Goal: Feedback & Contribution: Submit feedback/report problem

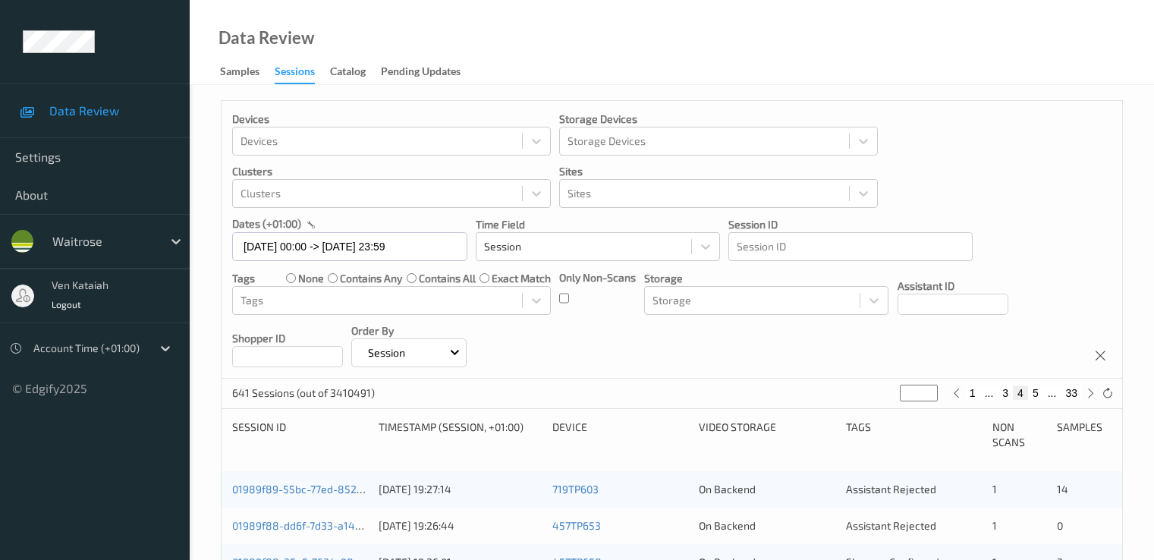
scroll to position [303, 0]
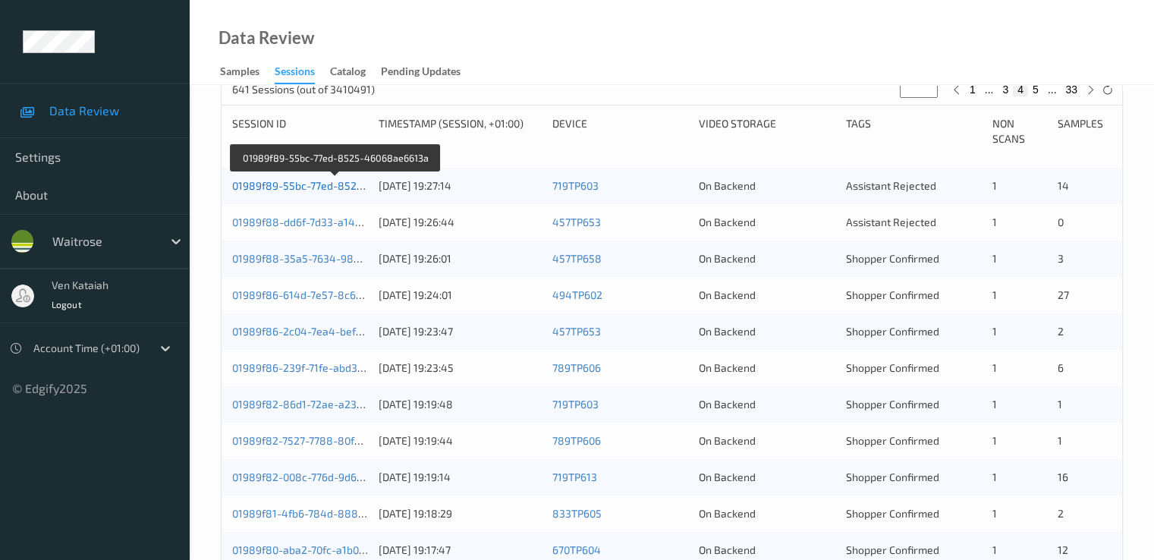
click at [309, 188] on link "01989f89-55bc-77ed-8525-46068ae6613a" at bounding box center [336, 185] width 208 height 13
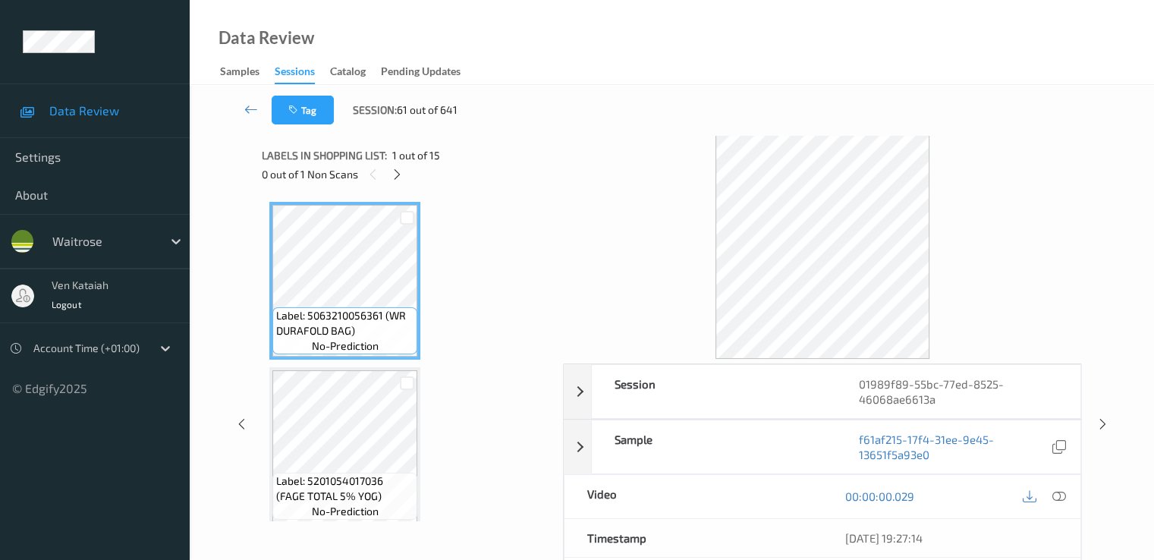
click at [388, 171] on div "0 out of 1 Non Scans" at bounding box center [407, 174] width 291 height 19
click at [401, 171] on icon at bounding box center [397, 175] width 13 height 14
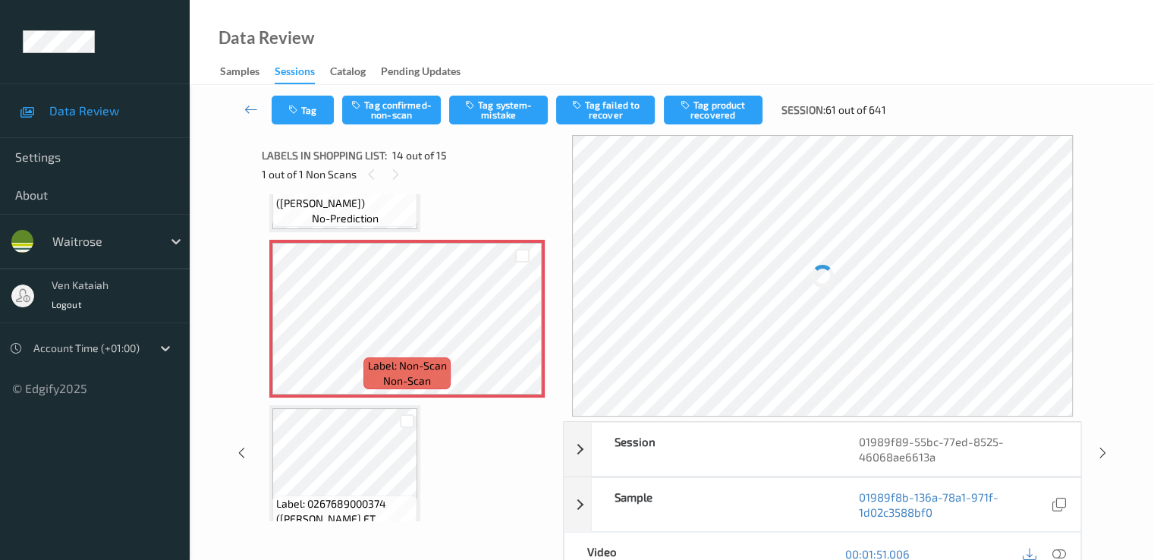
scroll to position [2161, 0]
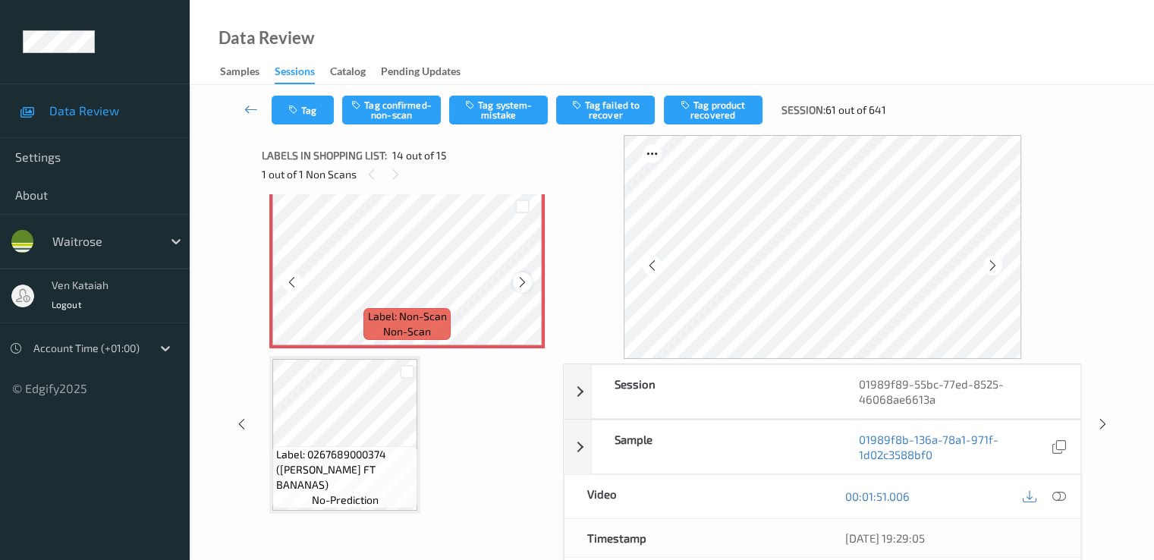
click at [527, 278] on icon at bounding box center [522, 282] width 13 height 14
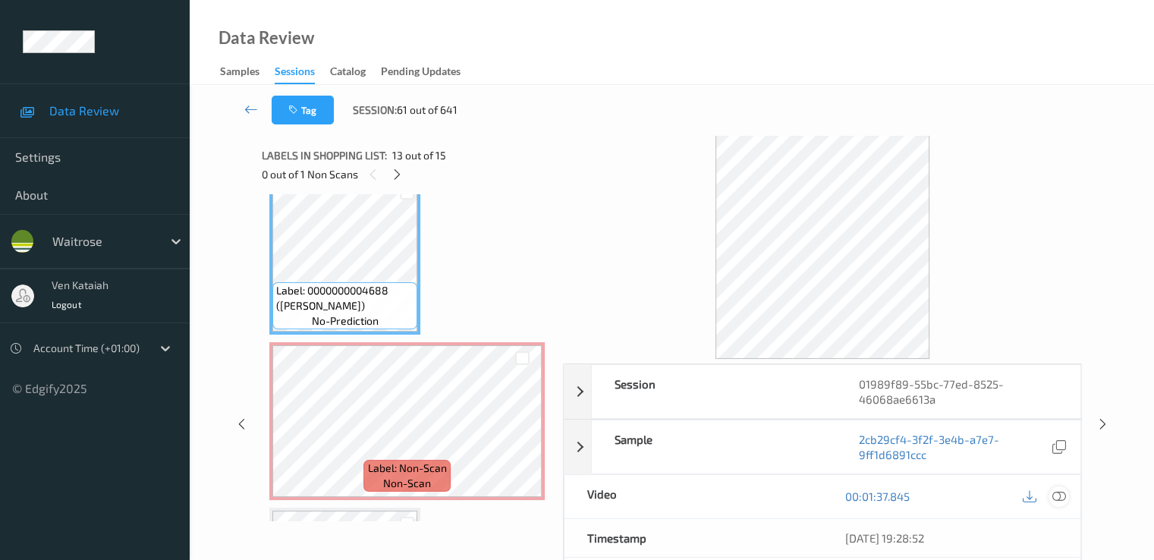
click at [1057, 500] on icon at bounding box center [1058, 496] width 14 height 14
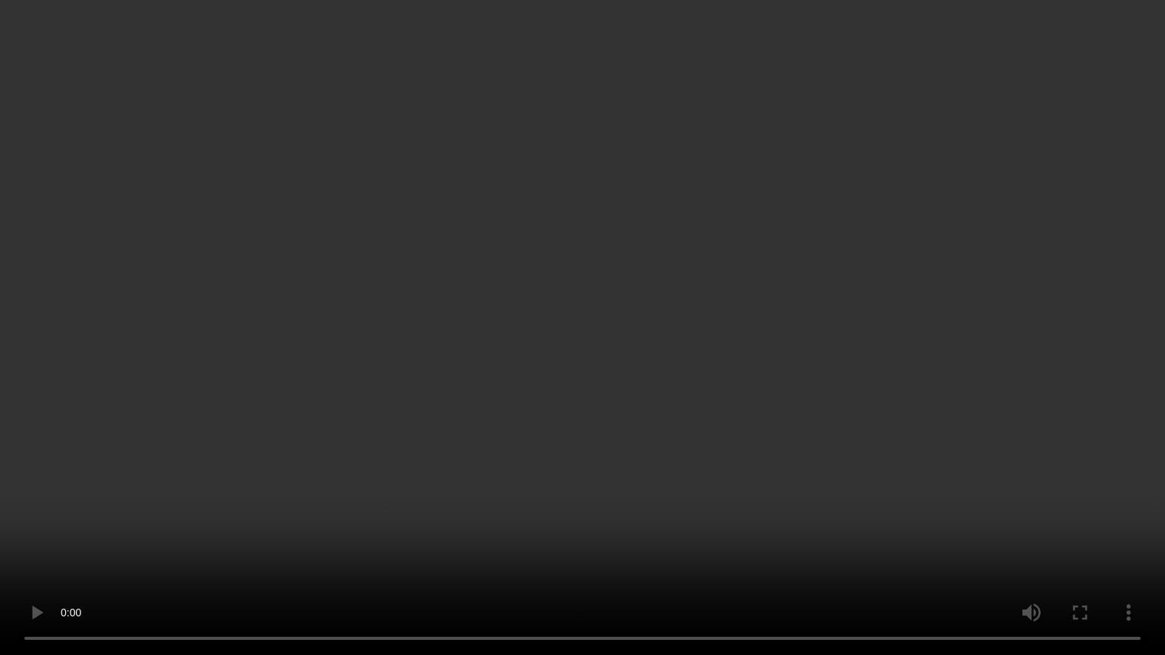
click at [743, 528] on video at bounding box center [582, 327] width 1165 height 655
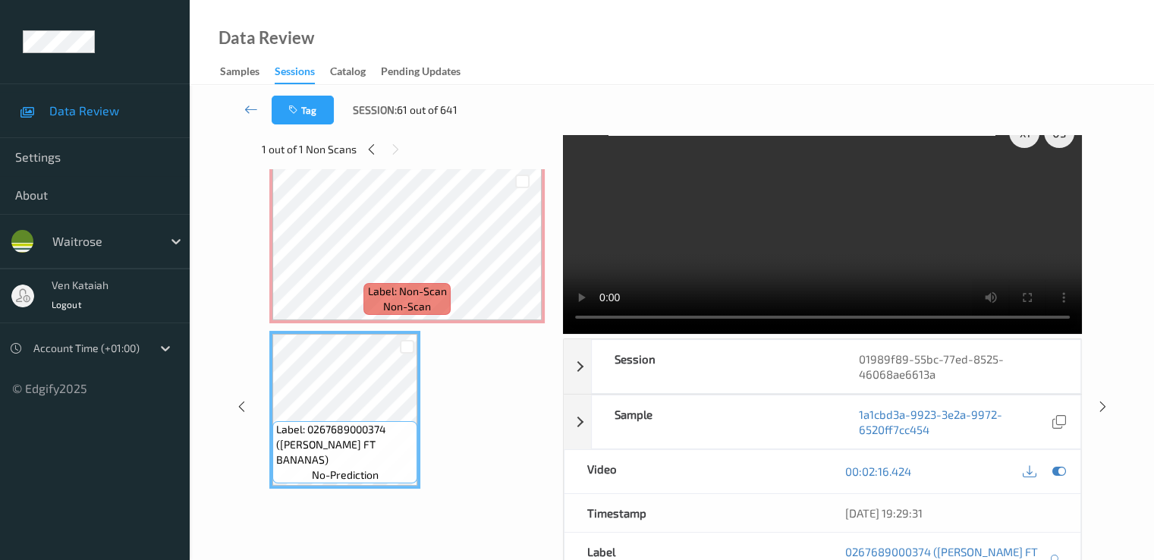
scroll to position [0, 0]
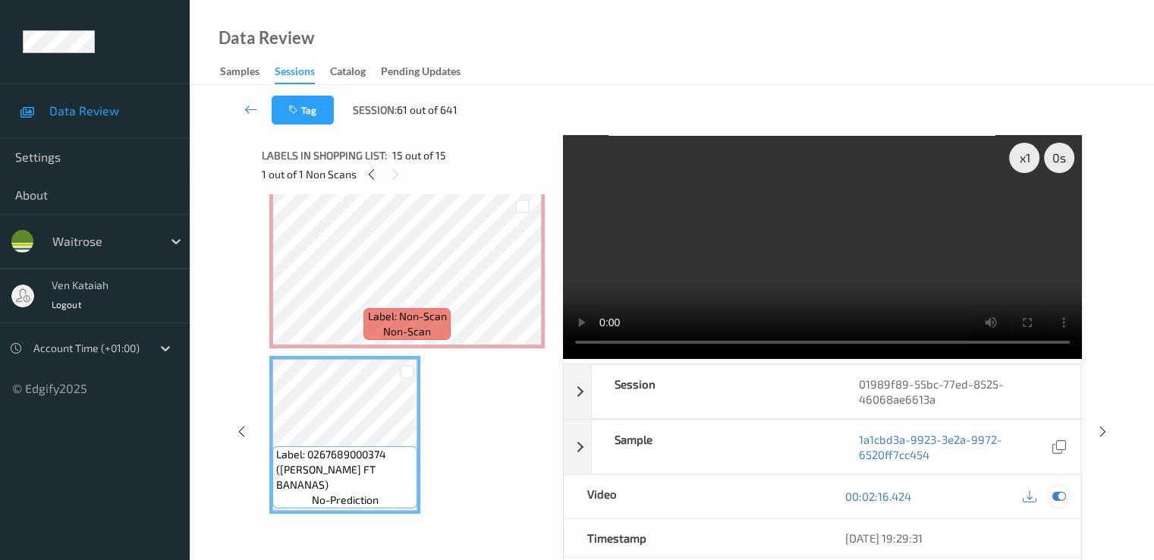
click at [1062, 502] on div at bounding box center [1058, 496] width 20 height 20
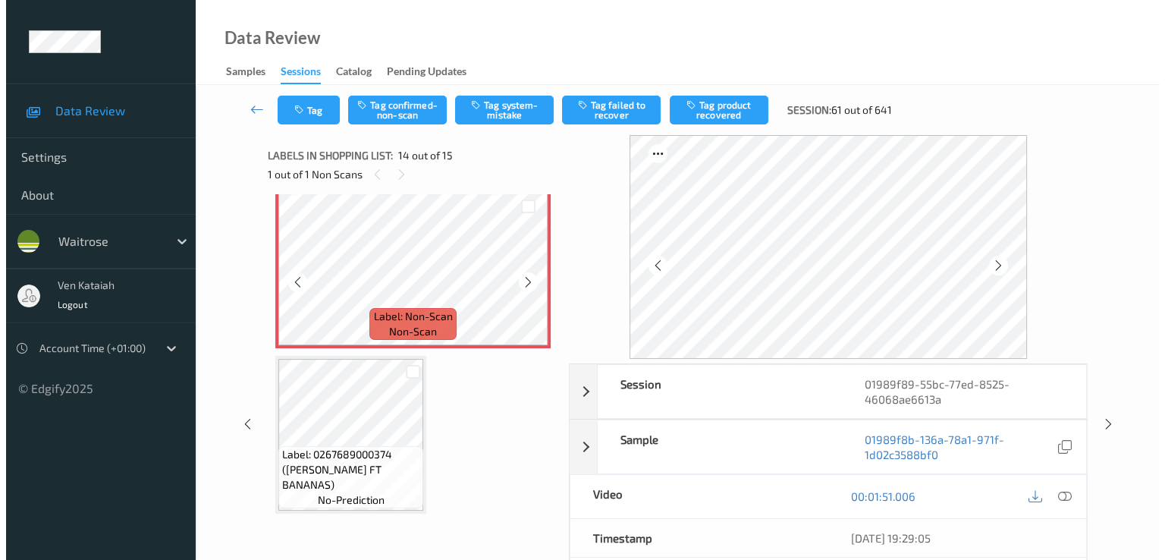
scroll to position [2009, 0]
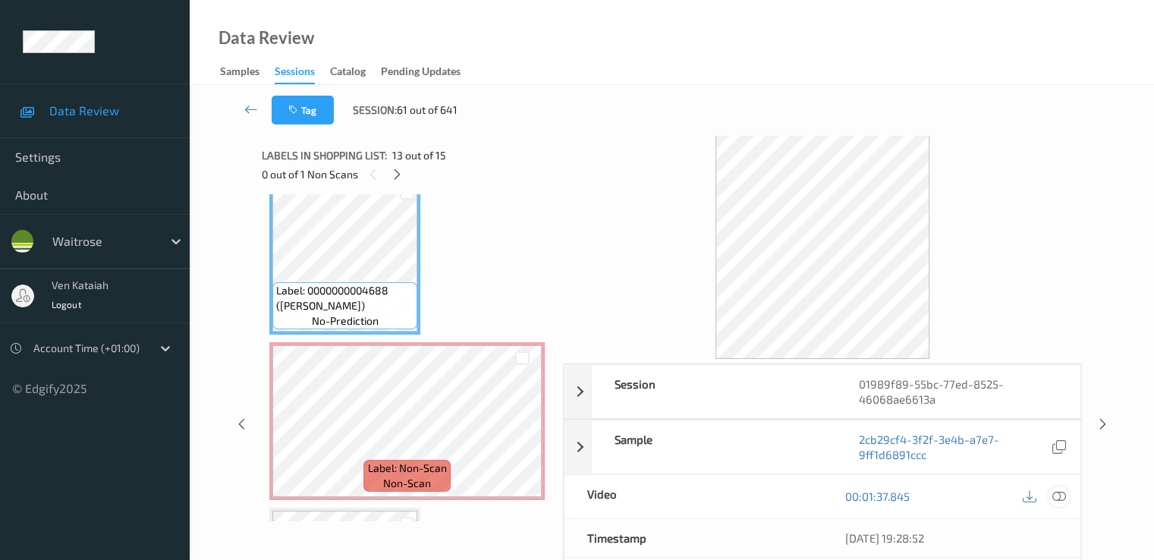
click at [1058, 495] on icon at bounding box center [1058, 496] width 14 height 14
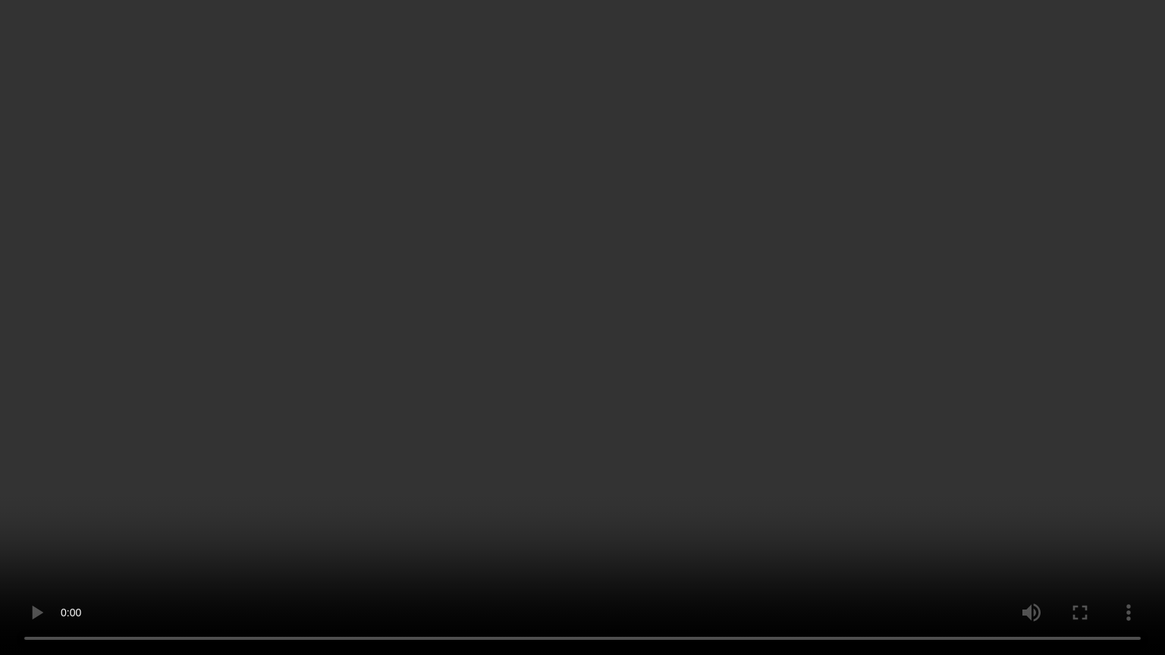
click at [829, 368] on video at bounding box center [582, 327] width 1165 height 655
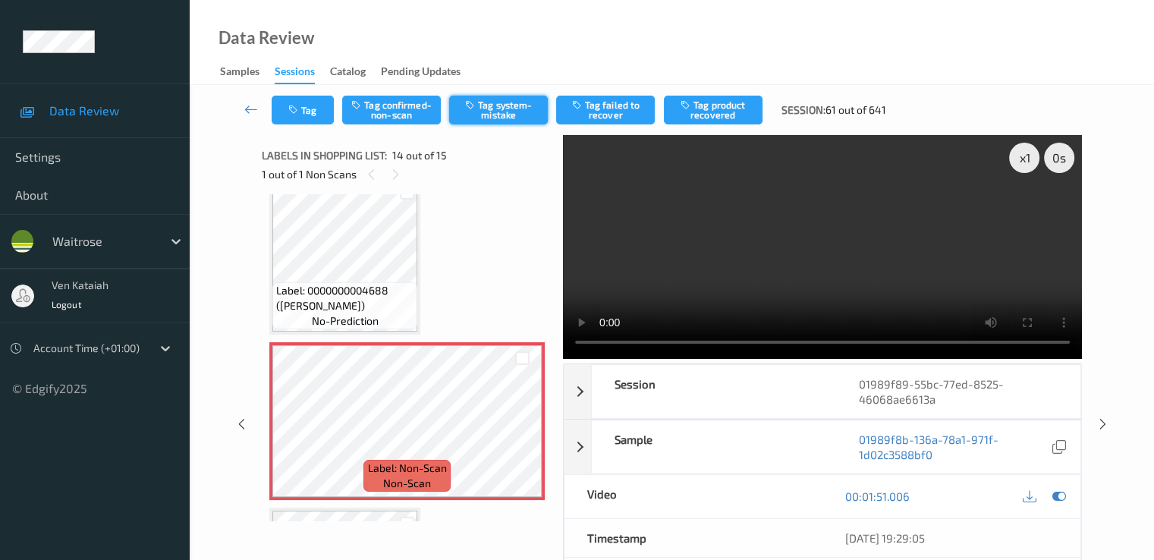
click at [494, 98] on button "Tag system-mistake" at bounding box center [498, 110] width 99 height 29
click at [306, 119] on button "Tag" at bounding box center [303, 110] width 62 height 29
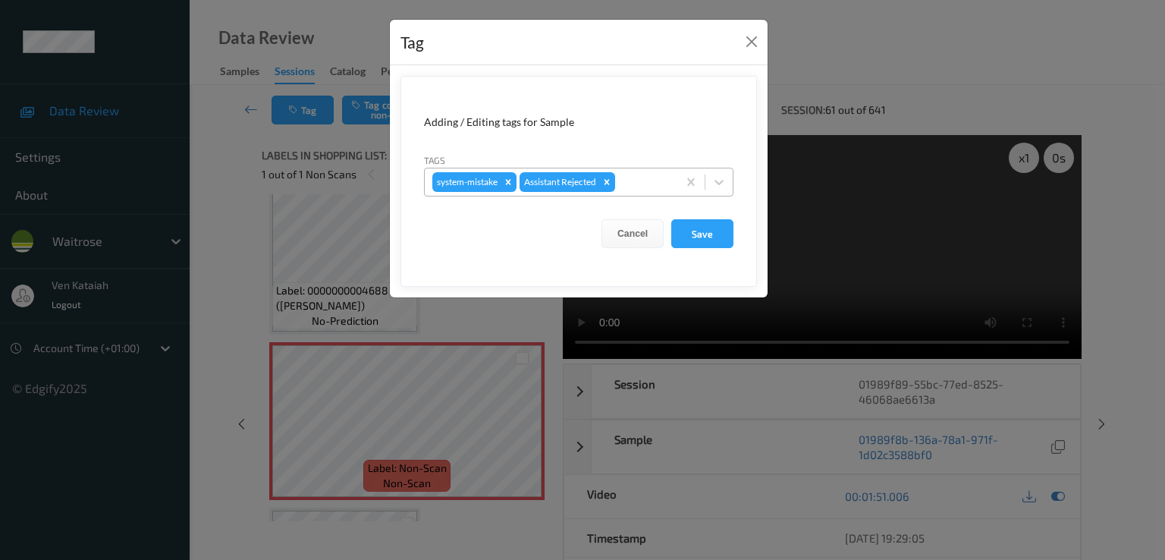
click at [624, 175] on div at bounding box center [644, 182] width 52 height 18
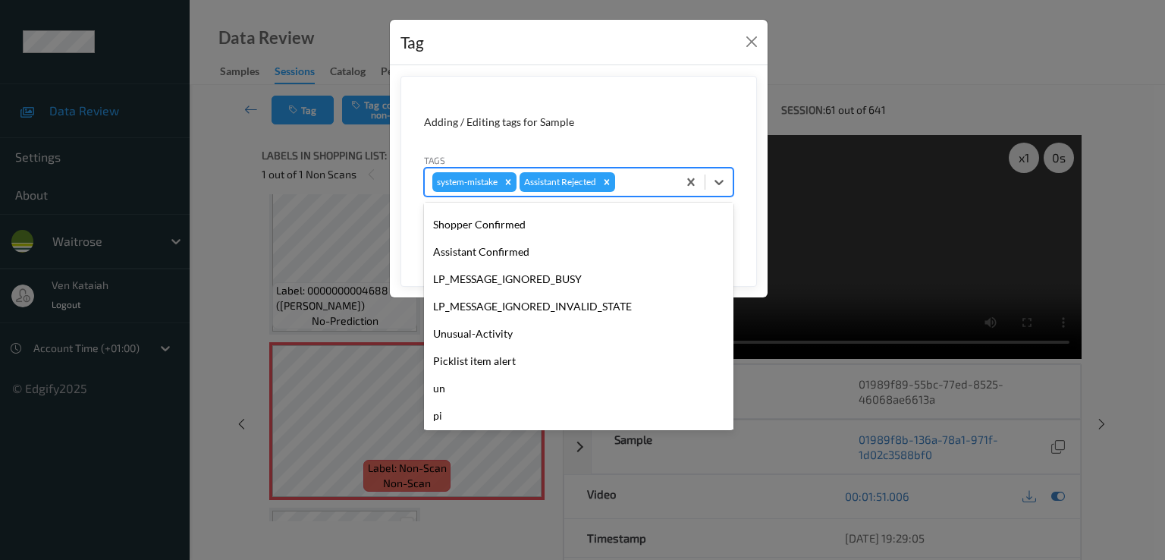
scroll to position [297, 0]
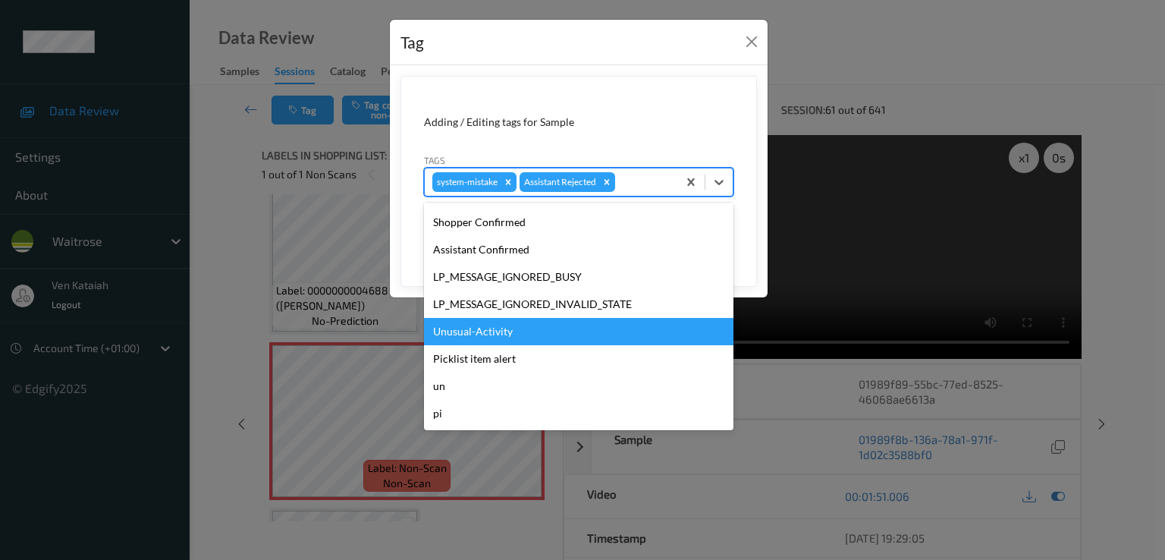
click at [504, 341] on div "Unusual-Activity" at bounding box center [578, 331] width 309 height 27
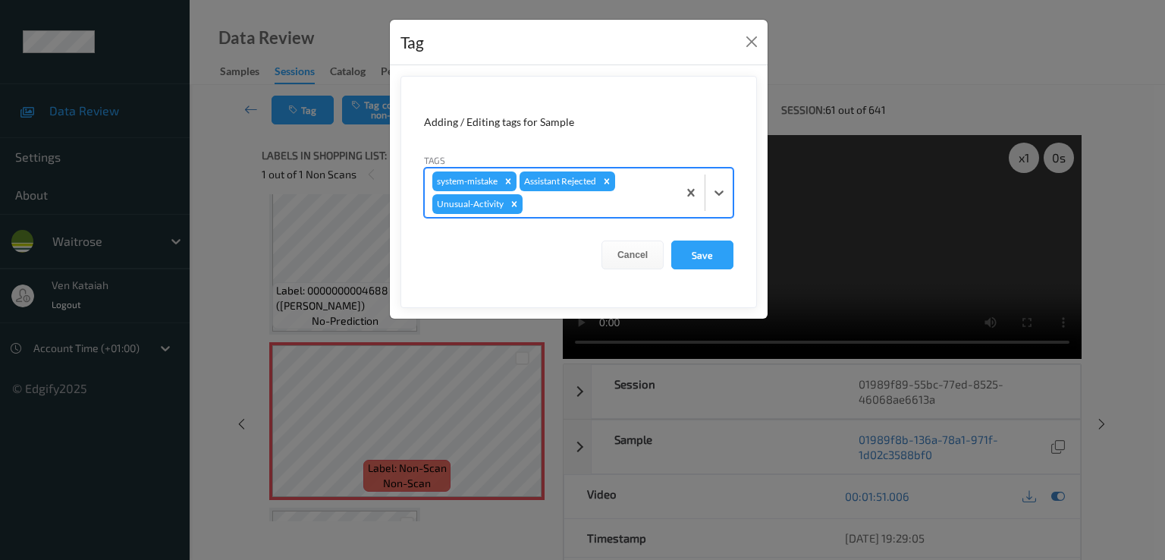
click at [592, 209] on div at bounding box center [598, 204] width 144 height 18
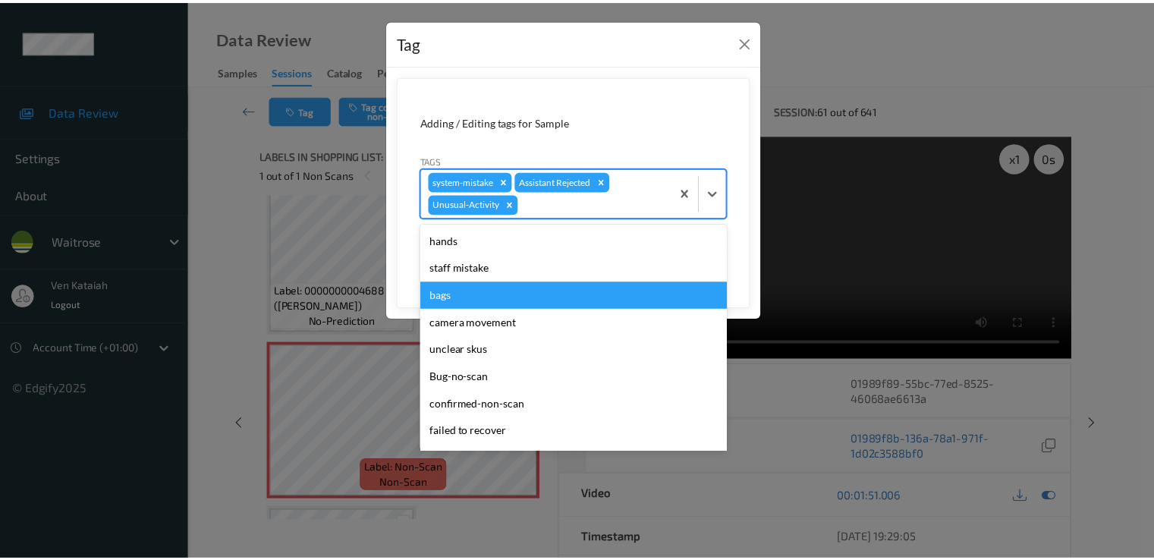
scroll to position [270, 0]
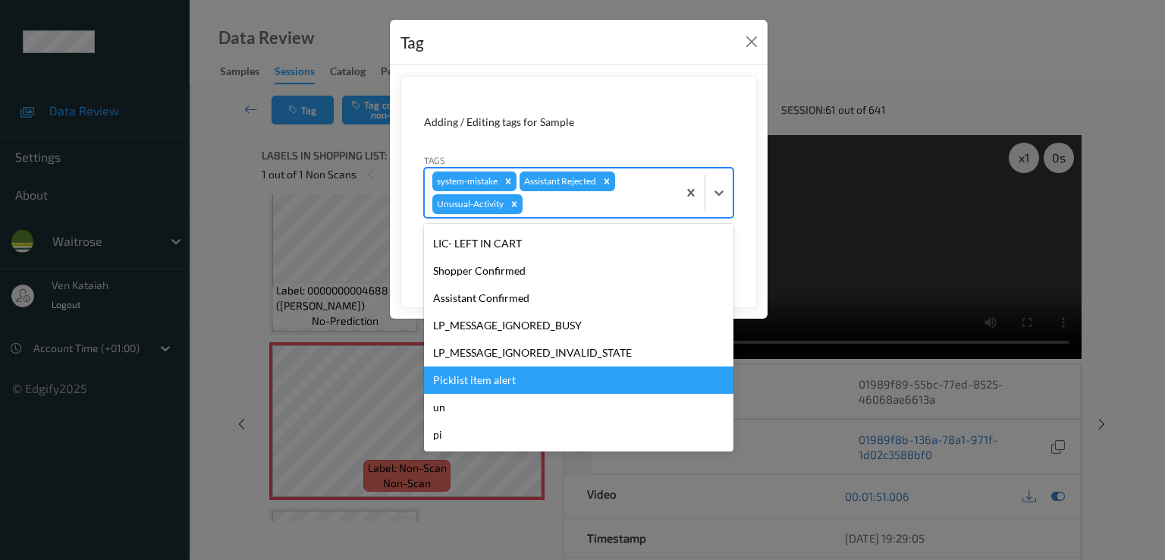
click at [518, 375] on div "Picklist item alert" at bounding box center [578, 379] width 309 height 27
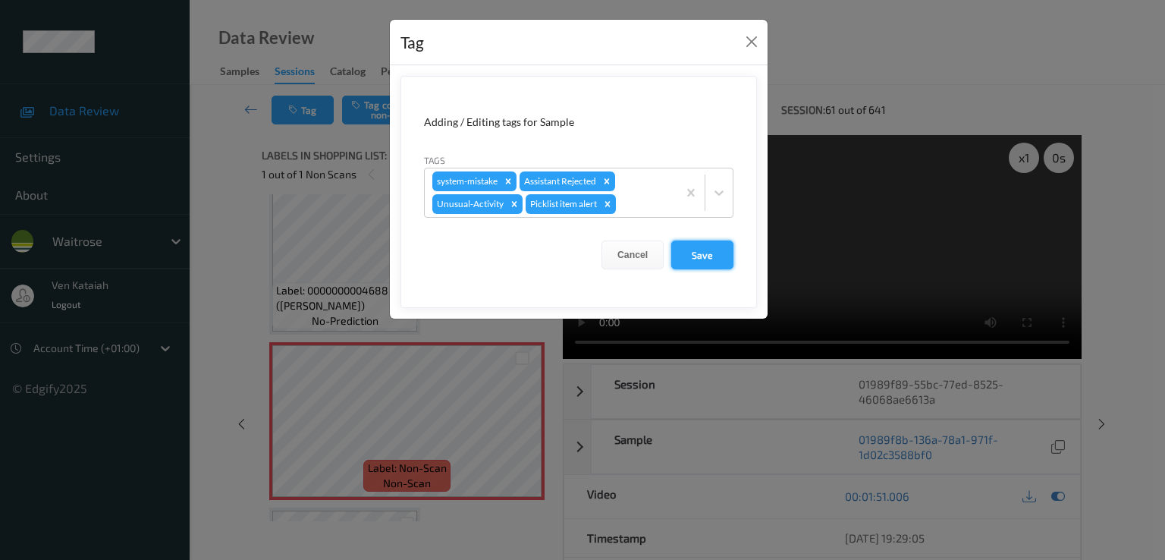
click at [710, 258] on button "Save" at bounding box center [702, 254] width 62 height 29
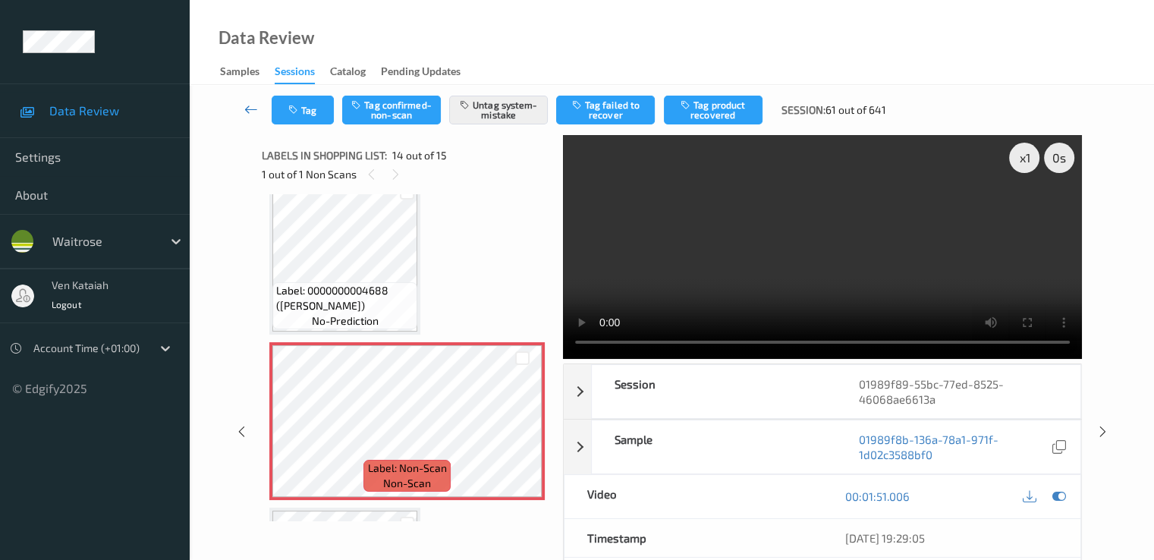
click at [244, 107] on icon at bounding box center [251, 109] width 14 height 15
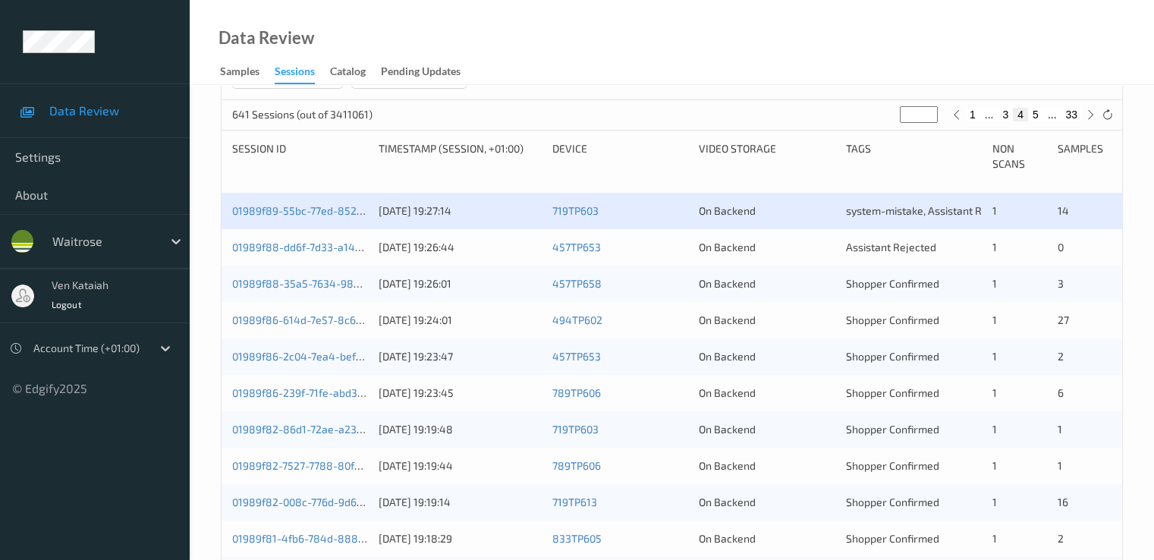
scroll to position [303, 0]
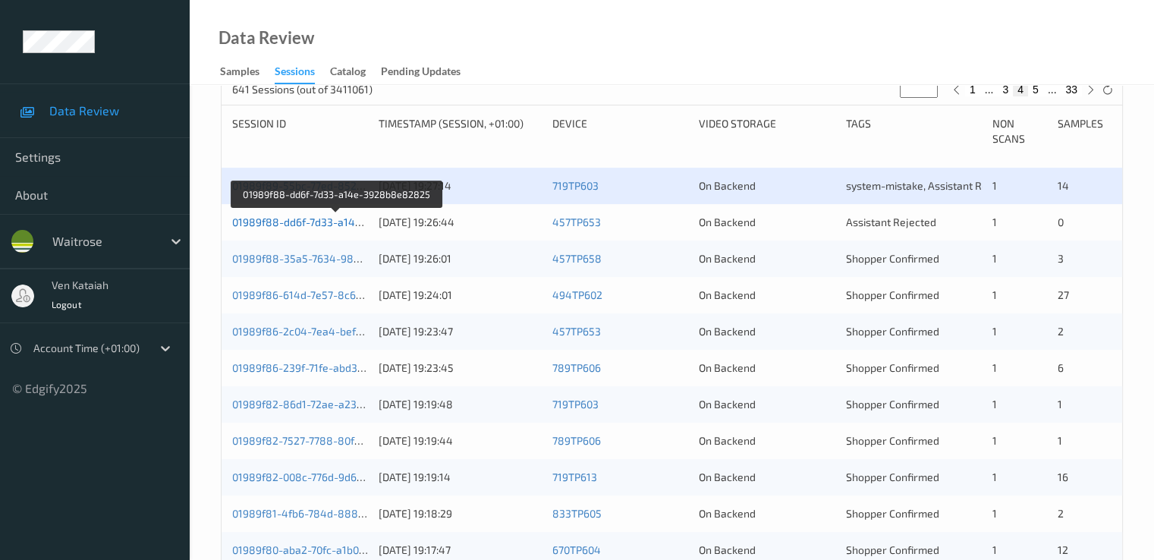
click at [310, 223] on link "01989f88-dd6f-7d33-a14e-3928b8e82825" at bounding box center [336, 221] width 209 height 13
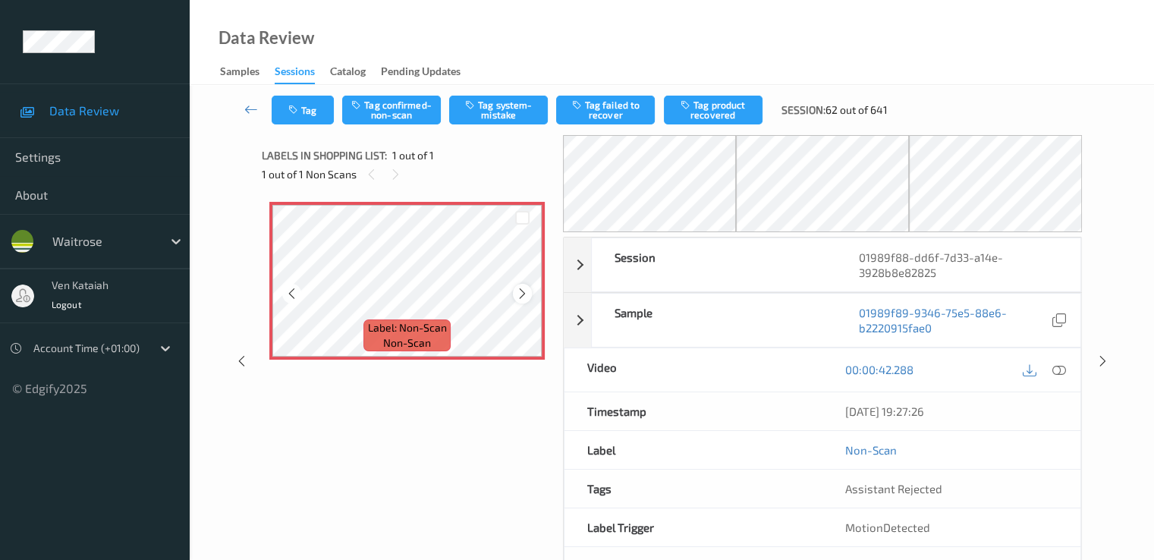
click at [516, 290] on icon at bounding box center [522, 294] width 13 height 14
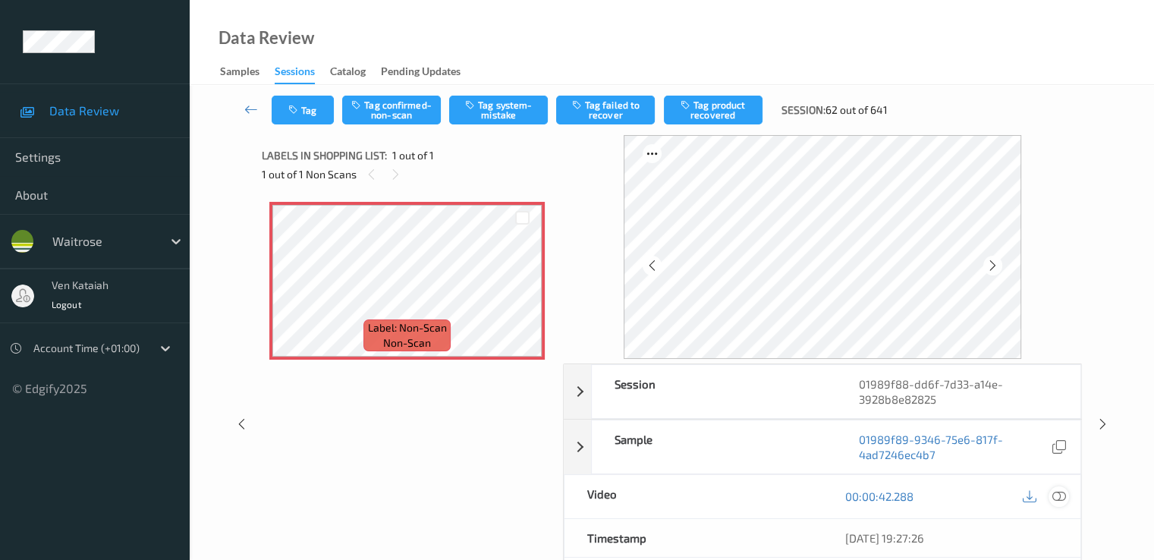
click at [1054, 495] on icon at bounding box center [1058, 496] width 14 height 14
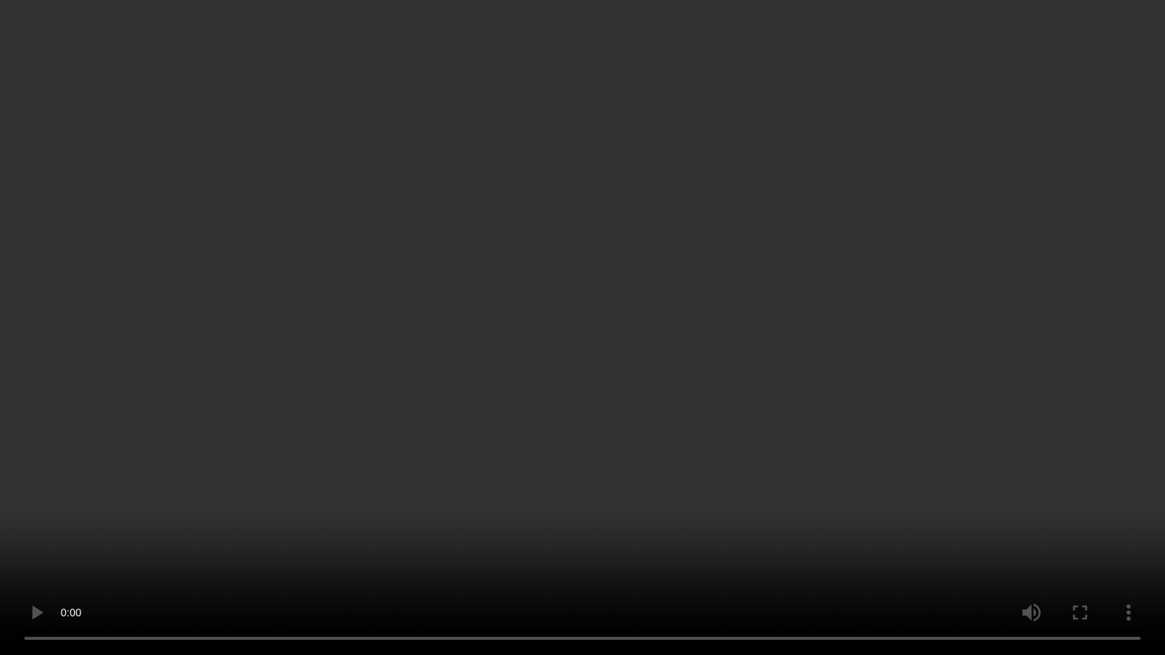
click at [699, 464] on video at bounding box center [582, 327] width 1165 height 655
click at [595, 353] on video at bounding box center [582, 327] width 1165 height 655
click at [594, 354] on video at bounding box center [582, 327] width 1165 height 655
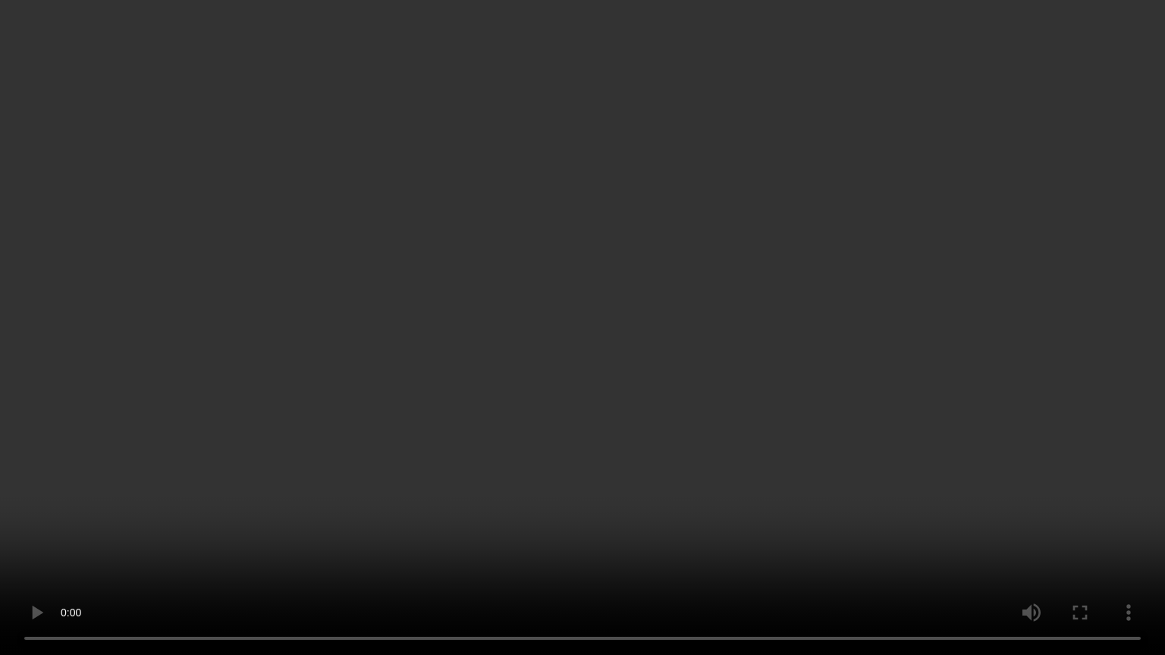
click at [1070, 433] on video at bounding box center [582, 327] width 1165 height 655
click at [713, 397] on video at bounding box center [582, 327] width 1165 height 655
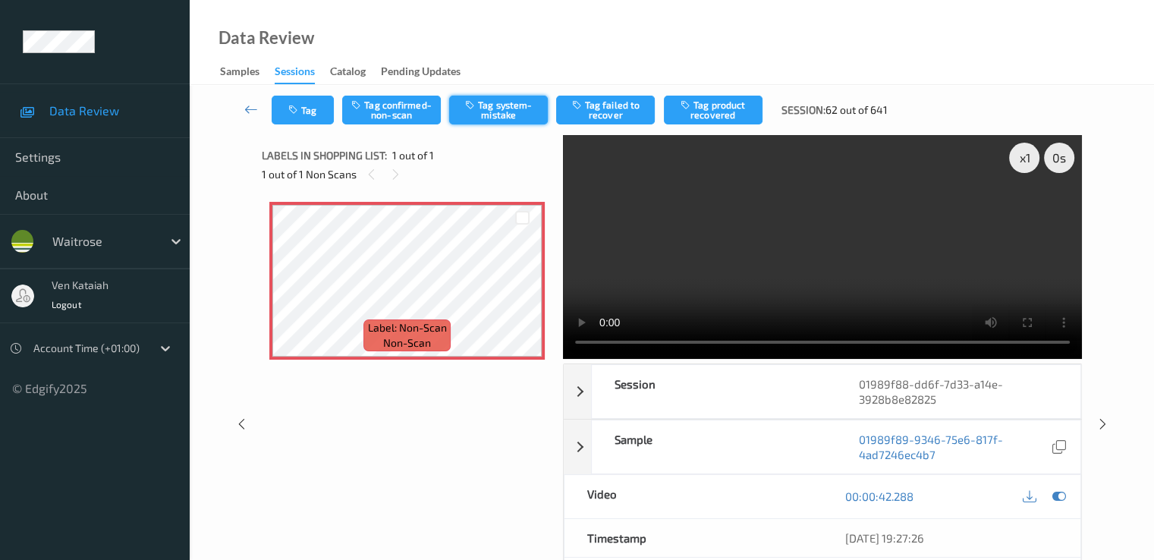
click at [492, 116] on button "Tag system-mistake" at bounding box center [498, 110] width 99 height 29
click at [252, 108] on icon at bounding box center [251, 109] width 14 height 15
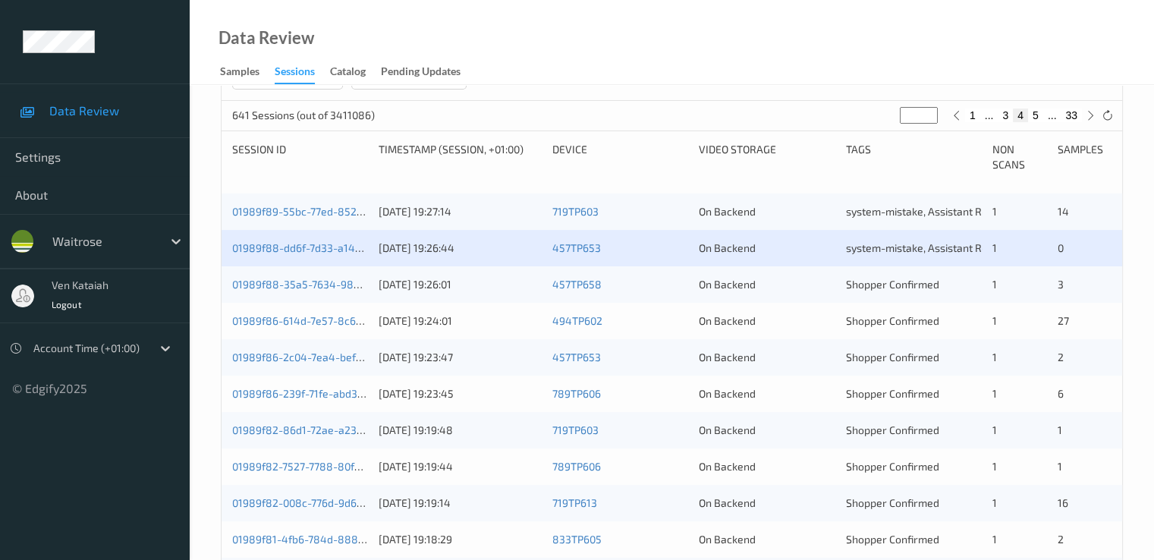
scroll to position [303, 0]
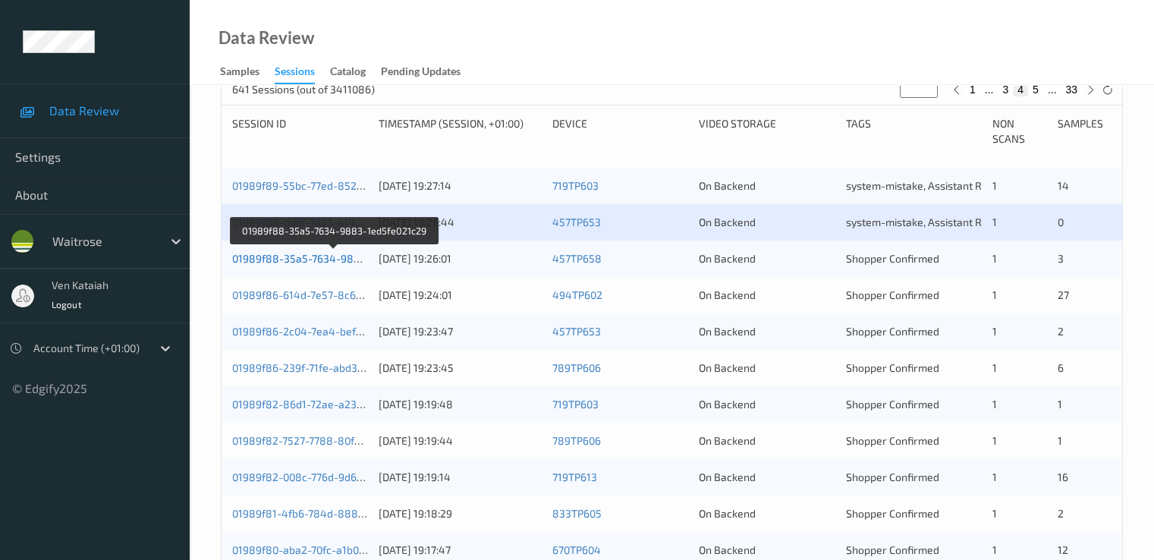
click at [341, 253] on link "01989f88-35a5-7634-9883-1ed5fe021c29" at bounding box center [335, 258] width 206 height 13
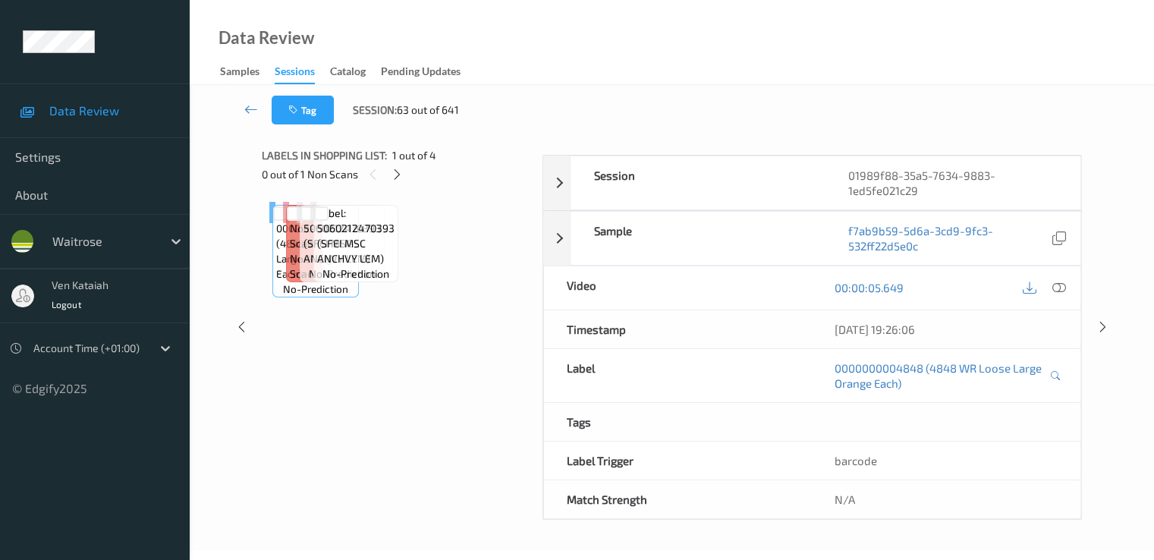
scroll to position [197, 0]
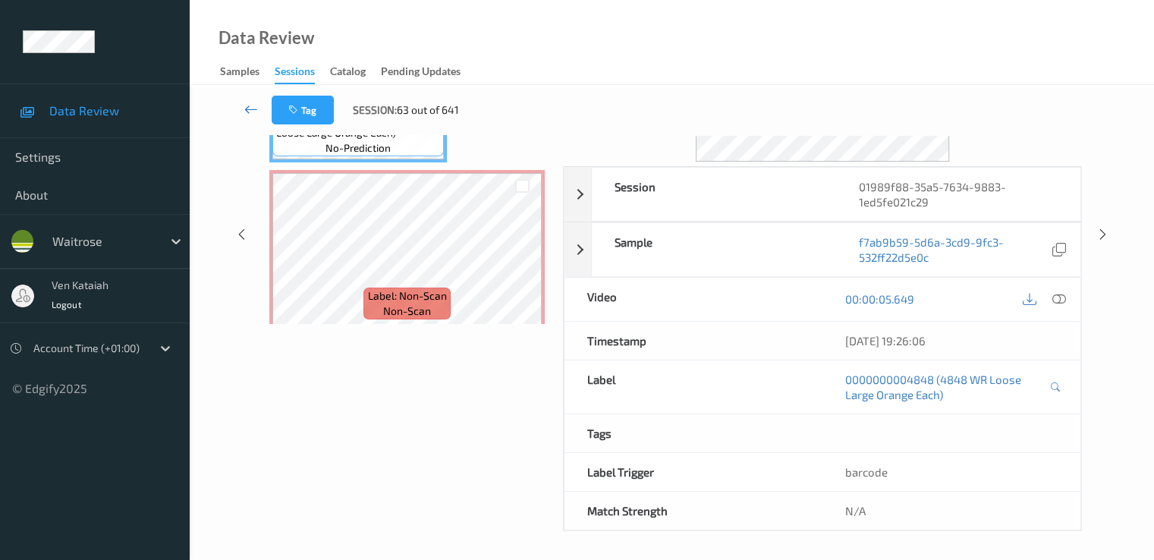
click at [254, 105] on icon at bounding box center [251, 109] width 14 height 15
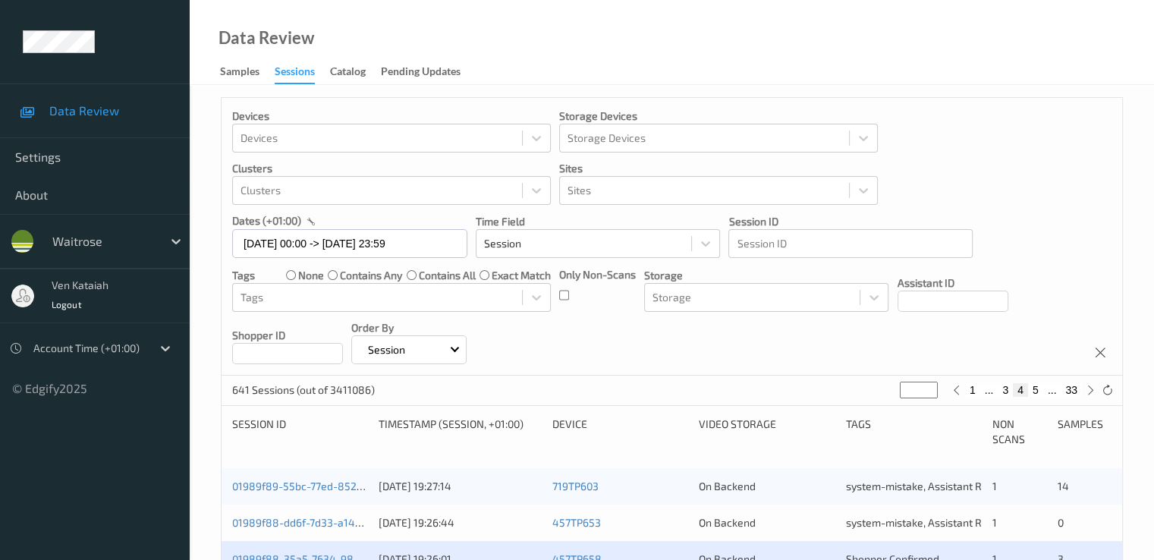
scroll to position [152, 0]
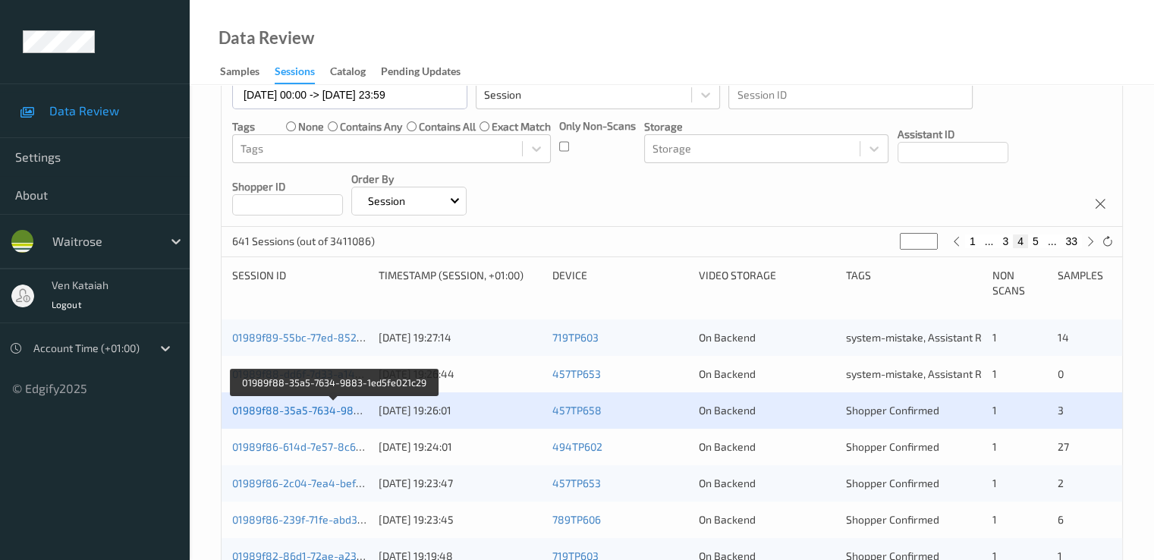
click at [338, 411] on link "01989f88-35a5-7634-9883-1ed5fe021c29" at bounding box center [335, 410] width 206 height 13
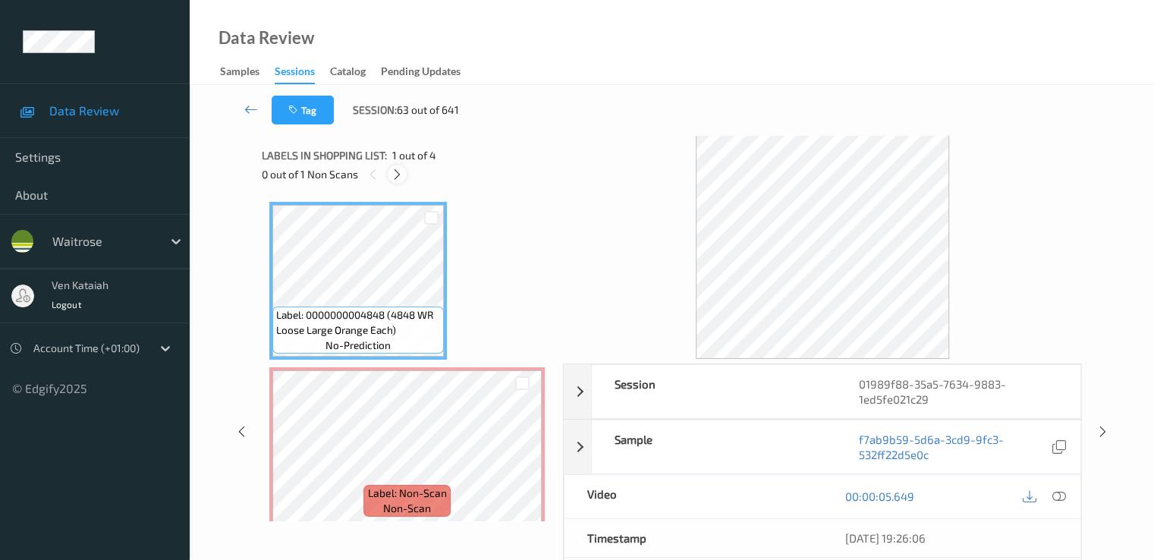
click at [400, 177] on icon at bounding box center [397, 175] width 13 height 14
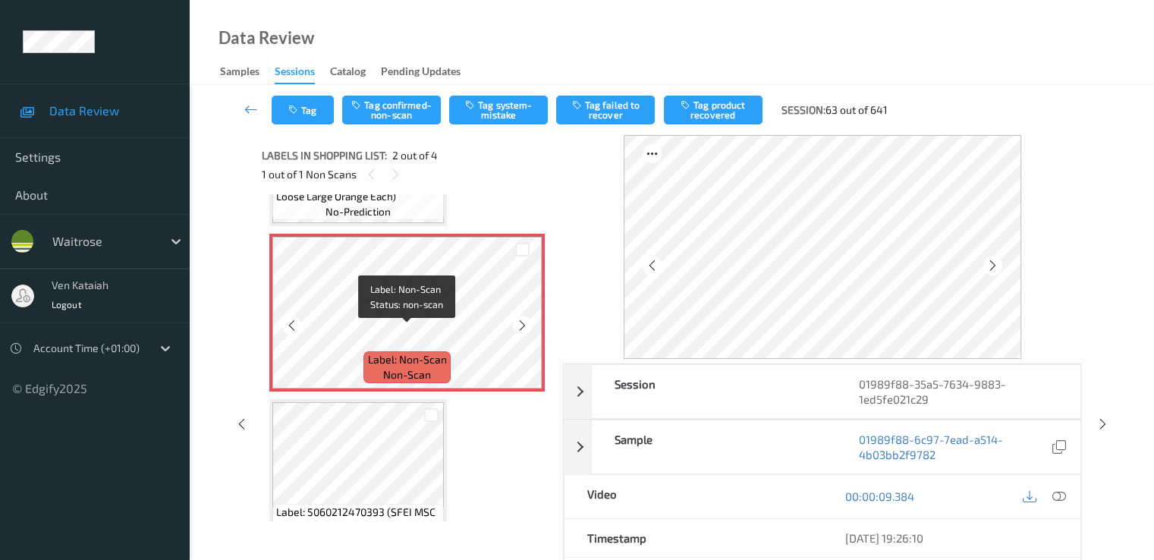
scroll to position [159, 0]
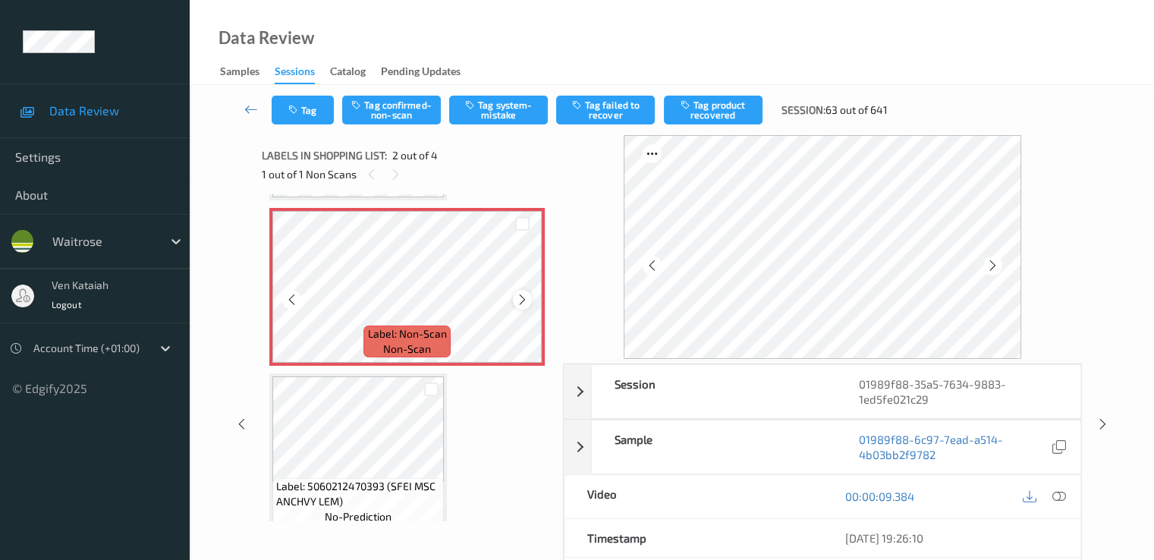
click at [525, 306] on div at bounding box center [522, 299] width 19 height 19
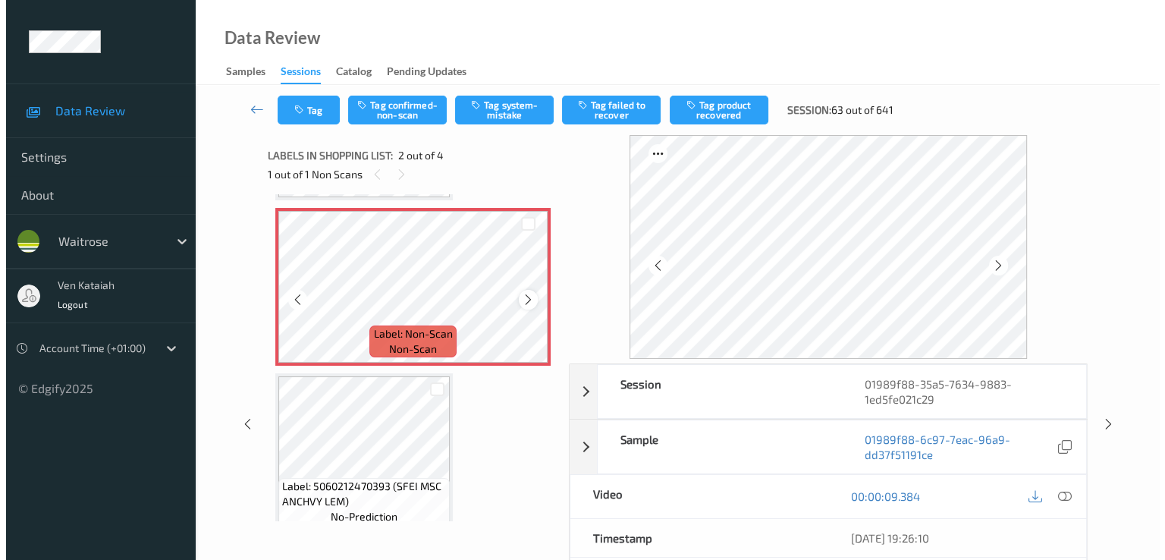
scroll to position [0, 0]
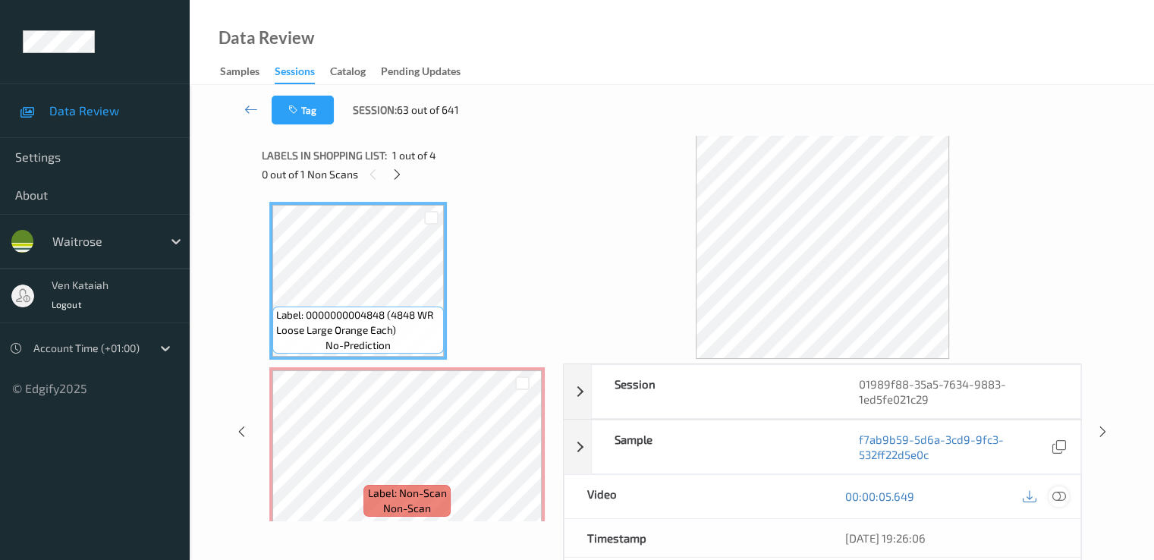
click at [1067, 492] on div at bounding box center [1058, 496] width 20 height 20
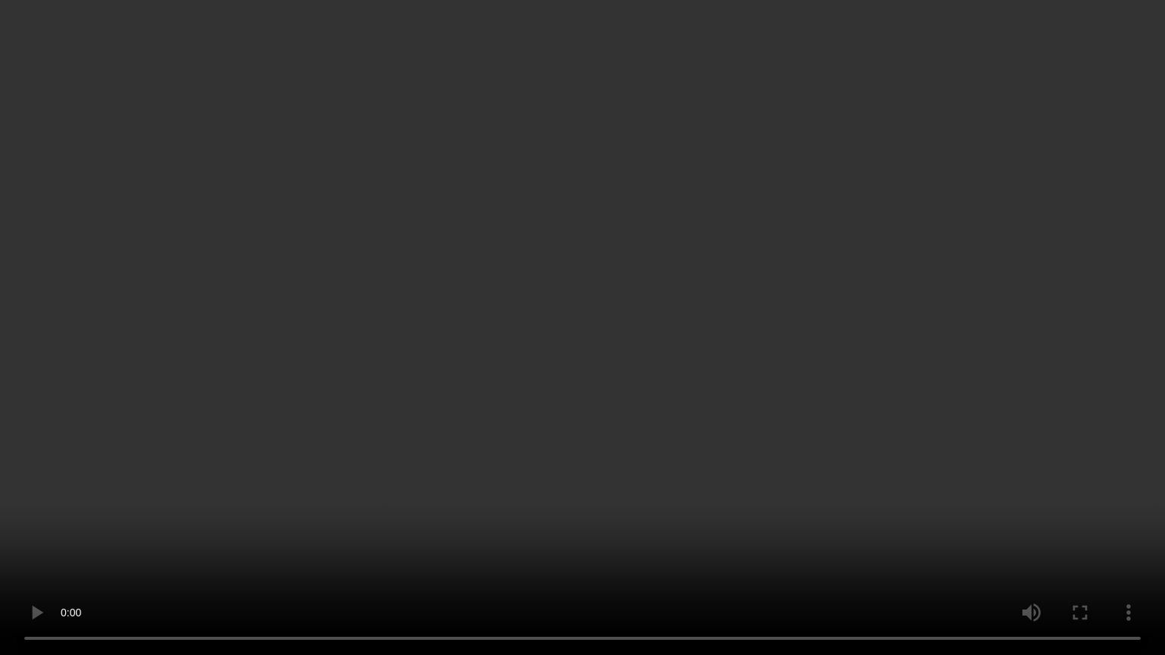
click at [546, 426] on video at bounding box center [582, 327] width 1165 height 655
click at [181, 520] on video at bounding box center [582, 327] width 1165 height 655
click at [474, 390] on video at bounding box center [582, 327] width 1165 height 655
click at [500, 364] on video at bounding box center [582, 327] width 1165 height 655
click at [470, 435] on video at bounding box center [582, 327] width 1165 height 655
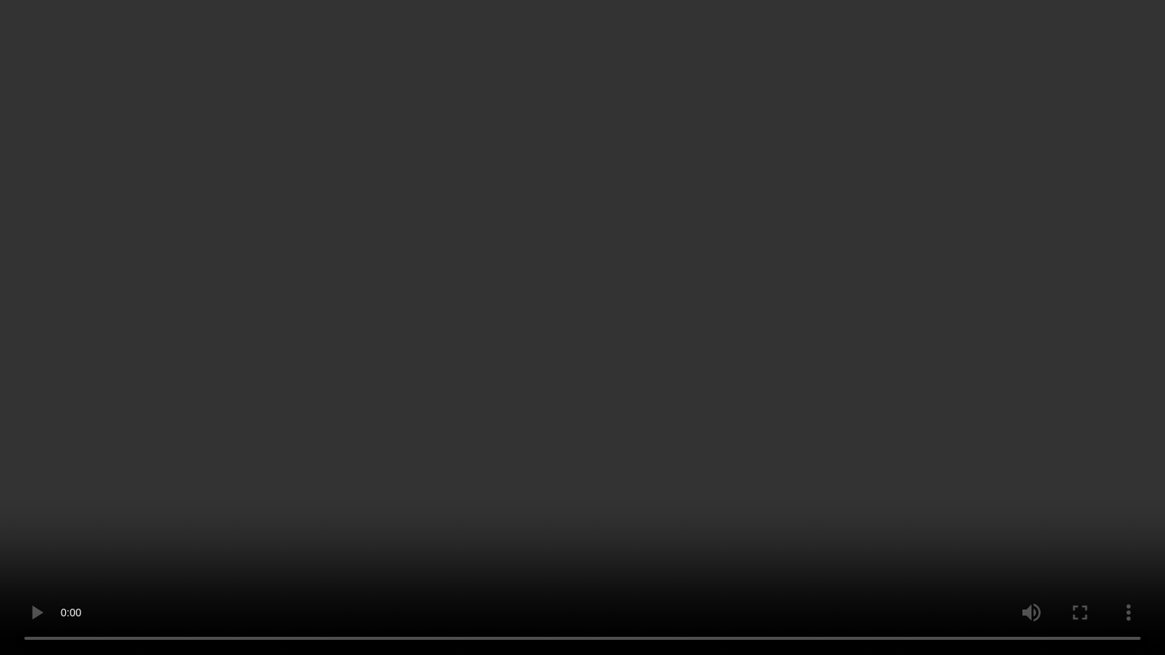
click at [825, 308] on video at bounding box center [582, 327] width 1165 height 655
click at [126, 485] on video at bounding box center [582, 327] width 1165 height 655
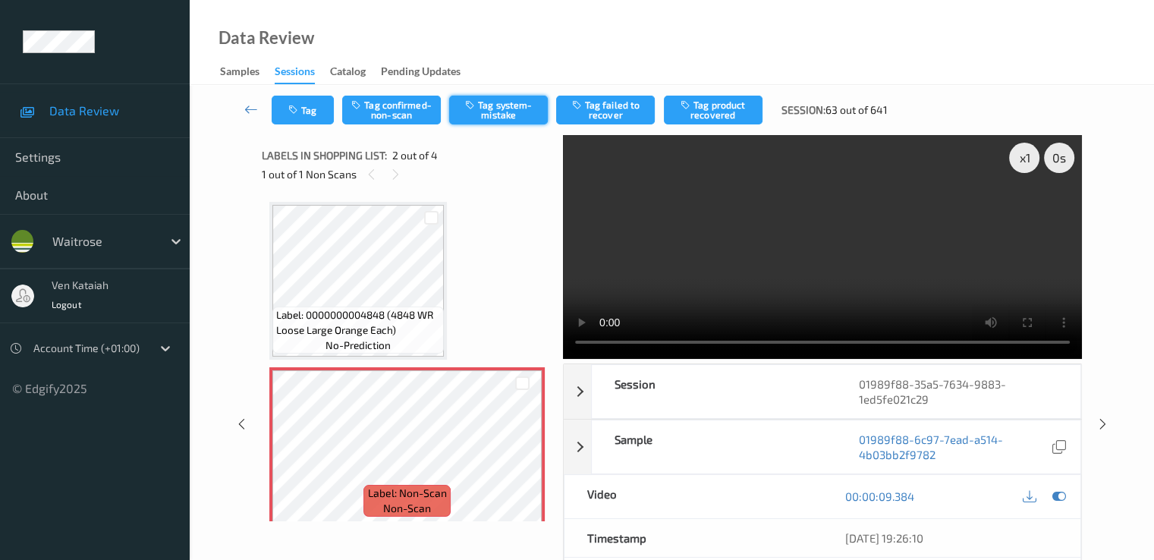
click at [492, 115] on button "Tag system-mistake" at bounding box center [498, 110] width 99 height 29
click at [308, 113] on button "Tag" at bounding box center [303, 110] width 62 height 29
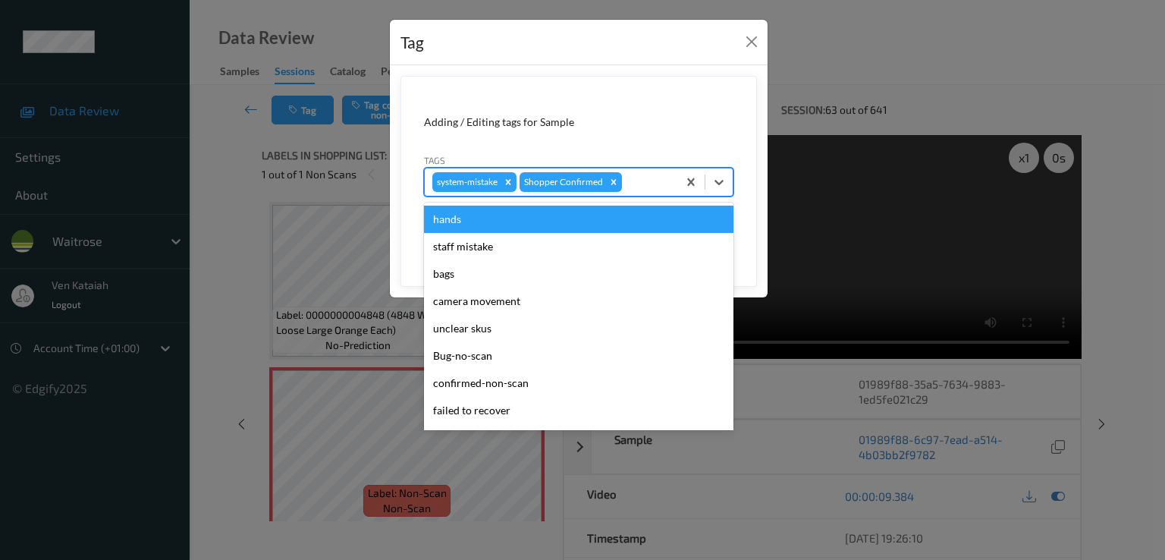
click at [661, 186] on div at bounding box center [647, 182] width 45 height 18
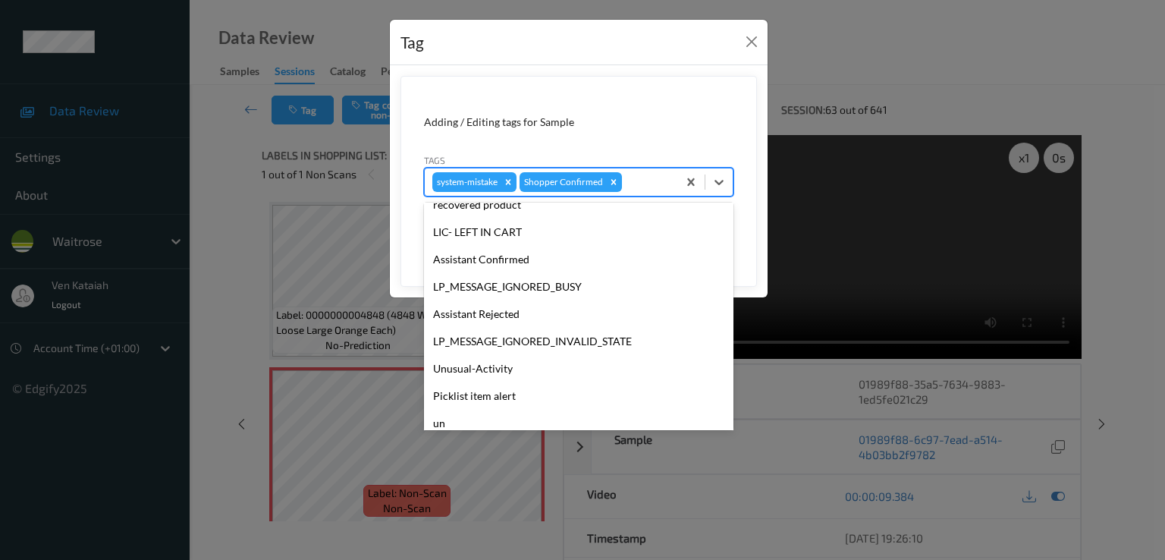
scroll to position [297, 0]
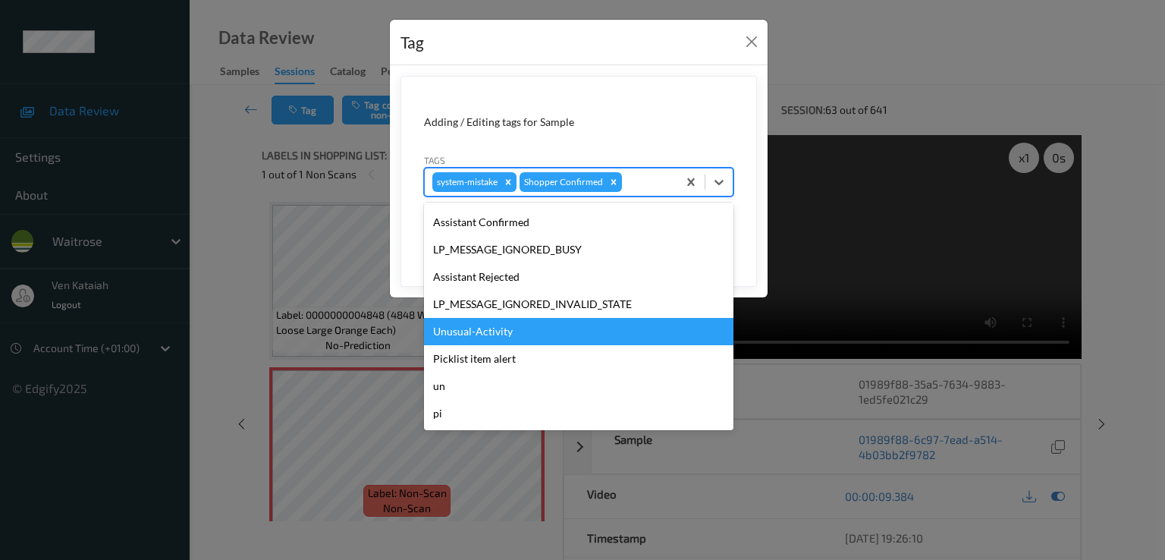
click at [485, 341] on div "Unusual-Activity" at bounding box center [578, 331] width 309 height 27
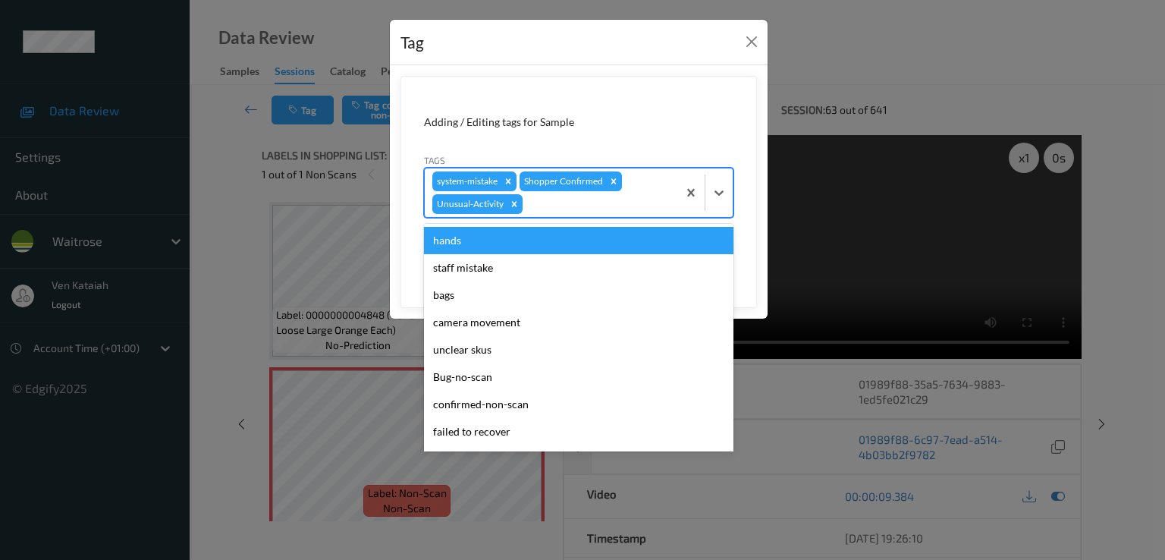
click at [549, 209] on div at bounding box center [598, 204] width 144 height 18
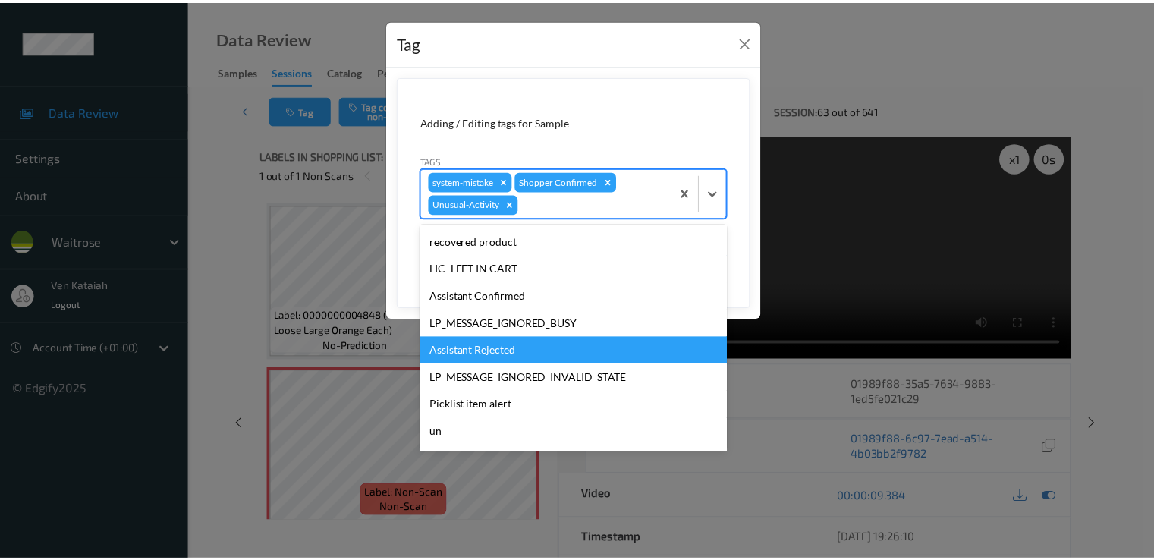
scroll to position [270, 0]
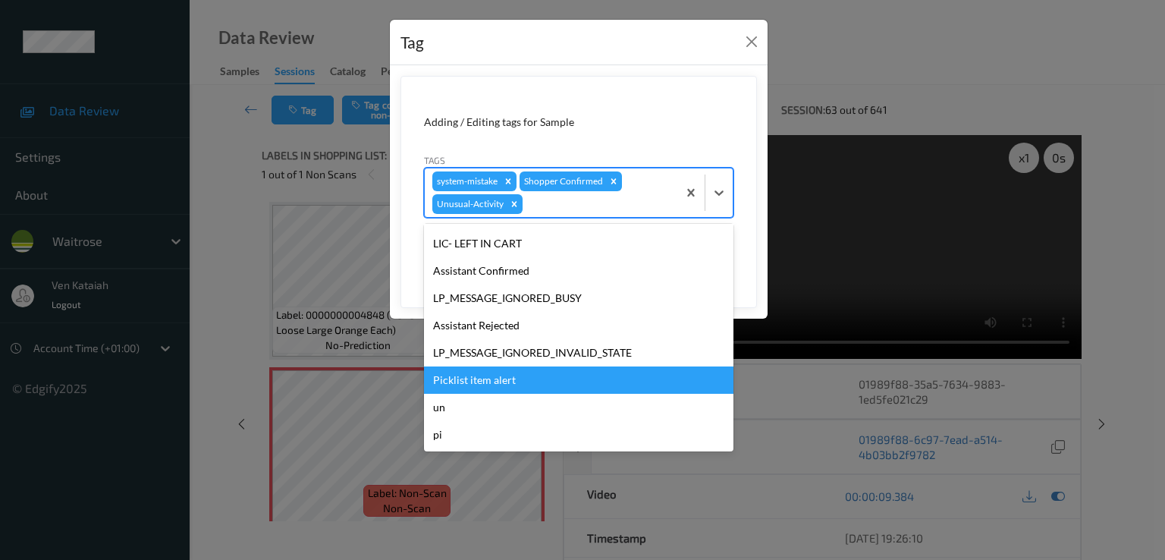
click at [504, 389] on div "Picklist item alert" at bounding box center [578, 379] width 309 height 27
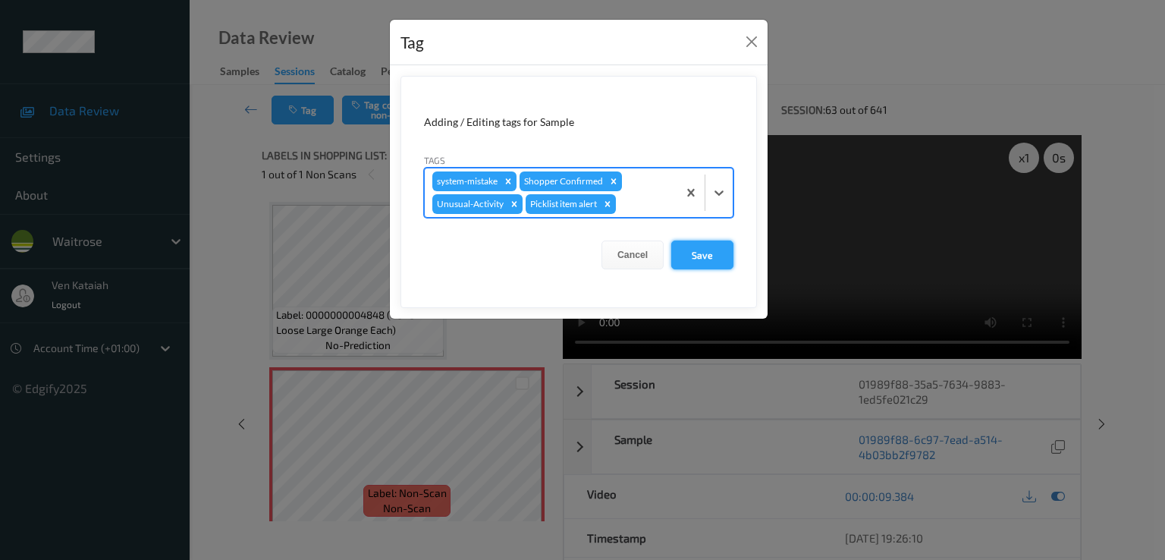
click at [700, 257] on button "Save" at bounding box center [702, 254] width 62 height 29
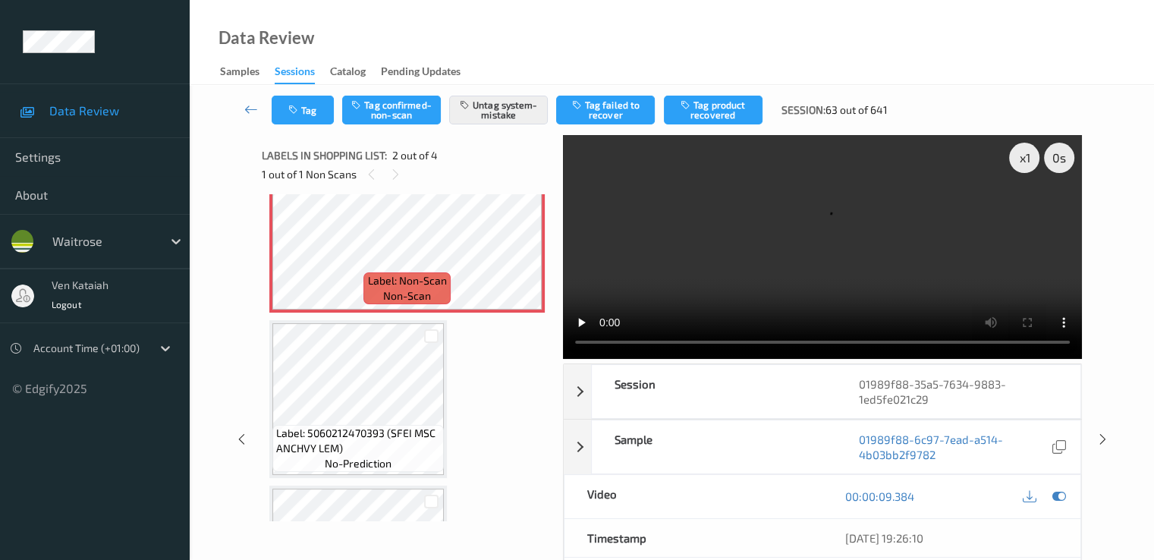
scroll to position [190, 0]
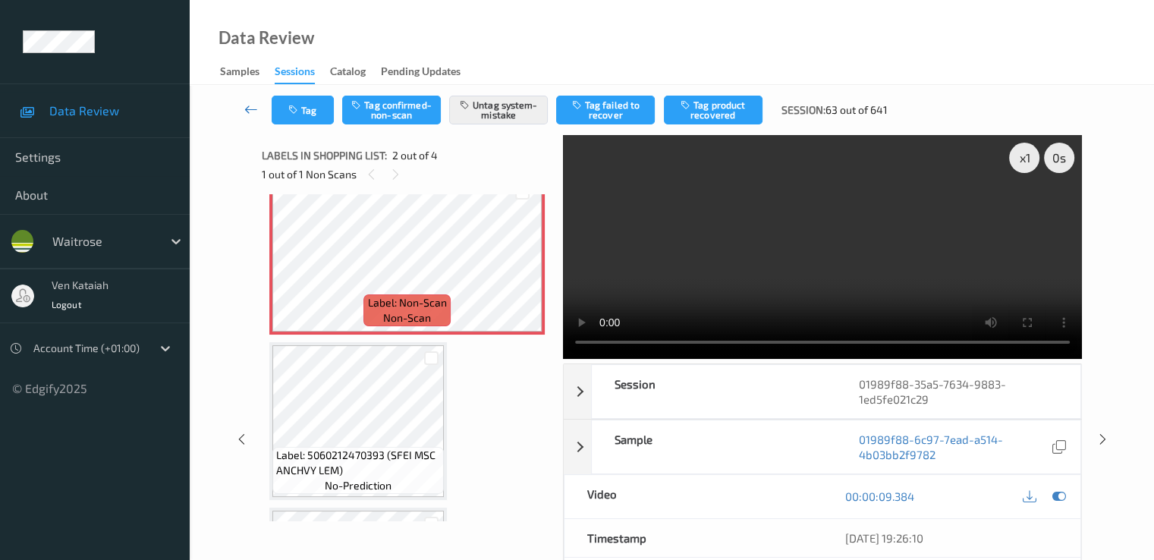
click at [251, 103] on icon at bounding box center [251, 109] width 14 height 15
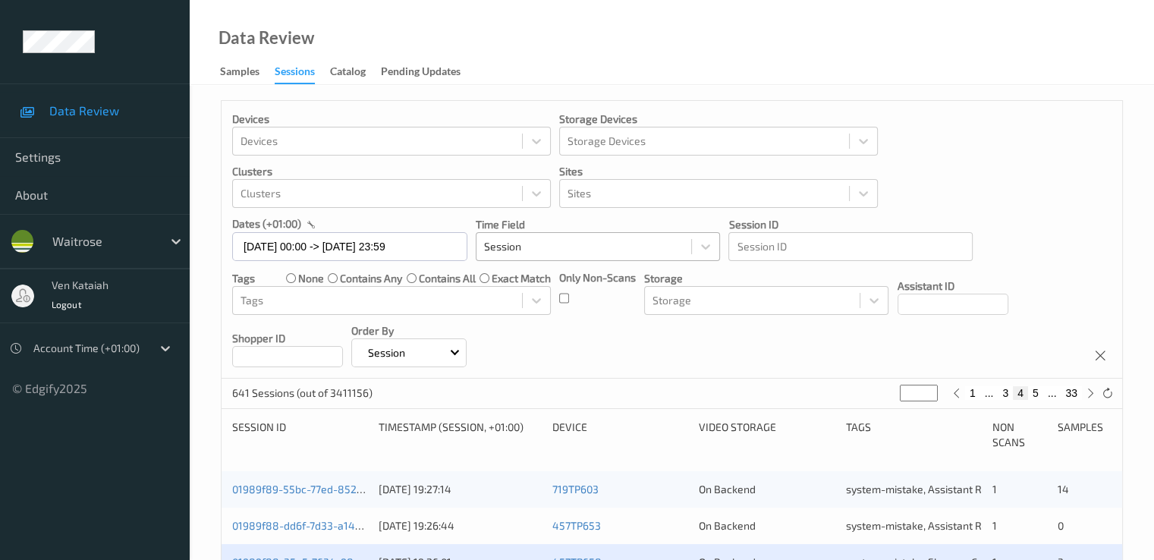
scroll to position [303, 0]
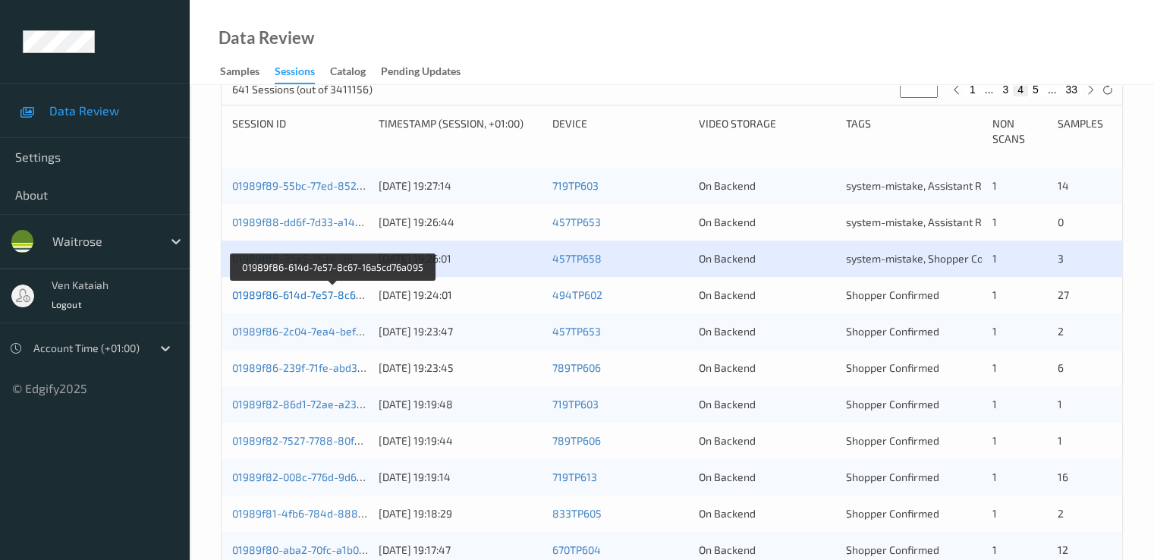
click at [352, 293] on link "01989f86-614d-7e57-8c67-16a5cd76a095" at bounding box center [333, 294] width 203 height 13
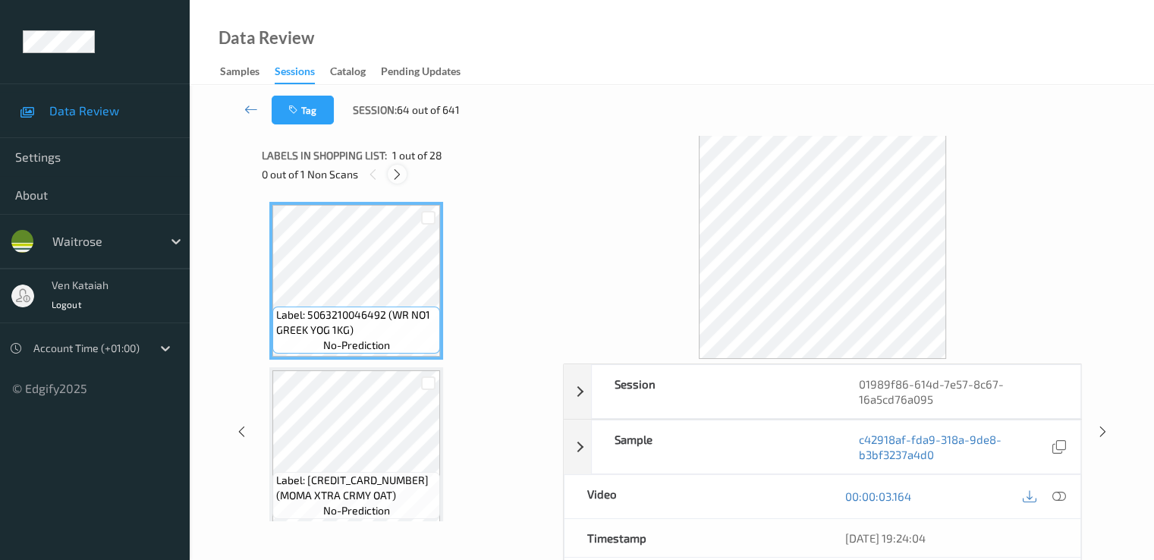
click at [404, 177] on div at bounding box center [397, 174] width 19 height 19
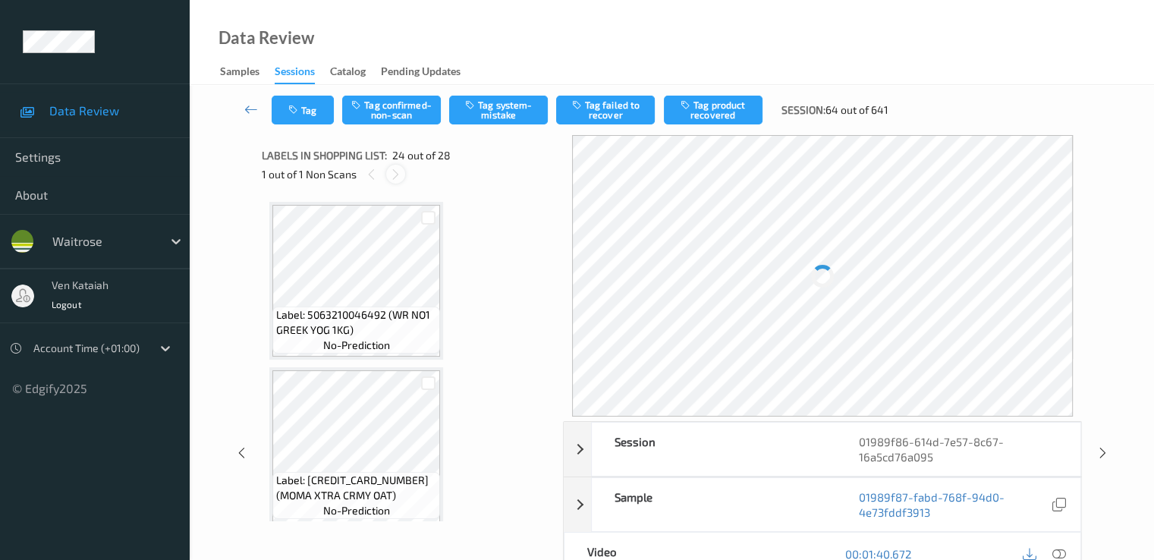
scroll to position [3646, 0]
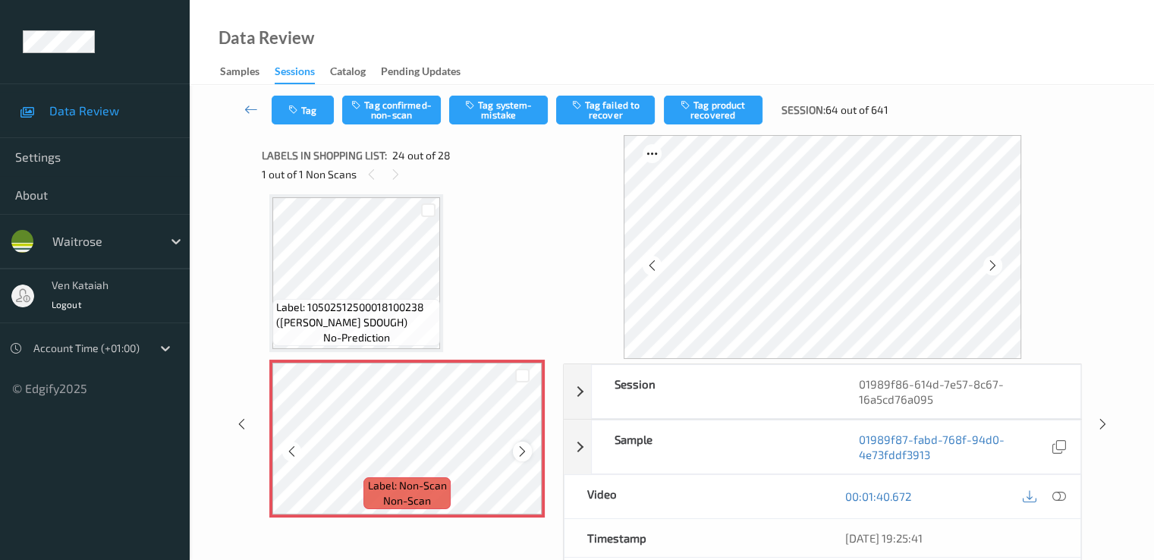
click at [521, 445] on icon at bounding box center [522, 452] width 13 height 14
click at [522, 452] on icon at bounding box center [522, 452] width 13 height 14
click at [516, 448] on icon at bounding box center [522, 452] width 13 height 14
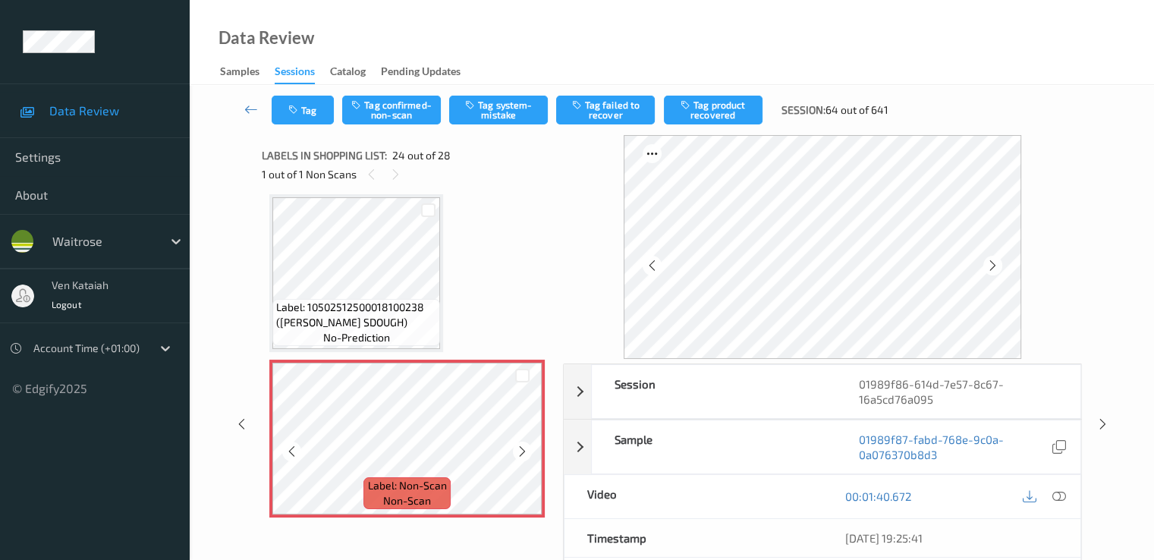
click at [516, 448] on icon at bounding box center [522, 452] width 13 height 14
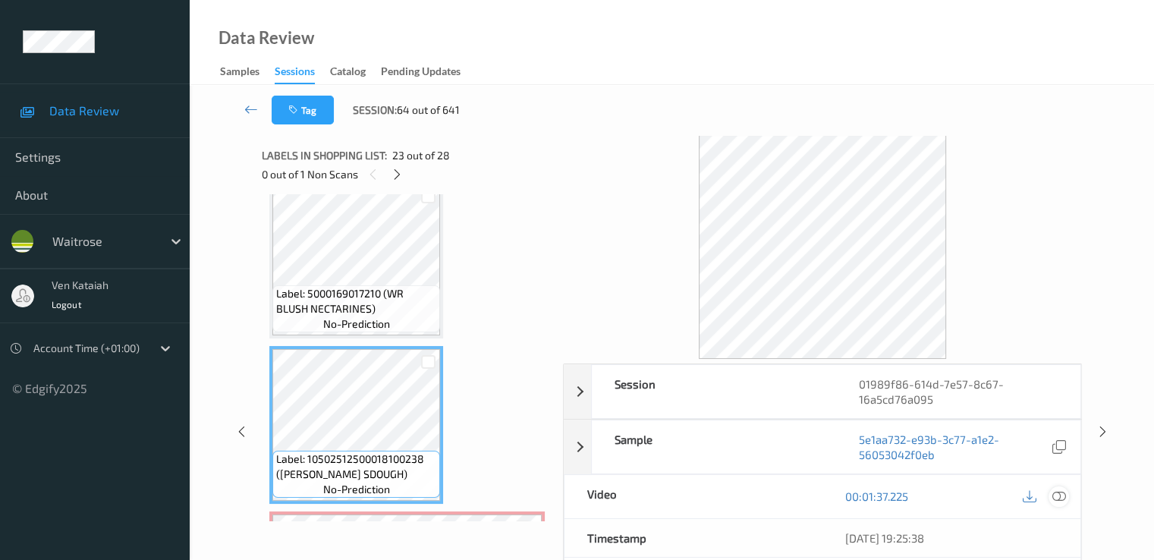
click at [1057, 495] on icon at bounding box center [1058, 496] width 14 height 14
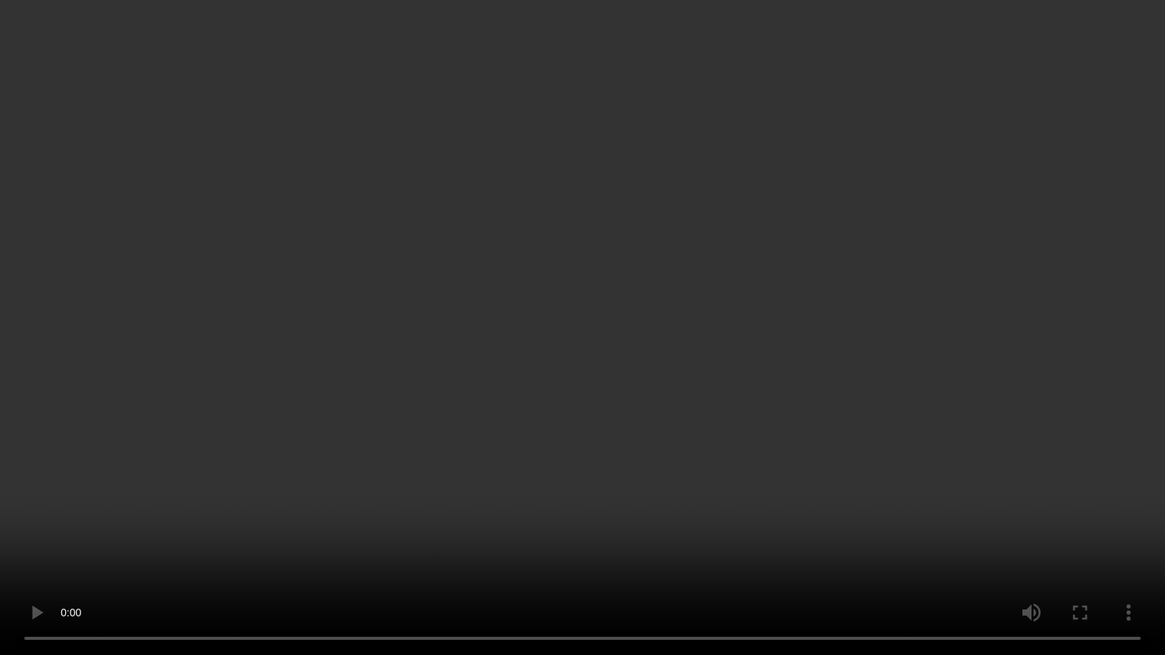
click at [740, 353] on video at bounding box center [582, 327] width 1165 height 655
click at [555, 368] on video at bounding box center [582, 327] width 1165 height 655
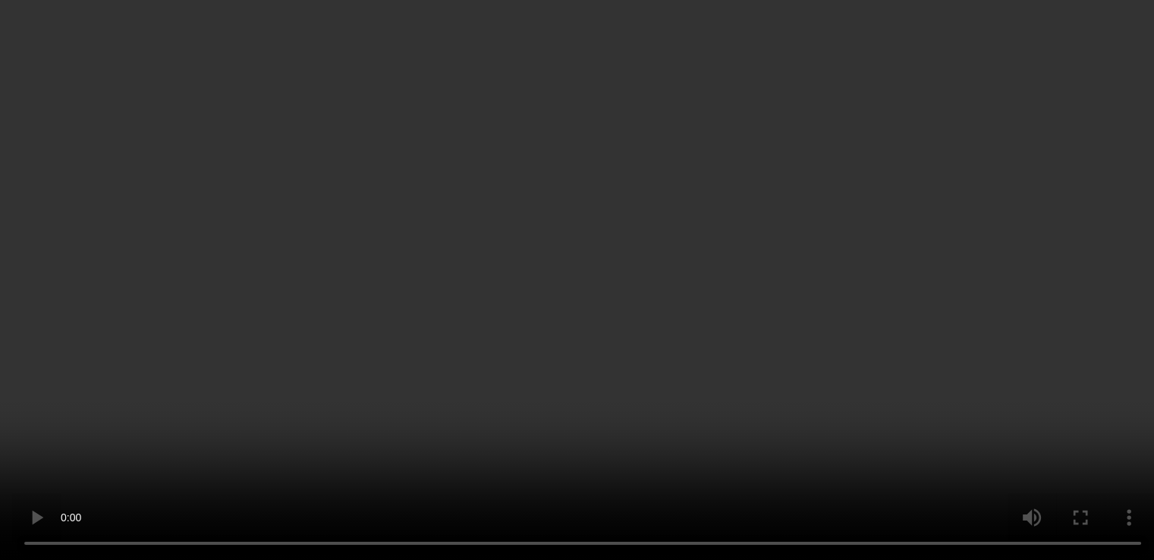
scroll to position [0, 0]
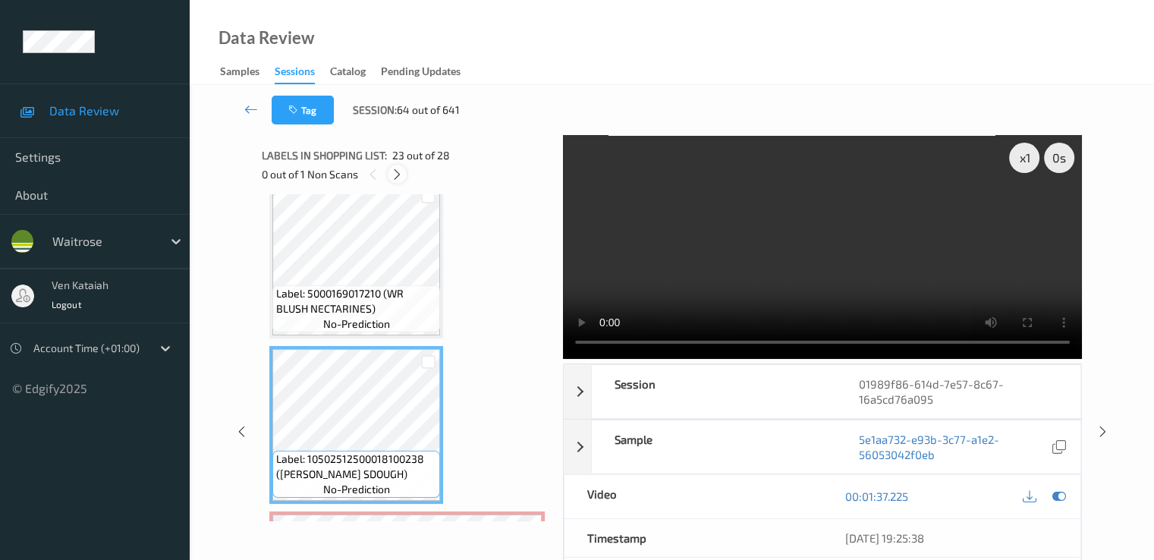
click at [394, 174] on icon at bounding box center [397, 175] width 13 height 14
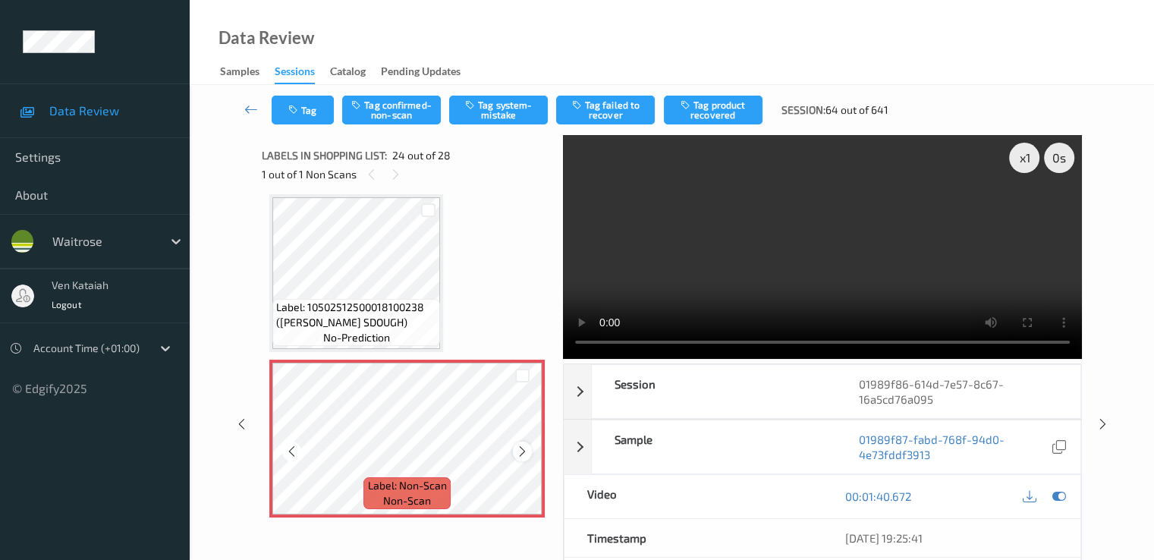
click at [523, 458] on div at bounding box center [522, 450] width 19 height 19
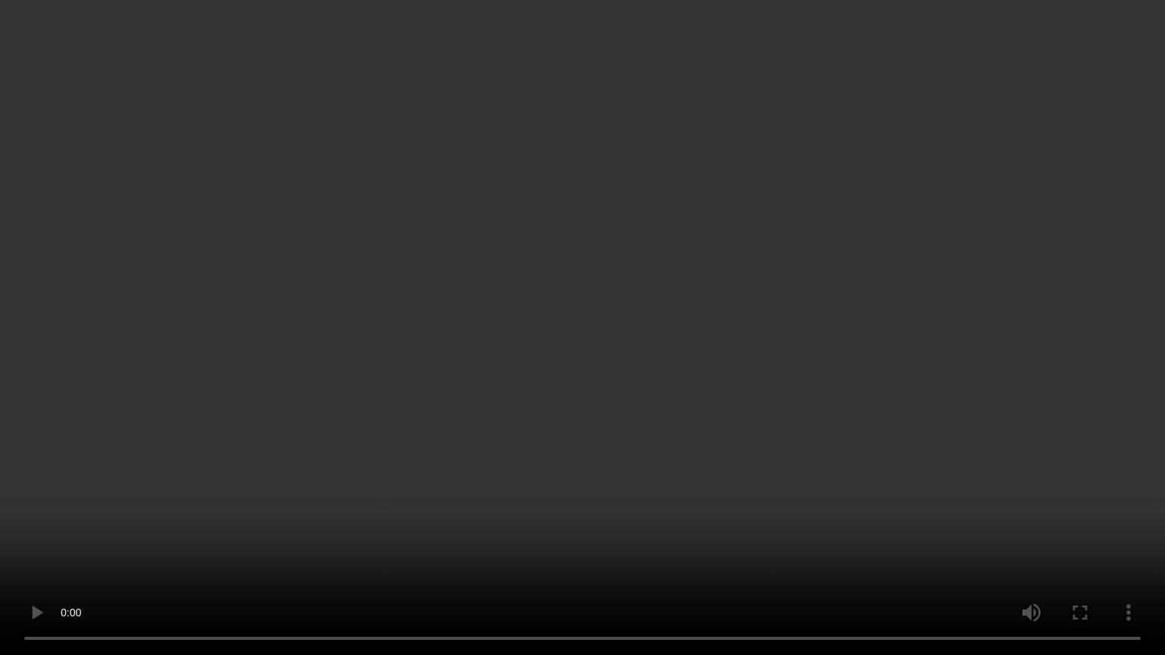
click at [562, 499] on video at bounding box center [582, 327] width 1165 height 655
click at [519, 462] on video at bounding box center [582, 327] width 1165 height 655
click at [541, 420] on video at bounding box center [582, 327] width 1165 height 655
click at [520, 331] on video at bounding box center [582, 327] width 1165 height 655
click at [583, 392] on video at bounding box center [582, 327] width 1165 height 655
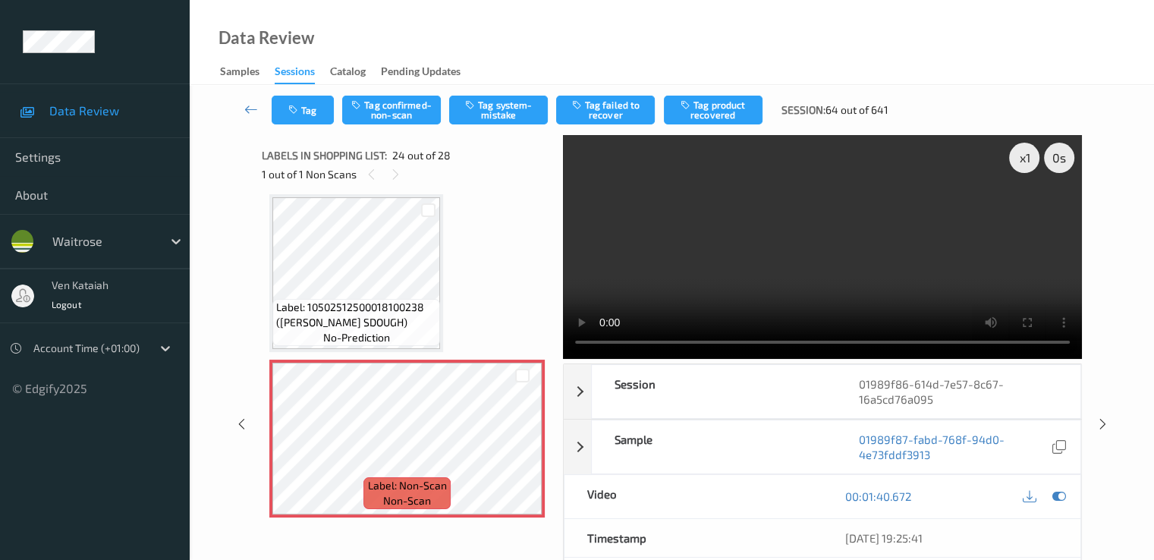
click at [832, 263] on video at bounding box center [822, 247] width 519 height 224
click at [522, 456] on icon at bounding box center [522, 452] width 13 height 14
click at [524, 449] on icon at bounding box center [522, 452] width 13 height 14
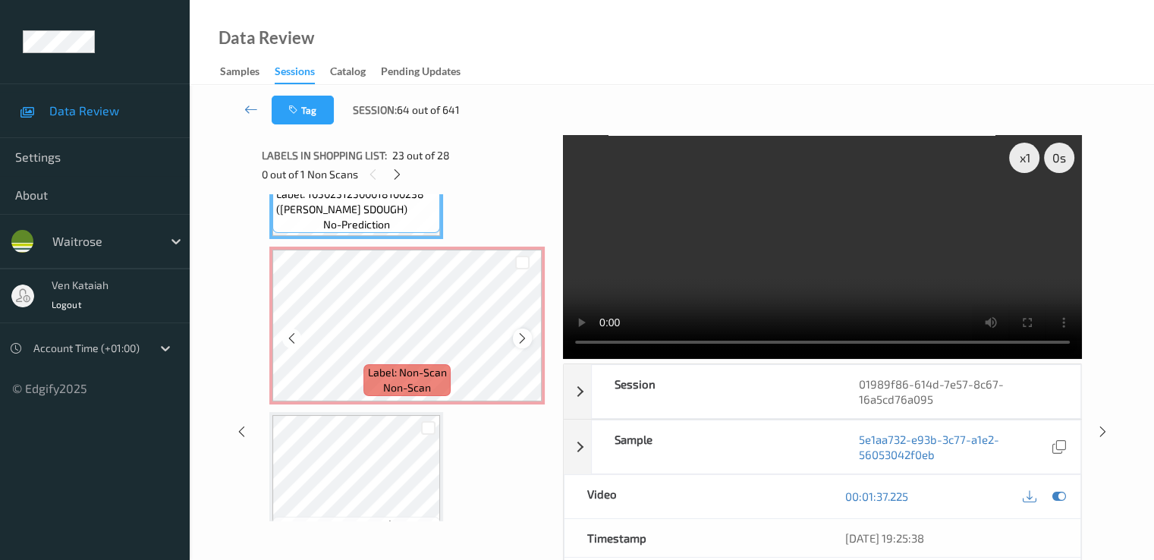
scroll to position [3797, 0]
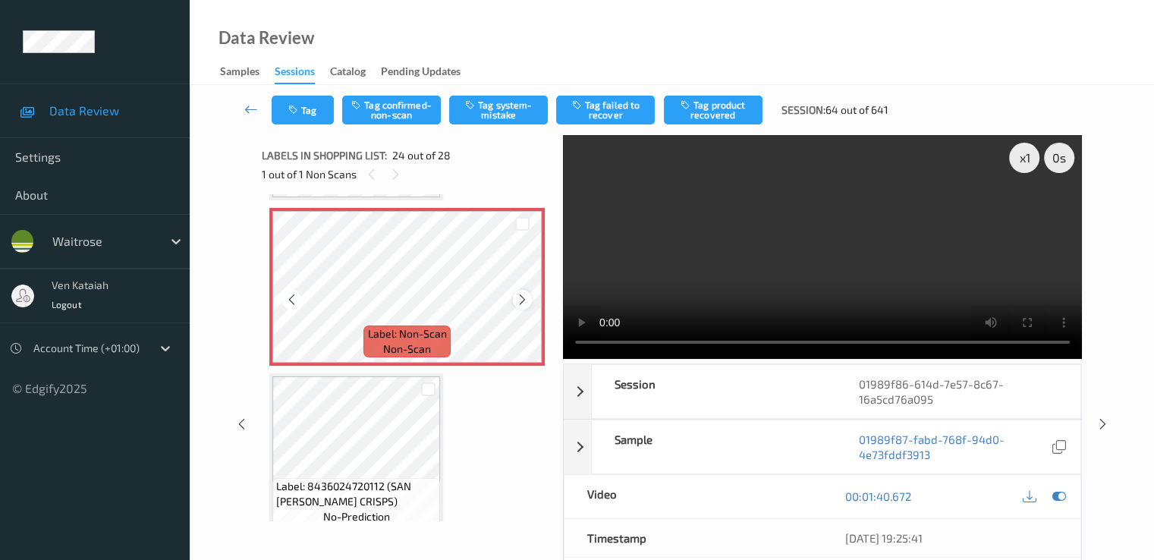
click at [519, 297] on icon at bounding box center [522, 300] width 13 height 14
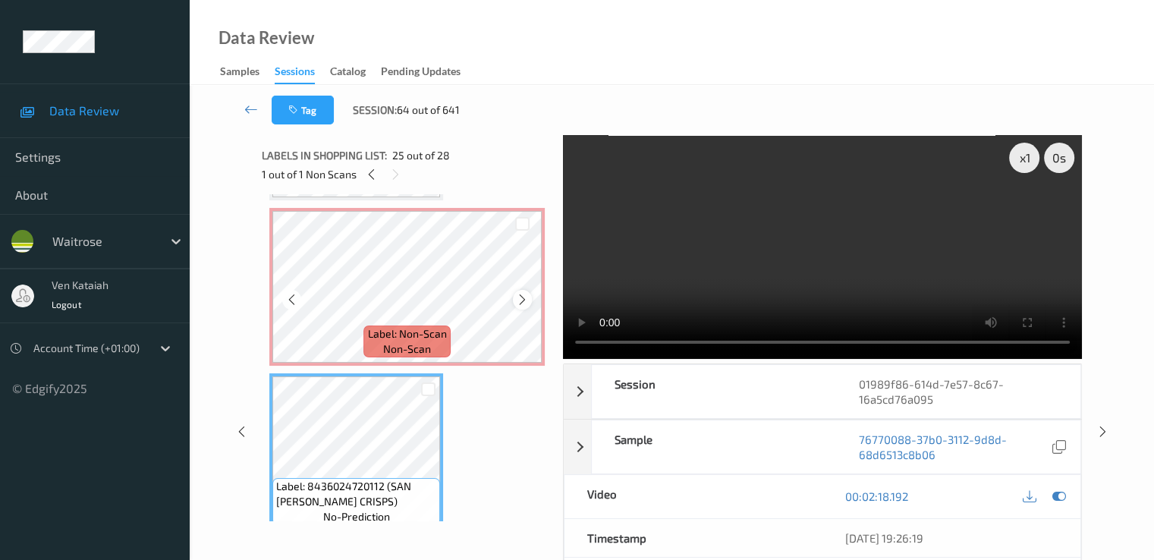
click at [516, 295] on icon at bounding box center [522, 300] width 13 height 14
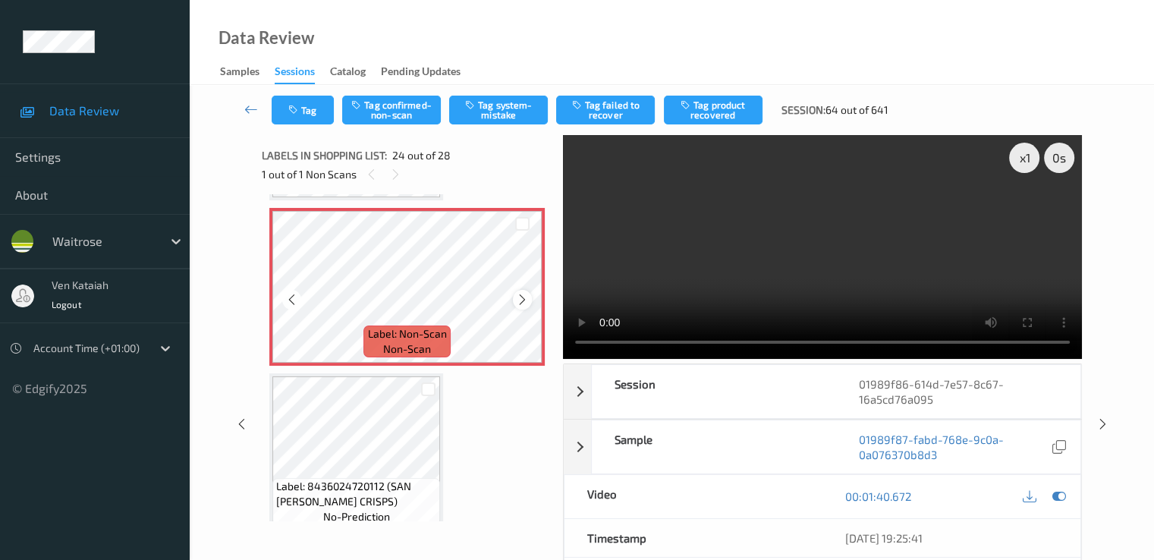
click at [524, 301] on icon at bounding box center [522, 300] width 13 height 14
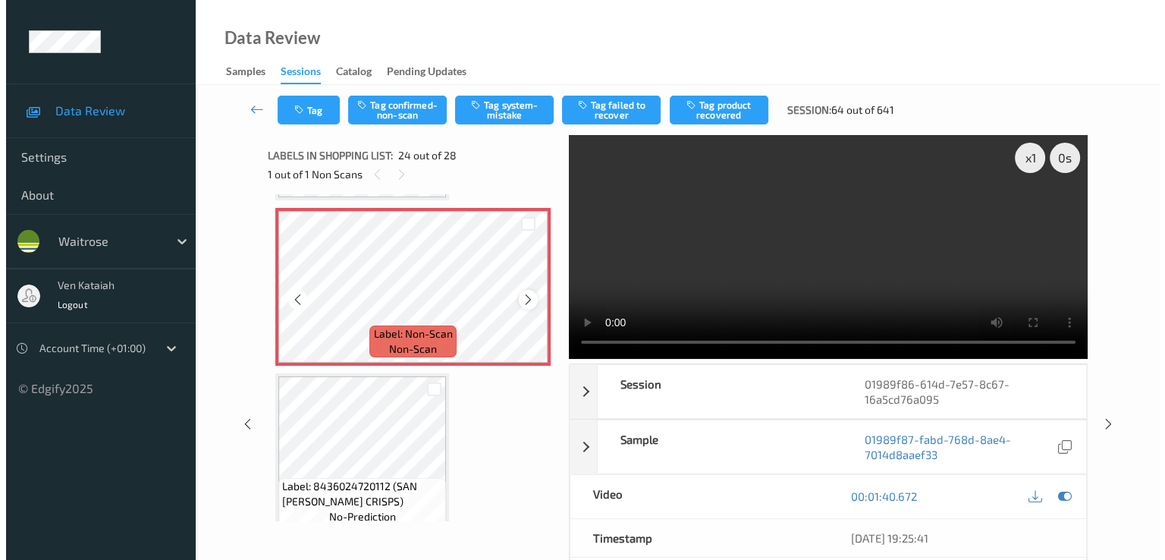
scroll to position [3646, 0]
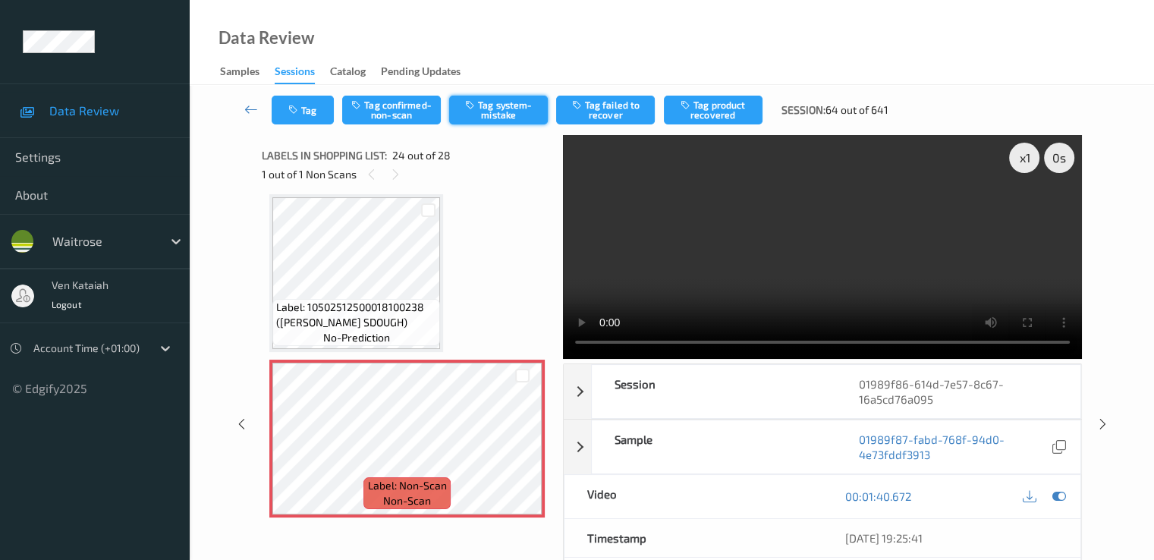
click at [492, 110] on button "Tag system-mistake" at bounding box center [498, 110] width 99 height 29
click at [293, 115] on icon "button" at bounding box center [294, 110] width 13 height 11
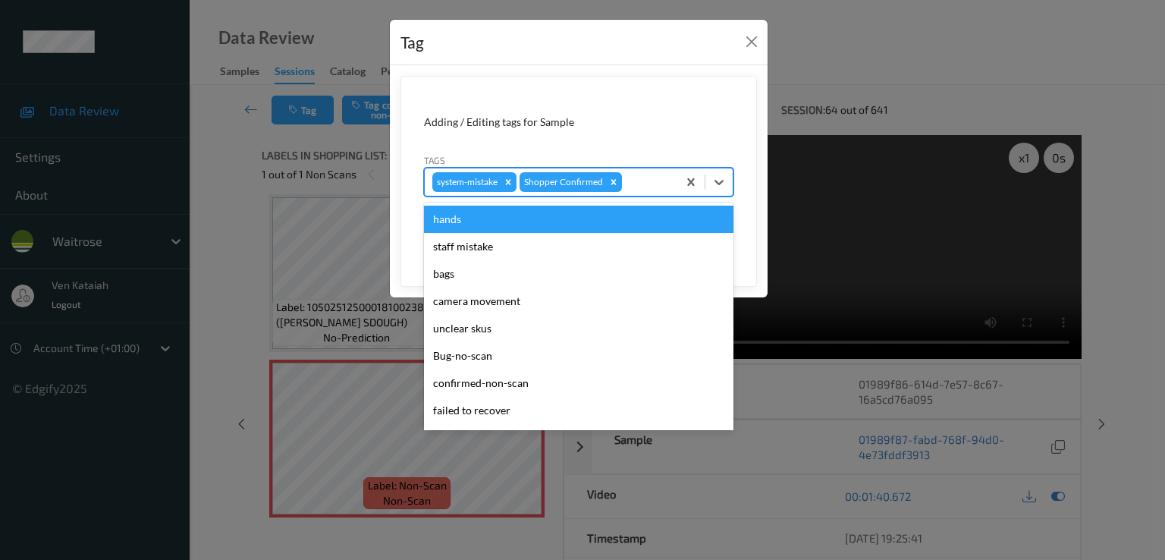
click at [627, 181] on div at bounding box center [647, 182] width 45 height 18
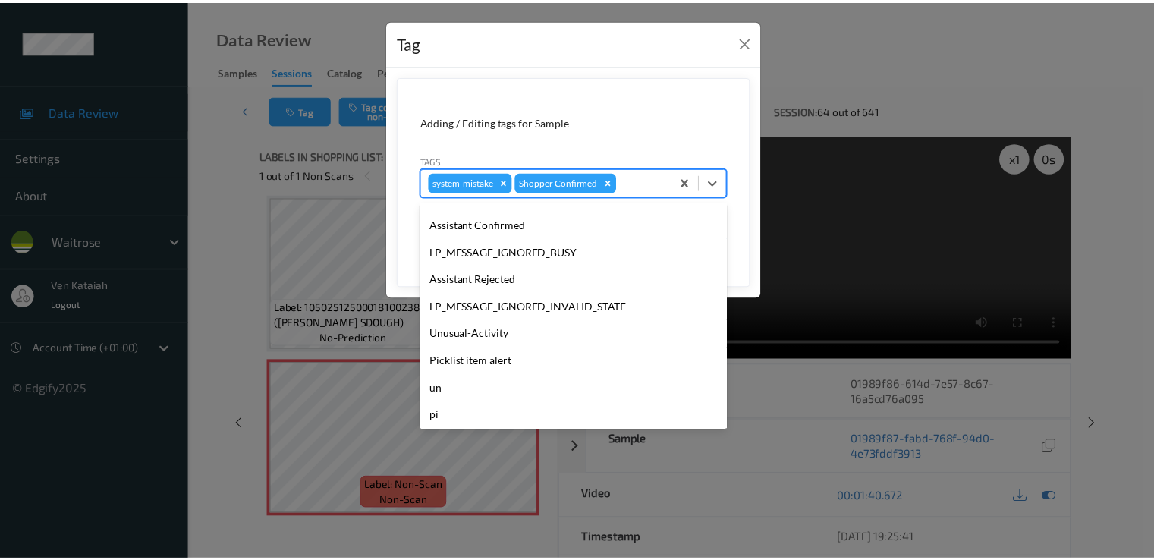
scroll to position [297, 0]
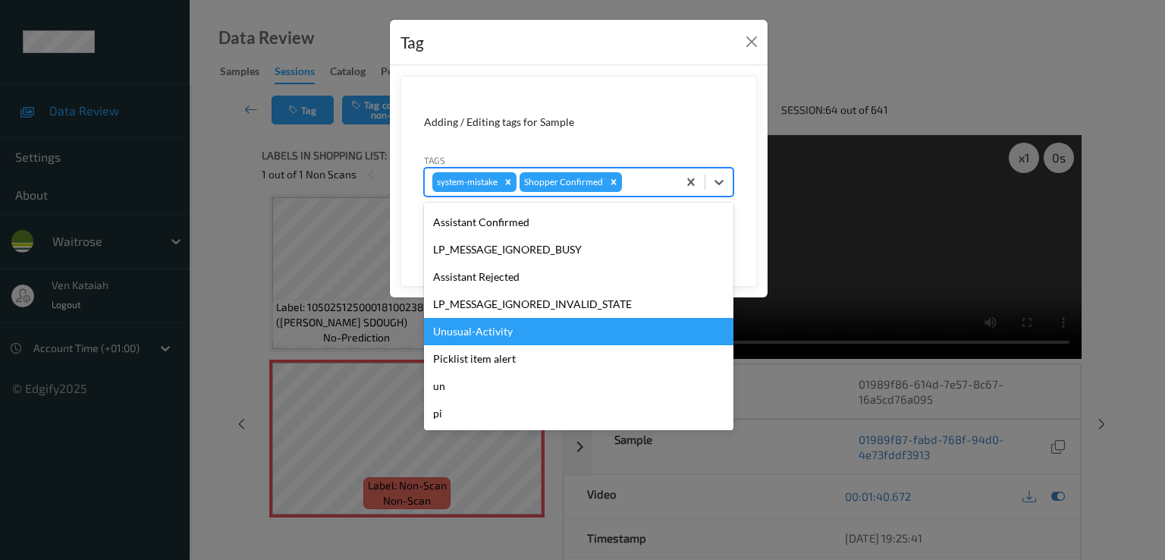
click at [494, 328] on div "Unusual-Activity" at bounding box center [578, 331] width 309 height 27
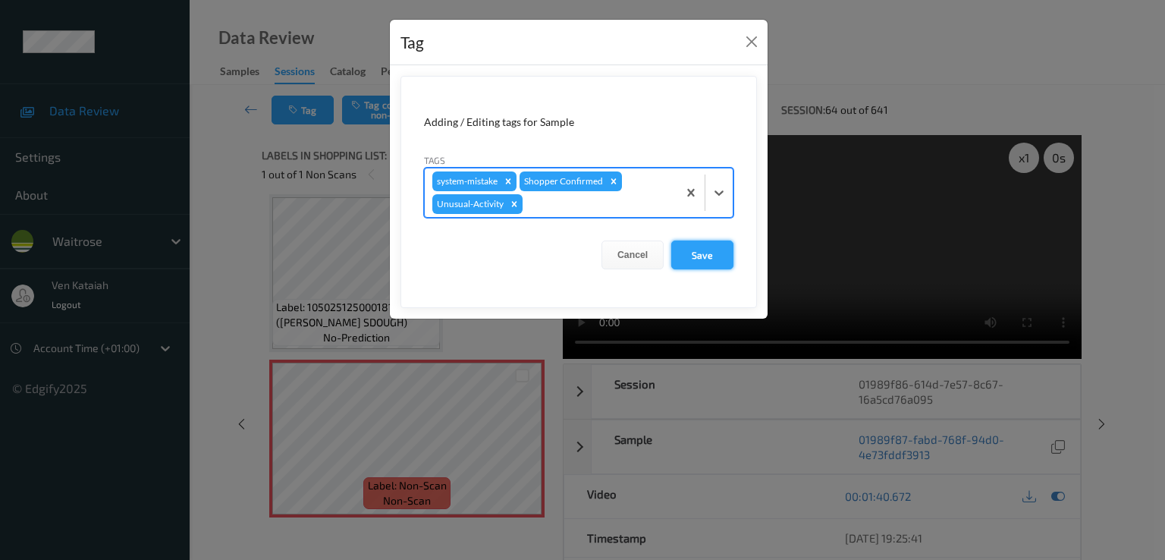
click at [688, 256] on button "Save" at bounding box center [702, 254] width 62 height 29
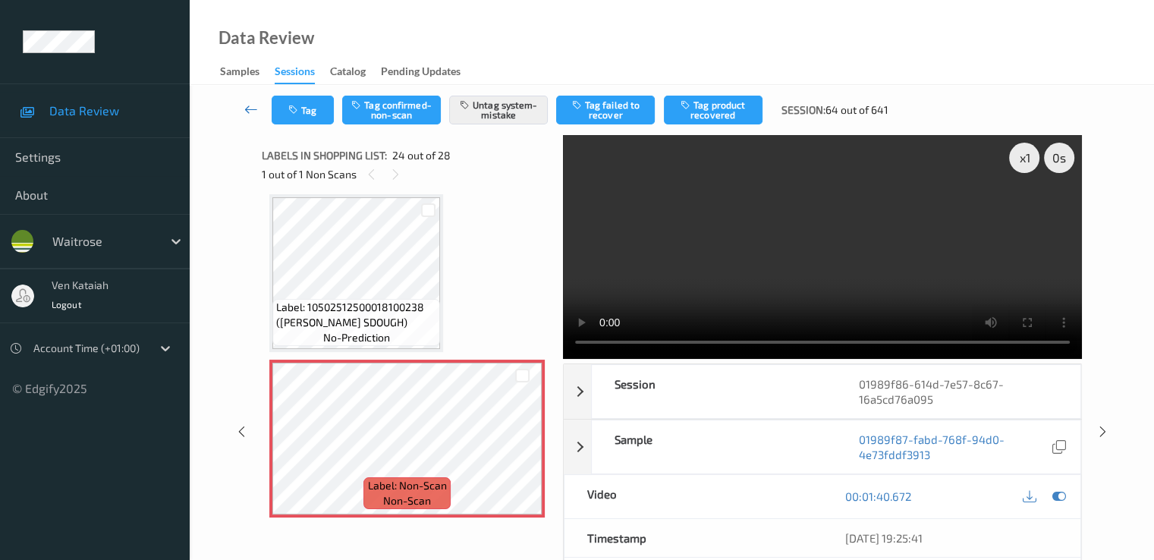
click at [248, 107] on icon at bounding box center [251, 109] width 14 height 15
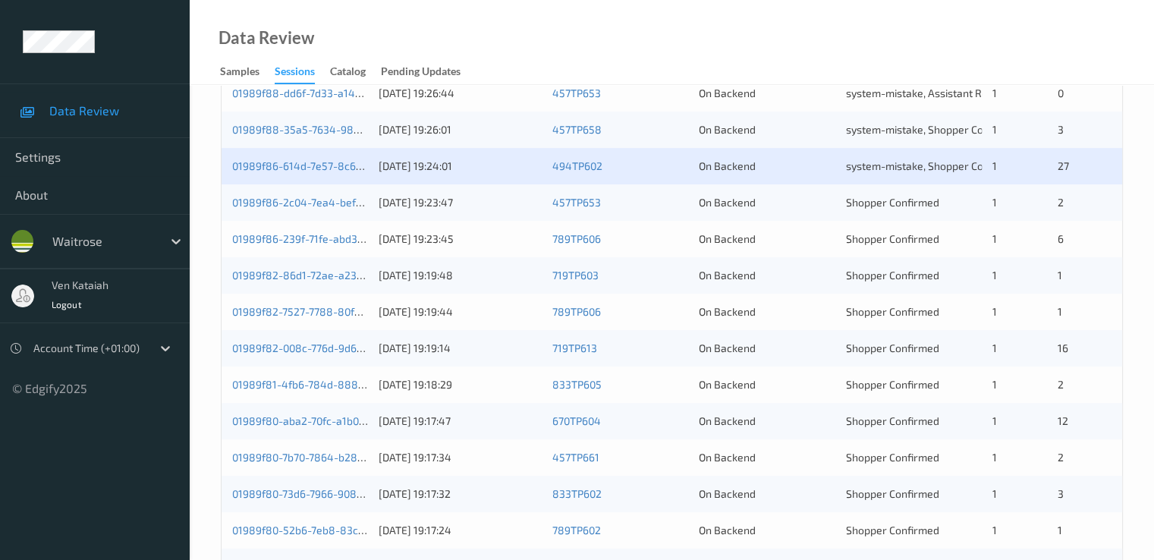
scroll to position [455, 0]
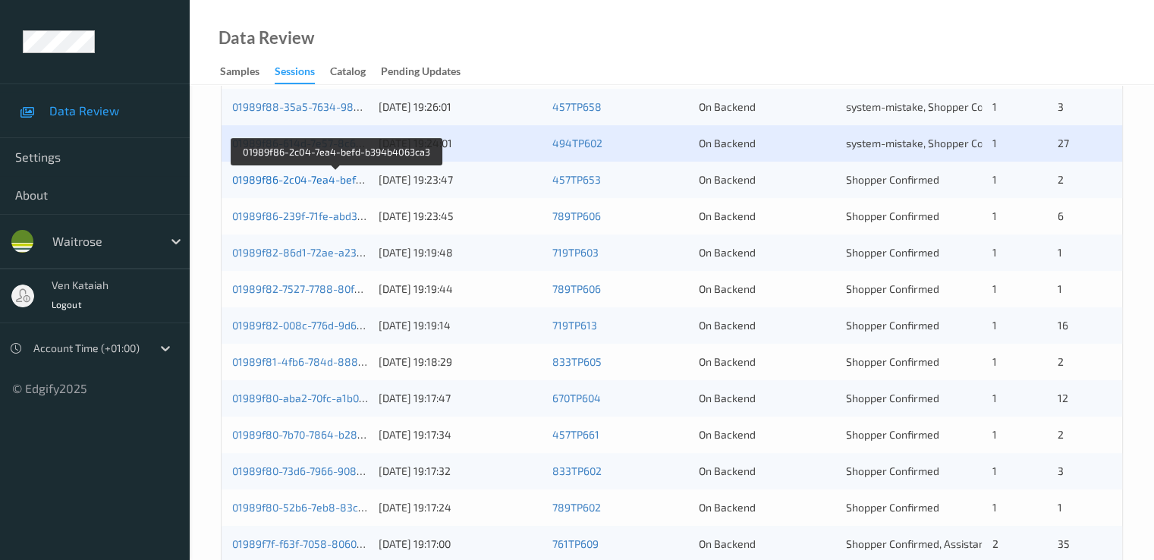
click at [305, 179] on link "01989f86-2c04-7ea4-befd-b394b4063ca3" at bounding box center [336, 179] width 208 height 13
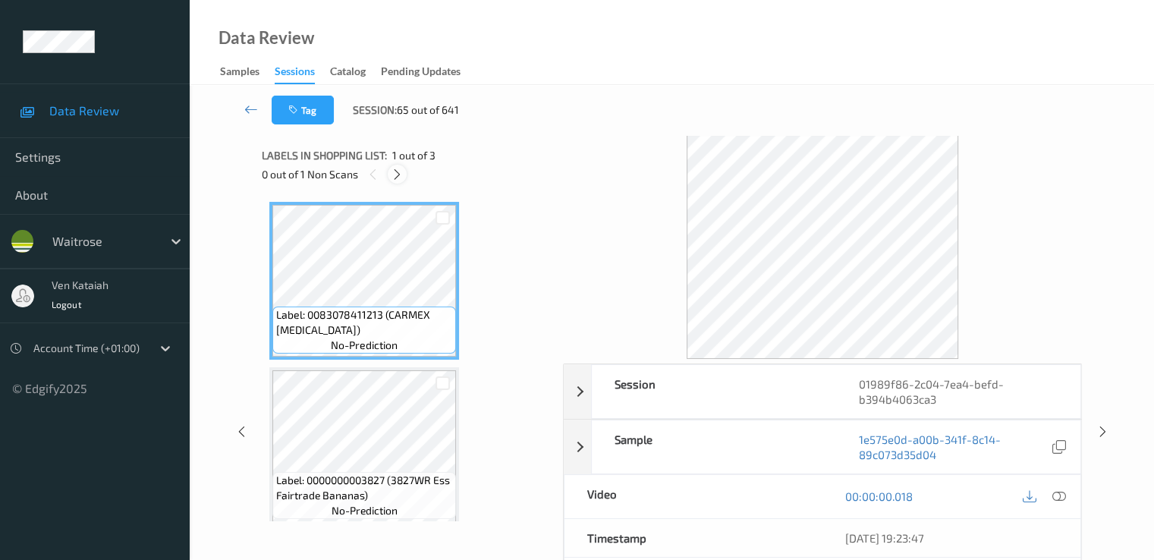
click at [402, 180] on icon at bounding box center [397, 175] width 13 height 14
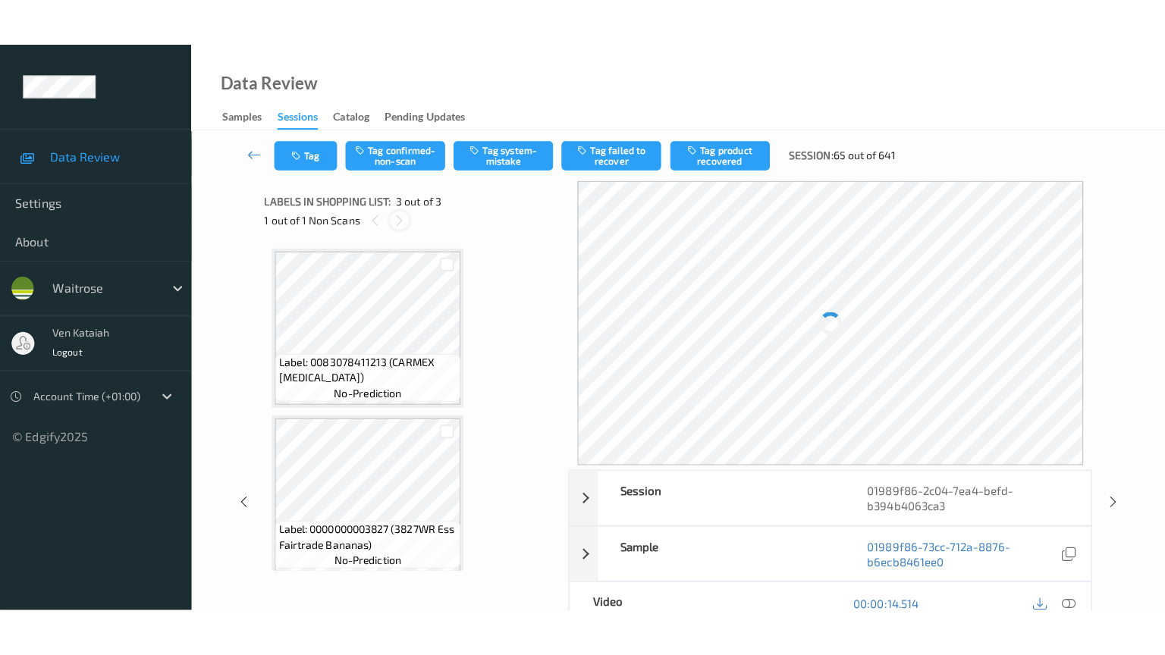
scroll to position [173, 0]
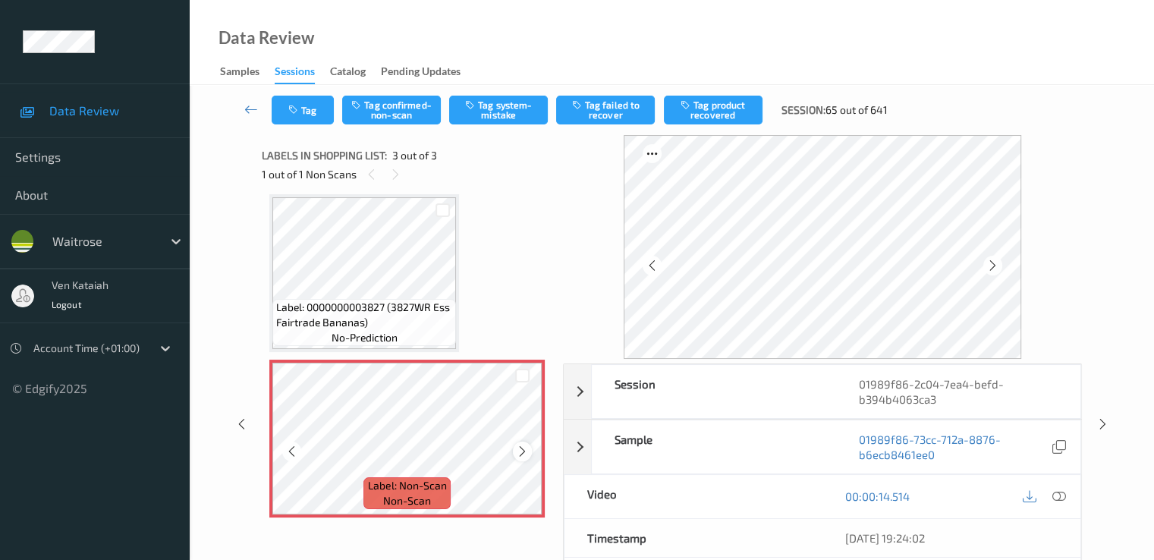
click at [518, 451] on icon at bounding box center [522, 452] width 13 height 14
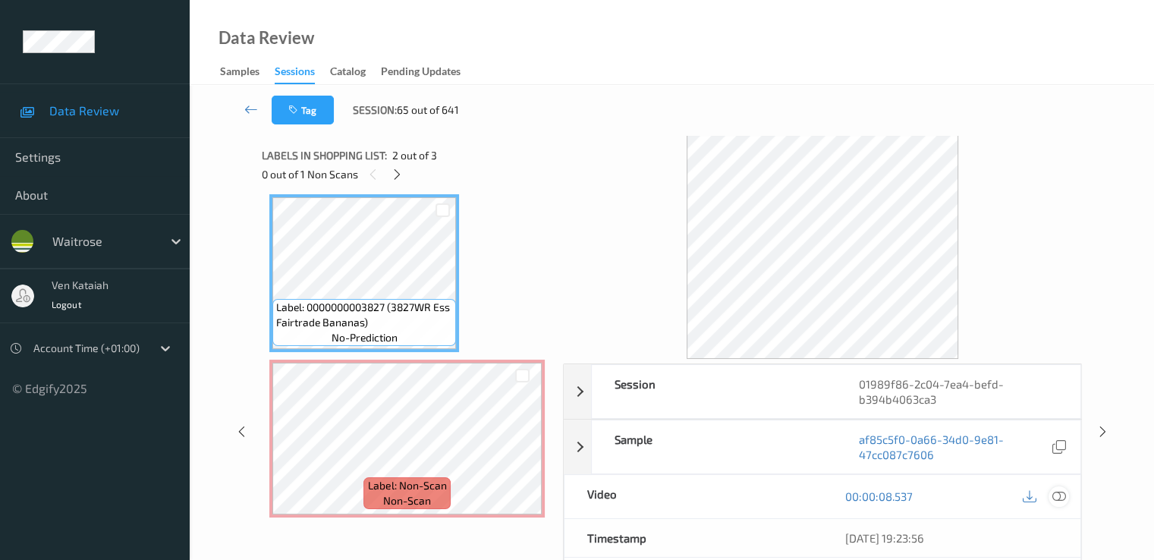
click at [1061, 498] on icon at bounding box center [1058, 496] width 14 height 14
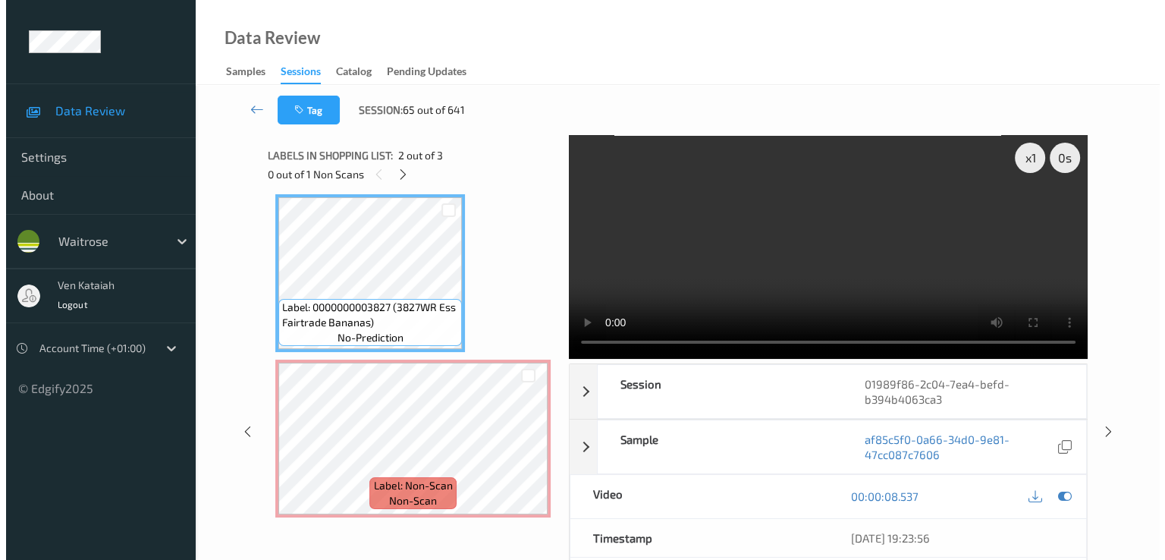
scroll to position [81, 0]
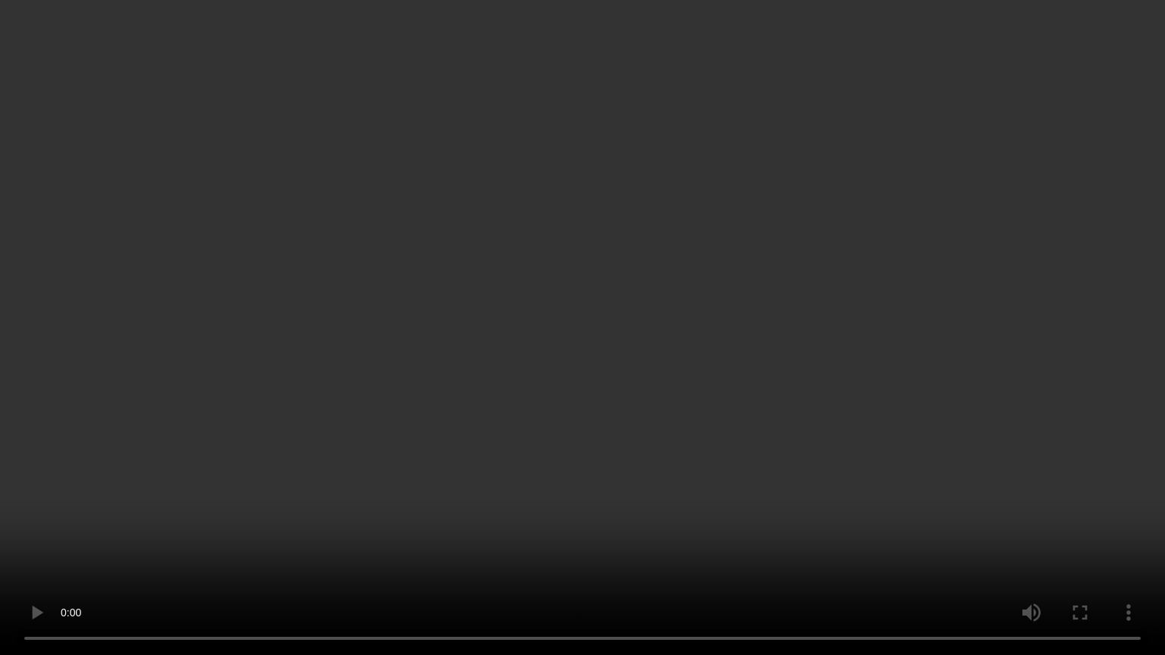
click at [621, 322] on video at bounding box center [582, 327] width 1165 height 655
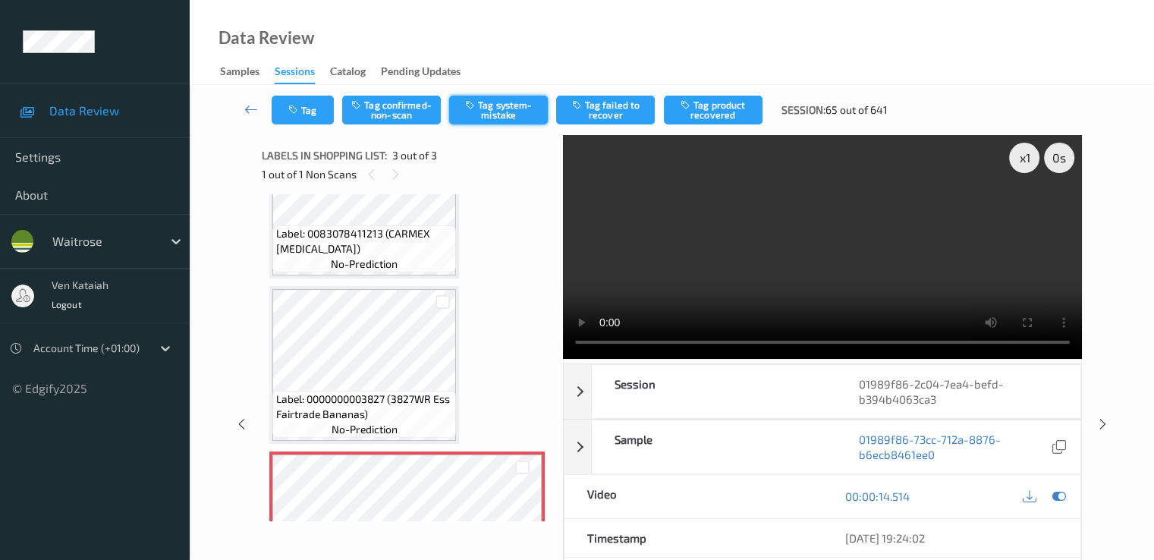
click at [479, 110] on button "Tag system-mistake" at bounding box center [498, 110] width 99 height 29
click at [309, 115] on button "Tag" at bounding box center [303, 110] width 62 height 29
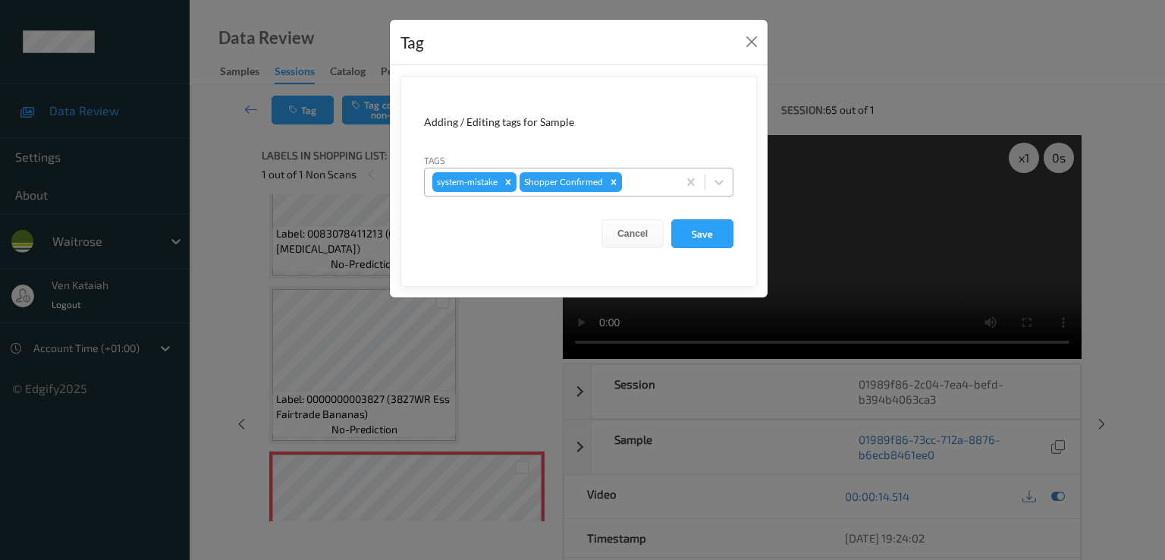
click at [627, 181] on div at bounding box center [647, 182] width 45 height 18
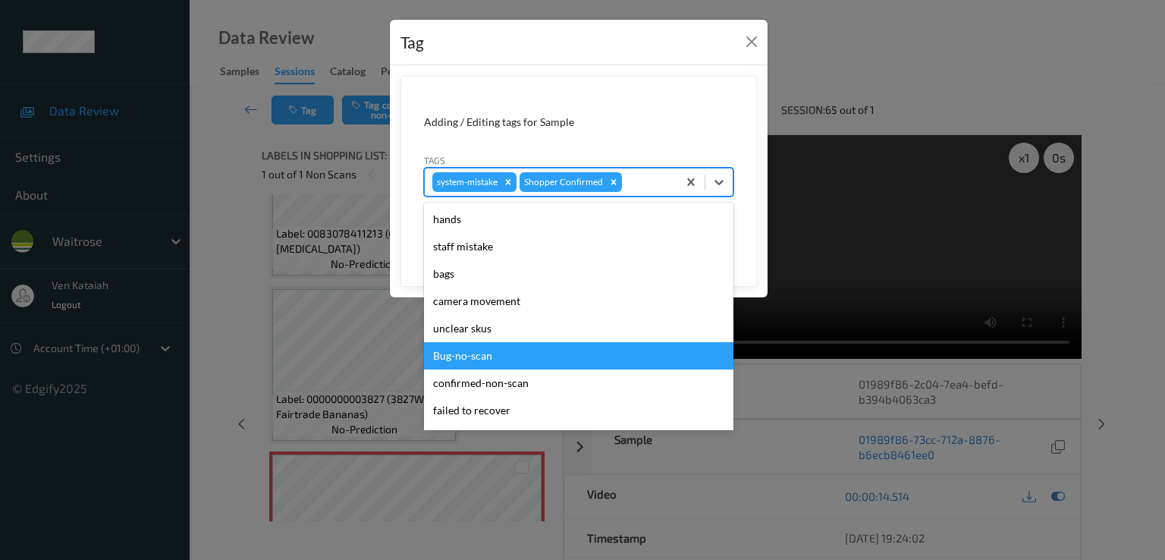
scroll to position [297, 0]
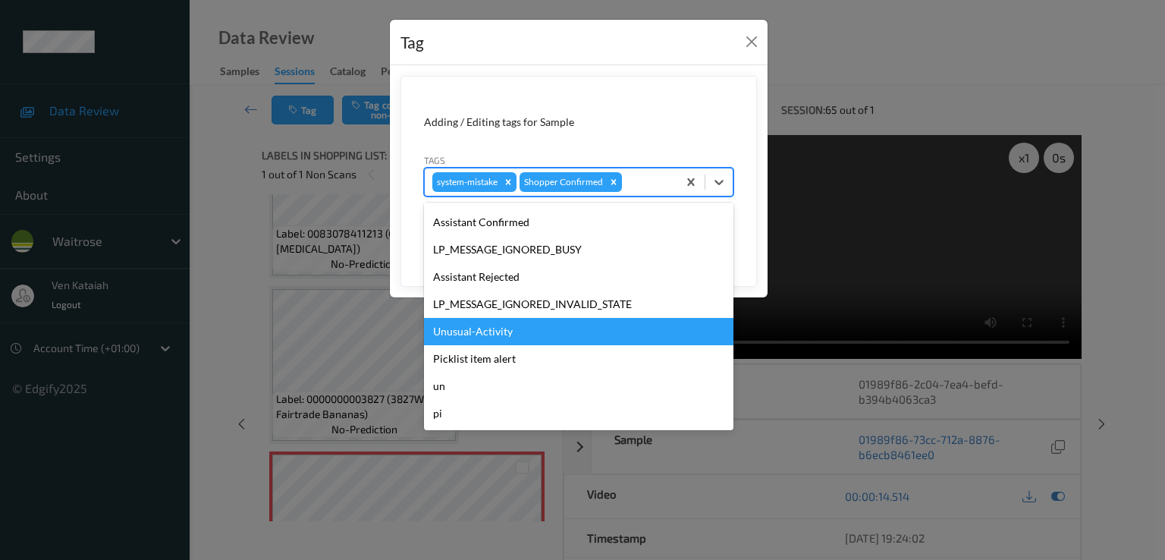
click at [490, 329] on div "Unusual-Activity" at bounding box center [578, 331] width 309 height 27
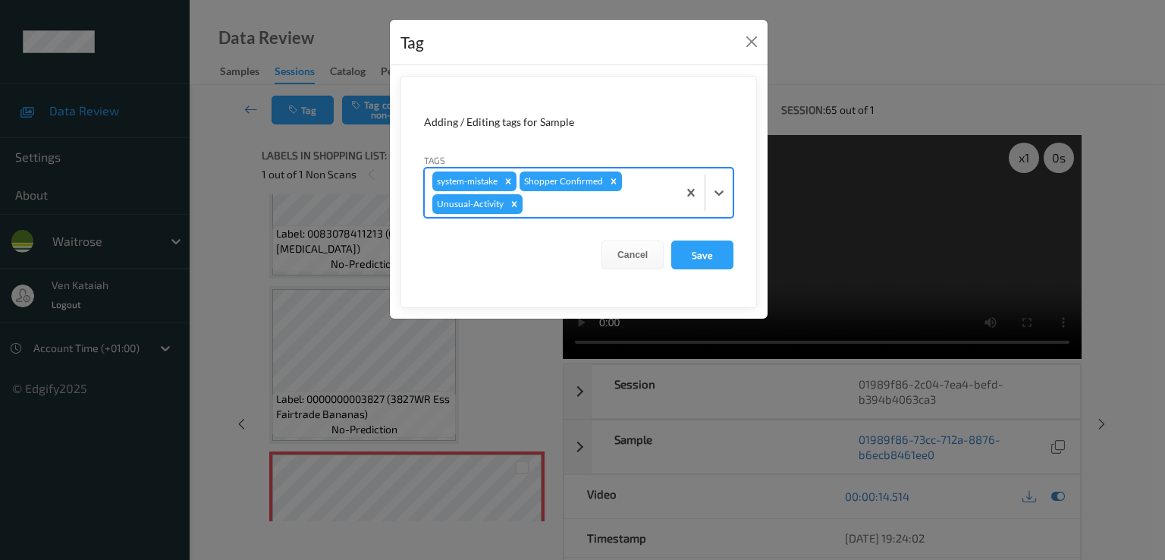
click at [631, 200] on div at bounding box center [598, 204] width 144 height 18
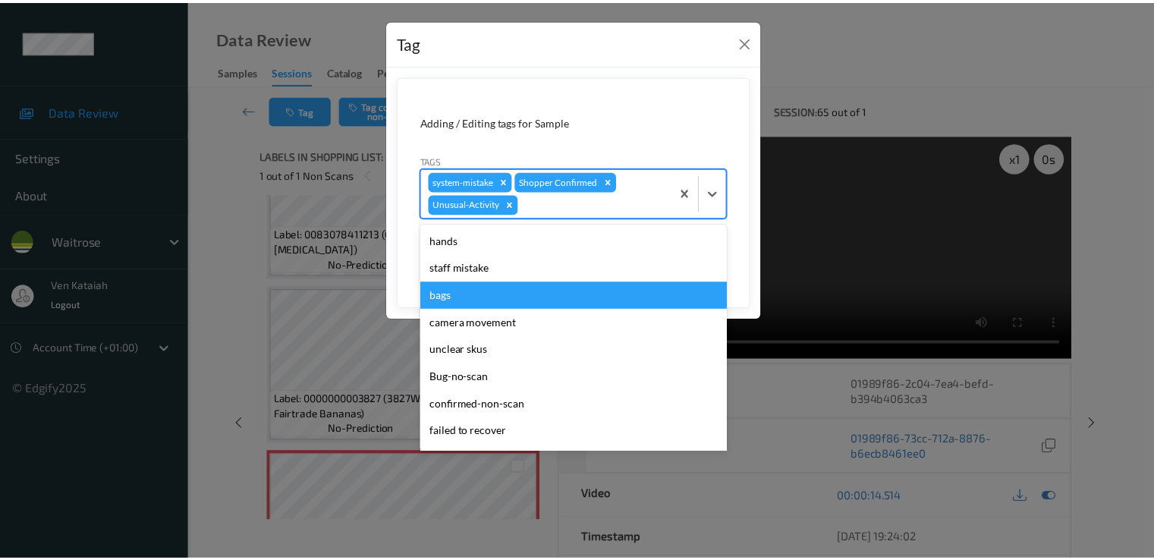
scroll to position [270, 0]
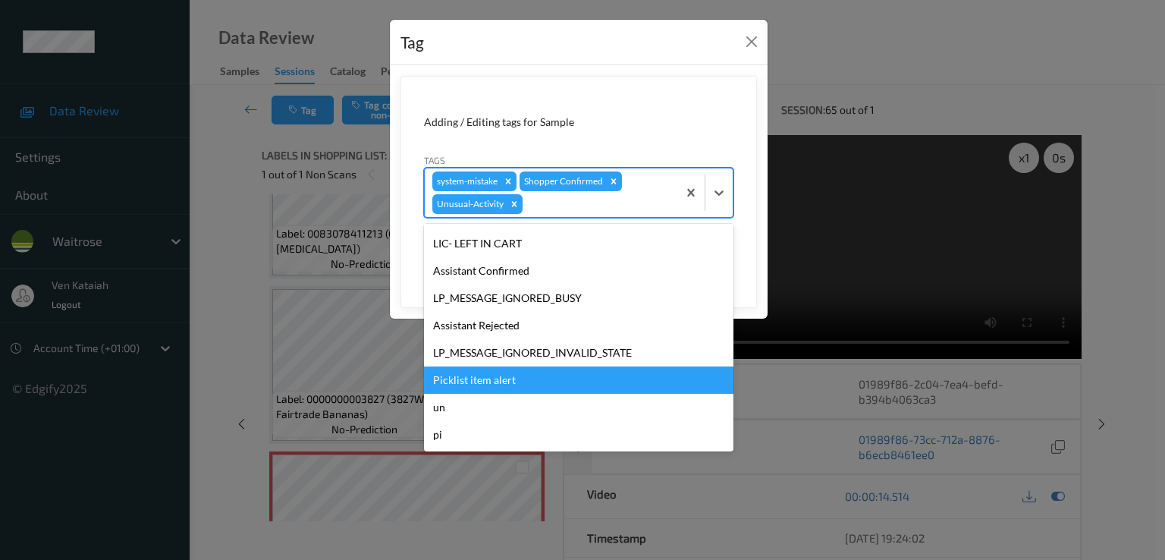
click at [515, 375] on div "Picklist item alert" at bounding box center [578, 379] width 309 height 27
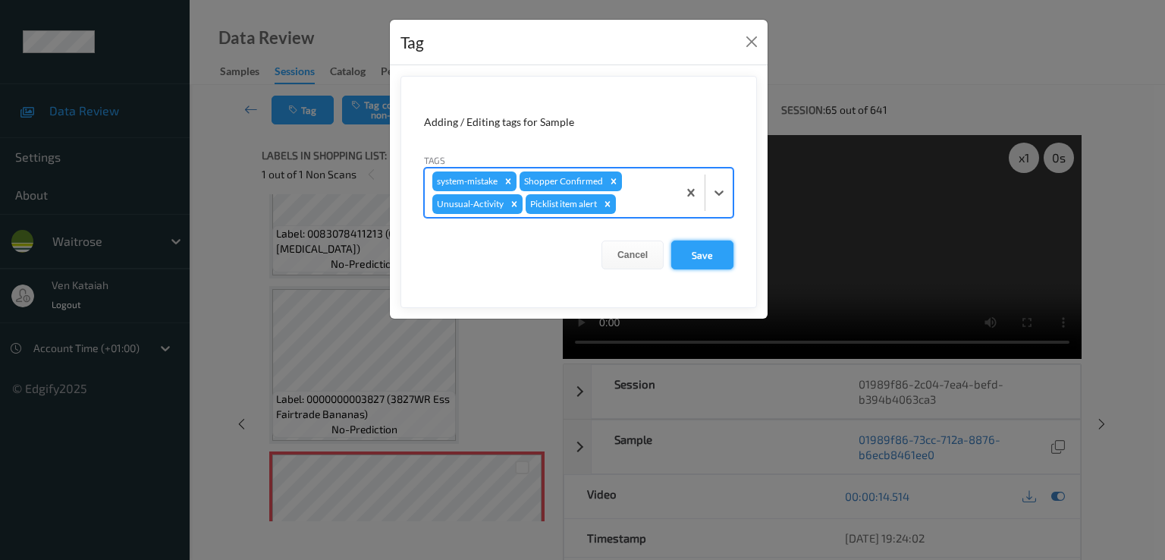
click at [702, 262] on button "Save" at bounding box center [702, 254] width 62 height 29
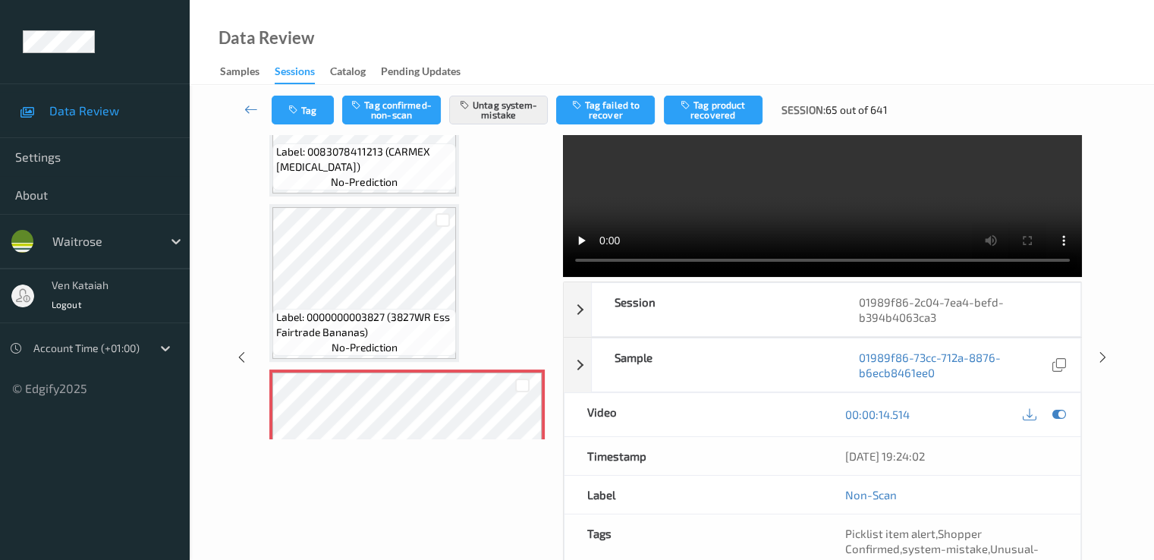
scroll to position [0, 0]
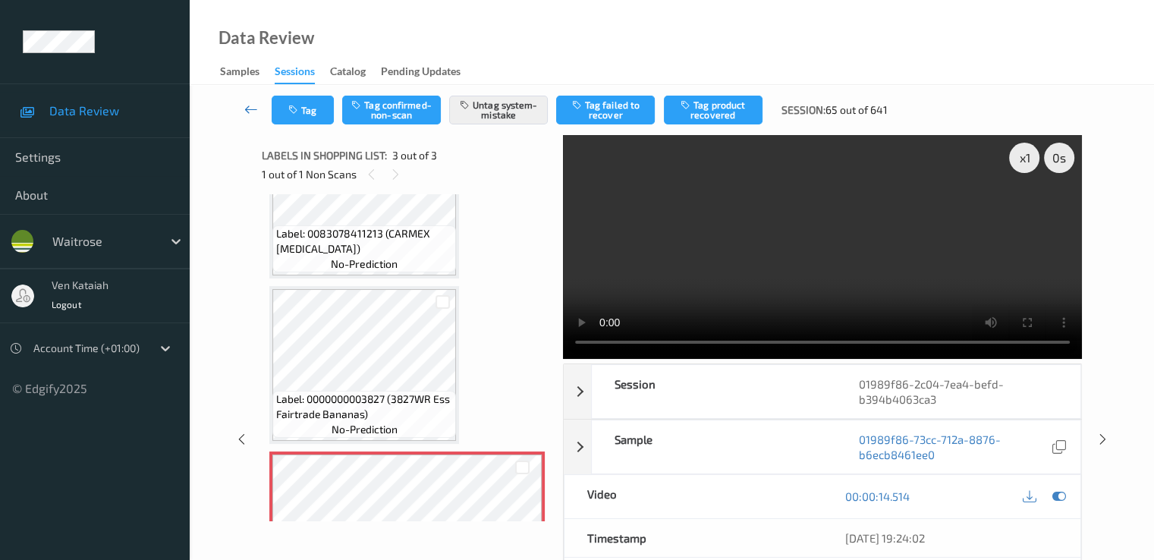
click at [249, 121] on link at bounding box center [251, 110] width 40 height 29
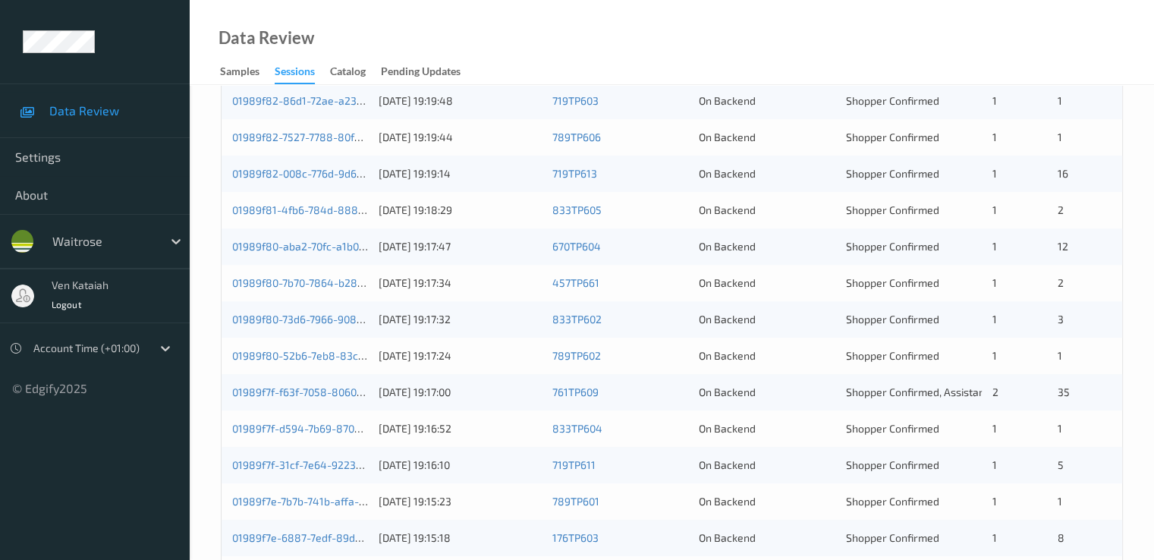
scroll to position [455, 0]
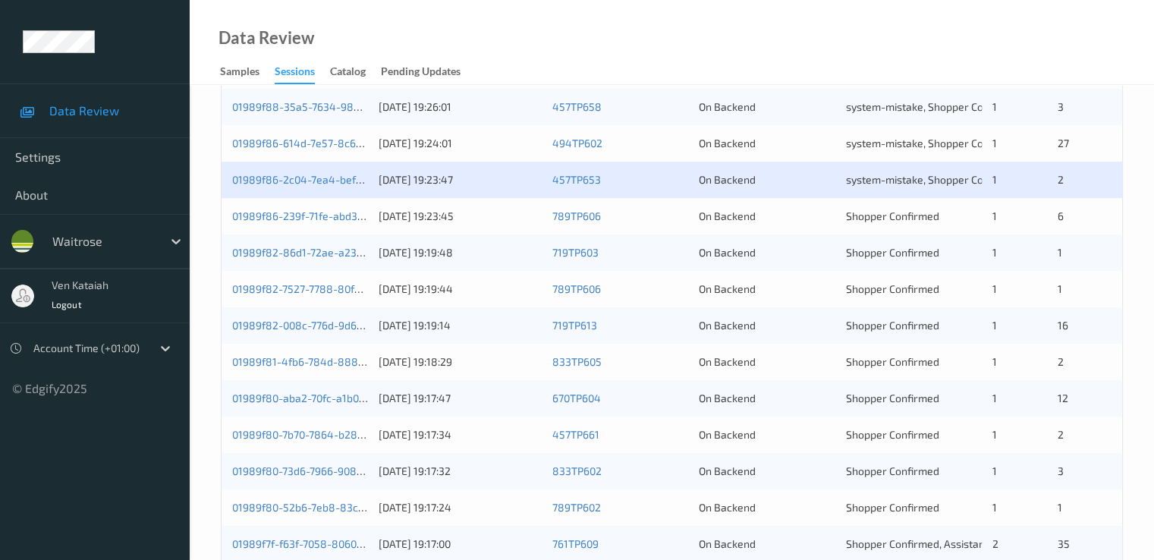
click at [348, 225] on div "01989f86-239f-71fe-abd3-79bbc071b957 [DATE] 19:23:45 789TP606 On Backend Shoppe…" at bounding box center [672, 216] width 900 height 36
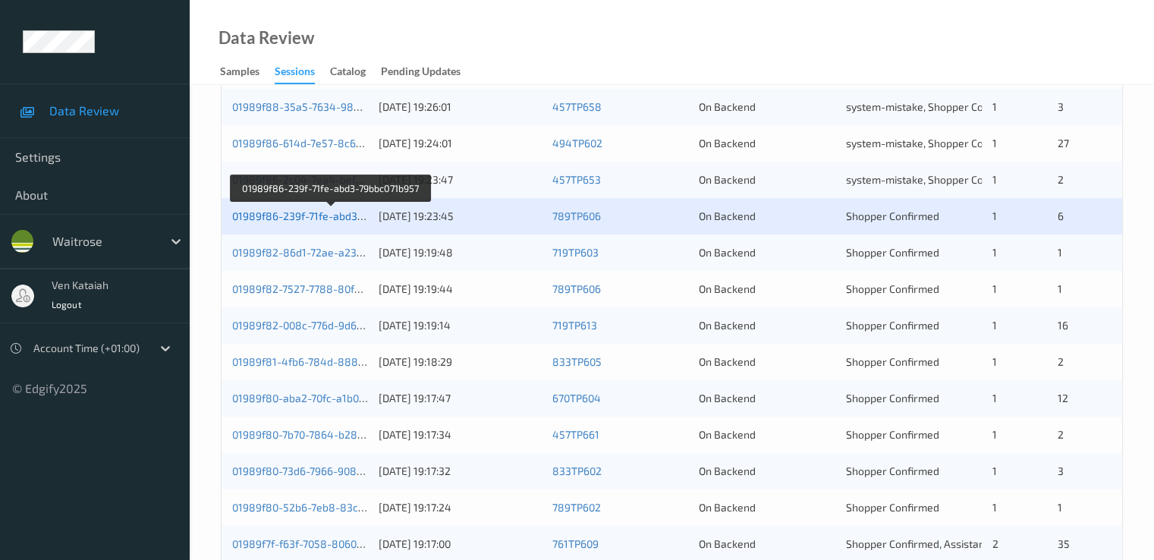
click at [325, 215] on link "01989f86-239f-71fe-abd3-79bbc071b957" at bounding box center [330, 215] width 197 height 13
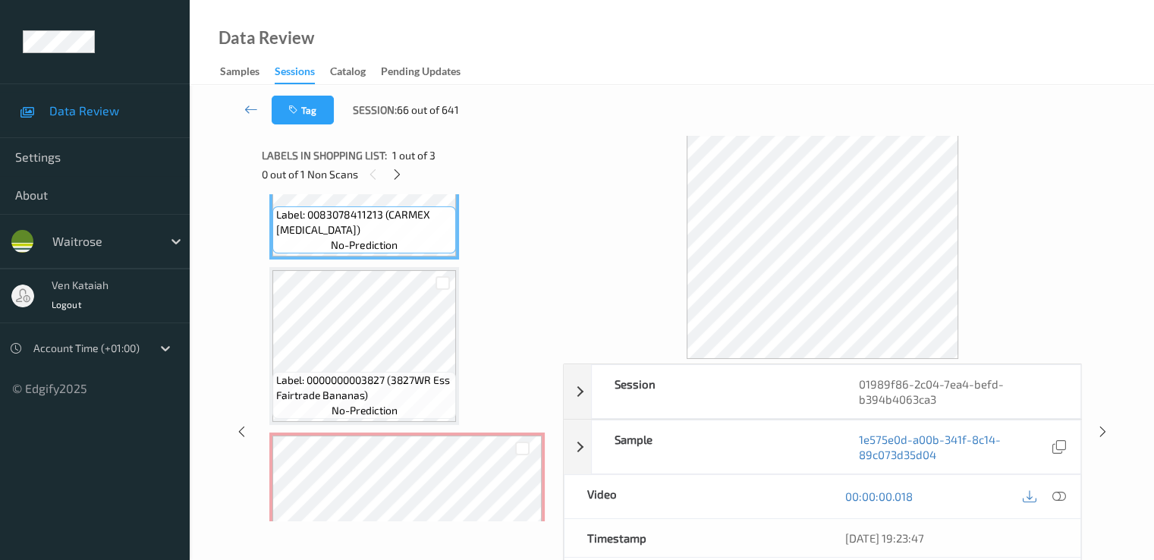
scroll to position [177, 0]
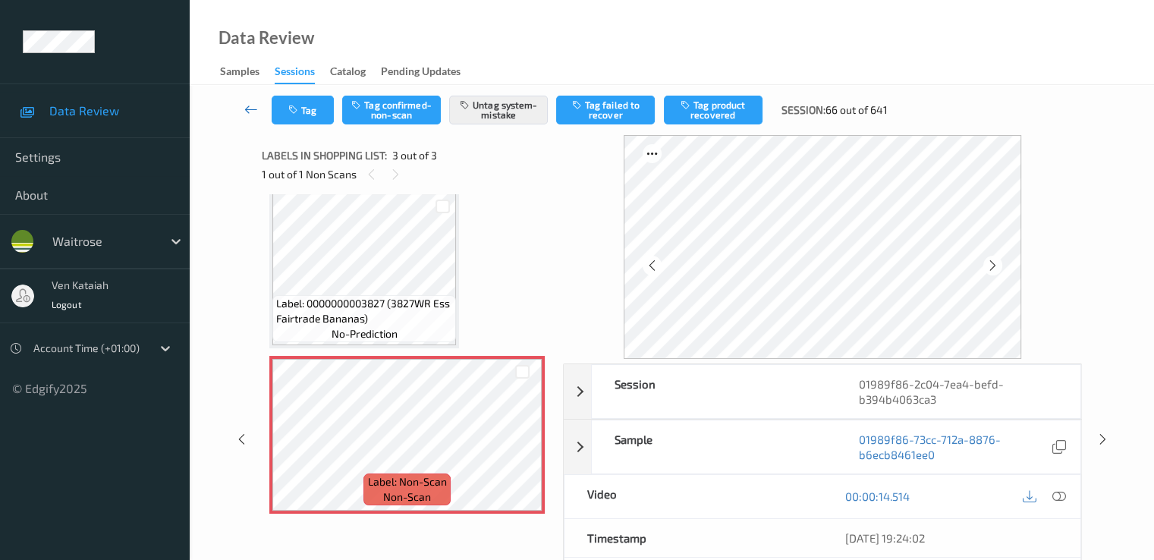
click at [247, 105] on icon at bounding box center [251, 109] width 14 height 15
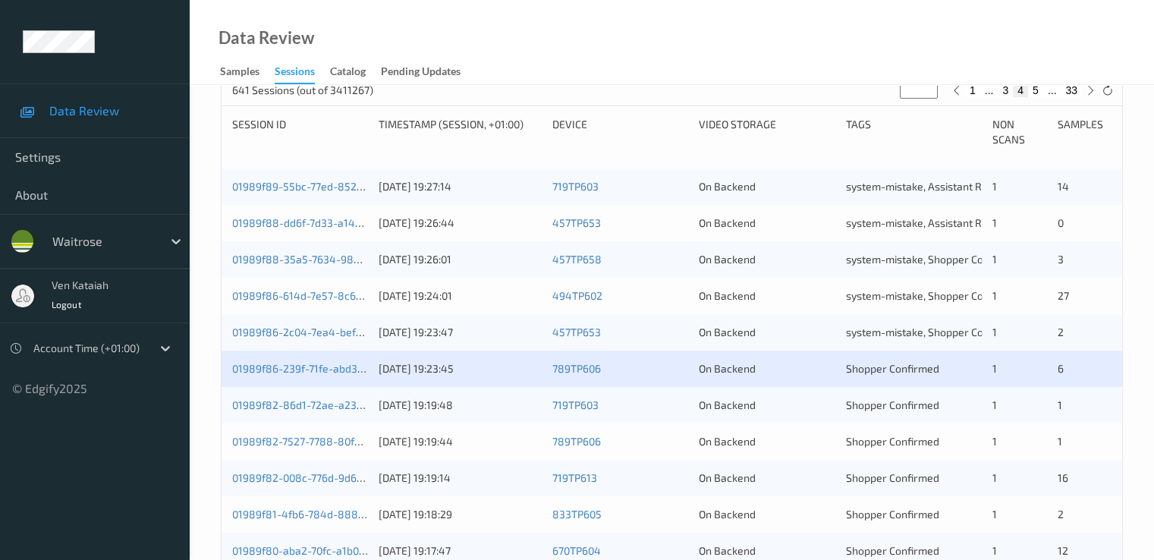
scroll to position [303, 0]
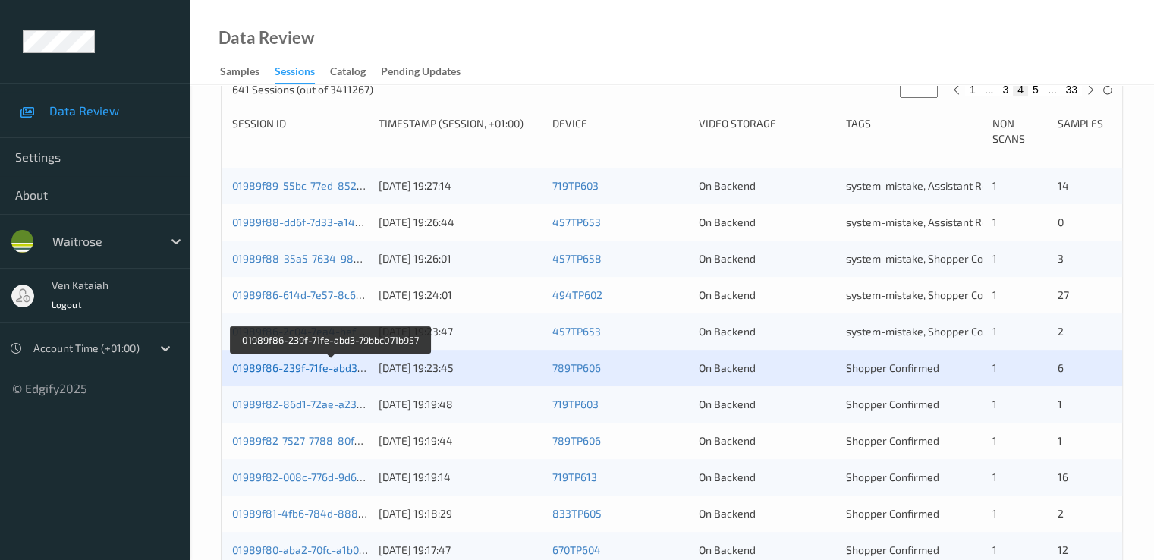
click at [328, 372] on link "01989f86-239f-71fe-abd3-79bbc071b957" at bounding box center [330, 367] width 197 height 13
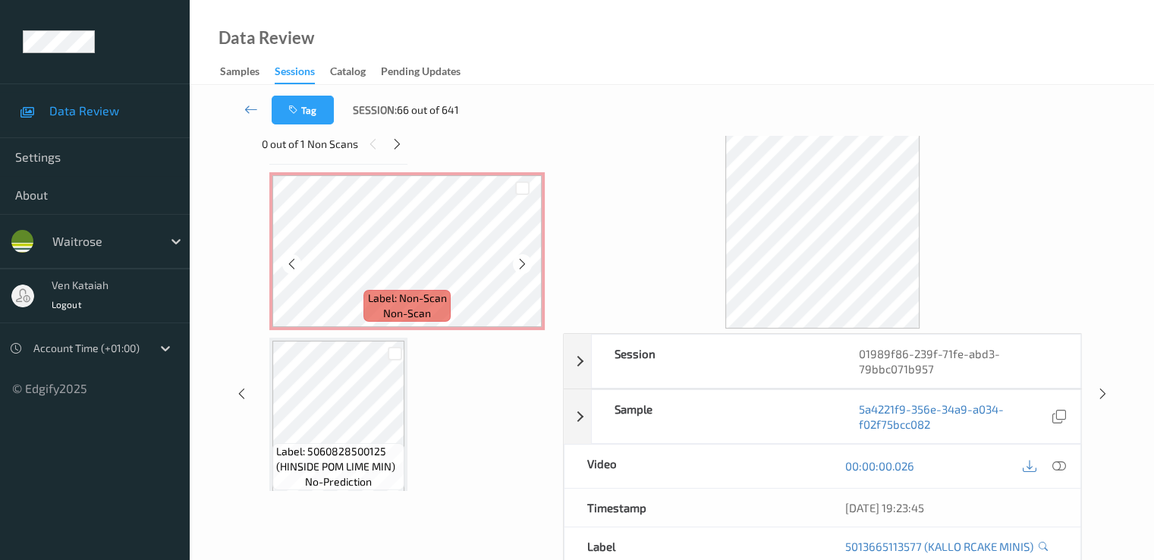
scroll to position [838, 0]
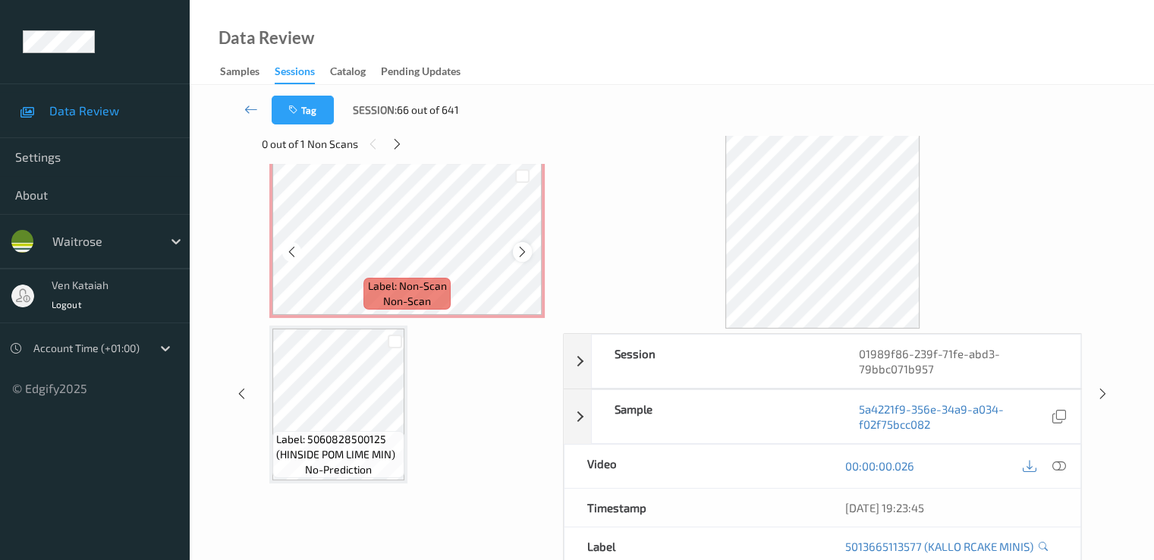
click at [516, 252] on icon at bounding box center [522, 252] width 13 height 14
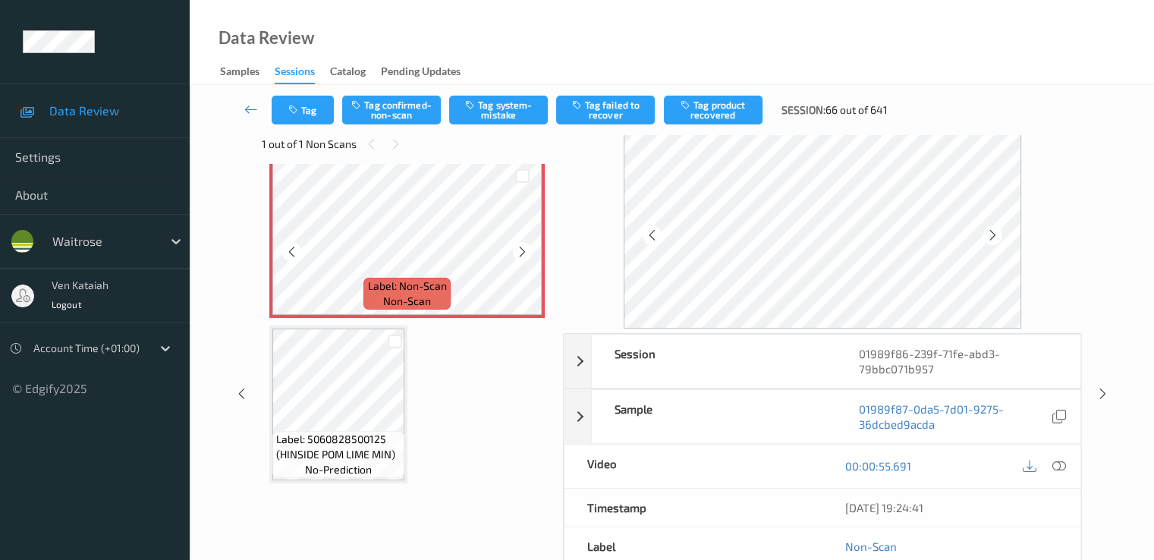
click at [516, 252] on icon at bounding box center [522, 252] width 13 height 14
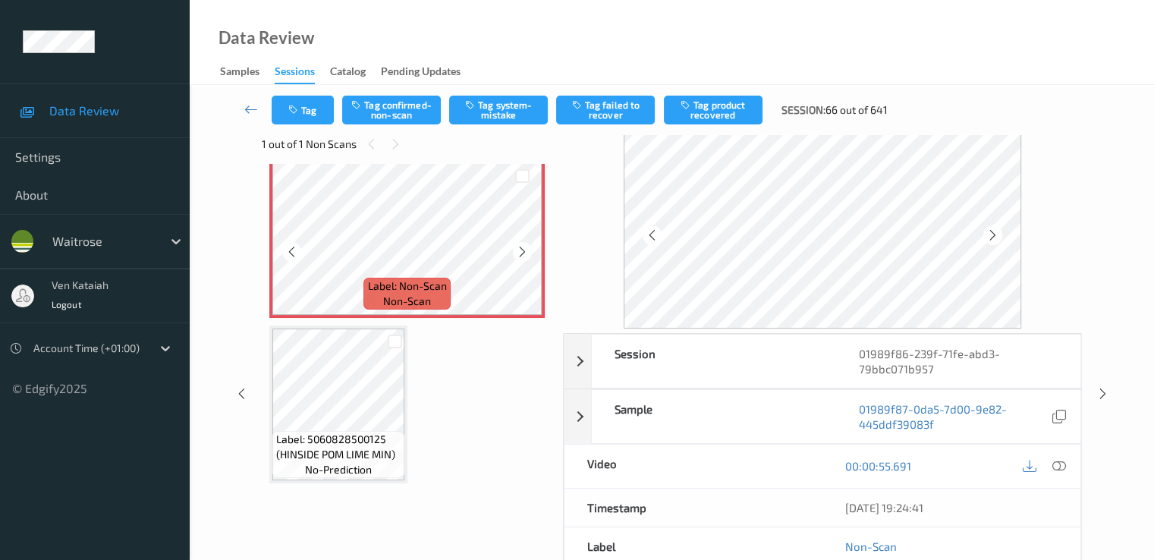
click at [516, 252] on icon at bounding box center [522, 252] width 13 height 14
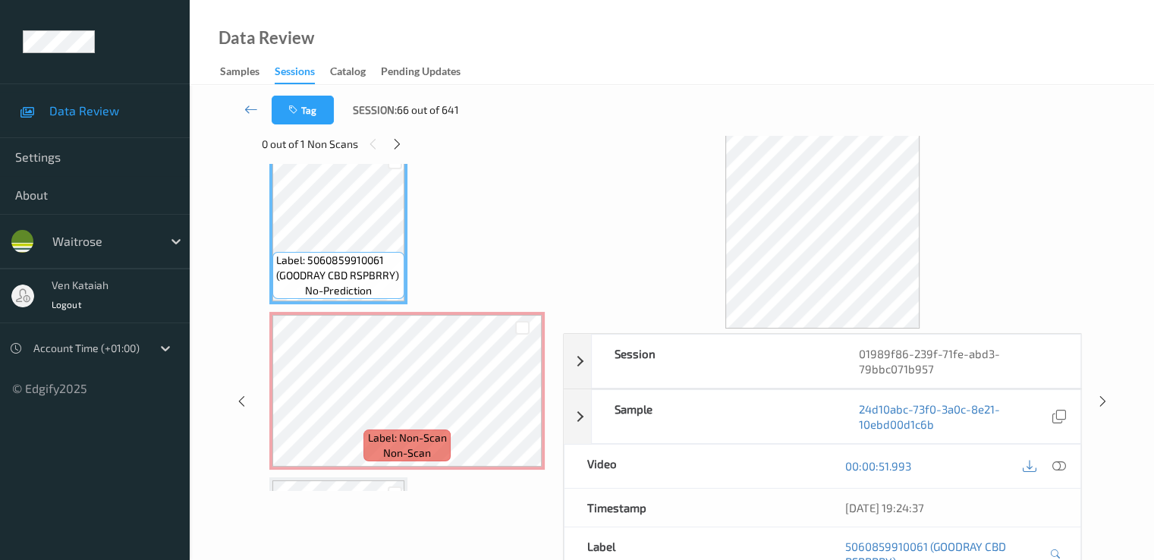
scroll to position [535, 0]
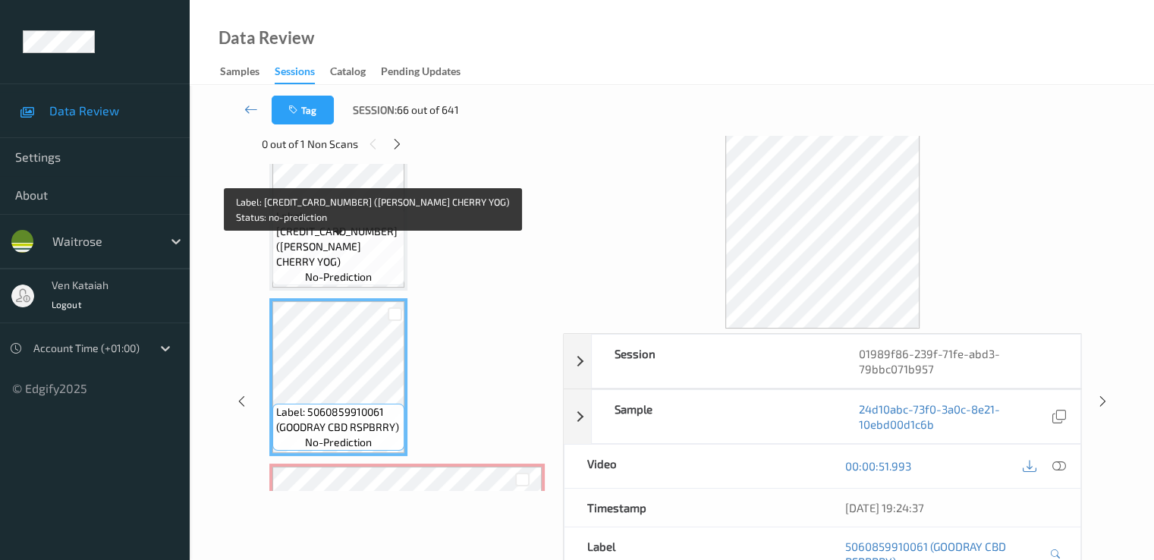
click at [363, 237] on div "Label: [CREDIT_CARD_NUMBER] ([PERSON_NAME] CHERRY YOG) no-prediction" at bounding box center [338, 246] width 132 height 77
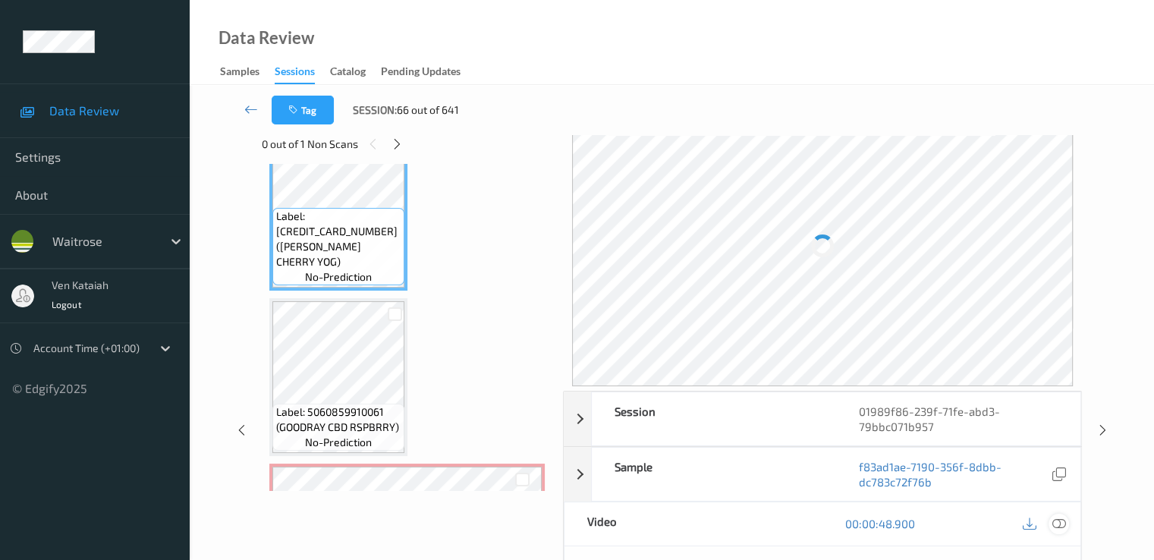
click at [1061, 524] on icon at bounding box center [1058, 524] width 14 height 14
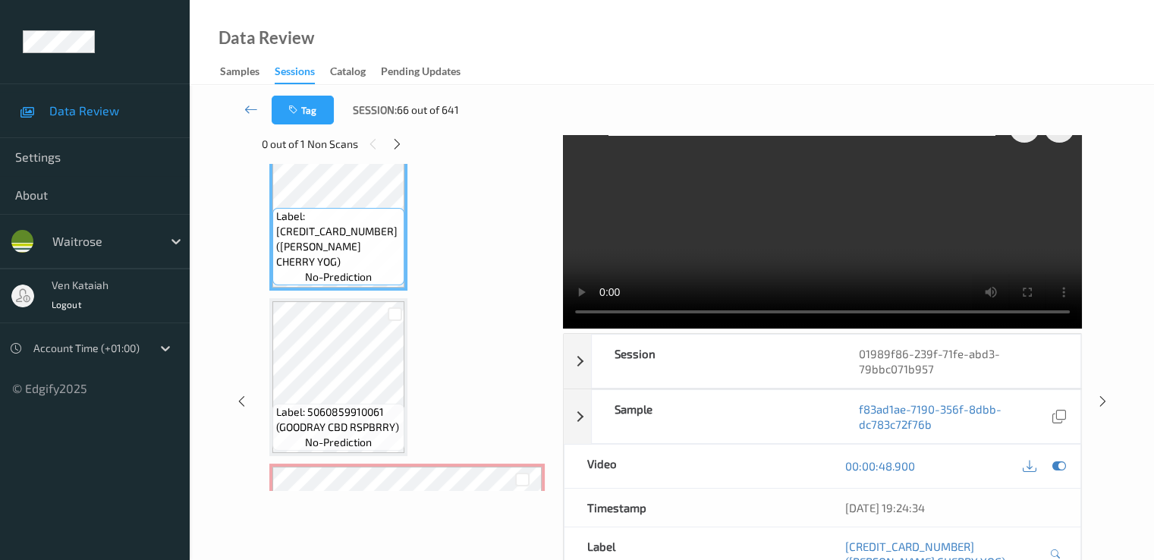
scroll to position [0, 0]
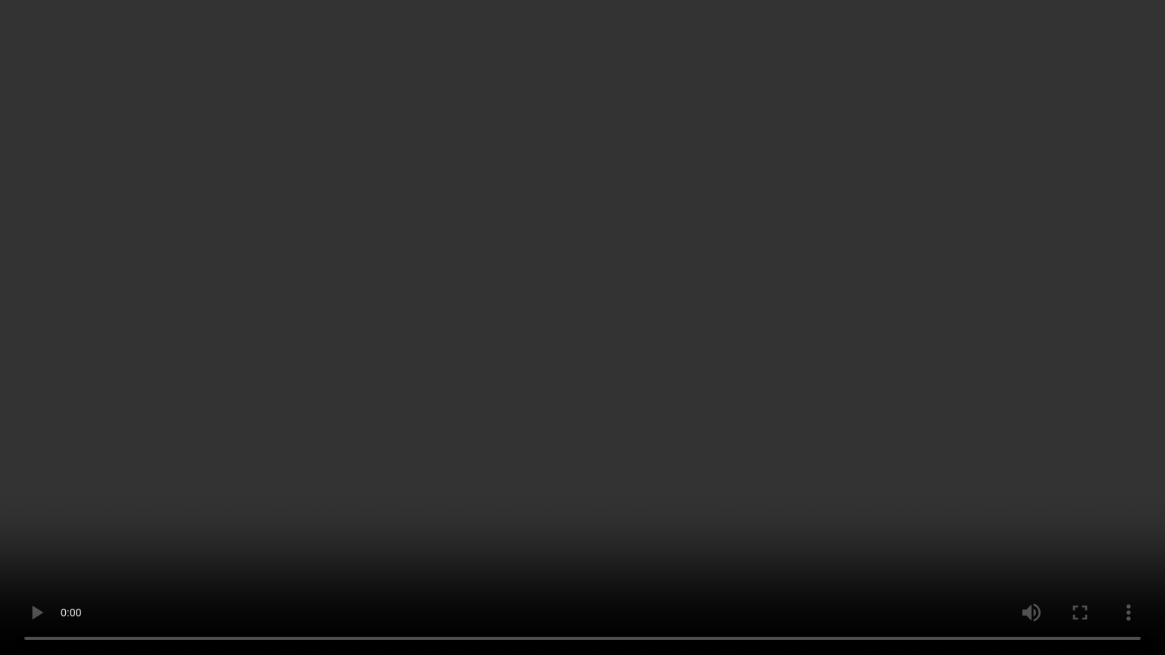
click at [309, 489] on video at bounding box center [582, 327] width 1165 height 655
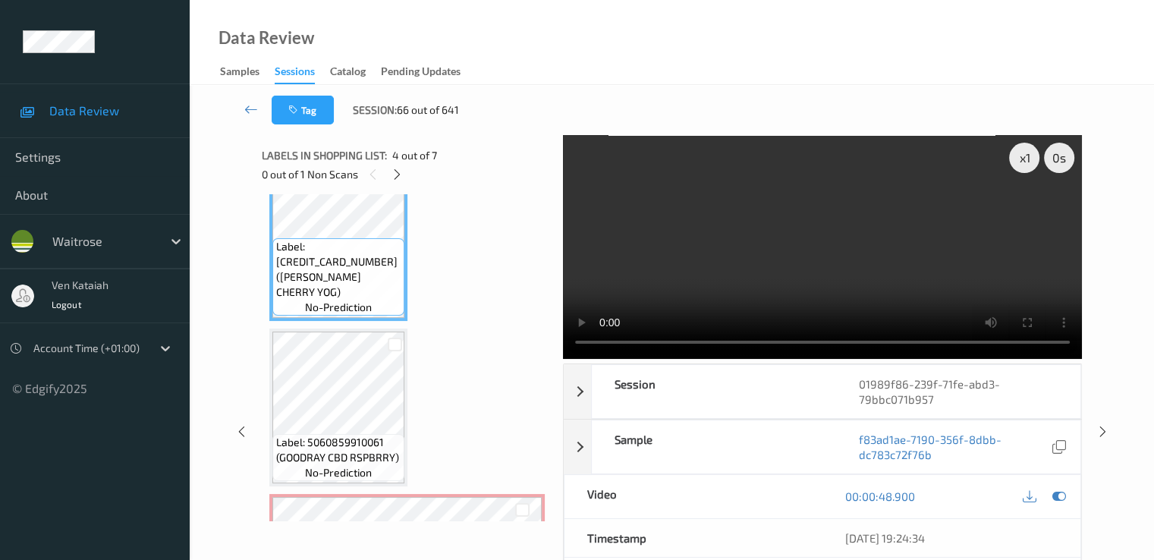
click at [897, 271] on video at bounding box center [822, 247] width 519 height 224
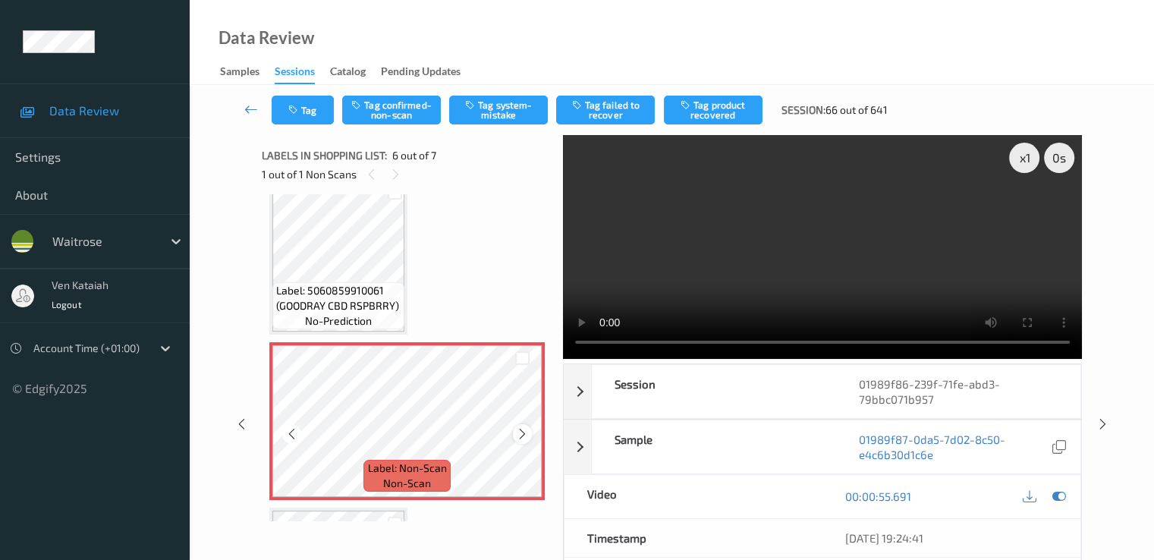
click at [517, 431] on icon at bounding box center [522, 434] width 13 height 14
click at [1066, 494] on div at bounding box center [1058, 496] width 20 height 20
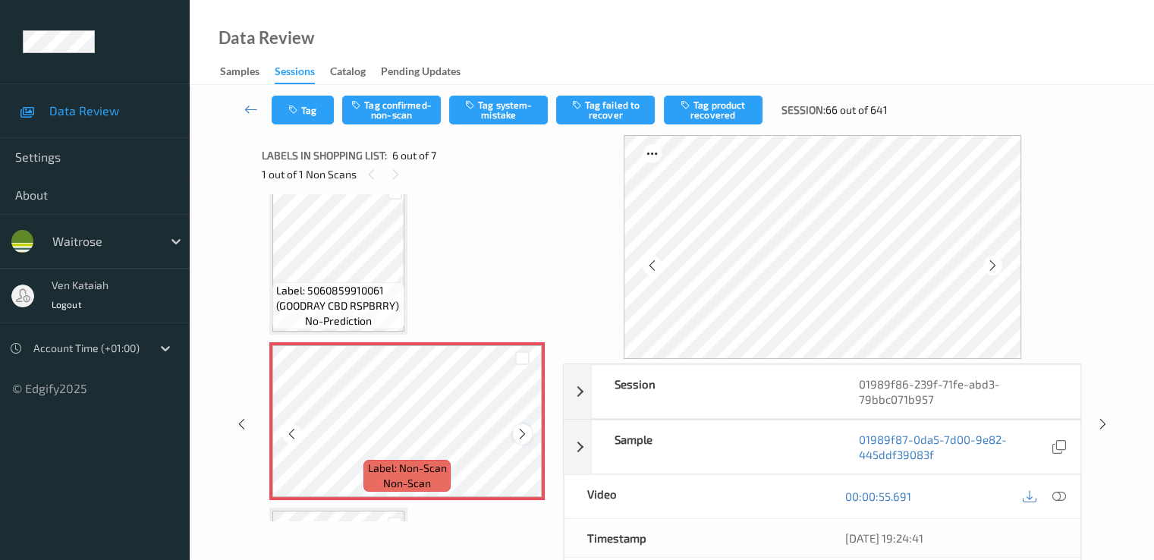
click at [525, 436] on icon at bounding box center [522, 434] width 13 height 14
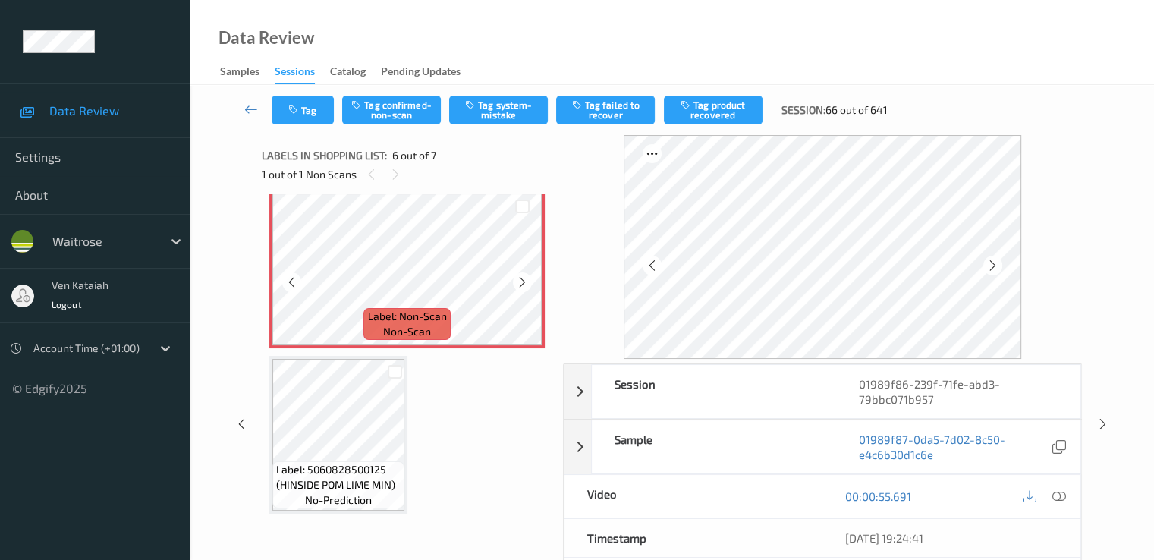
scroll to position [535, 0]
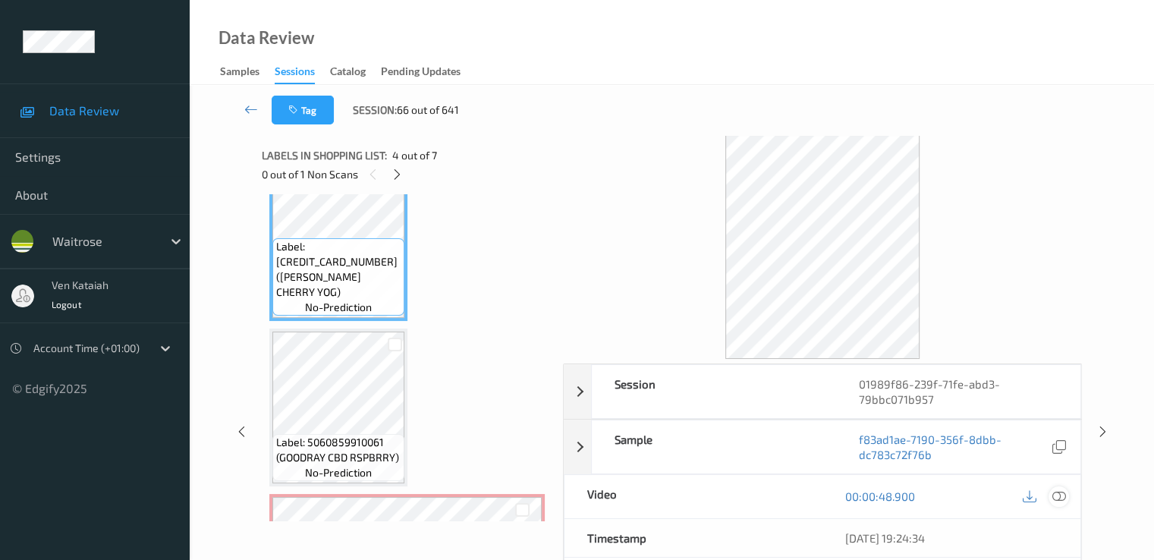
click at [1062, 501] on icon at bounding box center [1058, 496] width 14 height 14
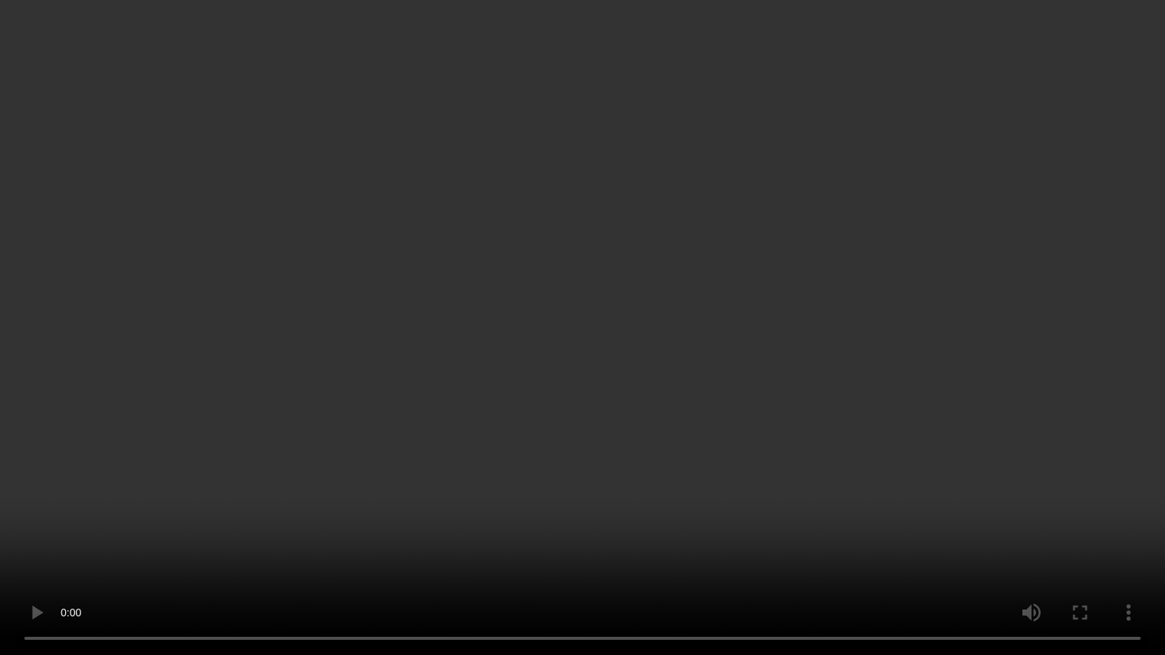
click at [76, 492] on video at bounding box center [582, 327] width 1165 height 655
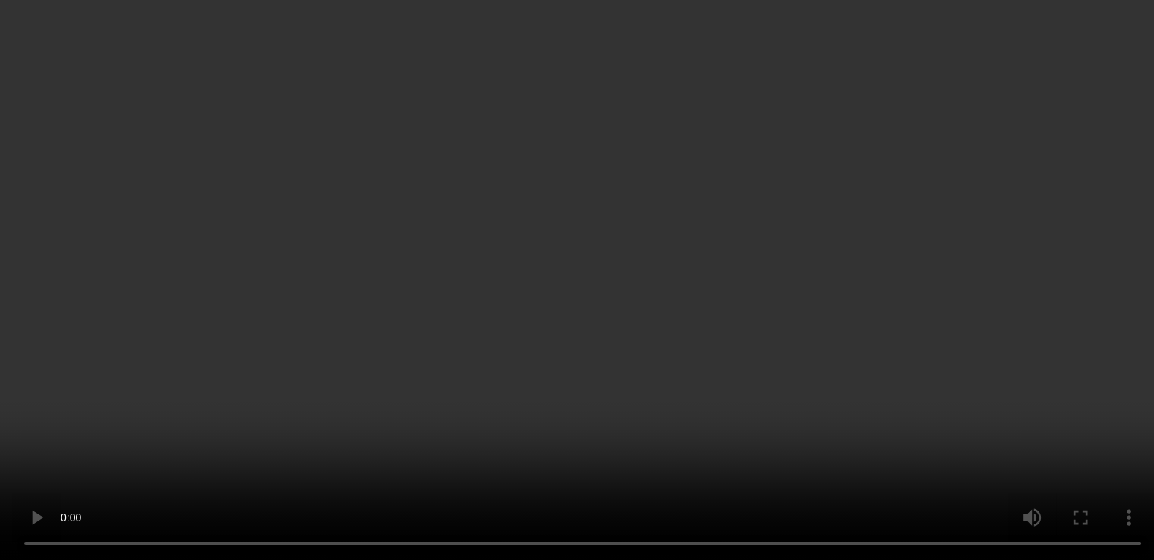
scroll to position [152, 0]
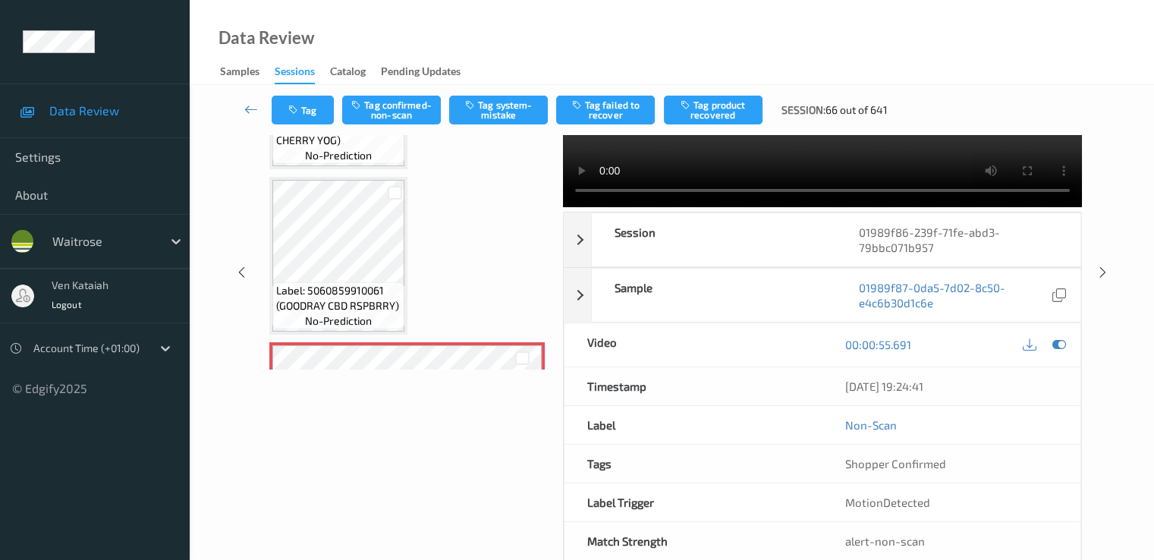
click at [395, 94] on div "Tag Tag confirmed-non-scan Tag system-mistake Tag failed to recover Tag product…" at bounding box center [672, 110] width 902 height 50
click at [388, 118] on button "Tag confirmed-non-scan" at bounding box center [391, 110] width 99 height 29
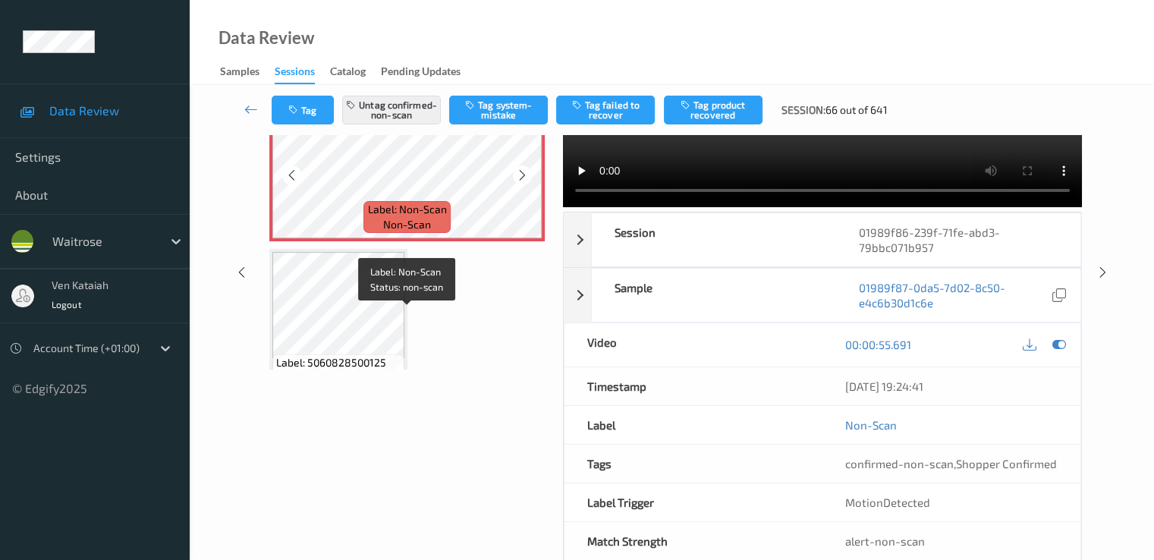
scroll to position [838, 0]
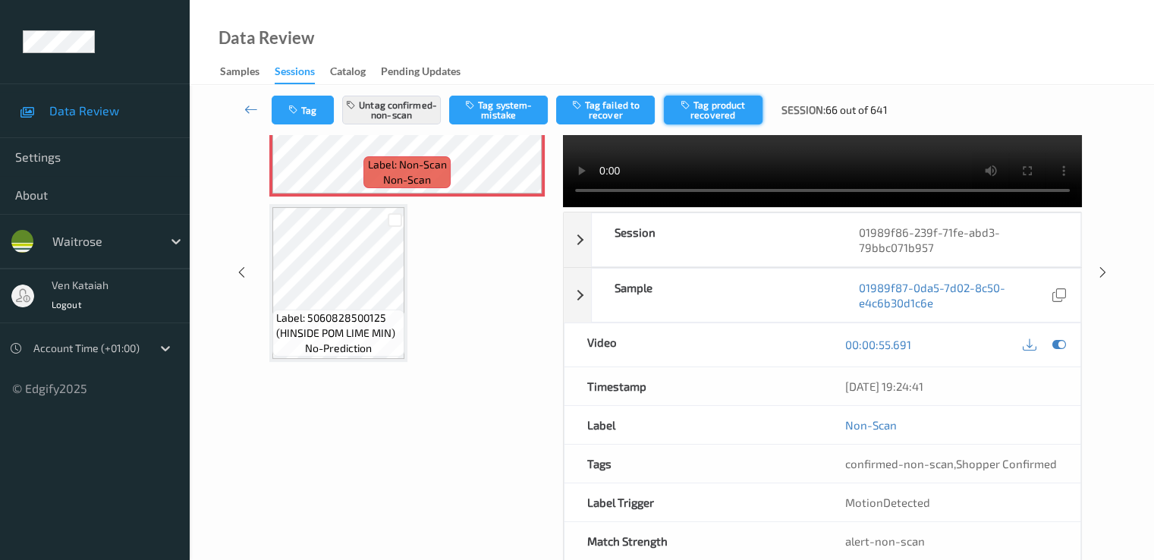
click at [721, 116] on button "Tag product recovered" at bounding box center [713, 110] width 99 height 29
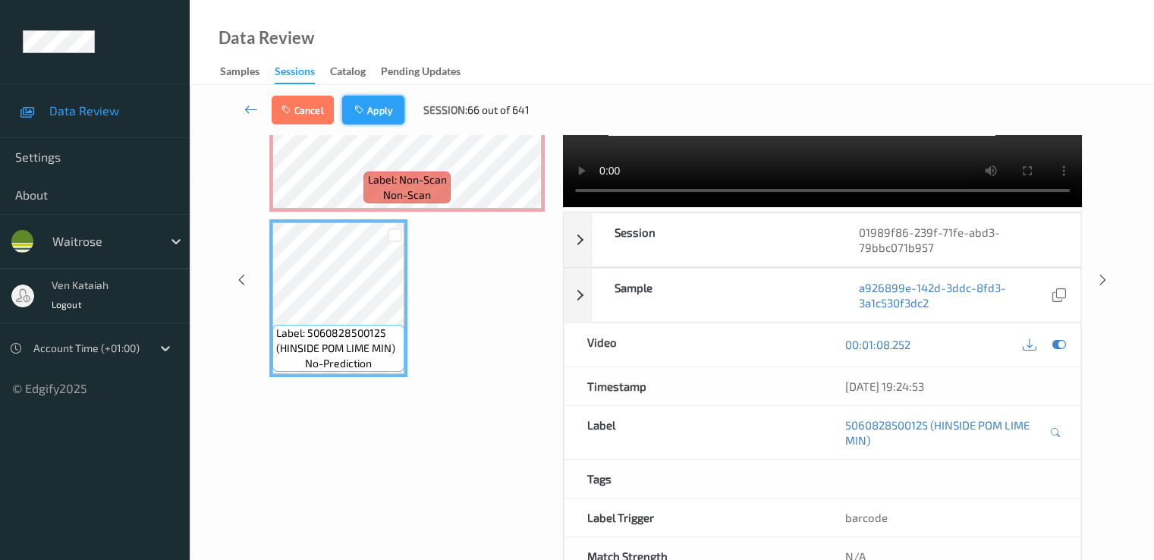
click at [371, 110] on button "Apply" at bounding box center [373, 110] width 62 height 29
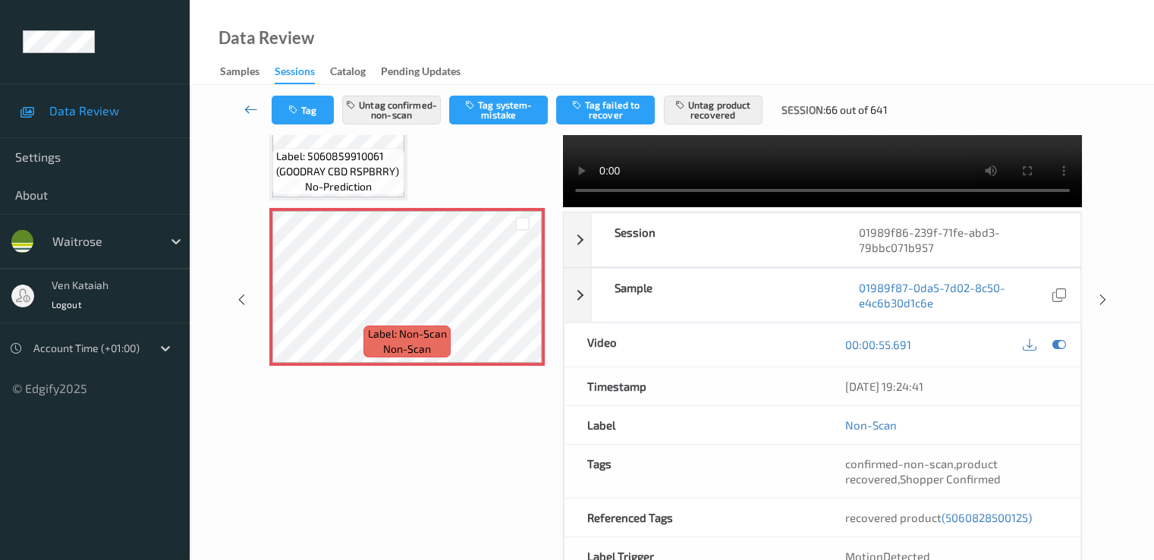
click at [244, 104] on icon at bounding box center [251, 109] width 14 height 15
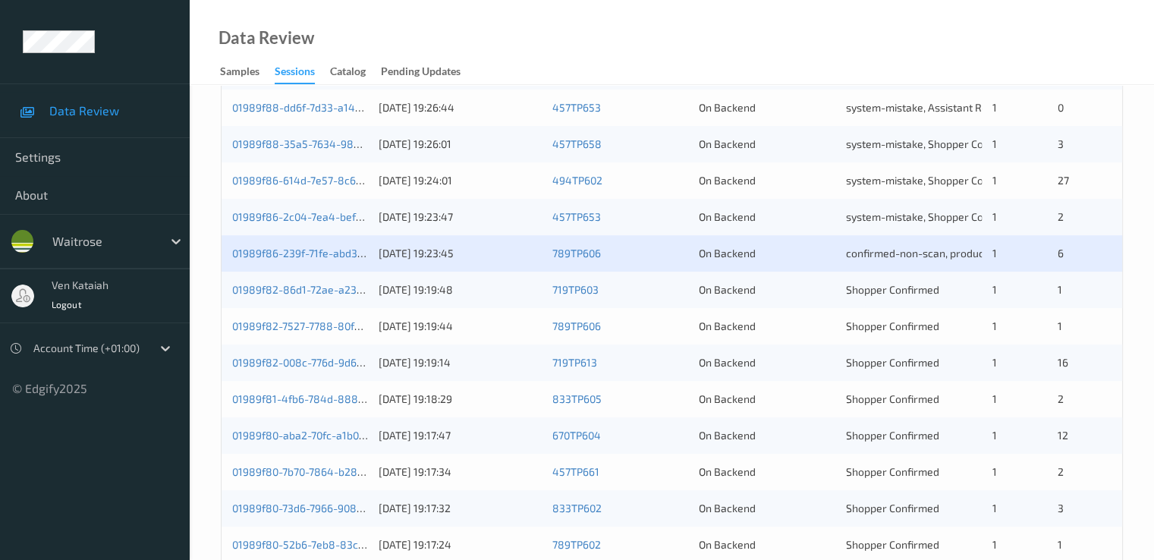
scroll to position [455, 0]
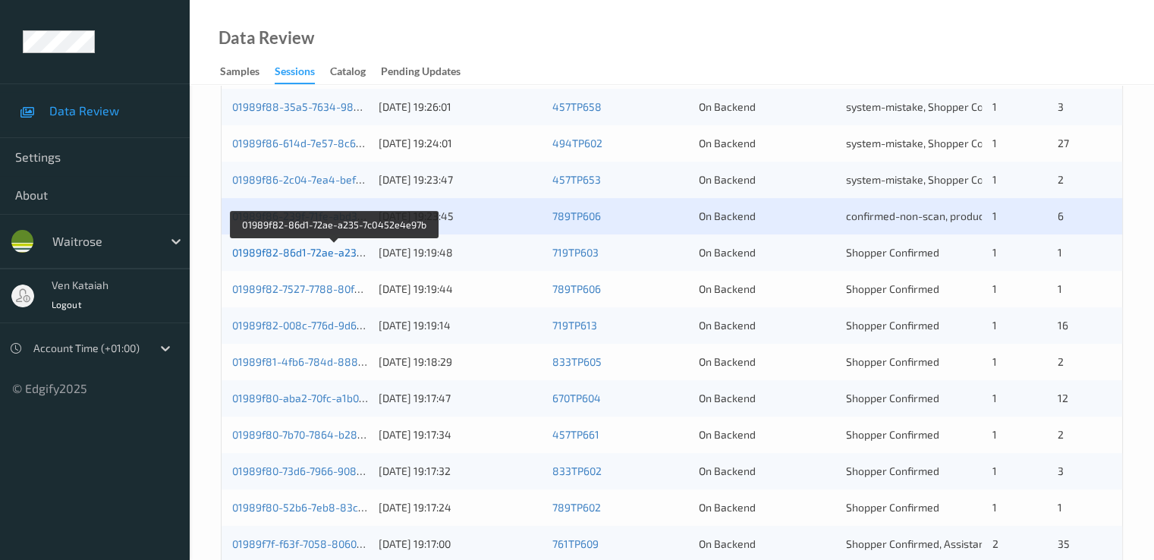
click at [308, 258] on link "01989f82-86d1-72ae-a235-7c0452e4e97b" at bounding box center [335, 252] width 206 height 13
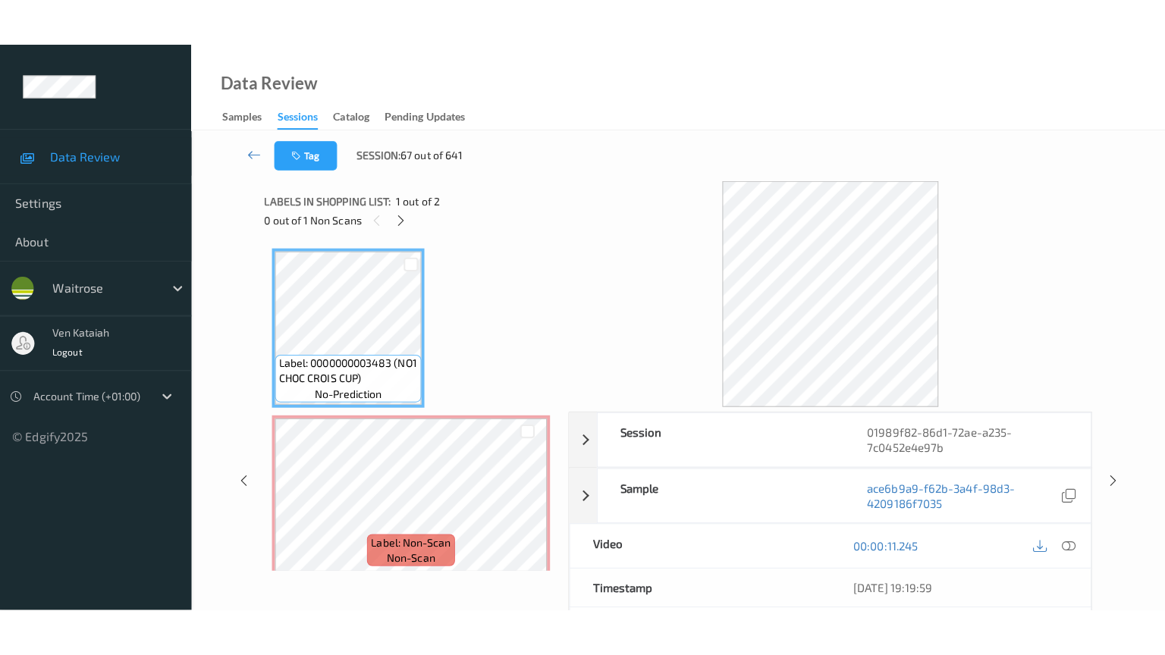
scroll to position [11, 0]
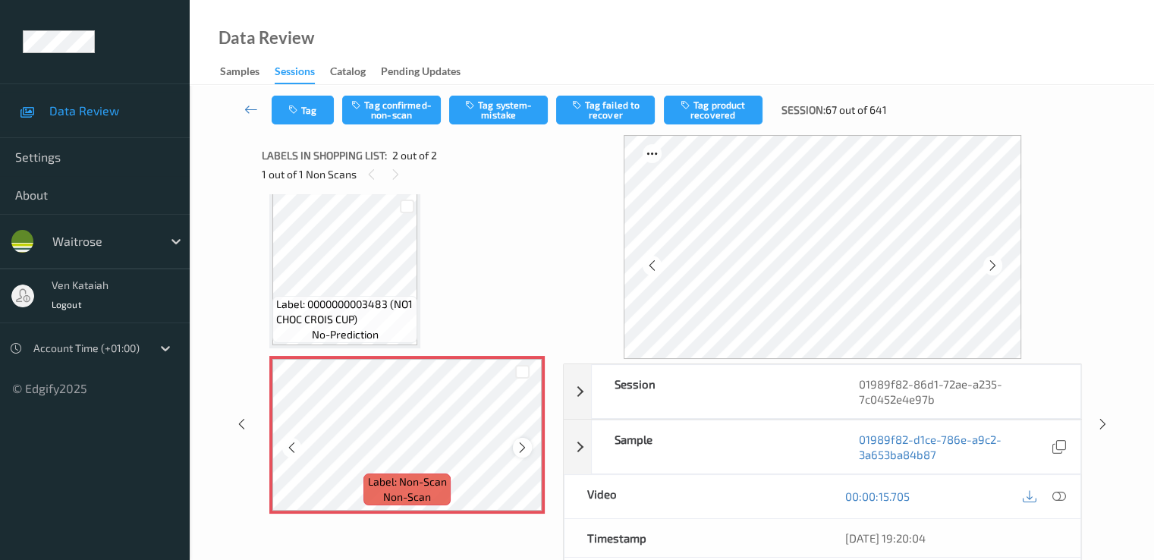
click at [526, 447] on icon at bounding box center [522, 448] width 13 height 14
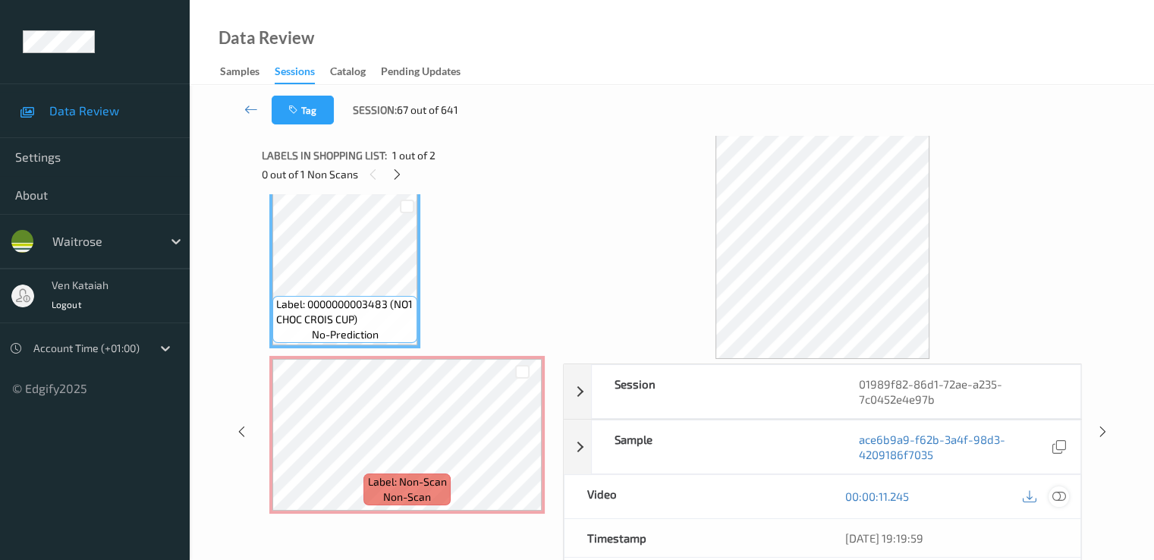
click at [1060, 494] on icon at bounding box center [1058, 496] width 14 height 14
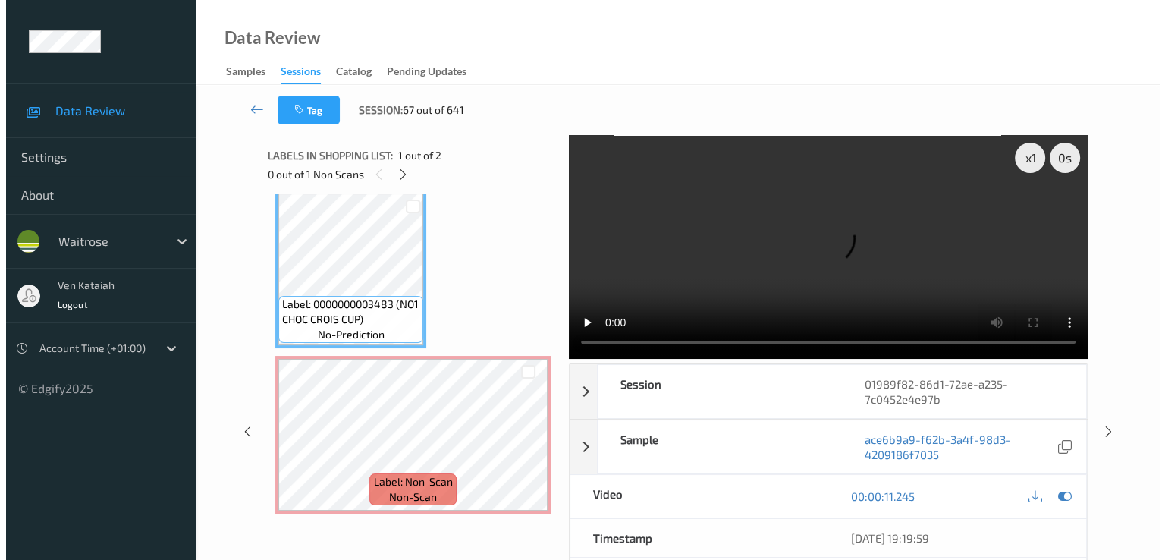
scroll to position [0, 0]
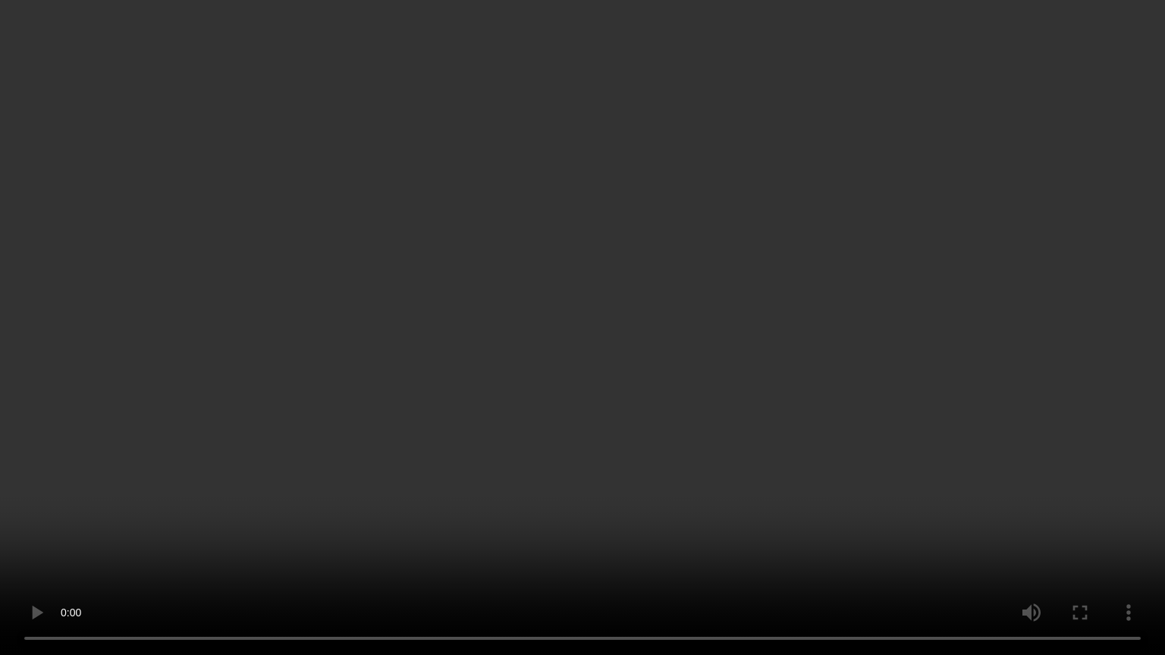
click at [159, 476] on video at bounding box center [582, 327] width 1165 height 655
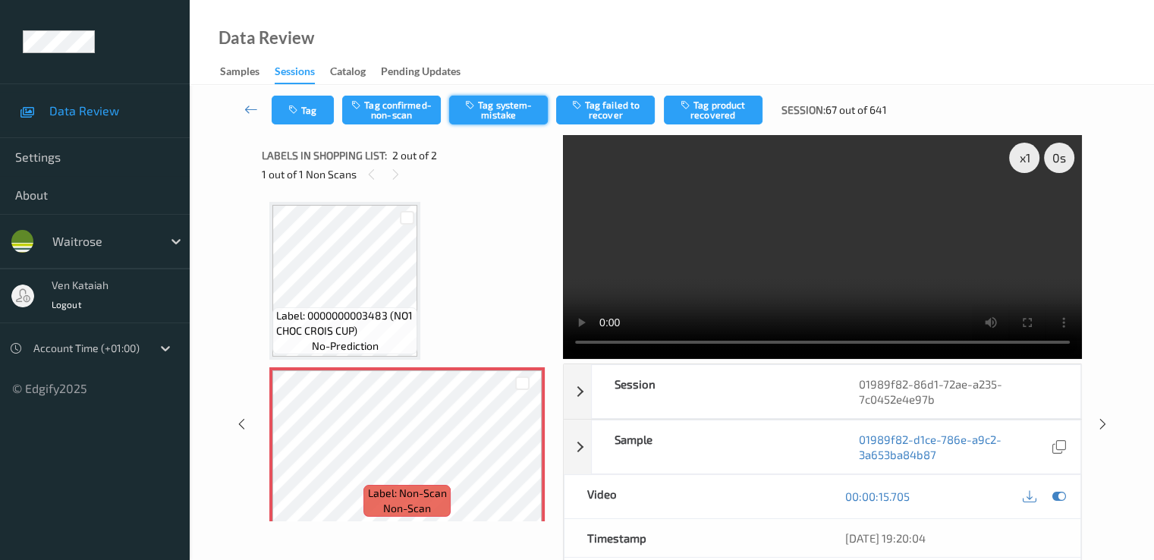
click at [477, 104] on icon "button" at bounding box center [471, 104] width 13 height 11
click at [1060, 516] on div "00:00:15.705" at bounding box center [951, 496] width 258 height 43
click at [1059, 500] on icon at bounding box center [1058, 496] width 14 height 14
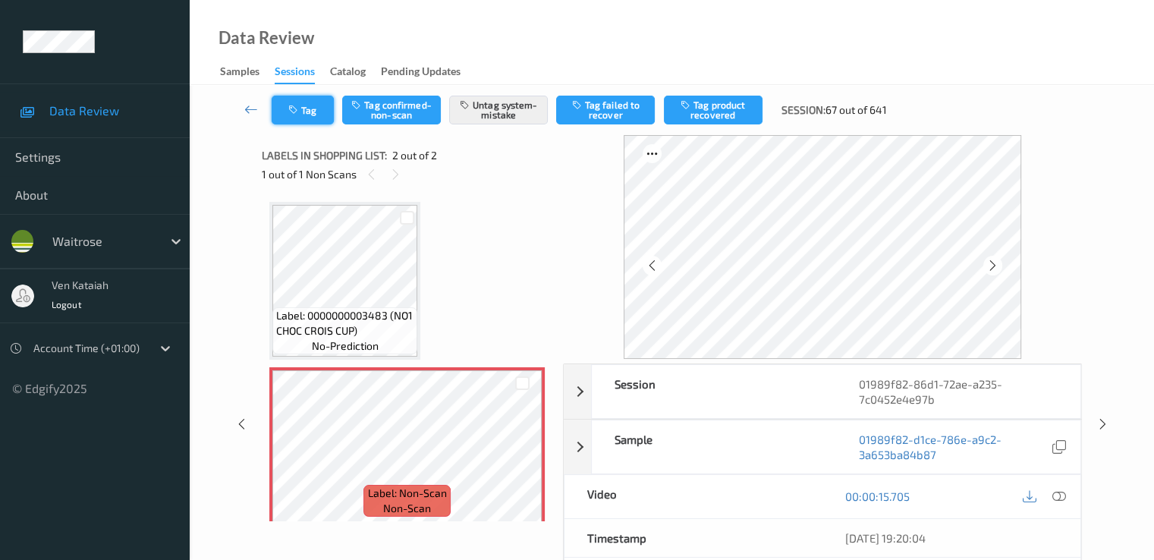
click at [312, 101] on button "Tag" at bounding box center [303, 110] width 62 height 29
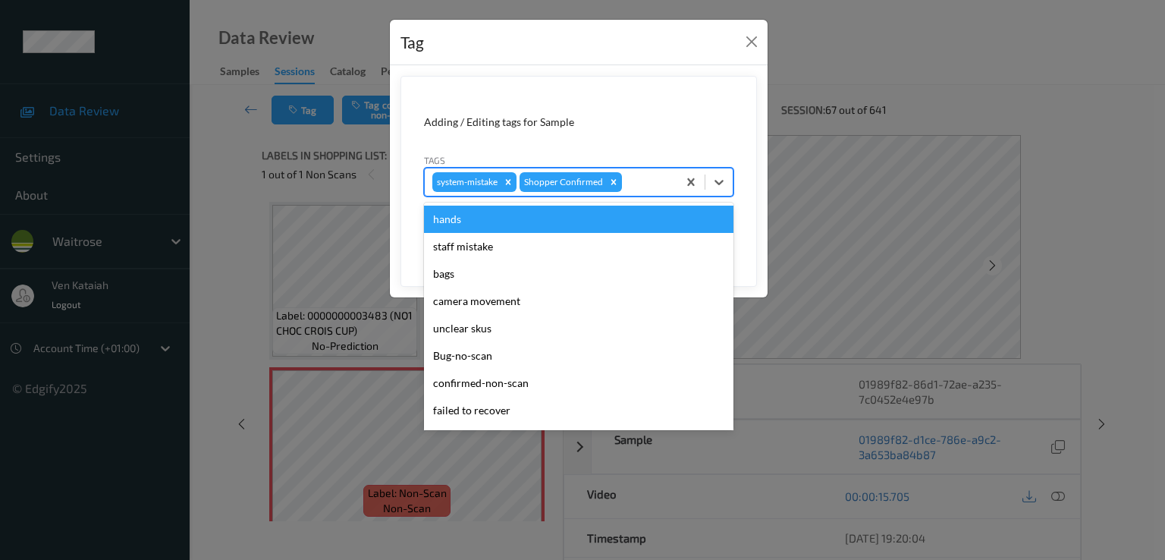
click at [658, 187] on div at bounding box center [647, 182] width 45 height 18
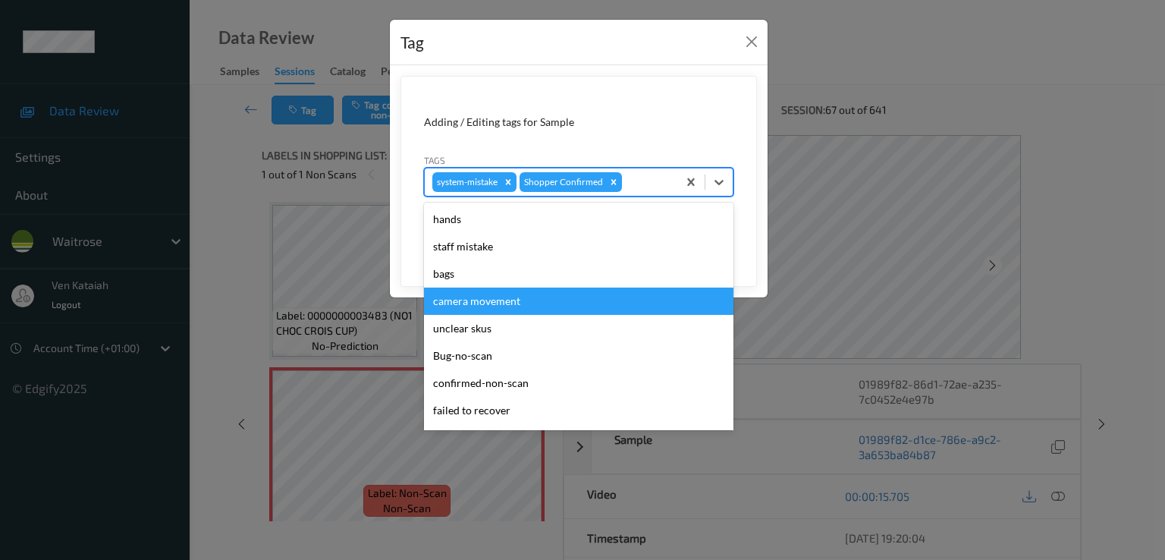
scroll to position [297, 0]
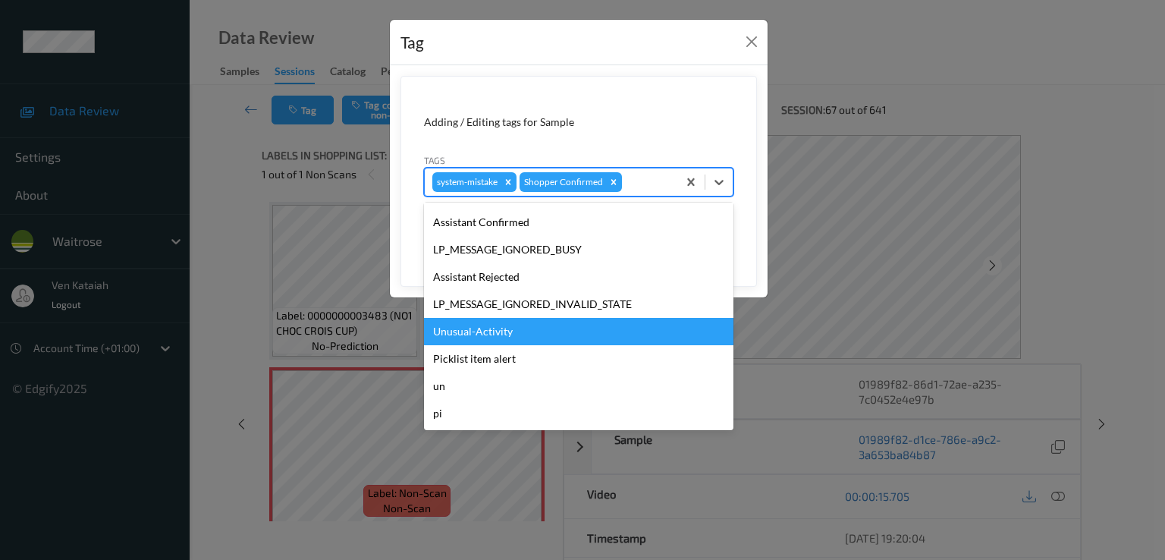
click at [500, 335] on div "Unusual-Activity" at bounding box center [578, 331] width 309 height 27
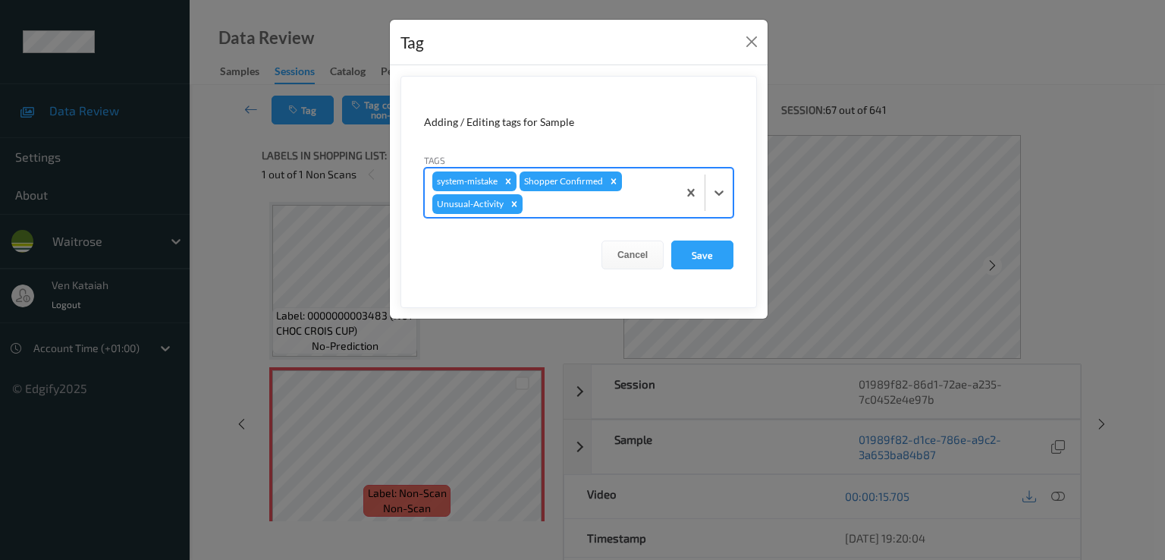
click at [608, 213] on div "system-mistake Shopper Confirmed Unusual-Activity" at bounding box center [551, 192] width 253 height 49
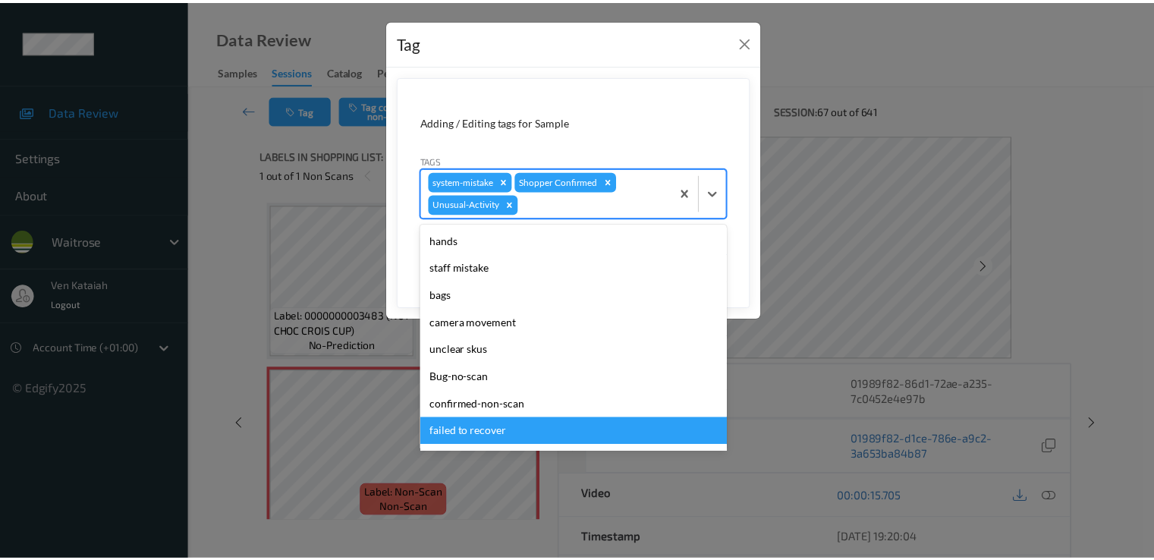
scroll to position [270, 0]
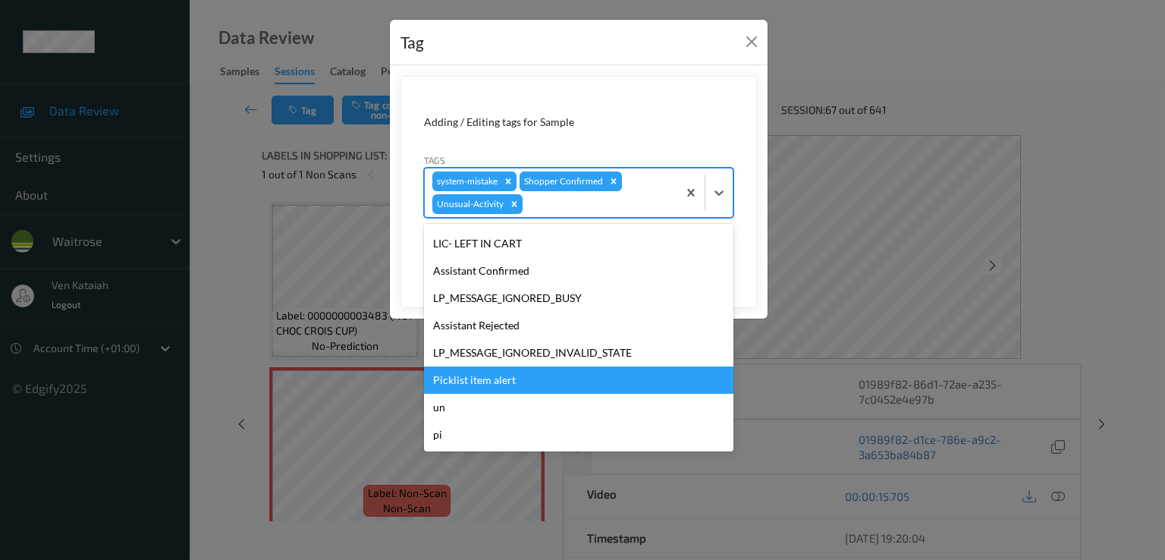
click at [479, 375] on div "Picklist item alert" at bounding box center [578, 379] width 309 height 27
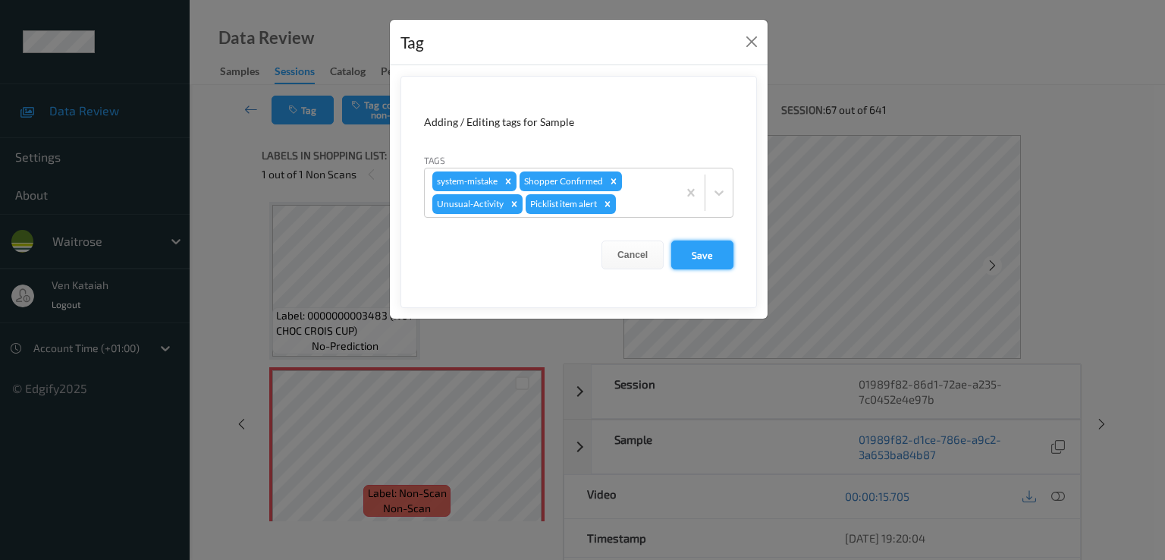
click at [687, 256] on button "Save" at bounding box center [702, 254] width 62 height 29
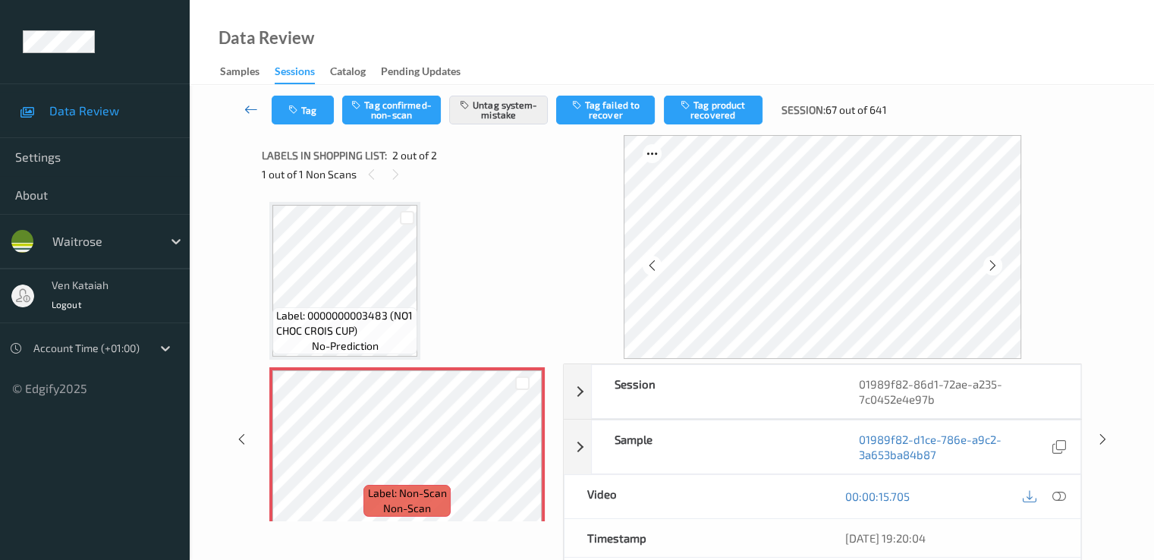
click at [244, 109] on icon at bounding box center [251, 109] width 14 height 15
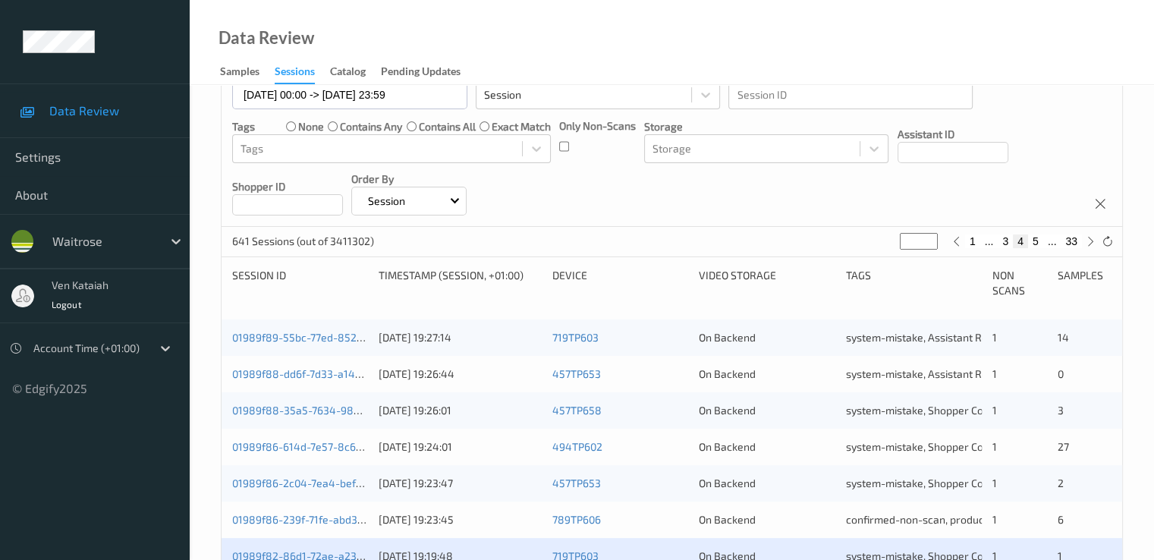
scroll to position [303, 0]
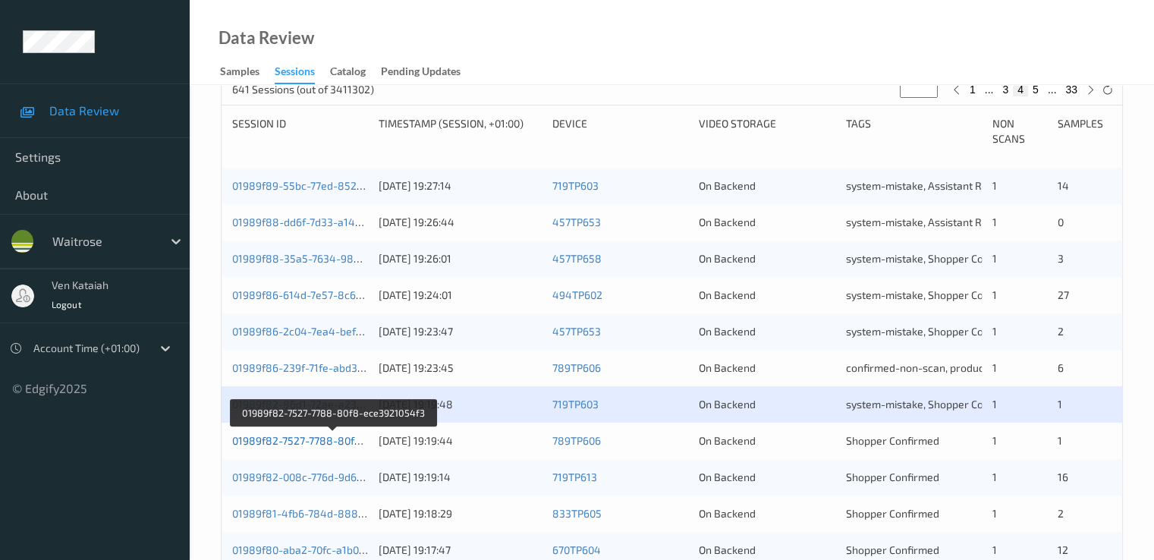
click at [306, 441] on link "01989f82-7527-7788-80f8-ece3921054f3" at bounding box center [333, 440] width 203 height 13
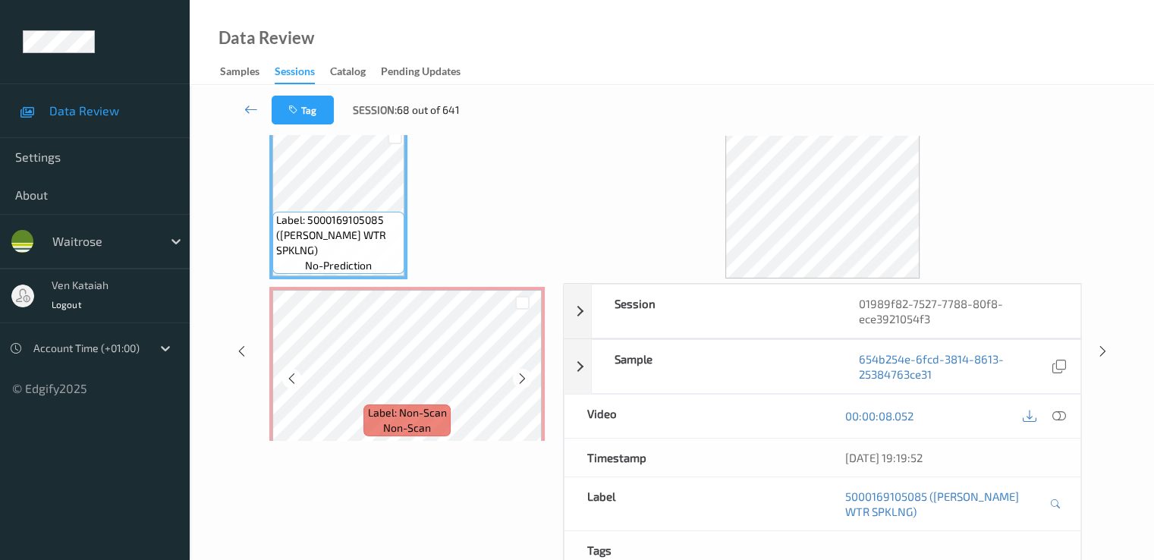
scroll to position [46, 0]
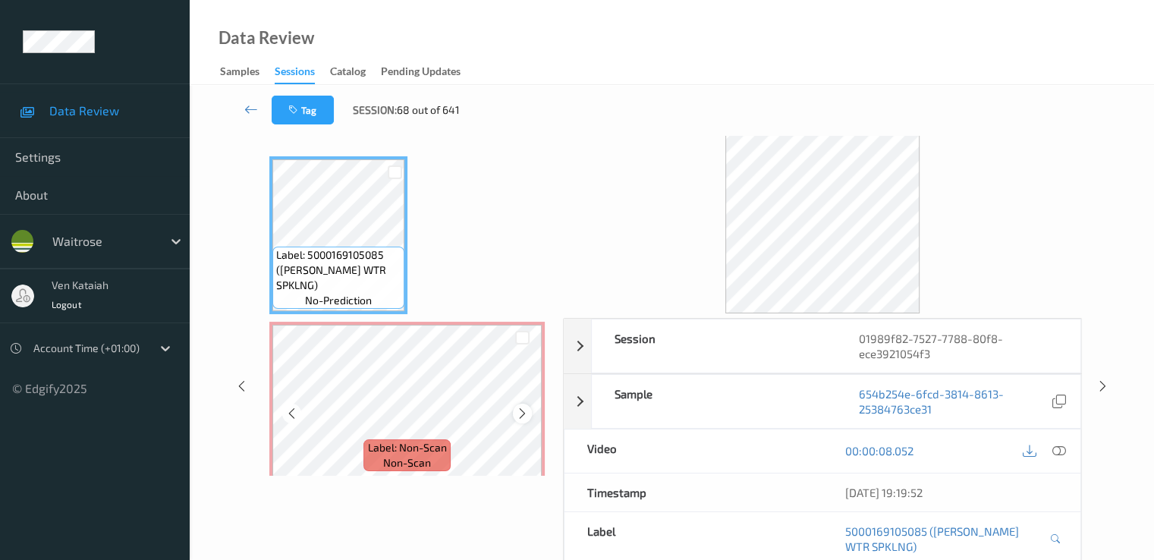
click at [521, 416] on icon at bounding box center [522, 414] width 13 height 14
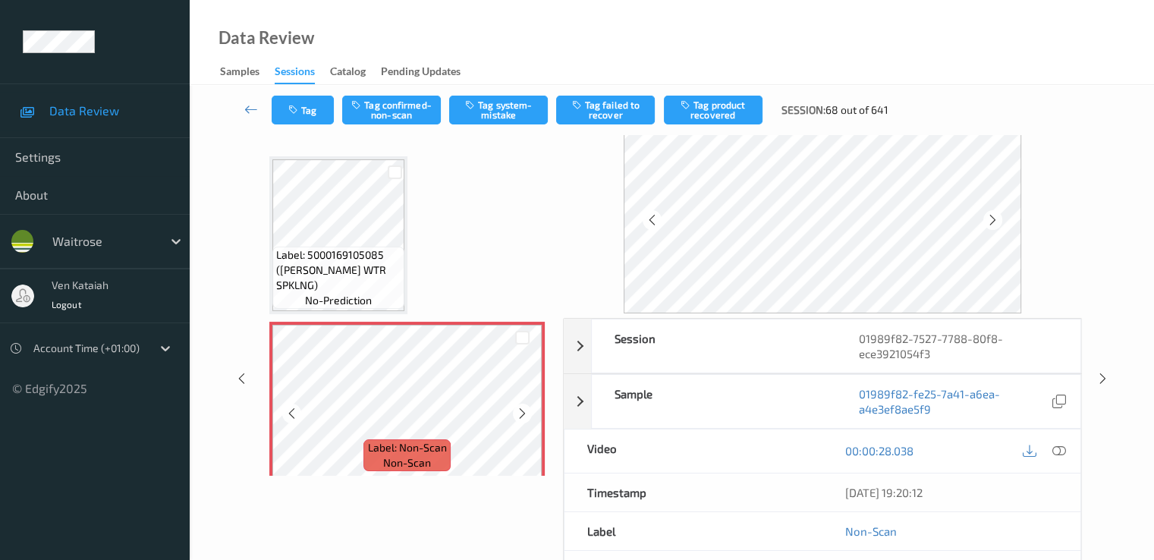
click at [521, 416] on icon at bounding box center [522, 414] width 13 height 14
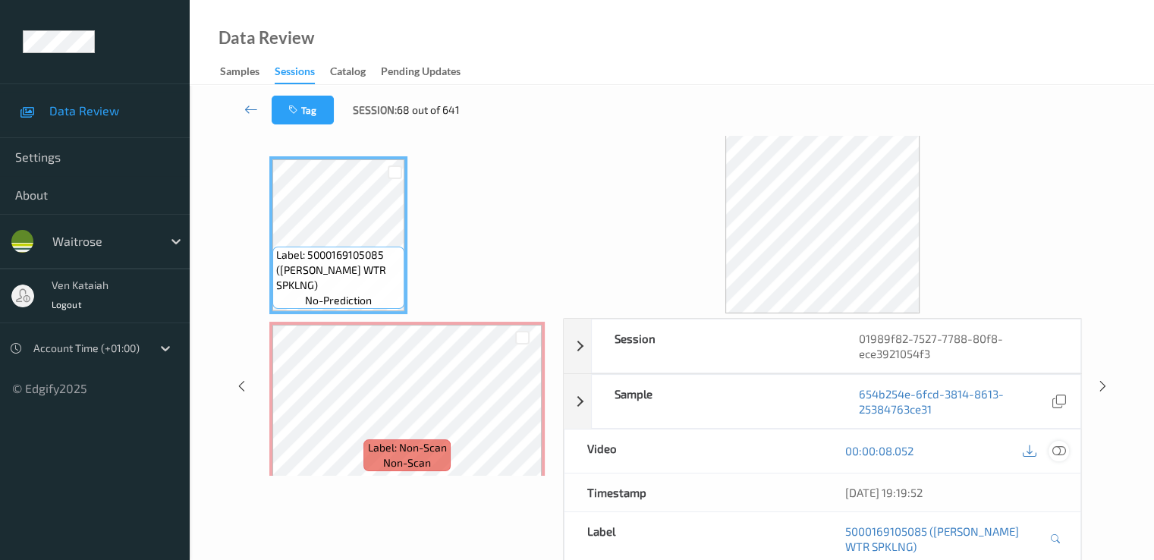
click at [1065, 447] on icon at bounding box center [1058, 451] width 14 height 14
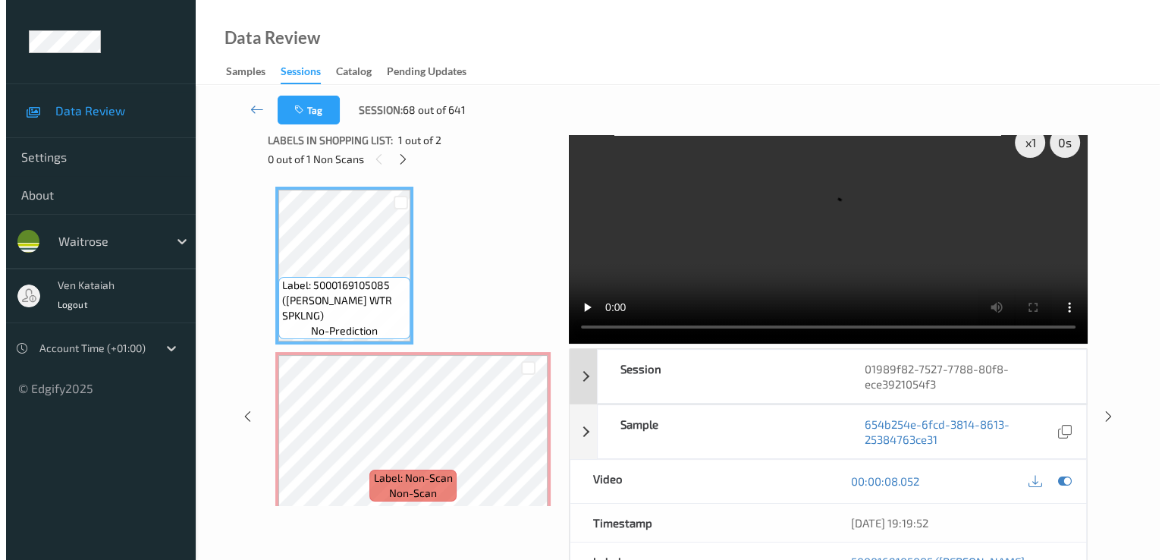
scroll to position [0, 0]
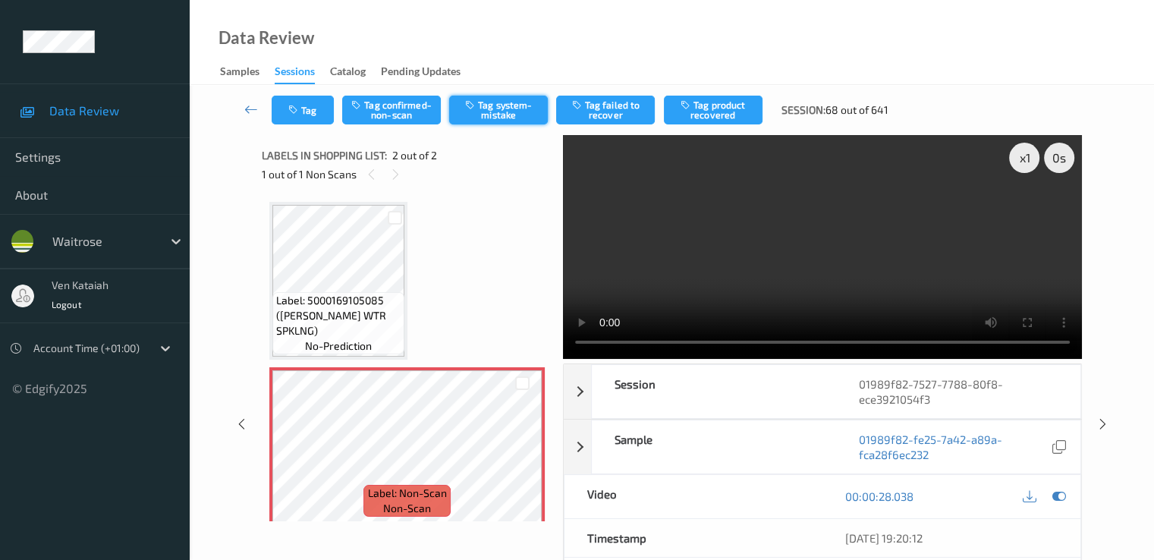
click at [481, 109] on button "Tag system-mistake" at bounding box center [498, 110] width 99 height 29
click at [309, 109] on button "Tag" at bounding box center [303, 110] width 62 height 29
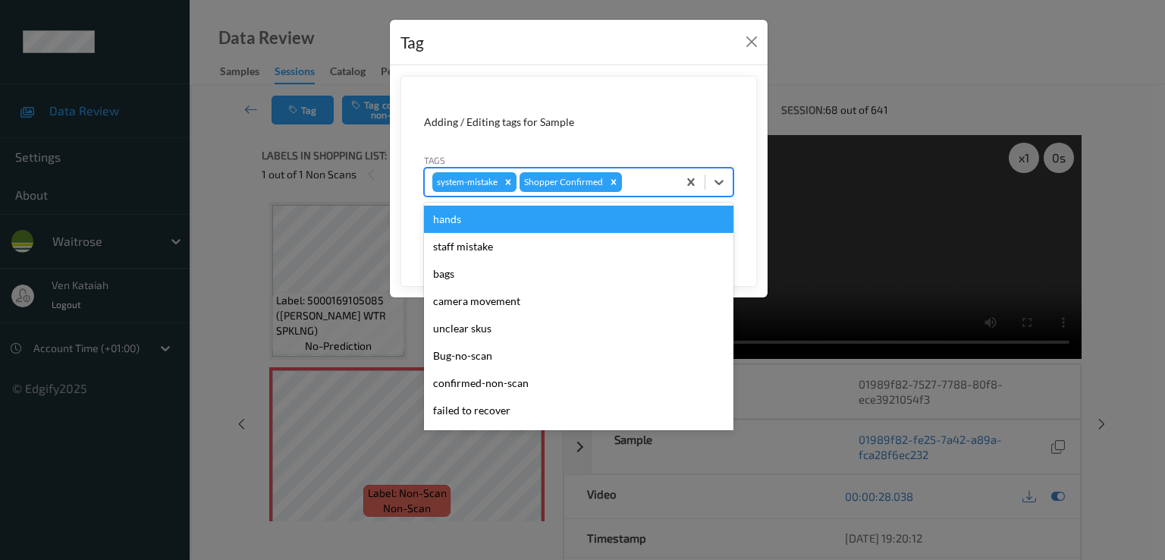
click at [643, 178] on div at bounding box center [647, 182] width 45 height 18
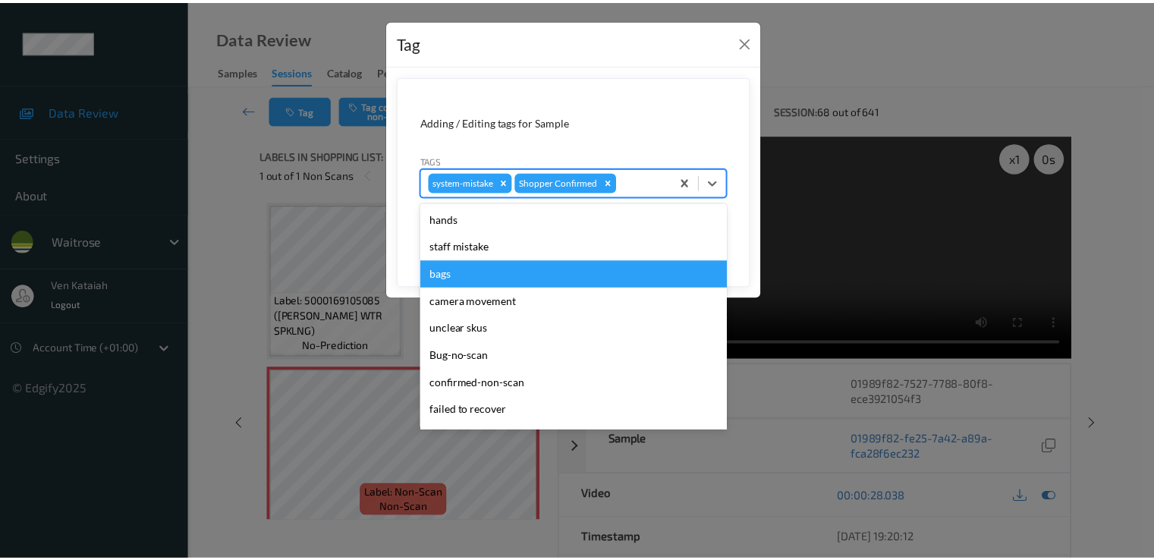
scroll to position [297, 0]
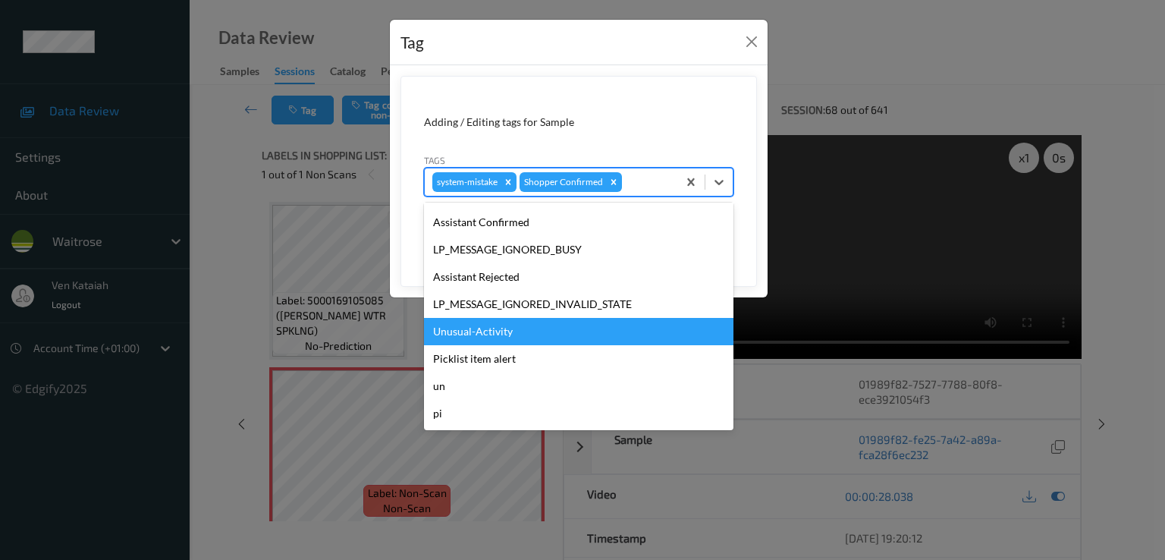
click at [539, 324] on div "Unusual-Activity" at bounding box center [578, 331] width 309 height 27
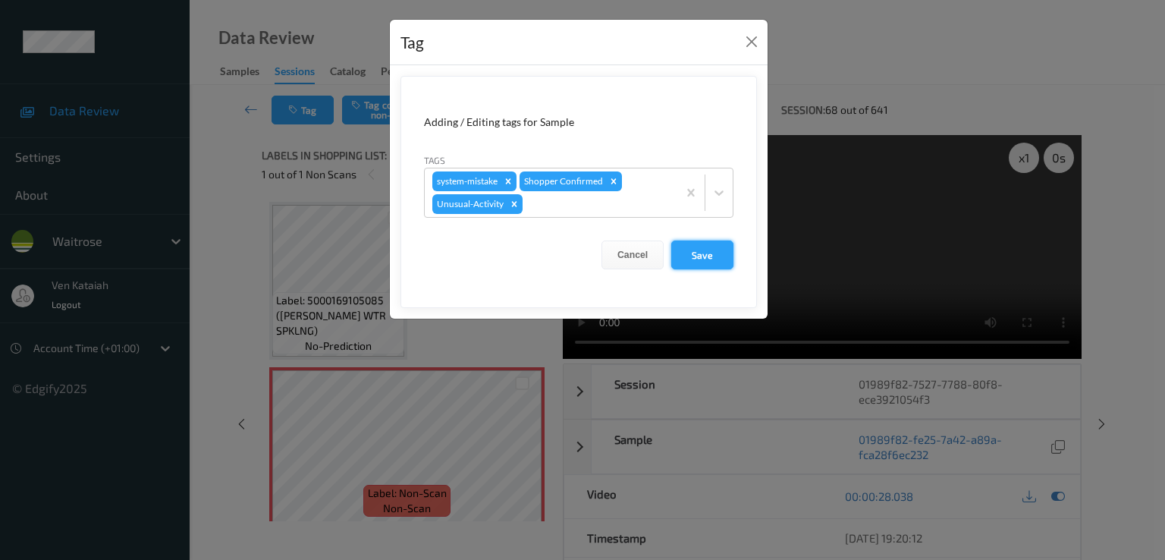
click at [677, 259] on button "Save" at bounding box center [702, 254] width 62 height 29
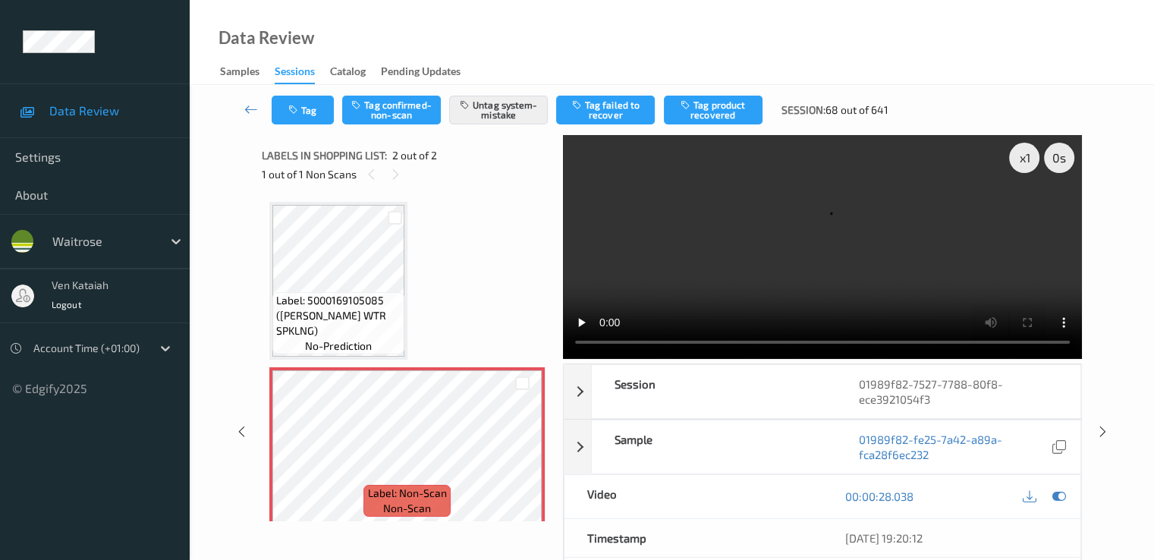
scroll to position [11, 0]
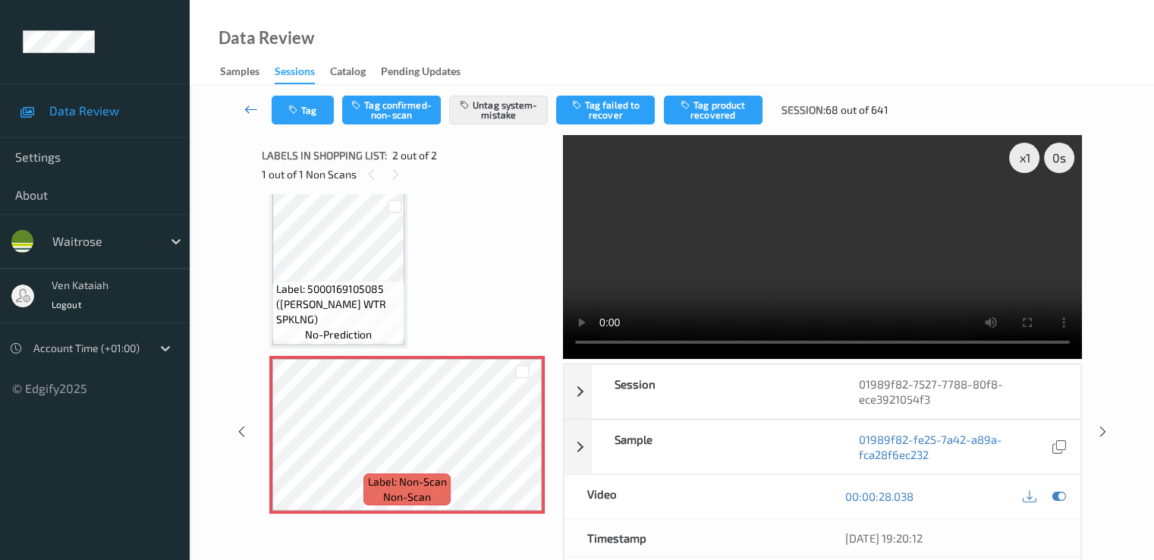
click at [237, 109] on link at bounding box center [251, 110] width 40 height 29
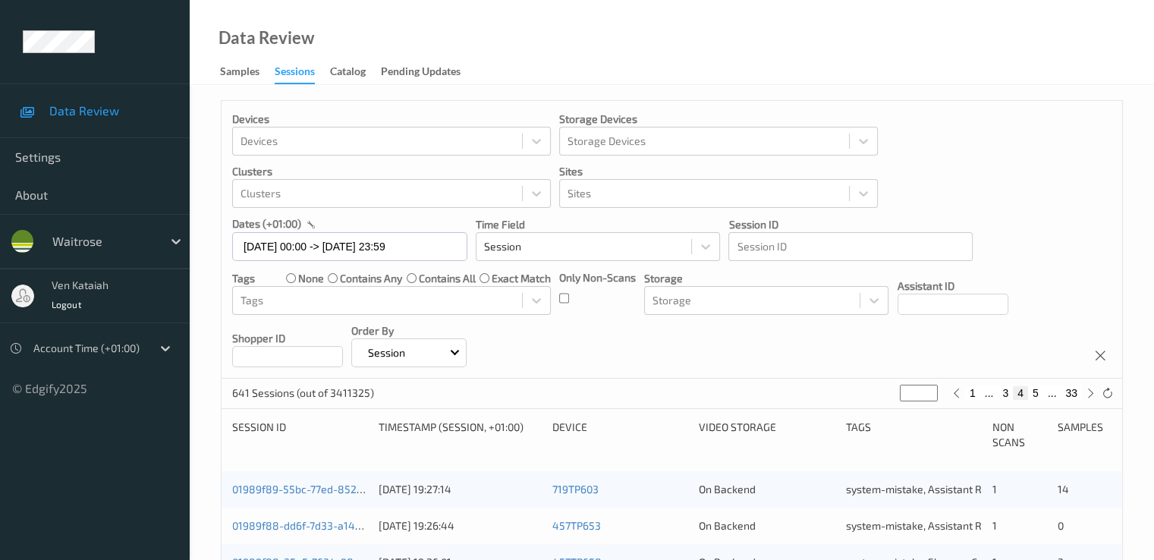
scroll to position [607, 0]
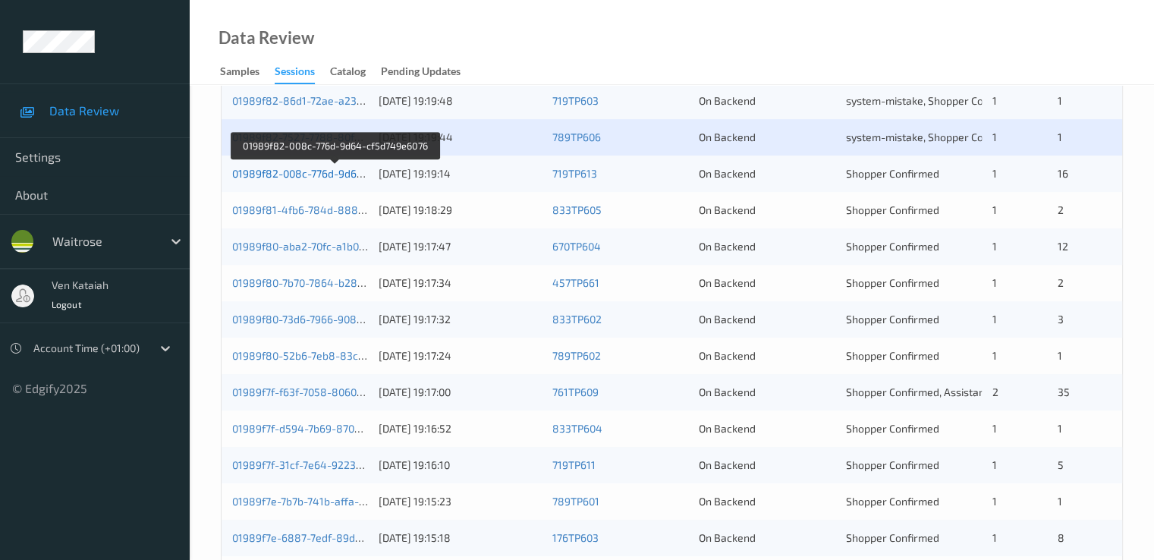
click at [310, 179] on link "01989f82-008c-776d-9d64-cf5d749e6076" at bounding box center [334, 173] width 205 height 13
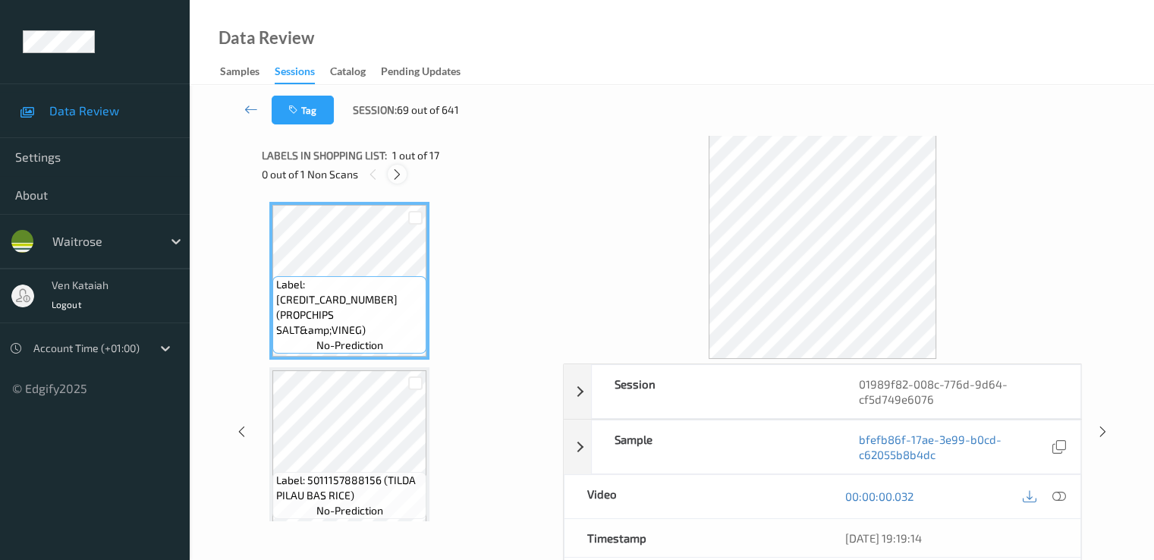
click at [397, 168] on icon at bounding box center [397, 175] width 13 height 14
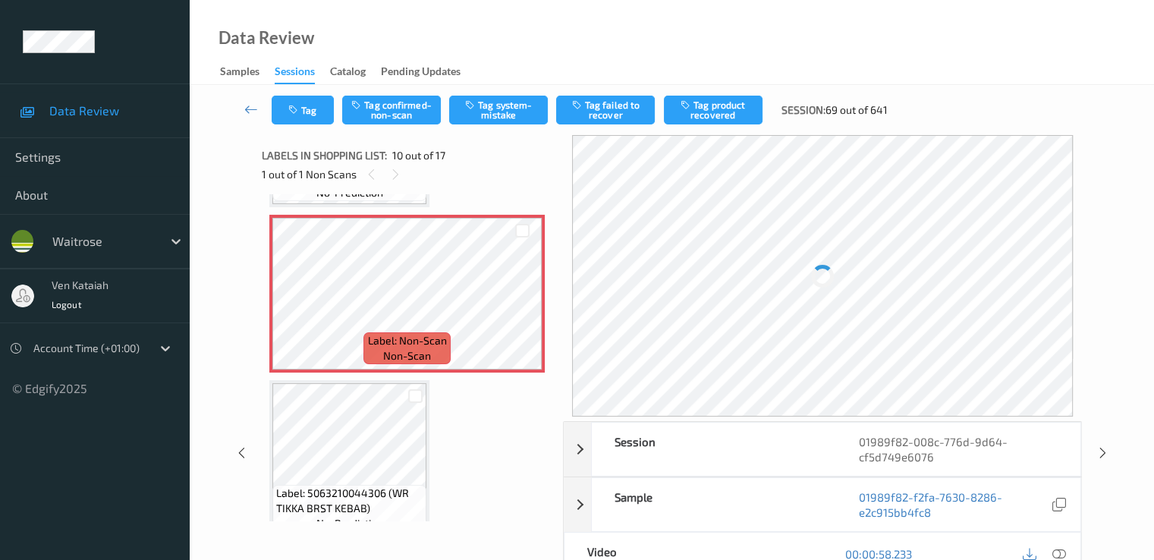
scroll to position [1482, 0]
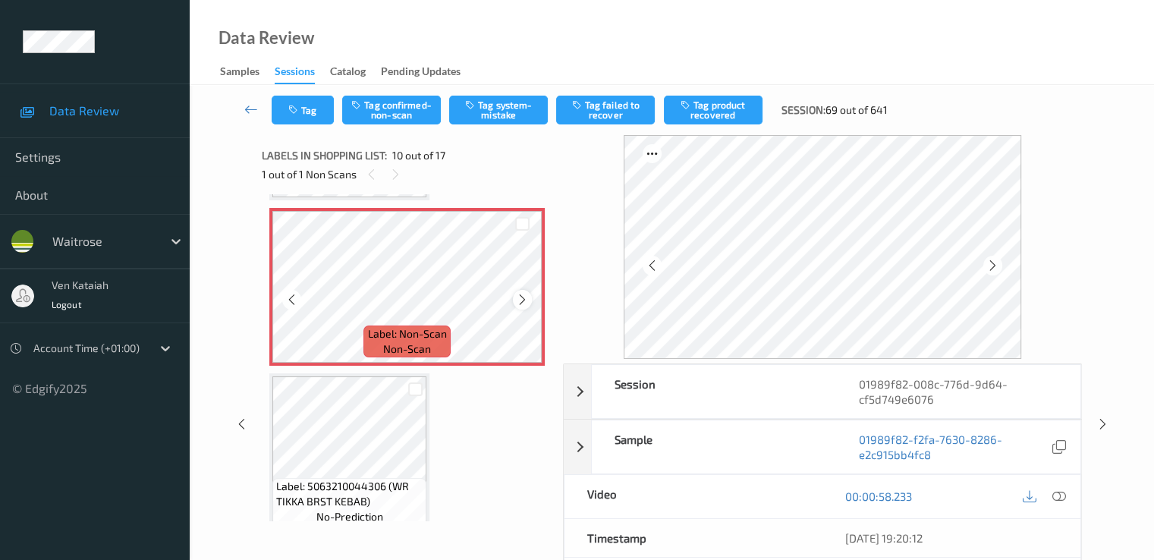
click at [527, 300] on icon at bounding box center [522, 300] width 13 height 14
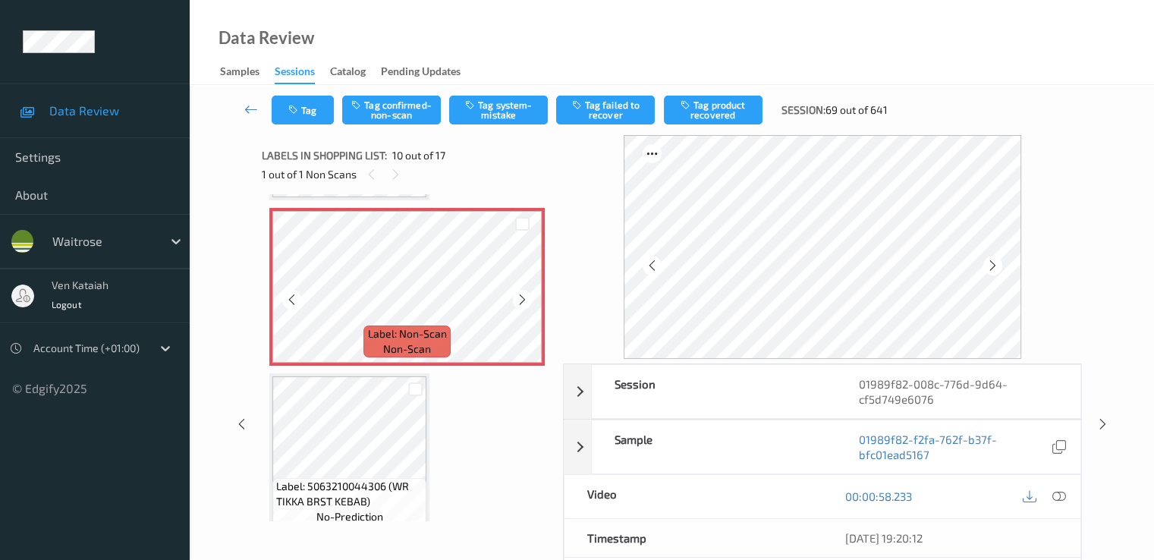
click at [527, 300] on icon at bounding box center [522, 300] width 13 height 14
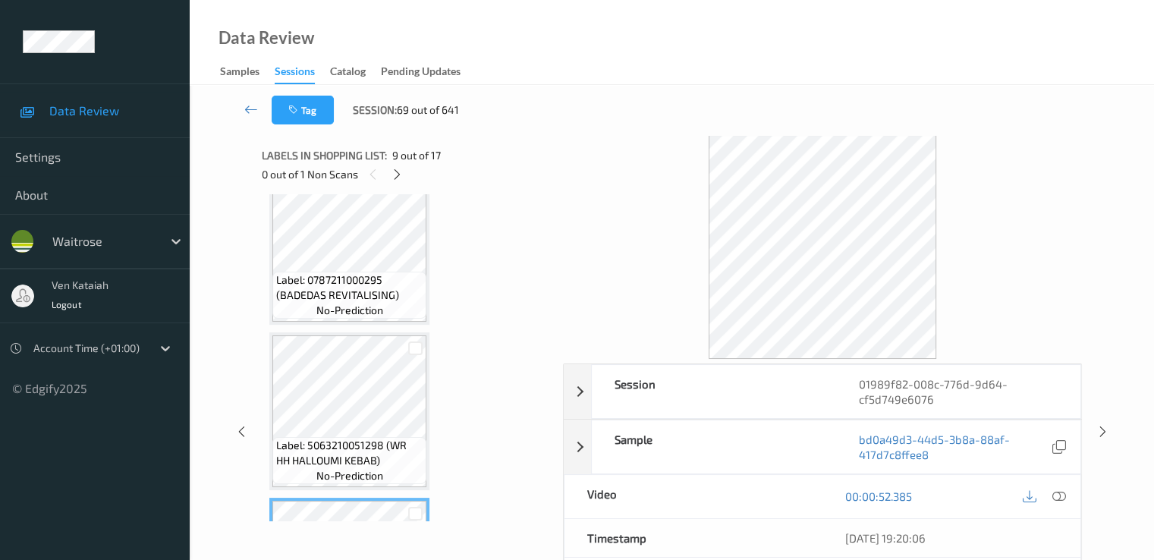
scroll to position [1179, 0]
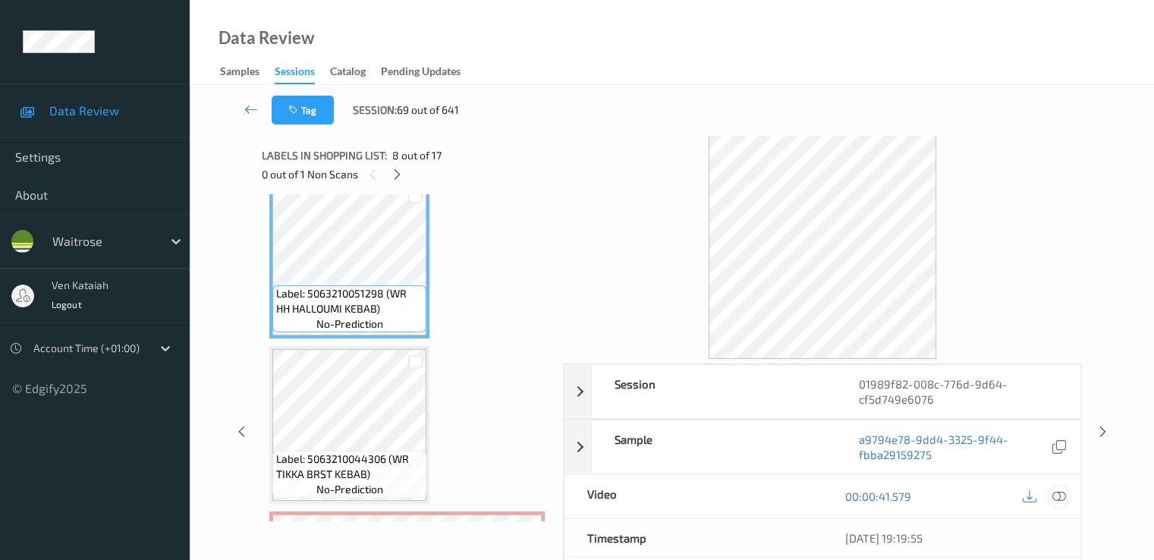
click at [1057, 501] on icon at bounding box center [1058, 496] width 14 height 14
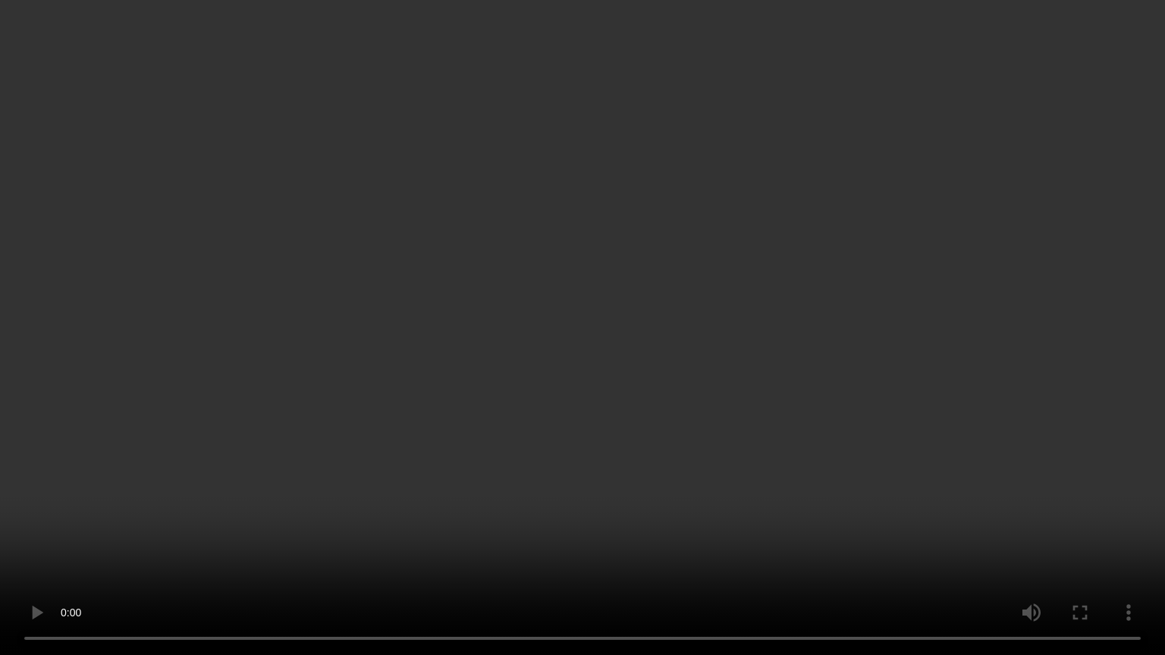
click at [330, 501] on video at bounding box center [582, 327] width 1165 height 655
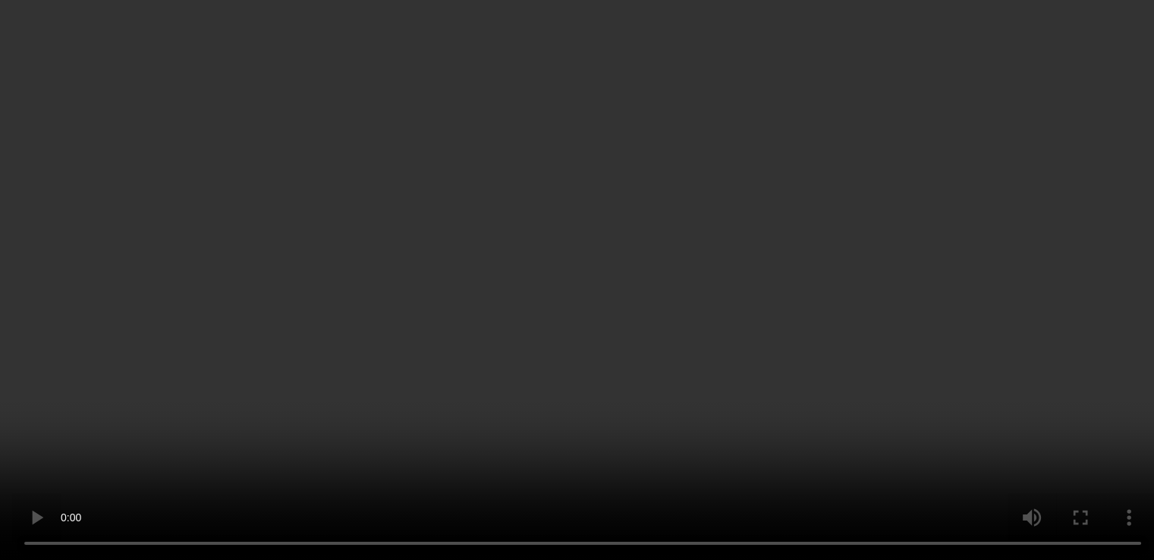
scroll to position [1634, 0]
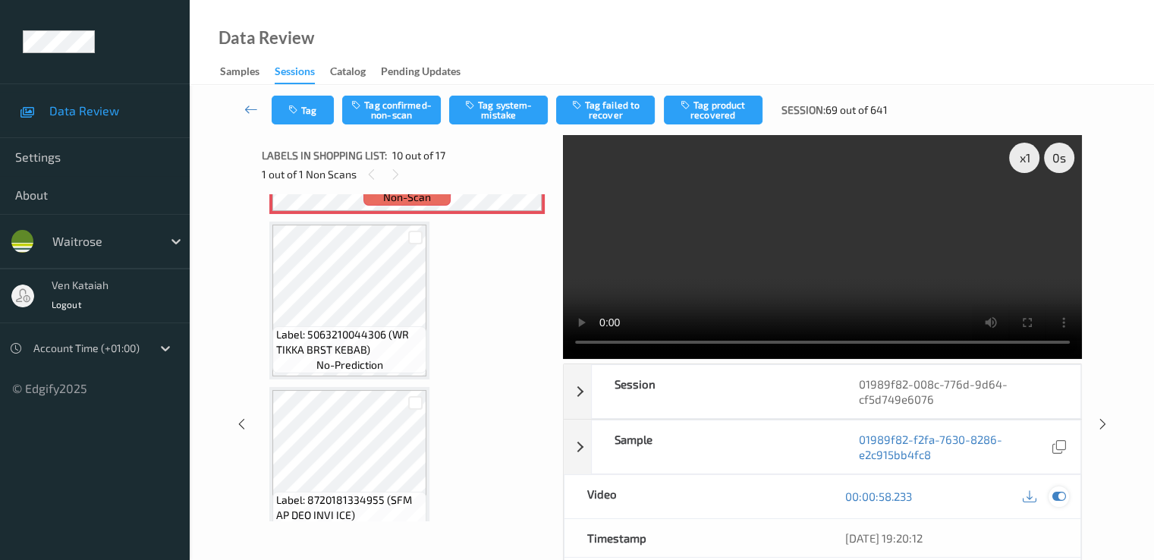
click at [1057, 498] on icon at bounding box center [1058, 496] width 14 height 14
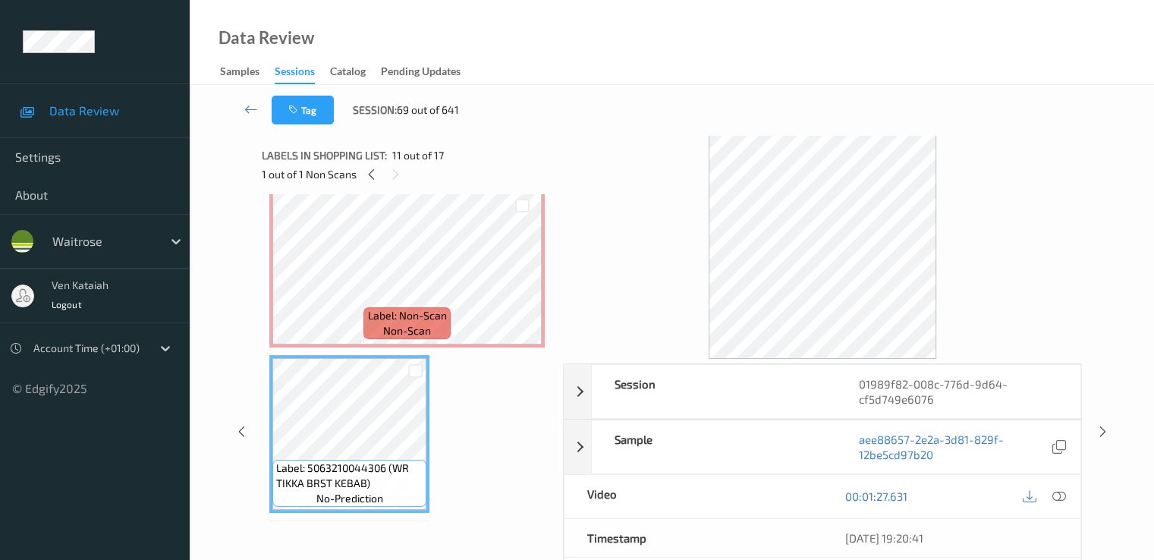
scroll to position [1482, 0]
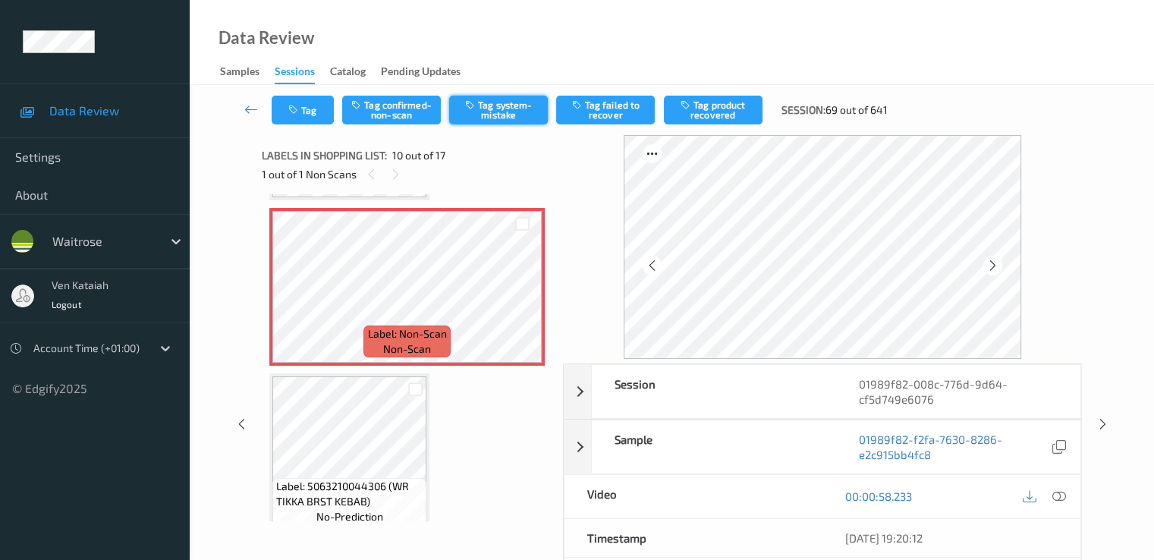
click at [482, 105] on button "Tag system-mistake" at bounding box center [498, 110] width 99 height 29
click at [280, 104] on button "Tag" at bounding box center [303, 110] width 62 height 29
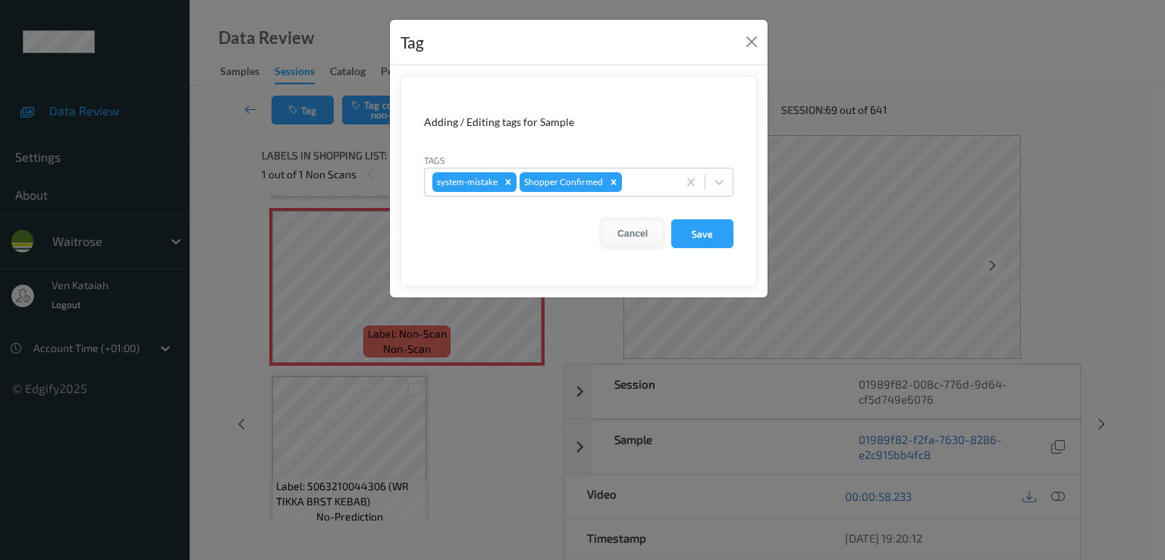
click at [636, 234] on button "Cancel" at bounding box center [633, 233] width 62 height 29
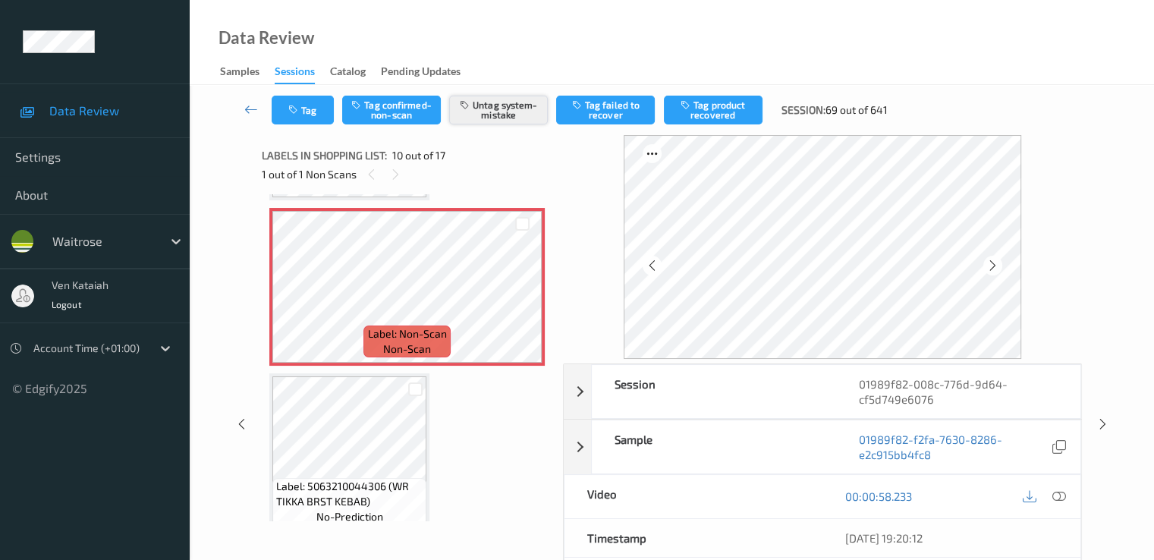
click at [508, 117] on button "Untag system-mistake" at bounding box center [498, 110] width 99 height 29
click at [410, 121] on button "Tag confirmed-non-scan" at bounding box center [391, 110] width 99 height 29
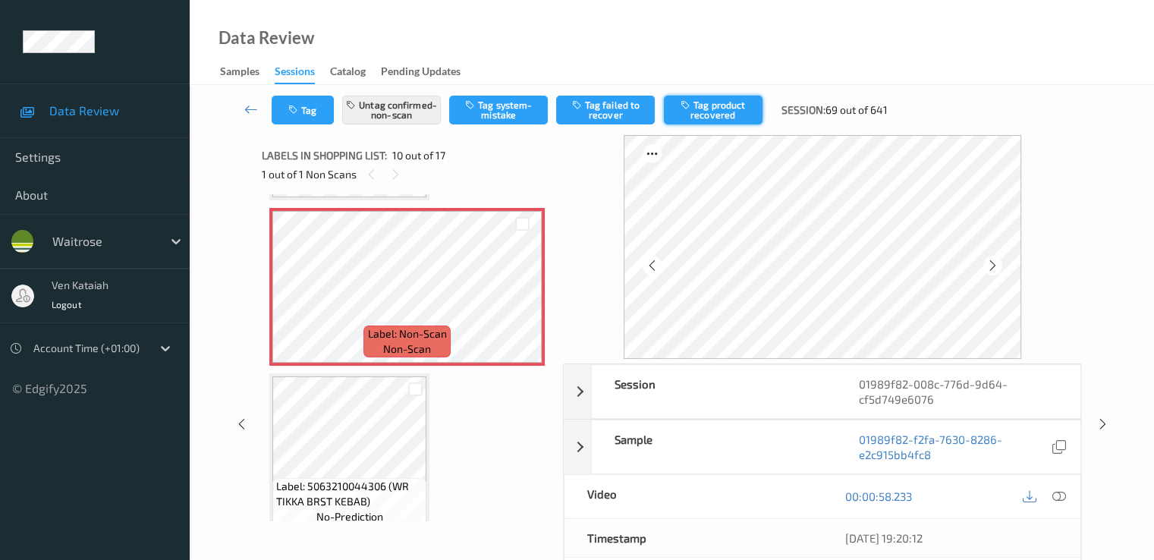
click at [694, 114] on button "Tag product recovered" at bounding box center [713, 110] width 99 height 29
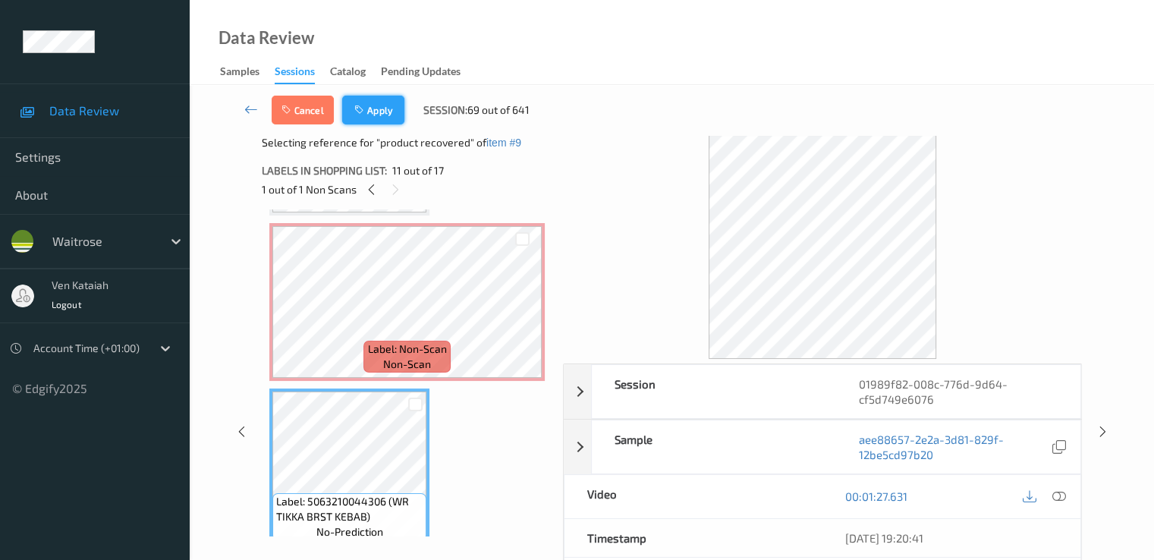
click at [379, 113] on button "Apply" at bounding box center [373, 110] width 62 height 29
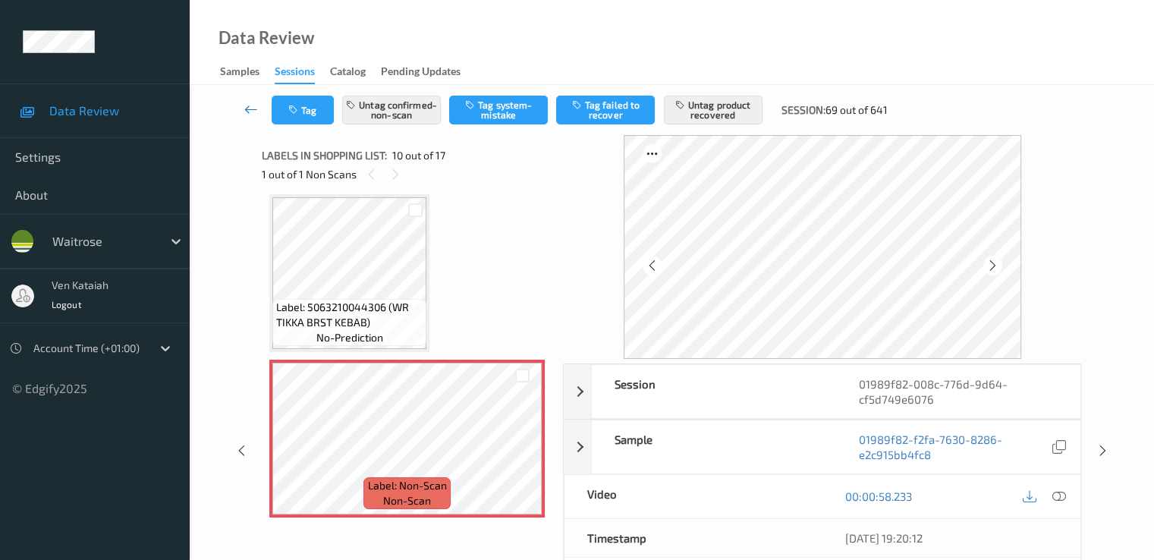
click at [256, 107] on icon at bounding box center [251, 109] width 14 height 15
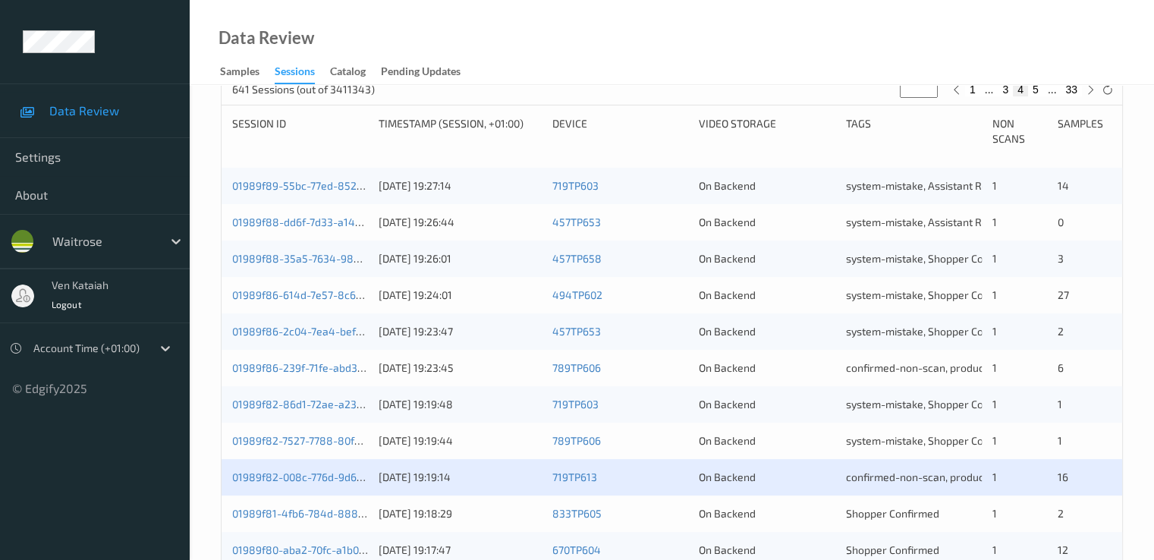
scroll to position [455, 0]
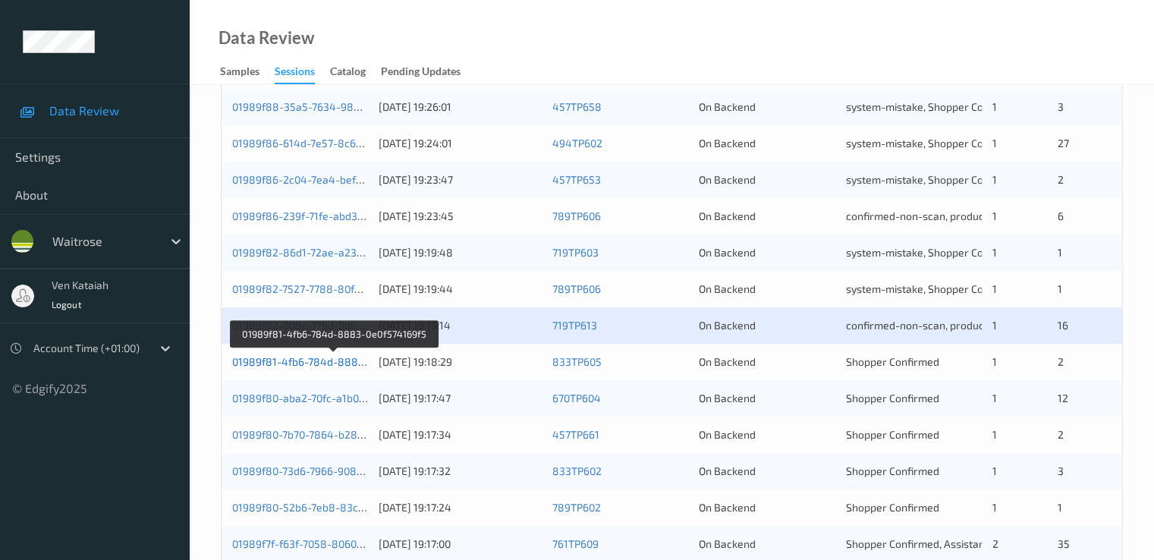
click at [297, 357] on link "01989f81-4fb6-784d-8883-0e0f574169f5" at bounding box center [333, 361] width 203 height 13
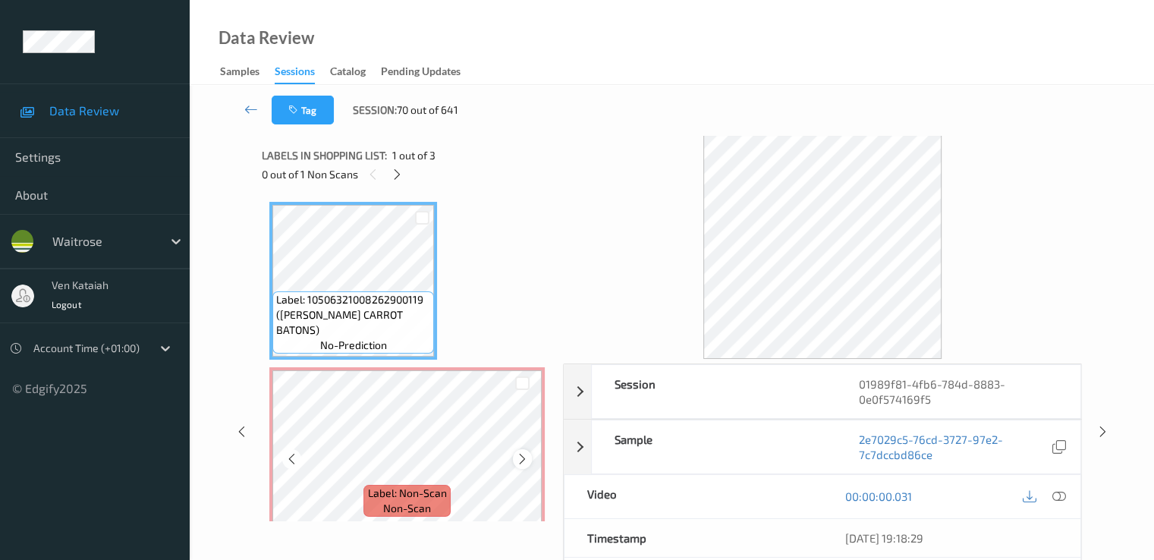
click at [523, 458] on icon at bounding box center [522, 459] width 13 height 14
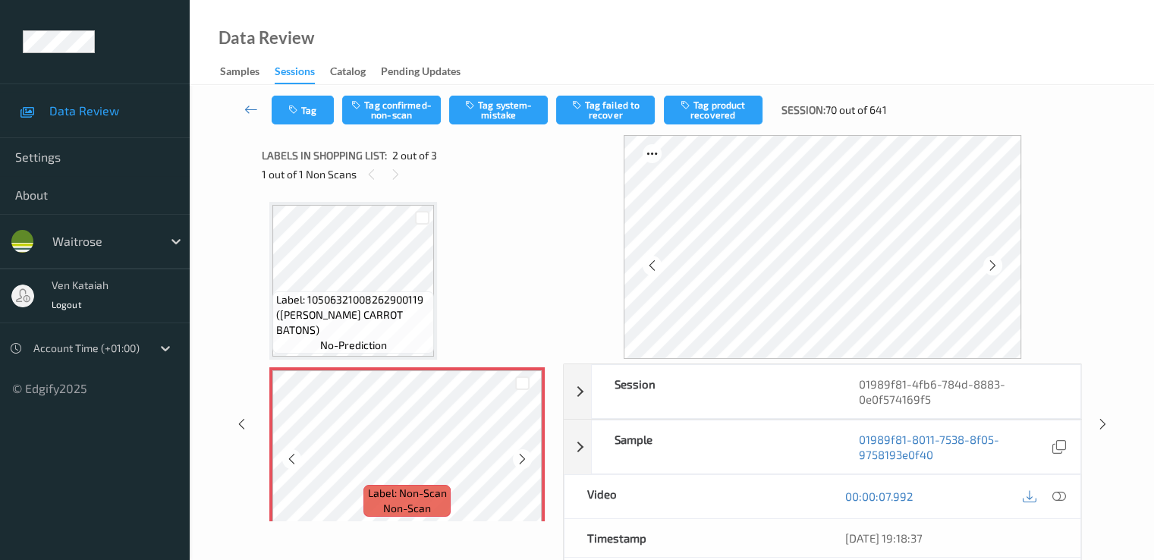
click at [523, 458] on icon at bounding box center [522, 459] width 13 height 14
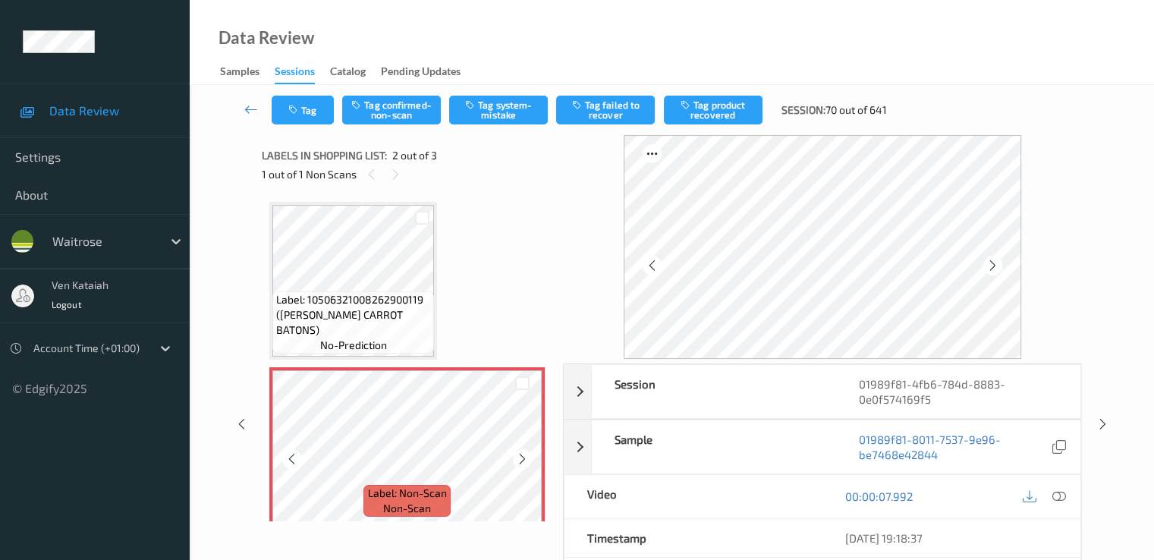
click at [523, 458] on icon at bounding box center [522, 459] width 13 height 14
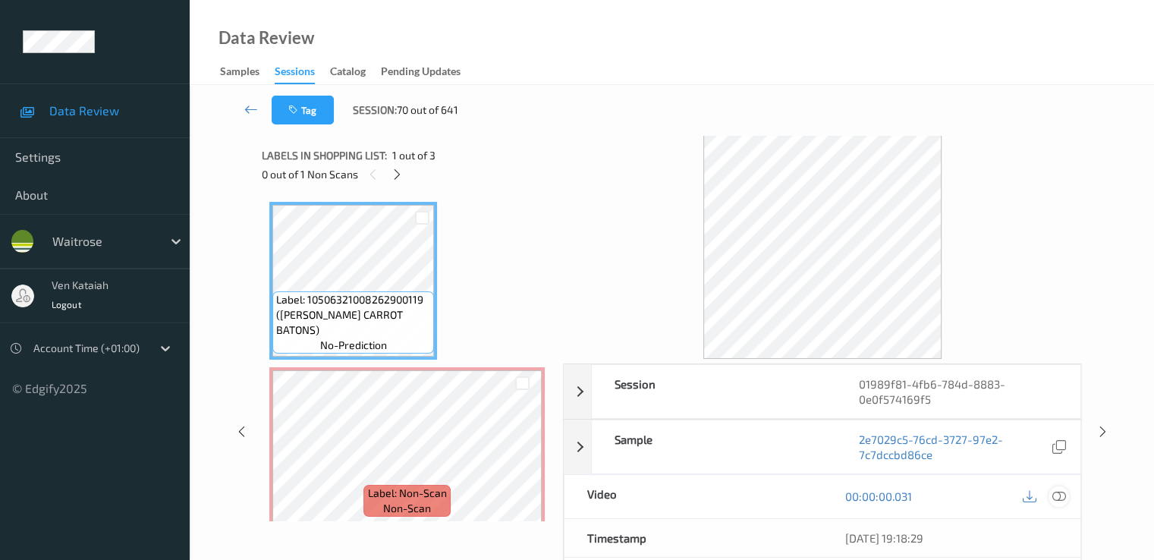
click at [1054, 495] on icon at bounding box center [1058, 496] width 14 height 14
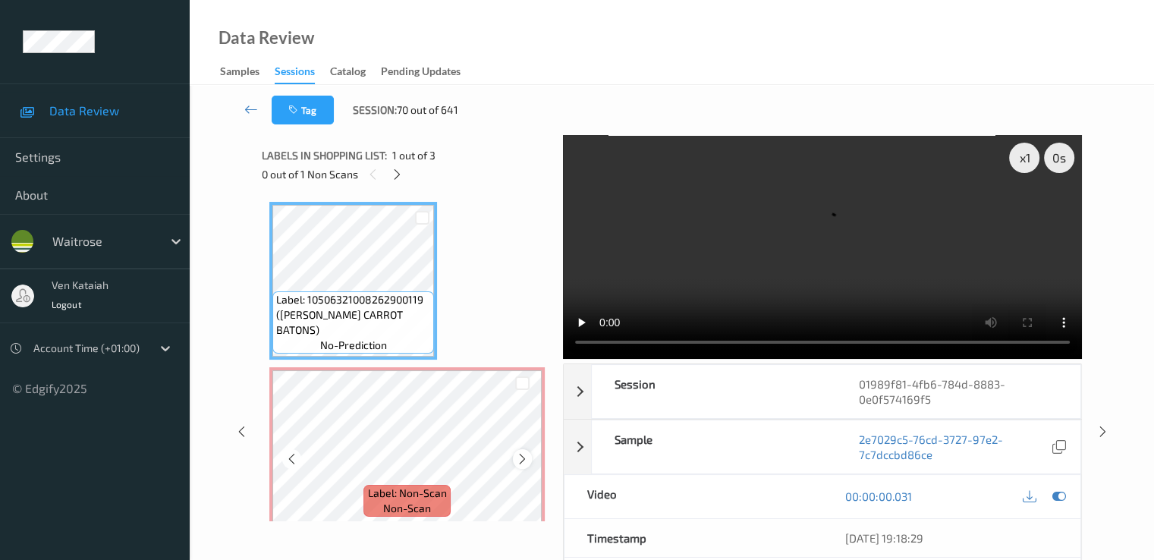
click at [522, 457] on icon at bounding box center [522, 459] width 13 height 14
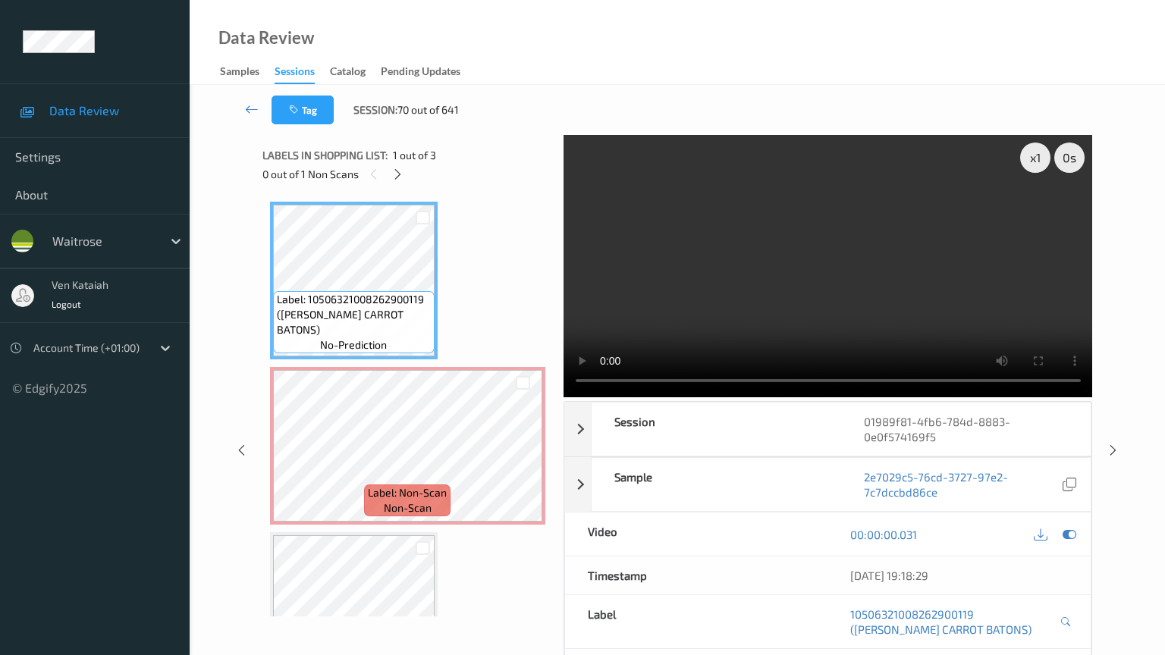
click at [682, 397] on video at bounding box center [828, 266] width 529 height 262
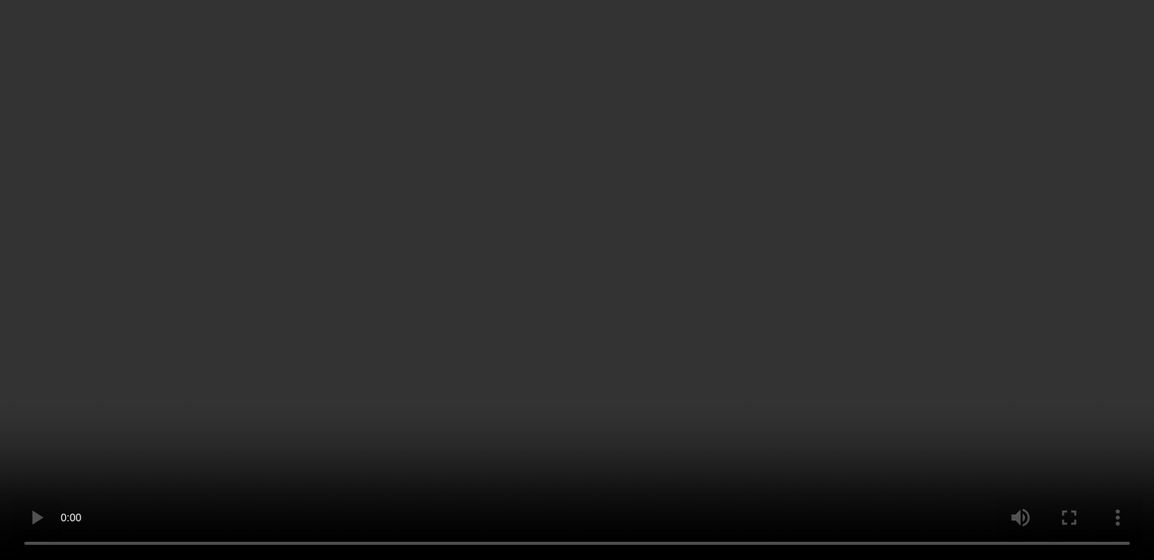
click at [1053, 279] on icon at bounding box center [1058, 273] width 14 height 14
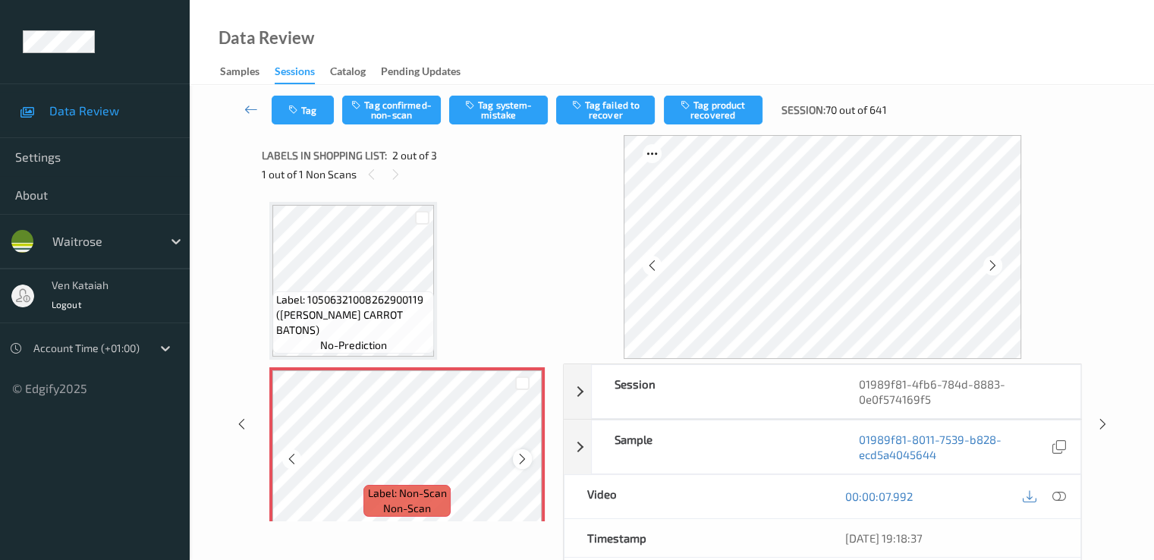
click at [531, 454] on div at bounding box center [522, 458] width 19 height 19
click at [507, 116] on button "Tag system-mistake" at bounding box center [498, 110] width 99 height 29
click at [294, 99] on button "Tag" at bounding box center [303, 110] width 62 height 29
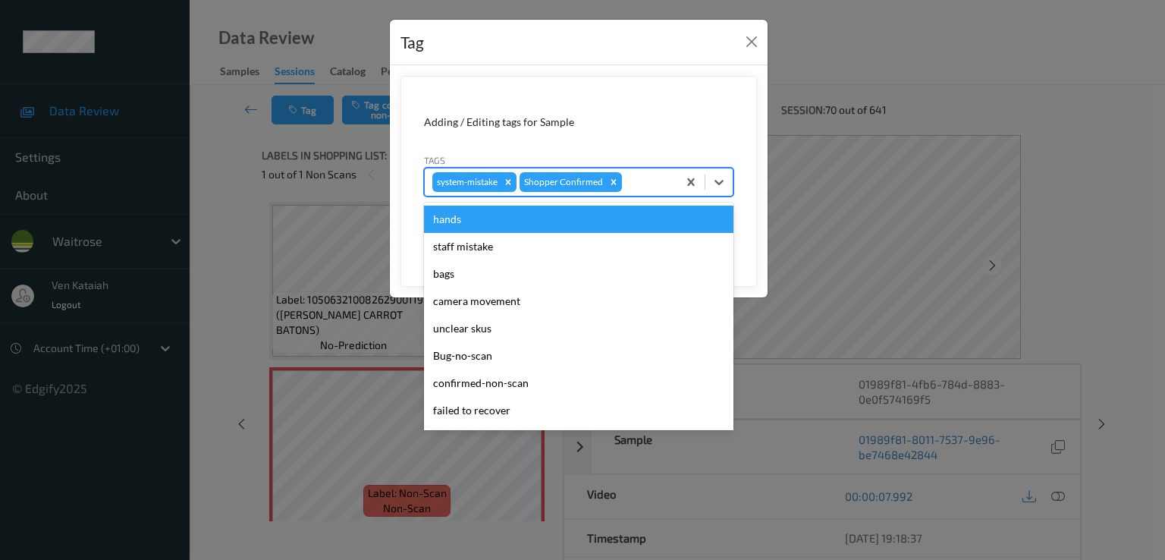
click at [636, 174] on div at bounding box center [647, 182] width 45 height 18
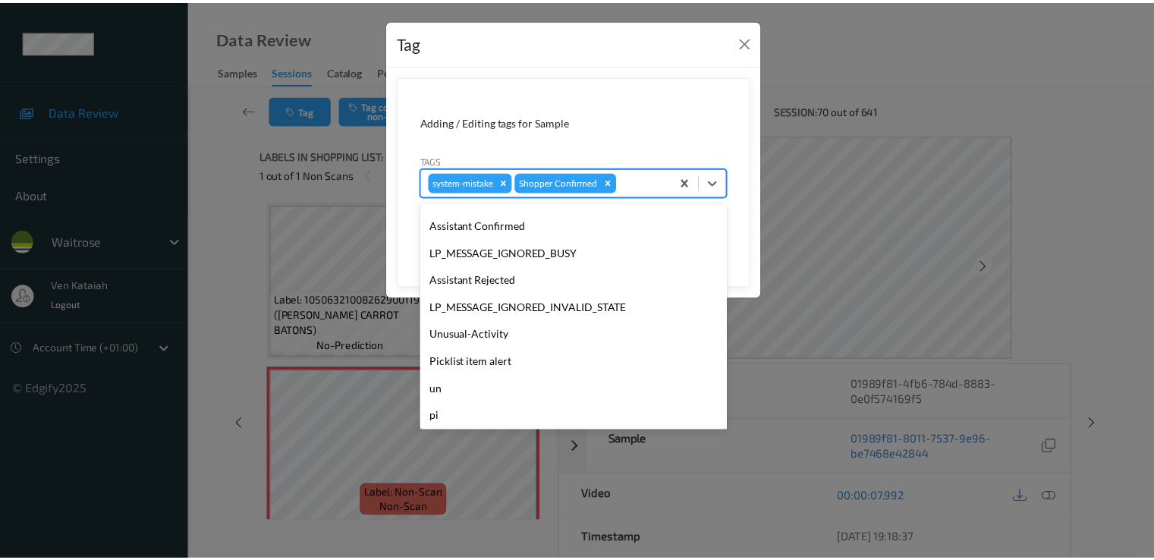
scroll to position [297, 0]
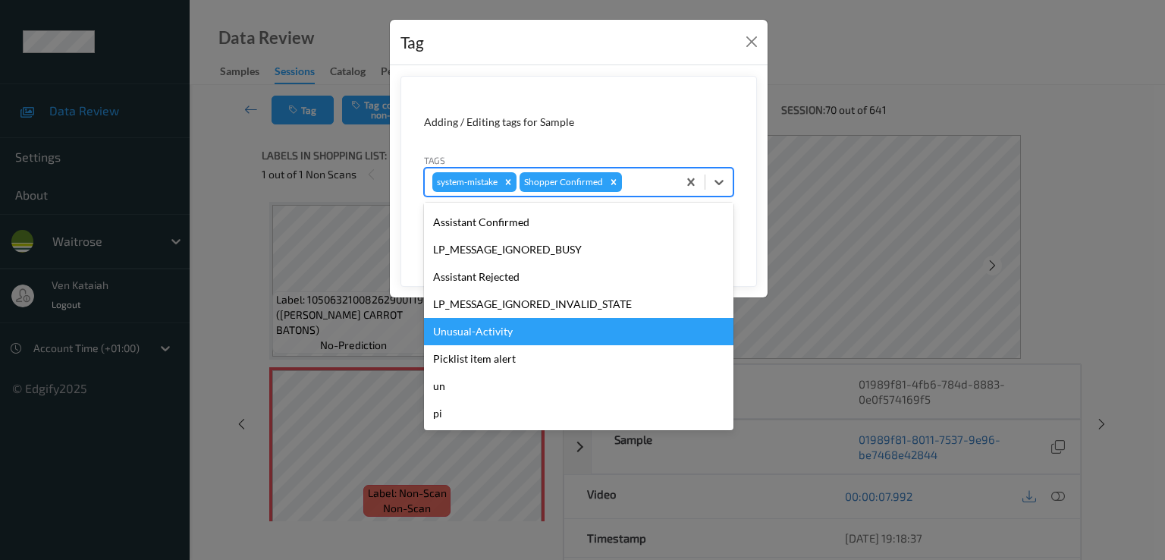
click at [507, 338] on div "Unusual-Activity" at bounding box center [578, 331] width 309 height 27
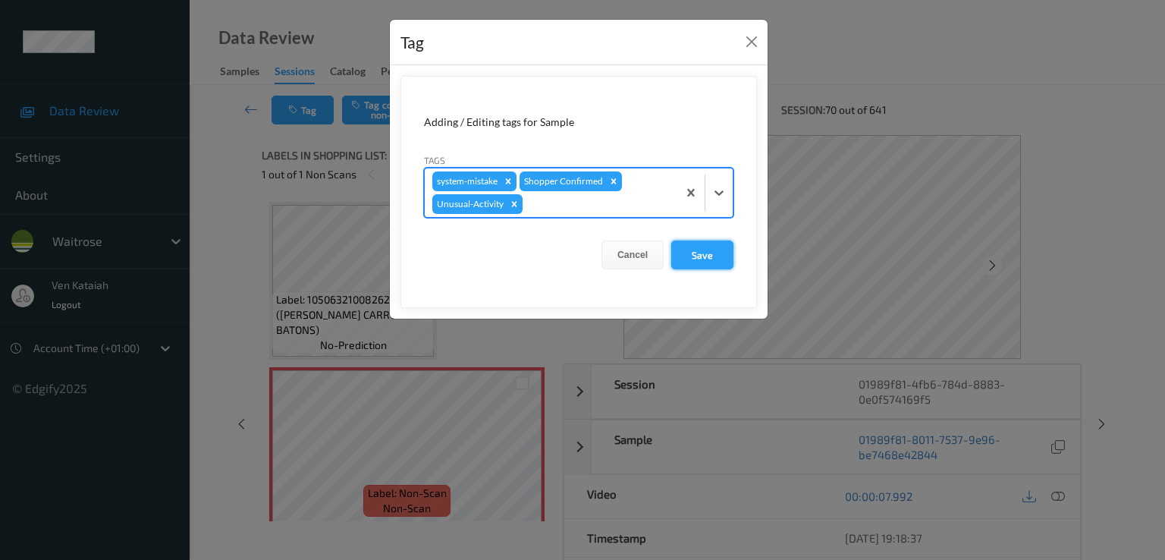
click at [690, 256] on button "Save" at bounding box center [702, 254] width 62 height 29
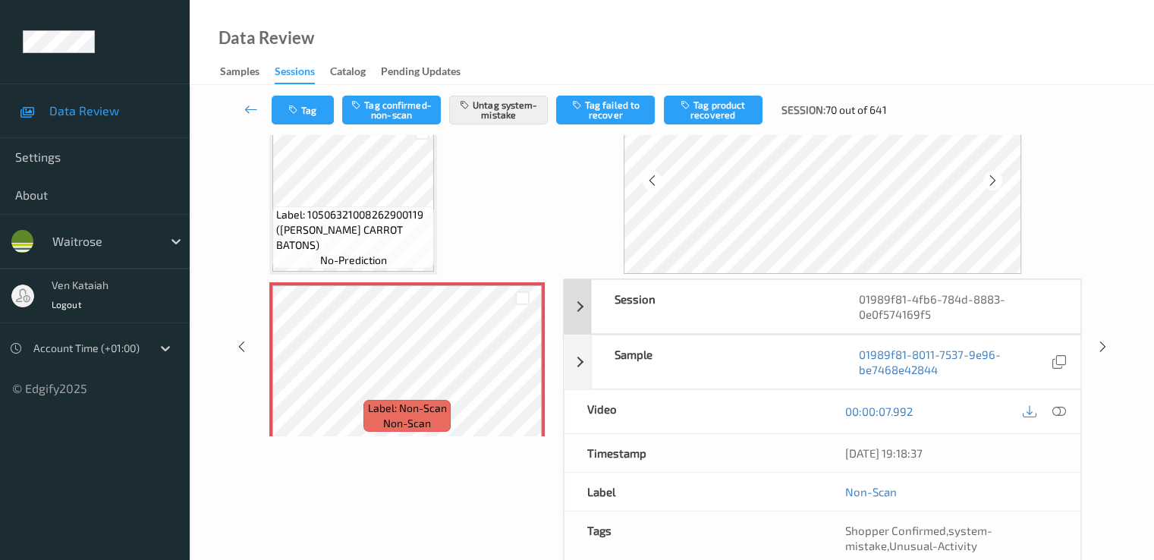
scroll to position [197, 0]
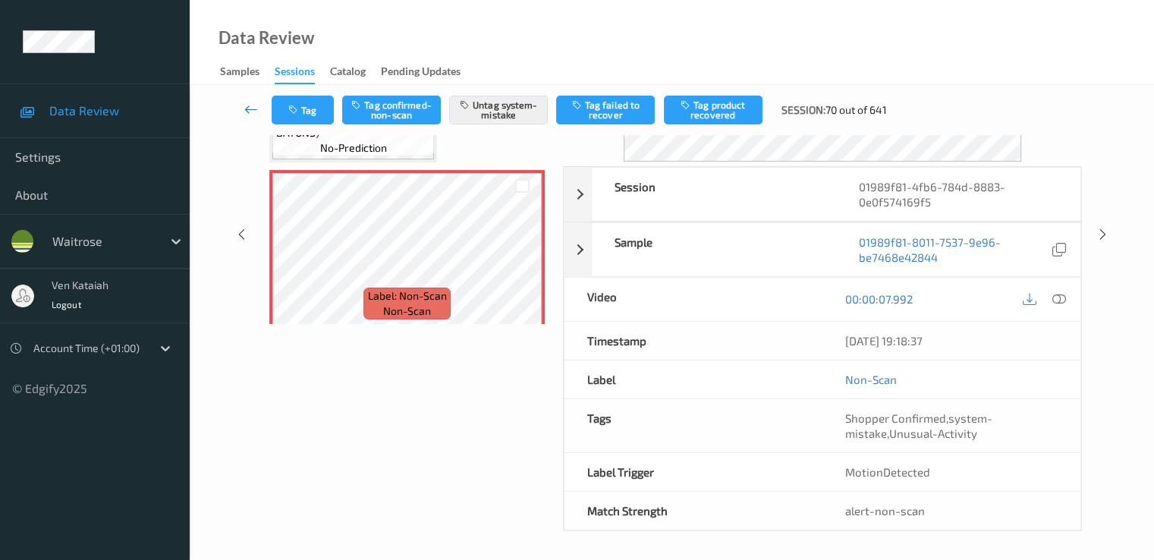
click at [244, 104] on icon at bounding box center [251, 109] width 14 height 15
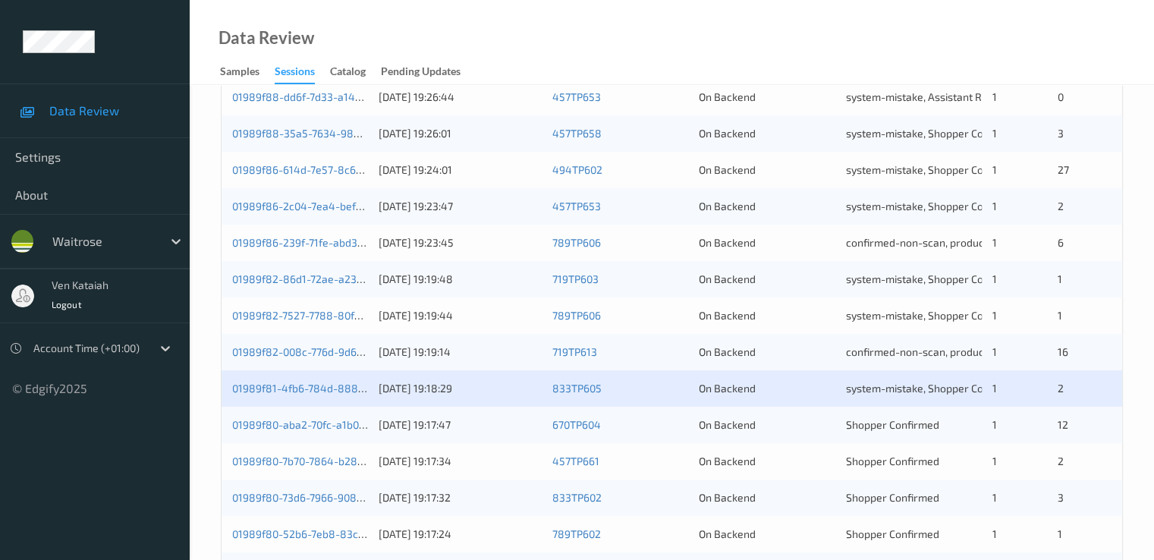
scroll to position [455, 0]
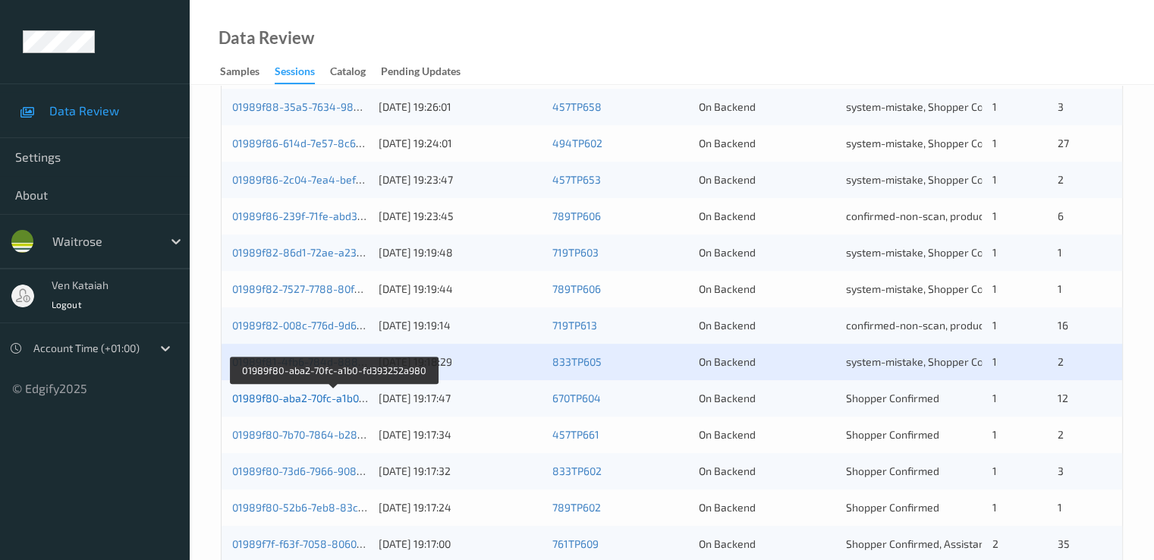
click at [325, 398] on link "01989f80-aba2-70fc-a1b0-fd393252a980" at bounding box center [333, 397] width 203 height 13
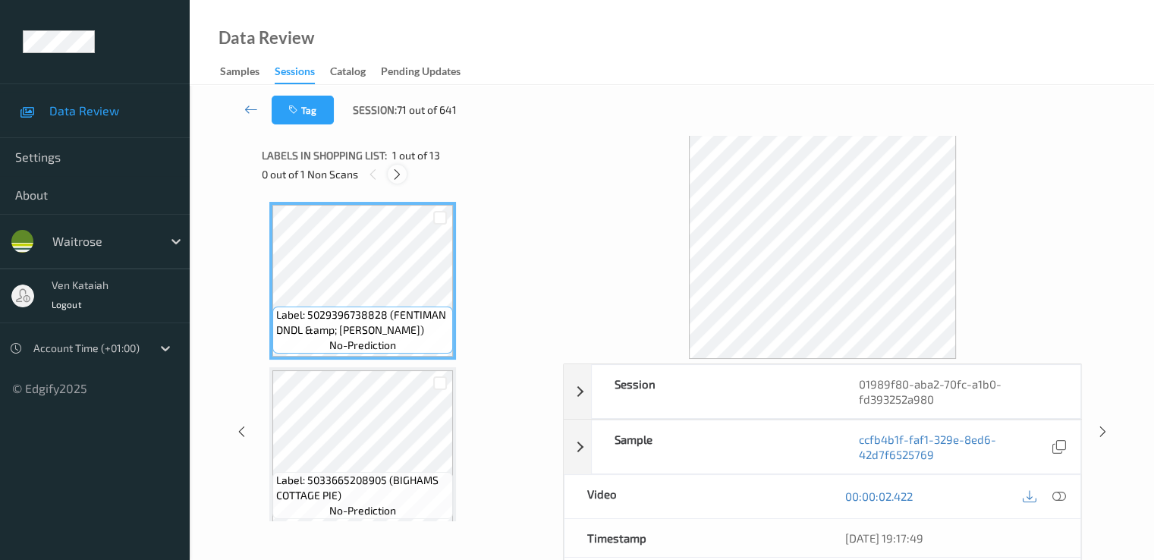
click at [404, 178] on icon at bounding box center [397, 175] width 13 height 14
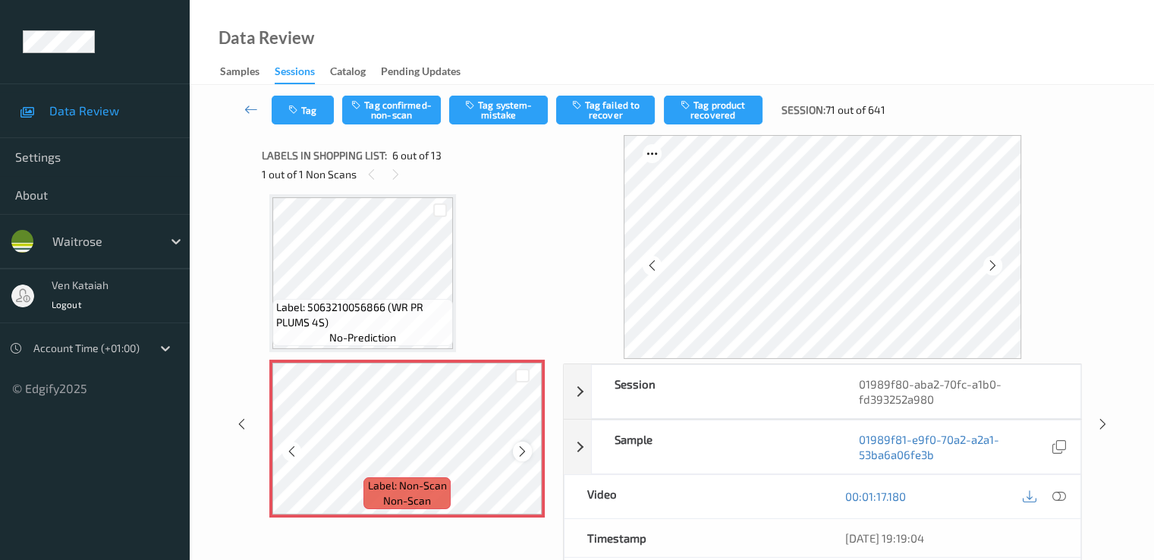
click at [520, 453] on icon at bounding box center [522, 452] width 13 height 14
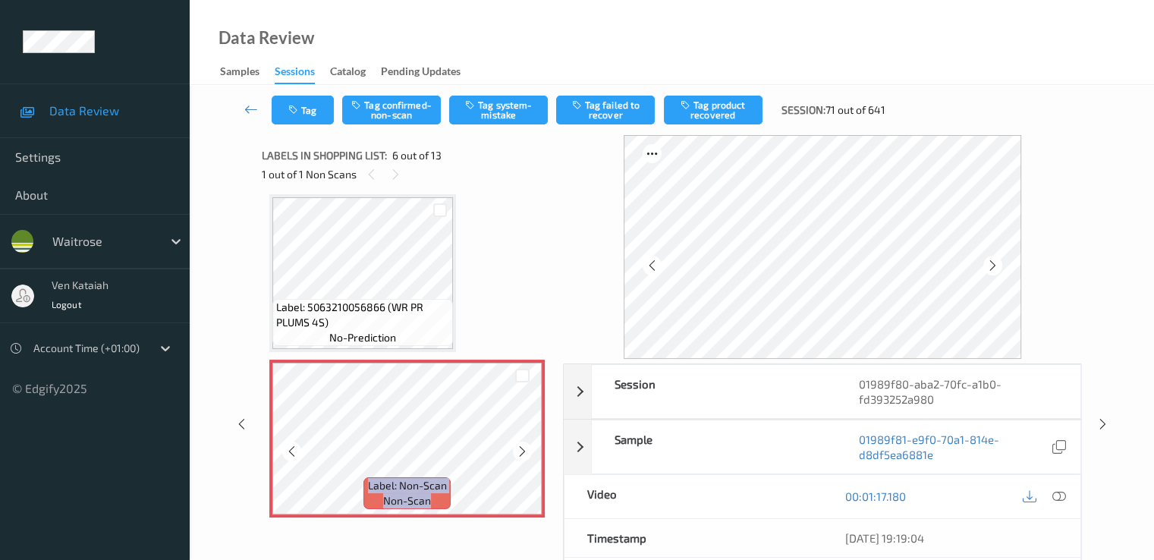
click at [520, 453] on icon at bounding box center [522, 452] width 13 height 14
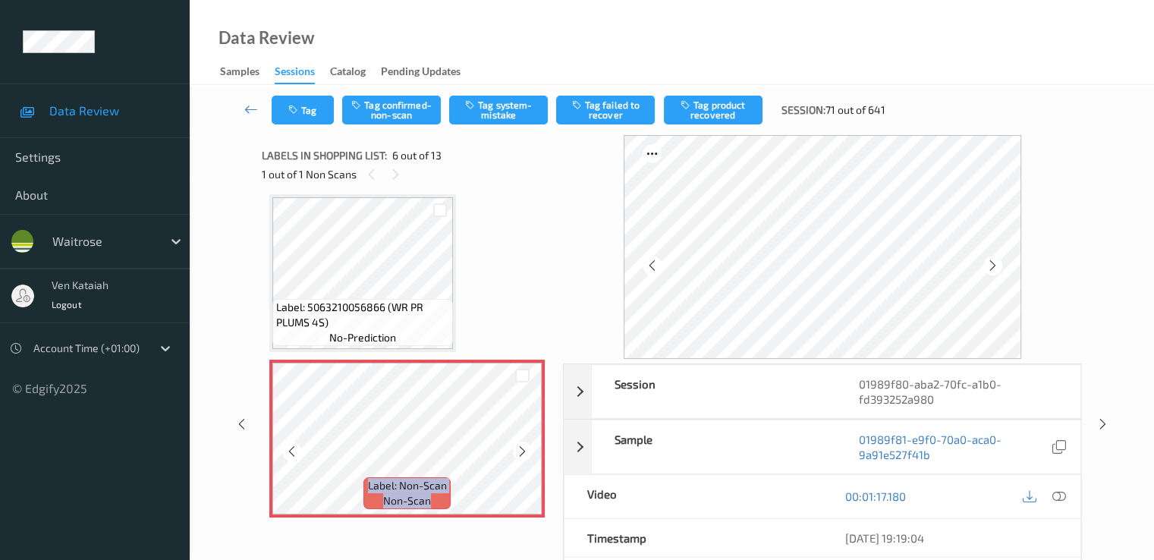
click at [520, 453] on icon at bounding box center [522, 452] width 13 height 14
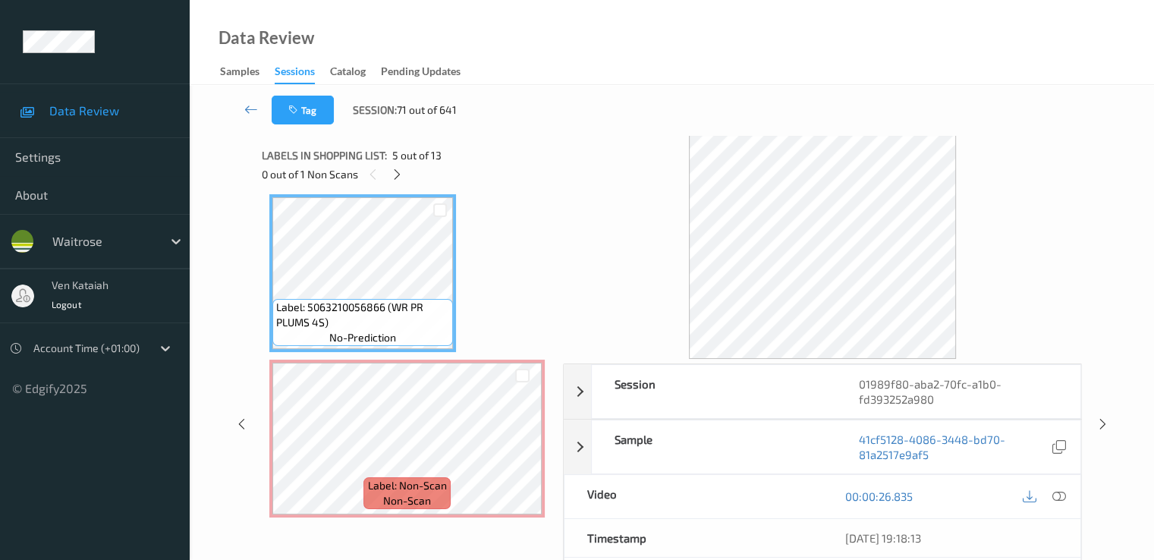
scroll to position [517, 0]
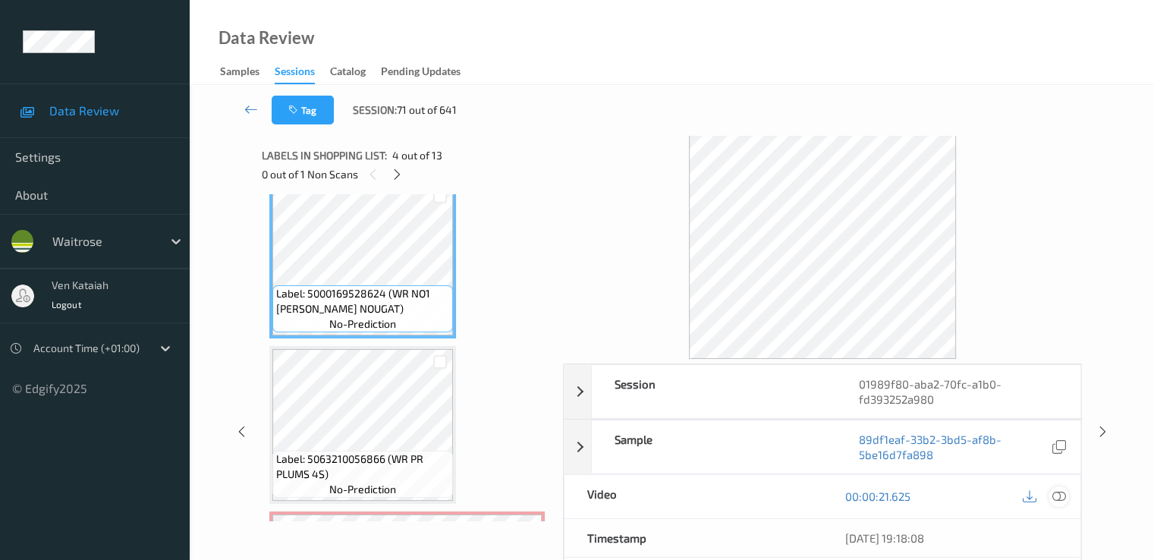
click at [1061, 495] on icon at bounding box center [1058, 496] width 14 height 14
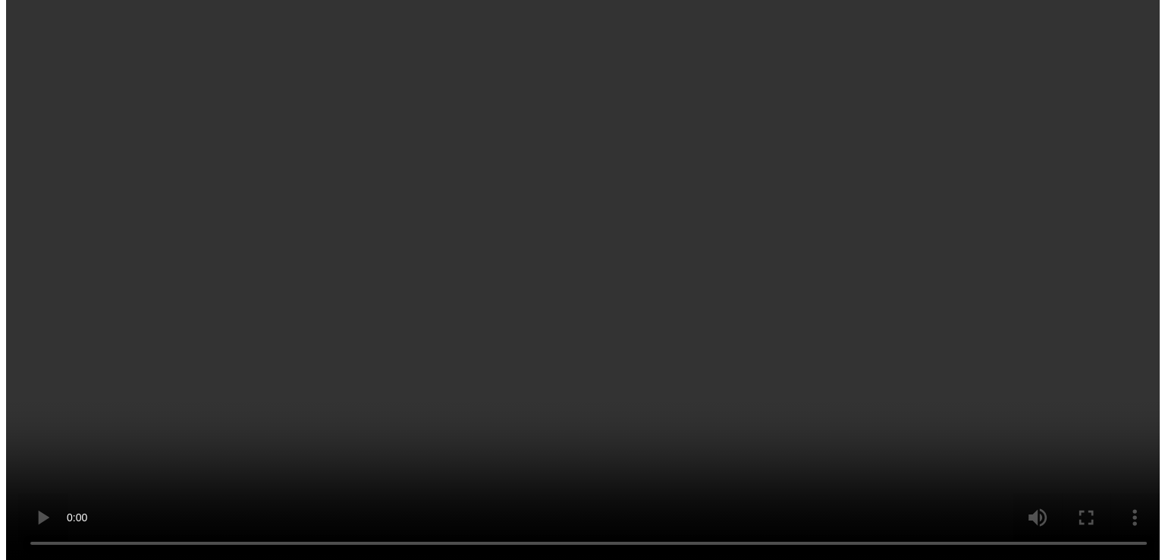
scroll to position [669, 0]
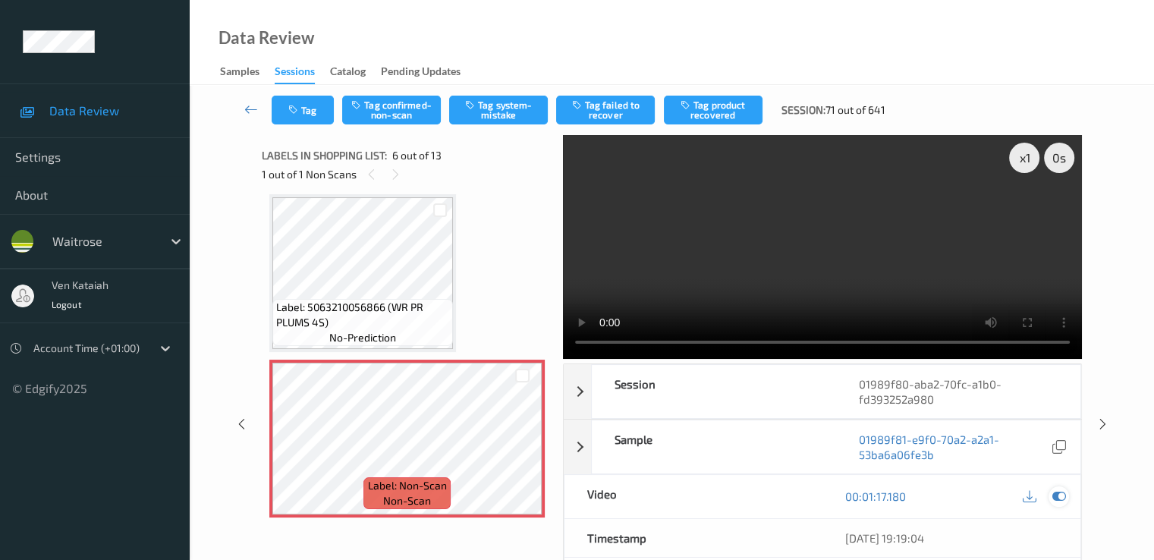
click at [1060, 489] on icon at bounding box center [1058, 496] width 14 height 14
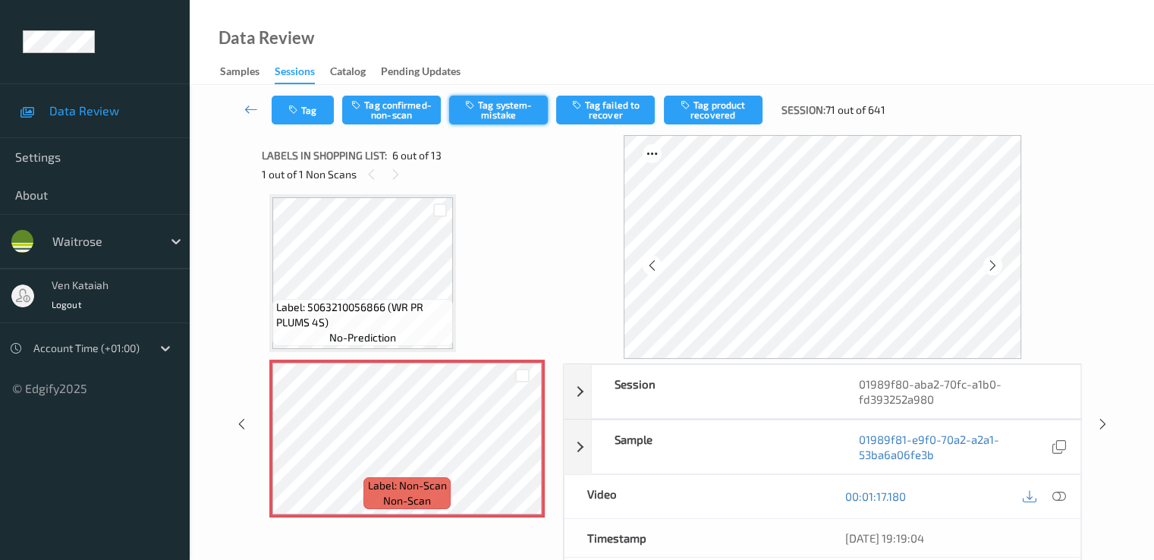
click at [507, 103] on button "Tag system-mistake" at bounding box center [498, 110] width 99 height 29
click at [317, 112] on button "Tag" at bounding box center [303, 110] width 62 height 29
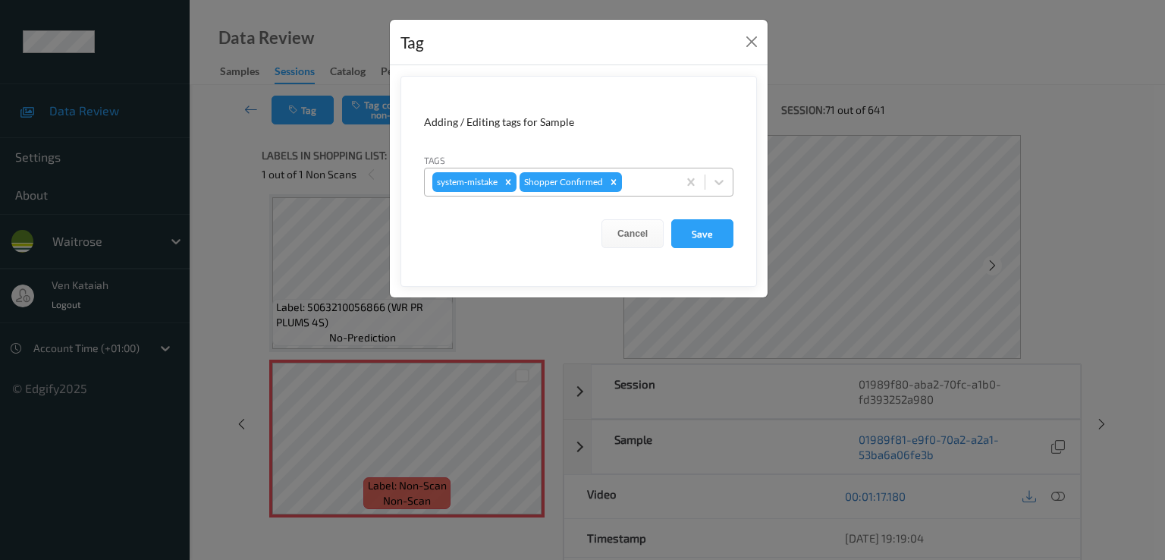
click at [639, 177] on div at bounding box center [647, 182] width 45 height 18
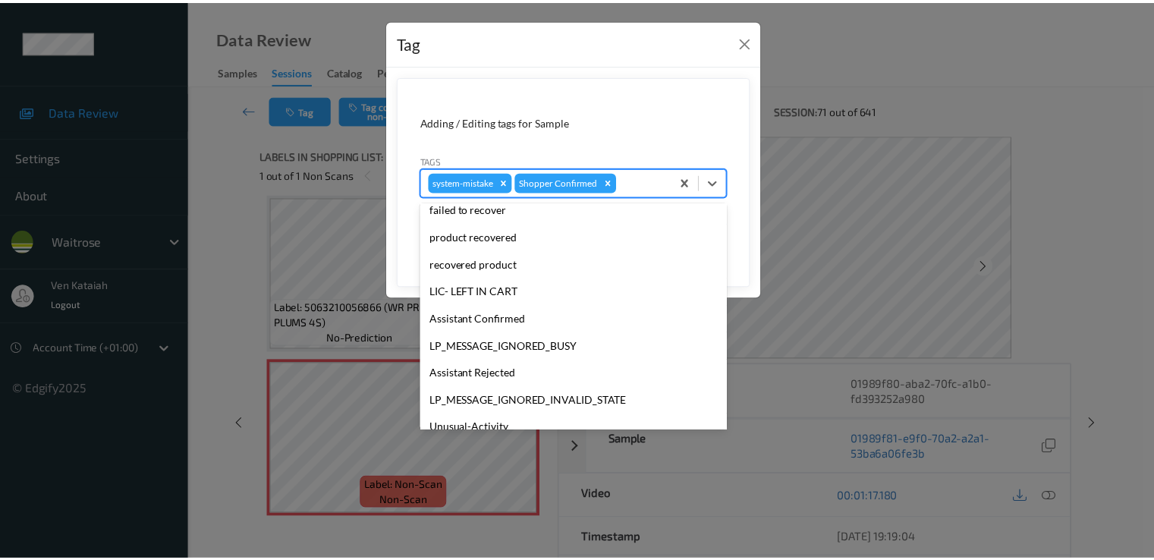
scroll to position [297, 0]
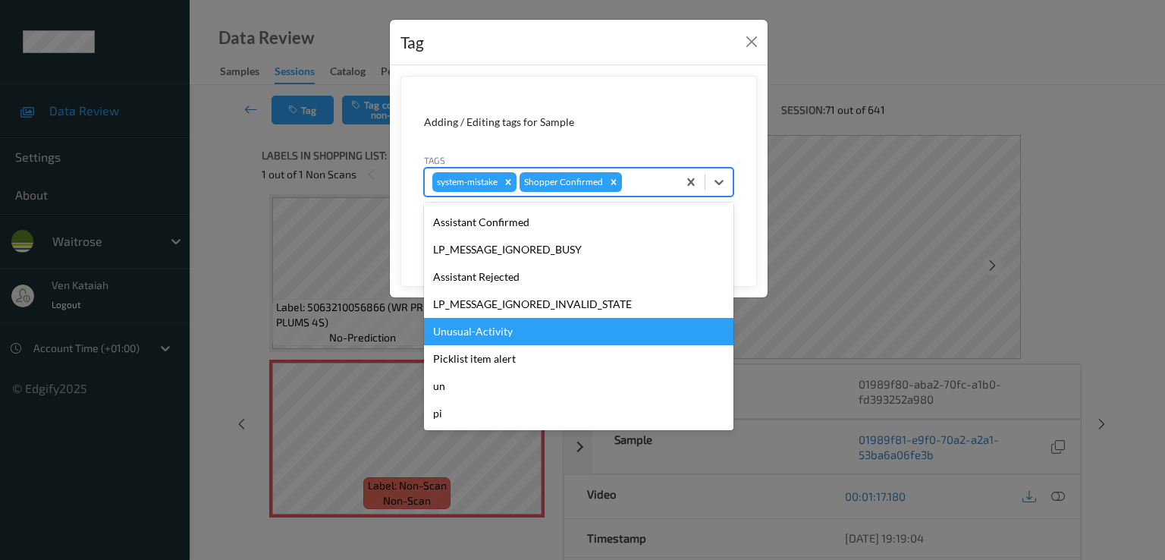
click at [482, 336] on div "Unusual-Activity" at bounding box center [578, 331] width 309 height 27
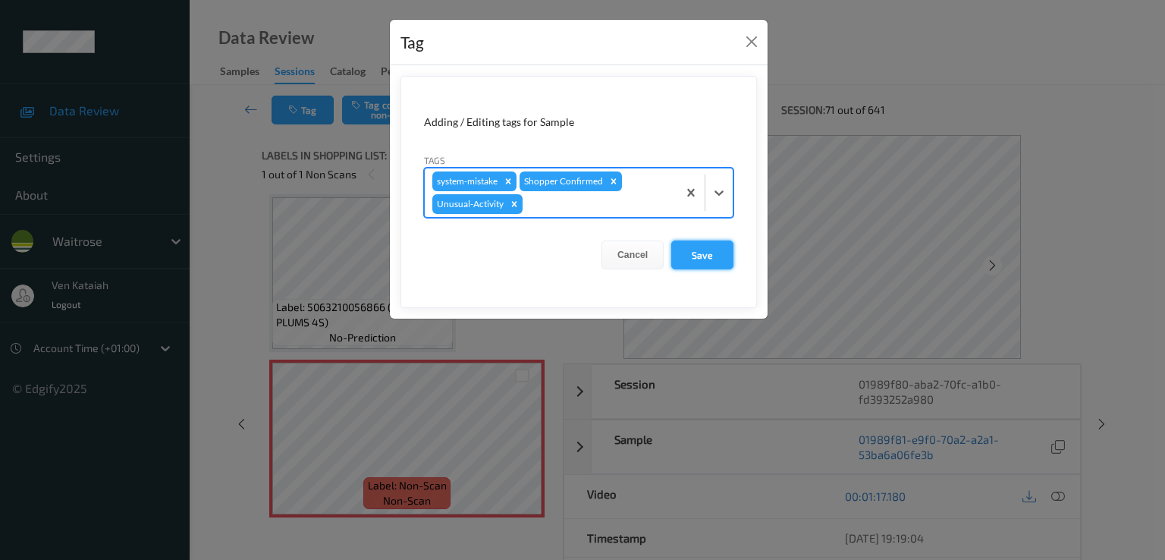
click at [695, 249] on button "Save" at bounding box center [702, 254] width 62 height 29
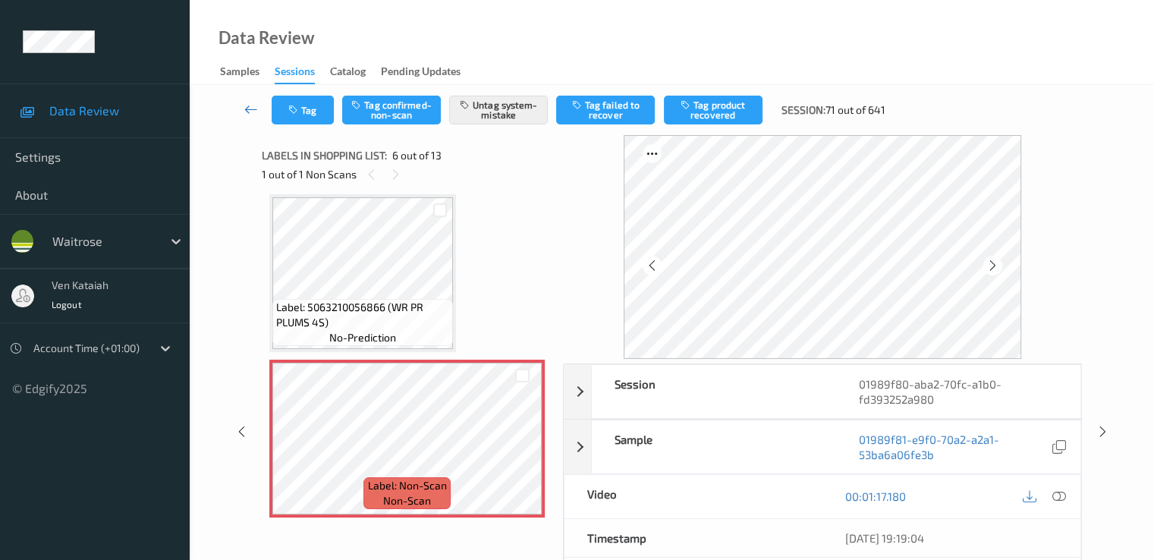
click at [249, 110] on icon at bounding box center [251, 109] width 14 height 15
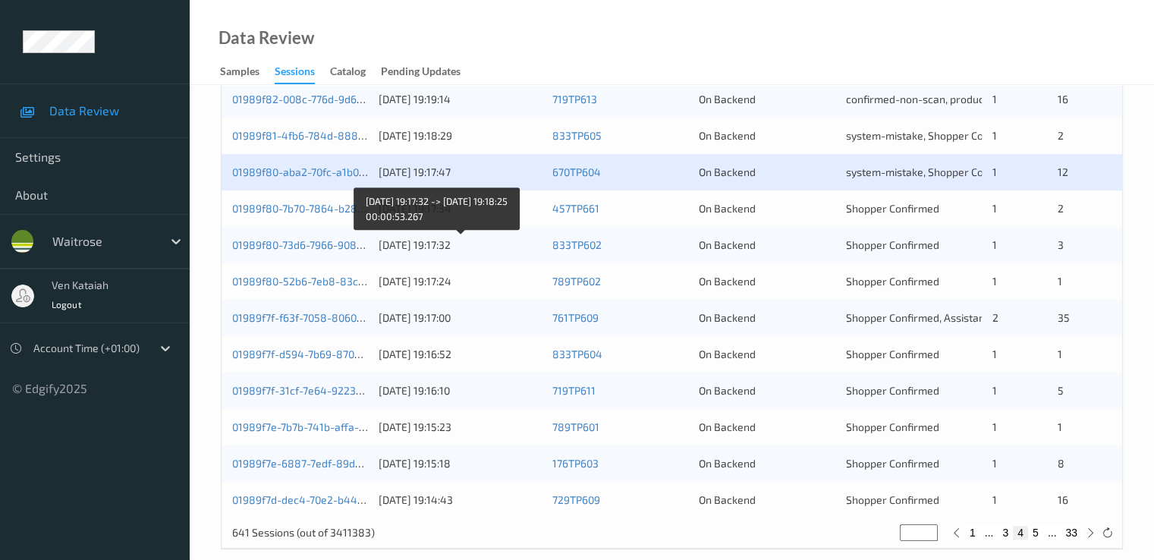
scroll to position [701, 0]
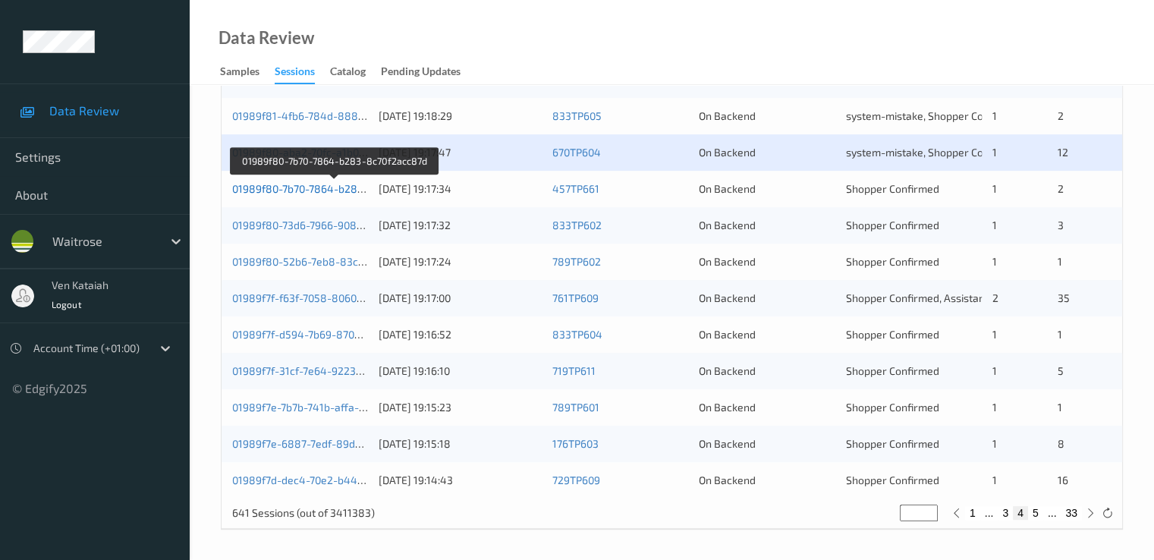
click at [335, 193] on link "01989f80-7b70-7864-b283-8c70f2acc87d" at bounding box center [334, 188] width 204 height 13
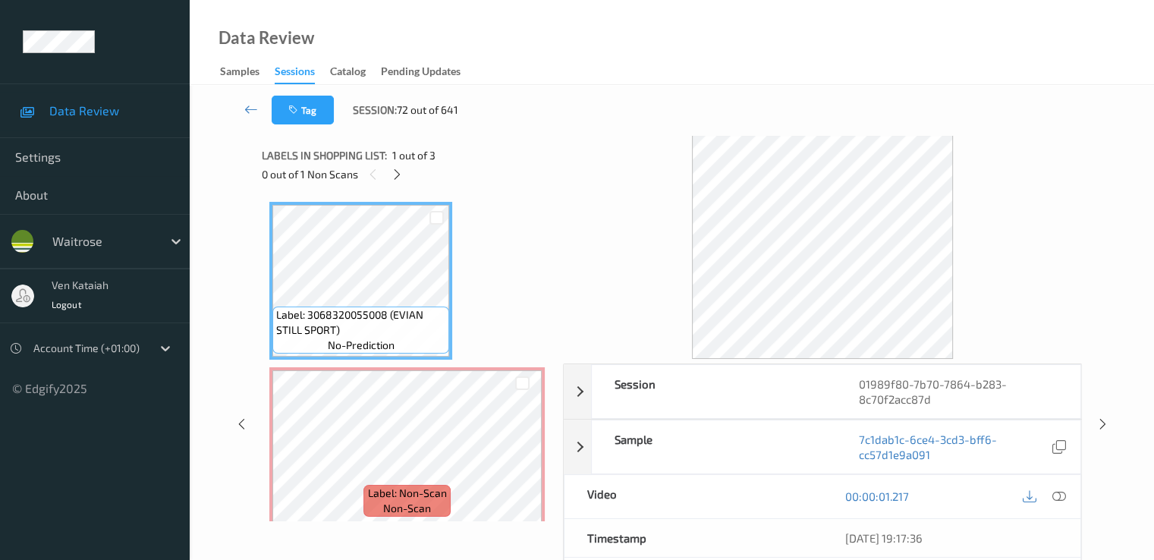
click at [410, 173] on div "0 out of 1 Non Scans" at bounding box center [407, 174] width 291 height 19
click at [397, 178] on icon at bounding box center [397, 175] width 13 height 14
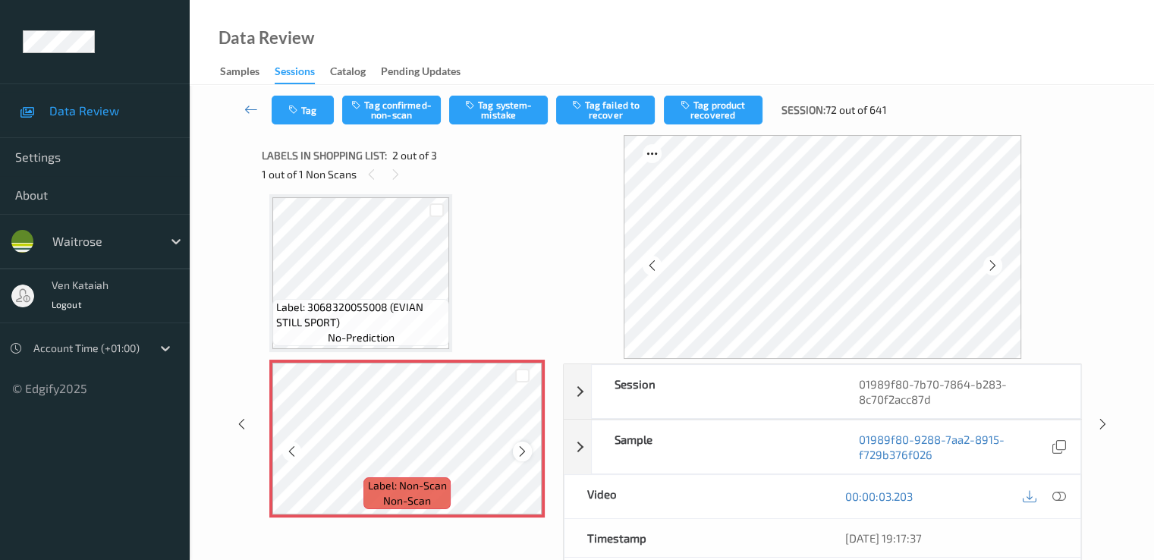
click at [520, 452] on icon at bounding box center [522, 452] width 13 height 14
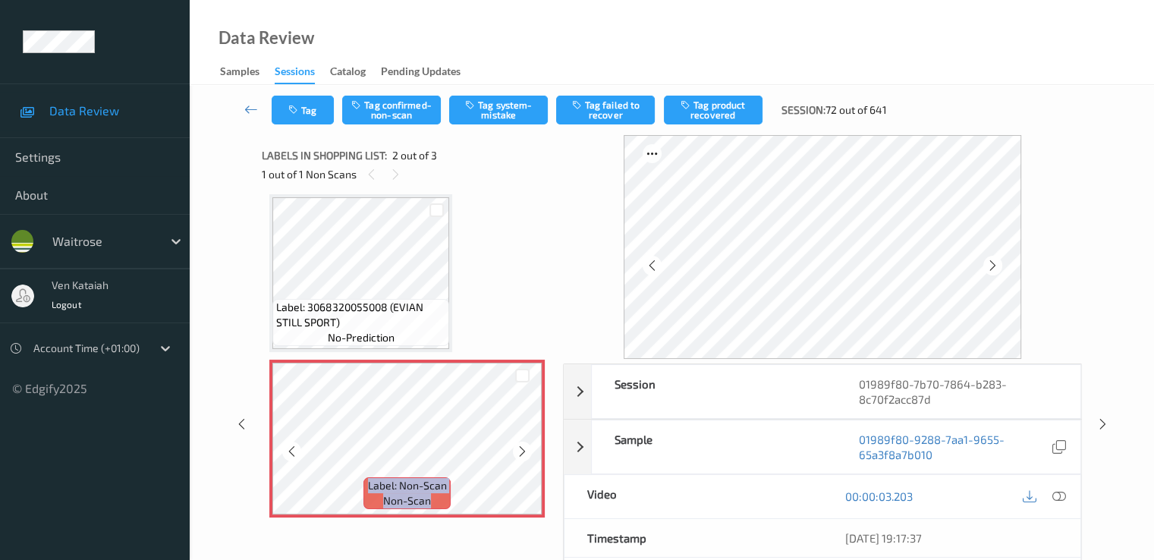
click at [520, 452] on icon at bounding box center [522, 452] width 13 height 14
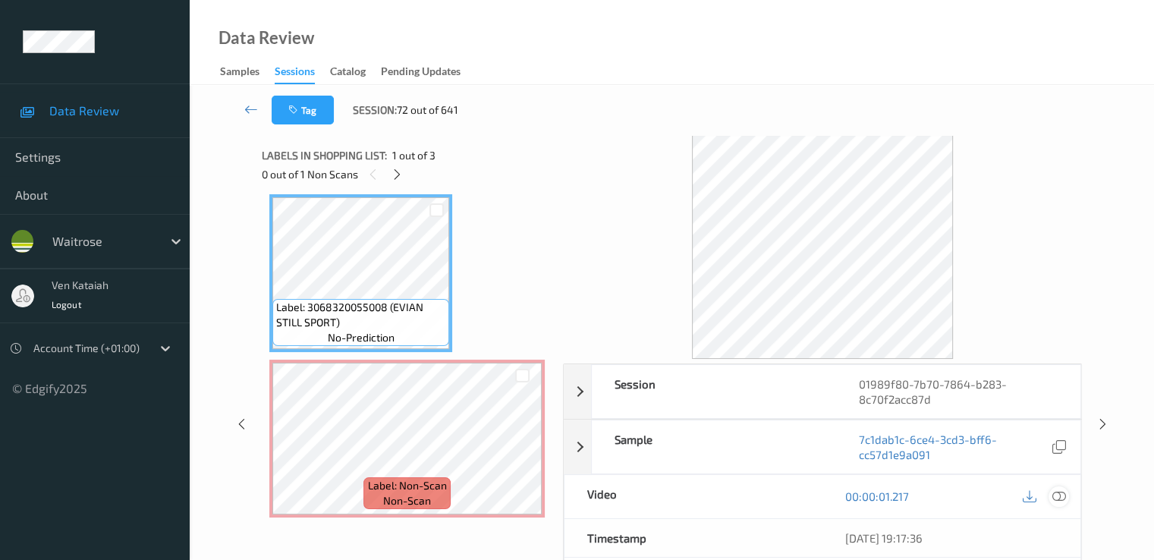
click at [1060, 503] on div at bounding box center [1058, 496] width 20 height 20
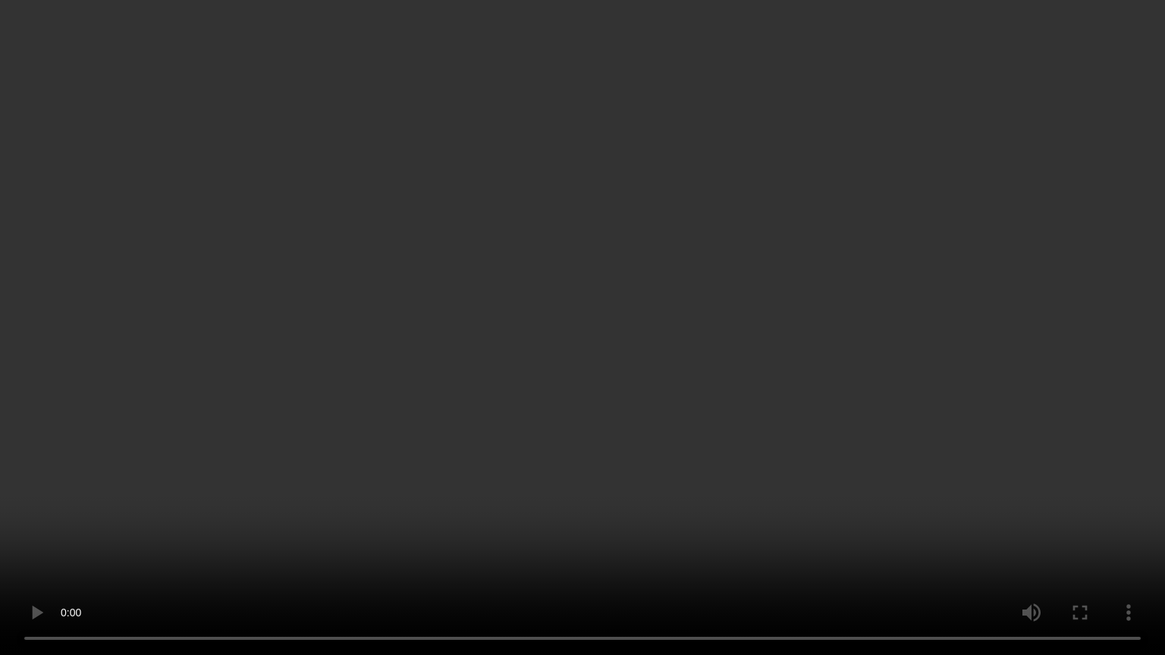
click at [388, 460] on video at bounding box center [582, 327] width 1165 height 655
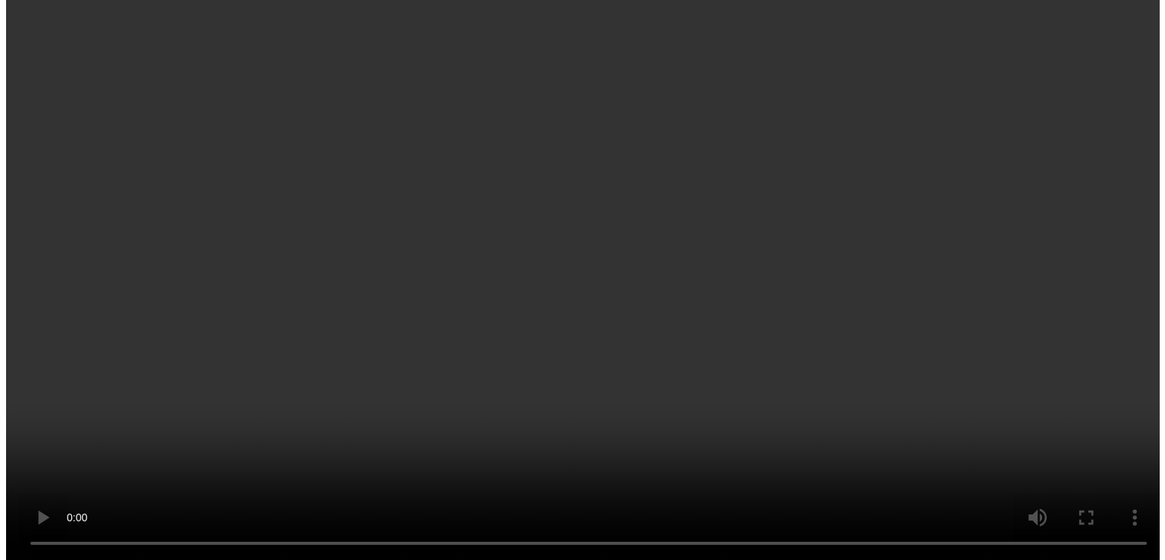
scroll to position [25, 0]
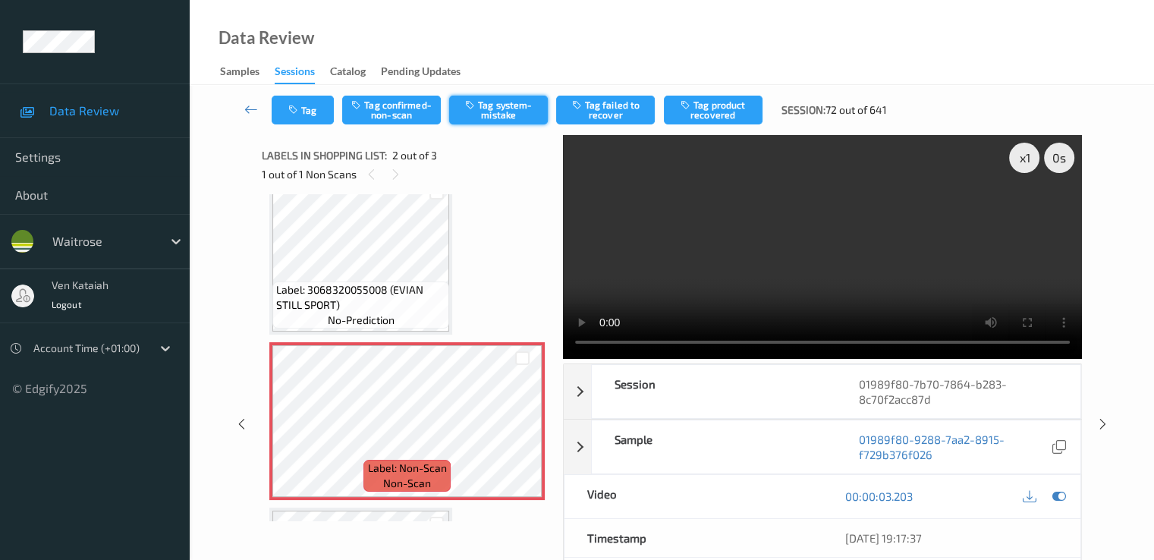
click at [472, 104] on icon "button" at bounding box center [471, 104] width 13 height 11
click at [297, 108] on icon "button" at bounding box center [294, 110] width 13 height 11
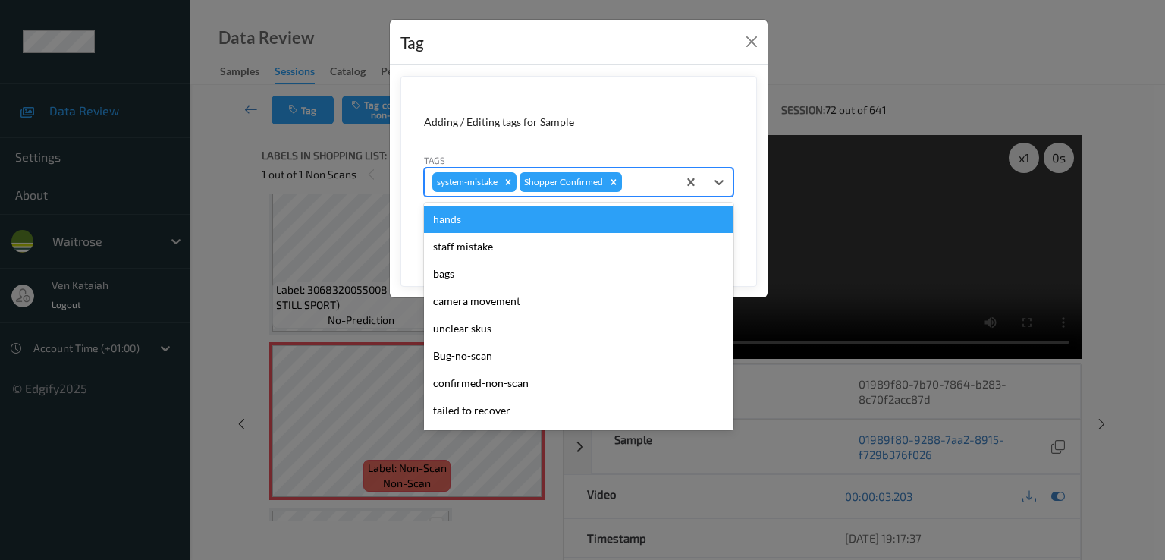
click at [658, 183] on div at bounding box center [647, 182] width 45 height 18
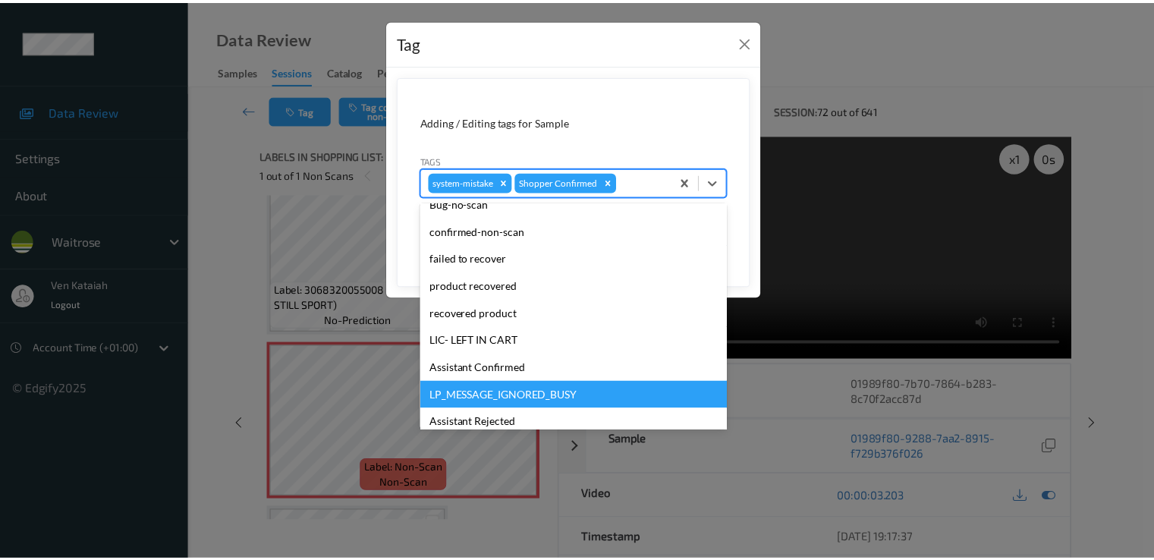
scroll to position [297, 0]
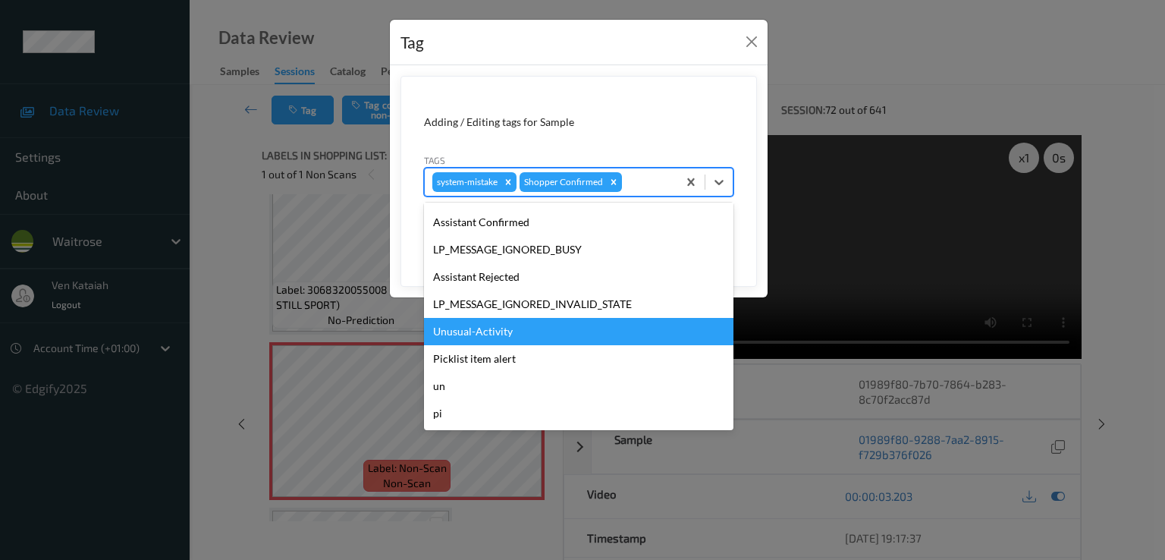
drag, startPoint x: 513, startPoint y: 360, endPoint x: 520, endPoint y: 335, distance: 26.9
click at [520, 335] on div "hands staff mistake bags camera movement unclear skus Bug-no-scan confirmed-non…" at bounding box center [578, 317] width 309 height 228
click at [520, 335] on div "Unusual-Activity" at bounding box center [578, 331] width 309 height 27
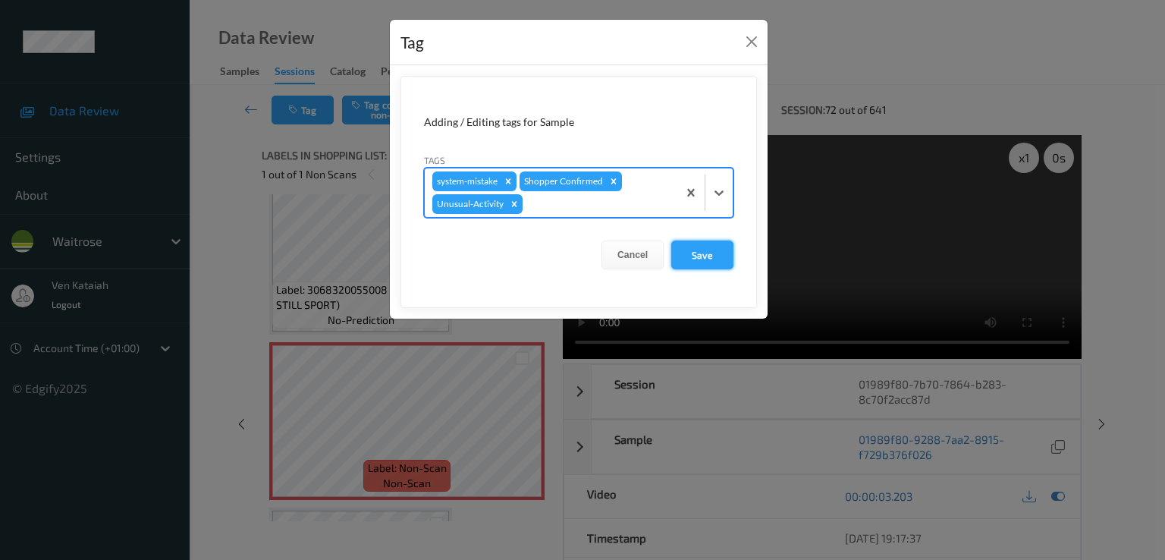
click at [712, 258] on button "Save" at bounding box center [702, 254] width 62 height 29
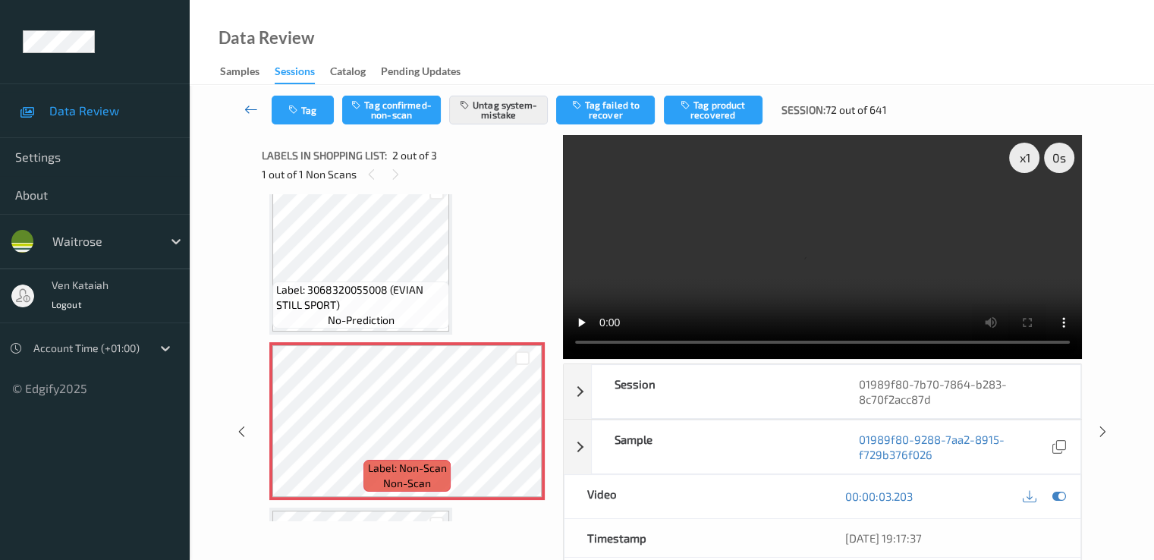
click at [234, 107] on link at bounding box center [251, 110] width 40 height 29
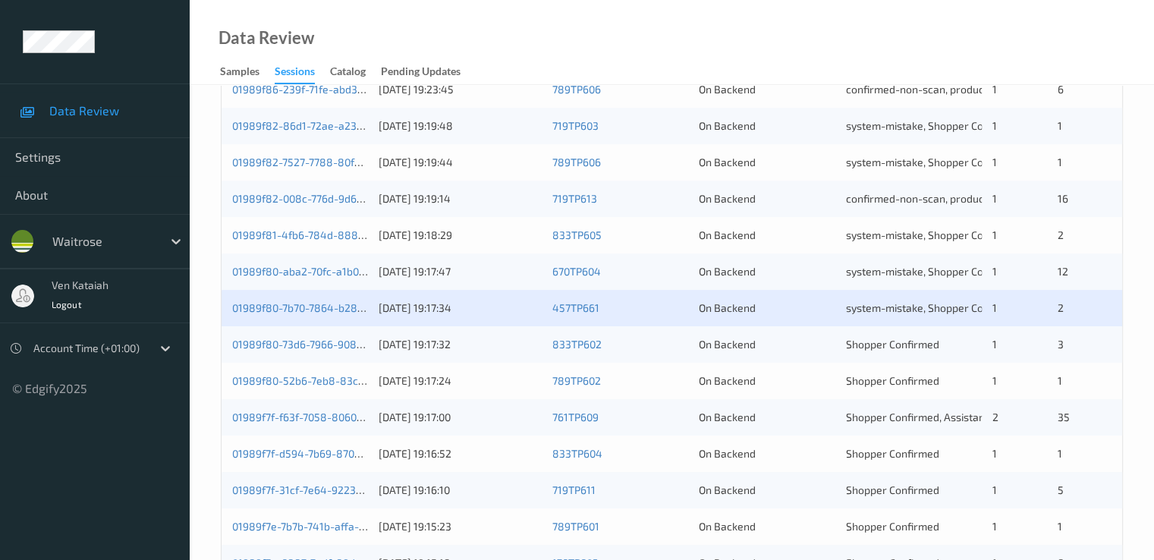
scroll to position [607, 0]
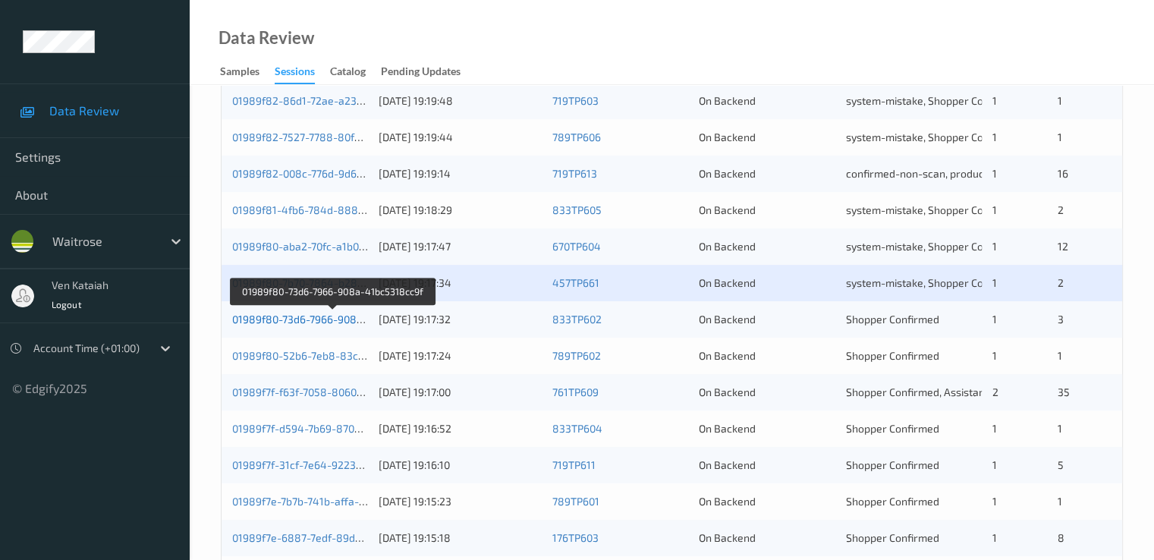
click at [334, 321] on link "01989f80-73d6-7966-908a-41bc5318cc9f" at bounding box center [333, 319] width 202 height 13
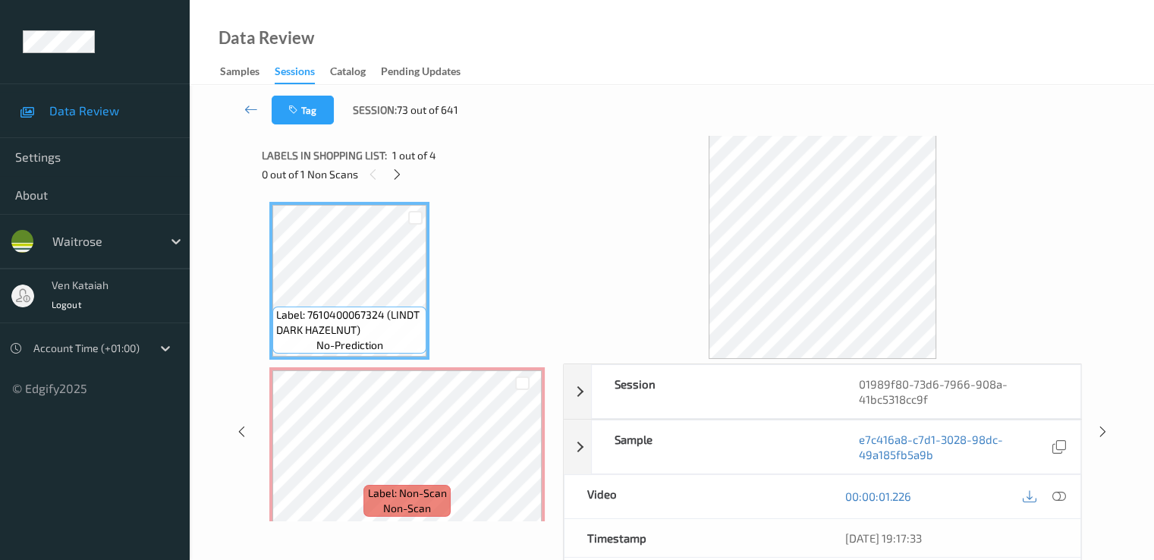
scroll to position [152, 0]
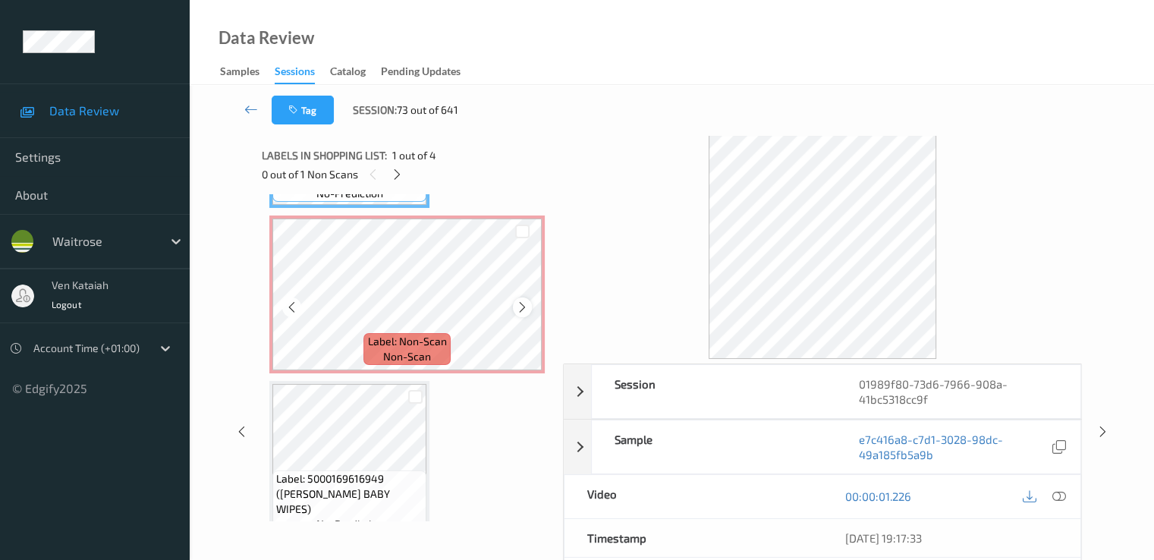
click at [519, 316] on div at bounding box center [522, 306] width 19 height 19
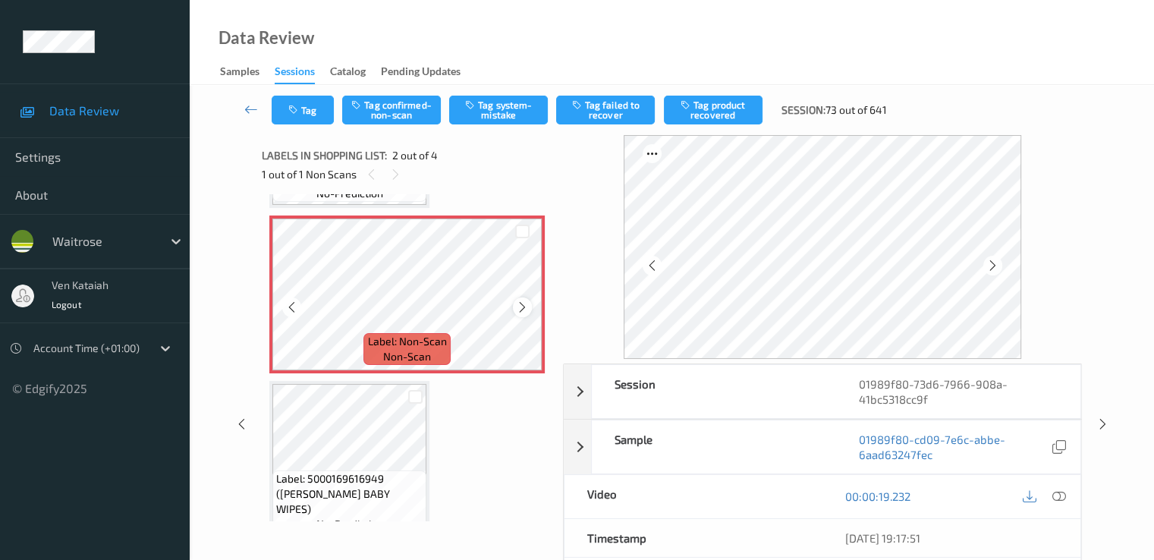
click at [522, 309] on icon at bounding box center [522, 307] width 13 height 14
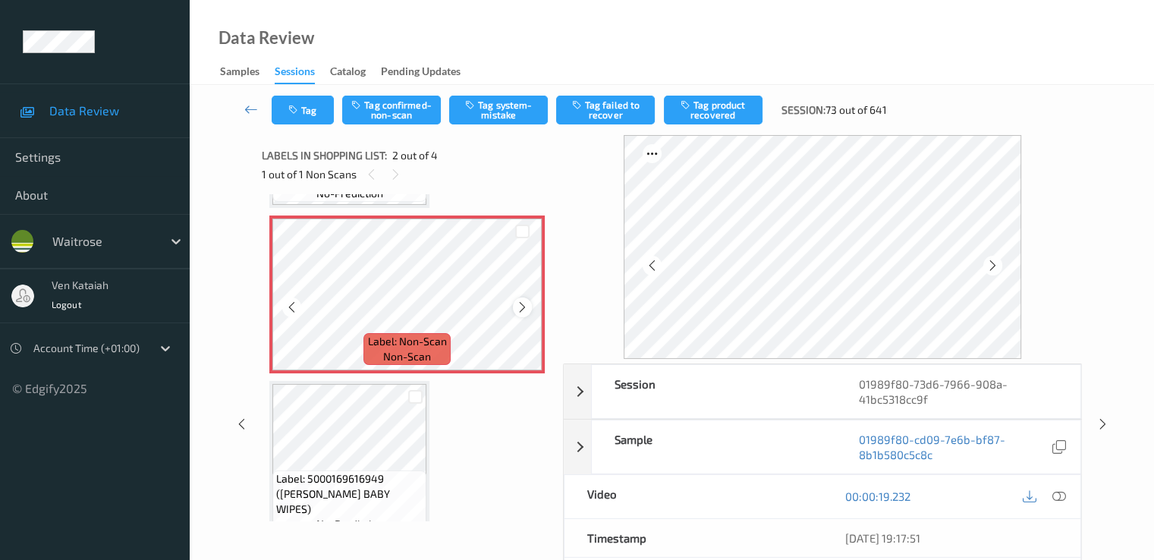
click at [522, 308] on icon at bounding box center [522, 307] width 13 height 14
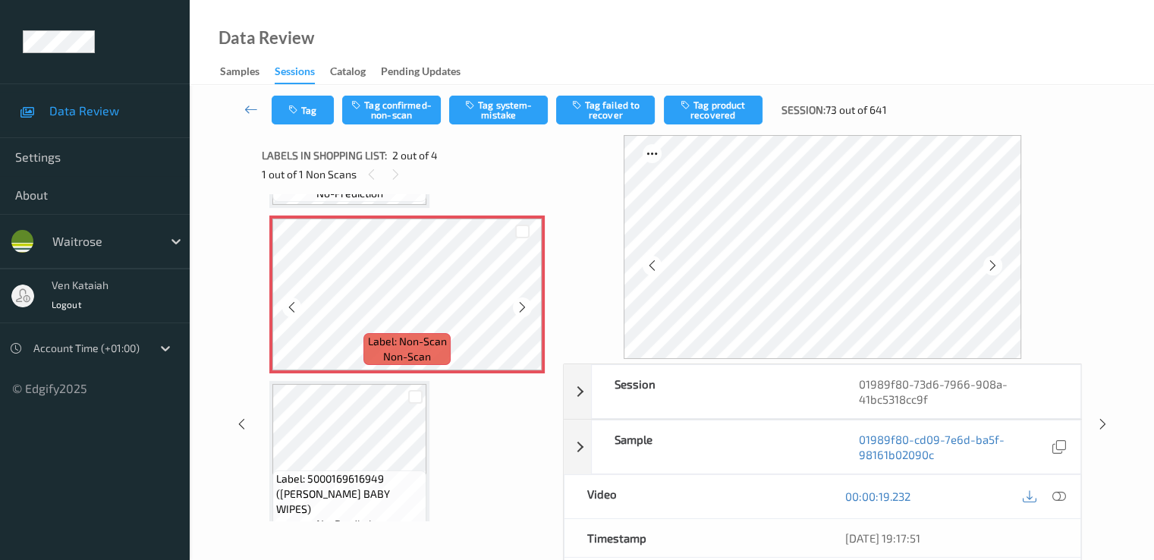
click at [522, 308] on icon at bounding box center [522, 307] width 13 height 14
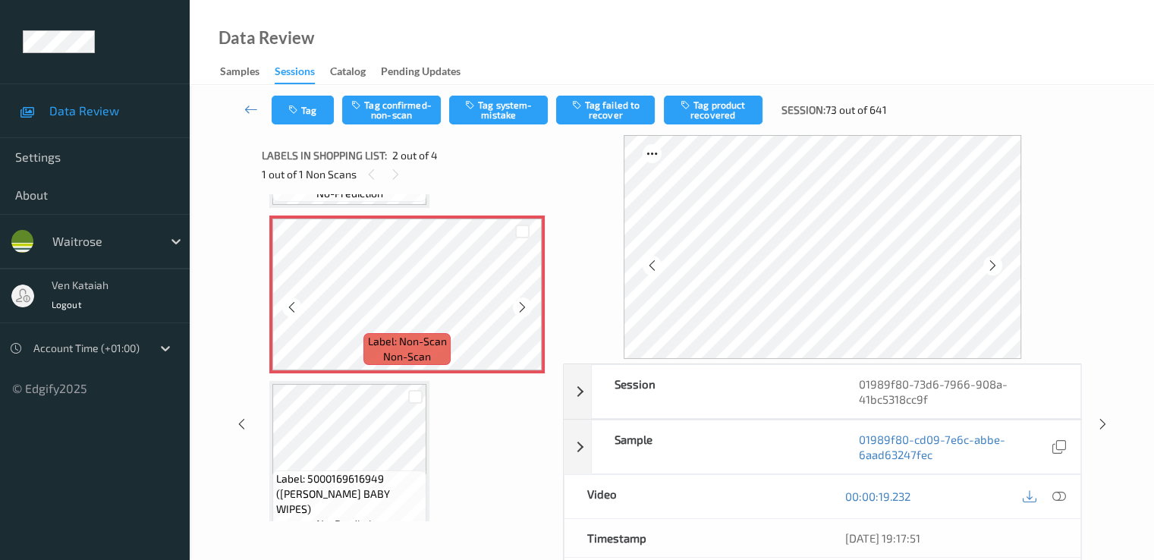
click at [522, 308] on icon at bounding box center [522, 307] width 13 height 14
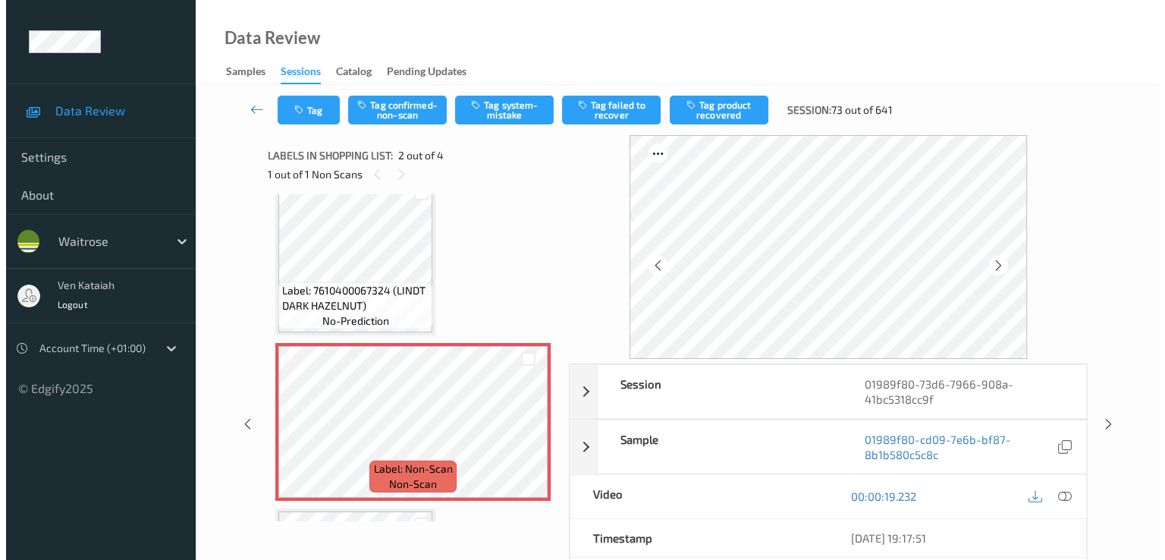
scroll to position [0, 0]
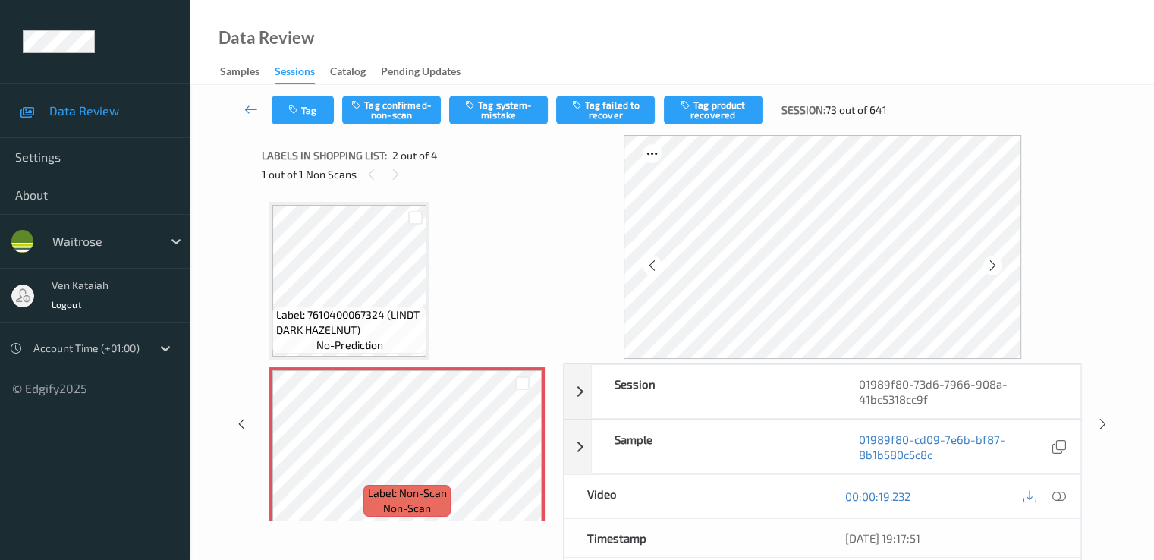
click at [397, 307] on span "Label: 7610400067324 (LINDT DARK HAZELNUT)" at bounding box center [349, 322] width 146 height 30
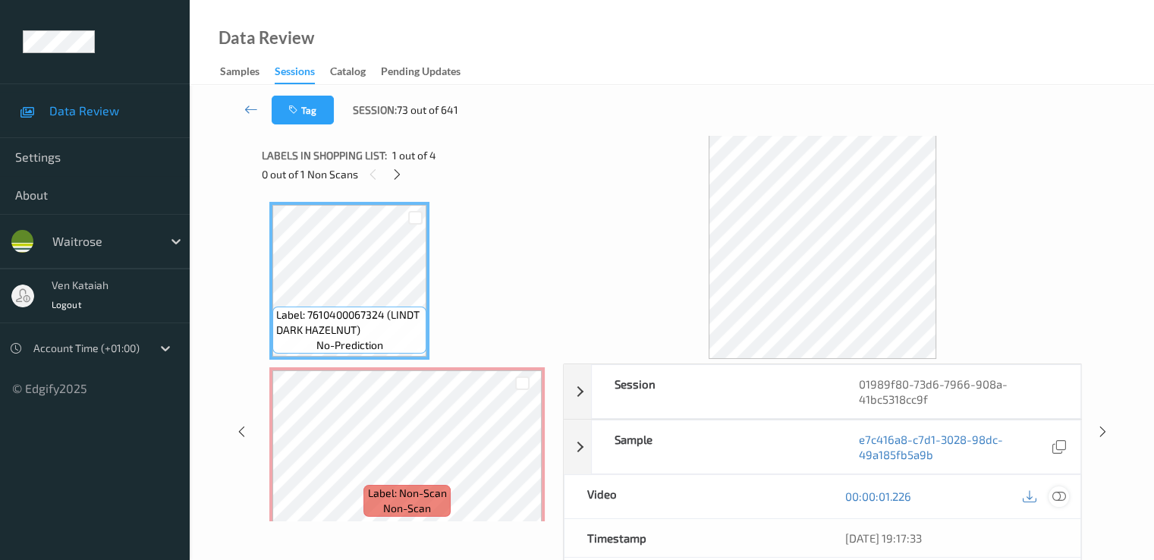
click at [1059, 495] on icon at bounding box center [1058, 496] width 14 height 14
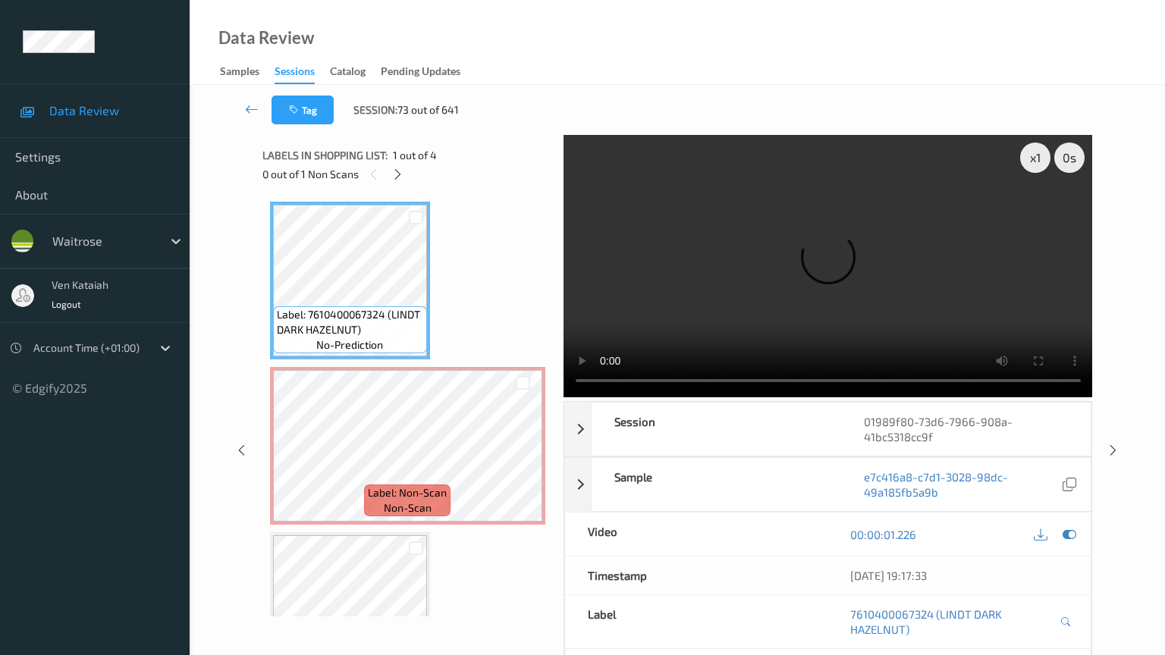
click at [1027, 389] on video at bounding box center [828, 266] width 529 height 262
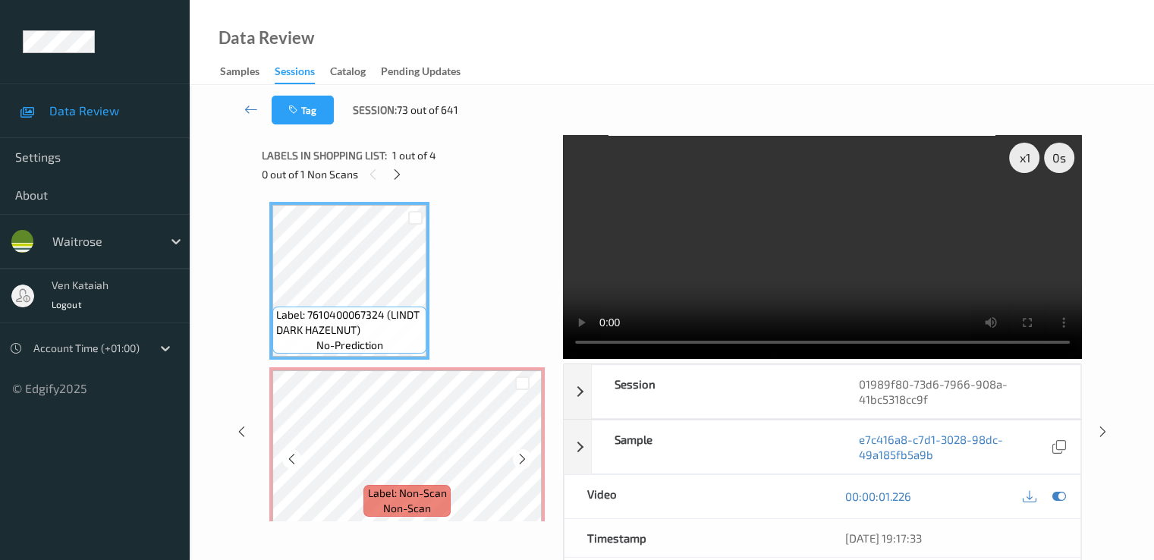
click at [520, 454] on icon at bounding box center [522, 459] width 13 height 14
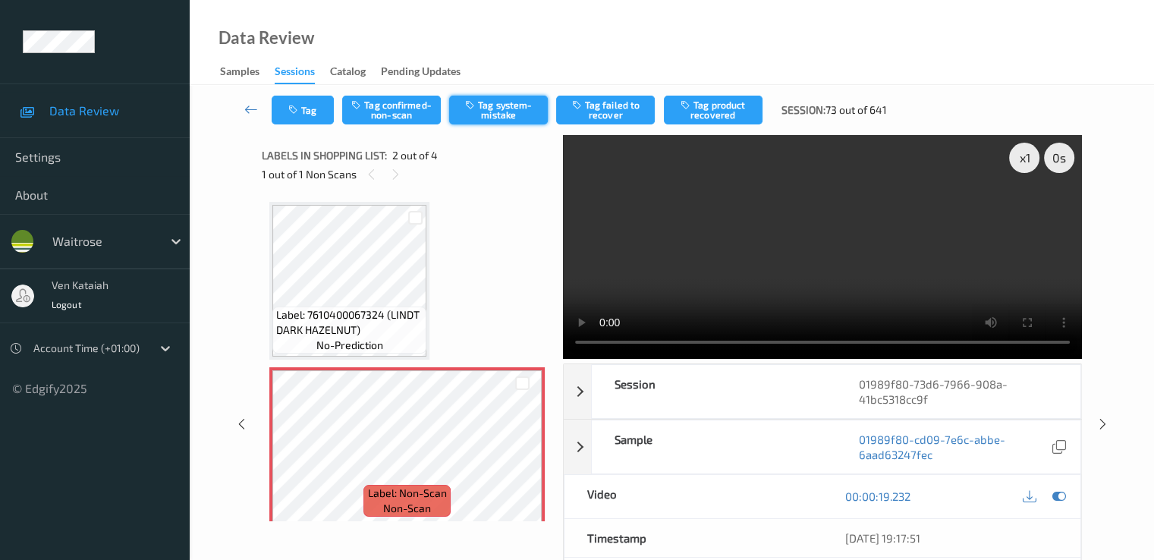
click at [499, 118] on button "Tag system-mistake" at bounding box center [498, 110] width 99 height 29
click at [297, 119] on button "Tag" at bounding box center [303, 110] width 62 height 29
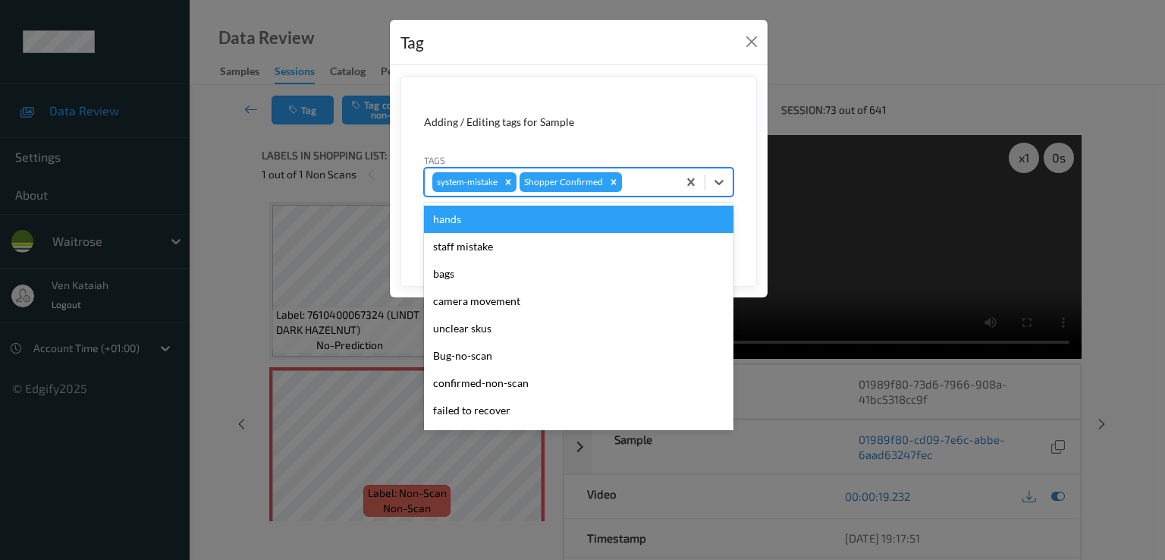
click at [633, 168] on div "system-mistake Shopper Confirmed" at bounding box center [578, 182] width 309 height 29
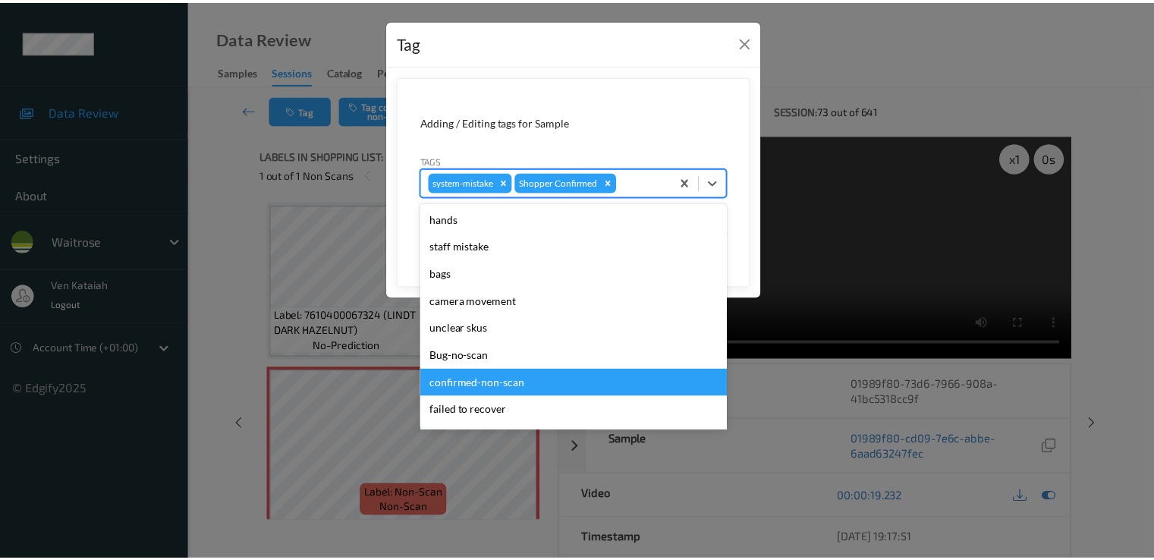
scroll to position [297, 0]
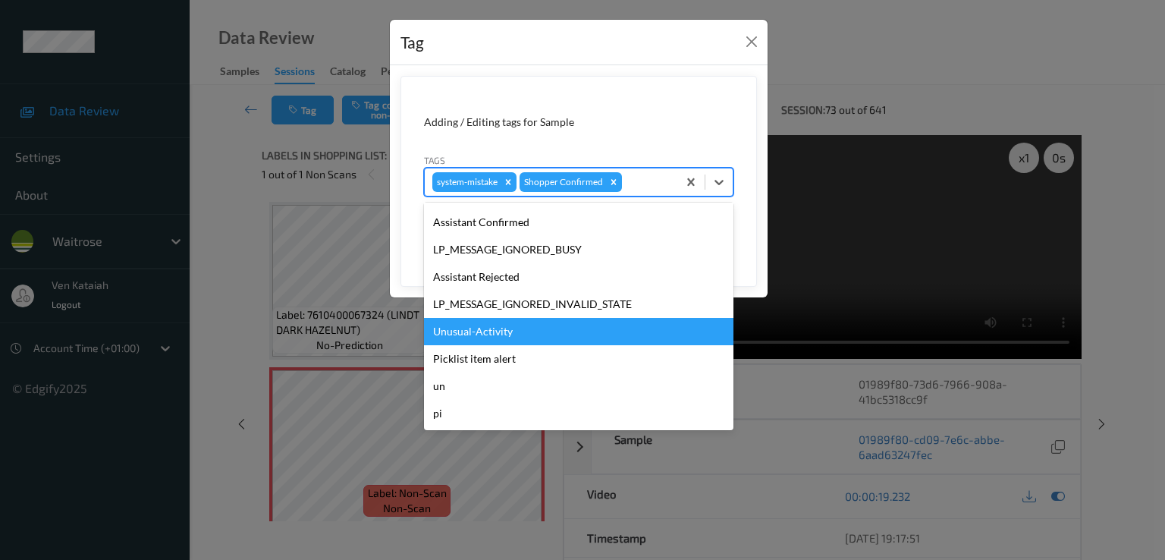
click at [476, 327] on div "Unusual-Activity" at bounding box center [578, 331] width 309 height 27
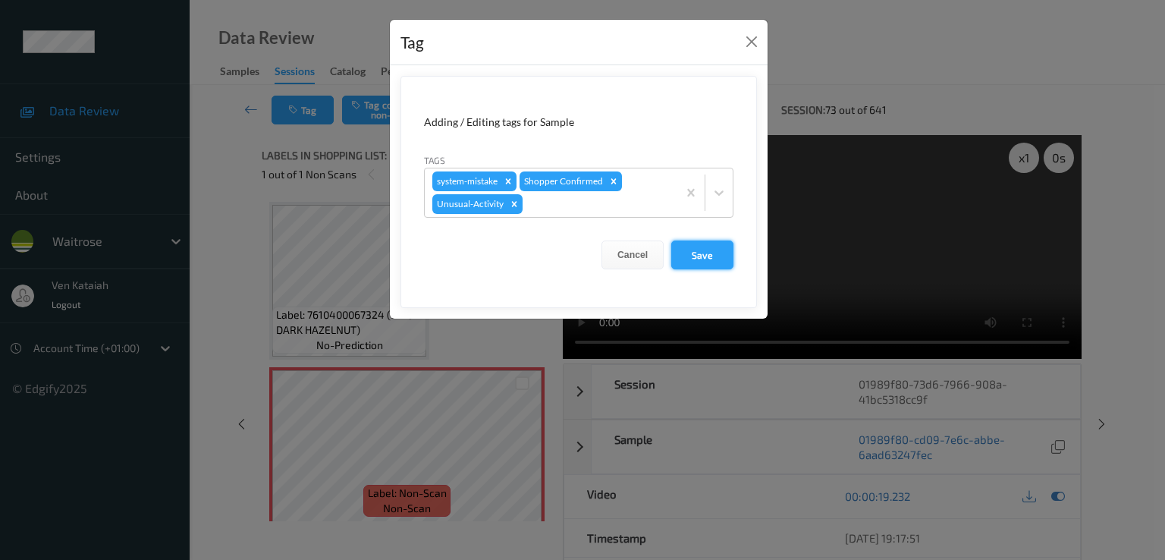
click at [680, 265] on button "Save" at bounding box center [702, 254] width 62 height 29
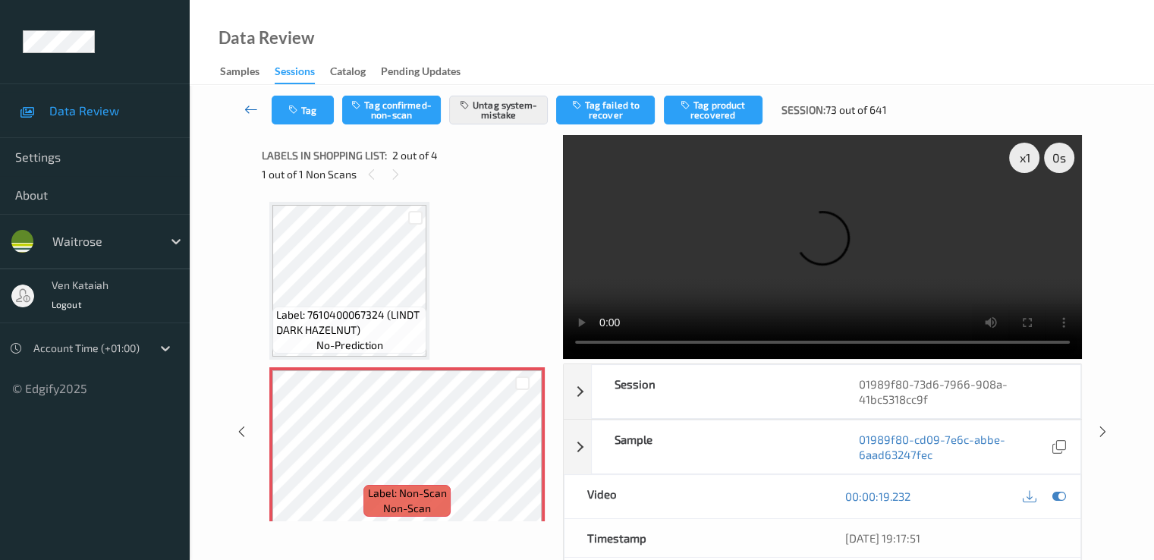
click at [269, 116] on link at bounding box center [251, 110] width 40 height 29
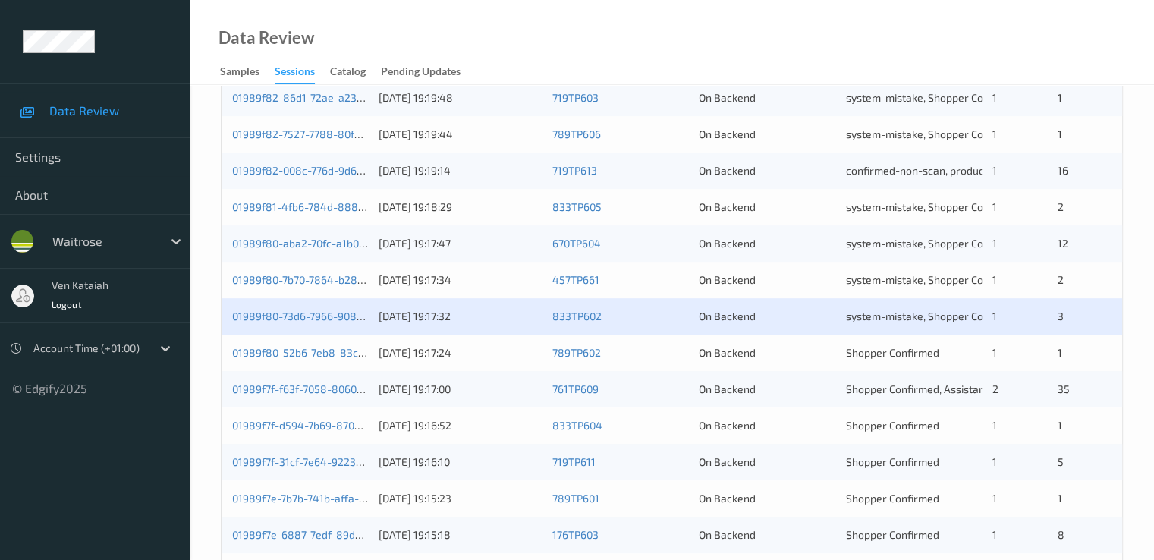
scroll to position [701, 0]
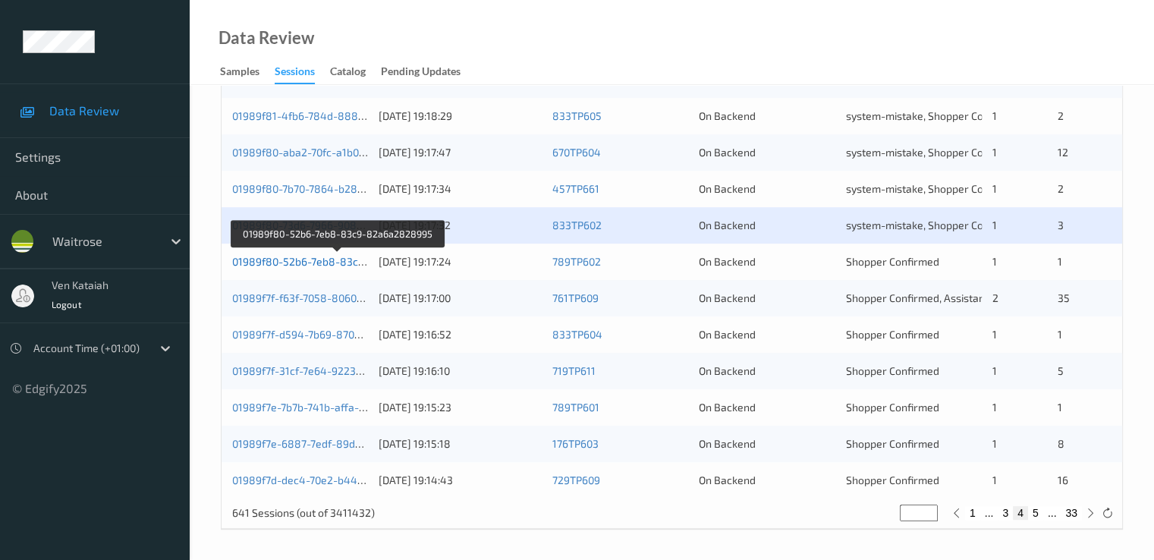
click at [331, 265] on link "01989f80-52b6-7eb8-83c9-82a6a2828995" at bounding box center [338, 261] width 212 height 13
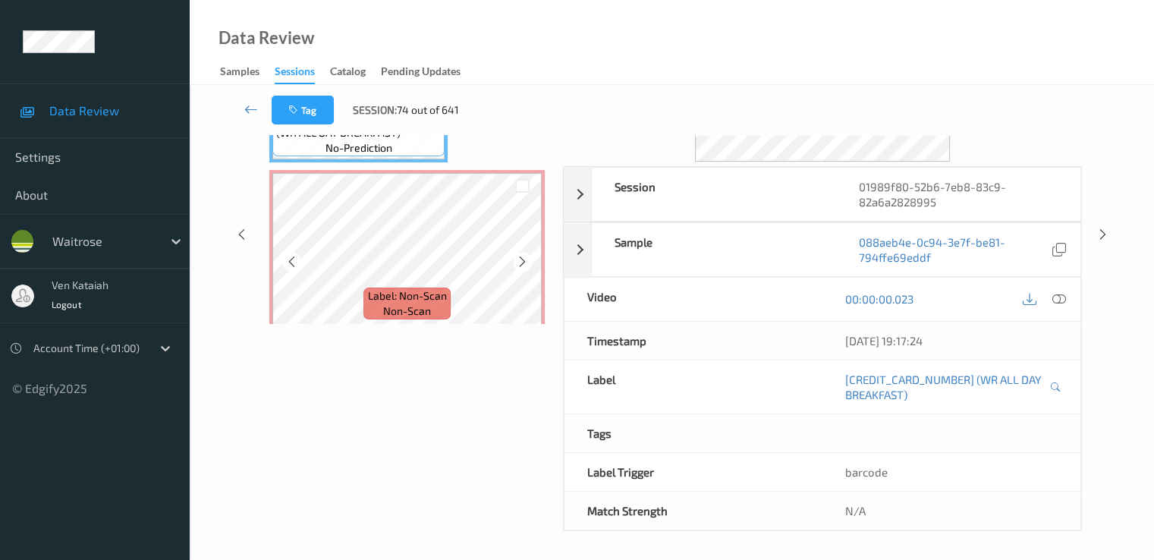
scroll to position [46, 0]
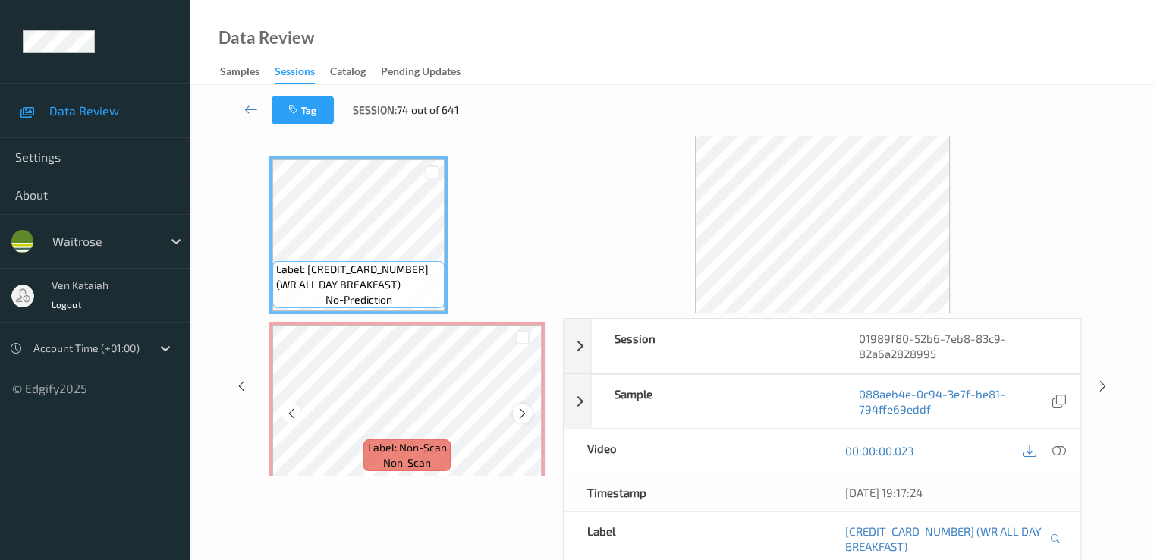
click at [519, 410] on icon at bounding box center [522, 414] width 13 height 14
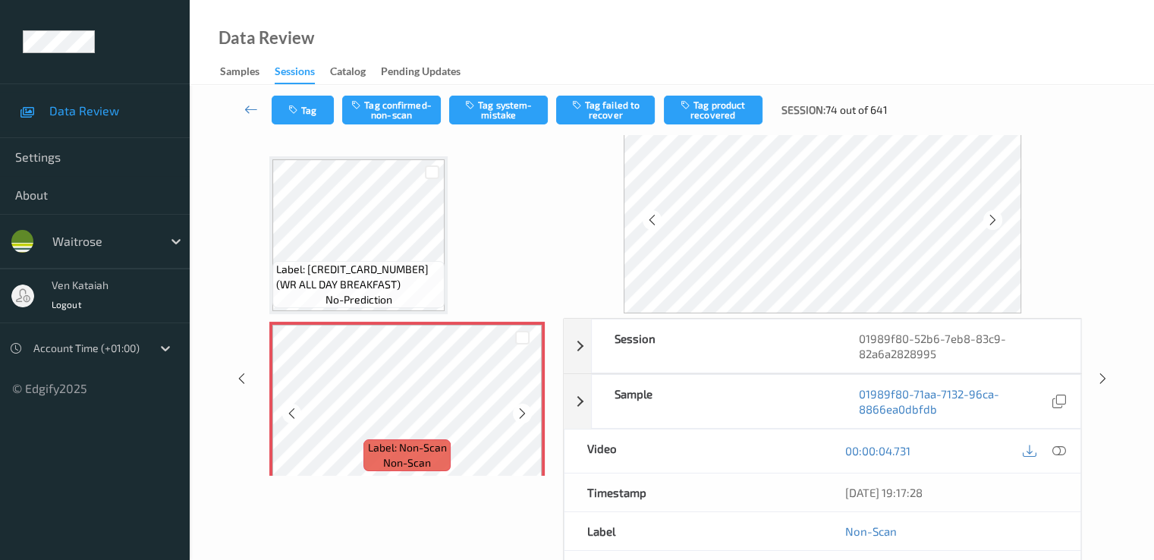
click at [519, 410] on icon at bounding box center [522, 414] width 13 height 14
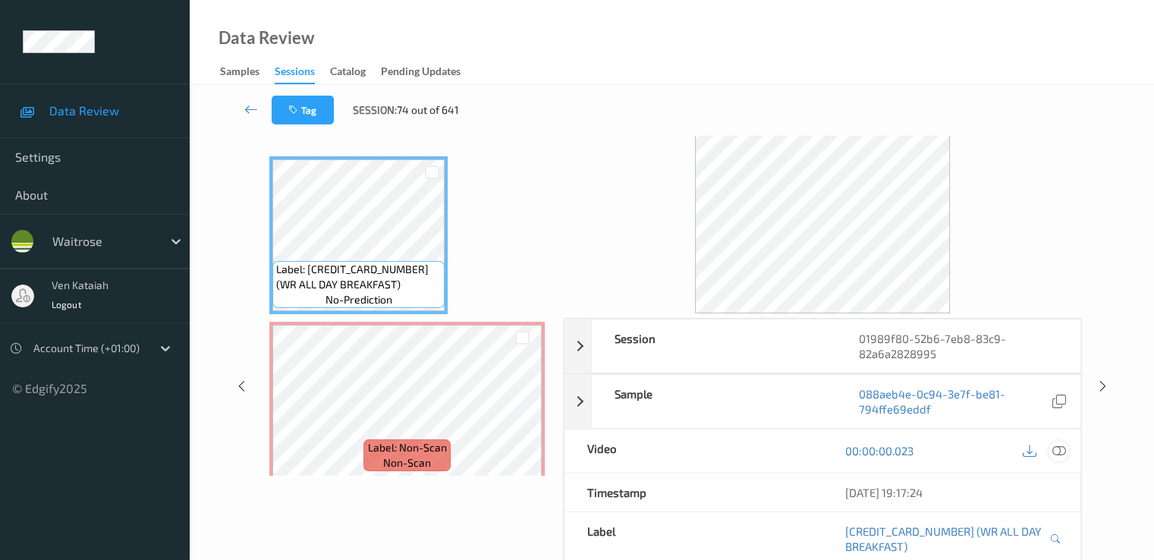
click at [1063, 445] on icon at bounding box center [1058, 451] width 14 height 14
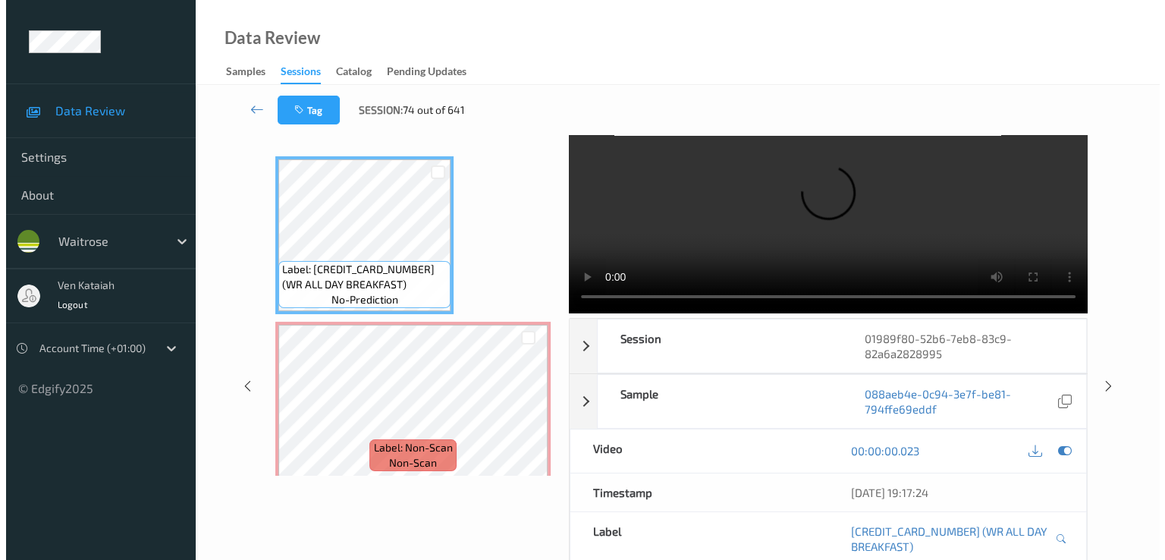
scroll to position [0, 0]
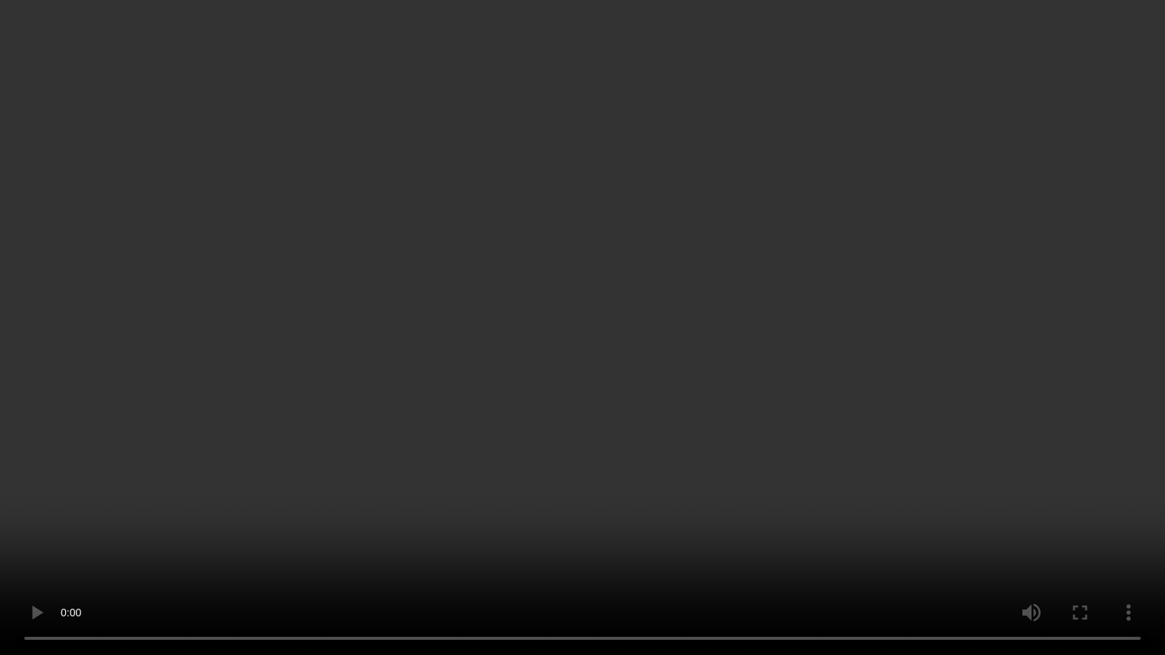
click at [508, 527] on video at bounding box center [582, 327] width 1165 height 655
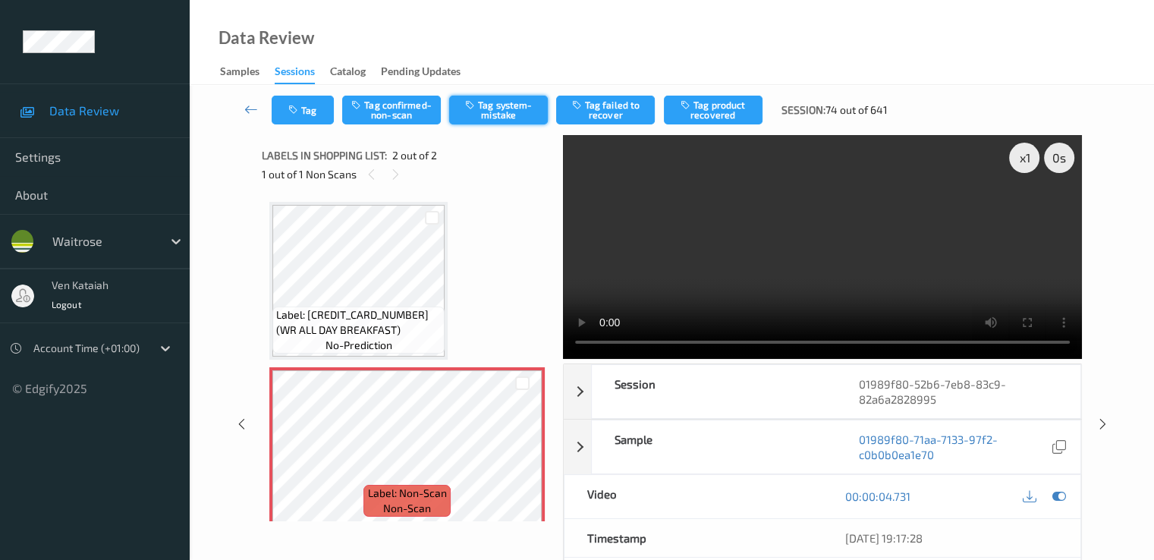
click at [479, 113] on button "Tag system-mistake" at bounding box center [498, 110] width 99 height 29
click at [303, 119] on button "Tag" at bounding box center [303, 110] width 62 height 29
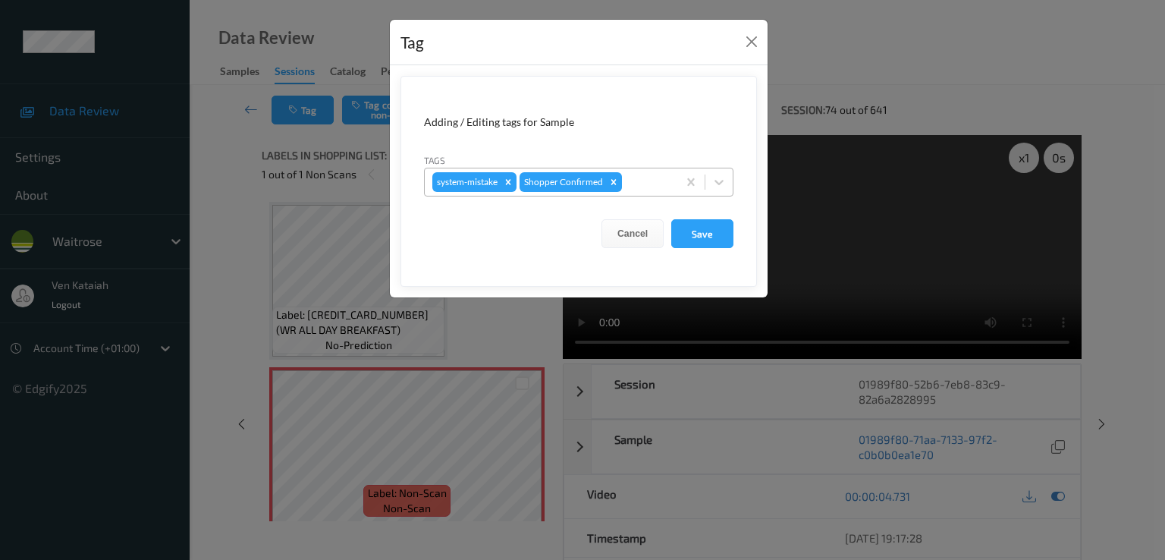
click at [655, 179] on div at bounding box center [647, 182] width 45 height 18
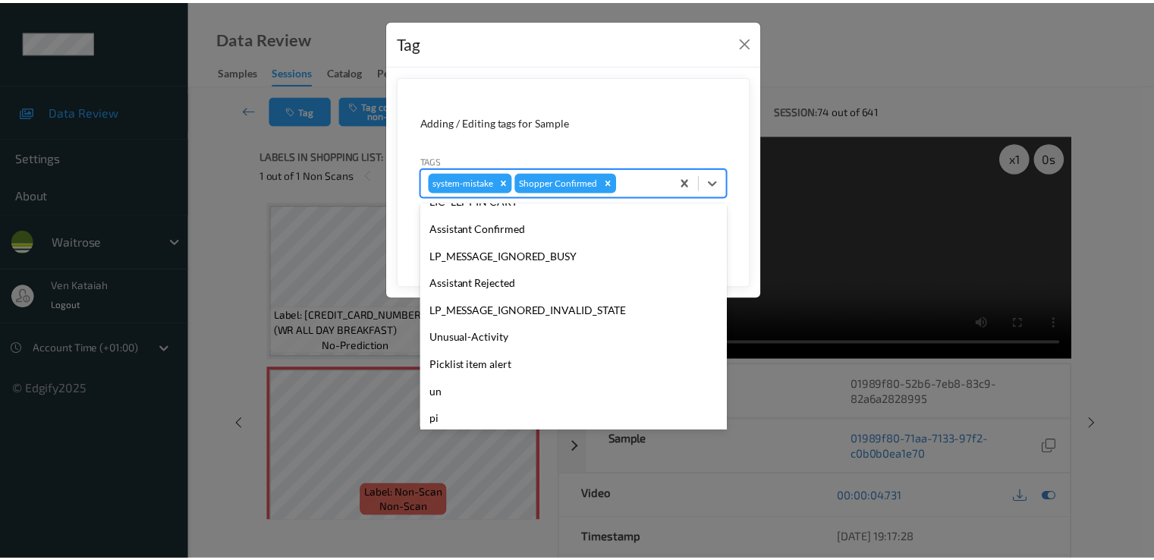
scroll to position [297, 0]
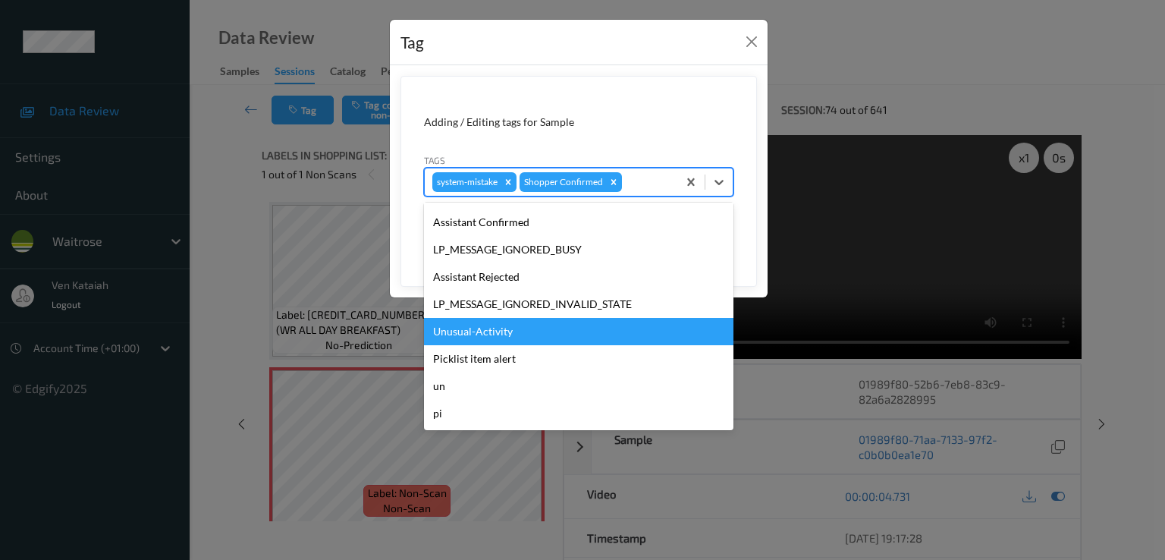
click at [511, 335] on div "Unusual-Activity" at bounding box center [578, 331] width 309 height 27
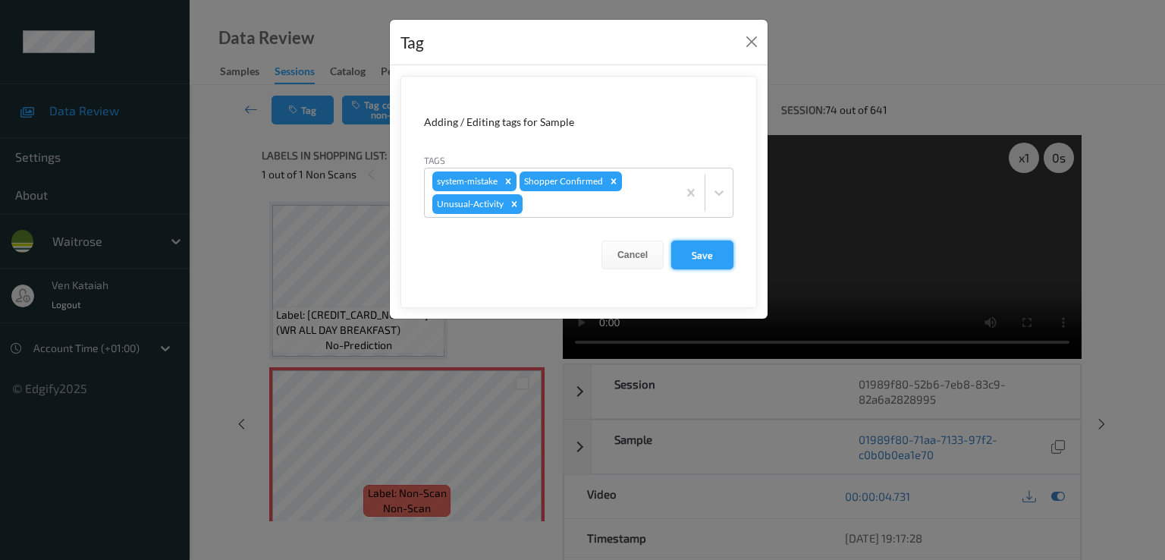
click at [688, 245] on button "Save" at bounding box center [702, 254] width 62 height 29
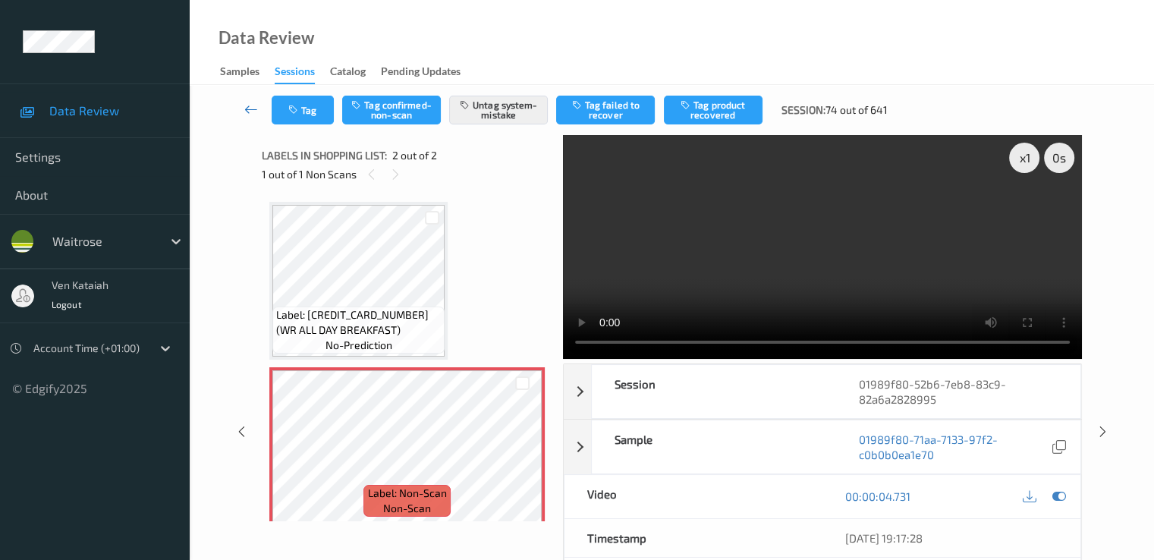
click at [249, 114] on icon at bounding box center [251, 109] width 14 height 15
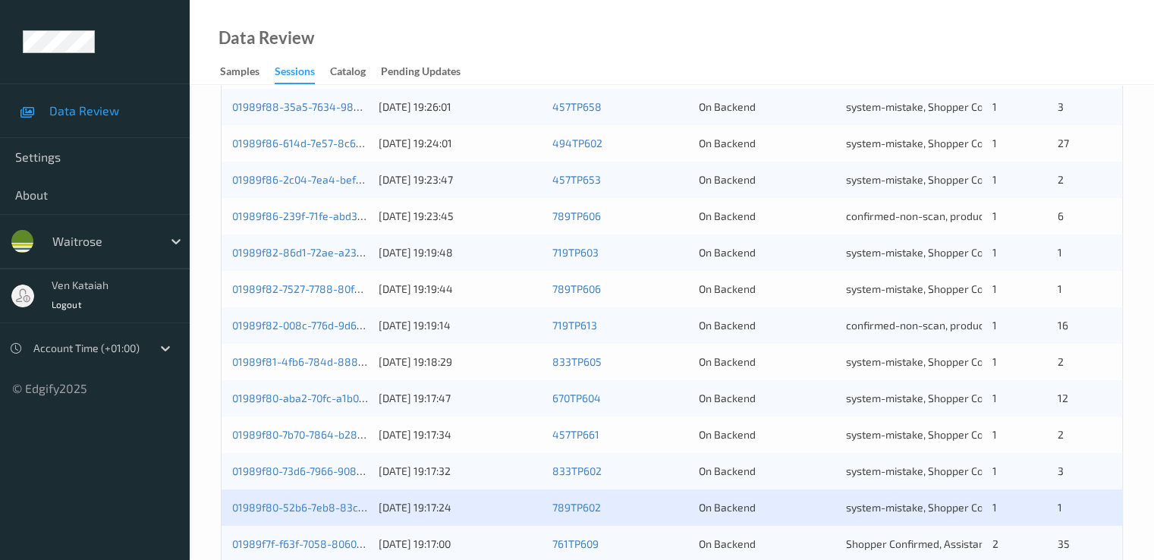
scroll to position [607, 0]
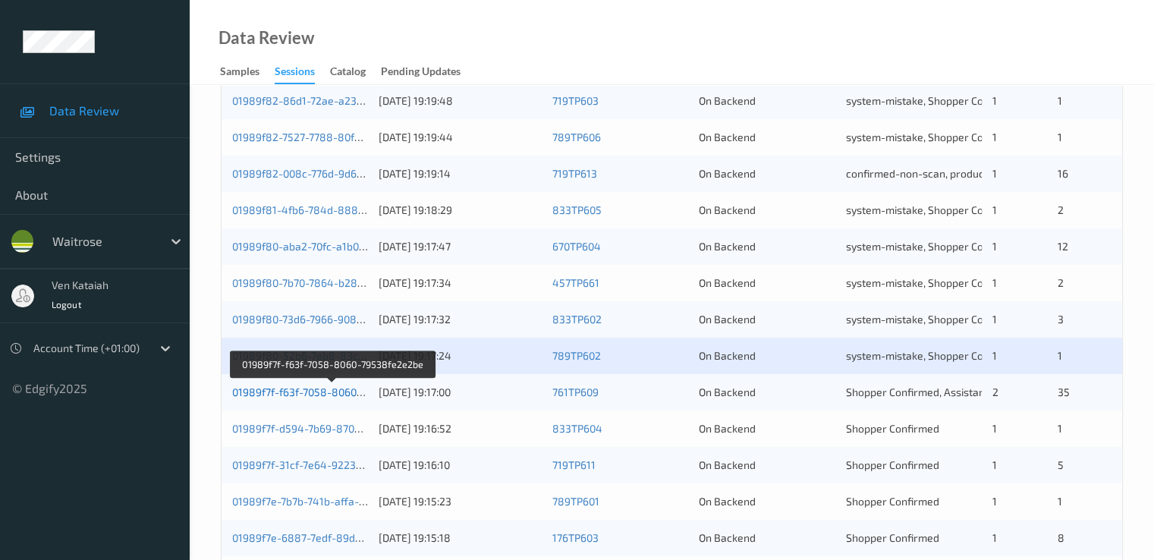
click at [337, 392] on link "01989f7f-f63f-7058-8060-79538fe2e2be" at bounding box center [331, 391] width 199 height 13
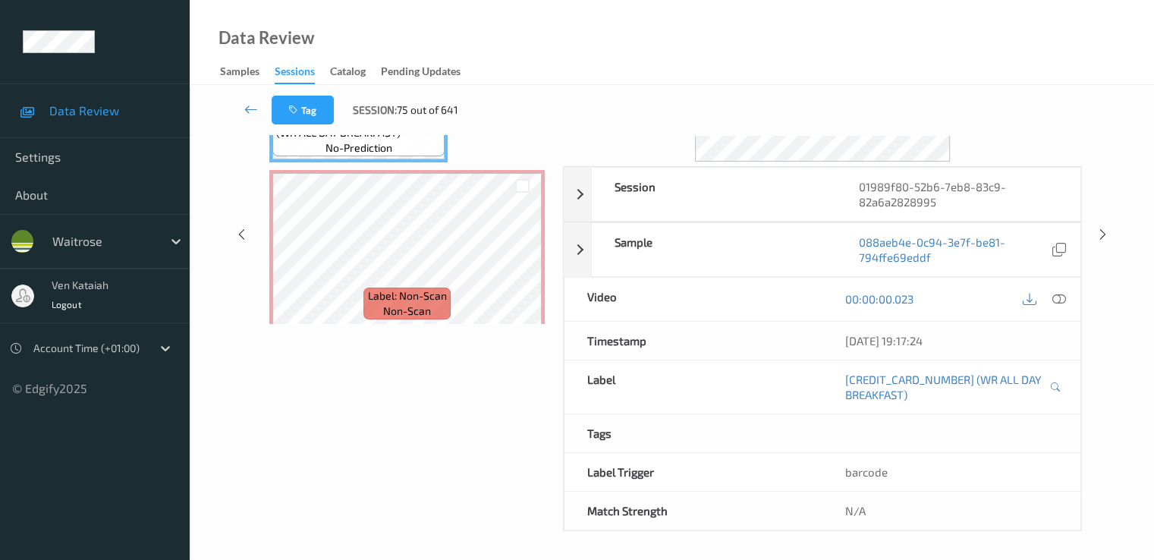
click at [346, 1] on div "Data Review Samples Sessions Catalog Pending Updates" at bounding box center [672, 42] width 964 height 85
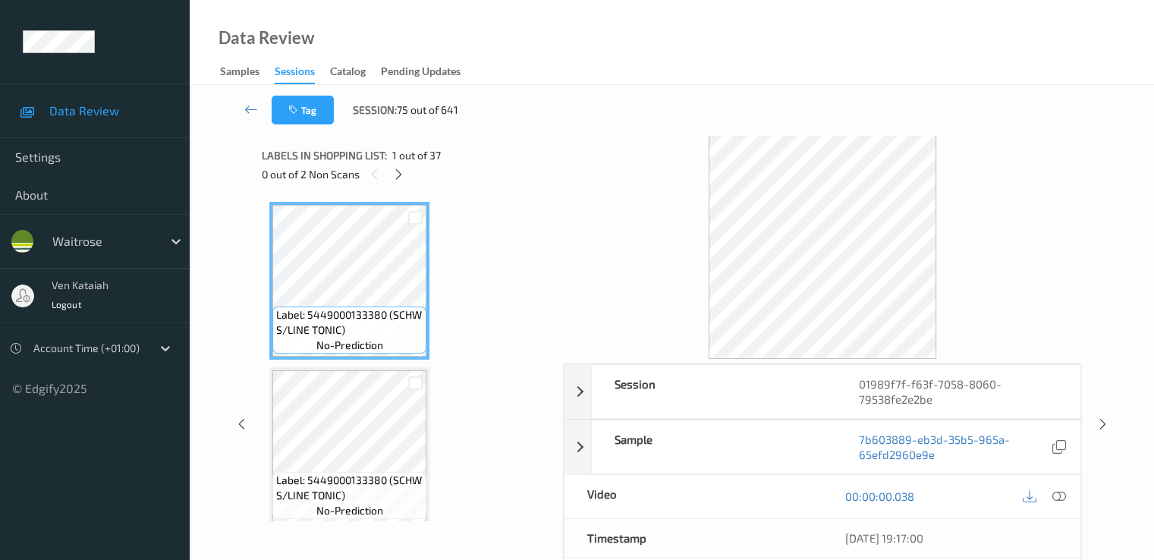
click at [410, 174] on div "0 out of 2 Non Scans" at bounding box center [407, 174] width 291 height 19
click at [383, 184] on div "Labels in shopping list: 1 out of 37 0 out of 2 Non Scans" at bounding box center [407, 164] width 291 height 59
click at [407, 183] on div "0 out of 2 Non Scans" at bounding box center [407, 174] width 291 height 19
click at [382, 171] on div at bounding box center [374, 174] width 19 height 19
click at [396, 171] on icon at bounding box center [398, 175] width 13 height 14
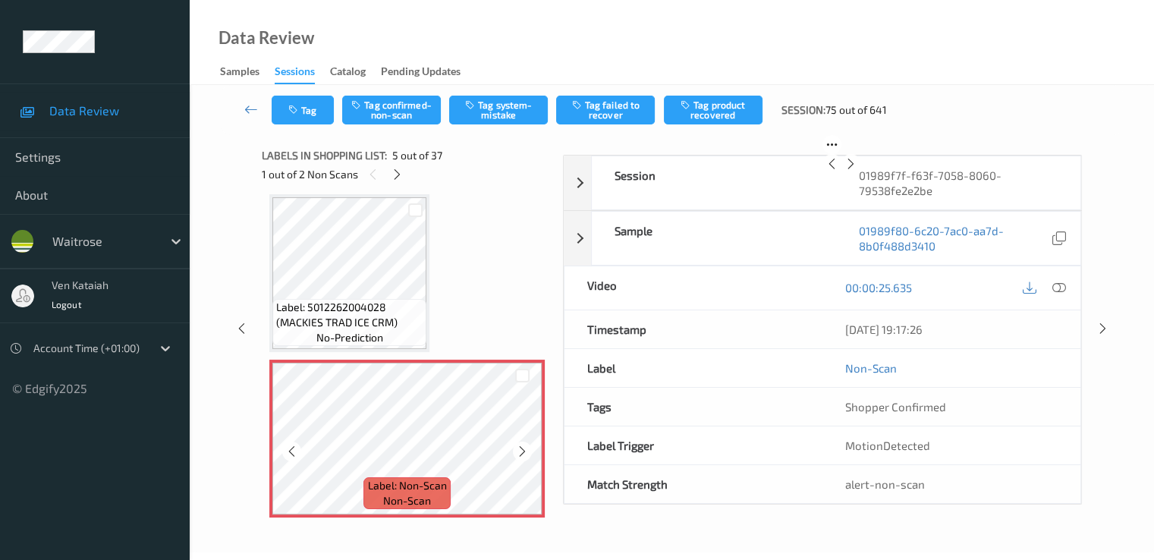
scroll to position [655, 0]
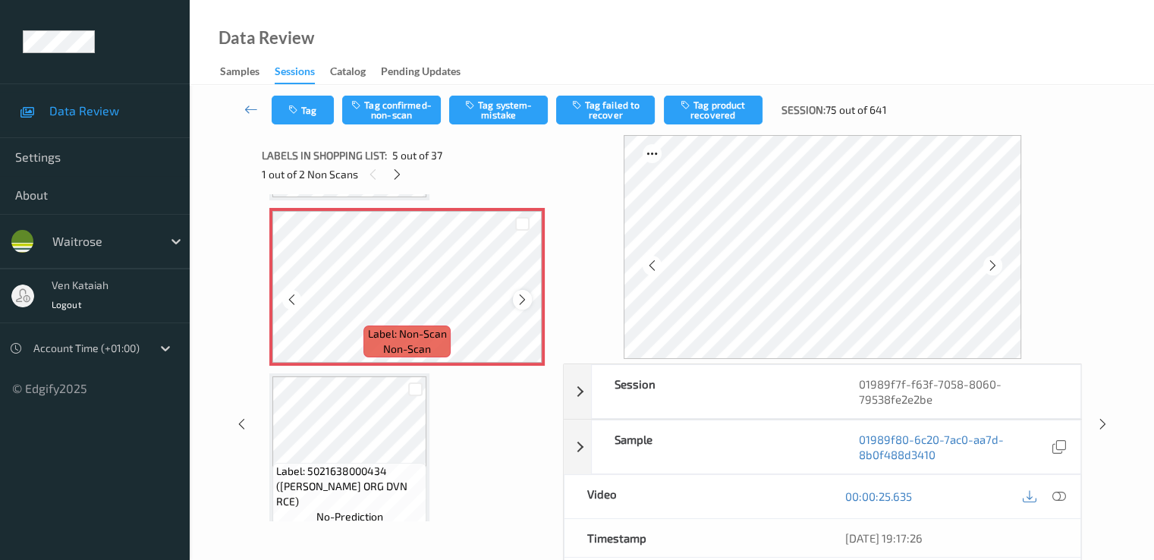
click at [520, 296] on icon at bounding box center [522, 300] width 13 height 14
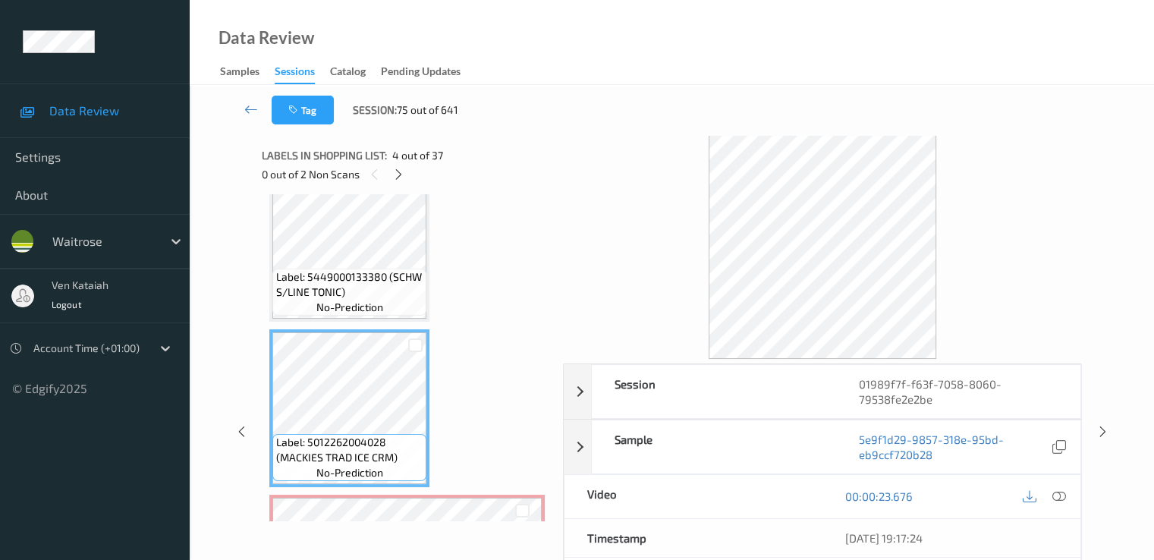
scroll to position [352, 0]
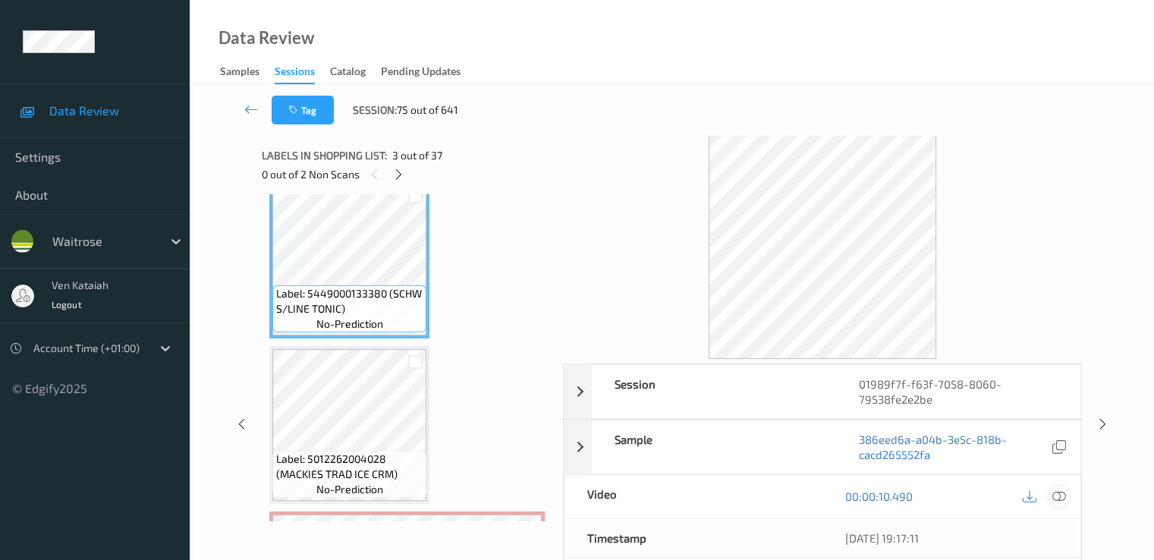
click at [1061, 498] on icon at bounding box center [1058, 496] width 14 height 14
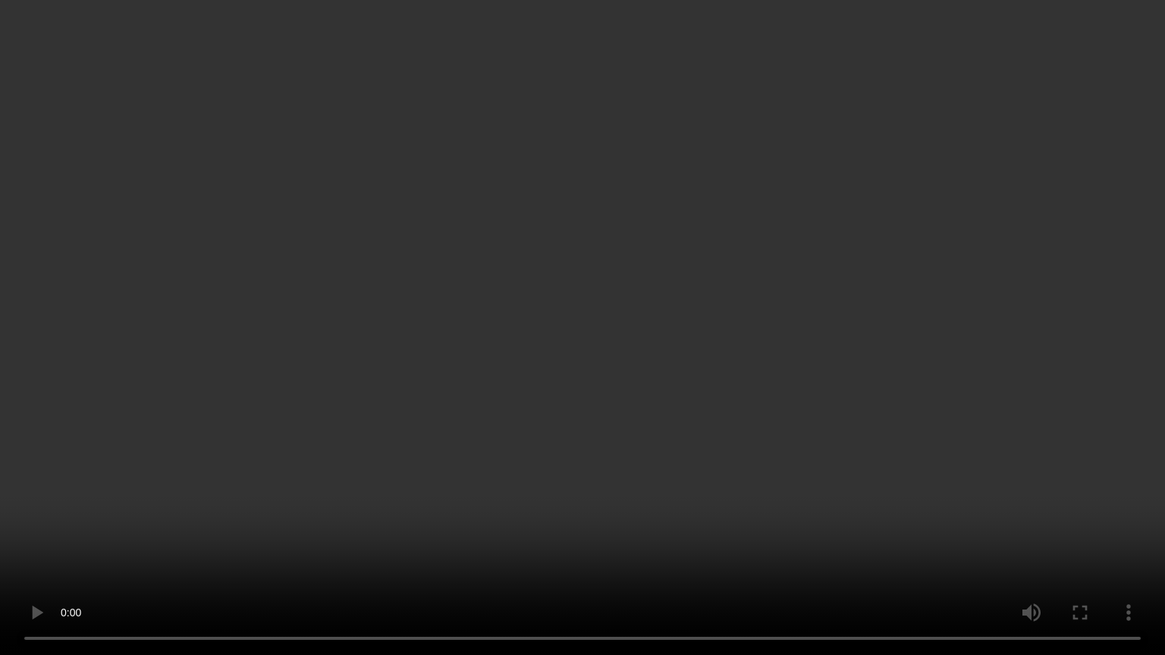
click at [94, 493] on video at bounding box center [582, 327] width 1165 height 655
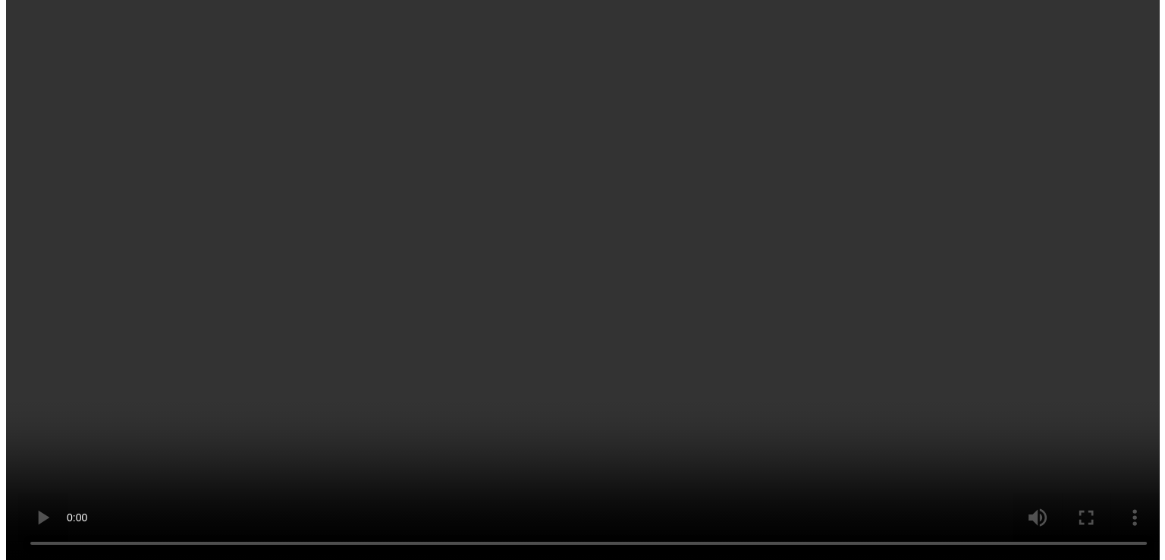
scroll to position [504, 0]
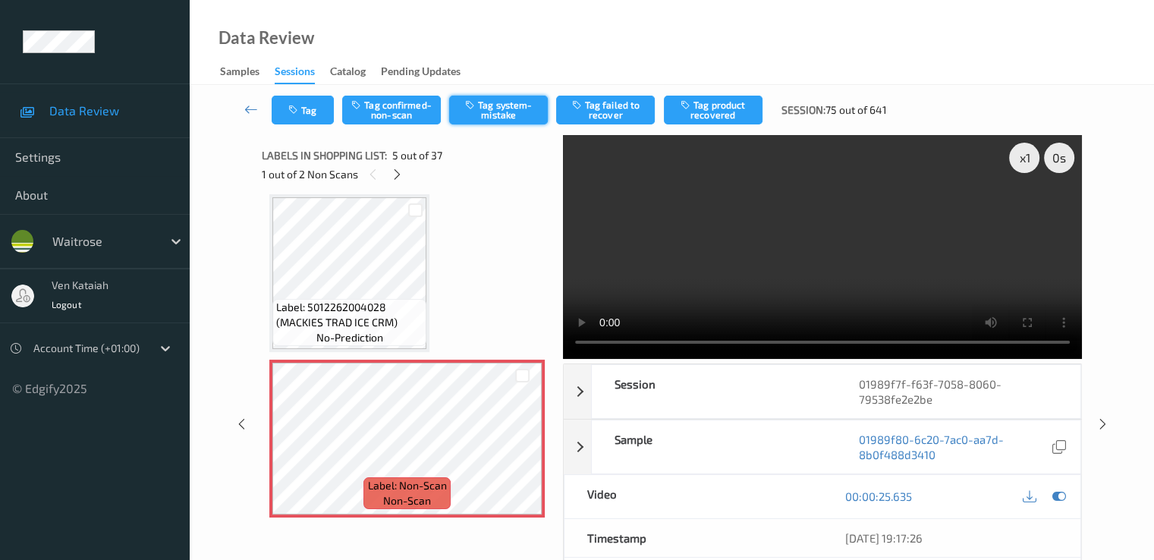
click at [482, 114] on button "Tag system-mistake" at bounding box center [498, 110] width 99 height 29
click at [302, 124] on button "Tag" at bounding box center [303, 110] width 62 height 29
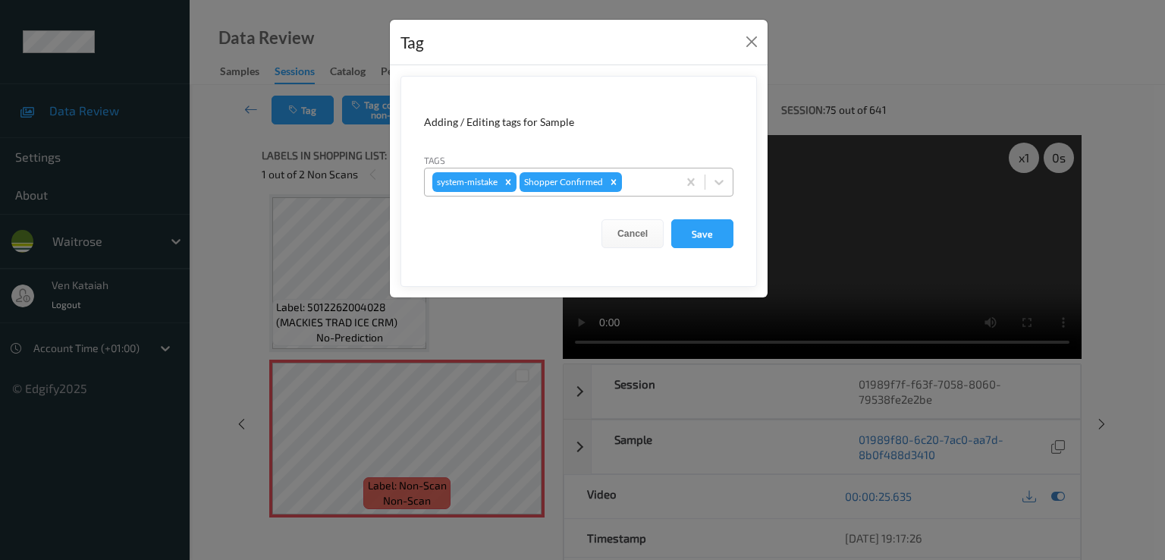
click at [643, 189] on div at bounding box center [647, 182] width 45 height 18
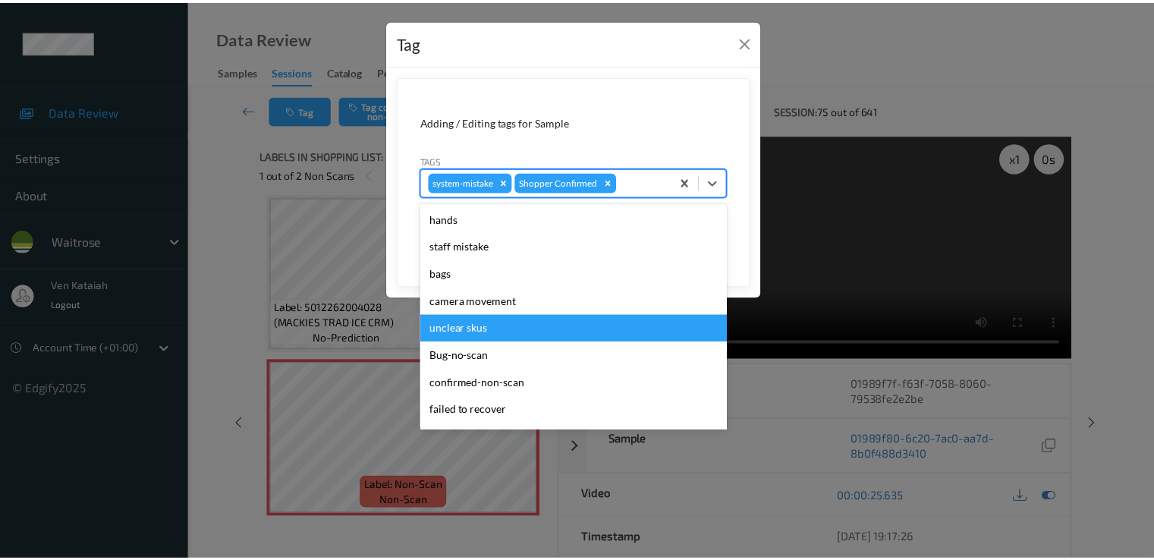
scroll to position [297, 0]
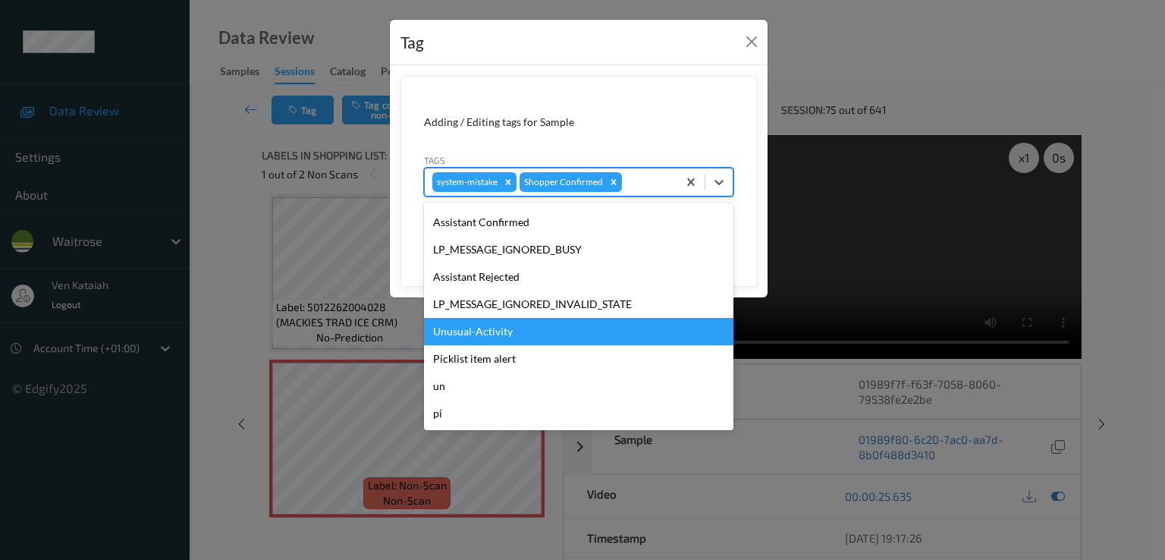
click at [511, 329] on div "Unusual-Activity" at bounding box center [578, 331] width 309 height 27
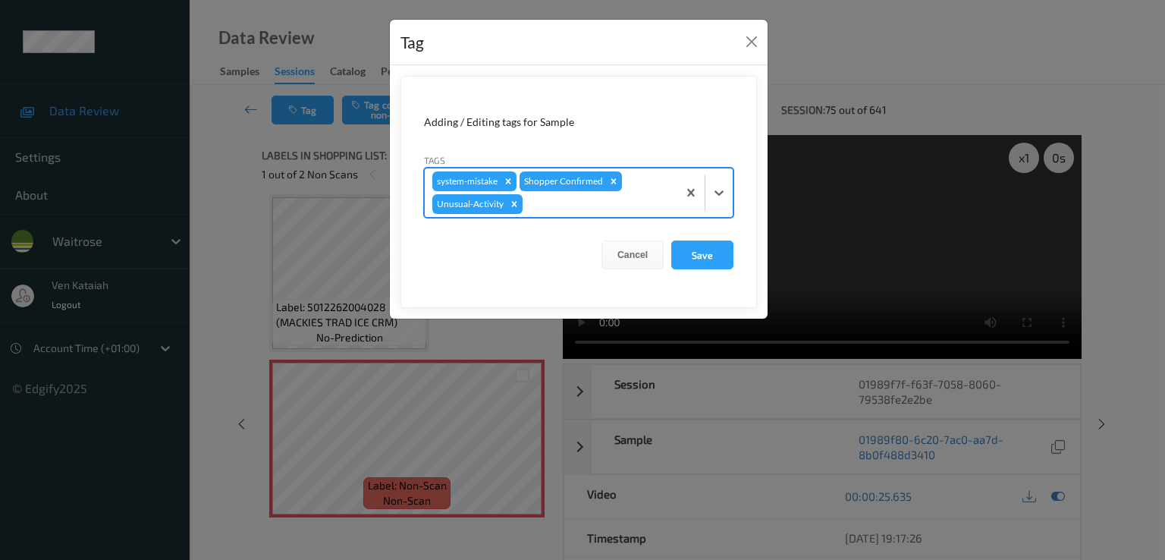
click at [709, 237] on form "Adding / Editing tags for Sample Tags option Unusual-Activity, selected. Select…" at bounding box center [579, 192] width 357 height 232
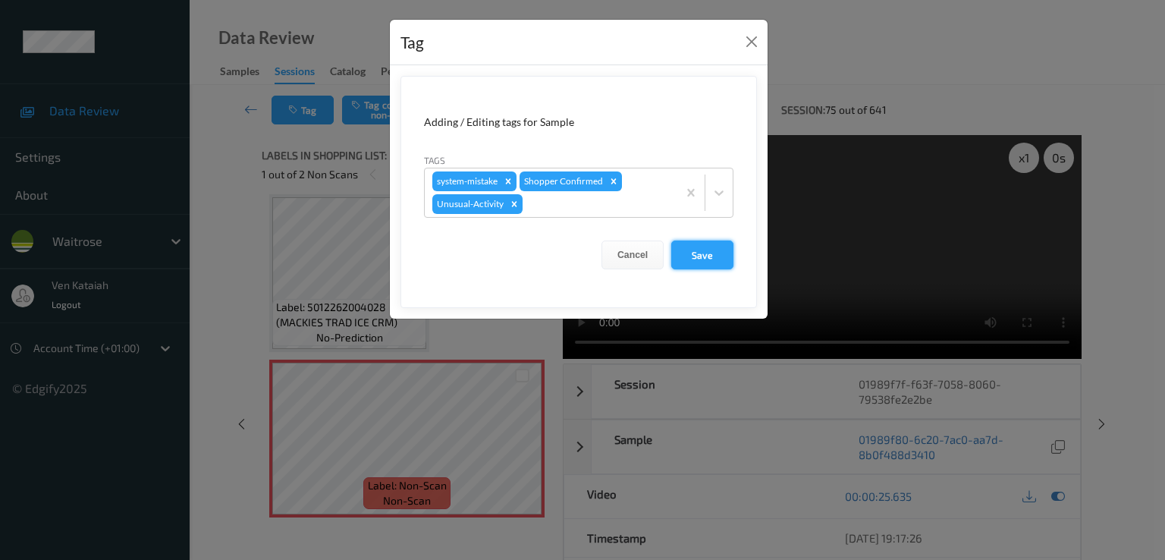
click at [699, 250] on button "Save" at bounding box center [702, 254] width 62 height 29
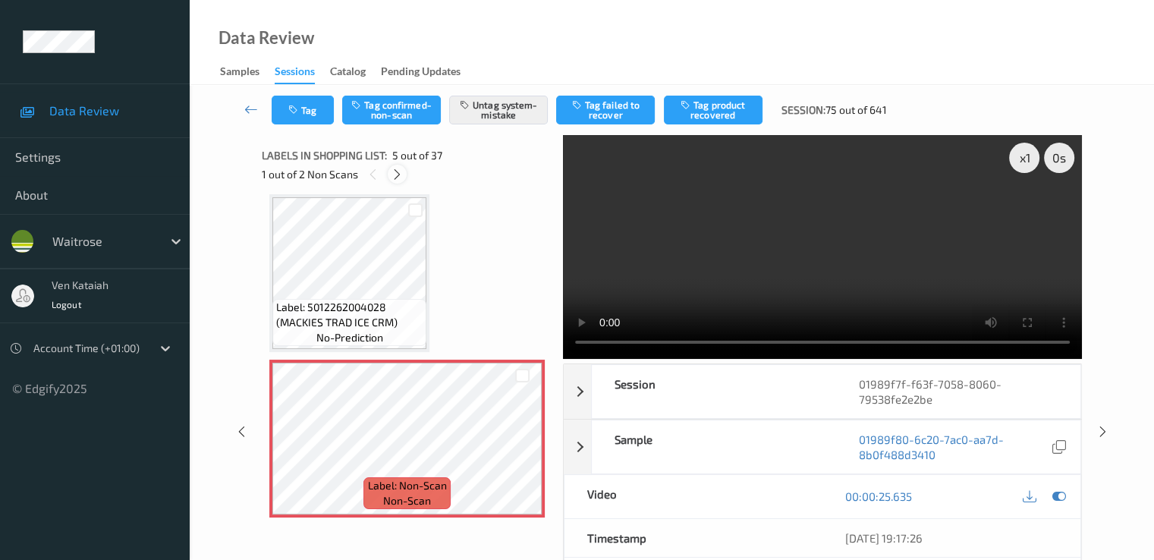
click at [391, 177] on icon at bounding box center [397, 175] width 13 height 14
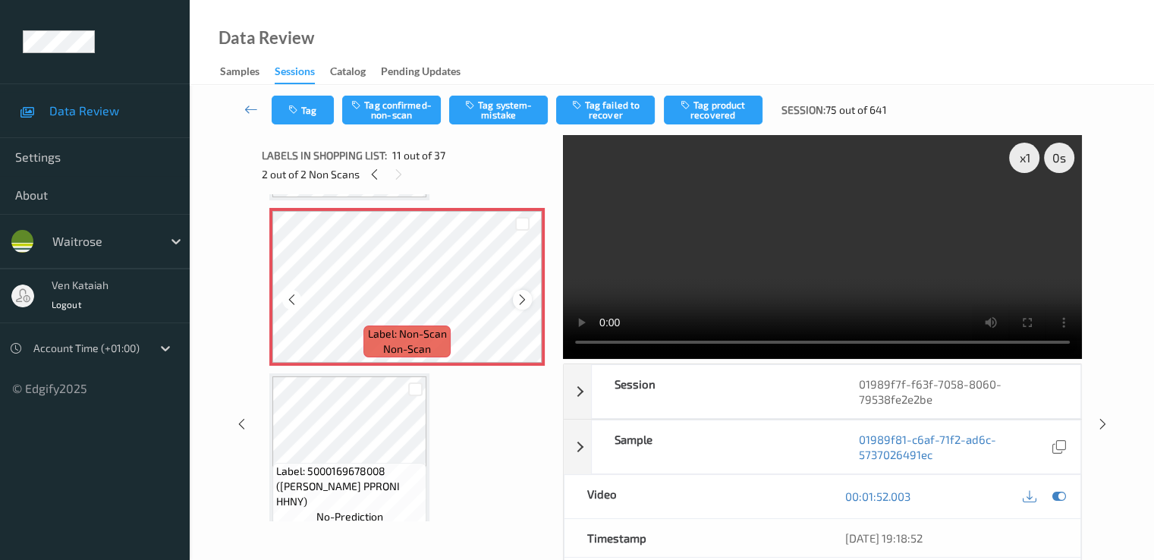
click at [519, 292] on div at bounding box center [522, 299] width 19 height 19
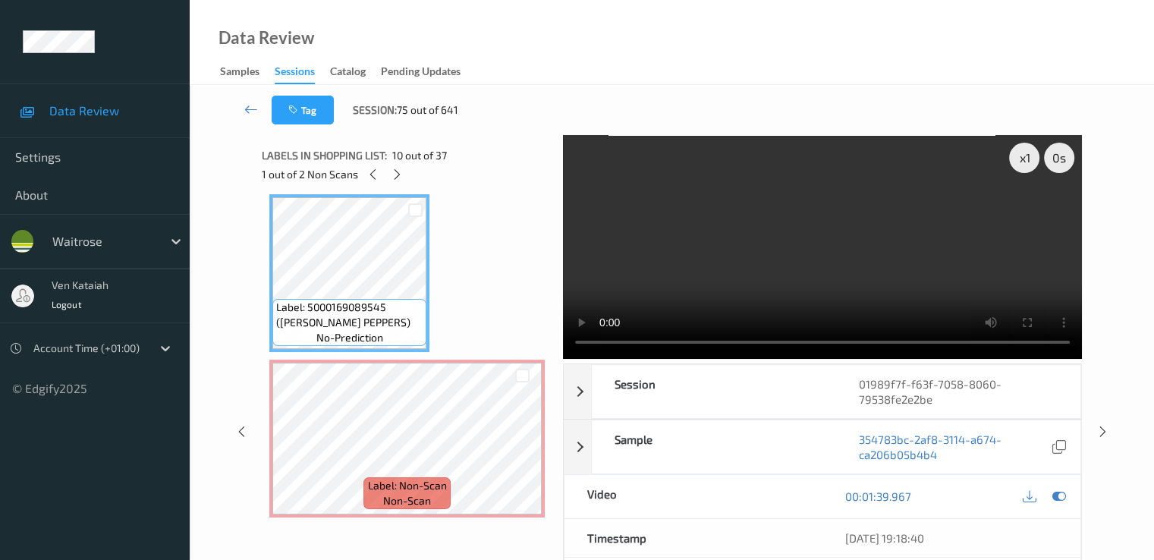
scroll to position [1344, 0]
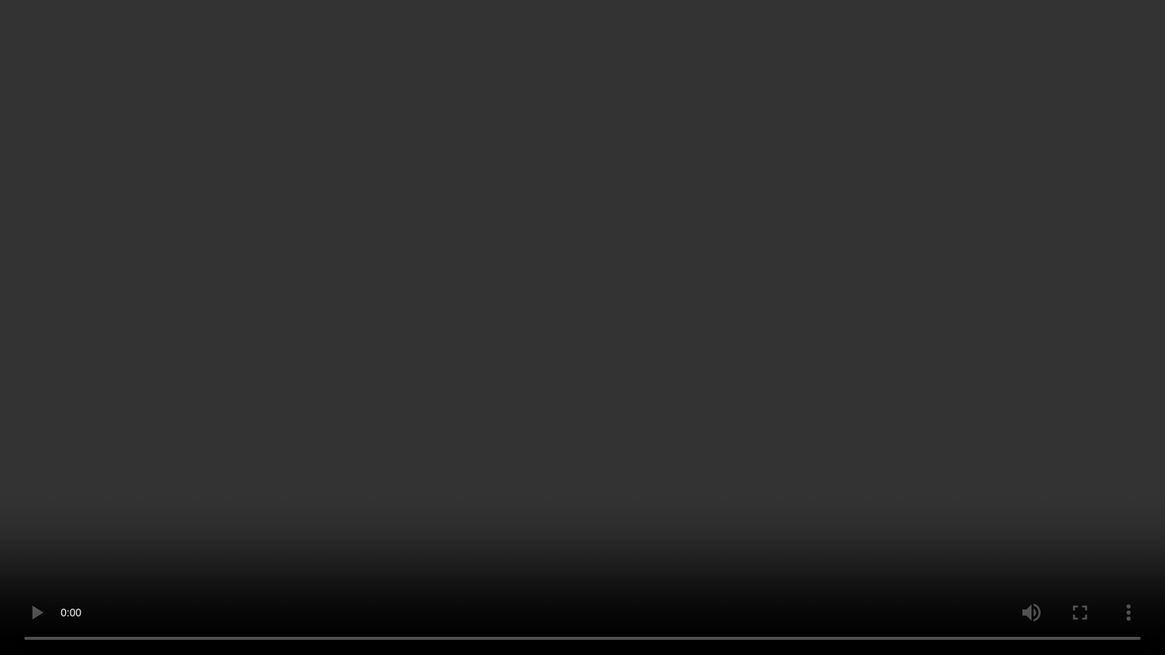
click at [828, 482] on video at bounding box center [582, 327] width 1165 height 655
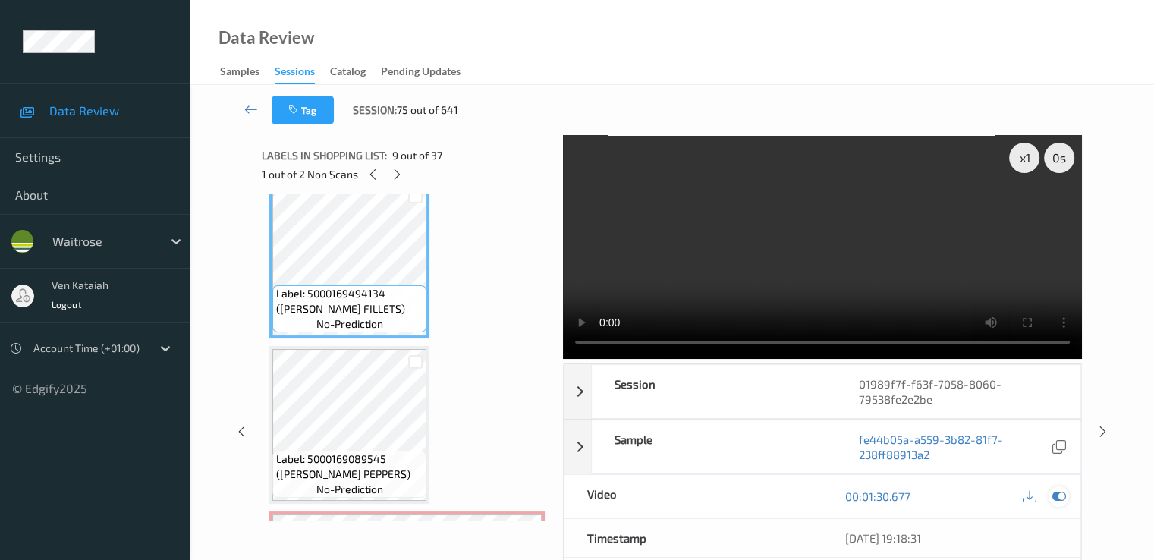
click at [1066, 495] on div at bounding box center [1058, 496] width 20 height 20
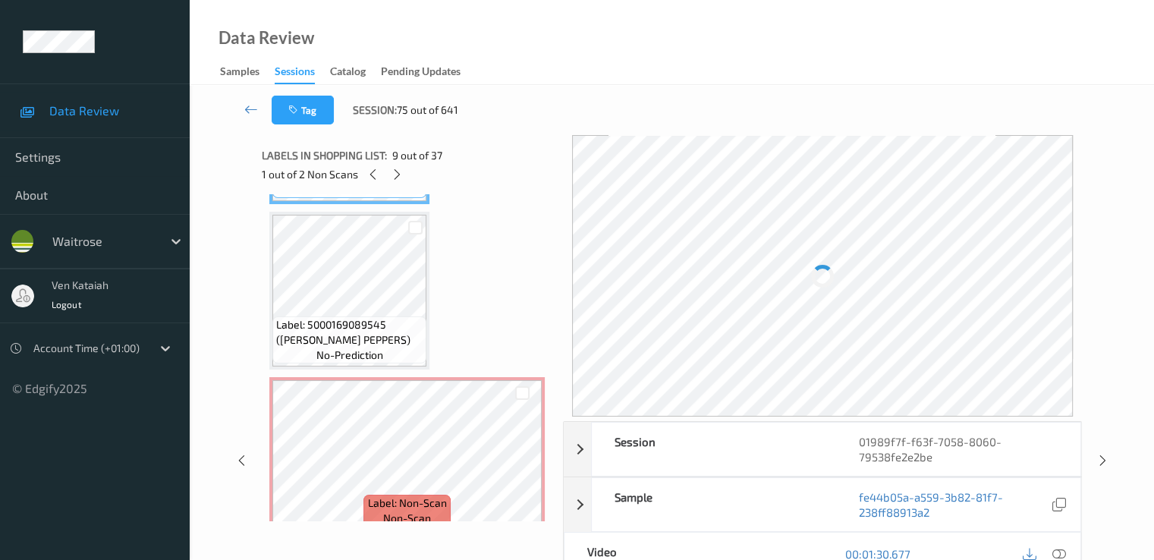
scroll to position [1496, 0]
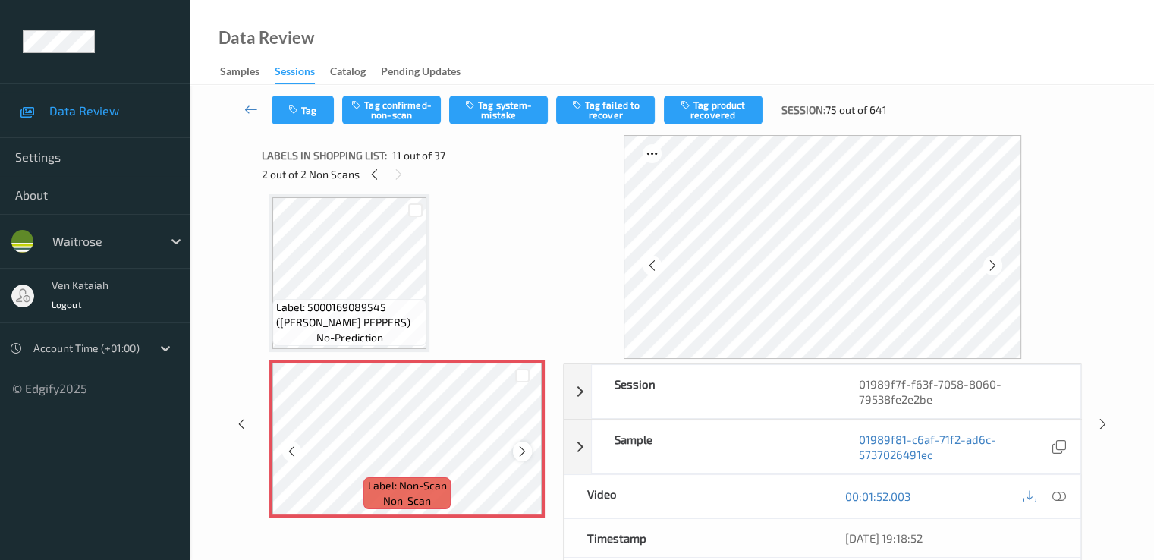
click at [516, 449] on icon at bounding box center [522, 452] width 13 height 14
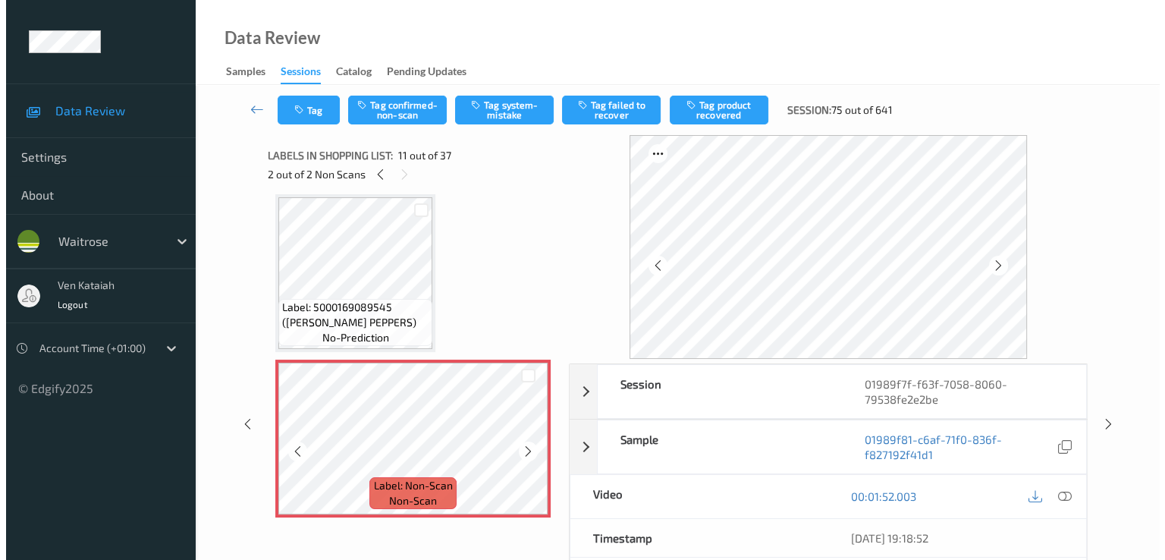
scroll to position [1648, 0]
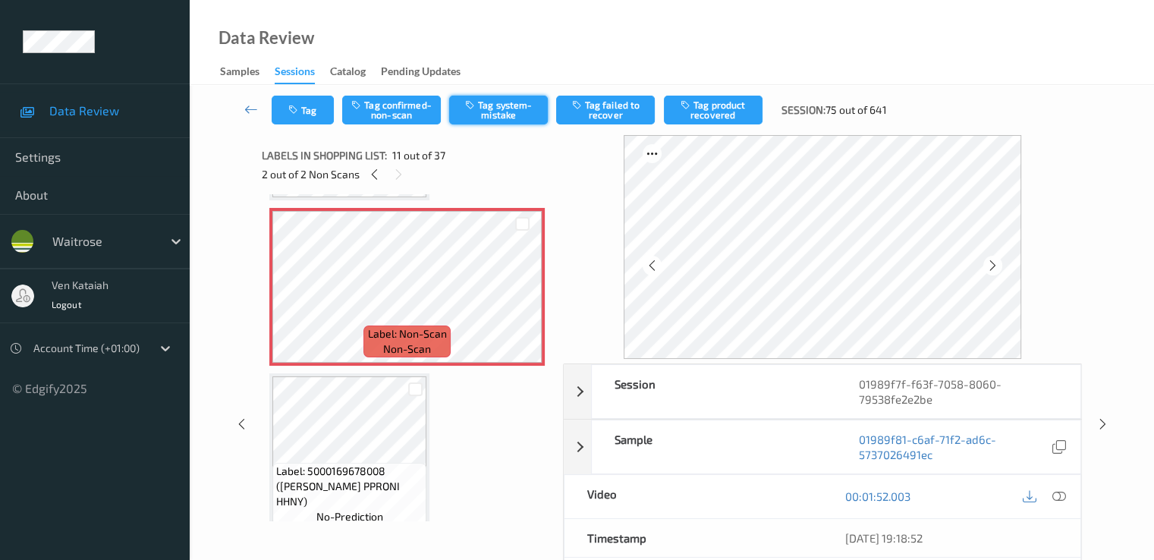
click at [495, 104] on button "Tag system-mistake" at bounding box center [498, 110] width 99 height 29
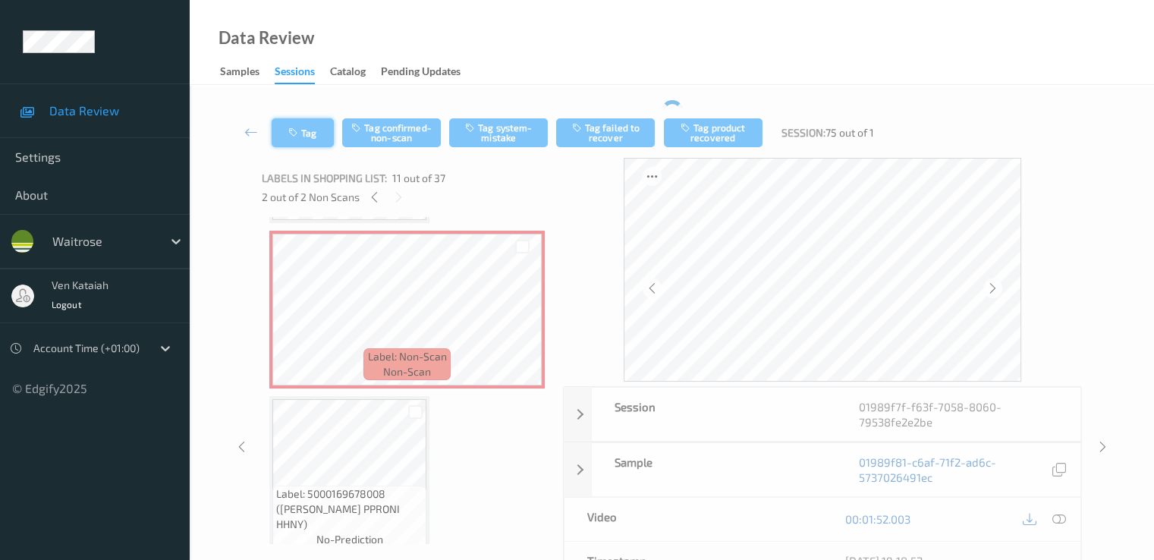
click at [293, 133] on icon "button" at bounding box center [294, 132] width 13 height 11
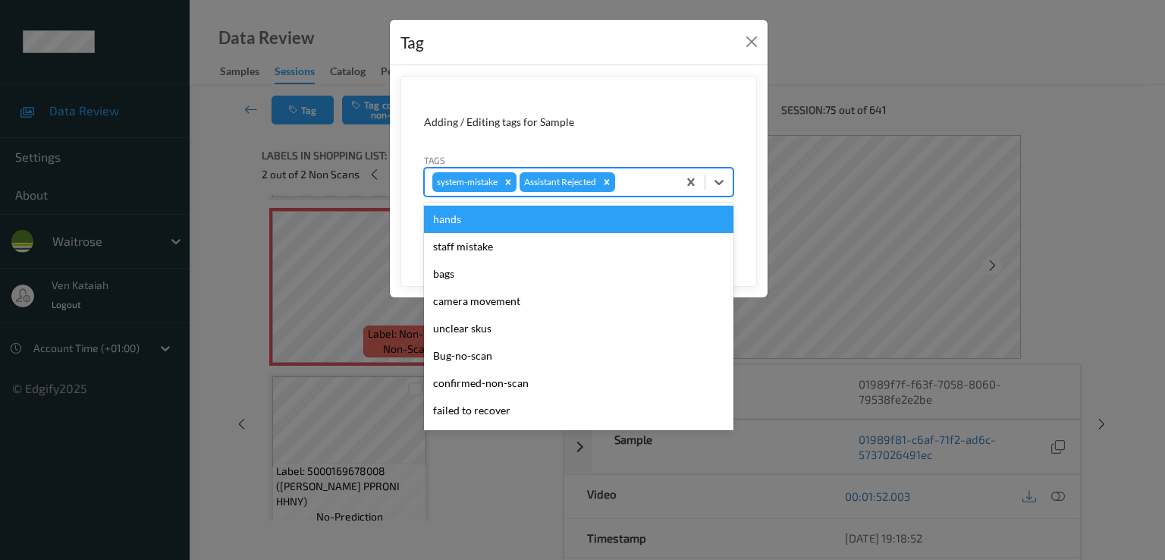
click at [649, 183] on div at bounding box center [644, 182] width 52 height 18
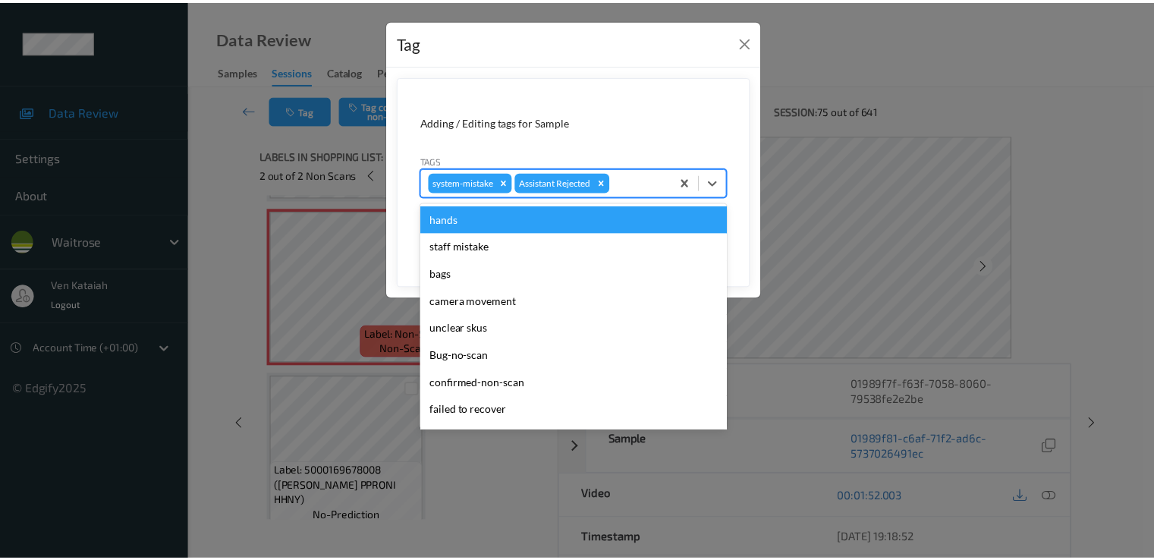
scroll to position [297, 0]
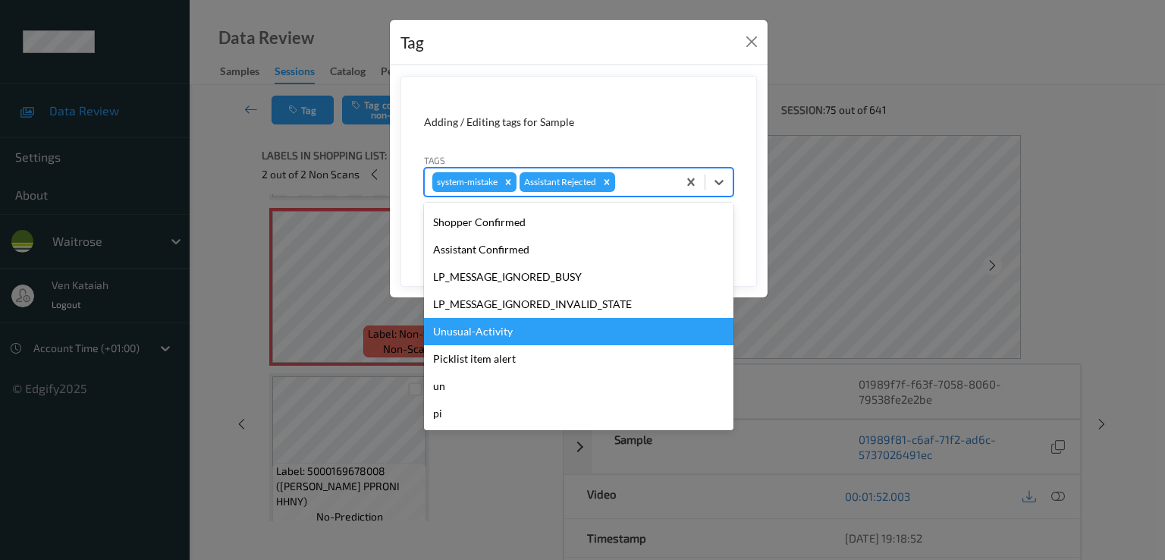
click at [513, 341] on div "Unusual-Activity" at bounding box center [578, 331] width 309 height 27
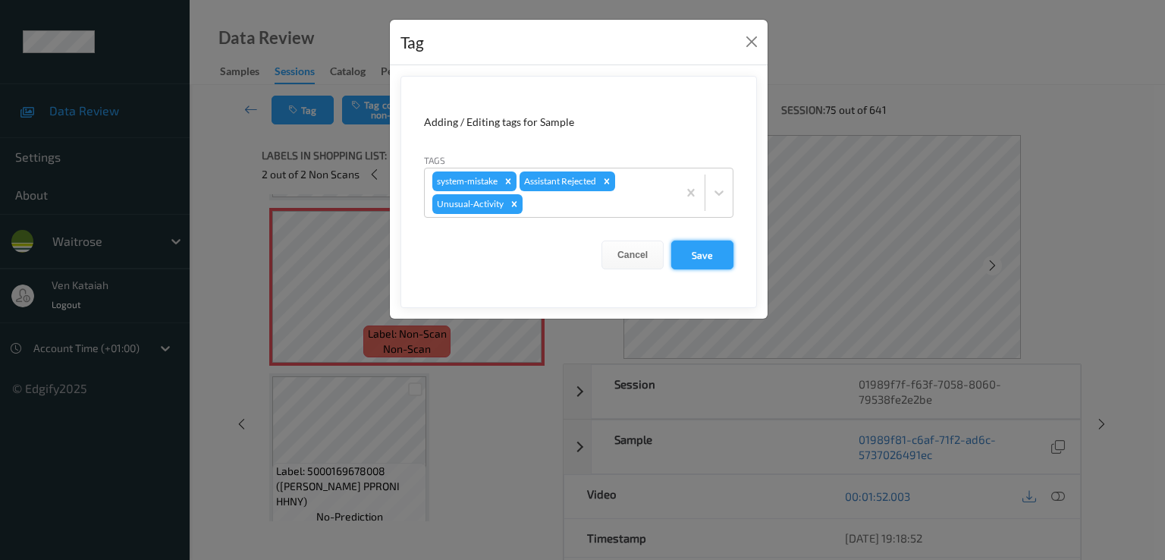
click at [712, 250] on button "Save" at bounding box center [702, 254] width 62 height 29
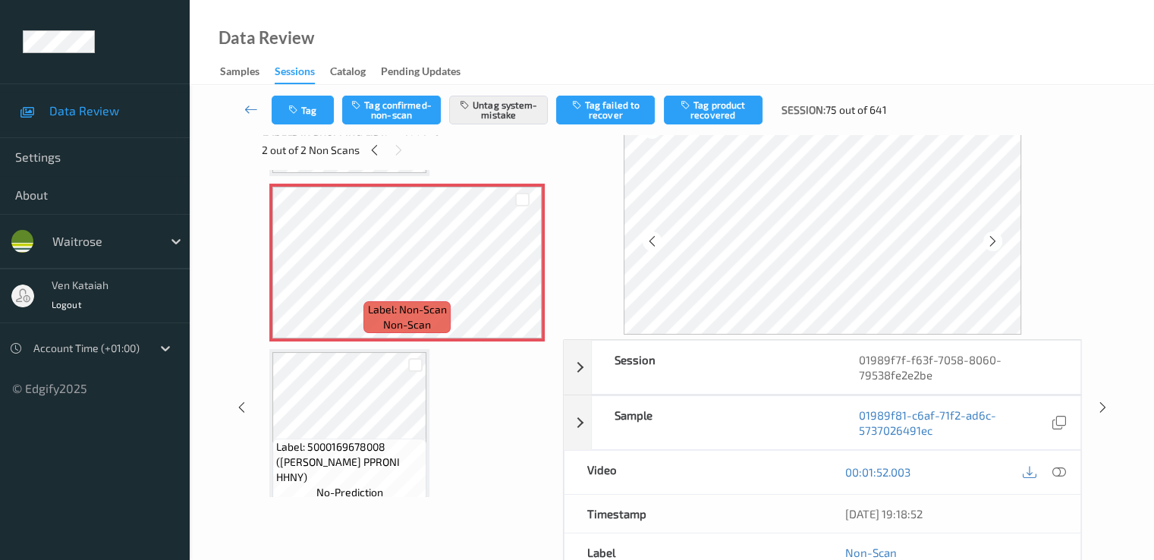
scroll to position [0, 0]
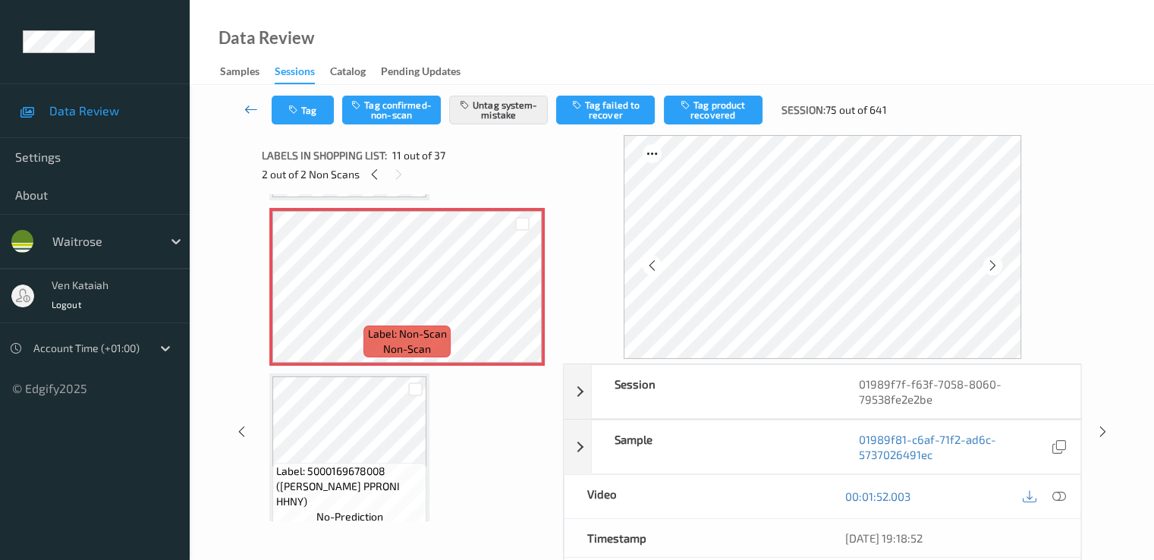
click at [246, 108] on icon at bounding box center [251, 109] width 14 height 15
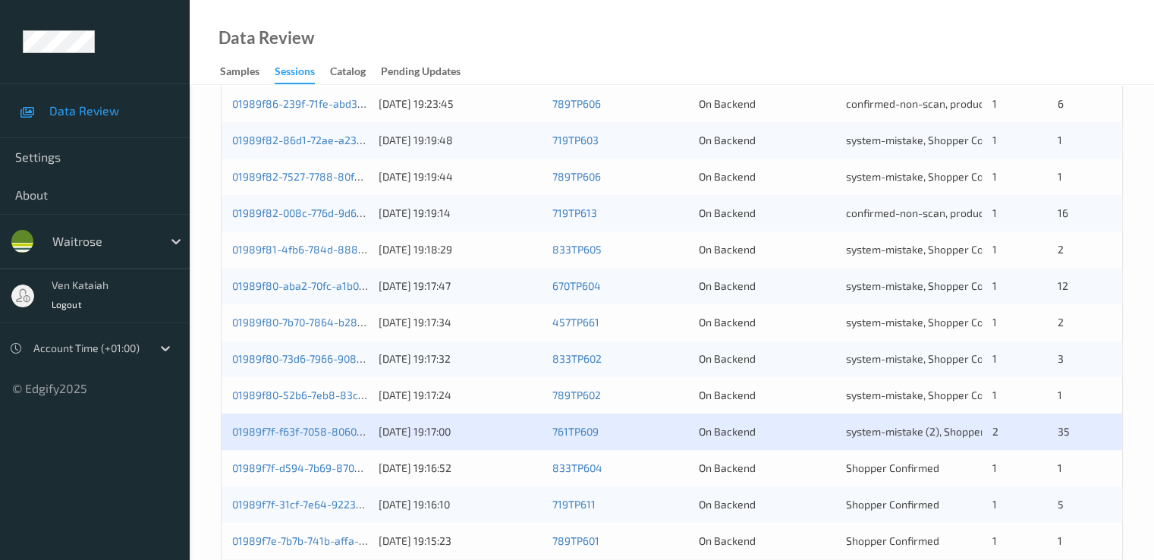
scroll to position [607, 0]
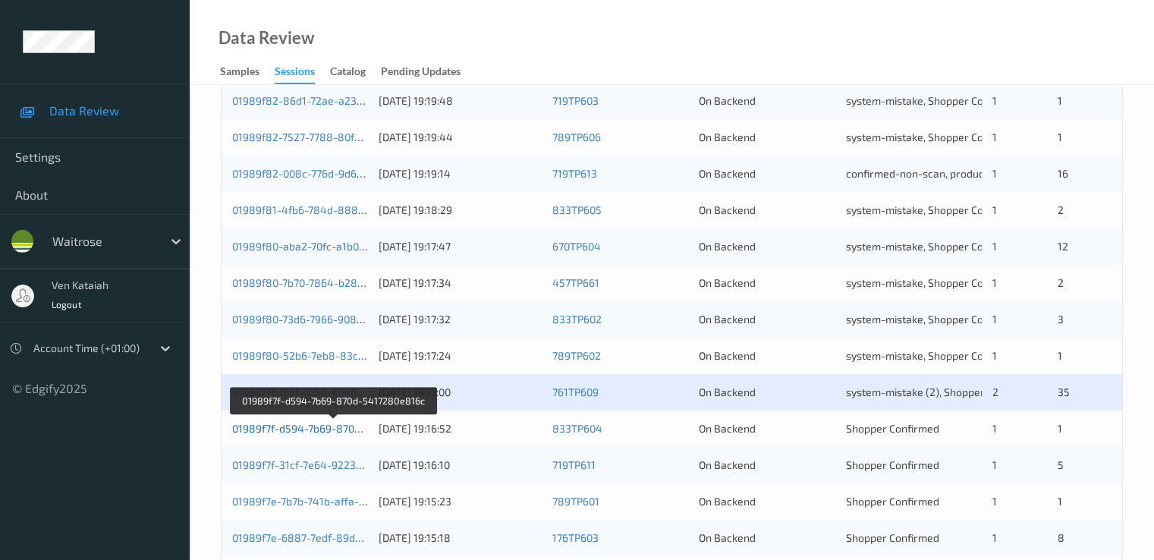
click at [340, 432] on link "01989f7f-d594-7b69-870d-5417280e816c" at bounding box center [333, 428] width 203 height 13
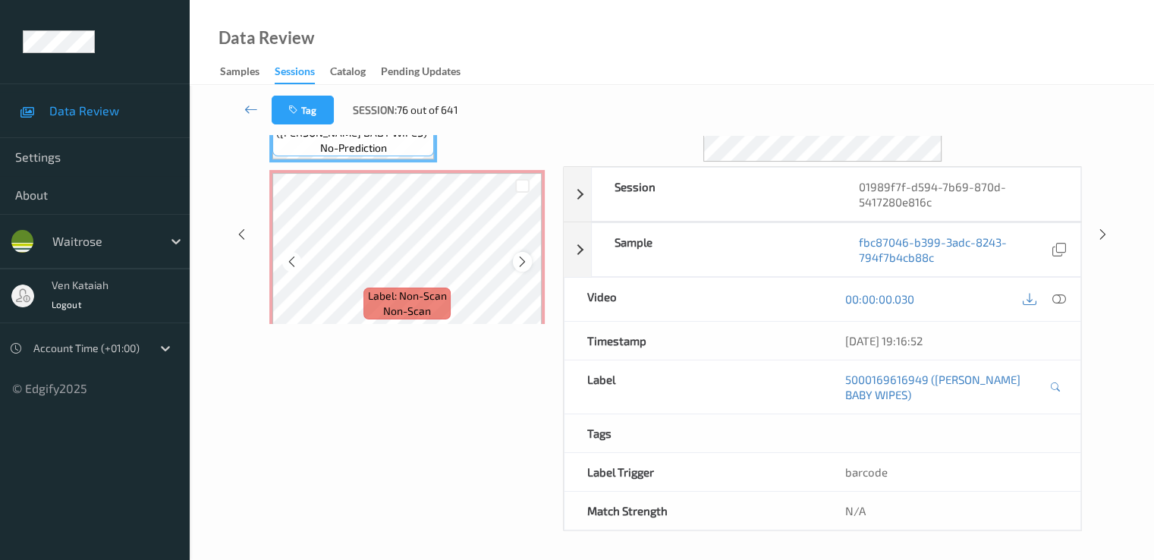
click at [528, 257] on icon at bounding box center [522, 262] width 13 height 14
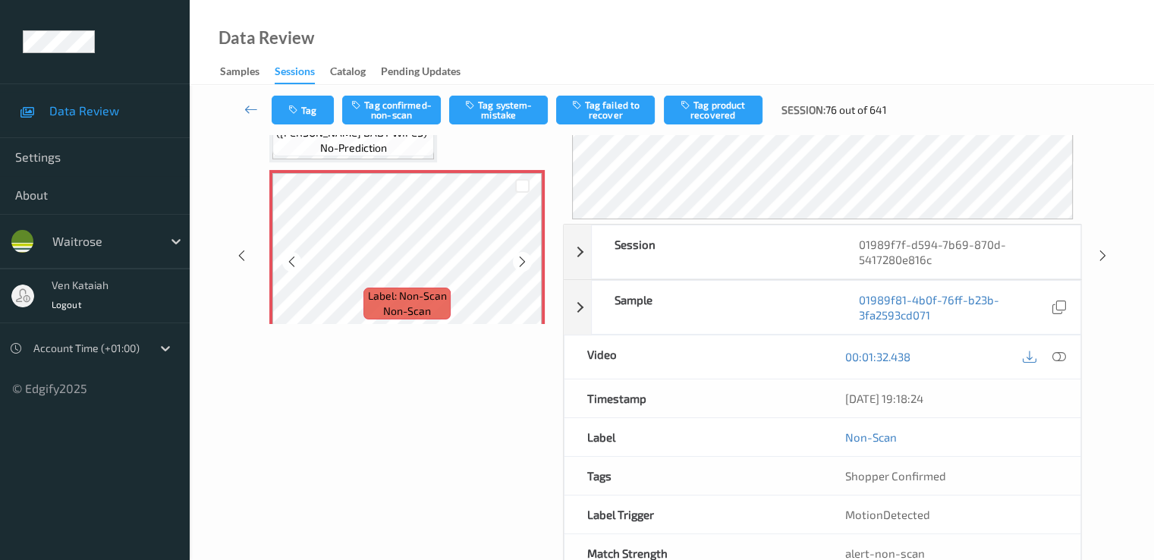
scroll to position [182, 0]
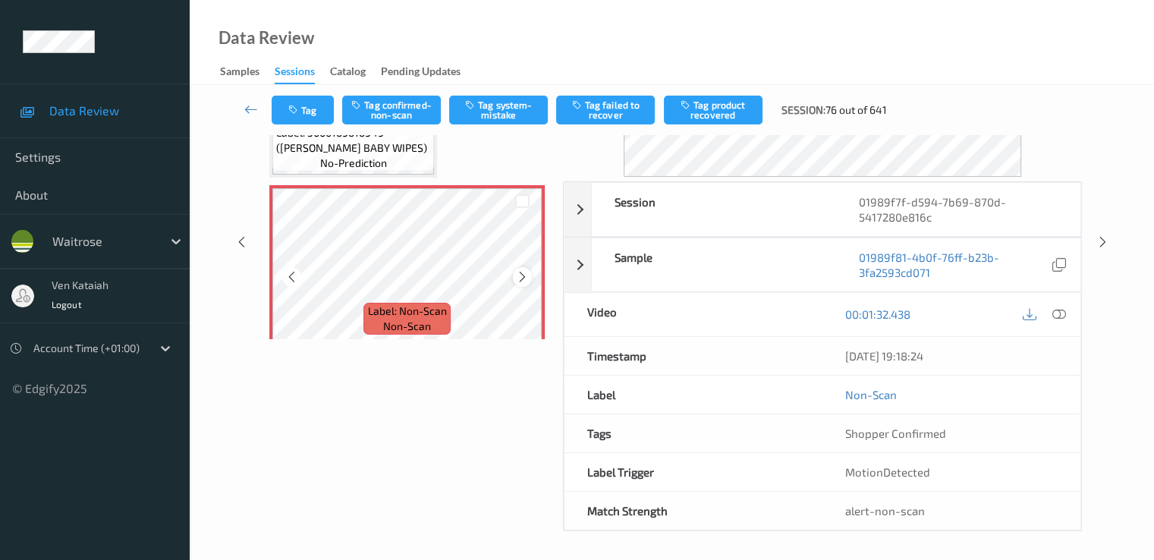
click at [522, 278] on icon at bounding box center [522, 277] width 13 height 14
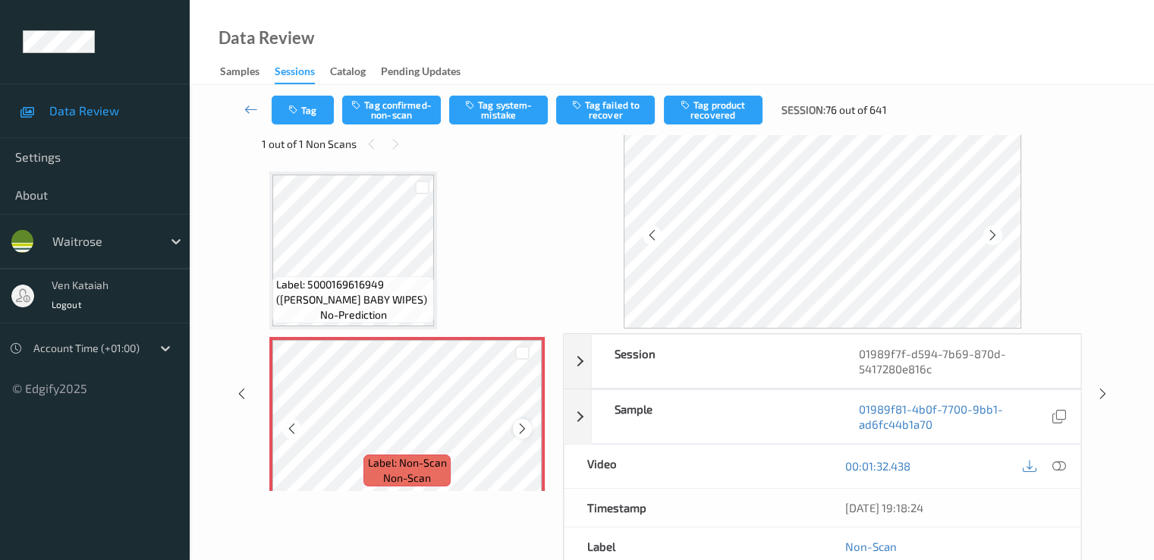
click at [523, 429] on icon at bounding box center [522, 429] width 13 height 14
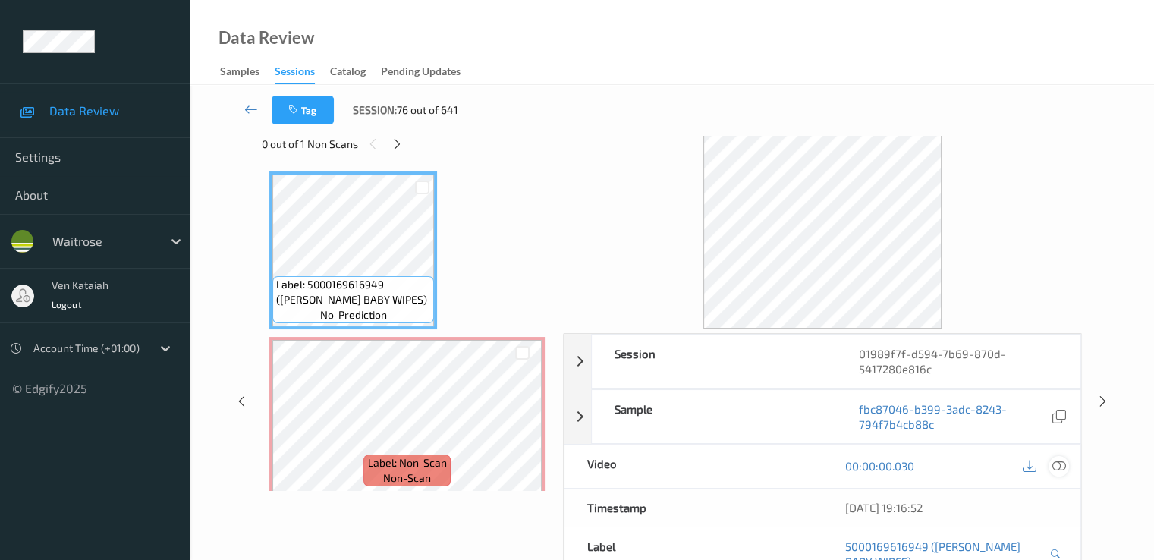
click at [1063, 469] on icon at bounding box center [1058, 466] width 14 height 14
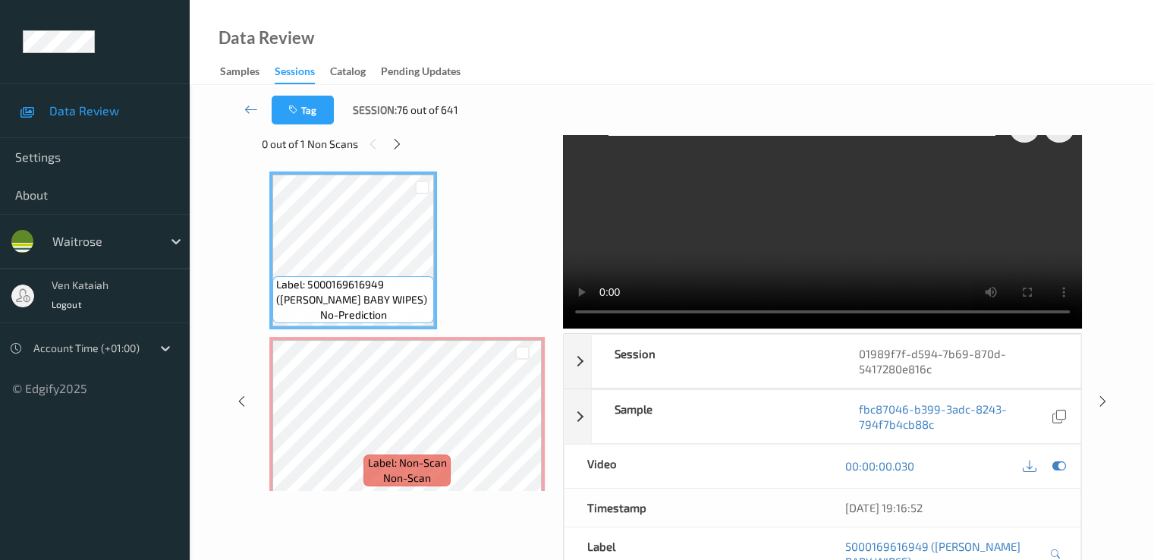
scroll to position [0, 0]
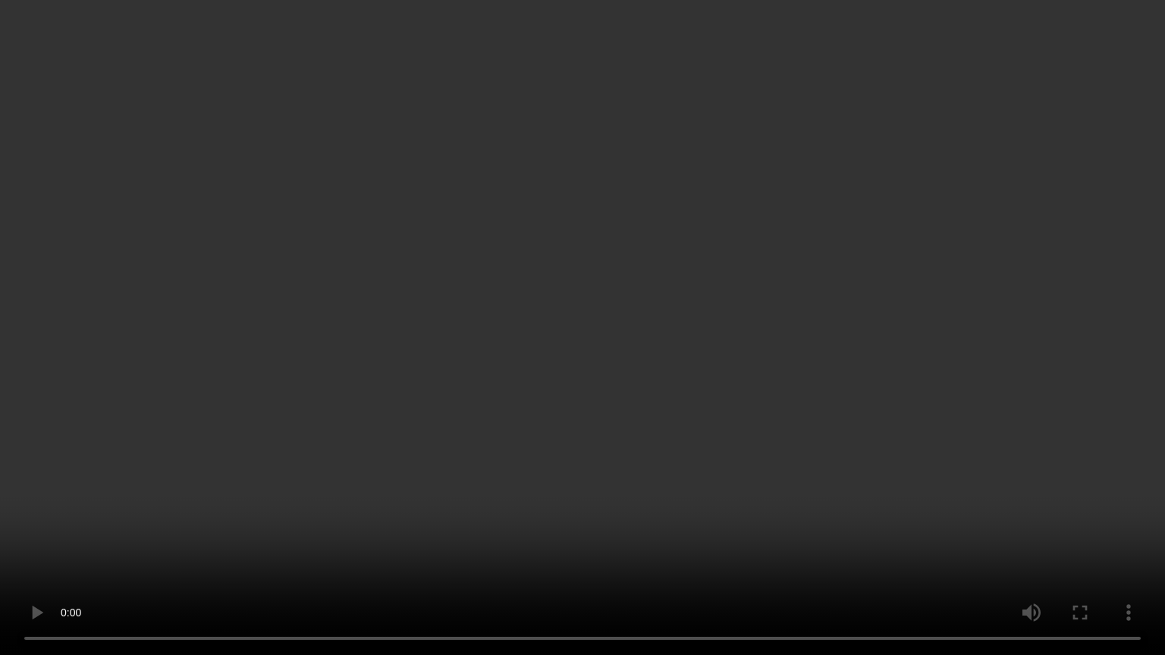
click at [783, 394] on video at bounding box center [582, 327] width 1165 height 655
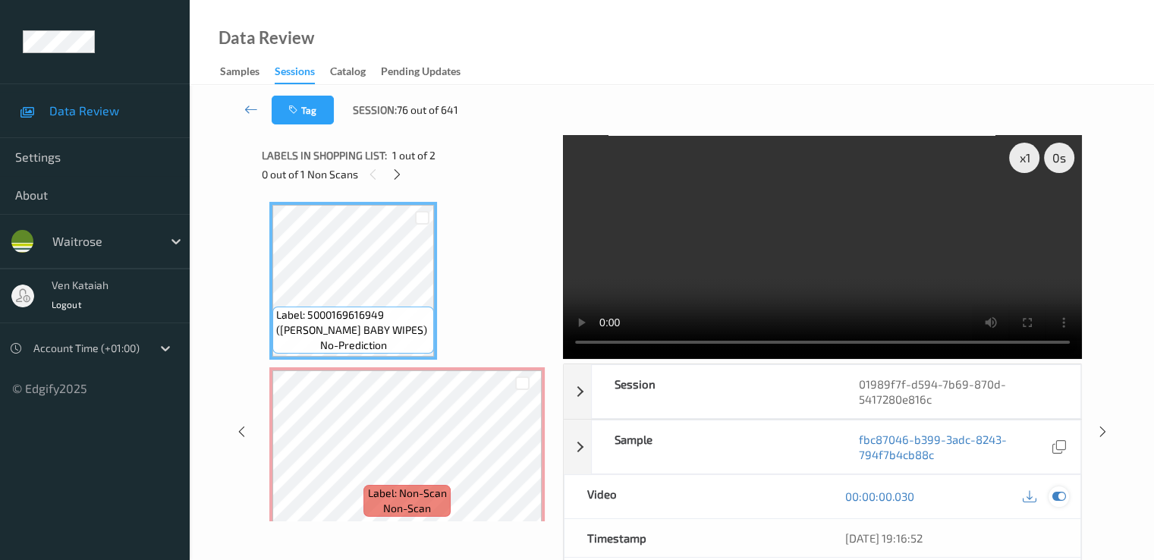
click at [1065, 502] on div at bounding box center [1058, 496] width 20 height 20
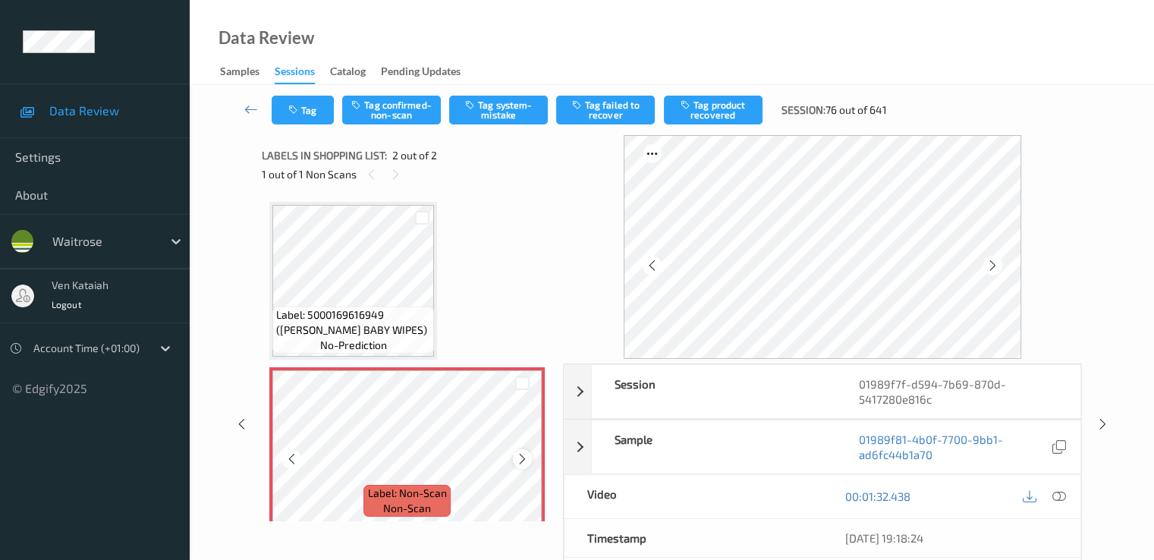
click at [526, 464] on icon at bounding box center [522, 459] width 13 height 14
click at [492, 116] on button "Tag system-mistake" at bounding box center [498, 110] width 99 height 29
click at [243, 107] on link at bounding box center [251, 110] width 40 height 29
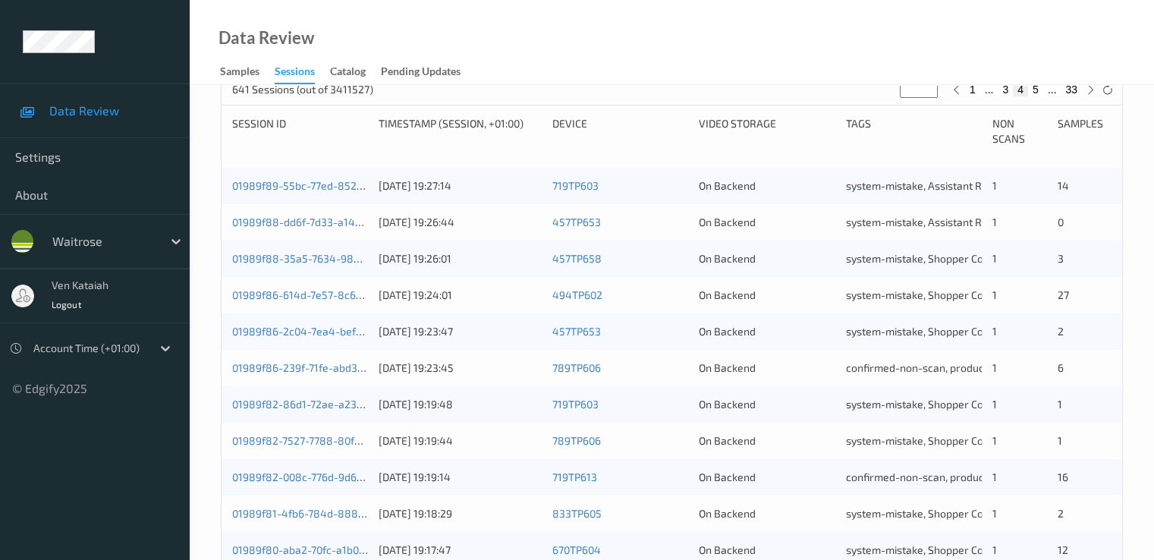
scroll to position [607, 0]
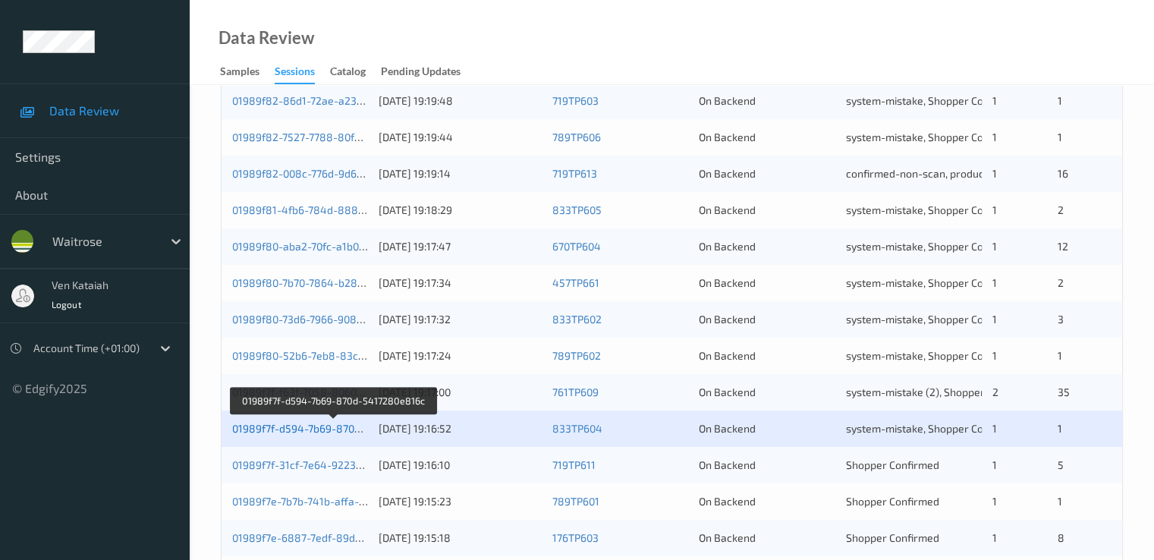
click at [324, 425] on link "01989f7f-d594-7b69-870d-5417280e816c" at bounding box center [333, 428] width 203 height 13
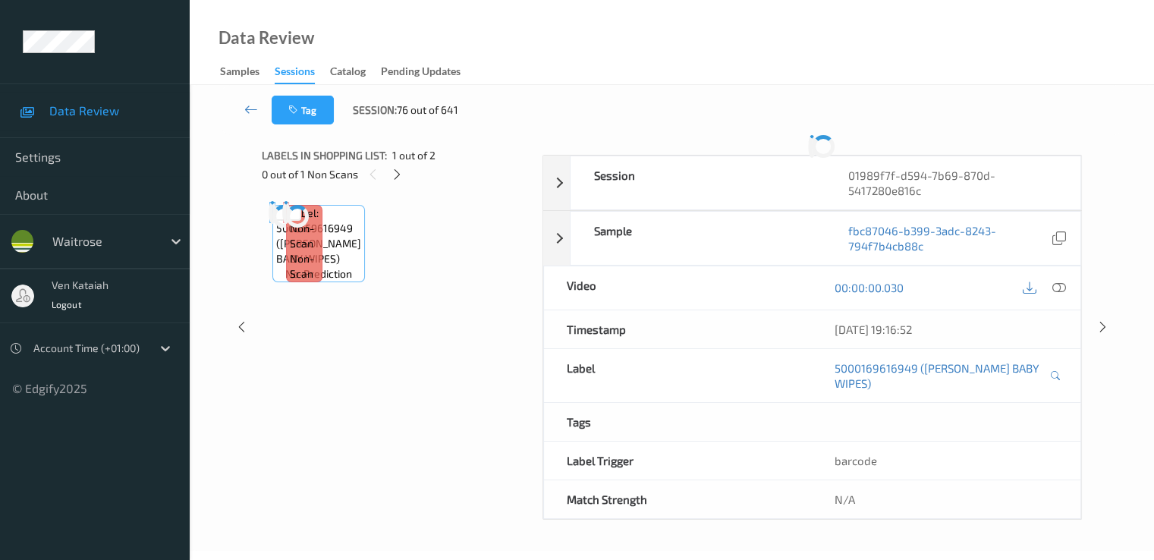
scroll to position [197, 0]
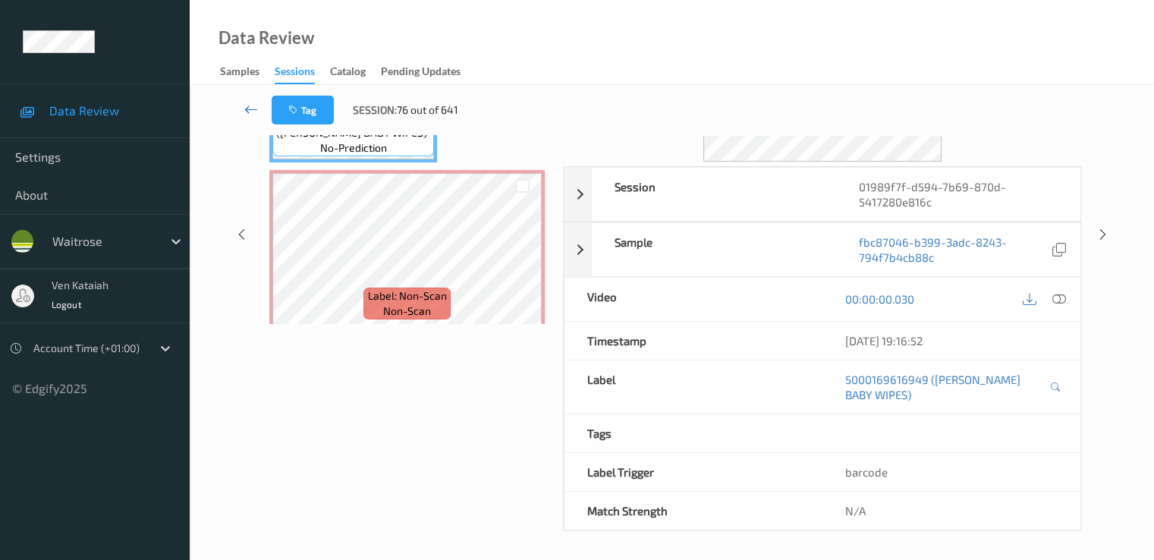
click at [250, 103] on icon at bounding box center [251, 109] width 14 height 15
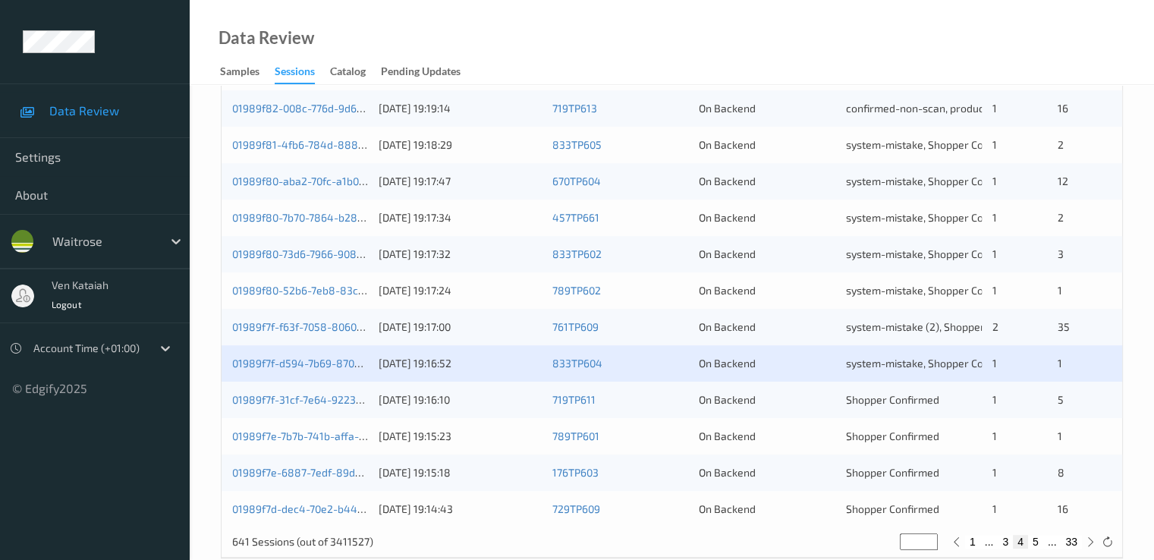
scroll to position [701, 0]
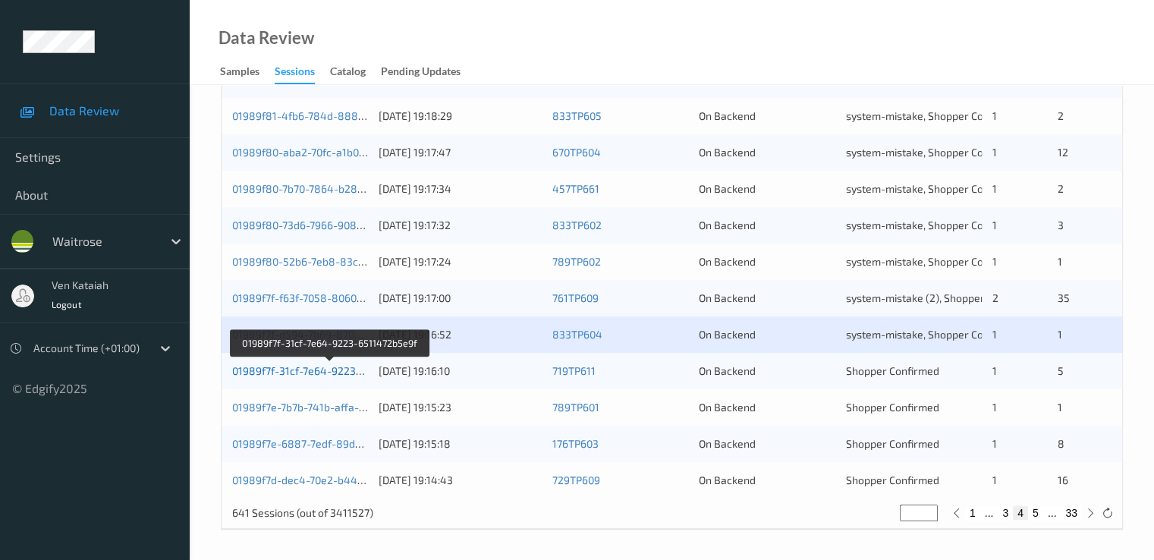
click at [335, 369] on link "01989f7f-31cf-7e64-9223-6511472b5e9f" at bounding box center [330, 370] width 196 height 13
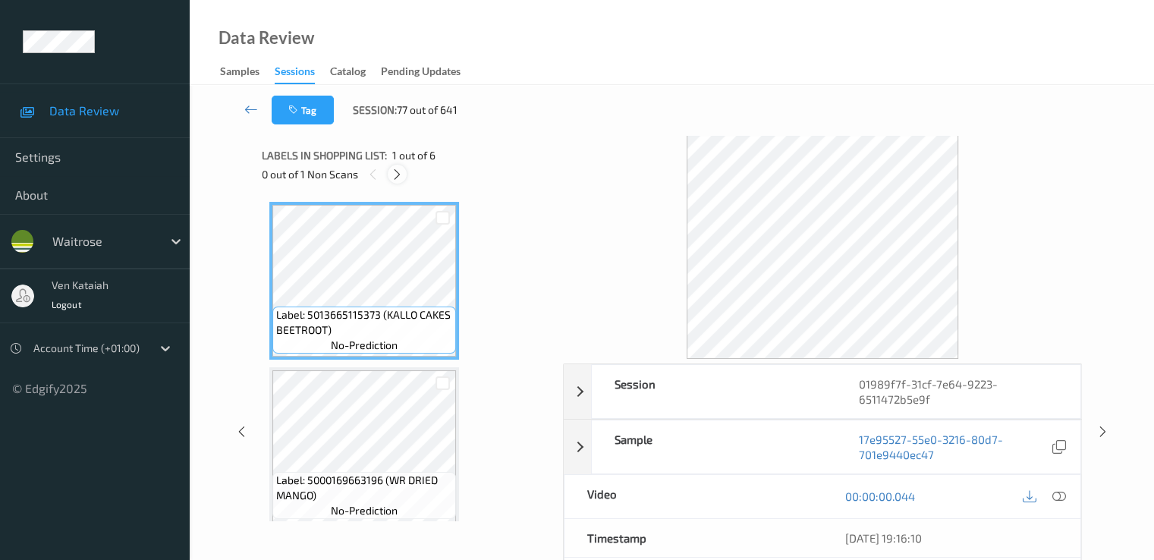
click at [394, 181] on div at bounding box center [397, 174] width 19 height 19
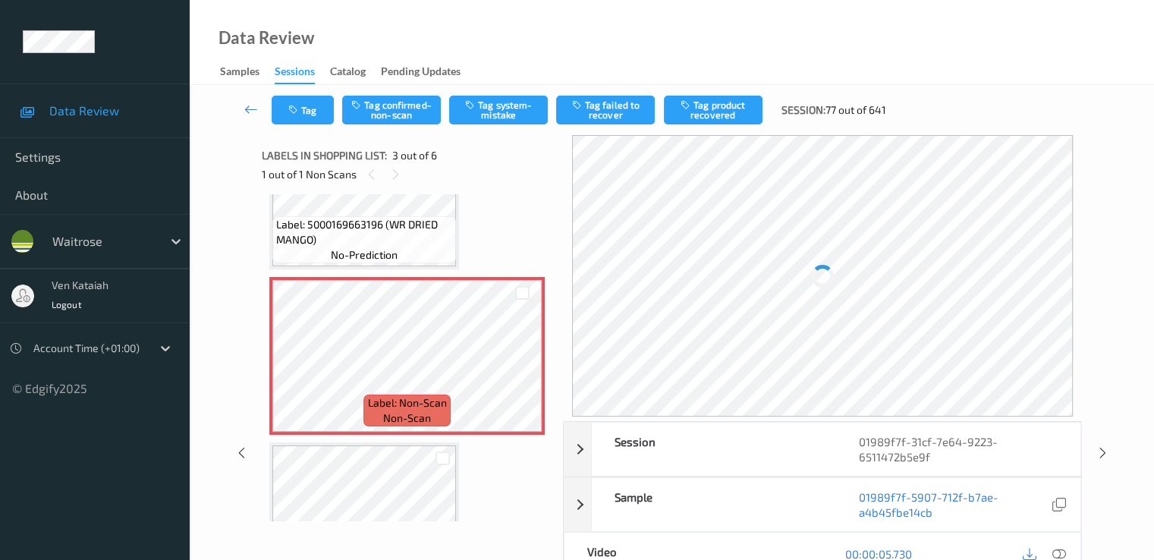
scroll to position [325, 0]
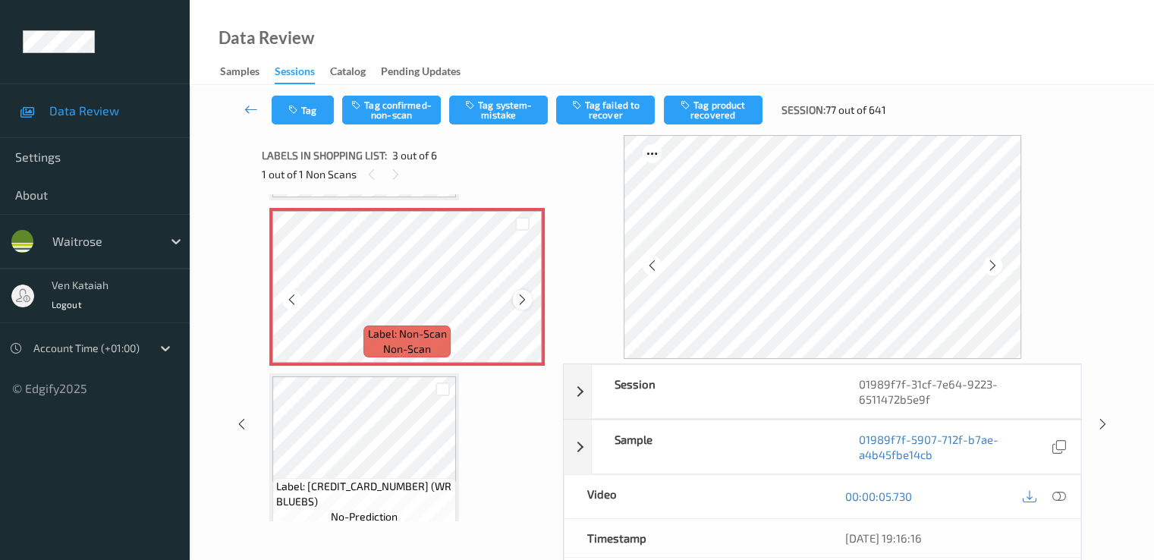
click at [526, 298] on icon at bounding box center [522, 300] width 13 height 14
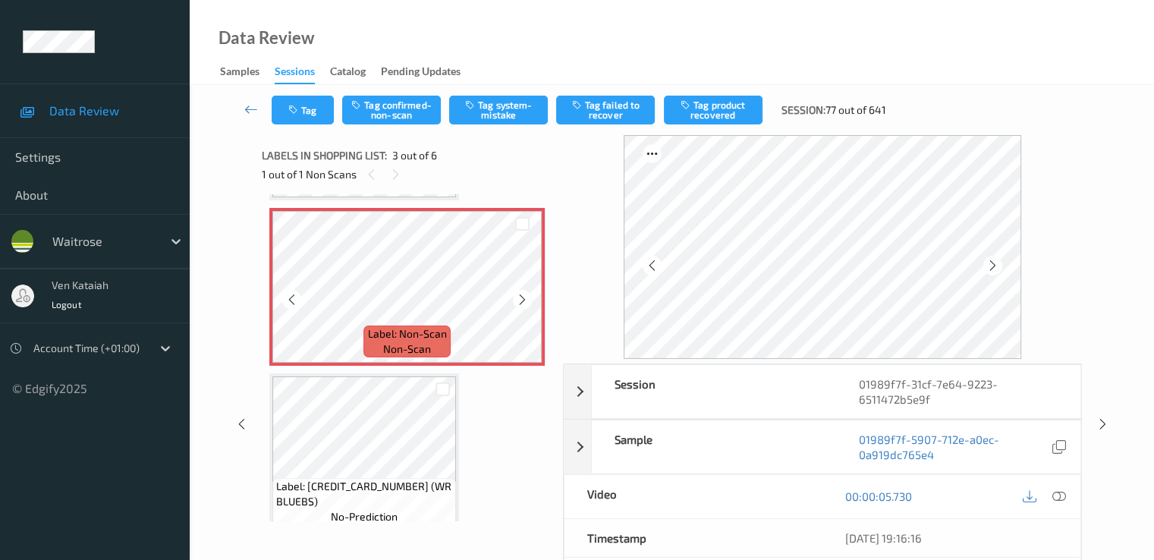
click at [526, 298] on icon at bounding box center [522, 300] width 13 height 14
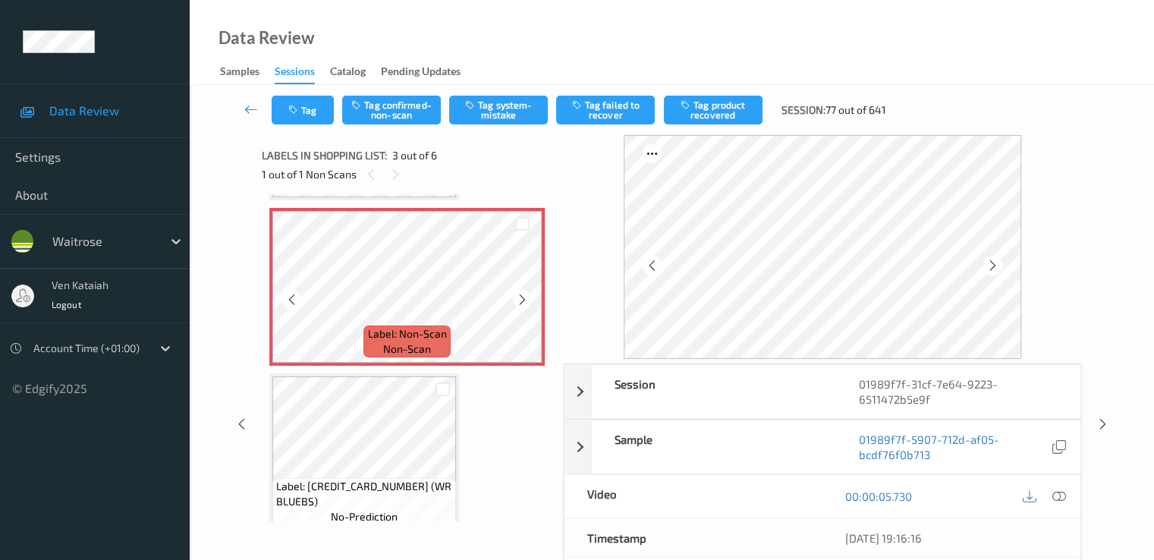
click at [526, 298] on icon at bounding box center [522, 300] width 13 height 14
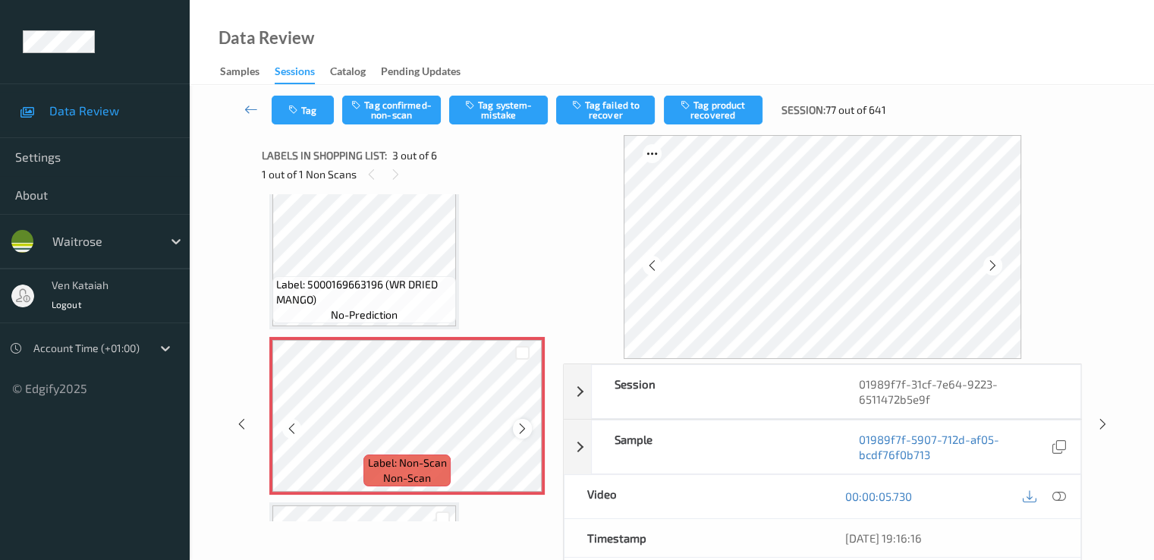
scroll to position [173, 0]
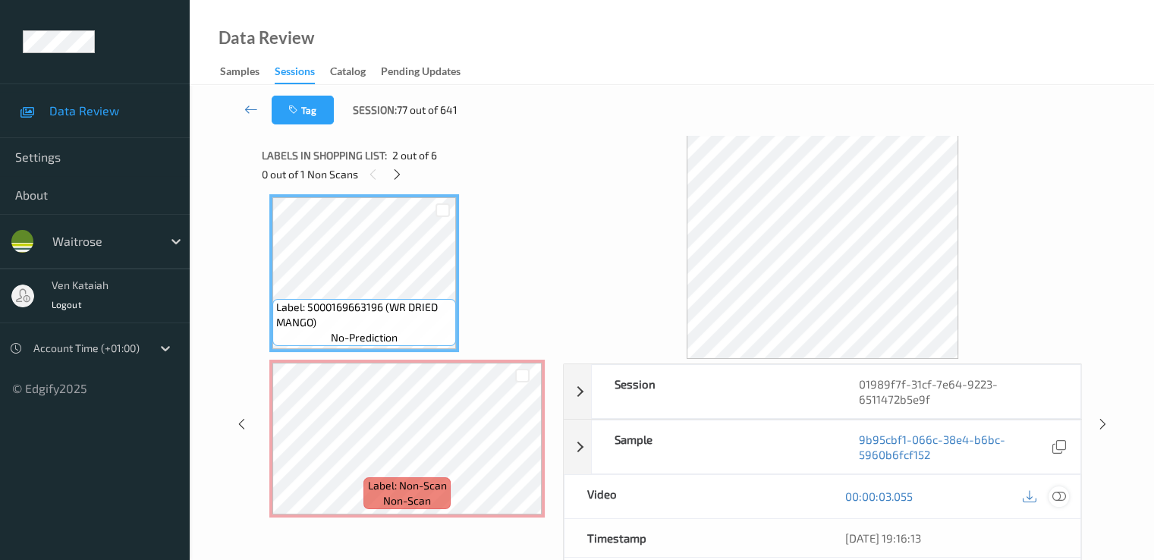
click at [1062, 489] on icon at bounding box center [1058, 496] width 14 height 14
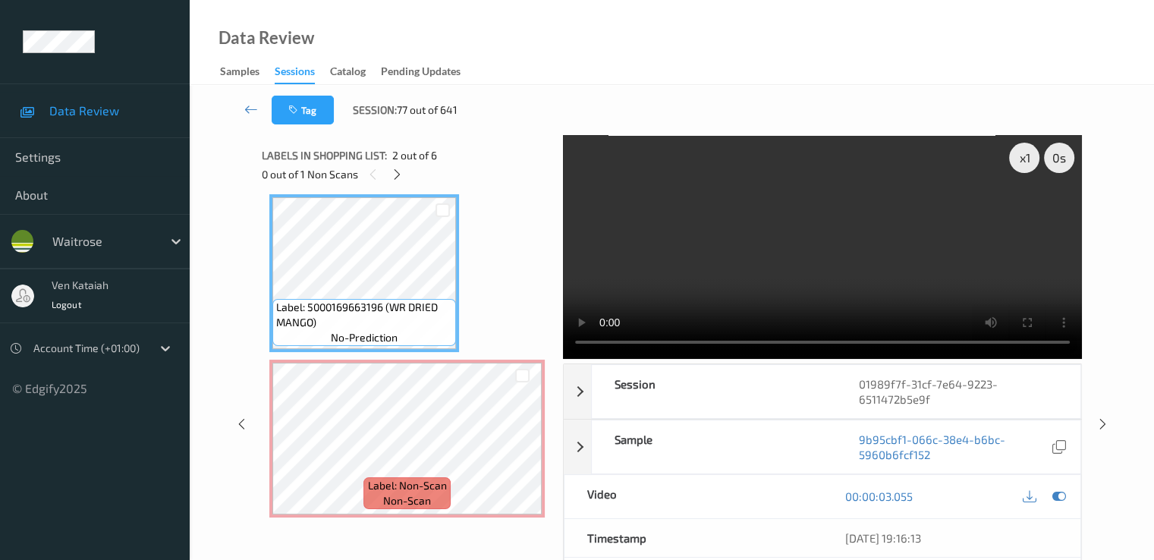
click at [1013, 219] on video at bounding box center [822, 247] width 519 height 224
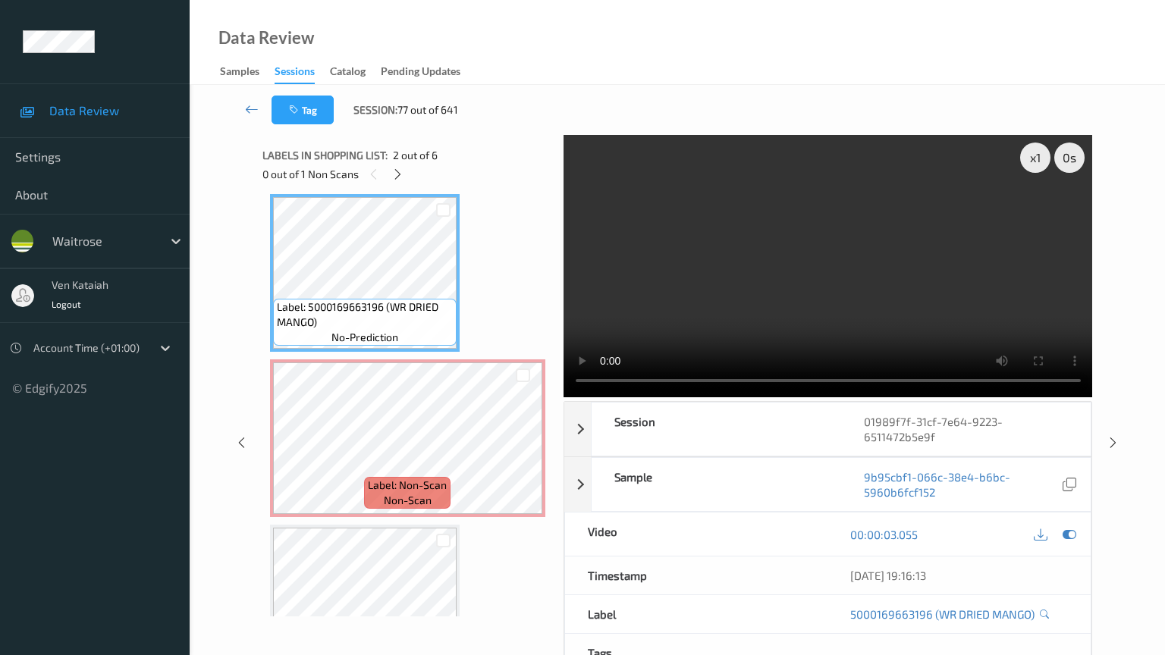
click at [596, 335] on video at bounding box center [828, 266] width 529 height 262
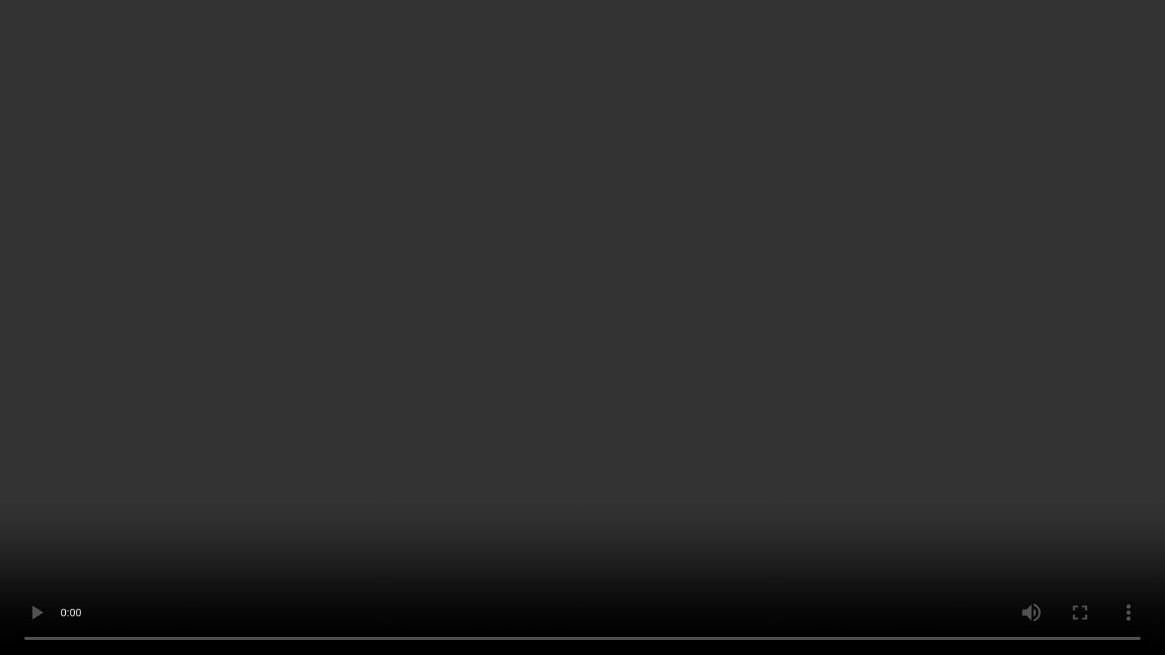
click at [365, 471] on video at bounding box center [582, 327] width 1165 height 655
click at [1065, 478] on video at bounding box center [582, 327] width 1165 height 655
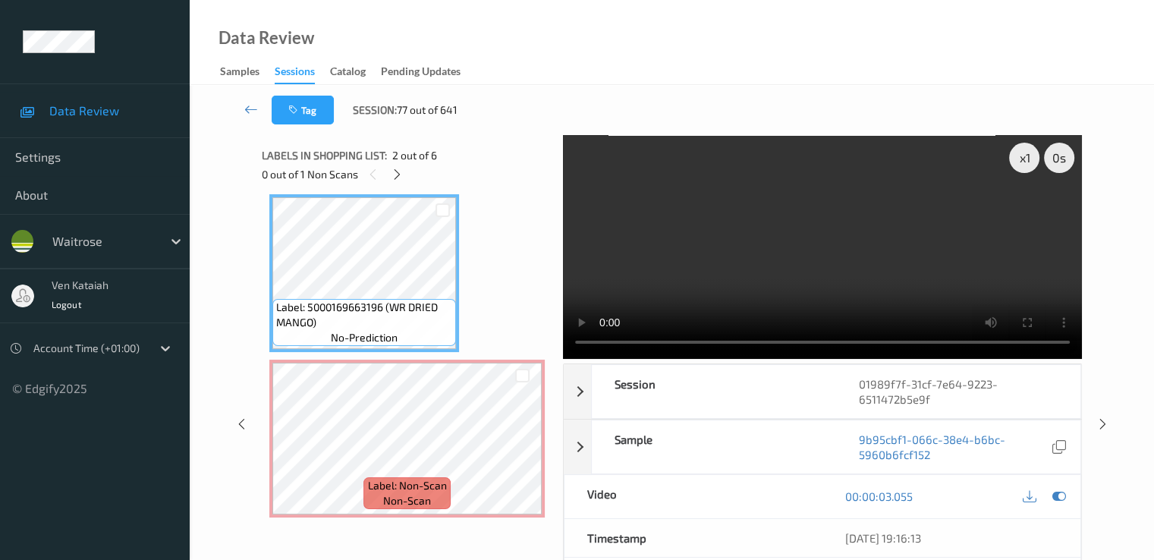
click at [674, 299] on video at bounding box center [822, 247] width 519 height 224
click at [1052, 495] on icon at bounding box center [1058, 496] width 14 height 14
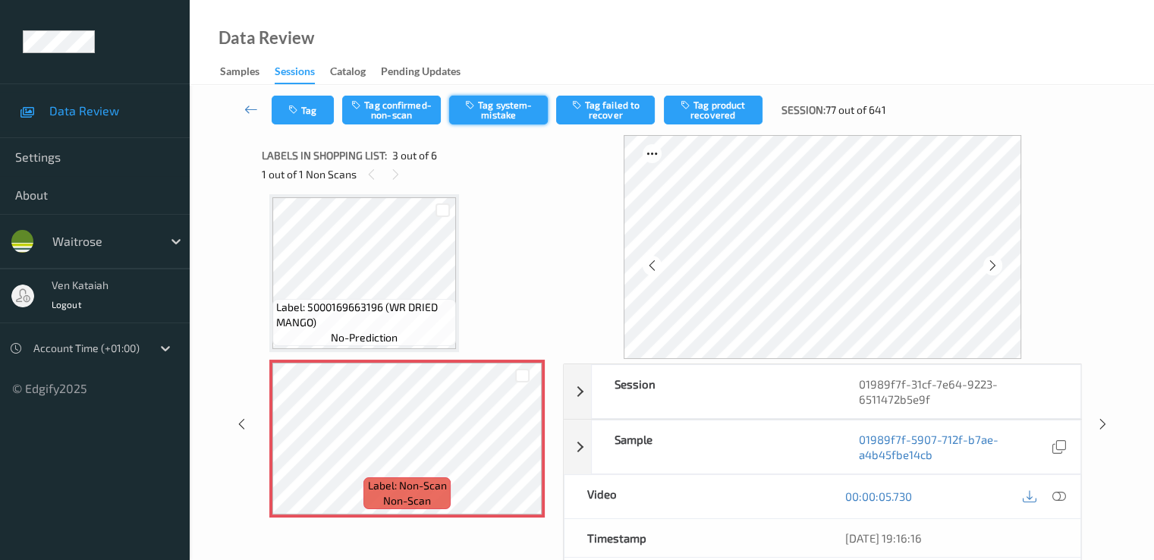
click at [502, 110] on button "Tag system-mistake" at bounding box center [498, 110] width 99 height 29
click at [504, 108] on button "Untag system-mistake" at bounding box center [498, 110] width 99 height 29
click at [400, 124] on div "Tag Tag confirmed-non-scan Tag system-mistake Tag failed to recover Tag product…" at bounding box center [672, 110] width 902 height 50
click at [401, 108] on button "Tag confirmed-non-scan" at bounding box center [391, 110] width 99 height 29
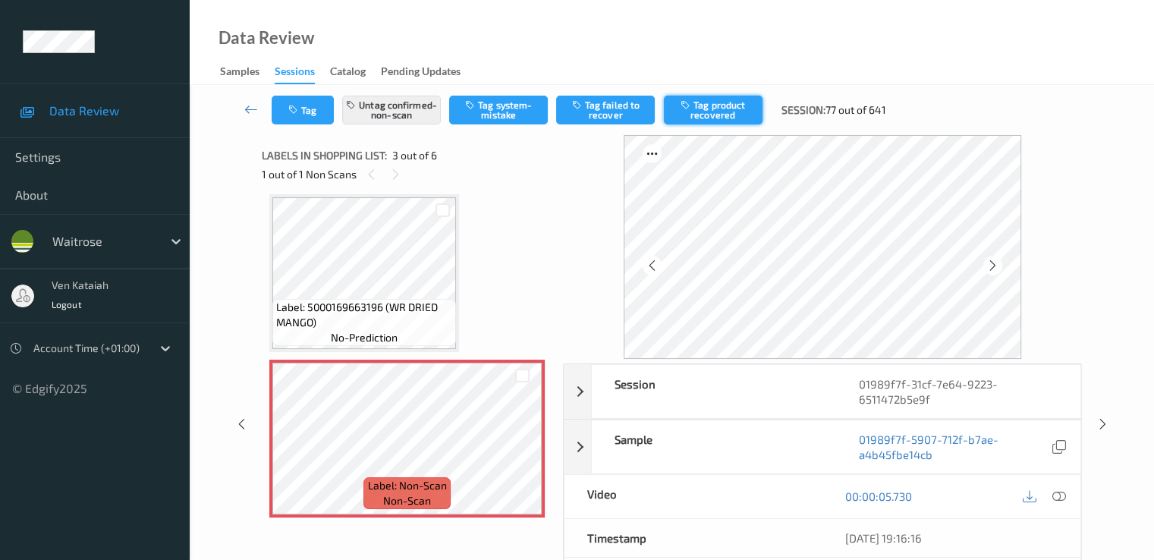
click at [693, 115] on button "Tag product recovered" at bounding box center [713, 110] width 99 height 29
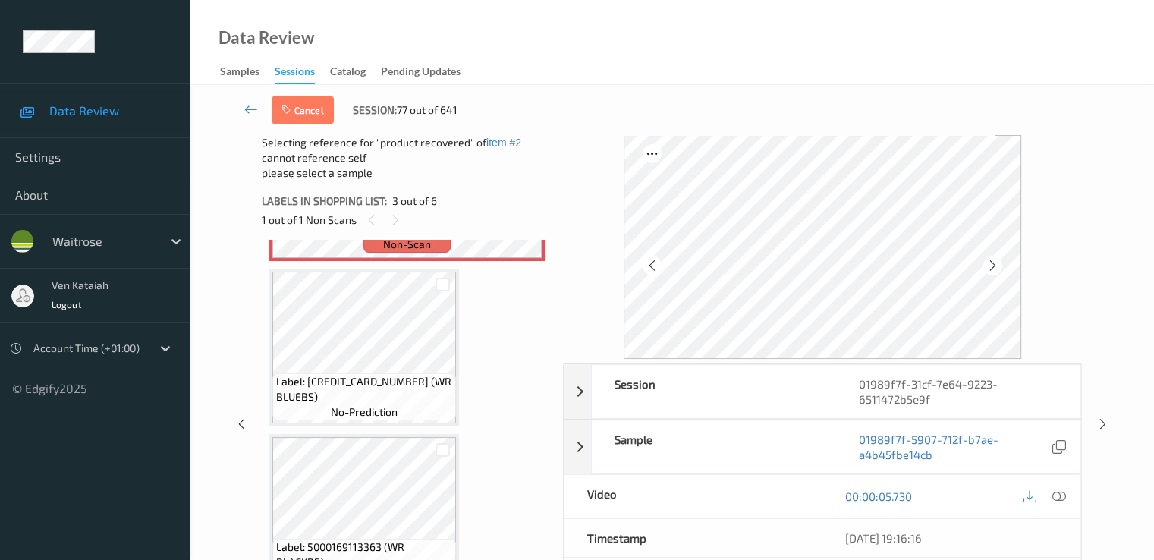
scroll to position [476, 0]
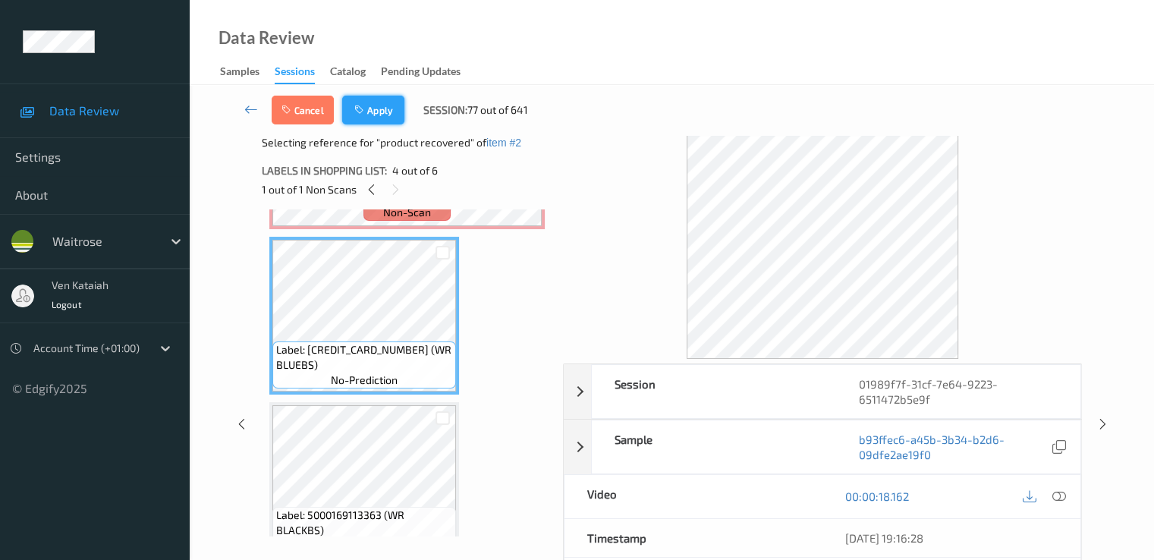
click at [369, 100] on button "Apply" at bounding box center [373, 110] width 62 height 29
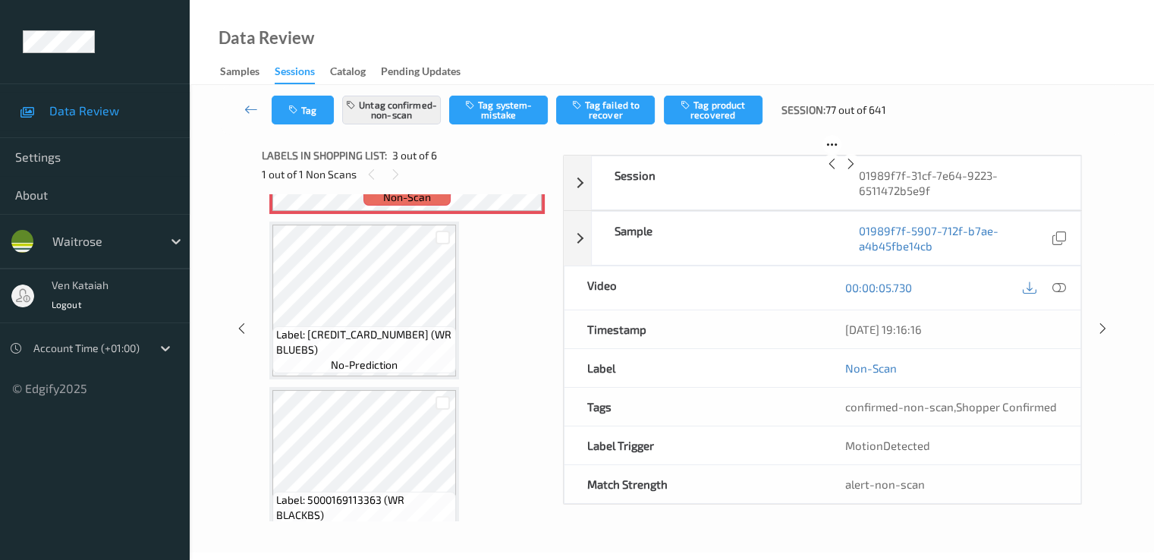
scroll to position [173, 0]
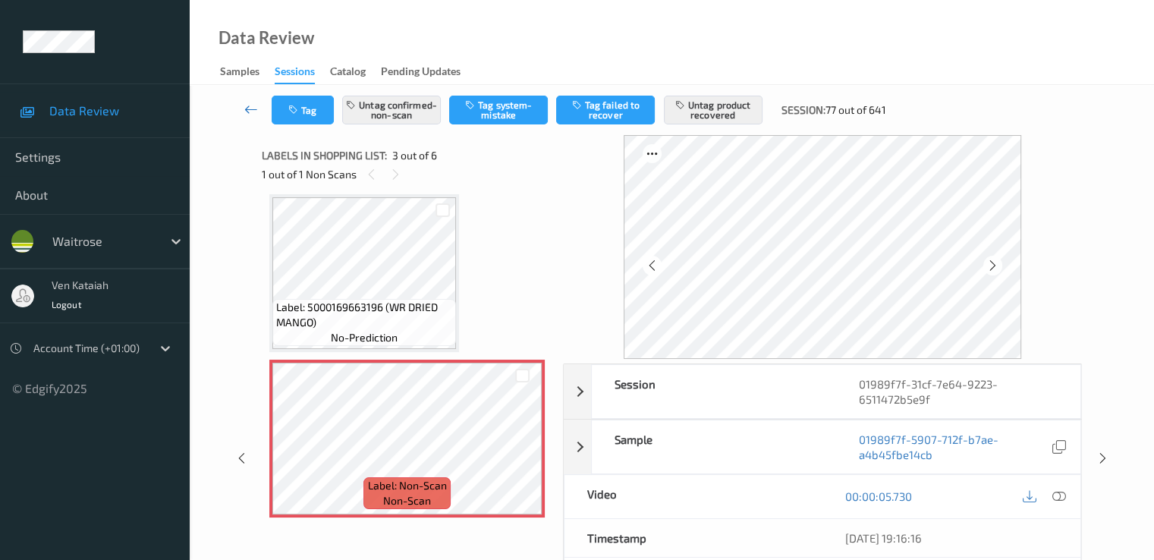
click at [253, 110] on icon at bounding box center [251, 109] width 14 height 15
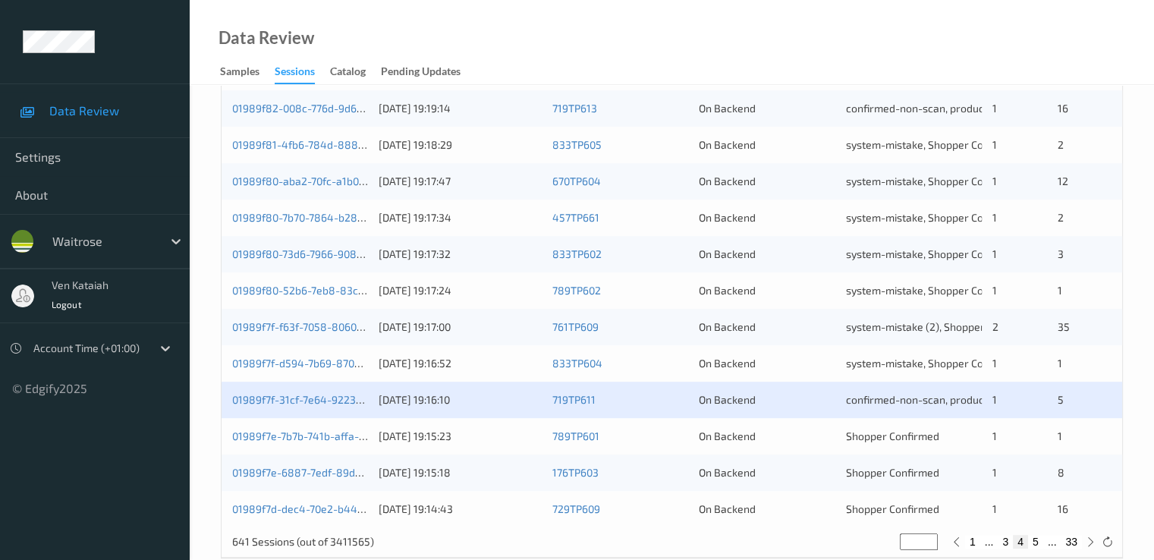
scroll to position [701, 0]
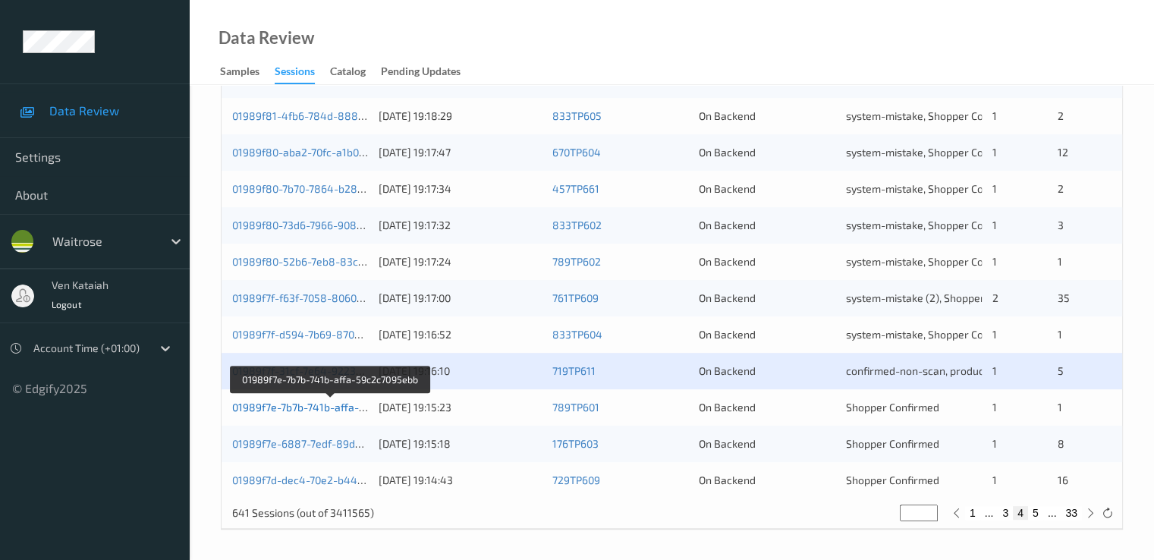
click at [269, 404] on link "01989f7e-7b7b-741b-affa-59c2c7095ebb" at bounding box center [330, 407] width 197 height 13
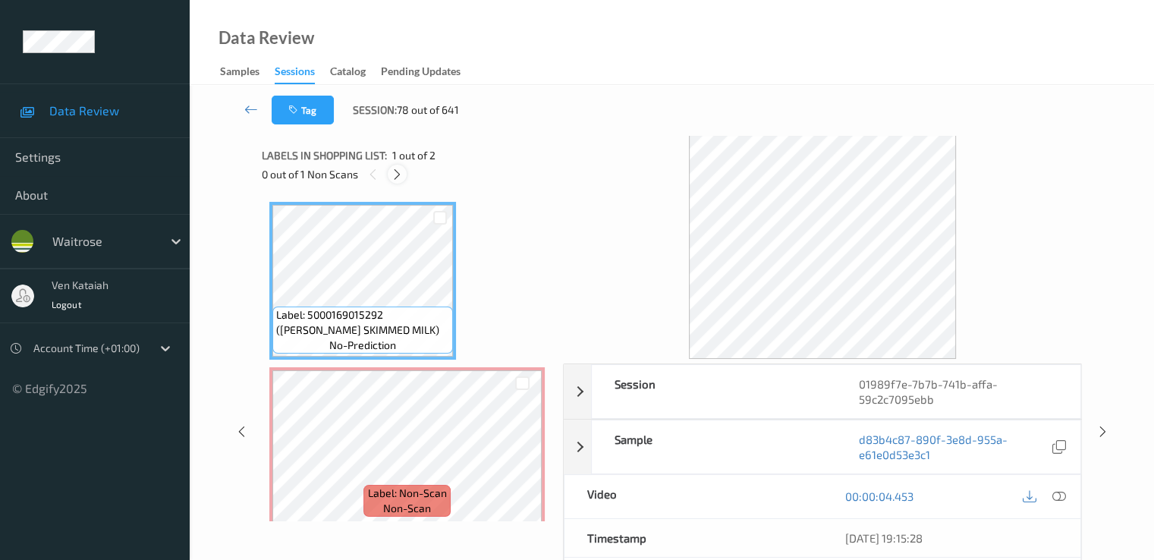
click at [397, 174] on icon at bounding box center [397, 175] width 13 height 14
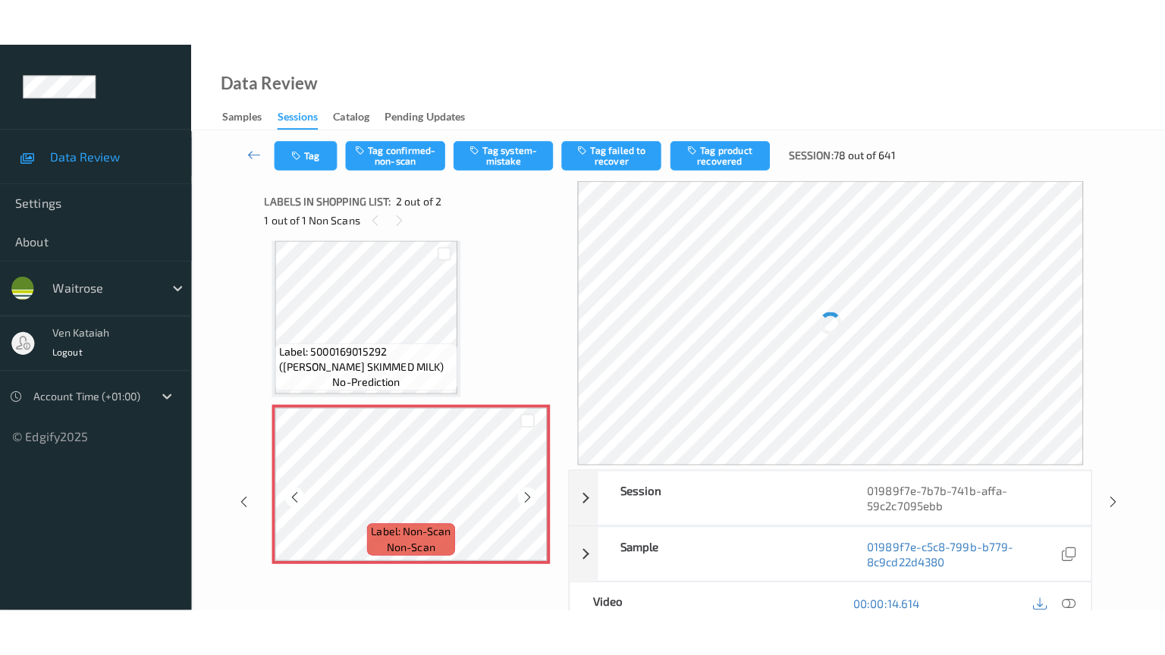
scroll to position [11, 0]
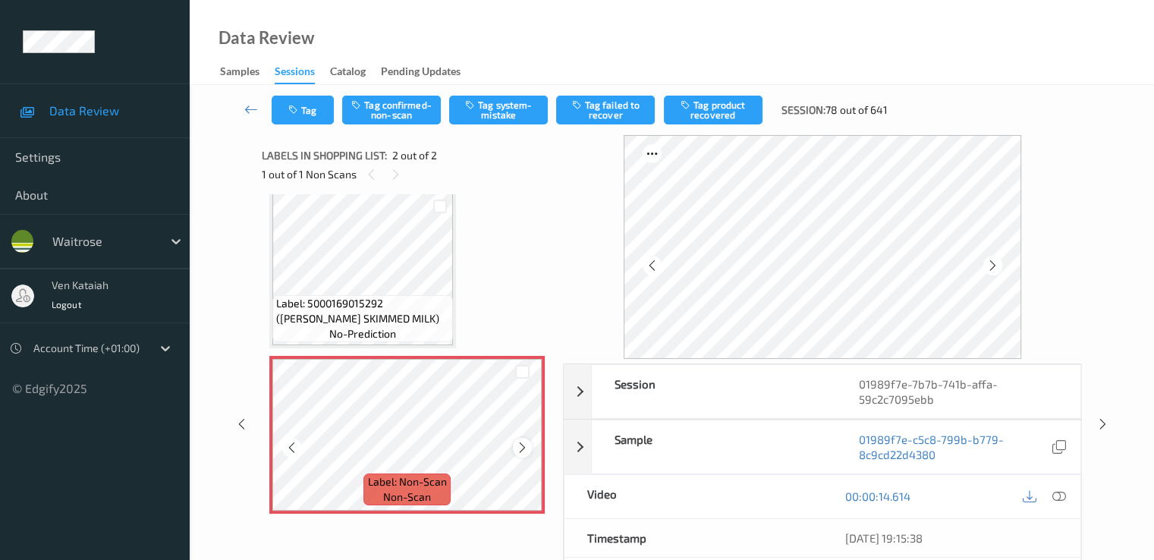
click at [519, 451] on icon at bounding box center [522, 448] width 13 height 14
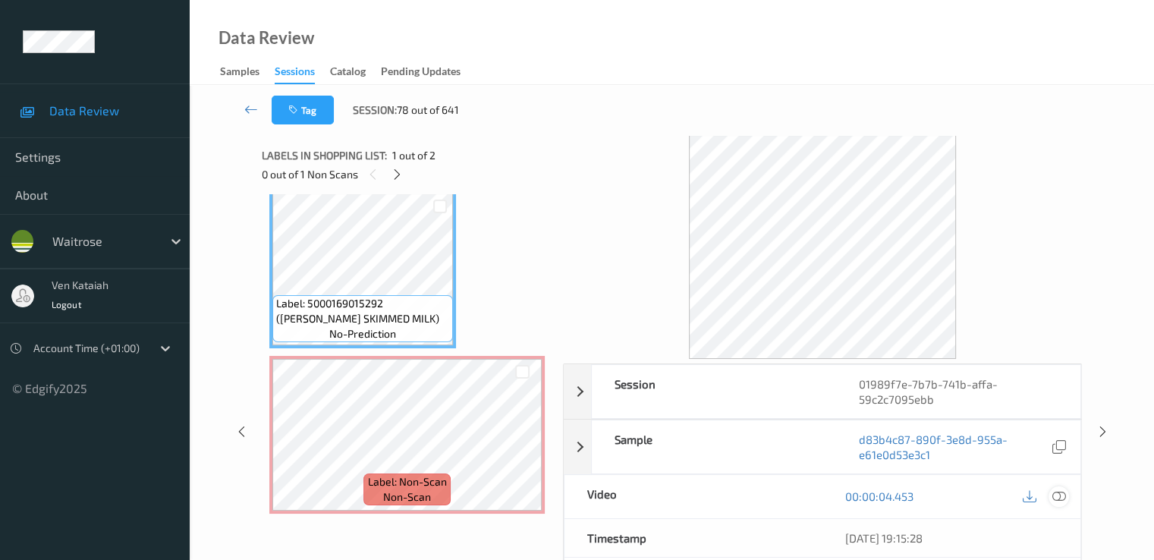
click at [1063, 495] on icon at bounding box center [1058, 496] width 14 height 14
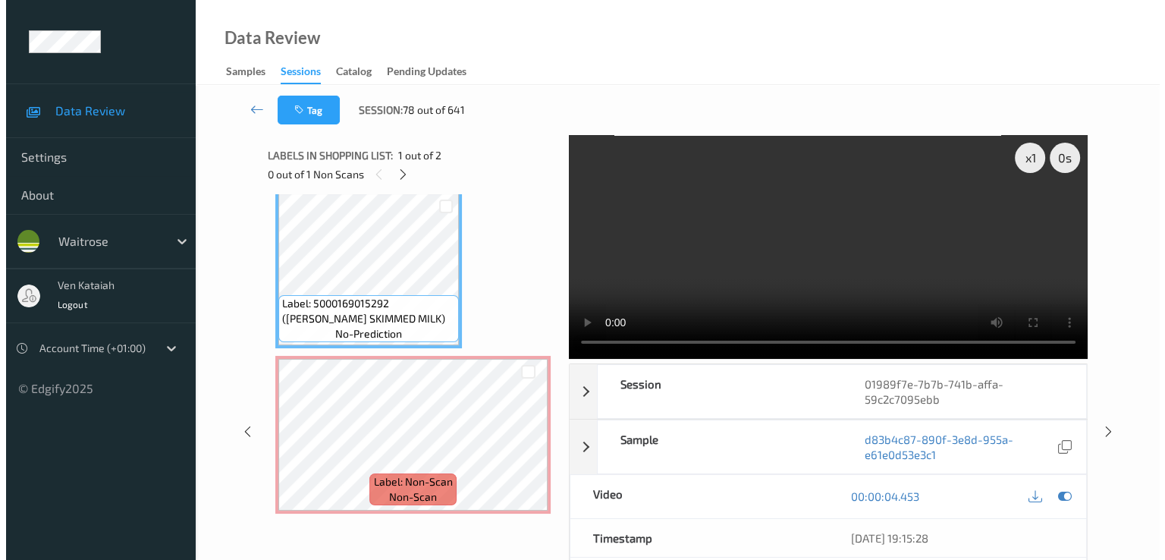
scroll to position [0, 0]
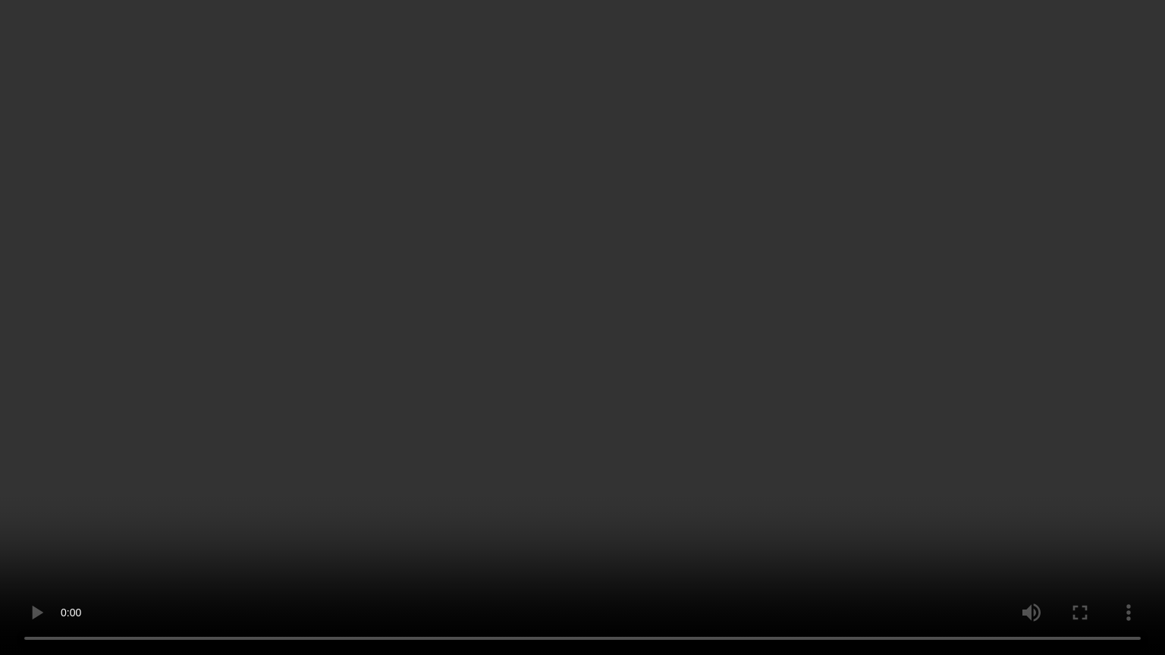
click at [709, 440] on video at bounding box center [582, 327] width 1165 height 655
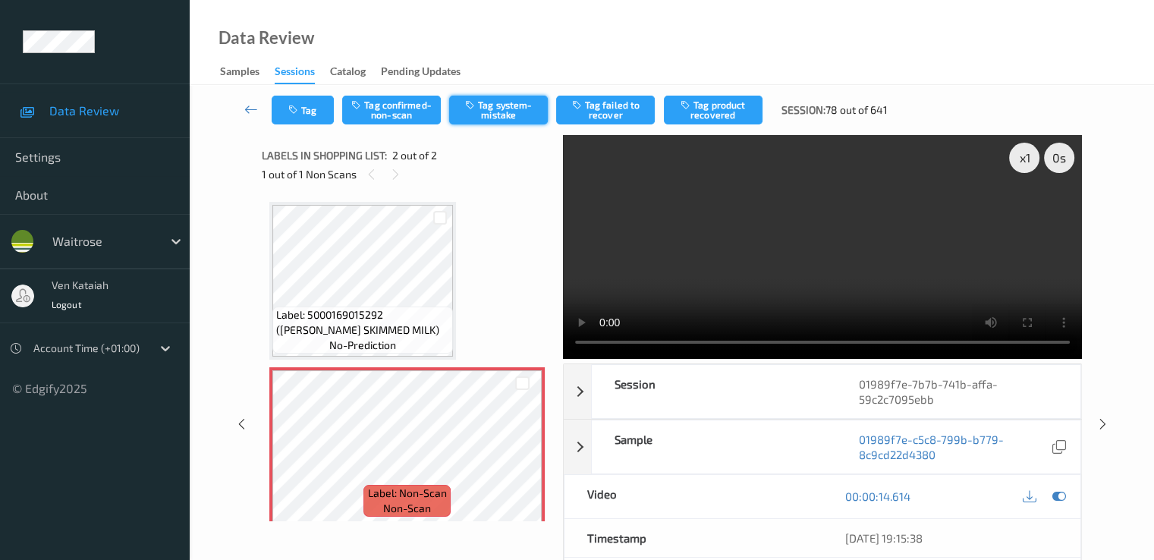
click at [493, 110] on button "Tag system-mistake" at bounding box center [498, 110] width 99 height 29
click at [299, 121] on button "Tag" at bounding box center [303, 110] width 62 height 29
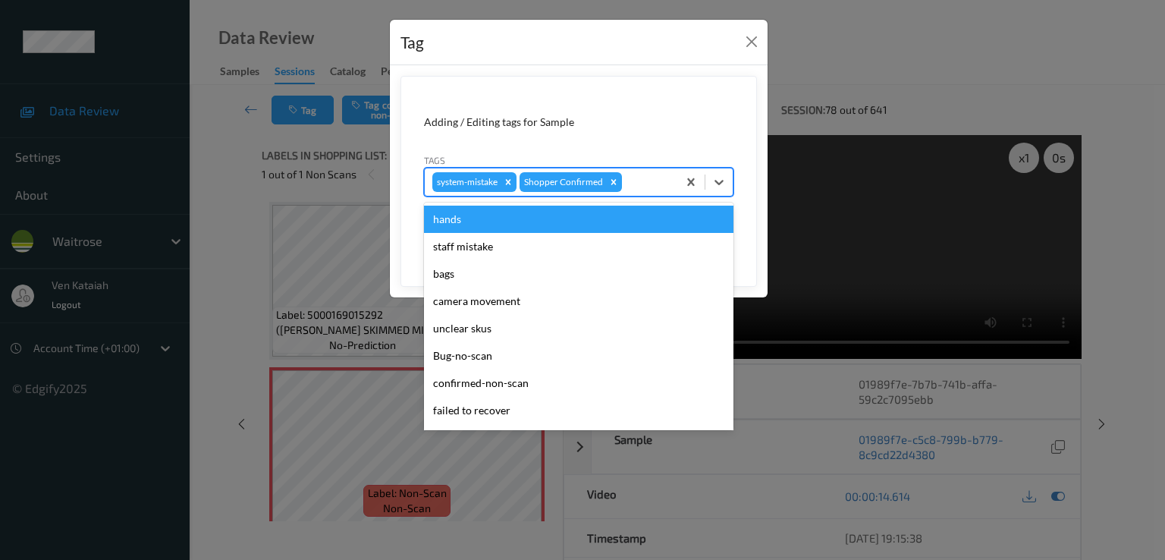
click at [636, 179] on div at bounding box center [647, 182] width 45 height 18
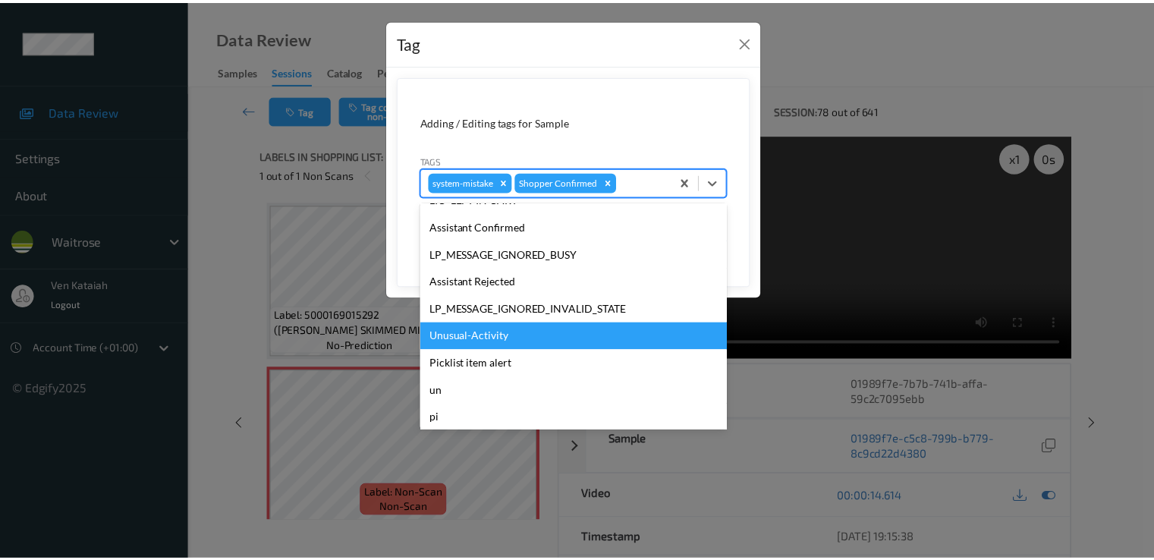
scroll to position [297, 0]
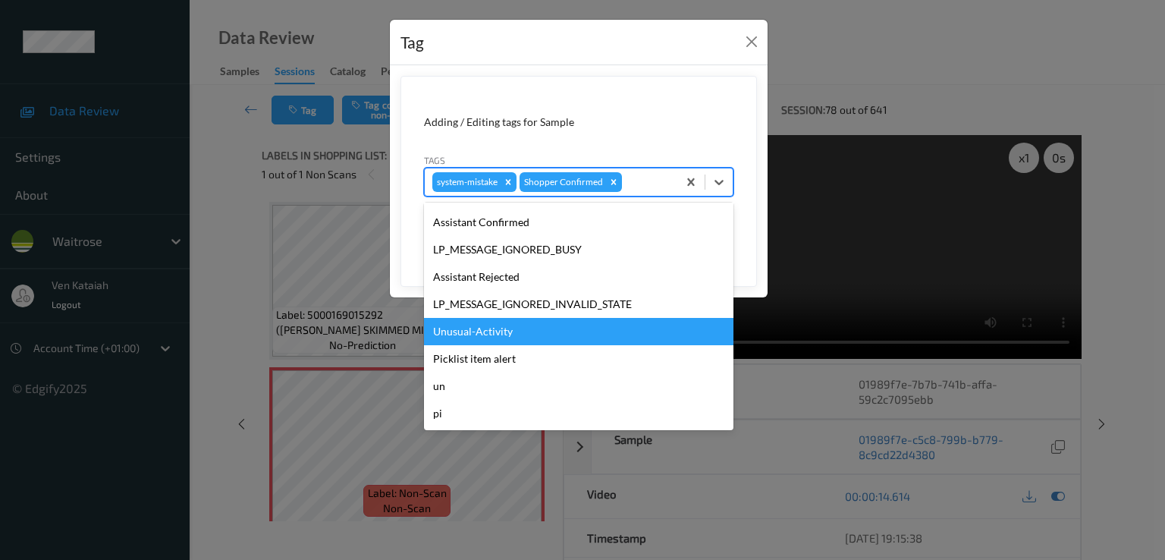
click at [507, 342] on div "Unusual-Activity" at bounding box center [578, 331] width 309 height 27
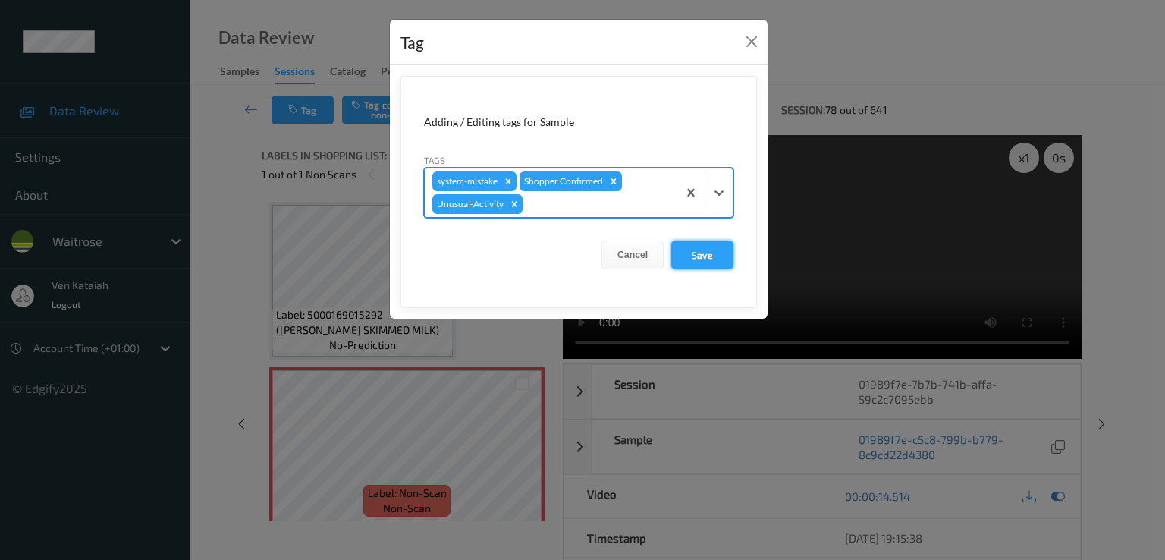
click at [693, 240] on button "Save" at bounding box center [702, 254] width 62 height 29
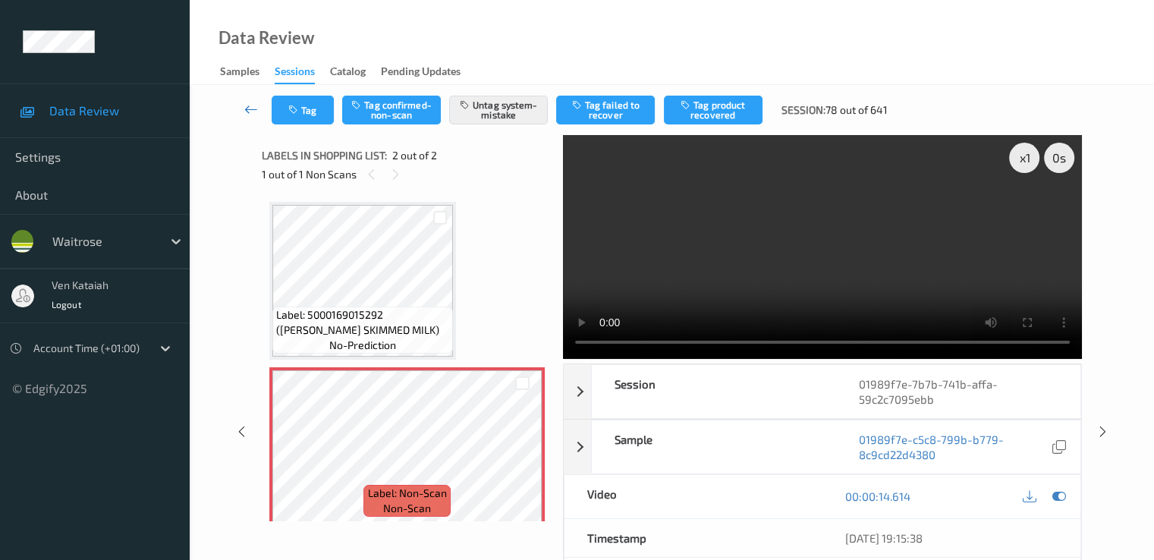
click at [251, 108] on icon at bounding box center [251, 109] width 14 height 15
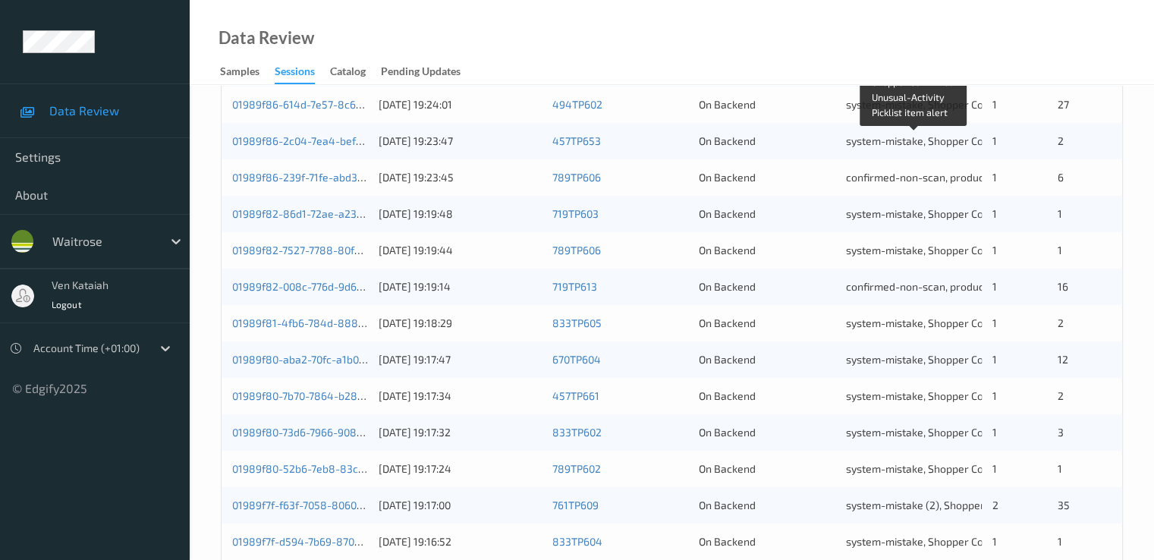
scroll to position [701, 0]
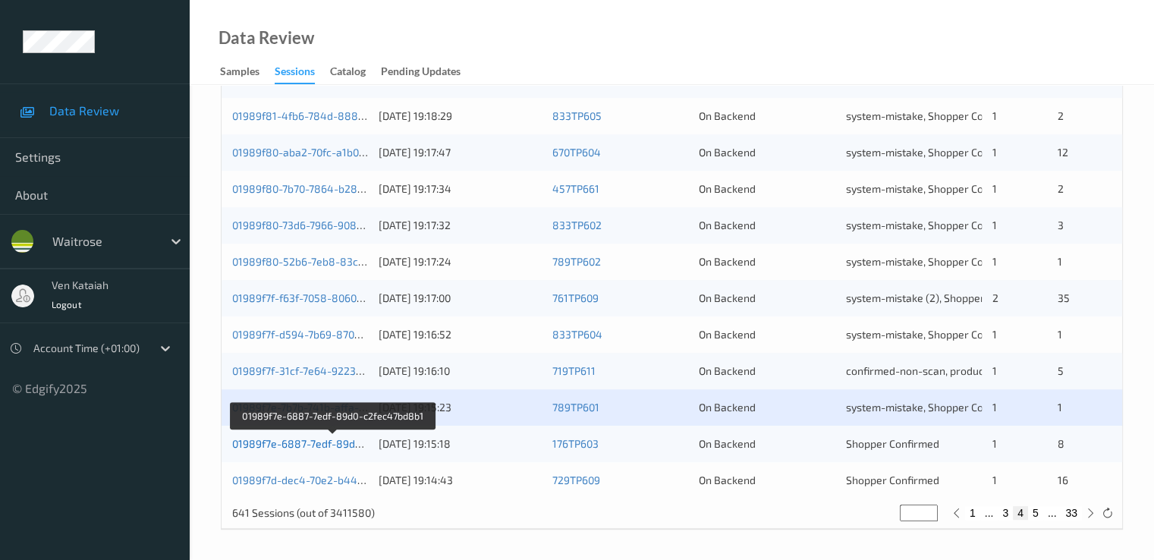
click at [332, 443] on link "01989f7e-6887-7edf-89d0-c2fec47bd8b1" at bounding box center [333, 443] width 202 height 13
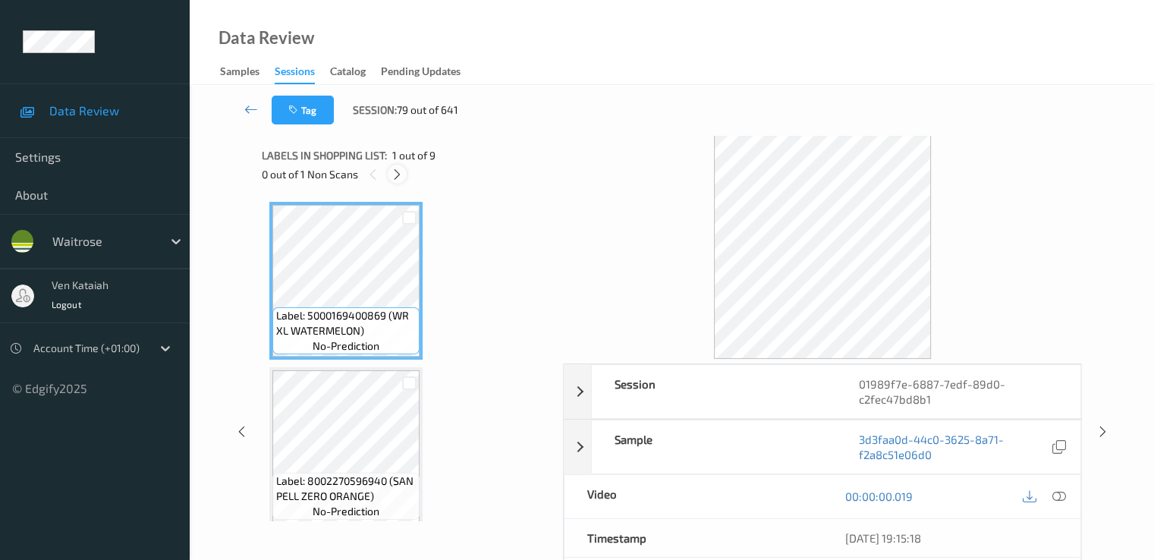
click at [391, 168] on icon at bounding box center [397, 175] width 13 height 14
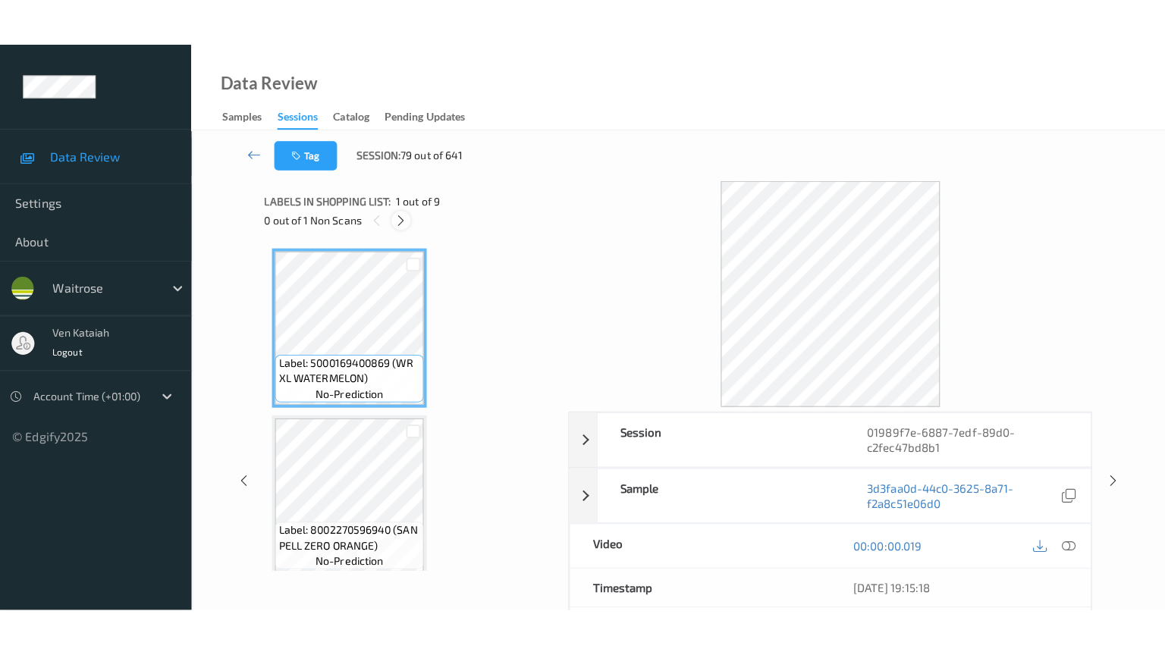
scroll to position [1165, 0]
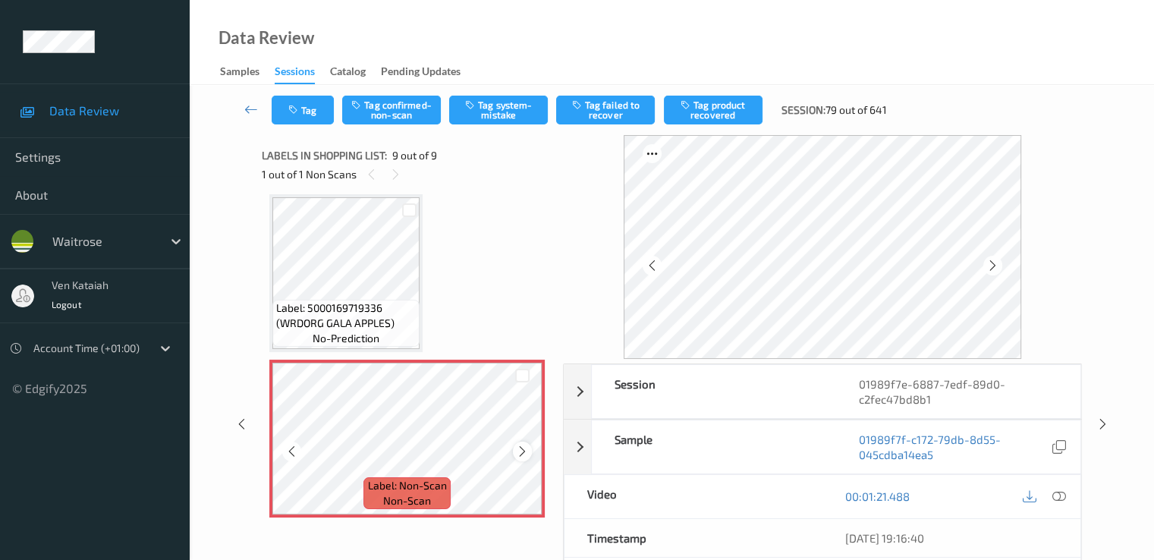
click at [523, 450] on icon at bounding box center [522, 452] width 13 height 14
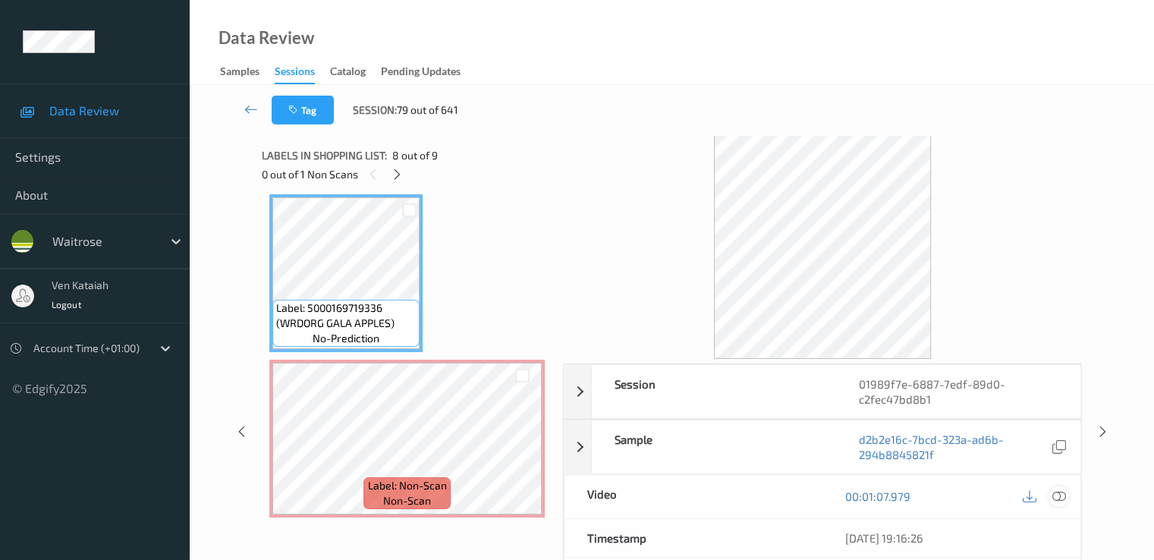
click at [1059, 497] on icon at bounding box center [1058, 496] width 14 height 14
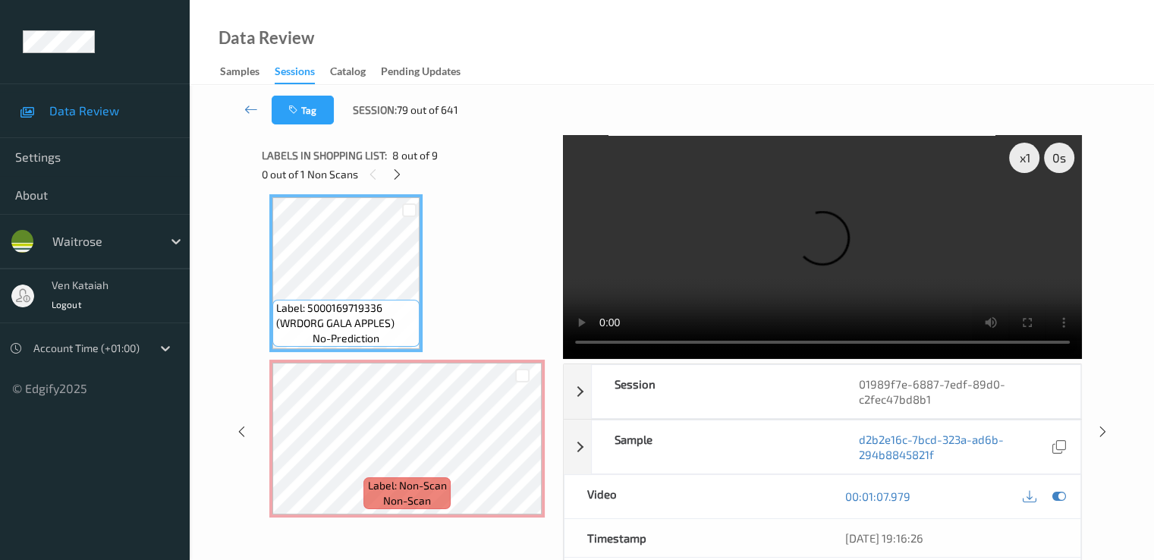
scroll to position [1073, 0]
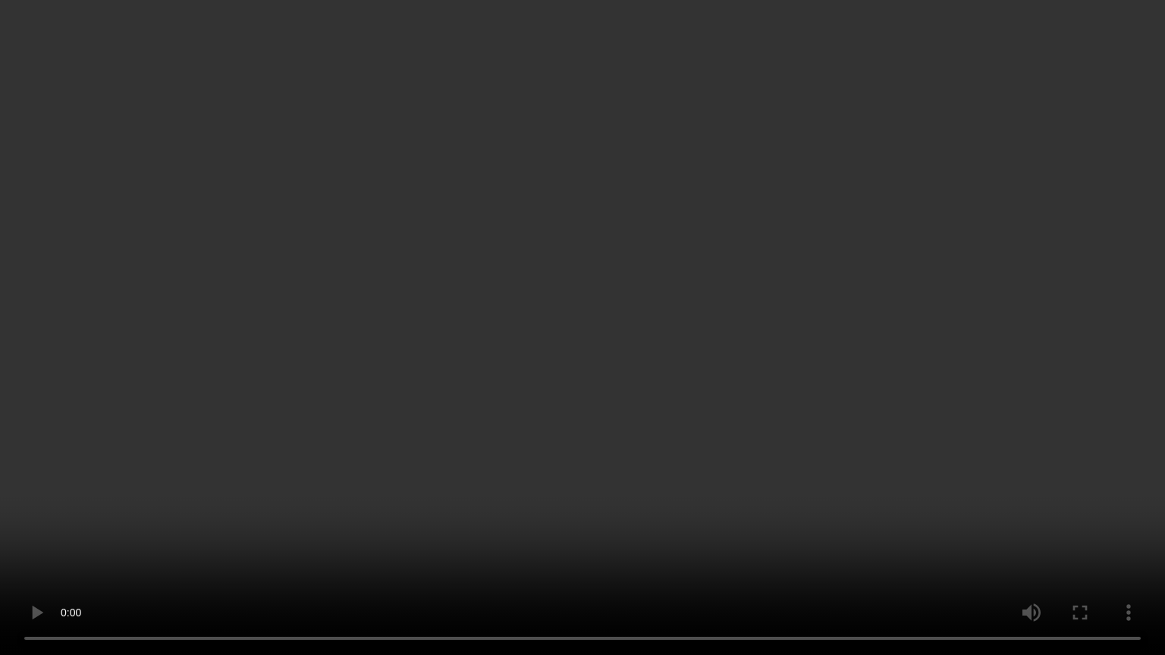
click at [716, 394] on video at bounding box center [582, 327] width 1165 height 655
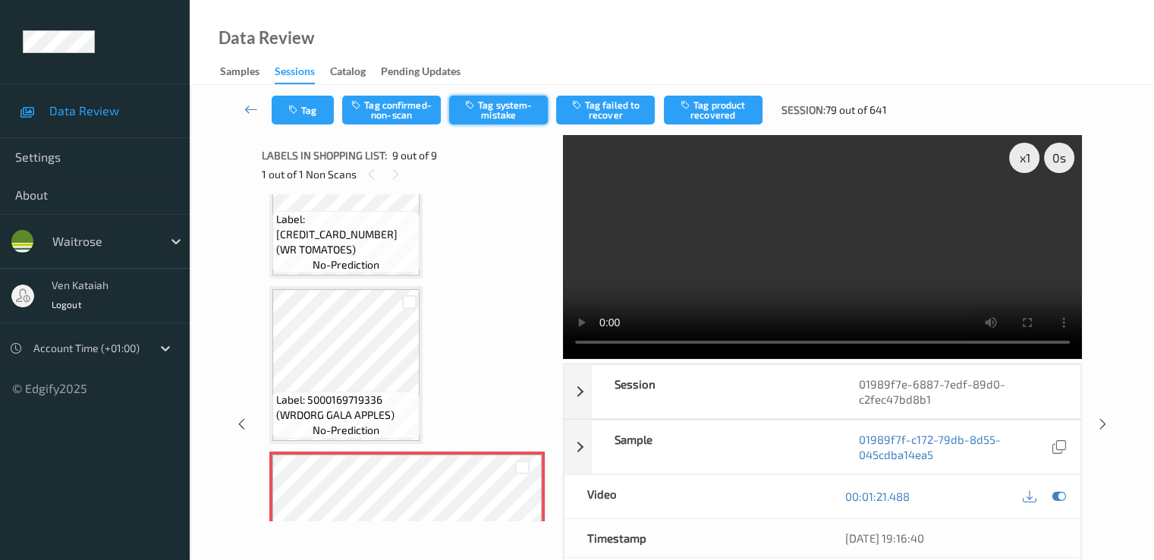
click at [477, 124] on button "Tag system-mistake" at bounding box center [498, 110] width 99 height 29
click at [299, 116] on button "Tag" at bounding box center [303, 110] width 62 height 29
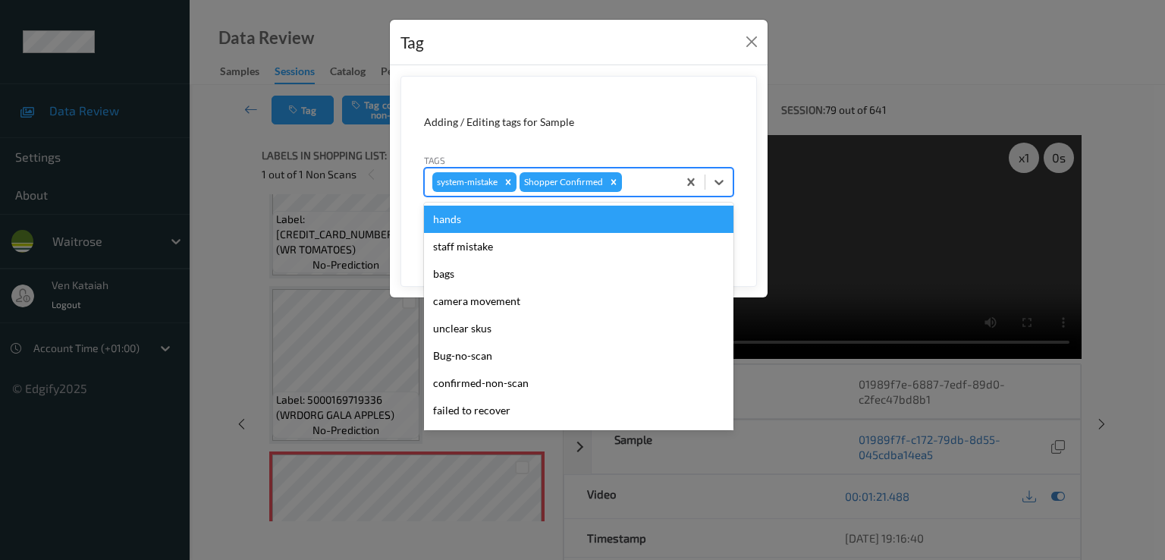
click at [650, 190] on div "system-mistake Shopper Confirmed" at bounding box center [551, 182] width 253 height 26
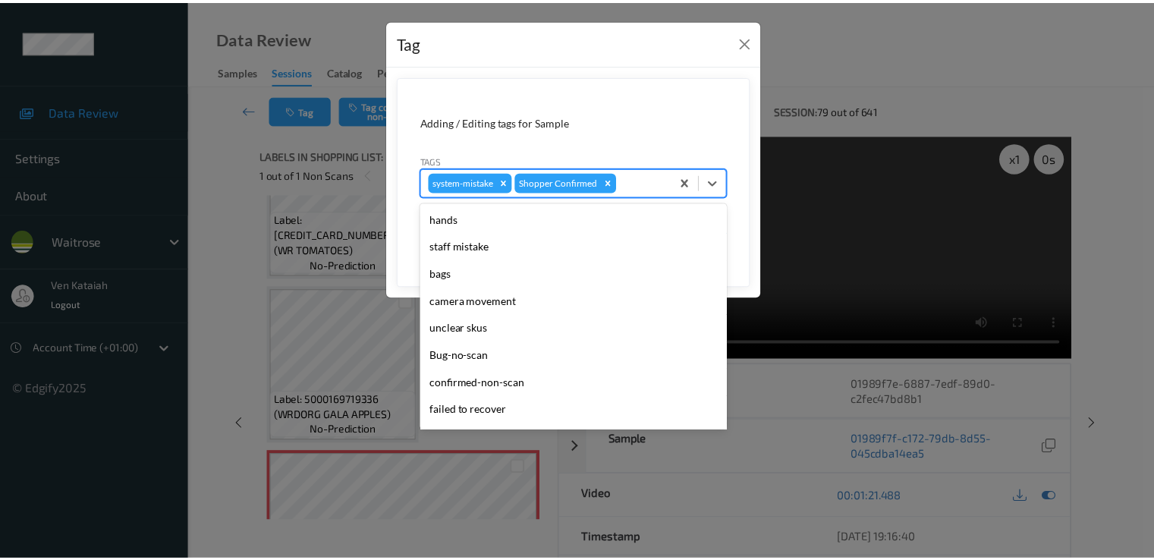
scroll to position [297, 0]
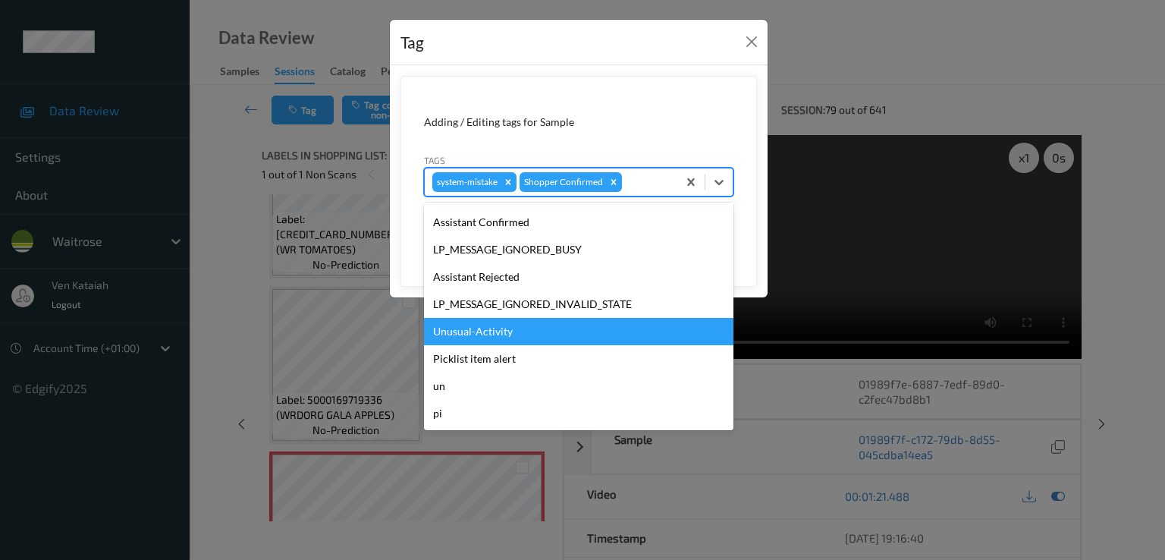
click at [509, 329] on div "Unusual-Activity" at bounding box center [578, 331] width 309 height 27
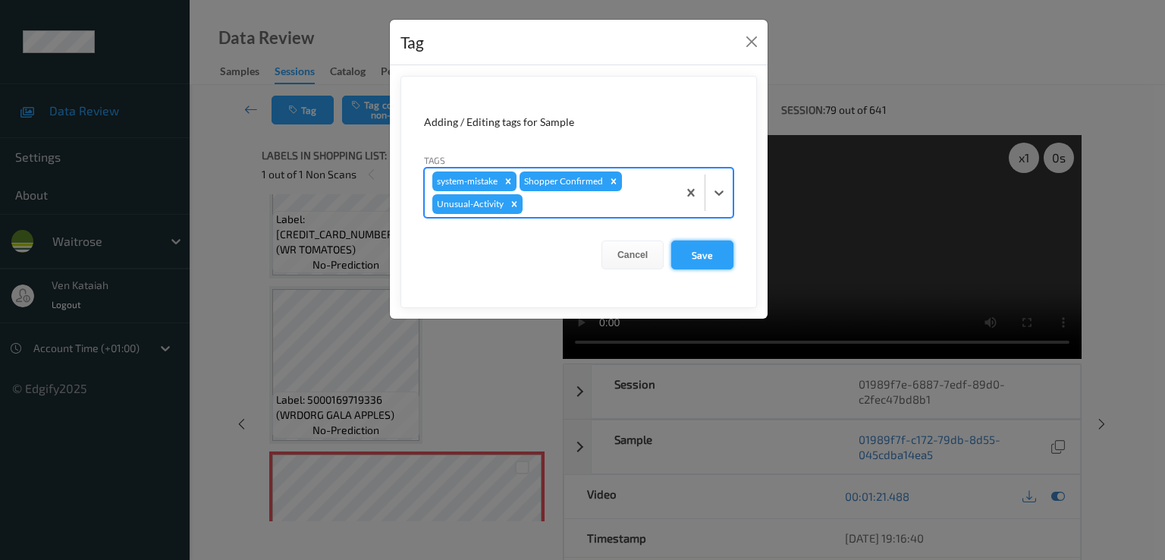
click at [711, 253] on button "Save" at bounding box center [702, 254] width 62 height 29
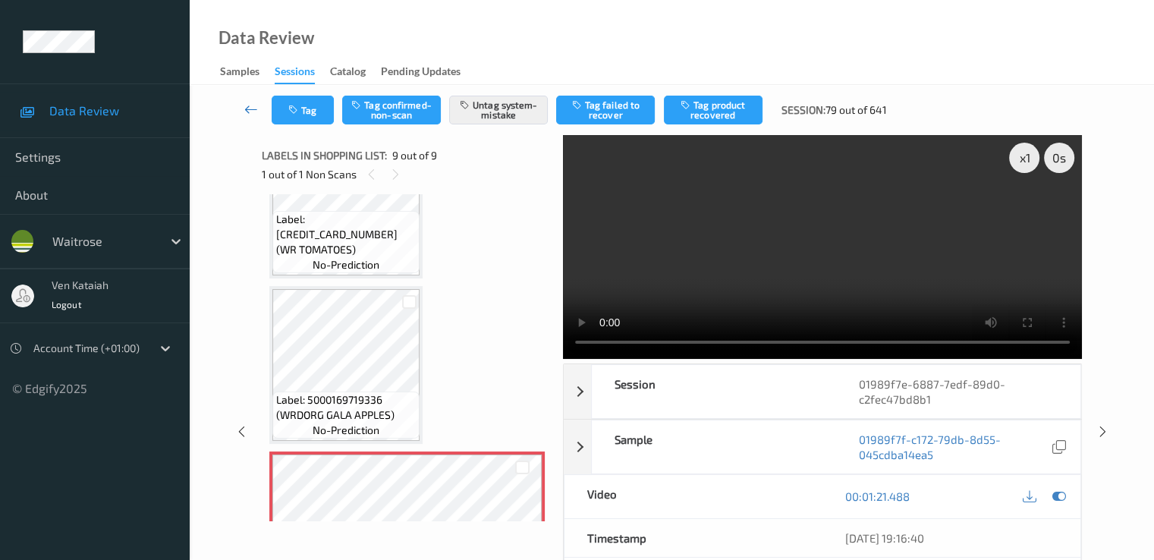
click at [256, 109] on icon at bounding box center [251, 109] width 14 height 15
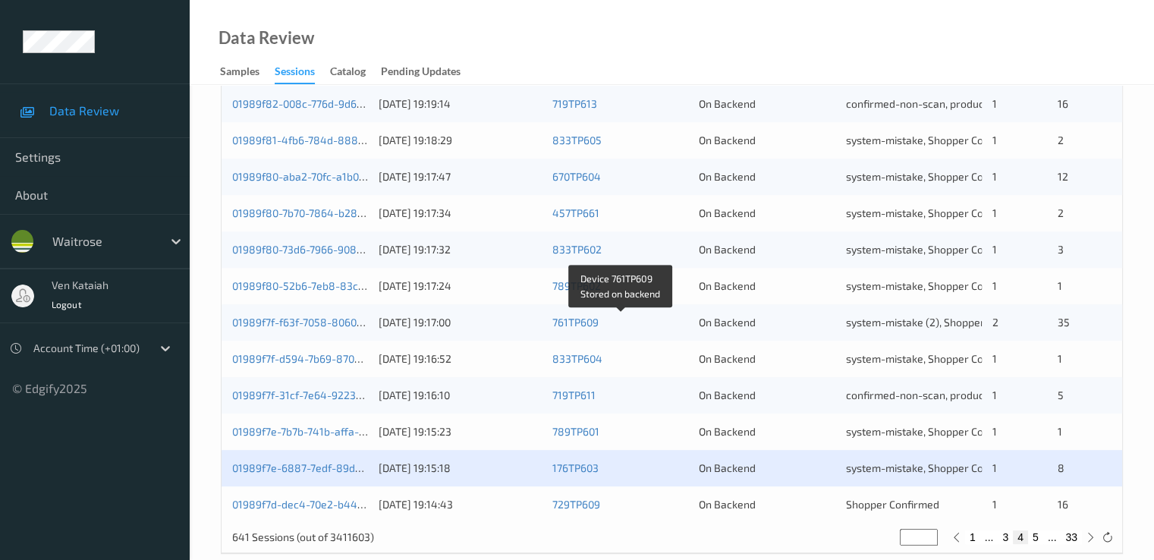
scroll to position [701, 0]
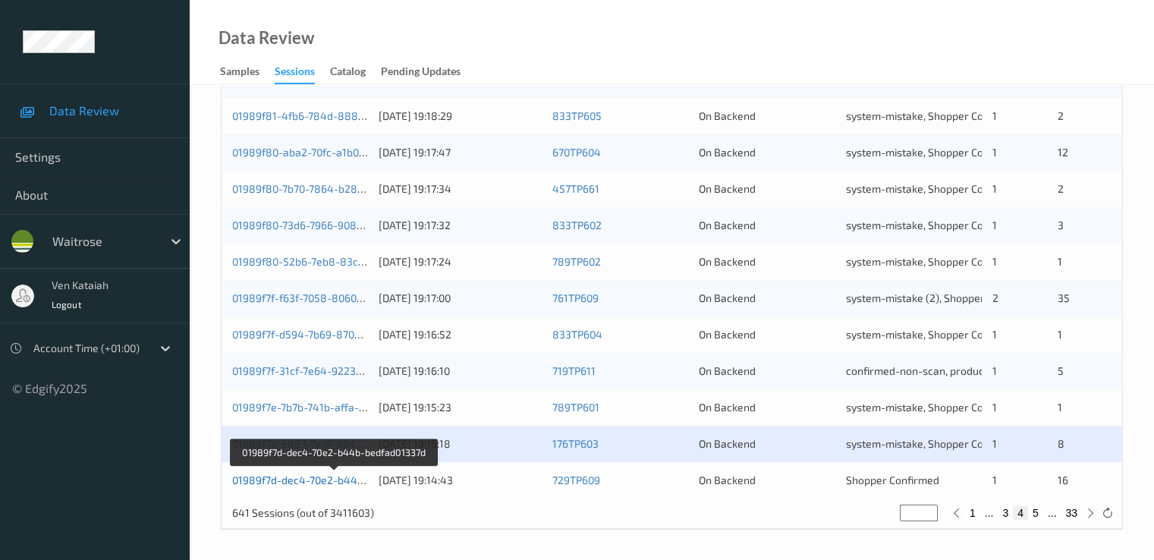
click at [338, 476] on link "01989f7d-dec4-70e2-b44b-bedfad01337d" at bounding box center [334, 479] width 204 height 13
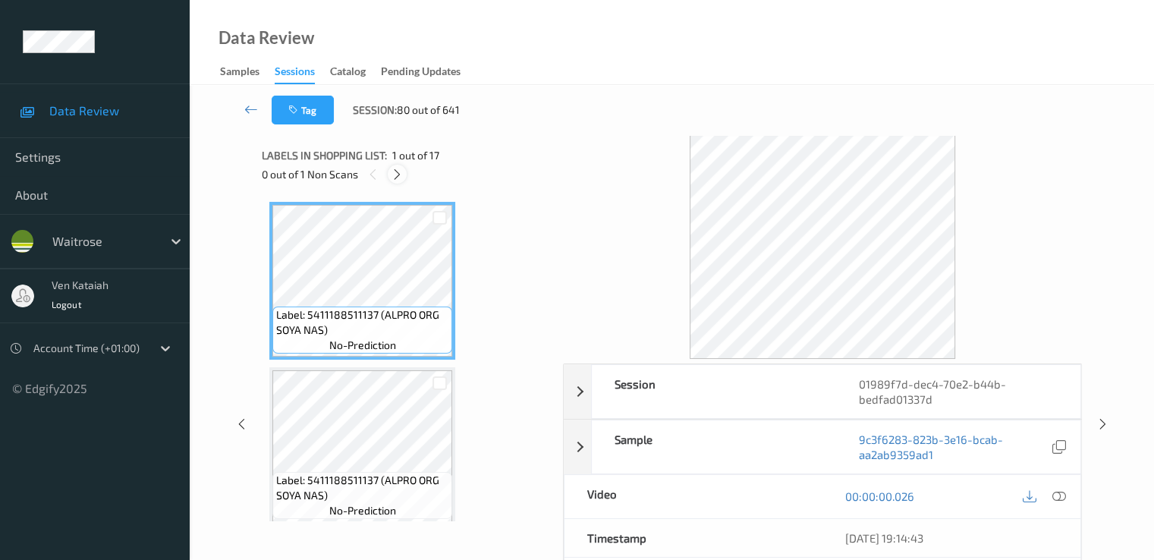
click at [394, 183] on div at bounding box center [397, 174] width 19 height 19
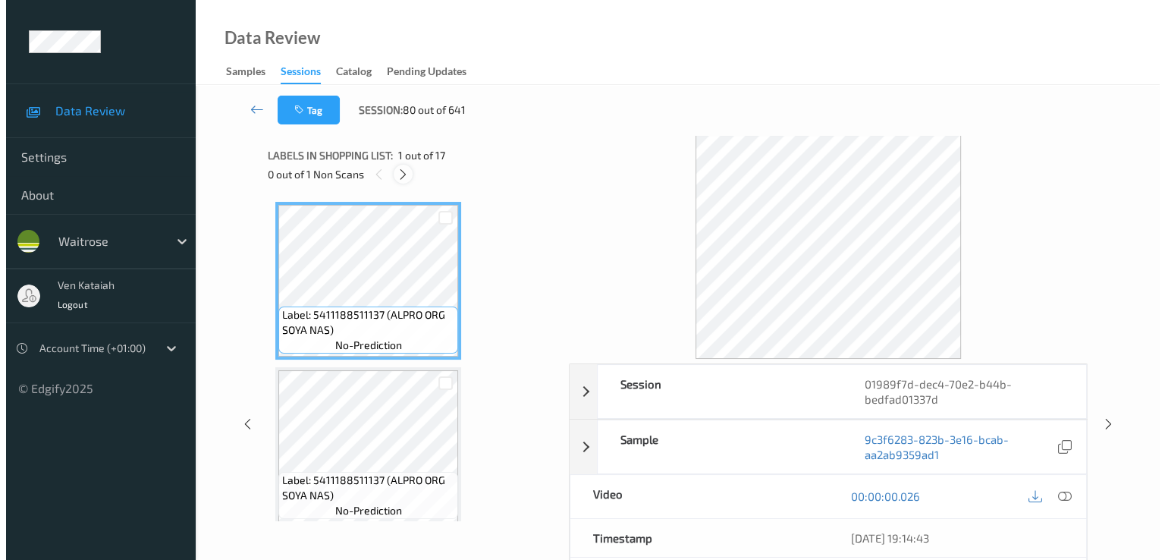
scroll to position [1000, 0]
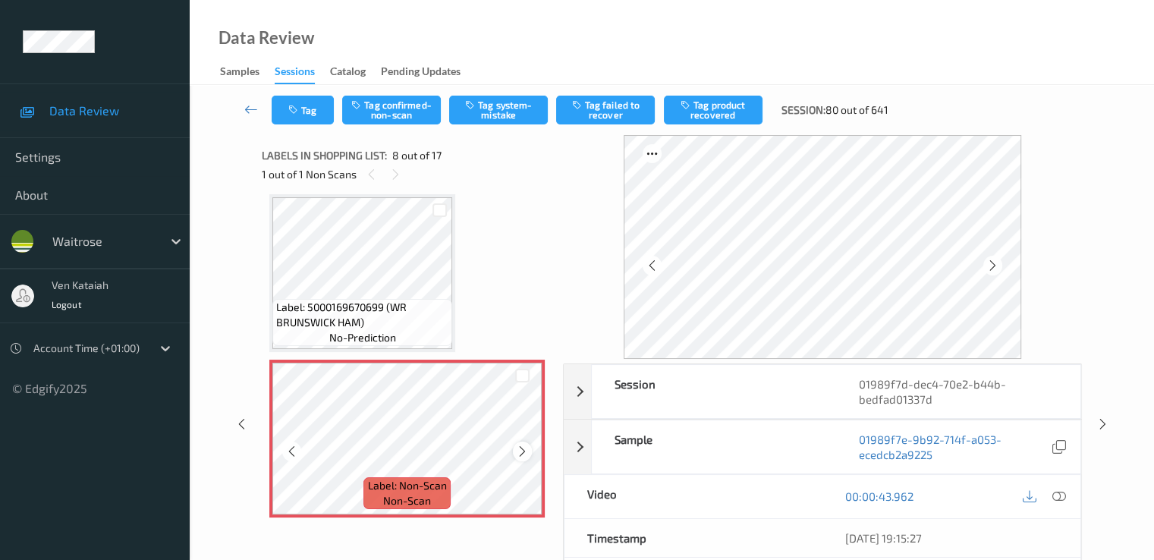
click at [519, 444] on div at bounding box center [522, 450] width 19 height 19
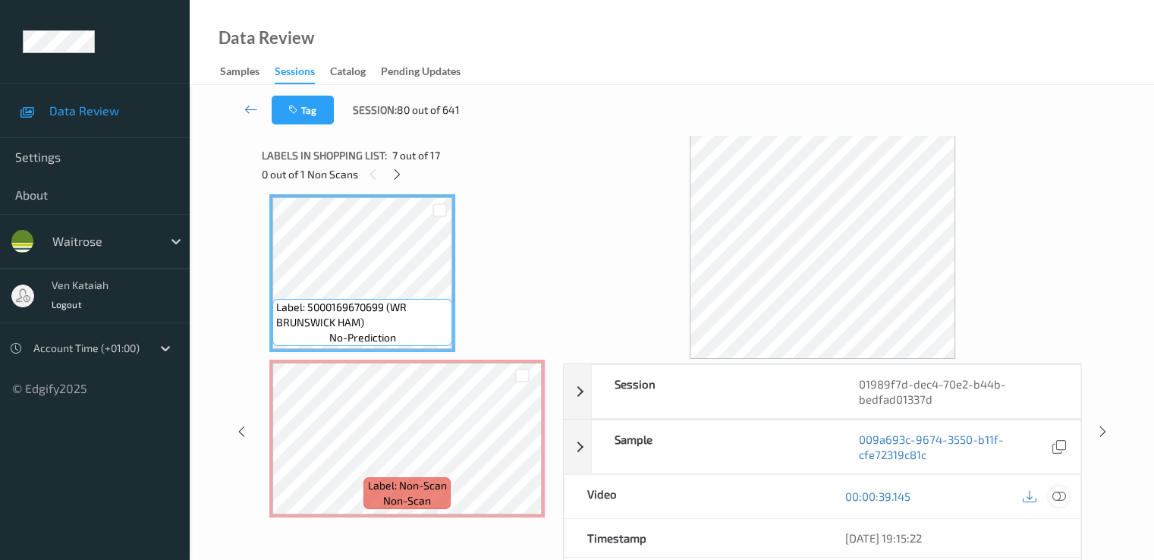
click at [1060, 493] on icon at bounding box center [1058, 496] width 14 height 14
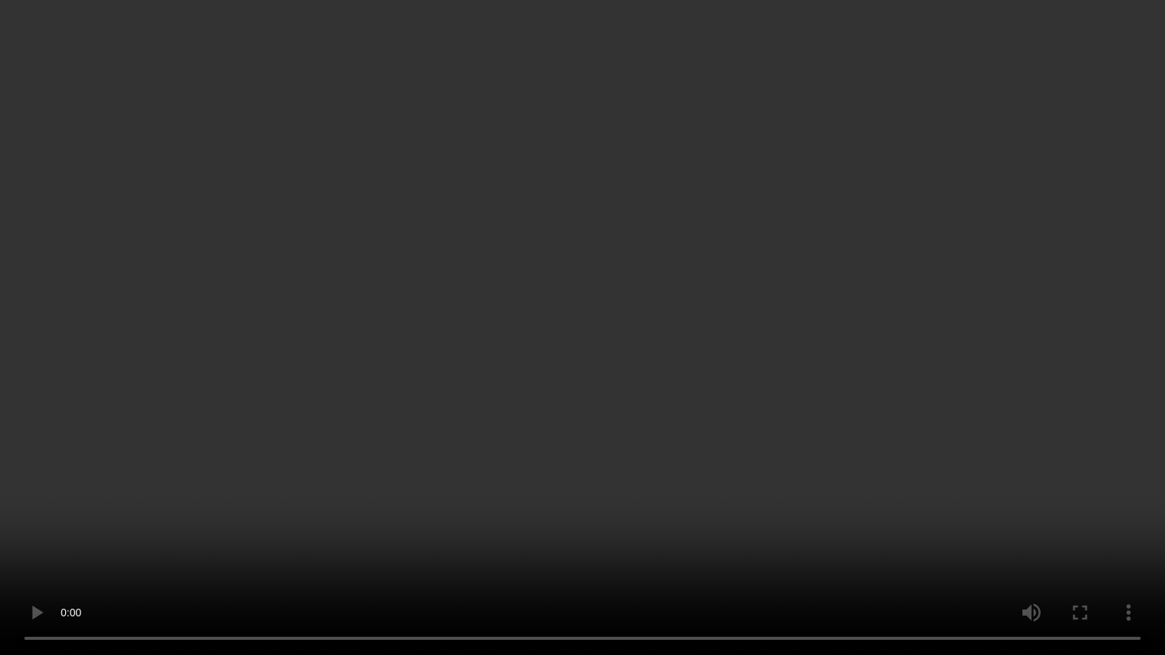
click at [677, 372] on video at bounding box center [582, 327] width 1165 height 655
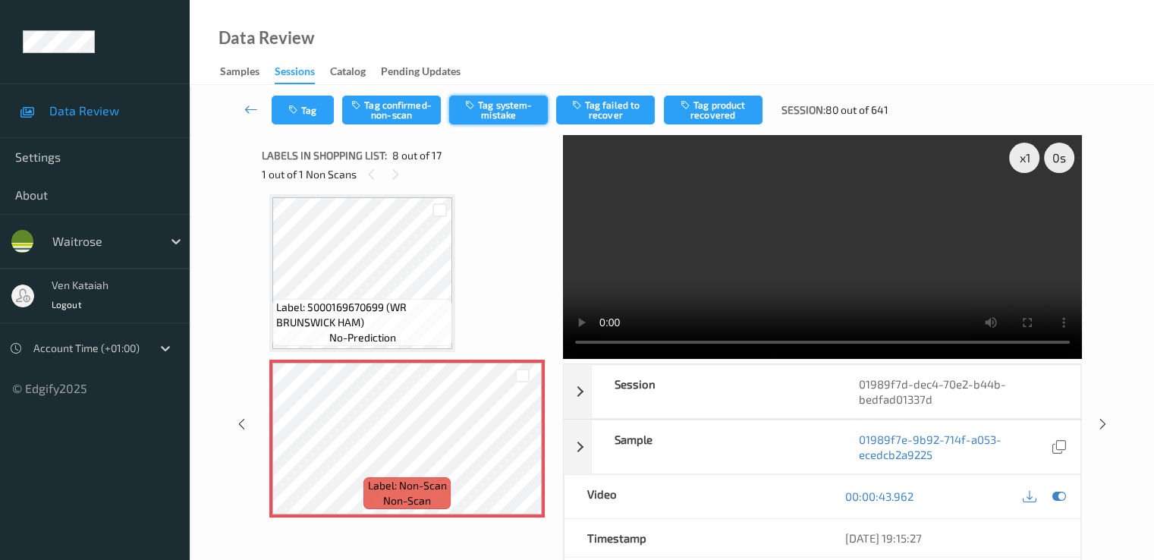
click at [482, 119] on button "Tag system-mistake" at bounding box center [498, 110] width 99 height 29
click at [307, 110] on button "Tag" at bounding box center [303, 110] width 62 height 29
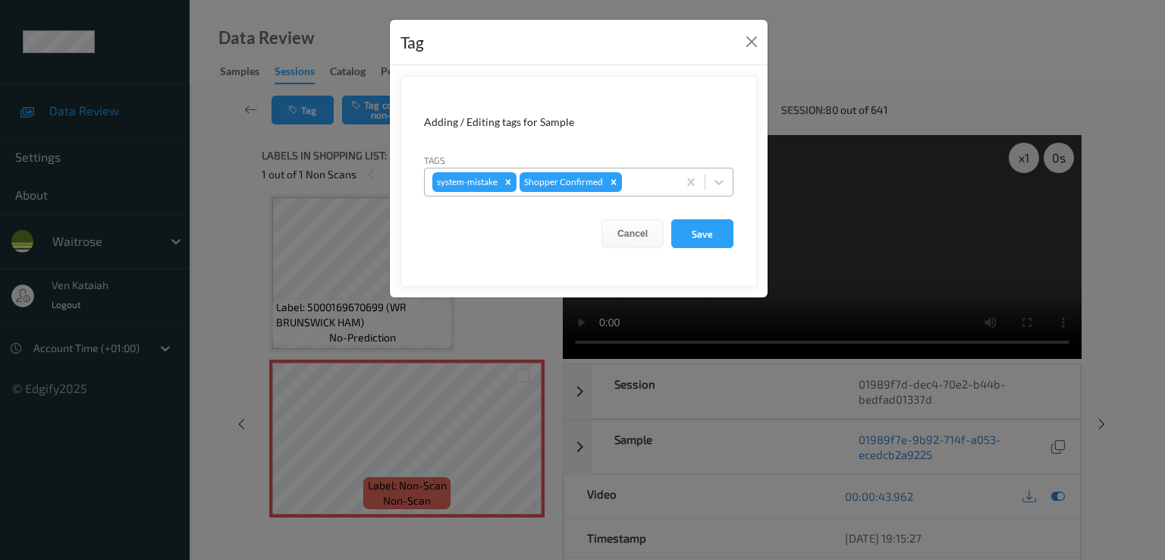
click at [661, 189] on div at bounding box center [647, 182] width 45 height 18
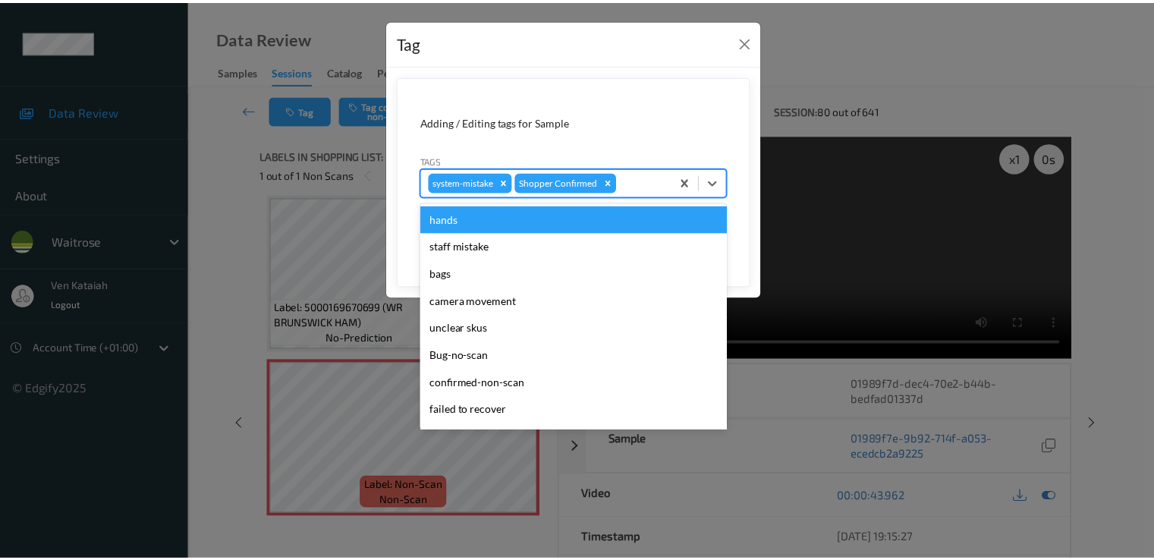
scroll to position [297, 0]
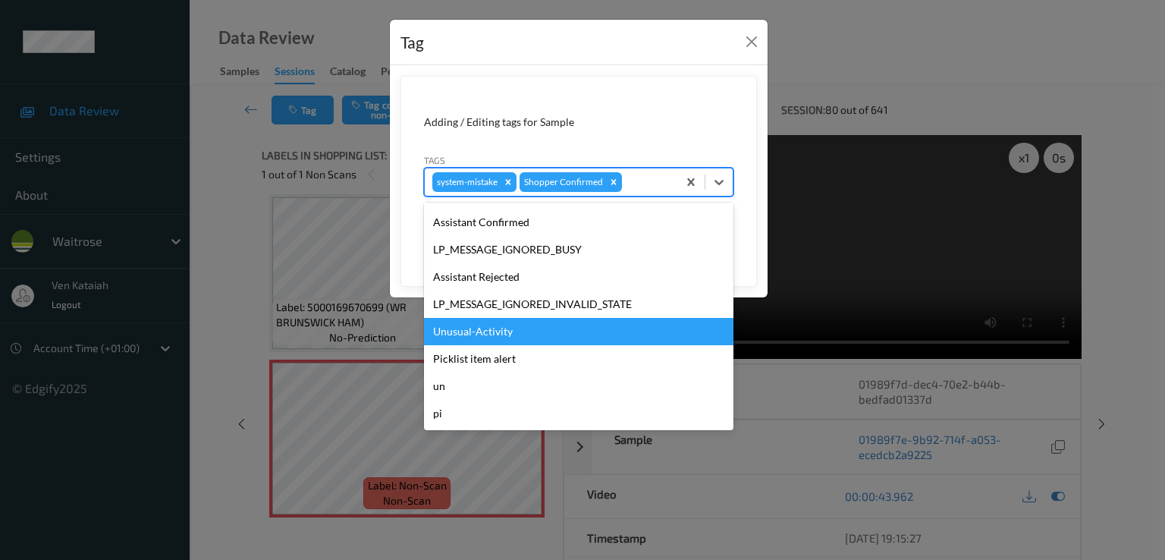
click at [519, 331] on div "Unusual-Activity" at bounding box center [578, 331] width 309 height 27
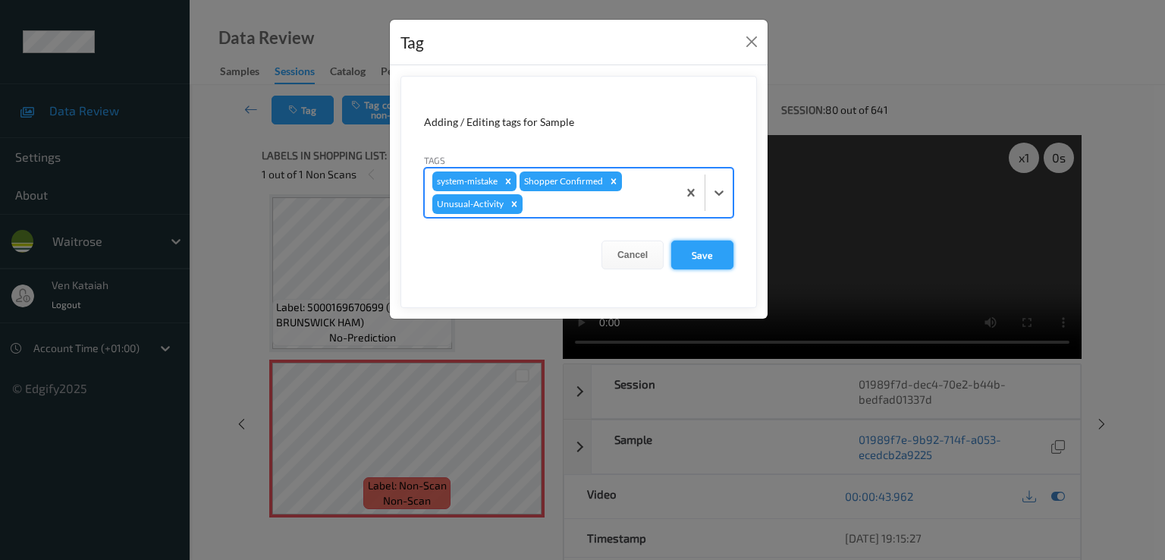
click at [707, 260] on button "Save" at bounding box center [702, 254] width 62 height 29
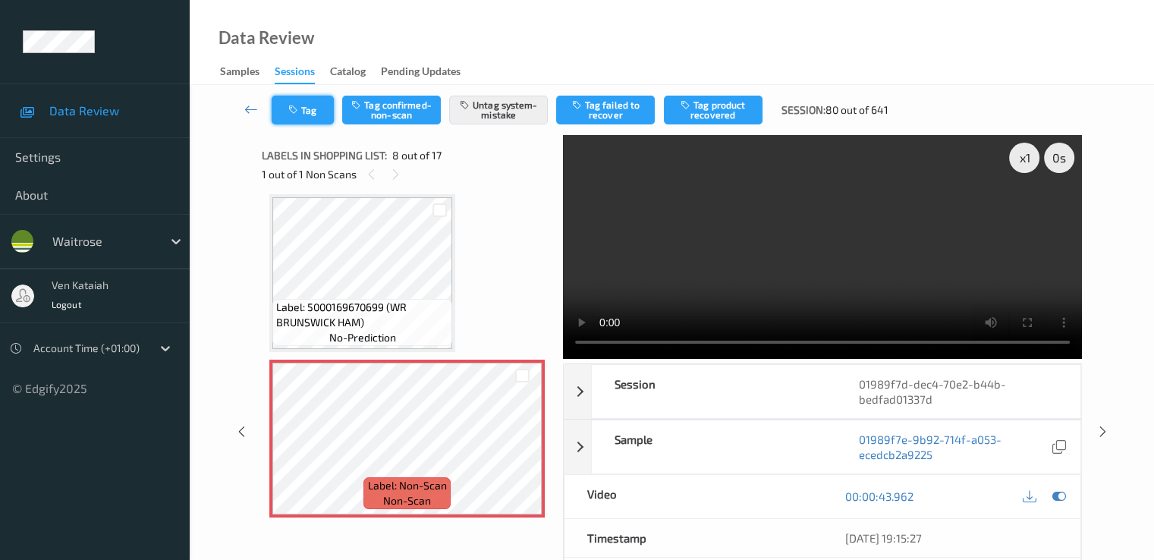
click at [303, 105] on button "Tag" at bounding box center [303, 110] width 62 height 29
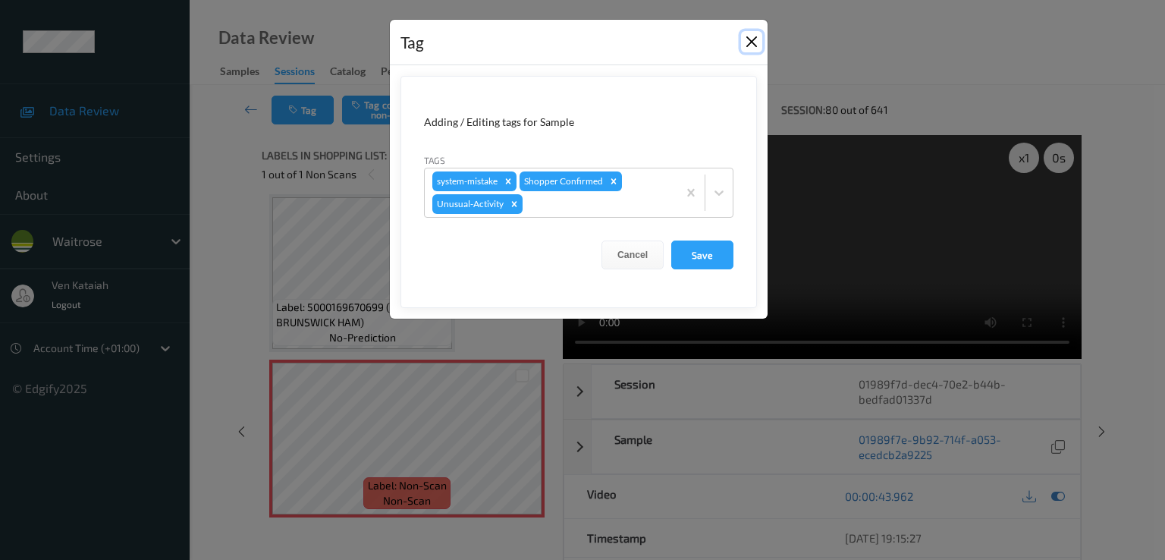
click at [747, 36] on button "Close" at bounding box center [751, 41] width 21 height 21
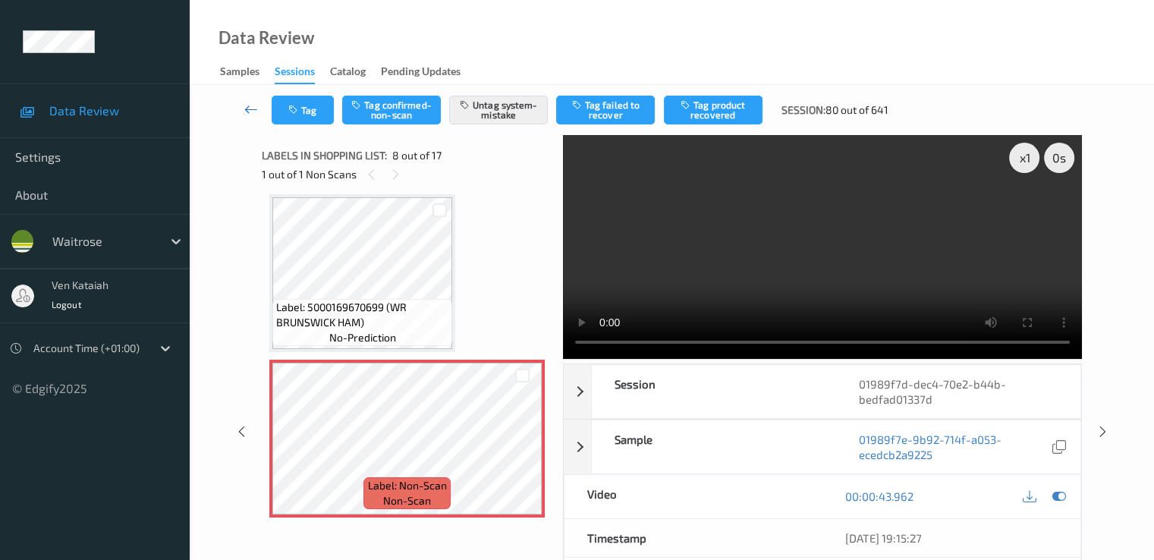
click at [253, 108] on icon at bounding box center [251, 109] width 14 height 15
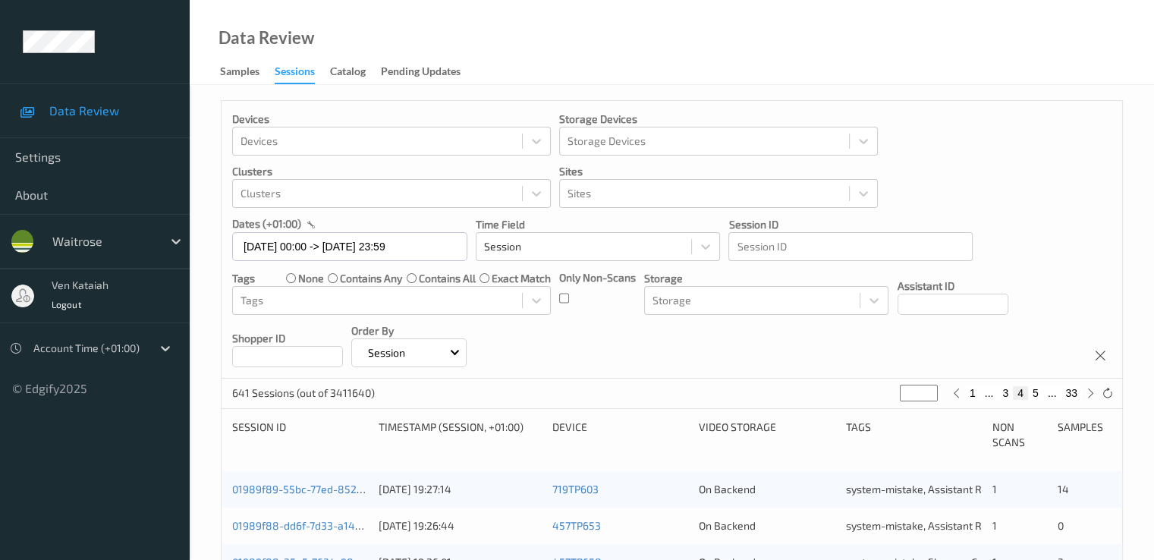
drag, startPoint x: 917, startPoint y: 391, endPoint x: 896, endPoint y: 402, distance: 24.1
click at [896, 402] on div "641 Sessions (out of 3411640) * 1 ... 3 4 5 ... 33" at bounding box center [672, 394] width 900 height 30
type input "*"
type input "**"
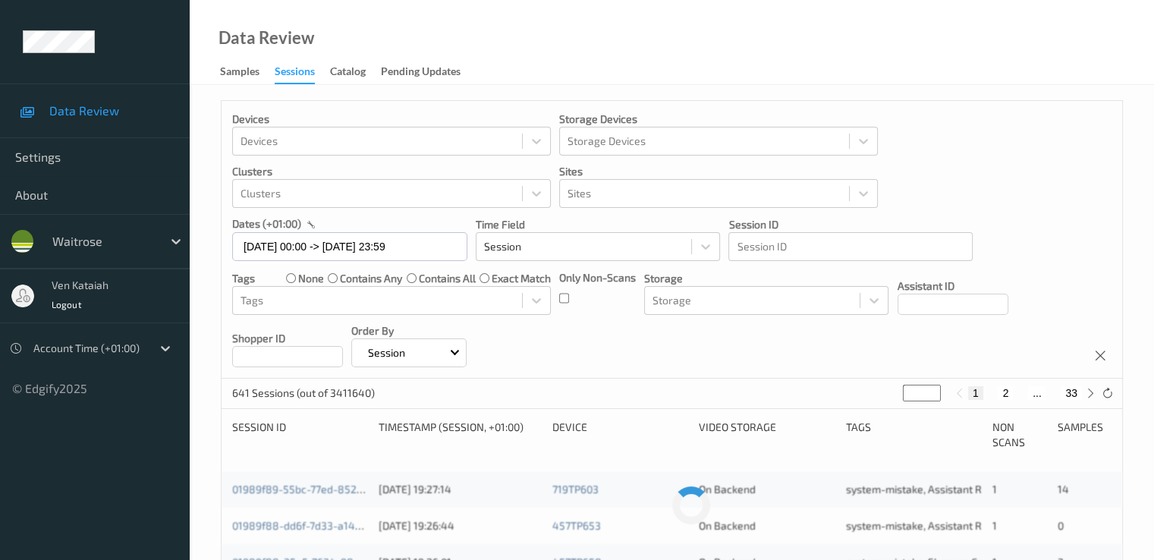
type input "**"
click at [1016, 392] on button "13" at bounding box center [1011, 393] width 21 height 14
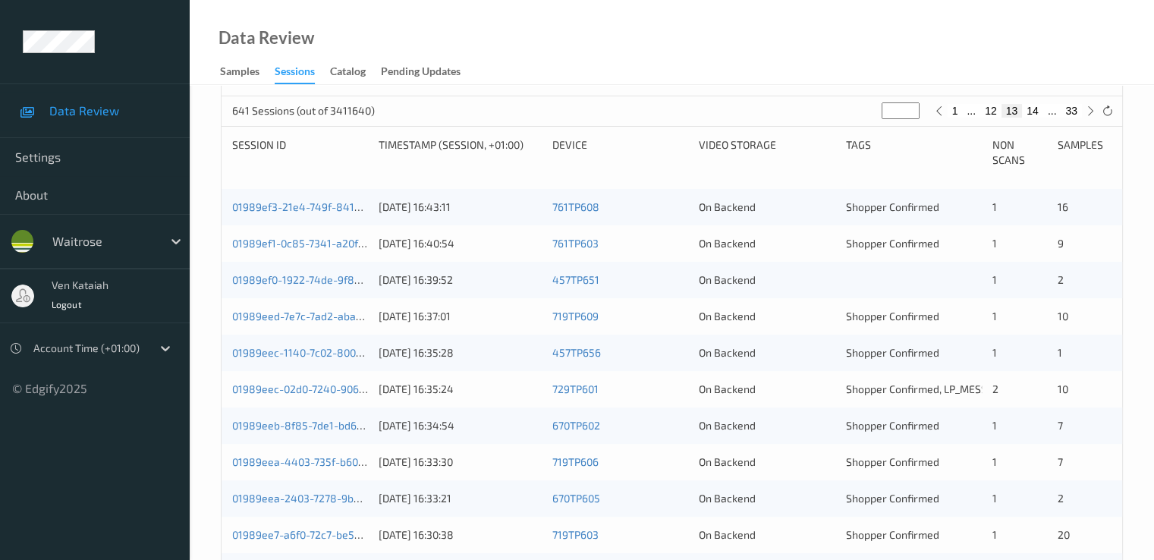
scroll to position [303, 0]
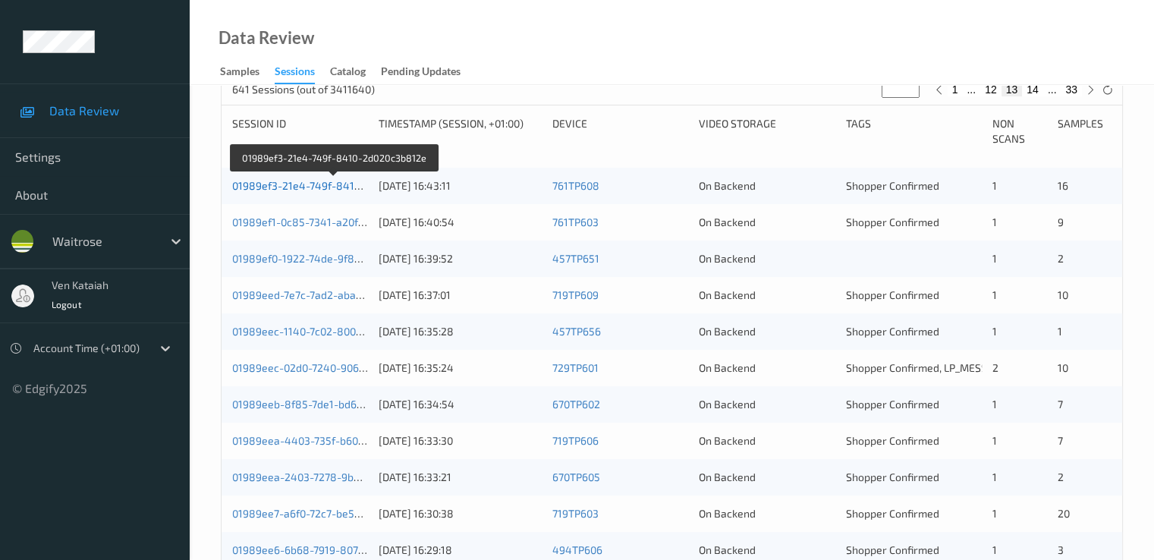
click at [297, 189] on link "01989ef3-21e4-749f-8410-2d020c3b812e" at bounding box center [334, 185] width 204 height 13
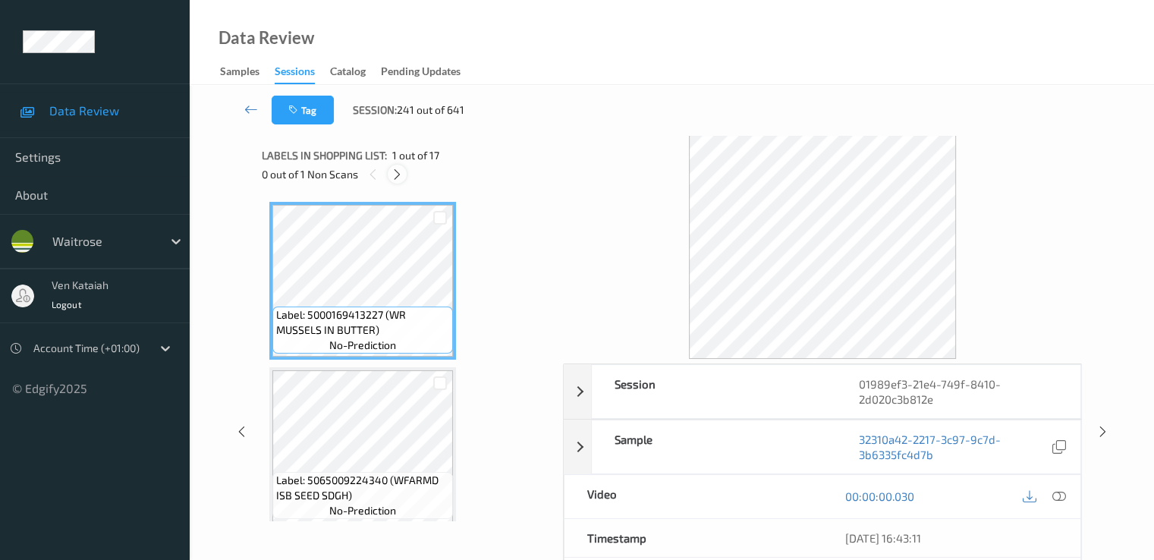
click at [391, 174] on icon at bounding box center [397, 175] width 13 height 14
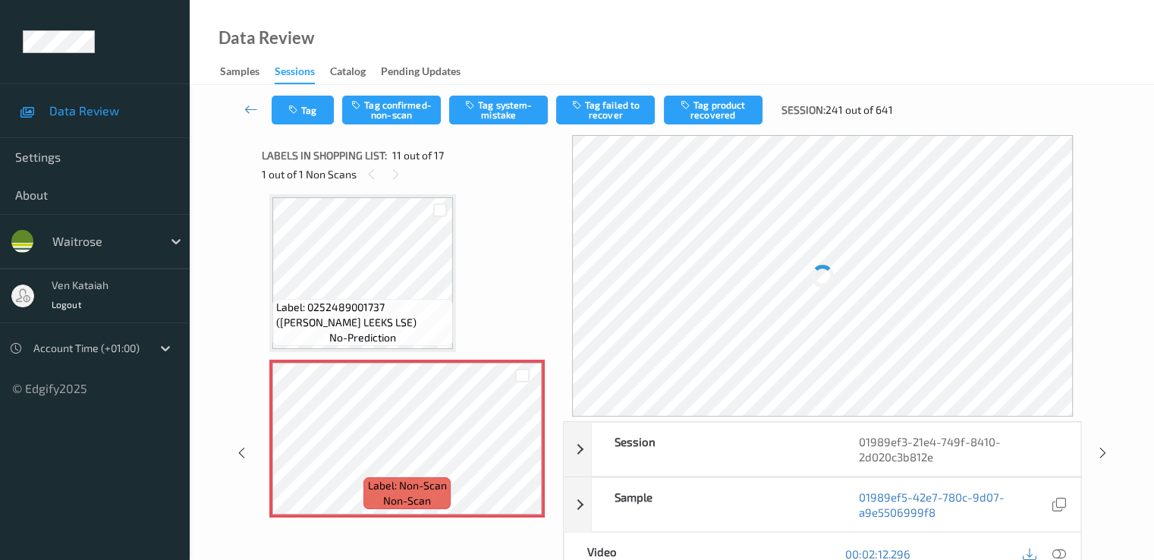
scroll to position [1648, 0]
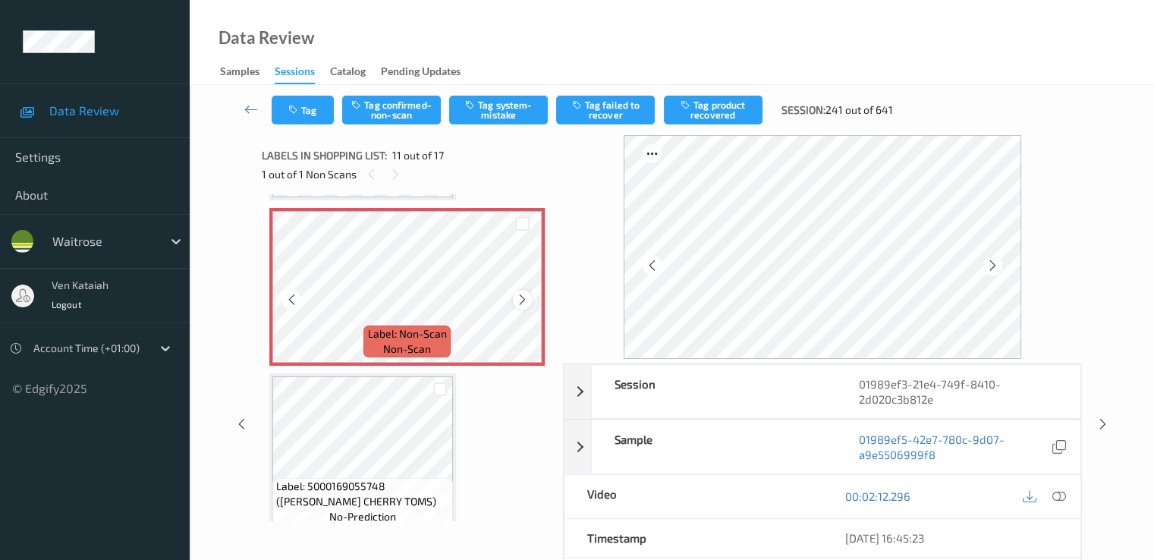
click at [522, 298] on icon at bounding box center [522, 300] width 13 height 14
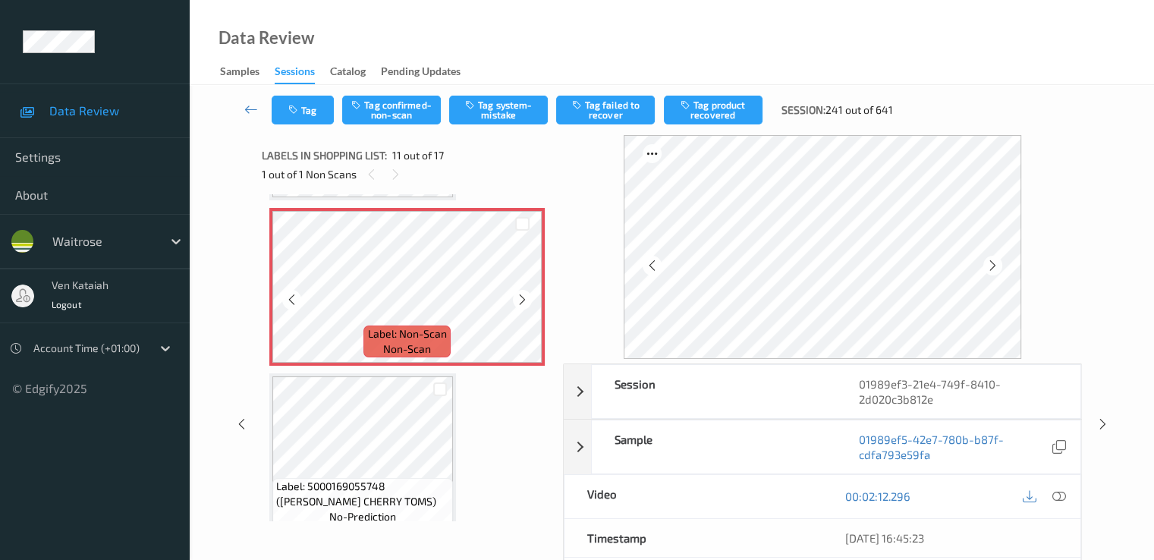
click at [522, 298] on icon at bounding box center [522, 300] width 13 height 14
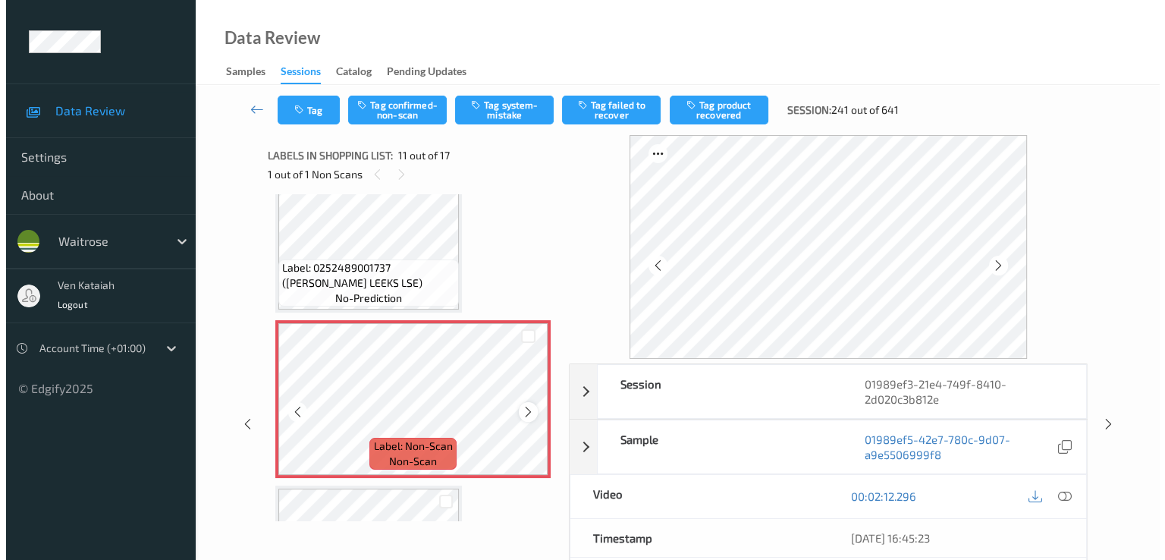
scroll to position [1496, 0]
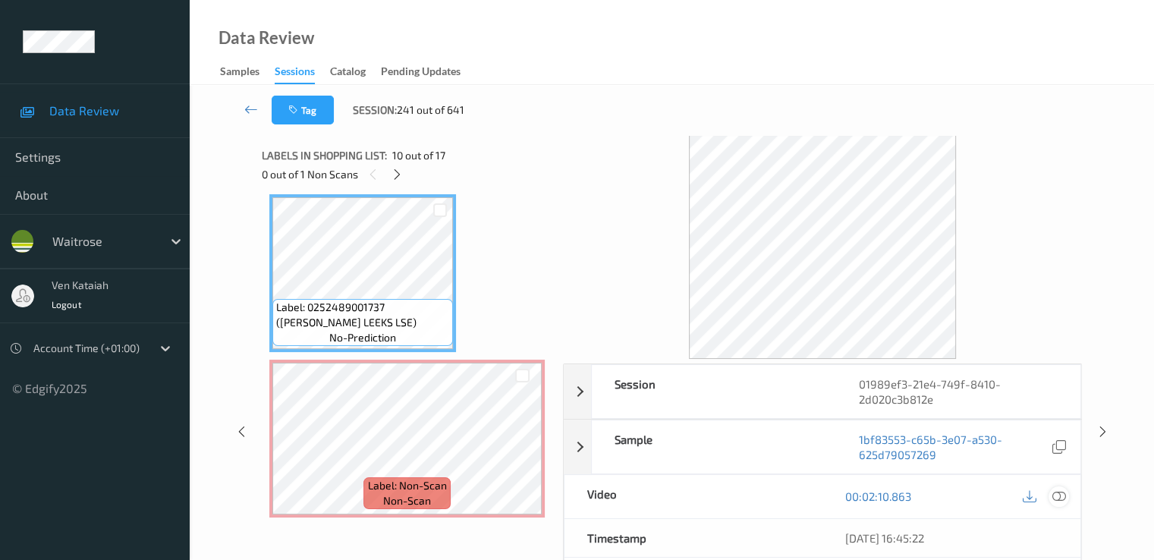
click at [1051, 499] on div at bounding box center [1058, 496] width 20 height 20
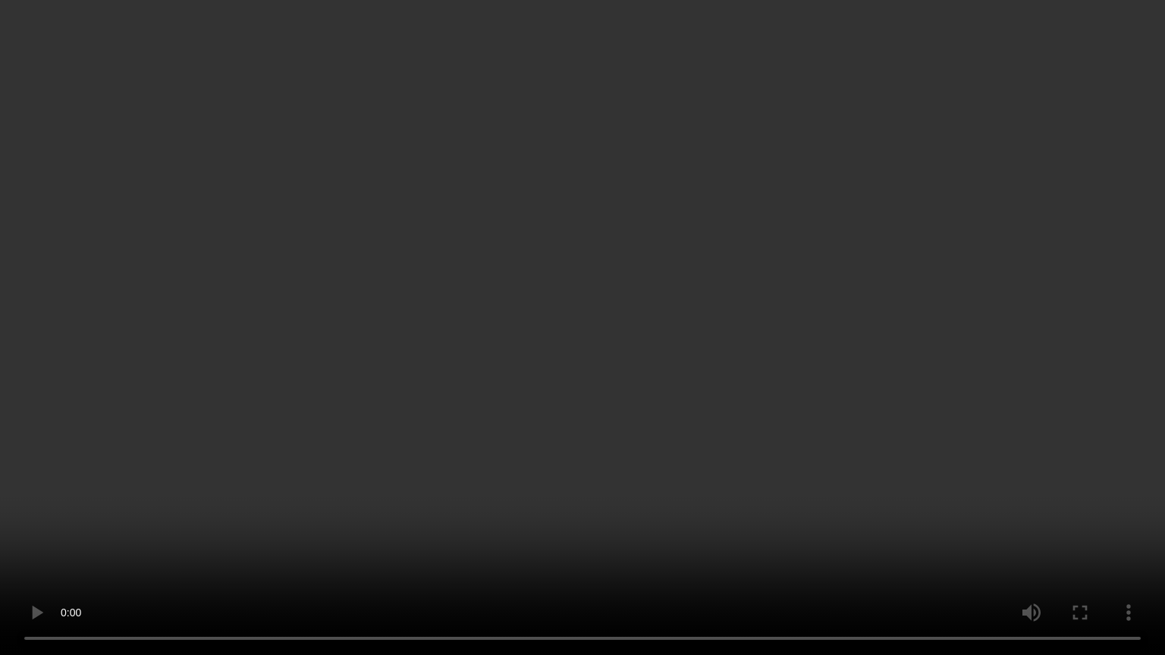
click at [905, 489] on video at bounding box center [582, 327] width 1165 height 655
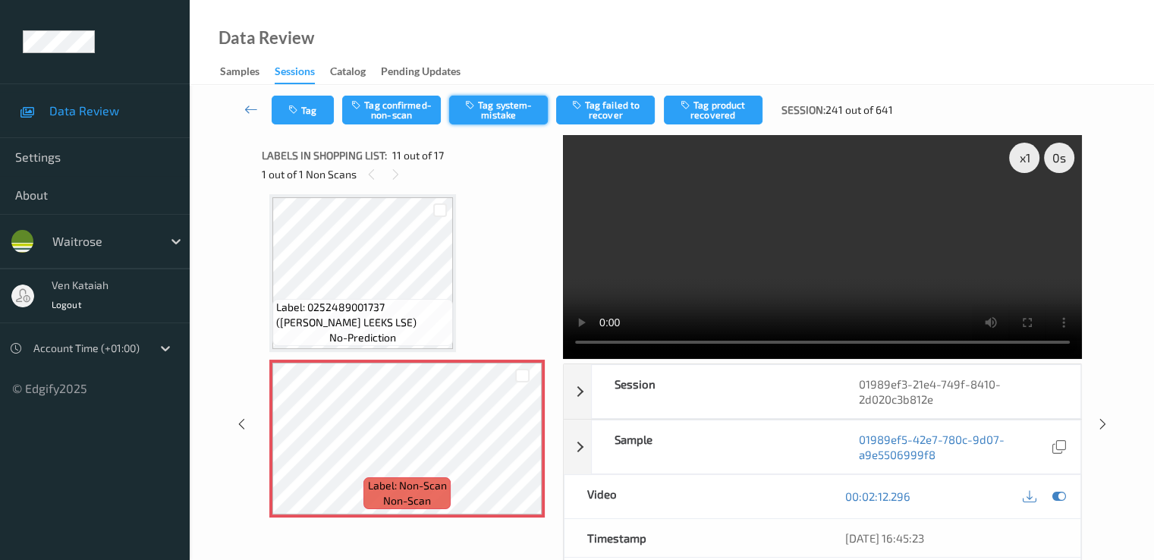
click at [492, 101] on button "Tag system-mistake" at bounding box center [498, 110] width 99 height 29
click at [481, 118] on button "Tag system-mistake" at bounding box center [498, 110] width 99 height 29
click at [309, 110] on button "Tag" at bounding box center [303, 110] width 62 height 29
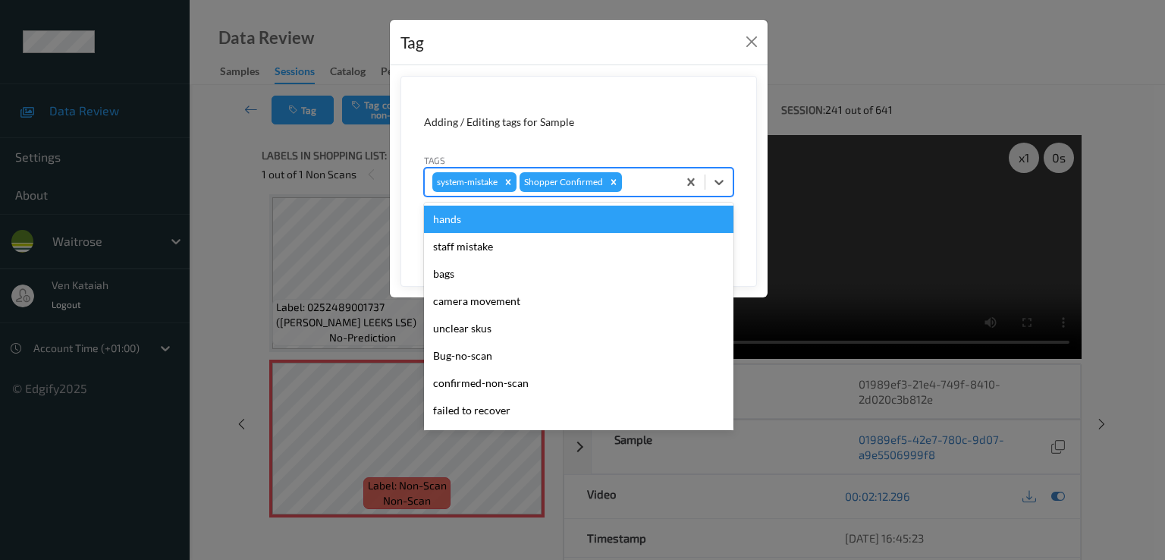
click at [637, 184] on div at bounding box center [647, 182] width 45 height 18
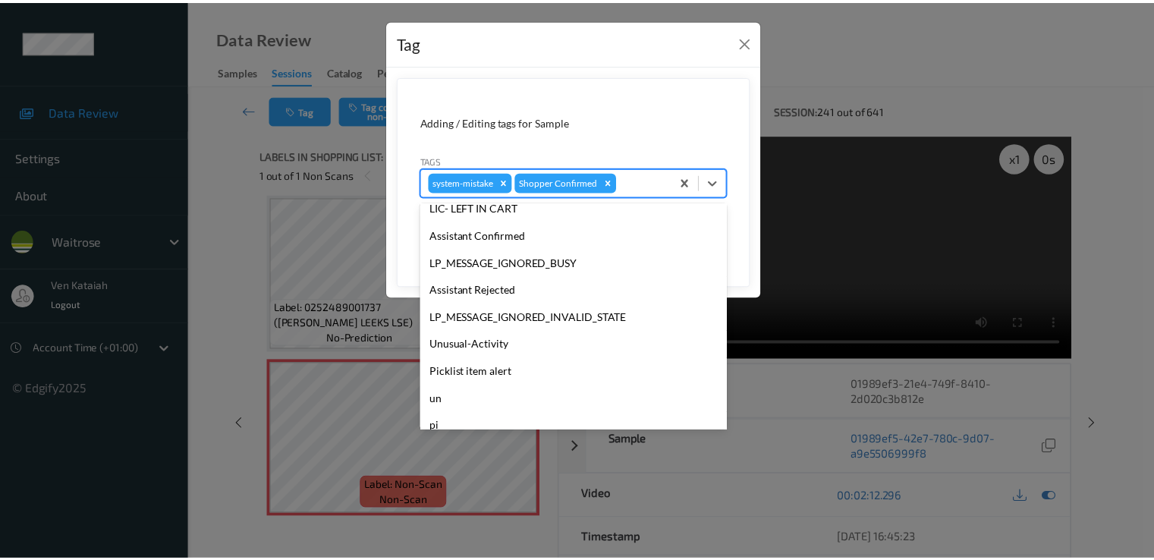
scroll to position [297, 0]
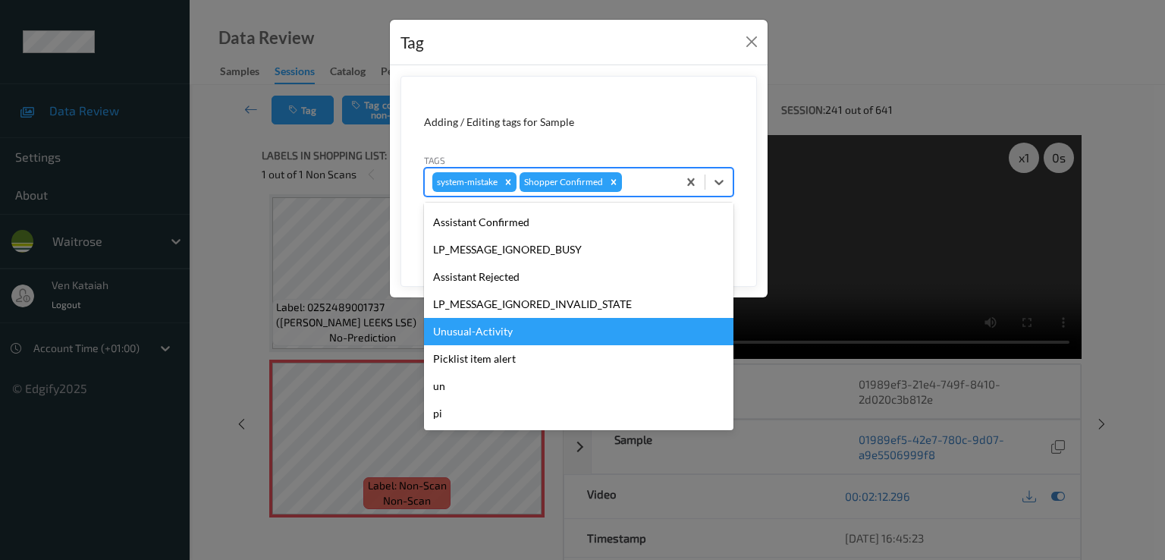
click at [489, 335] on div "Unusual-Activity" at bounding box center [578, 331] width 309 height 27
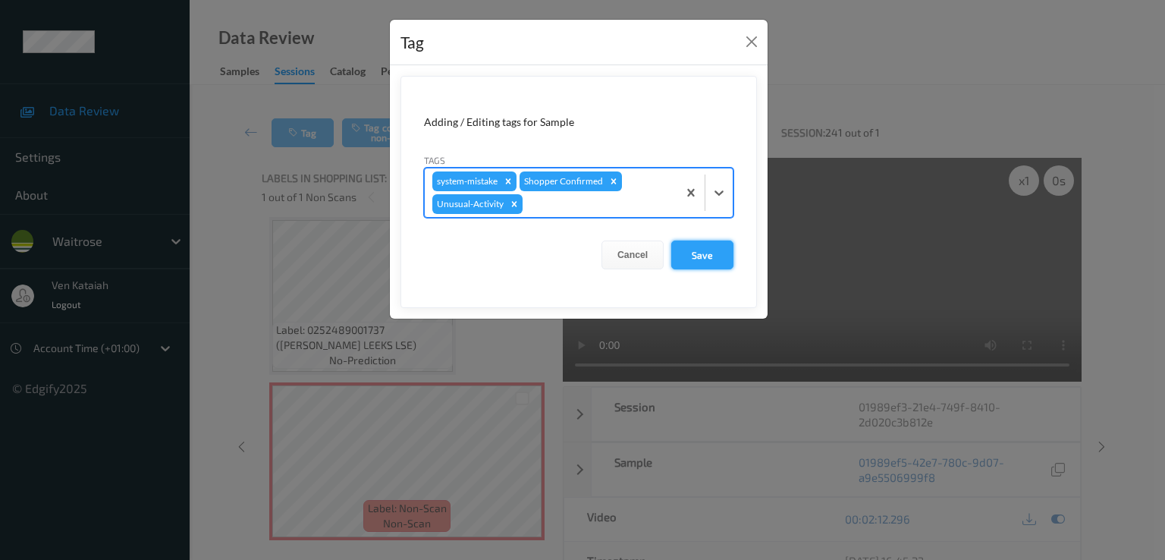
click at [698, 256] on button "Save" at bounding box center [702, 254] width 62 height 29
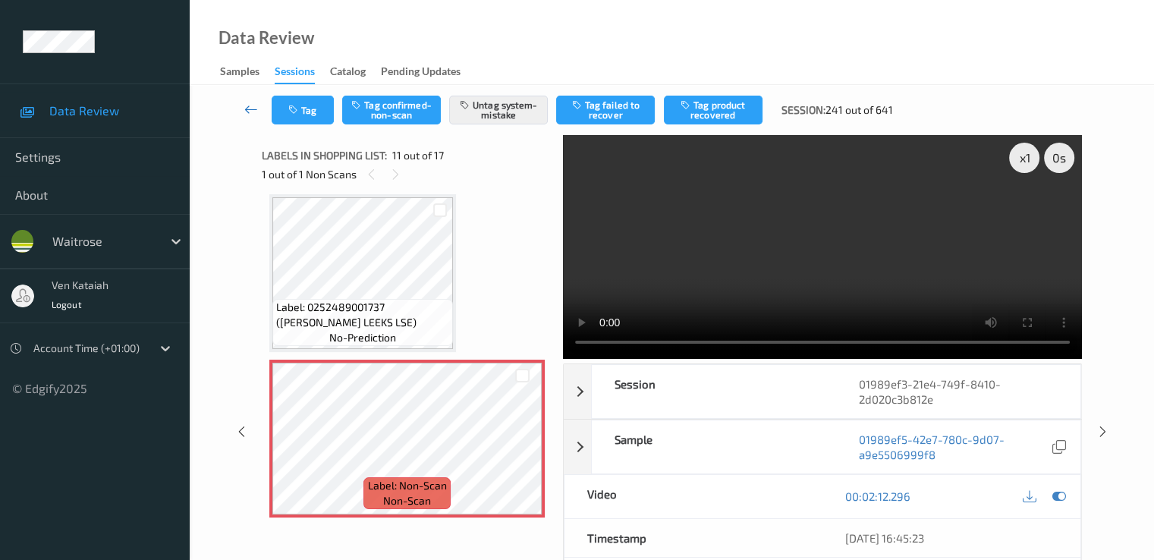
click at [245, 104] on icon at bounding box center [251, 109] width 14 height 15
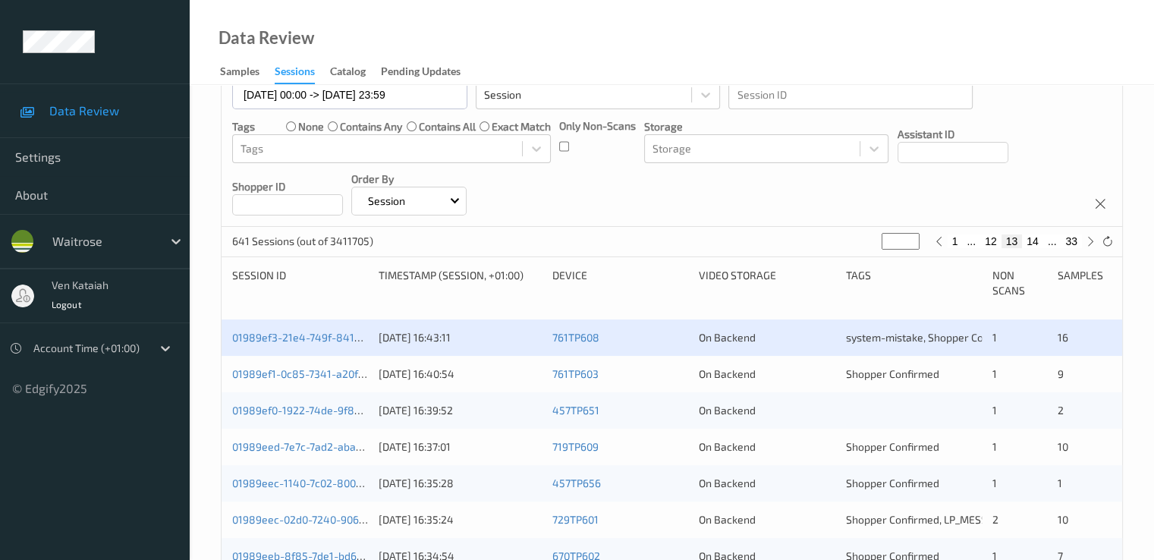
scroll to position [303, 0]
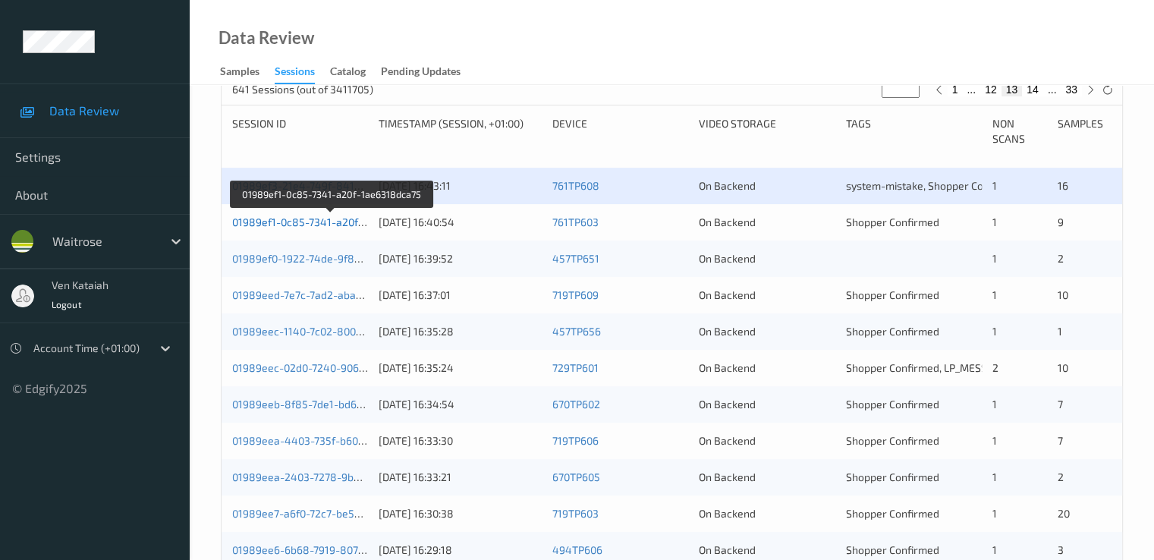
click at [335, 225] on link "01989ef1-0c85-7341-a20f-1ae6318dca75" at bounding box center [332, 221] width 200 height 13
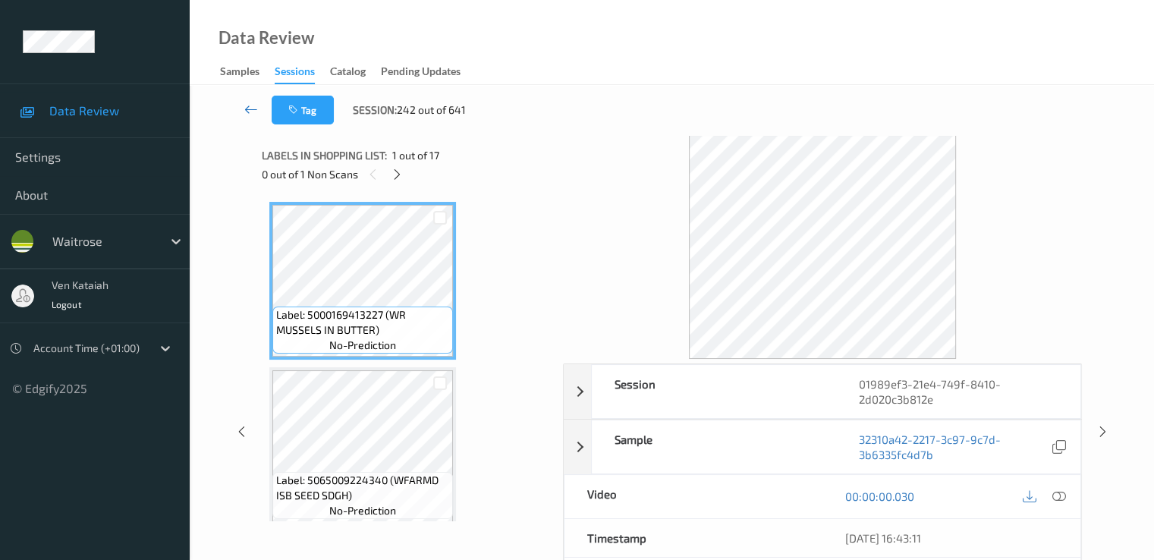
click at [255, 111] on icon at bounding box center [251, 109] width 14 height 15
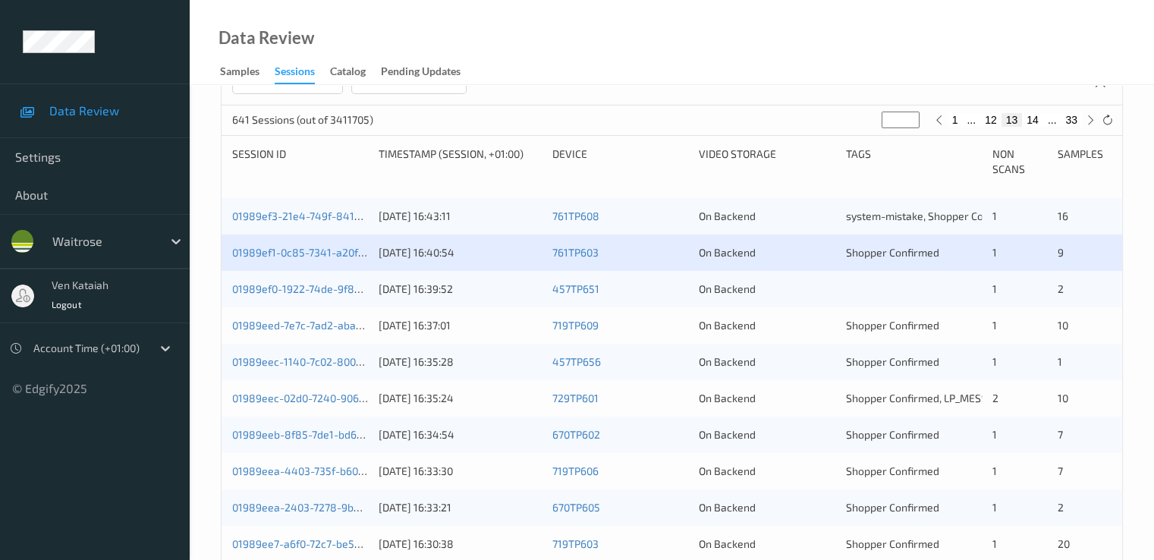
scroll to position [303, 0]
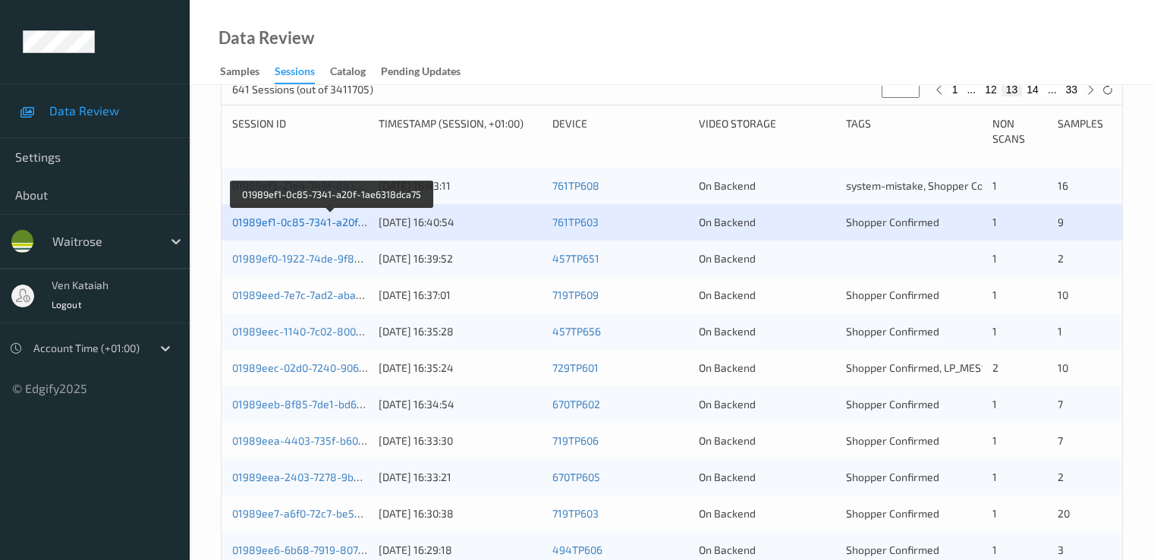
click at [315, 223] on link "01989ef1-0c85-7341-a20f-1ae6318dca75" at bounding box center [332, 221] width 200 height 13
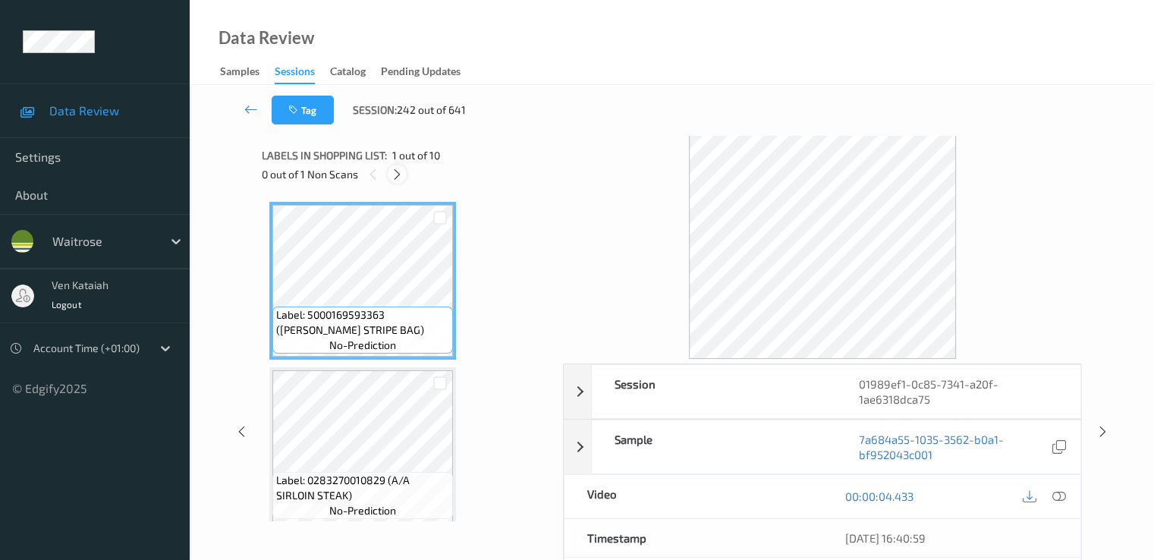
click at [398, 174] on icon at bounding box center [397, 175] width 13 height 14
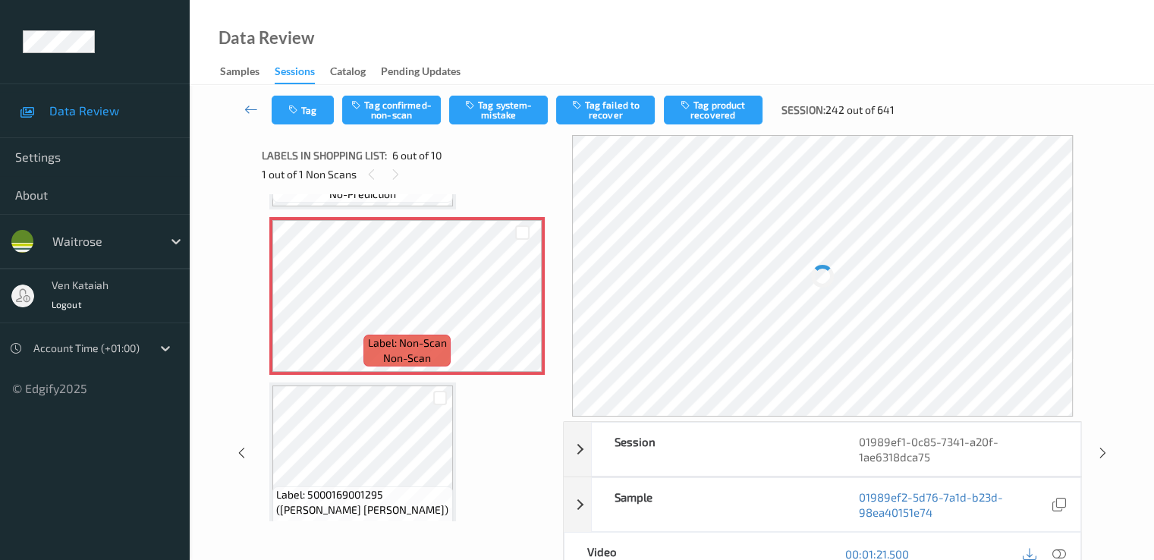
scroll to position [821, 0]
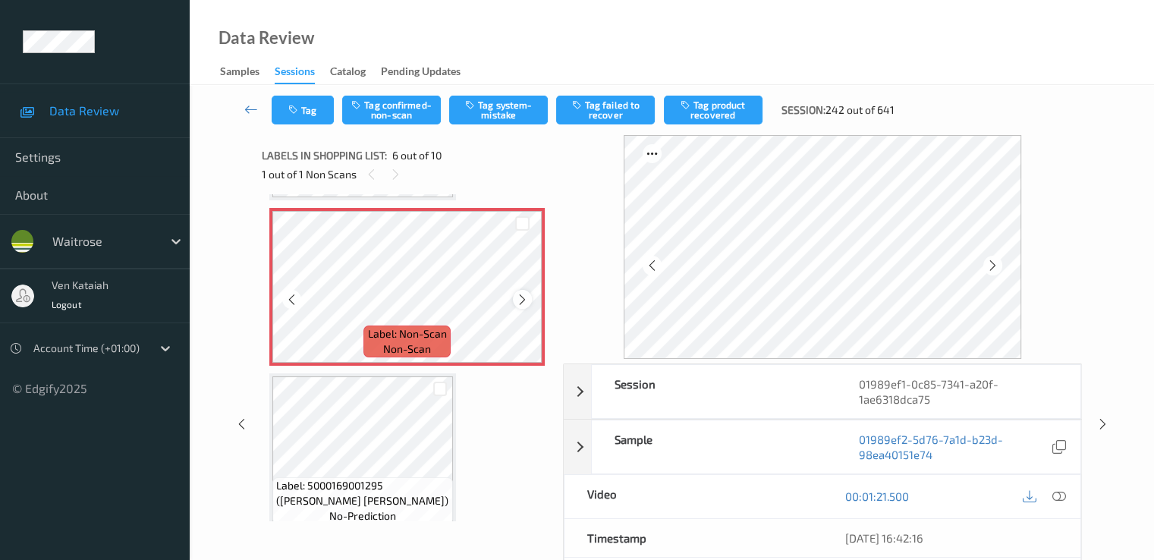
click at [519, 300] on icon at bounding box center [522, 300] width 13 height 14
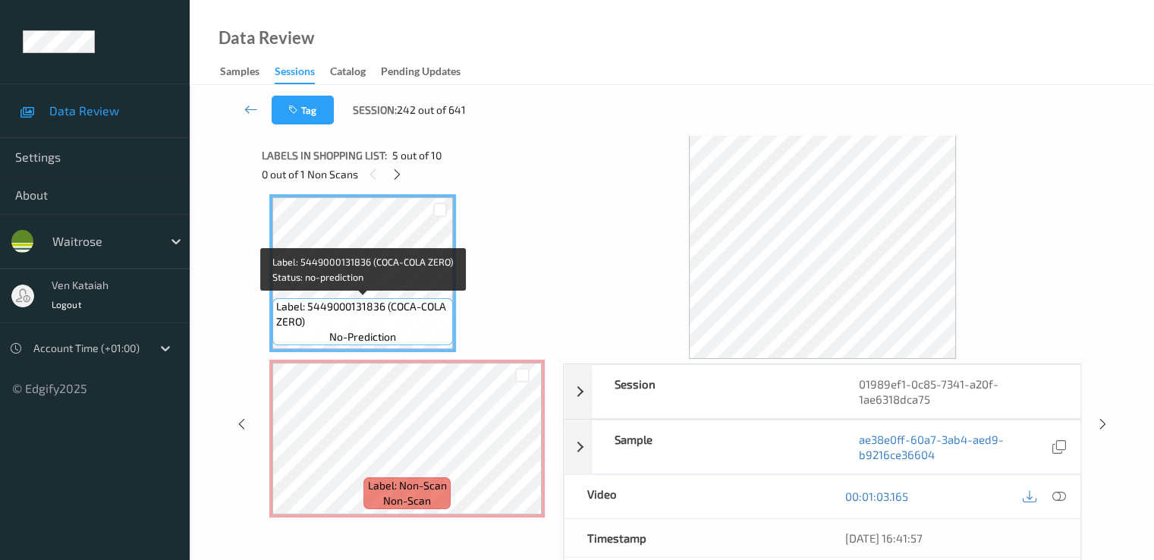
scroll to position [517, 0]
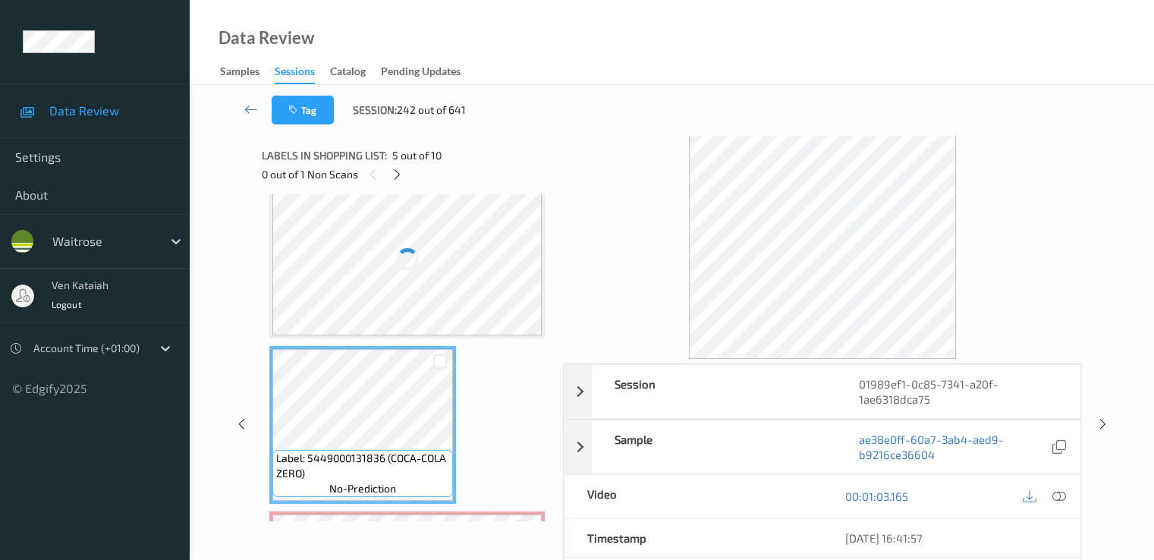
click at [410, 296] on div at bounding box center [406, 260] width 269 height 152
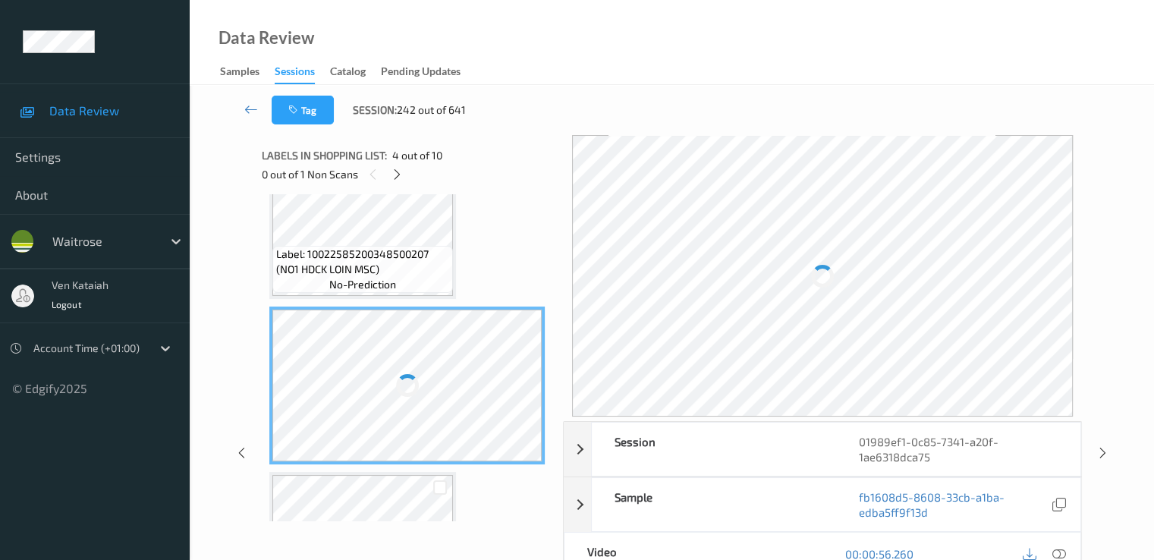
scroll to position [366, 0]
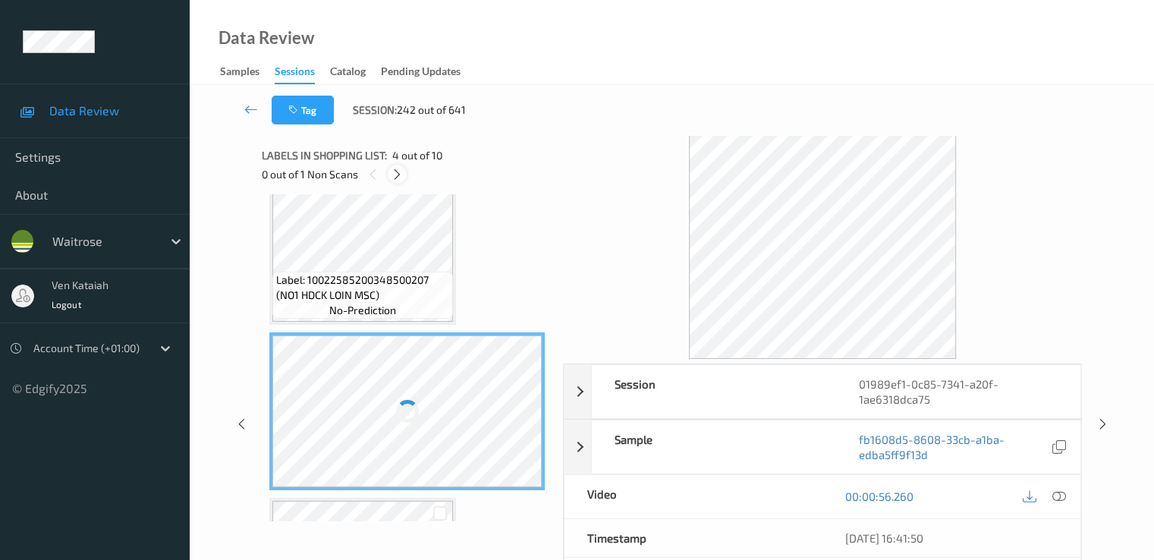
click at [403, 174] on icon at bounding box center [397, 175] width 13 height 14
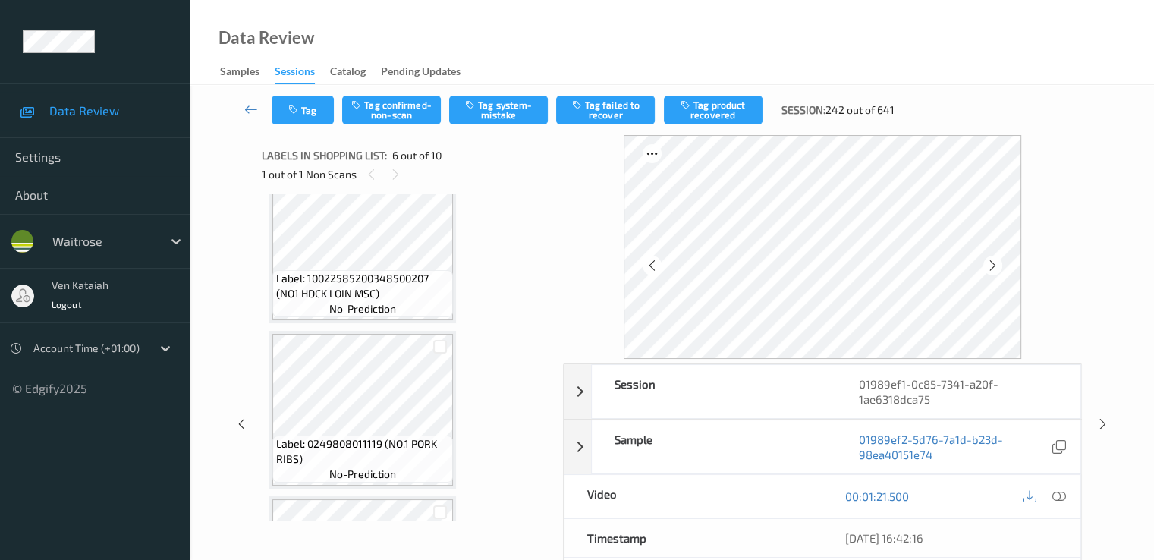
scroll to position [366, 0]
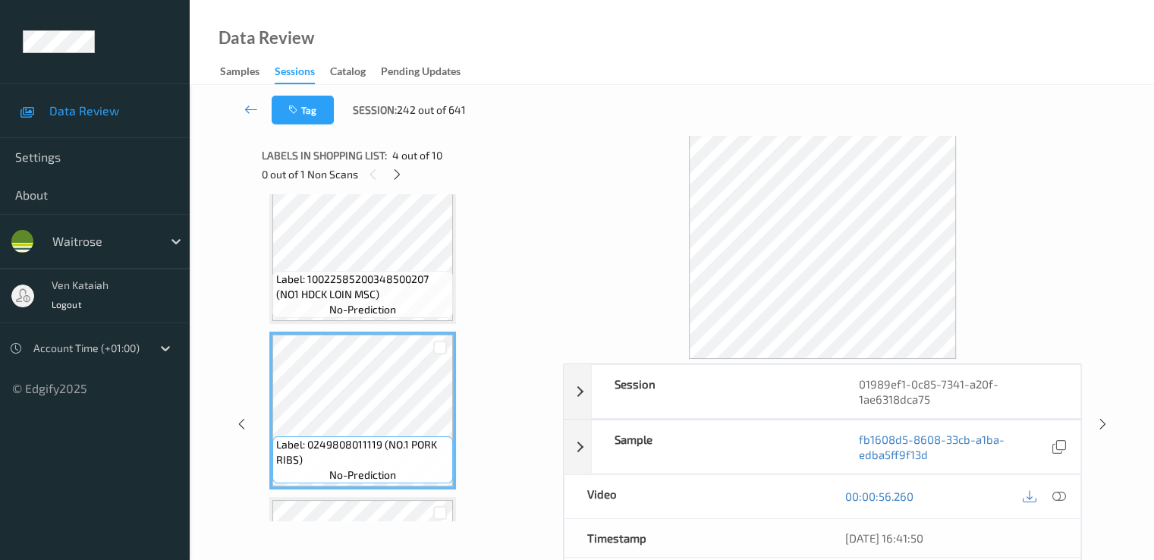
click at [1070, 501] on div "00:00:56.260" at bounding box center [951, 496] width 258 height 43
click at [1060, 498] on icon at bounding box center [1058, 496] width 14 height 14
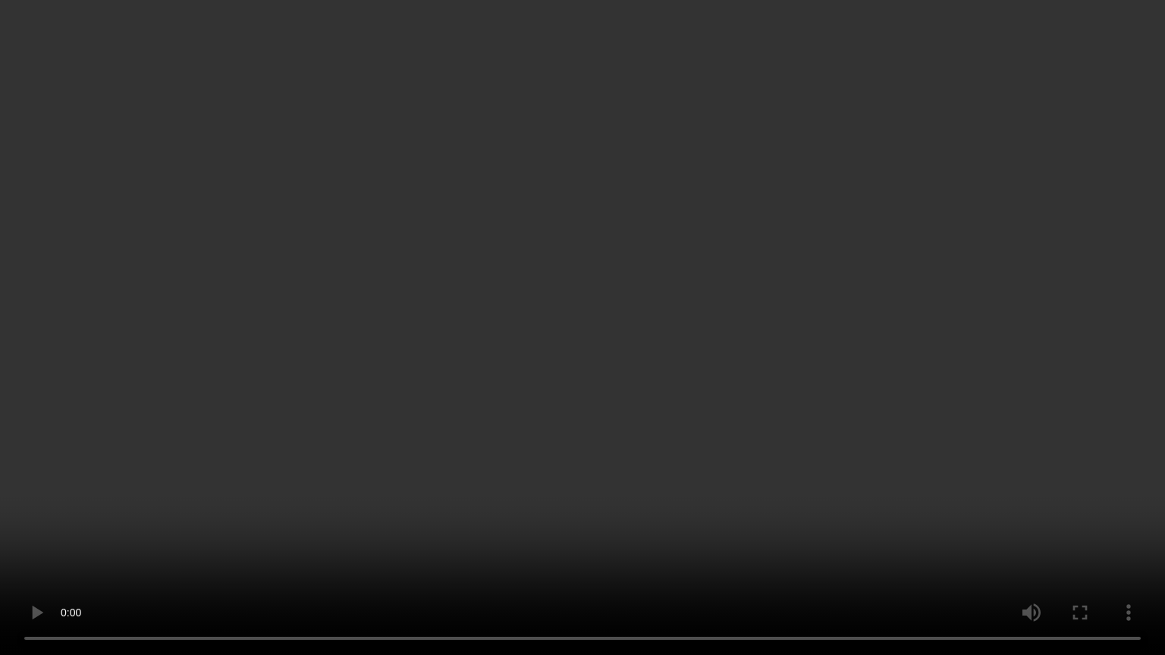
click at [585, 502] on video at bounding box center [582, 327] width 1165 height 655
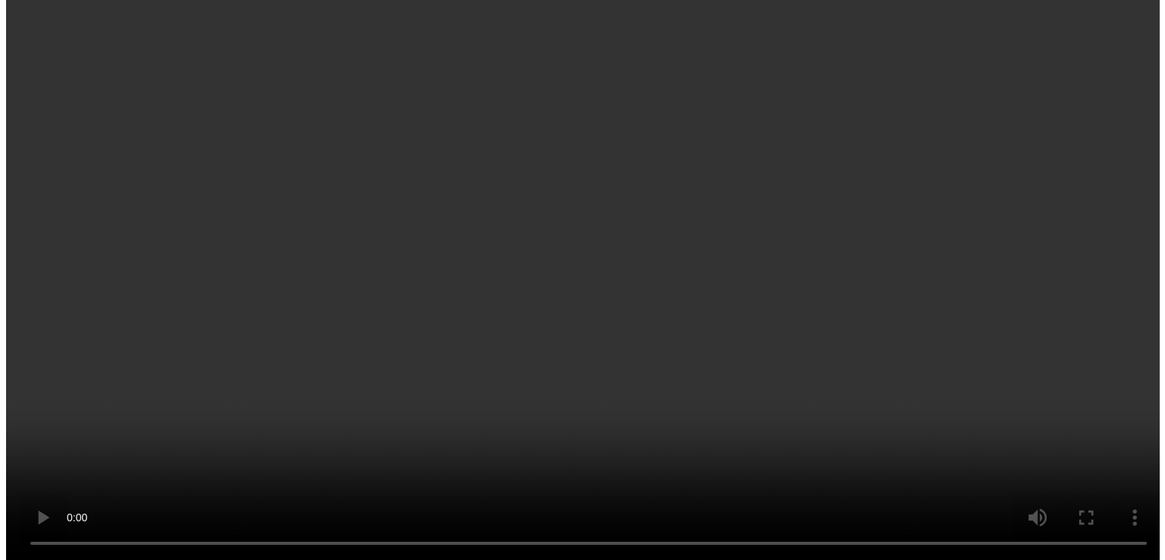
scroll to position [822, 0]
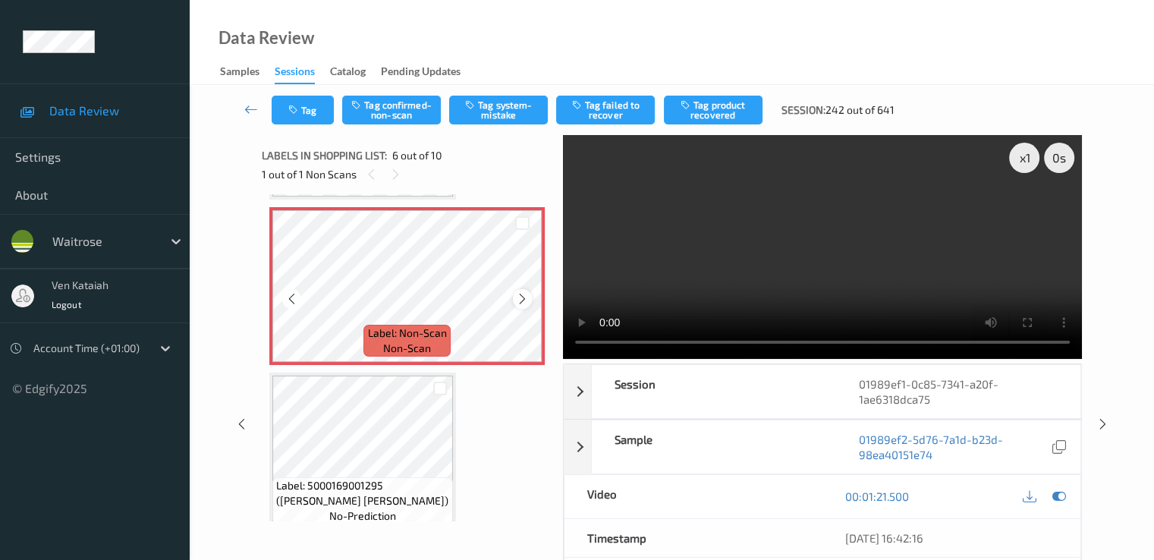
click at [516, 295] on icon at bounding box center [522, 299] width 13 height 14
click at [1053, 495] on icon at bounding box center [1058, 496] width 14 height 14
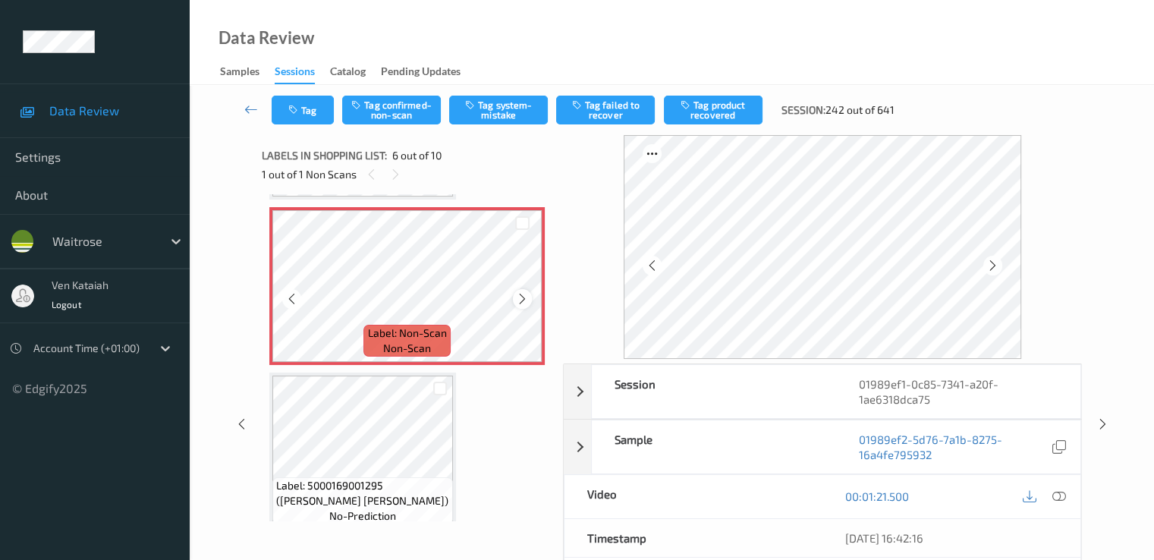
click at [525, 293] on icon at bounding box center [522, 299] width 13 height 14
click at [473, 110] on button "Tag system-mistake" at bounding box center [498, 110] width 99 height 29
click at [300, 113] on icon "button" at bounding box center [294, 110] width 13 height 11
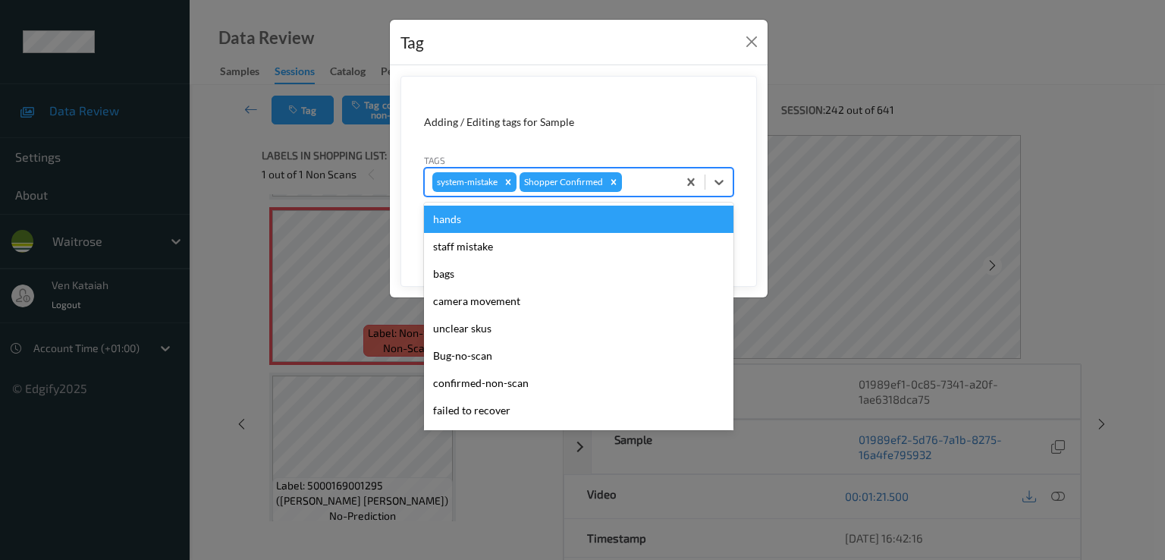
drag, startPoint x: 644, startPoint y: 180, endPoint x: 573, endPoint y: 251, distance: 100.3
click at [644, 178] on div at bounding box center [647, 182] width 45 height 18
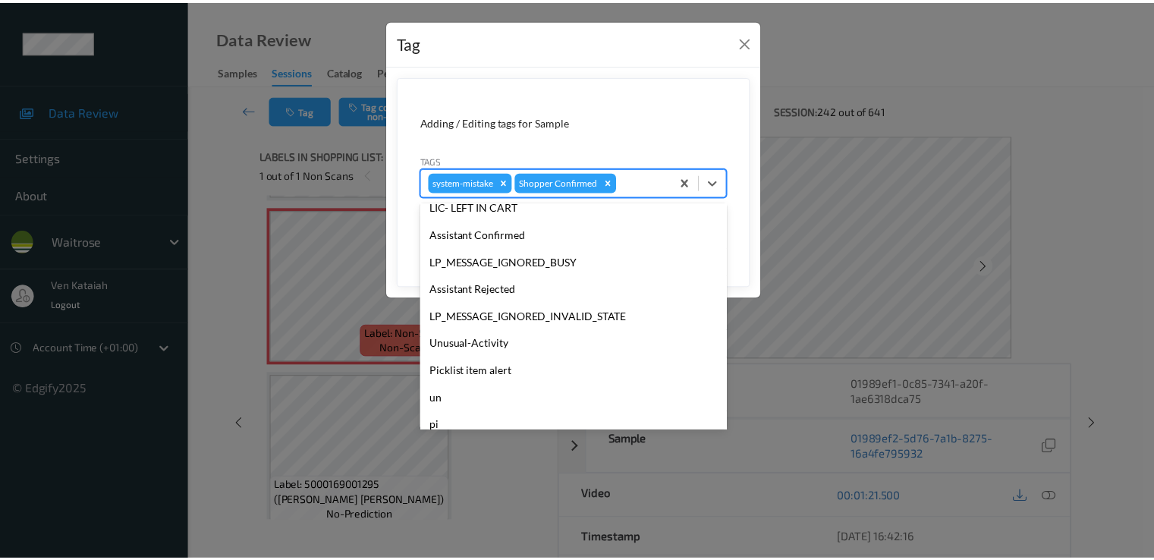
scroll to position [297, 0]
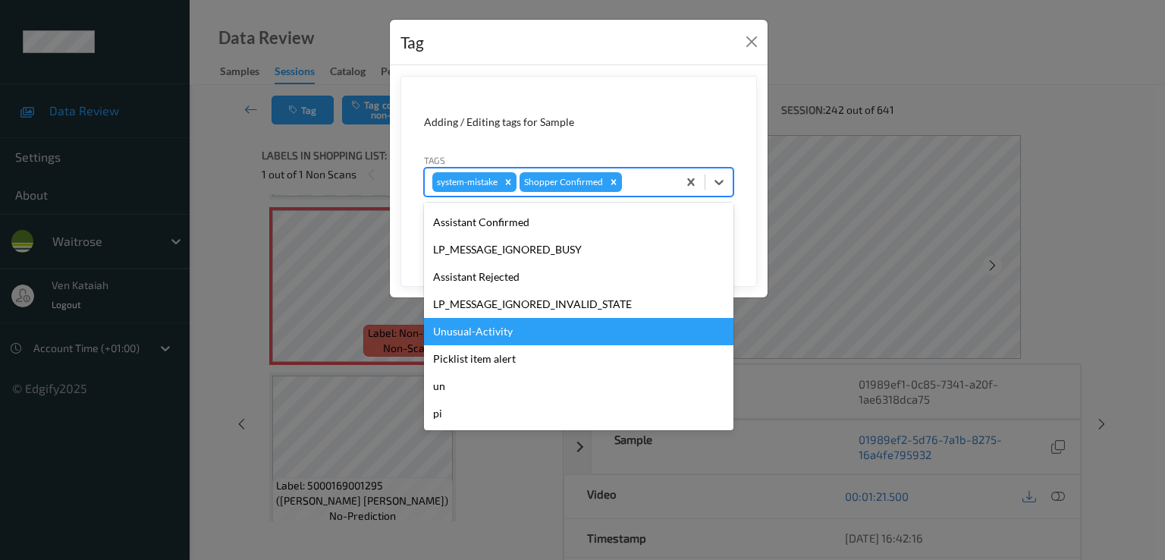
click at [504, 325] on div "Unusual-Activity" at bounding box center [578, 331] width 309 height 27
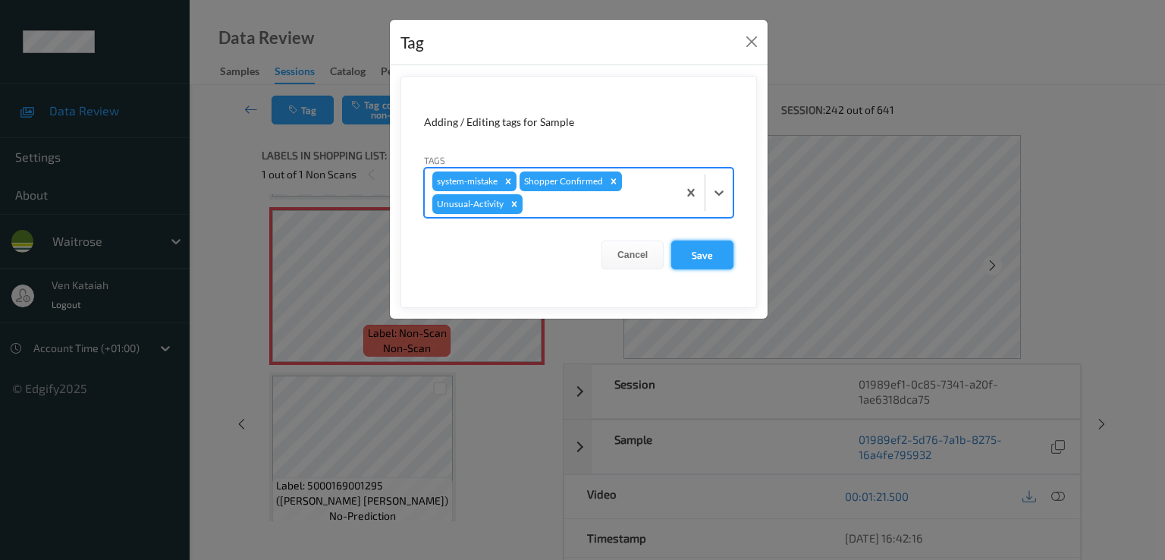
click at [678, 244] on button "Save" at bounding box center [702, 254] width 62 height 29
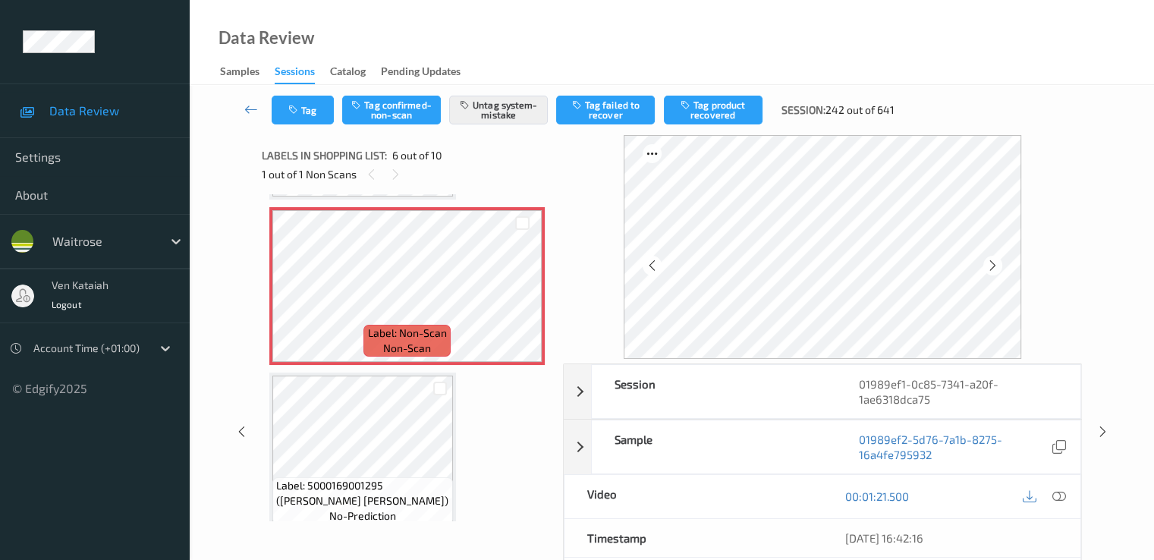
scroll to position [197, 0]
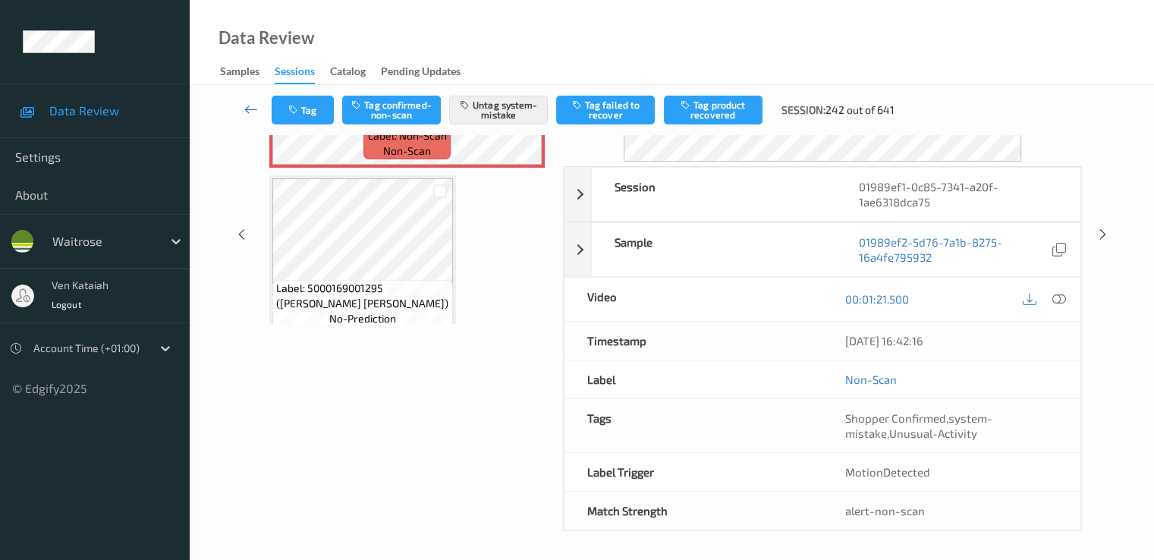
click at [250, 110] on icon at bounding box center [251, 109] width 14 height 15
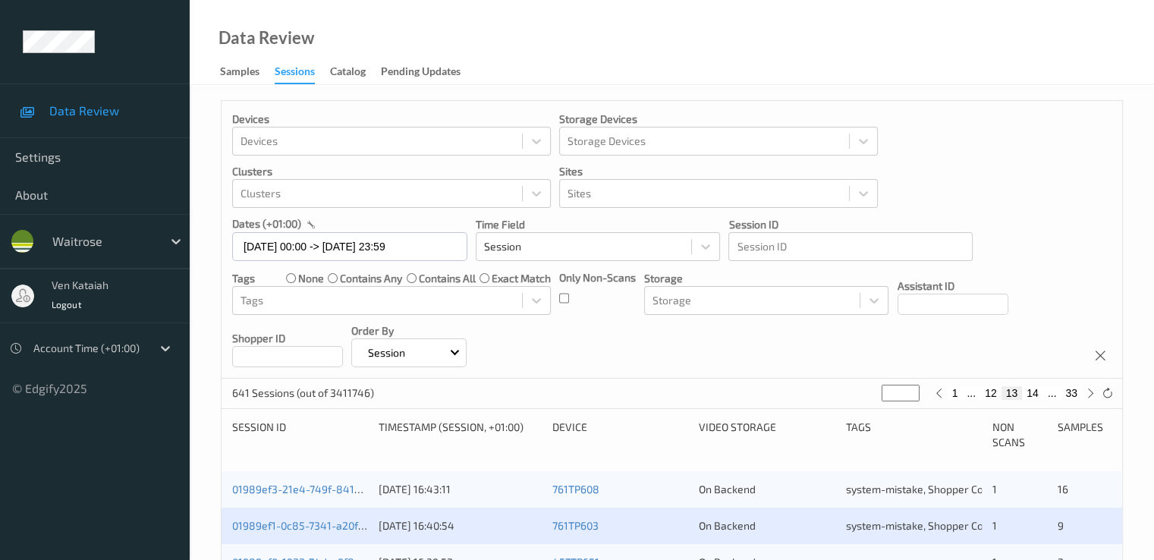
scroll to position [306, 0]
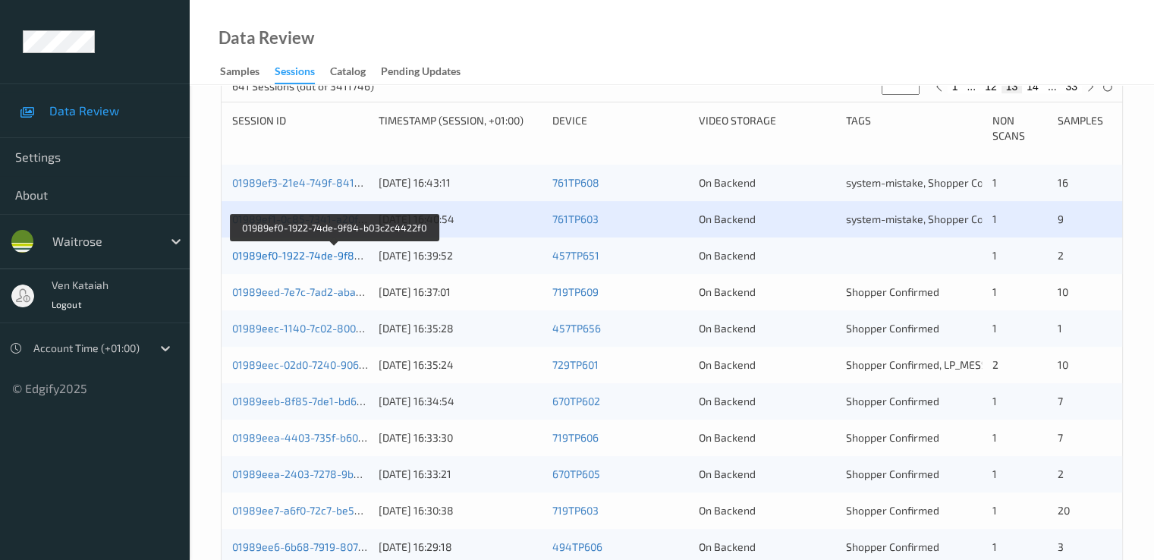
click at [303, 258] on link "01989ef0-1922-74de-9f84-b03c2c4422f0" at bounding box center [334, 255] width 204 height 13
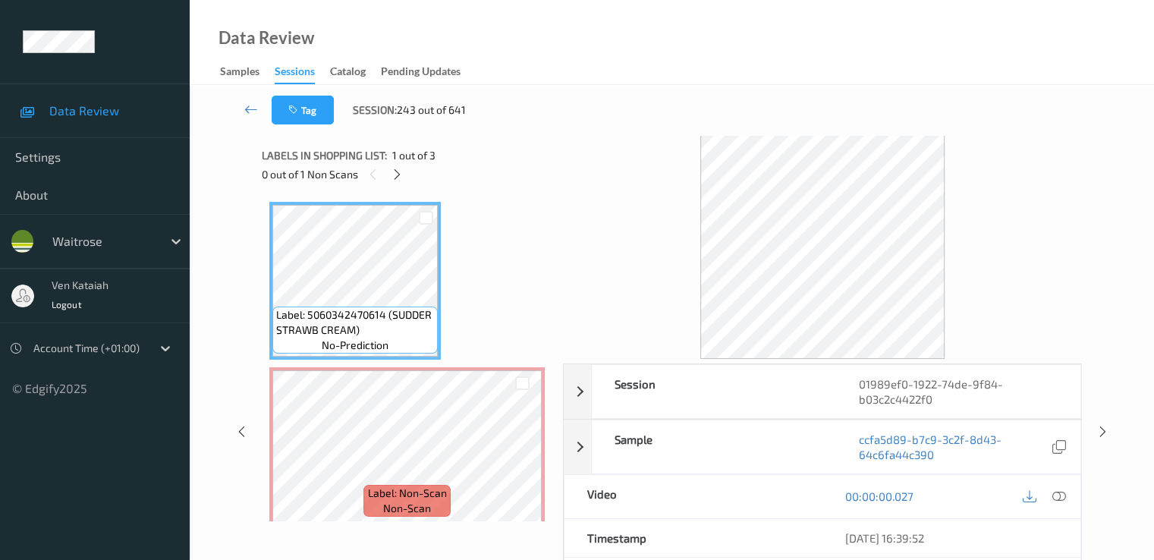
click at [392, 163] on div "Labels in shopping list: 1 out of 3" at bounding box center [407, 155] width 291 height 19
click at [396, 171] on icon at bounding box center [397, 175] width 13 height 14
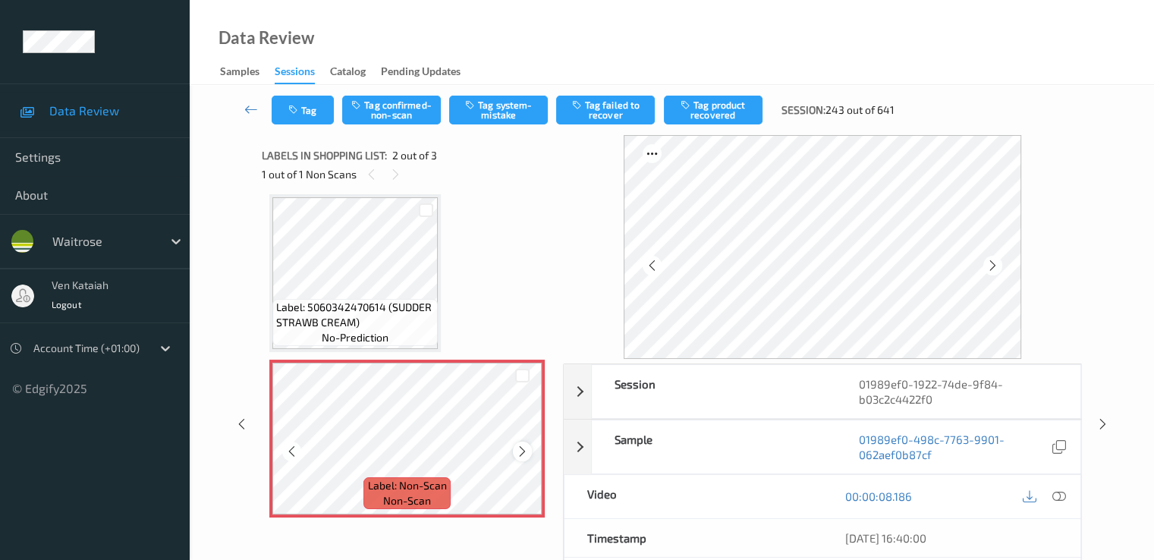
click at [524, 454] on icon at bounding box center [522, 452] width 13 height 14
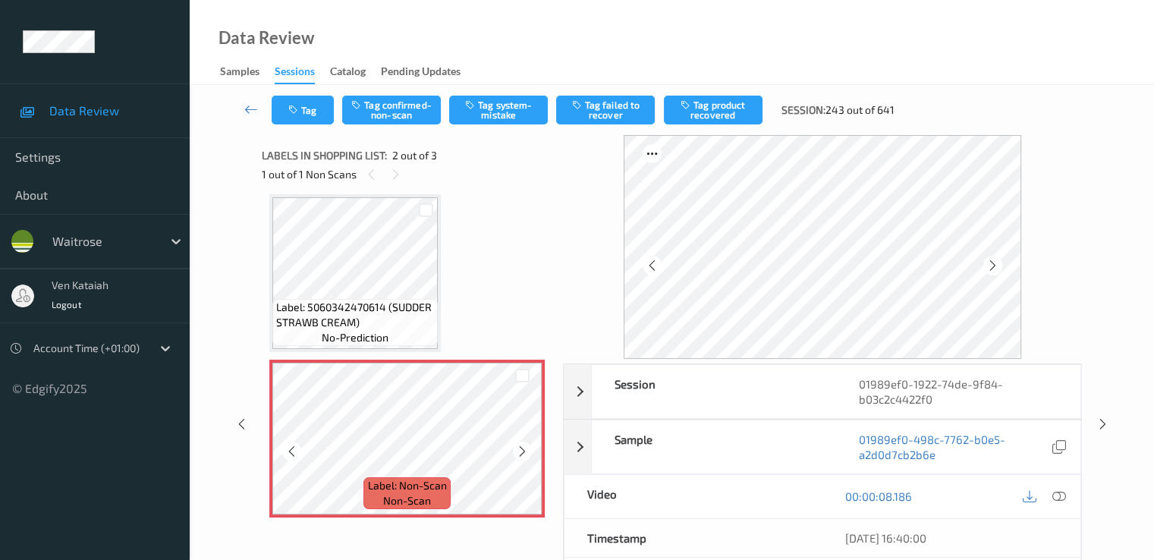
click at [524, 454] on icon at bounding box center [522, 452] width 13 height 14
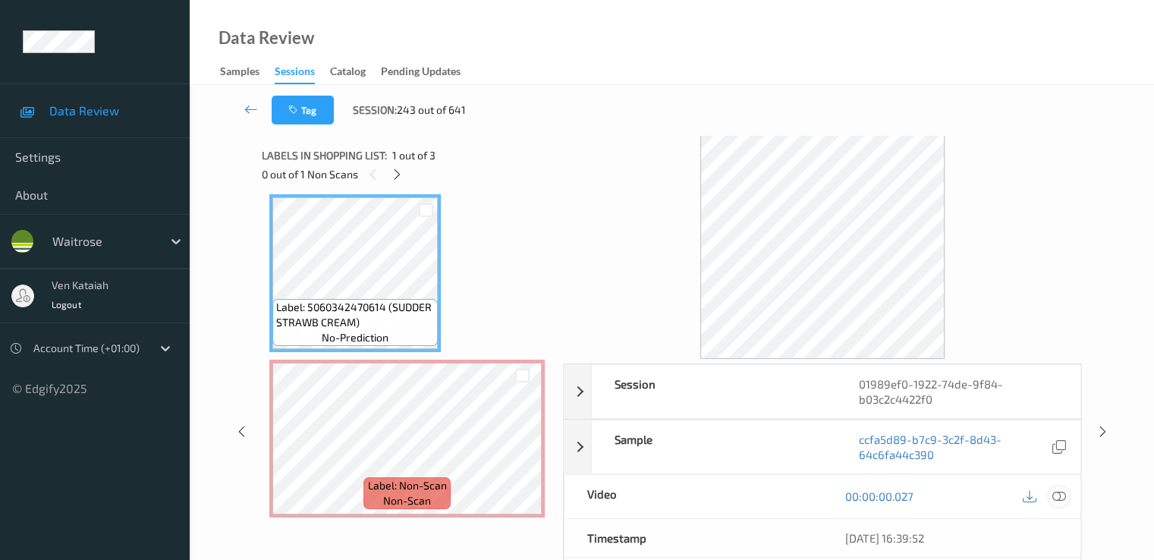
click at [1067, 499] on div at bounding box center [1058, 496] width 20 height 20
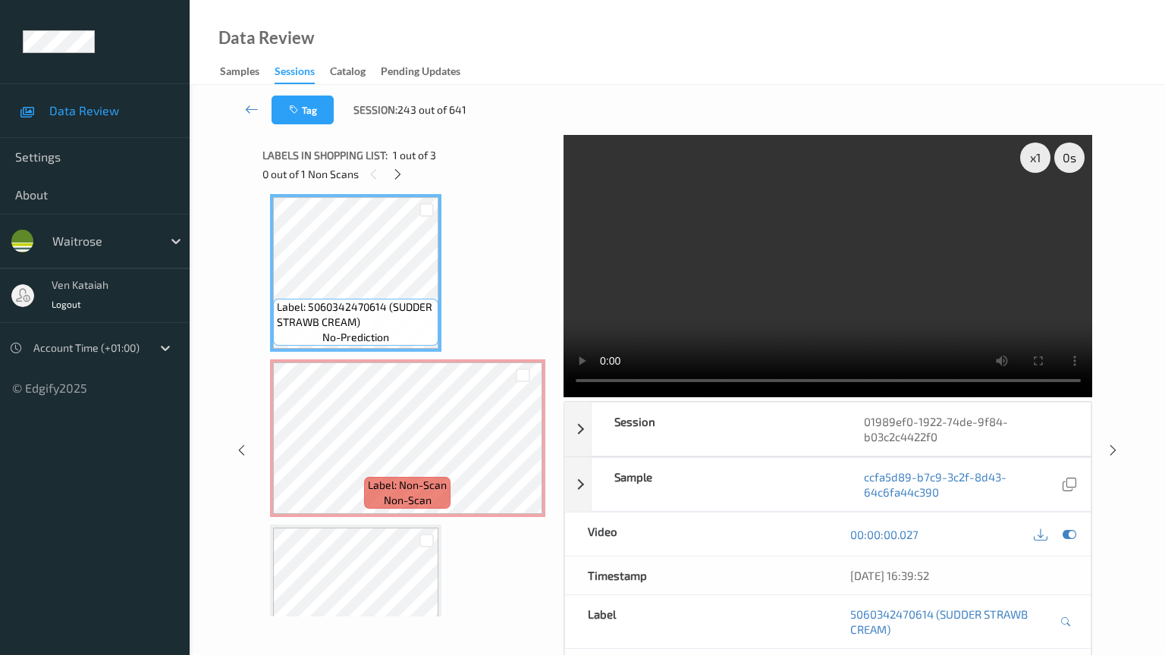
click at [609, 397] on video at bounding box center [828, 266] width 529 height 262
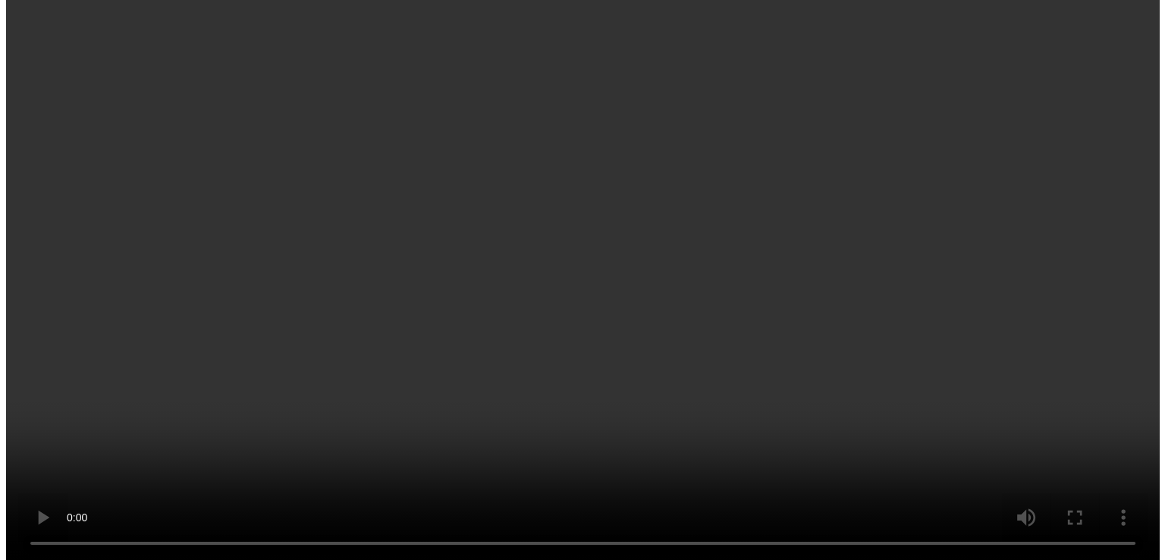
scroll to position [0, 0]
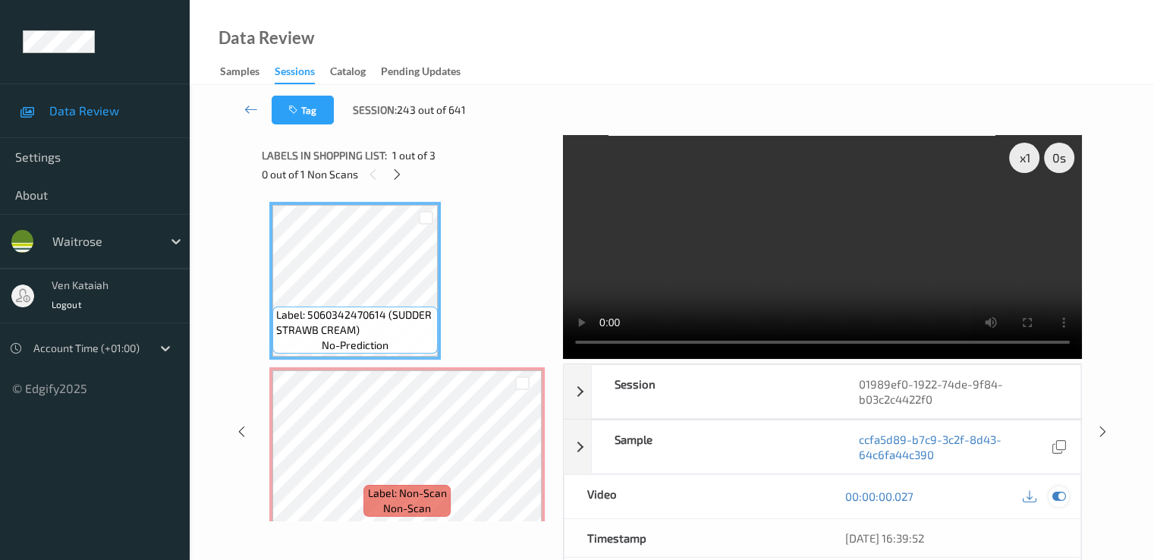
click at [1051, 494] on icon at bounding box center [1058, 496] width 14 height 14
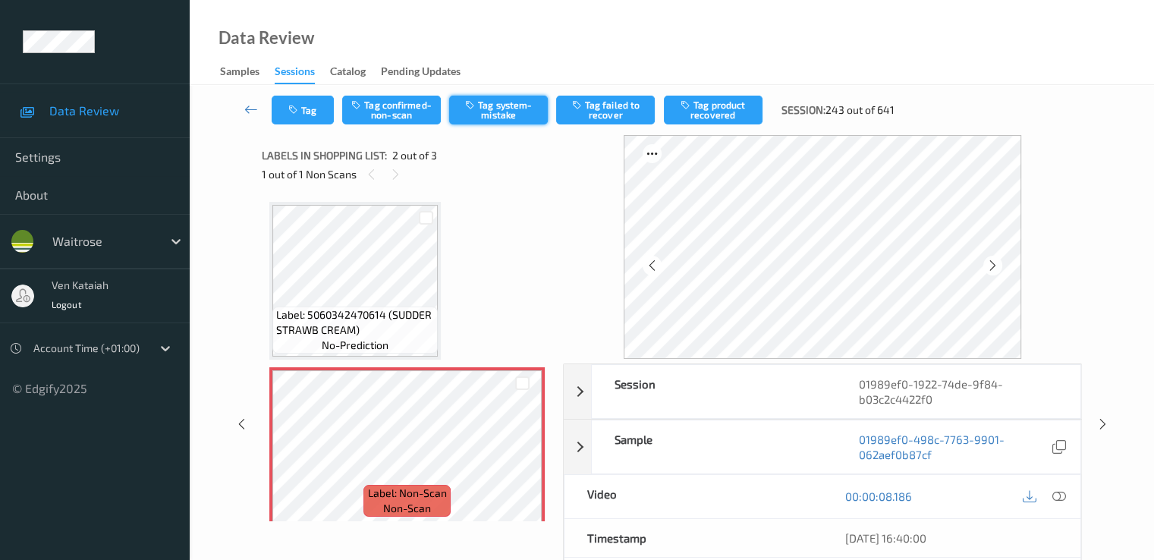
click at [473, 111] on button "Tag system-mistake" at bounding box center [498, 110] width 99 height 29
click at [309, 105] on button "Tag" at bounding box center [303, 110] width 62 height 29
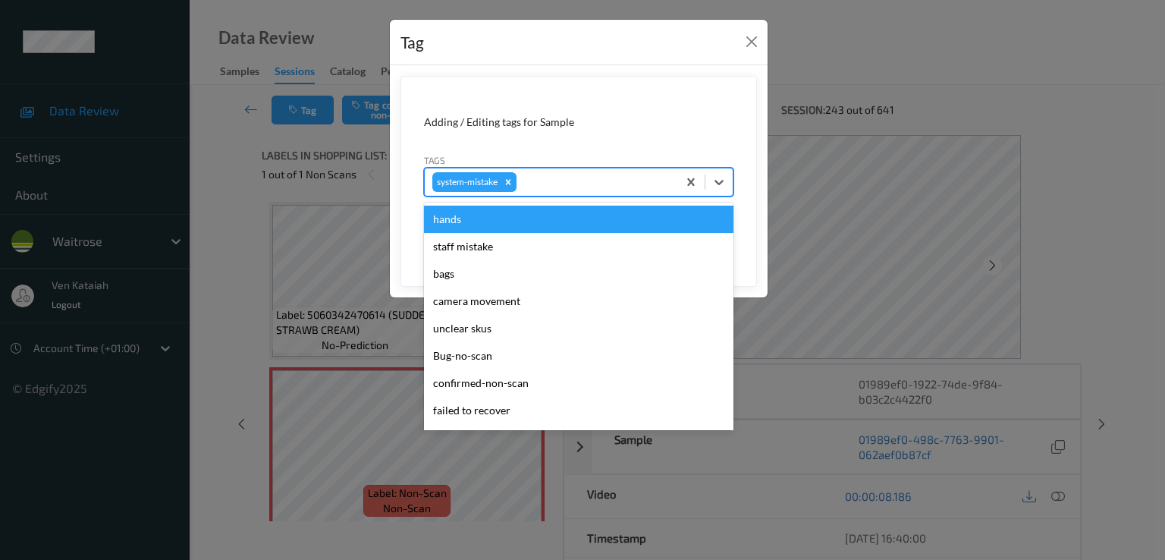
click at [592, 187] on div at bounding box center [595, 182] width 150 height 18
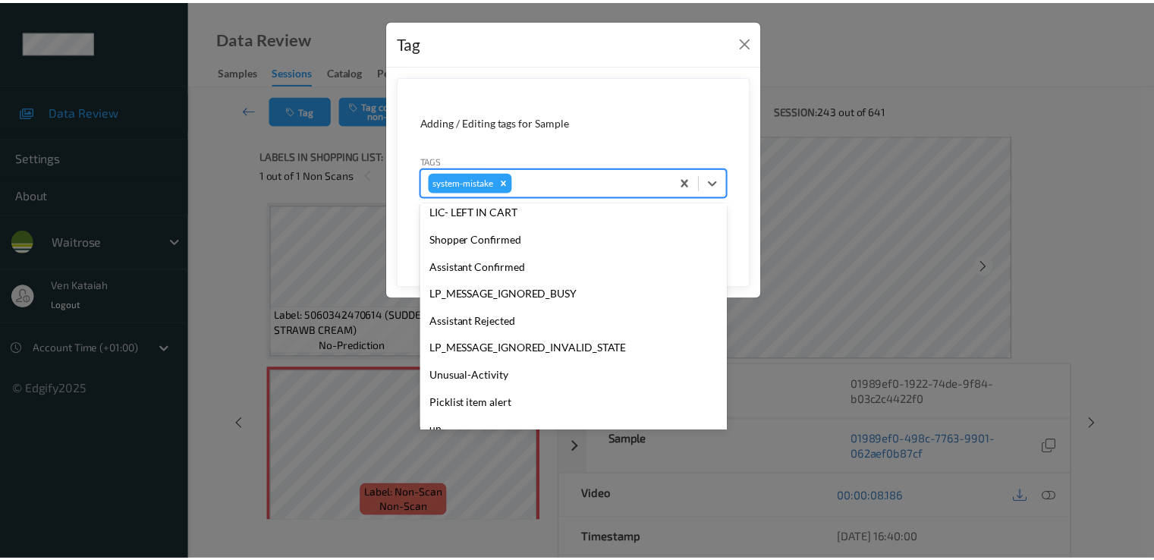
scroll to position [325, 0]
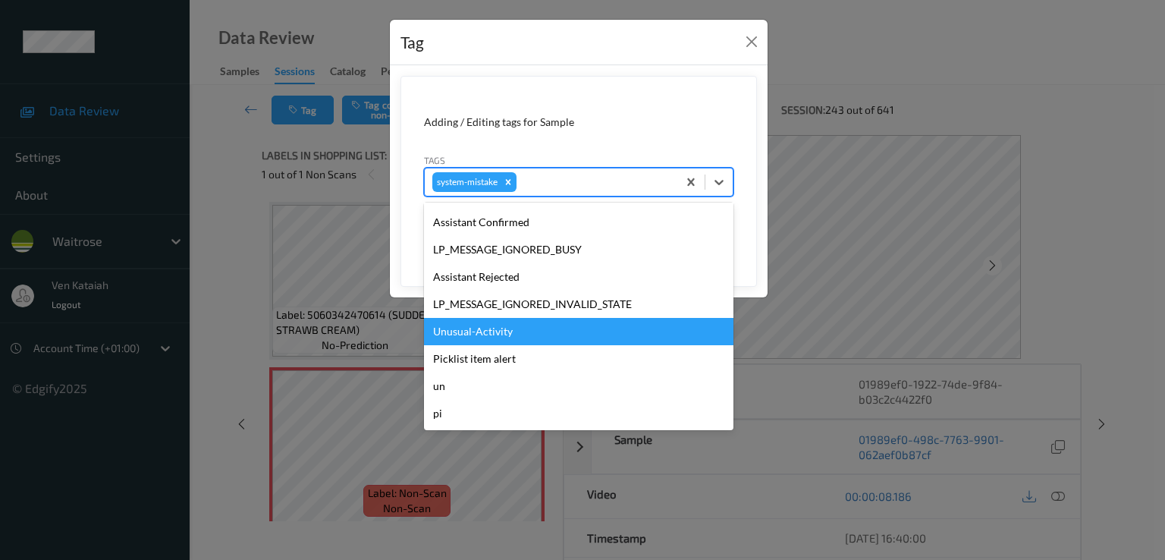
click at [477, 322] on div "Unusual-Activity" at bounding box center [578, 331] width 309 height 27
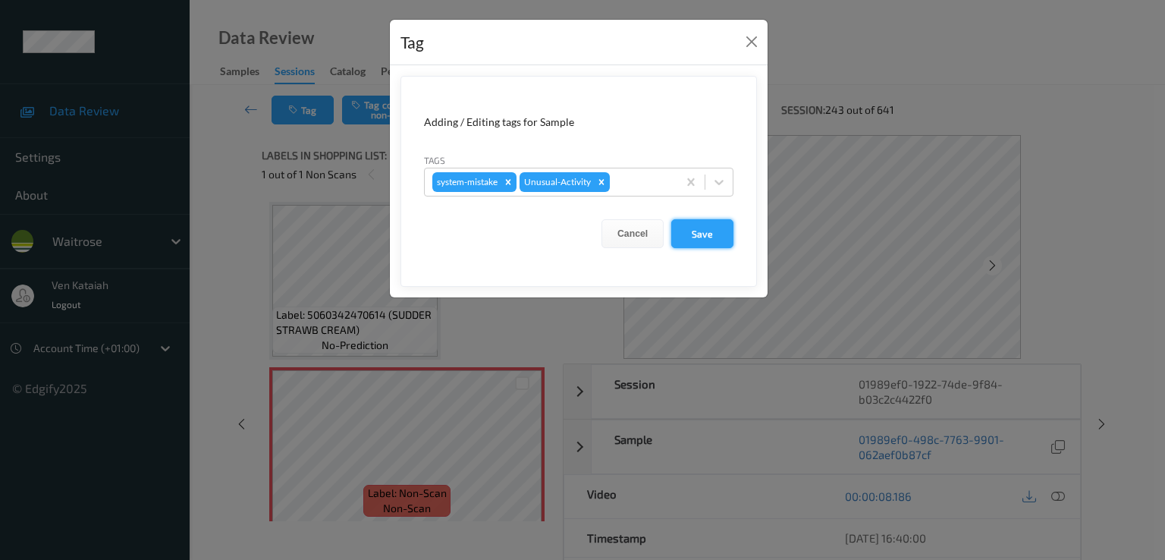
click at [721, 235] on button "Save" at bounding box center [702, 233] width 62 height 29
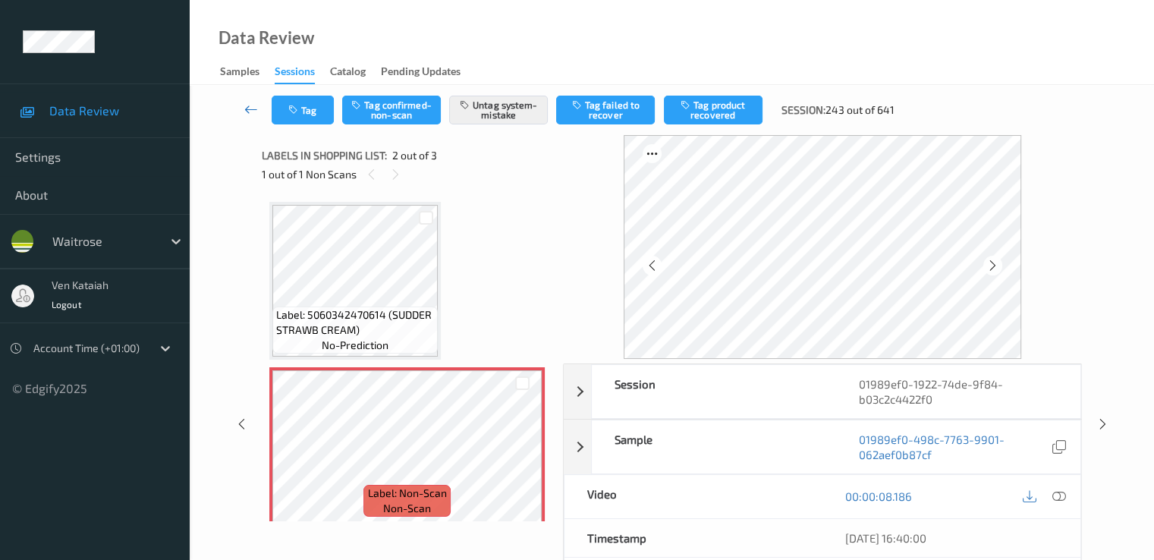
click at [252, 112] on icon at bounding box center [251, 109] width 14 height 15
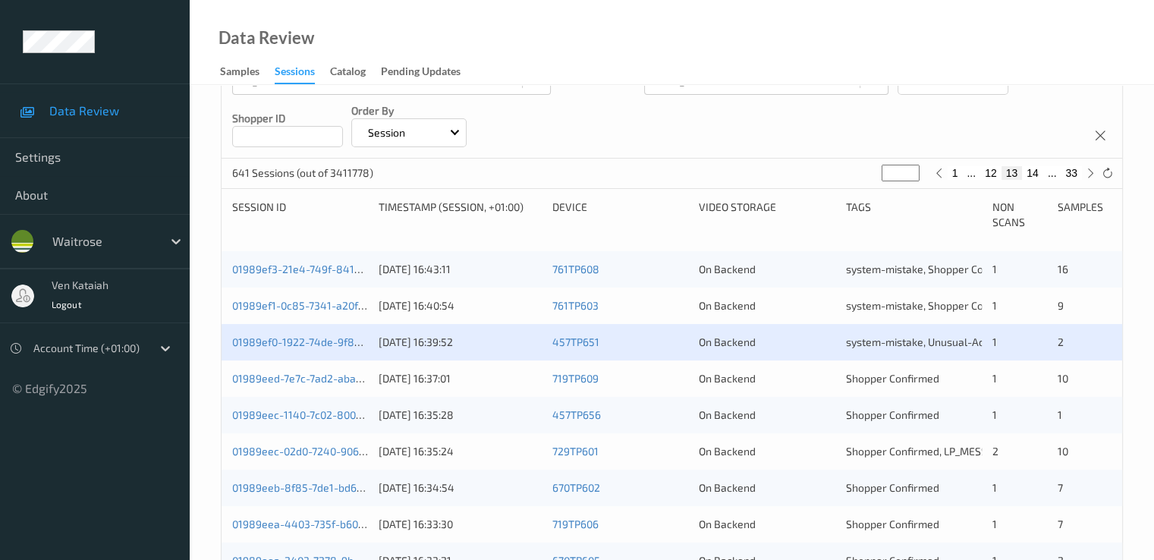
scroll to position [246, 0]
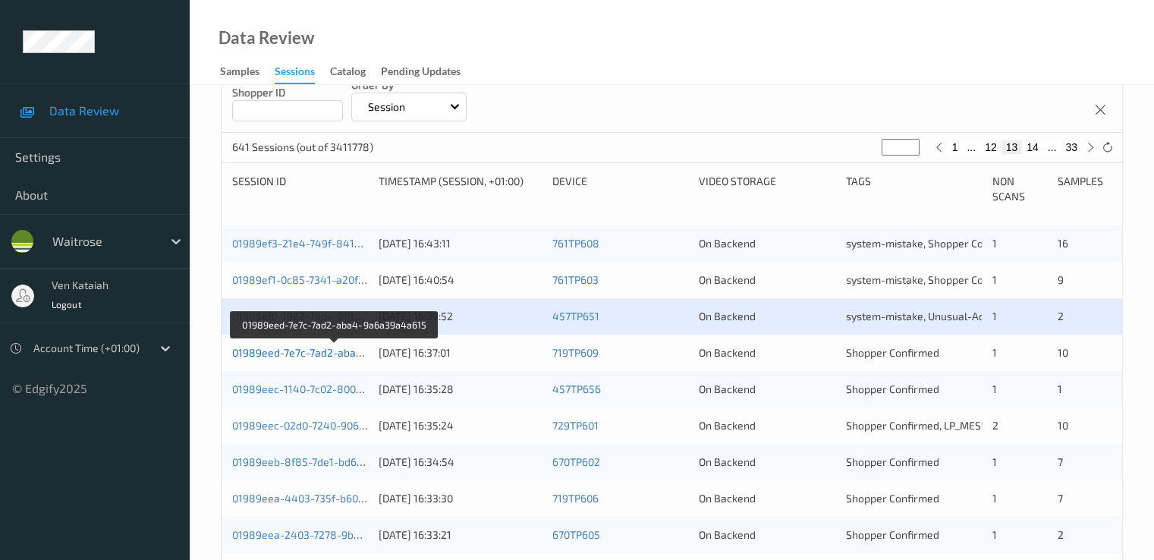
click at [305, 354] on link "01989eed-7e7c-7ad2-aba4-9a6a39a4a615" at bounding box center [335, 352] width 207 height 13
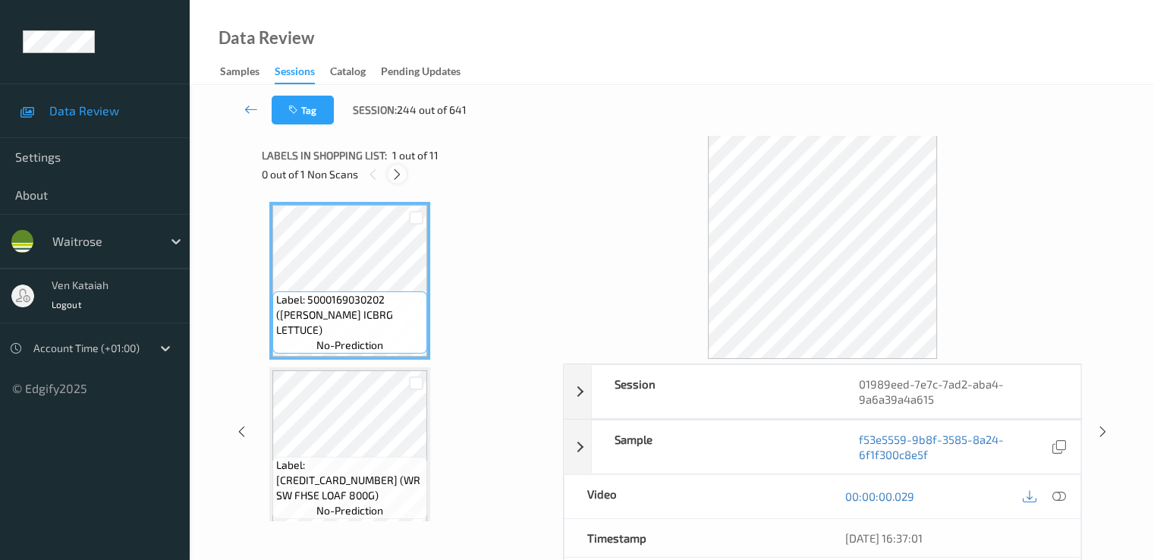
click at [393, 169] on icon at bounding box center [397, 175] width 13 height 14
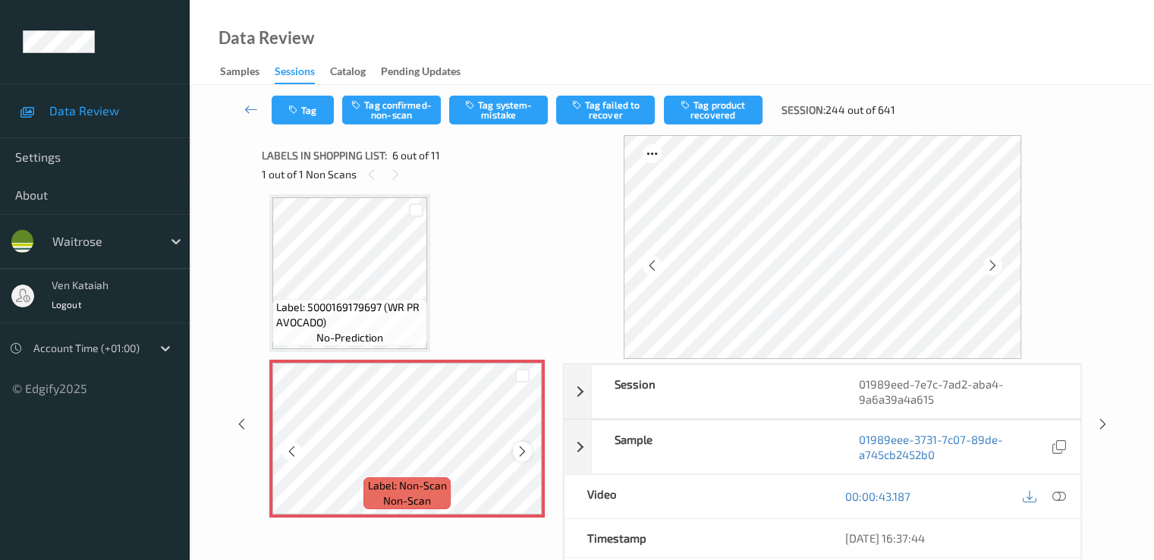
click at [528, 452] on icon at bounding box center [522, 452] width 13 height 14
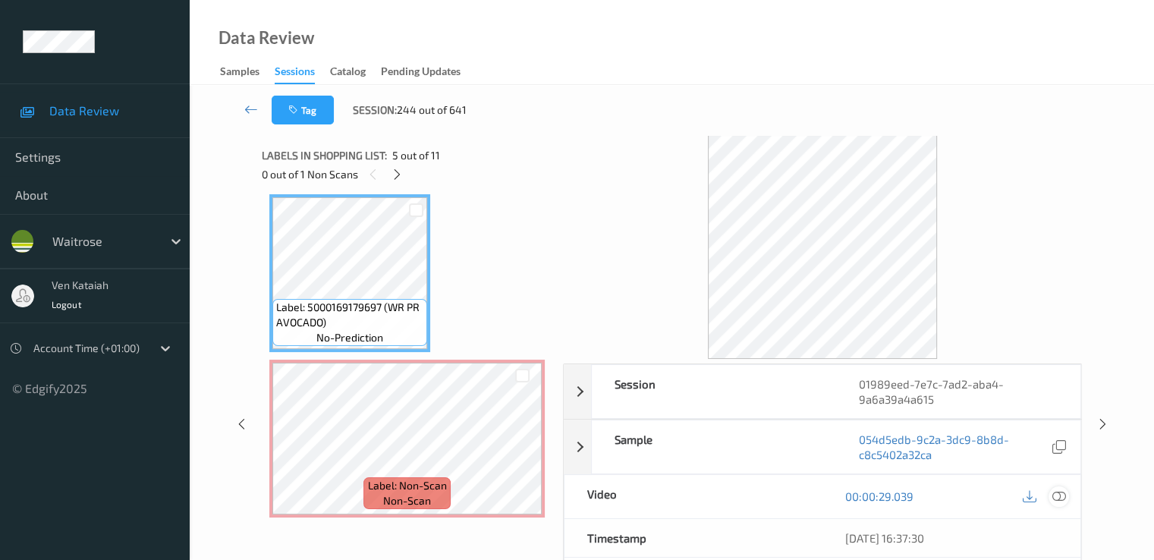
click at [1060, 495] on icon at bounding box center [1058, 496] width 14 height 14
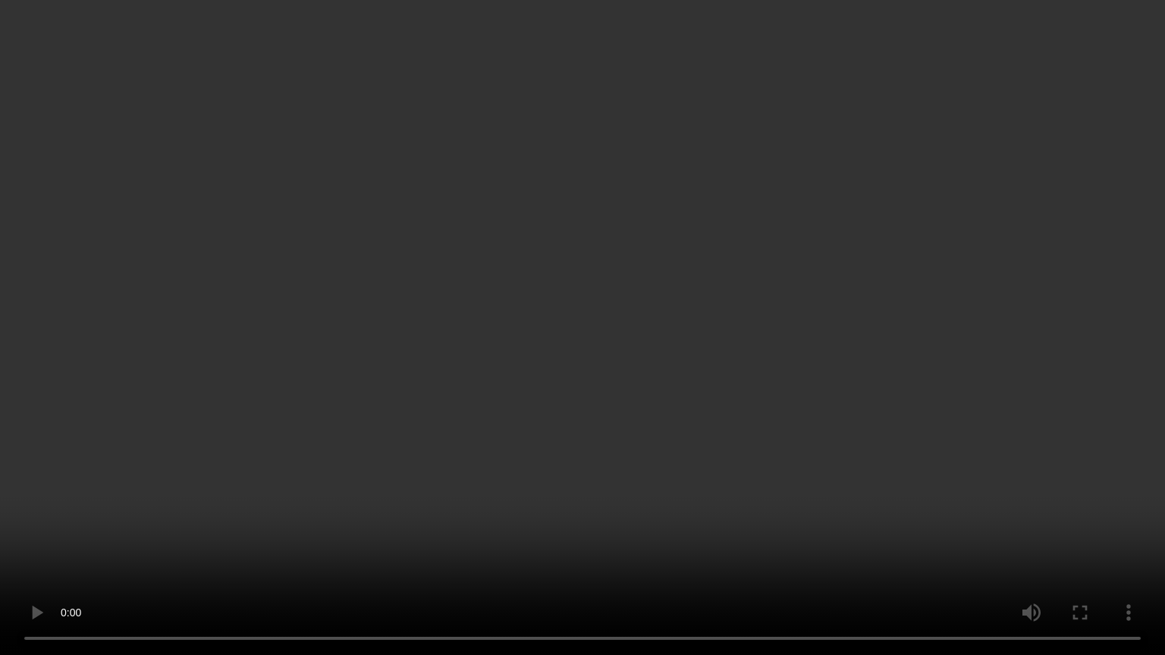
click at [794, 310] on video at bounding box center [582, 327] width 1165 height 655
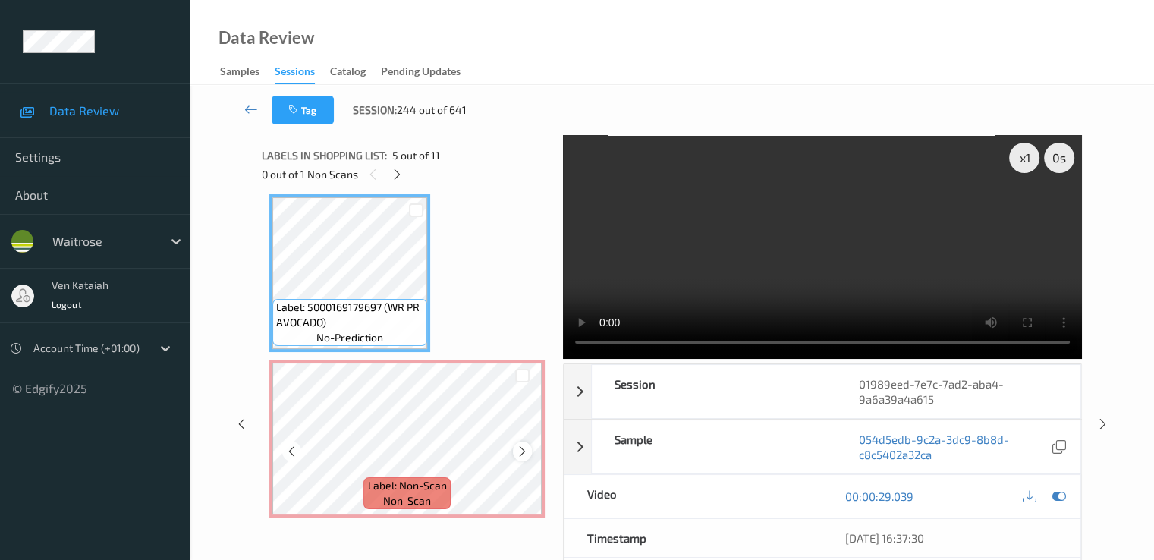
click at [520, 455] on icon at bounding box center [522, 452] width 13 height 14
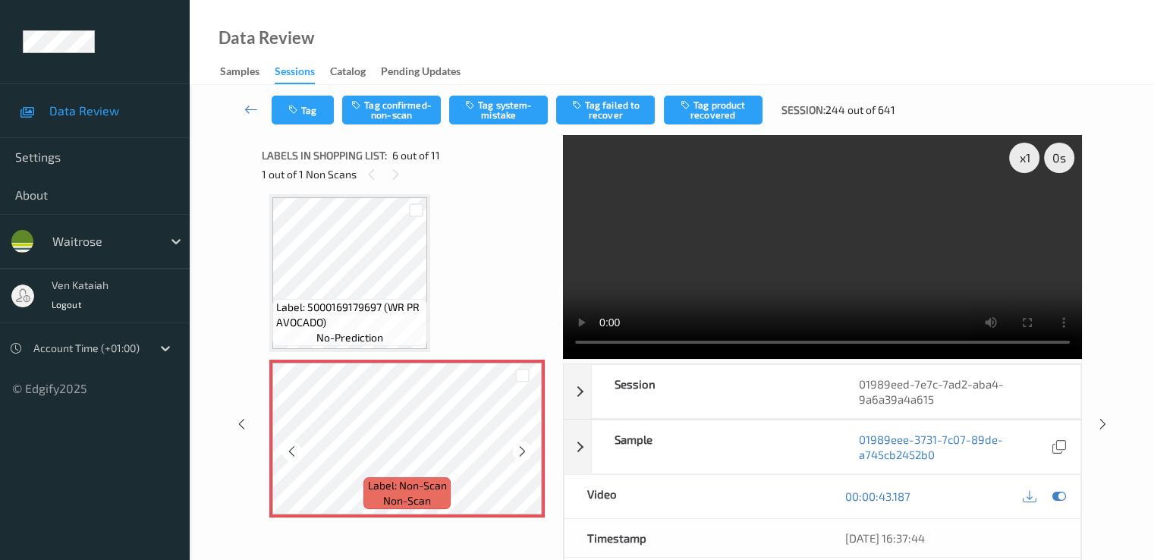
click at [520, 455] on icon at bounding box center [522, 452] width 13 height 14
click at [1064, 495] on icon at bounding box center [1058, 496] width 14 height 14
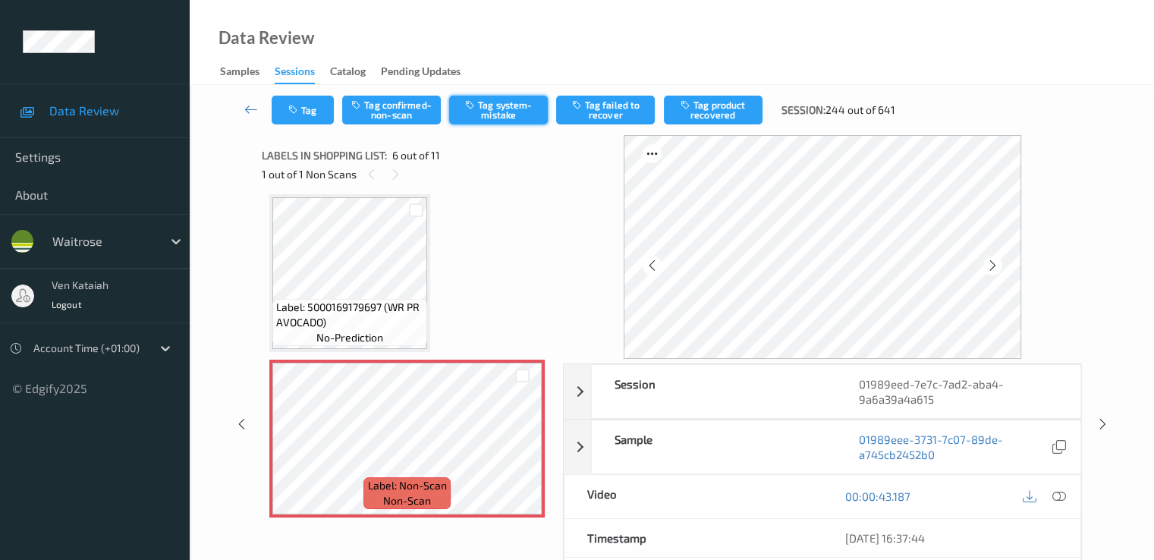
click at [481, 118] on button "Tag system-mistake" at bounding box center [498, 110] width 99 height 29
click at [308, 118] on button "Tag" at bounding box center [303, 110] width 62 height 29
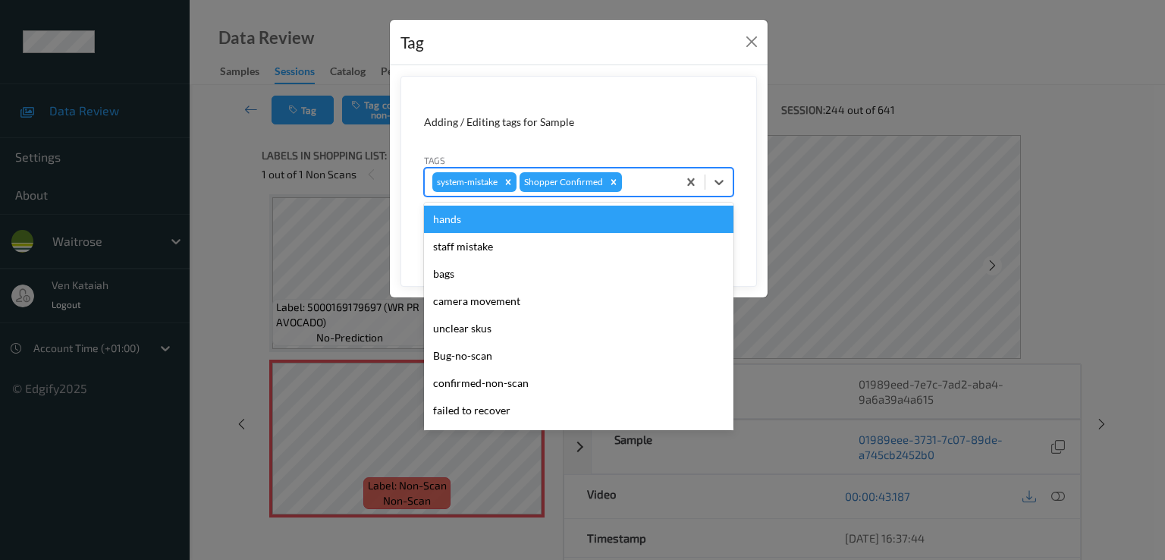
click at [658, 184] on div at bounding box center [647, 182] width 45 height 18
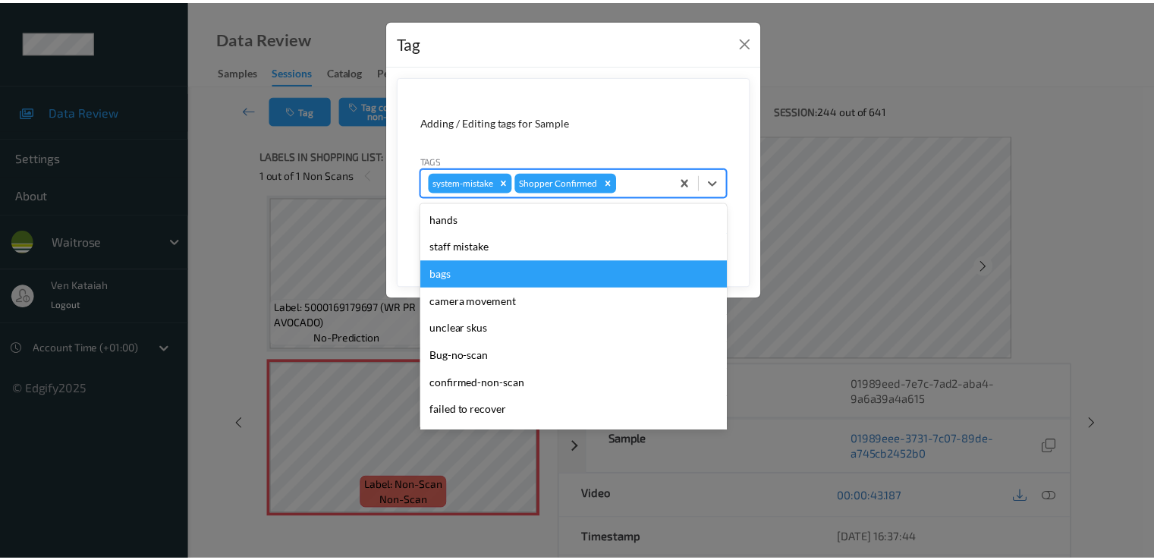
scroll to position [297, 0]
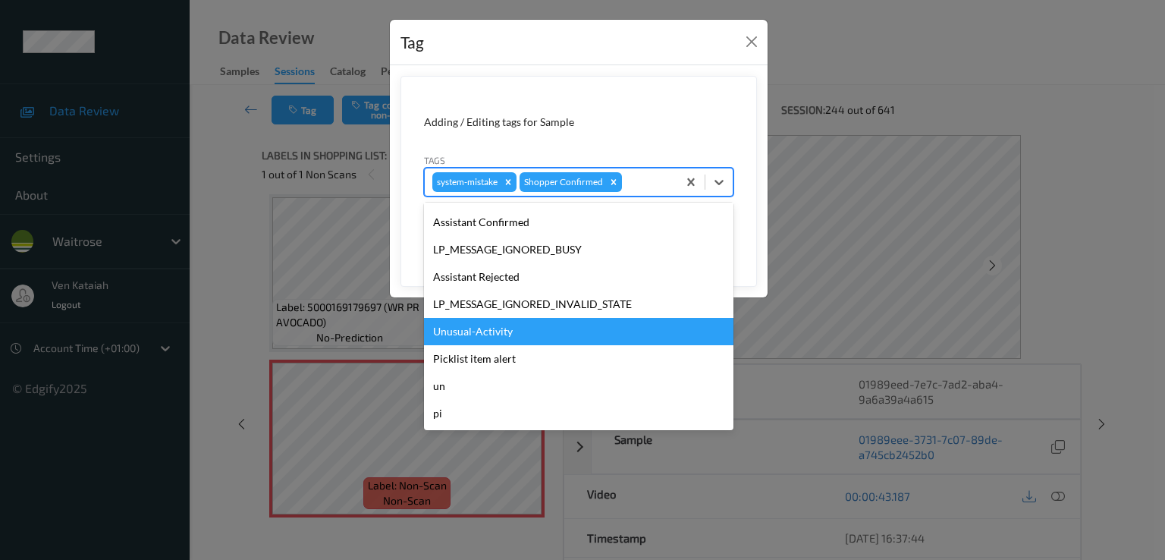
click at [539, 328] on div "Unusual-Activity" at bounding box center [578, 331] width 309 height 27
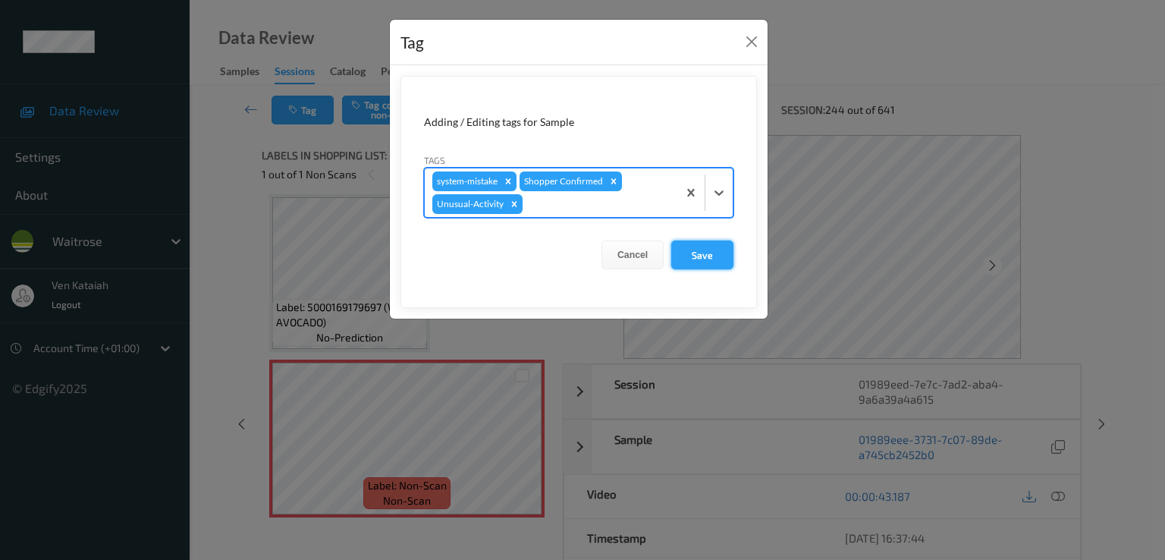
click at [692, 253] on button "Save" at bounding box center [702, 254] width 62 height 29
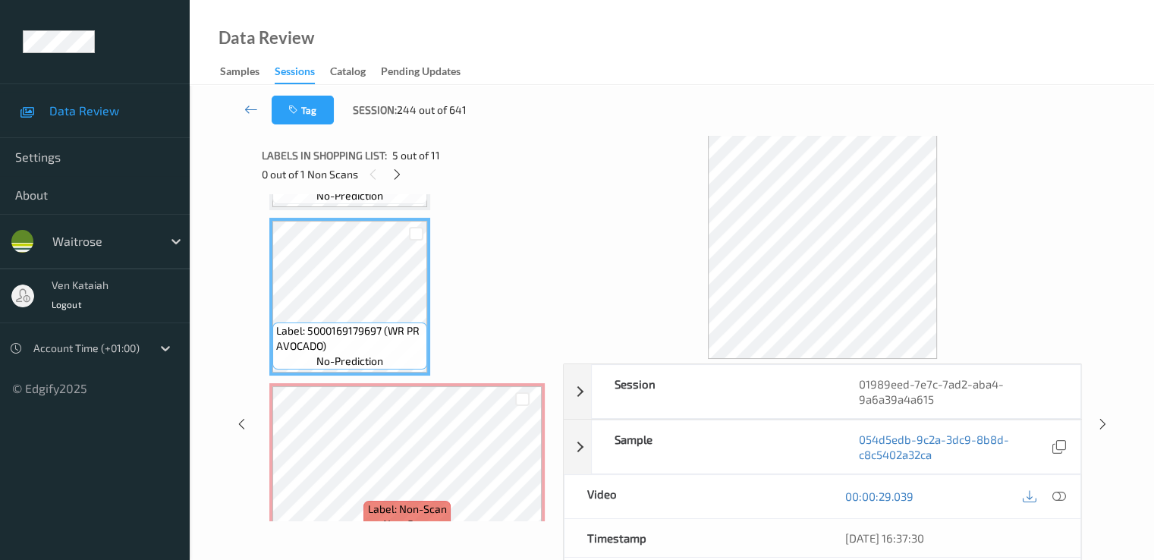
scroll to position [669, 0]
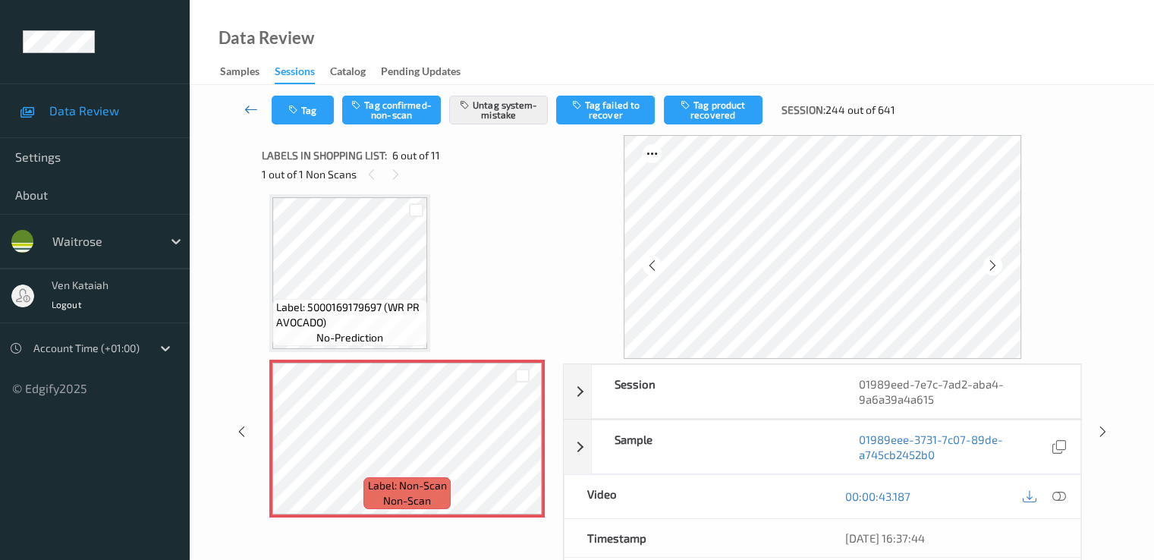
click at [244, 113] on icon at bounding box center [251, 109] width 14 height 15
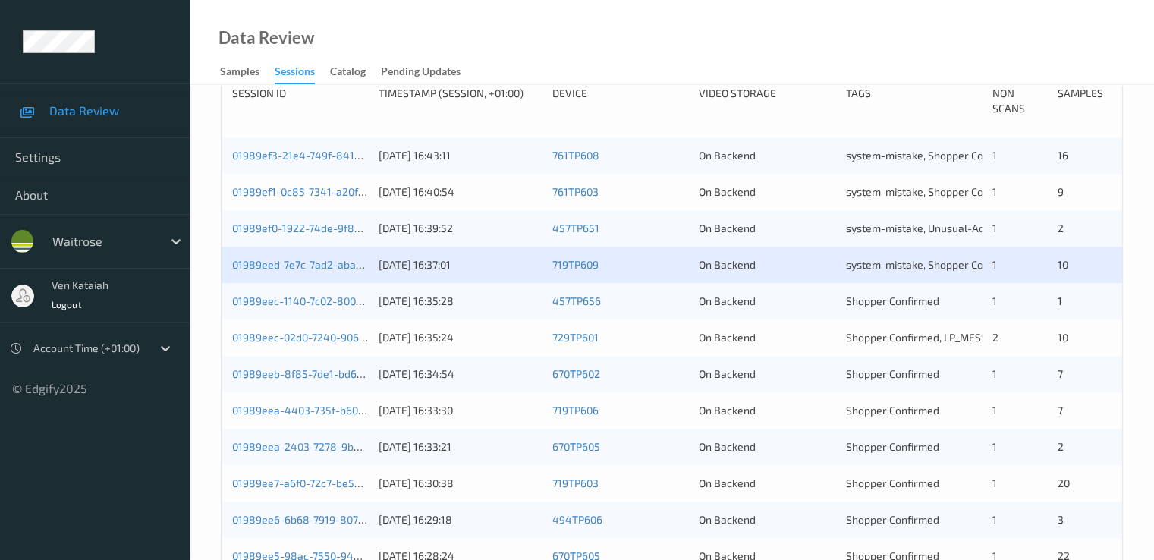
scroll to position [455, 0]
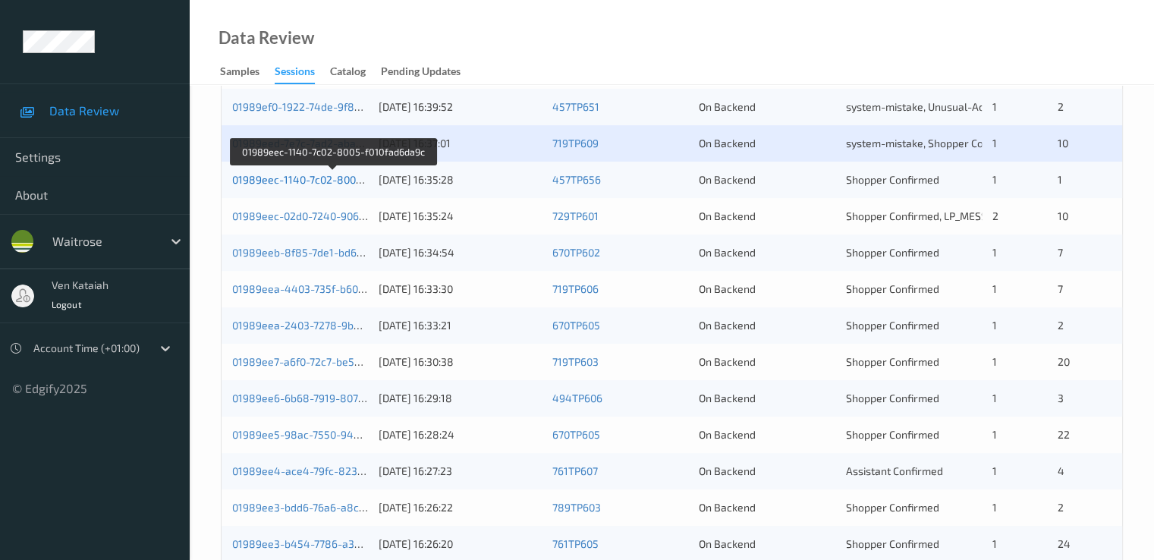
click at [267, 181] on link "01989eec-1140-7c02-8005-f010fad6da9c" at bounding box center [332, 179] width 200 height 13
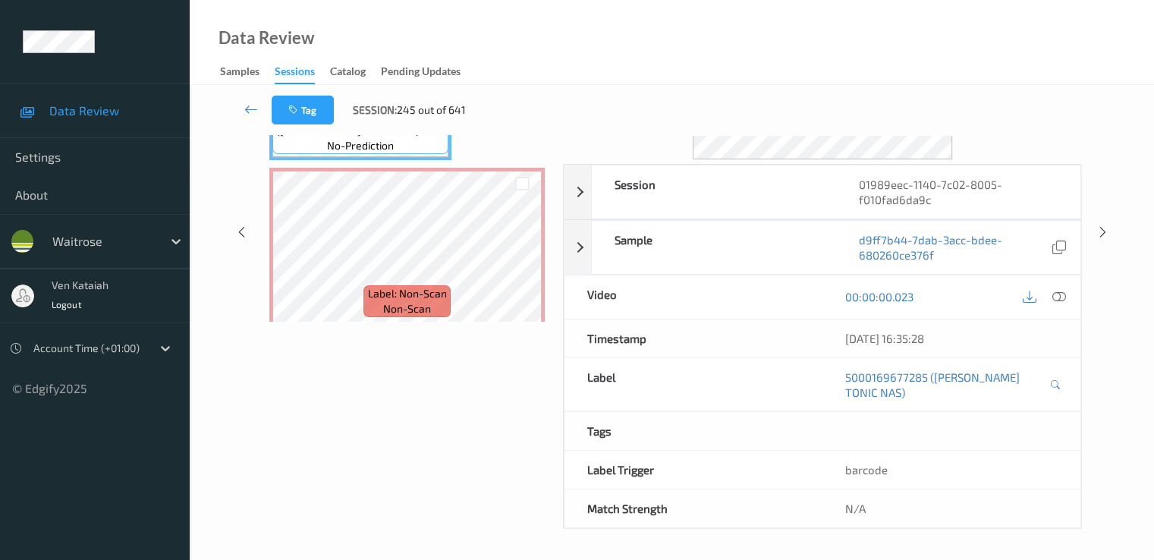
scroll to position [197, 0]
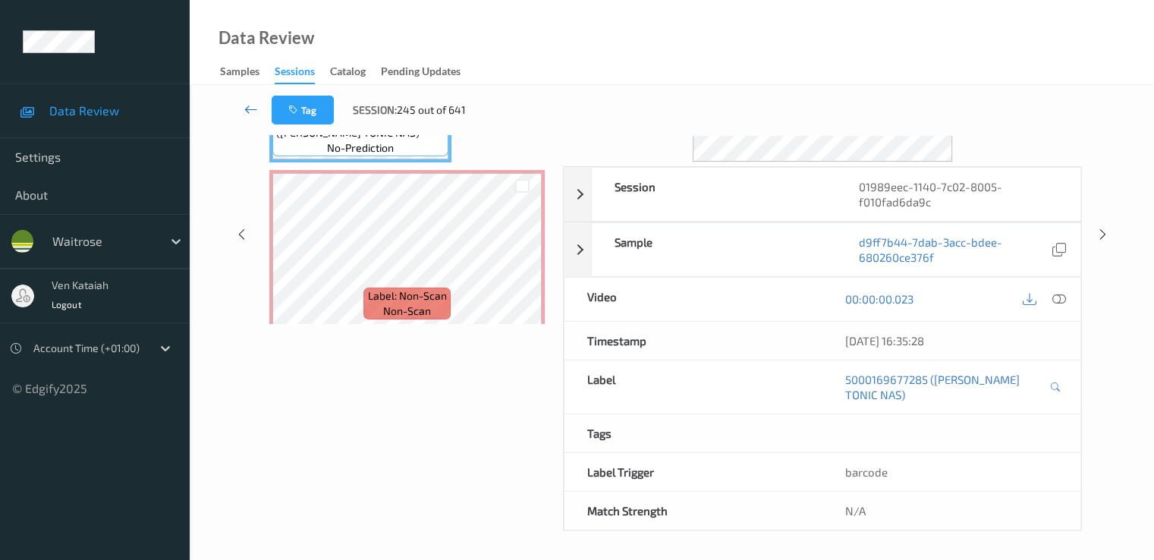
click at [251, 115] on icon at bounding box center [251, 109] width 14 height 15
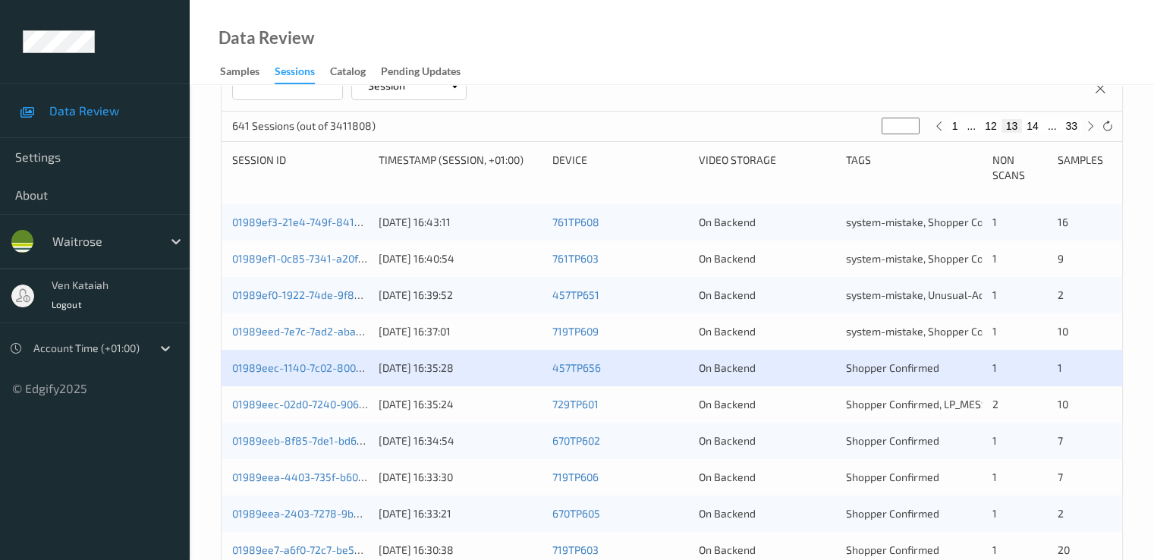
scroll to position [303, 0]
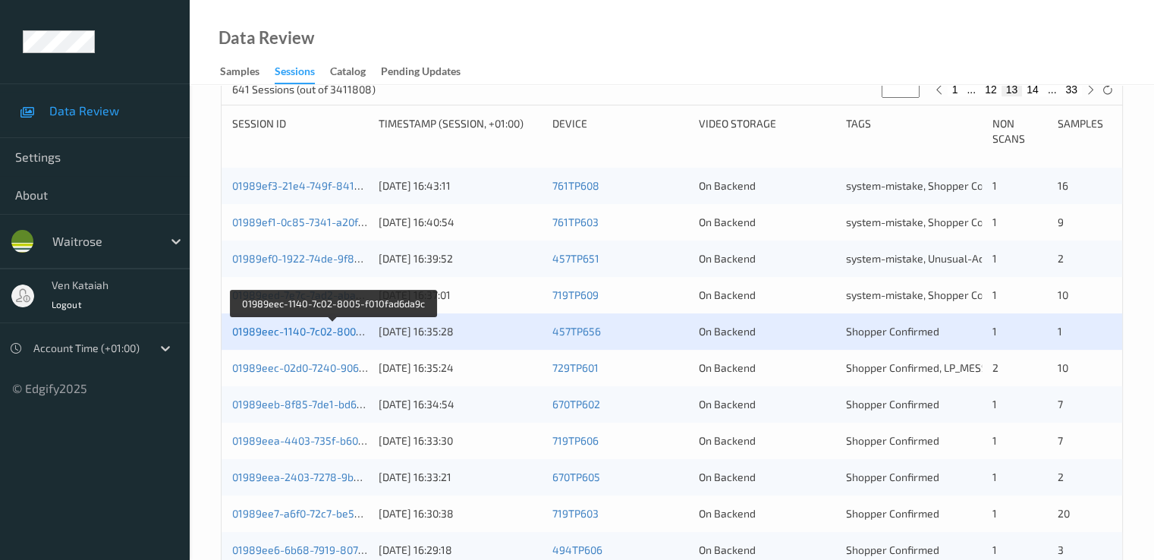
click at [344, 334] on link "01989eec-1140-7c02-8005-f010fad6da9c" at bounding box center [332, 331] width 200 height 13
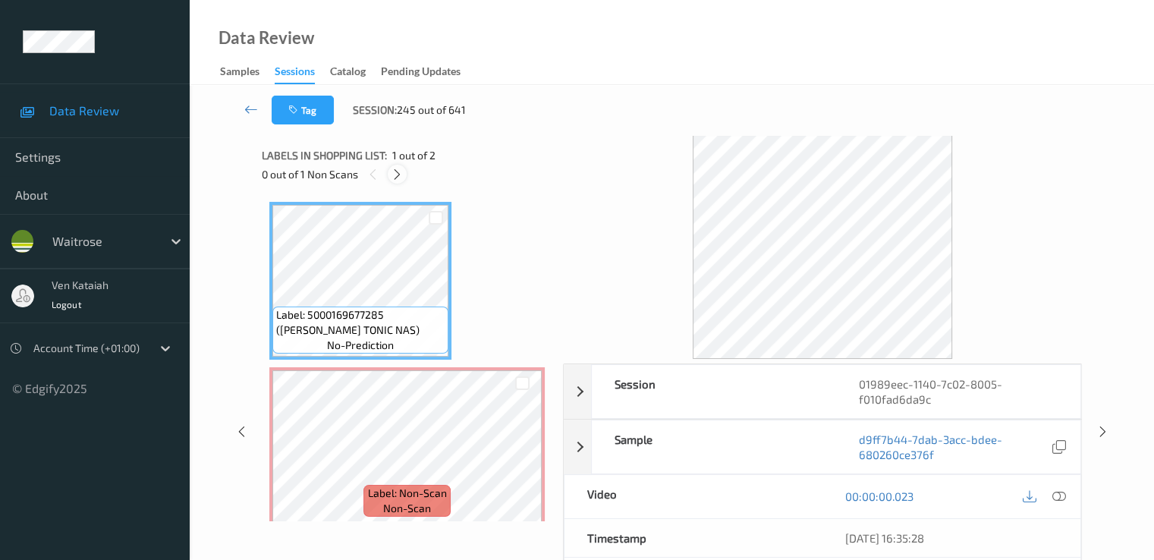
click at [407, 174] on div "0 out of 1 Non Scans" at bounding box center [407, 174] width 291 height 19
click at [394, 177] on icon at bounding box center [397, 175] width 13 height 14
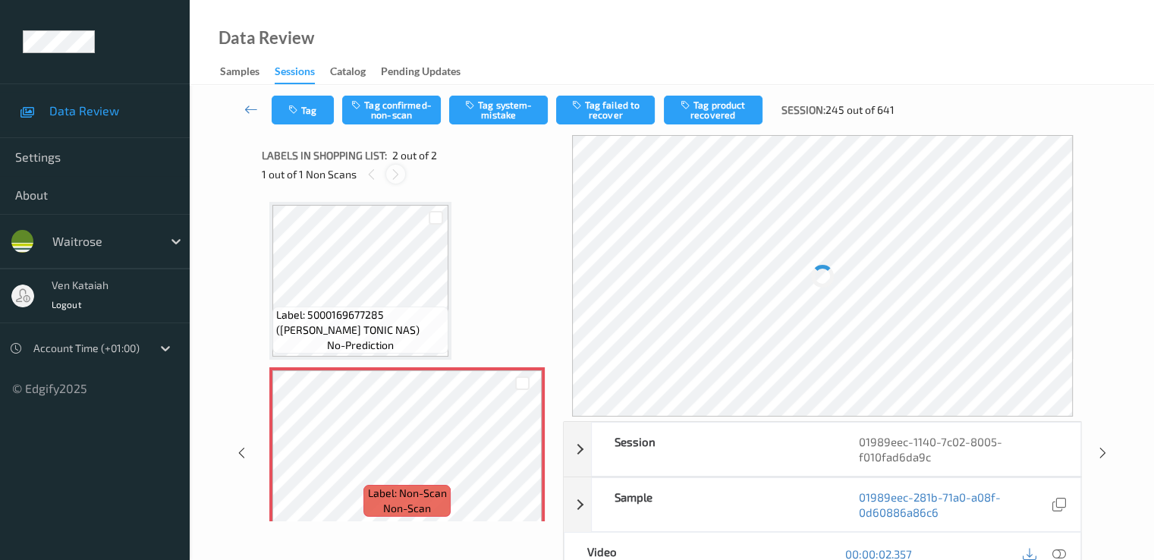
scroll to position [8, 0]
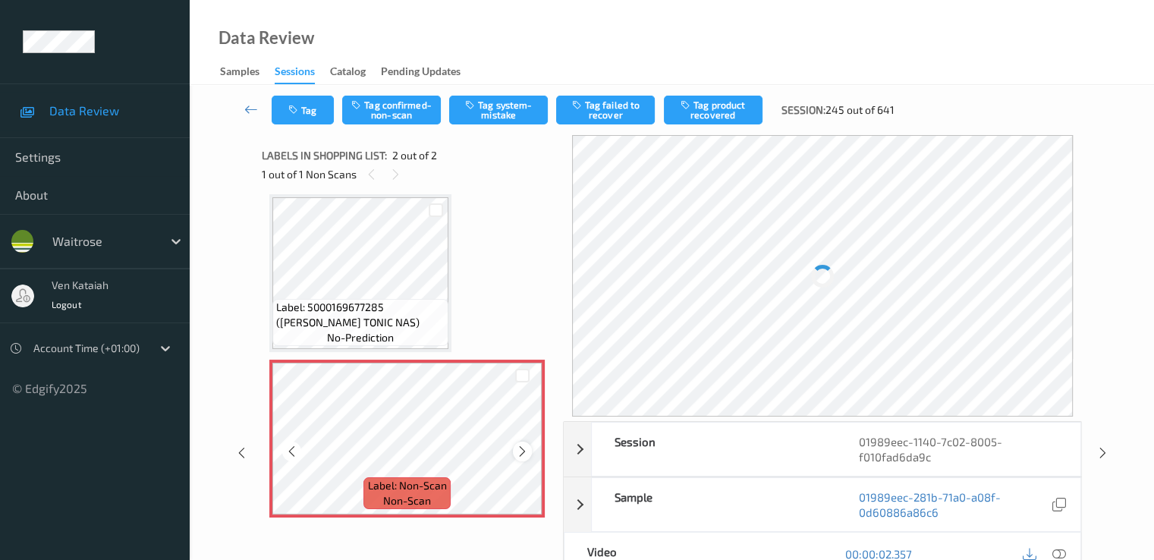
click at [520, 448] on icon at bounding box center [522, 452] width 13 height 14
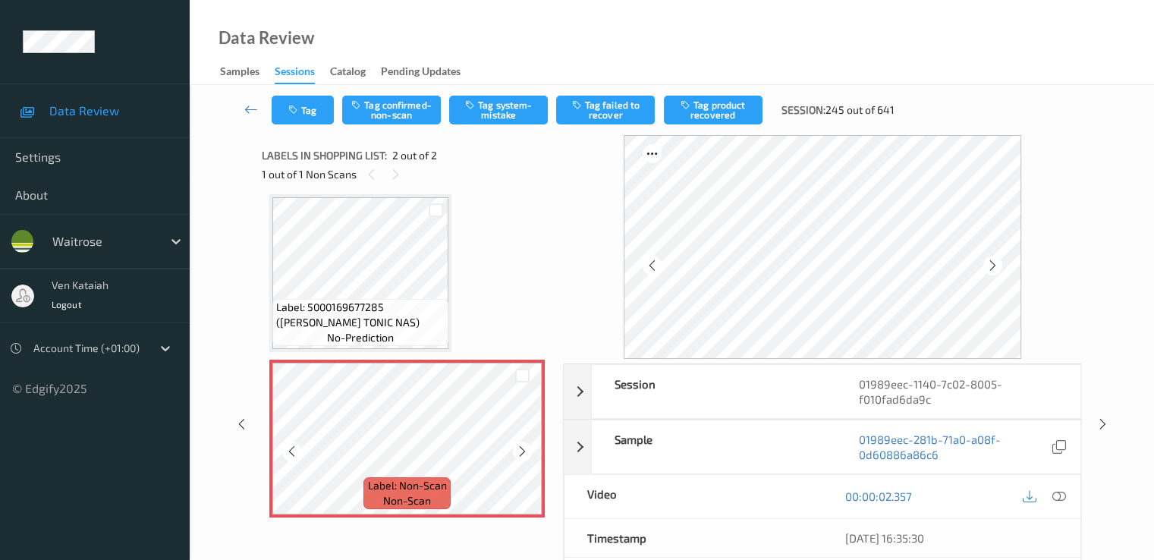
click at [520, 448] on icon at bounding box center [522, 452] width 13 height 14
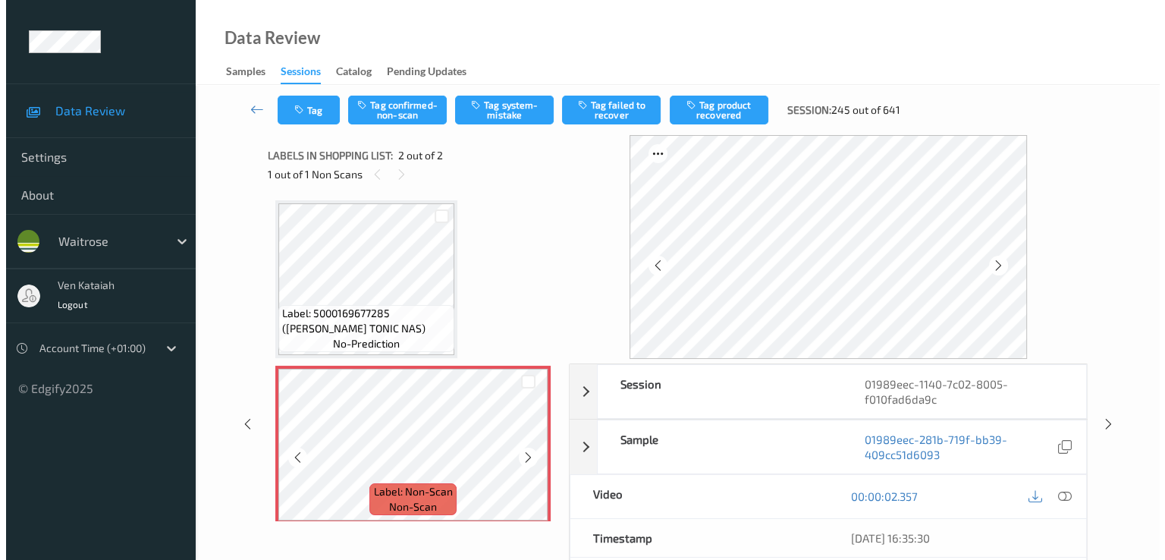
scroll to position [0, 0]
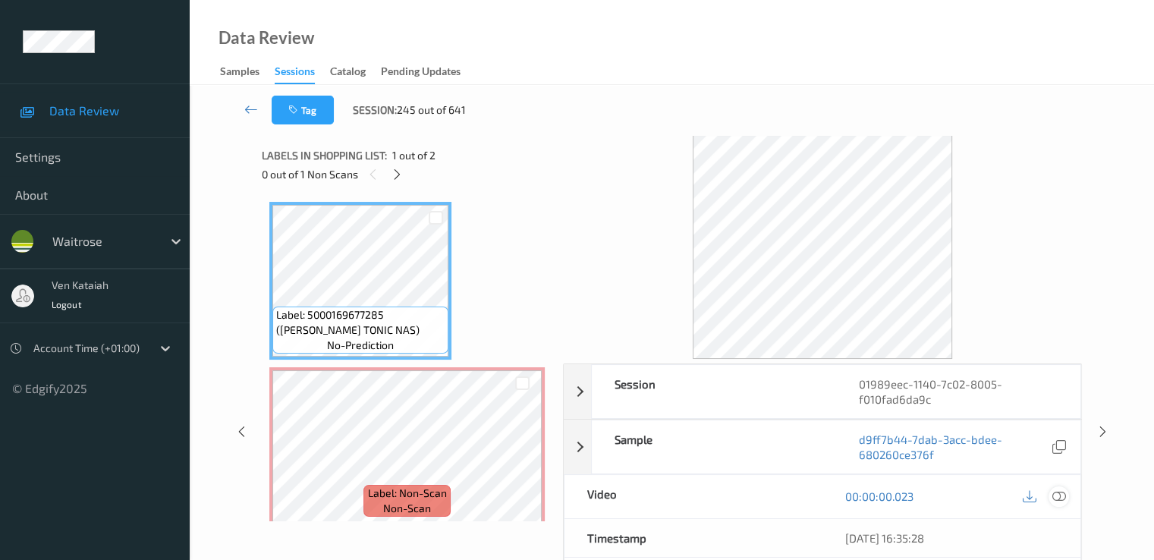
click at [1062, 495] on icon at bounding box center [1058, 496] width 14 height 14
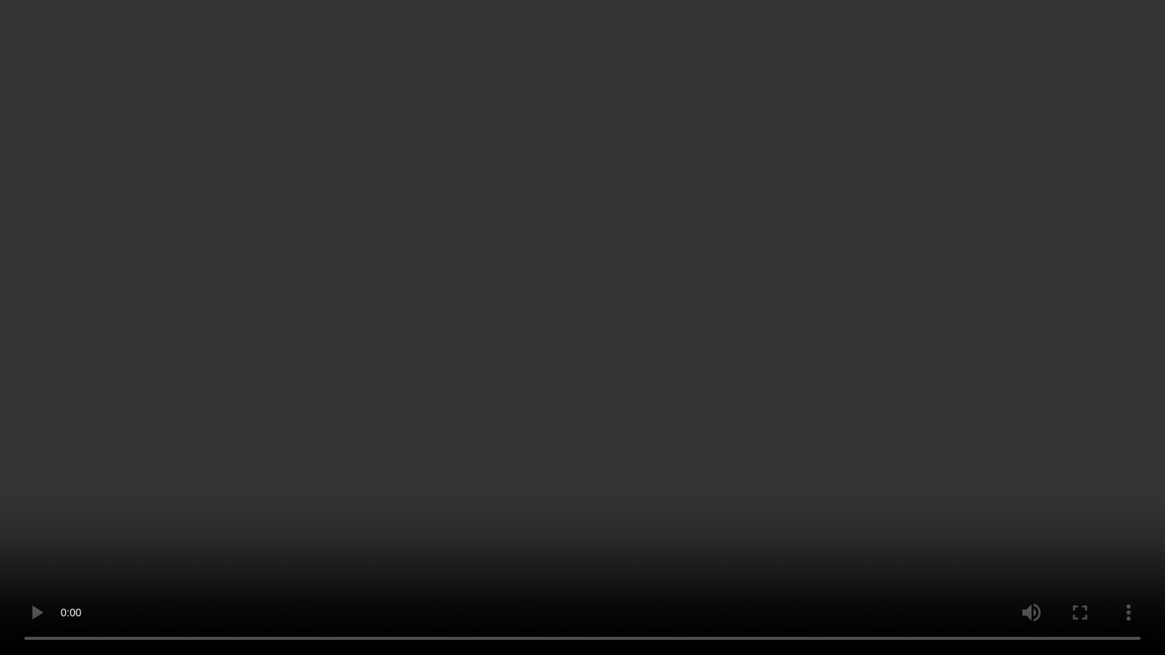
click at [302, 479] on video at bounding box center [582, 327] width 1165 height 655
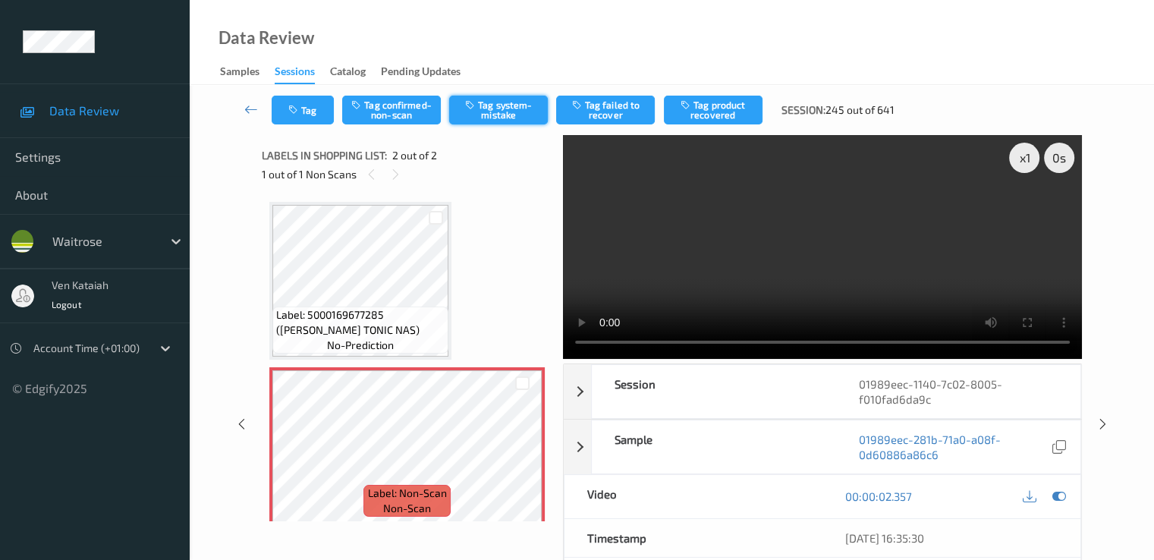
click at [494, 119] on button "Tag system-mistake" at bounding box center [498, 110] width 99 height 29
click at [310, 128] on div "Tag Tag confirmed-non-scan Untag system-mistake Tag failed to recover Tag produ…" at bounding box center [672, 110] width 902 height 50
click at [310, 113] on button "Tag" at bounding box center [303, 110] width 62 height 29
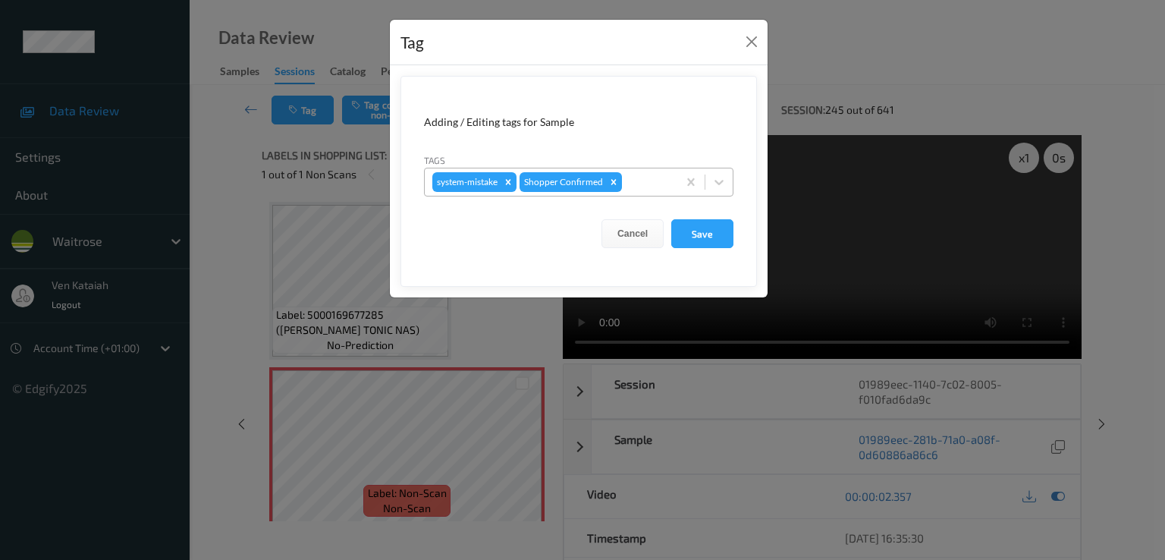
click at [639, 177] on div at bounding box center [647, 182] width 45 height 18
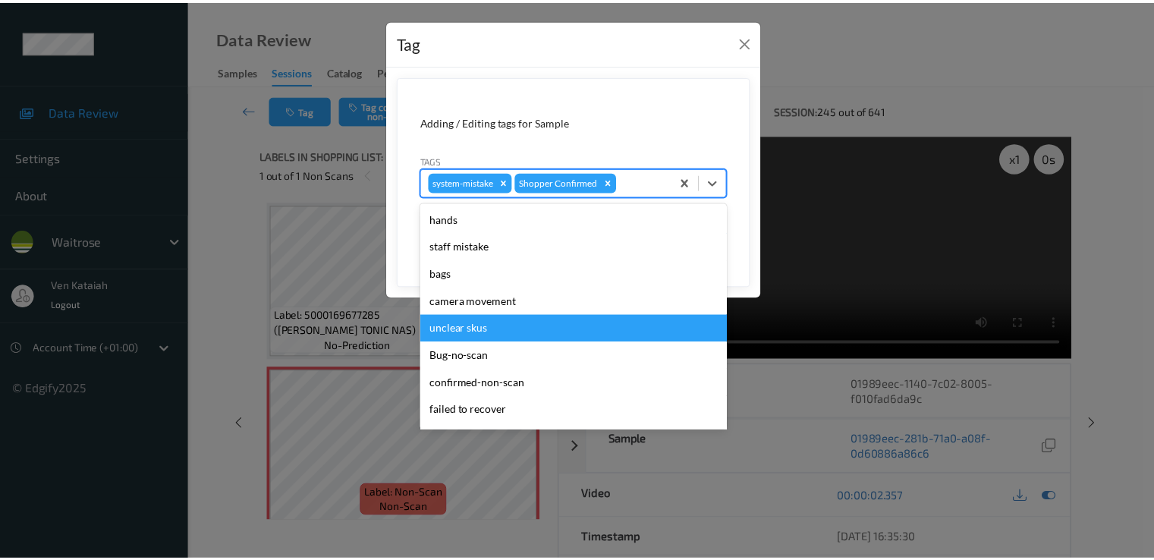
scroll to position [297, 0]
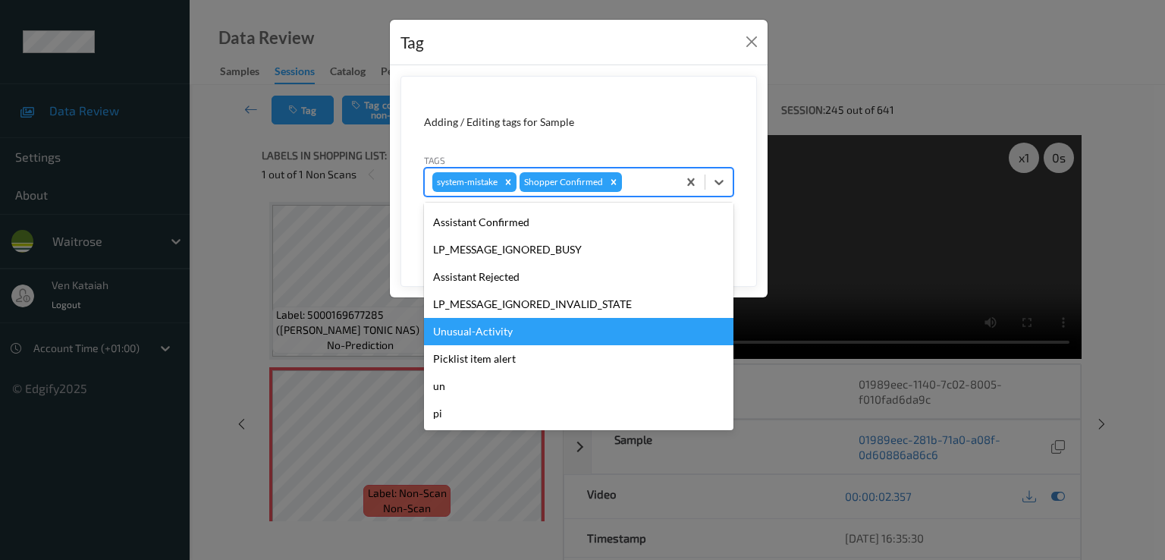
click at [490, 338] on div "Unusual-Activity" at bounding box center [578, 331] width 309 height 27
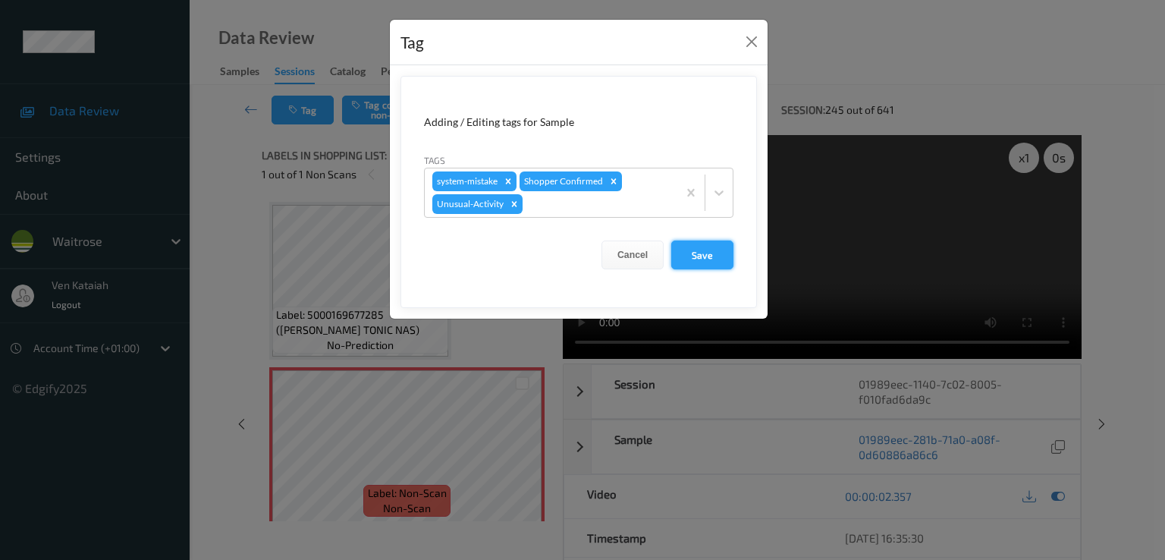
click at [702, 259] on button "Save" at bounding box center [702, 254] width 62 height 29
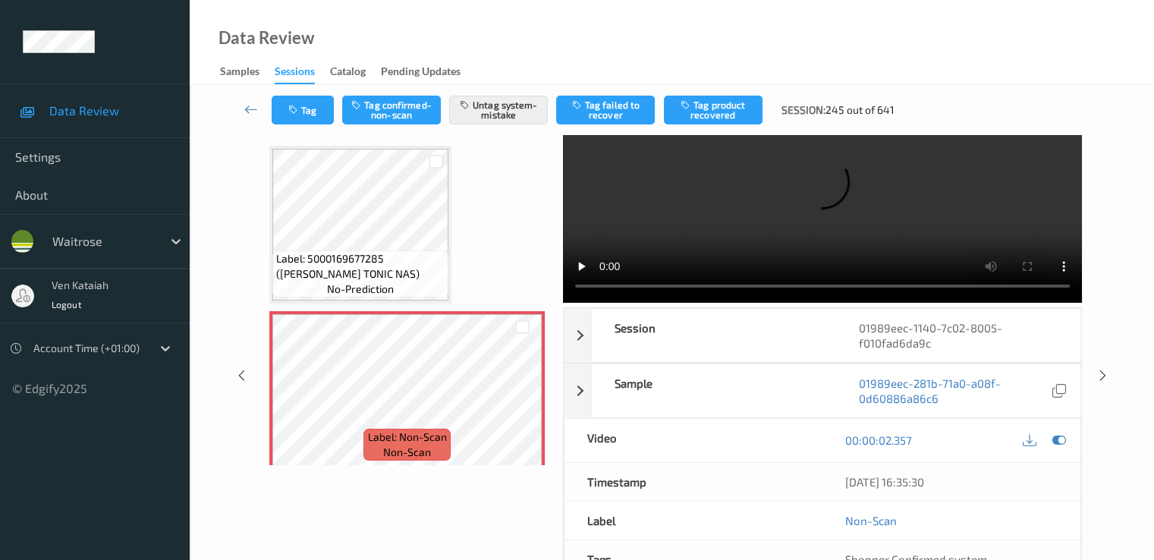
scroll to position [0, 0]
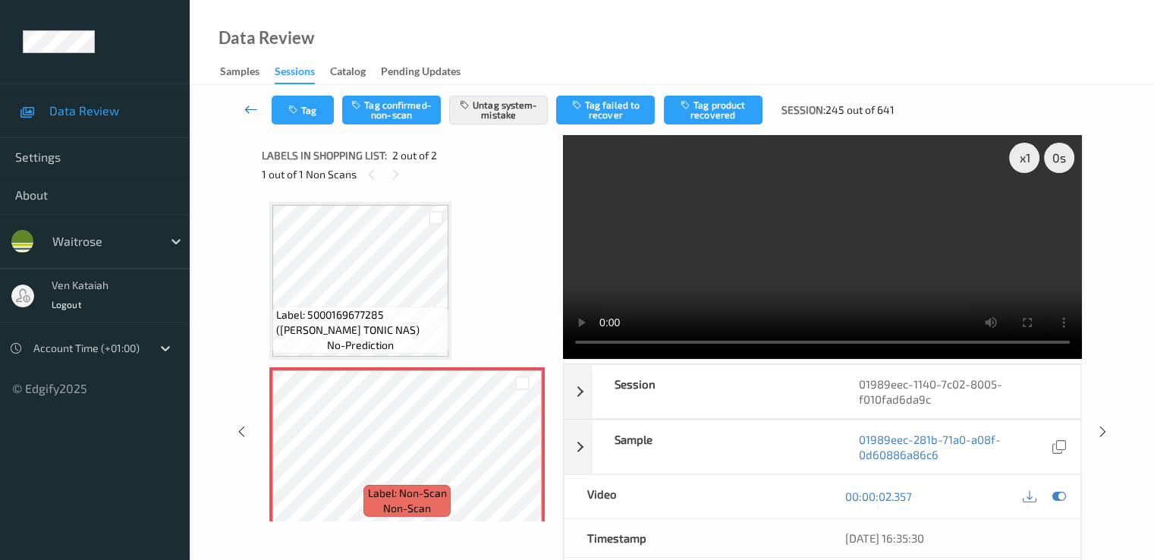
click at [253, 110] on icon at bounding box center [251, 109] width 14 height 15
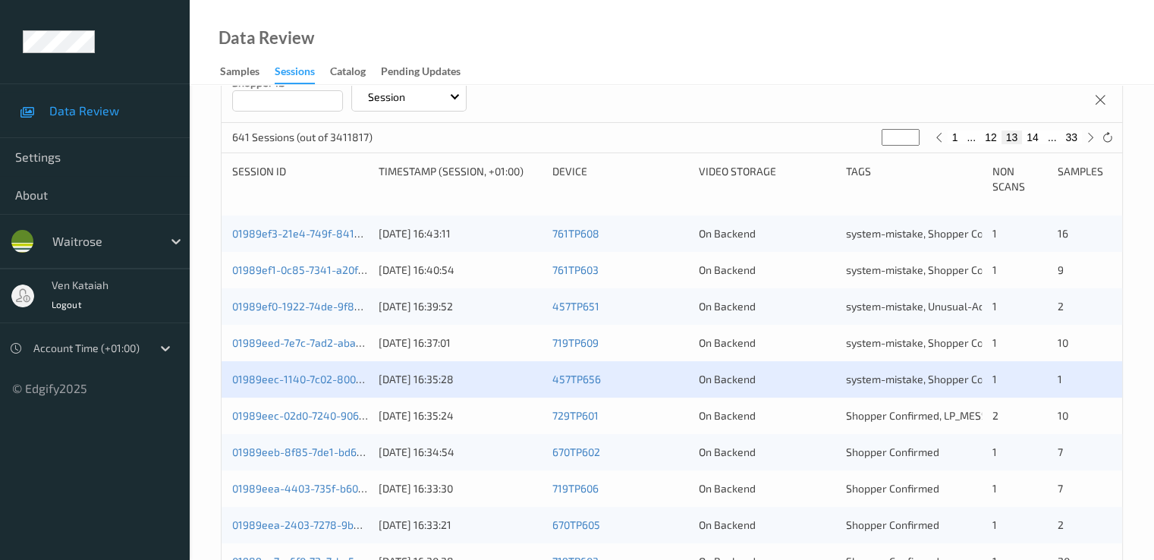
scroll to position [455, 0]
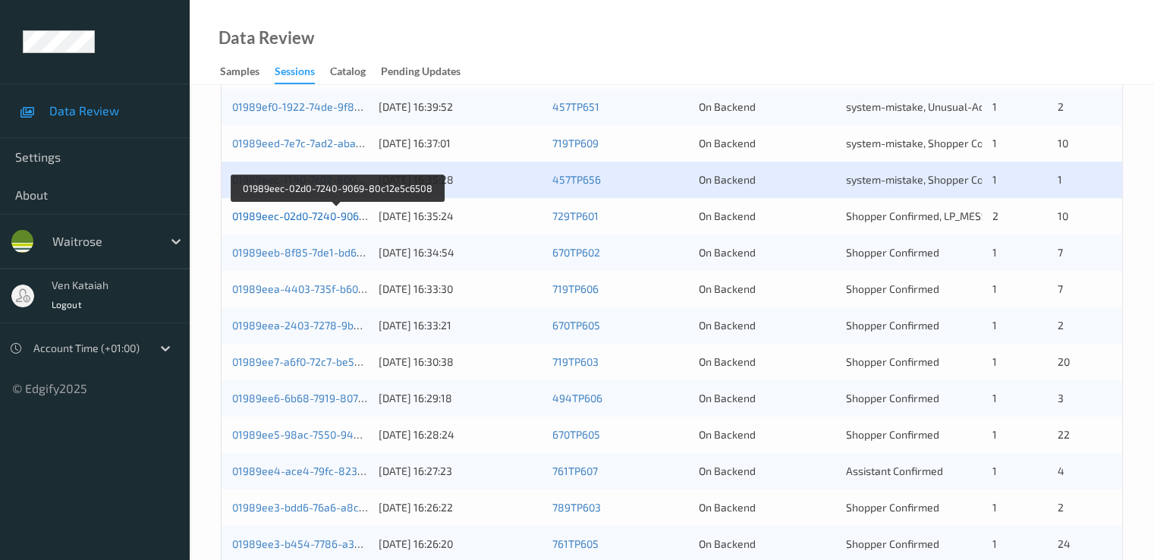
click at [339, 218] on link "01989eec-02d0-7240-9069-80c12e5c6508" at bounding box center [336, 215] width 209 height 13
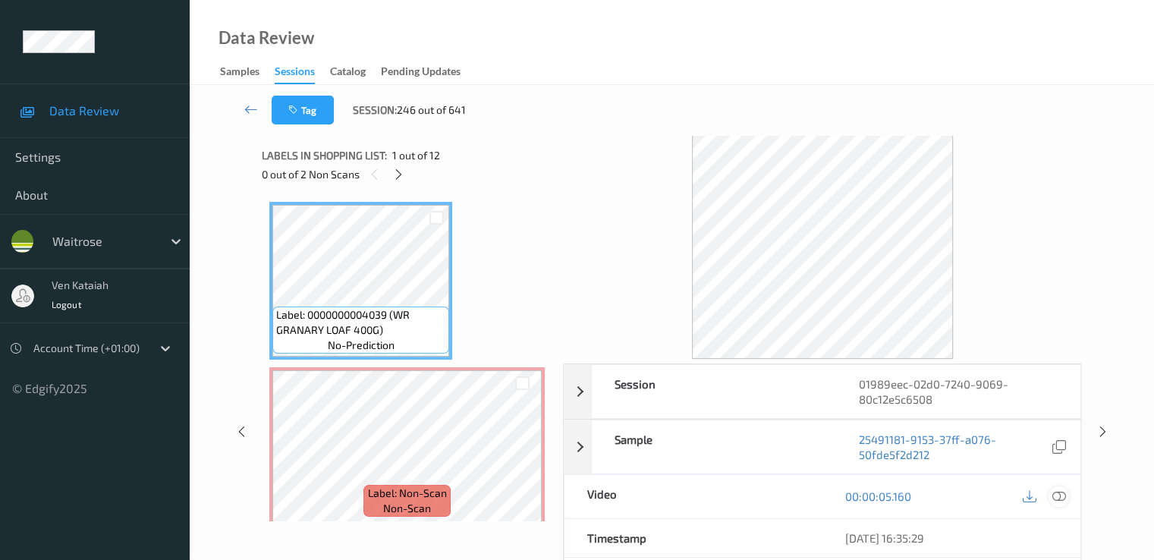
click at [1054, 497] on icon at bounding box center [1058, 496] width 14 height 14
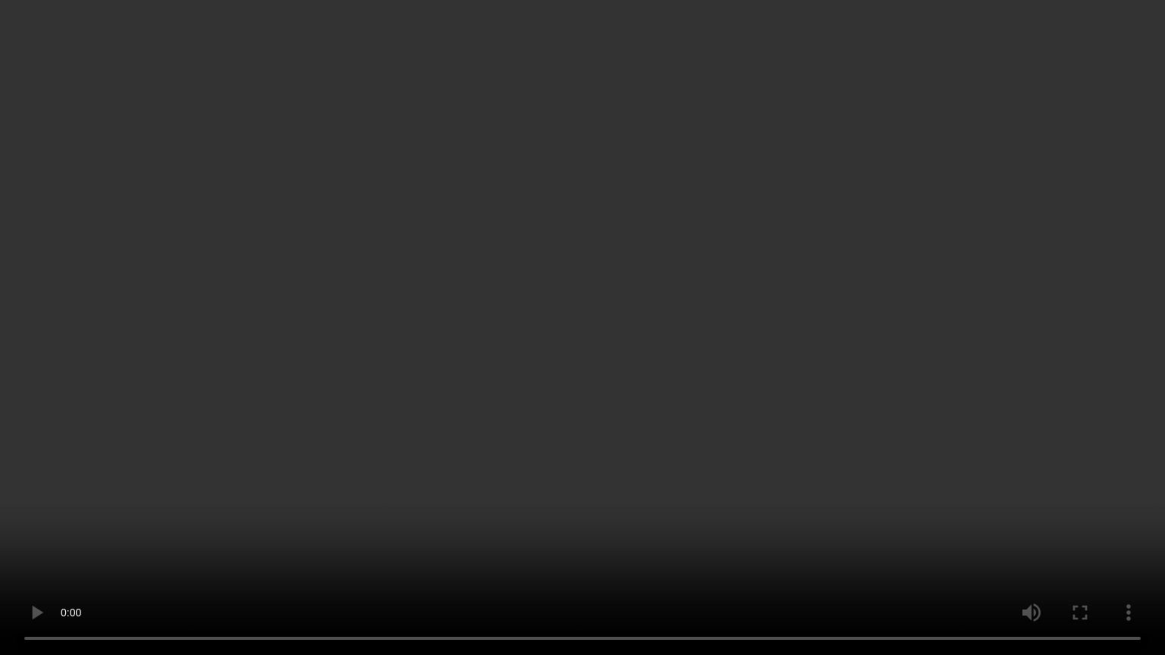
click at [557, 446] on video at bounding box center [582, 327] width 1165 height 655
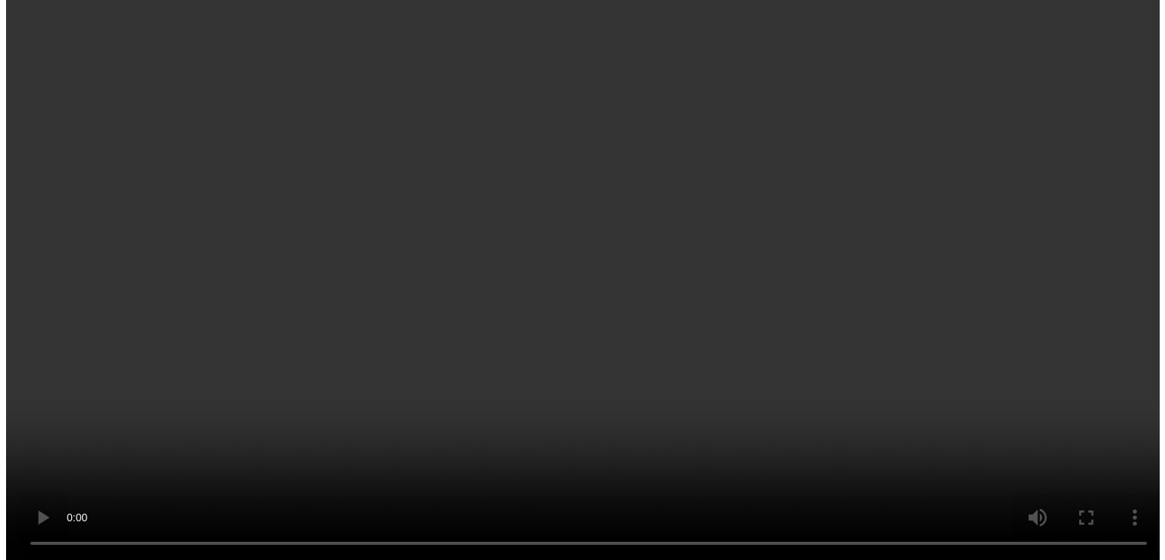
scroll to position [152, 0]
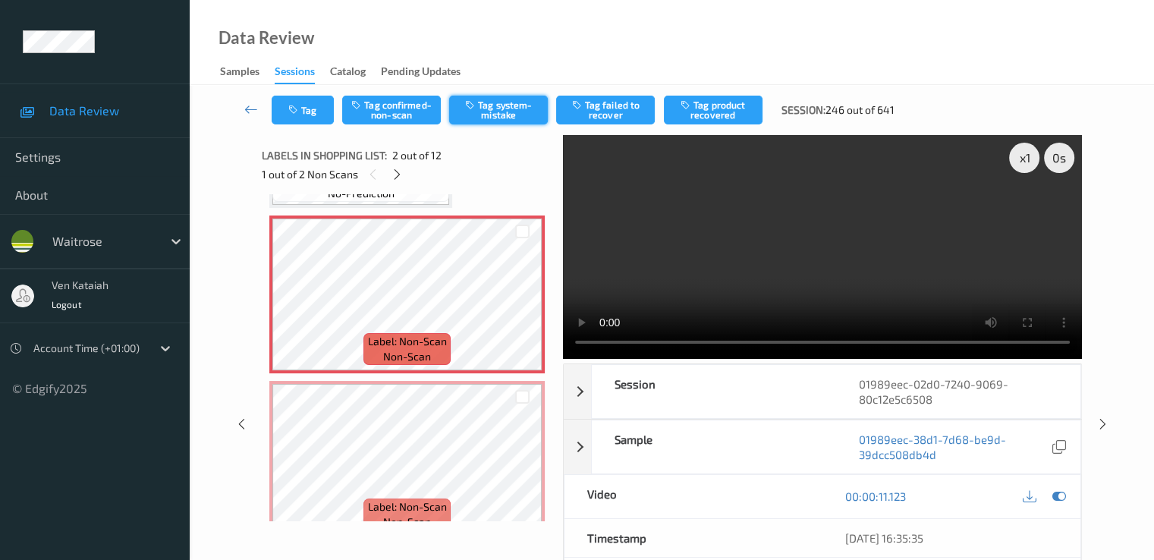
drag, startPoint x: 571, startPoint y: 77, endPoint x: 501, endPoint y: 121, distance: 82.9
click at [525, 111] on div "Data Review Samples Sessions Catalog Pending Updates Tag Tag confirmed-non-scan…" at bounding box center [672, 329] width 964 height 659
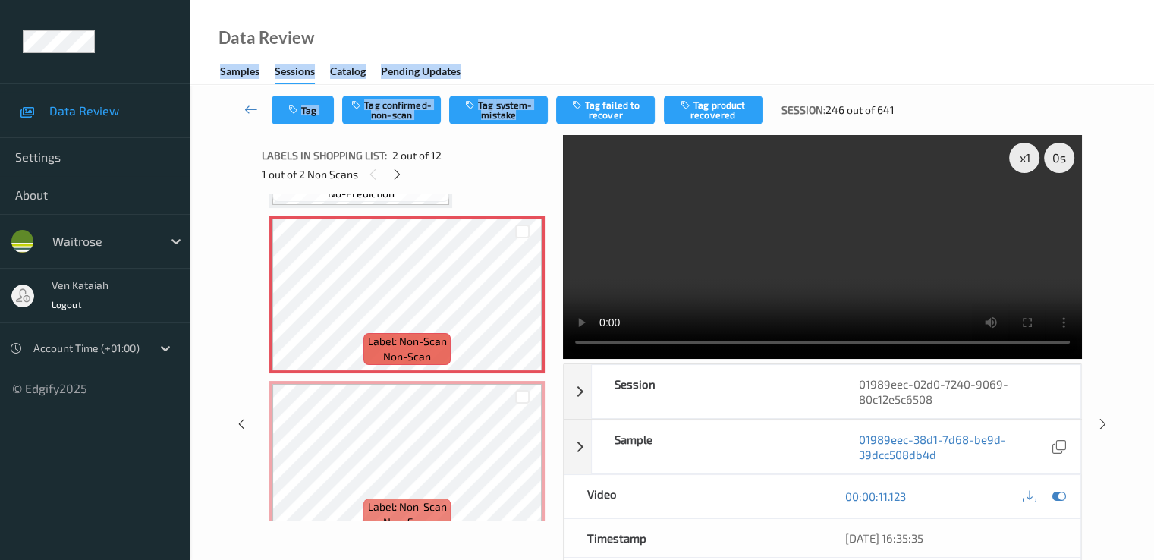
click at [560, 74] on div "Data Review Samples Sessions Catalog Pending Updates" at bounding box center [672, 42] width 964 height 85
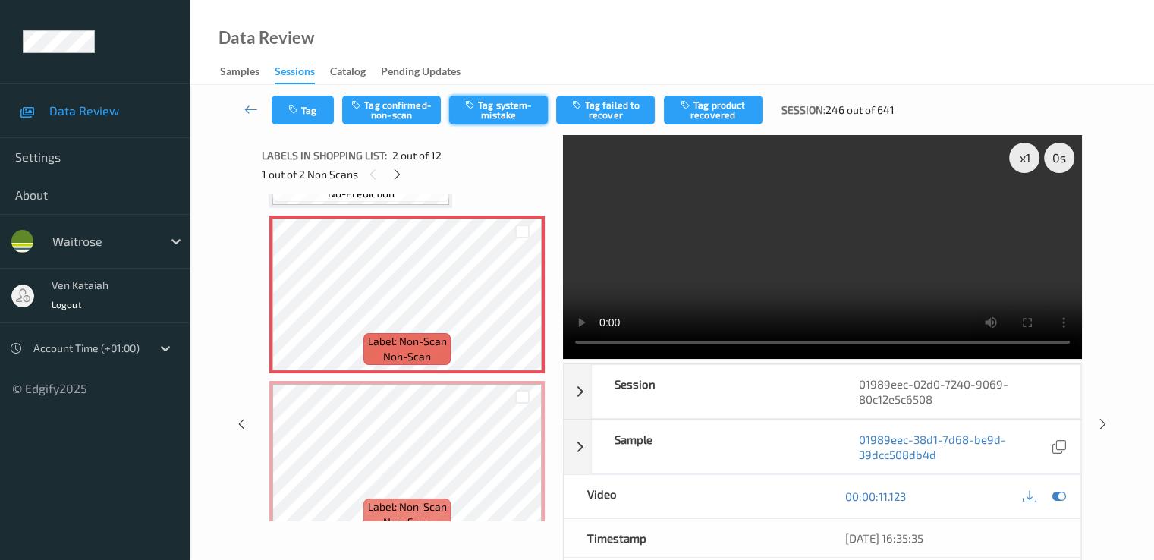
click at [524, 115] on button "Tag system-mistake" at bounding box center [498, 110] width 99 height 29
click at [304, 105] on button "Tag" at bounding box center [303, 110] width 62 height 29
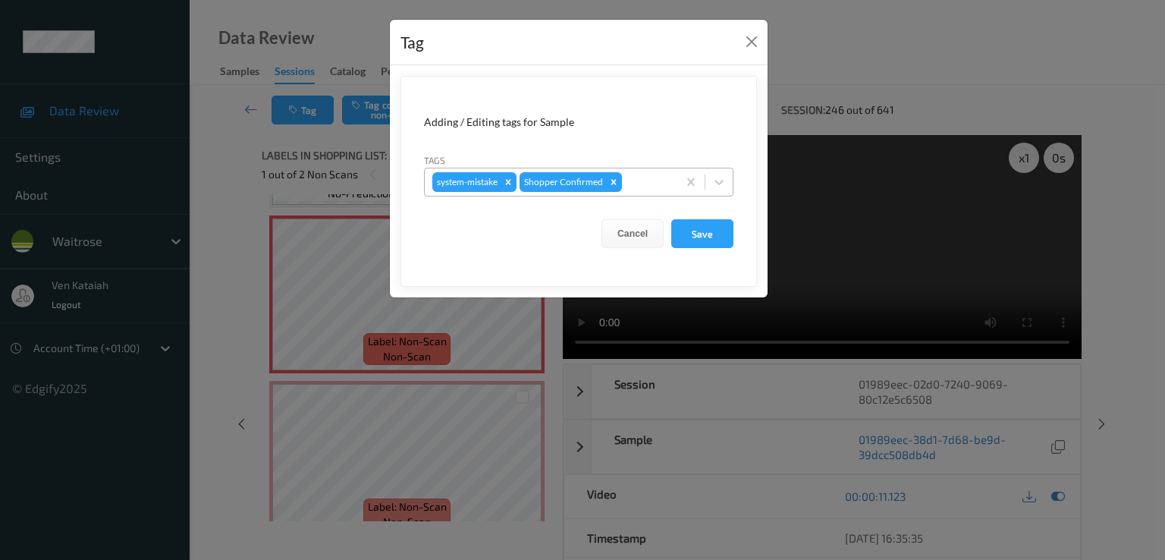
click at [625, 180] on input "text" at bounding box center [626, 181] width 2 height 15
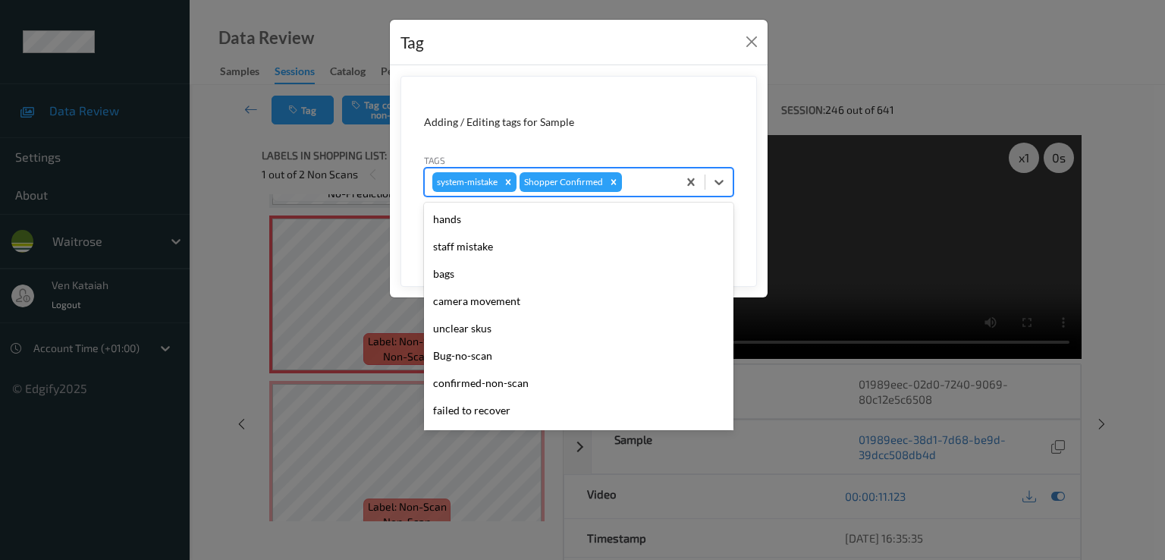
scroll to position [297, 0]
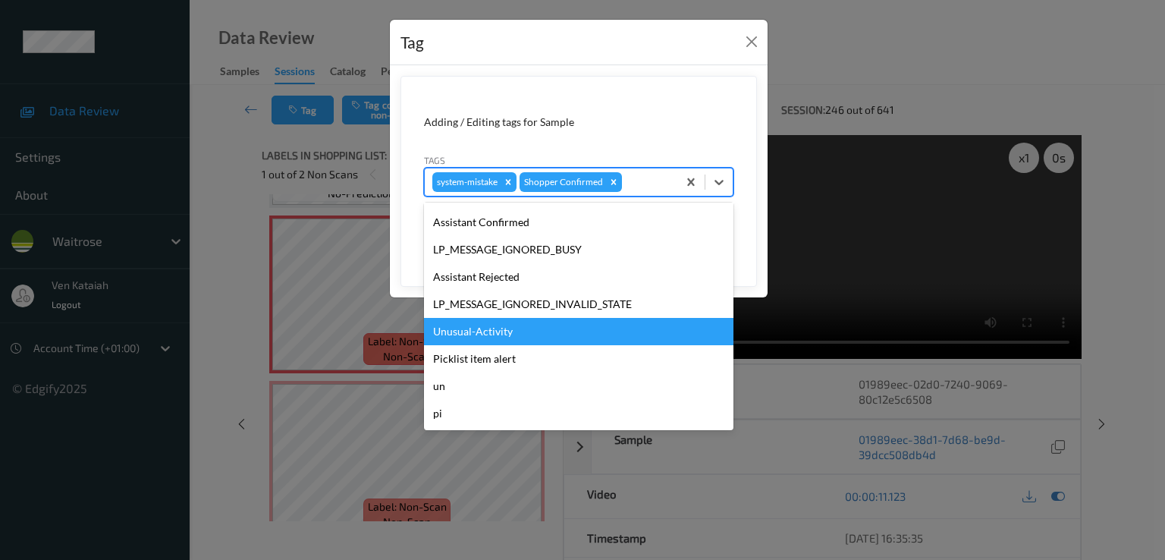
click at [479, 340] on div "Unusual-Activity" at bounding box center [578, 331] width 309 height 27
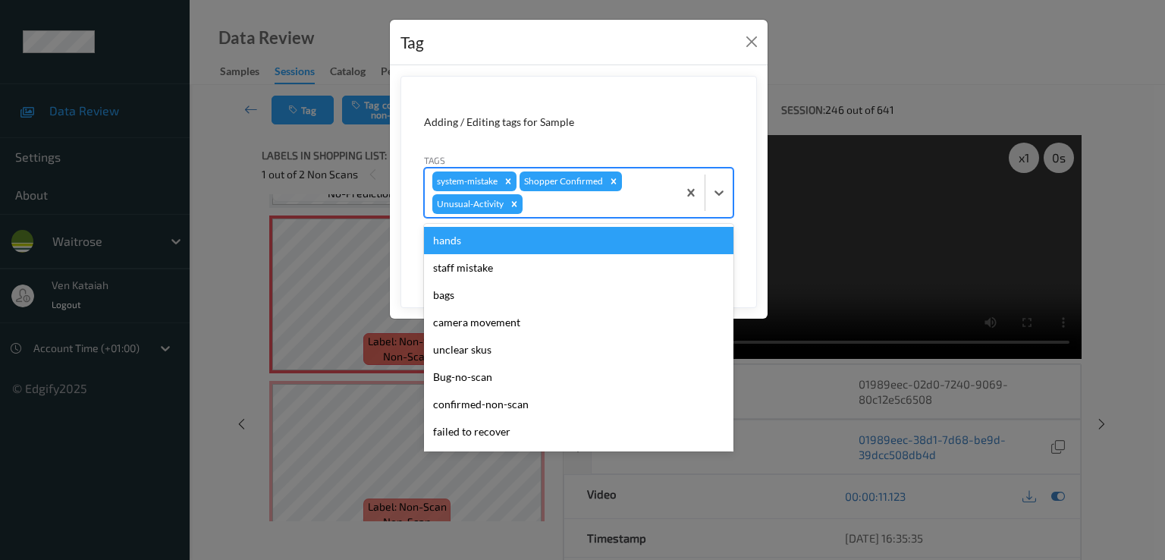
click at [649, 192] on div "system-mistake Shopper Confirmed Unusual-Activity" at bounding box center [551, 192] width 253 height 49
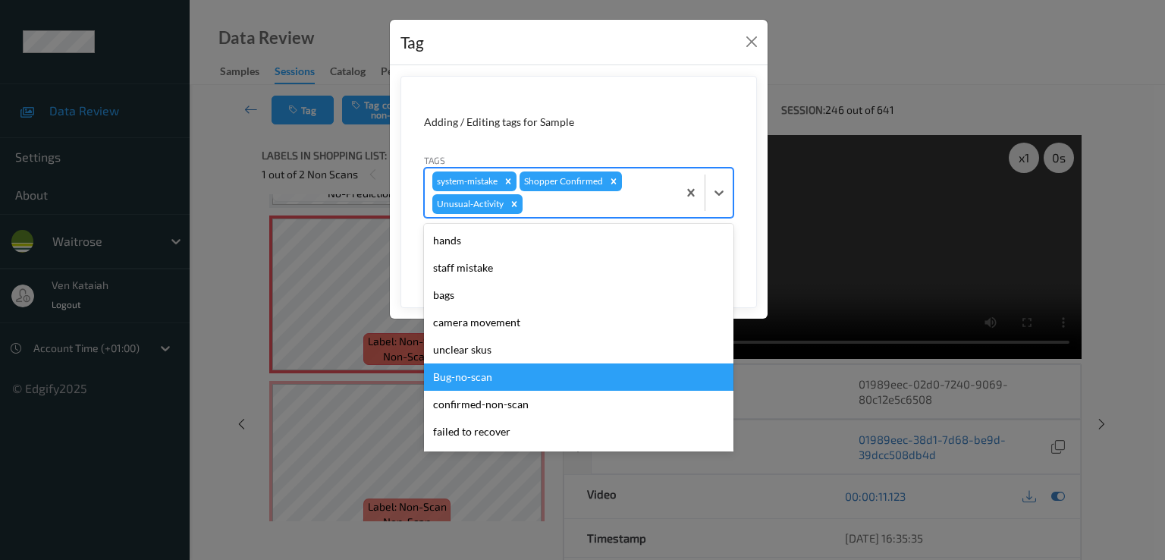
scroll to position [270, 0]
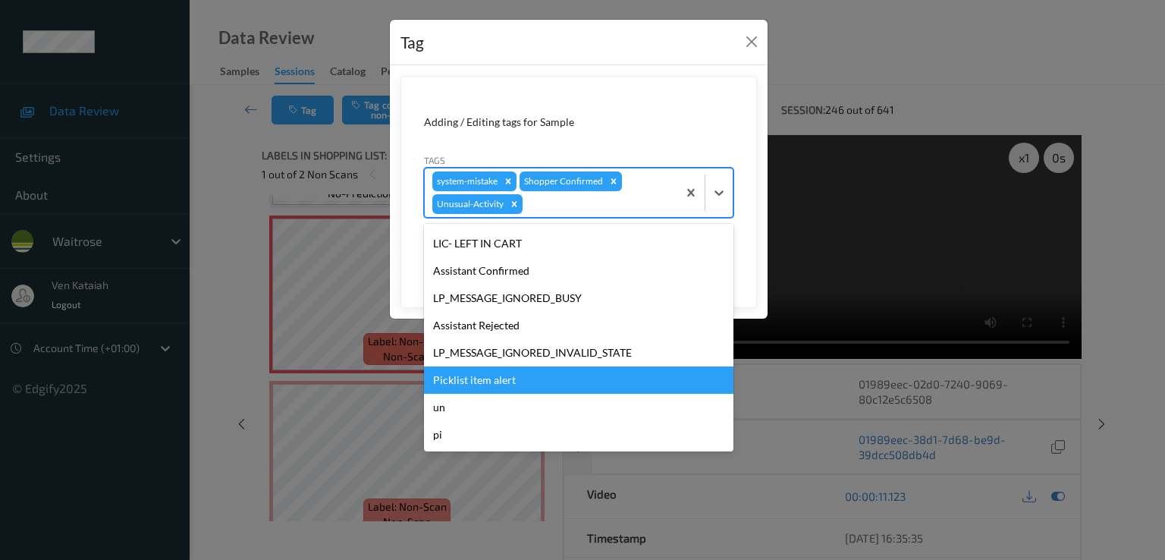
click at [460, 383] on div "Picklist item alert" at bounding box center [578, 379] width 309 height 27
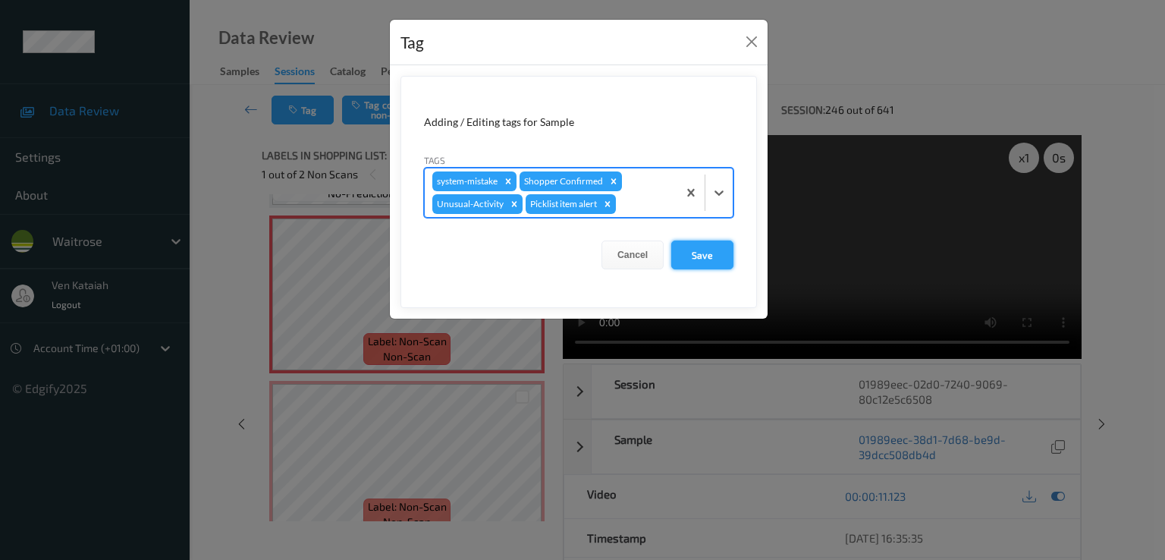
click at [712, 248] on button "Save" at bounding box center [702, 254] width 62 height 29
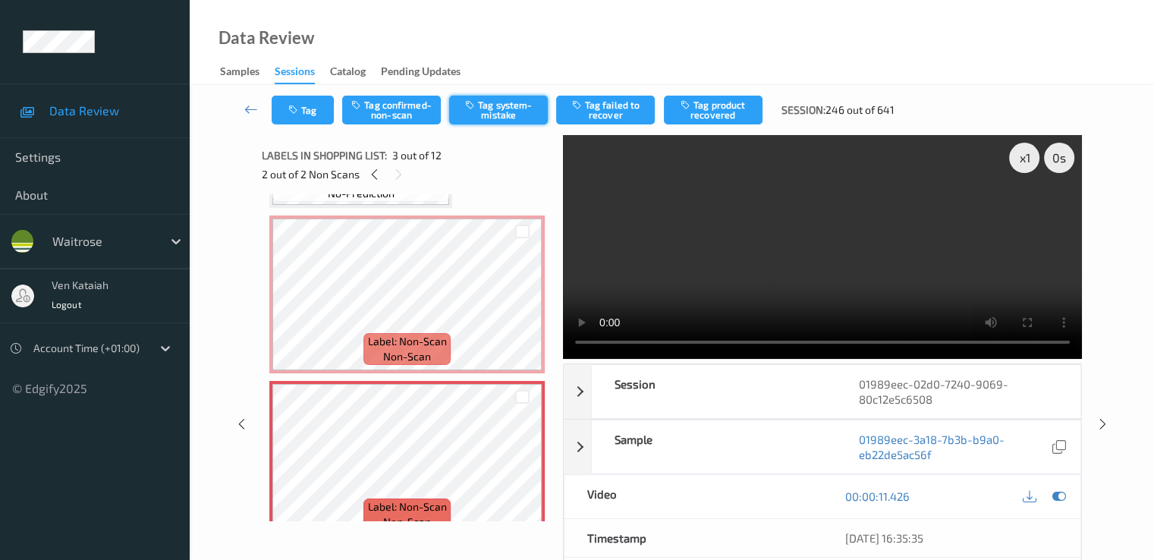
click at [483, 122] on button "Tag system-mistake" at bounding box center [498, 110] width 99 height 29
click at [306, 123] on button "Tag" at bounding box center [303, 110] width 62 height 29
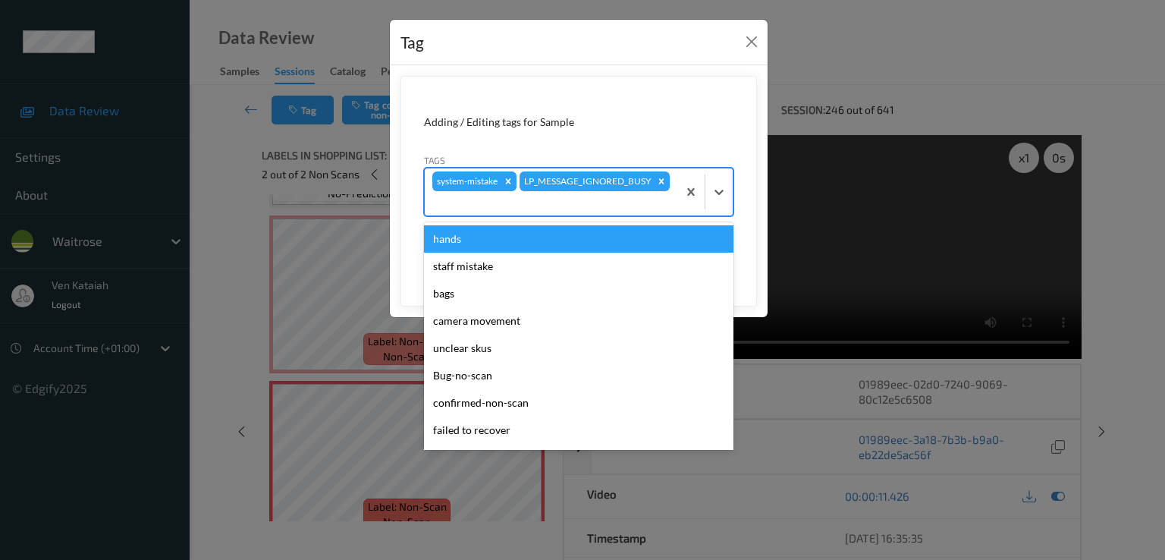
click at [581, 197] on div at bounding box center [550, 203] width 237 height 18
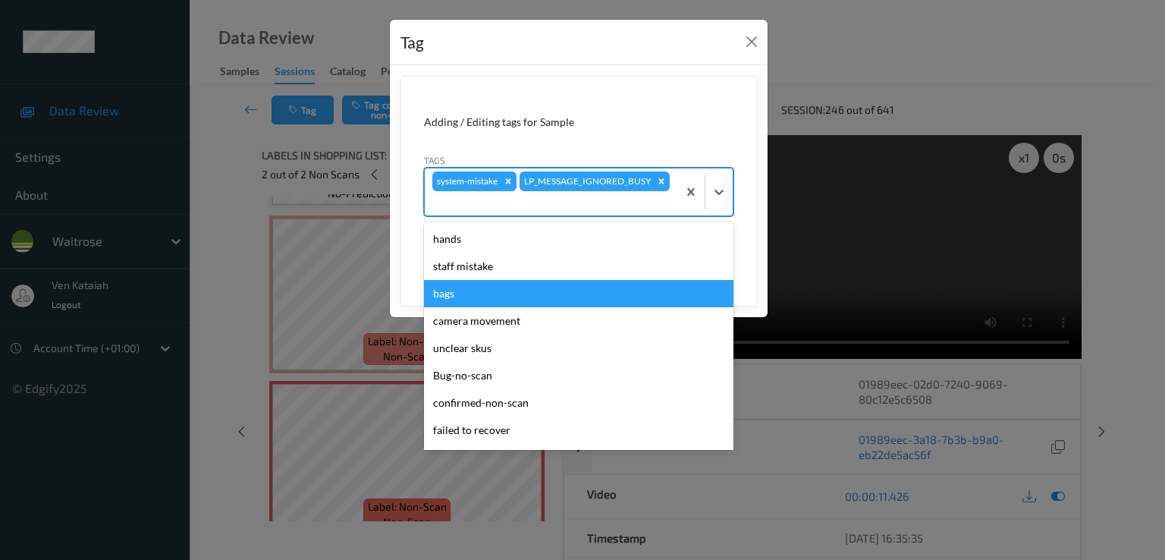
scroll to position [297, 0]
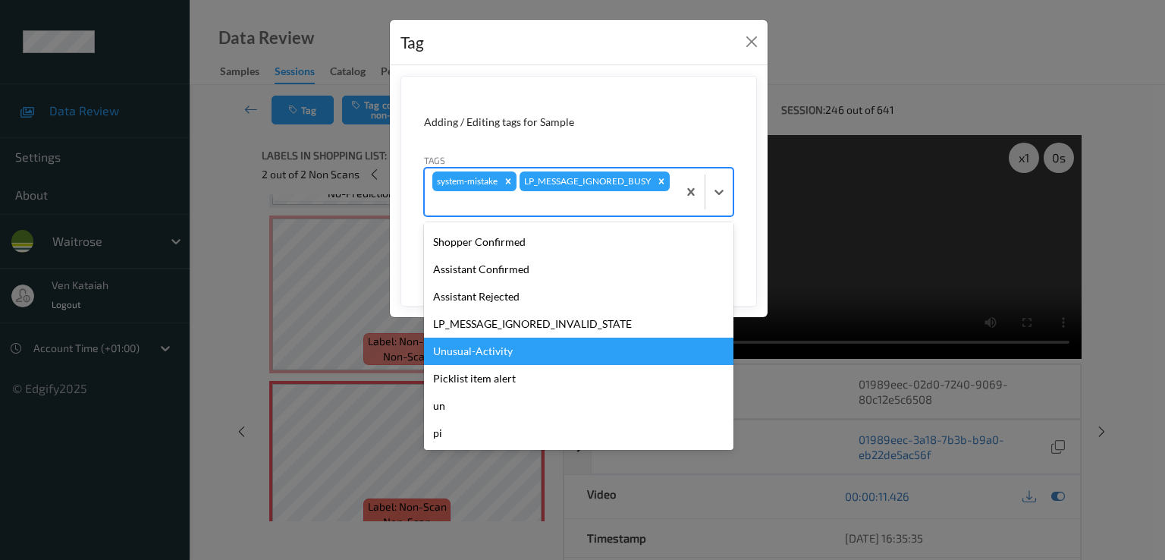
click at [464, 344] on div "Unusual-Activity" at bounding box center [578, 351] width 309 height 27
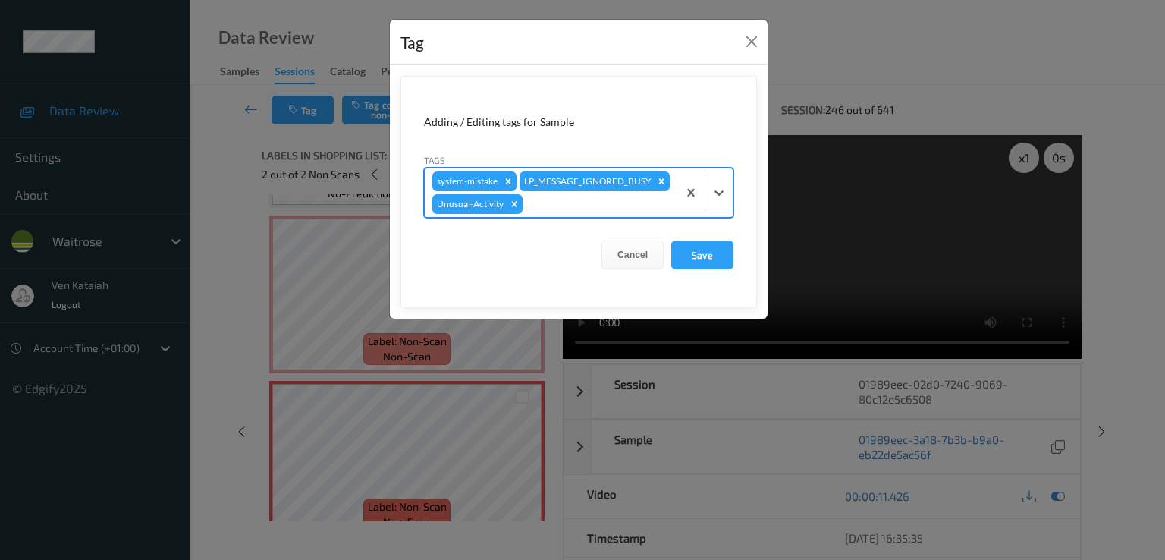
click at [553, 201] on div at bounding box center [598, 204] width 144 height 18
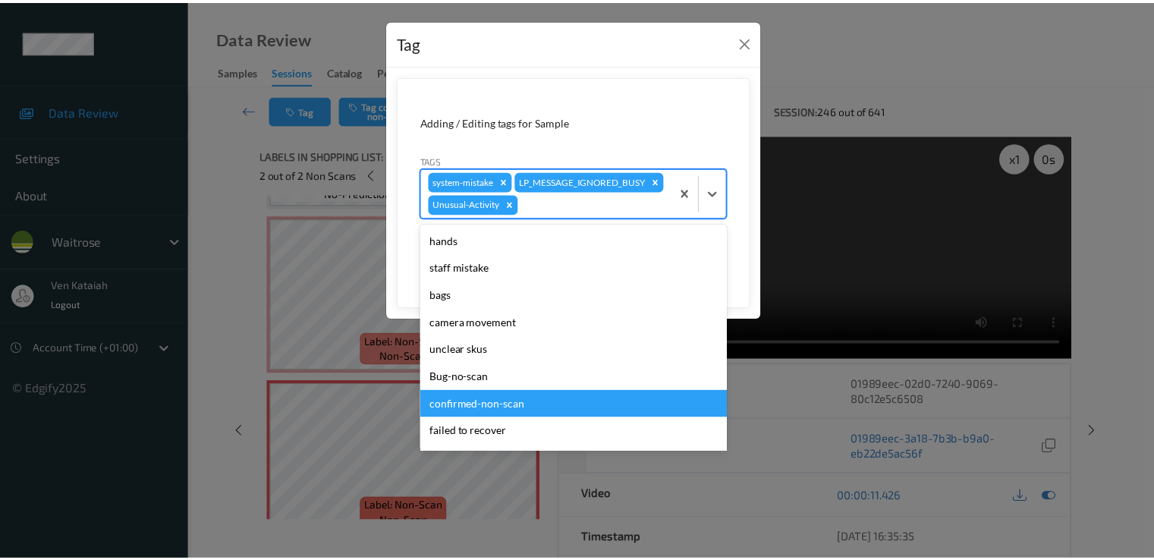
scroll to position [270, 0]
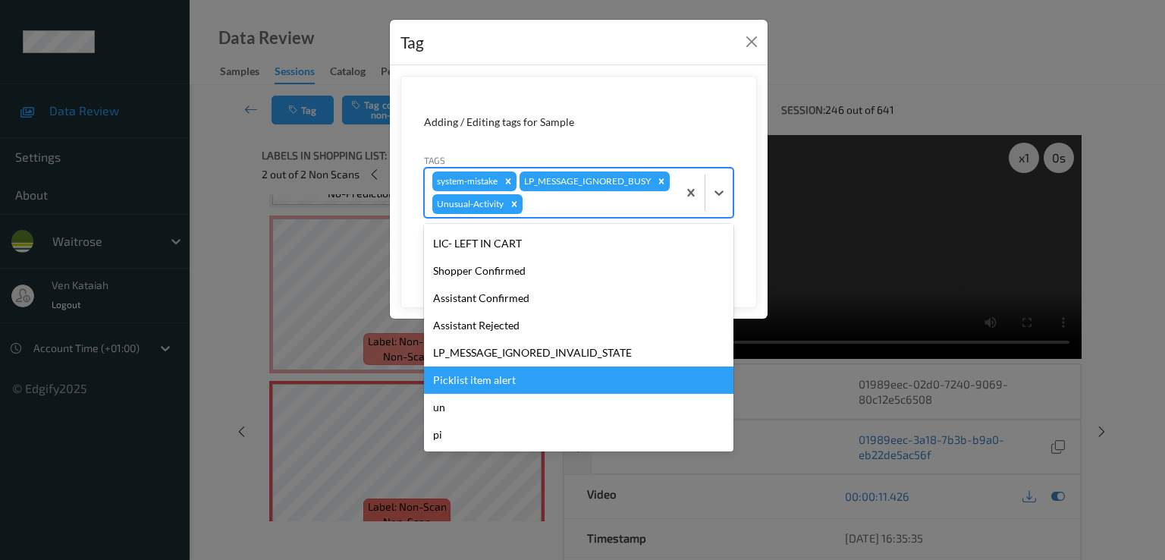
click at [496, 372] on div "Picklist item alert" at bounding box center [578, 379] width 309 height 27
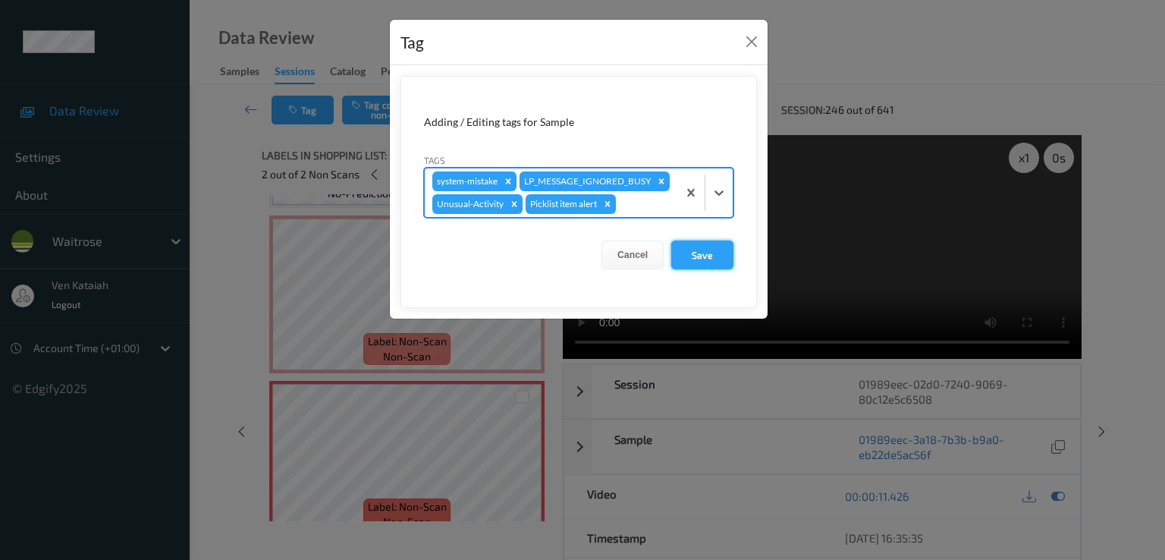
click at [708, 243] on button "Save" at bounding box center [702, 254] width 62 height 29
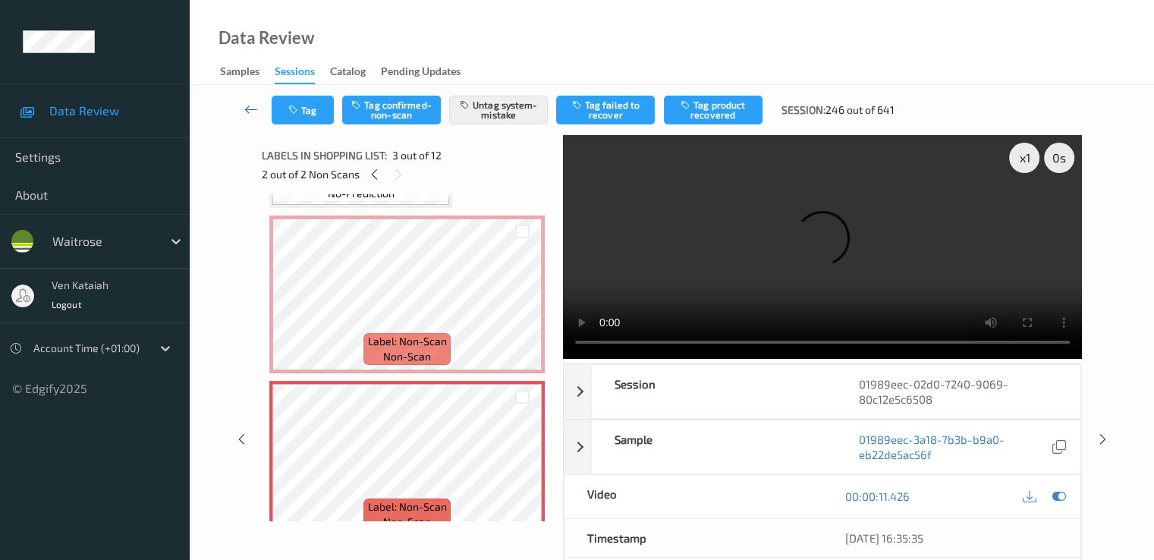
click at [246, 113] on icon at bounding box center [251, 109] width 14 height 15
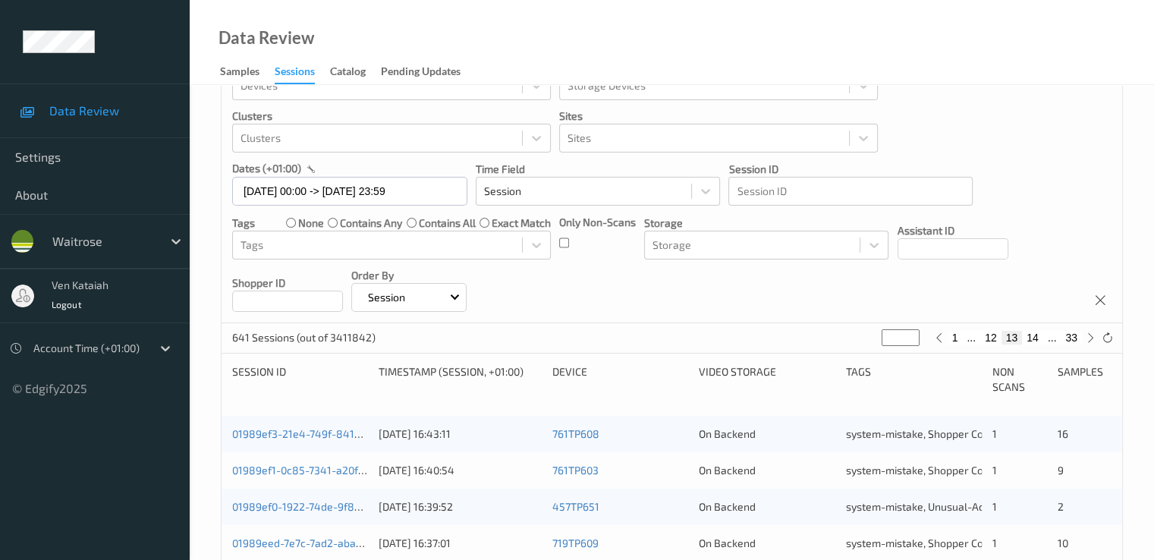
scroll to position [303, 0]
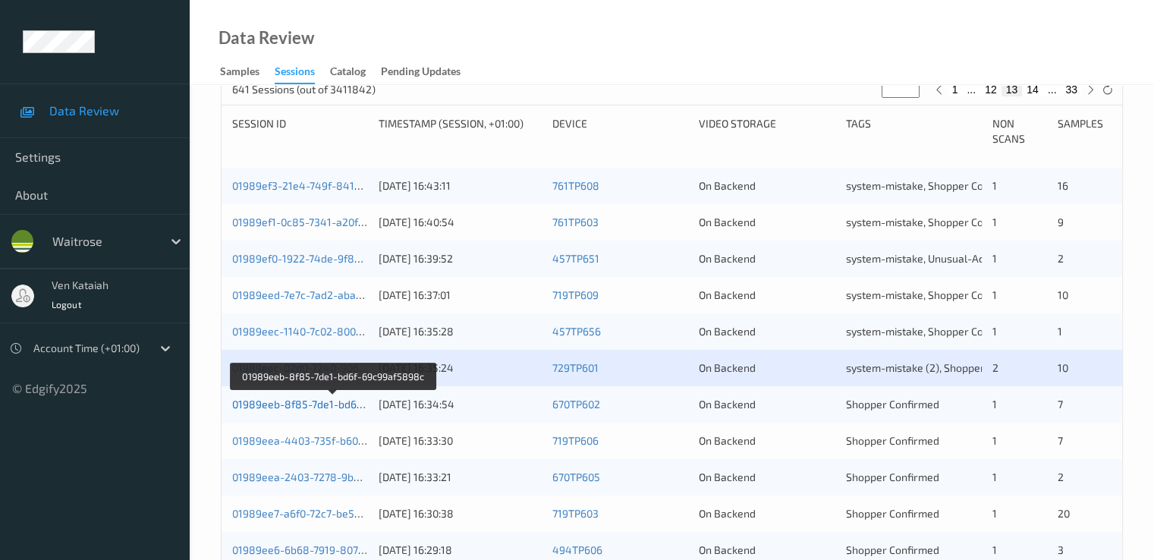
click at [328, 399] on link "01989eeb-8f85-7de1-bd6f-69c99af5898c" at bounding box center [333, 403] width 203 height 13
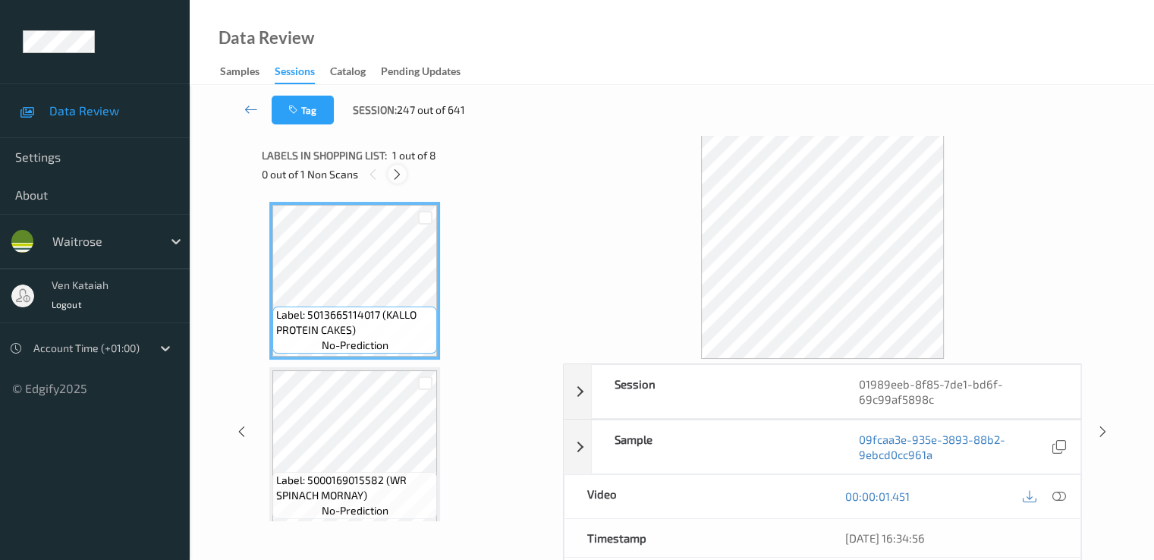
click at [393, 173] on icon at bounding box center [397, 175] width 13 height 14
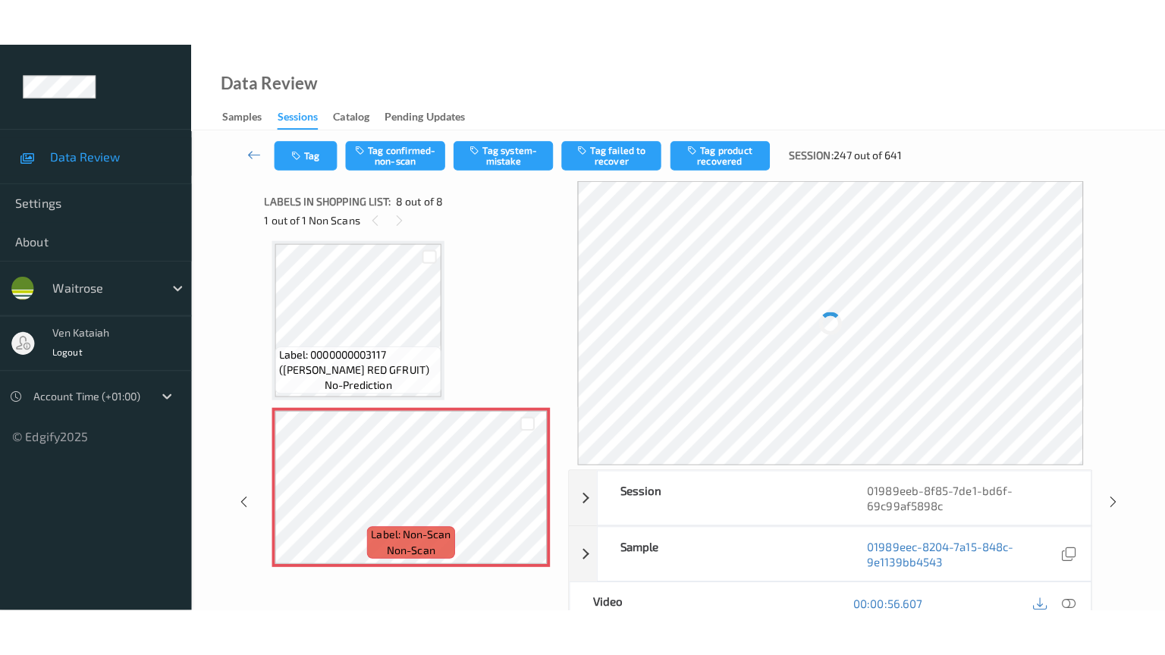
scroll to position [1004, 0]
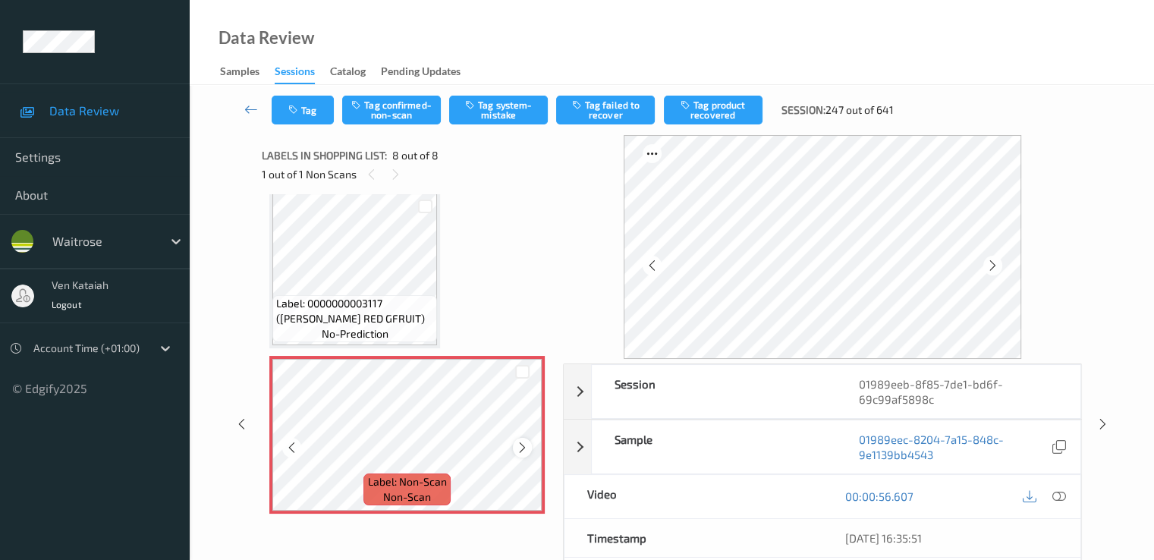
click at [528, 448] on icon at bounding box center [522, 448] width 13 height 14
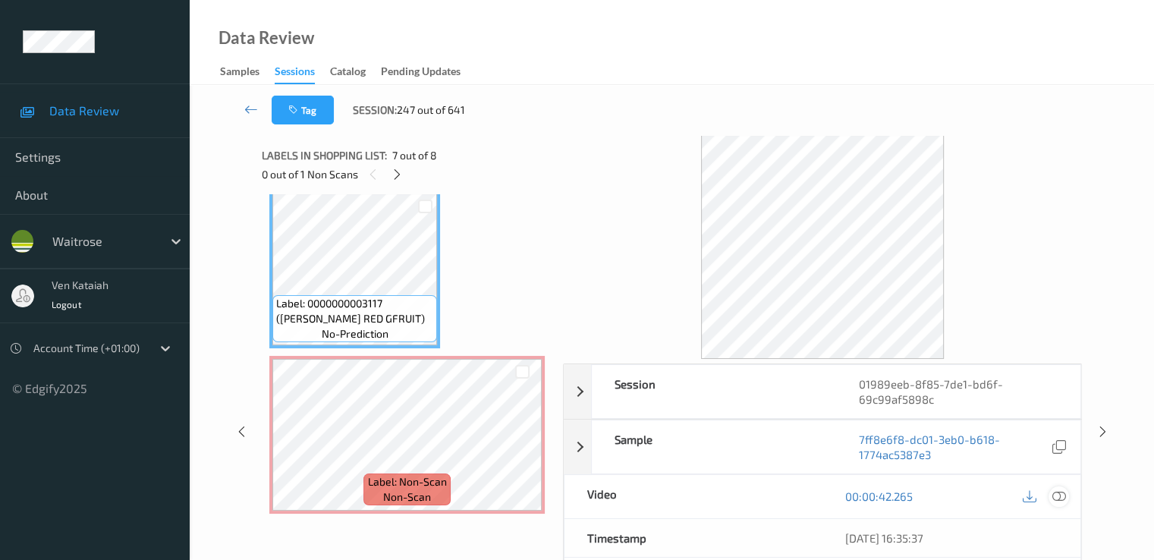
click at [1054, 496] on icon at bounding box center [1058, 496] width 14 height 14
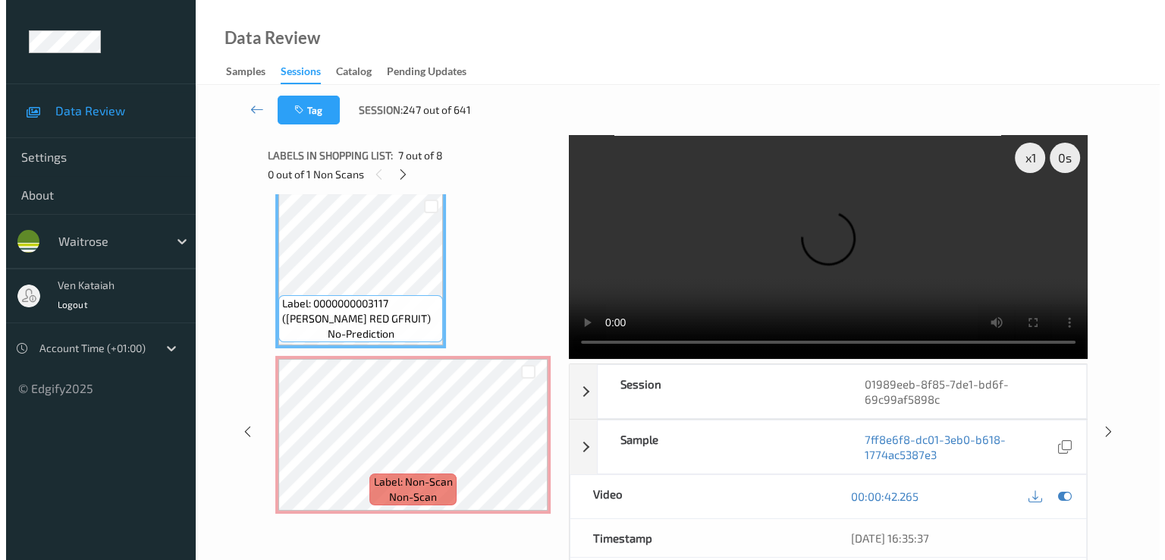
scroll to position [908, 0]
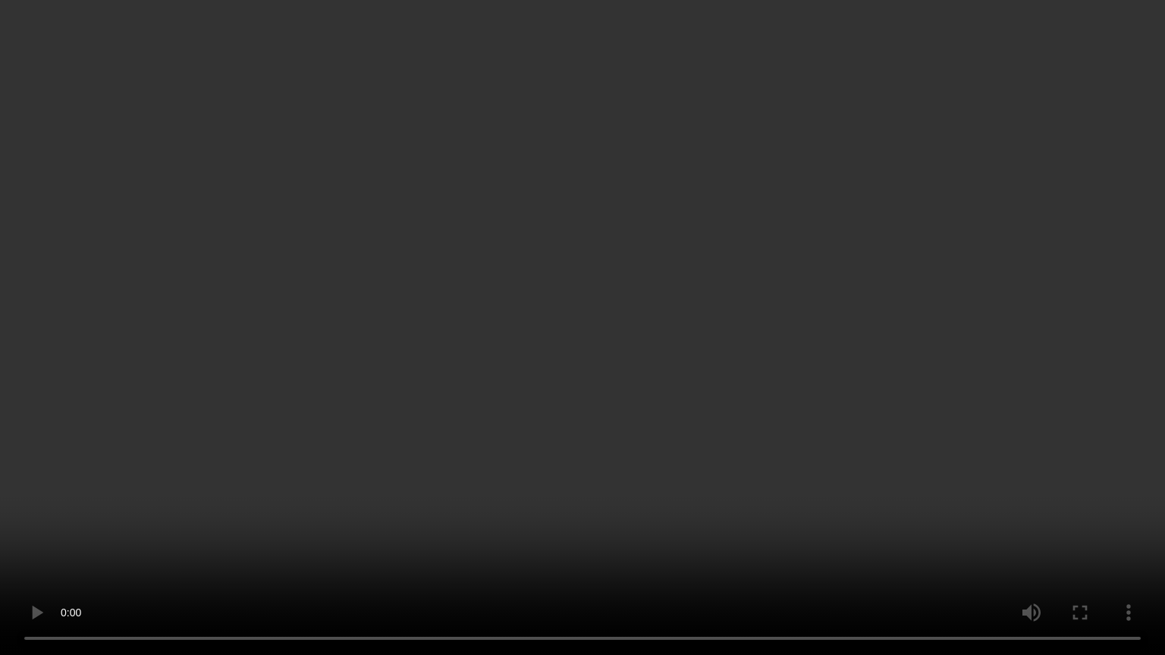
click at [745, 558] on video at bounding box center [582, 327] width 1165 height 655
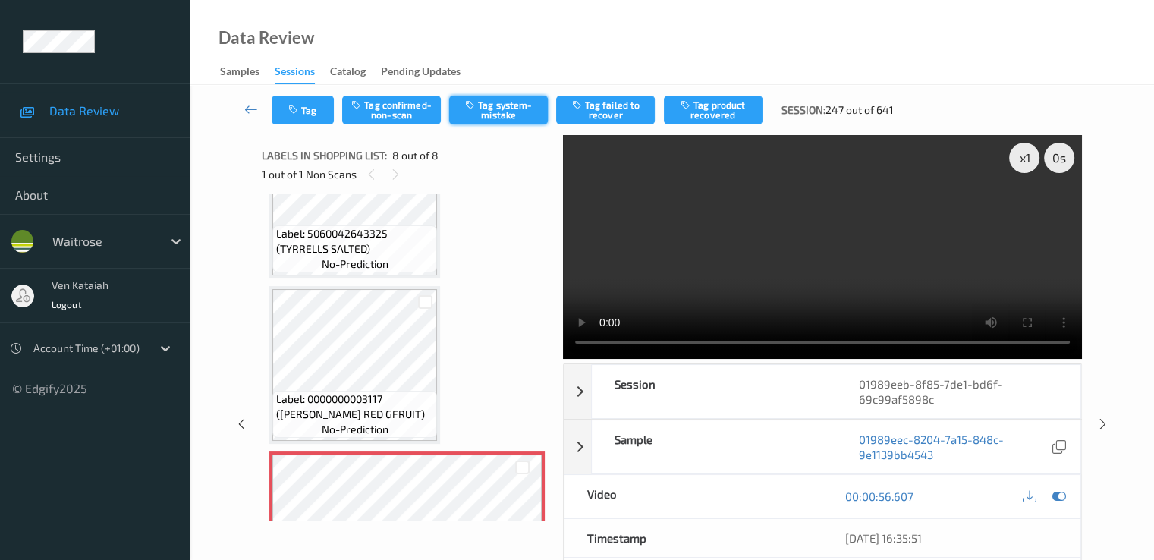
click at [489, 112] on button "Tag system-mistake" at bounding box center [498, 110] width 99 height 29
click at [312, 112] on button "Tag" at bounding box center [303, 110] width 62 height 29
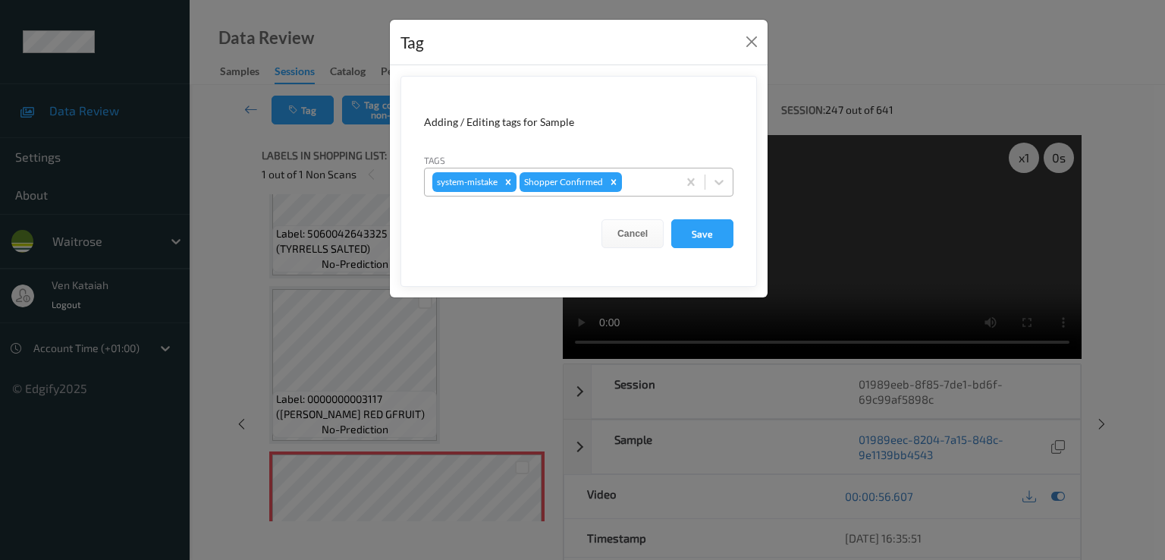
click at [646, 188] on div at bounding box center [647, 182] width 45 height 18
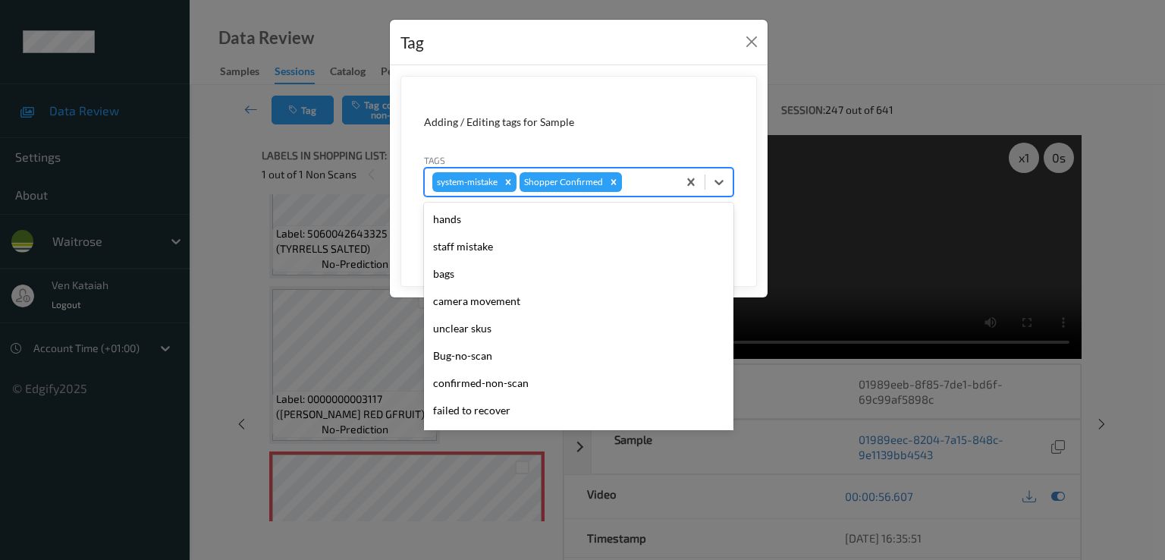
scroll to position [297, 0]
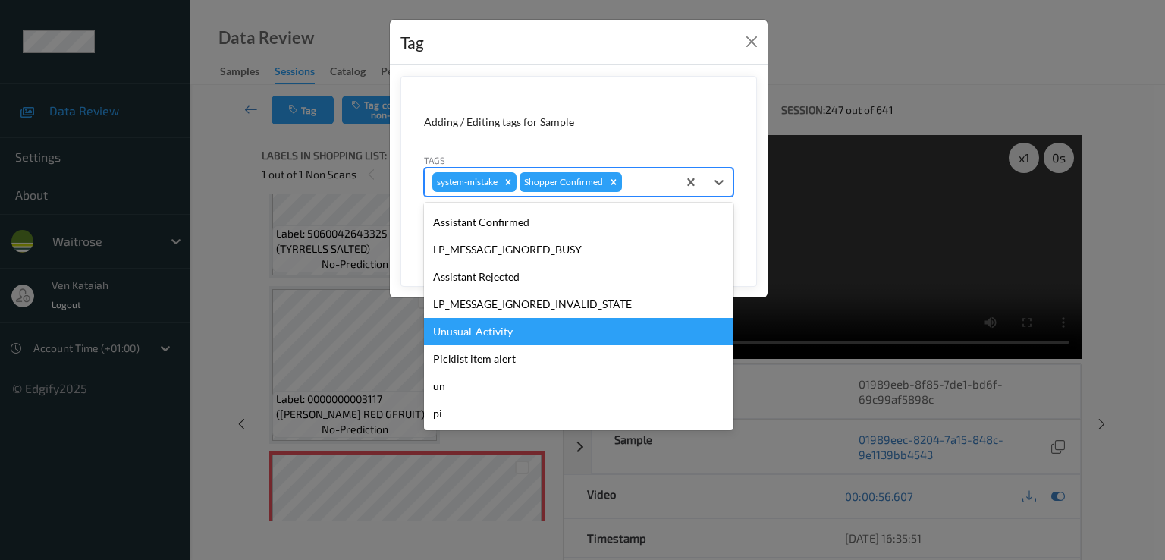
click at [513, 330] on div "Unusual-Activity" at bounding box center [578, 331] width 309 height 27
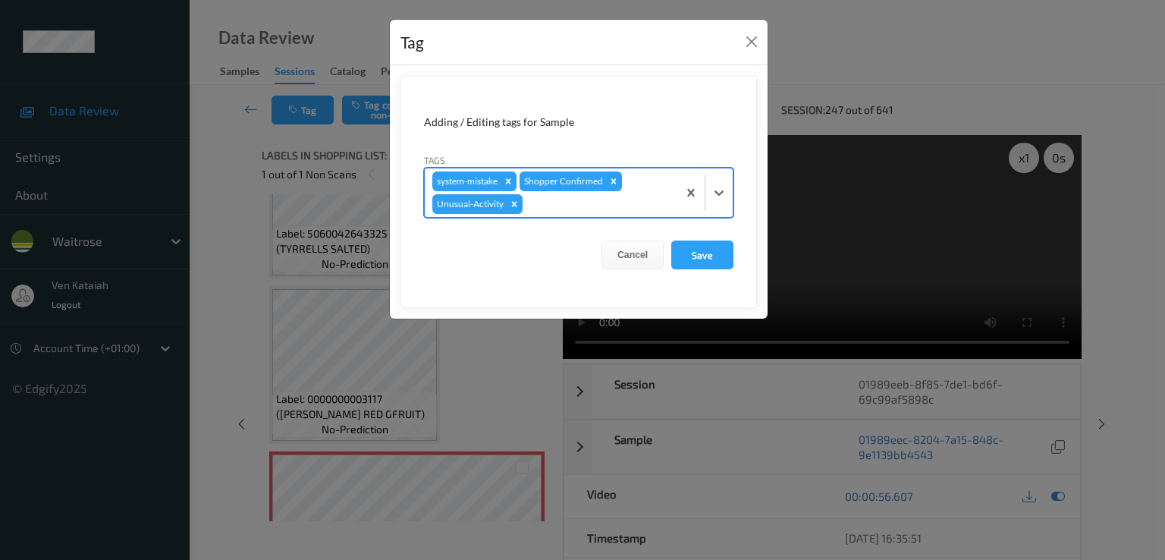
click at [609, 208] on div at bounding box center [598, 204] width 144 height 18
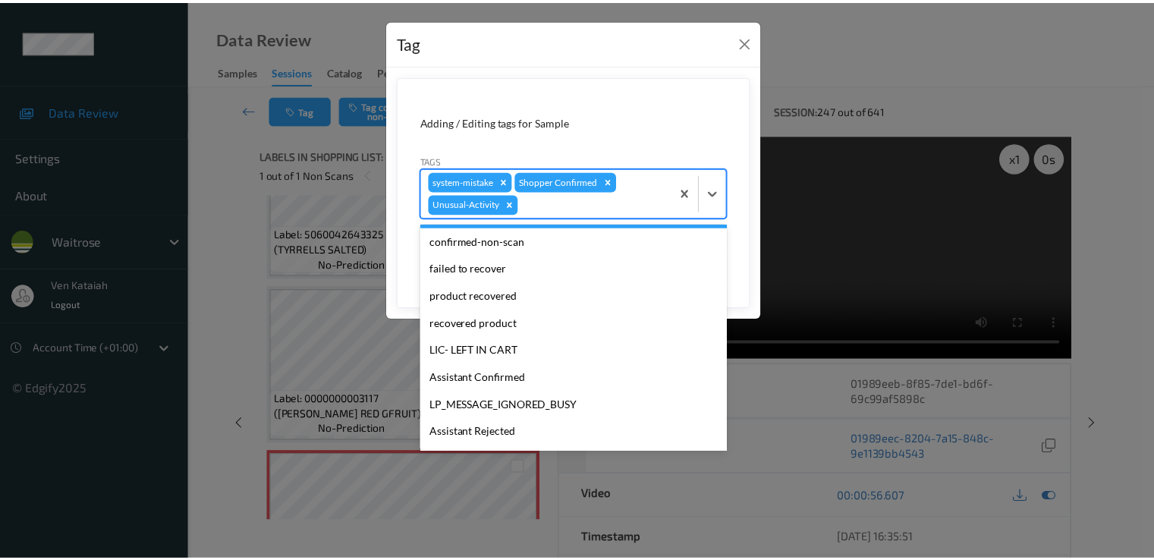
scroll to position [270, 0]
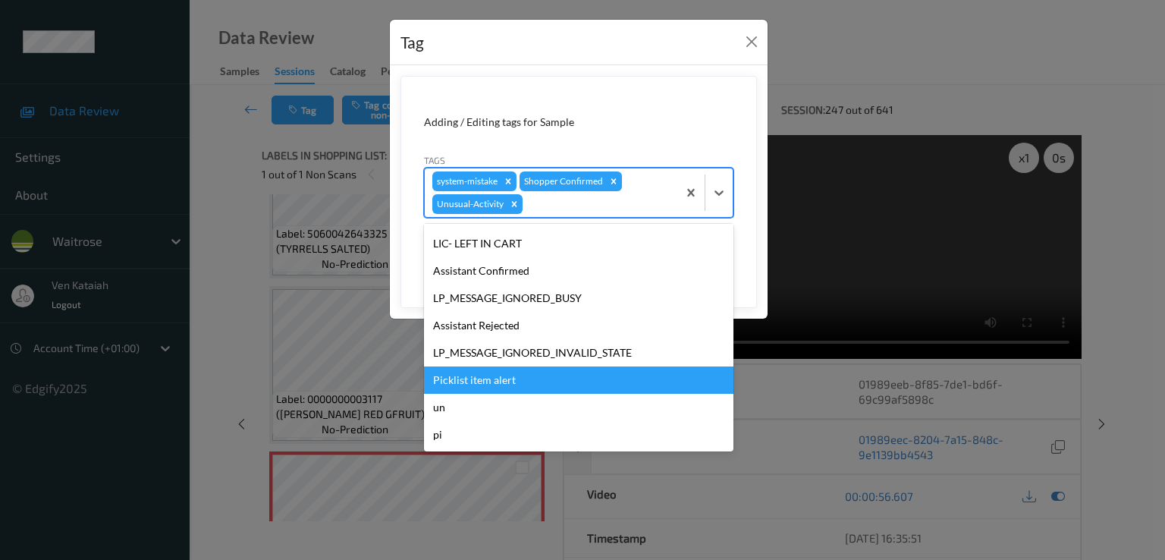
click at [492, 380] on div "Picklist item alert" at bounding box center [578, 379] width 309 height 27
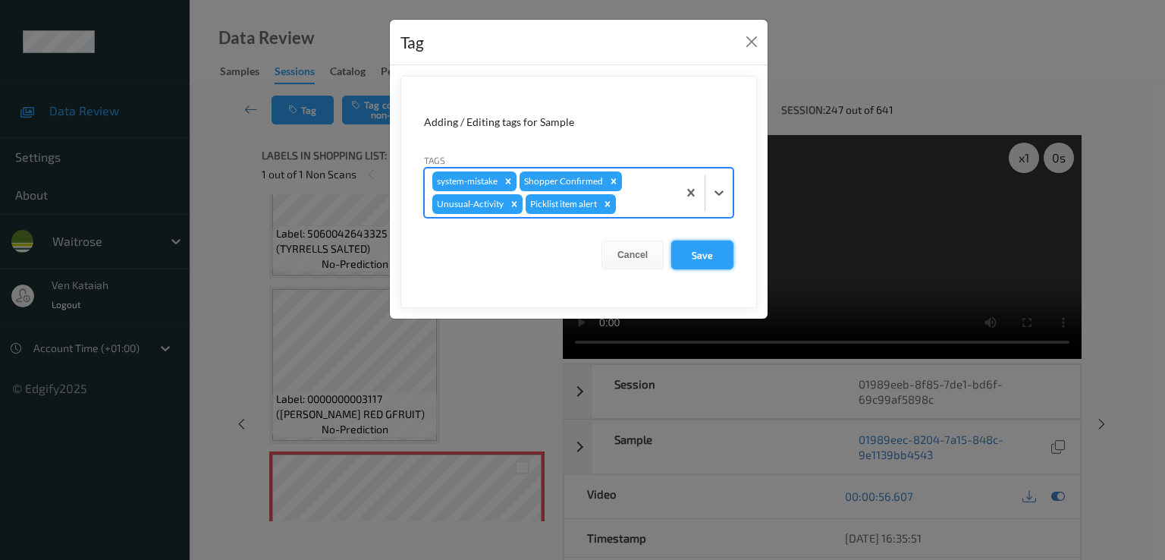
click at [710, 259] on button "Save" at bounding box center [702, 254] width 62 height 29
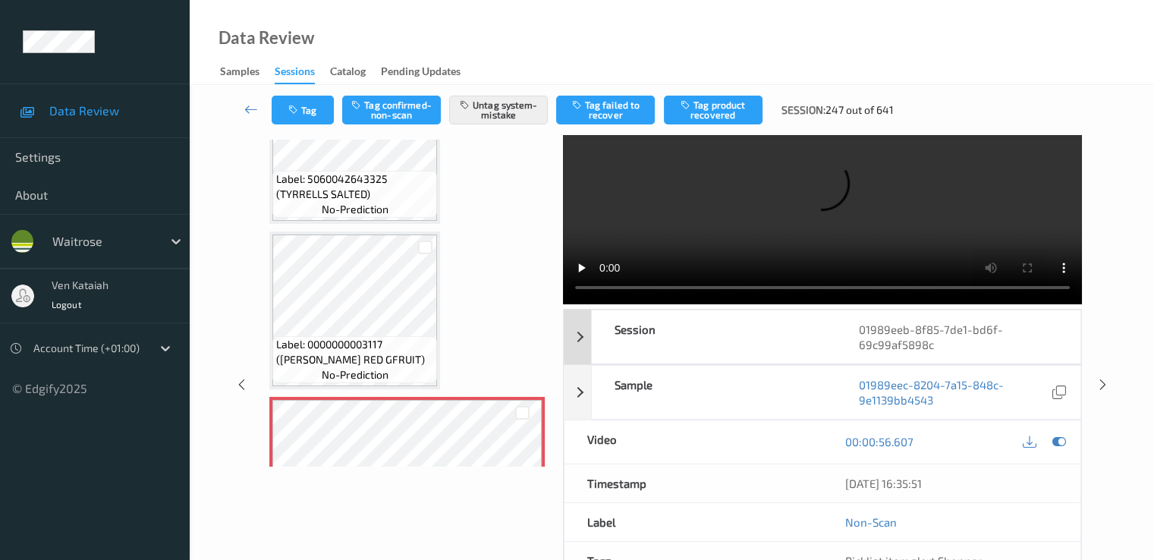
scroll to position [0, 0]
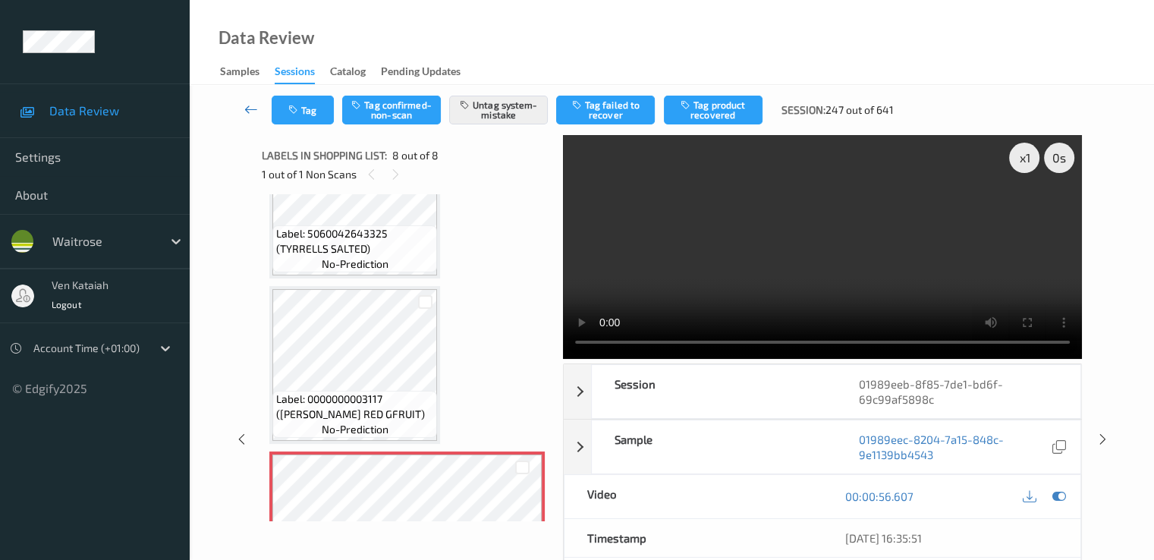
click at [246, 110] on icon at bounding box center [251, 109] width 14 height 15
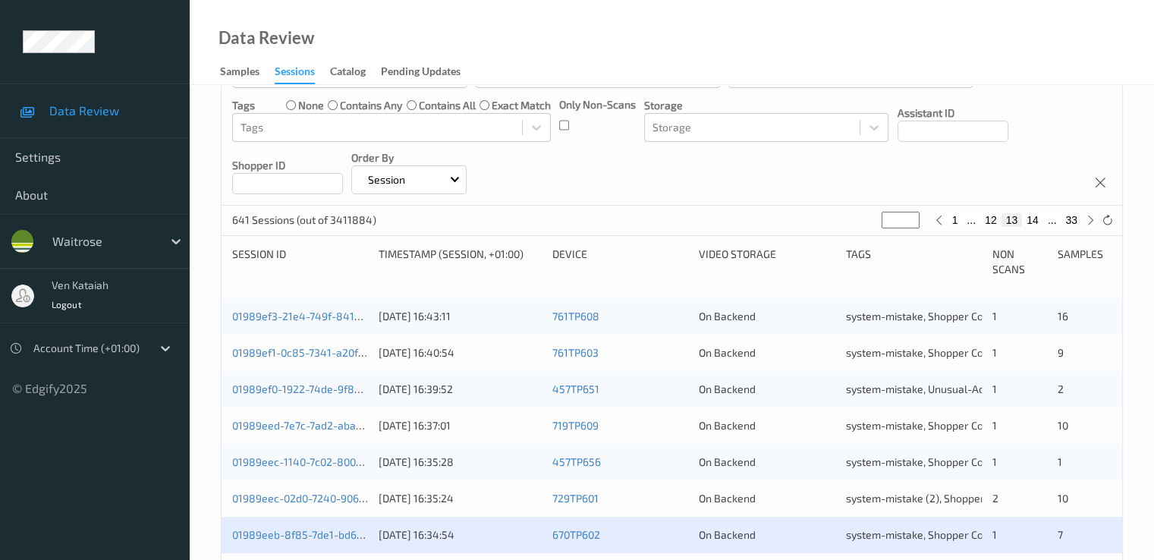
scroll to position [455, 0]
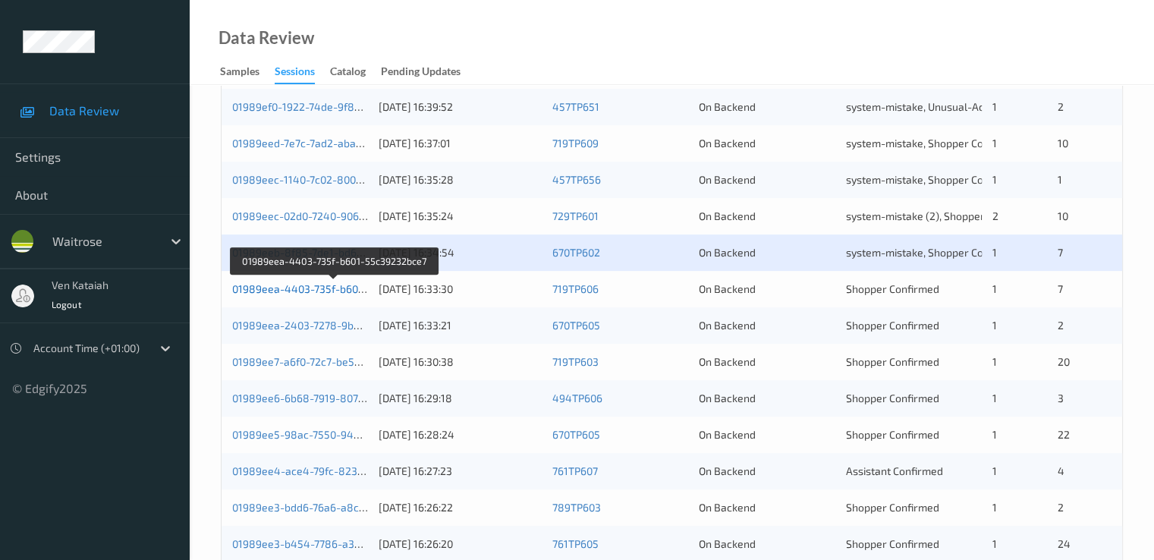
click at [320, 286] on link "01989eea-4403-735f-b601-55c39232bce7" at bounding box center [335, 288] width 206 height 13
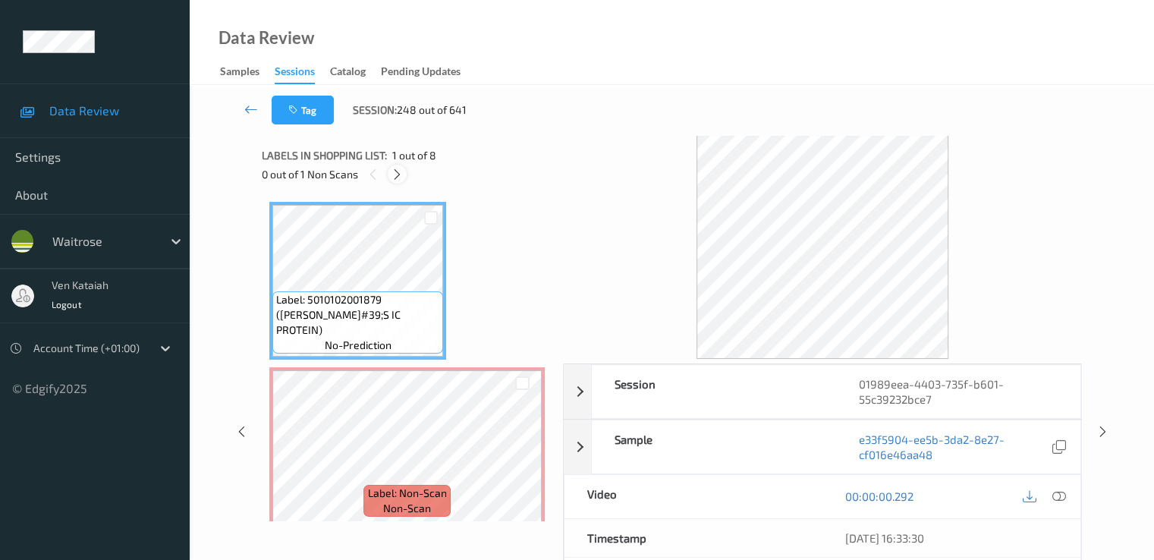
click at [395, 174] on icon at bounding box center [397, 175] width 13 height 14
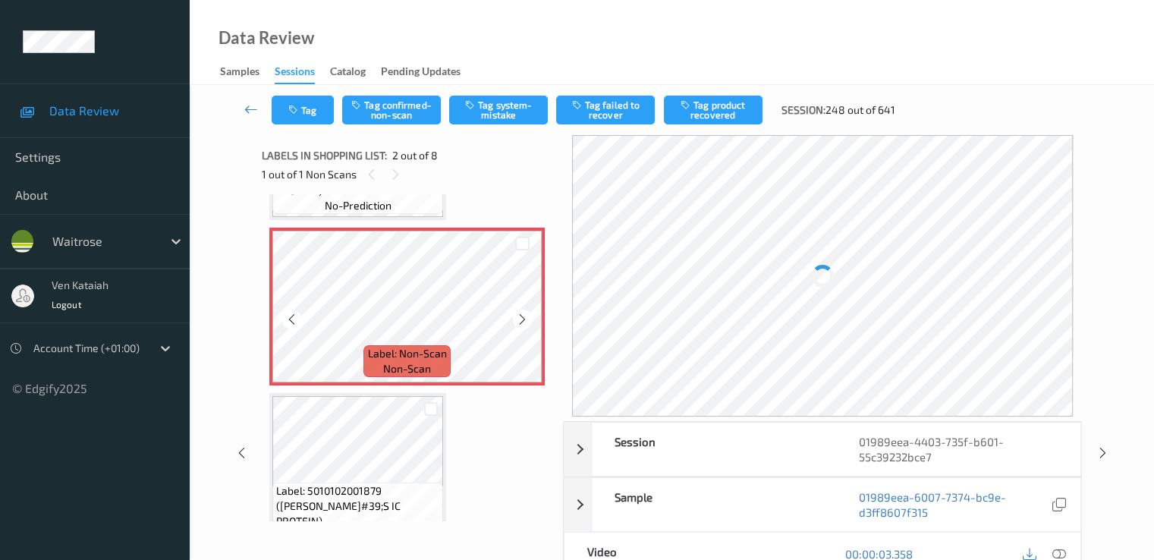
scroll to position [159, 0]
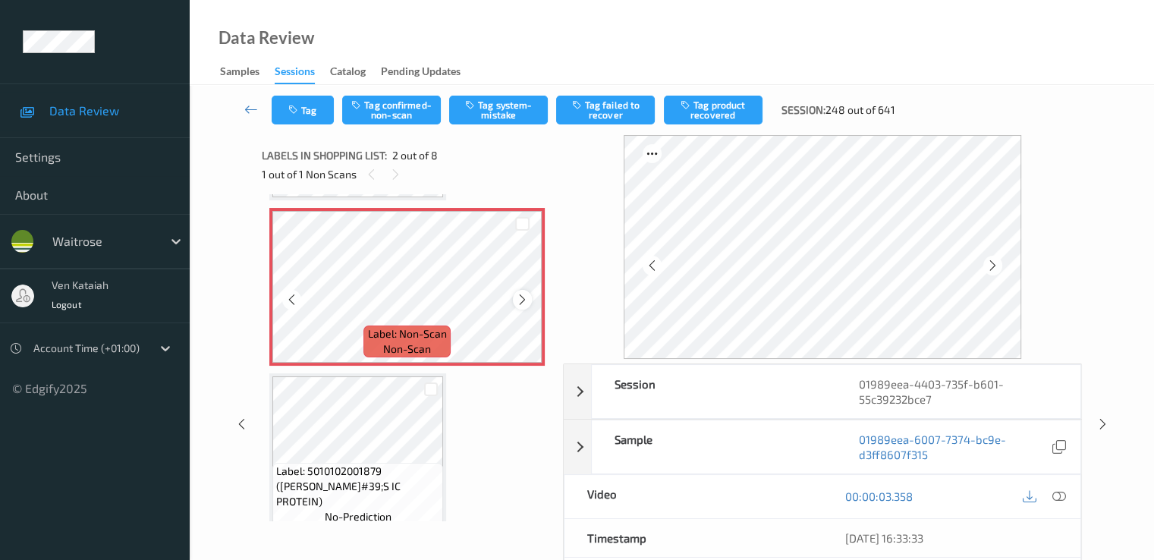
click at [513, 299] on div at bounding box center [522, 299] width 19 height 19
click at [520, 299] on icon at bounding box center [522, 300] width 13 height 14
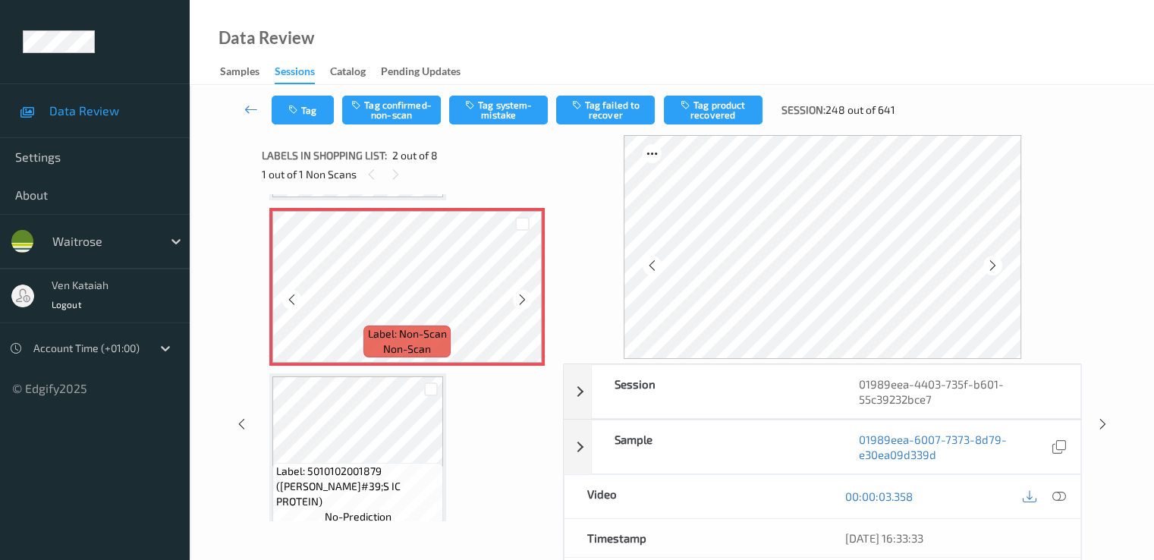
click at [520, 299] on icon at bounding box center [522, 300] width 13 height 14
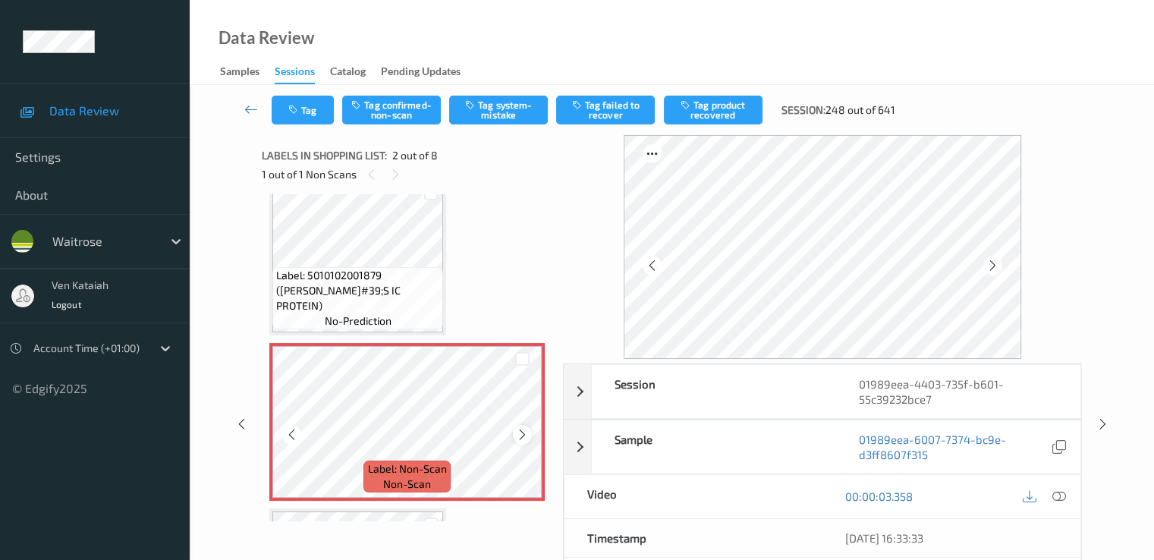
scroll to position [8, 0]
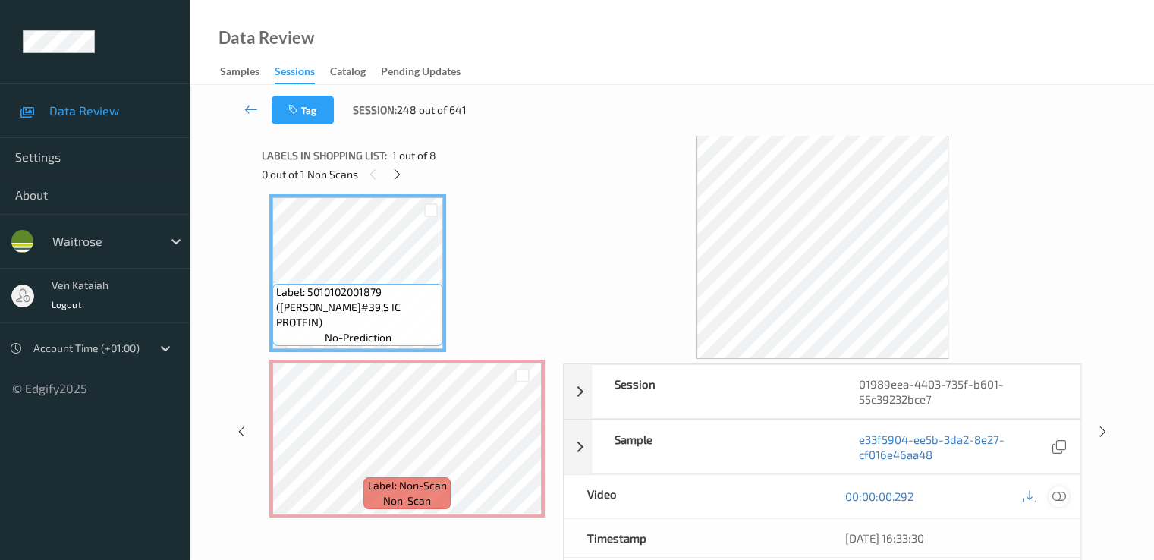
click at [1060, 492] on icon at bounding box center [1058, 496] width 14 height 14
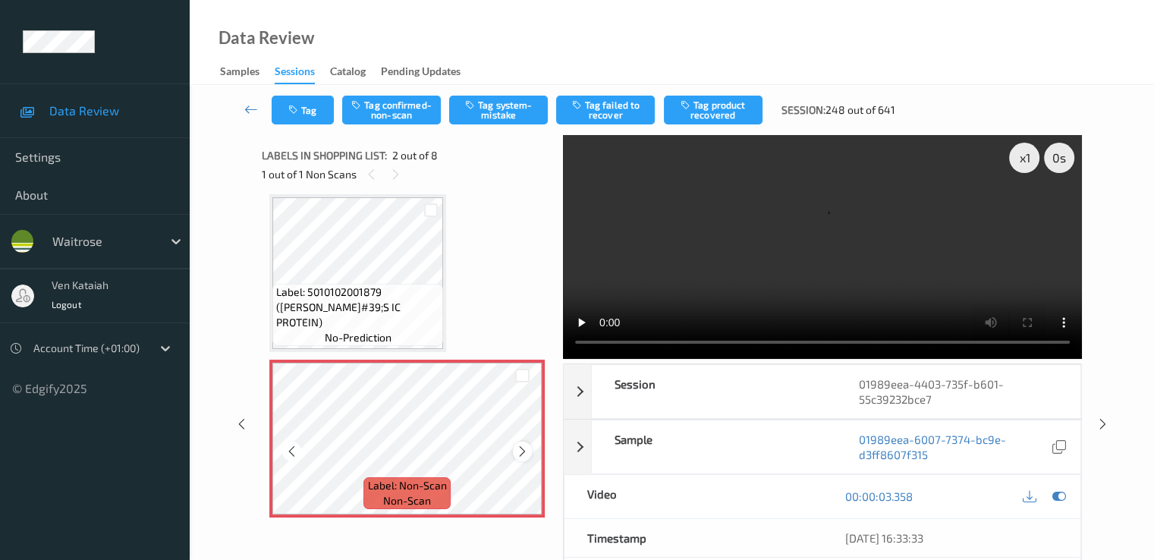
click at [516, 448] on icon at bounding box center [522, 452] width 13 height 14
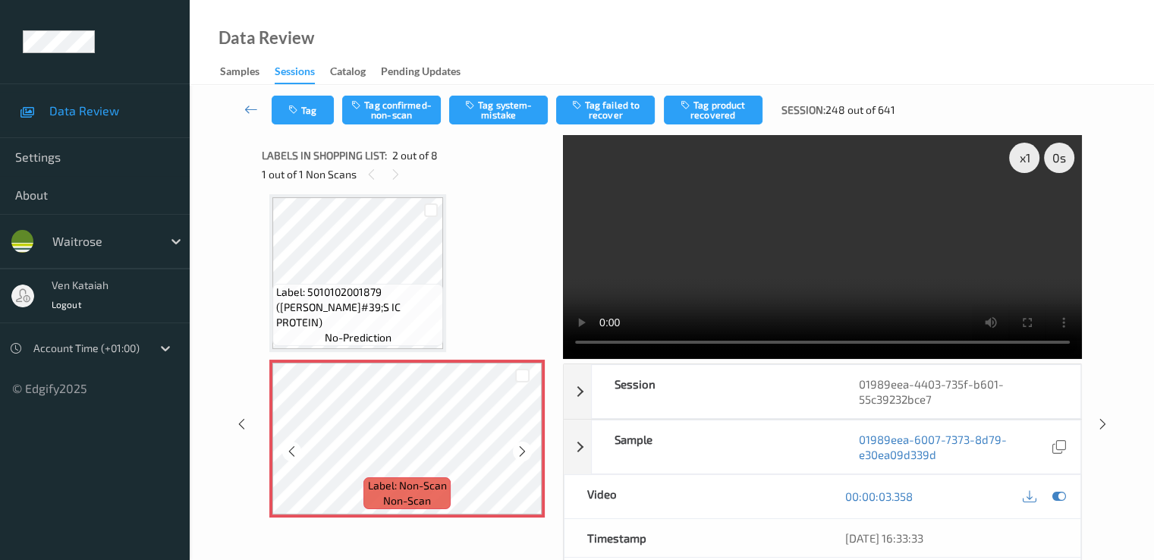
click at [516, 448] on icon at bounding box center [522, 452] width 13 height 14
click at [514, 453] on div at bounding box center [522, 450] width 19 height 19
click at [515, 453] on div at bounding box center [522, 450] width 19 height 19
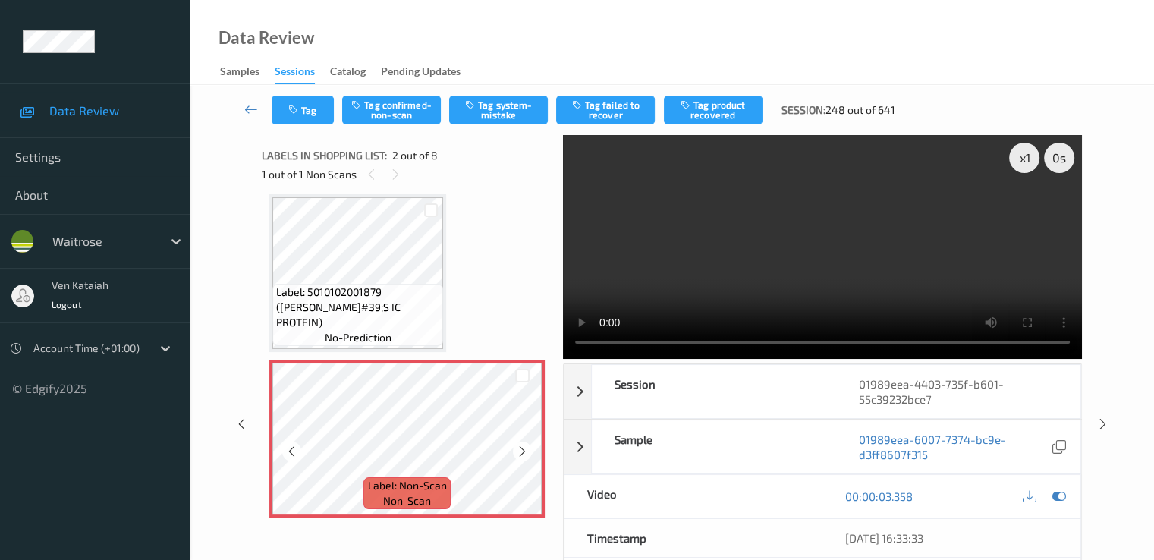
click at [515, 453] on div at bounding box center [522, 450] width 19 height 19
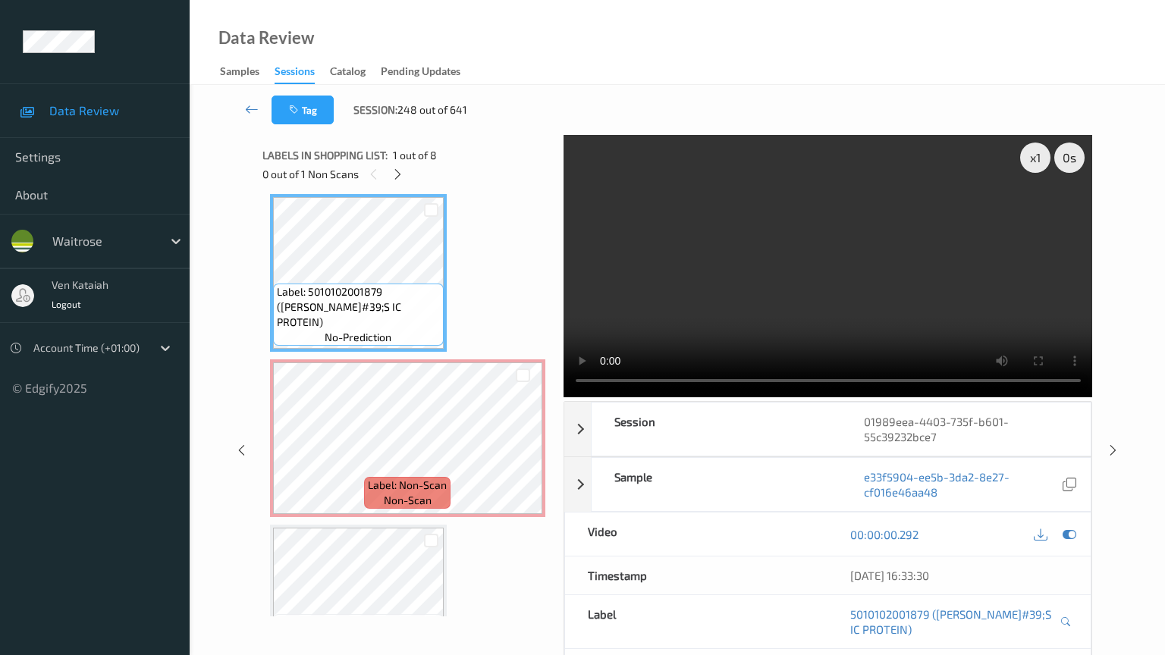
click at [721, 397] on video at bounding box center [828, 266] width 529 height 262
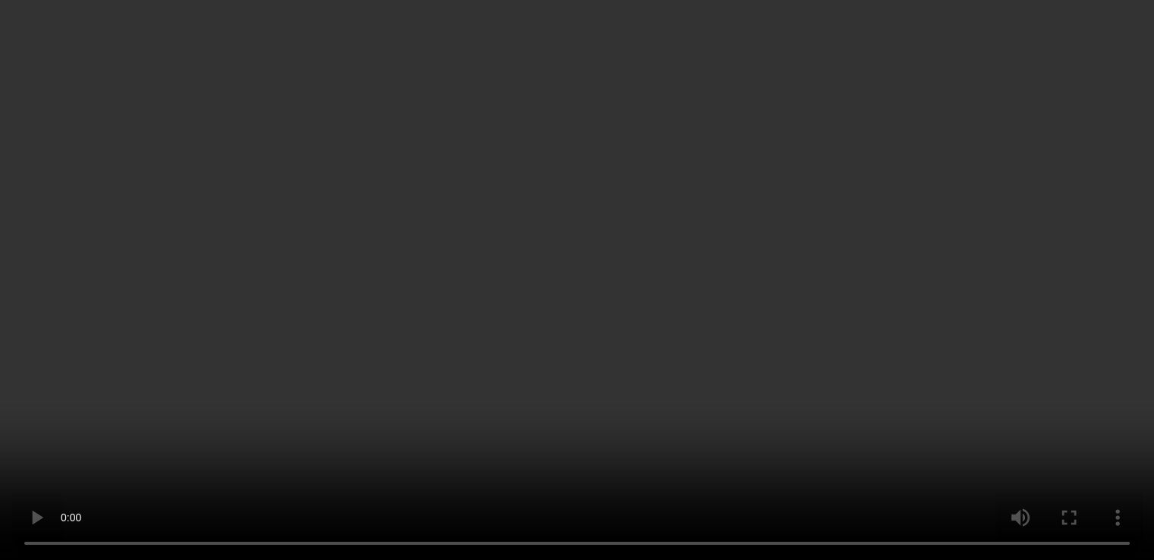
scroll to position [303, 0]
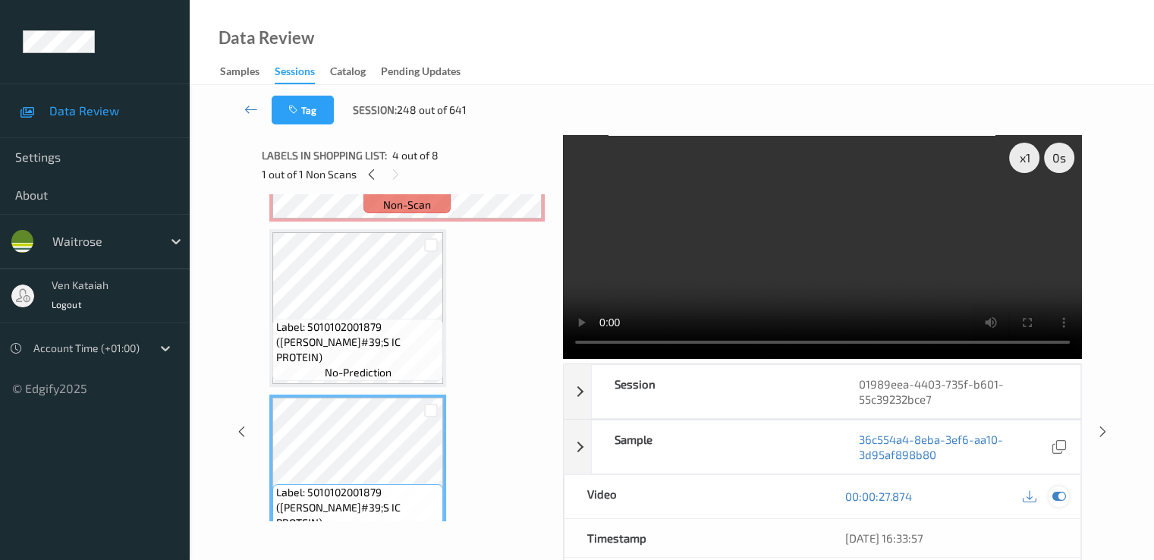
click at [1055, 500] on icon at bounding box center [1058, 496] width 14 height 14
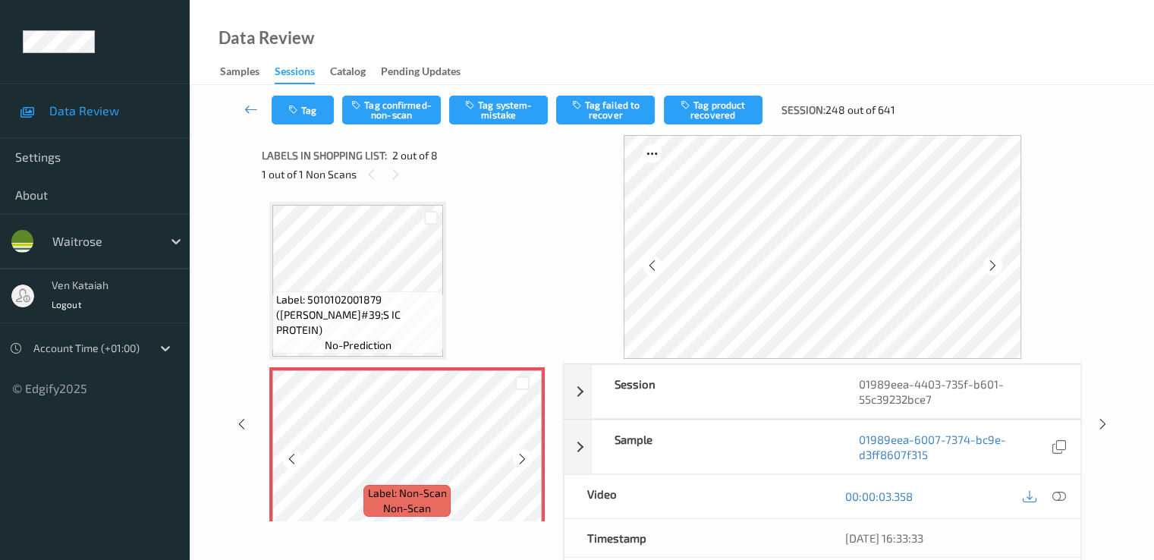
scroll to position [152, 0]
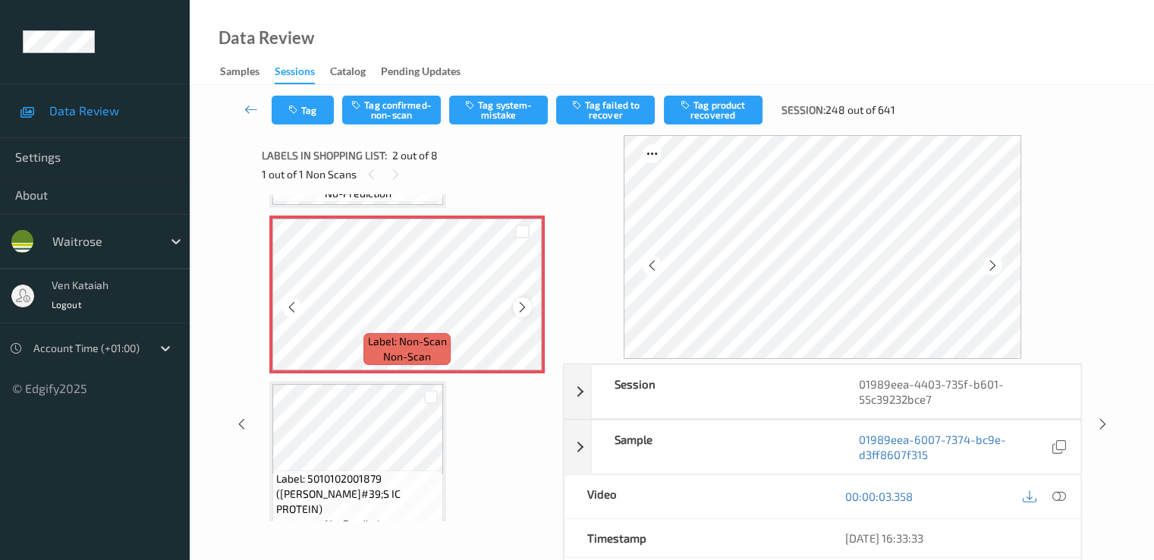
click at [520, 307] on icon at bounding box center [522, 307] width 13 height 14
click at [522, 300] on div at bounding box center [522, 306] width 19 height 19
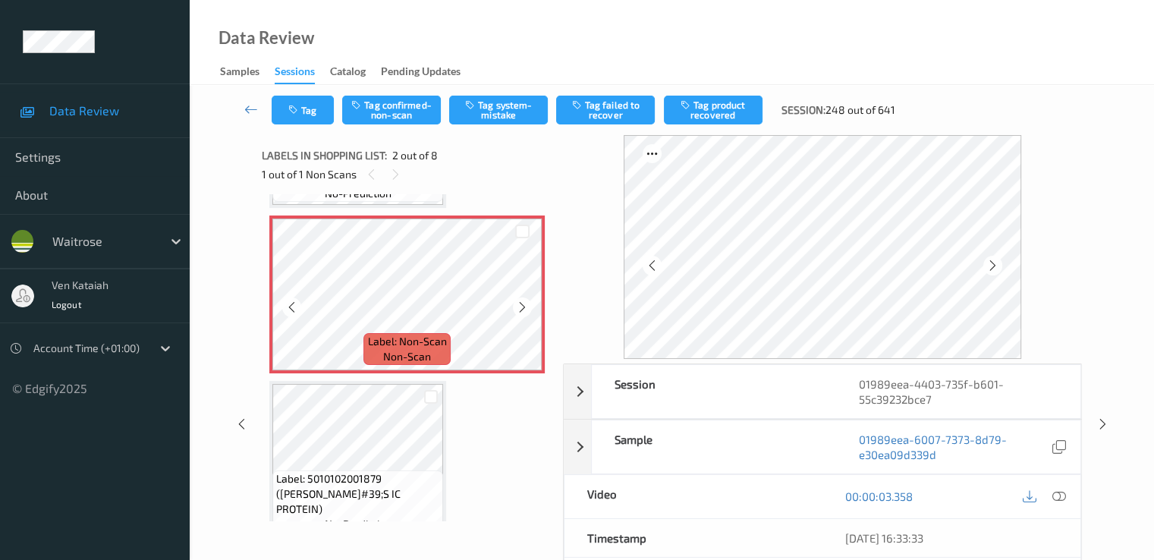
click at [522, 300] on div at bounding box center [522, 306] width 19 height 19
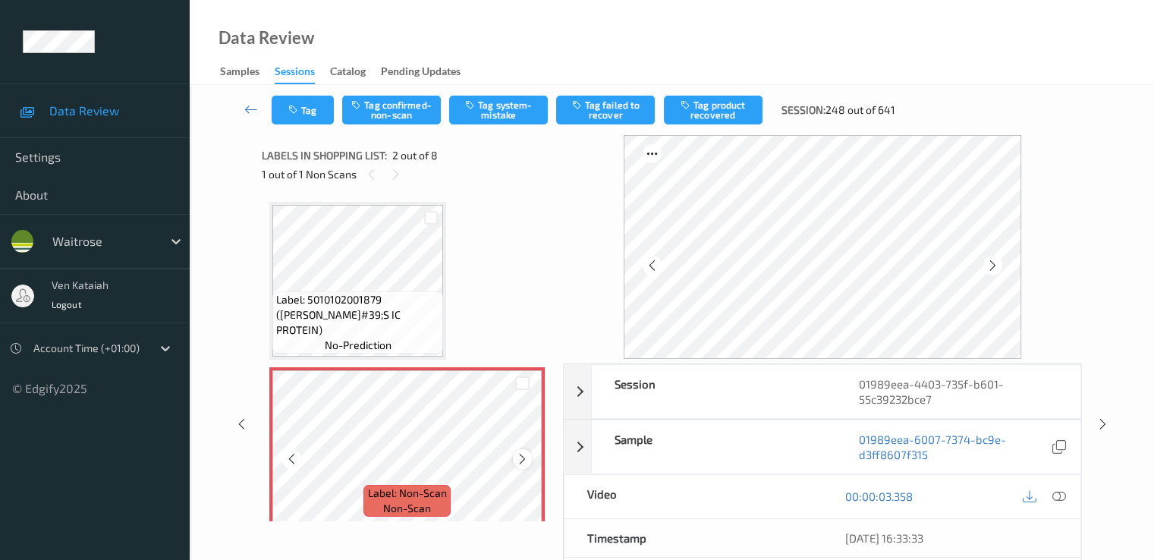
click at [525, 462] on icon at bounding box center [522, 459] width 13 height 14
click at [1060, 497] on icon at bounding box center [1058, 496] width 14 height 14
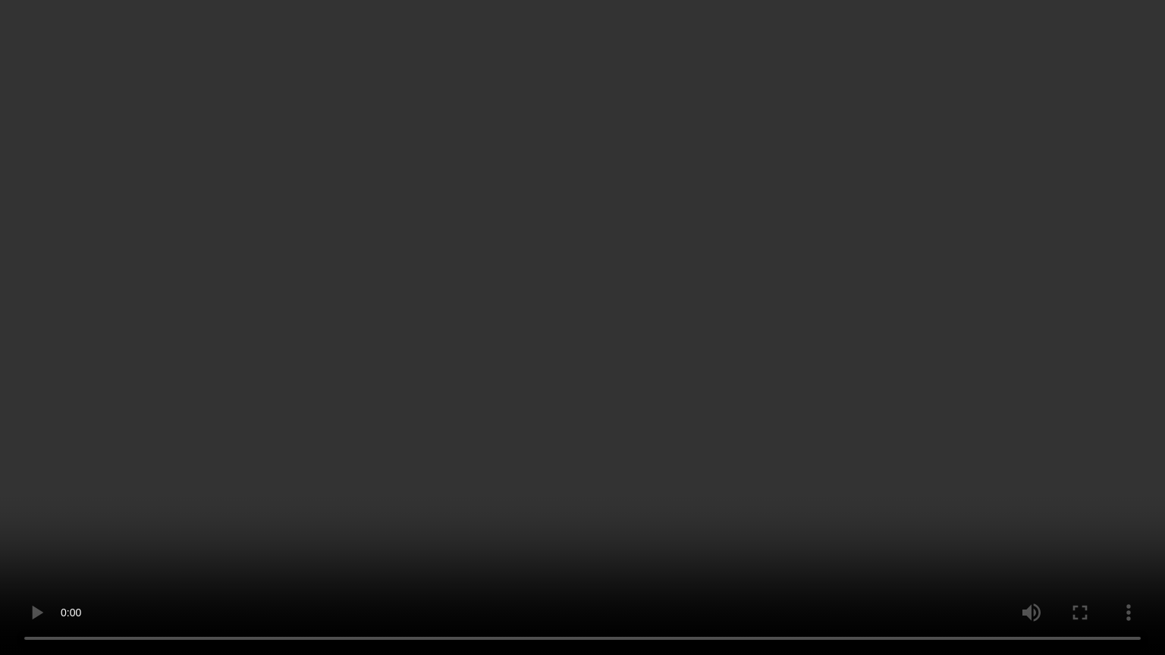
click at [468, 434] on video at bounding box center [582, 327] width 1165 height 655
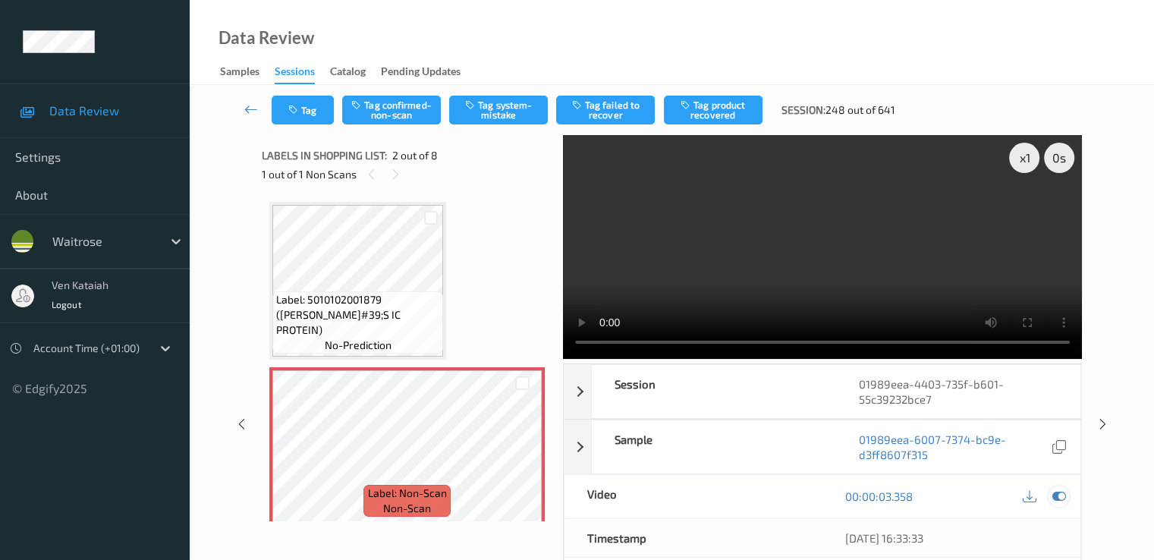
click at [1062, 490] on icon at bounding box center [1058, 496] width 14 height 14
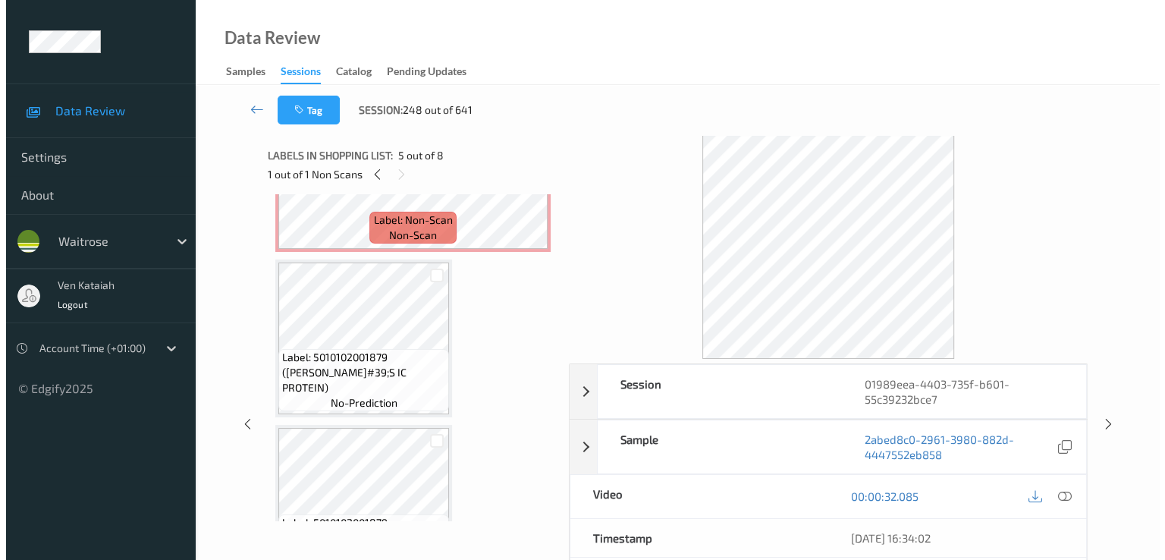
scroll to position [152, 0]
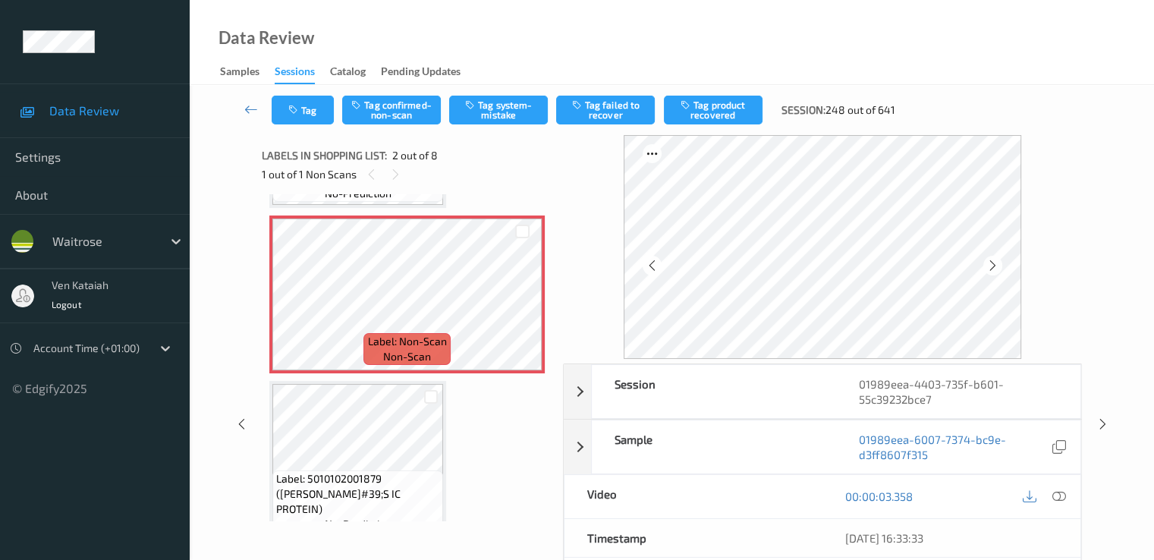
click at [491, 126] on div "Tag Tag confirmed-non-scan Tag system-mistake Tag failed to recover Tag product…" at bounding box center [672, 110] width 902 height 50
click at [492, 121] on button "Tag system-mistake" at bounding box center [498, 110] width 99 height 29
click at [323, 113] on button "Tag" at bounding box center [303, 110] width 62 height 29
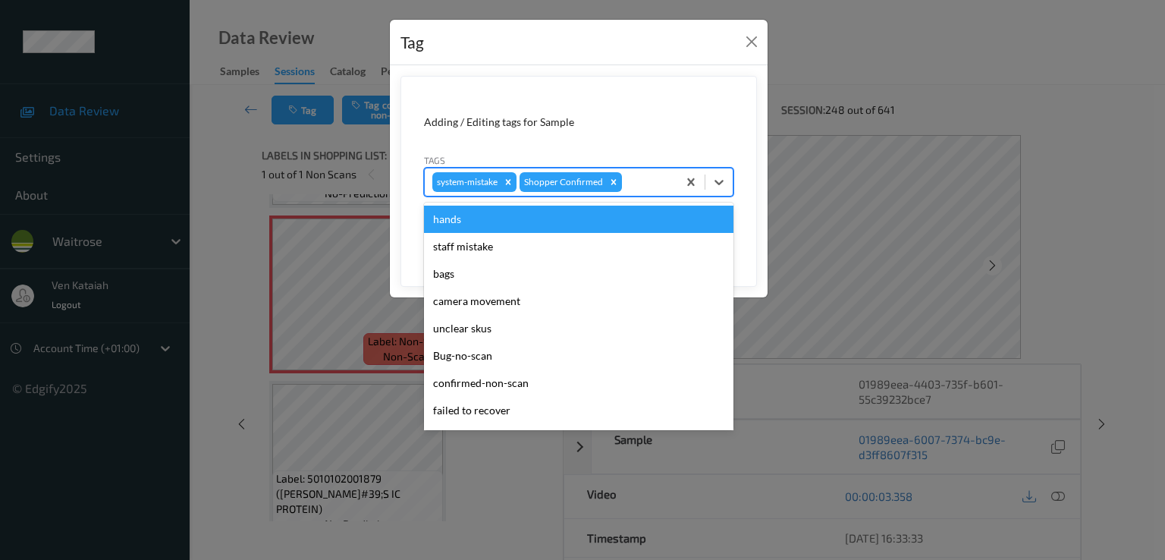
click at [646, 181] on div at bounding box center [647, 182] width 45 height 18
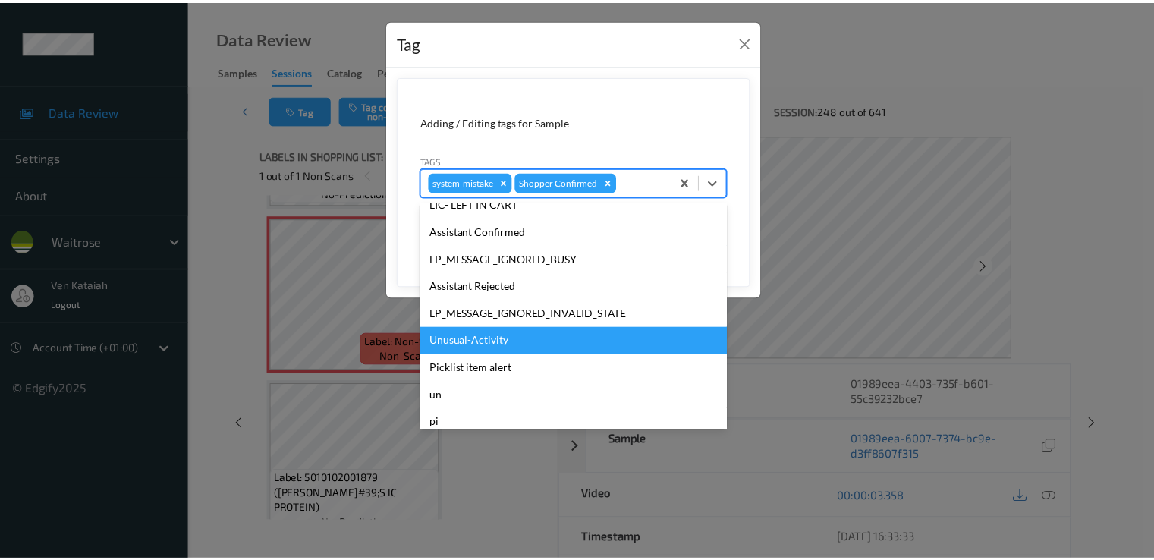
scroll to position [297, 0]
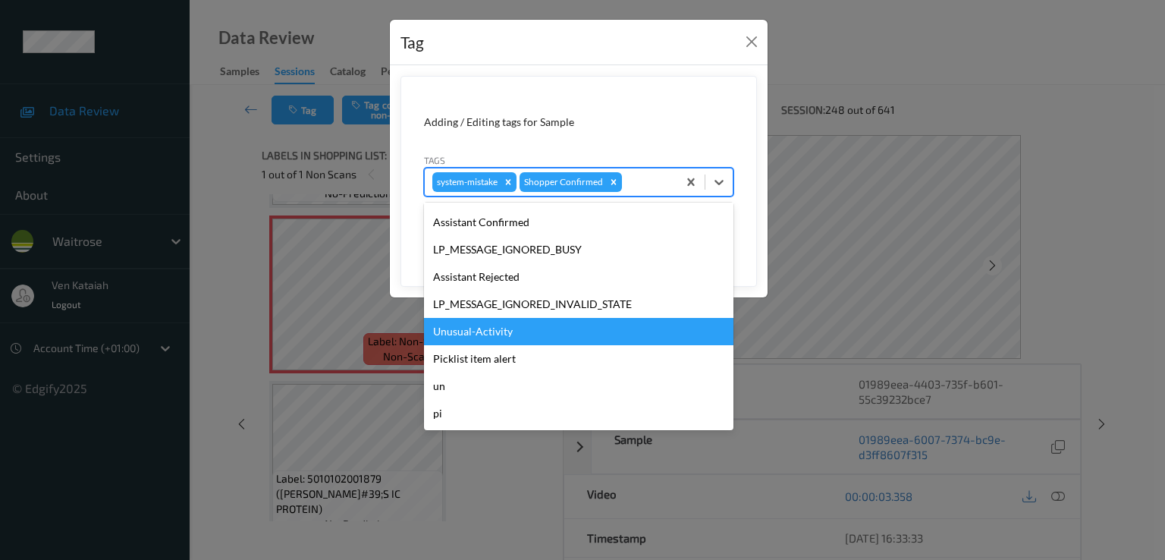
click at [473, 339] on div "Unusual-Activity" at bounding box center [578, 331] width 309 height 27
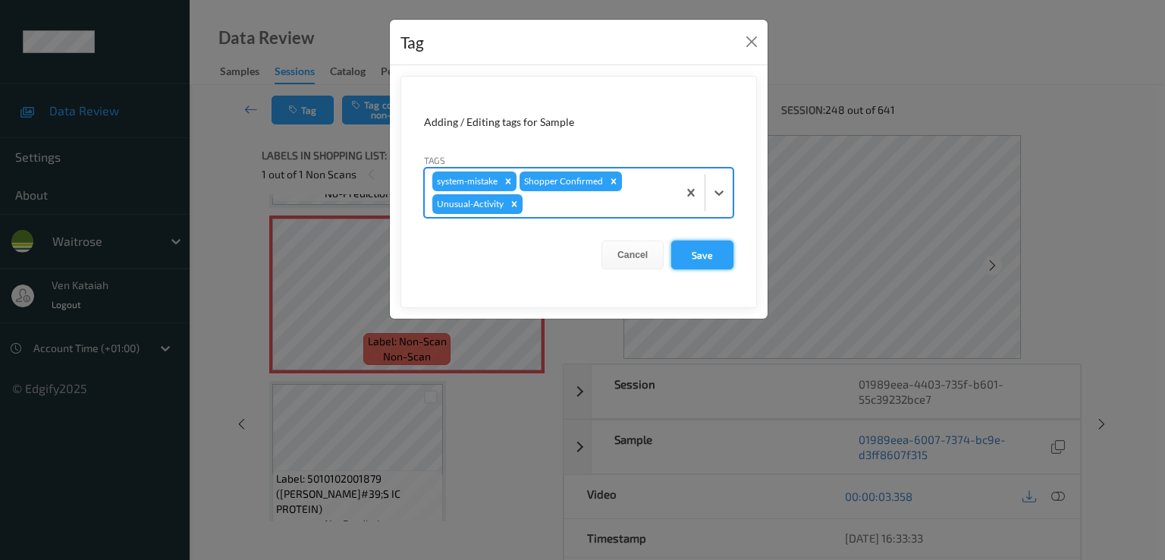
click at [696, 256] on button "Save" at bounding box center [702, 254] width 62 height 29
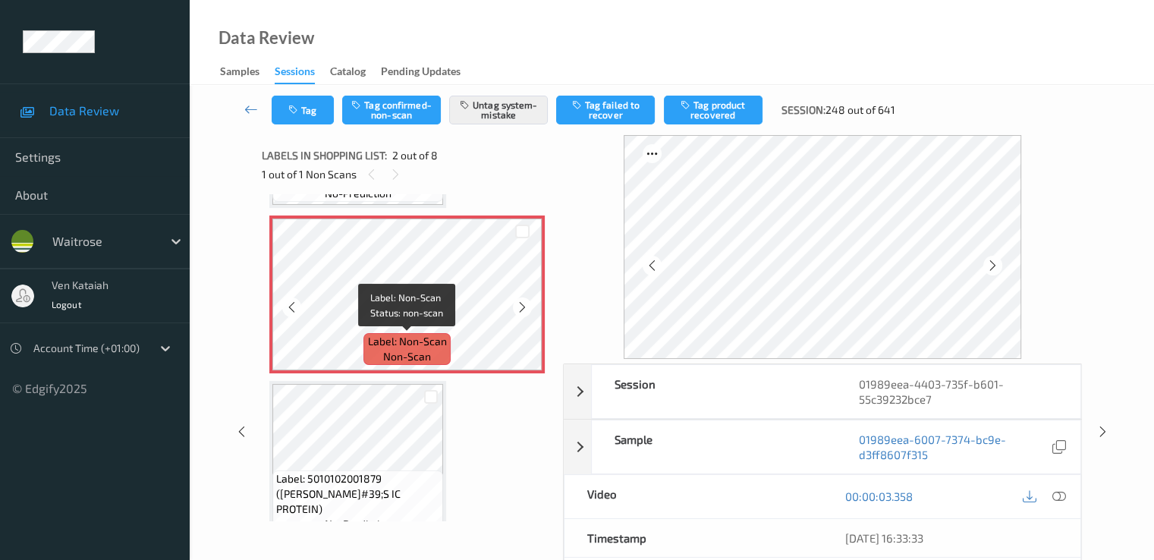
scroll to position [0, 0]
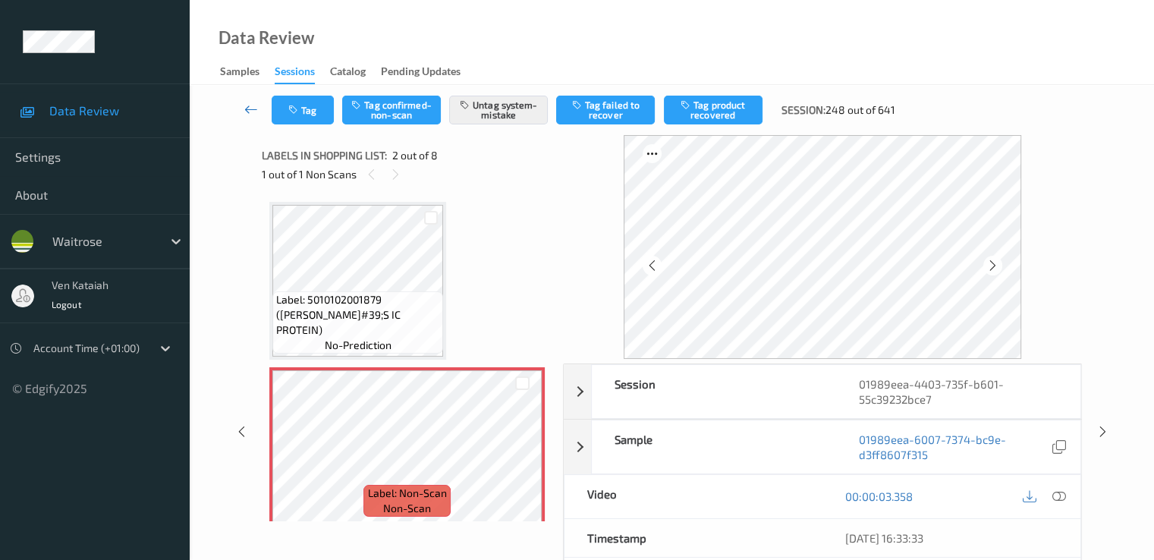
click at [258, 113] on icon at bounding box center [251, 109] width 14 height 15
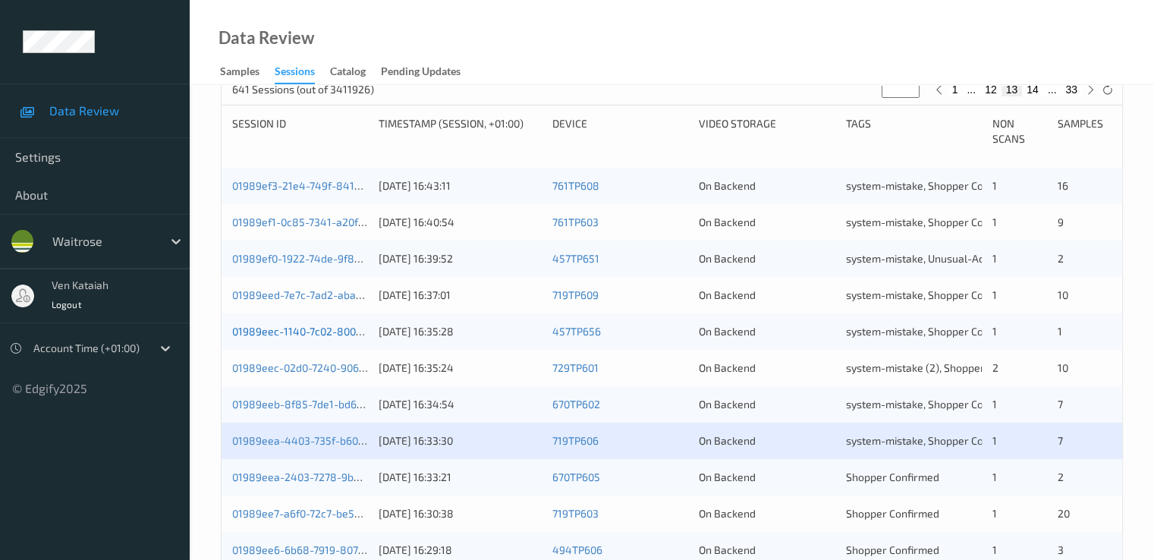
scroll to position [455, 0]
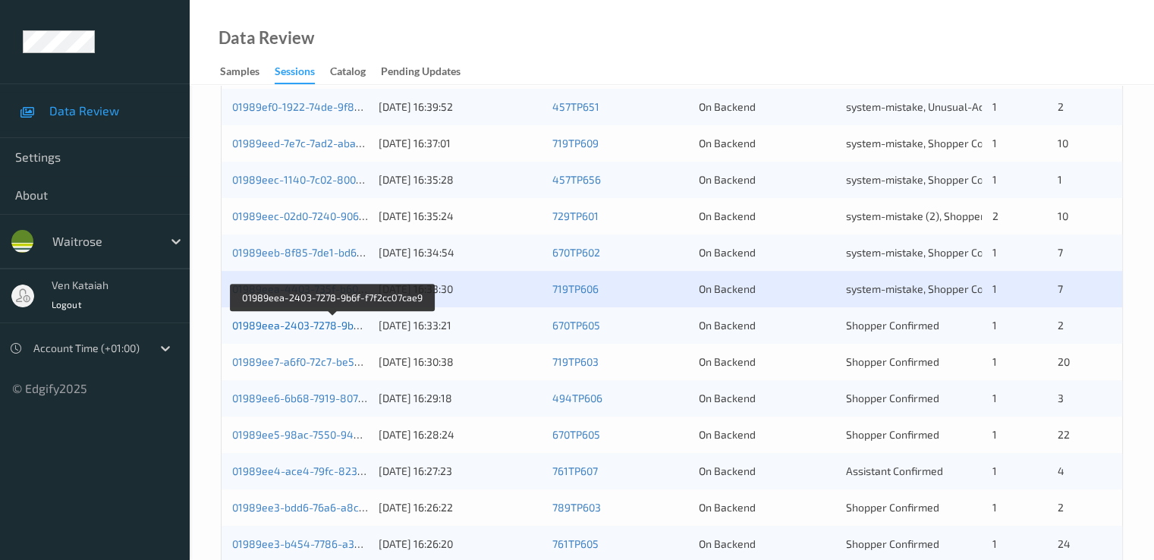
click at [342, 326] on link "01989eea-2403-7278-9b6f-f7f2cc07cae9" at bounding box center [332, 325] width 200 height 13
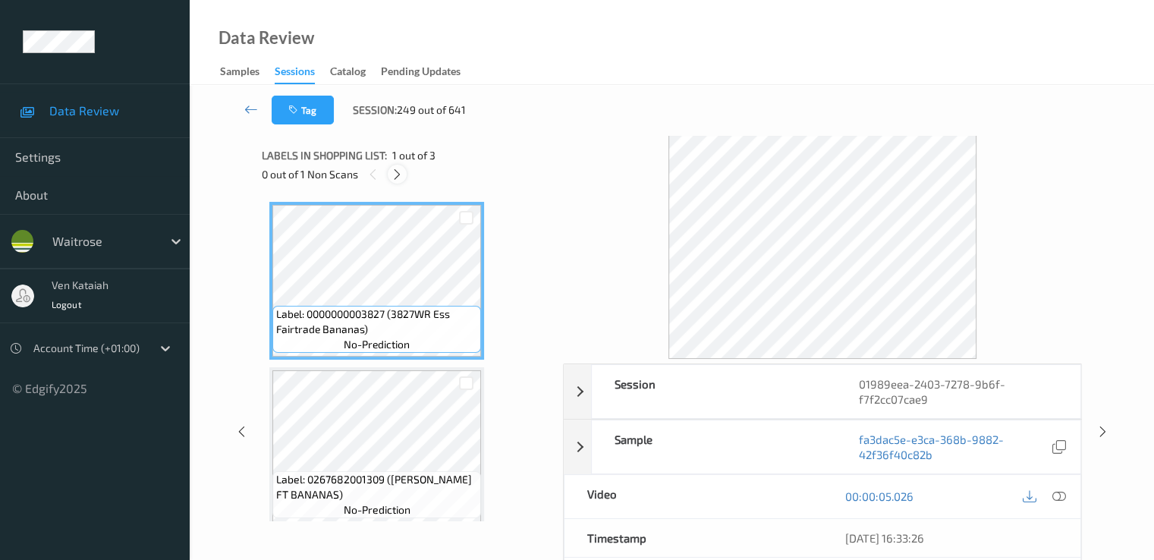
click at [404, 178] on icon at bounding box center [397, 175] width 13 height 14
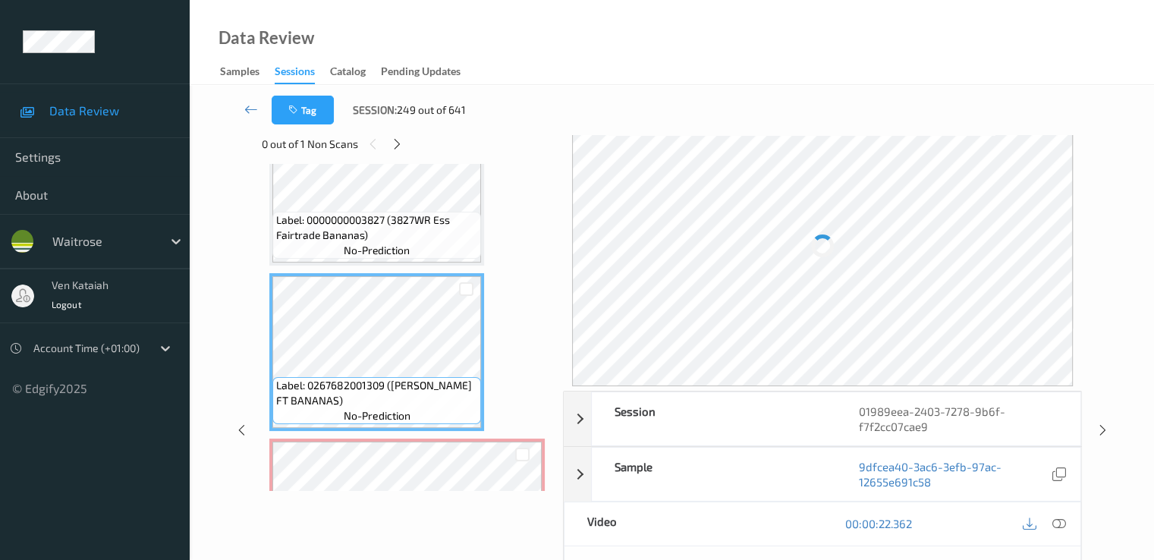
scroll to position [25, 0]
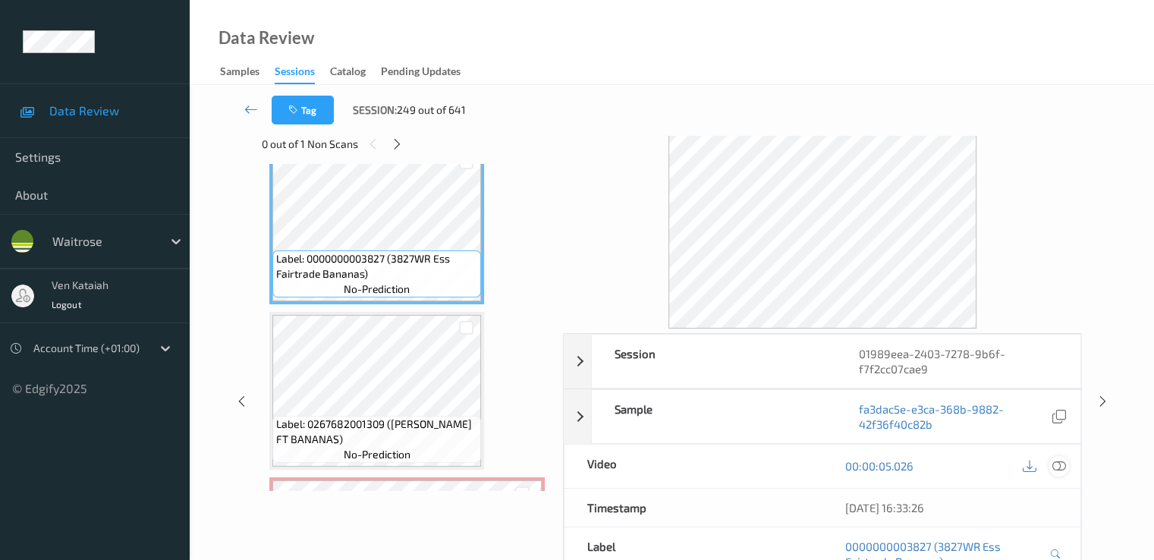
click at [1063, 463] on icon at bounding box center [1058, 466] width 14 height 14
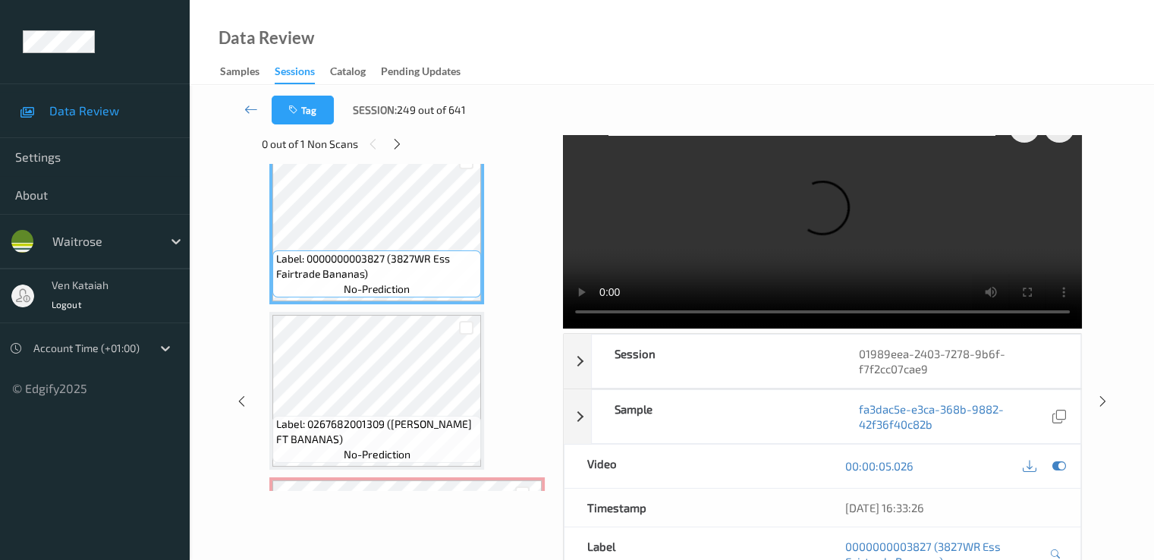
scroll to position [0, 0]
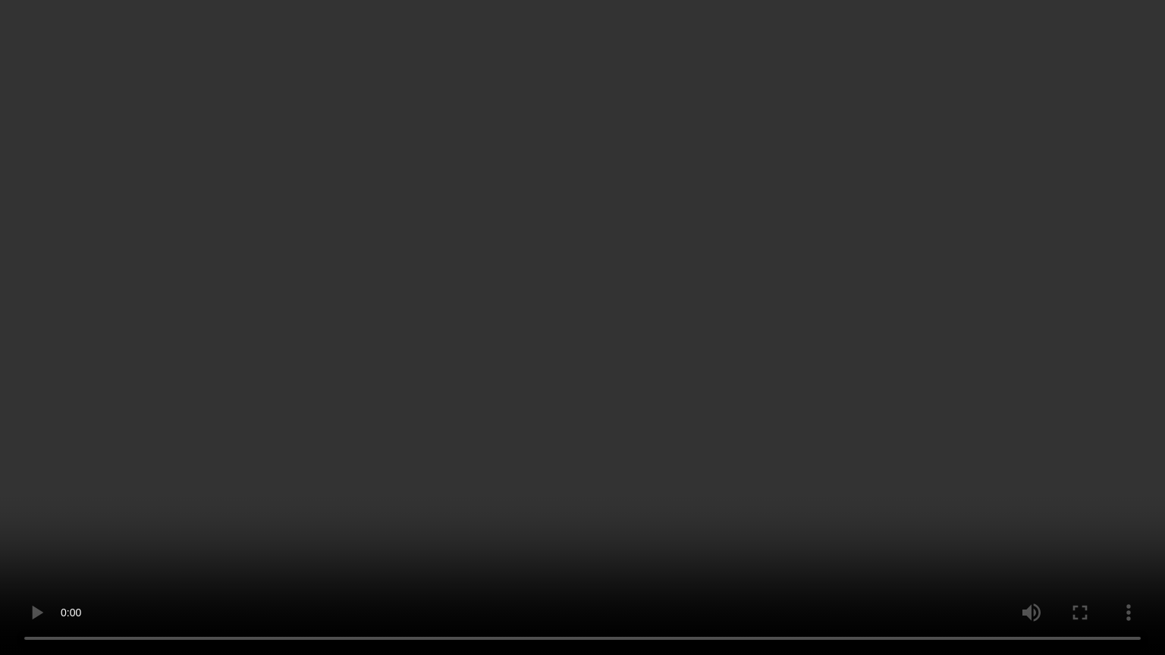
click at [760, 415] on video at bounding box center [582, 327] width 1165 height 655
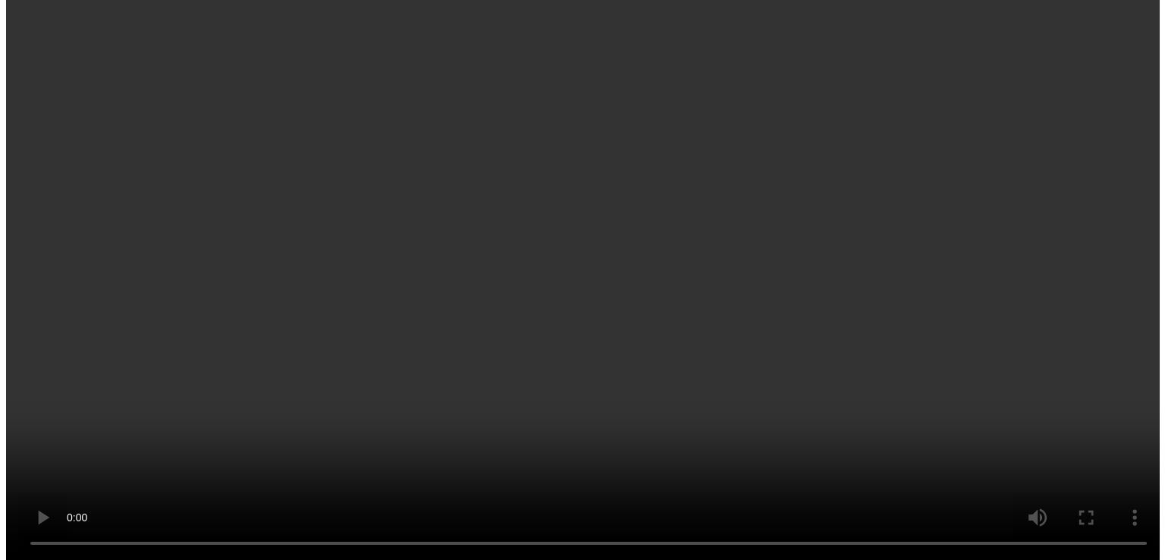
scroll to position [177, 0]
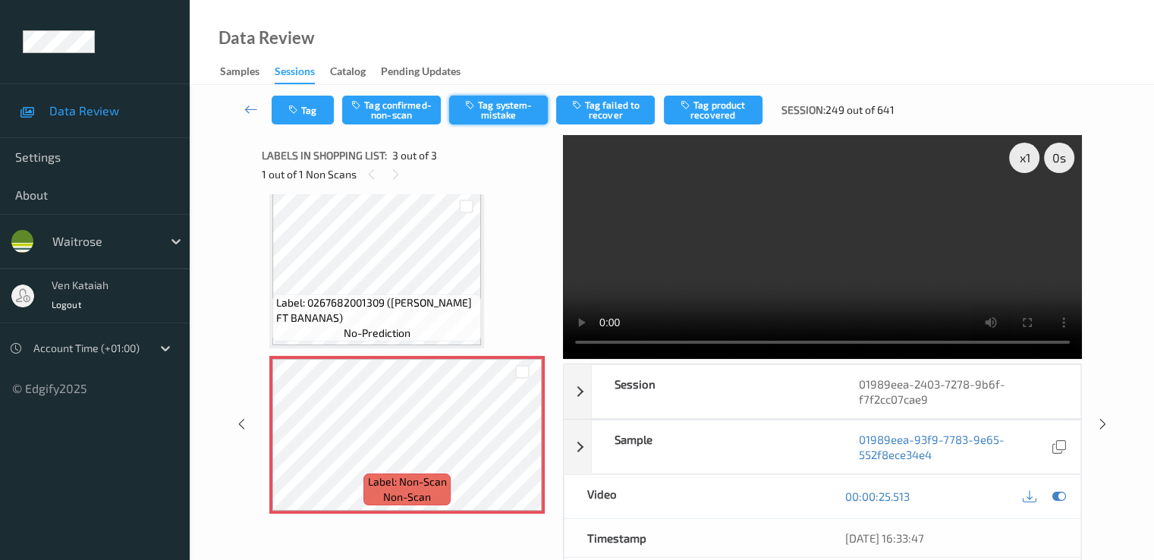
click at [492, 115] on button "Tag system-mistake" at bounding box center [498, 110] width 99 height 29
click at [291, 114] on icon "button" at bounding box center [294, 110] width 13 height 11
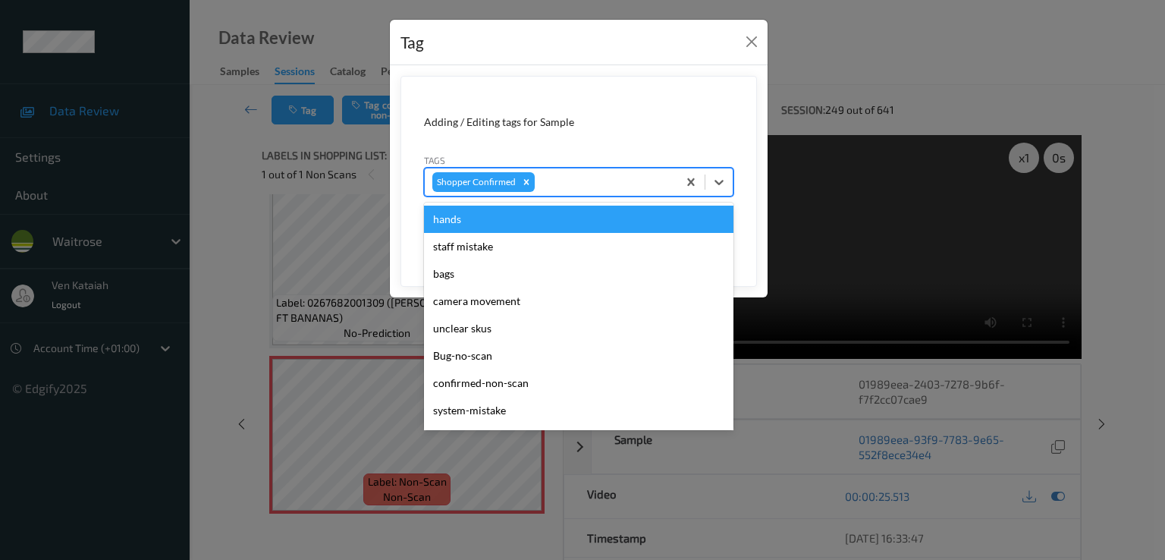
click at [569, 168] on div "Shopper Confirmed" at bounding box center [578, 182] width 309 height 29
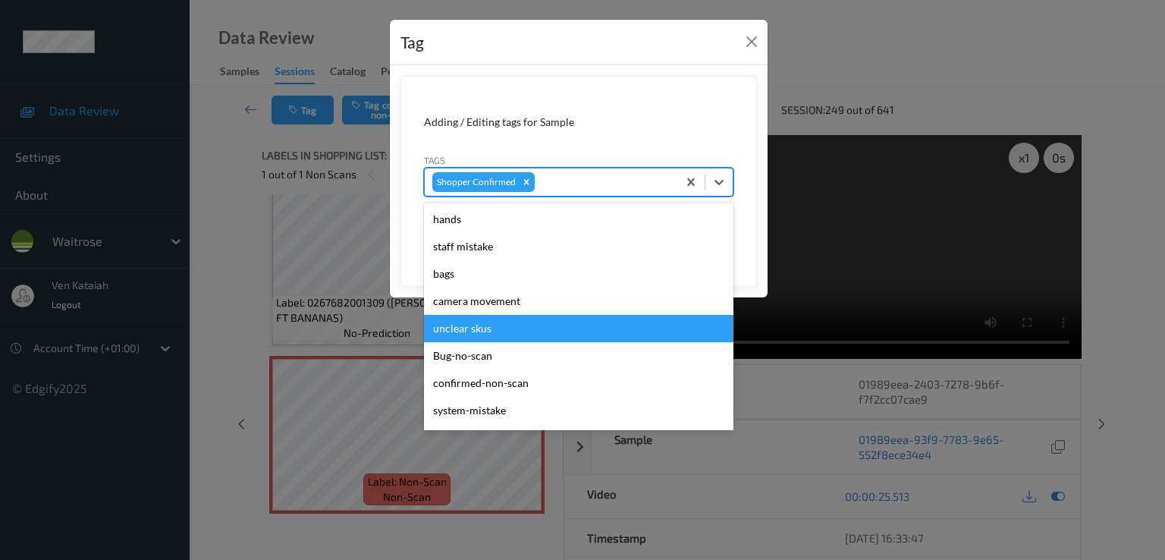
scroll to position [325, 0]
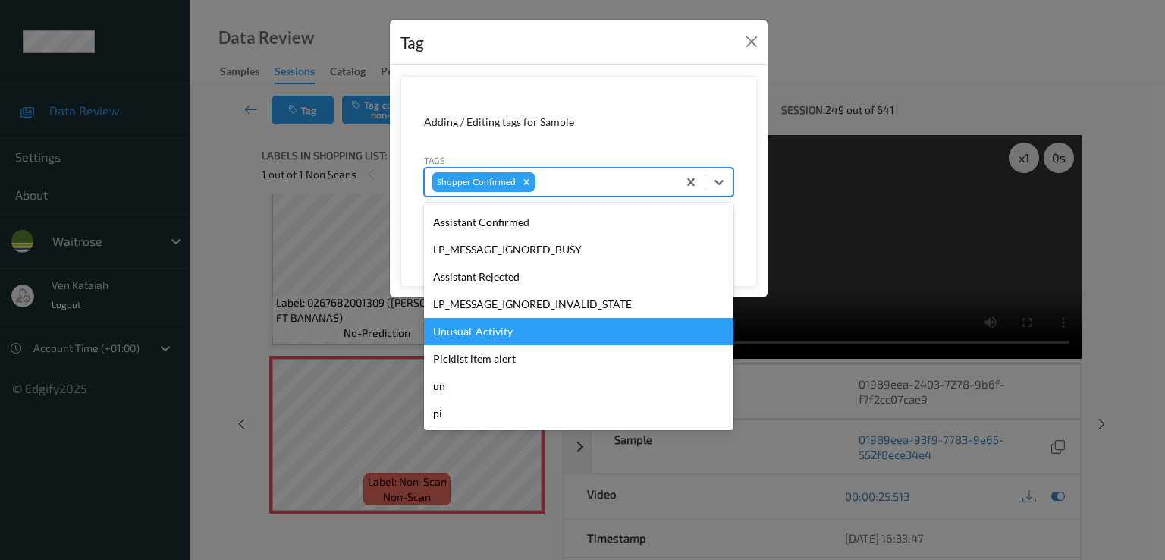
click at [485, 340] on div "Unusual-Activity" at bounding box center [578, 331] width 309 height 27
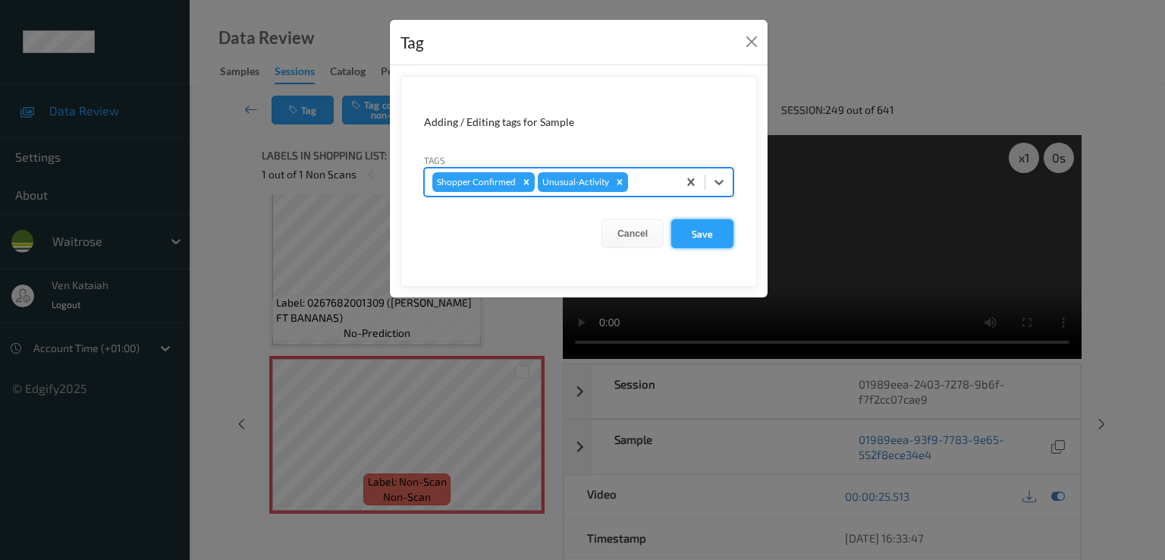
click at [697, 237] on button "Save" at bounding box center [702, 233] width 62 height 29
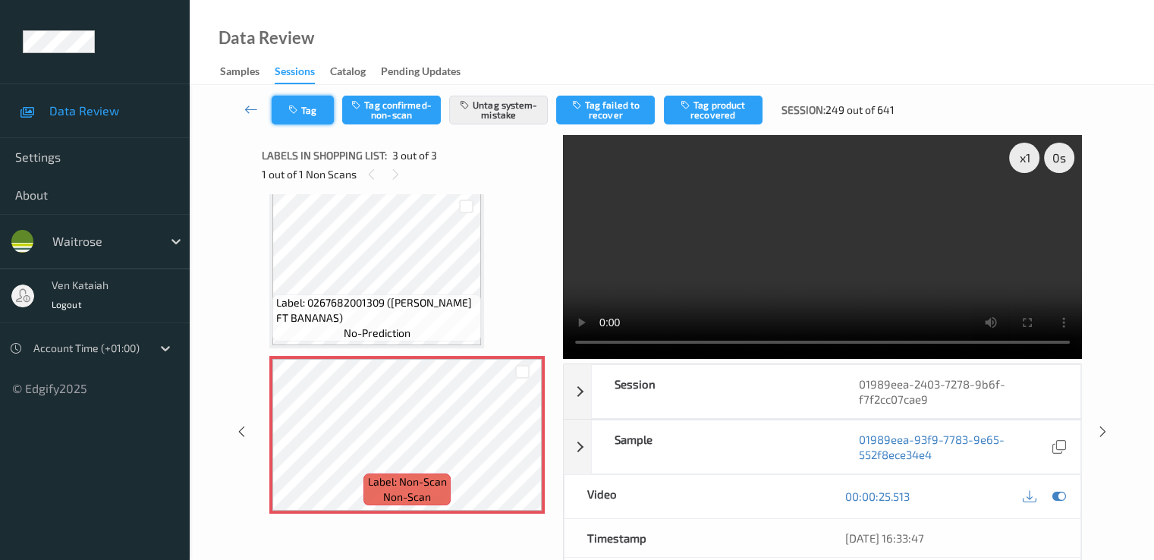
click at [289, 107] on icon "button" at bounding box center [294, 110] width 13 height 11
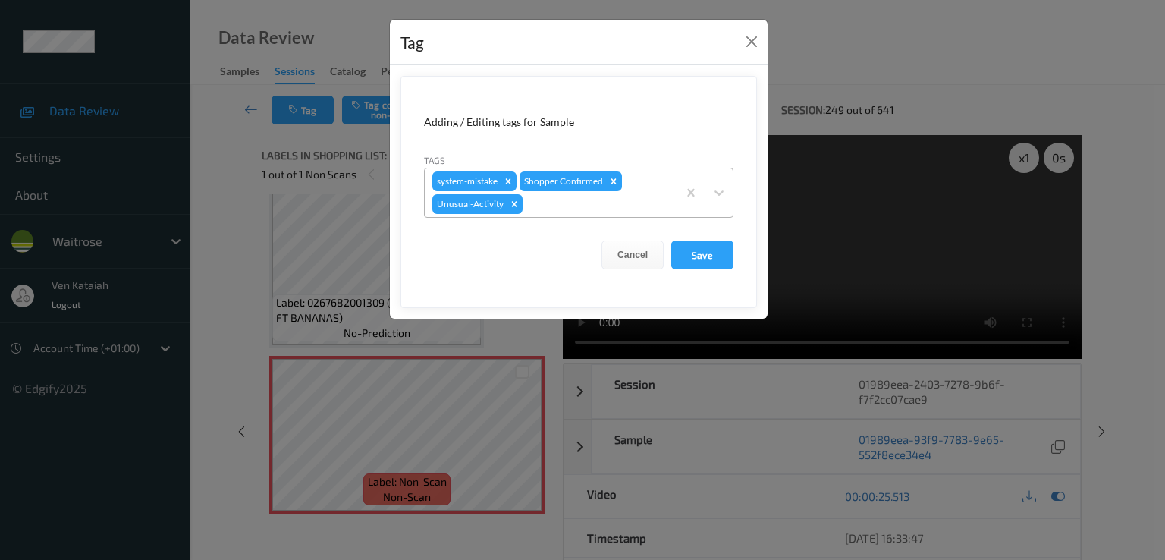
click at [611, 204] on div at bounding box center [598, 204] width 144 height 18
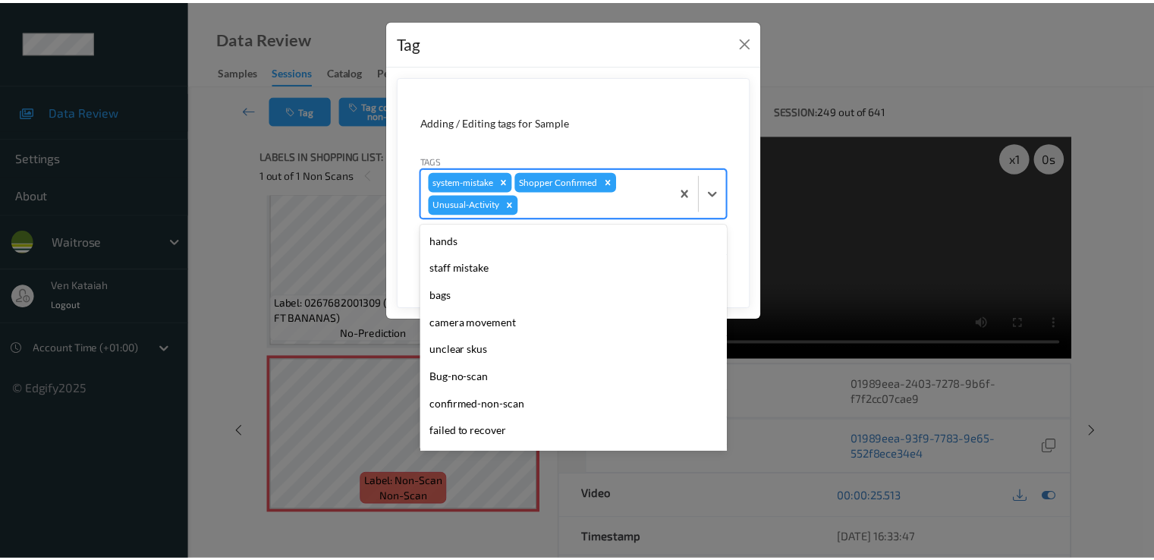
scroll to position [270, 0]
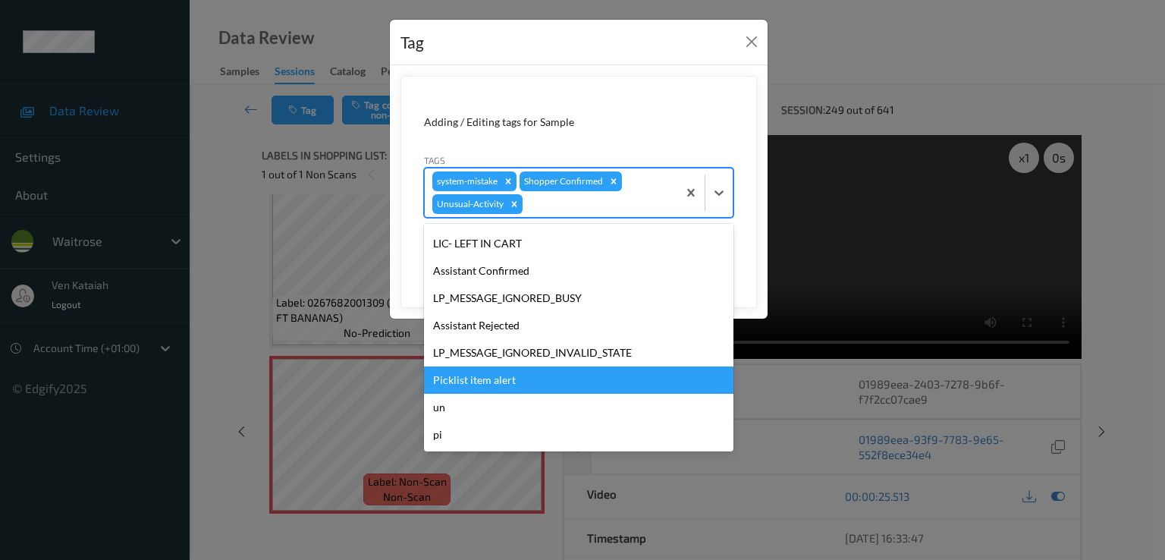
click at [505, 378] on div "Picklist item alert" at bounding box center [578, 379] width 309 height 27
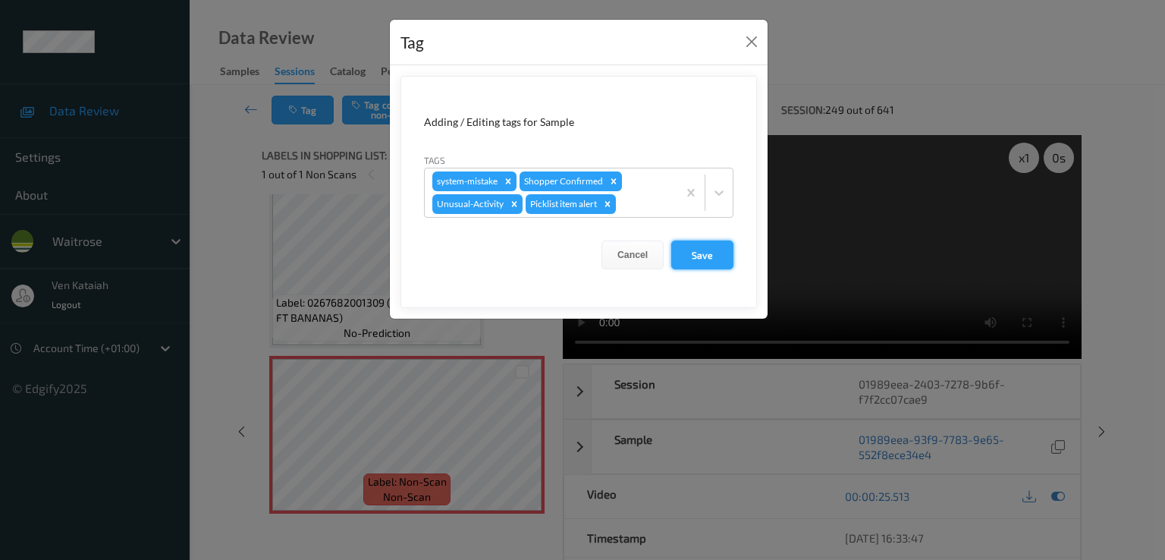
click at [703, 256] on button "Save" at bounding box center [702, 254] width 62 height 29
click at [696, 253] on button "Save" at bounding box center [702, 254] width 62 height 29
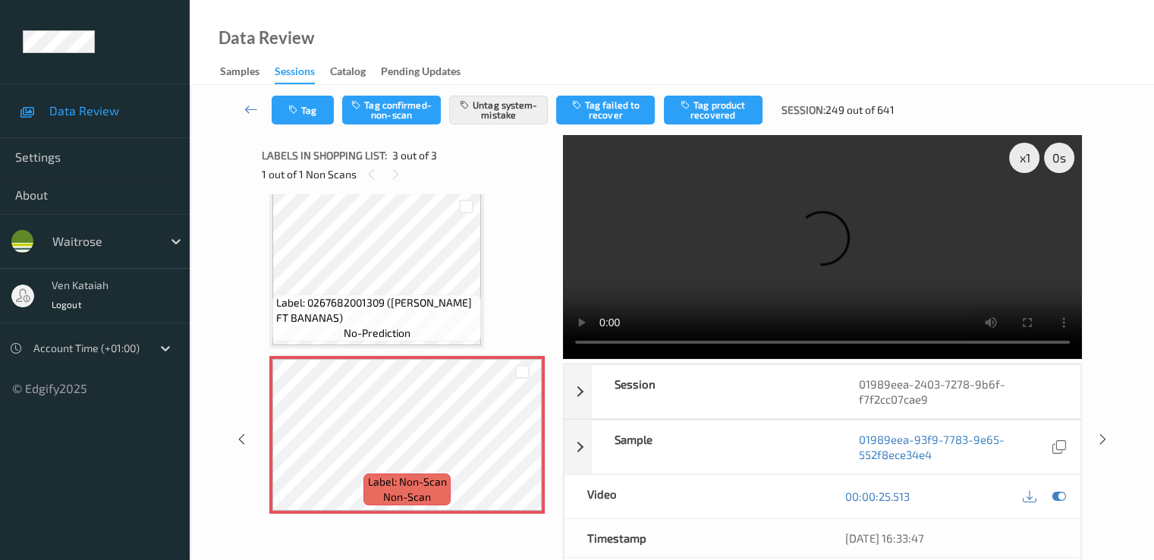
click at [250, 126] on div "Tag Tag confirmed-non-scan Untag system-mistake Tag failed to recover Tag produ…" at bounding box center [672, 110] width 902 height 50
click at [254, 114] on icon at bounding box center [251, 109] width 14 height 15
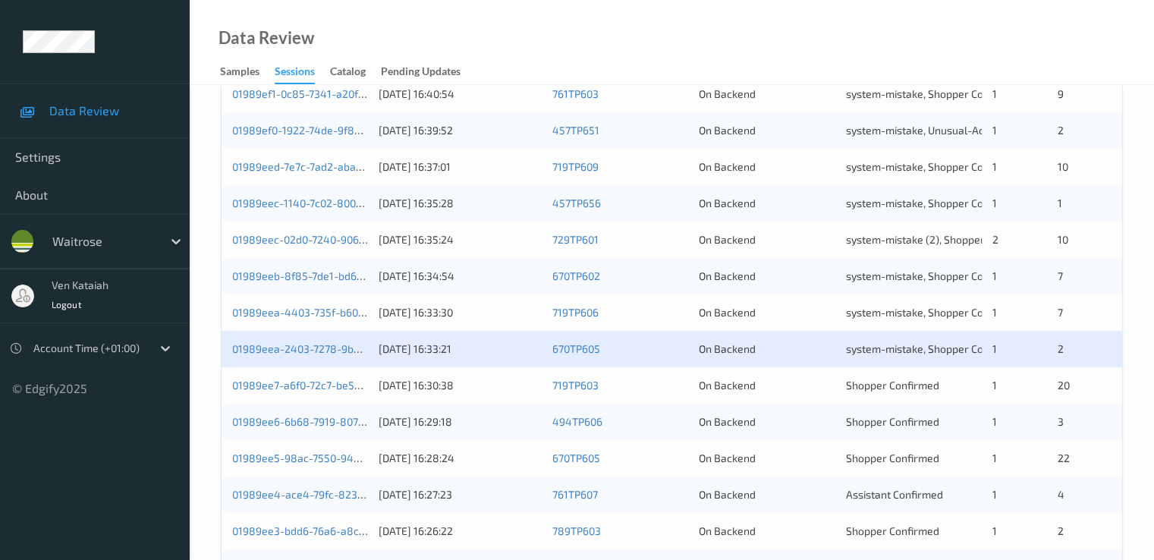
scroll to position [455, 0]
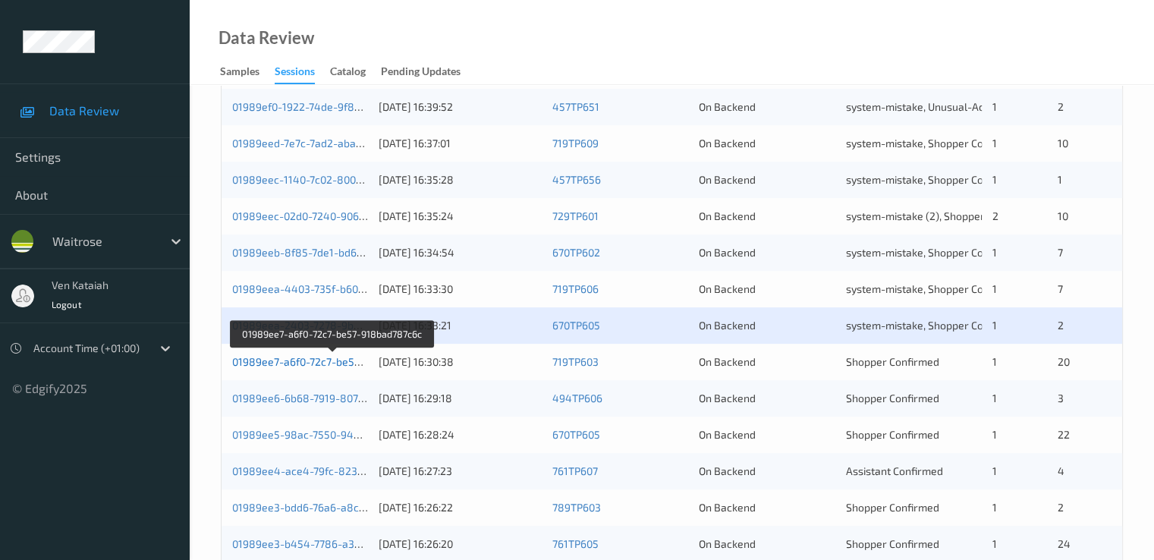
click at [328, 361] on link "01989ee7-a6f0-72c7-be57-918bad787c6c" at bounding box center [333, 361] width 202 height 13
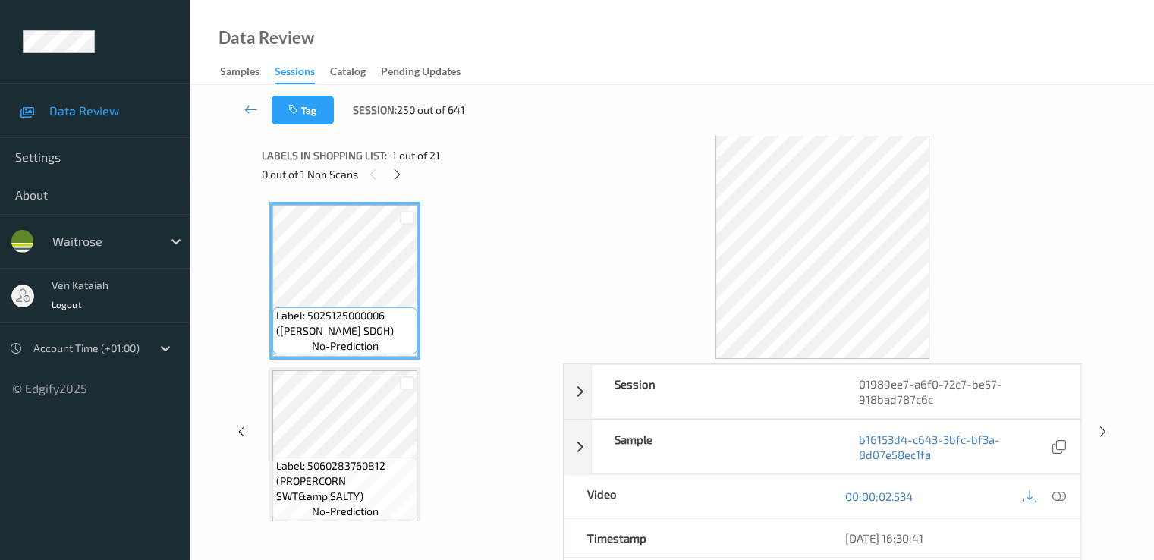
click at [404, 184] on div "Labels in shopping list: 1 out of 21 0 out of 1 Non Scans" at bounding box center [407, 164] width 291 height 59
click at [401, 178] on icon at bounding box center [397, 175] width 13 height 14
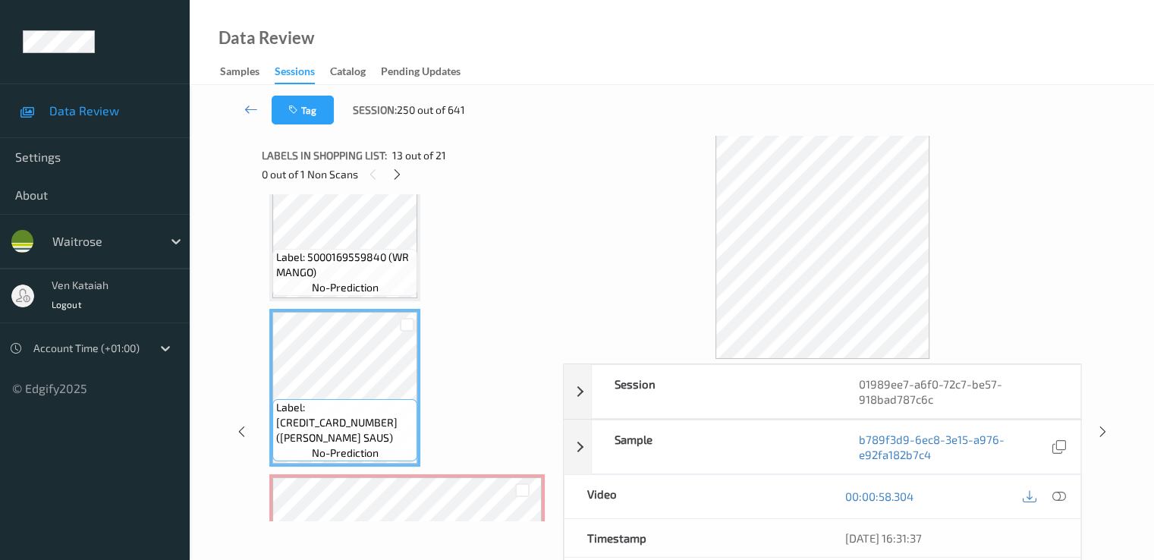
scroll to position [1840, 0]
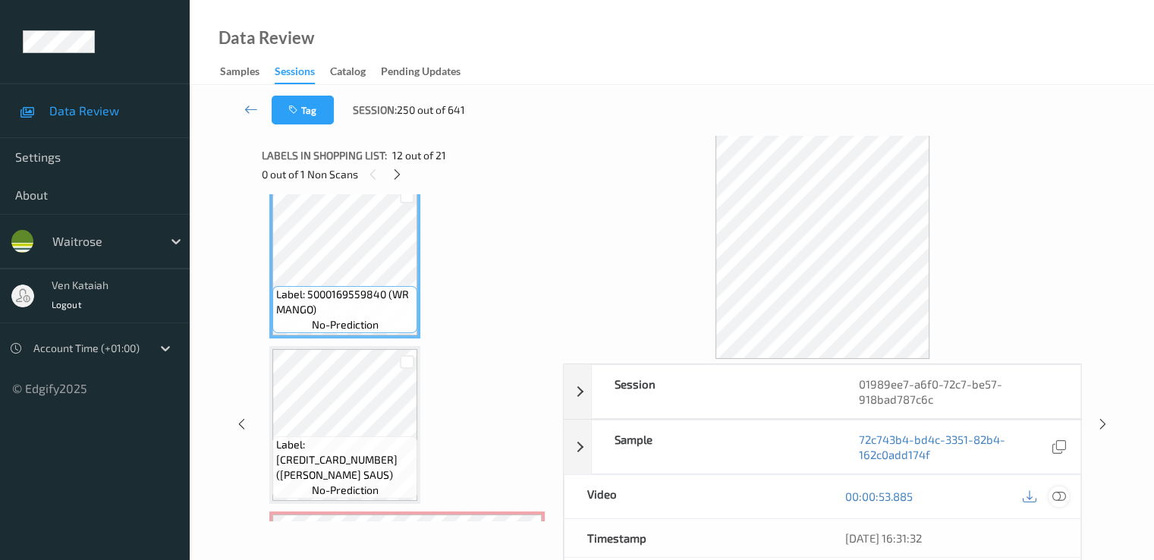
click at [1060, 498] on icon at bounding box center [1058, 496] width 14 height 14
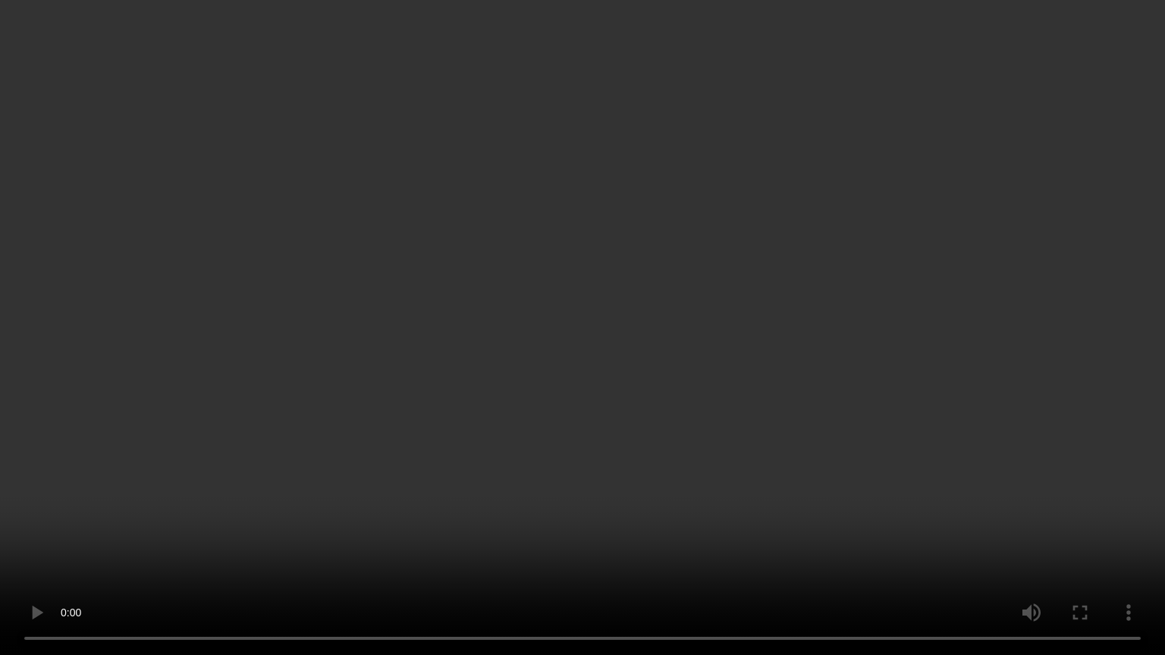
click at [945, 410] on video at bounding box center [582, 327] width 1165 height 655
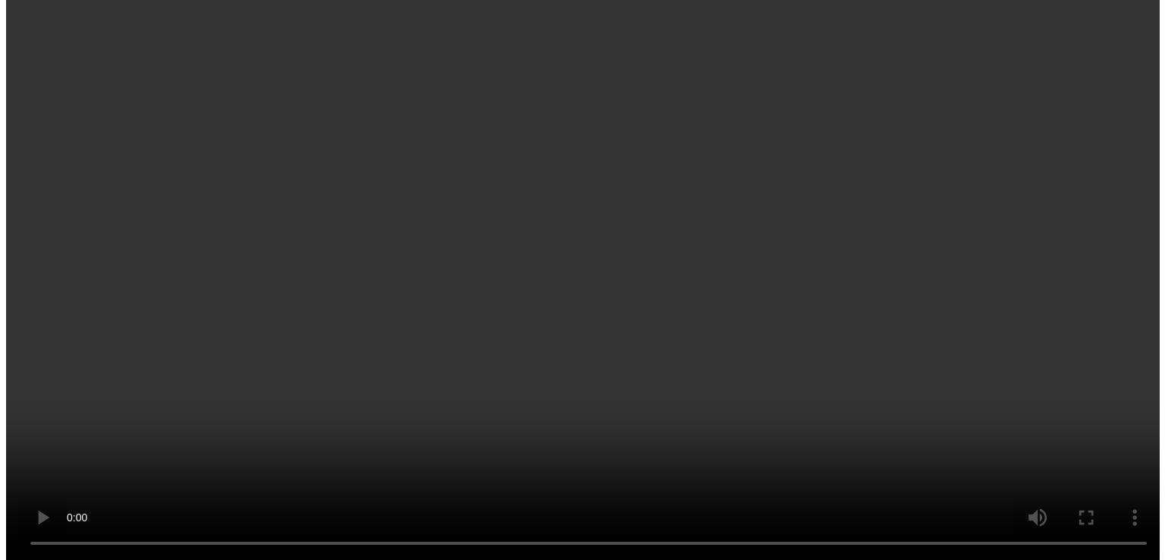
scroll to position [2144, 0]
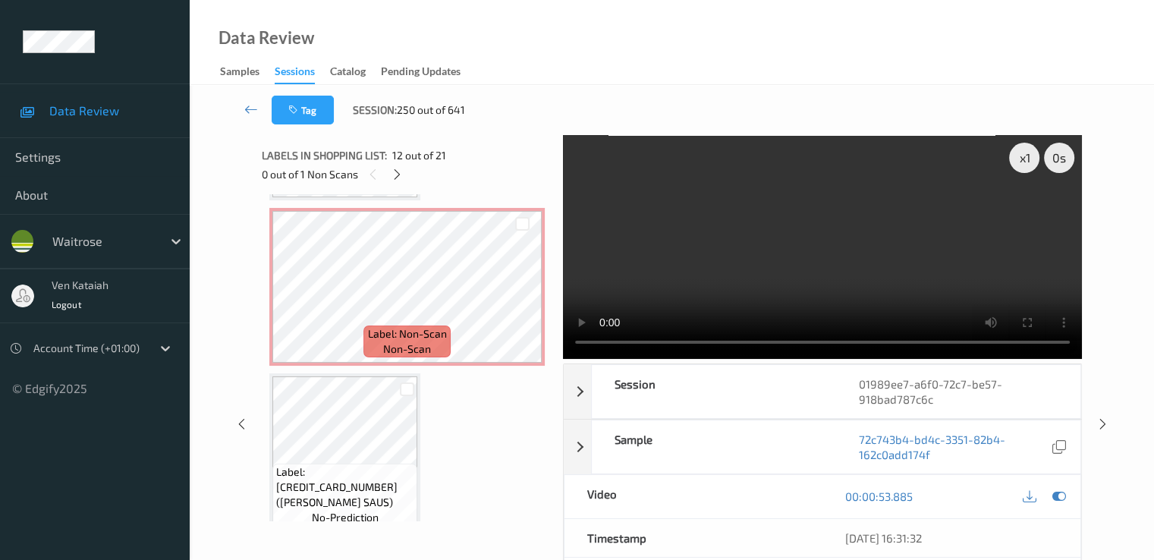
click at [377, 373] on div "Label: [CREDIT_CARD_NUMBER] ([PERSON_NAME] SAUS) no-prediction" at bounding box center [344, 452] width 151 height 158
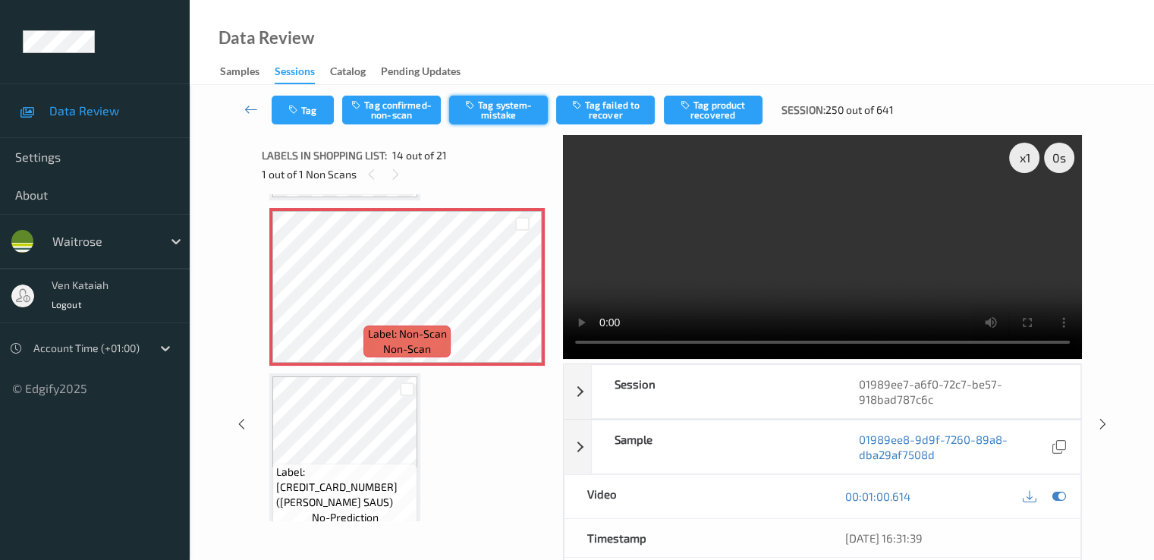
click at [477, 120] on button "Tag system-mistake" at bounding box center [498, 110] width 99 height 29
click at [294, 117] on button "Tag" at bounding box center [303, 110] width 62 height 29
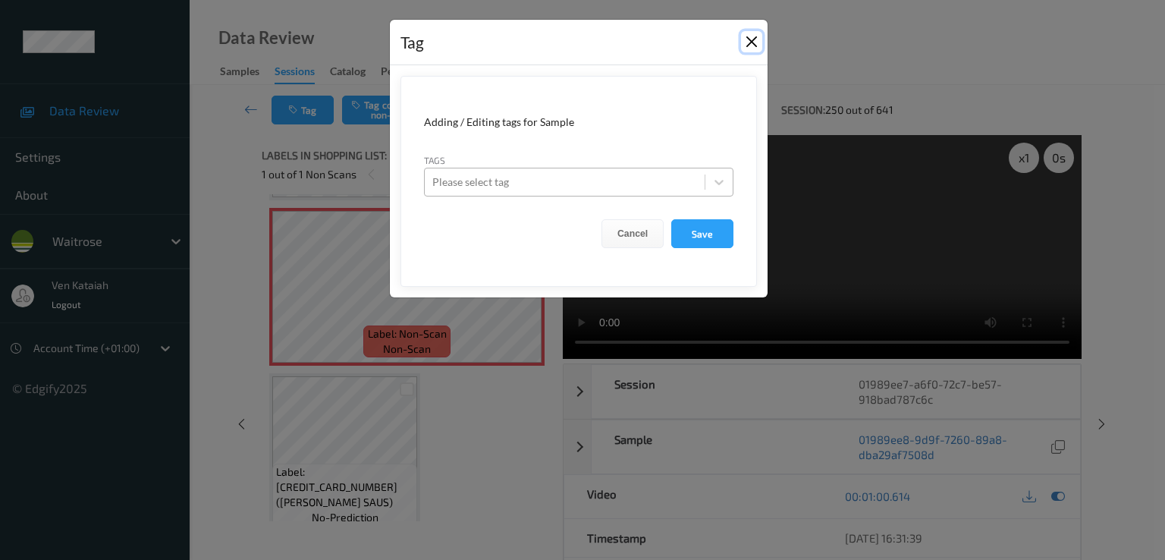
click at [756, 49] on button "Close" at bounding box center [751, 41] width 21 height 21
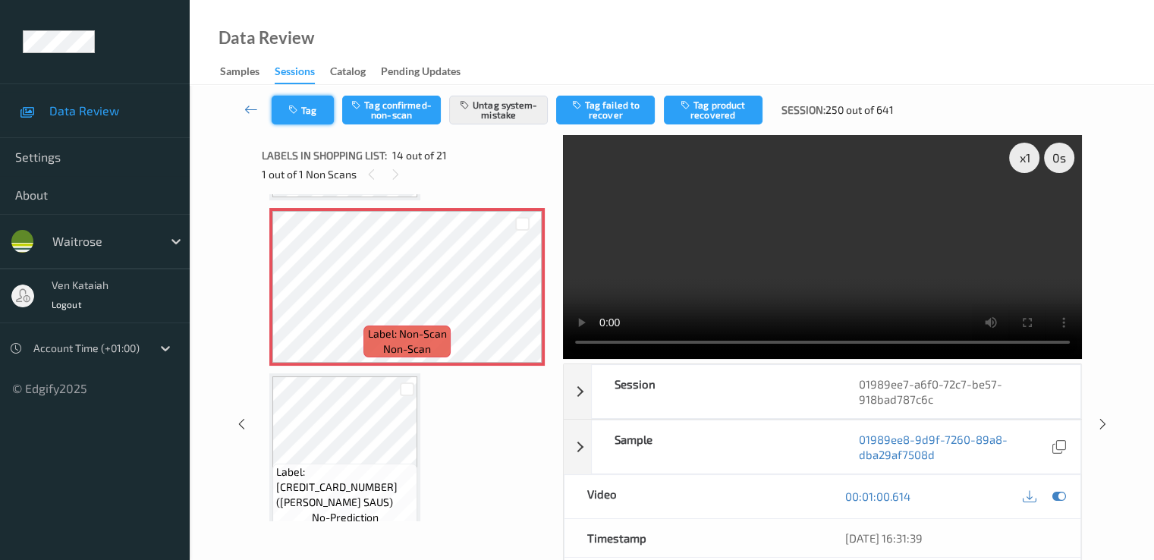
click at [310, 103] on button "Tag" at bounding box center [303, 110] width 62 height 29
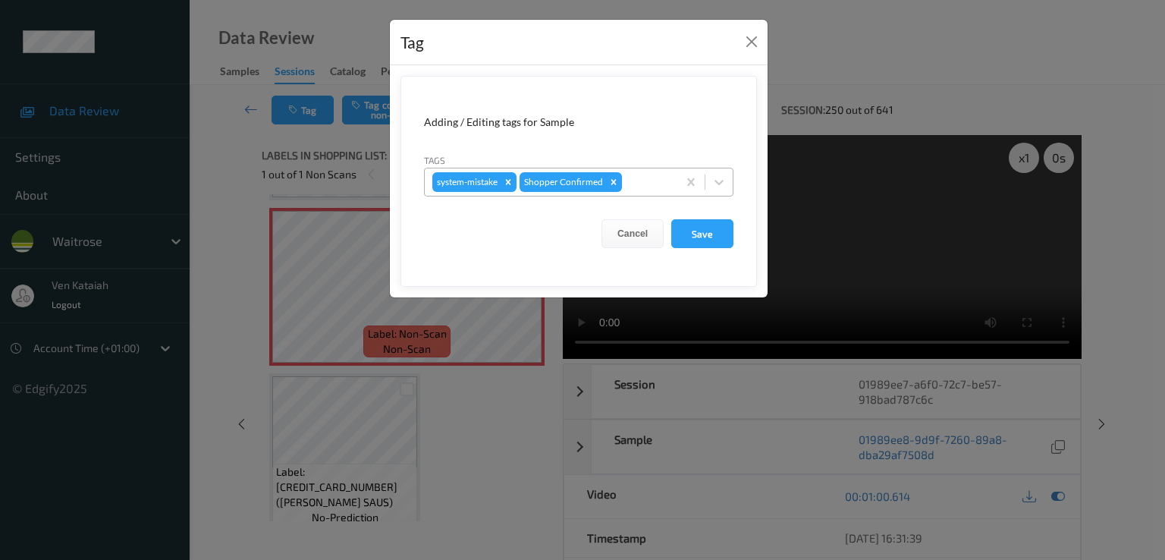
click at [654, 183] on div at bounding box center [647, 182] width 45 height 18
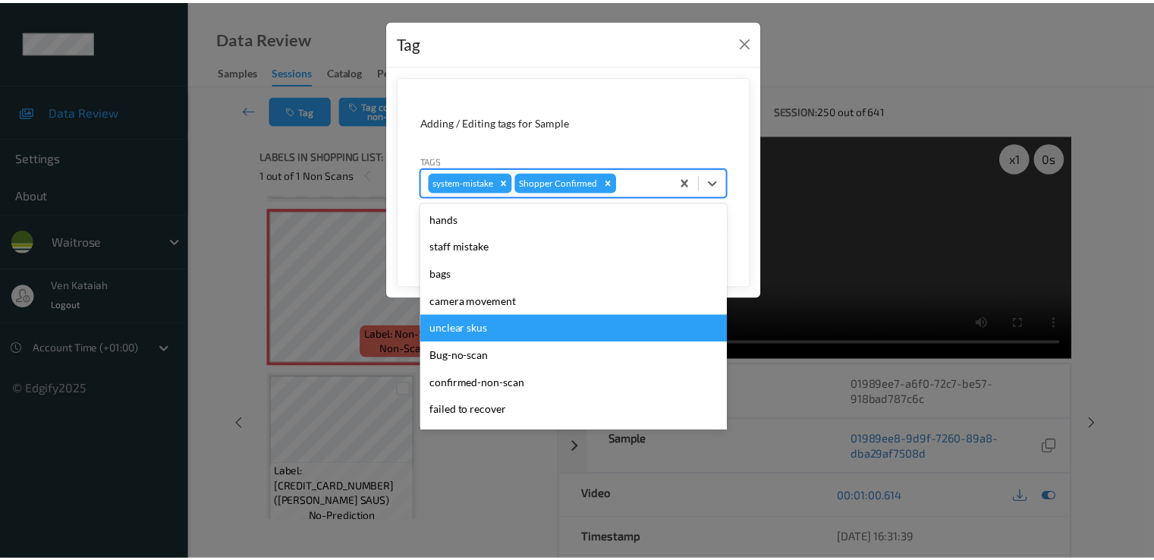
scroll to position [297, 0]
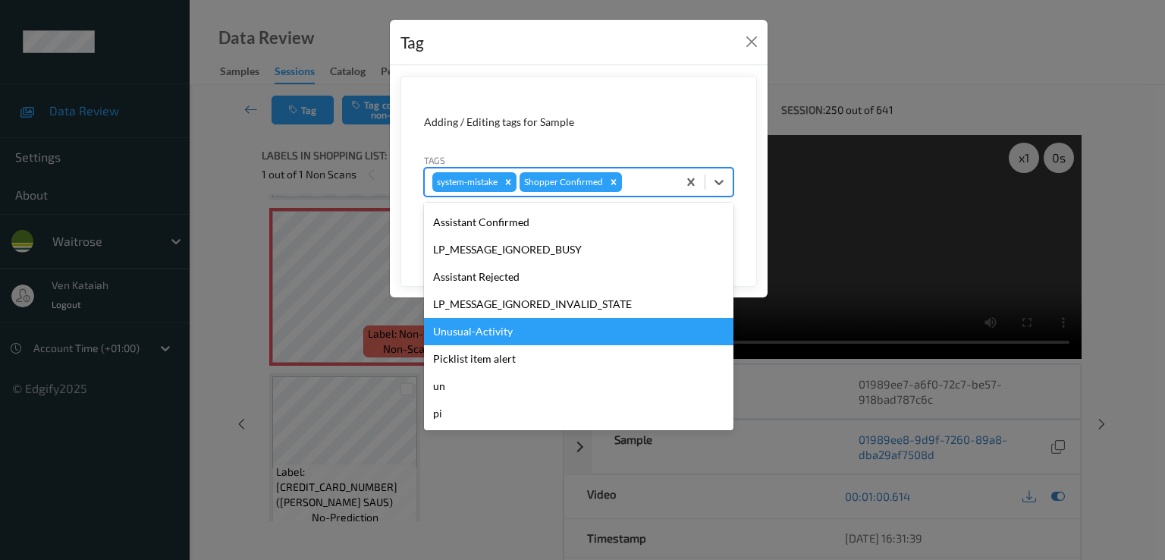
click at [511, 338] on div "Unusual-Activity" at bounding box center [578, 331] width 309 height 27
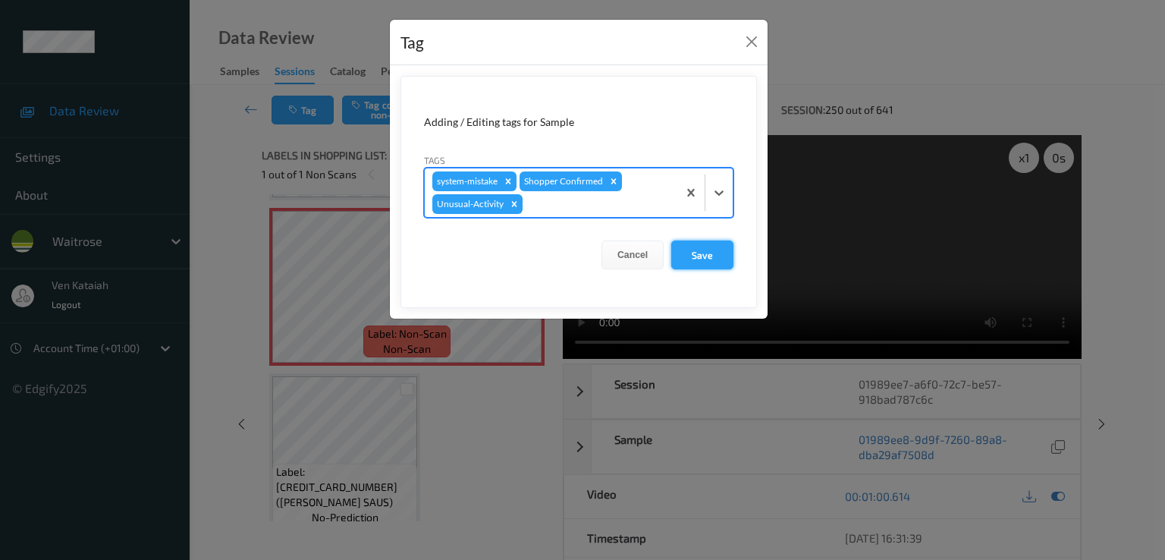
click at [676, 251] on button "Save" at bounding box center [702, 254] width 62 height 29
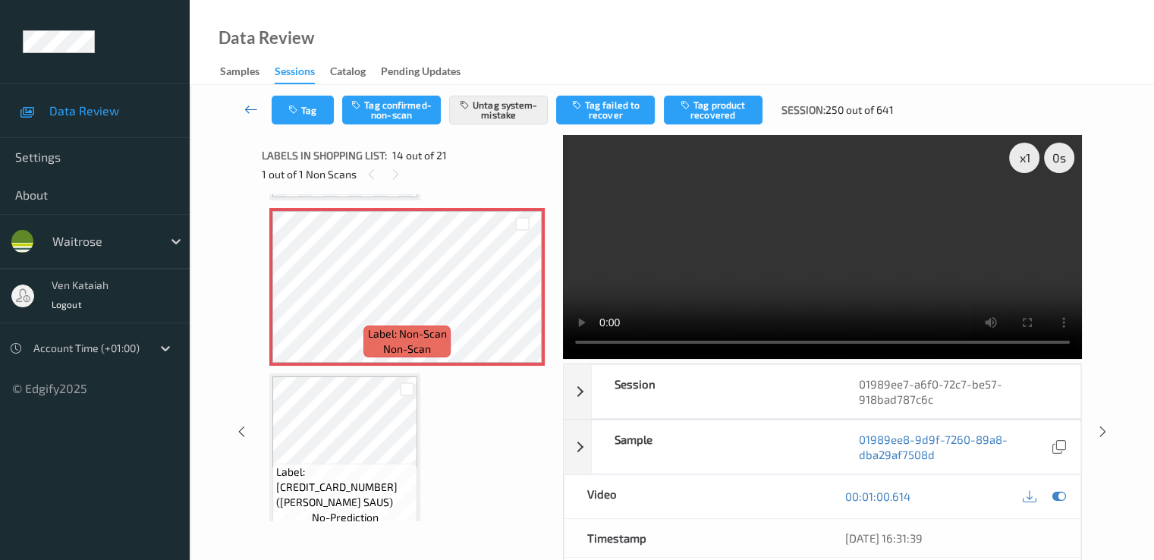
click at [253, 109] on icon at bounding box center [251, 109] width 14 height 15
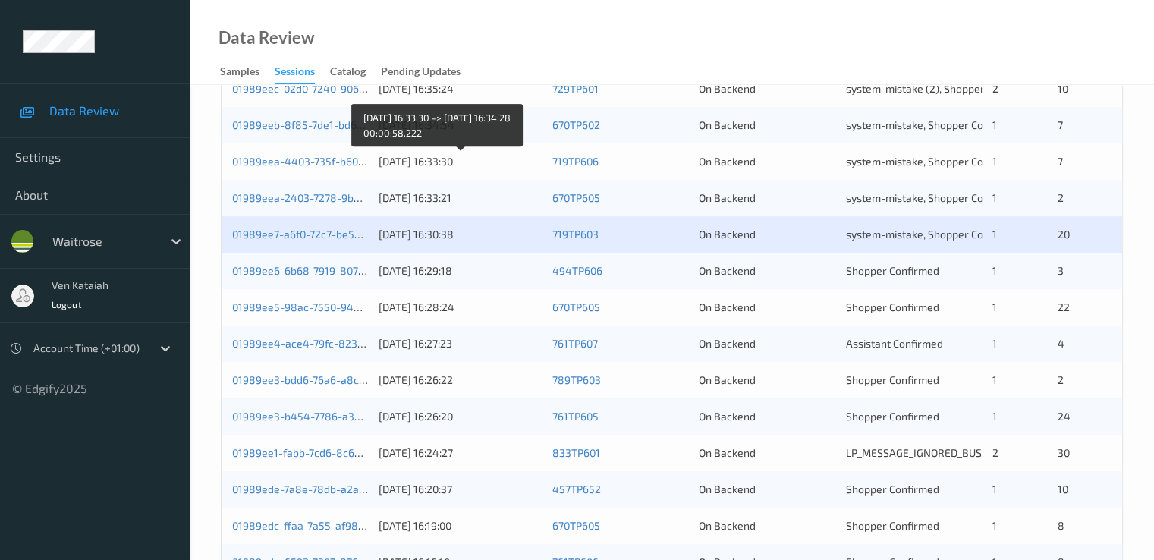
scroll to position [607, 0]
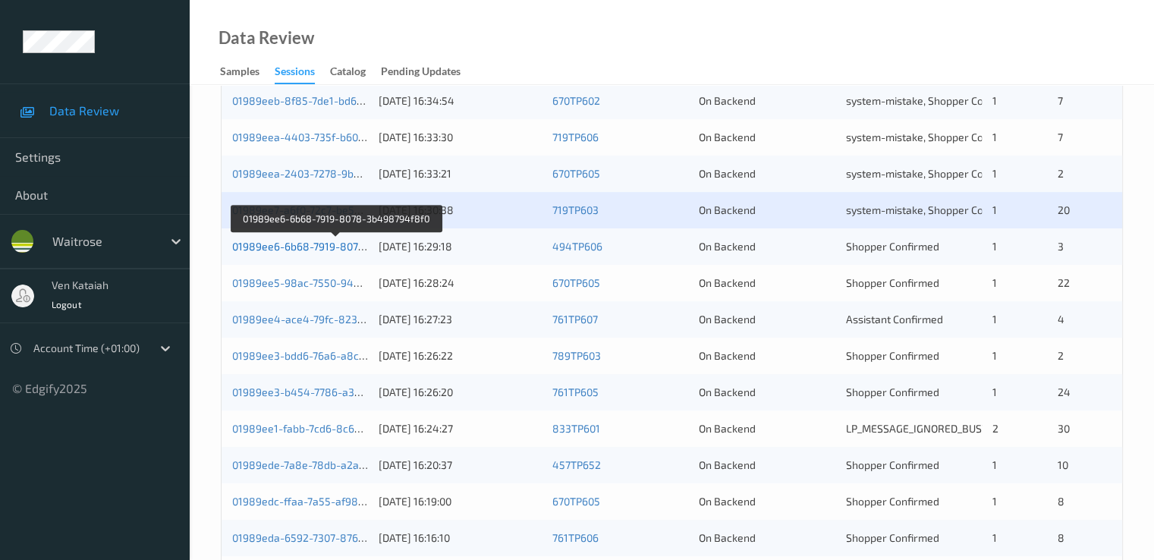
click at [258, 247] on link "01989ee6-6b68-7919-8078-3b498794f8f0" at bounding box center [336, 246] width 208 height 13
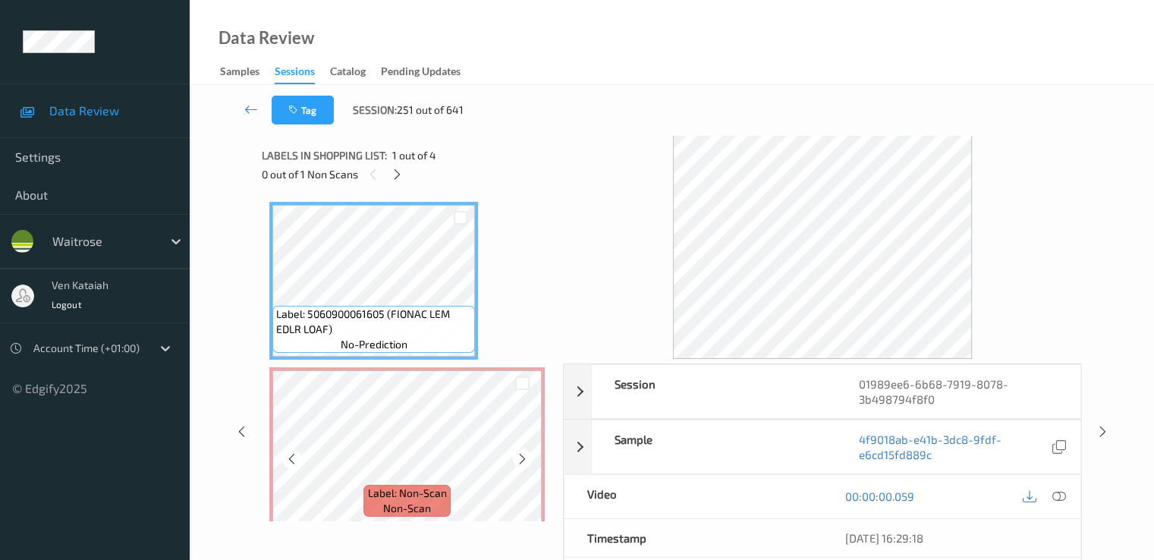
scroll to position [152, 0]
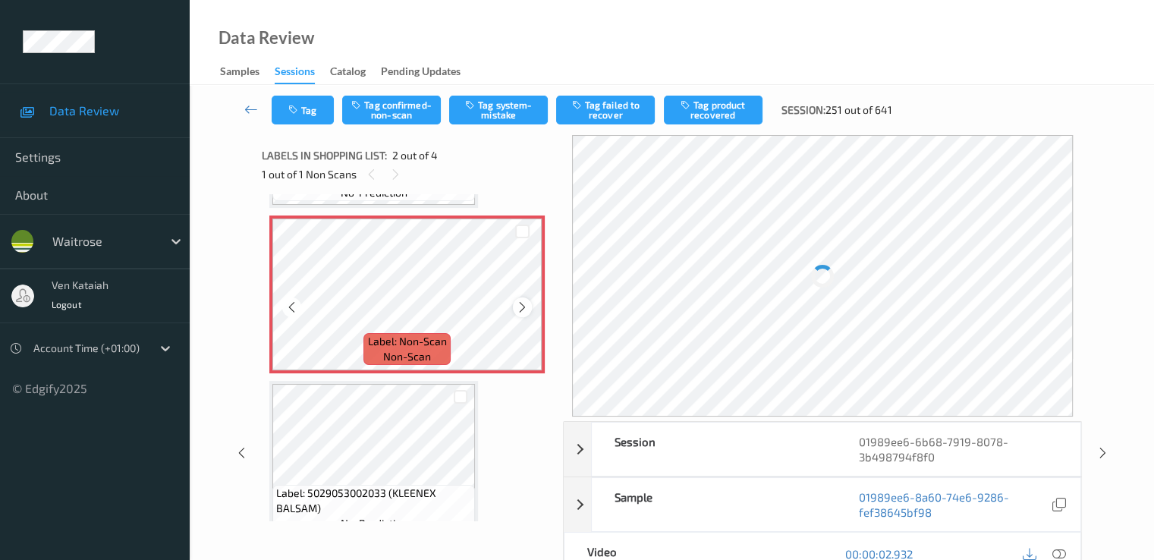
click at [522, 302] on icon at bounding box center [522, 307] width 13 height 14
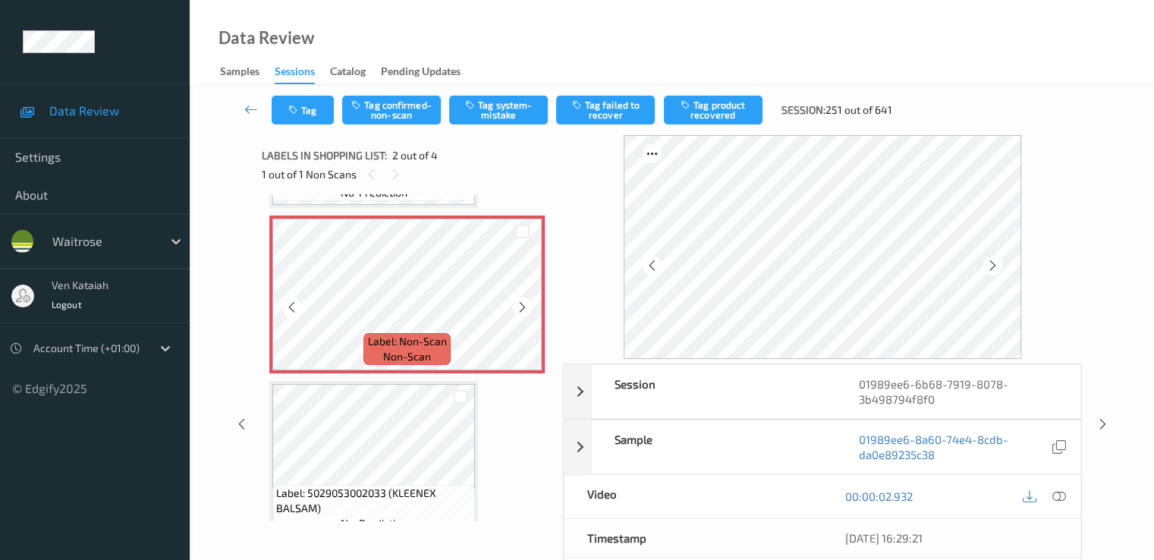
click at [522, 302] on icon at bounding box center [522, 307] width 13 height 14
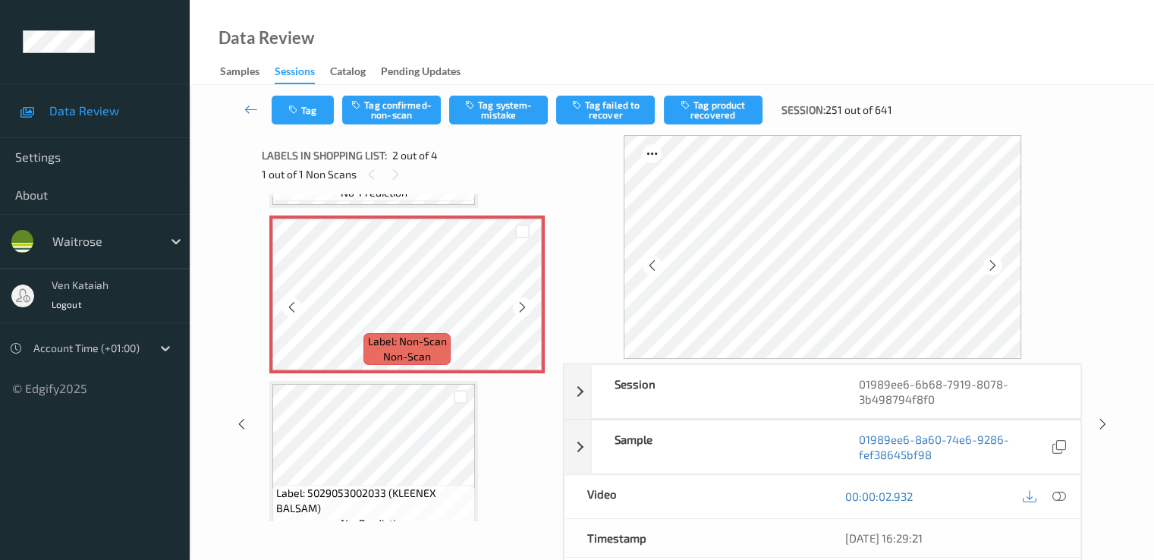
click at [522, 302] on icon at bounding box center [522, 307] width 13 height 14
click at [521, 302] on icon at bounding box center [522, 307] width 13 height 14
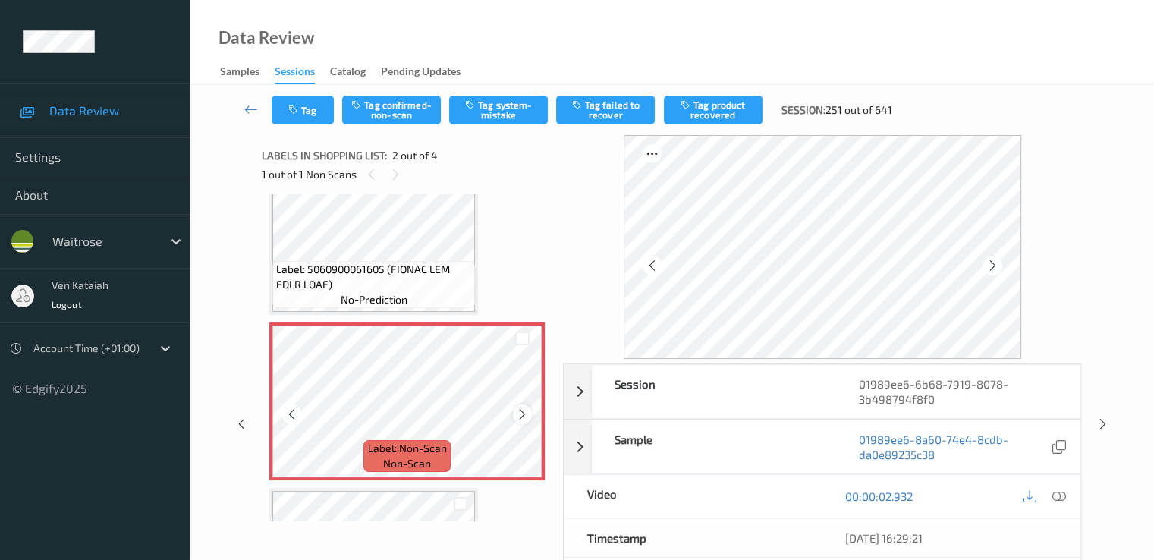
scroll to position [0, 0]
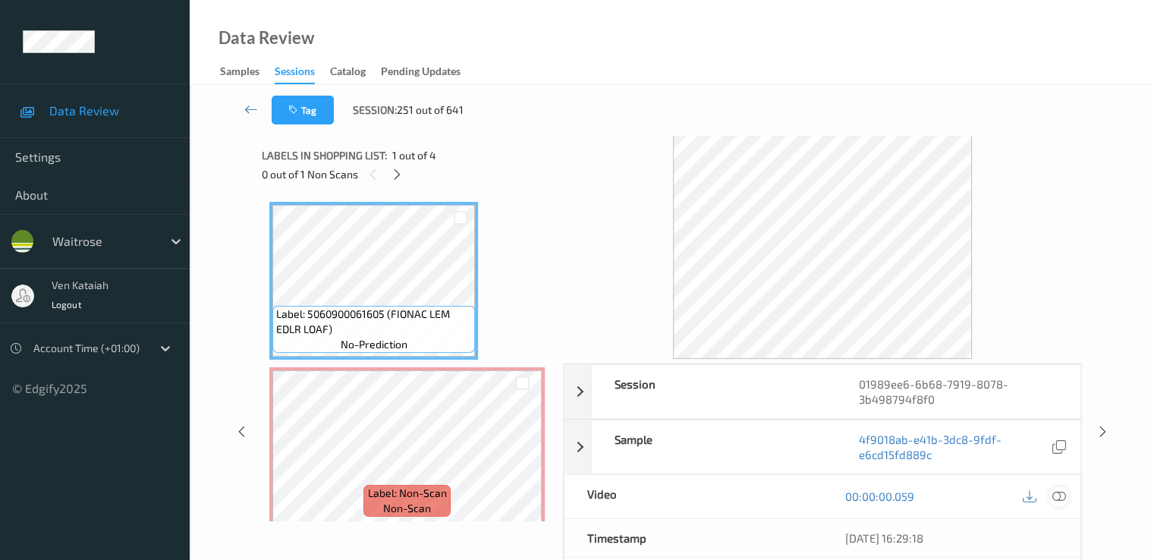
click at [1055, 498] on icon at bounding box center [1058, 496] width 14 height 14
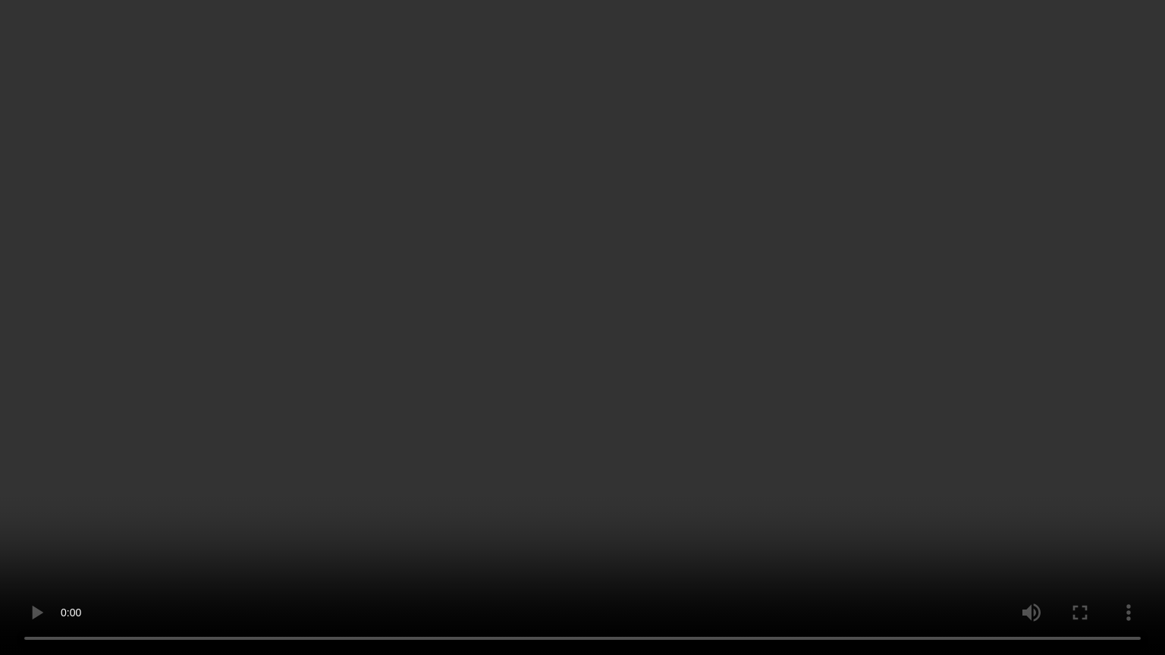
click at [707, 432] on video at bounding box center [582, 327] width 1165 height 655
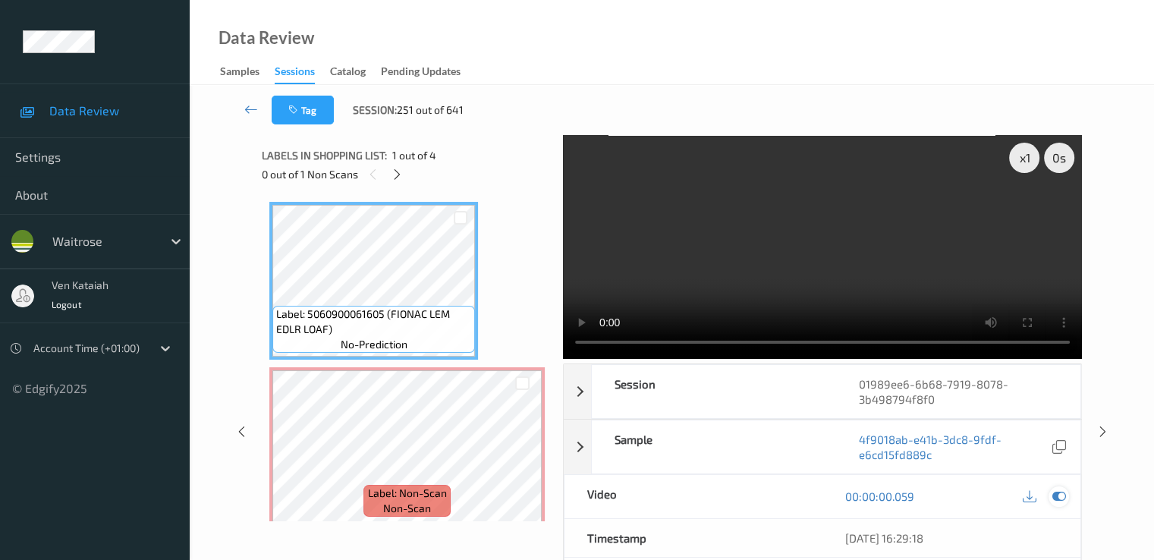
click at [1053, 492] on icon at bounding box center [1058, 496] width 14 height 14
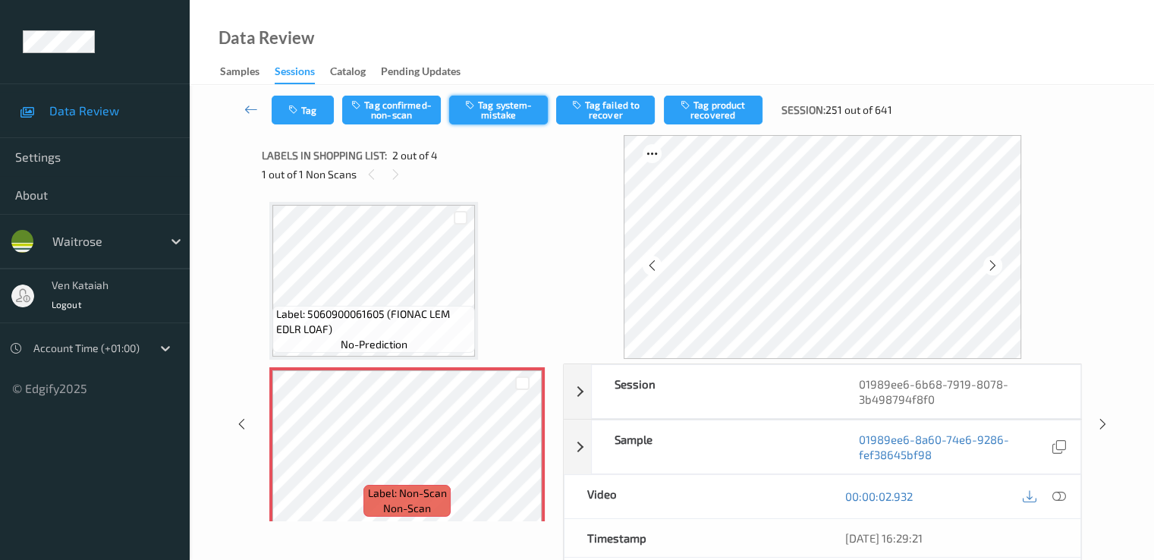
click at [524, 107] on button "Tag system-mistake" at bounding box center [498, 110] width 99 height 29
click at [299, 105] on icon "button" at bounding box center [294, 110] width 13 height 11
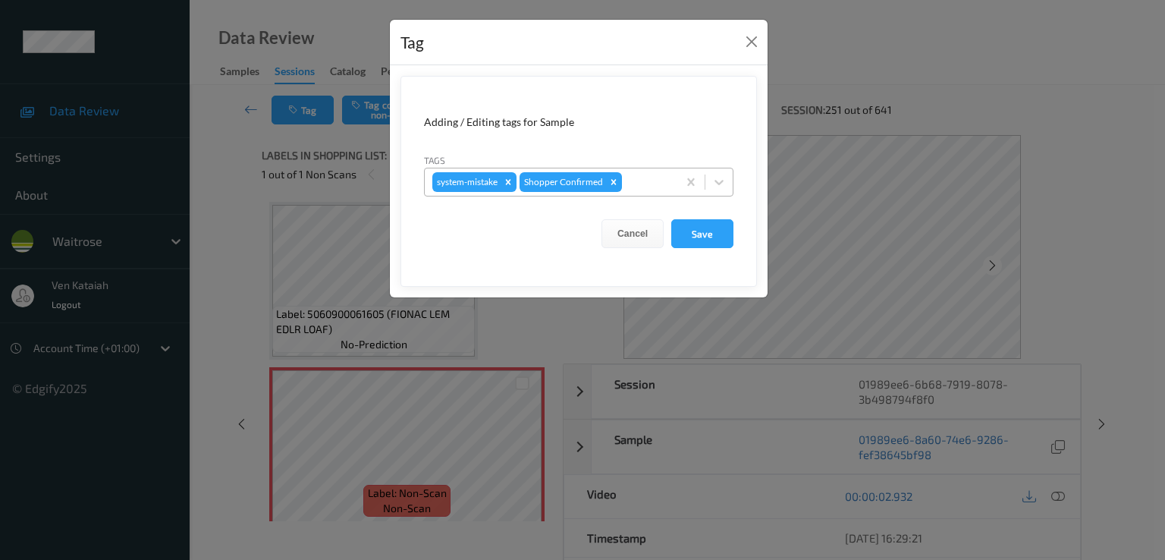
click at [669, 186] on div at bounding box center [647, 182] width 45 height 18
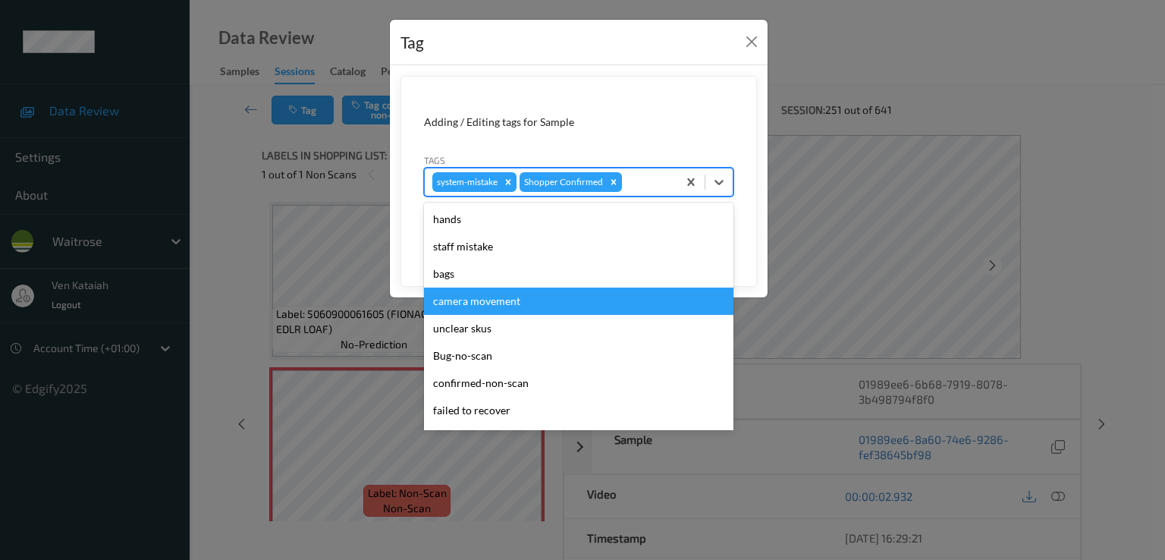
scroll to position [297, 0]
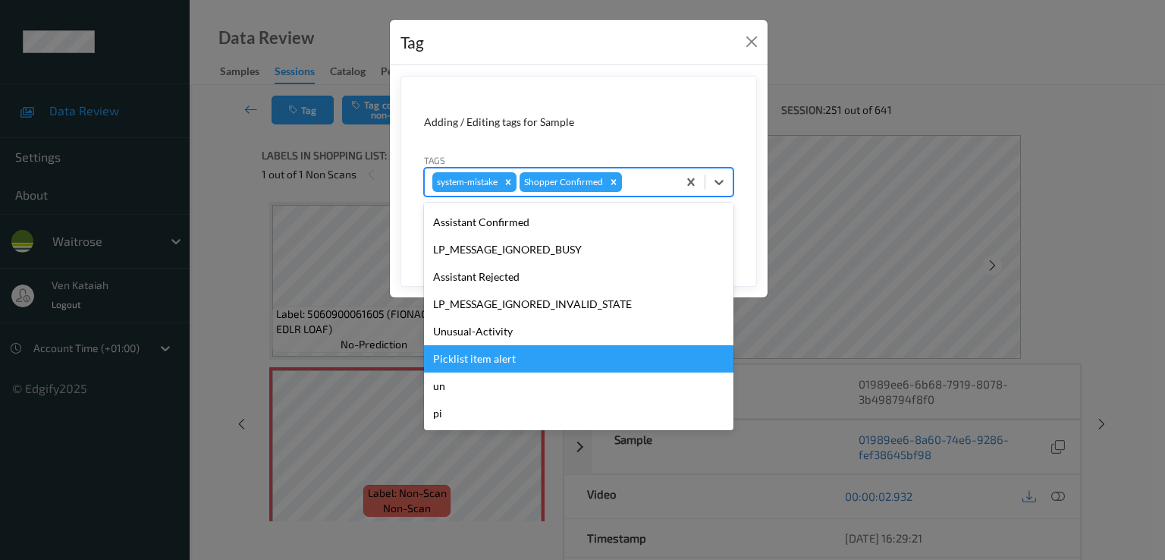
click at [455, 350] on div "Picklist item alert" at bounding box center [578, 358] width 309 height 27
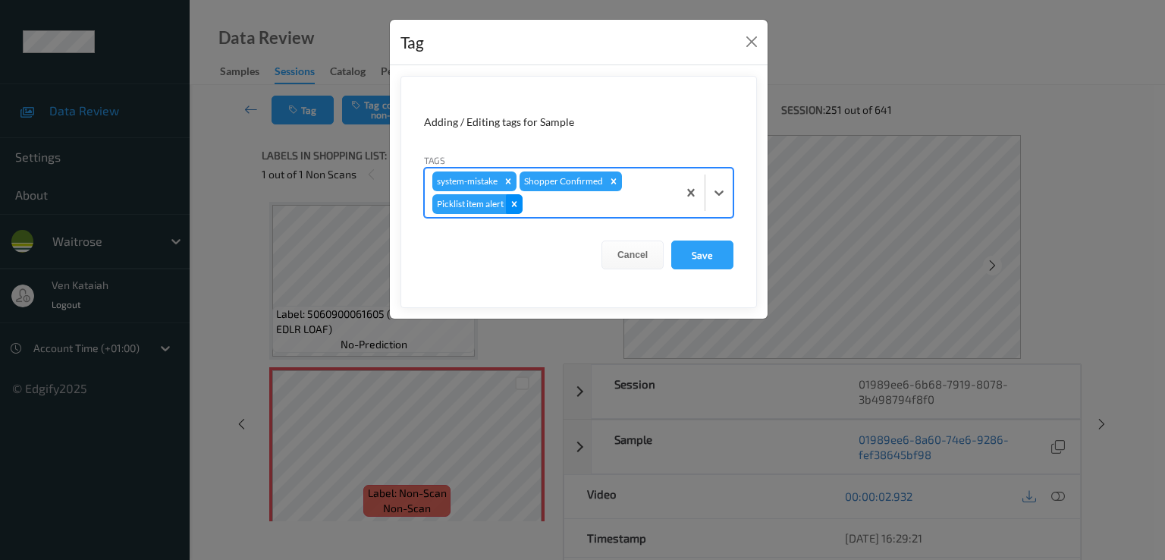
click at [516, 202] on icon "Remove Picklist item alert" at bounding box center [514, 203] width 5 height 5
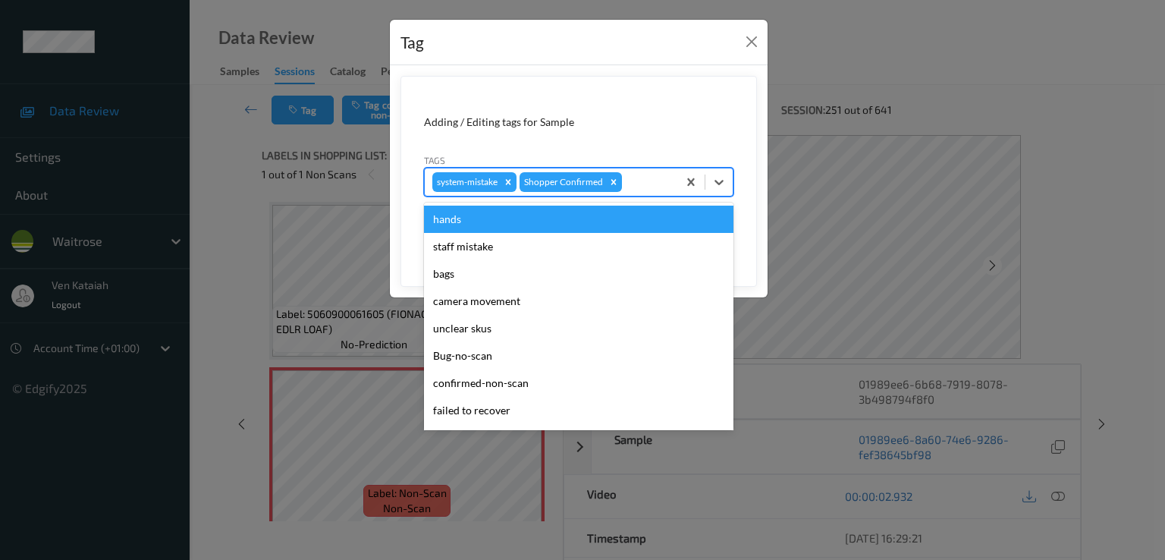
click at [639, 185] on div at bounding box center [647, 182] width 45 height 18
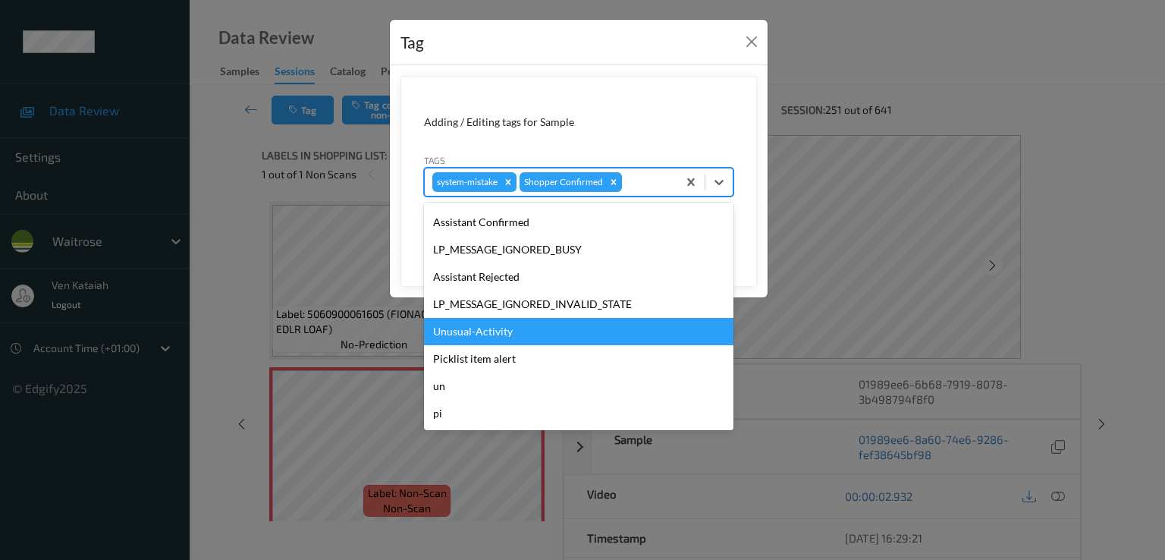
click at [471, 331] on div "Unusual-Activity" at bounding box center [578, 331] width 309 height 27
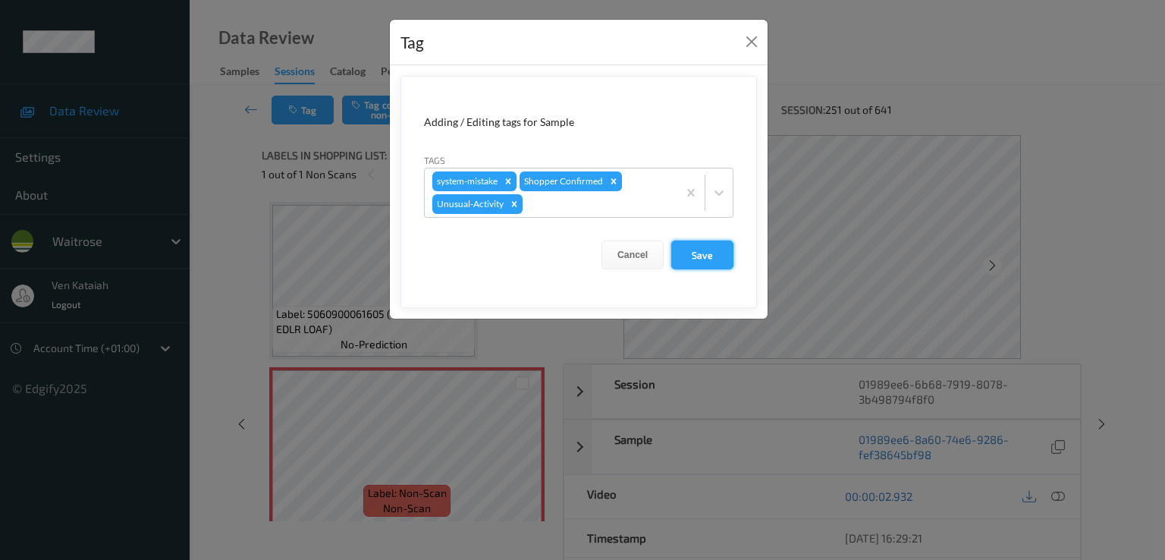
click at [719, 254] on button "Save" at bounding box center [702, 254] width 62 height 29
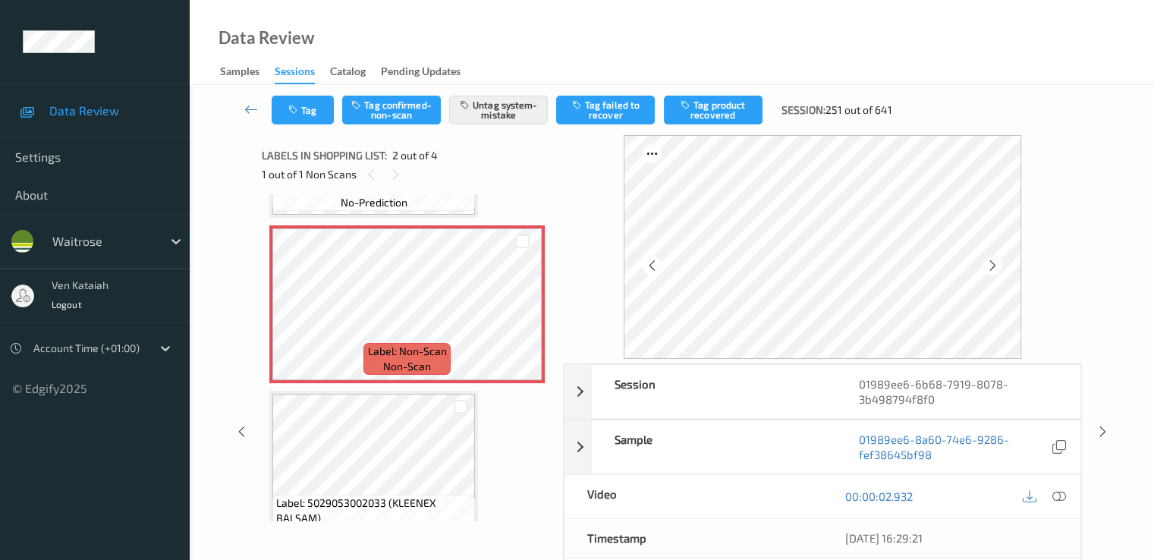
scroll to position [303, 0]
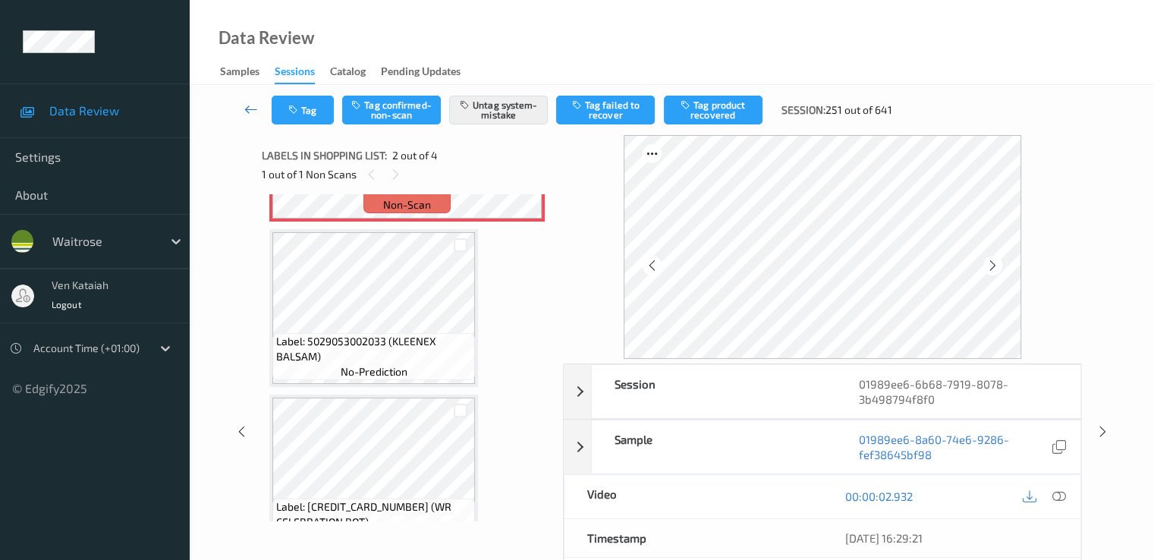
click at [241, 112] on link at bounding box center [251, 110] width 40 height 29
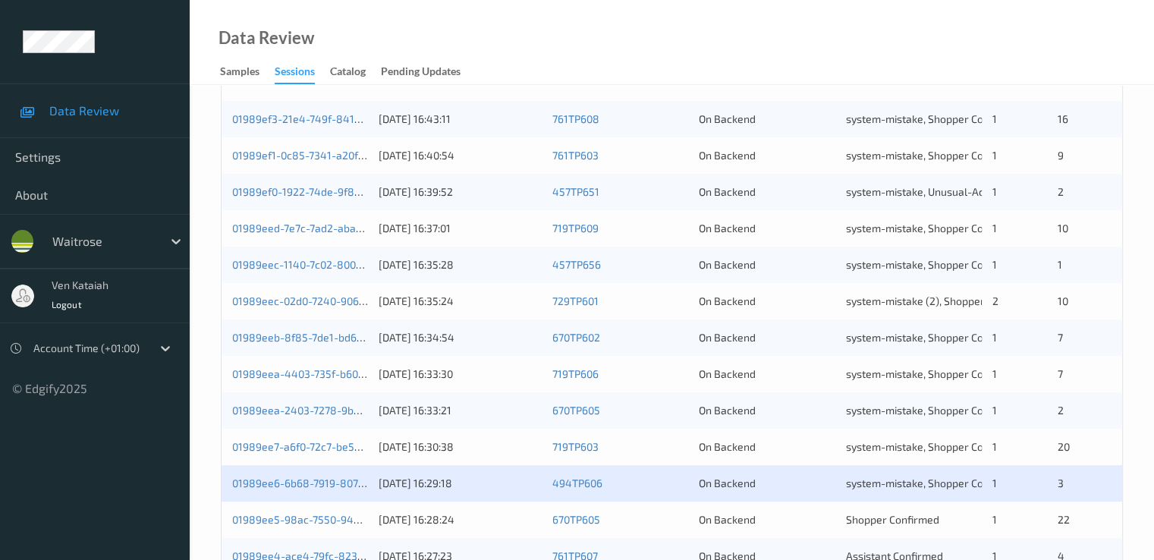
scroll to position [607, 0]
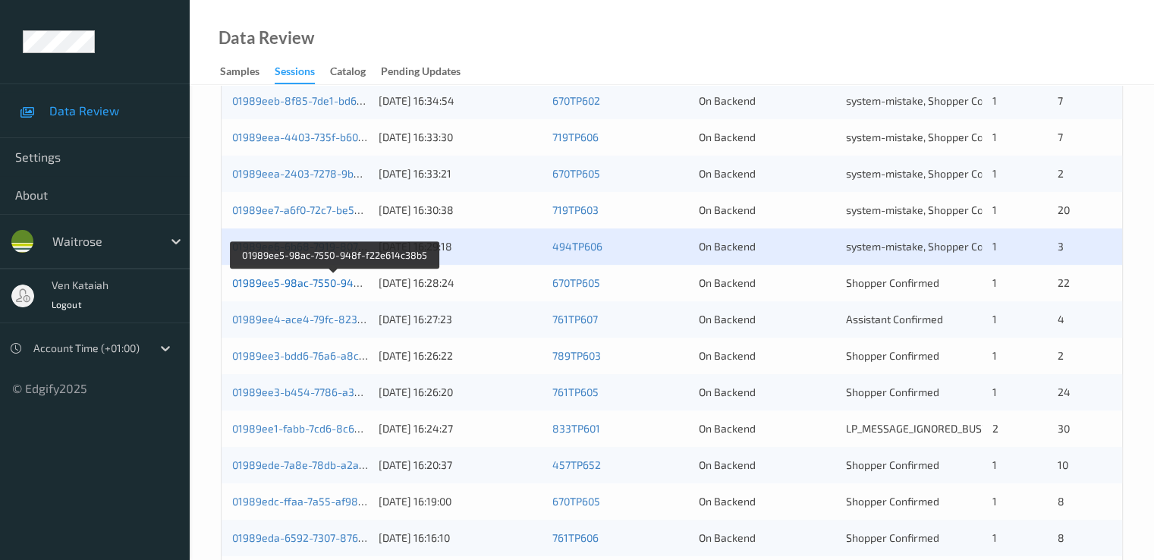
click at [341, 283] on link "01989ee5-98ac-7550-948f-f22e614c38b5" at bounding box center [335, 282] width 206 height 13
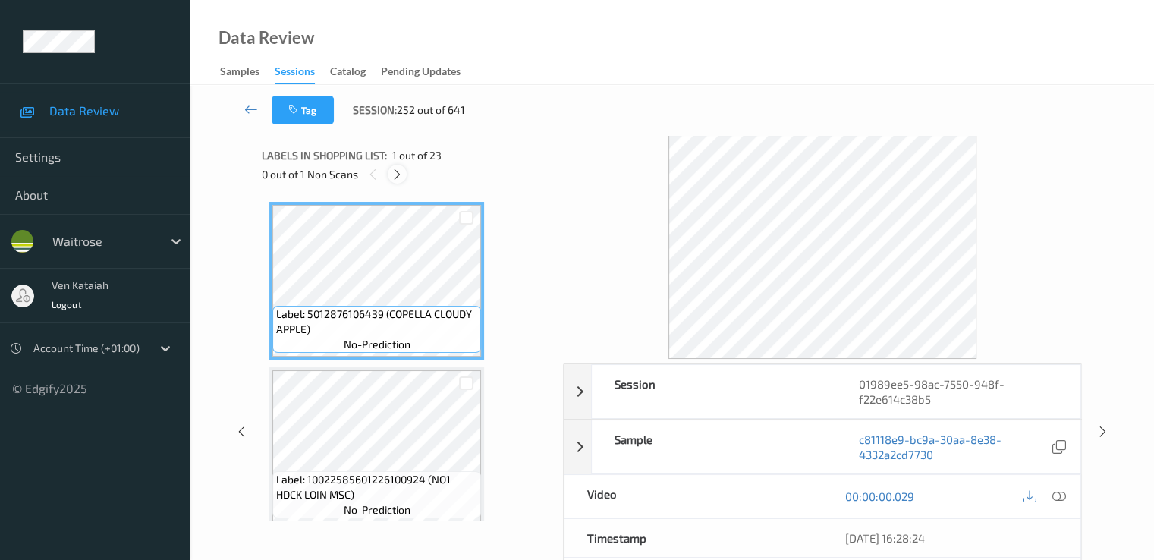
click at [401, 178] on icon at bounding box center [397, 175] width 13 height 14
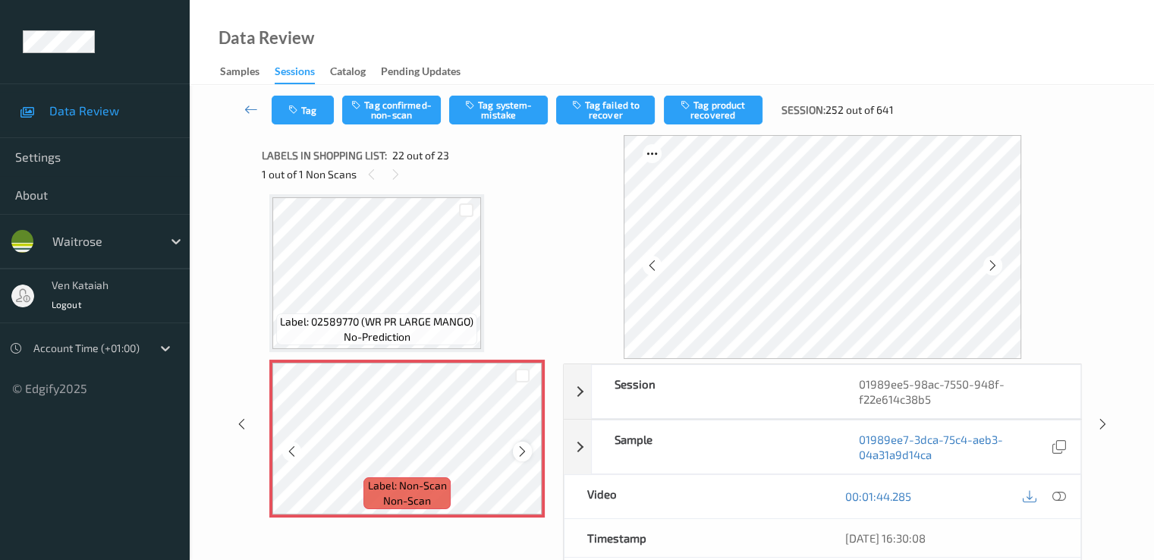
click at [524, 453] on icon at bounding box center [522, 452] width 13 height 14
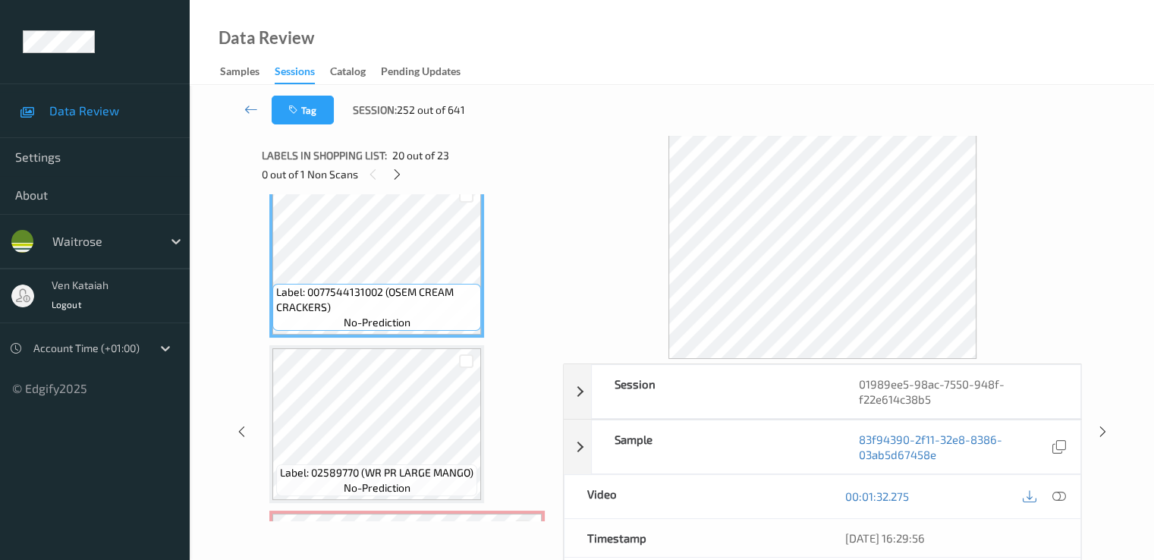
scroll to position [3163, 0]
click at [1063, 492] on icon at bounding box center [1058, 496] width 14 height 14
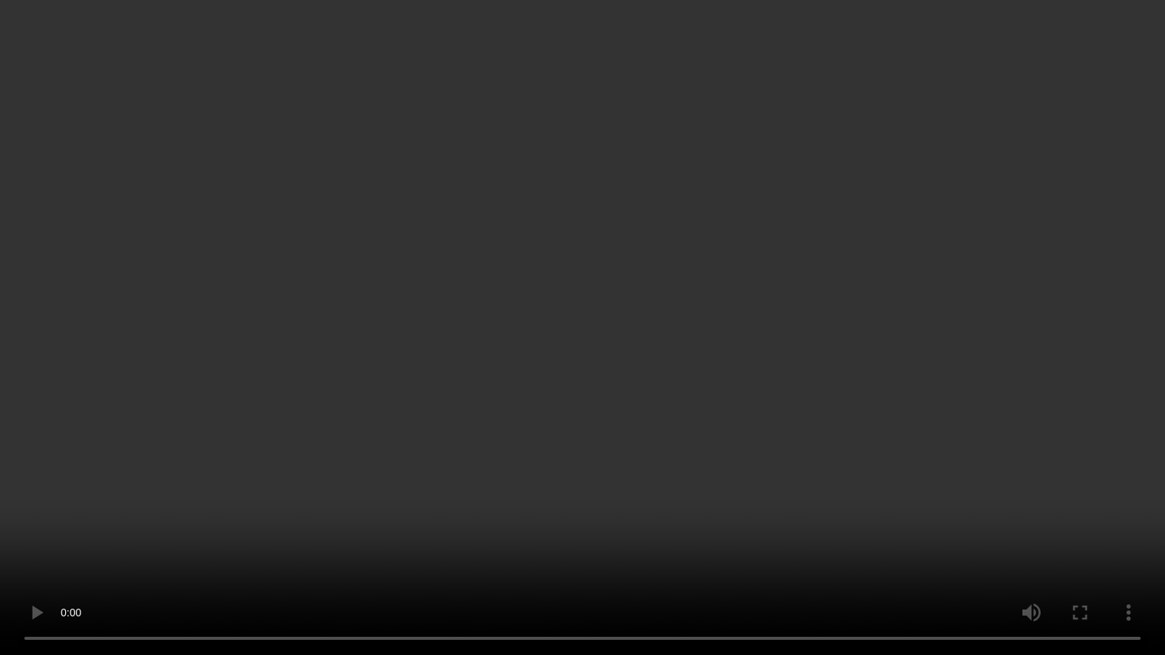
click at [1062, 543] on video at bounding box center [582, 327] width 1165 height 655
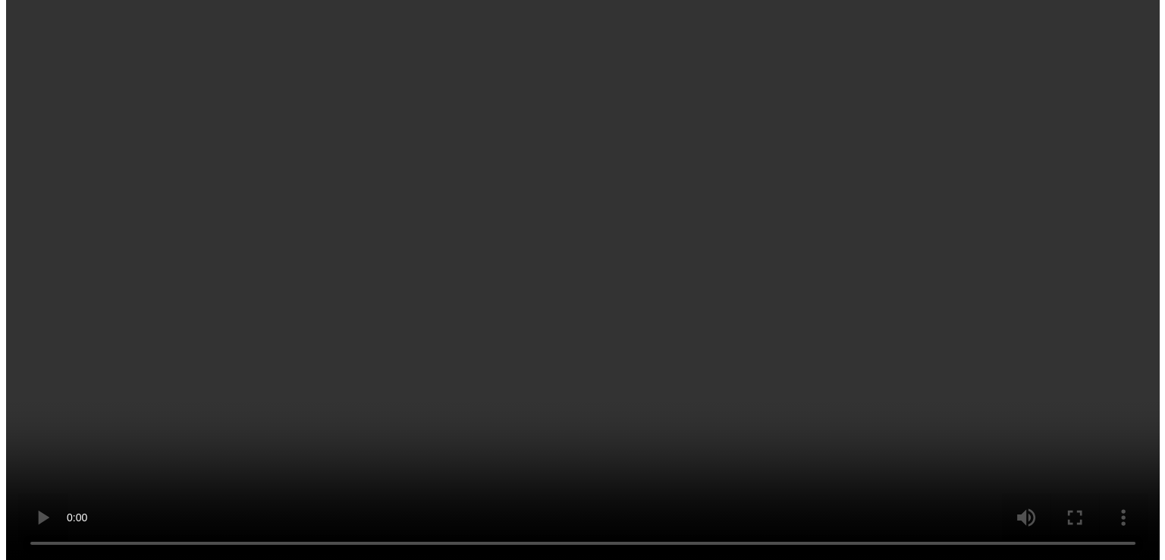
scroll to position [3484, 0]
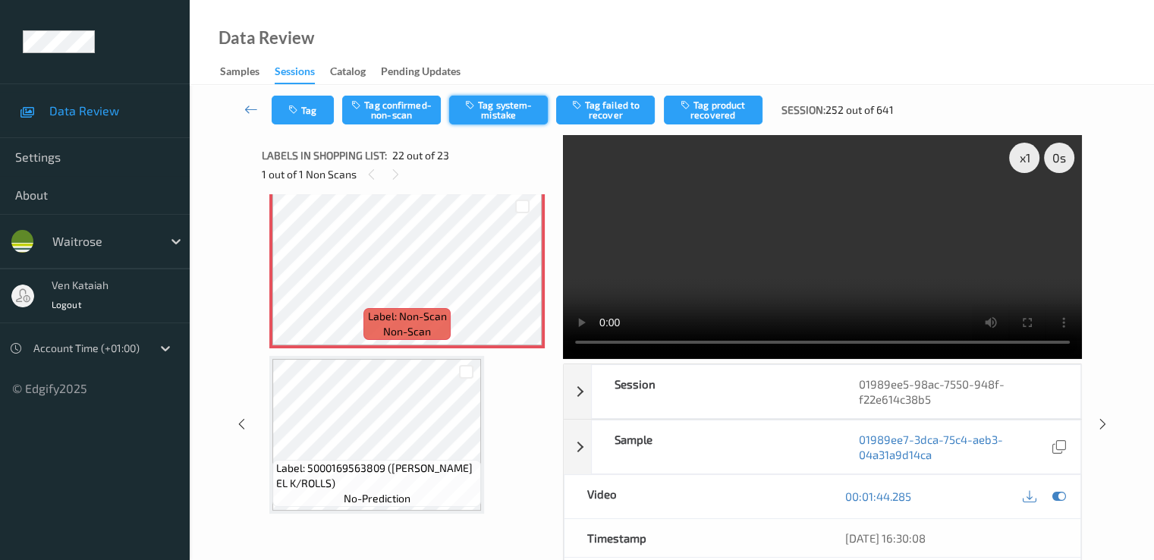
click at [463, 118] on button "Tag system-mistake" at bounding box center [498, 110] width 99 height 29
click at [306, 116] on button "Tag" at bounding box center [303, 110] width 62 height 29
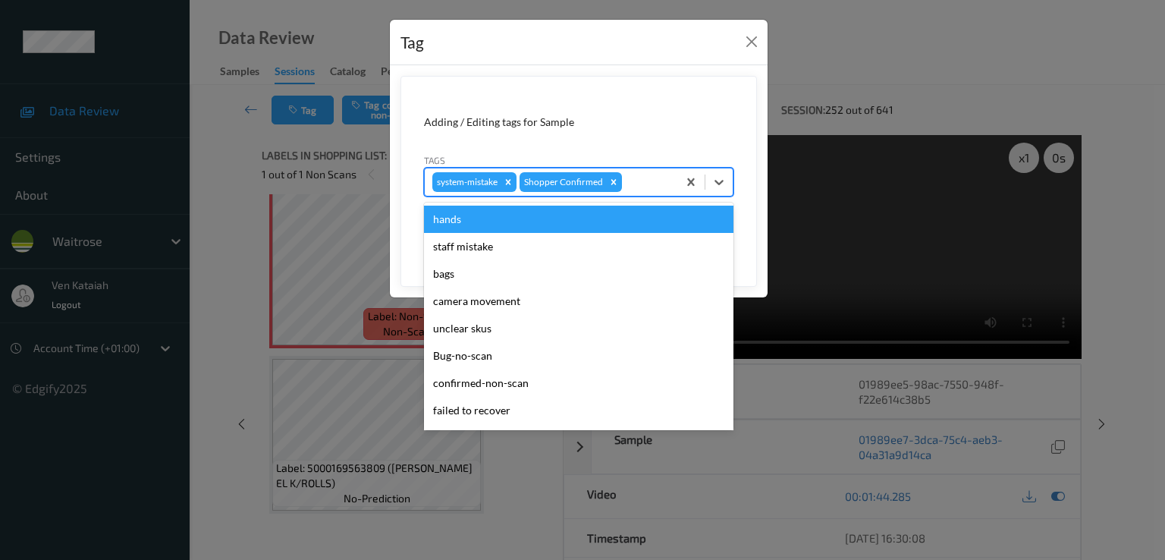
click at [632, 178] on div at bounding box center [647, 182] width 45 height 18
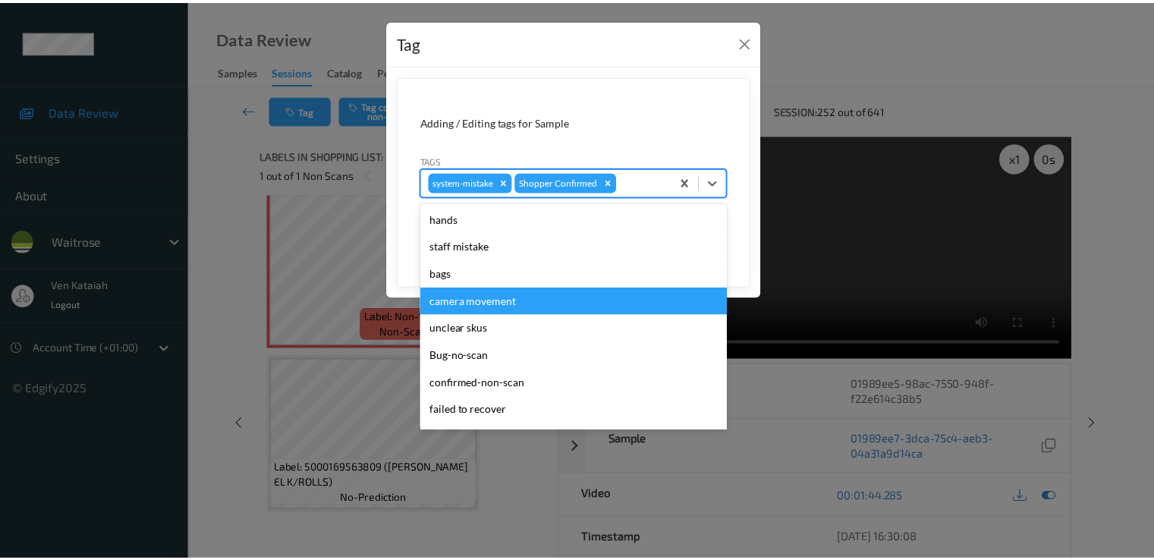
scroll to position [297, 0]
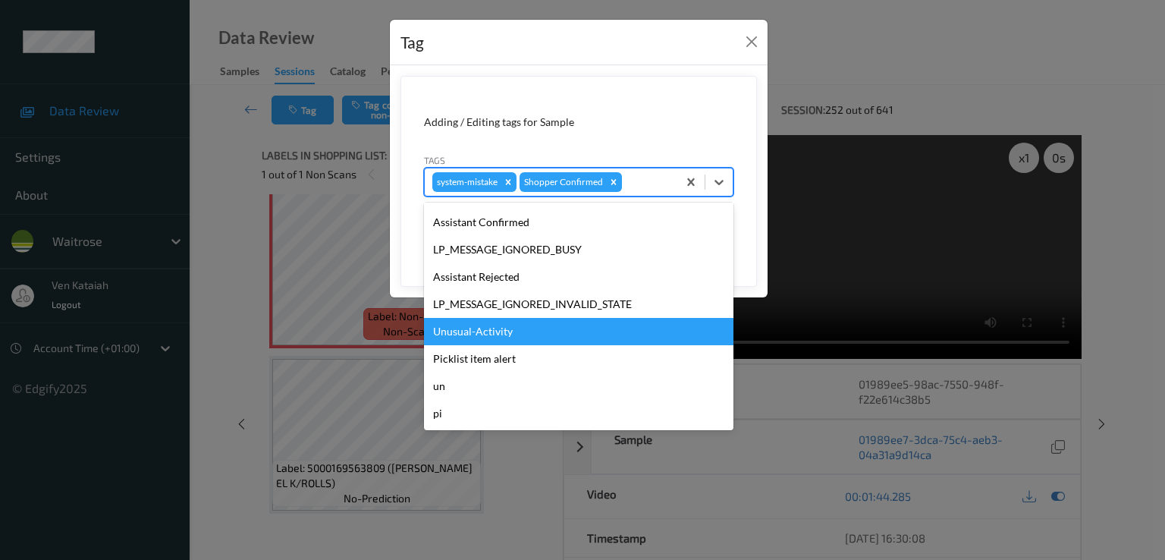
drag, startPoint x: 479, startPoint y: 350, endPoint x: 497, endPoint y: 319, distance: 35.7
click at [497, 319] on div "hands staff mistake bags camera movement unclear skus Bug-no-scan confirmed-non…" at bounding box center [578, 317] width 309 height 228
click at [497, 319] on div "Unusual-Activity" at bounding box center [578, 331] width 309 height 27
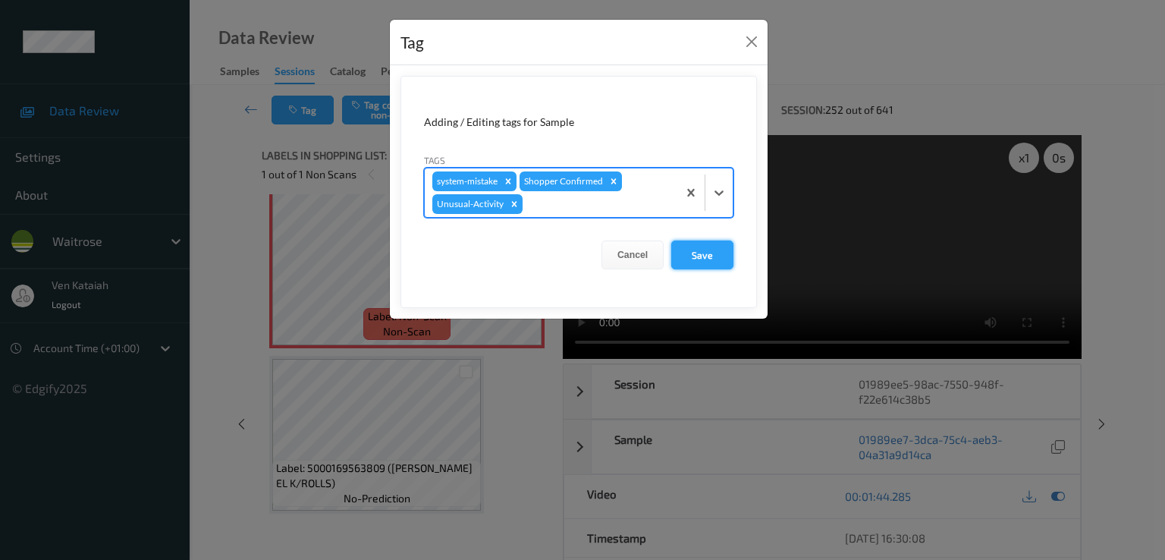
click at [677, 256] on button "Save" at bounding box center [702, 254] width 62 height 29
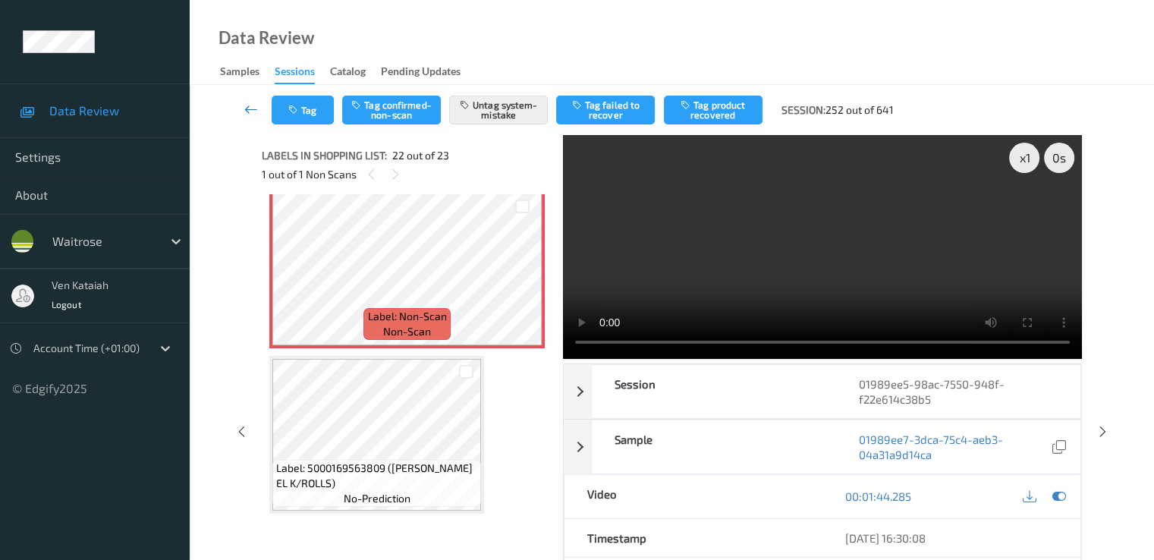
click at [251, 115] on icon at bounding box center [251, 109] width 14 height 15
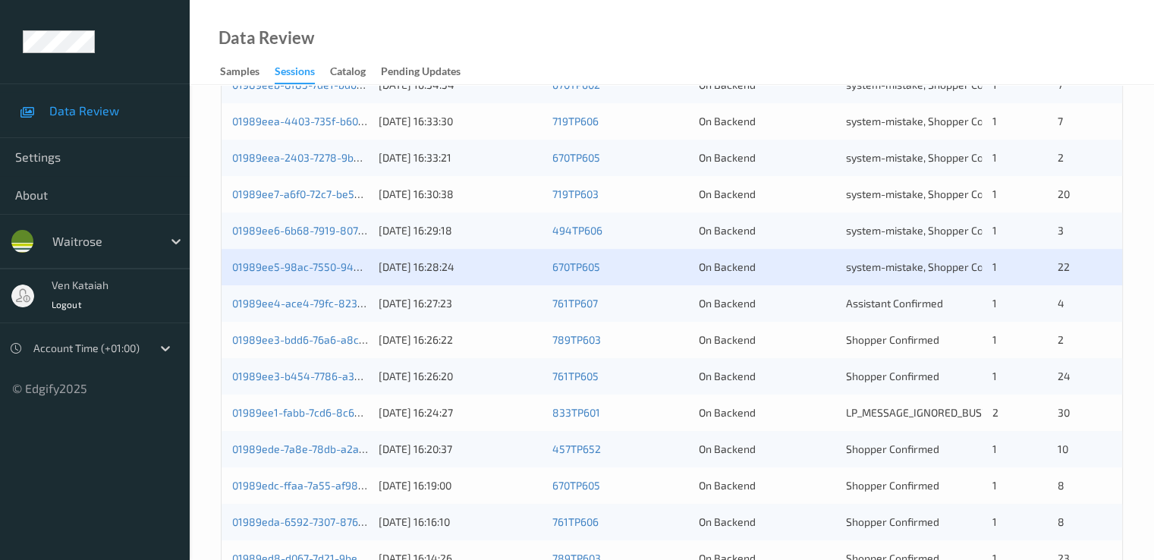
scroll to position [701, 0]
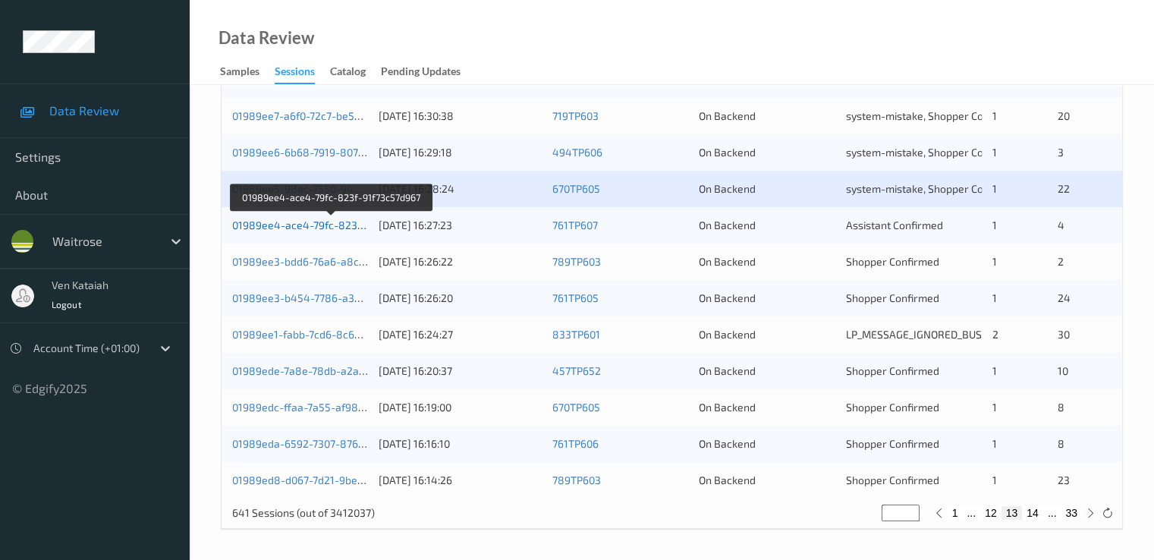
click at [338, 223] on link "01989ee4-ace4-79fc-823f-91f73c57d967" at bounding box center [332, 224] width 200 height 13
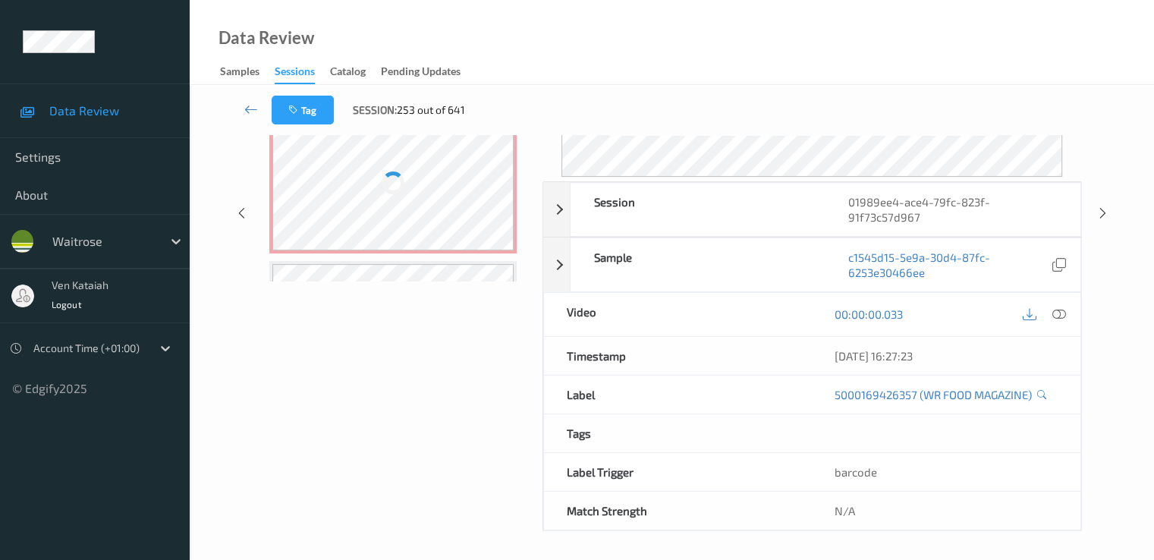
click at [375, 0] on div "Data Review Samples Sessions Catalog Pending Updates" at bounding box center [672, 42] width 964 height 85
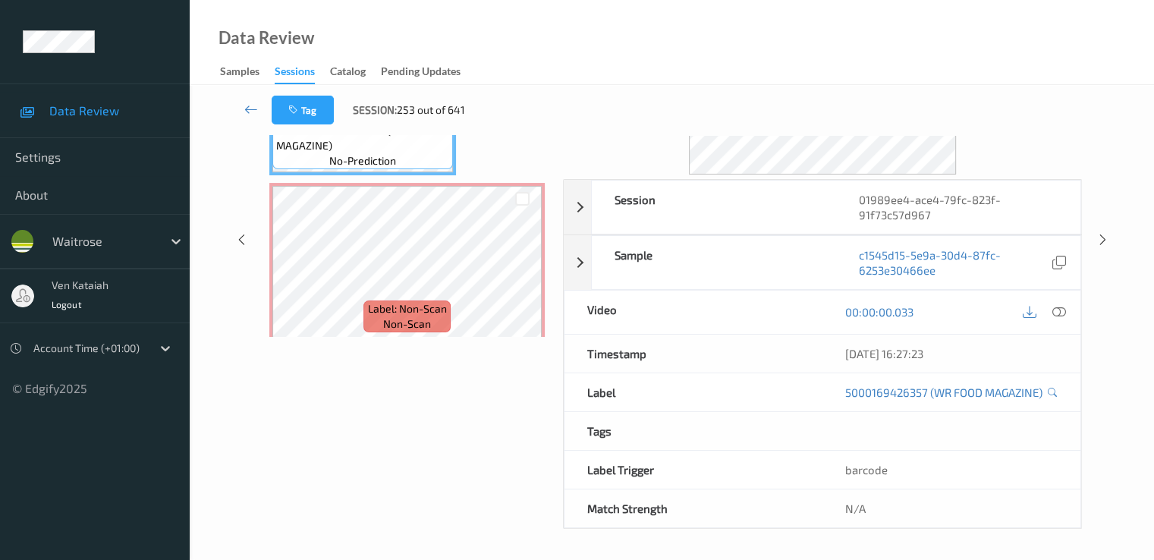
click at [216, 136] on div "Tag Session: 253 out of 641 Session 01989ee4-ace4-79fc-823f-91f73c57d967 Sessio…" at bounding box center [672, 230] width 964 height 659
click at [252, 111] on icon at bounding box center [251, 109] width 14 height 15
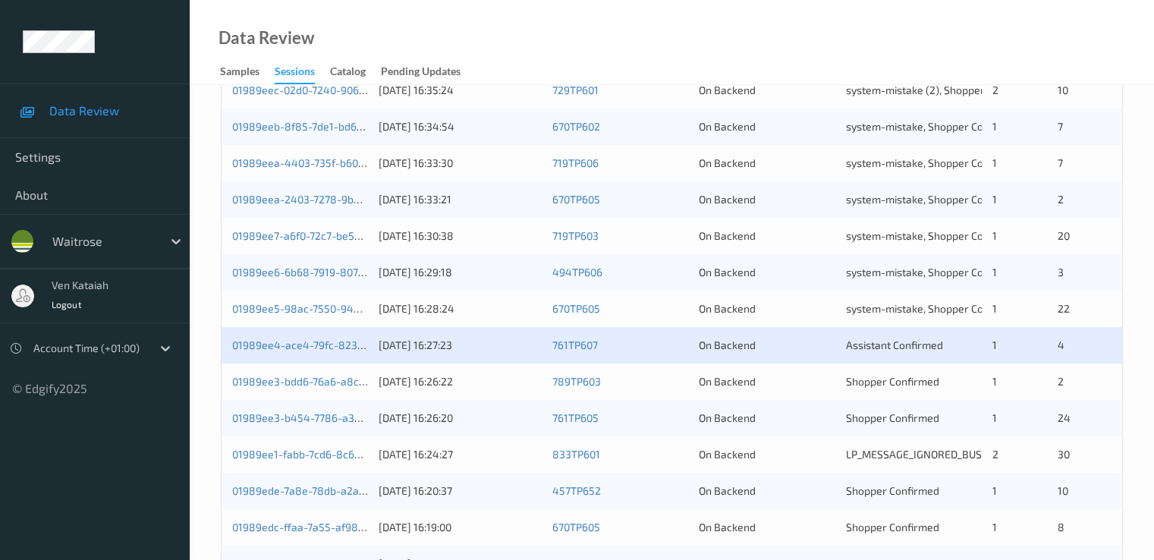
scroll to position [607, 0]
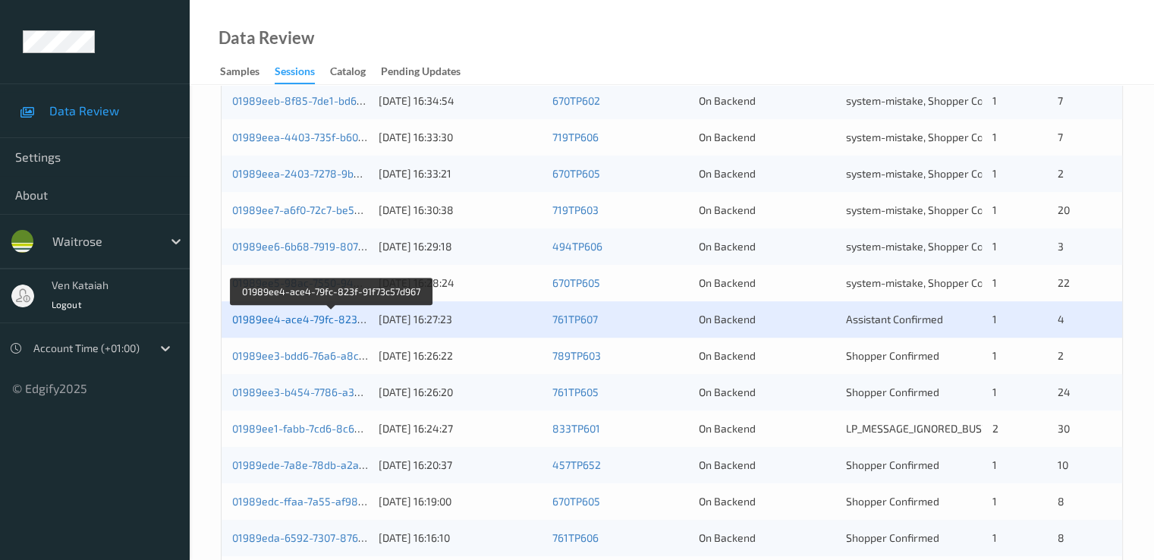
click at [334, 319] on link "01989ee4-ace4-79fc-823f-91f73c57d967" at bounding box center [332, 319] width 200 height 13
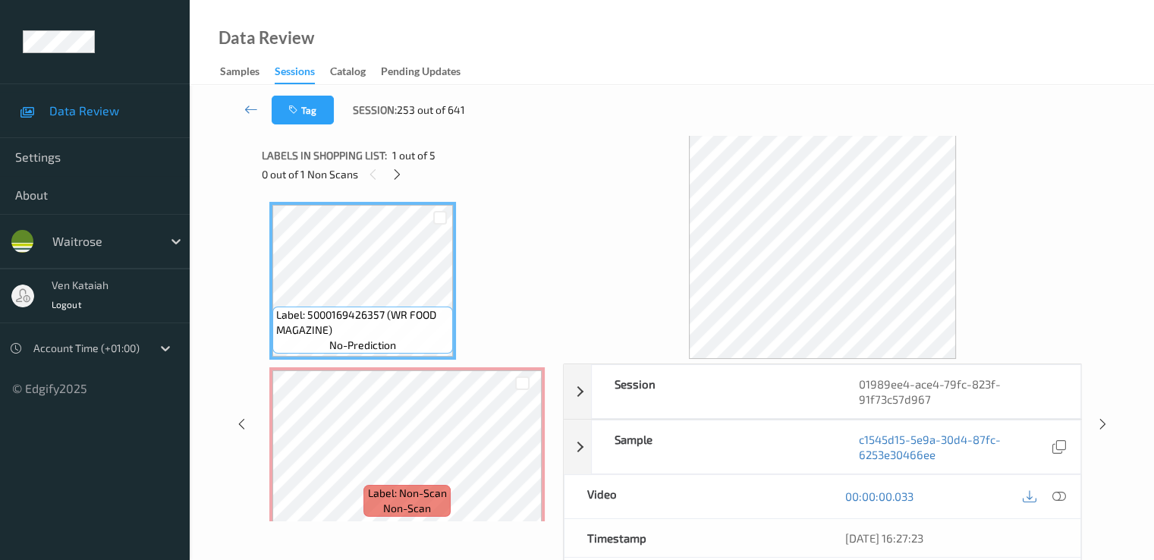
click at [407, 180] on div "0 out of 1 Non Scans" at bounding box center [407, 174] width 291 height 19
click at [397, 174] on icon at bounding box center [397, 175] width 13 height 14
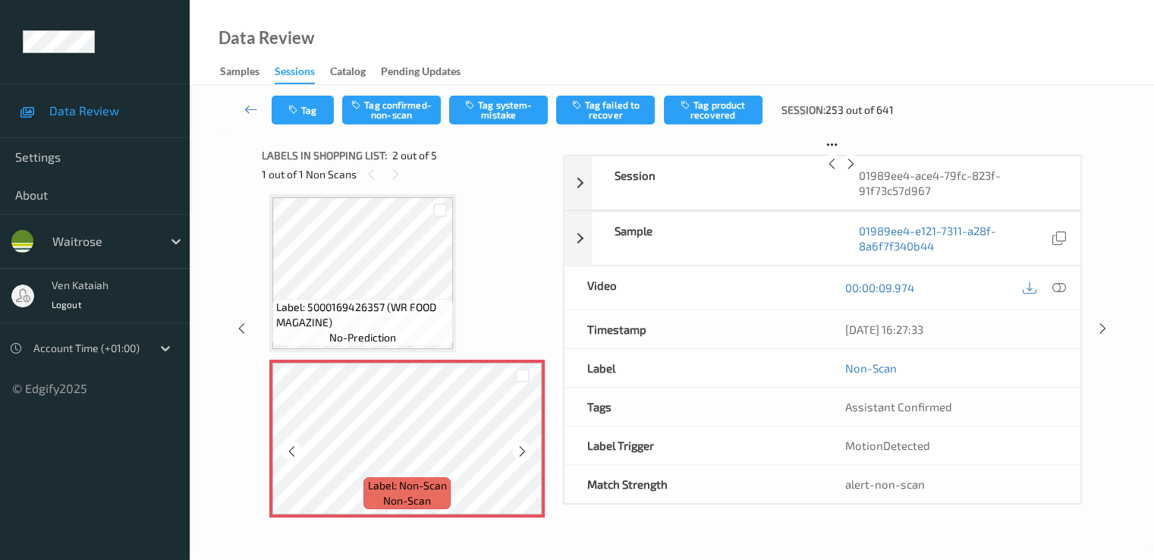
scroll to position [159, 0]
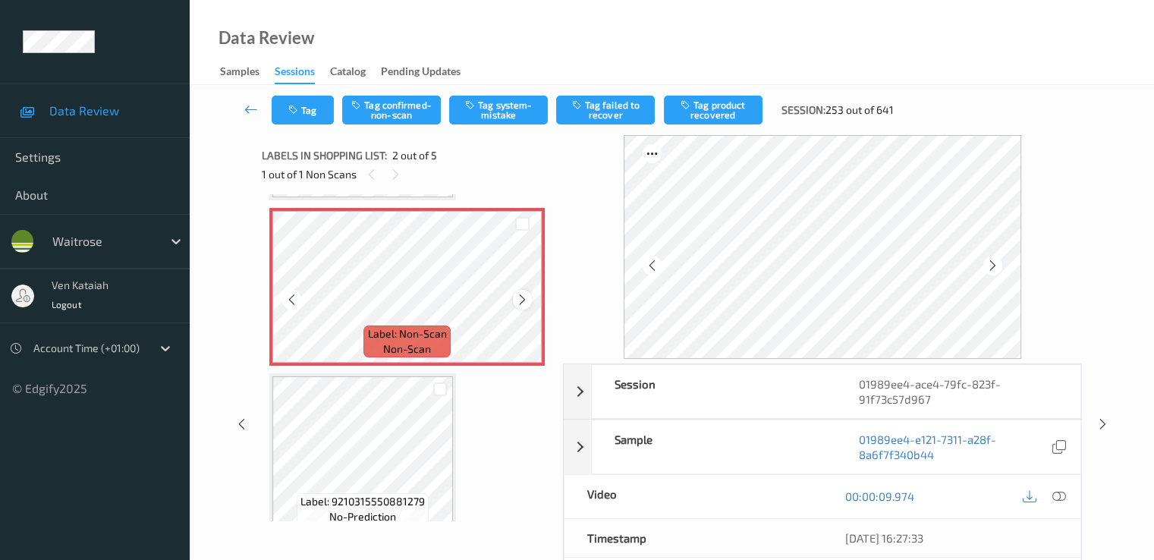
click at [523, 297] on icon at bounding box center [522, 300] width 13 height 14
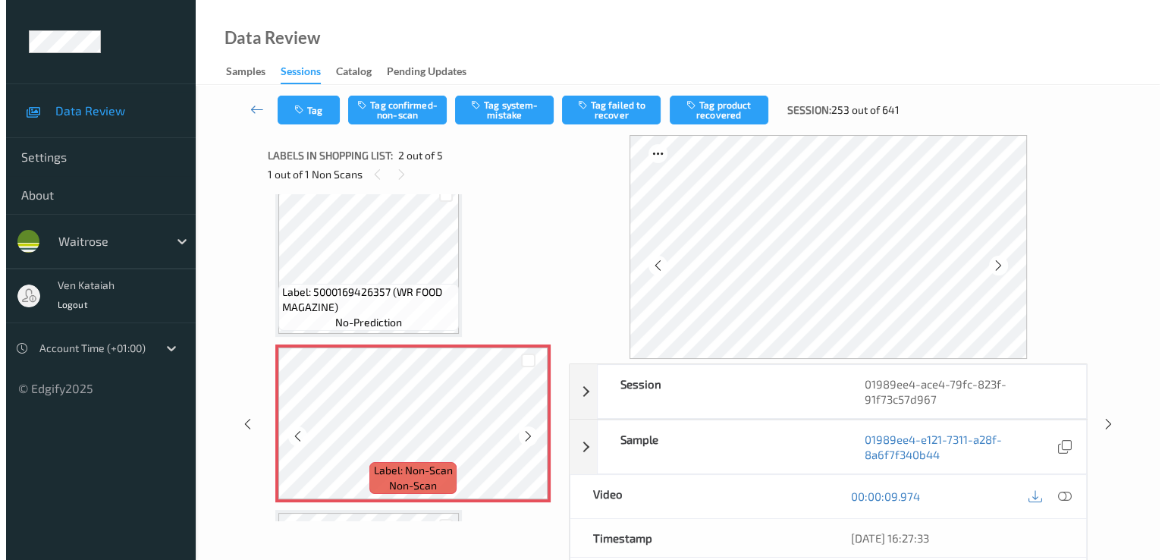
scroll to position [8, 0]
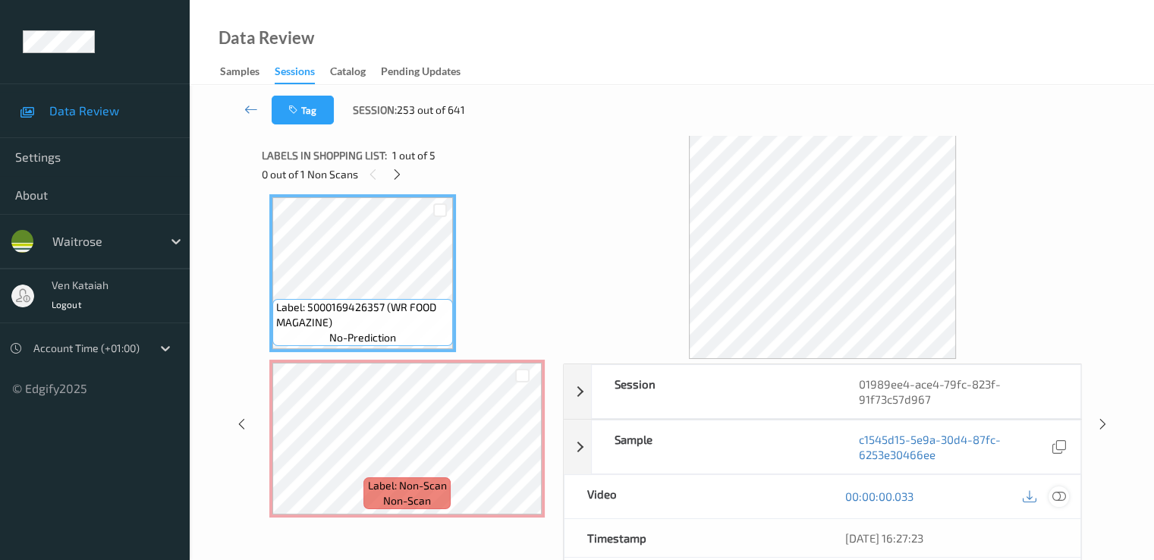
click at [1062, 499] on icon at bounding box center [1058, 496] width 14 height 14
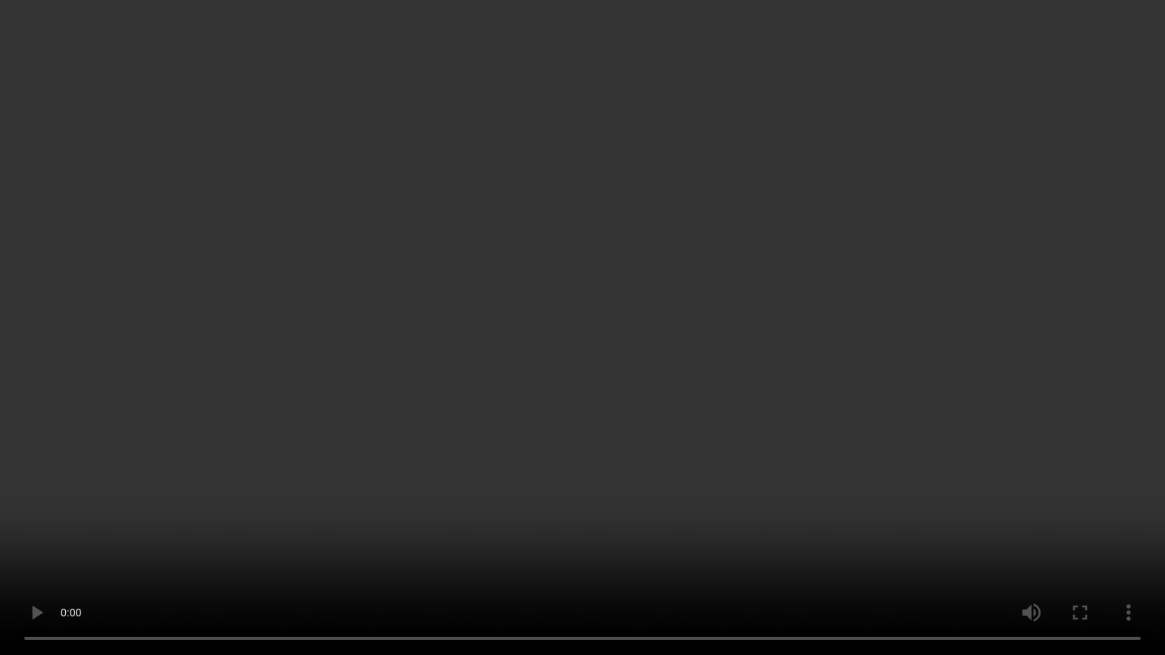
click at [84, 508] on video at bounding box center [582, 327] width 1165 height 655
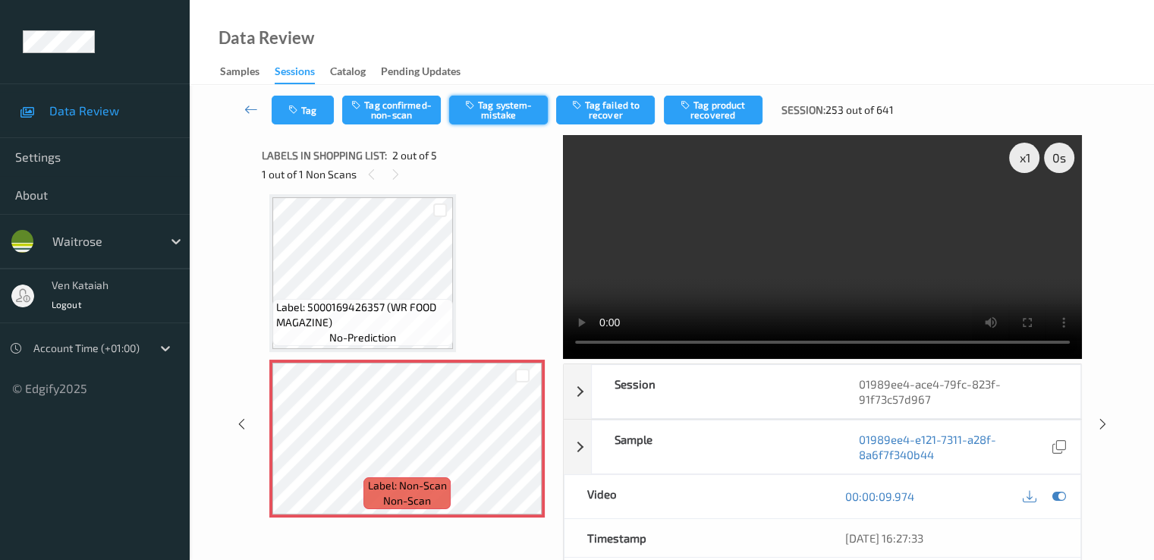
click at [489, 97] on button "Tag system-mistake" at bounding box center [498, 110] width 99 height 29
click at [316, 116] on button "Tag" at bounding box center [303, 110] width 62 height 29
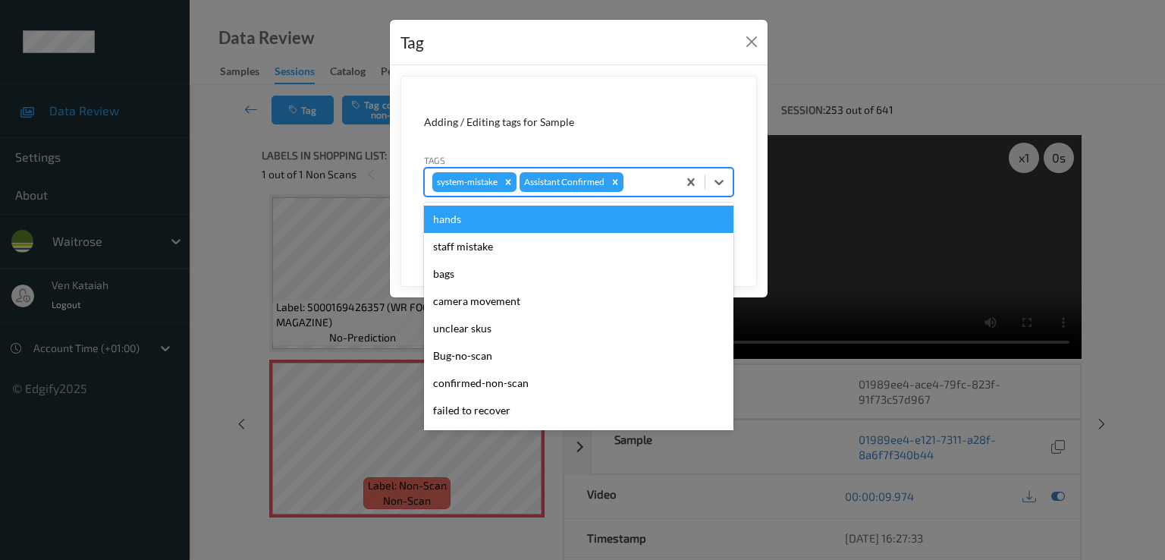
click at [638, 190] on div at bounding box center [648, 182] width 43 height 18
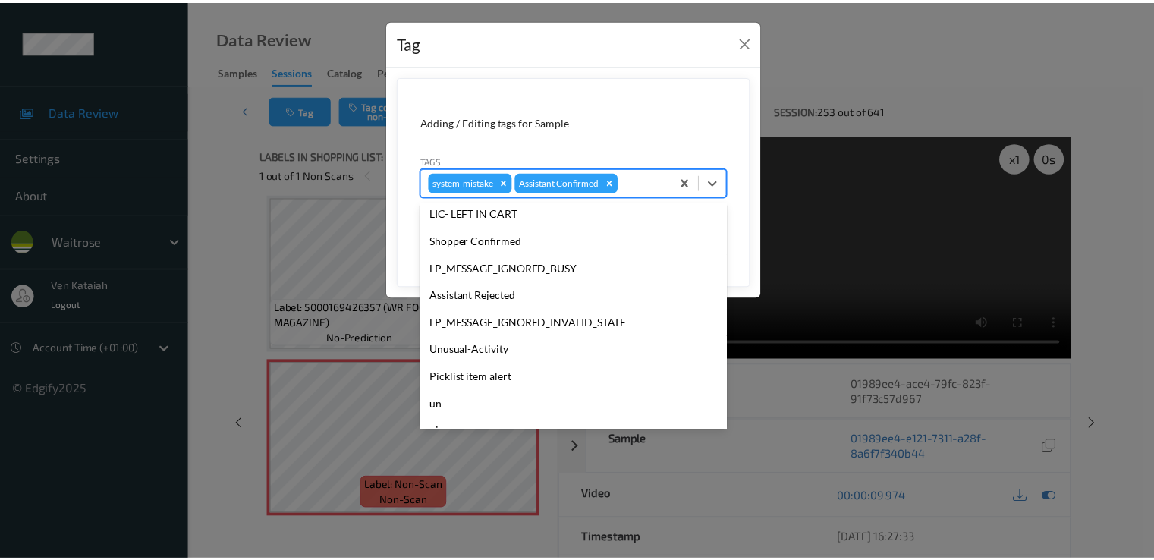
scroll to position [297, 0]
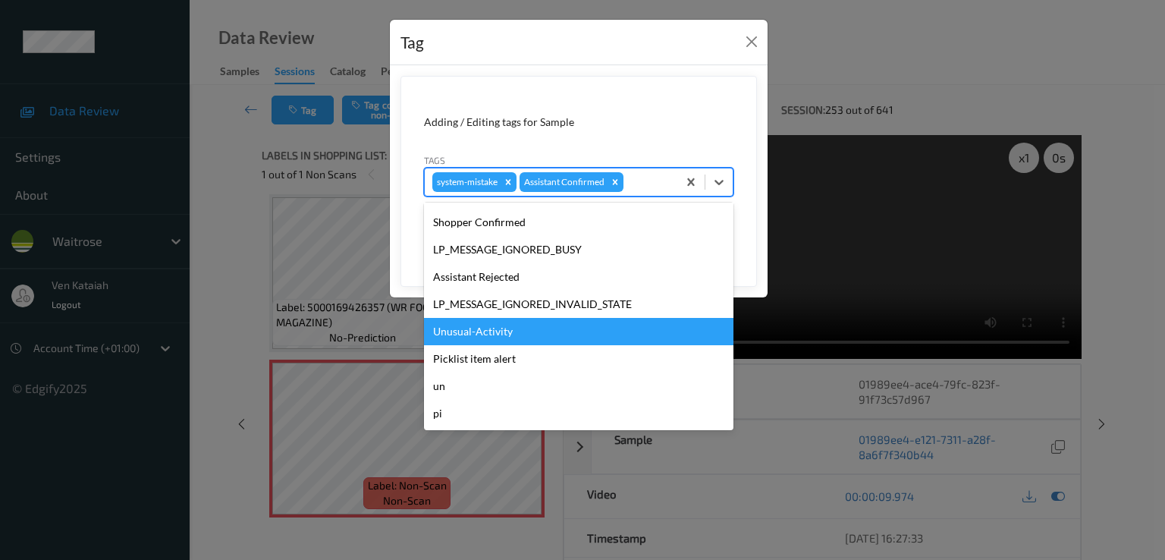
click at [482, 335] on div "Unusual-Activity" at bounding box center [578, 331] width 309 height 27
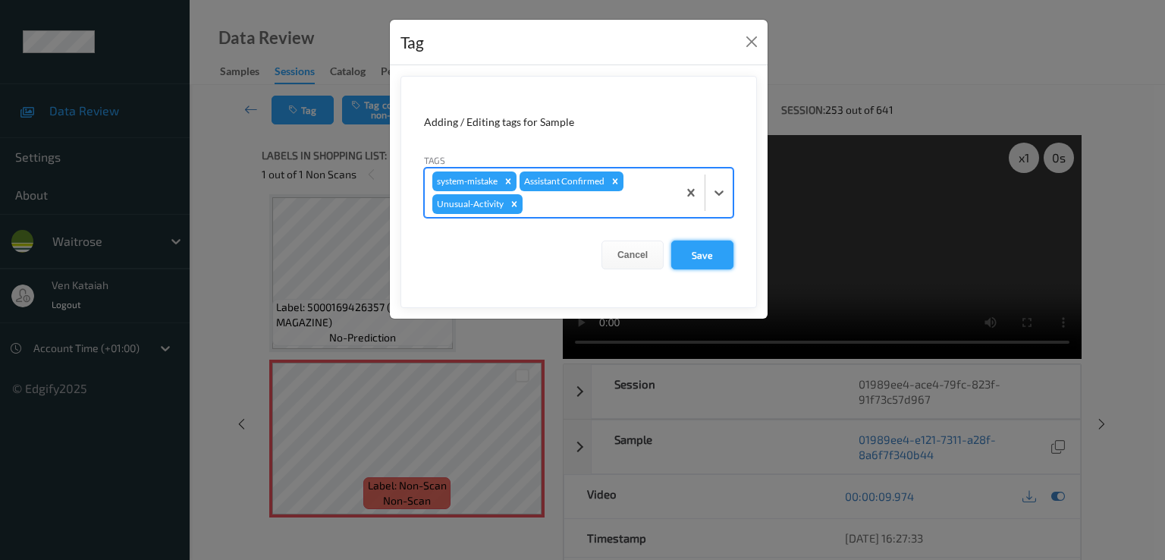
click at [698, 256] on button "Save" at bounding box center [702, 254] width 62 height 29
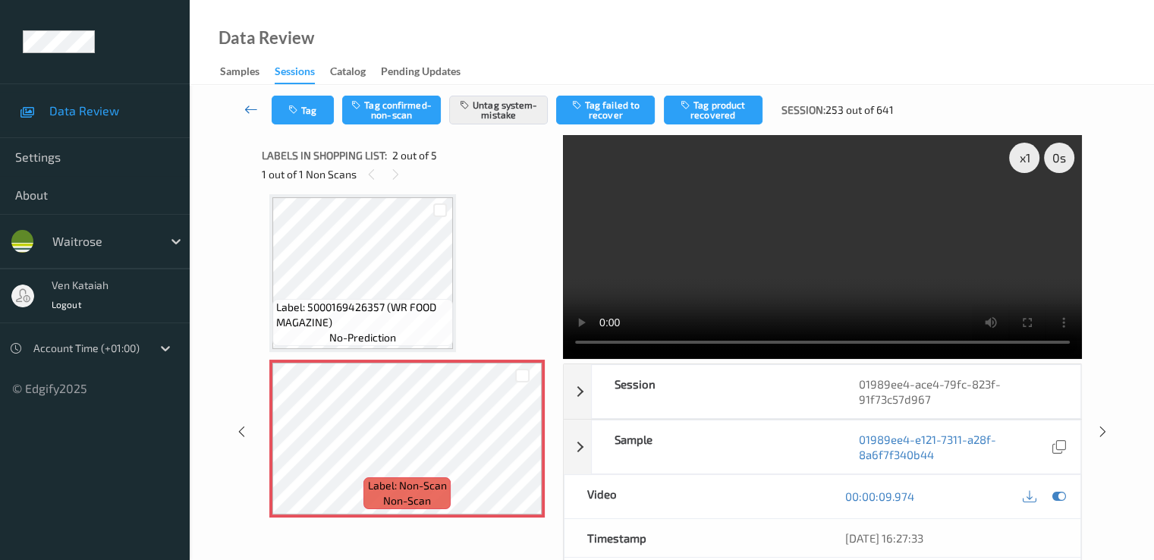
click at [252, 113] on icon at bounding box center [251, 109] width 14 height 15
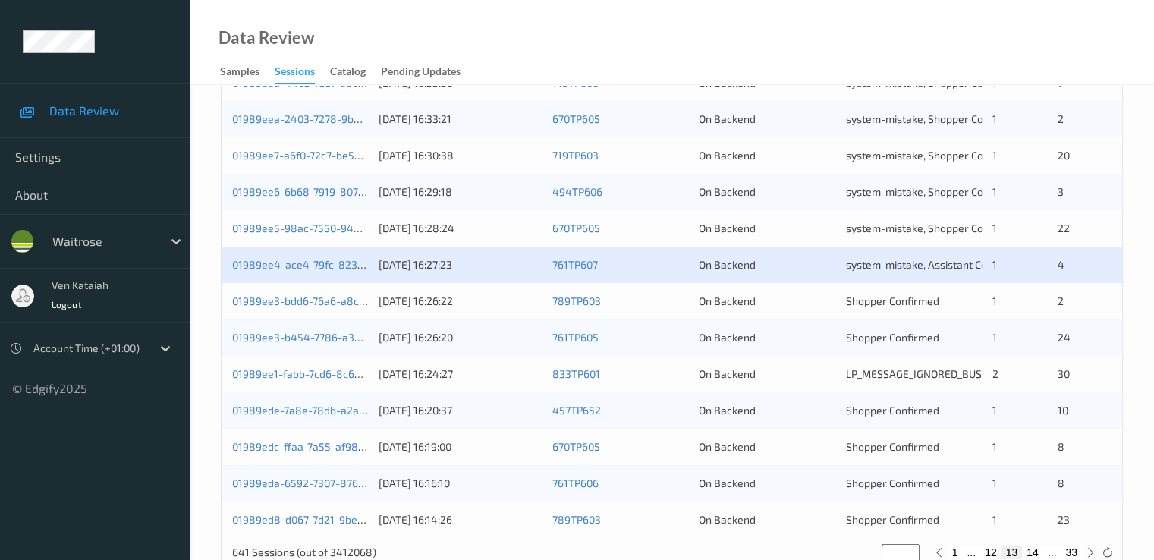
scroll to position [701, 0]
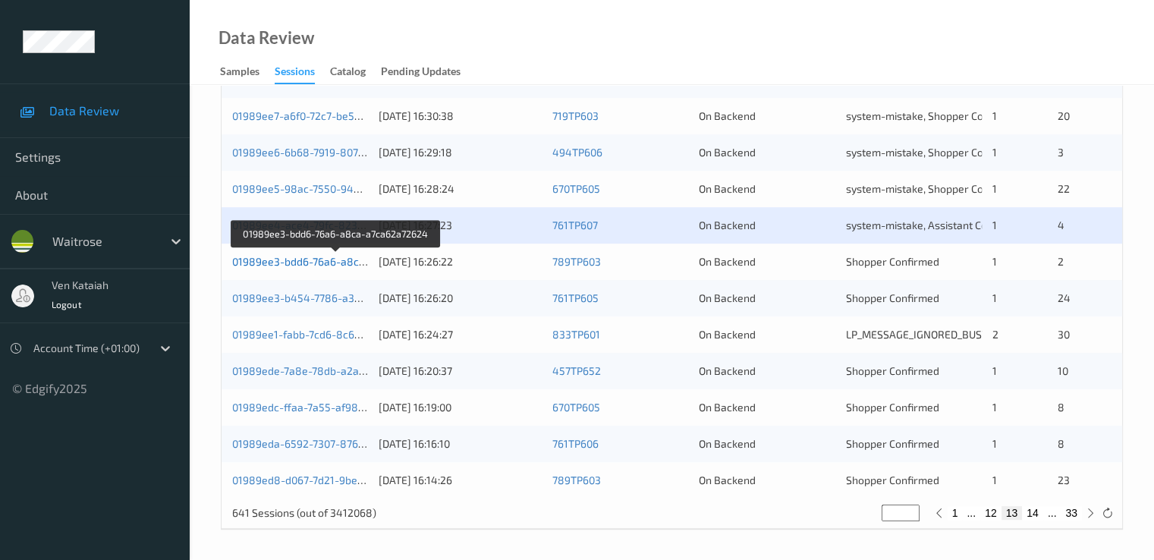
click at [331, 262] on link "01989ee3-bdd6-76a6-a8ca-a7ca62a72624" at bounding box center [336, 261] width 209 height 13
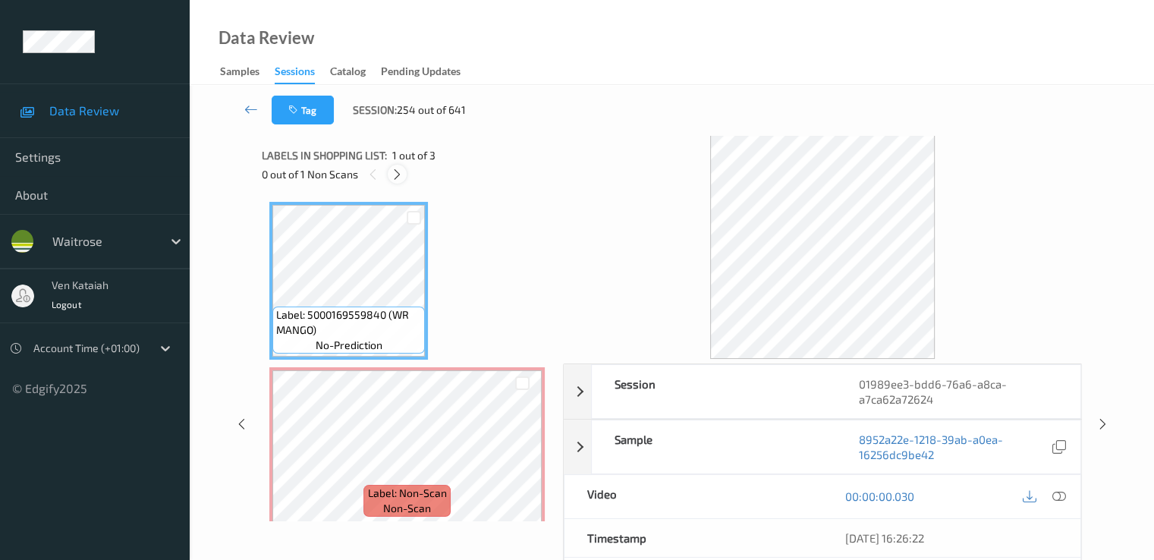
click at [395, 180] on icon at bounding box center [397, 175] width 13 height 14
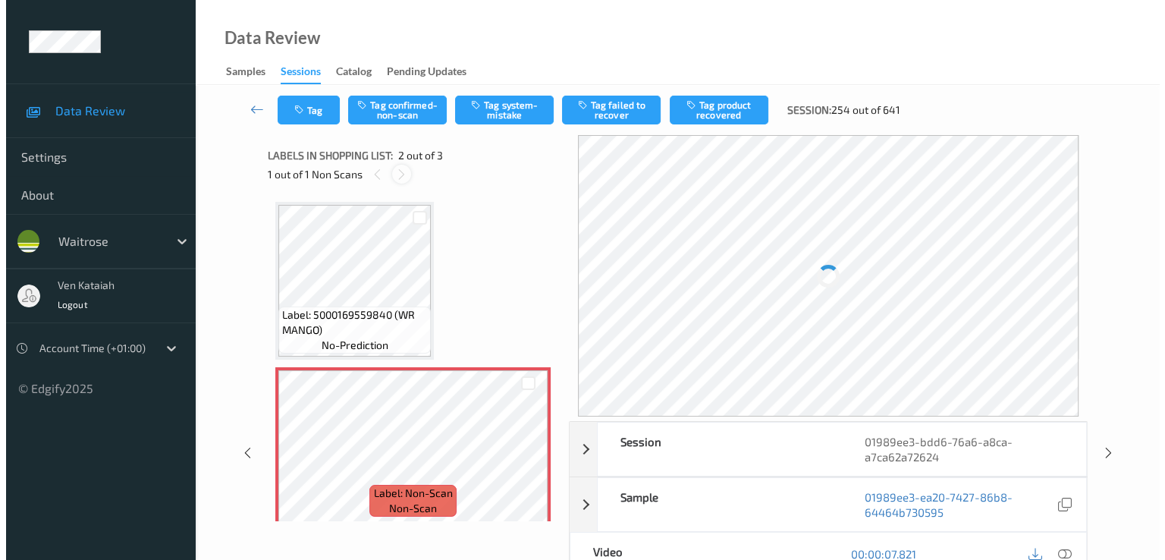
scroll to position [8, 0]
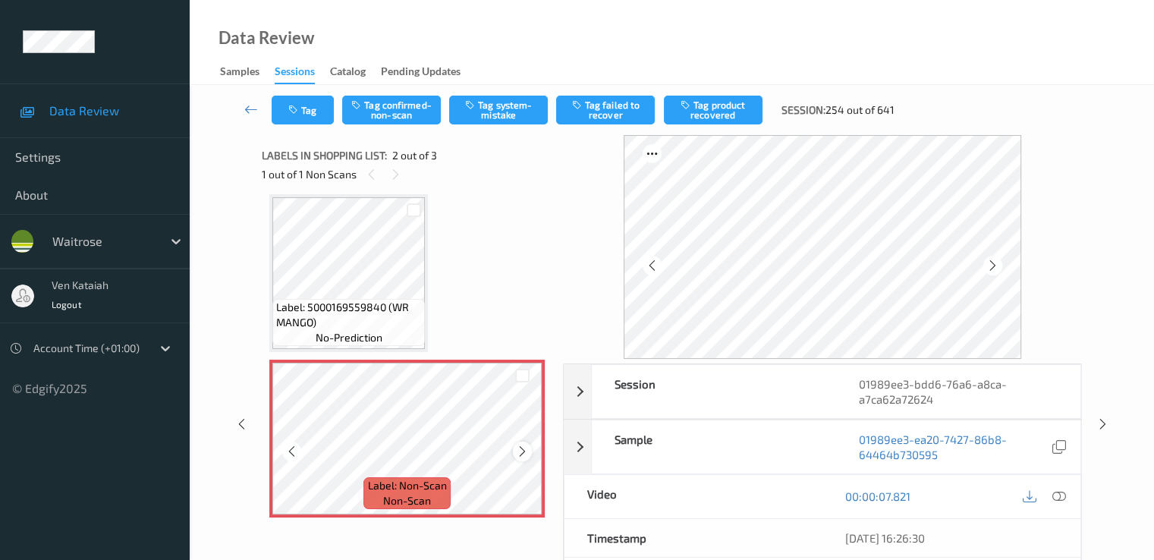
click at [522, 442] on div at bounding box center [522, 450] width 19 height 19
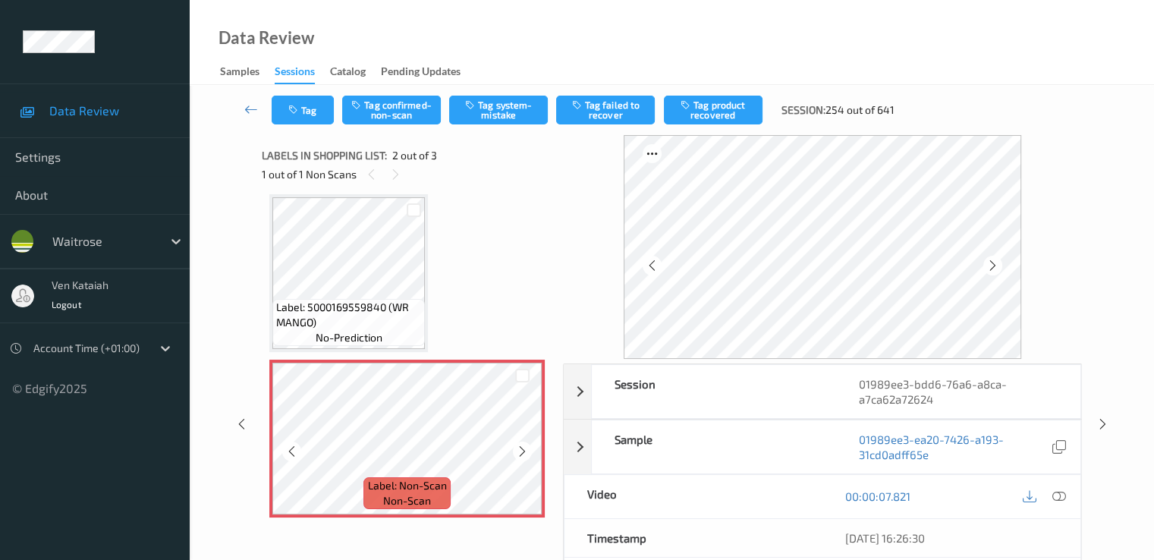
click at [522, 442] on div at bounding box center [522, 450] width 19 height 19
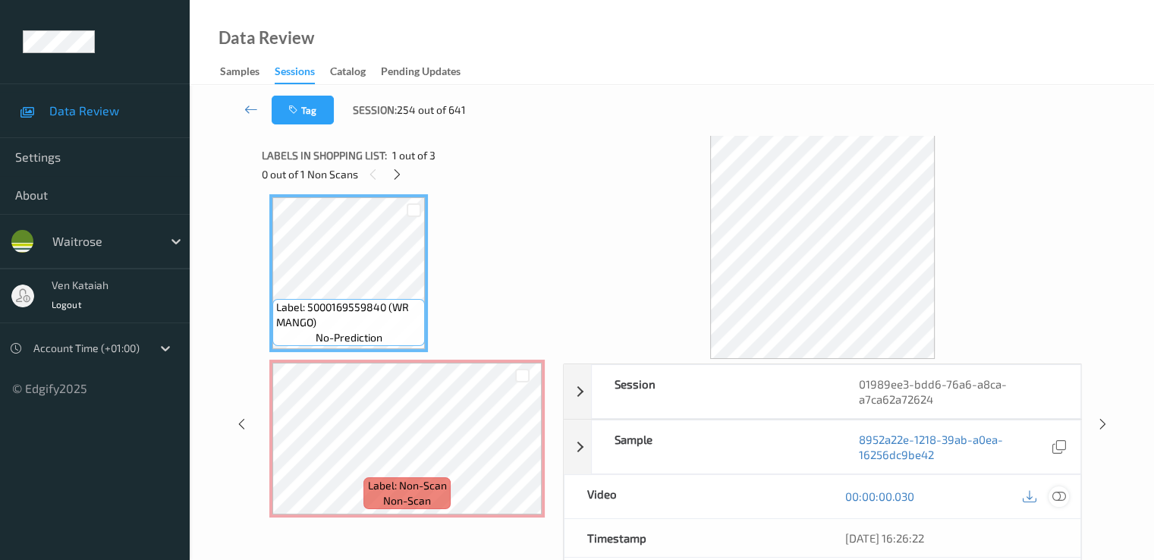
click at [1062, 489] on icon at bounding box center [1058, 496] width 14 height 14
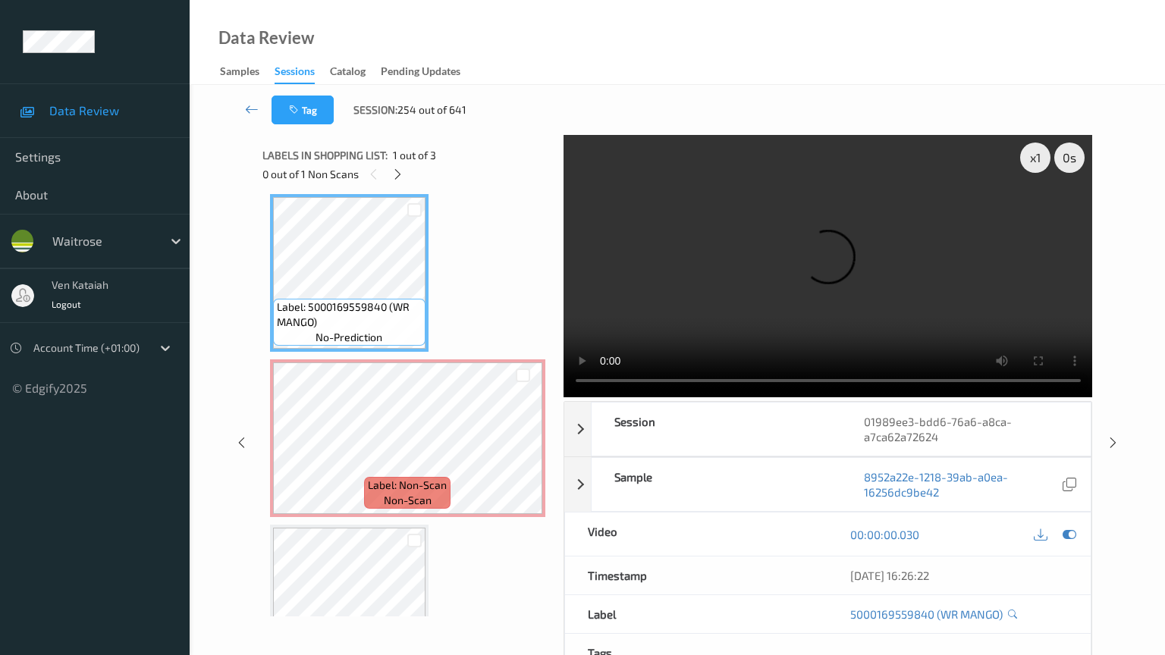
click at [564, 397] on video at bounding box center [828, 266] width 529 height 262
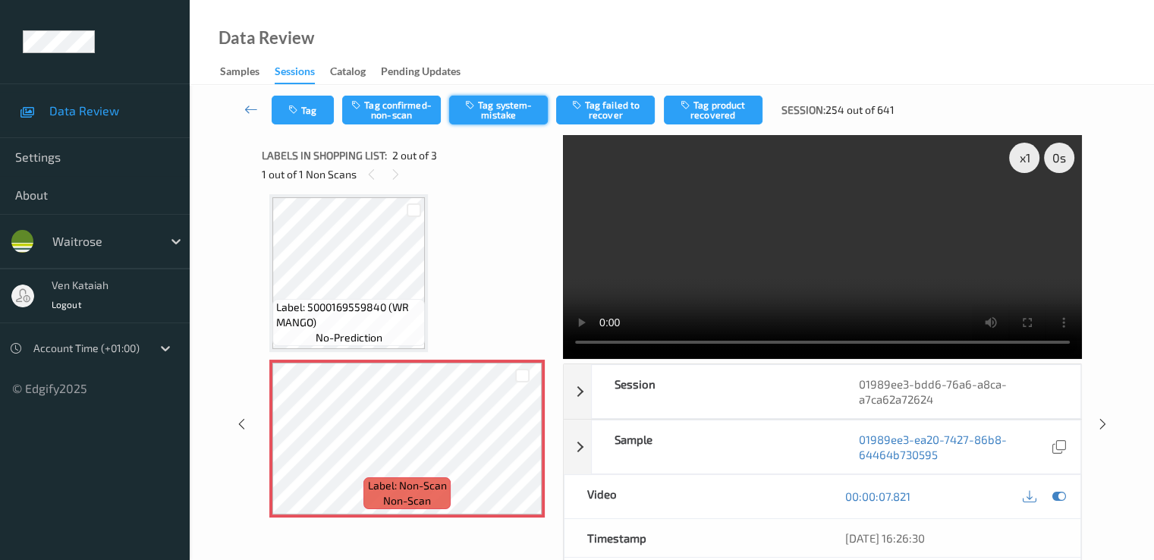
click at [504, 119] on button "Tag system-mistake" at bounding box center [498, 110] width 99 height 29
click at [298, 112] on icon "button" at bounding box center [294, 110] width 13 height 11
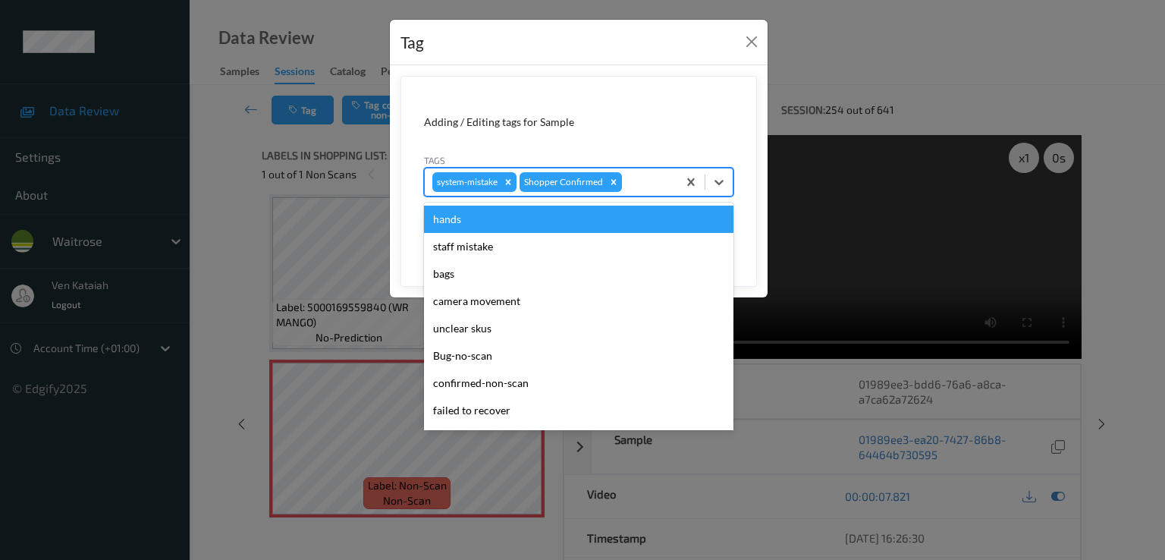
click at [627, 178] on div at bounding box center [647, 182] width 45 height 18
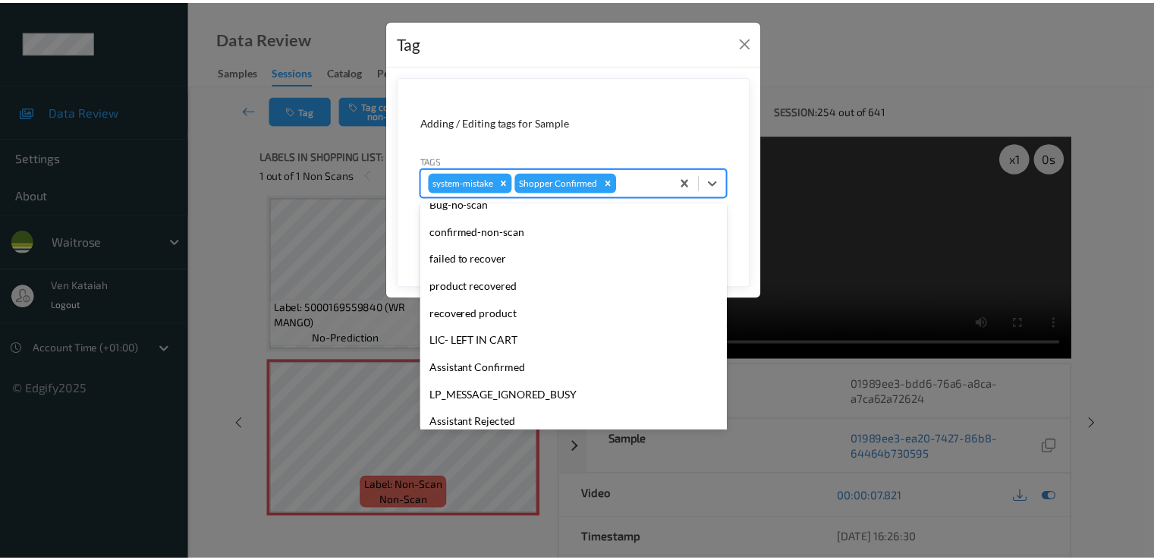
scroll to position [297, 0]
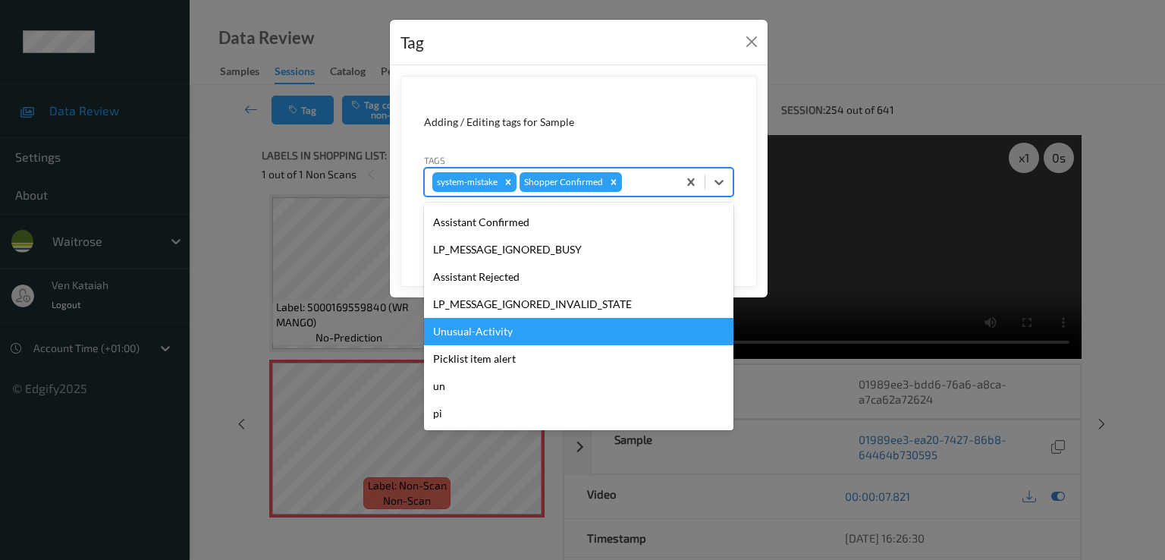
click at [476, 338] on div "Unusual-Activity" at bounding box center [578, 331] width 309 height 27
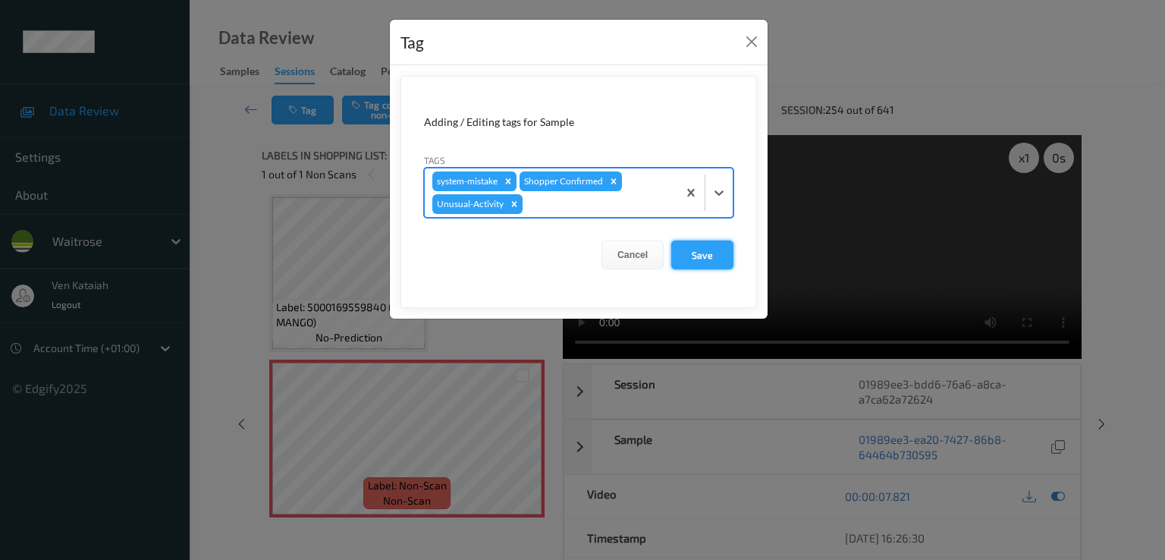
click at [695, 255] on button "Save" at bounding box center [702, 254] width 62 height 29
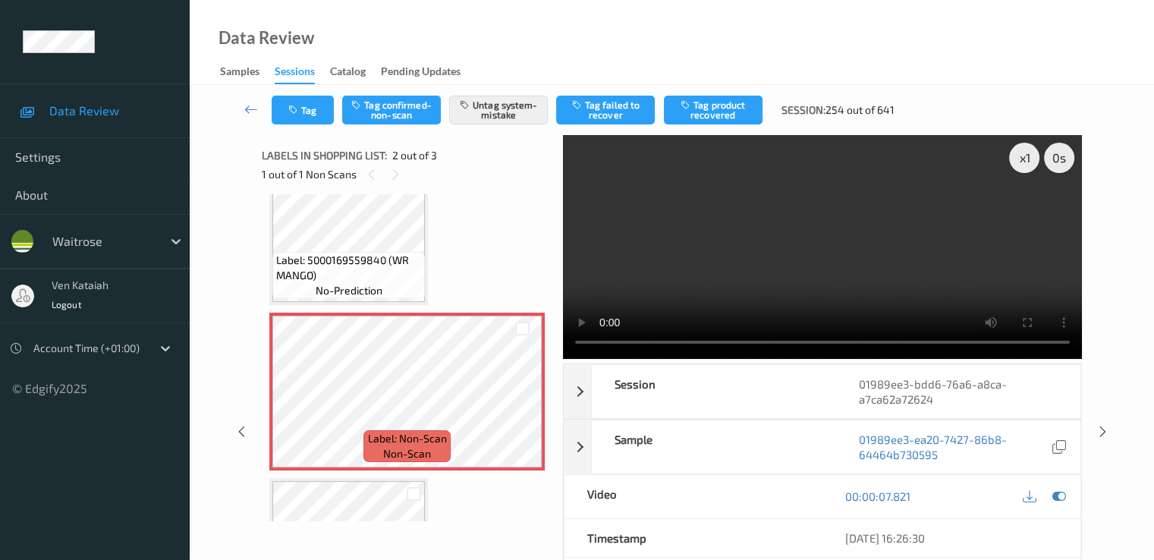
scroll to position [0, 0]
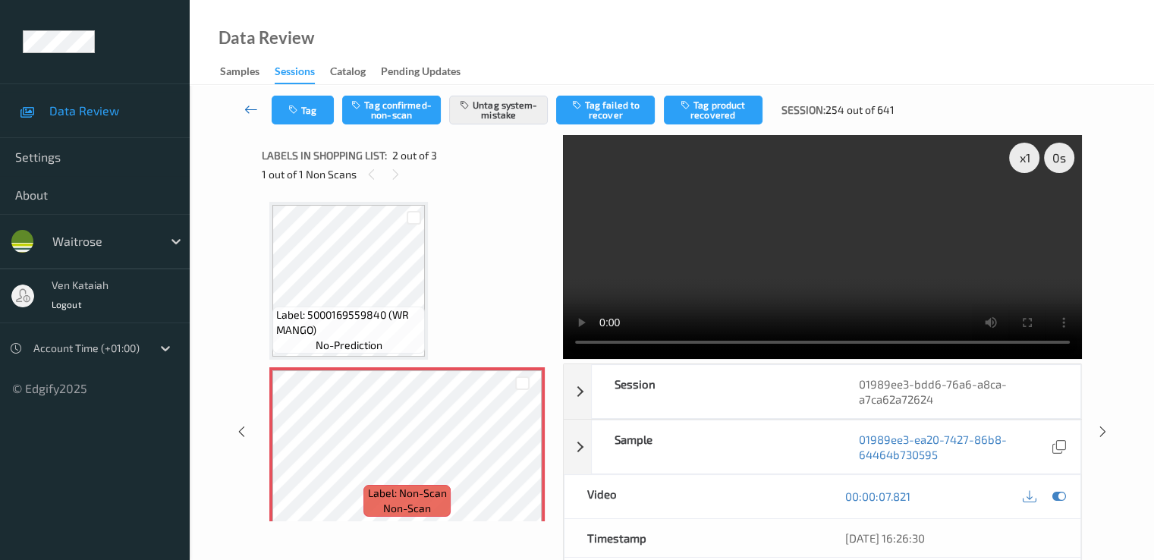
click at [261, 106] on link at bounding box center [251, 110] width 40 height 29
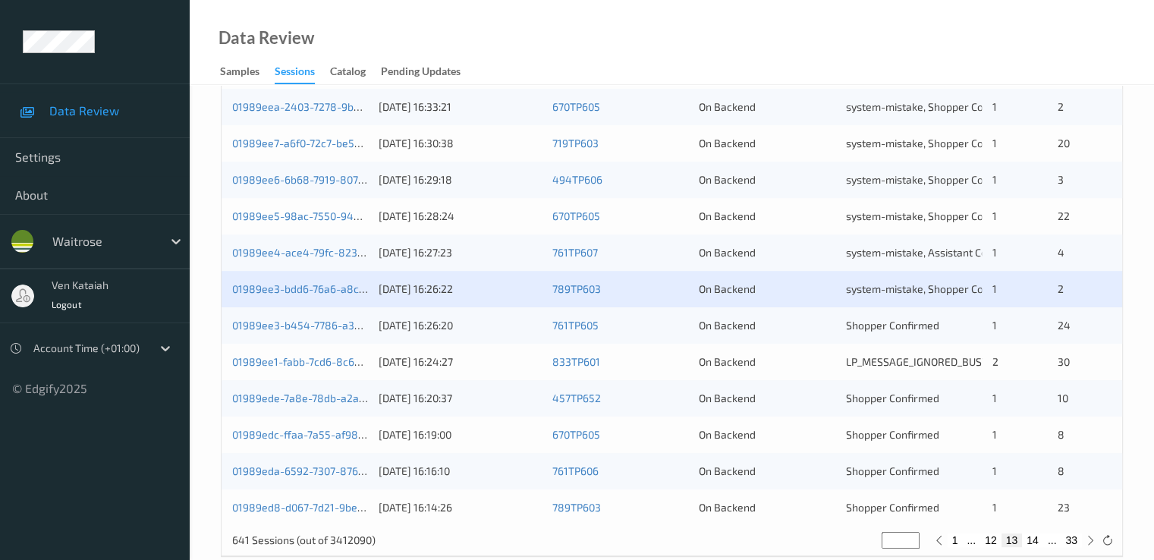
scroll to position [701, 0]
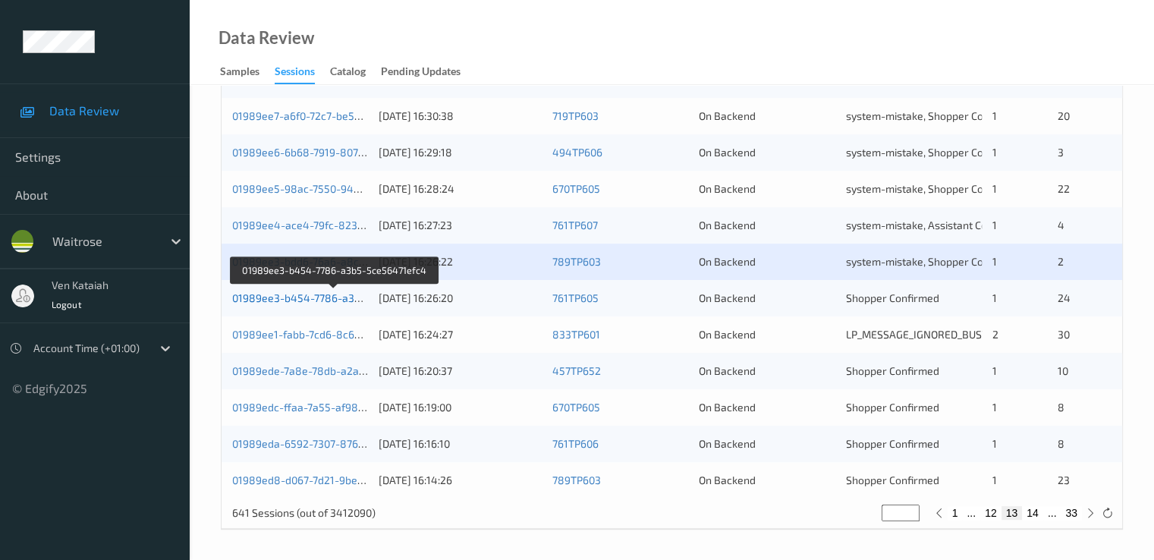
click at [328, 297] on link "01989ee3-b454-7786-a3b5-5ce56471efc4" at bounding box center [335, 297] width 207 height 13
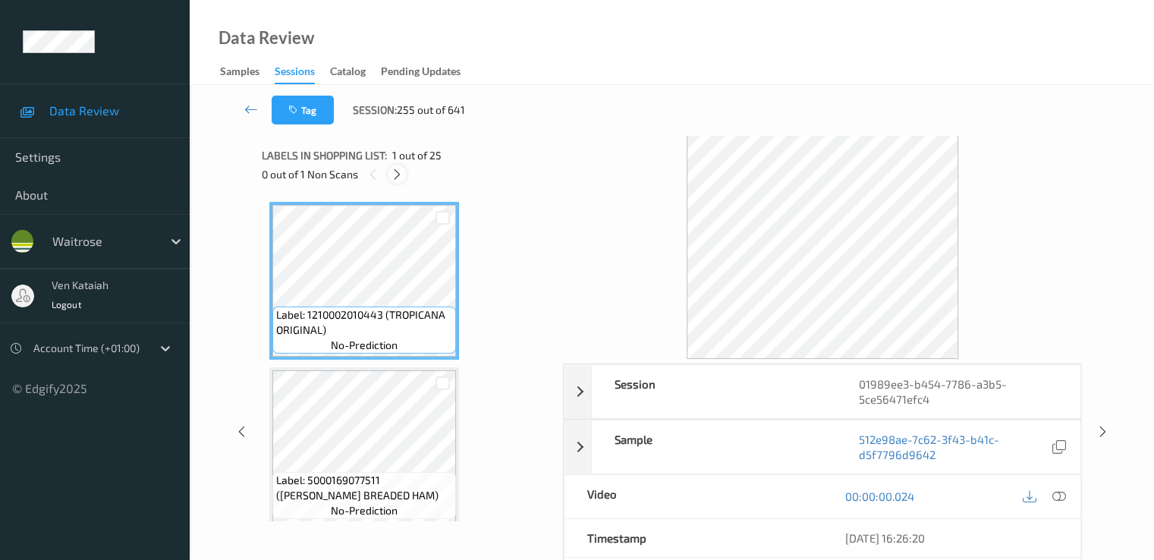
click at [401, 166] on div at bounding box center [397, 174] width 19 height 19
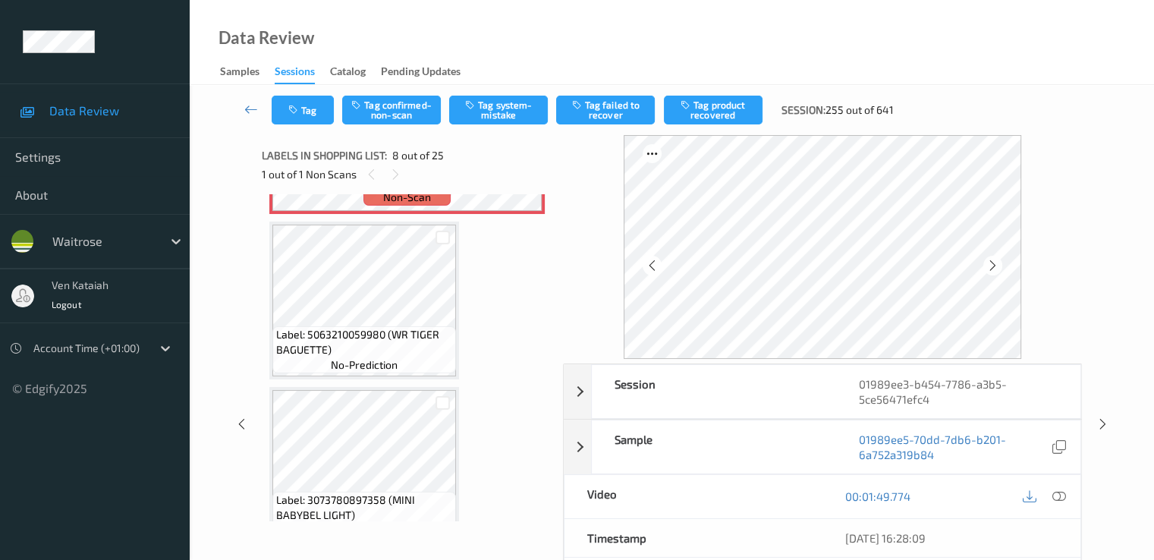
scroll to position [1000, 0]
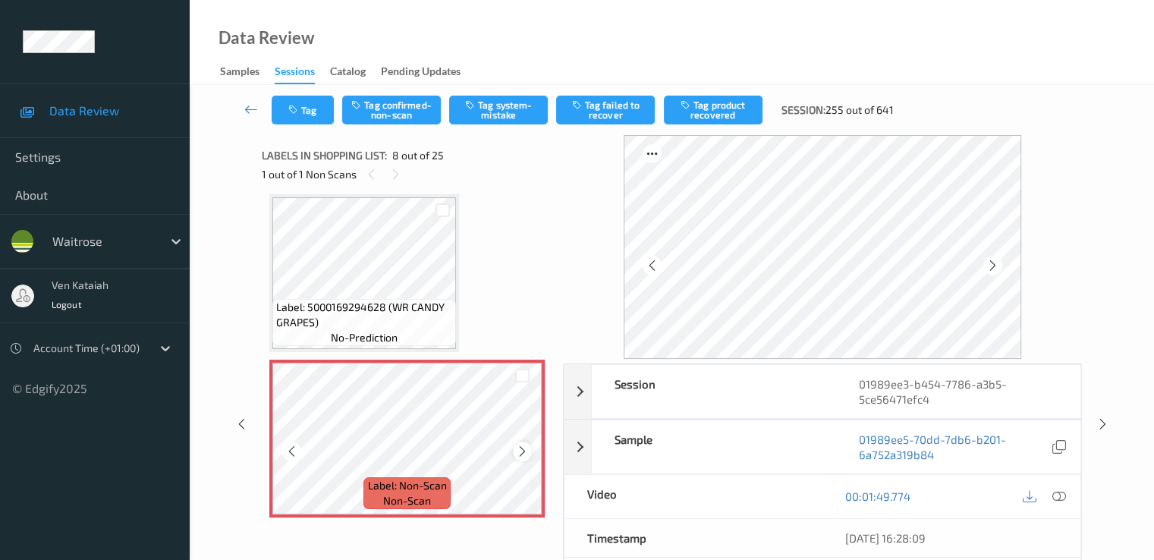
click at [521, 444] on div at bounding box center [522, 450] width 19 height 19
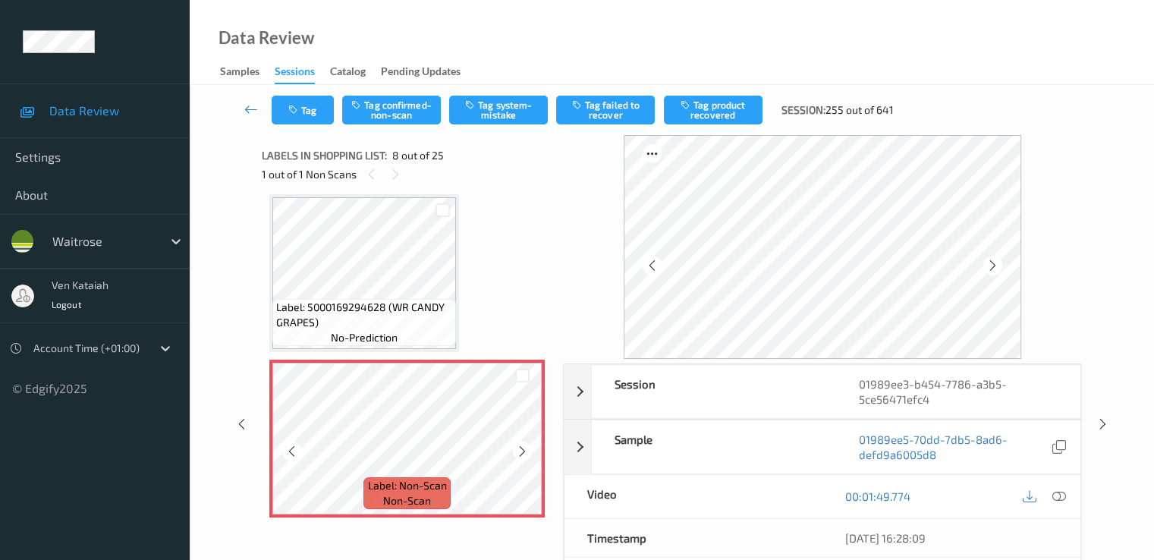
click at [521, 444] on div at bounding box center [522, 450] width 19 height 19
click at [525, 451] on icon at bounding box center [522, 452] width 13 height 14
click at [991, 265] on icon at bounding box center [992, 266] width 13 height 14
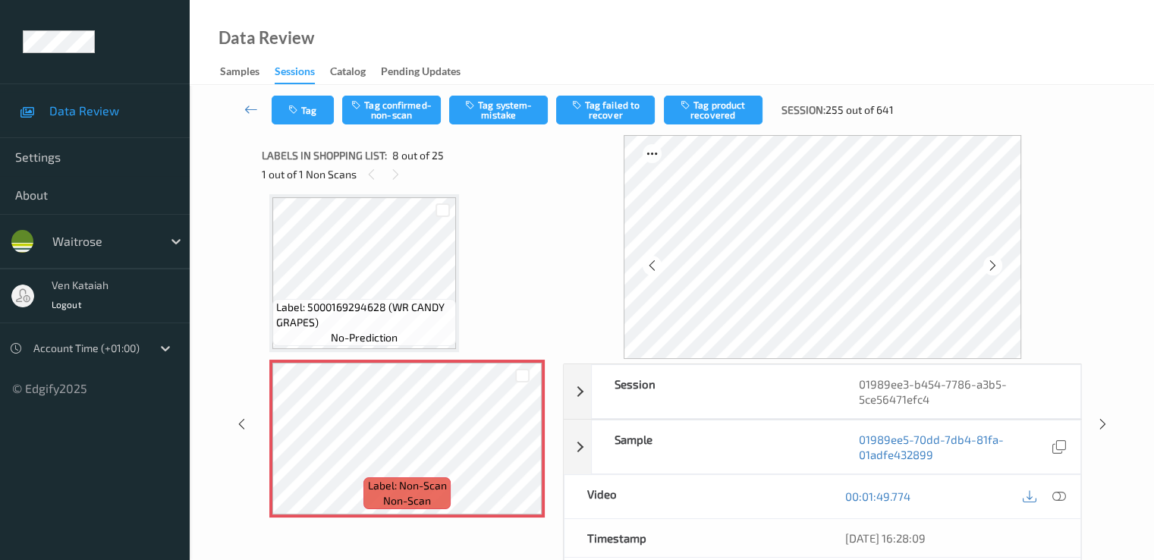
click at [991, 265] on icon at bounding box center [992, 266] width 13 height 14
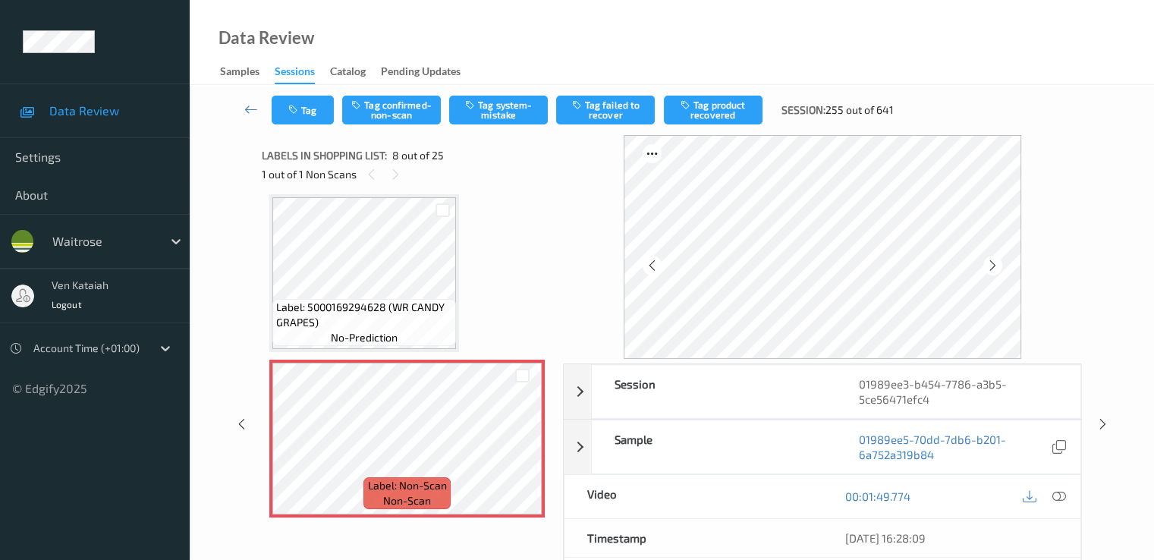
click at [991, 265] on icon at bounding box center [992, 266] width 13 height 14
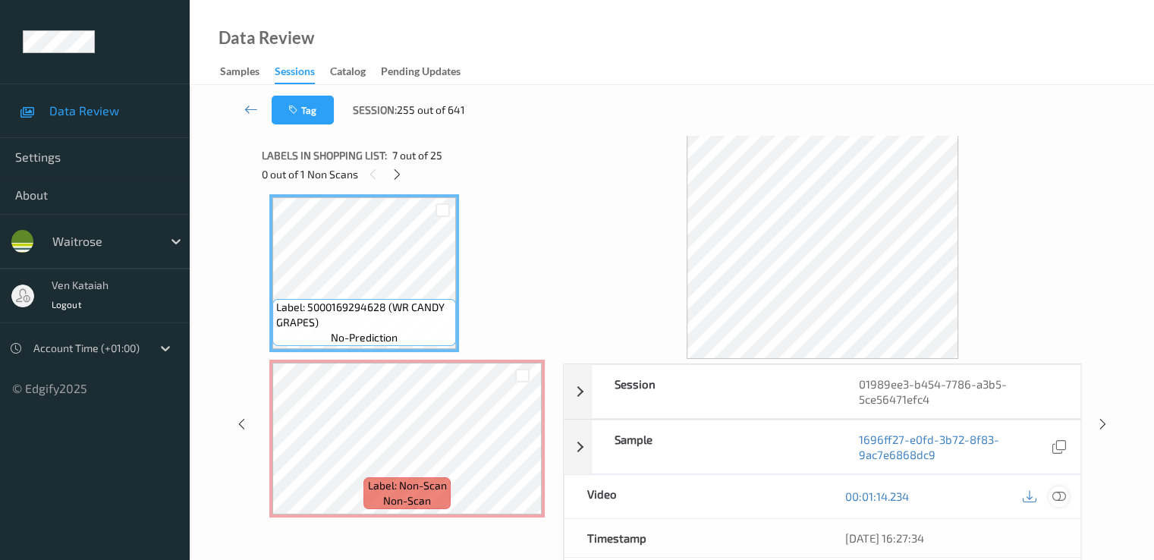
click at [1051, 495] on div at bounding box center [1058, 496] width 20 height 20
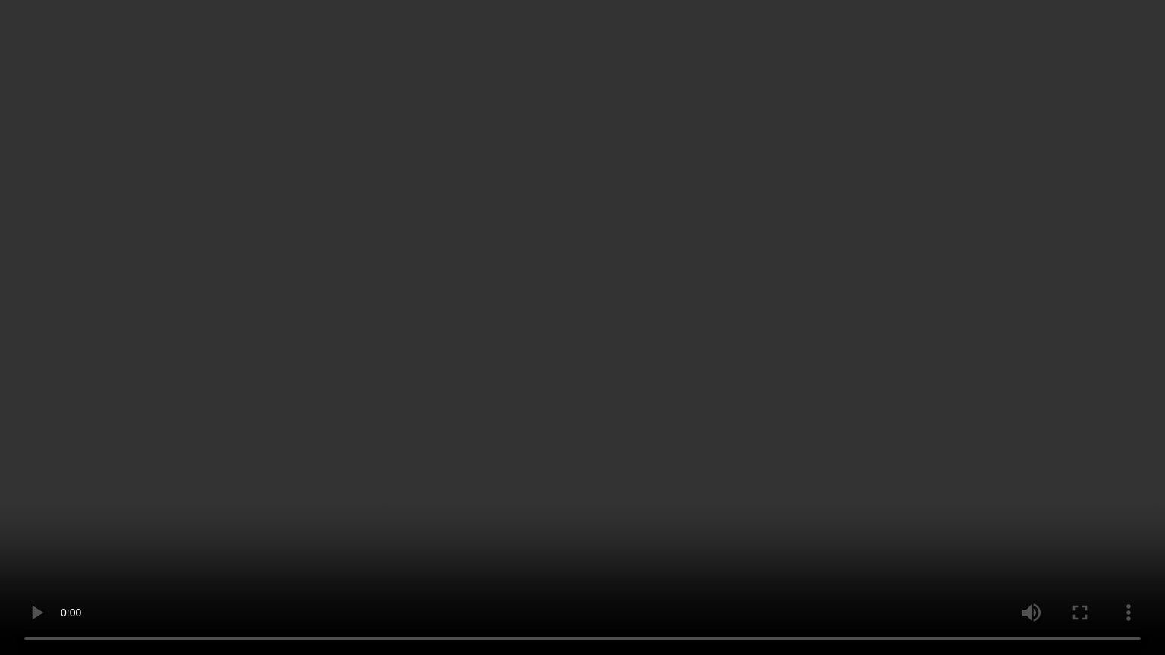
click at [905, 437] on video at bounding box center [582, 327] width 1165 height 655
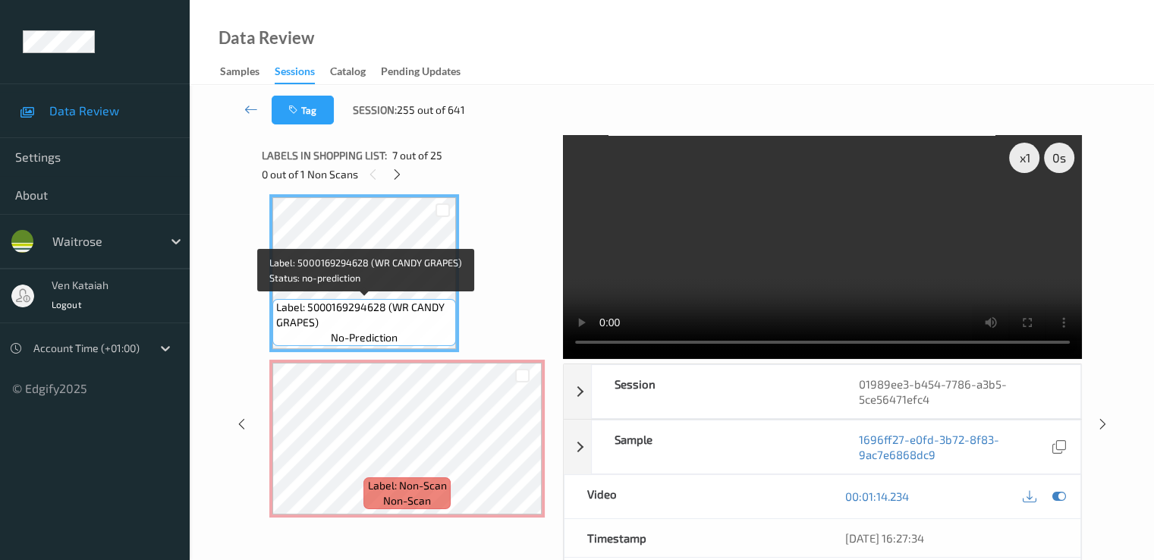
click at [366, 308] on span "Label: 5000169294628 (WR CANDY GRAPES)" at bounding box center [364, 315] width 176 height 30
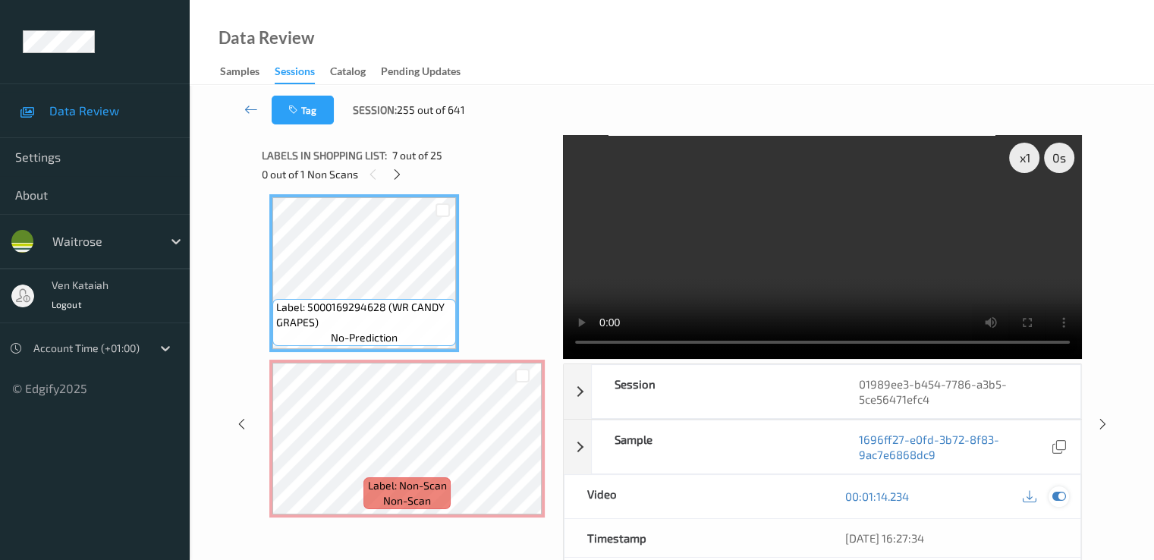
click at [1060, 495] on icon at bounding box center [1058, 496] width 14 height 14
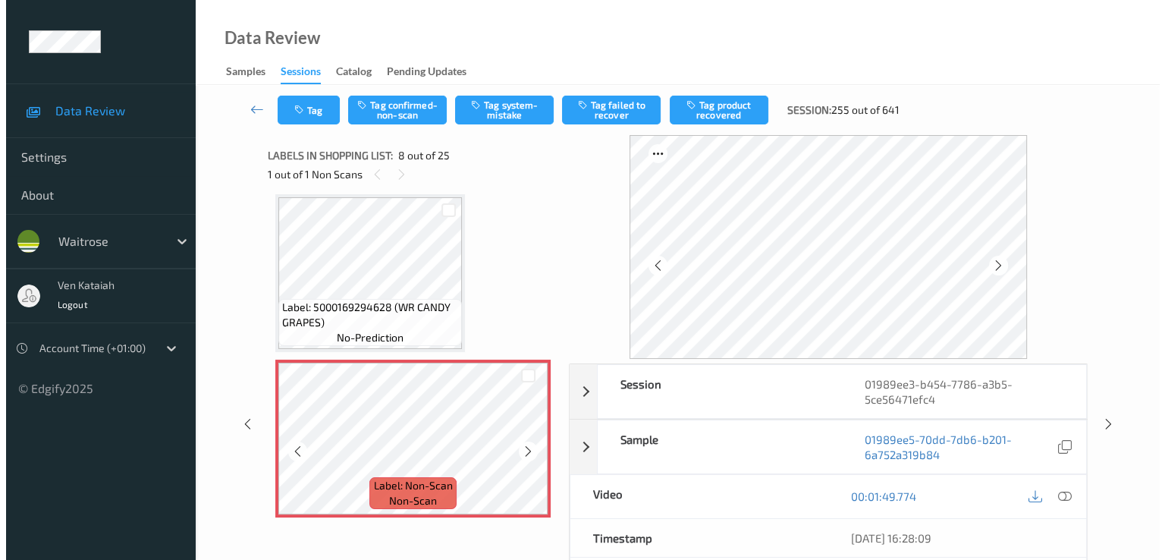
scroll to position [1152, 0]
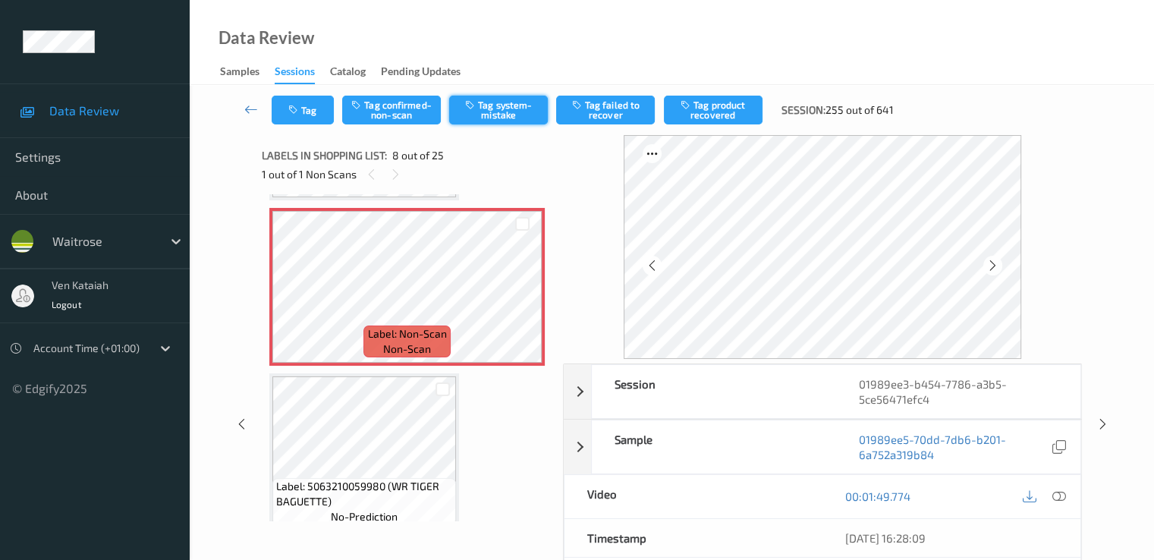
click at [505, 103] on button "Tag system-mistake" at bounding box center [498, 110] width 99 height 29
click at [303, 114] on button "Tag" at bounding box center [303, 110] width 62 height 29
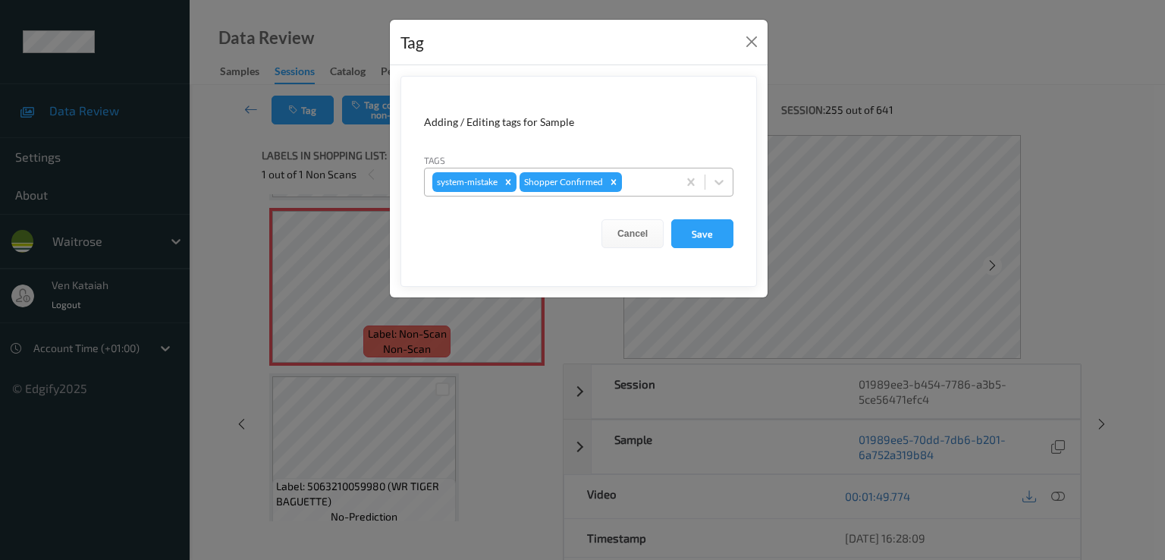
click at [665, 177] on div at bounding box center [647, 182] width 45 height 18
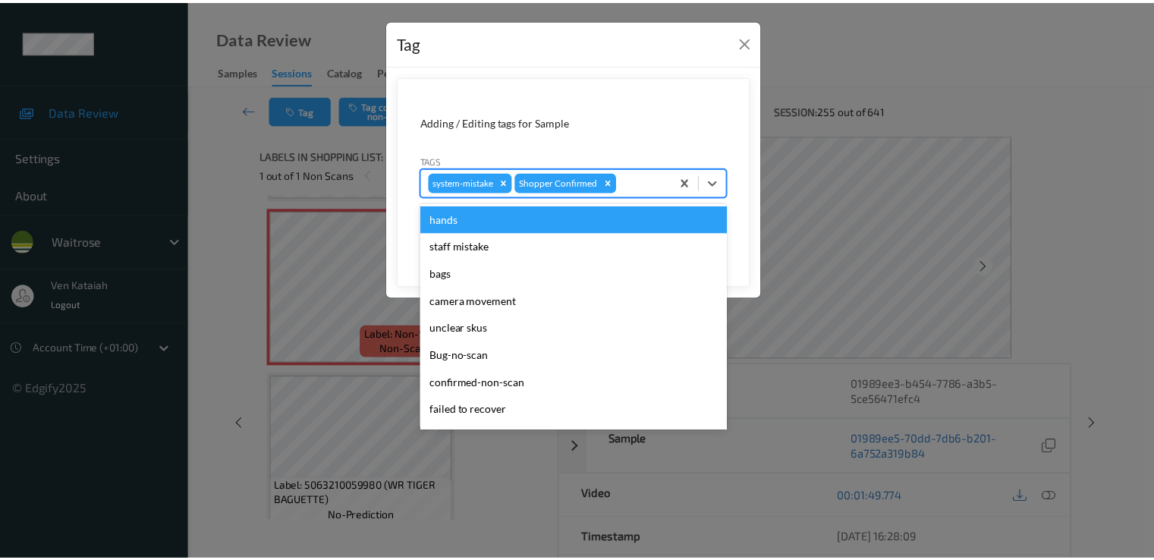
scroll to position [297, 0]
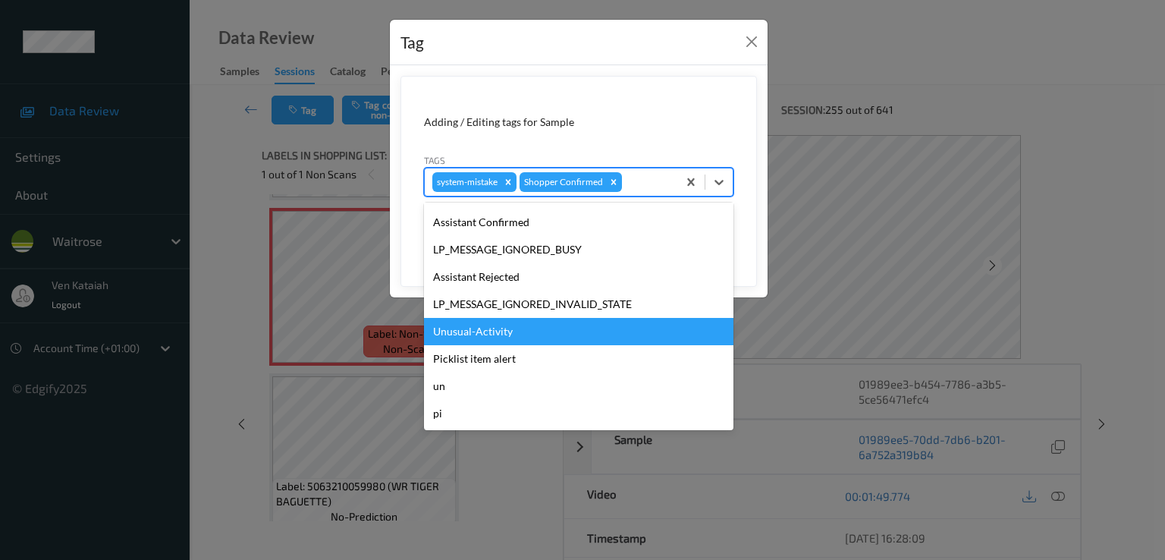
click at [511, 337] on div "Unusual-Activity" at bounding box center [578, 331] width 309 height 27
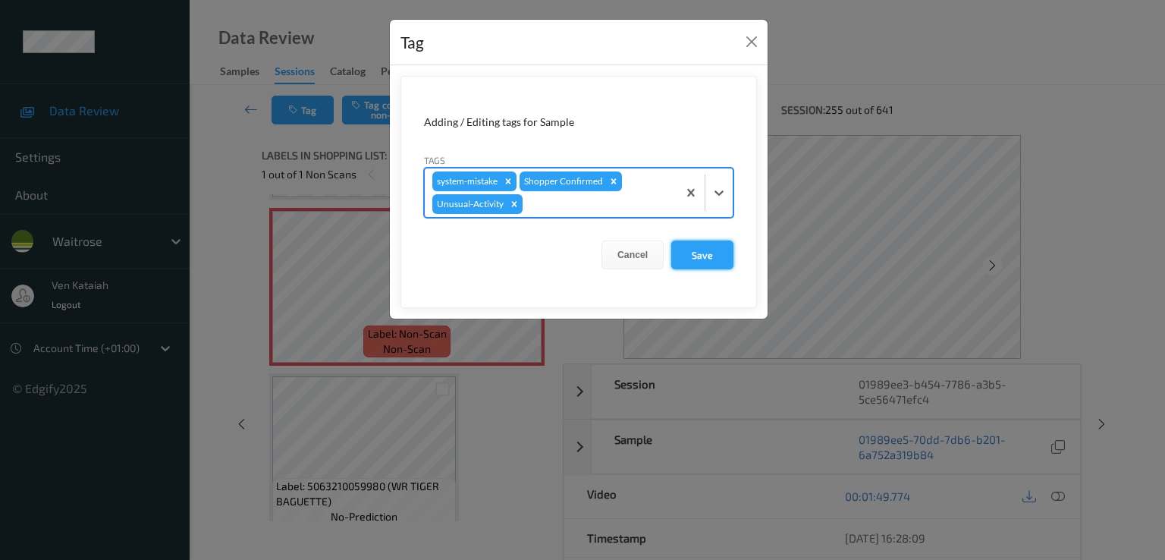
click at [713, 244] on button "Save" at bounding box center [702, 254] width 62 height 29
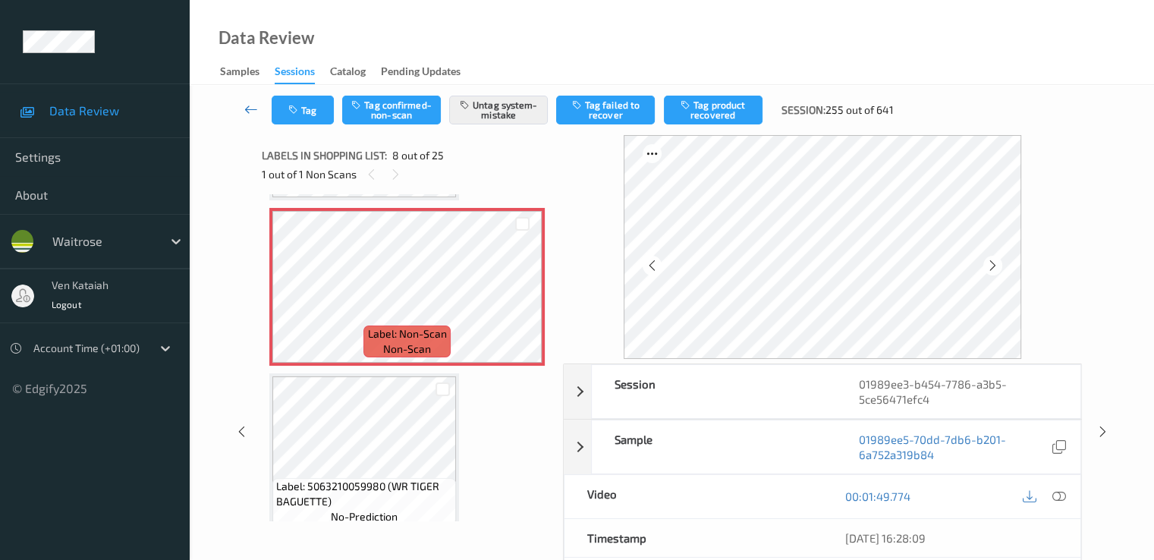
click at [251, 108] on icon at bounding box center [251, 109] width 14 height 15
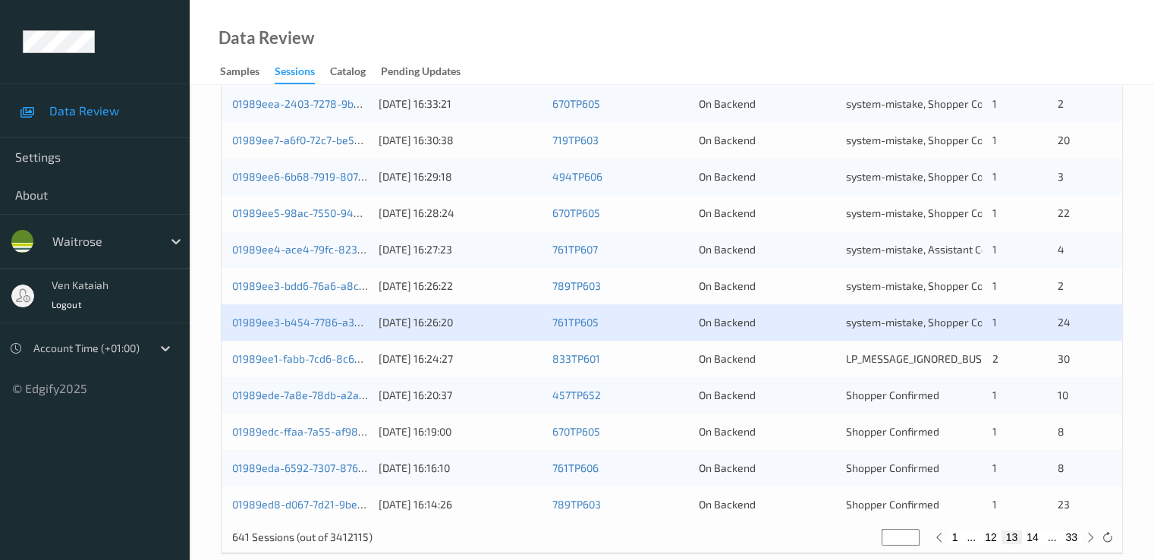
scroll to position [701, 0]
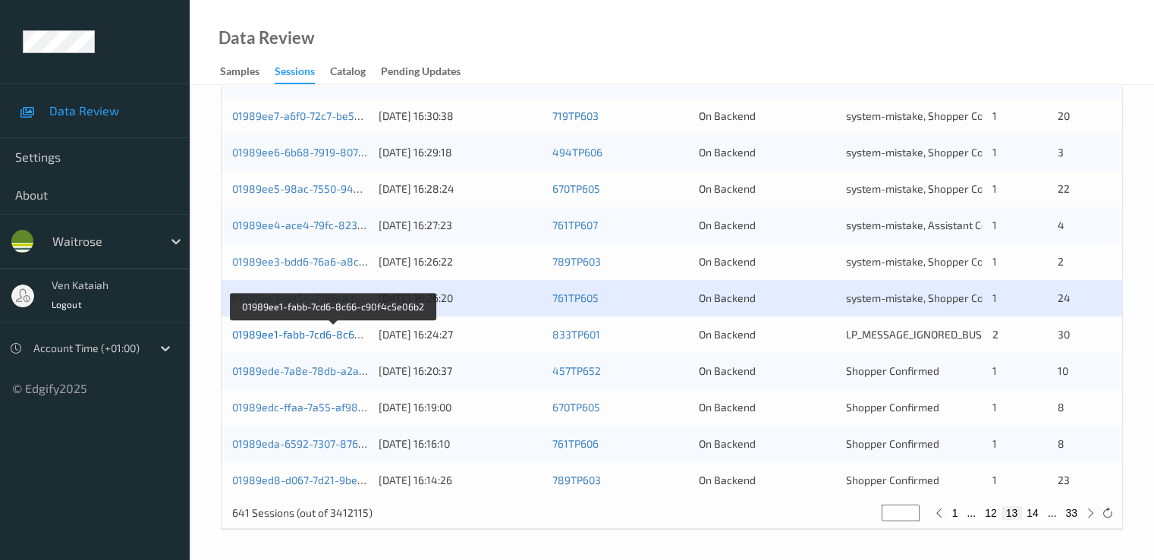
click at [273, 336] on link "01989ee1-fabb-7cd6-8c66-c90f4c5e06b2" at bounding box center [333, 334] width 203 height 13
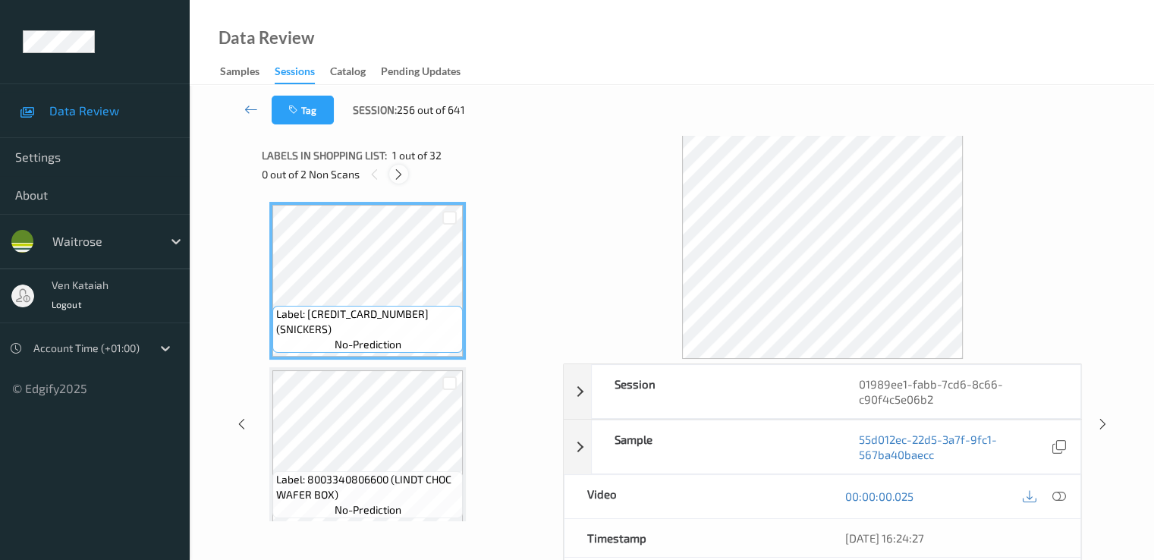
click at [404, 174] on icon at bounding box center [398, 175] width 13 height 14
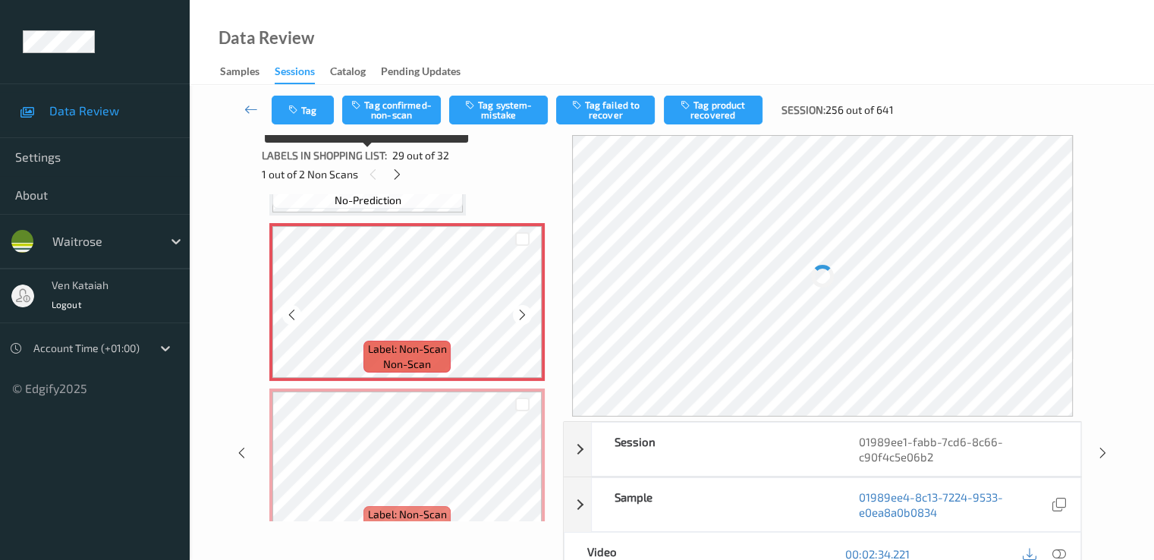
scroll to position [4624, 0]
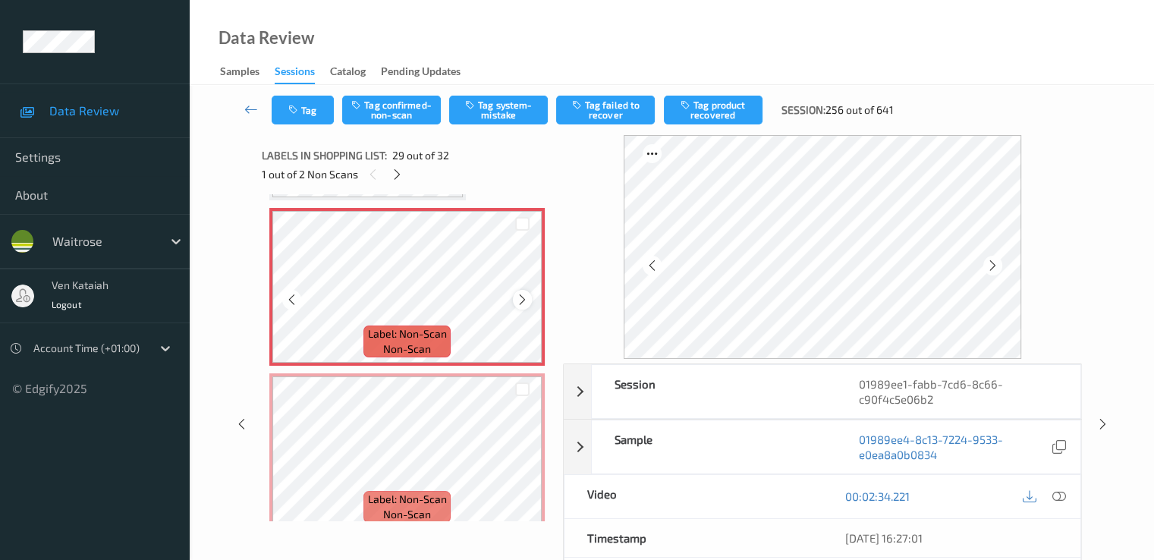
click at [531, 297] on div at bounding box center [522, 299] width 19 height 19
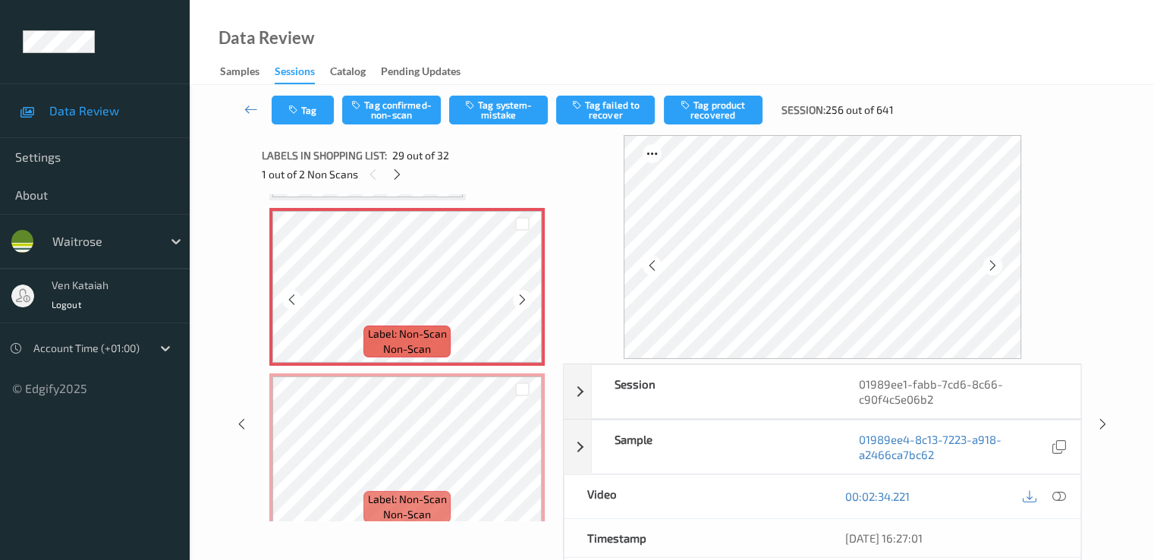
click at [531, 297] on div at bounding box center [522, 299] width 19 height 19
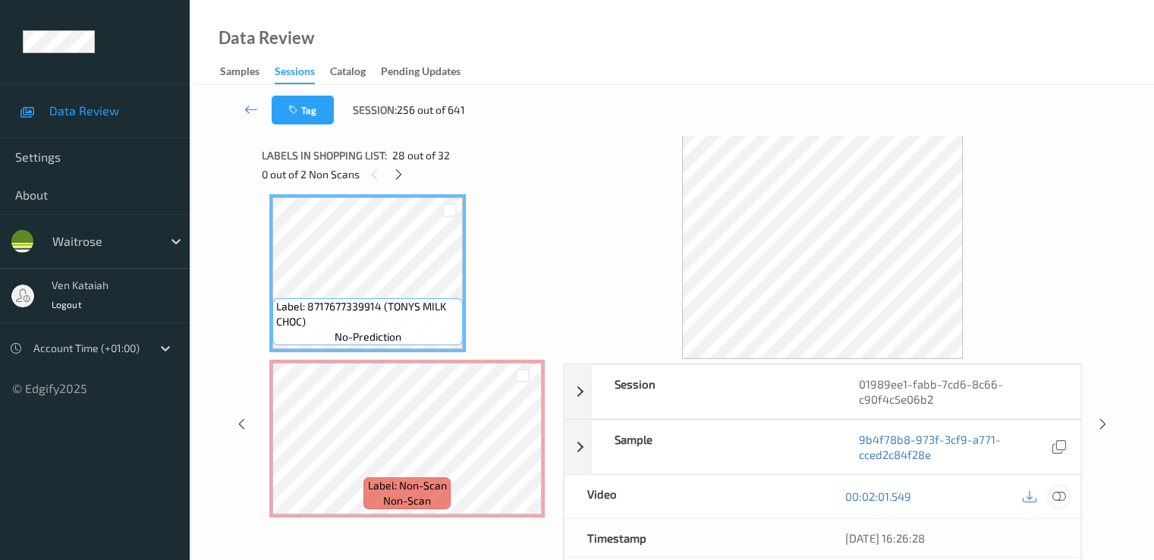
click at [1062, 496] on icon at bounding box center [1058, 496] width 14 height 14
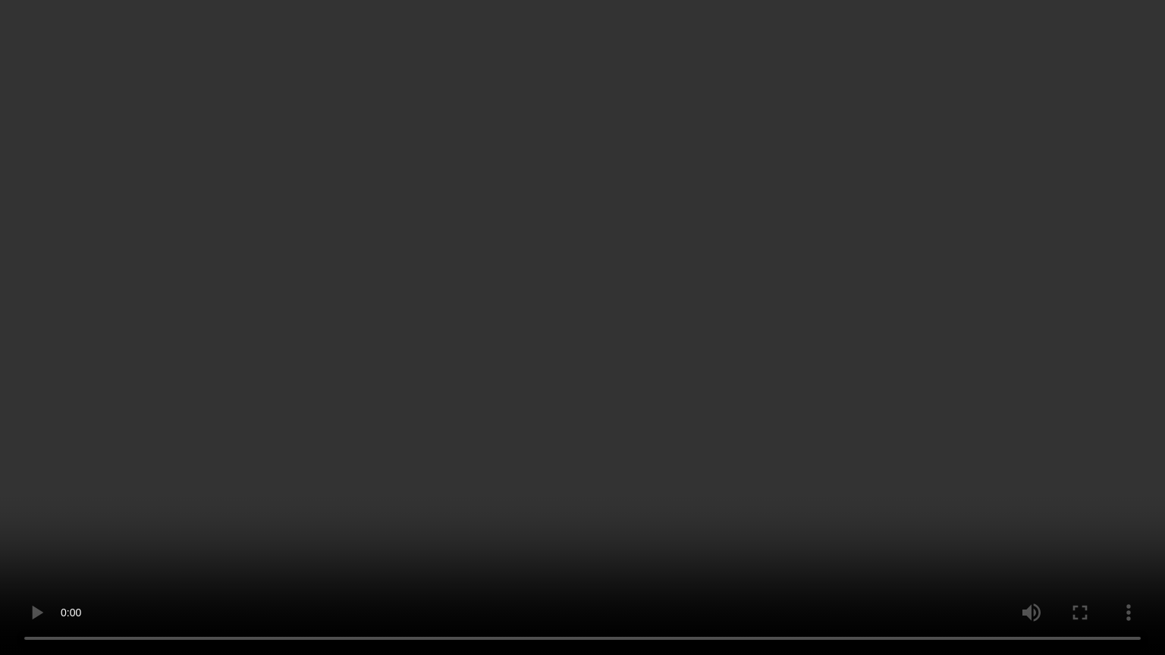
click at [470, 522] on video at bounding box center [582, 327] width 1165 height 655
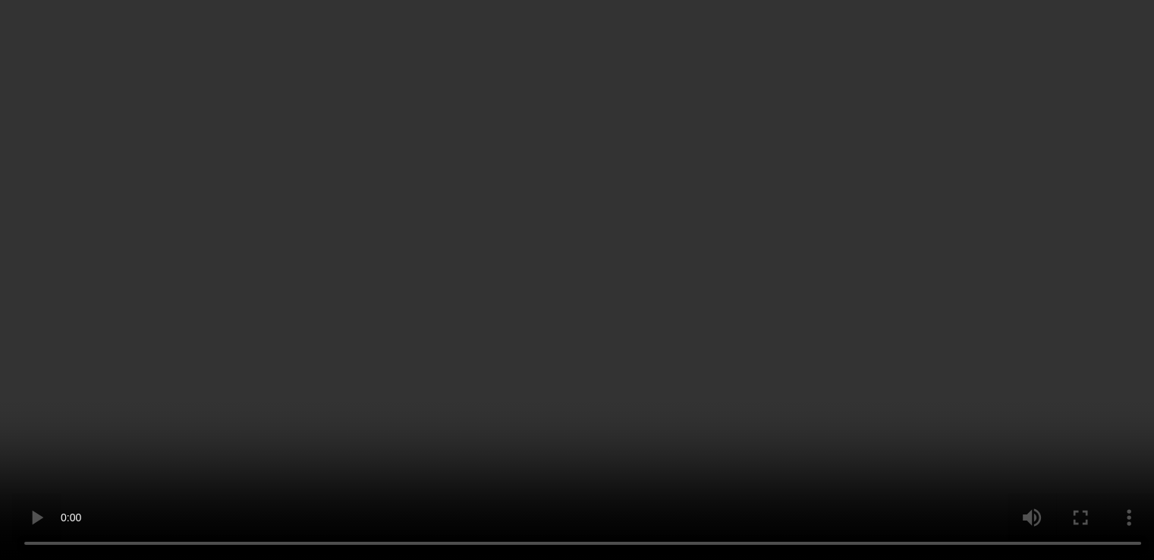
scroll to position [3411, 0]
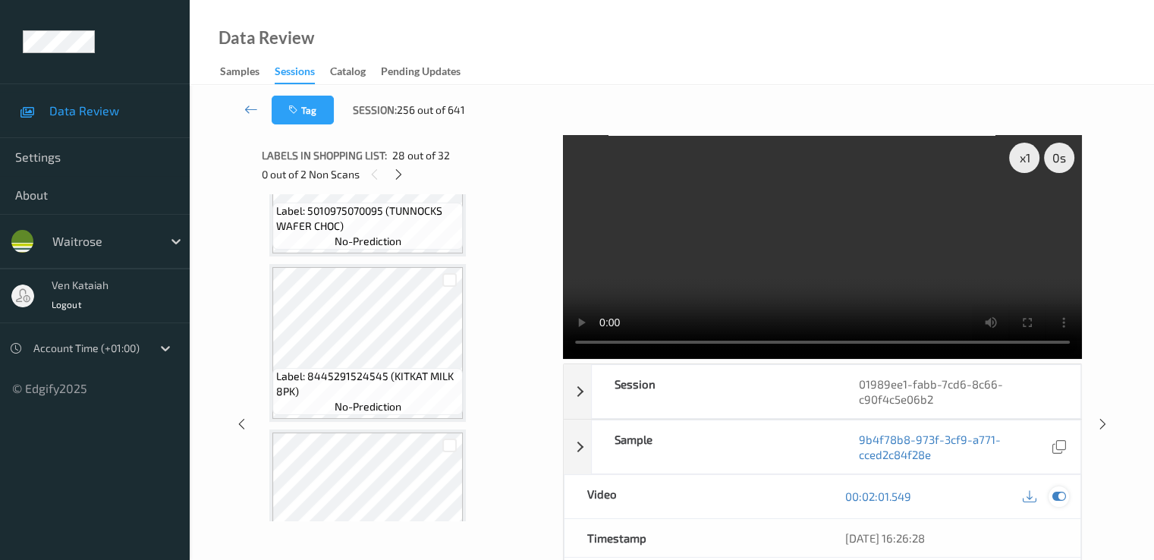
click at [1056, 493] on icon at bounding box center [1058, 496] width 14 height 14
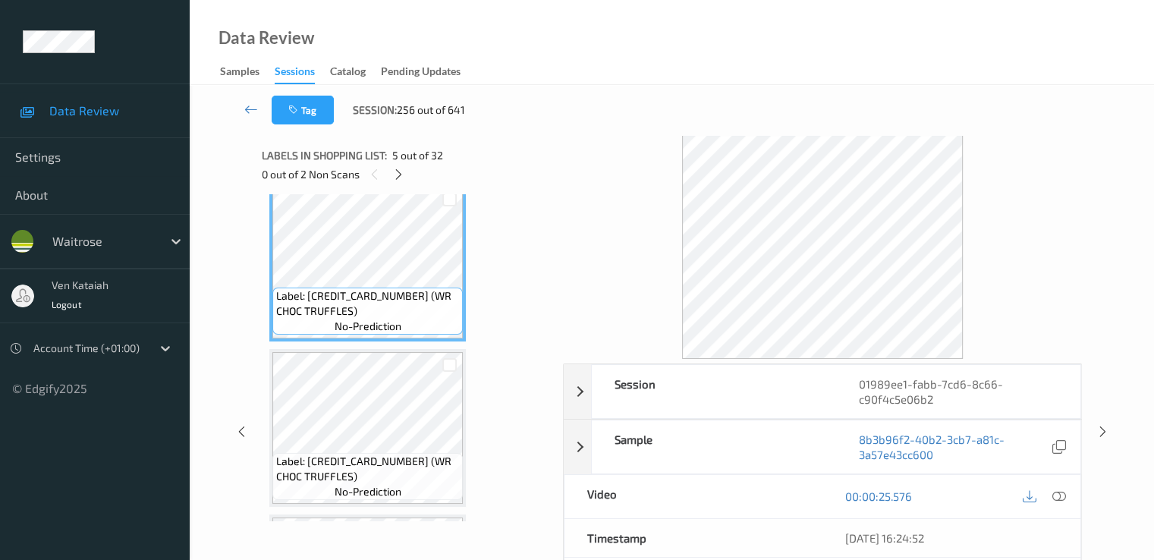
scroll to position [528, 0]
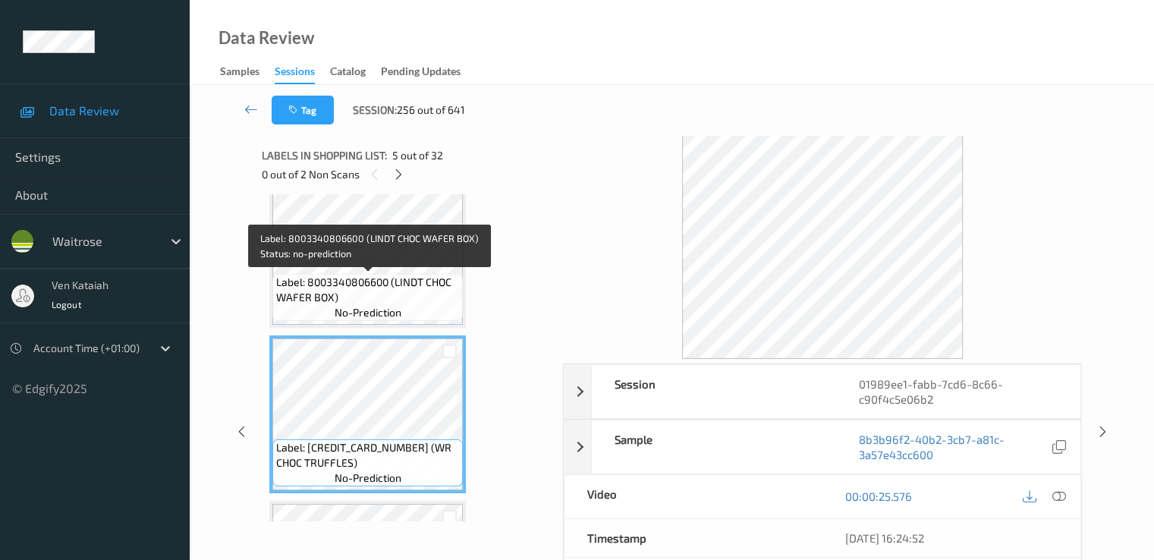
click at [376, 283] on span "Label: 8003340806600 (LINDT CHOC WAFER BOX)" at bounding box center [367, 290] width 183 height 30
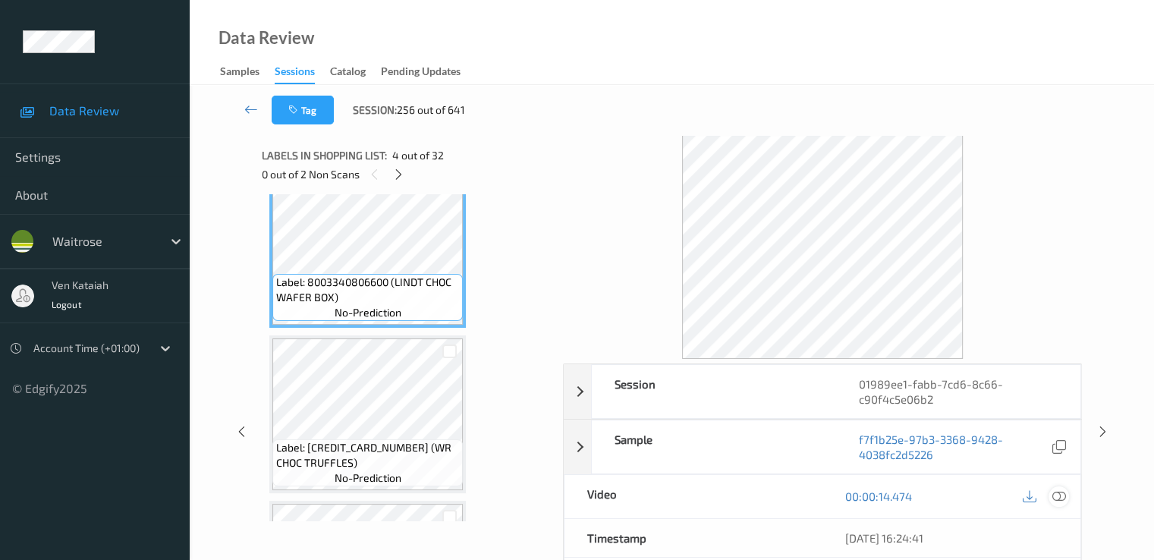
click at [1063, 490] on icon at bounding box center [1058, 496] width 14 height 14
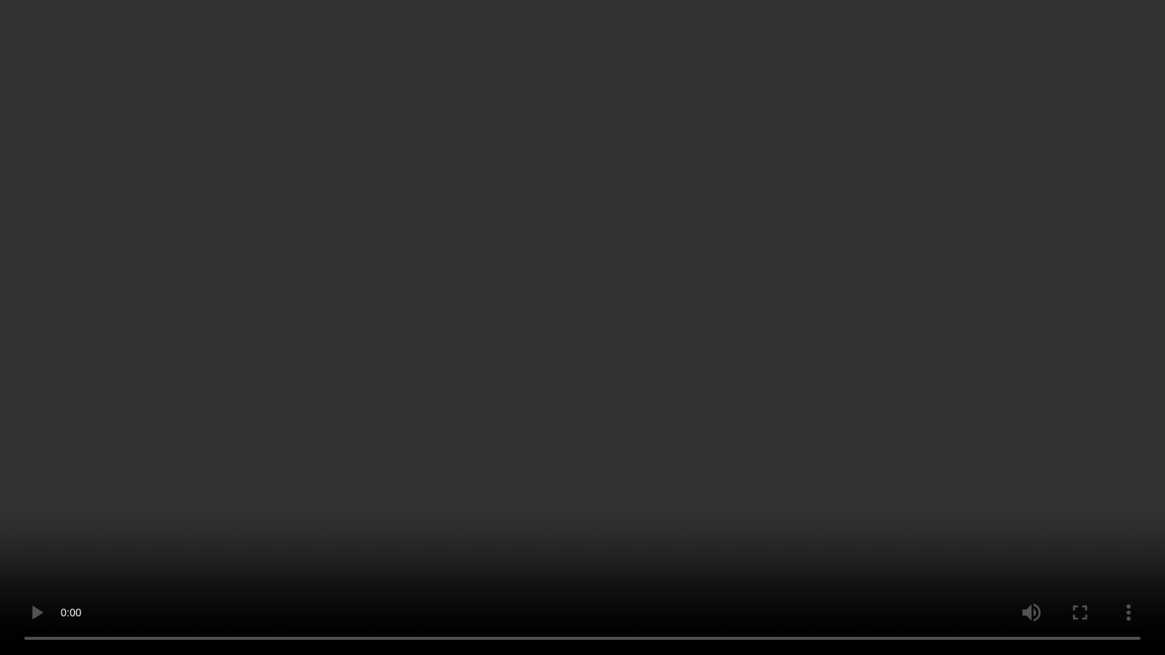
click at [767, 394] on video at bounding box center [582, 327] width 1165 height 655
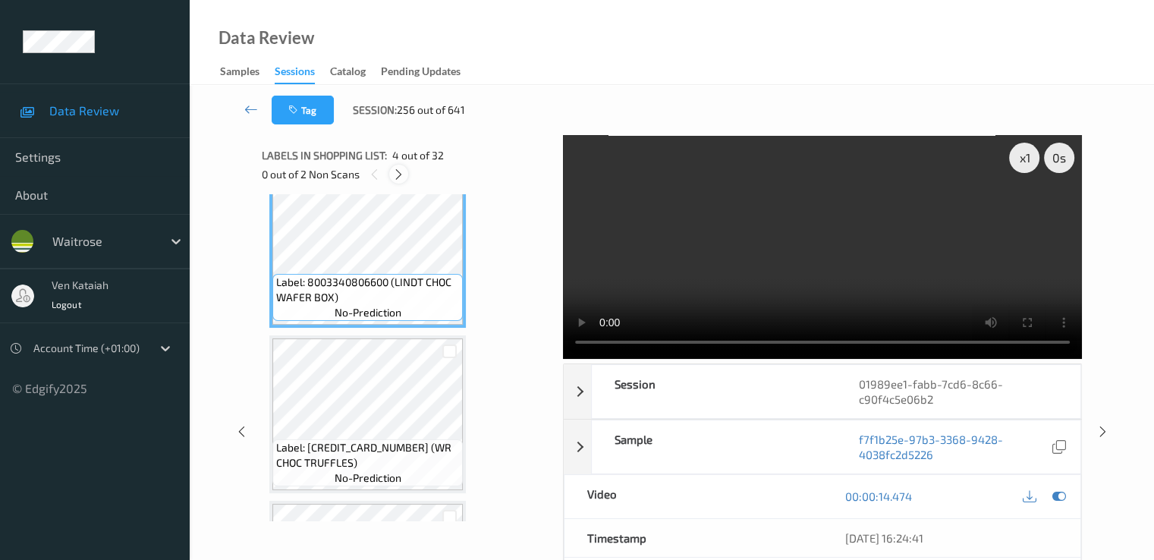
click at [404, 175] on icon at bounding box center [398, 175] width 13 height 14
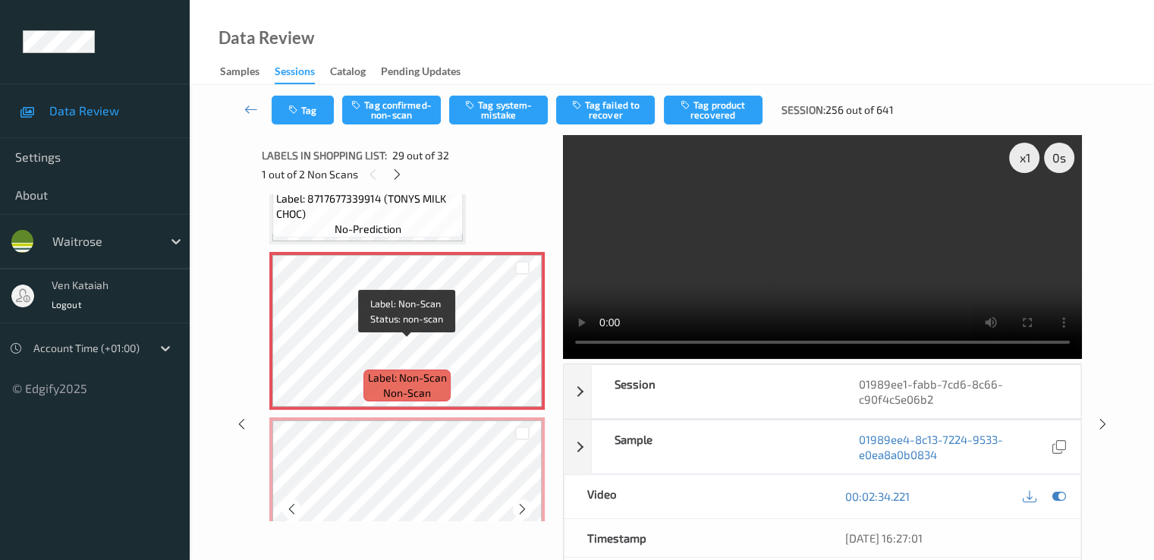
scroll to position [4473, 0]
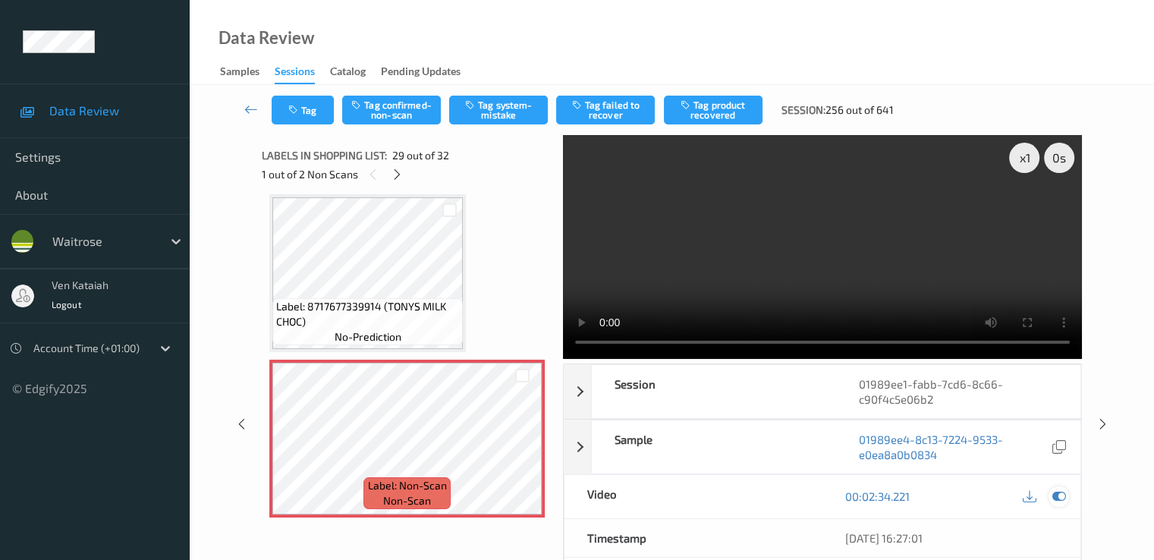
click at [1057, 495] on icon at bounding box center [1058, 496] width 14 height 14
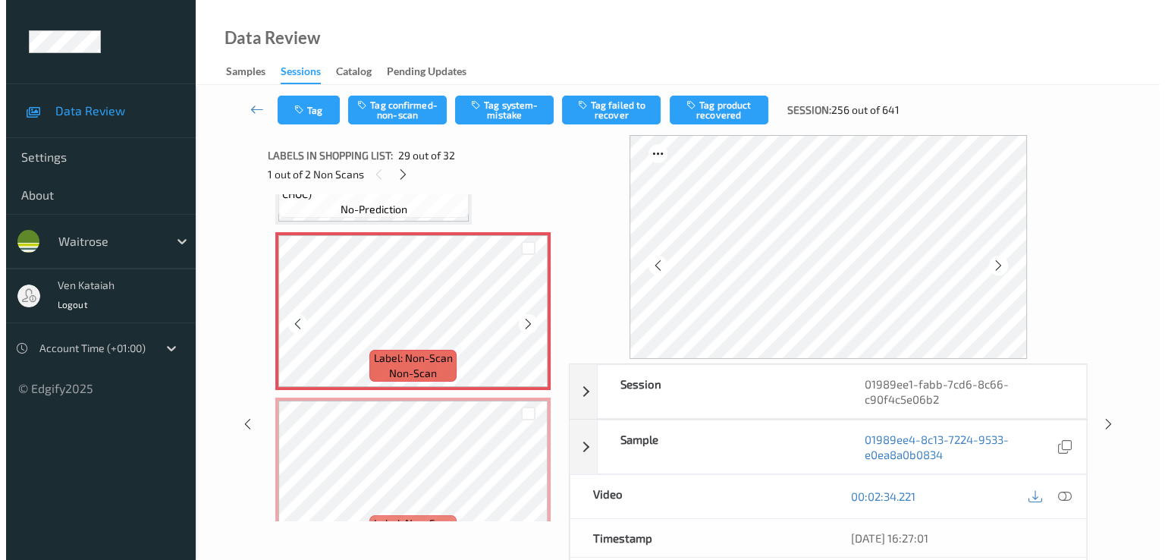
scroll to position [4624, 0]
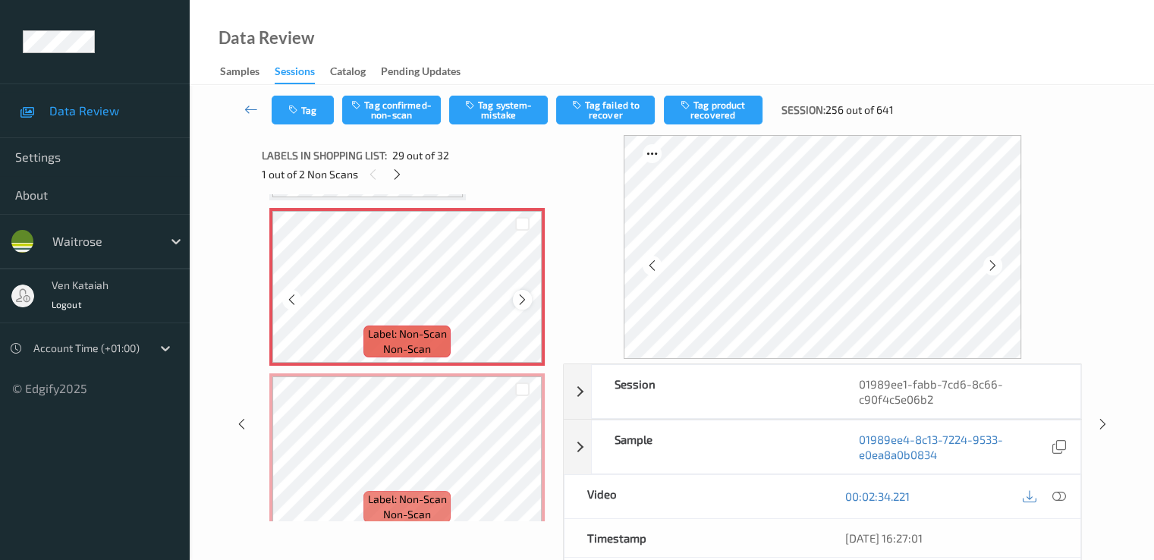
click at [513, 296] on div at bounding box center [522, 299] width 19 height 19
click at [516, 299] on icon at bounding box center [522, 300] width 13 height 14
click at [522, 298] on icon at bounding box center [522, 300] width 13 height 14
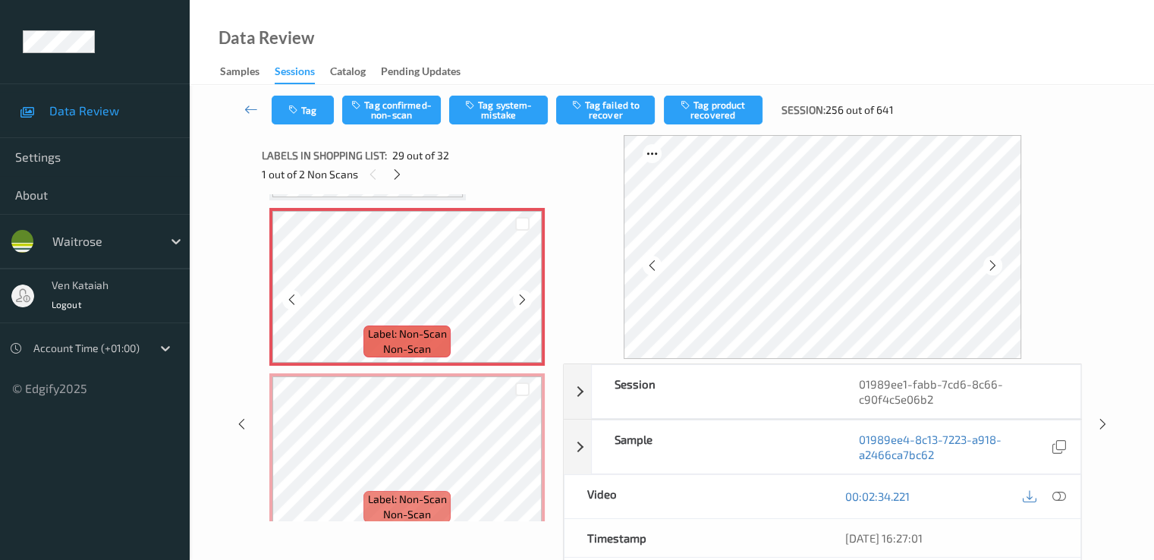
click at [522, 298] on icon at bounding box center [522, 300] width 13 height 14
click at [522, 108] on button "Tag system-mistake" at bounding box center [498, 110] width 99 height 29
click at [316, 109] on button "Tag" at bounding box center [303, 110] width 62 height 29
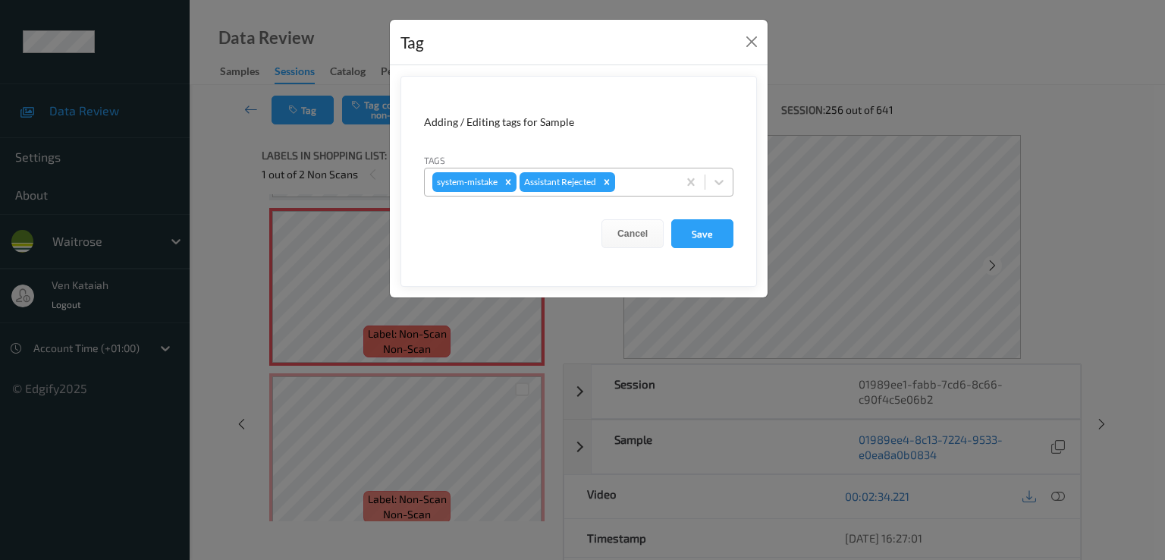
click at [621, 178] on input "text" at bounding box center [619, 181] width 2 height 15
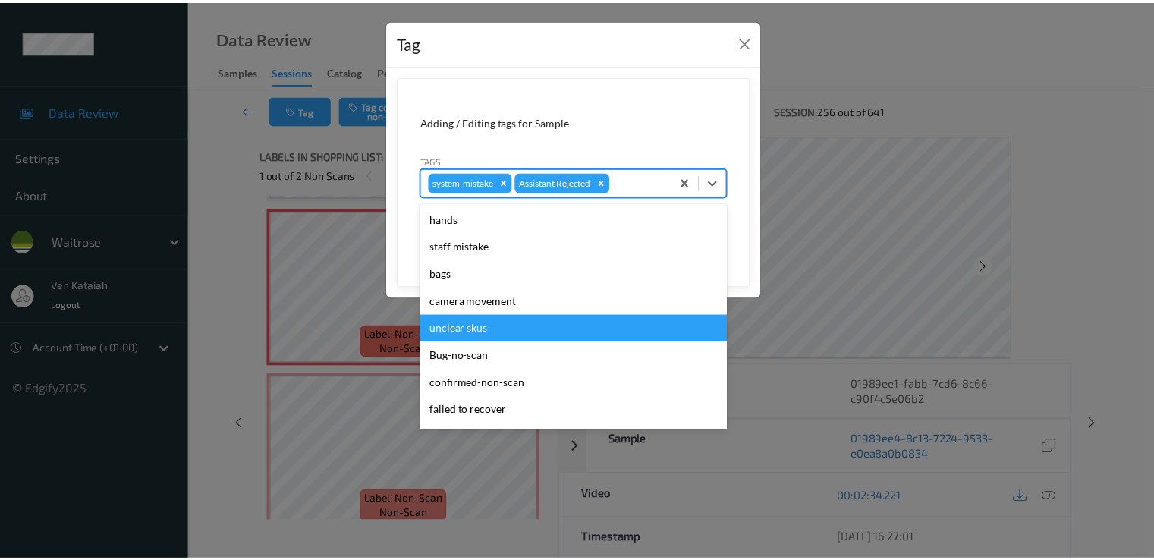
scroll to position [297, 0]
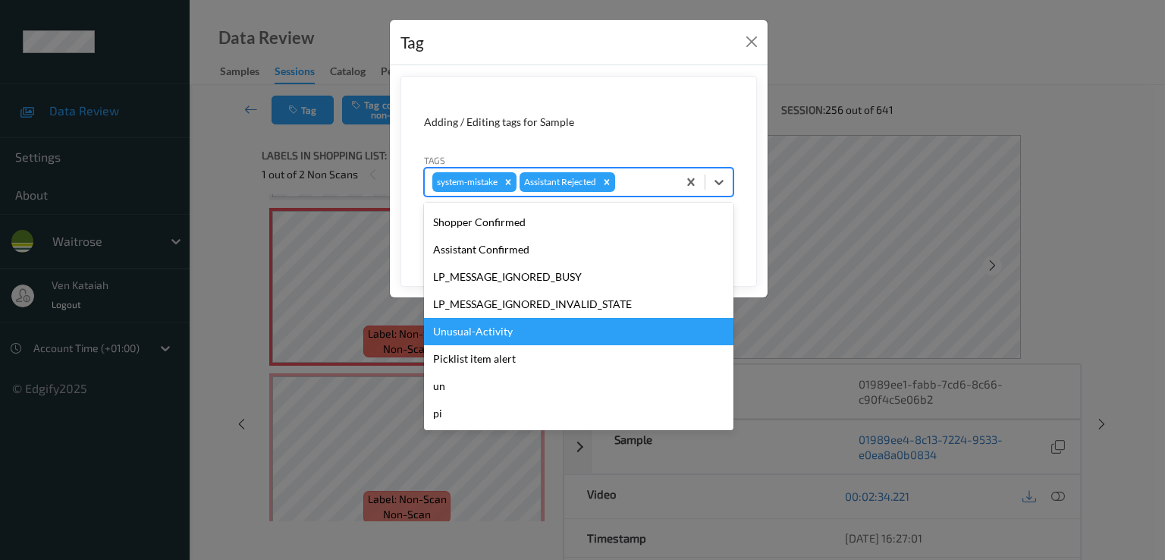
click at [510, 325] on div "Unusual-Activity" at bounding box center [578, 331] width 309 height 27
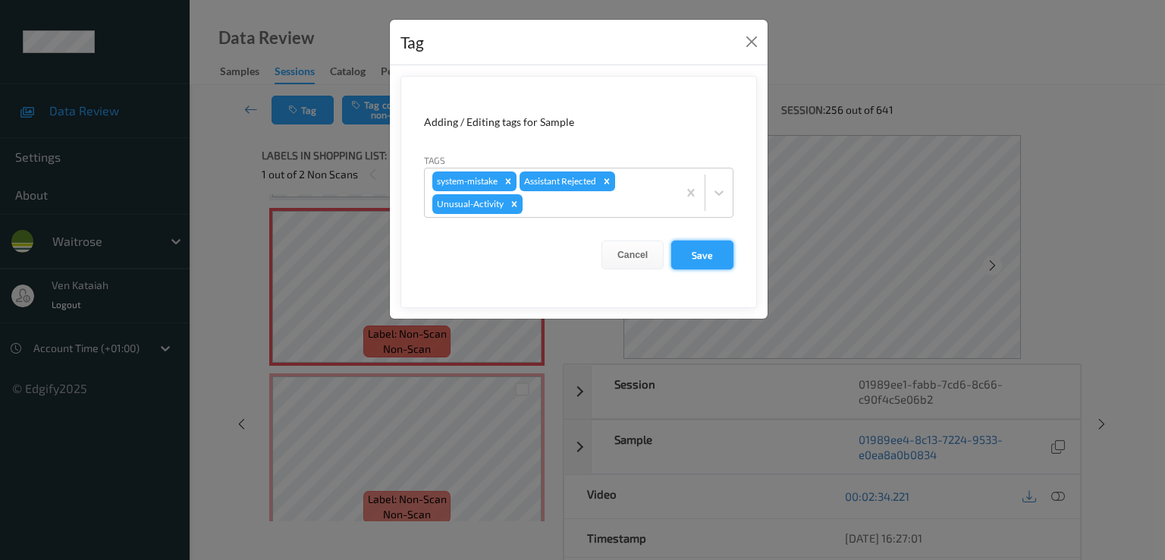
click at [726, 247] on button "Save" at bounding box center [702, 254] width 62 height 29
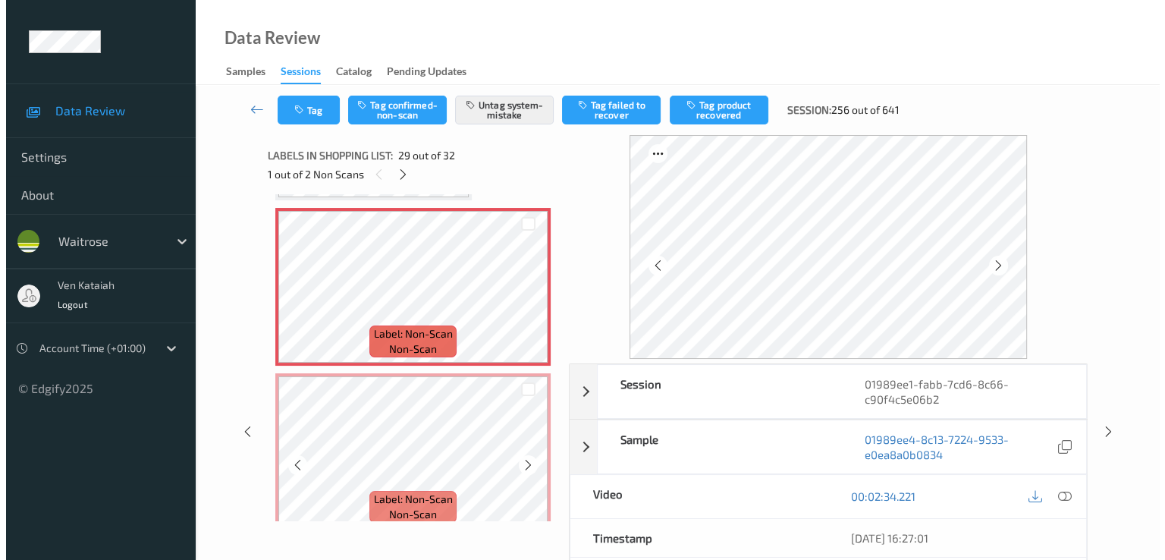
scroll to position [4776, 0]
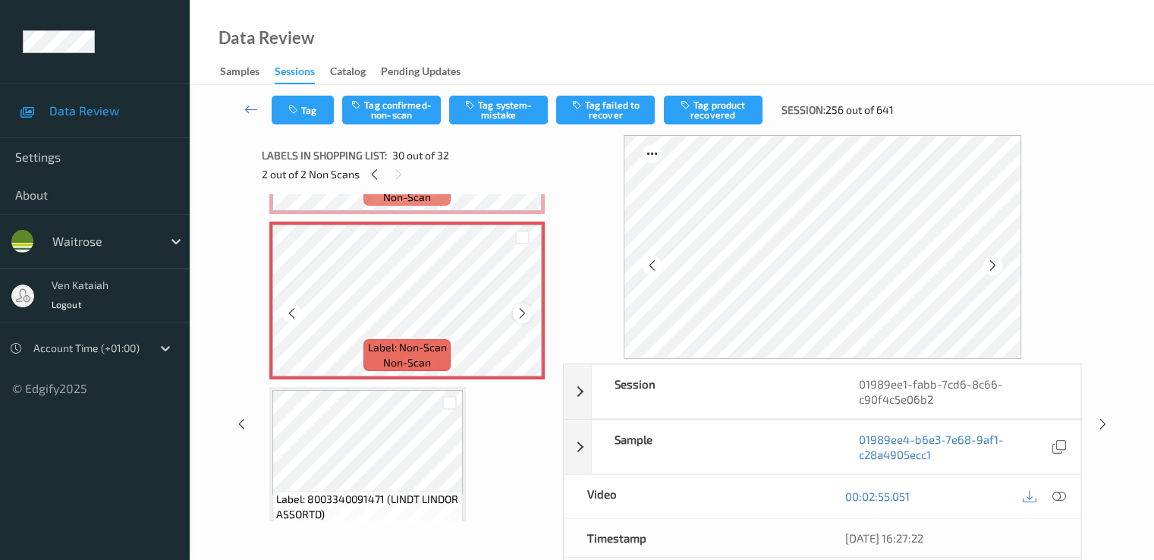
click at [520, 312] on icon at bounding box center [522, 313] width 13 height 14
click at [508, 107] on button "Tag system-mistake" at bounding box center [498, 110] width 99 height 29
click at [300, 128] on div "Tag Tag confirmed-non-scan Untag system-mistake Tag failed to recover Tag produ…" at bounding box center [672, 110] width 902 height 50
click at [306, 115] on button "Tag" at bounding box center [303, 110] width 62 height 29
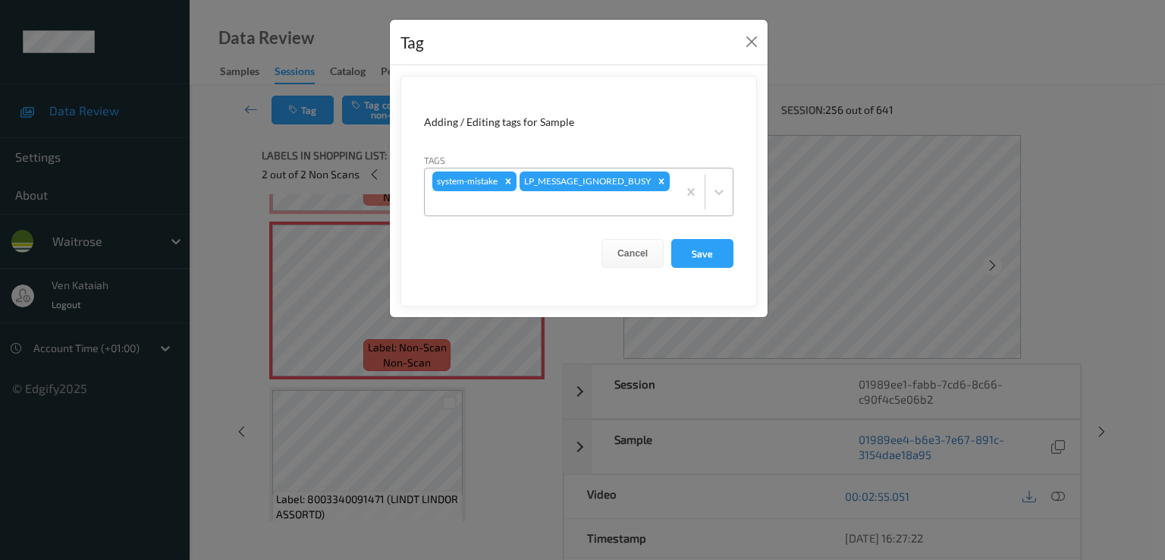
click at [566, 207] on div at bounding box center [550, 203] width 237 height 18
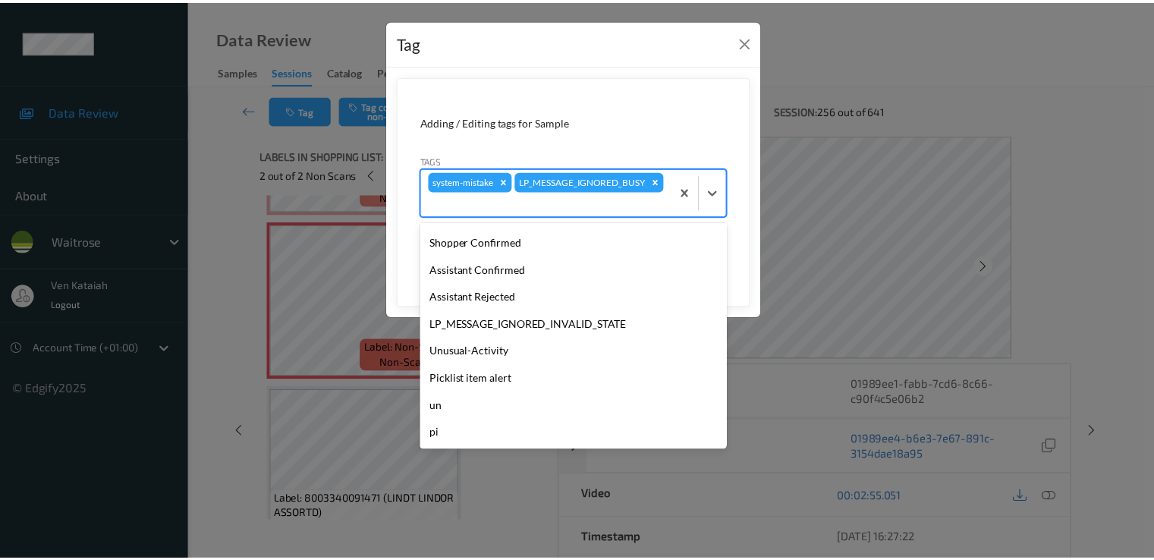
scroll to position [297, 0]
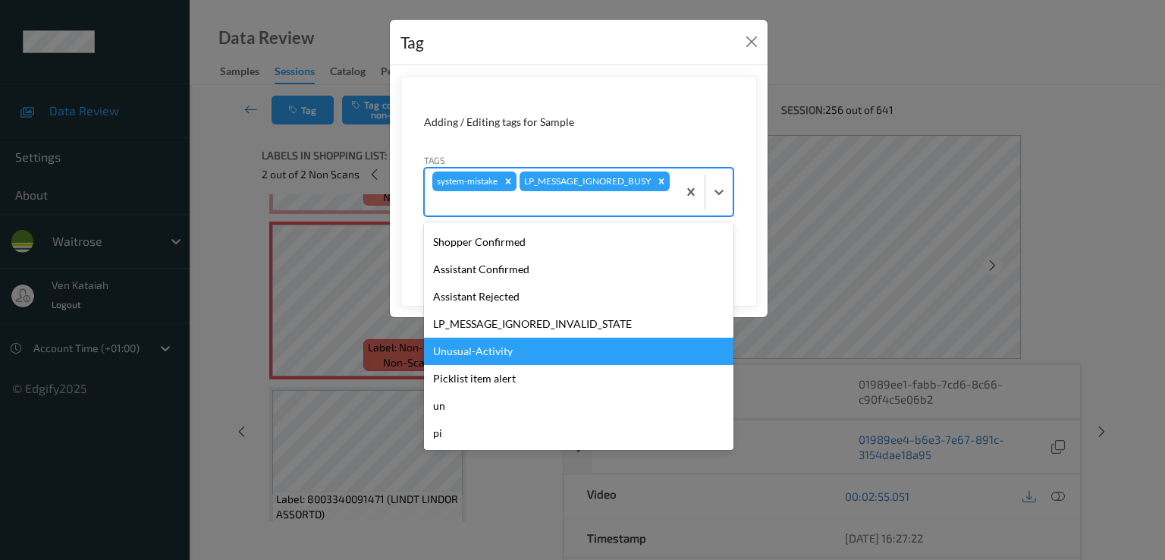
click at [480, 349] on div "Unusual-Activity" at bounding box center [578, 351] width 309 height 27
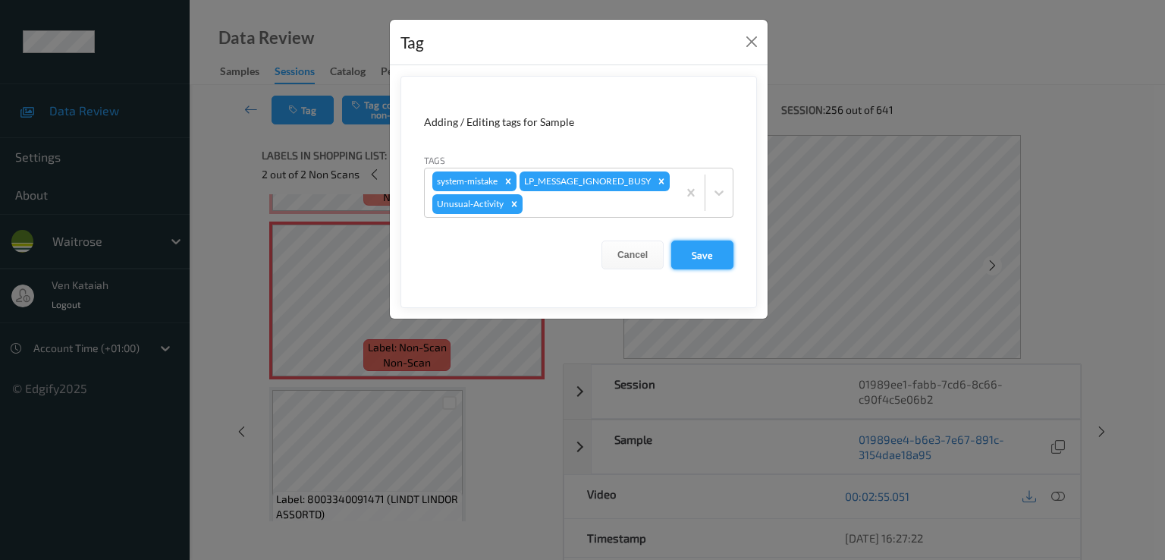
click at [690, 253] on button "Save" at bounding box center [702, 254] width 62 height 29
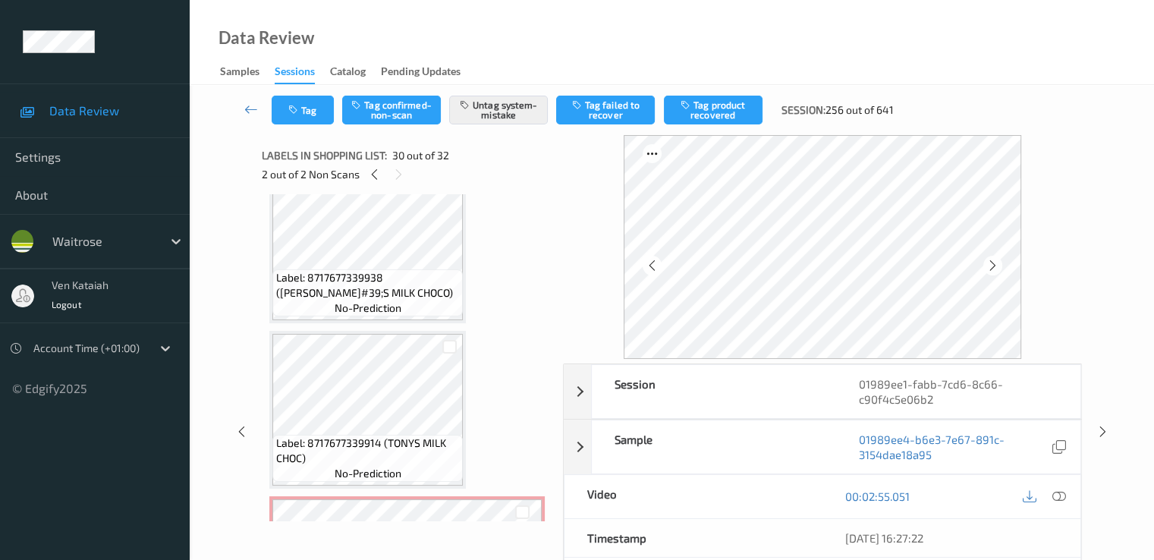
scroll to position [4169, 0]
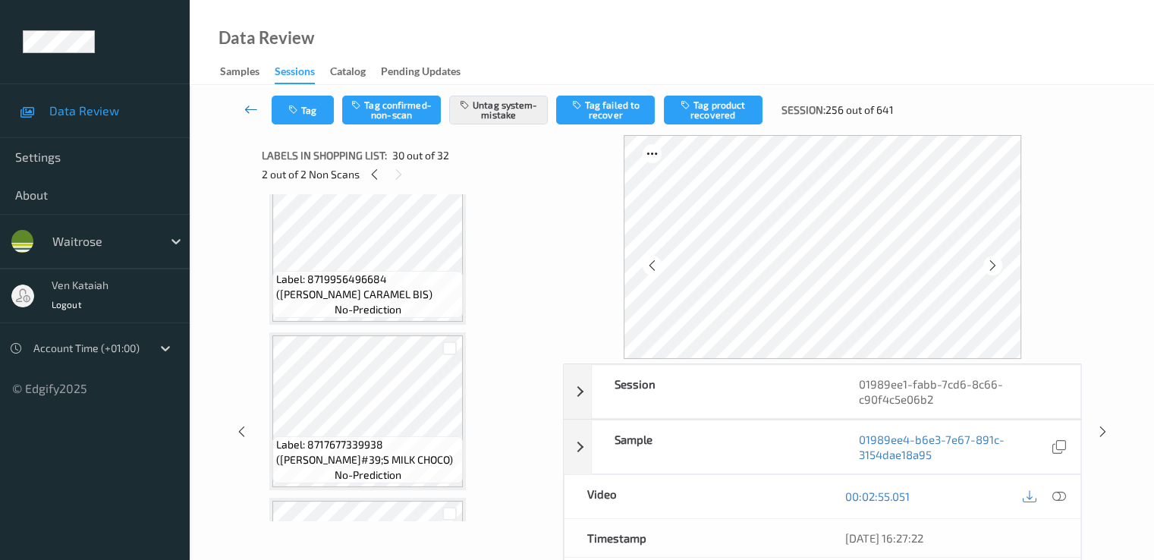
click at [259, 110] on link at bounding box center [251, 110] width 40 height 29
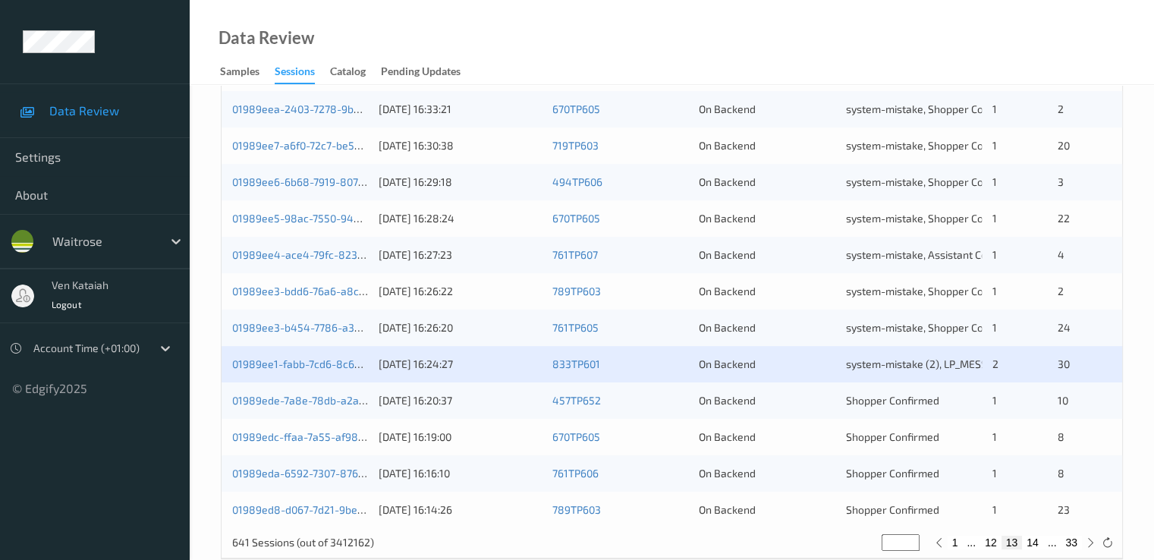
scroll to position [701, 0]
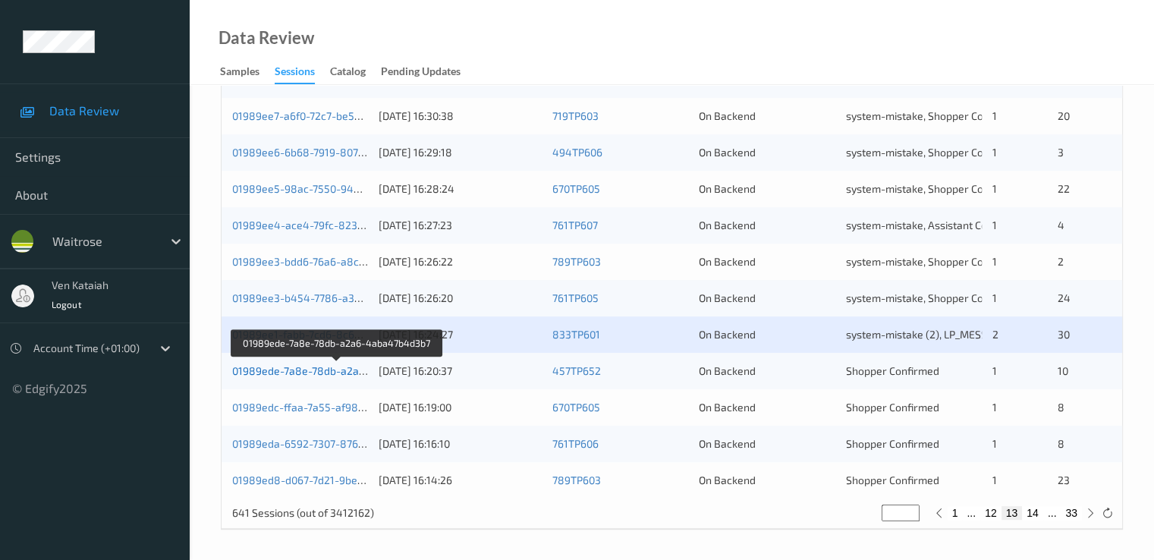
click at [298, 372] on link "01989ede-7a8e-78db-a2a6-4aba47b4d3b7" at bounding box center [337, 370] width 211 height 13
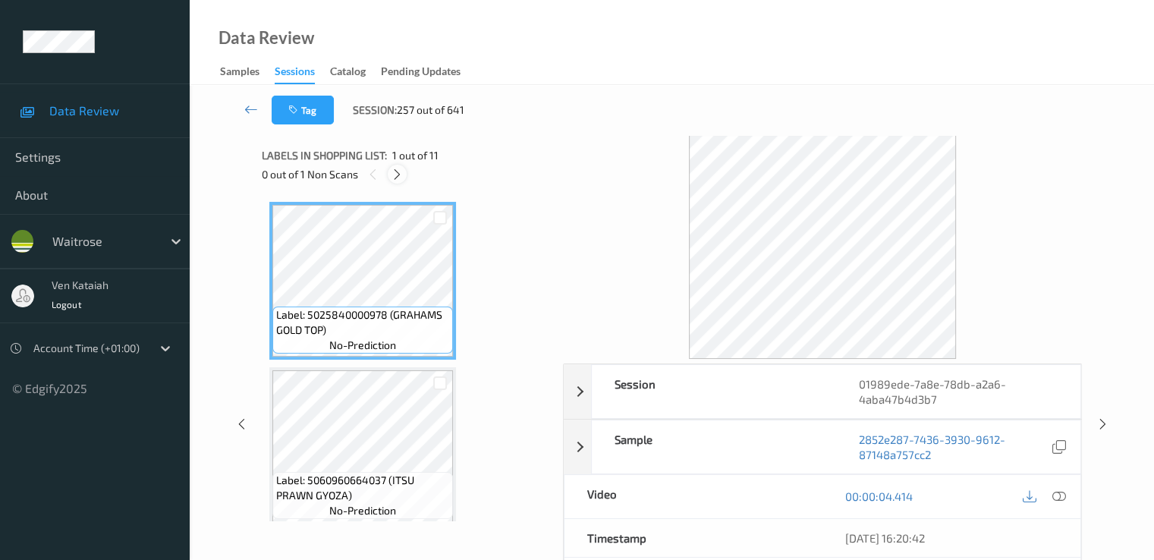
click at [398, 177] on icon at bounding box center [397, 175] width 13 height 14
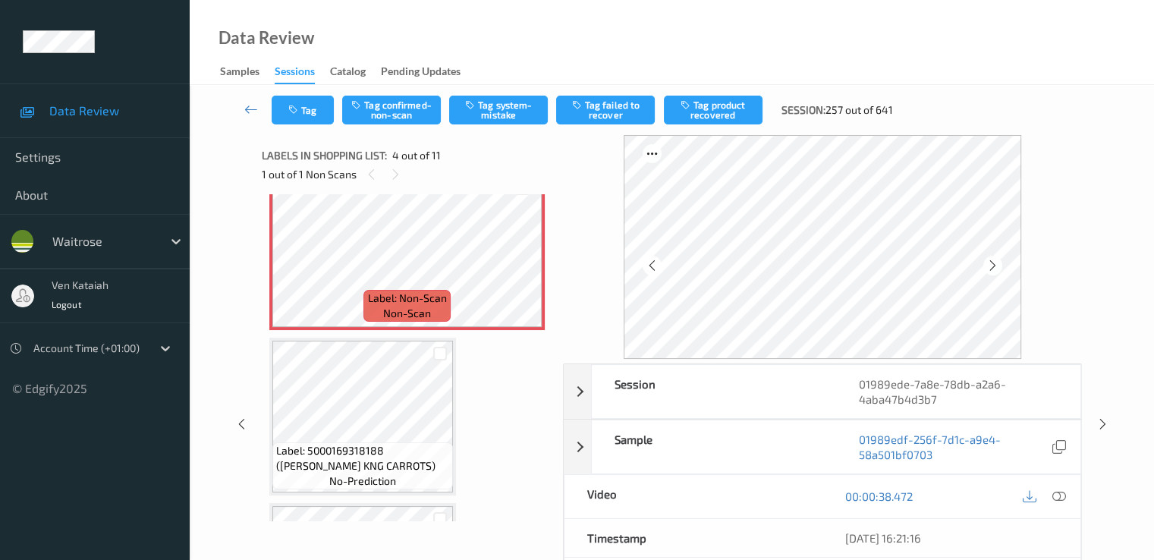
scroll to position [338, 0]
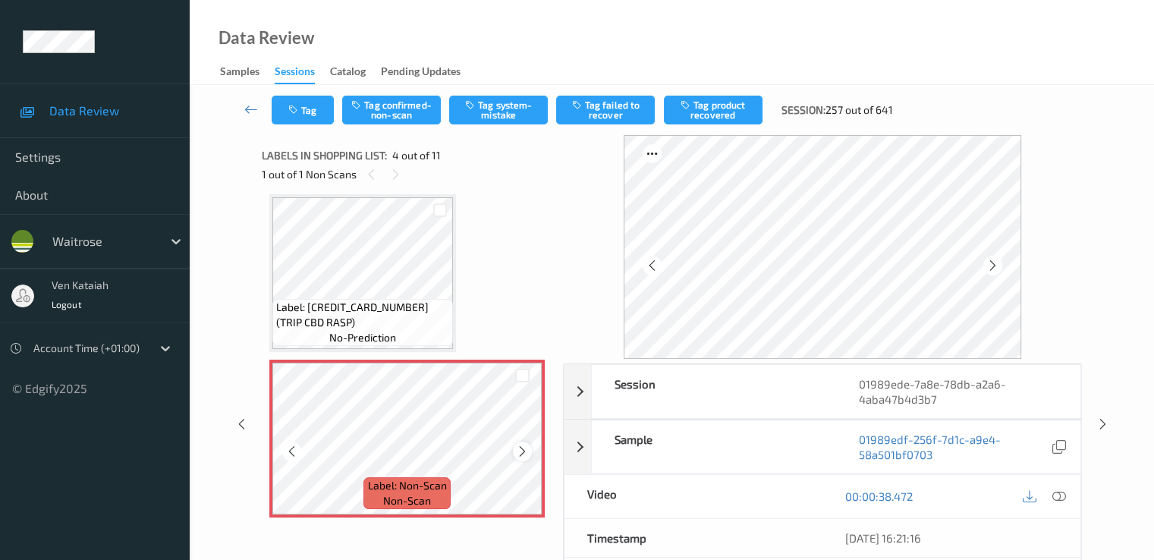
click at [525, 445] on icon at bounding box center [522, 452] width 13 height 14
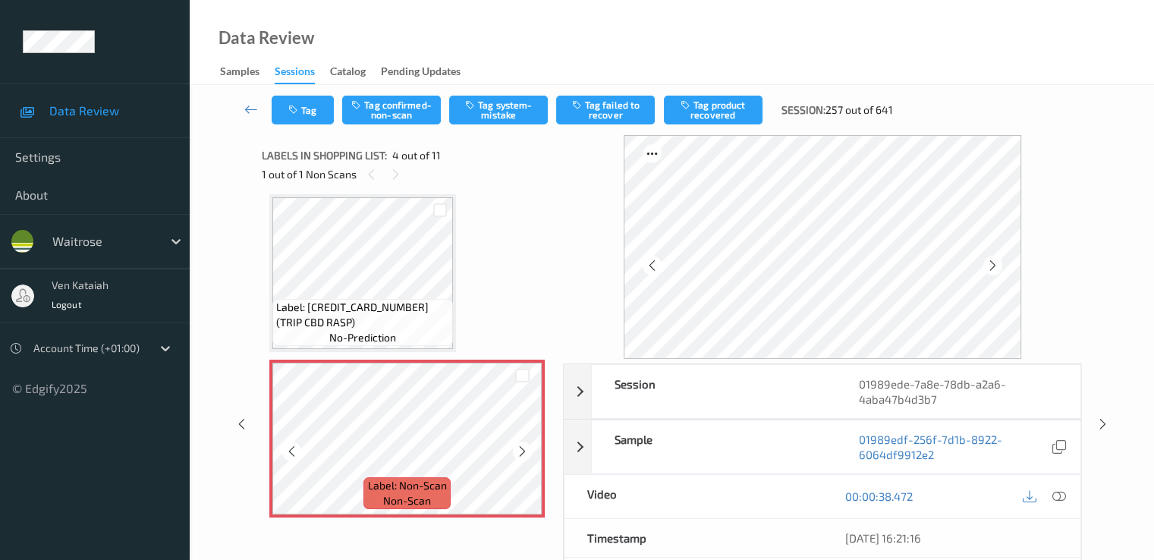
click at [525, 445] on icon at bounding box center [522, 452] width 13 height 14
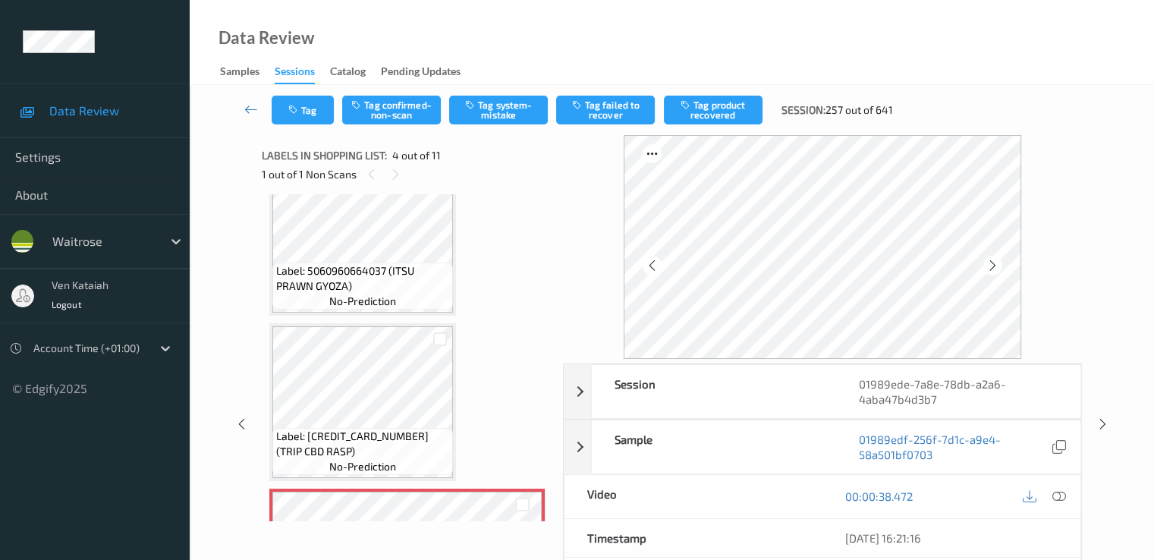
scroll to position [187, 0]
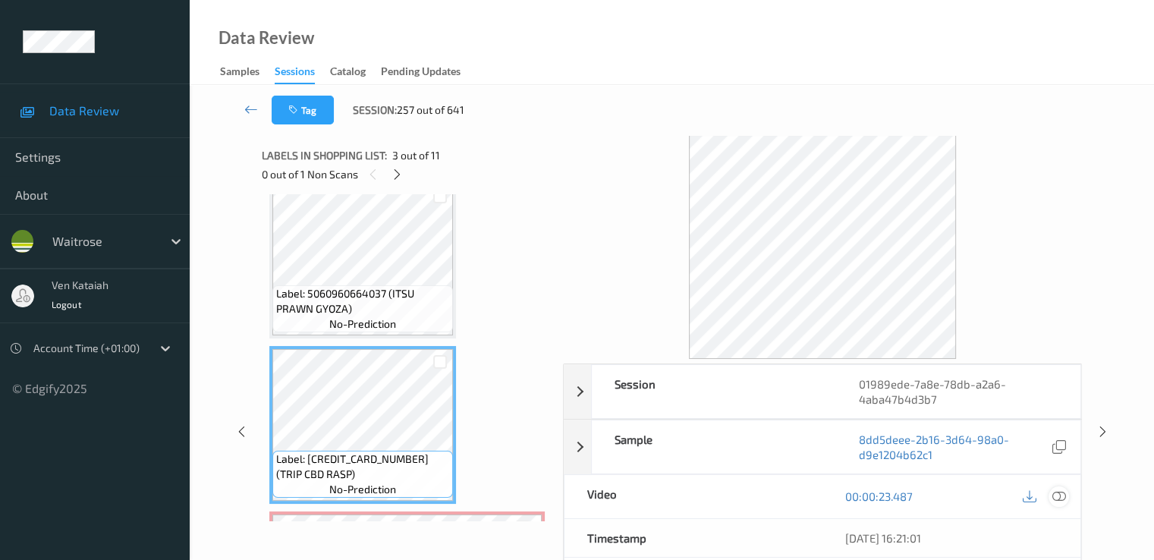
click at [1056, 492] on icon at bounding box center [1058, 496] width 14 height 14
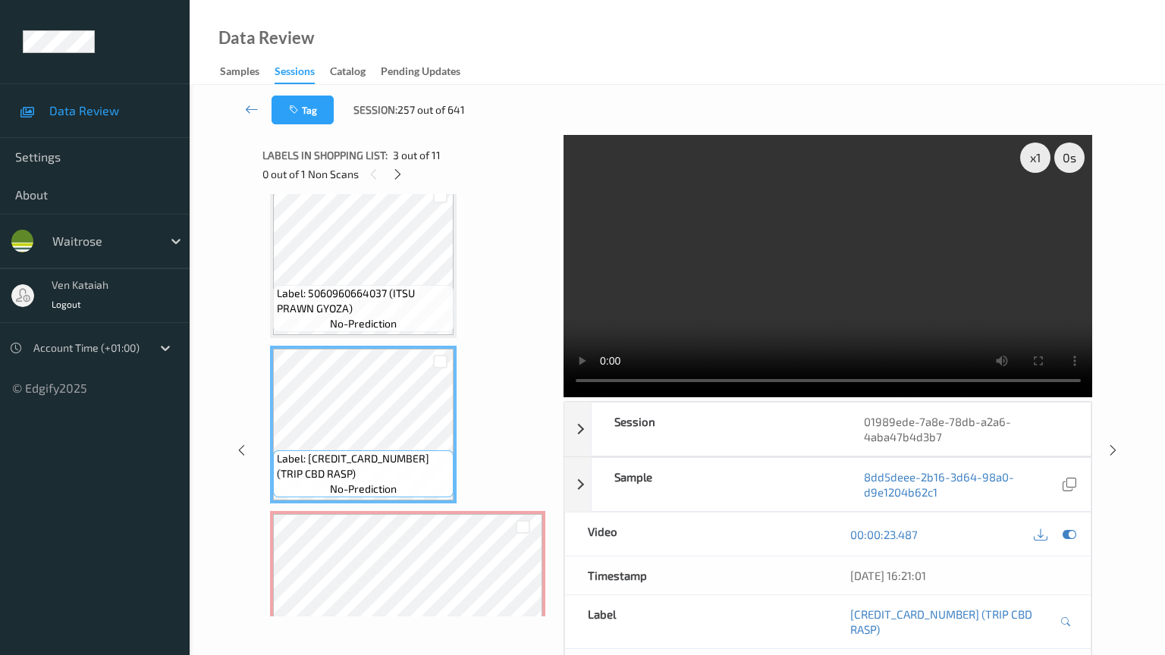
click at [564, 397] on video at bounding box center [828, 266] width 529 height 262
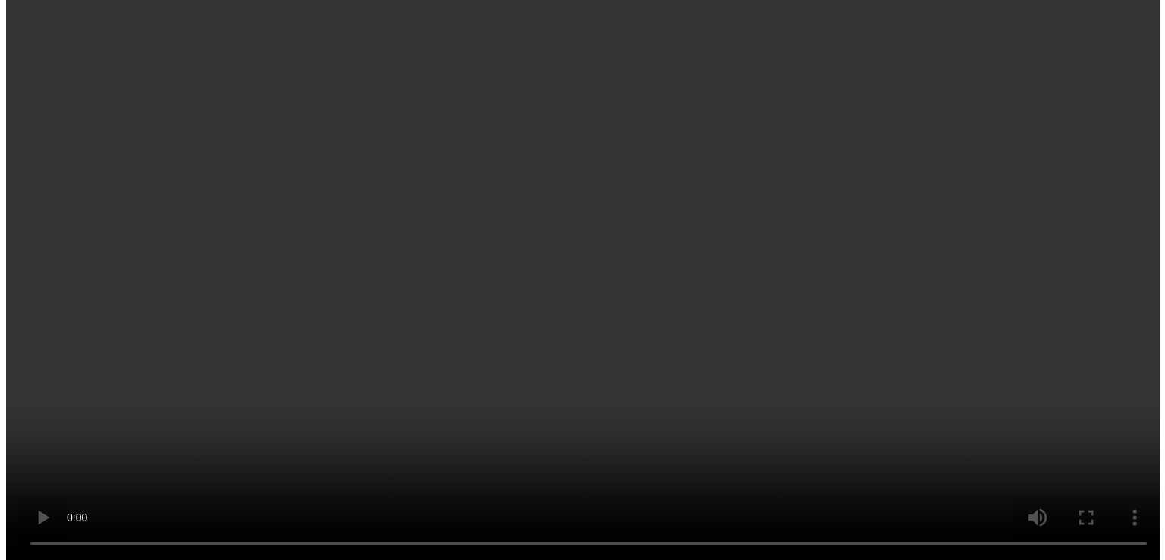
scroll to position [490, 0]
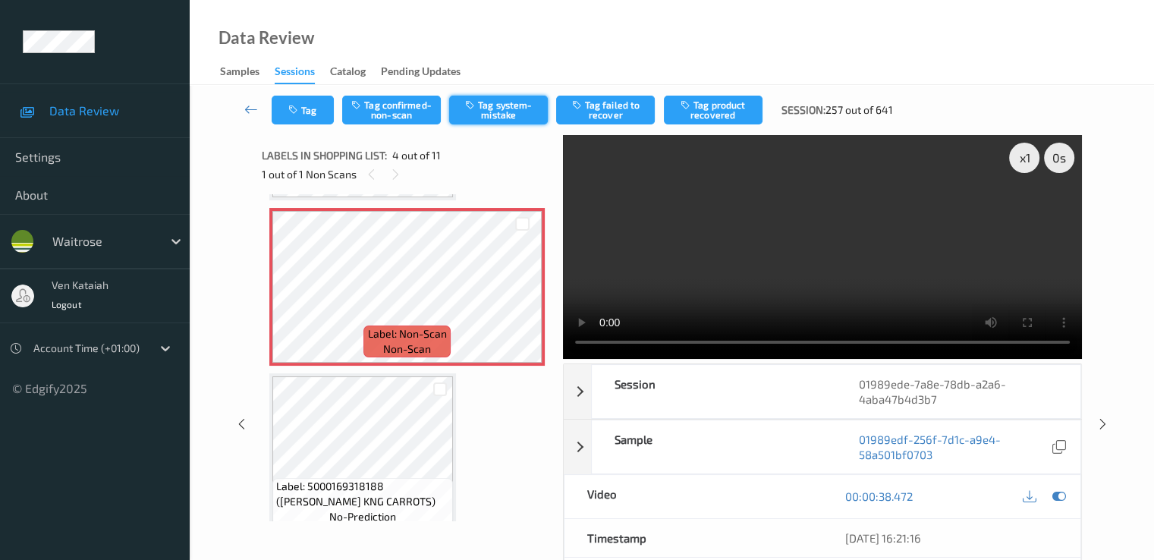
click at [460, 108] on button "Tag system-mistake" at bounding box center [498, 110] width 99 height 29
click at [297, 112] on icon "button" at bounding box center [294, 110] width 13 height 11
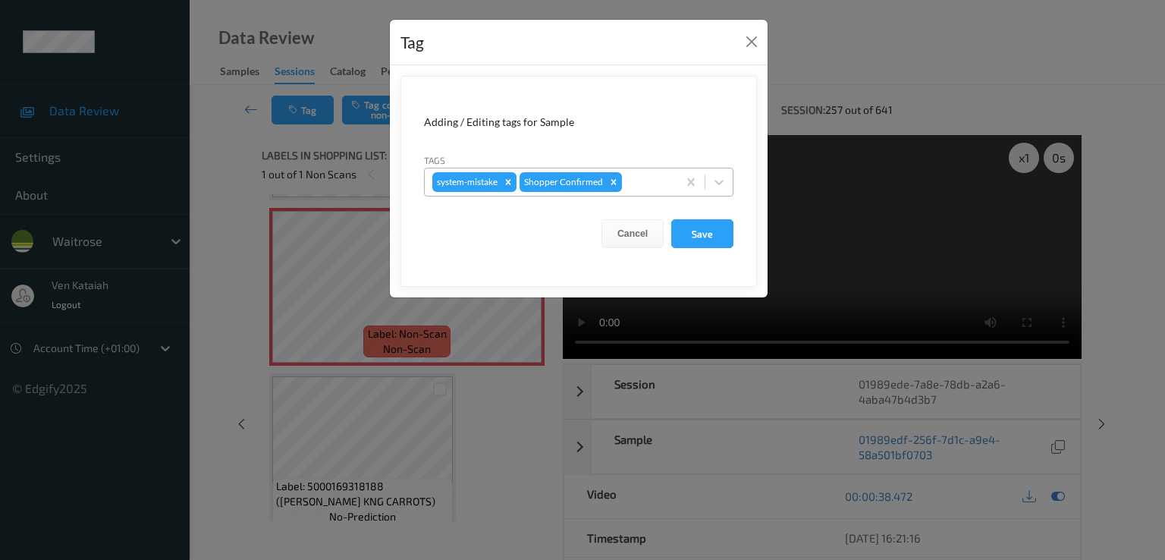
click at [638, 181] on div at bounding box center [647, 182] width 45 height 18
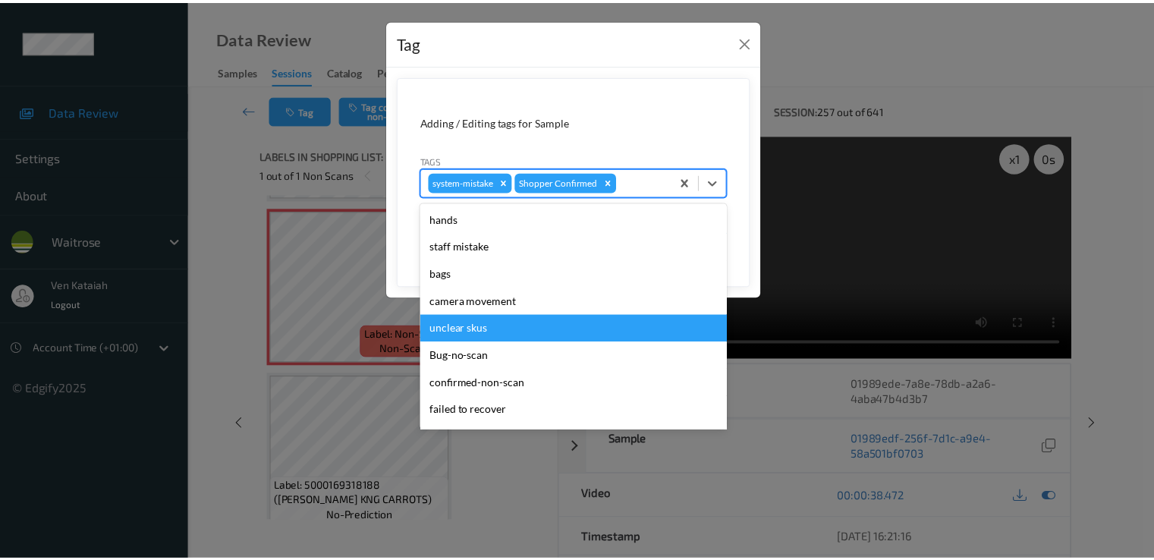
scroll to position [297, 0]
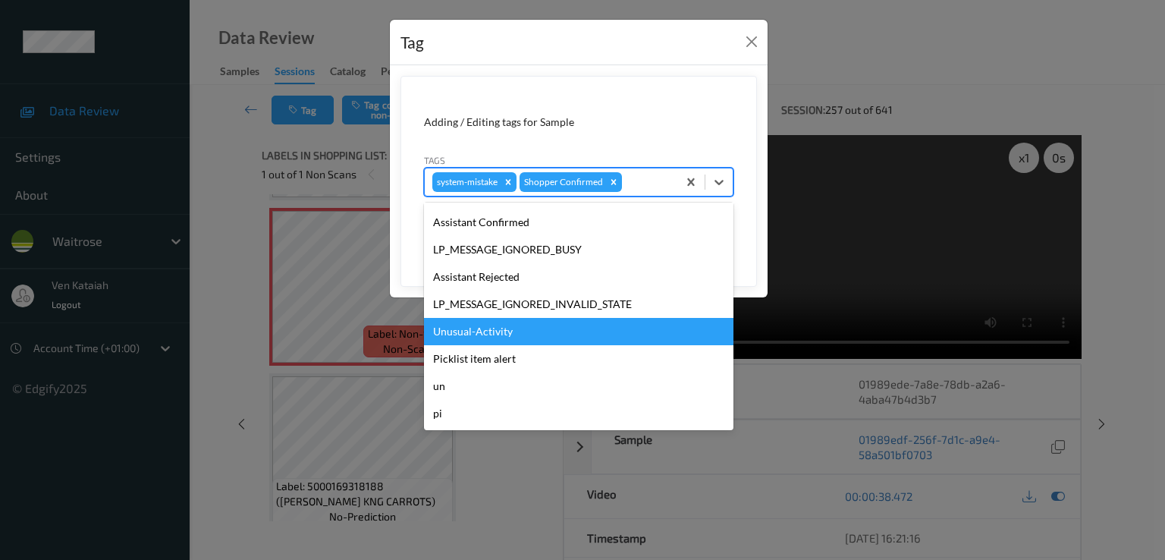
click at [493, 328] on div "Unusual-Activity" at bounding box center [578, 331] width 309 height 27
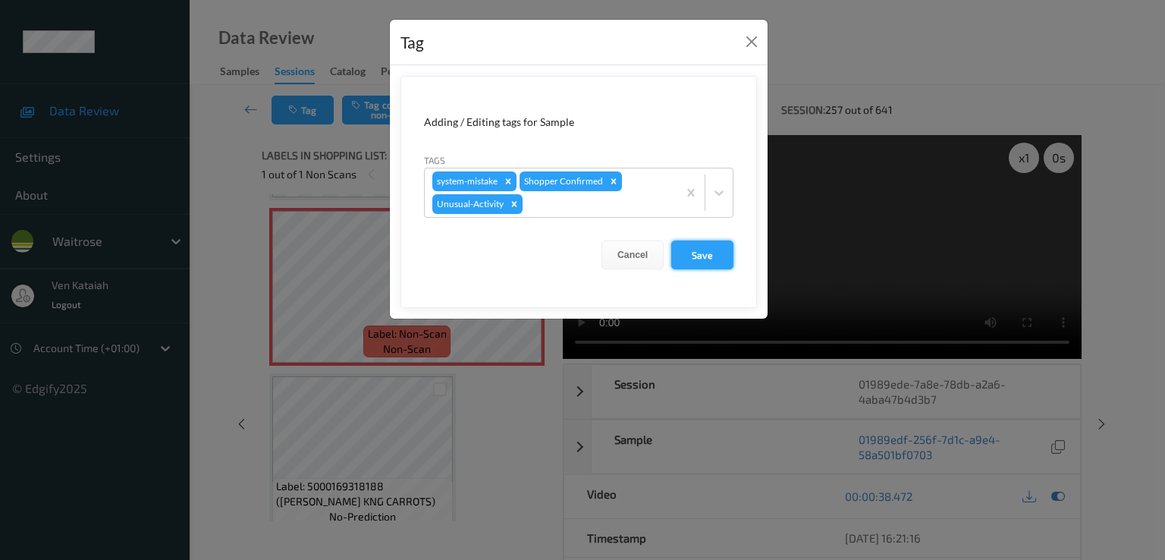
click at [706, 256] on button "Save" at bounding box center [702, 254] width 62 height 29
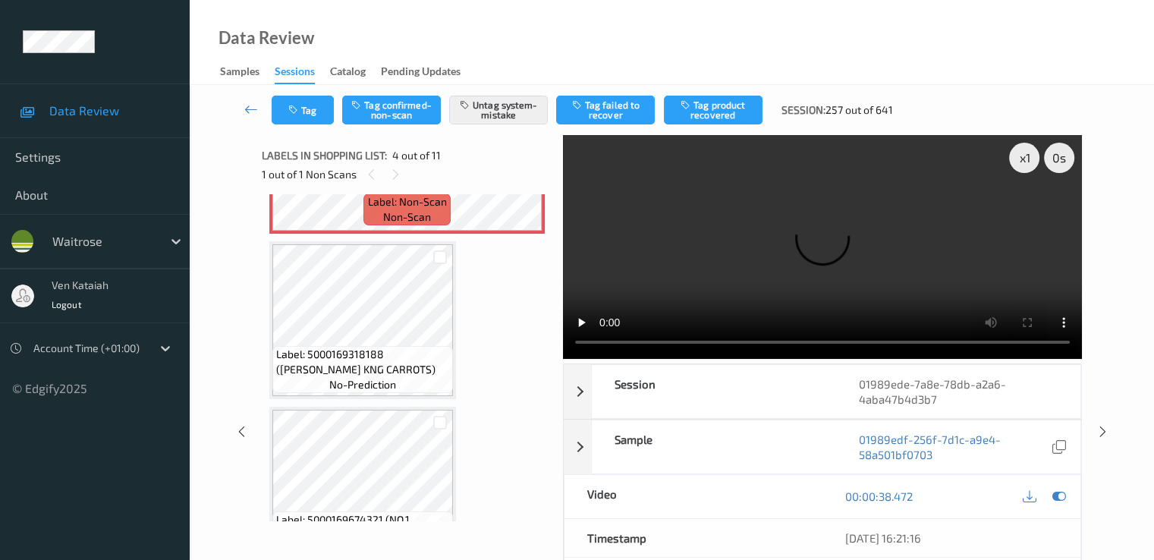
scroll to position [642, 0]
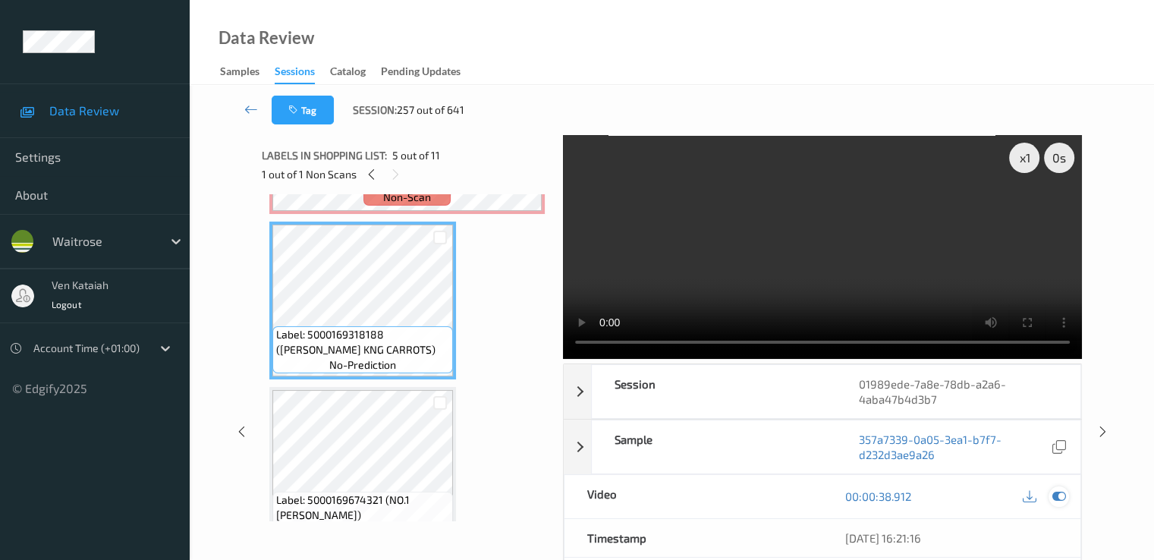
click at [1061, 487] on div at bounding box center [1058, 496] width 20 height 20
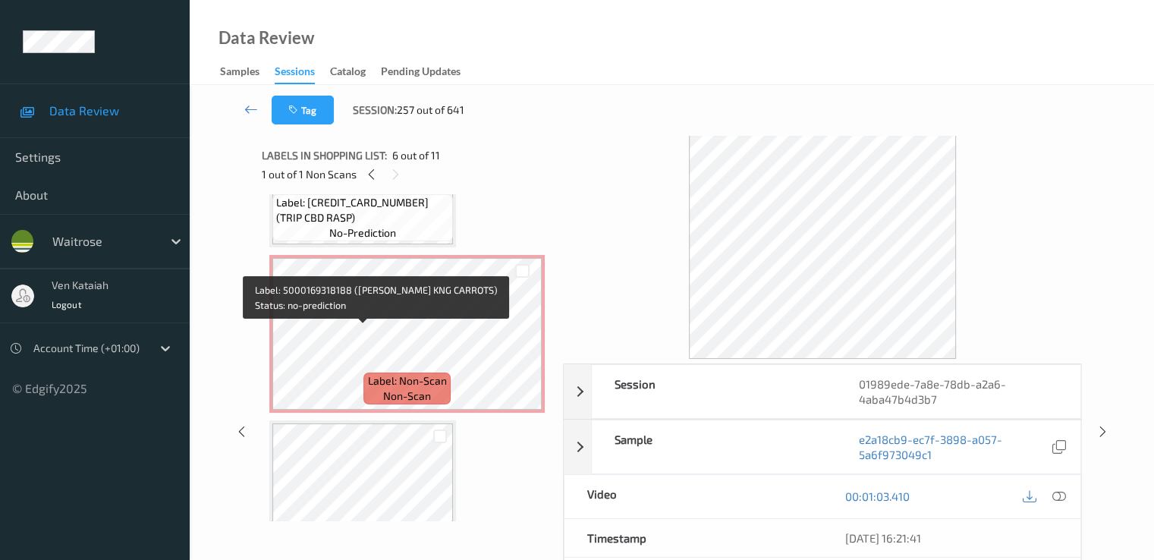
scroll to position [338, 0]
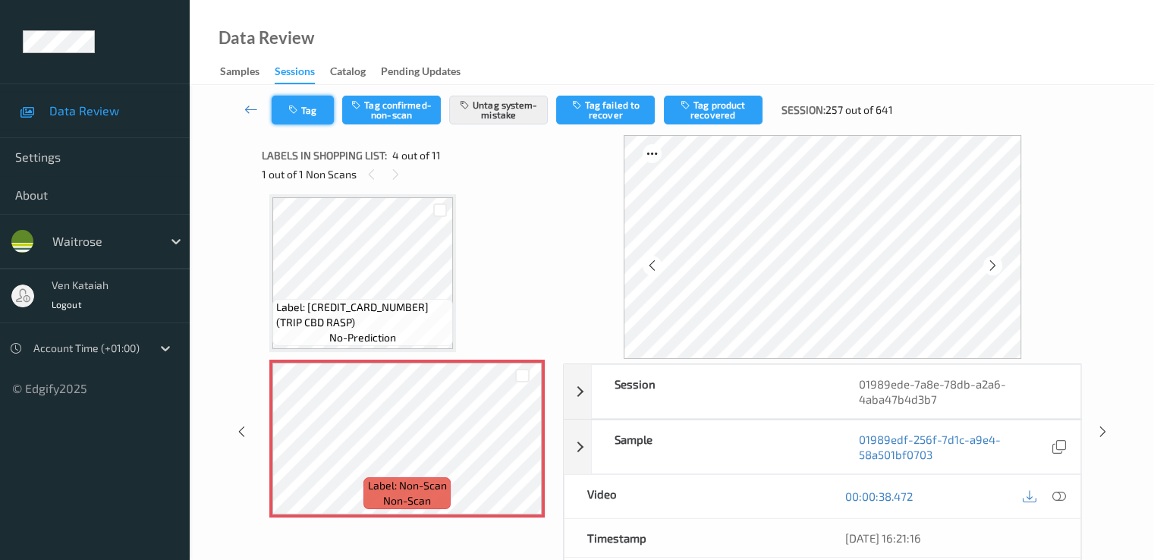
click at [303, 117] on button "Tag" at bounding box center [303, 110] width 62 height 29
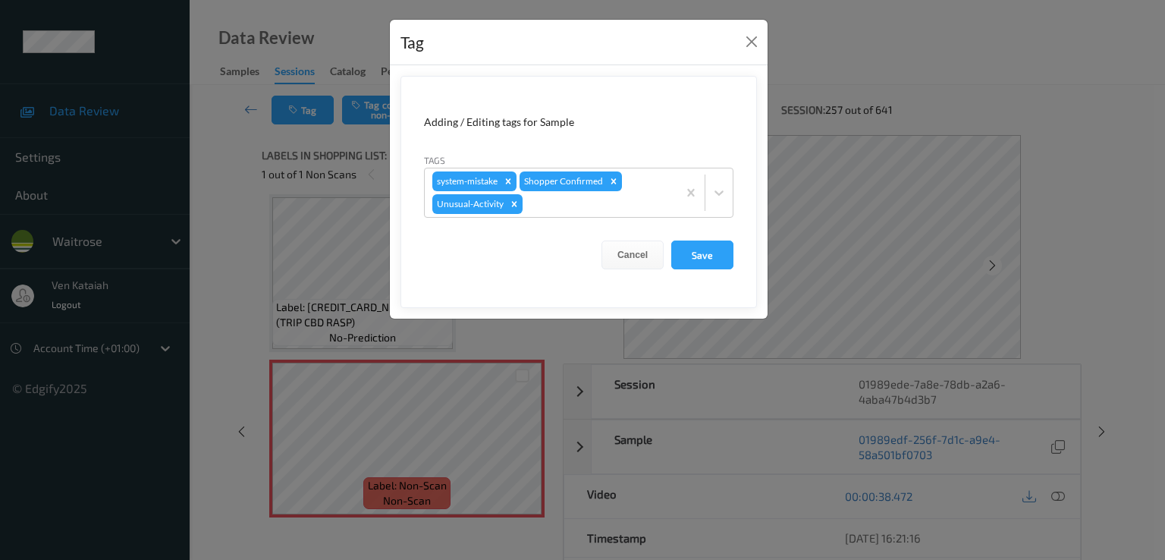
click at [255, 105] on div "Tag Adding / Editing tags for Sample Tags system-mistake Shopper Confirmed Unus…" at bounding box center [582, 280] width 1165 height 560
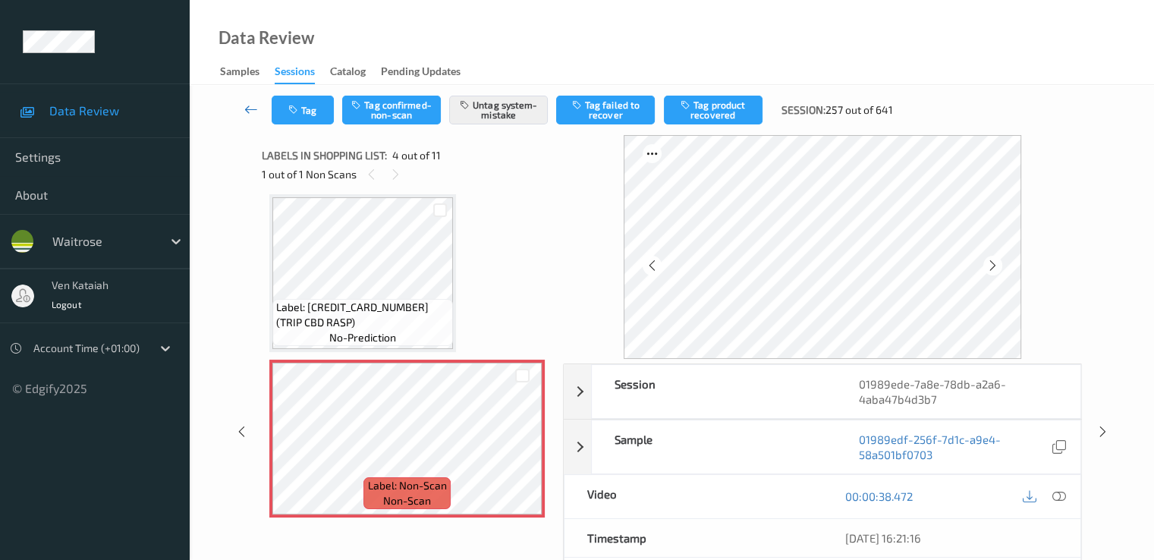
click at [246, 106] on icon at bounding box center [251, 109] width 14 height 15
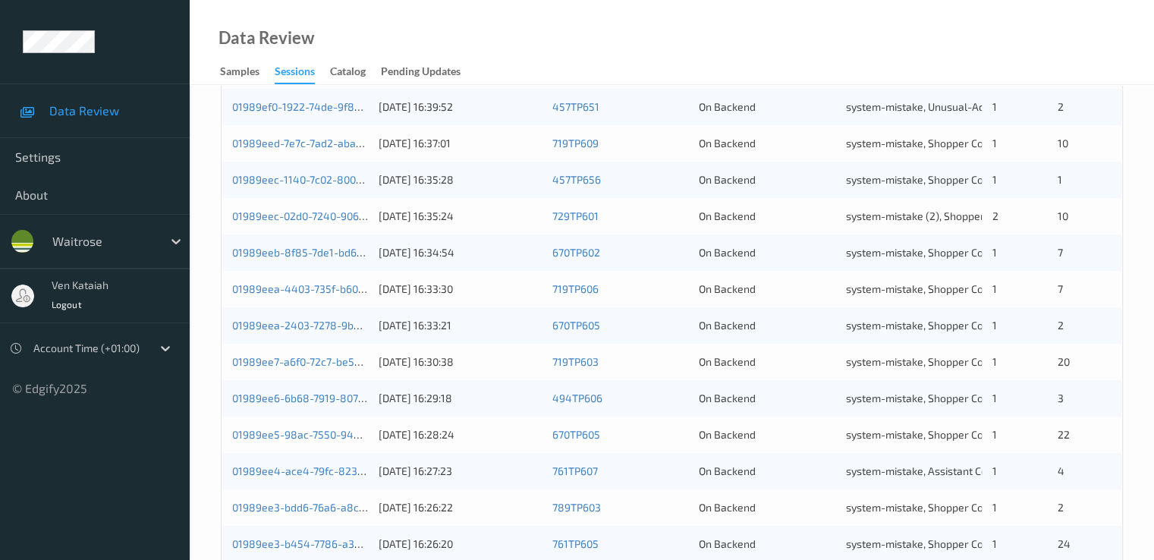
scroll to position [701, 0]
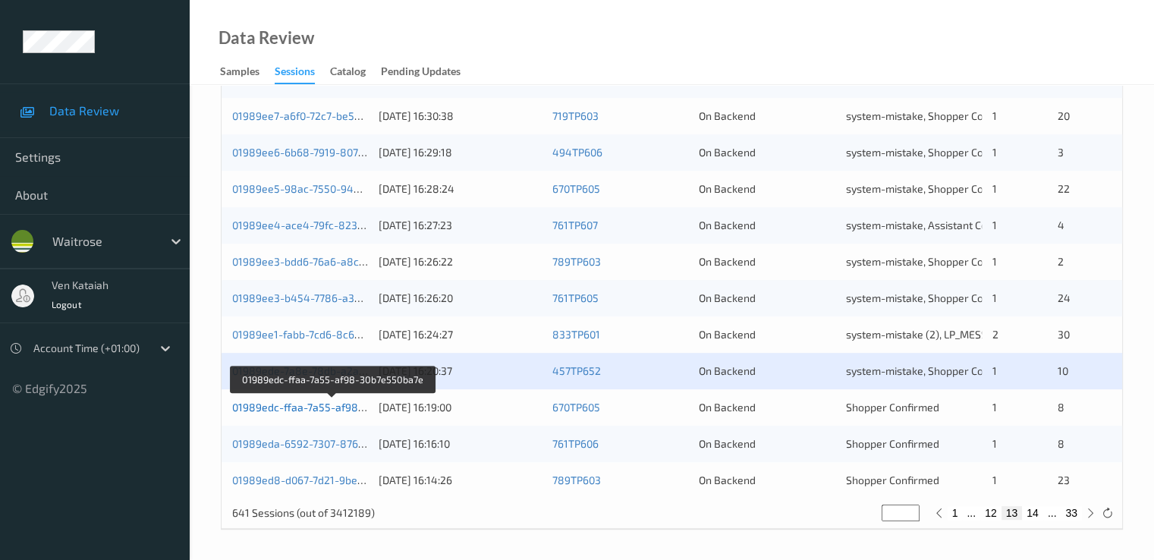
click at [330, 404] on link "01989edc-ffaa-7a55-af98-30b7e550ba7e" at bounding box center [333, 407] width 202 height 13
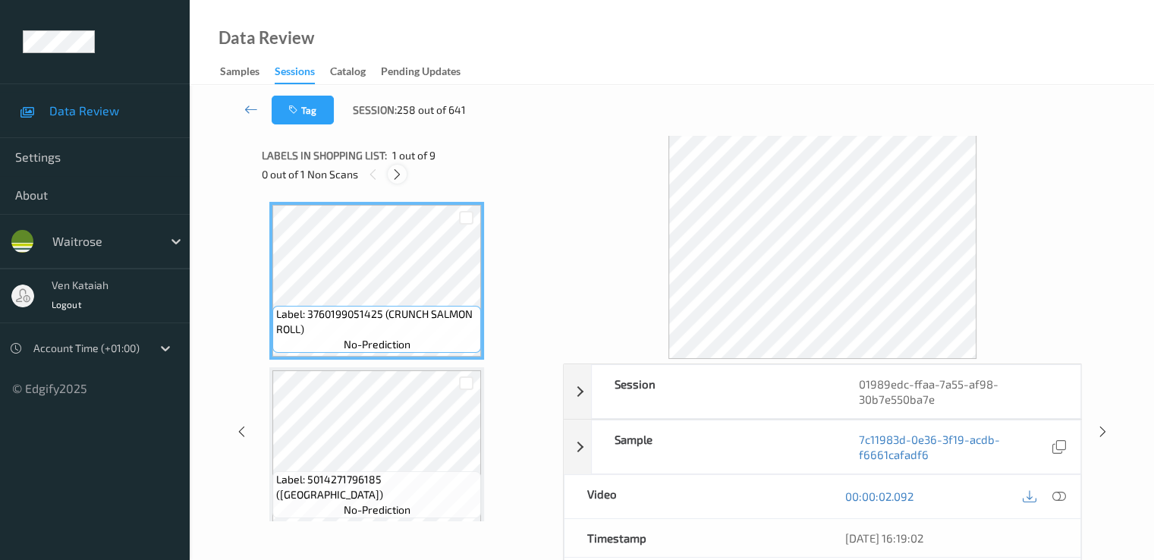
click at [401, 166] on div at bounding box center [397, 174] width 19 height 19
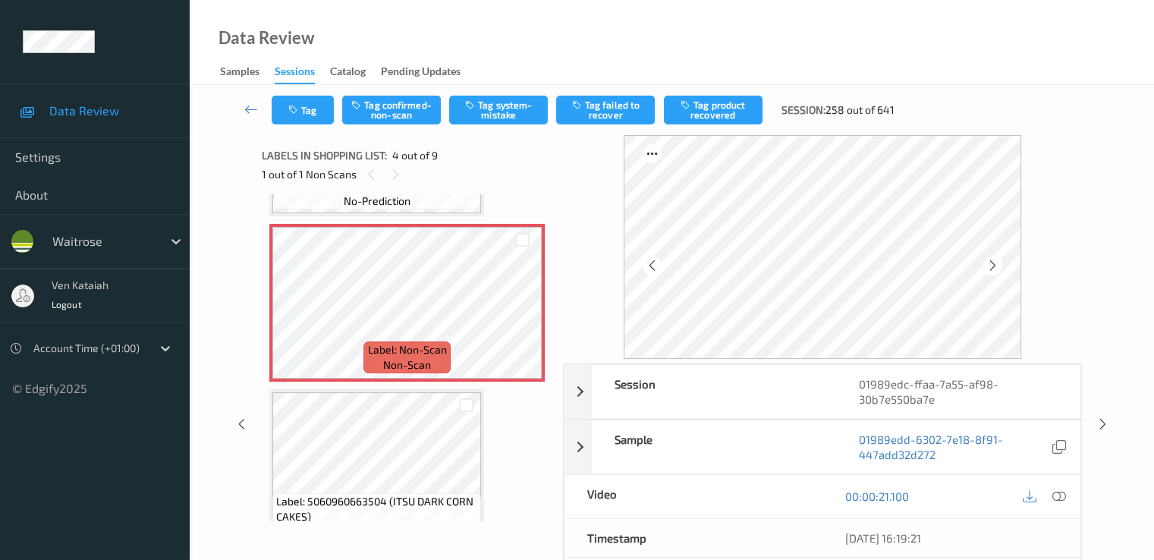
scroll to position [490, 0]
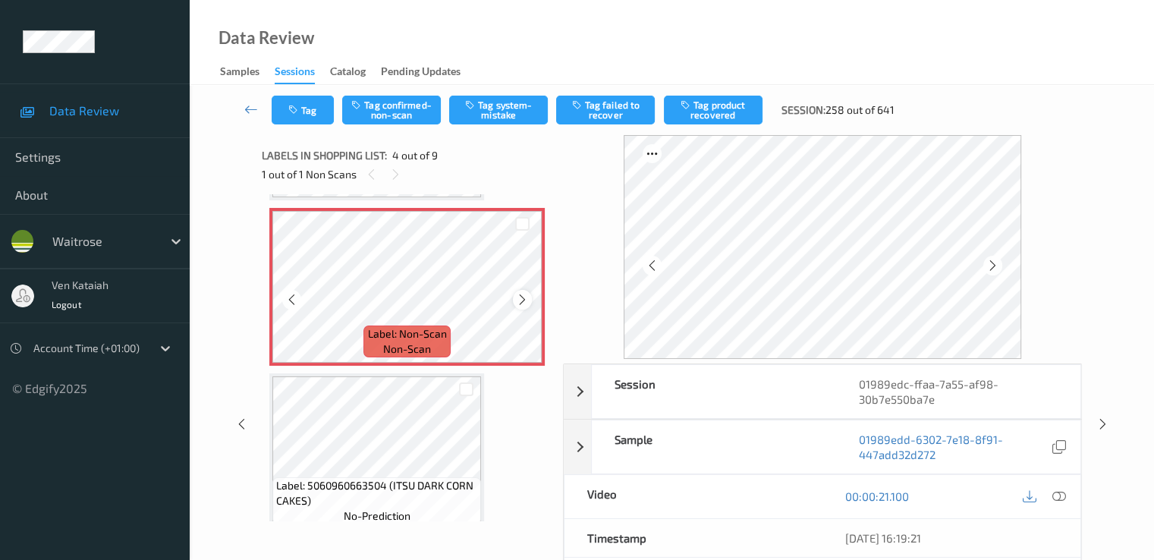
click at [524, 296] on icon at bounding box center [522, 300] width 13 height 14
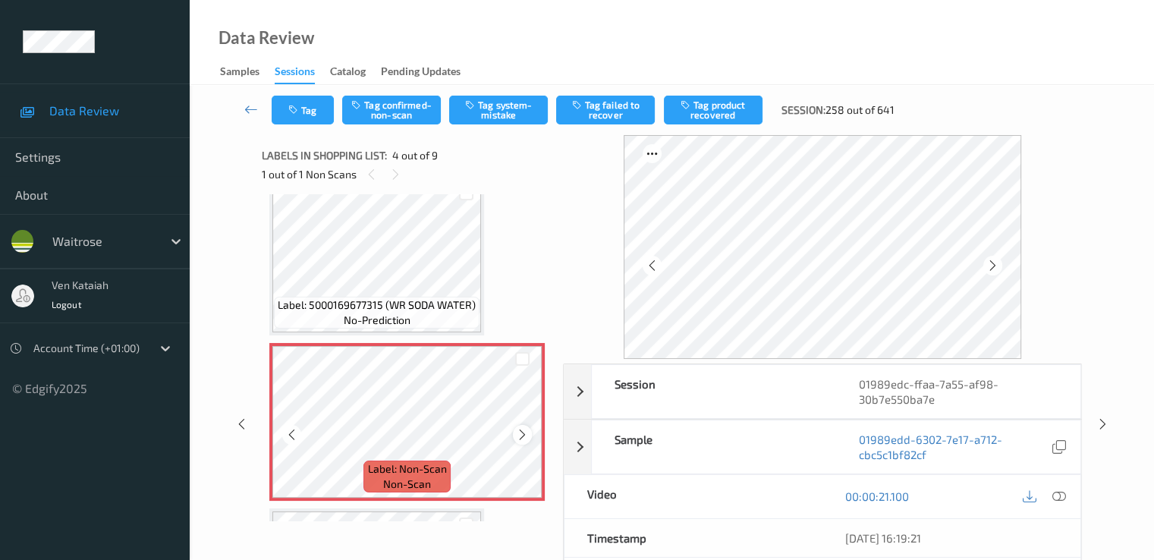
scroll to position [338, 0]
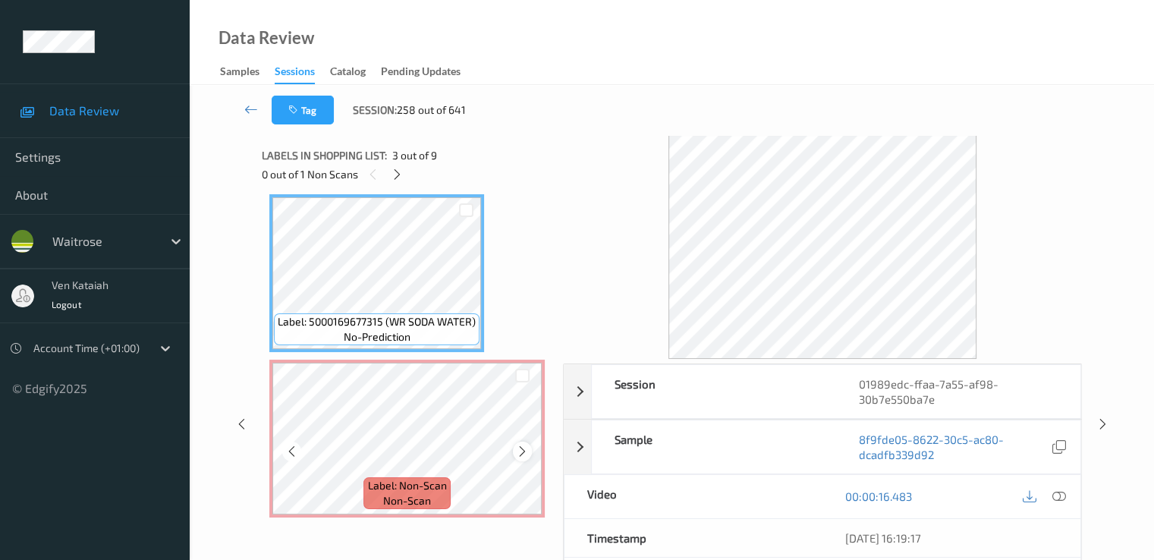
click at [520, 445] on icon at bounding box center [522, 452] width 13 height 14
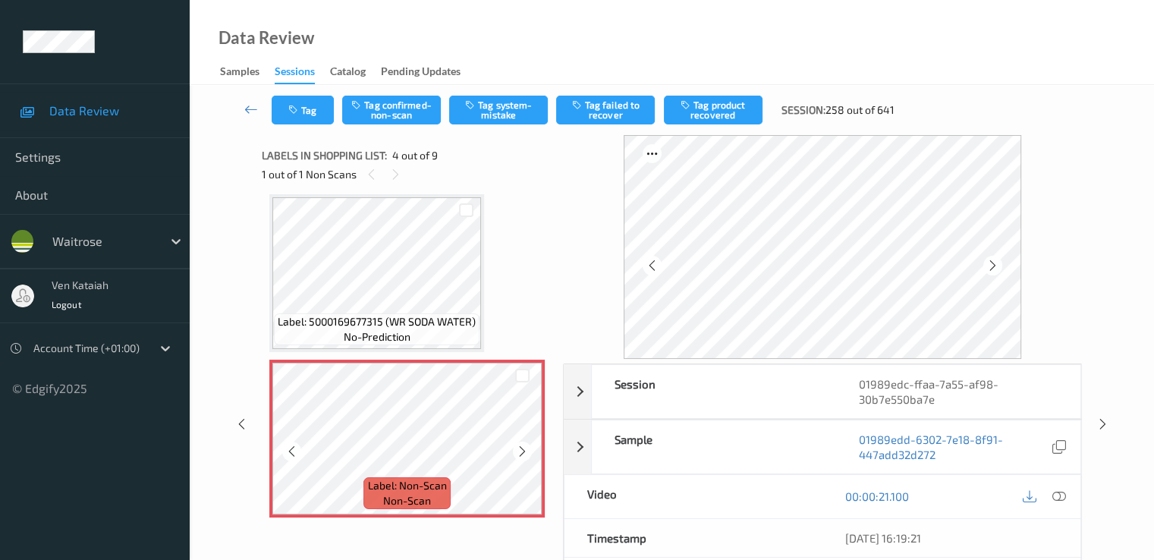
click at [520, 445] on icon at bounding box center [522, 452] width 13 height 14
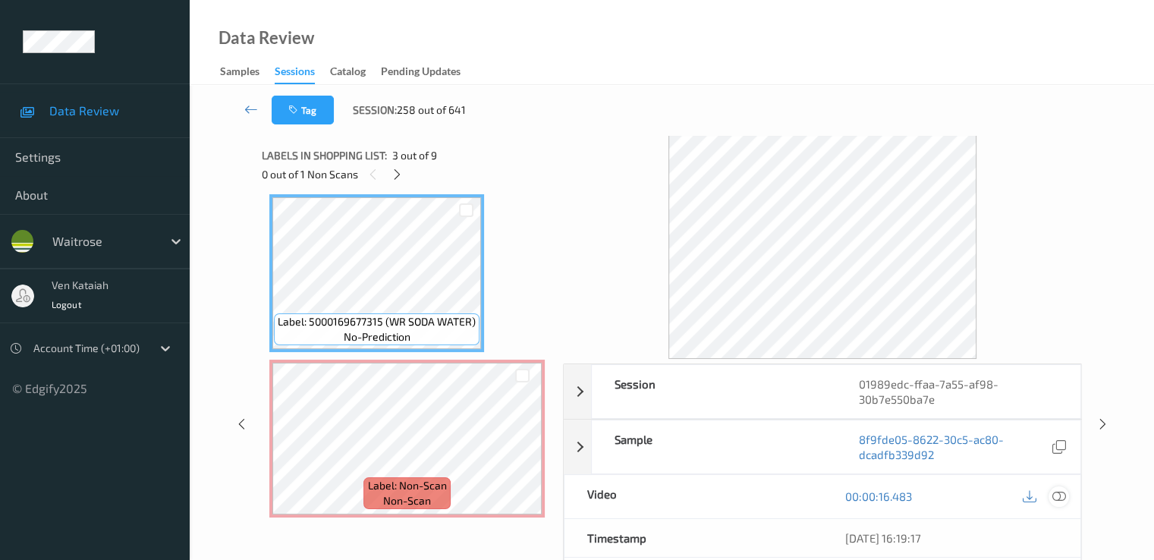
click at [1067, 493] on div at bounding box center [1058, 496] width 20 height 20
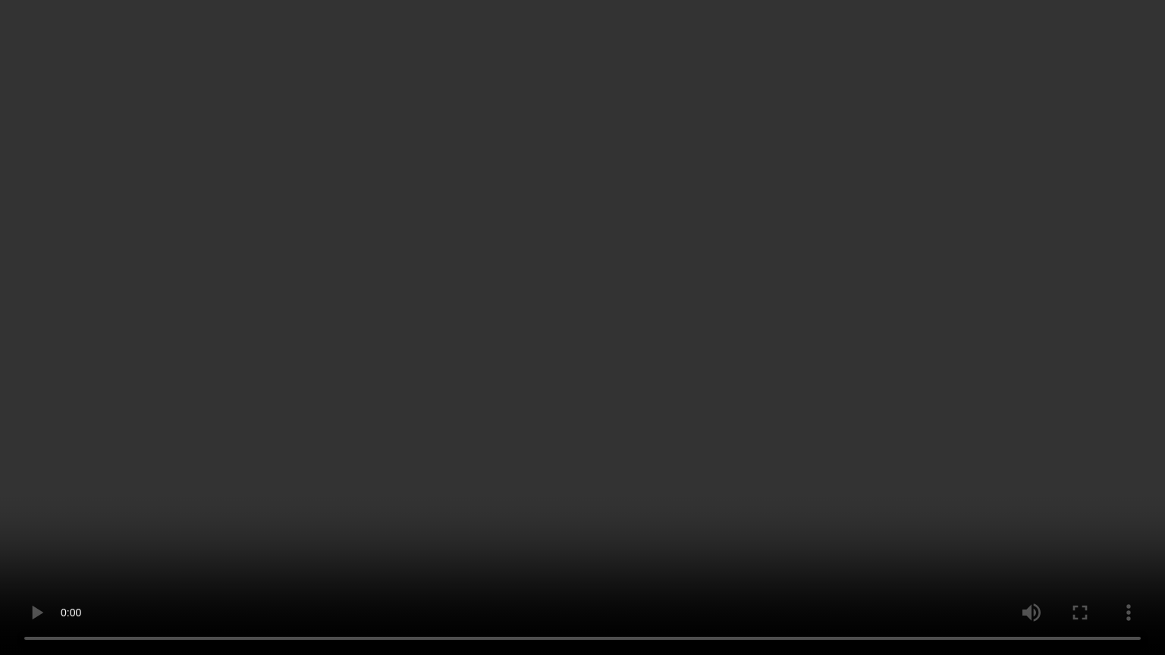
click at [602, 366] on video at bounding box center [582, 327] width 1165 height 655
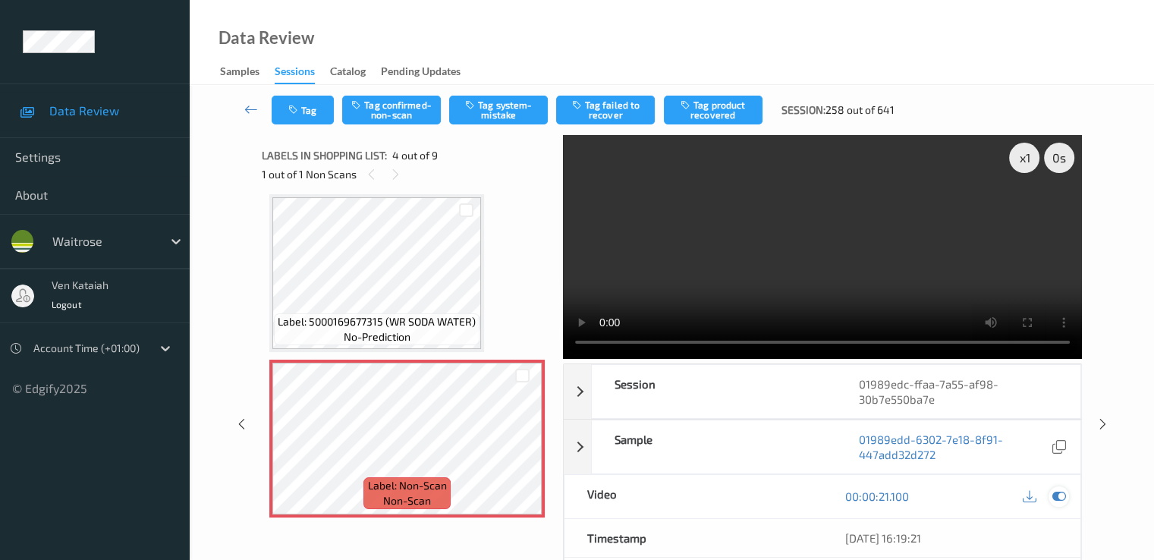
click at [1060, 495] on icon at bounding box center [1058, 496] width 14 height 14
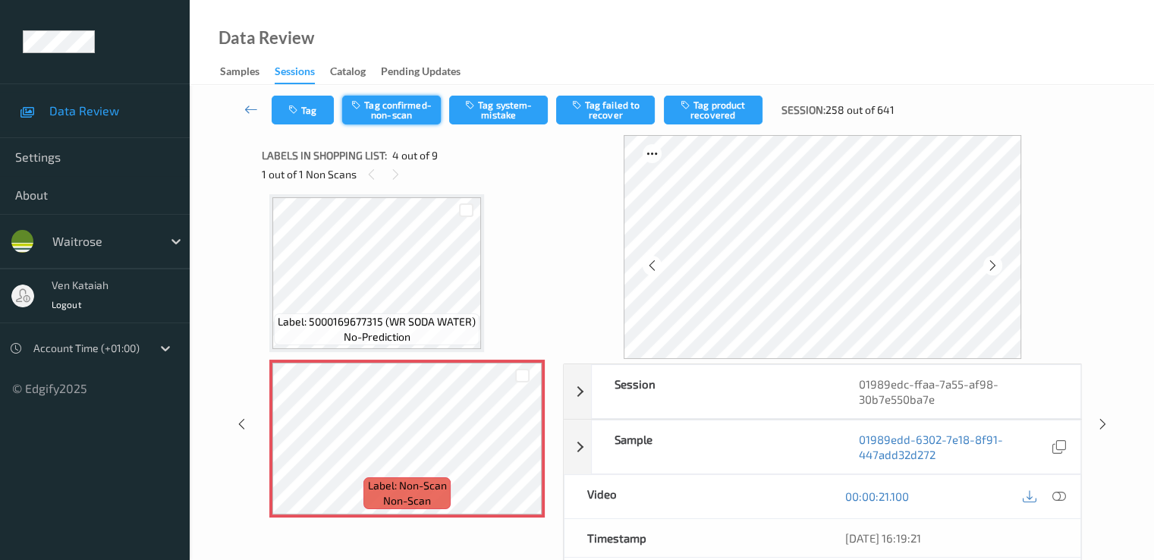
click at [404, 96] on button "Tag confirmed-non-scan" at bounding box center [391, 110] width 99 height 29
click at [719, 115] on button "Tag product recovered" at bounding box center [713, 110] width 99 height 29
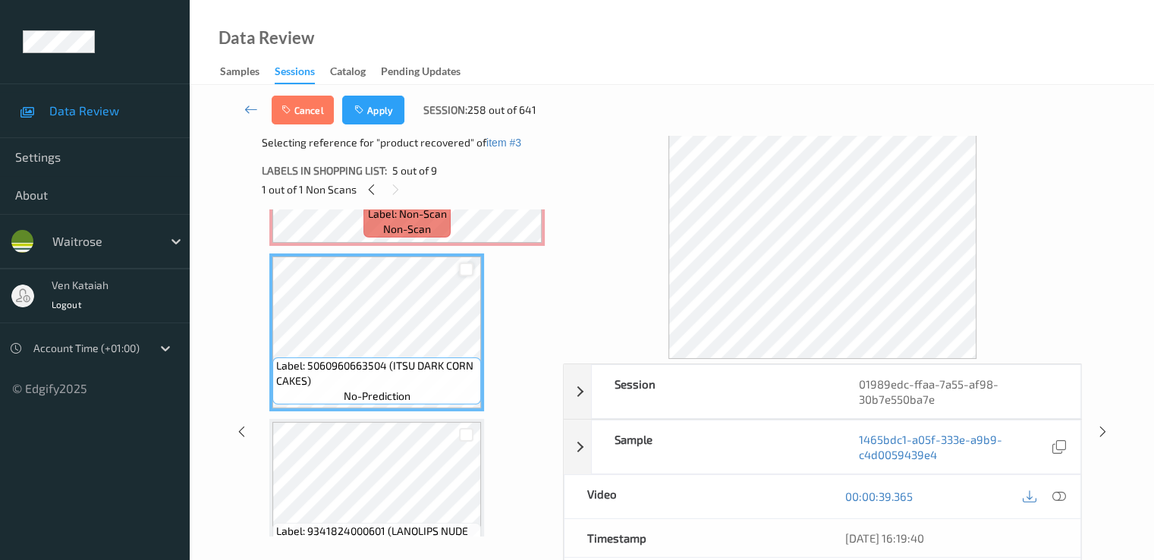
scroll to position [642, 0]
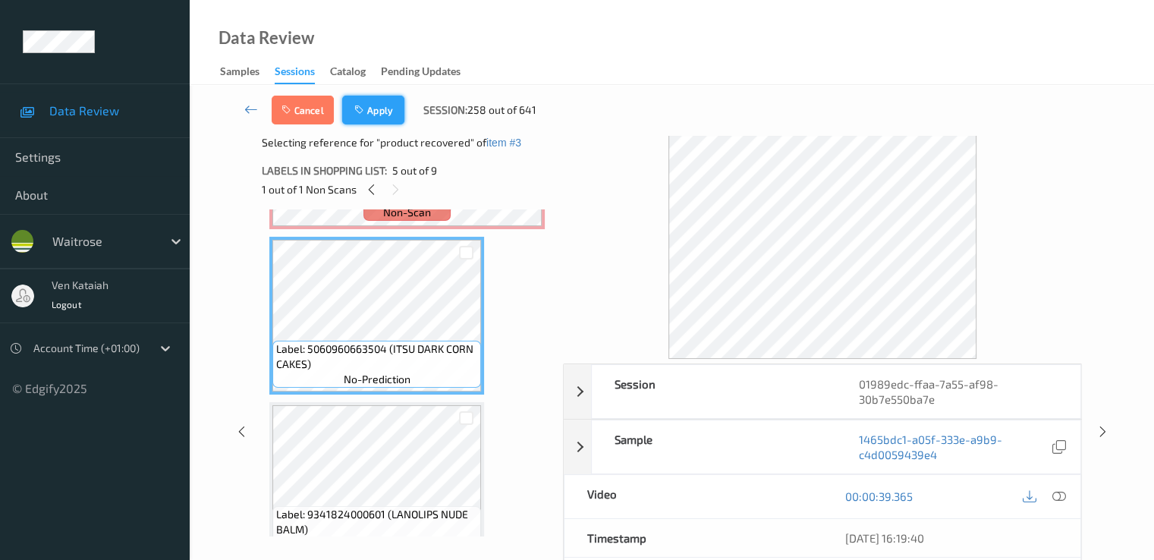
click at [369, 103] on button "Apply" at bounding box center [373, 110] width 62 height 29
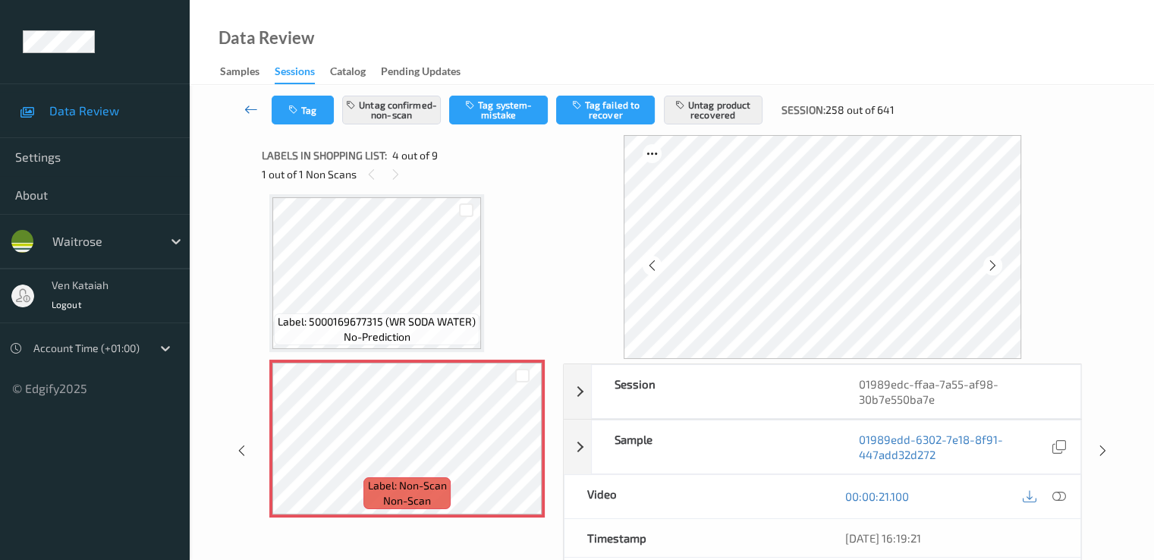
click at [260, 112] on link at bounding box center [251, 110] width 40 height 29
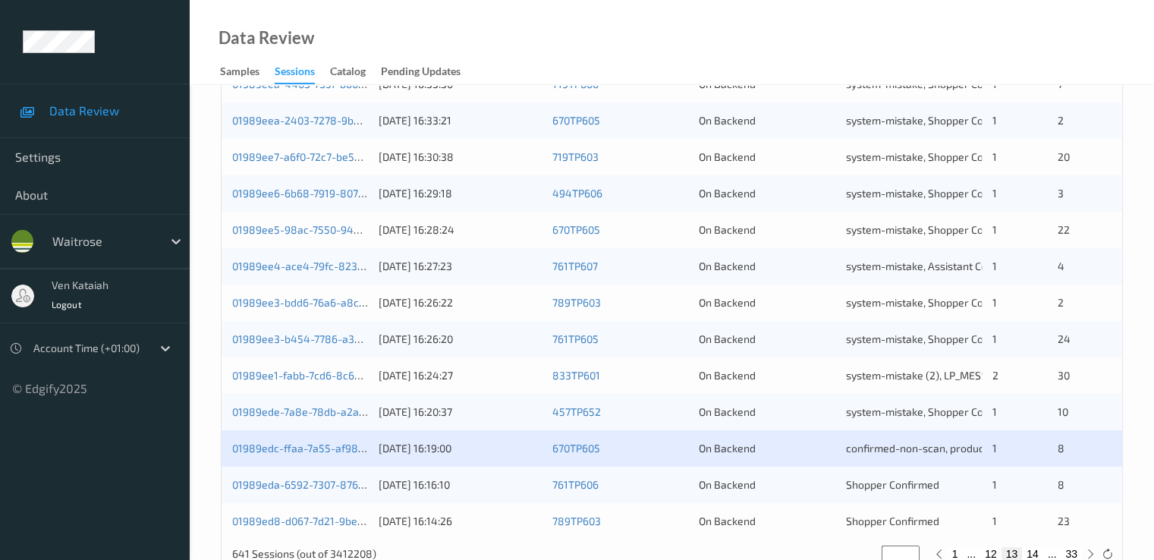
scroll to position [701, 0]
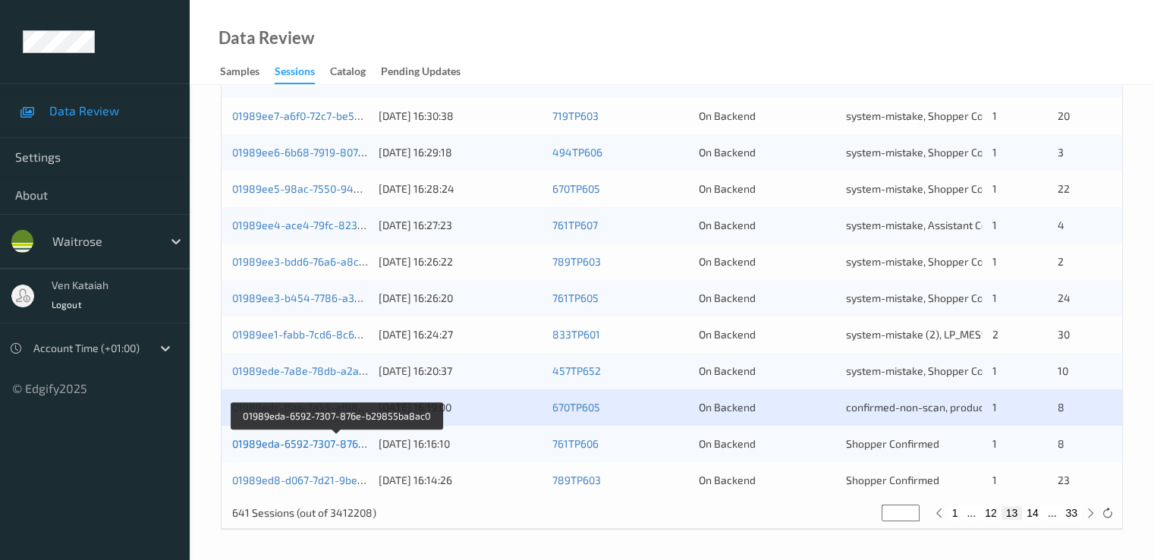
click at [317, 444] on link "01989eda-6592-7307-876e-b29855ba8ac0" at bounding box center [337, 443] width 210 height 13
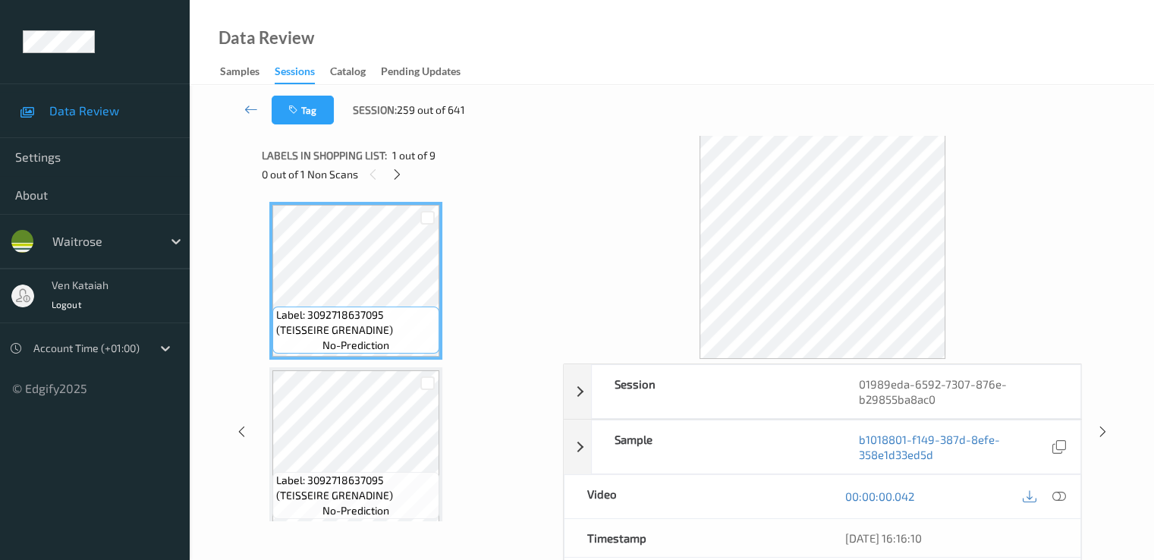
click at [391, 165] on div "0 out of 1 Non Scans" at bounding box center [407, 174] width 291 height 19
click at [394, 178] on icon at bounding box center [397, 175] width 13 height 14
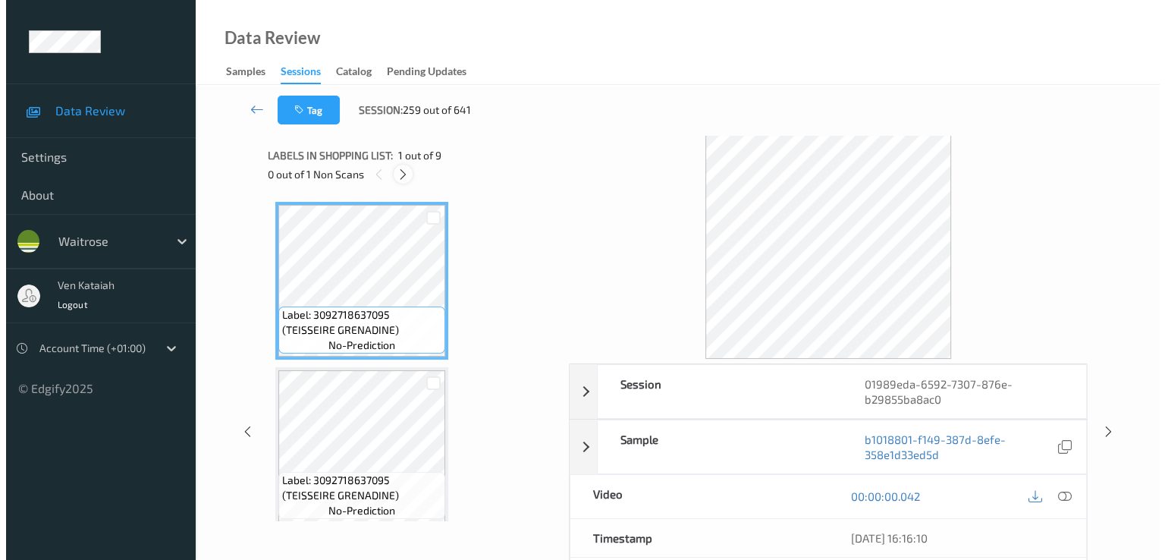
scroll to position [669, 0]
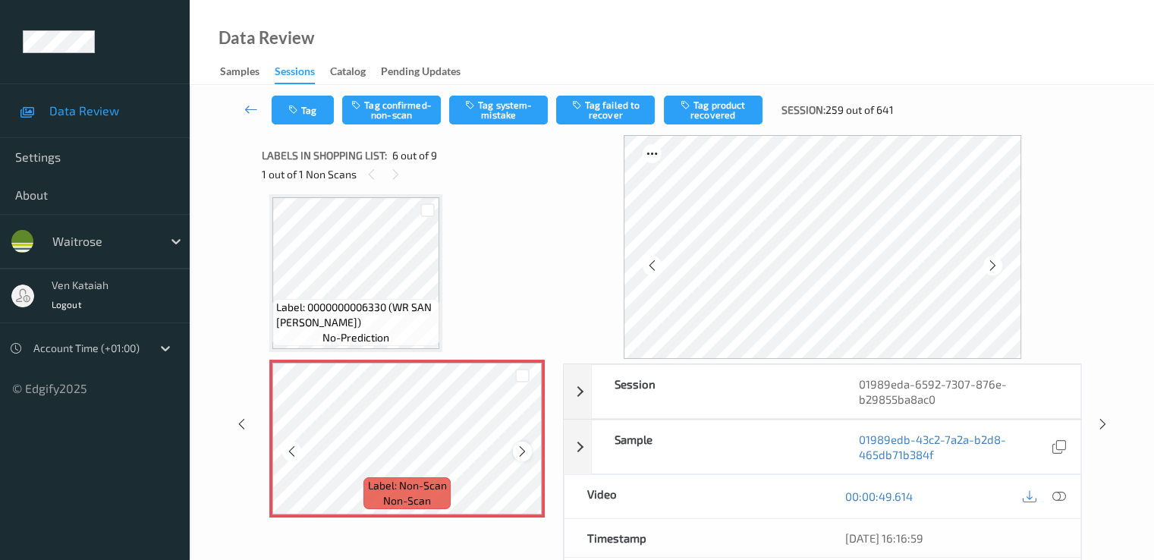
click at [515, 448] on div at bounding box center [522, 450] width 19 height 19
click at [516, 447] on icon at bounding box center [522, 452] width 13 height 14
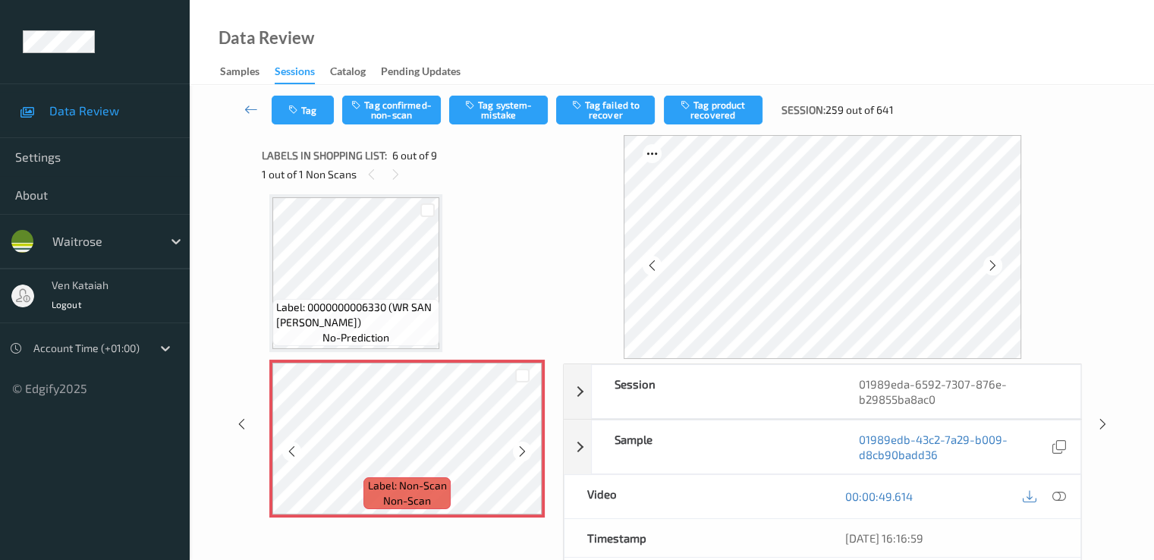
click at [516, 447] on icon at bounding box center [522, 452] width 13 height 14
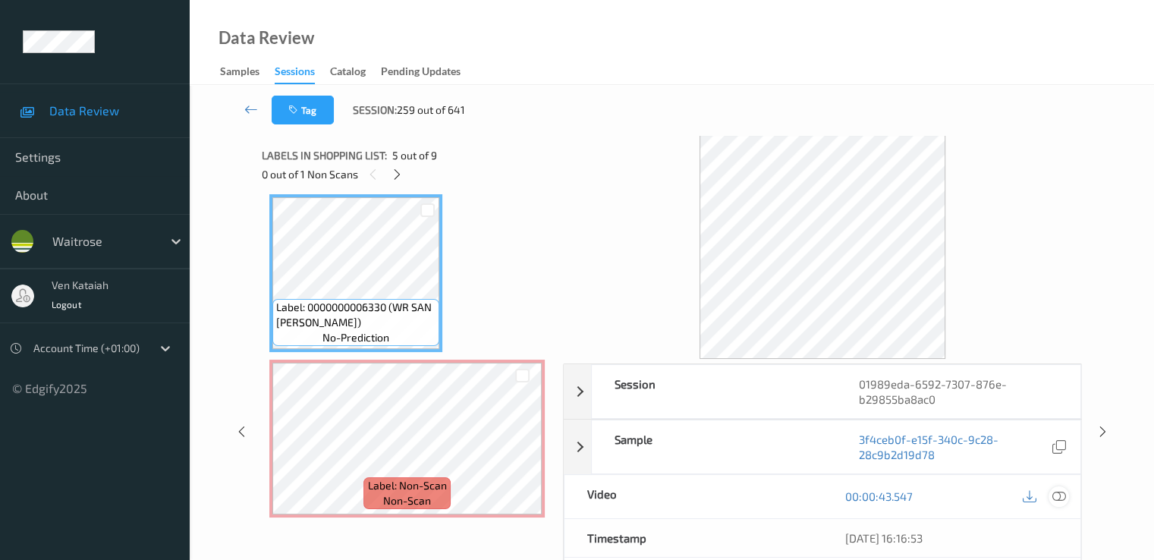
click at [1052, 498] on icon at bounding box center [1058, 496] width 14 height 14
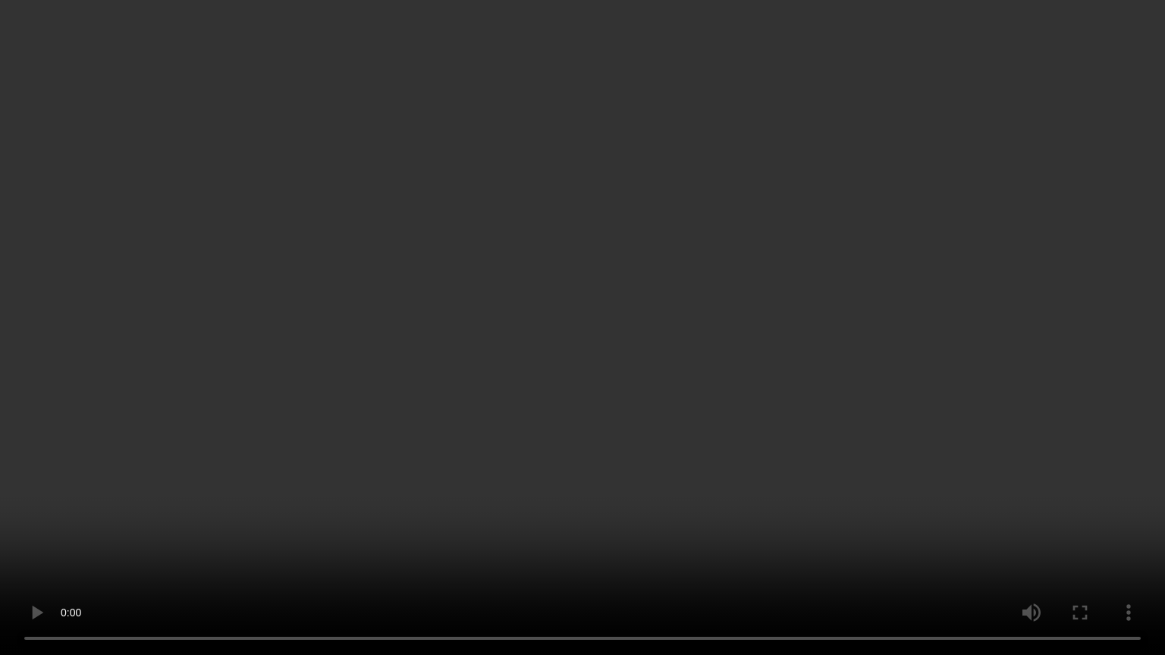
click at [540, 457] on video at bounding box center [582, 327] width 1165 height 655
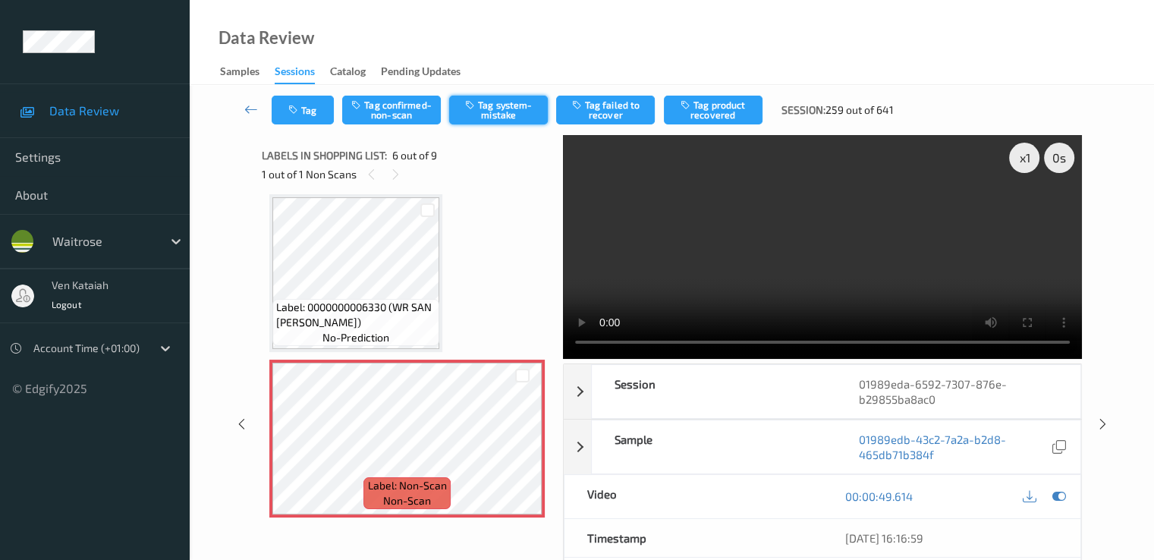
click at [483, 118] on button "Tag system-mistake" at bounding box center [498, 110] width 99 height 29
click at [497, 112] on button "Tag system-mistake" at bounding box center [498, 110] width 99 height 29
click at [512, 146] on div "Labels in shopping list: 6 out of 9" at bounding box center [407, 155] width 291 height 19
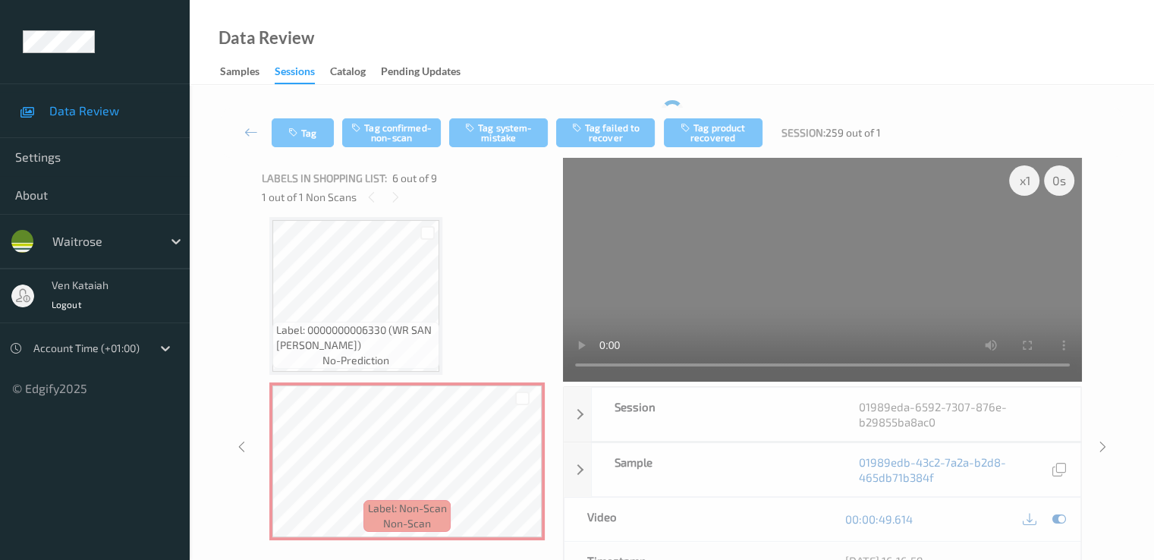
click at [492, 101] on div "Tag Tag confirmed-non-scan Tag system-mistake Tag failed to recover Tag product…" at bounding box center [672, 418] width 902 height 636
click at [1057, 521] on icon at bounding box center [1058, 519] width 14 height 14
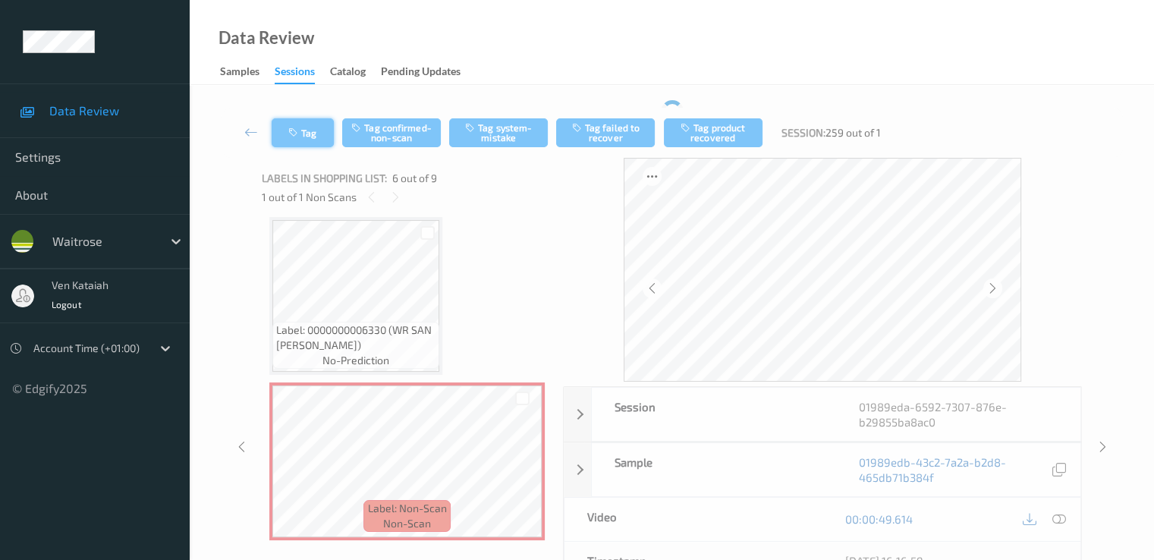
click at [293, 140] on button "Tag" at bounding box center [303, 132] width 62 height 29
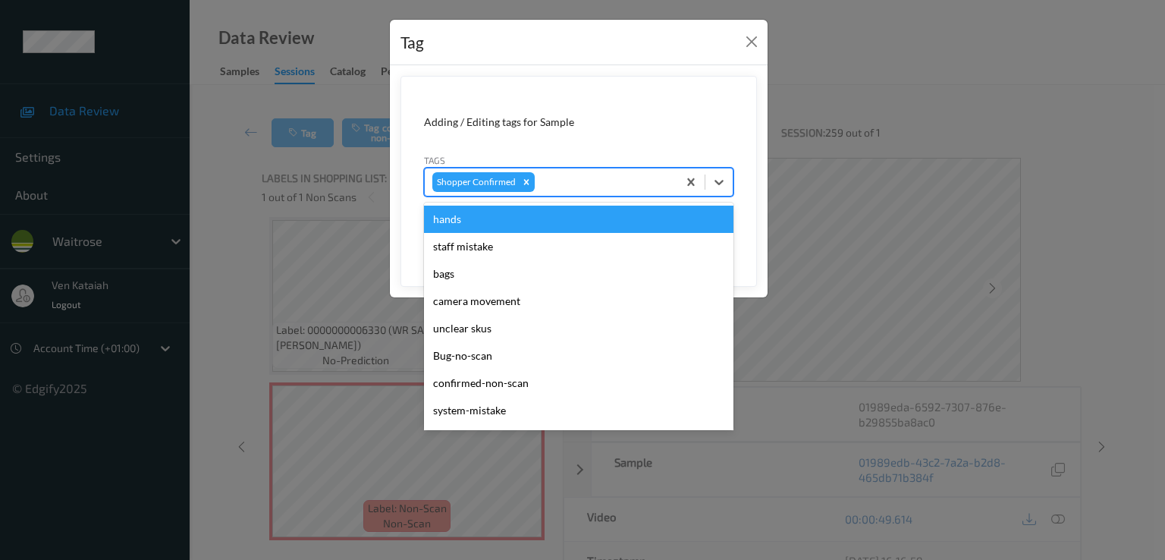
click at [598, 190] on div at bounding box center [604, 182] width 132 height 18
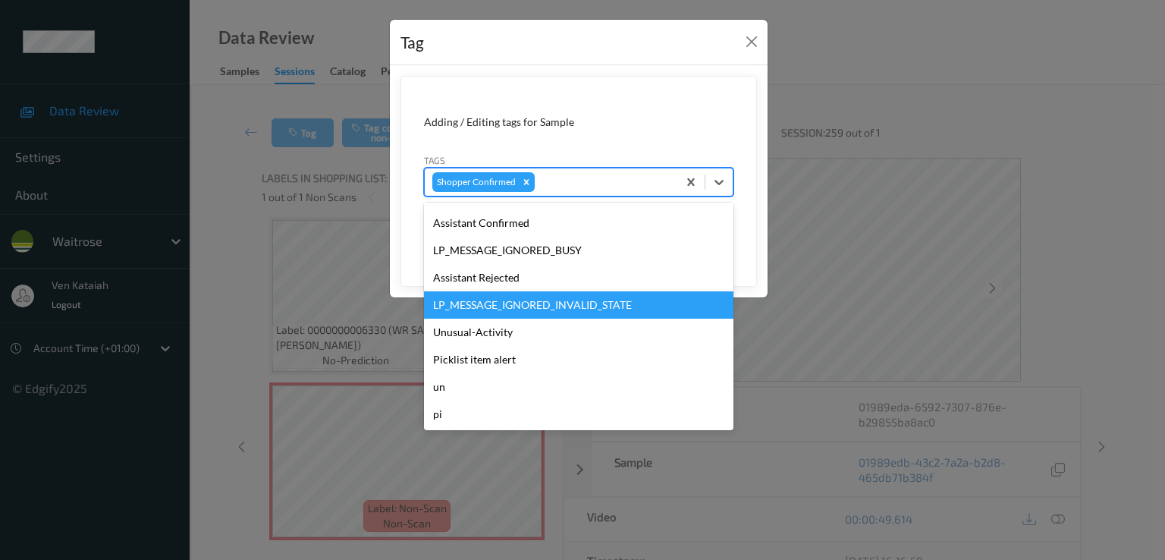
scroll to position [325, 0]
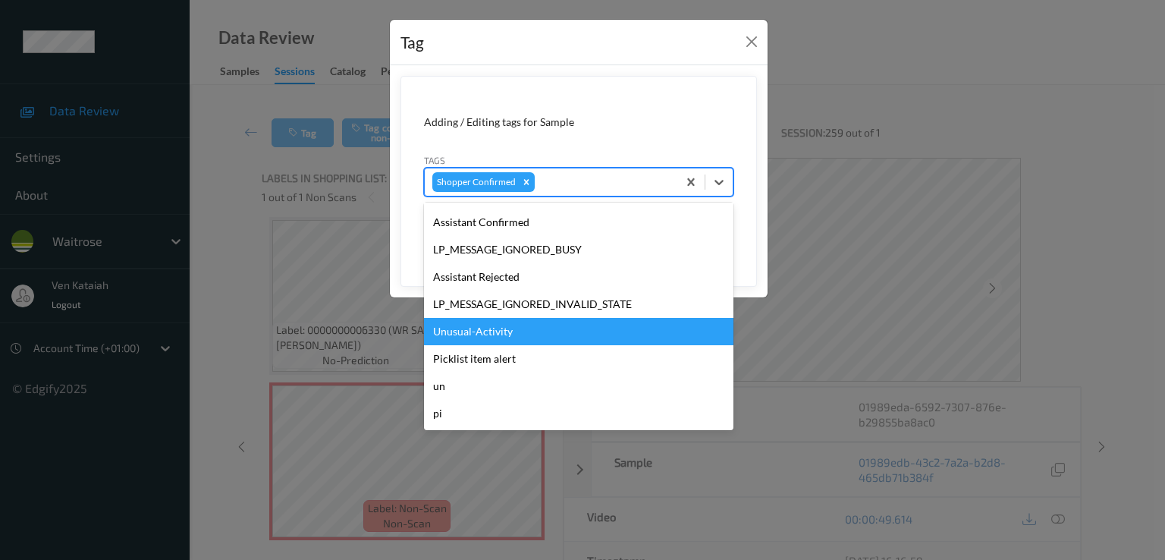
click at [524, 318] on div "Unusual-Activity" at bounding box center [578, 331] width 309 height 27
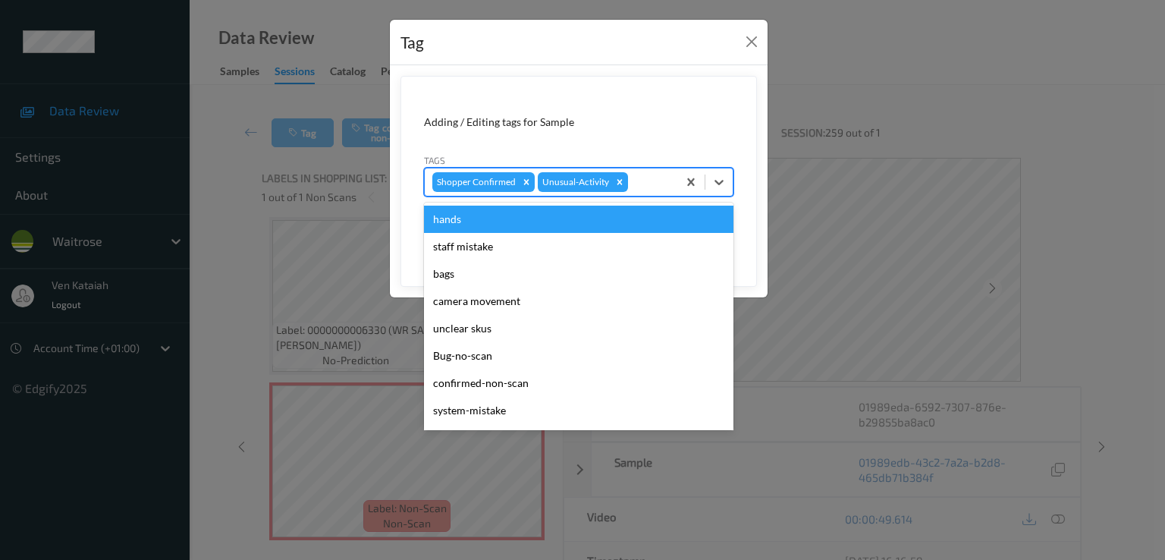
click at [665, 184] on div at bounding box center [650, 182] width 39 height 18
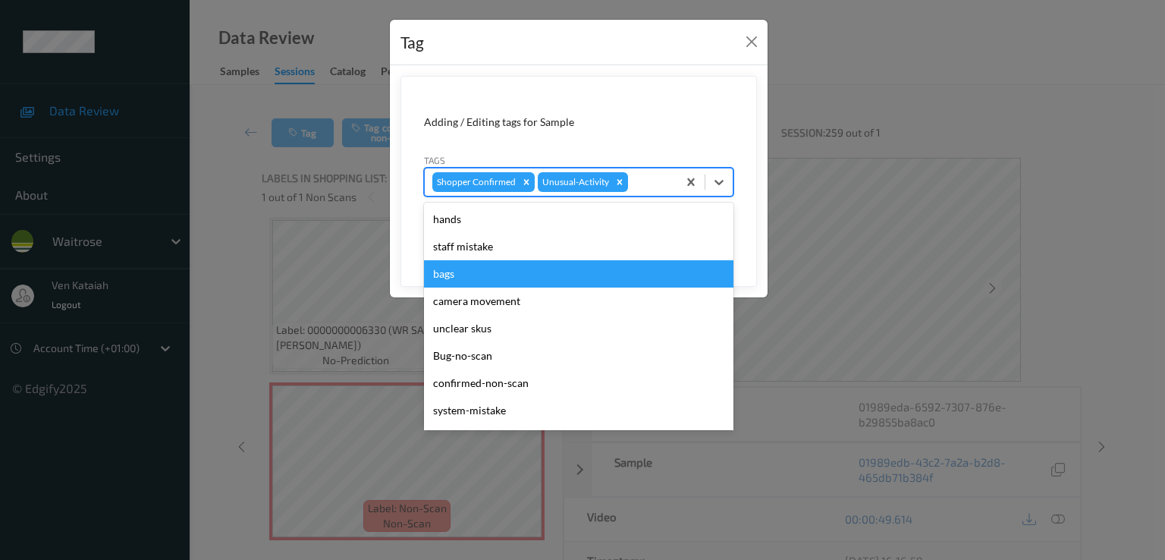
scroll to position [297, 0]
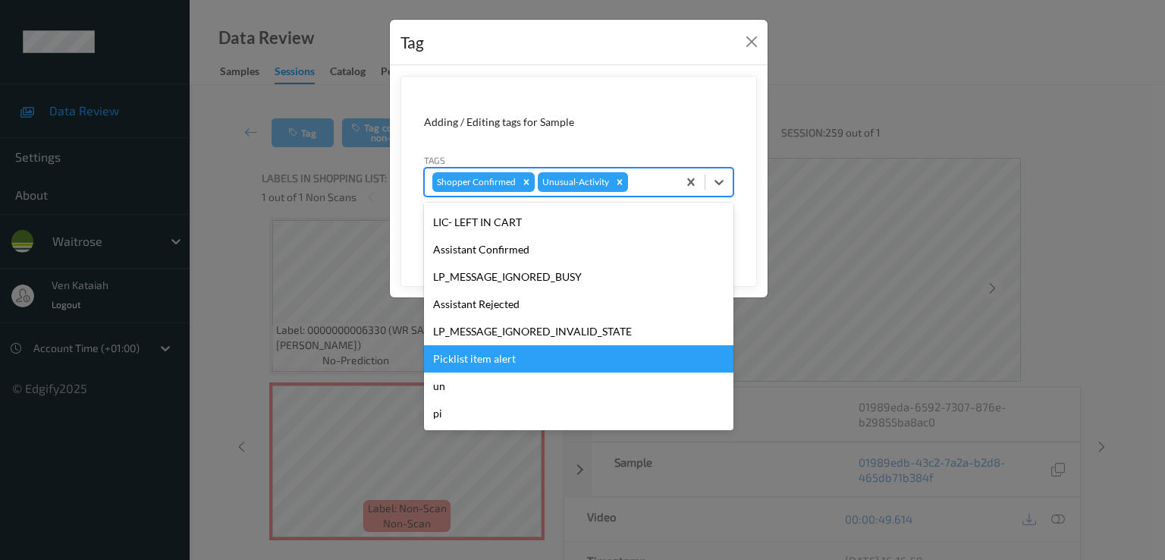
click at [479, 350] on div "Picklist item alert" at bounding box center [578, 358] width 309 height 27
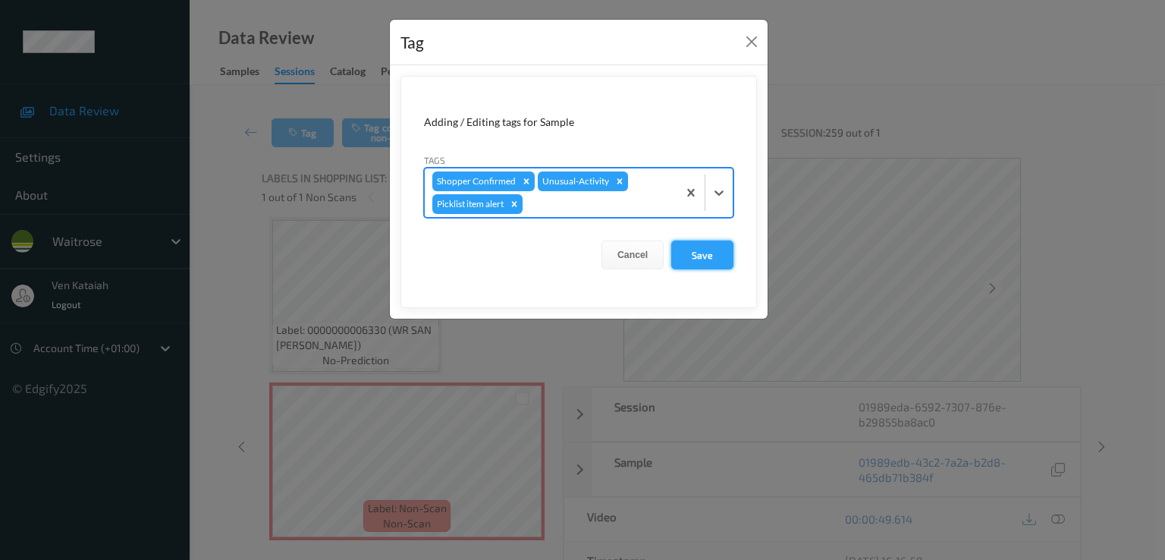
click at [680, 251] on button "Save" at bounding box center [702, 254] width 62 height 29
click at [690, 262] on button "Save" at bounding box center [702, 254] width 62 height 29
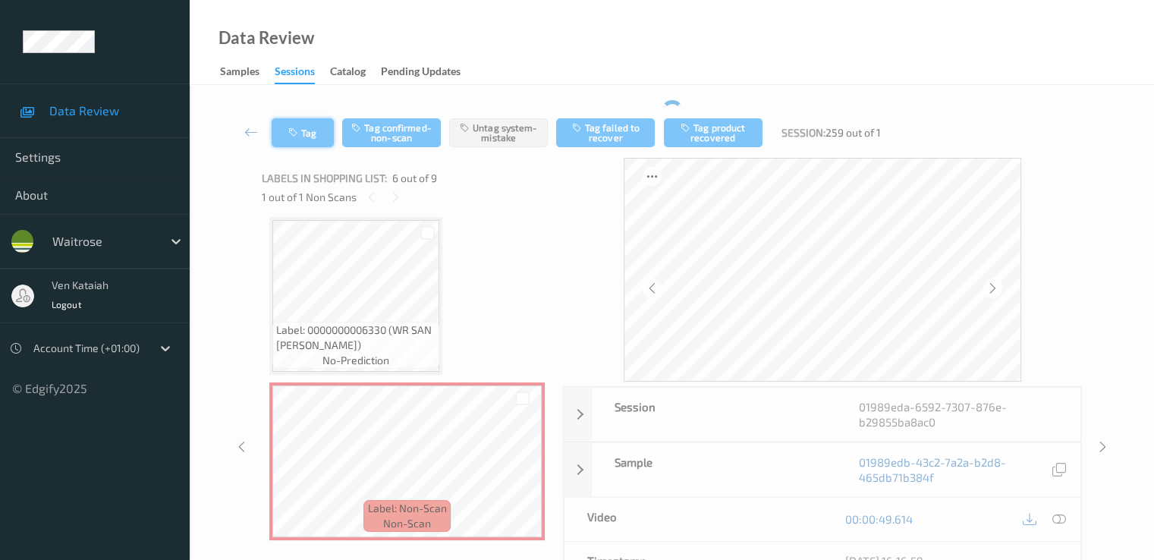
click at [321, 131] on button "Tag" at bounding box center [303, 132] width 62 height 29
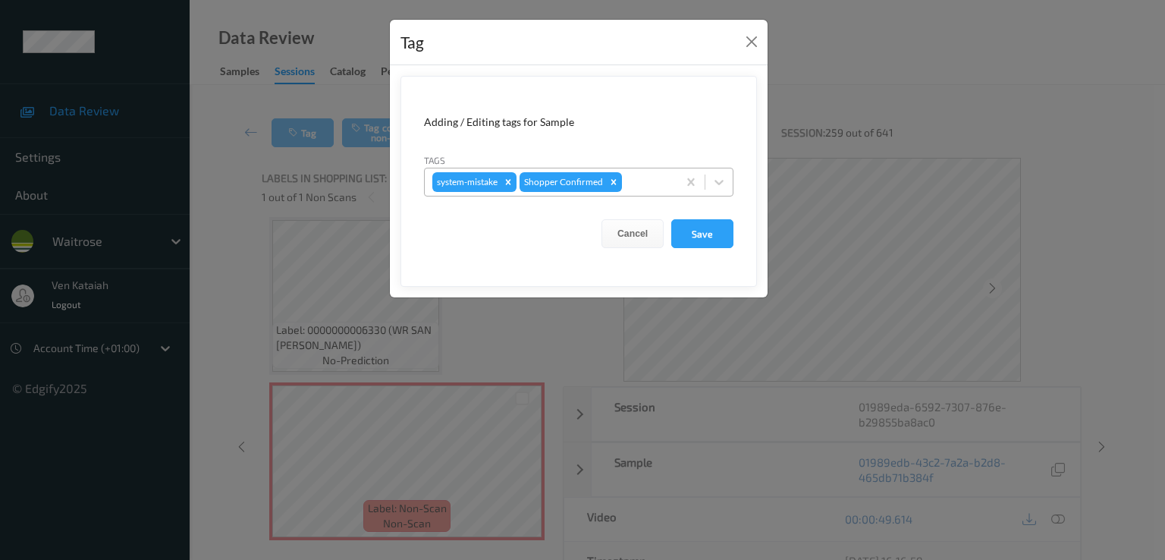
click at [643, 179] on div at bounding box center [647, 182] width 45 height 18
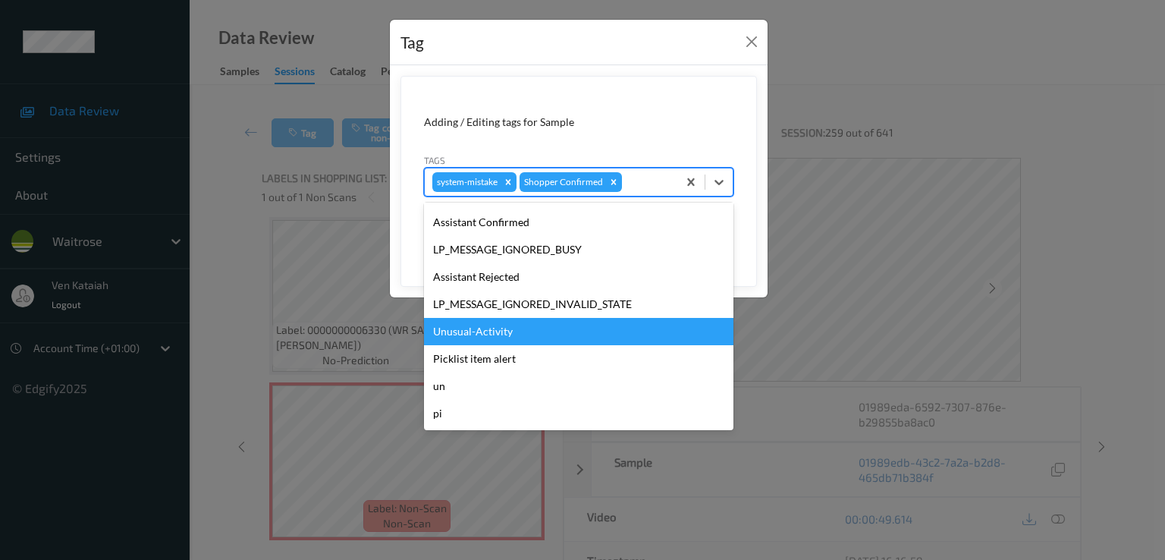
click at [460, 338] on div "Unusual-Activity" at bounding box center [578, 331] width 309 height 27
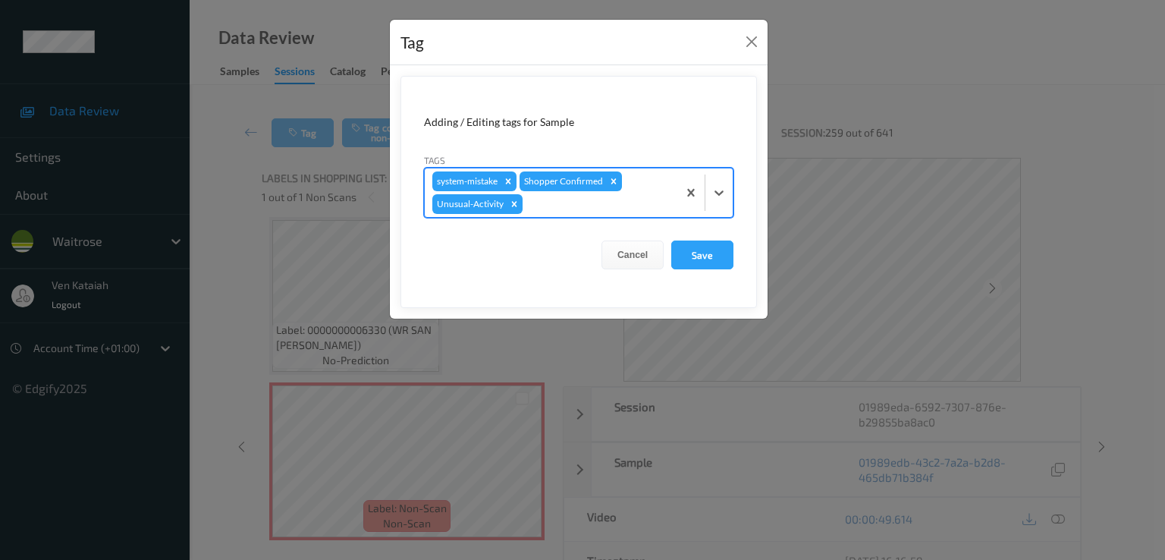
click at [545, 193] on div "system-mistake Shopper Confirmed Unusual-Activity" at bounding box center [551, 192] width 253 height 49
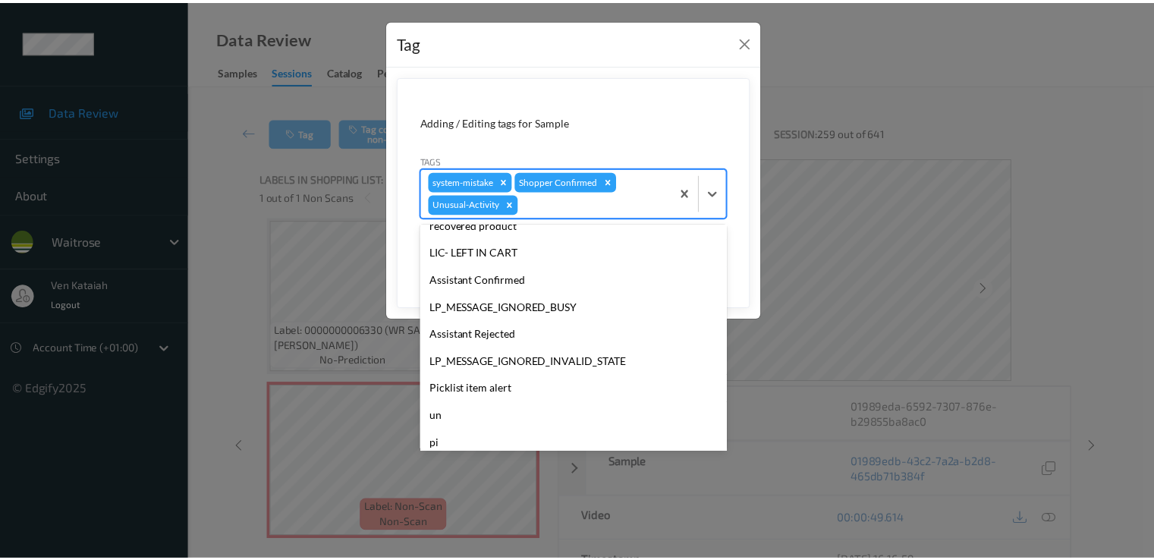
scroll to position [270, 0]
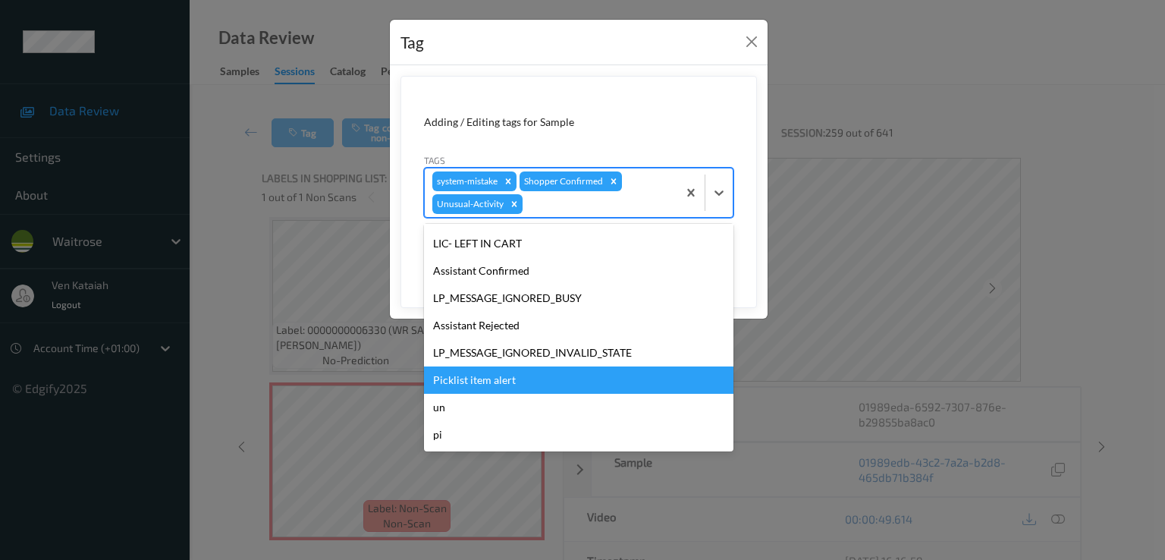
click at [482, 379] on div "Picklist item alert" at bounding box center [578, 379] width 309 height 27
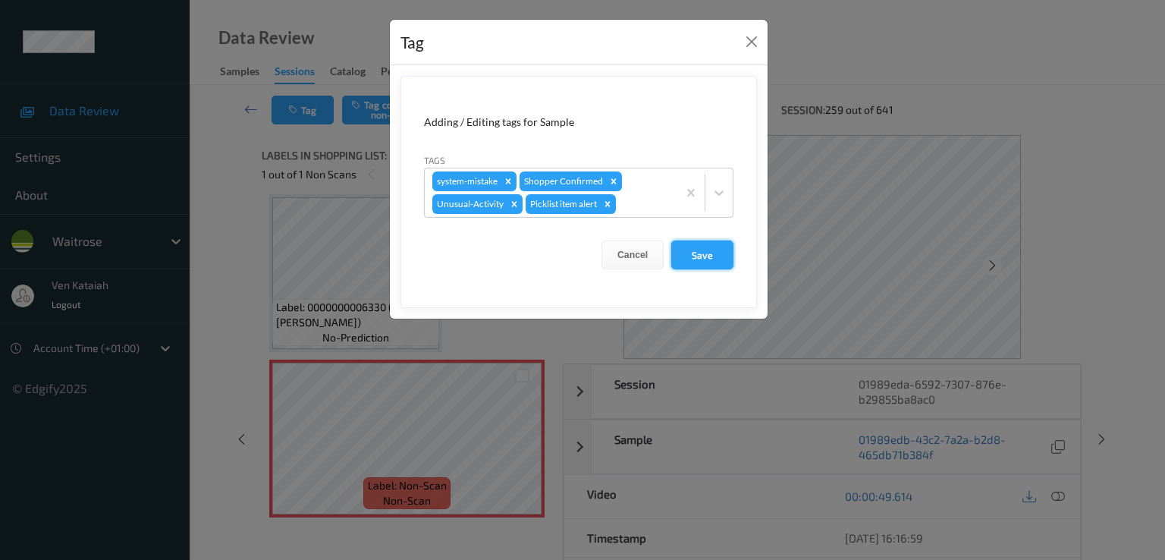
click at [698, 256] on button "Save" at bounding box center [702, 254] width 62 height 29
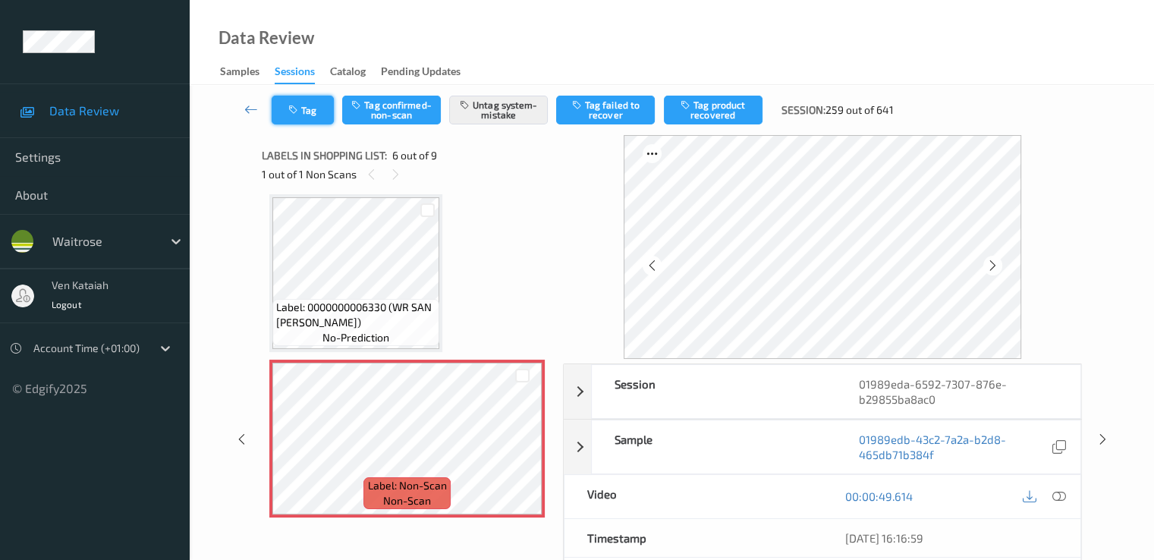
click at [281, 124] on button "Tag" at bounding box center [303, 110] width 62 height 29
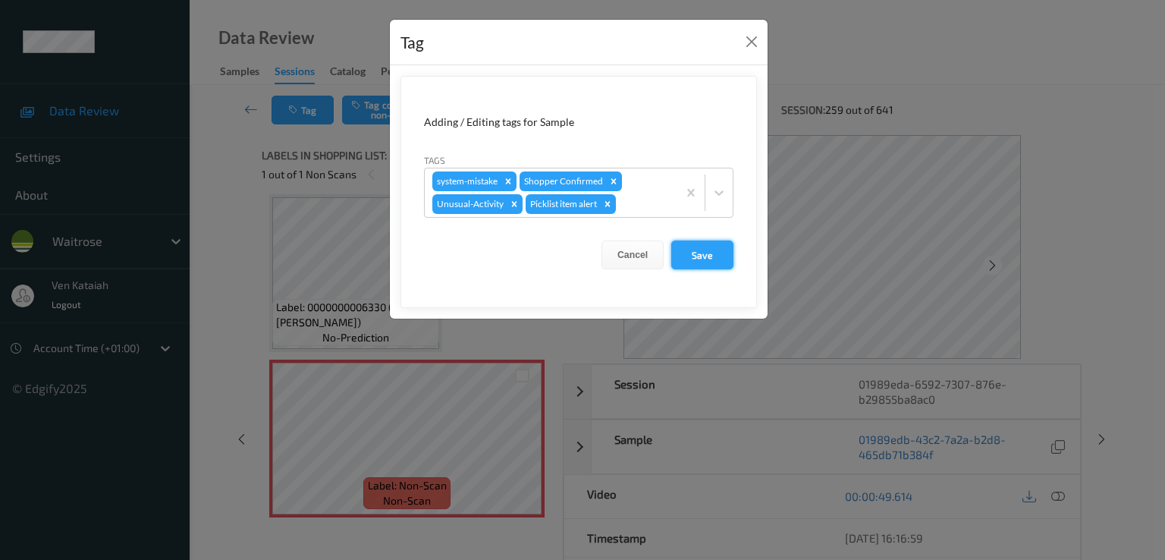
click at [716, 255] on button "Save" at bounding box center [702, 254] width 62 height 29
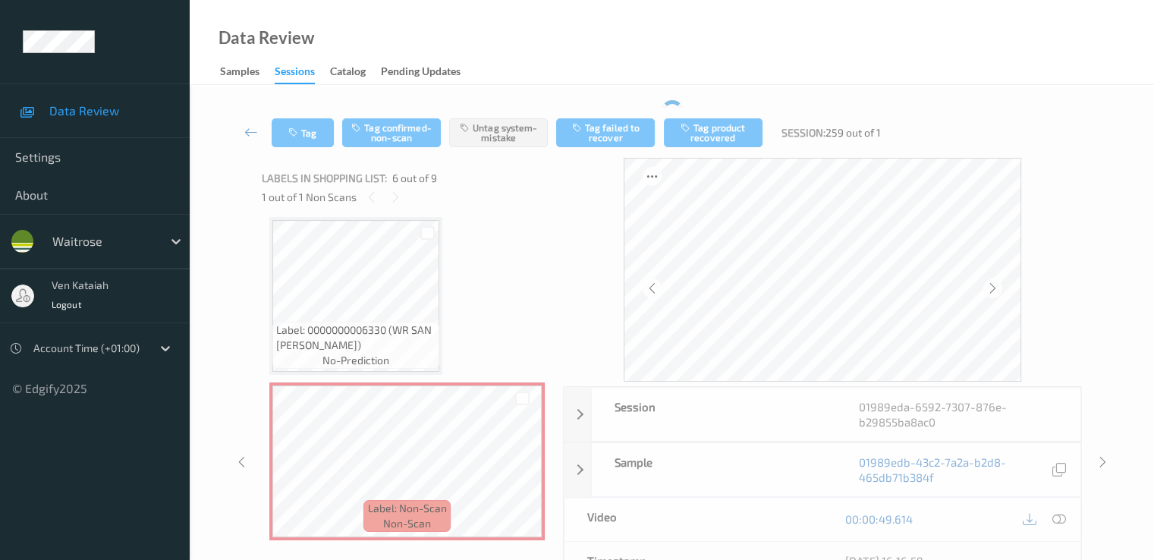
click at [249, 134] on icon at bounding box center [251, 131] width 14 height 15
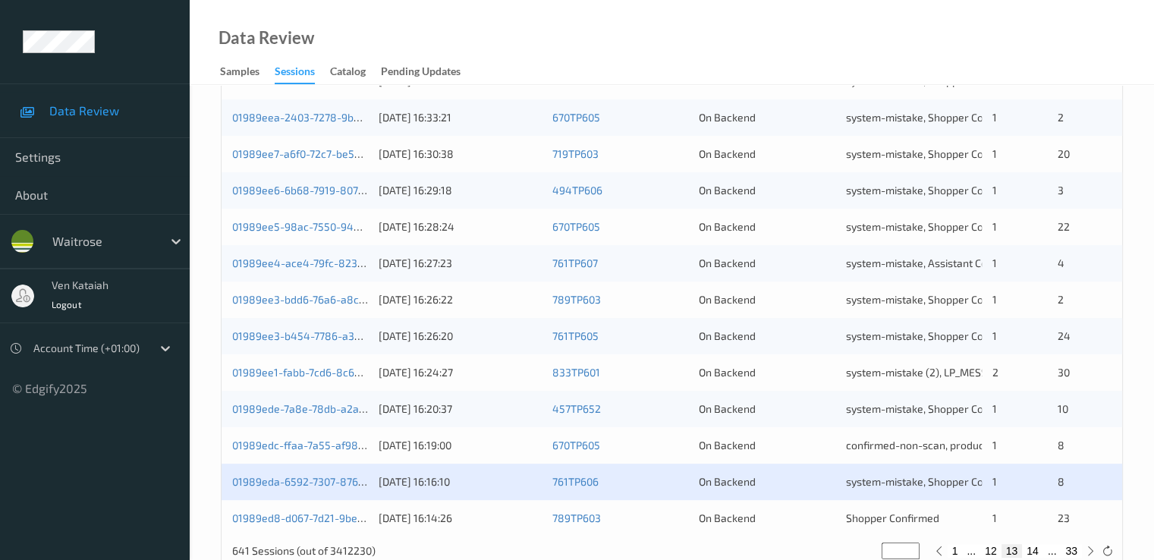
scroll to position [701, 0]
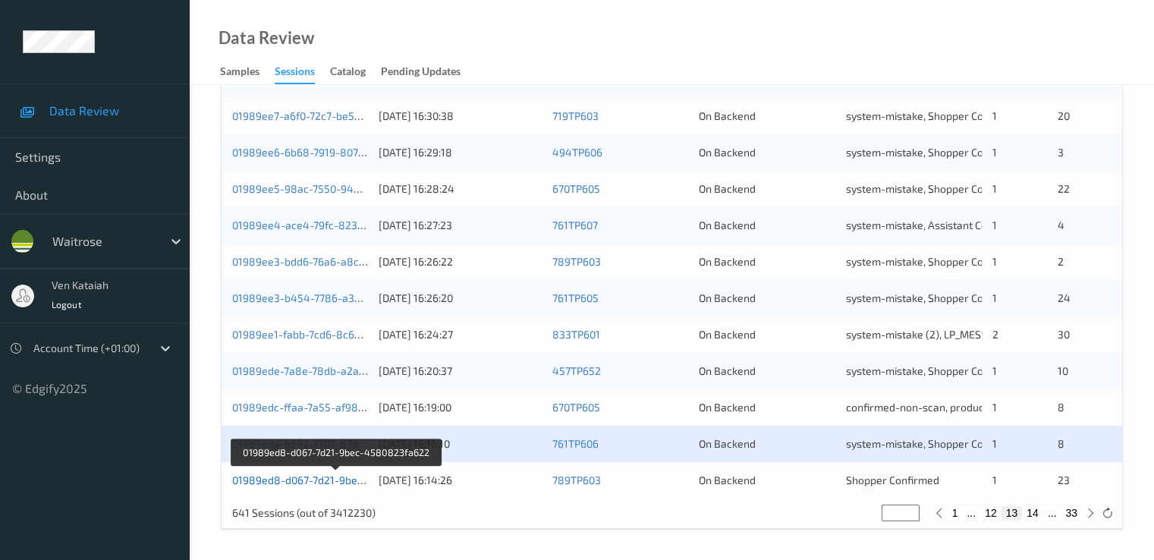
click at [297, 483] on link "01989ed8-d067-7d21-9bec-4580823fa622" at bounding box center [336, 479] width 208 height 13
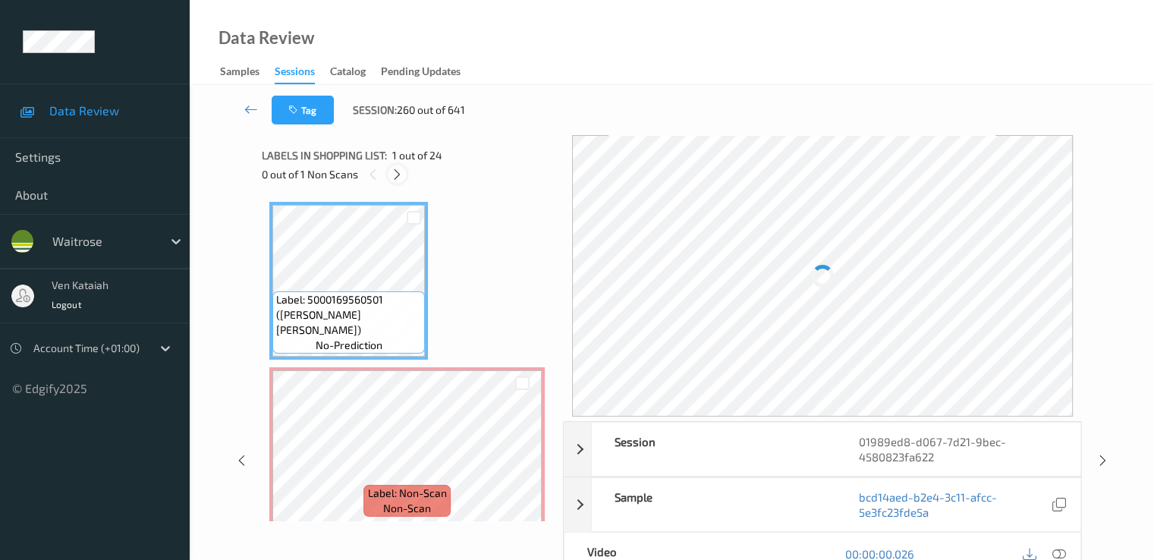
click at [407, 177] on div at bounding box center [397, 174] width 19 height 19
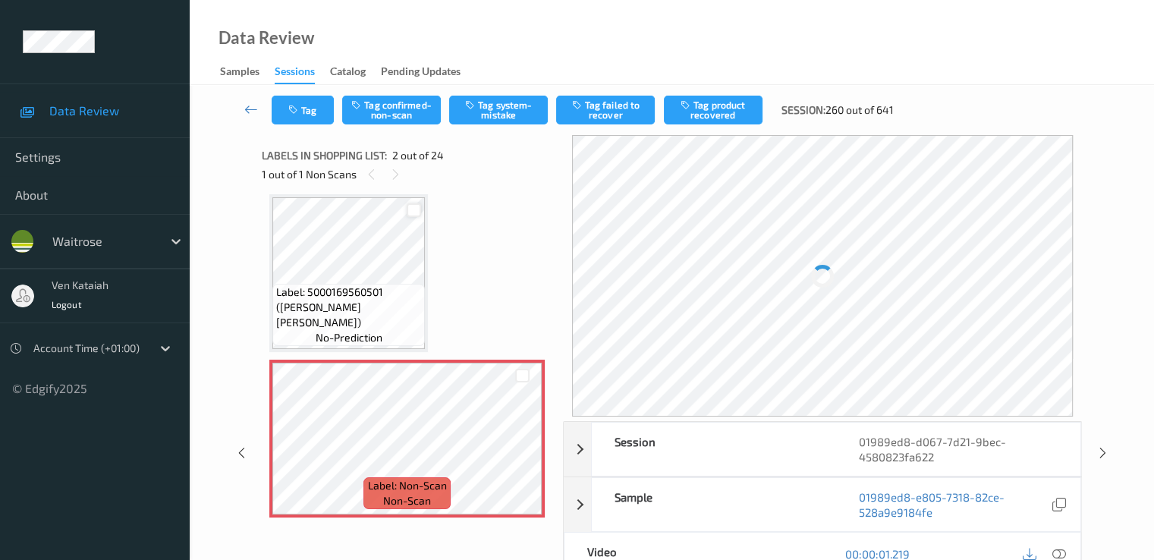
scroll to position [159, 0]
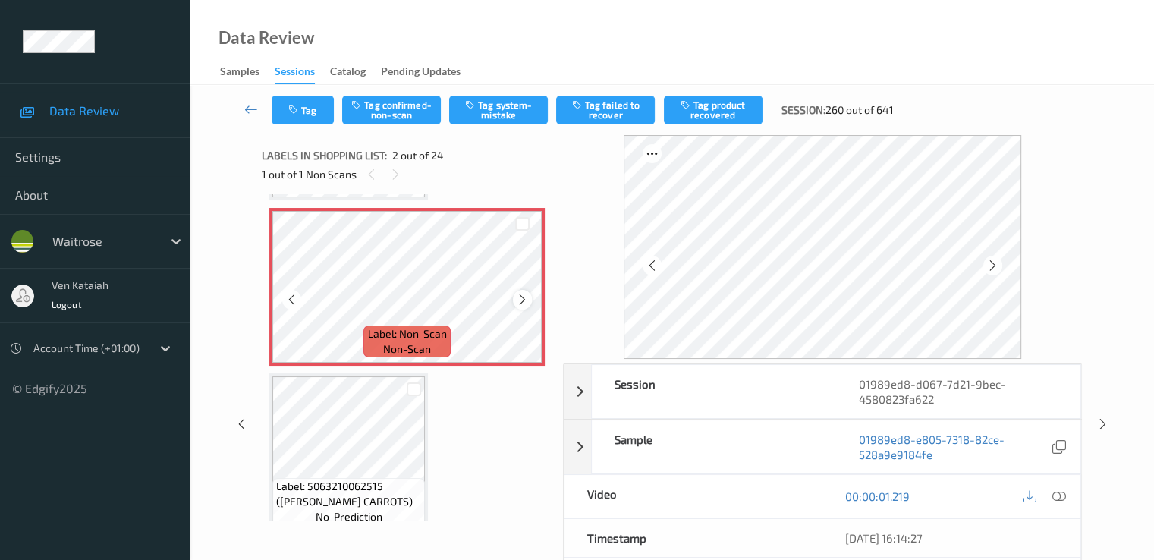
click at [525, 301] on icon at bounding box center [522, 300] width 13 height 14
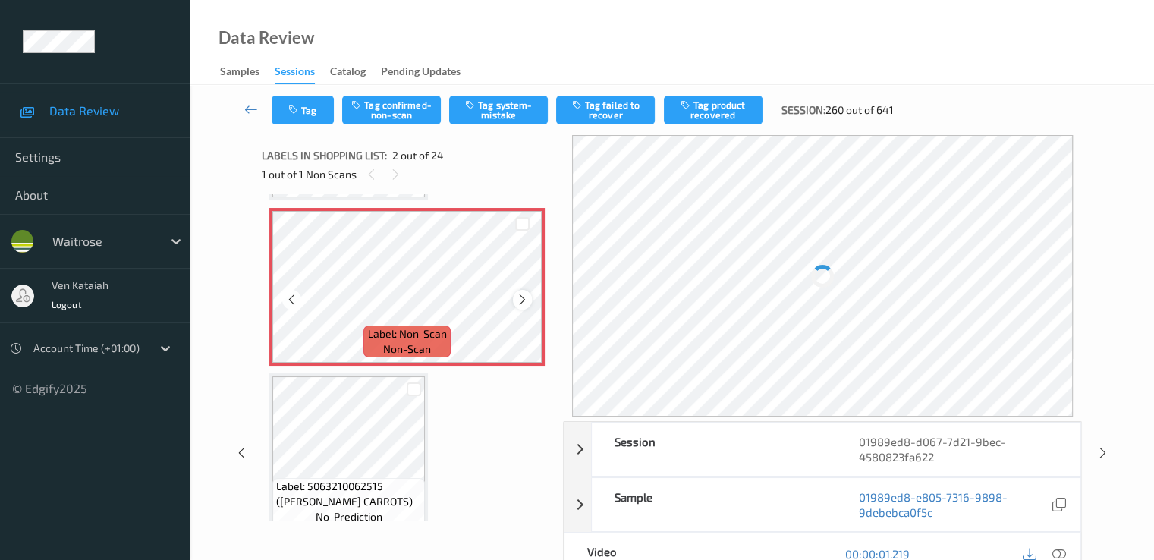
click at [524, 301] on icon at bounding box center [522, 300] width 13 height 14
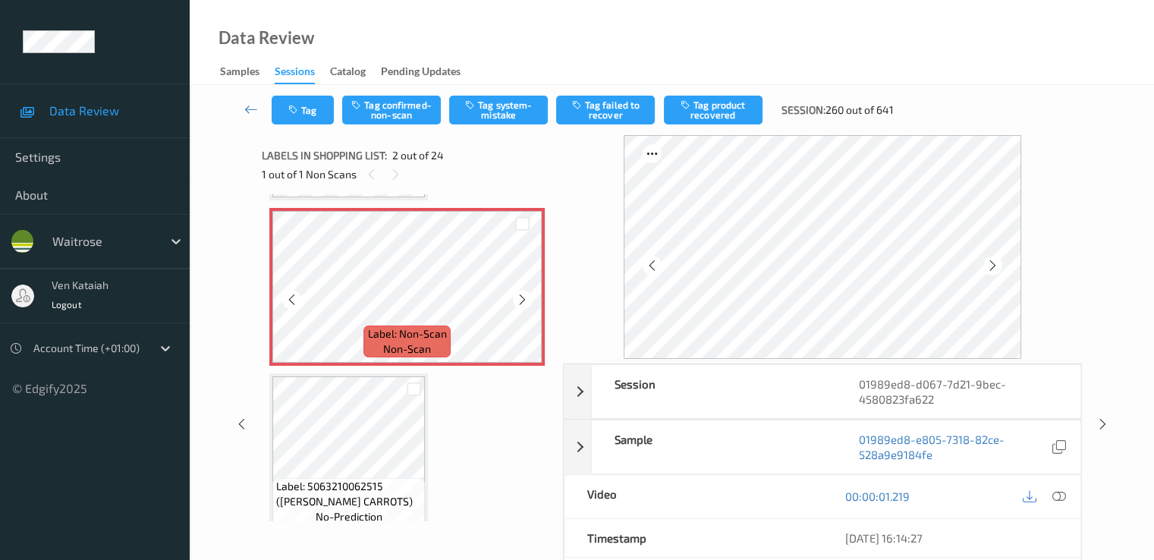
click at [524, 301] on icon at bounding box center [522, 300] width 13 height 14
click at [994, 265] on icon at bounding box center [992, 266] width 13 height 14
click at [1054, 496] on icon at bounding box center [1058, 496] width 14 height 14
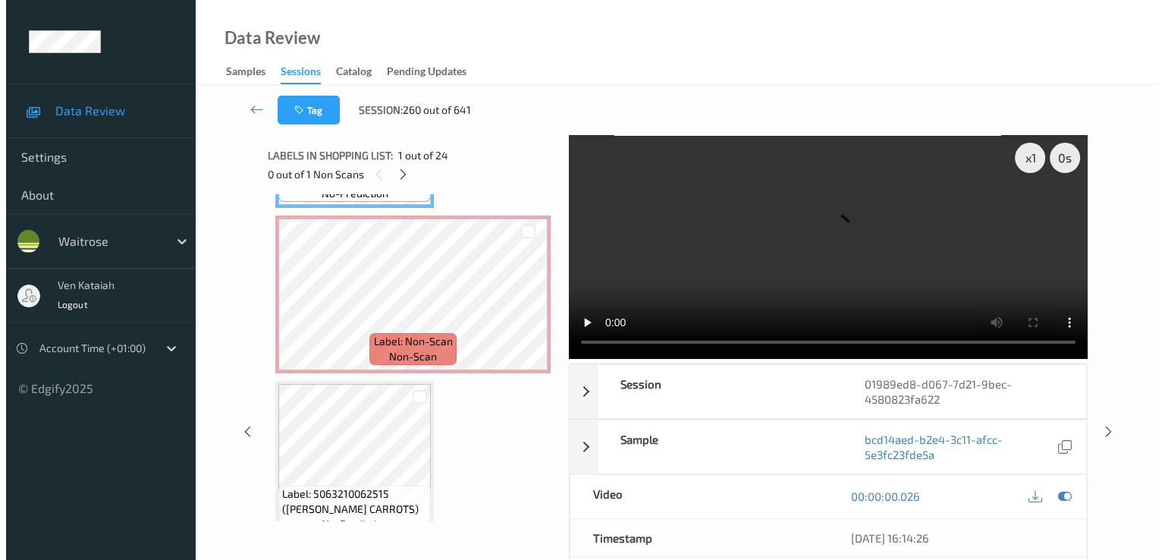
scroll to position [0, 0]
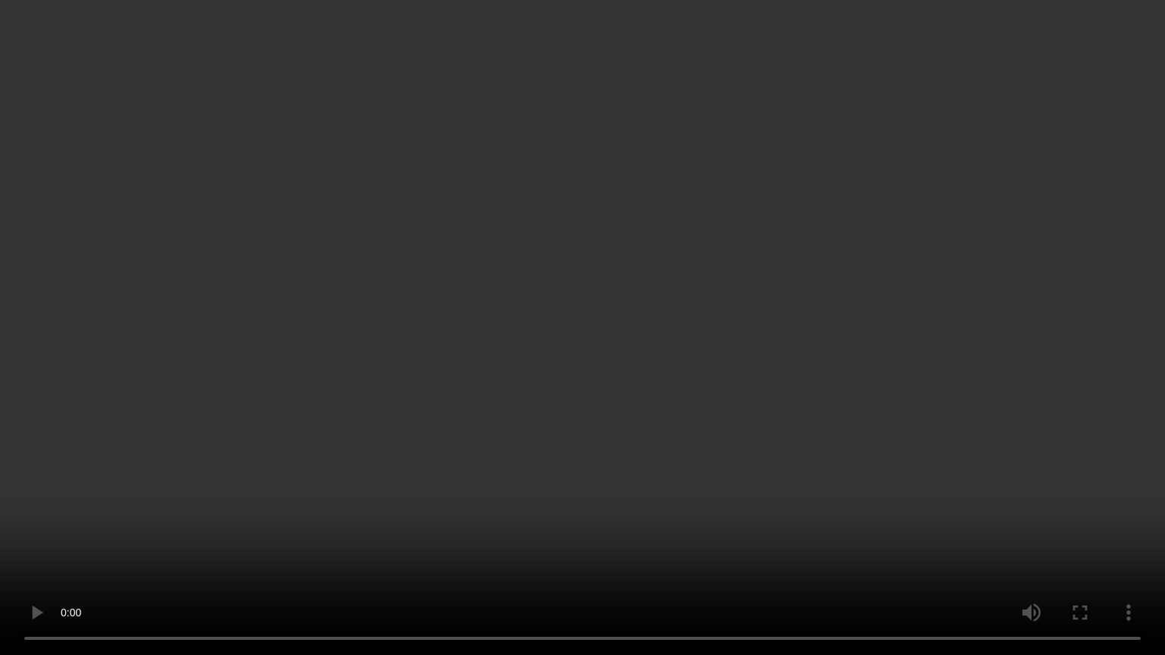
click at [344, 388] on video at bounding box center [582, 327] width 1165 height 655
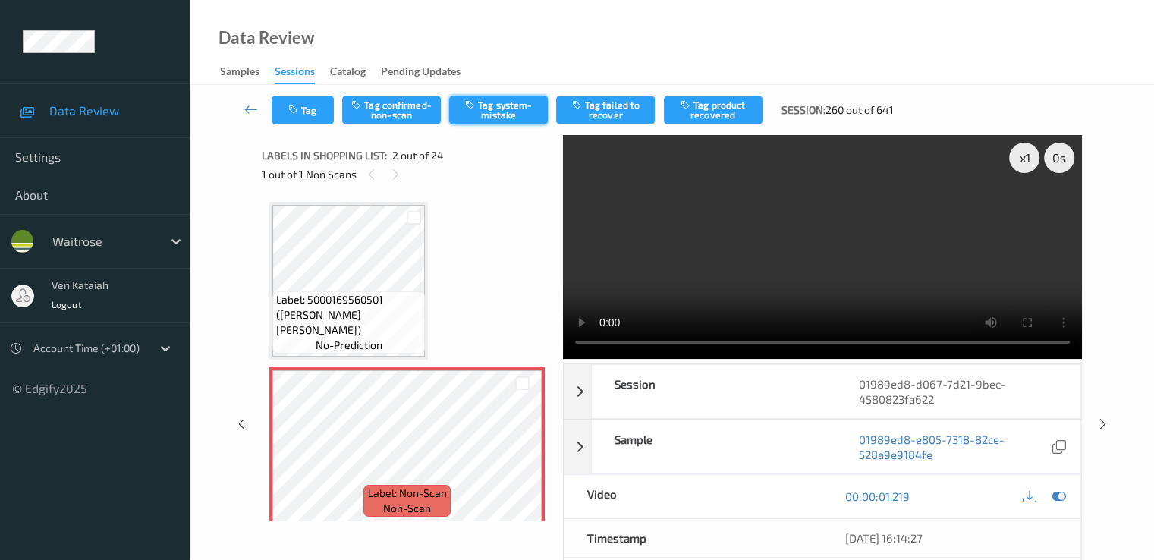
click at [514, 99] on button "Tag system-mistake" at bounding box center [498, 110] width 99 height 29
click at [305, 115] on button "Tag" at bounding box center [303, 110] width 62 height 29
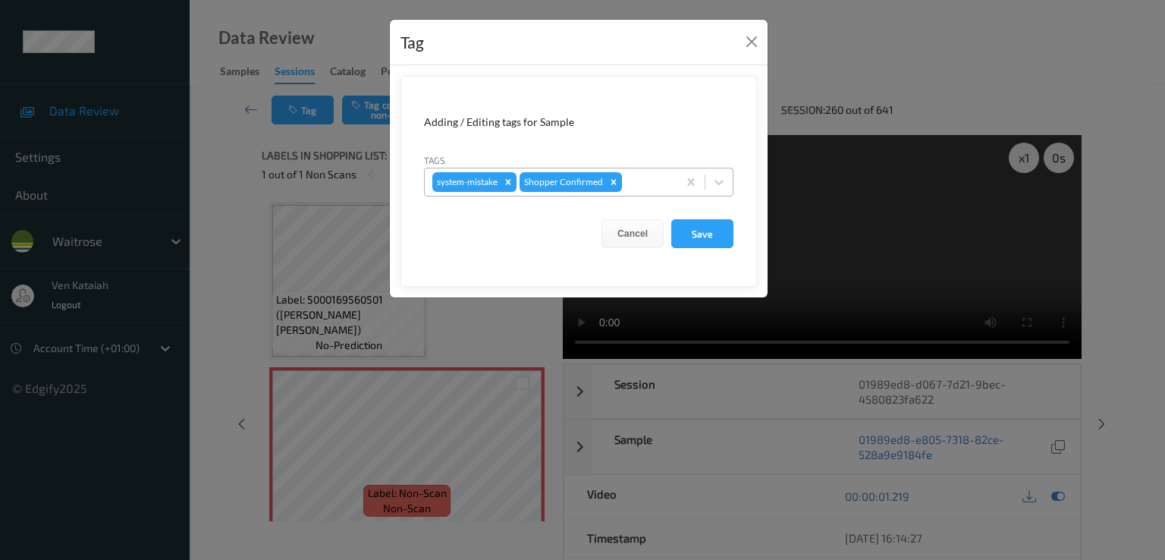
click at [648, 186] on div at bounding box center [647, 182] width 45 height 18
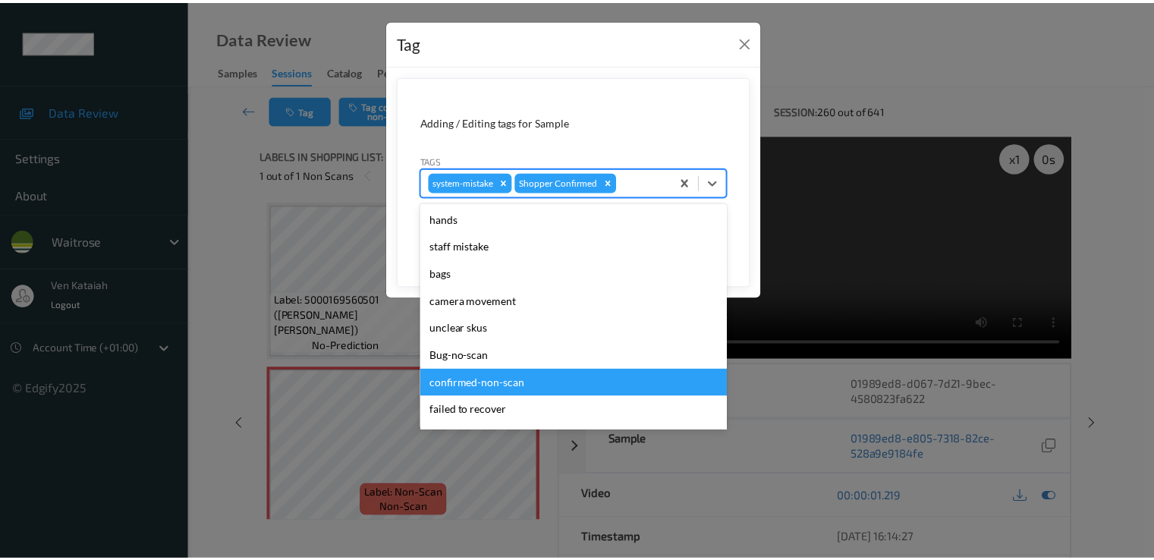
scroll to position [297, 0]
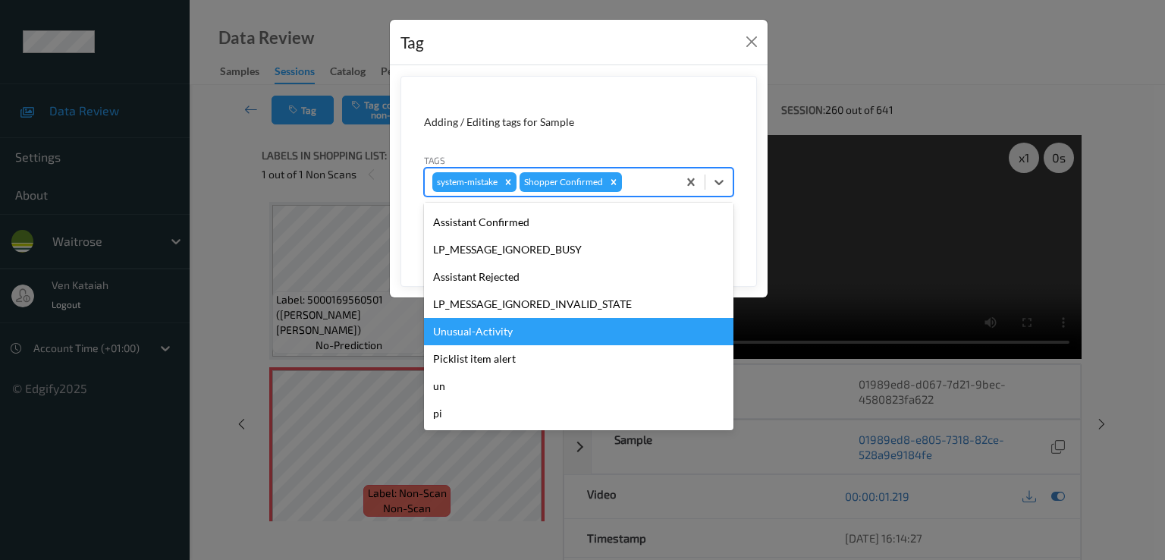
click at [492, 341] on div "Unusual-Activity" at bounding box center [578, 331] width 309 height 27
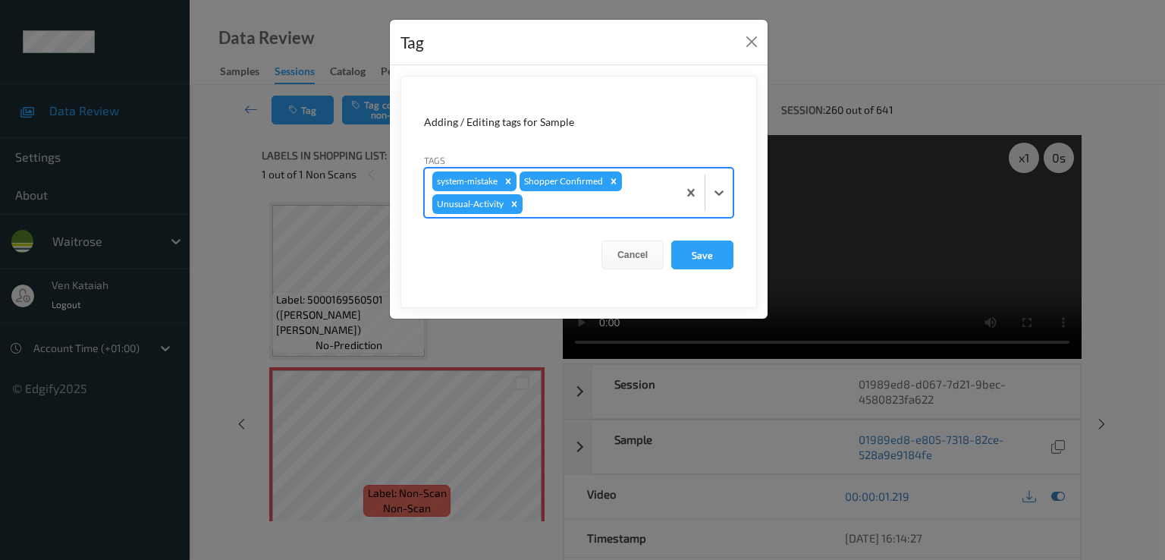
click at [674, 273] on form "Adding / Editing tags for Sample Tags option Unusual-Activity, selected. Select…" at bounding box center [579, 192] width 357 height 232
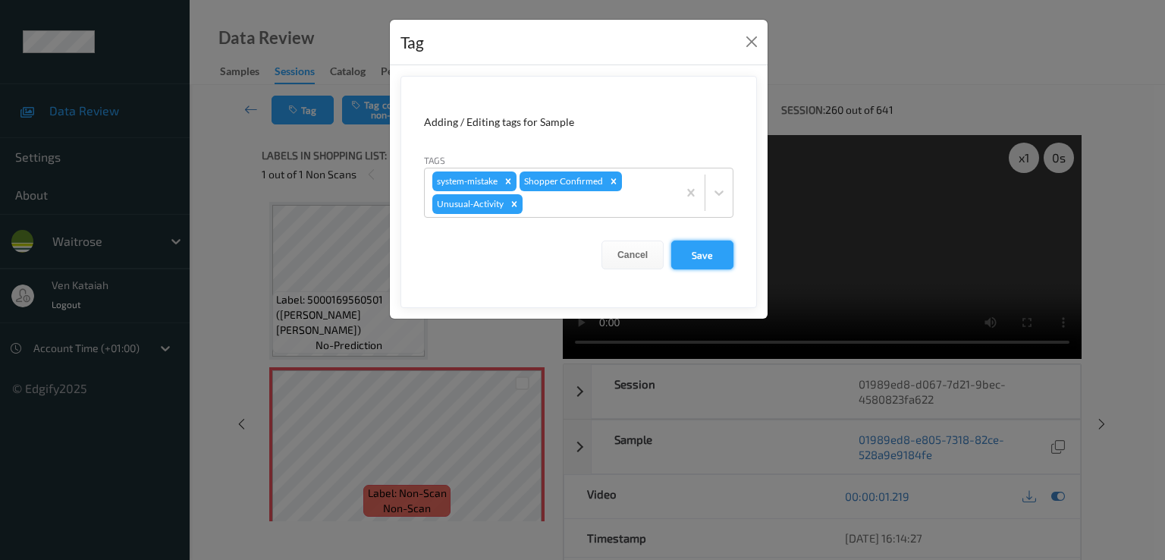
click at [680, 266] on button "Save" at bounding box center [702, 254] width 62 height 29
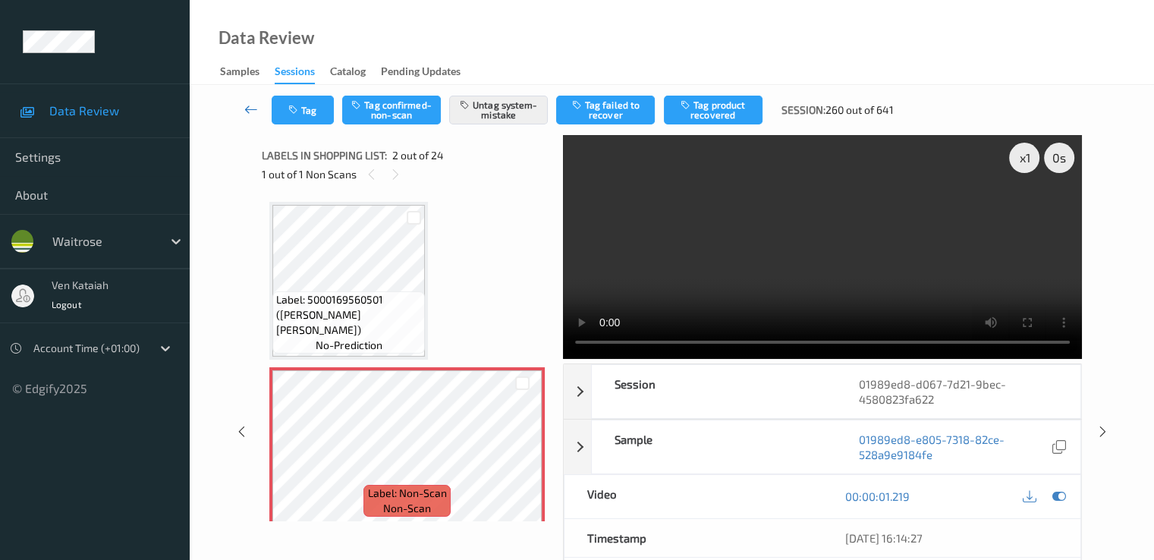
click at [253, 113] on icon at bounding box center [251, 109] width 14 height 15
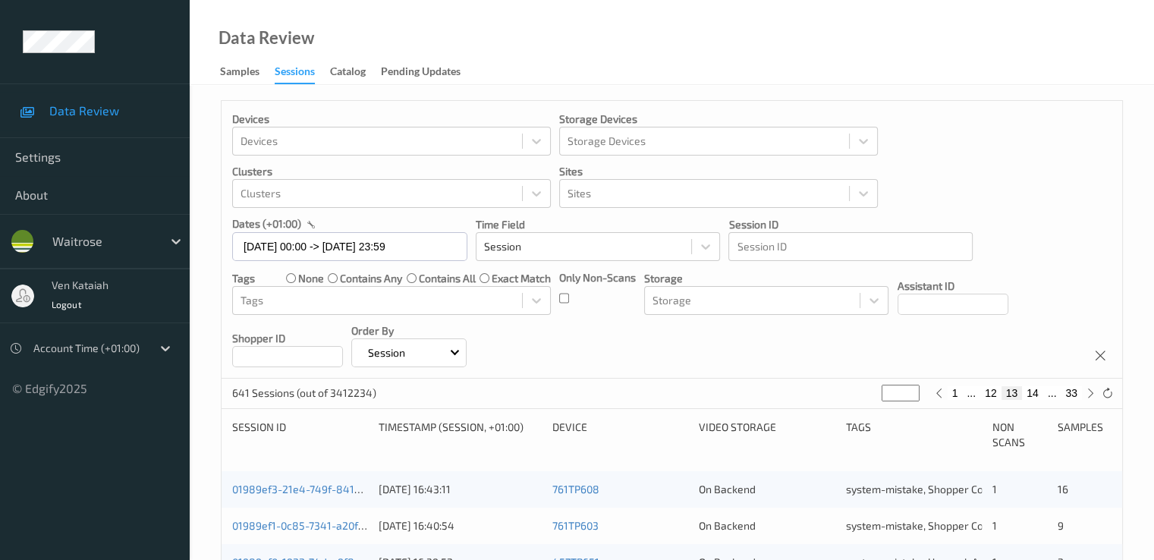
click at [901, 394] on input "**" at bounding box center [900, 393] width 38 height 17
type input "*"
type input "**"
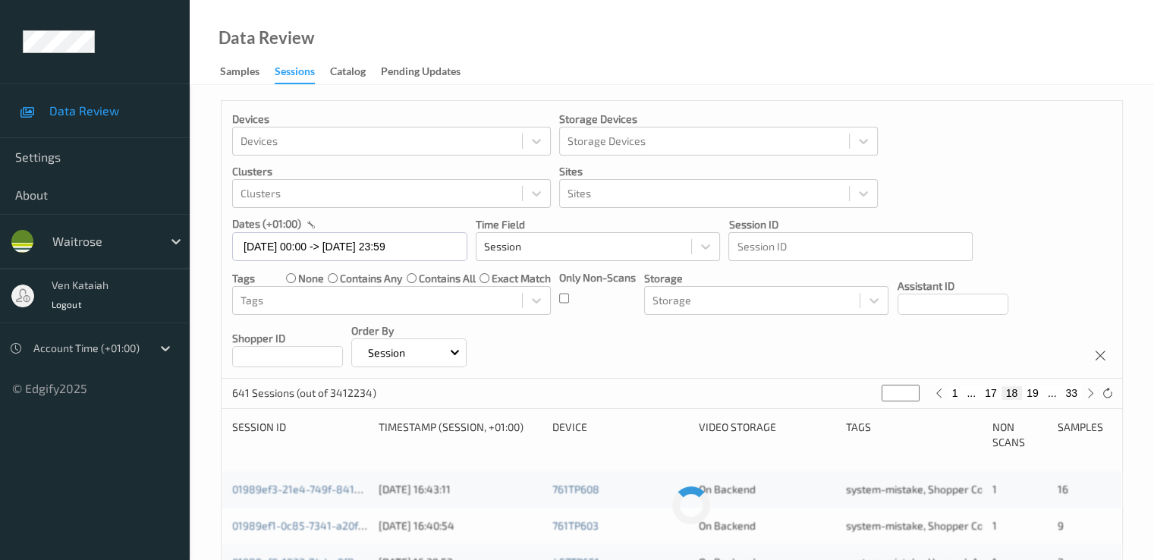
type input "**"
click at [1007, 395] on button "18" at bounding box center [1011, 393] width 21 height 14
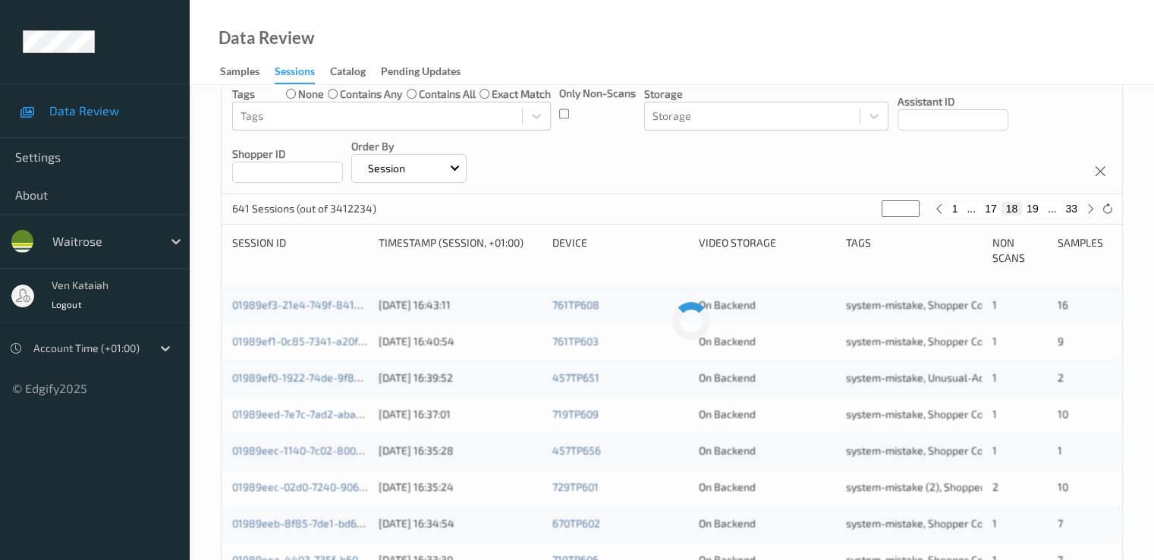
scroll to position [303, 0]
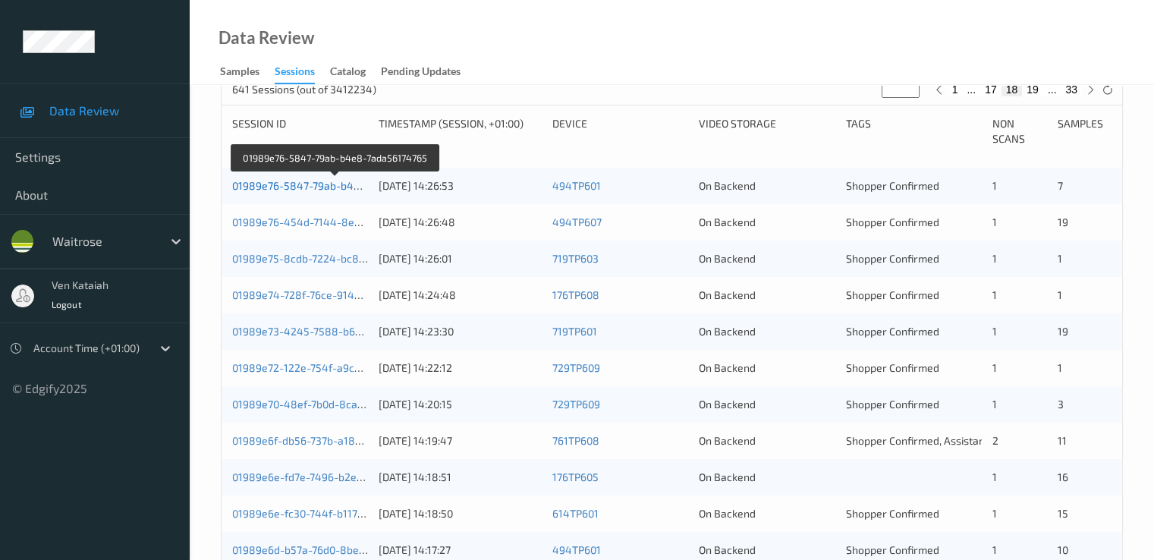
click at [328, 186] on link "01989e76-5847-79ab-b4e8-7ada56174765" at bounding box center [336, 185] width 208 height 13
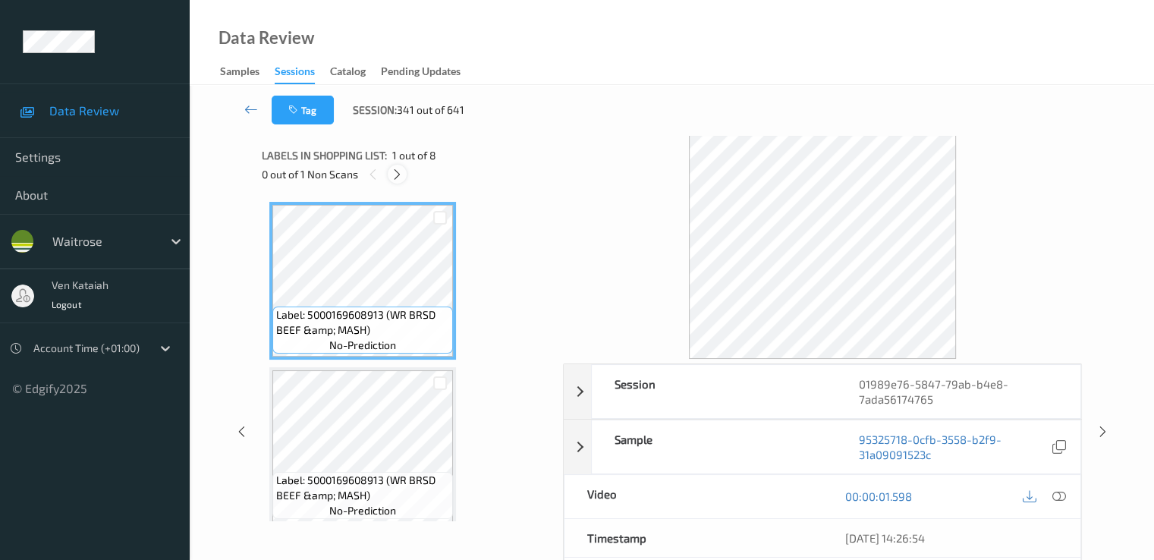
click at [405, 174] on div at bounding box center [397, 174] width 19 height 19
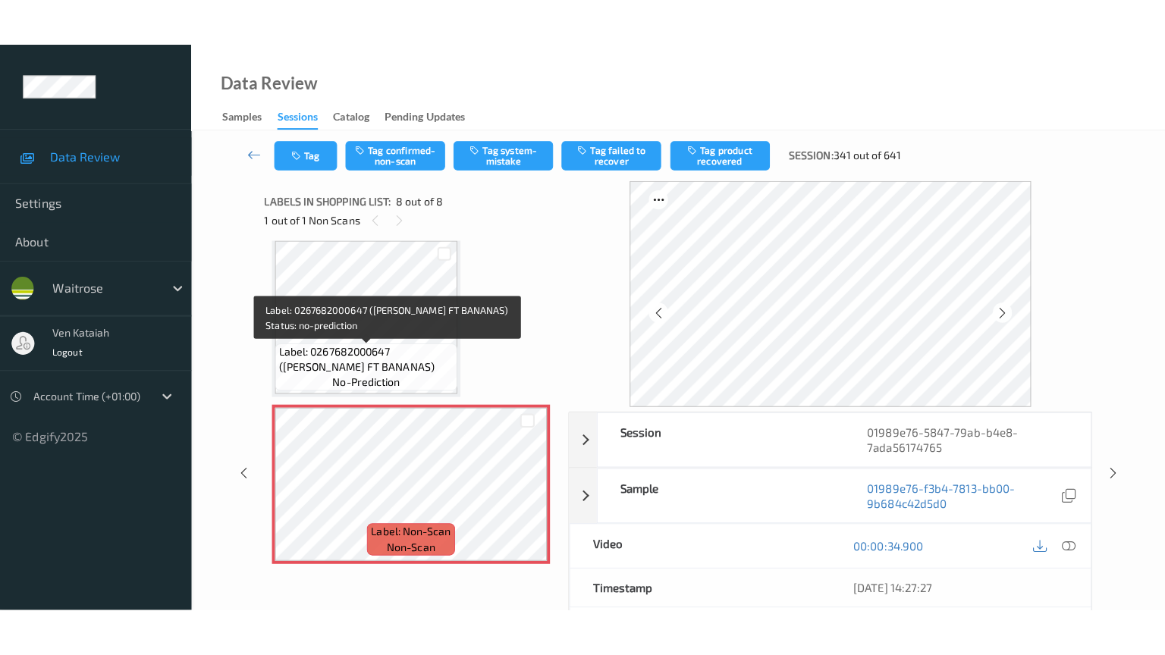
scroll to position [1004, 0]
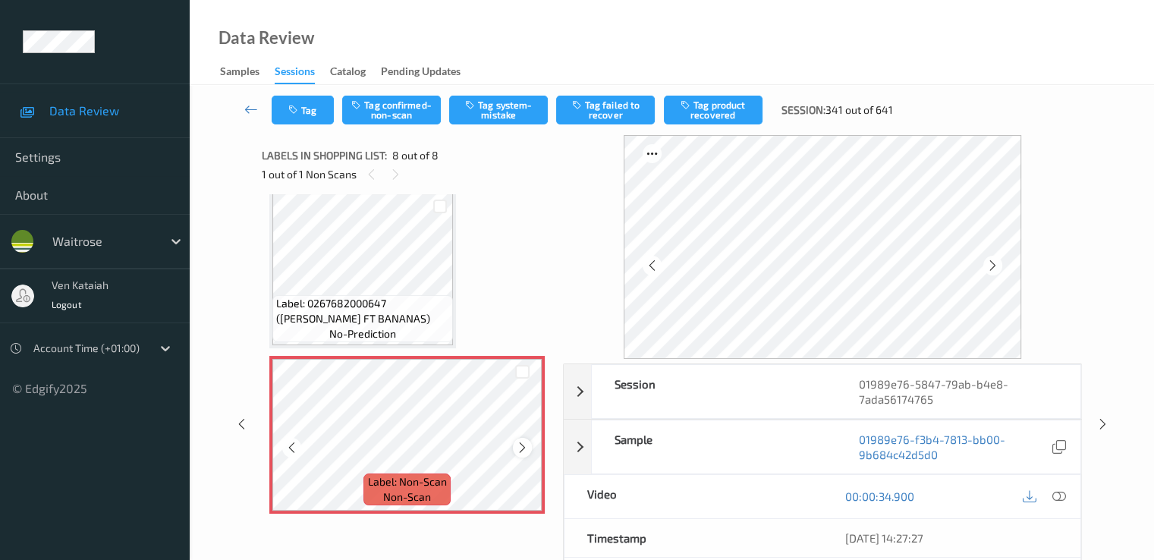
click at [525, 450] on icon at bounding box center [522, 448] width 13 height 14
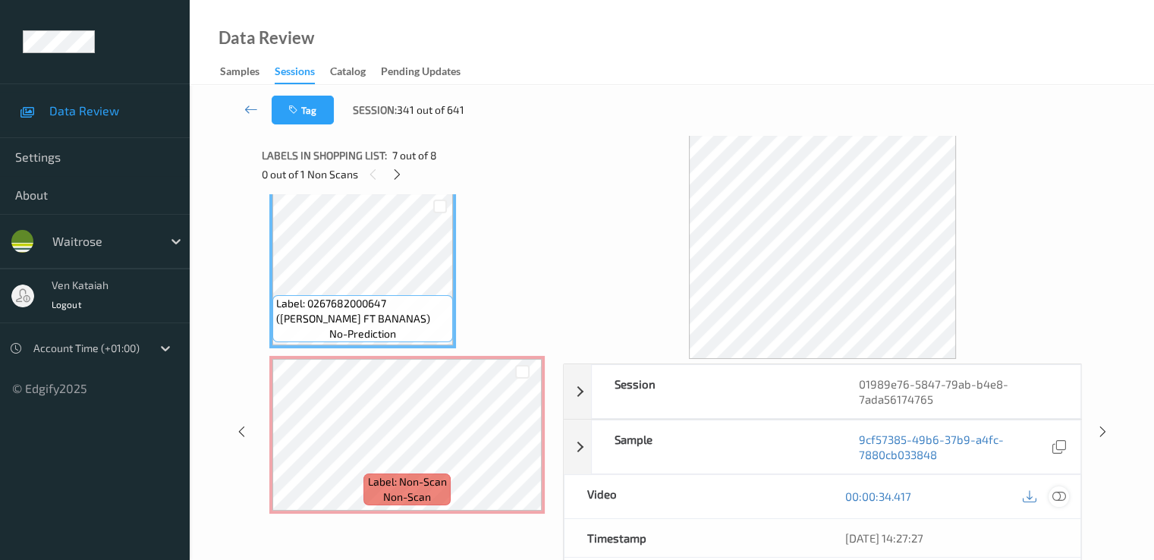
click at [1055, 489] on icon at bounding box center [1058, 496] width 14 height 14
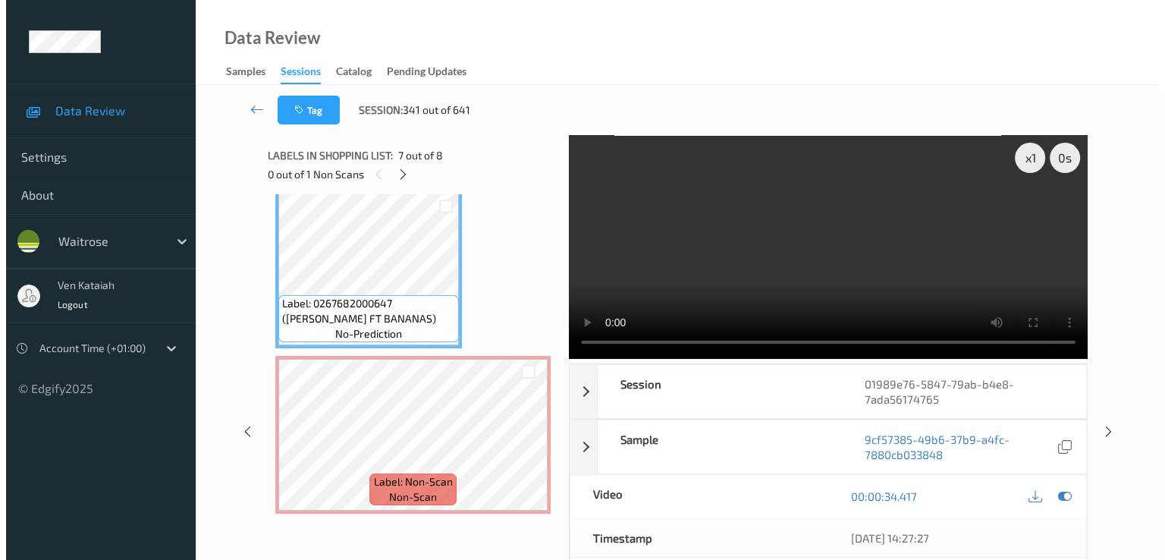
scroll to position [908, 0]
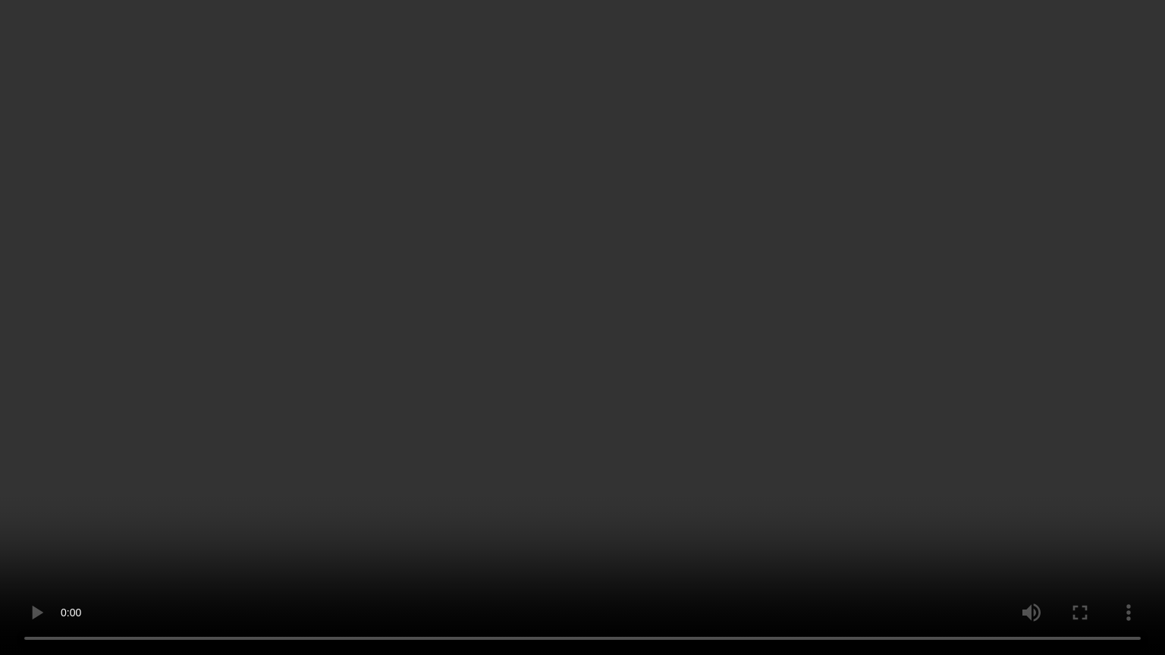
click at [621, 475] on video at bounding box center [582, 327] width 1165 height 655
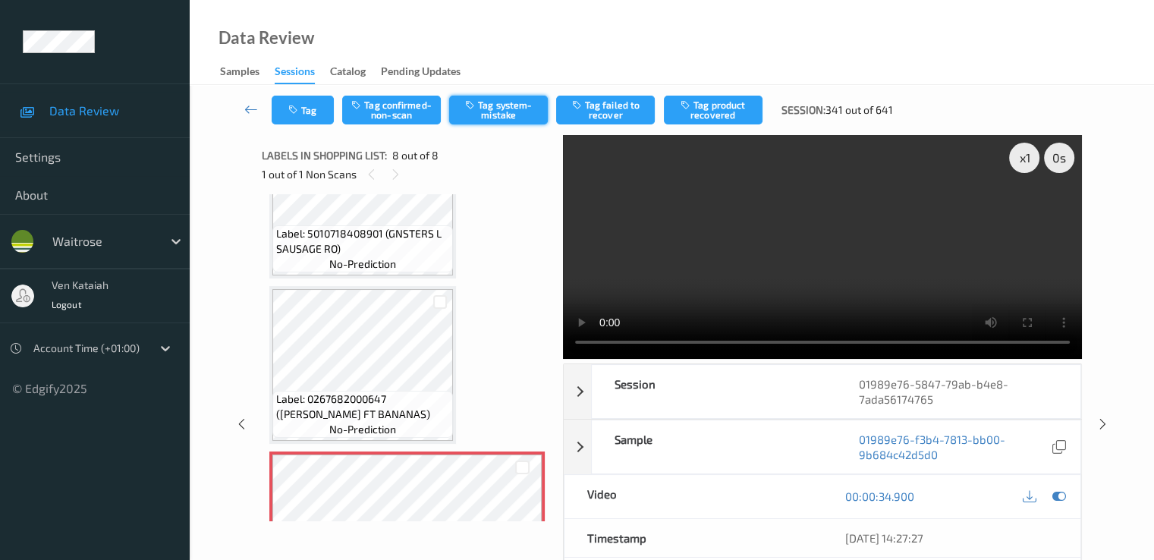
click at [498, 122] on button "Tag system-mistake" at bounding box center [498, 110] width 99 height 29
click at [316, 105] on button "Tag" at bounding box center [303, 110] width 62 height 29
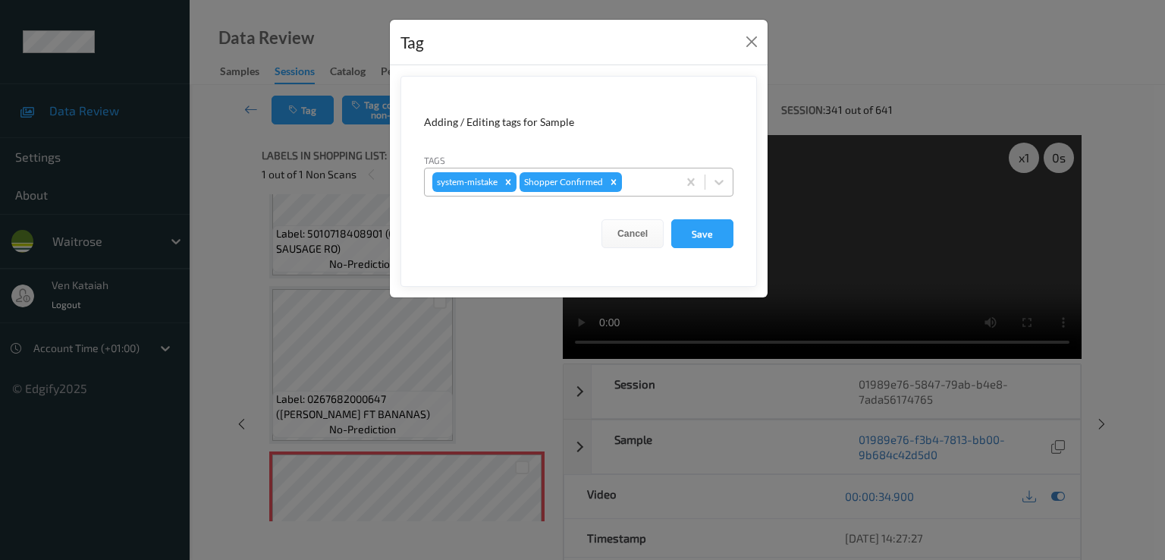
click at [655, 188] on div at bounding box center [647, 182] width 45 height 18
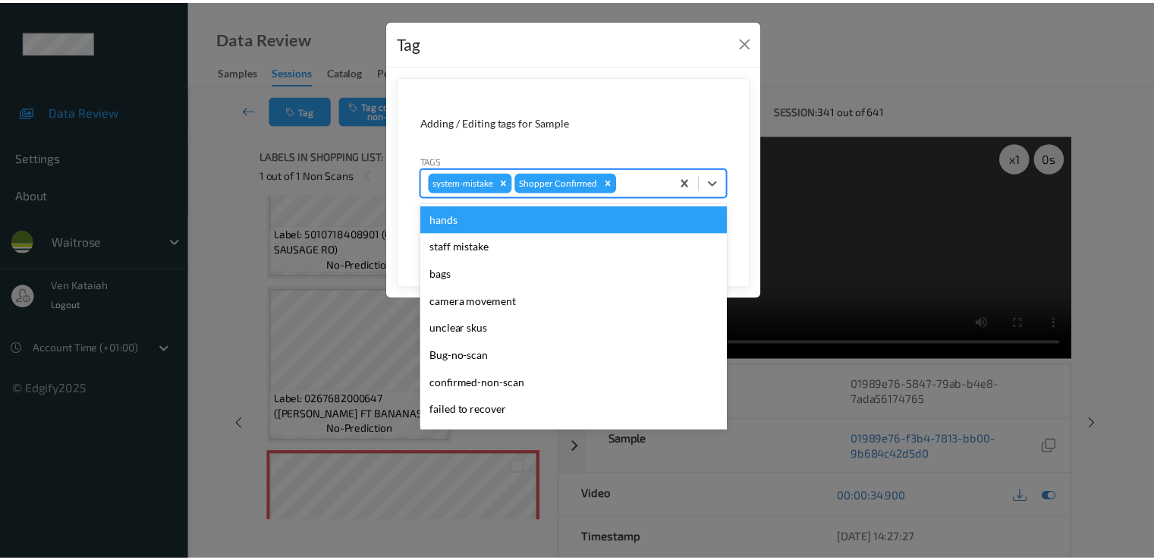
scroll to position [297, 0]
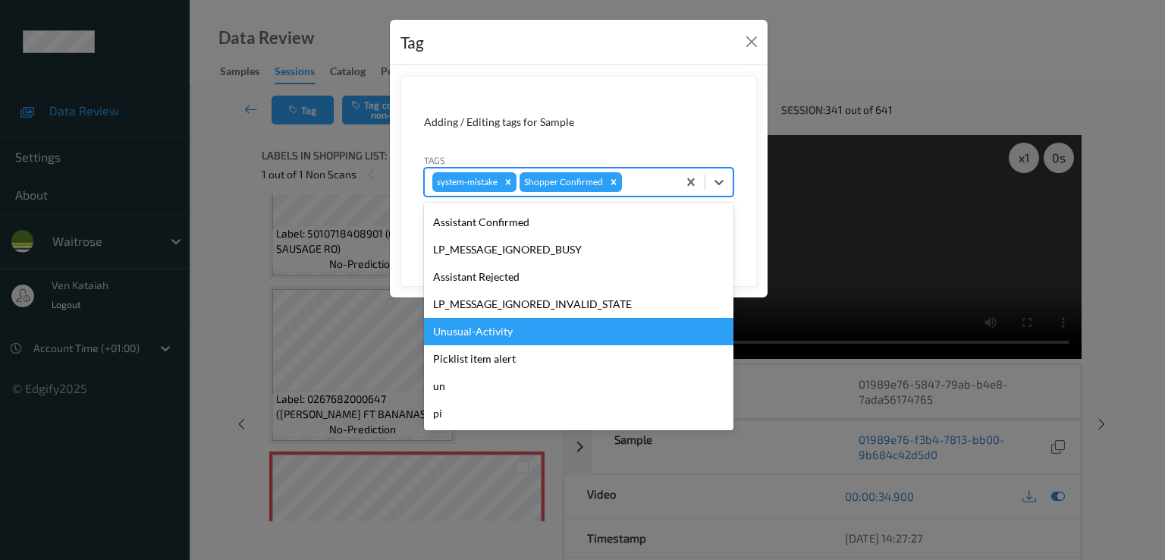
click at [500, 334] on div "Unusual-Activity" at bounding box center [578, 331] width 309 height 27
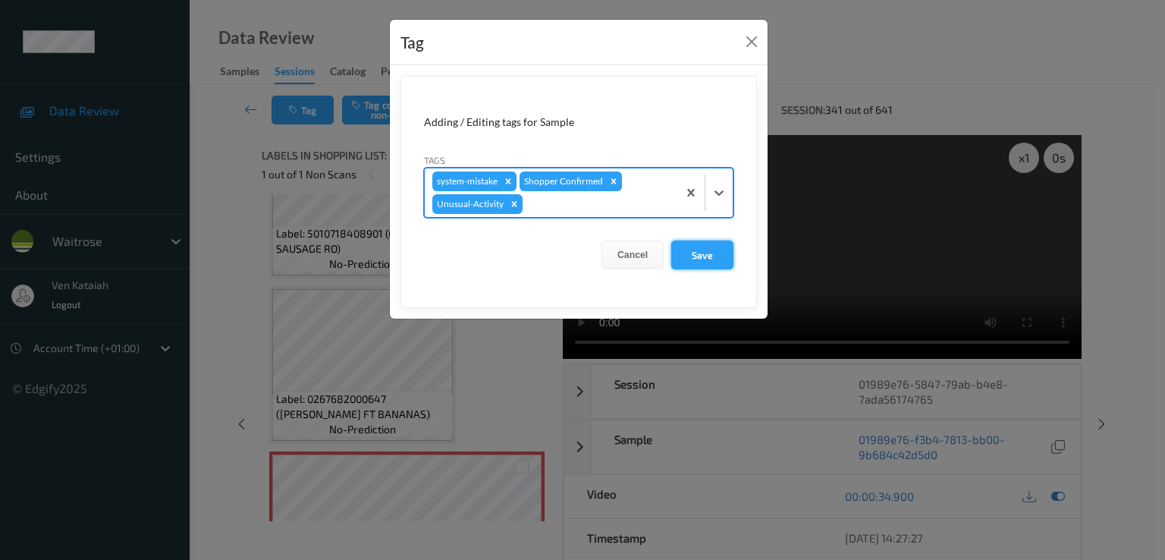
click at [701, 256] on button "Save" at bounding box center [702, 254] width 62 height 29
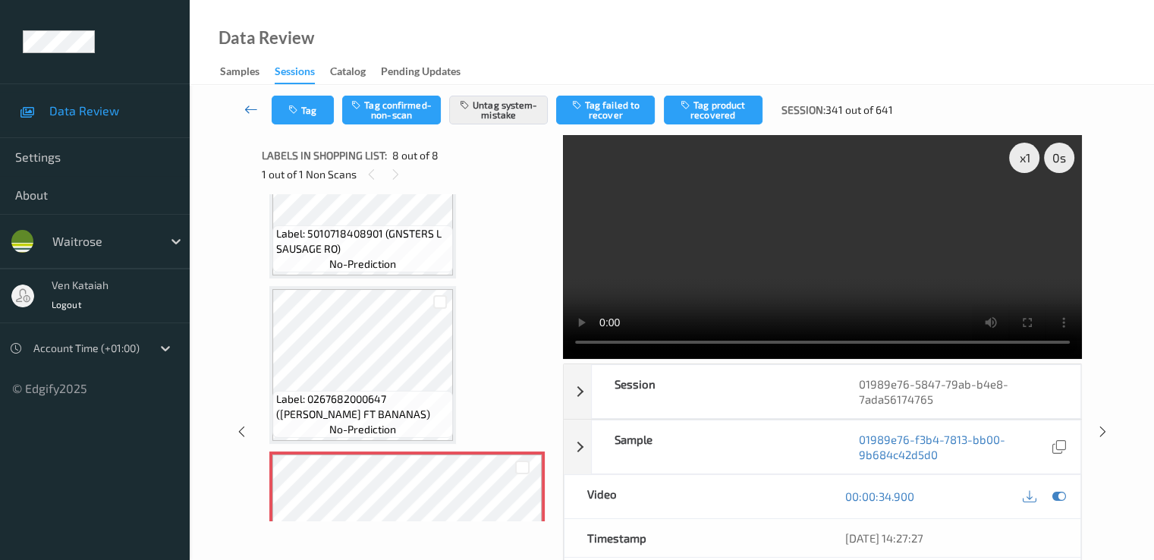
click at [259, 110] on link at bounding box center [251, 110] width 40 height 29
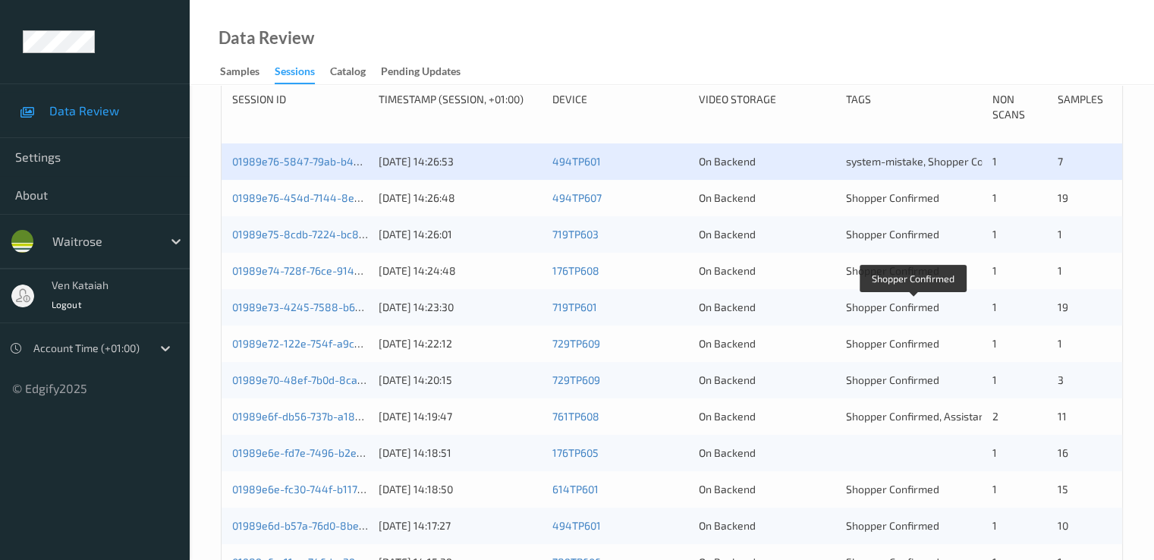
scroll to position [303, 0]
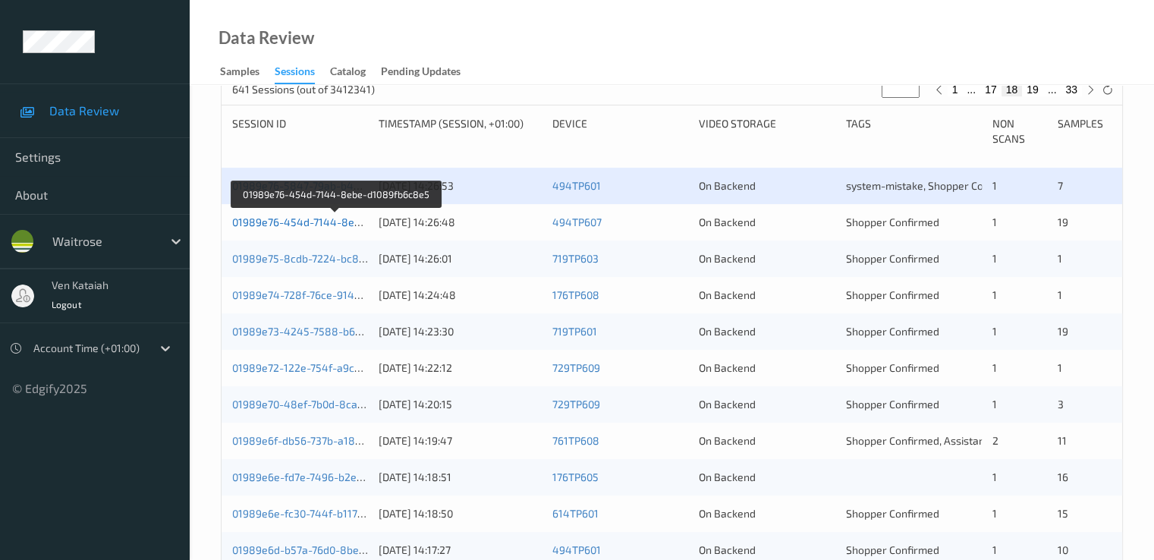
click at [316, 222] on link "01989e76-454d-7144-8ebe-d1089fb6c8e5" at bounding box center [336, 221] width 209 height 13
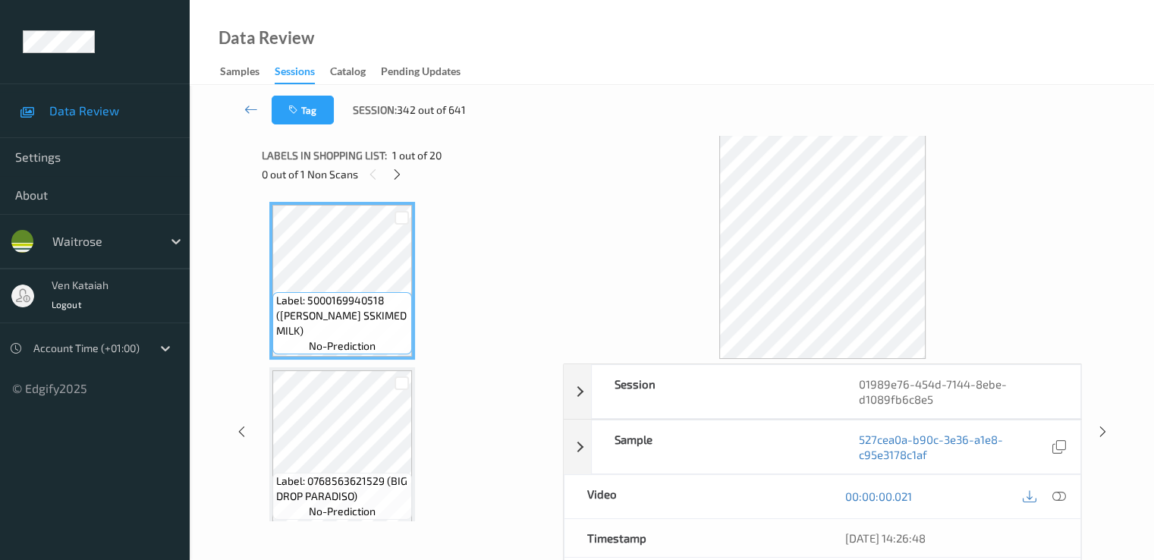
click at [398, 164] on div "Labels in shopping list: 1 out of 20" at bounding box center [407, 155] width 291 height 19
click at [397, 175] on icon at bounding box center [397, 175] width 13 height 14
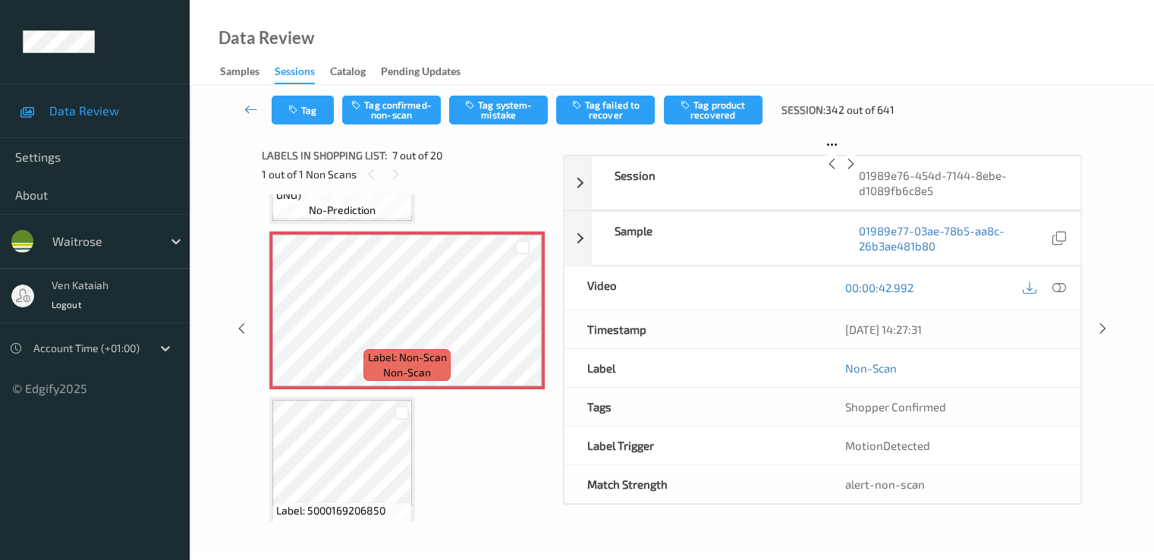
scroll to position [986, 0]
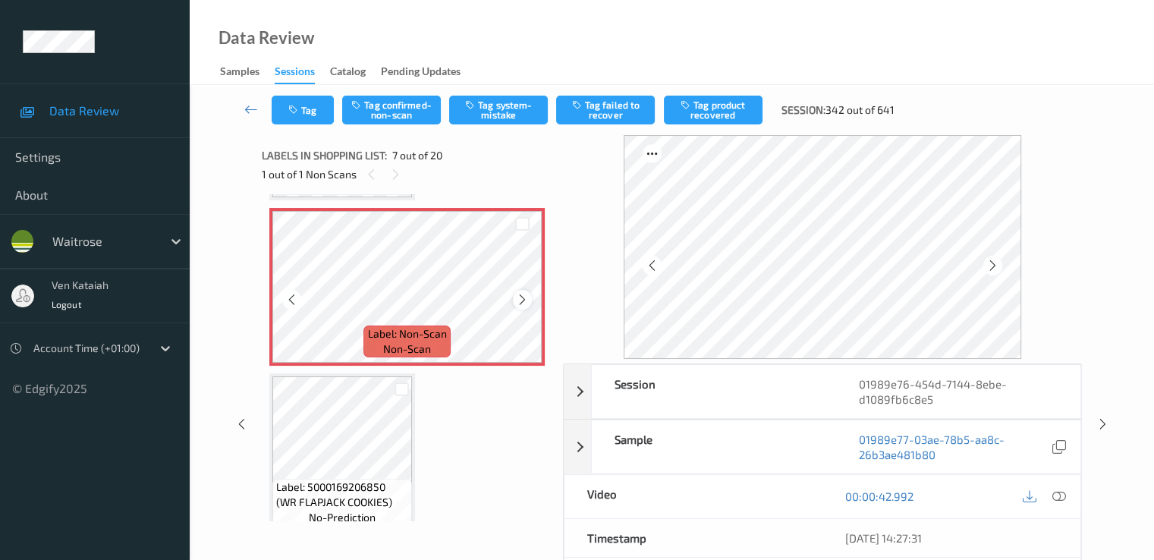
click at [525, 302] on icon at bounding box center [522, 300] width 13 height 14
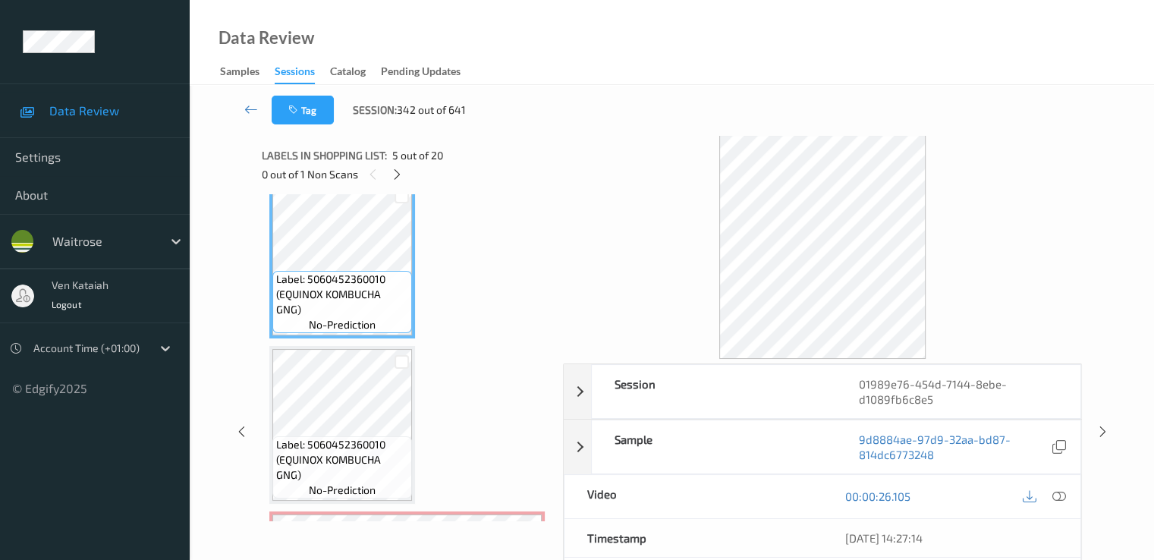
scroll to position [834, 0]
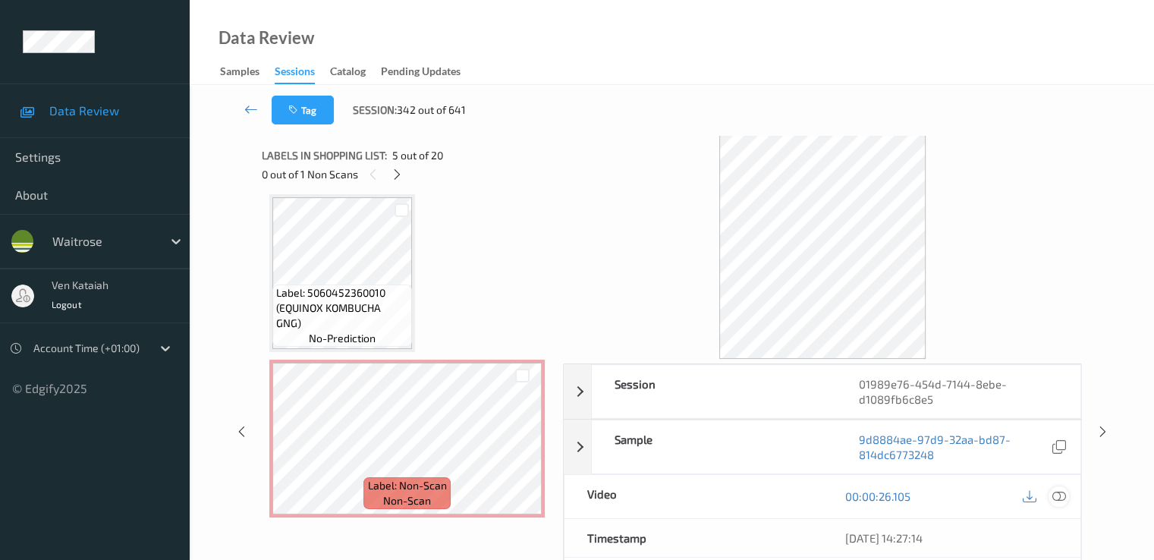
click at [1052, 496] on icon at bounding box center [1058, 496] width 14 height 14
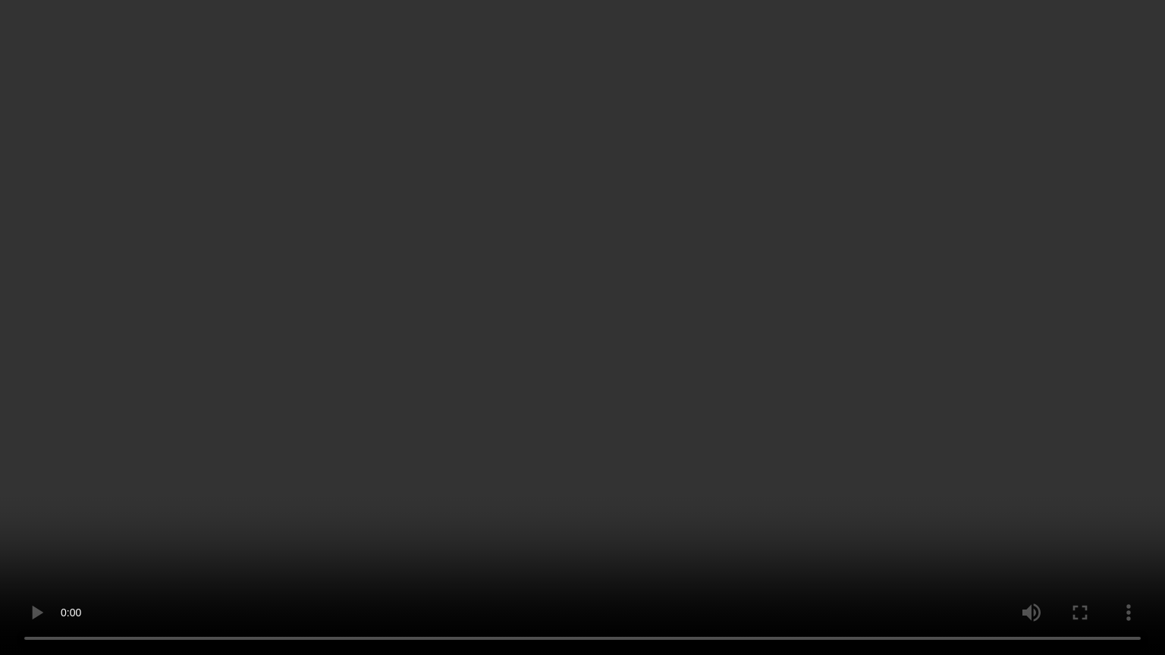
click at [596, 442] on video at bounding box center [582, 327] width 1165 height 655
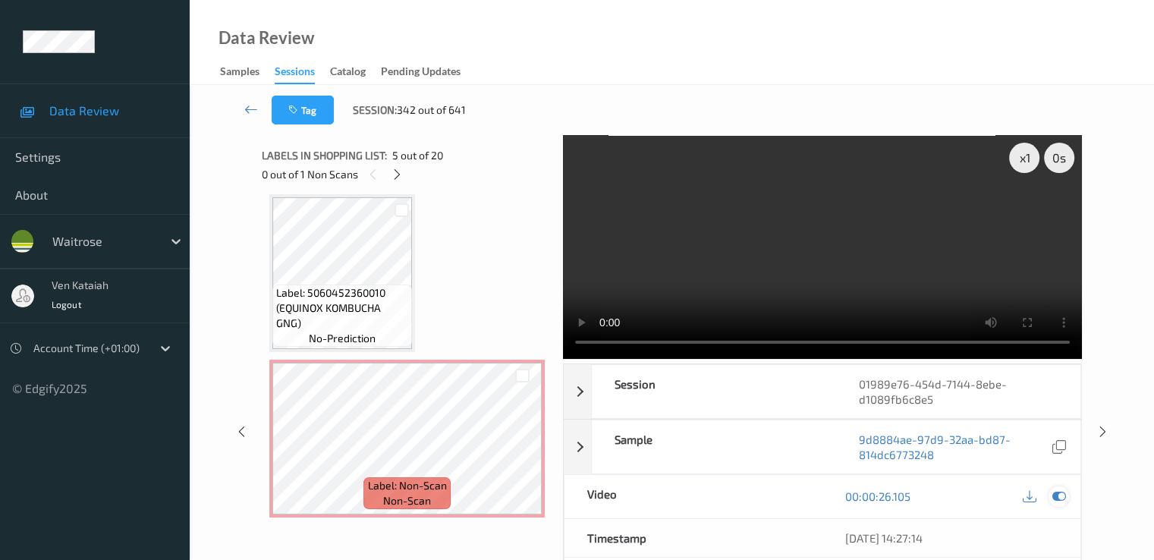
click at [1059, 501] on icon at bounding box center [1058, 496] width 14 height 14
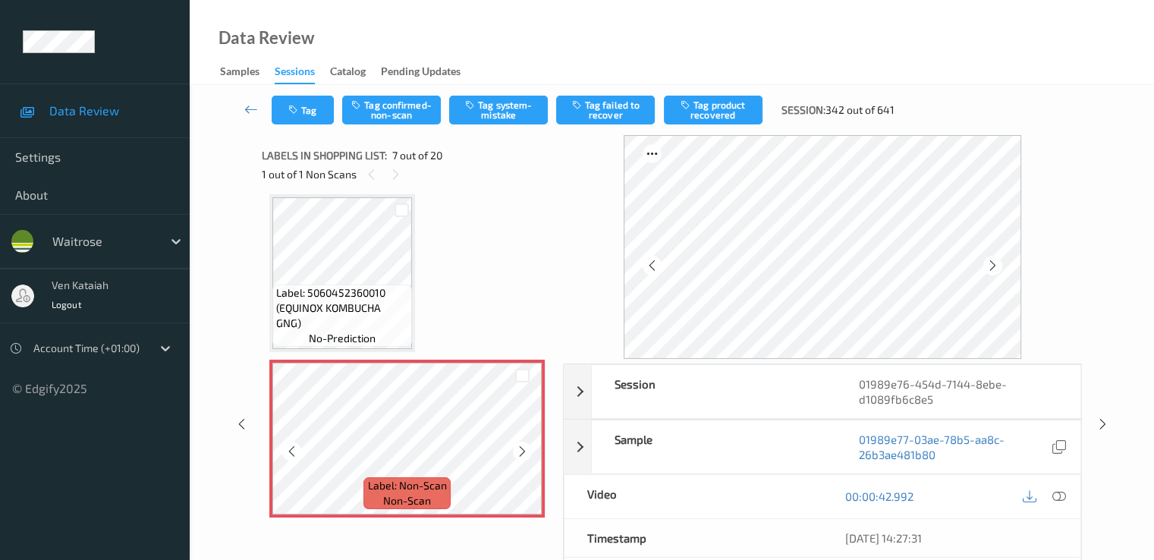
scroll to position [986, 0]
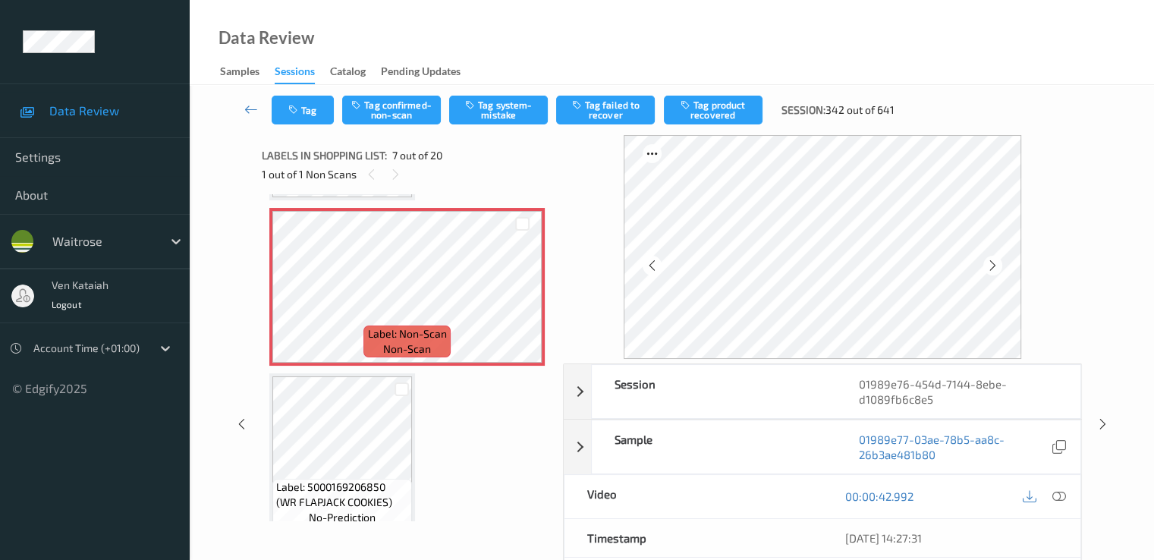
click at [422, 107] on button "Tag confirmed-non-scan" at bounding box center [391, 110] width 99 height 29
click at [607, 112] on button "Tag failed to recover" at bounding box center [605, 110] width 99 height 29
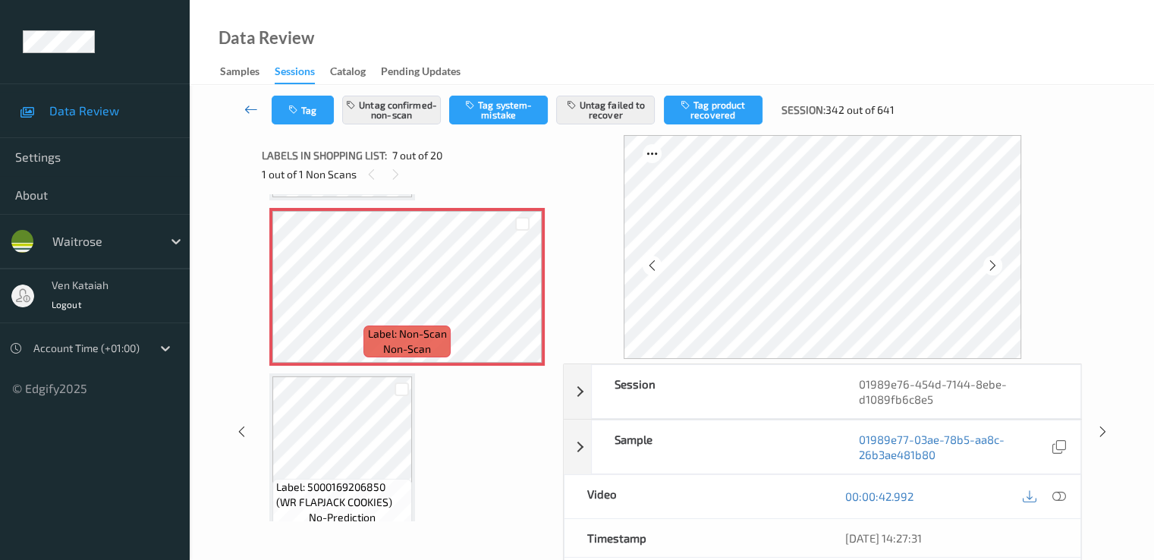
click at [247, 111] on icon at bounding box center [251, 109] width 14 height 15
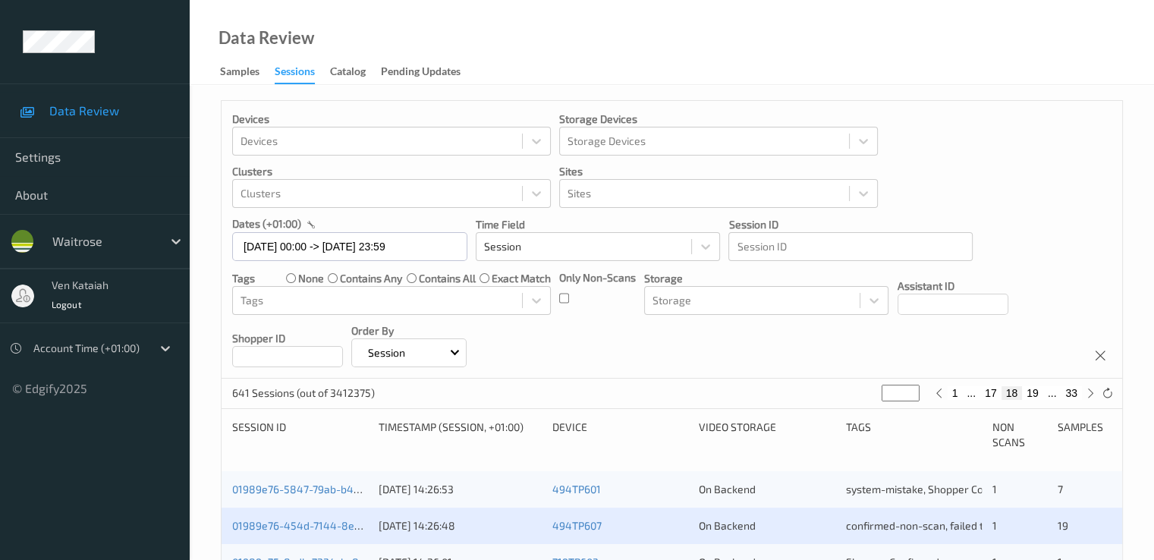
scroll to position [303, 0]
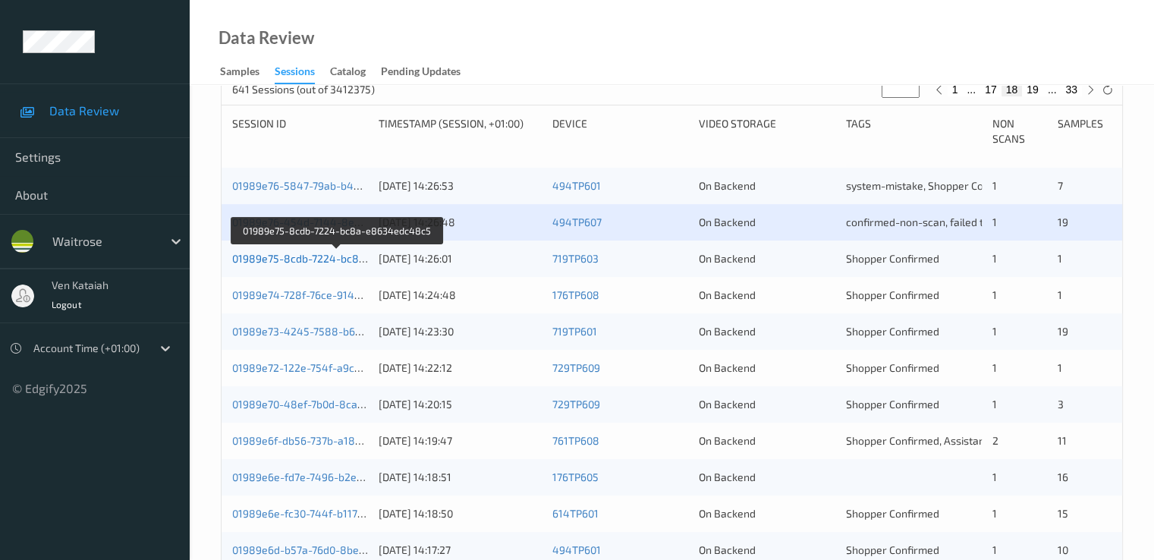
click at [329, 262] on link "01989e75-8cdb-7224-bc8a-e8634edc48c5" at bounding box center [338, 258] width 212 height 13
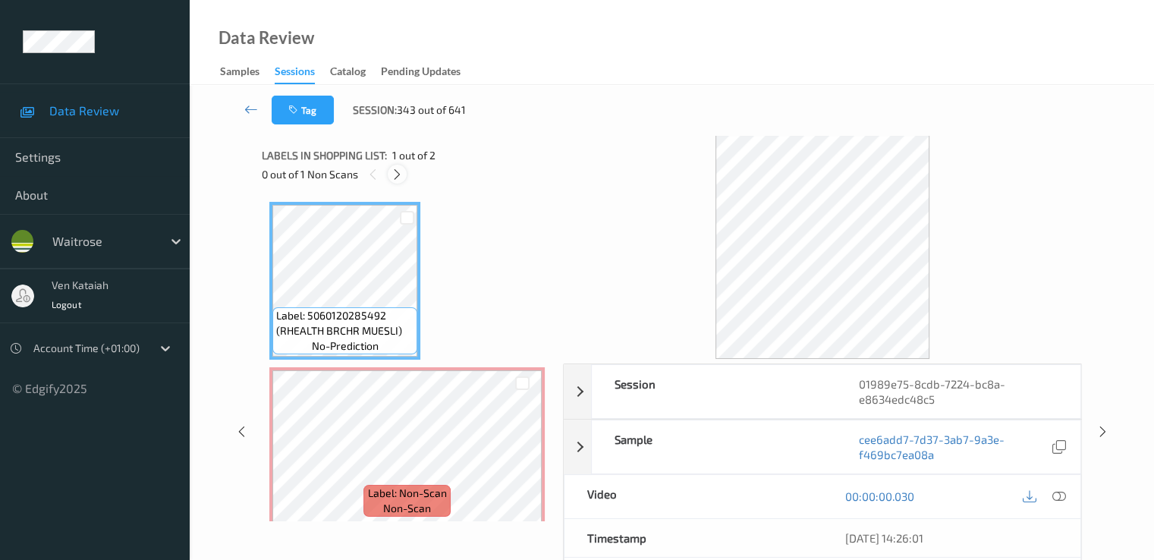
click at [388, 171] on div at bounding box center [397, 174] width 19 height 19
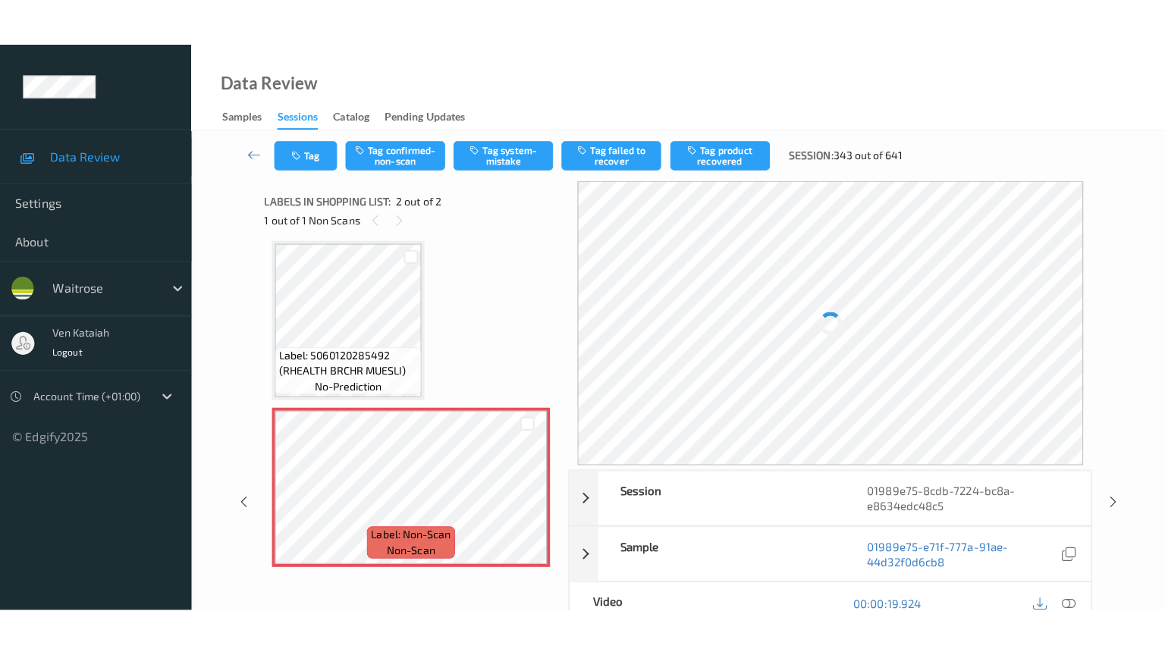
scroll to position [11, 0]
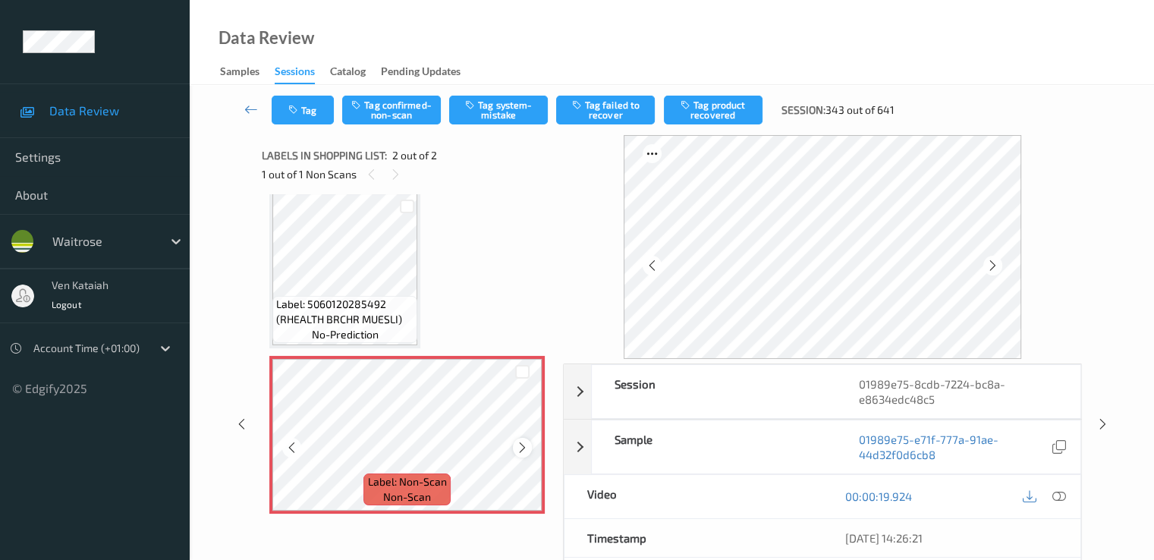
click at [529, 441] on div at bounding box center [522, 447] width 19 height 19
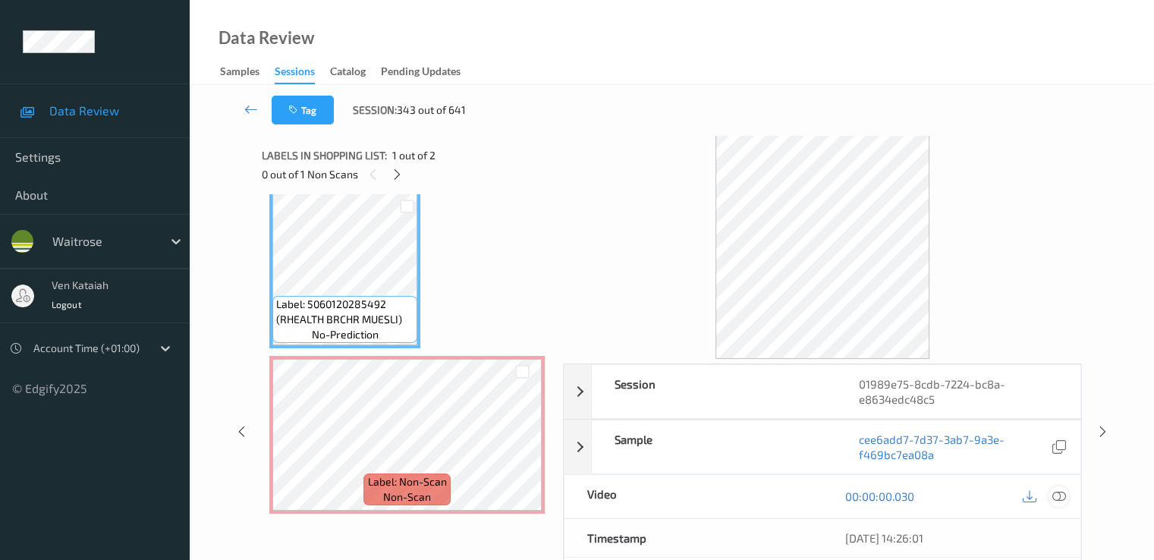
click at [1051, 489] on icon at bounding box center [1058, 496] width 14 height 14
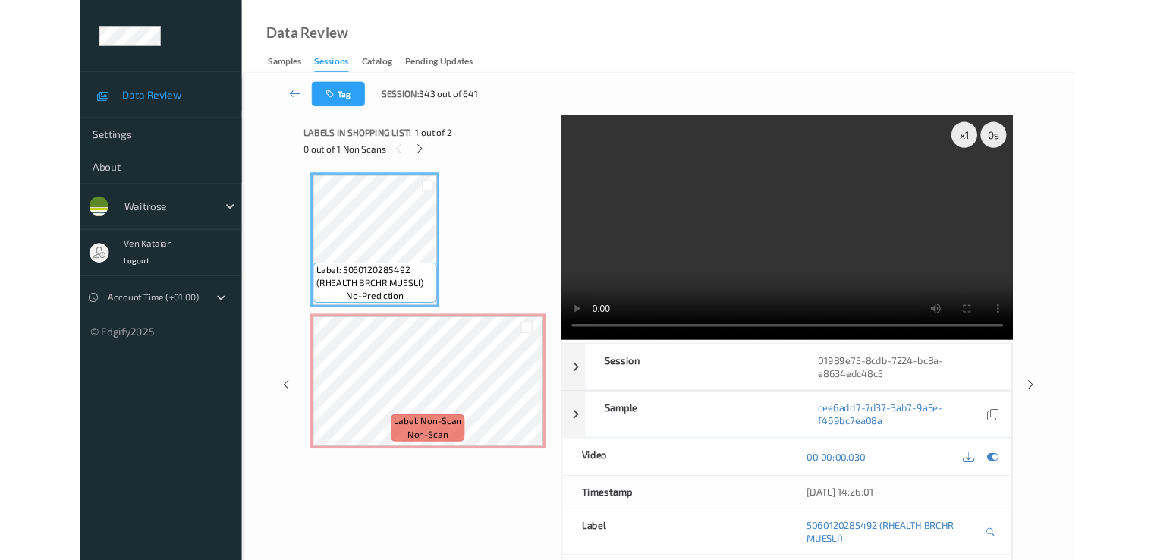
scroll to position [0, 0]
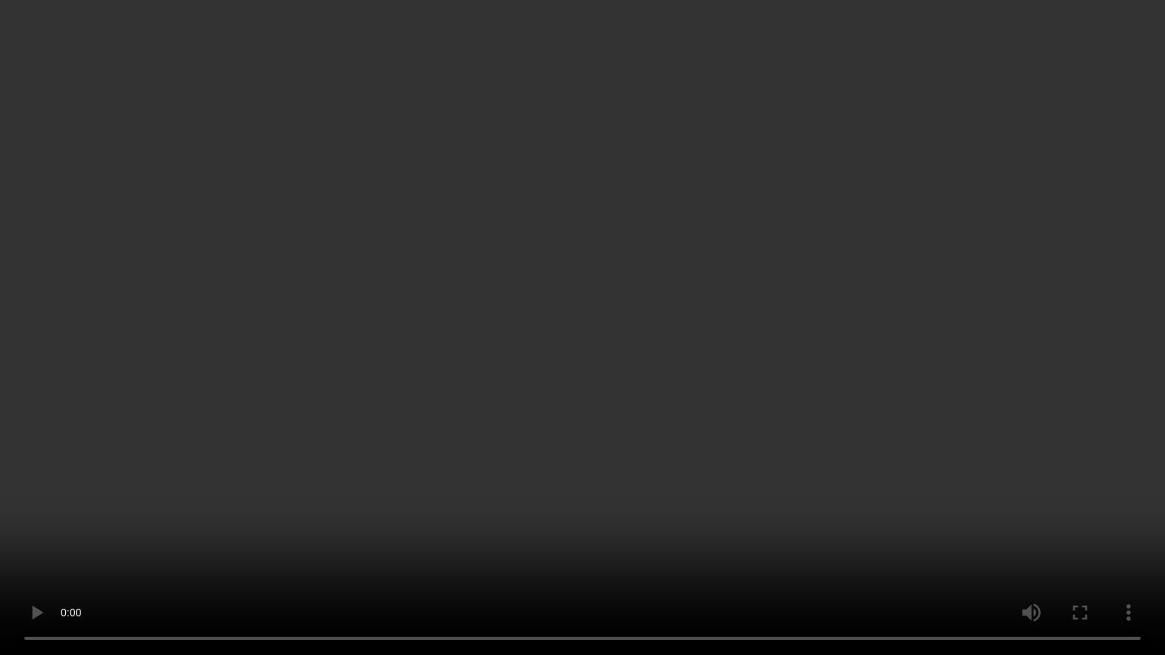
click at [197, 404] on video at bounding box center [582, 327] width 1165 height 655
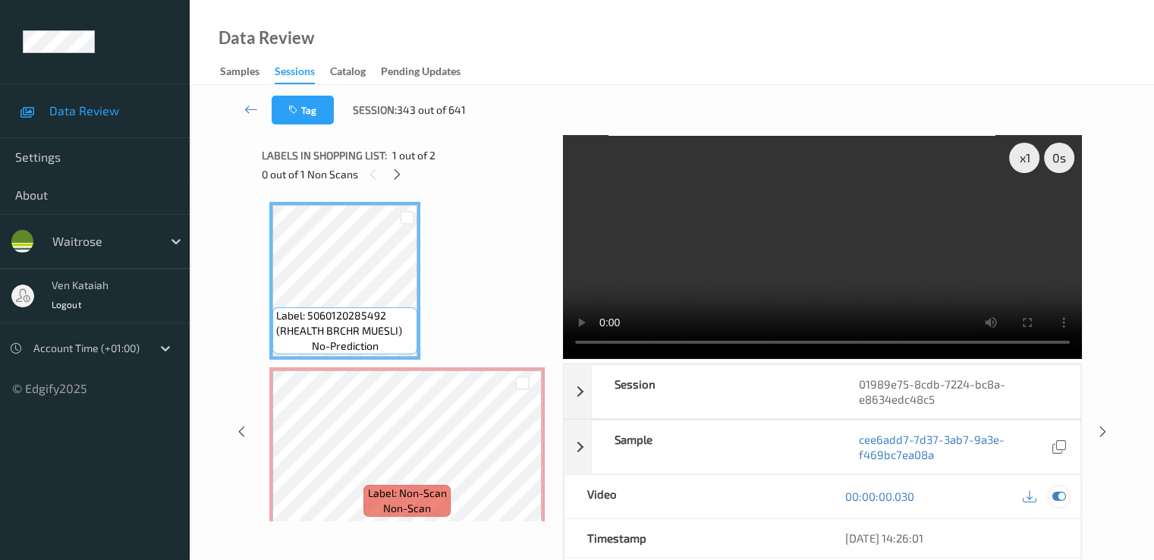
click at [1055, 495] on icon at bounding box center [1058, 496] width 14 height 14
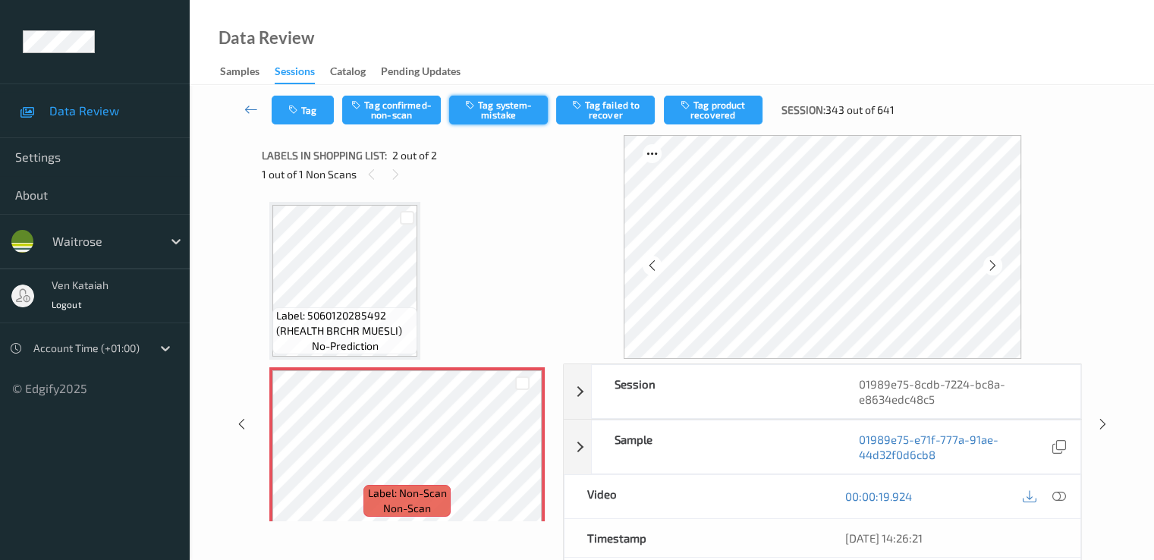
click at [495, 107] on button "Tag system-mistake" at bounding box center [498, 110] width 99 height 29
click at [297, 121] on button "Tag" at bounding box center [303, 110] width 62 height 29
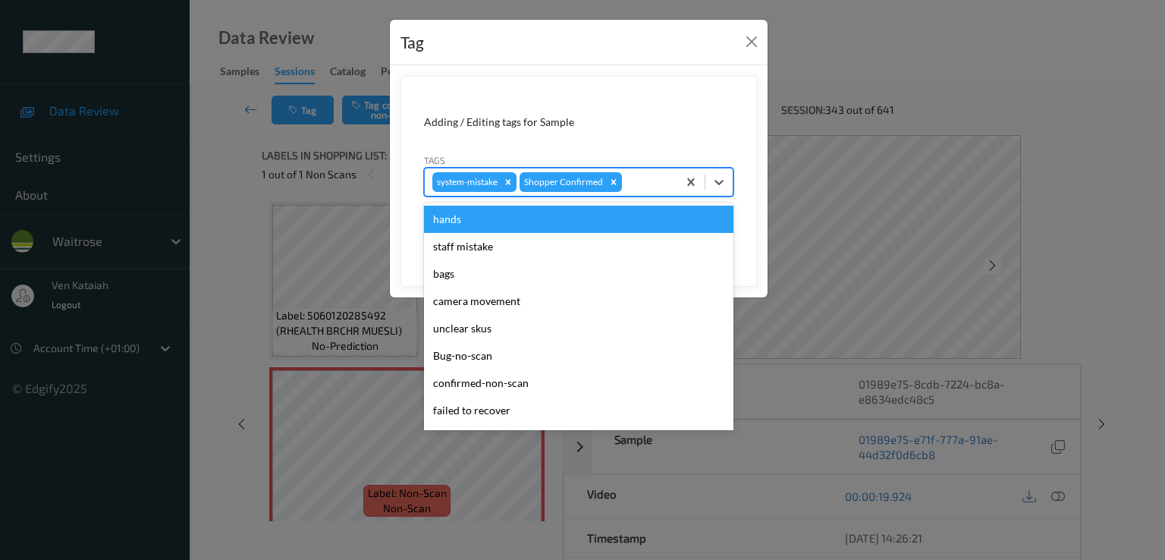
click at [632, 194] on div "system-mistake Shopper Confirmed" at bounding box center [551, 182] width 253 height 26
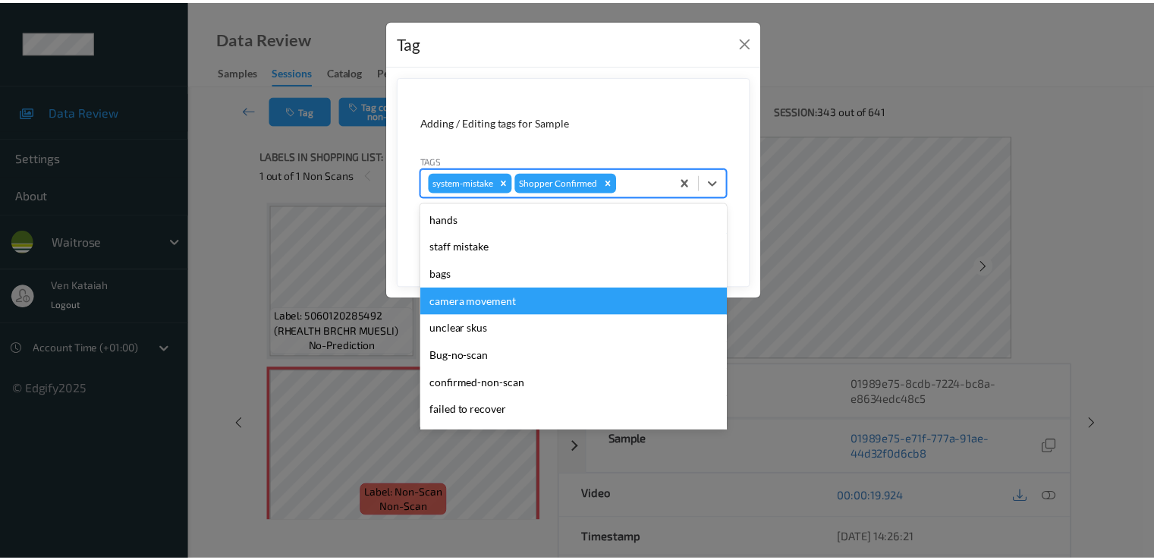
scroll to position [297, 0]
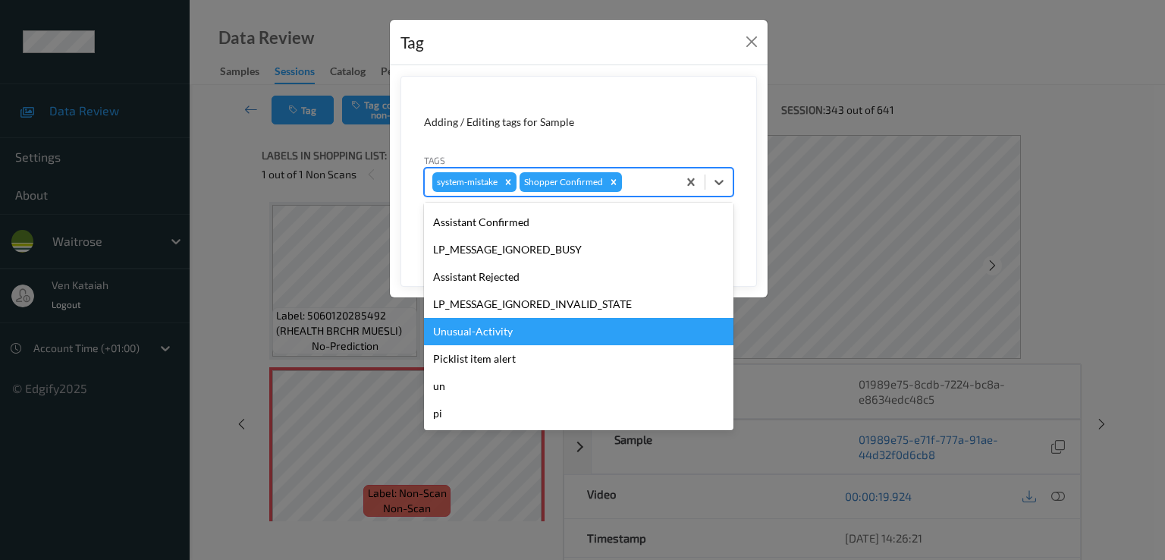
click at [492, 334] on div "Unusual-Activity" at bounding box center [578, 331] width 309 height 27
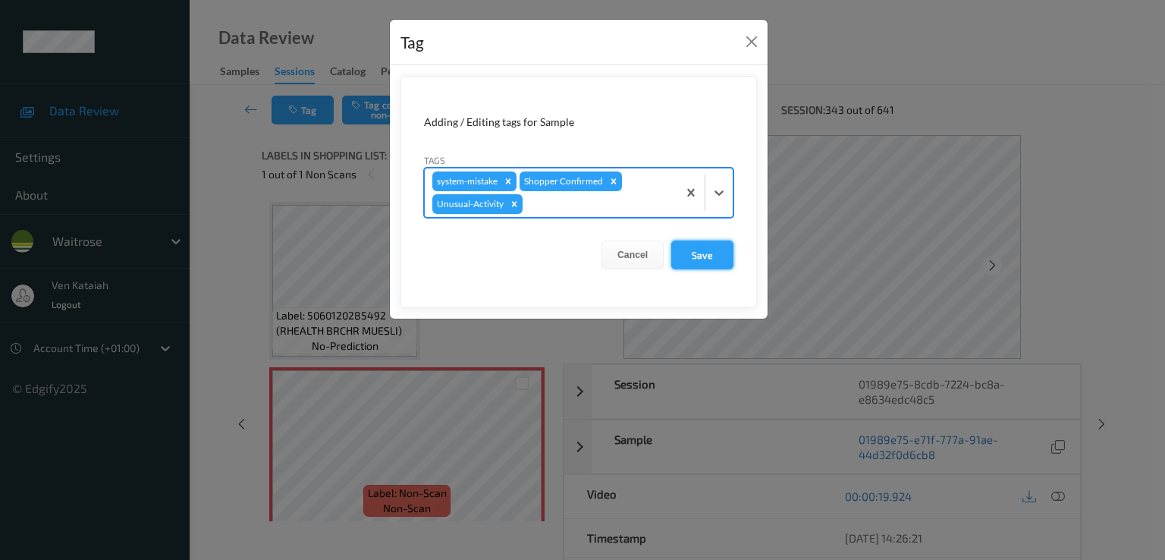
click at [693, 266] on button "Save" at bounding box center [702, 254] width 62 height 29
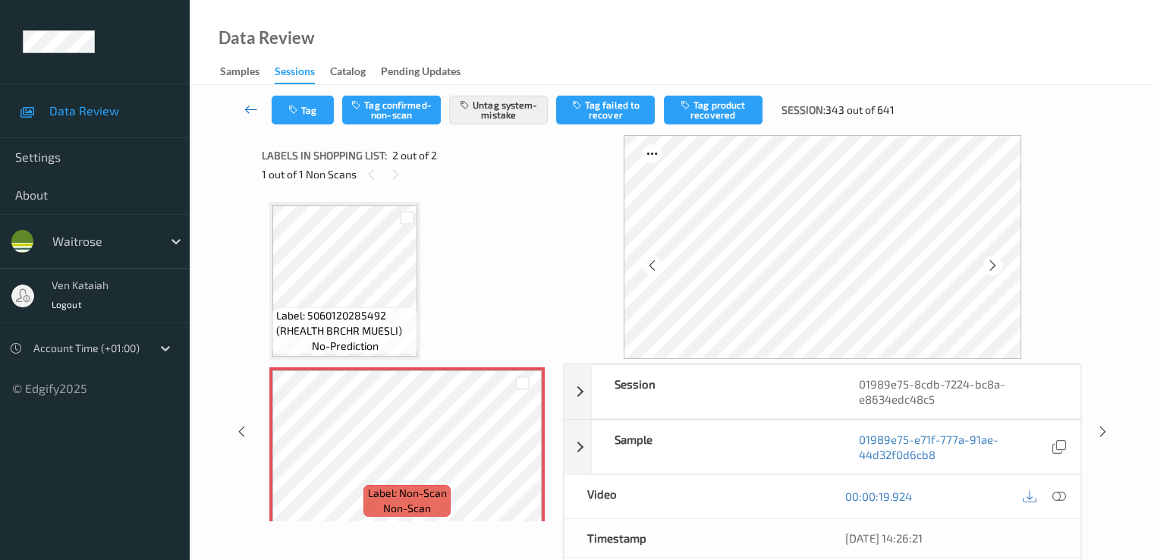
click at [254, 102] on icon at bounding box center [251, 109] width 14 height 15
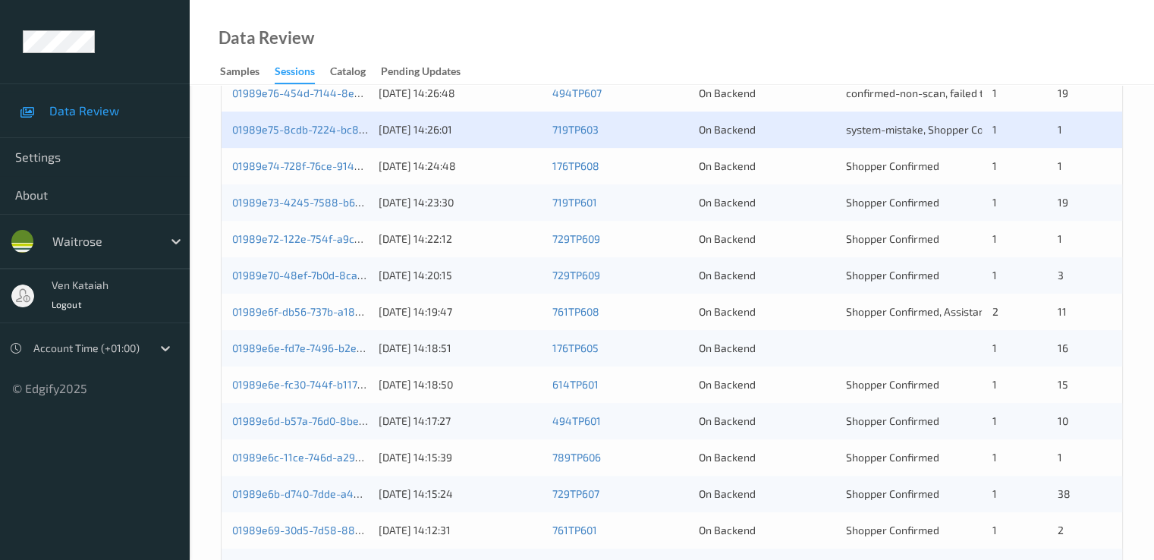
scroll to position [455, 0]
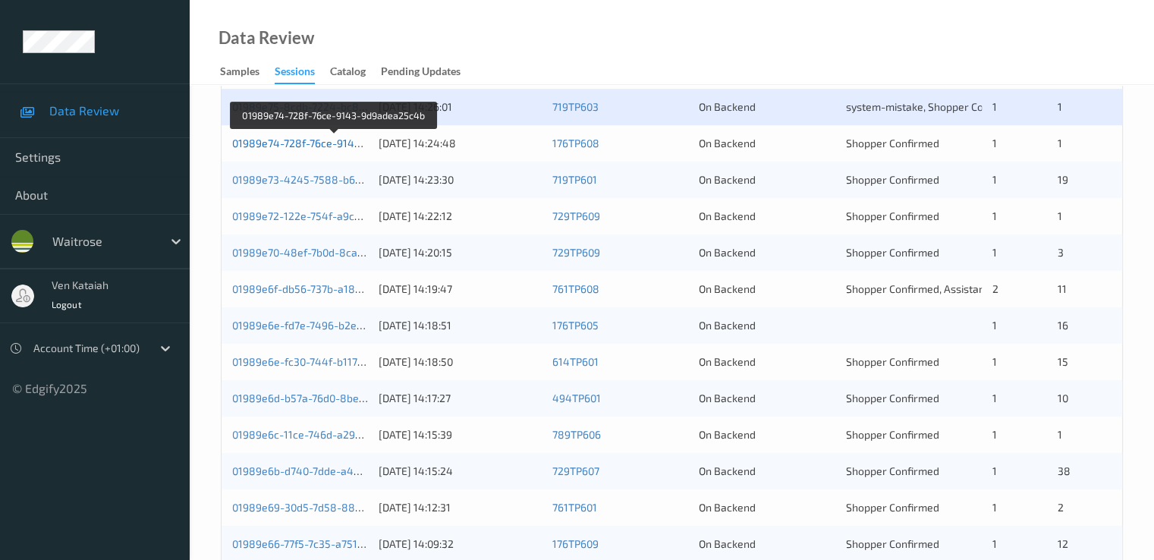
click at [353, 143] on link "01989e74-728f-76ce-9143-9d9adea25c4b" at bounding box center [335, 143] width 206 height 13
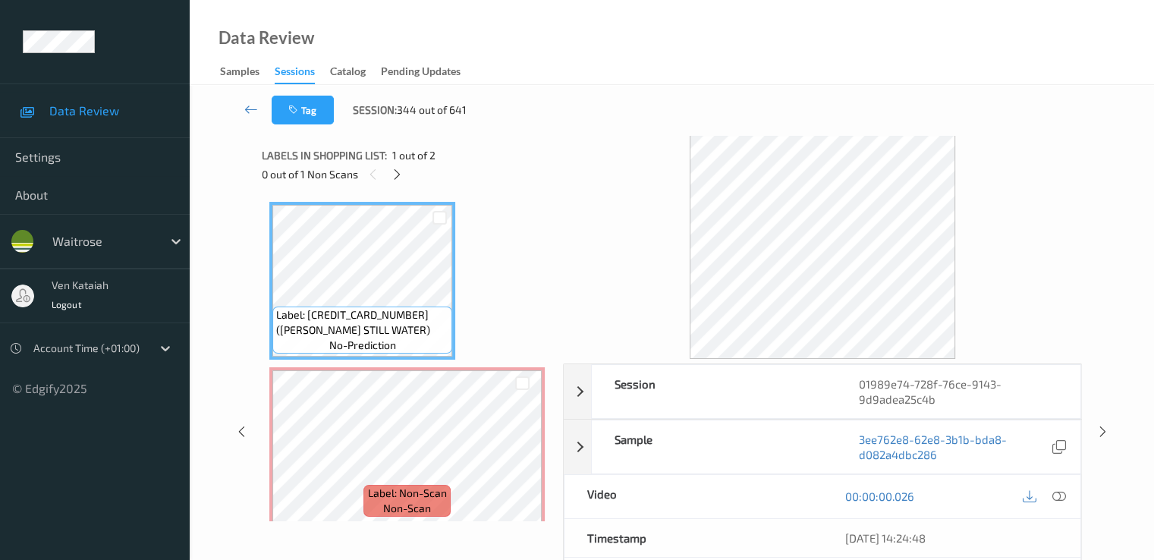
click at [385, 171] on div "0 out of 1 Non Scans" at bounding box center [407, 174] width 291 height 19
click at [393, 171] on icon at bounding box center [397, 175] width 13 height 14
click at [1059, 489] on icon at bounding box center [1058, 496] width 14 height 14
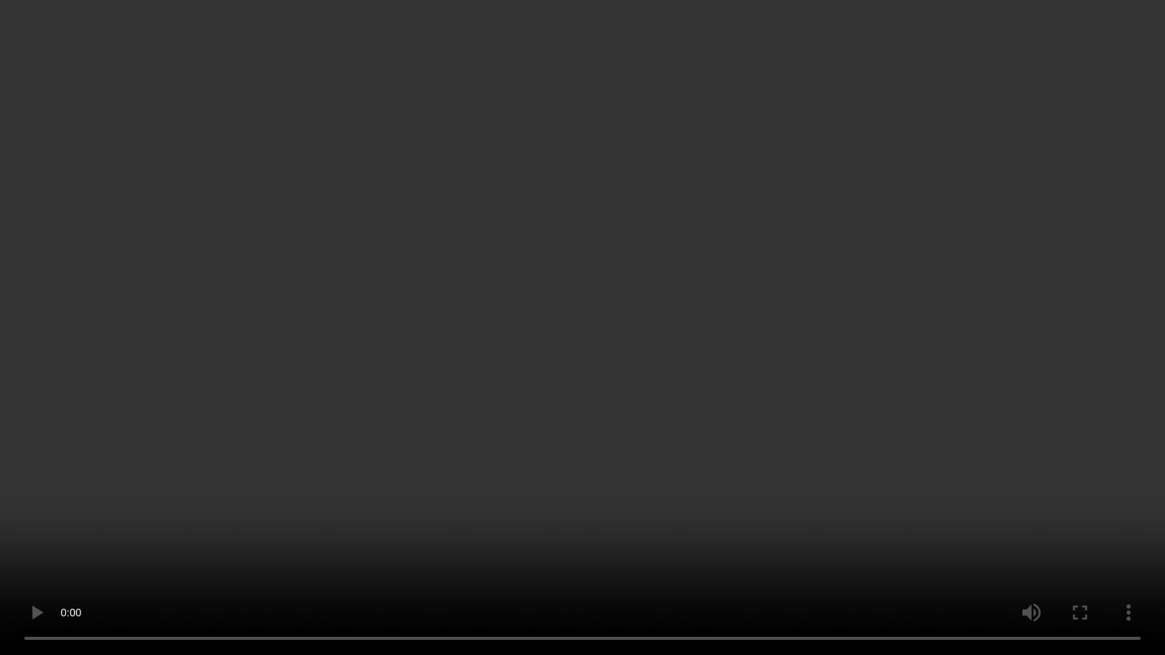
click at [421, 451] on video at bounding box center [582, 327] width 1165 height 655
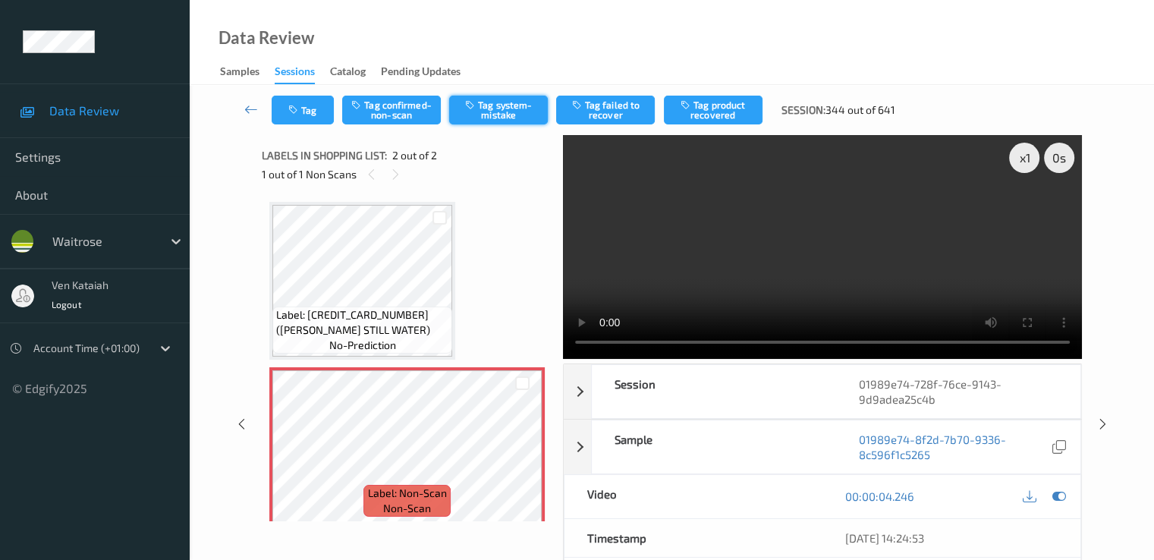
click at [544, 123] on button "Tag system-mistake" at bounding box center [498, 110] width 99 height 29
click at [490, 105] on button "Tag system-mistake" at bounding box center [498, 110] width 99 height 29
click at [299, 110] on icon "button" at bounding box center [294, 110] width 13 height 11
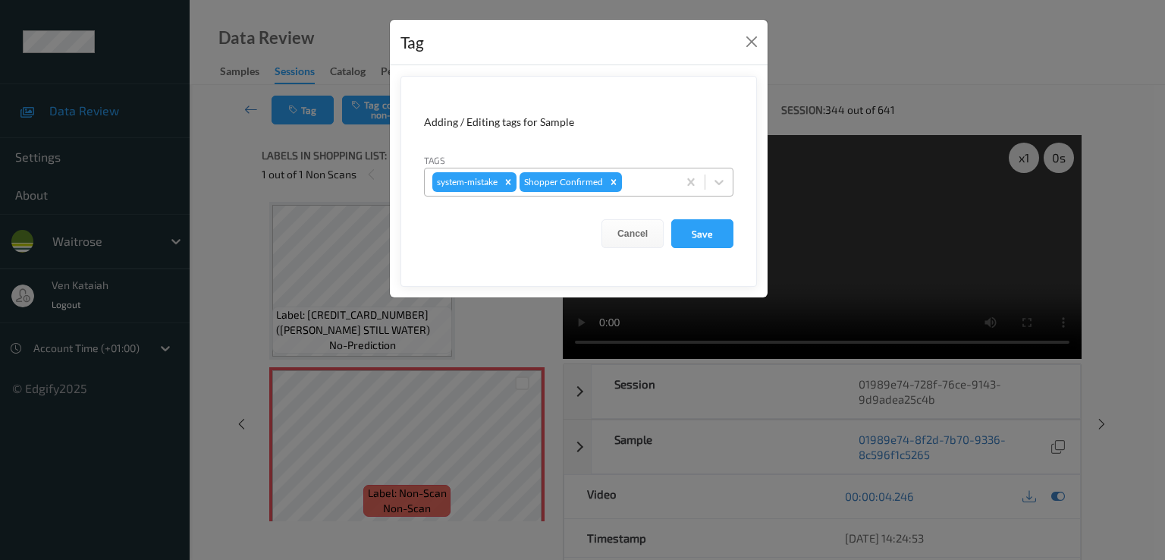
click at [637, 187] on div at bounding box center [647, 182] width 45 height 18
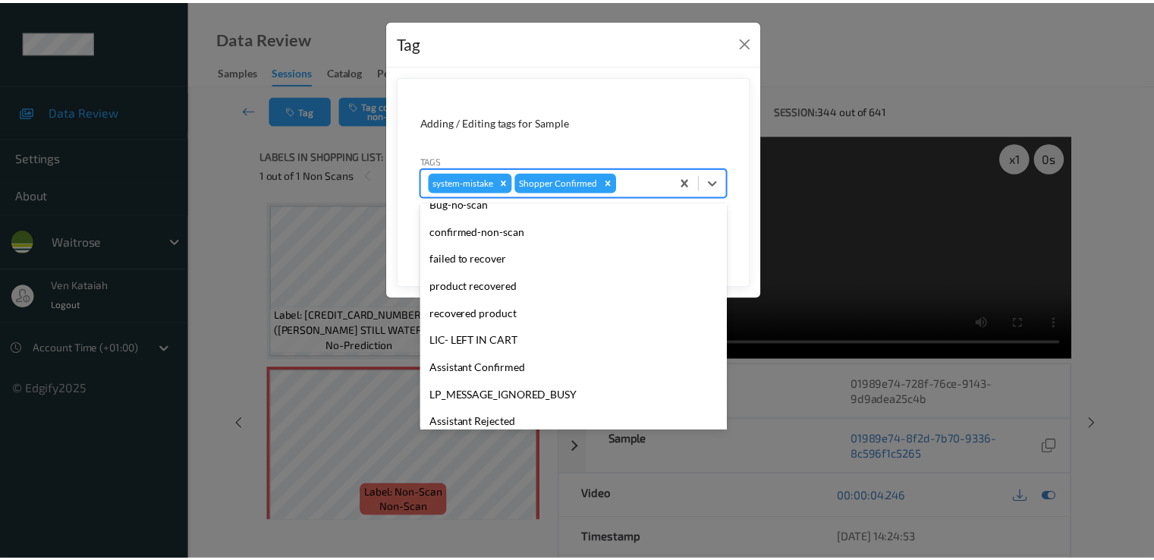
scroll to position [297, 0]
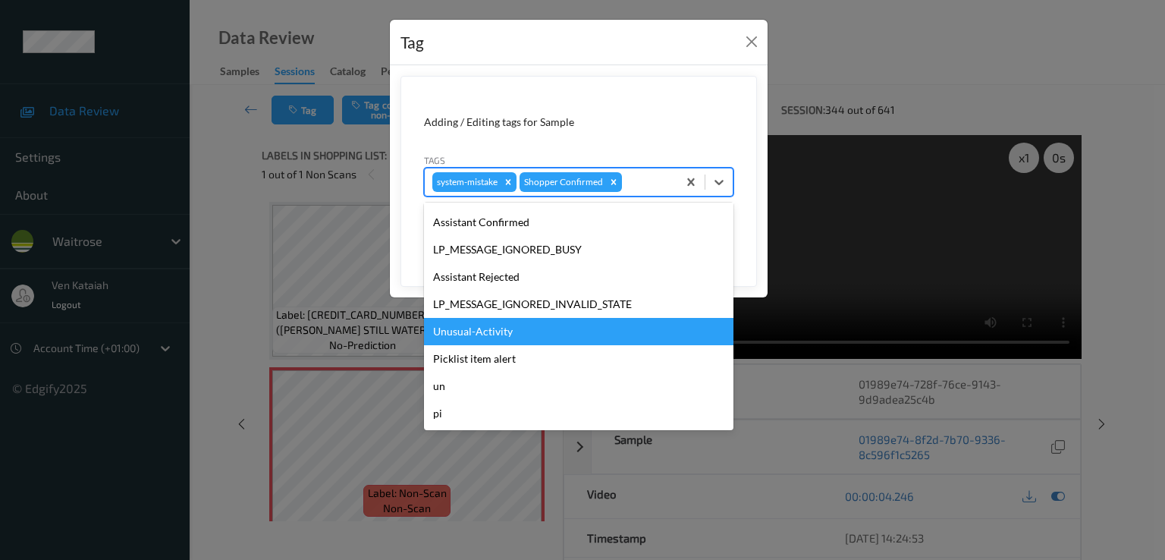
click at [497, 331] on div "Unusual-Activity" at bounding box center [578, 331] width 309 height 27
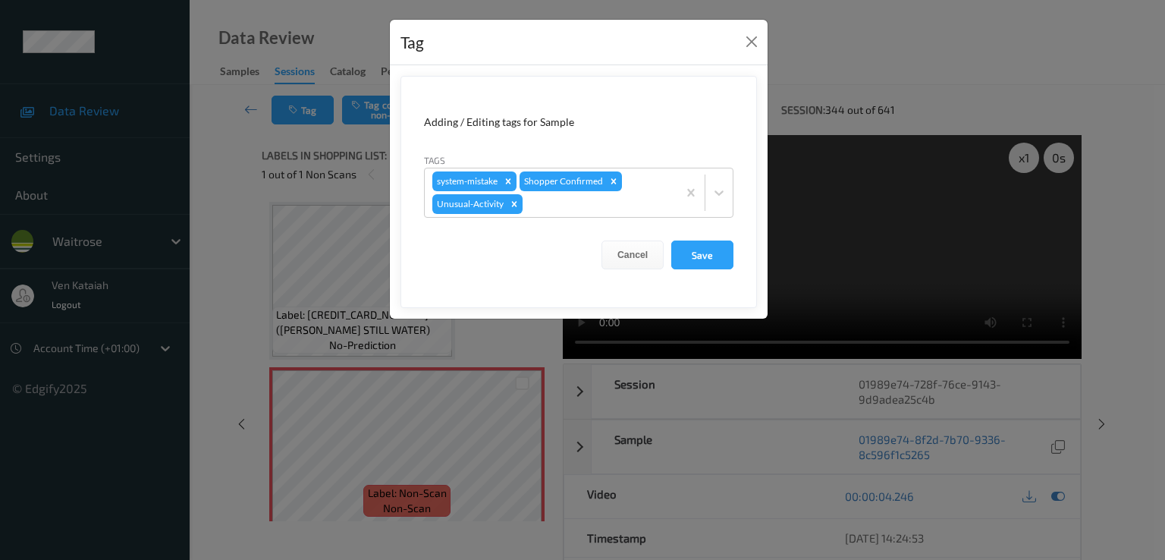
click at [737, 250] on form "Adding / Editing tags for Sample Tags system-mistake Shopper Confirmed Unusual-…" at bounding box center [579, 192] width 357 height 232
click at [707, 256] on button "Save" at bounding box center [702, 254] width 62 height 29
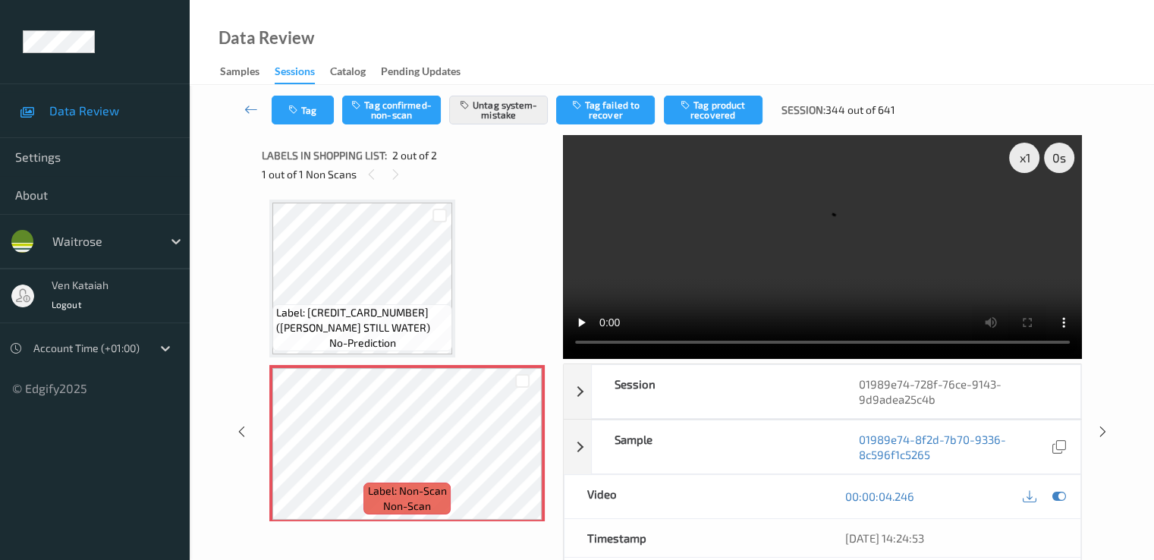
scroll to position [0, 0]
click at [309, 115] on button "Tag" at bounding box center [303, 110] width 62 height 29
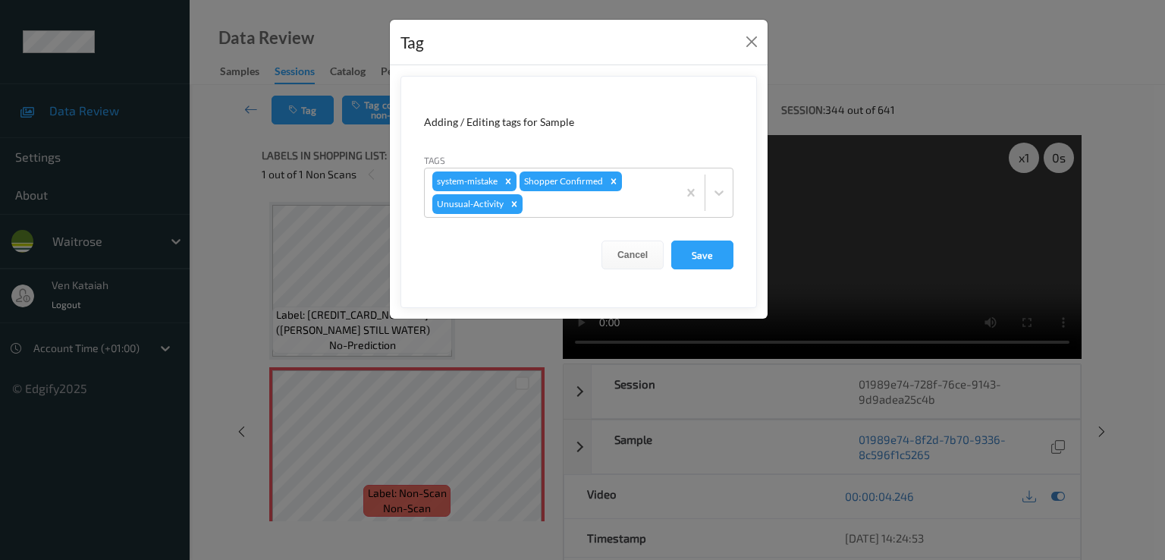
click at [768, 32] on div "Tag Adding / Editing tags for Sample Tags system-mistake Shopper Confirmed Unus…" at bounding box center [578, 169] width 379 height 301
click at [740, 46] on div "Tag" at bounding box center [579, 43] width 378 height 46
click at [753, 45] on button "Close" at bounding box center [751, 41] width 21 height 21
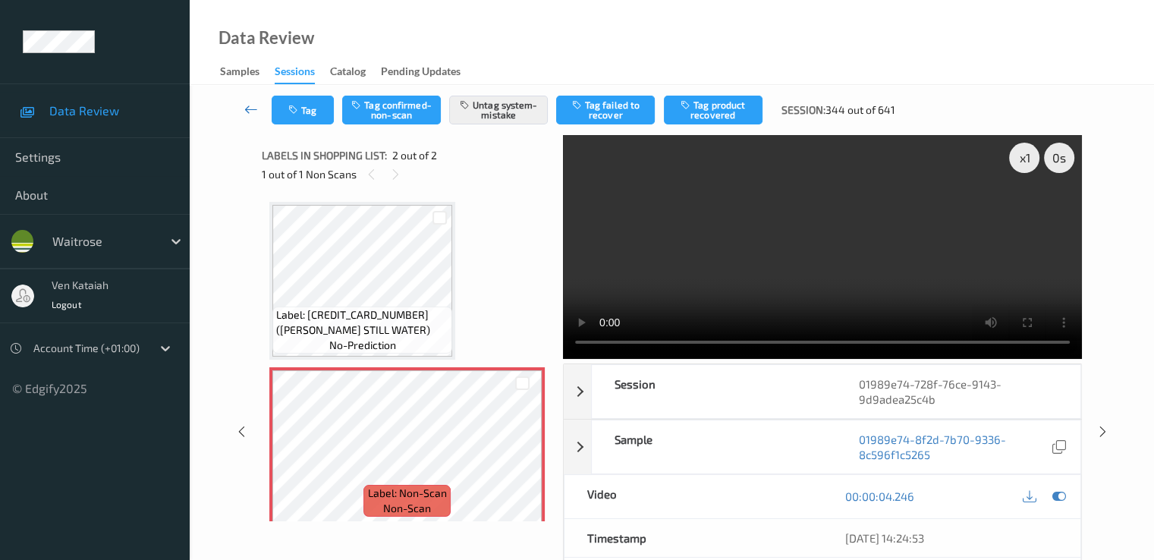
click at [236, 105] on link at bounding box center [251, 110] width 40 height 29
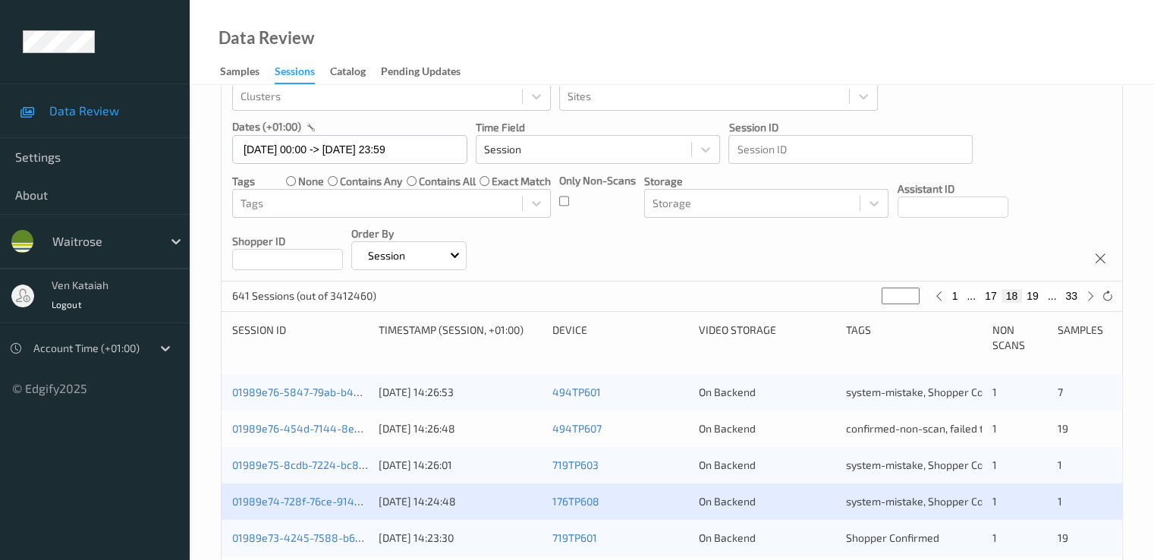
scroll to position [455, 0]
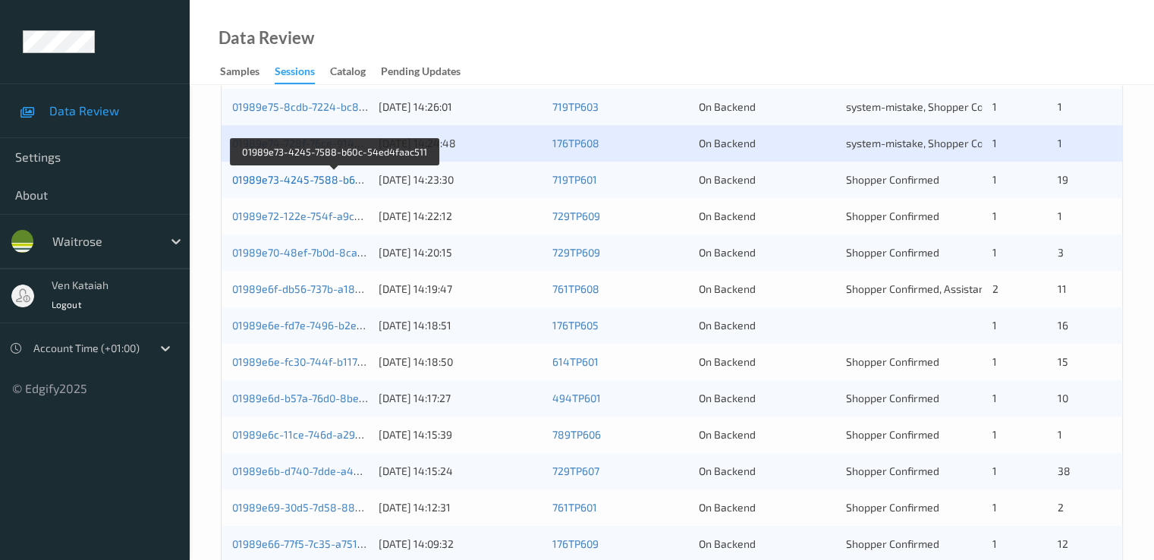
click at [325, 173] on link "01989e73-4245-7588-b60c-54ed4faac511" at bounding box center [335, 179] width 207 height 13
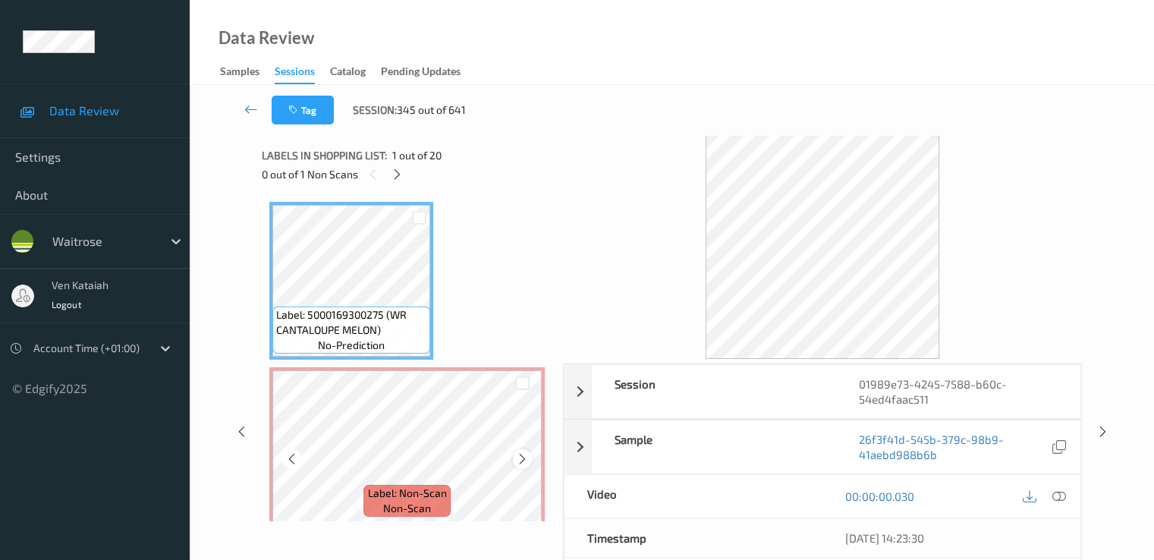
click at [530, 460] on div at bounding box center [522, 458] width 19 height 19
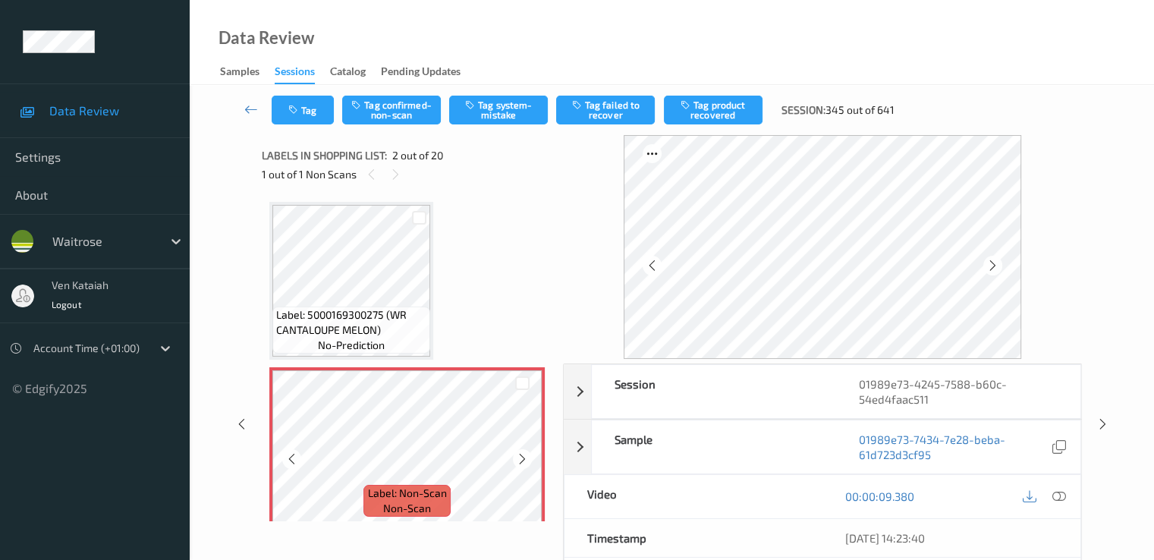
click at [530, 460] on div at bounding box center [522, 458] width 19 height 19
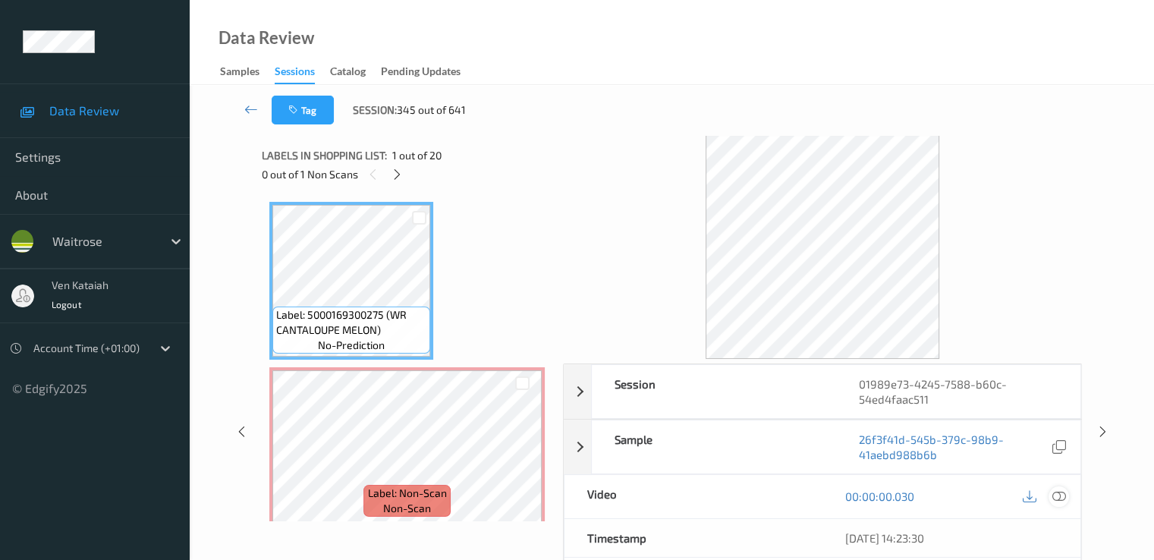
click at [1060, 489] on icon at bounding box center [1058, 496] width 14 height 14
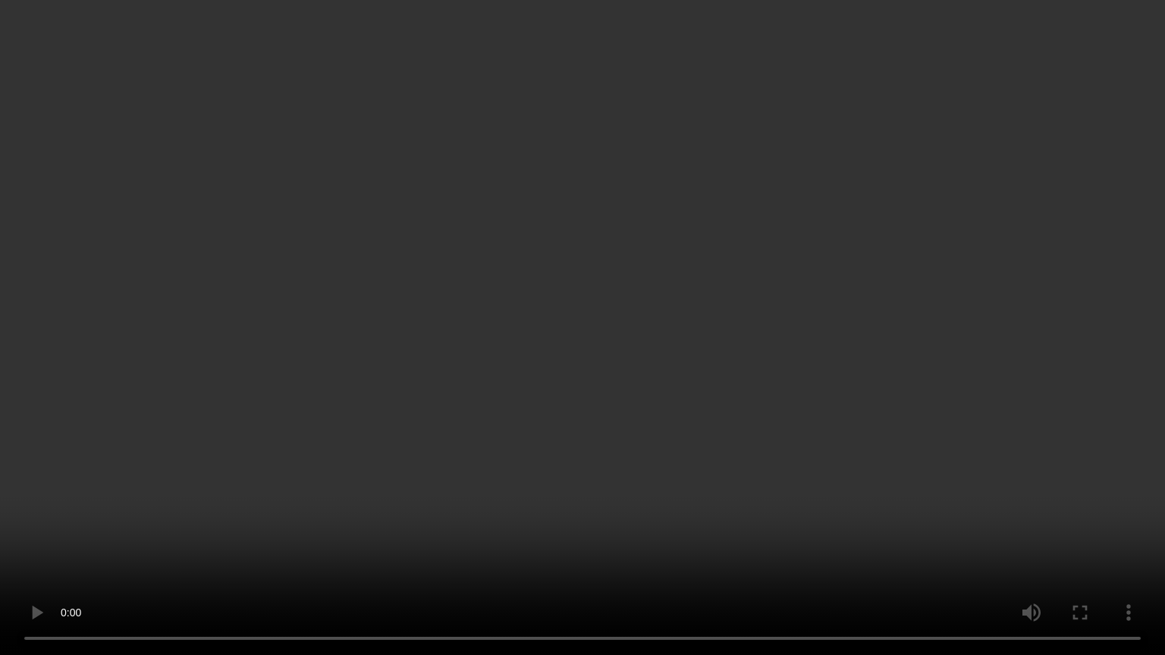
click at [727, 422] on video at bounding box center [582, 327] width 1165 height 655
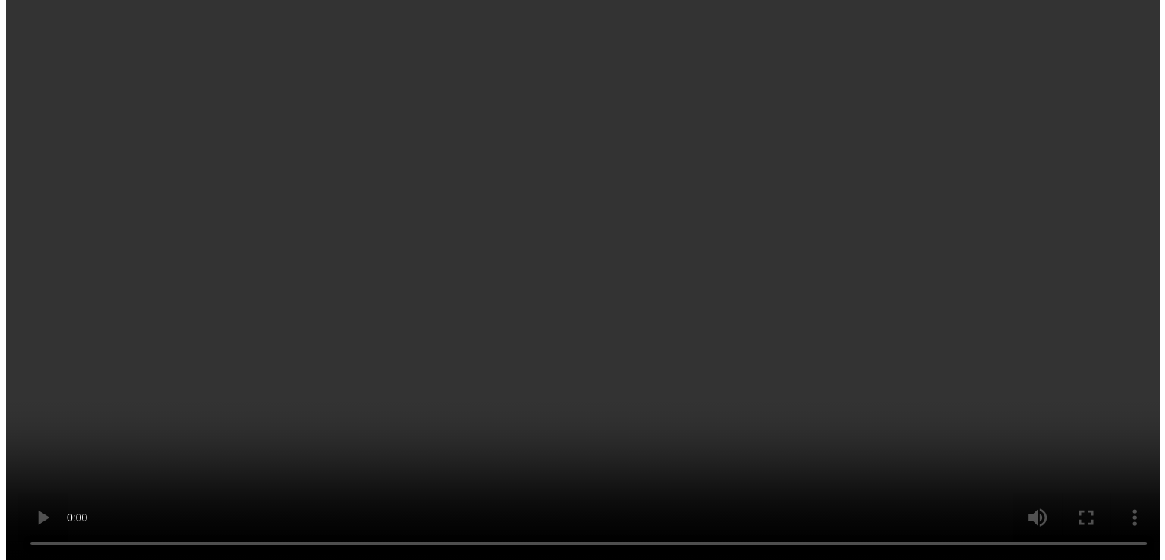
scroll to position [152, 0]
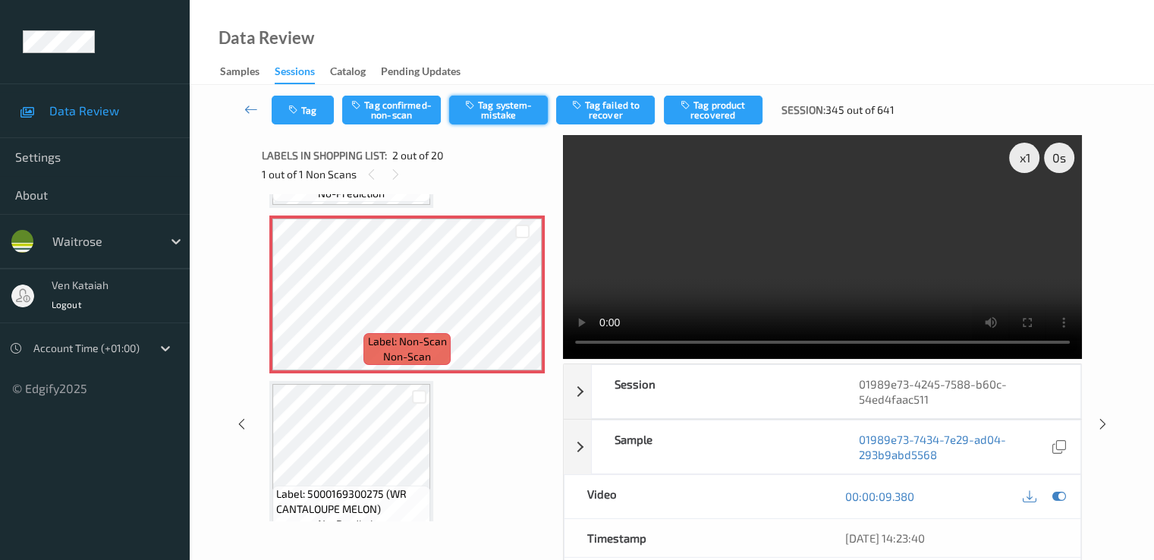
click at [481, 108] on button "Tag system-mistake" at bounding box center [498, 110] width 99 height 29
click at [303, 107] on button "Tag" at bounding box center [303, 110] width 62 height 29
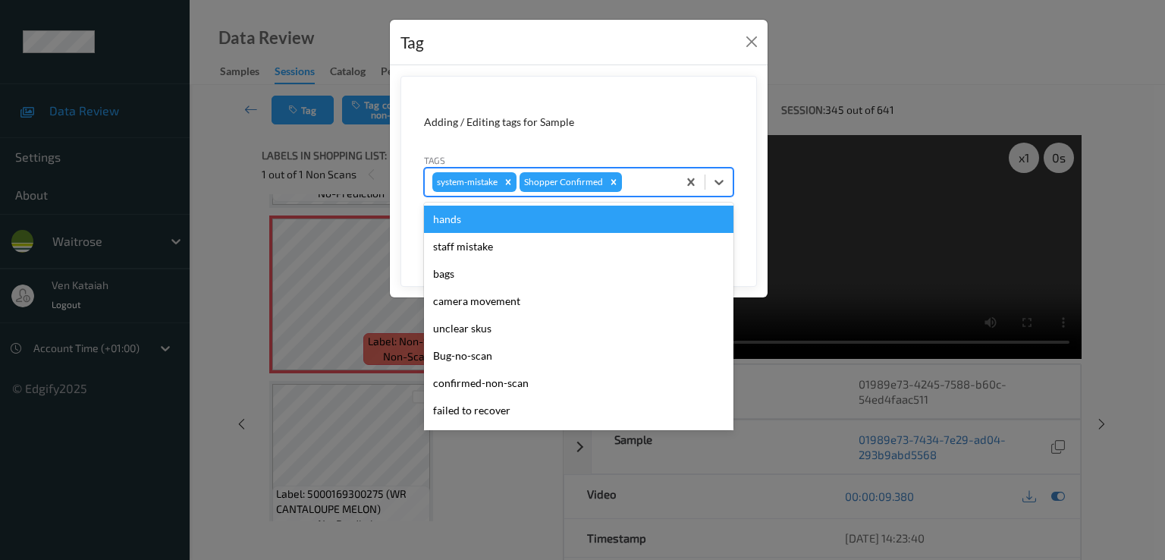
click at [633, 180] on div at bounding box center [647, 182] width 45 height 18
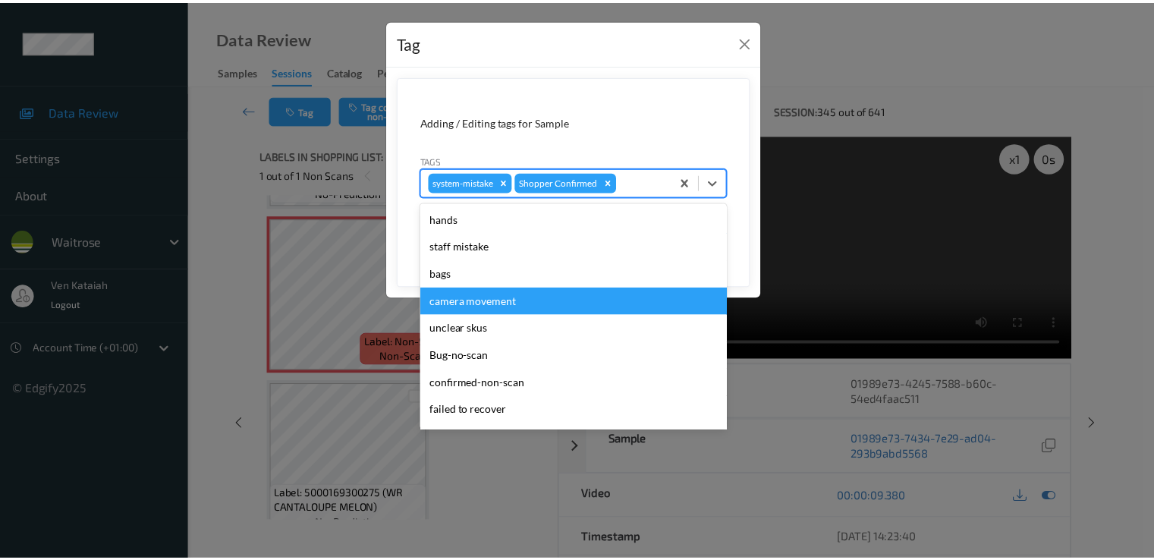
scroll to position [297, 0]
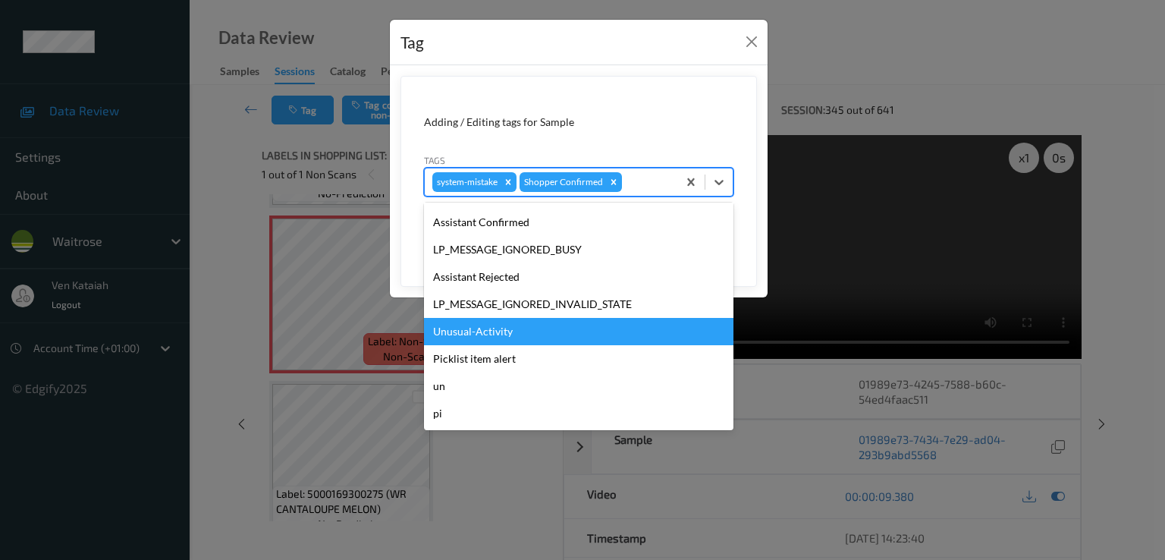
click at [481, 330] on div "Unusual-Activity" at bounding box center [578, 331] width 309 height 27
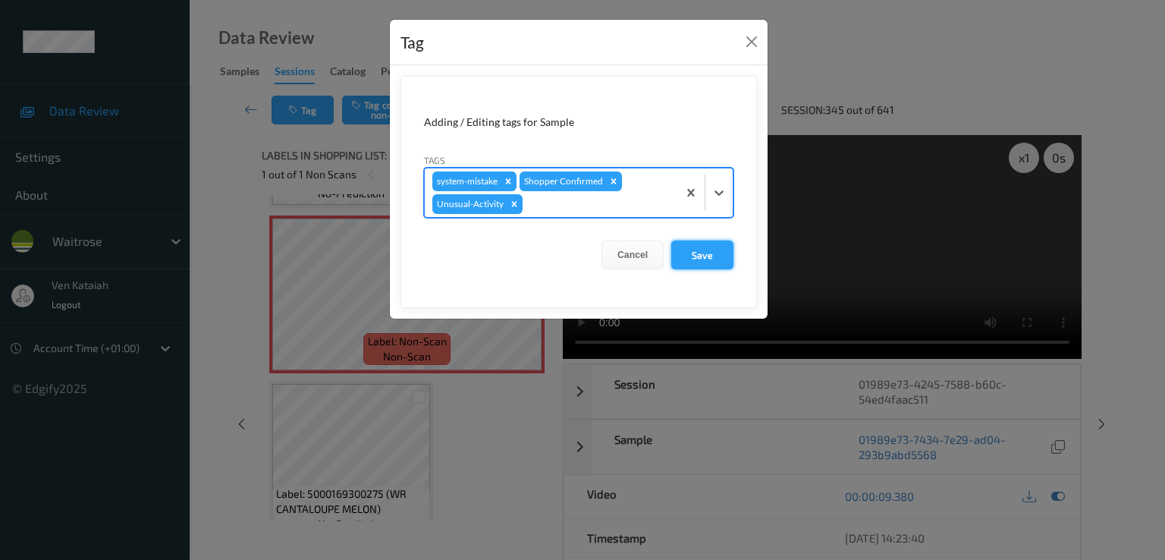
click at [694, 253] on button "Save" at bounding box center [702, 254] width 62 height 29
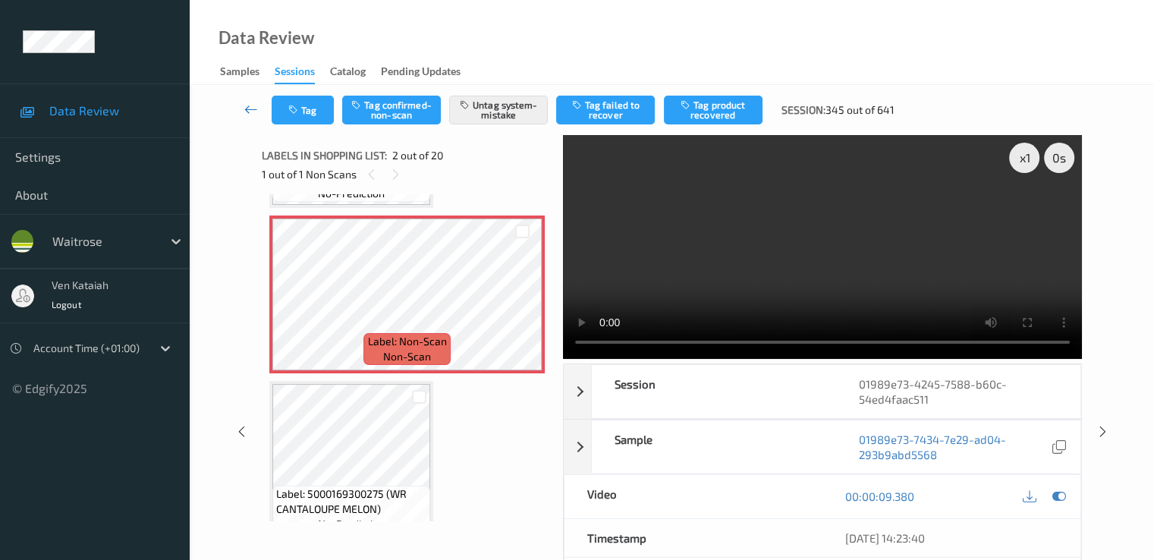
click at [256, 105] on icon at bounding box center [251, 109] width 14 height 15
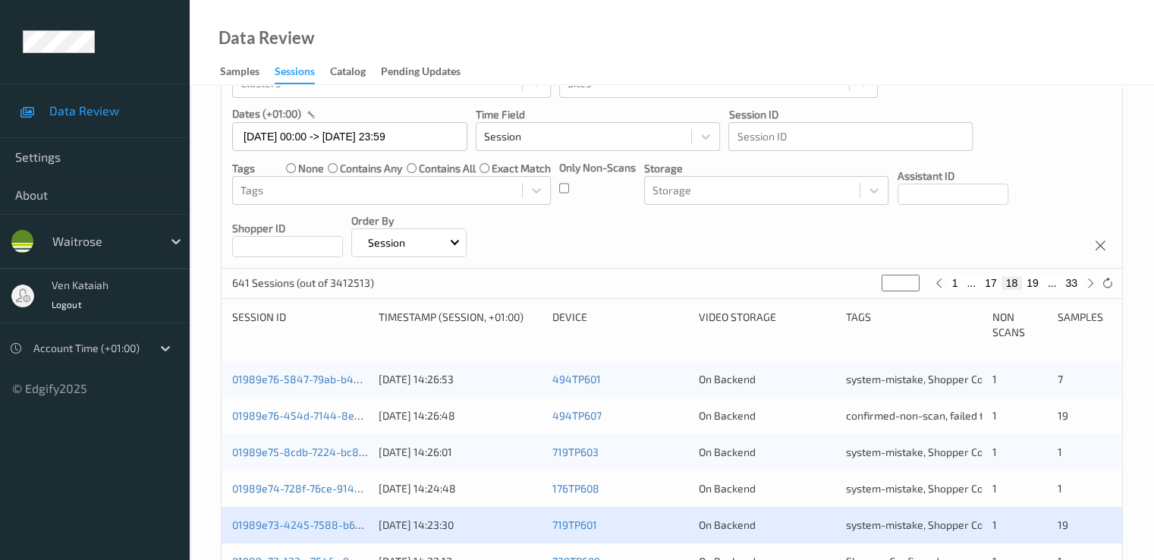
scroll to position [303, 0]
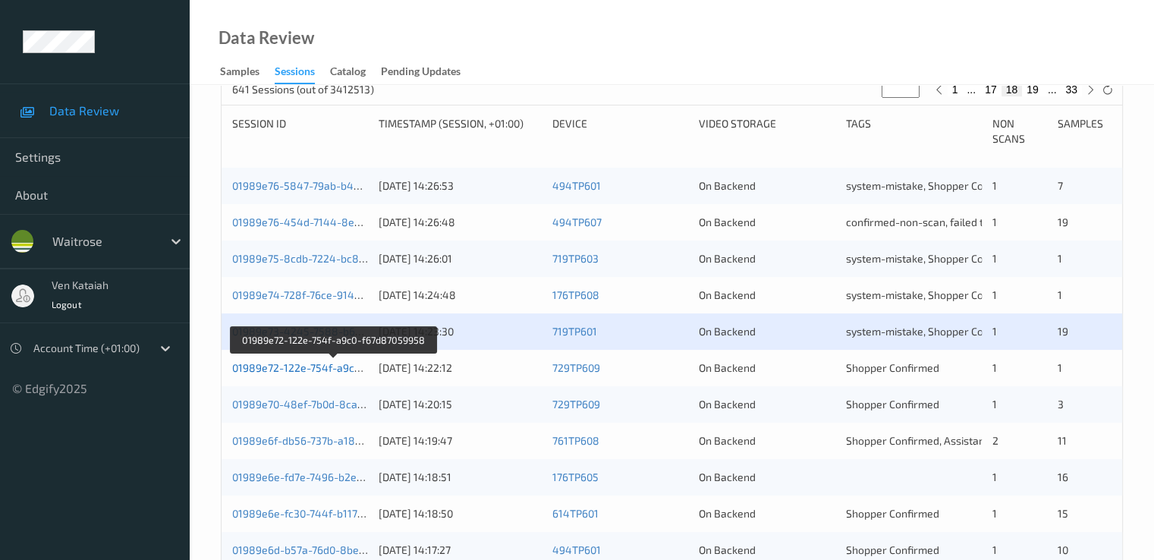
click at [336, 370] on link "01989e72-122e-754f-a9c0-f67d87059958" at bounding box center [333, 367] width 203 height 13
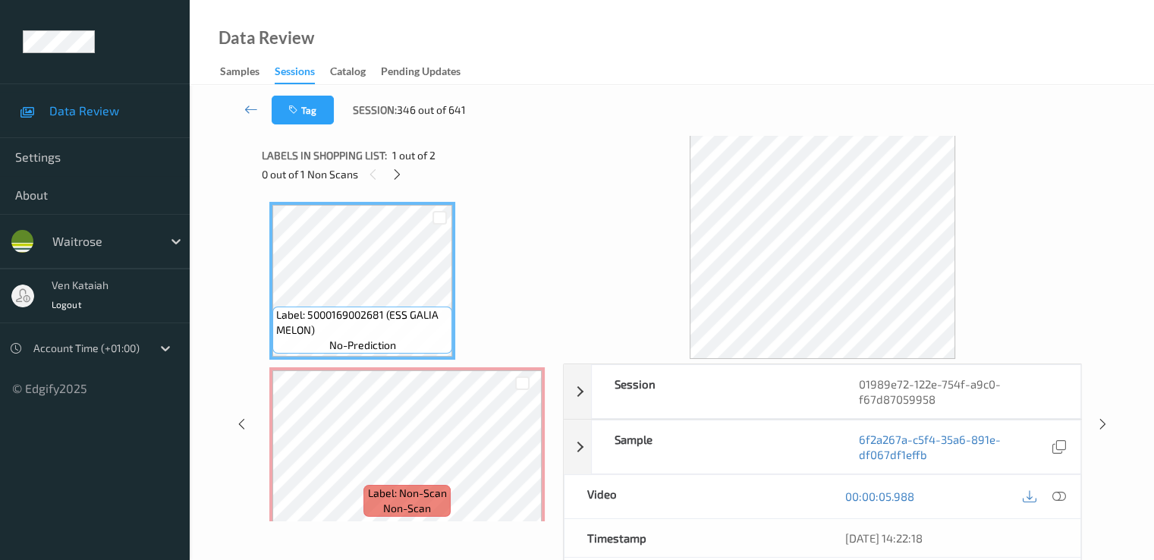
click at [394, 163] on div "Labels in shopping list: 1 out of 2" at bounding box center [407, 155] width 291 height 19
click at [394, 168] on icon at bounding box center [397, 175] width 13 height 14
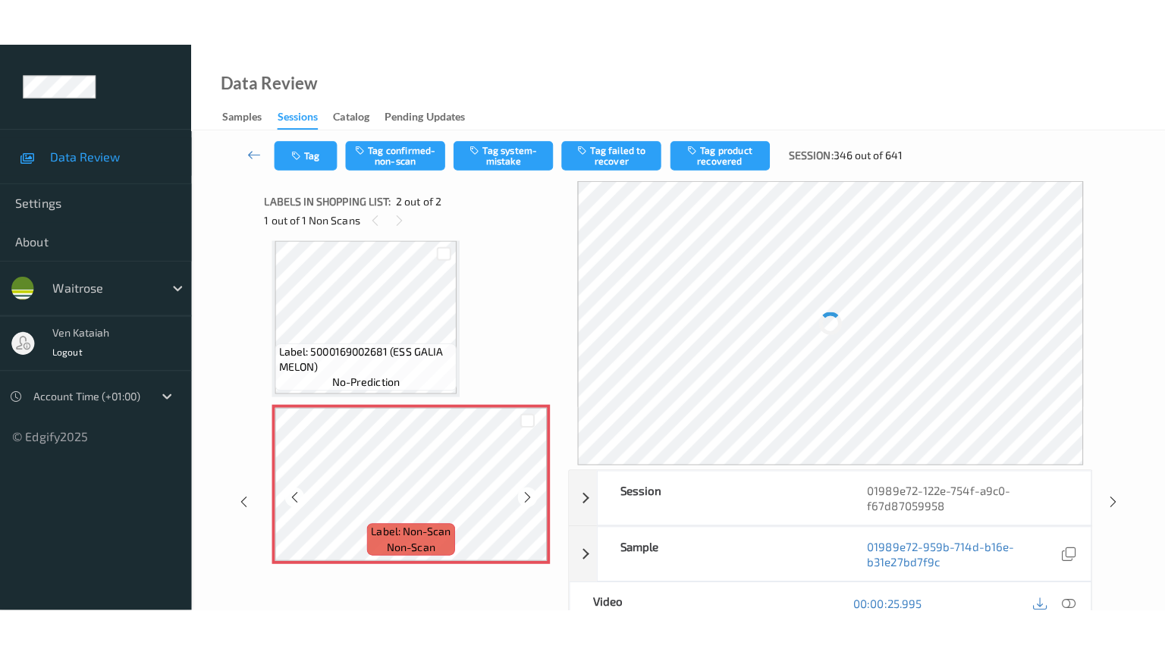
scroll to position [11, 0]
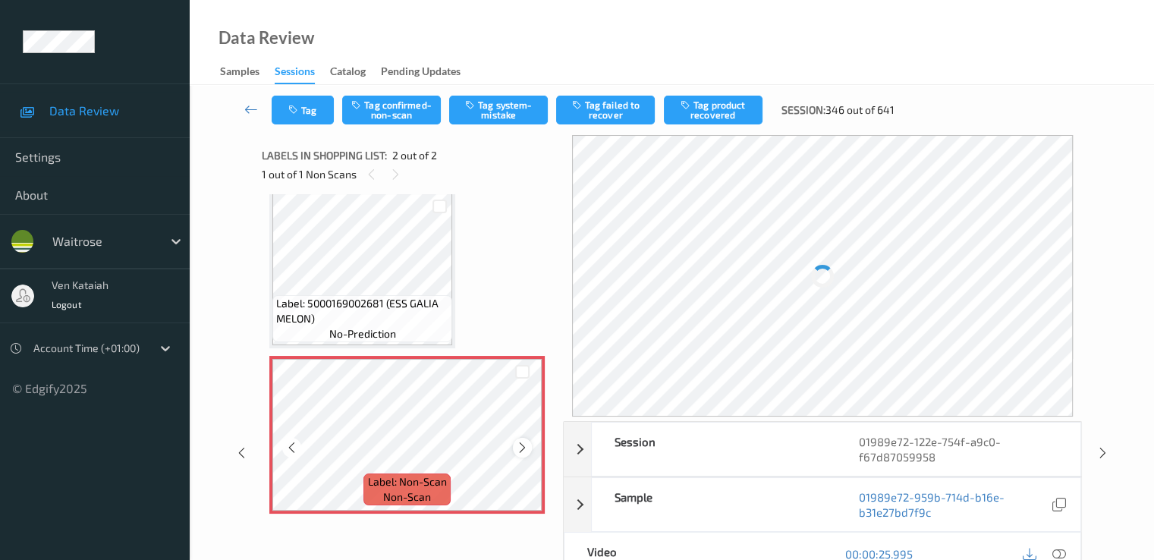
click at [520, 440] on div at bounding box center [522, 447] width 19 height 19
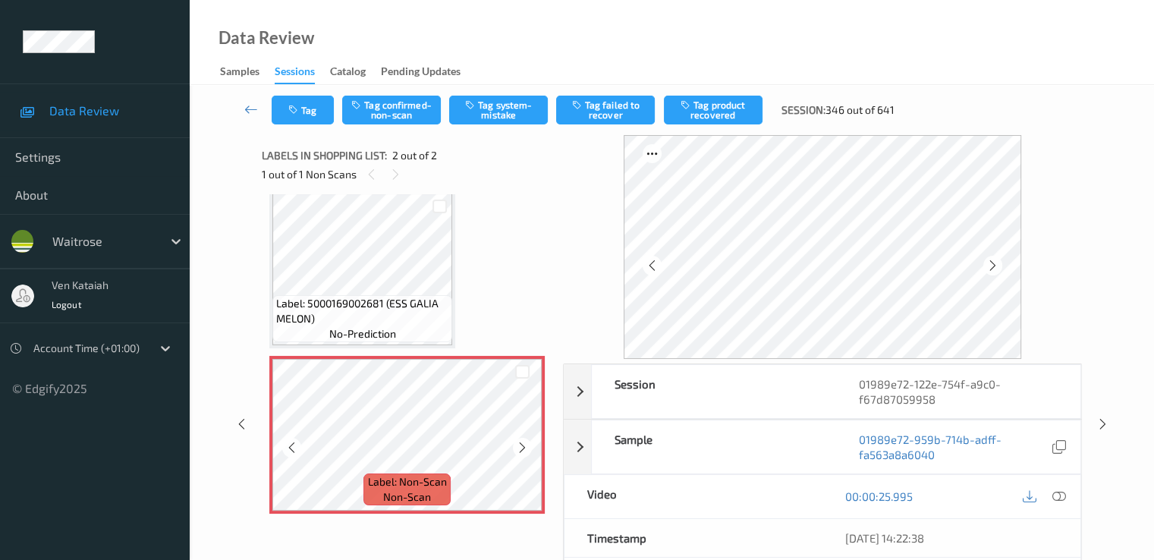
click at [520, 440] on div at bounding box center [522, 447] width 19 height 19
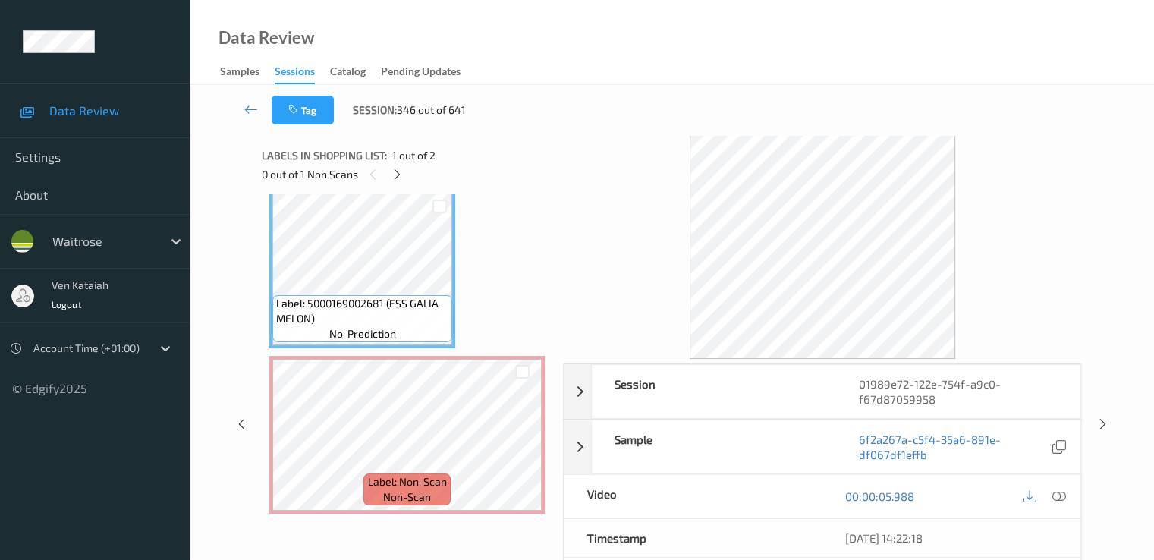
click at [1073, 490] on div "00:00:05.988" at bounding box center [951, 496] width 258 height 43
click at [1060, 491] on icon at bounding box center [1058, 496] width 14 height 14
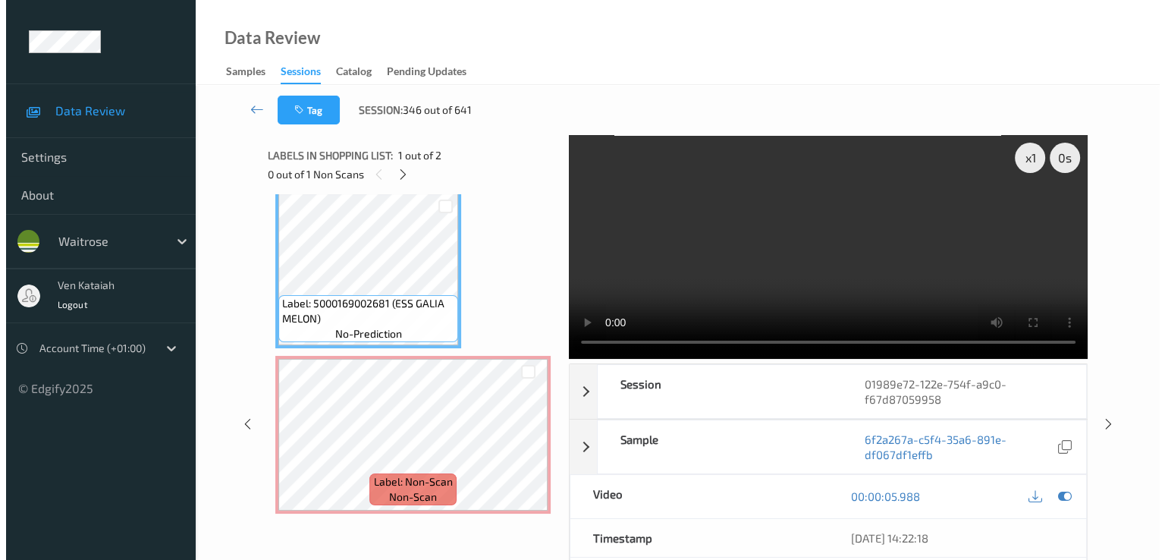
scroll to position [0, 0]
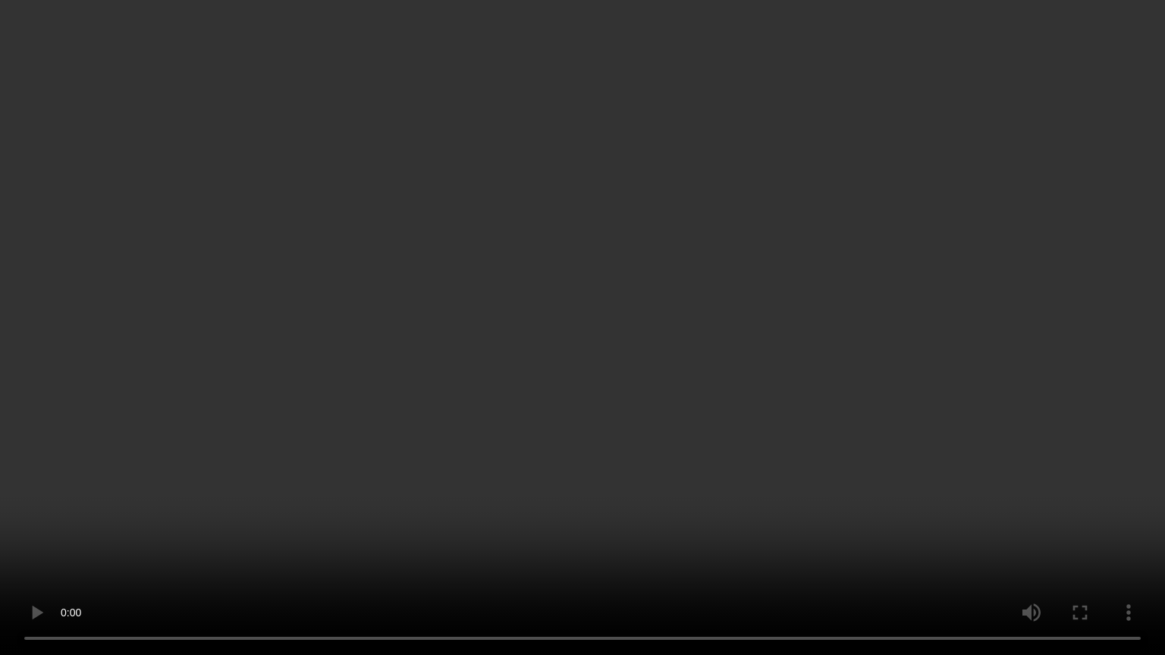
click at [655, 311] on video at bounding box center [582, 327] width 1165 height 655
click at [209, 398] on video at bounding box center [582, 327] width 1165 height 655
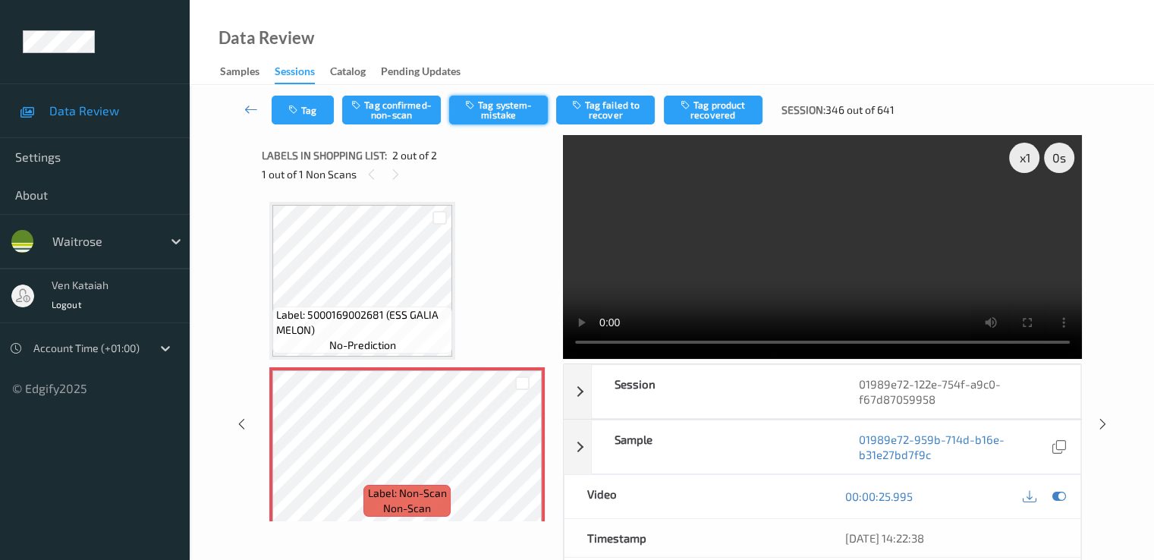
click at [476, 110] on icon "button" at bounding box center [471, 104] width 13 height 11
click at [506, 114] on button "Tag system-mistake" at bounding box center [498, 110] width 99 height 29
click at [291, 113] on icon "button" at bounding box center [294, 110] width 13 height 11
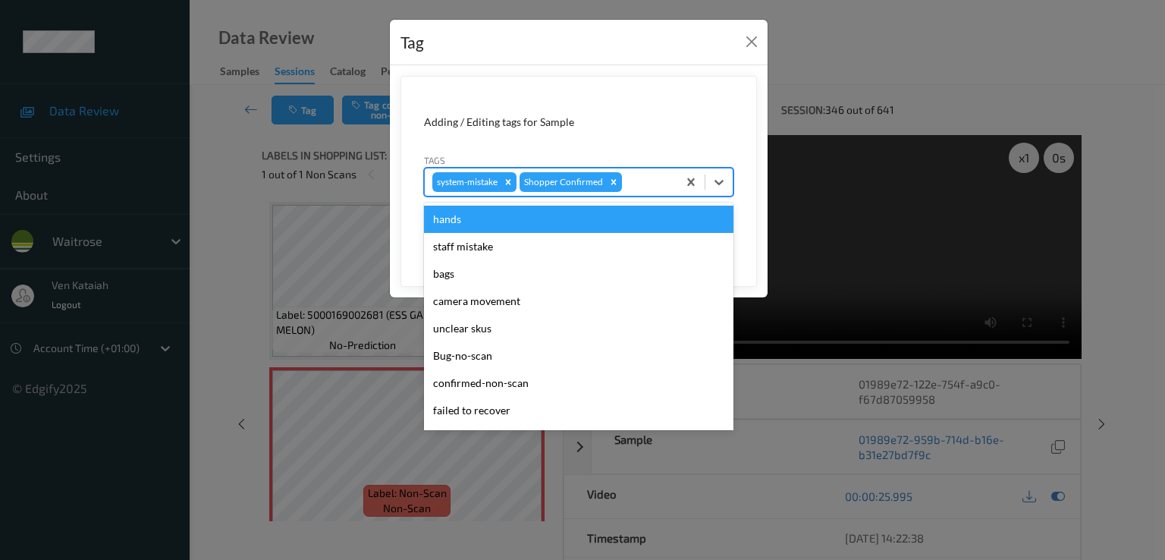
click at [621, 189] on div "system-mistake Shopper Confirmed" at bounding box center [551, 182] width 253 height 26
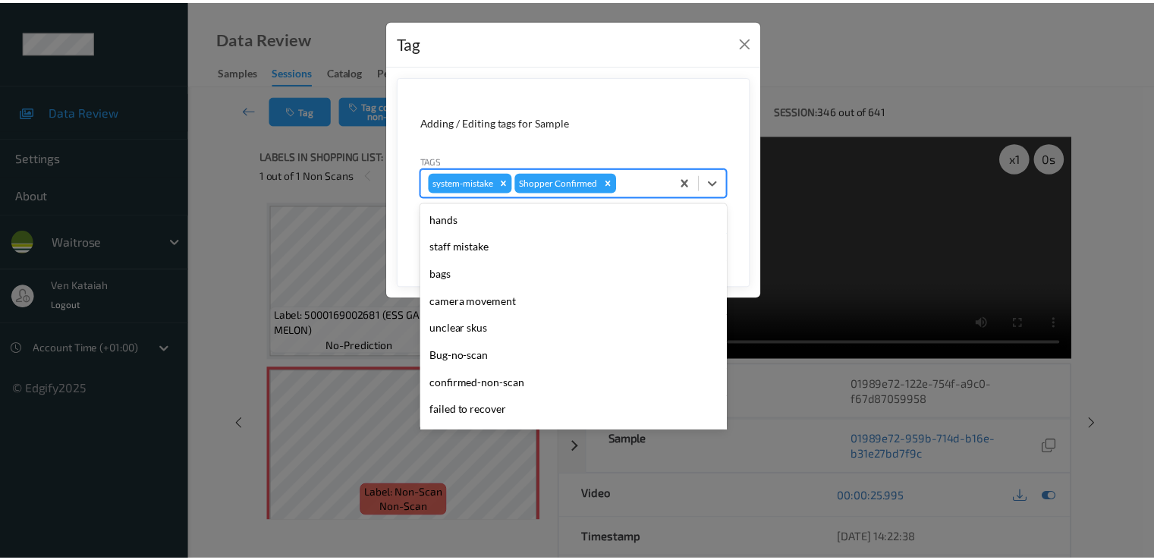
scroll to position [297, 0]
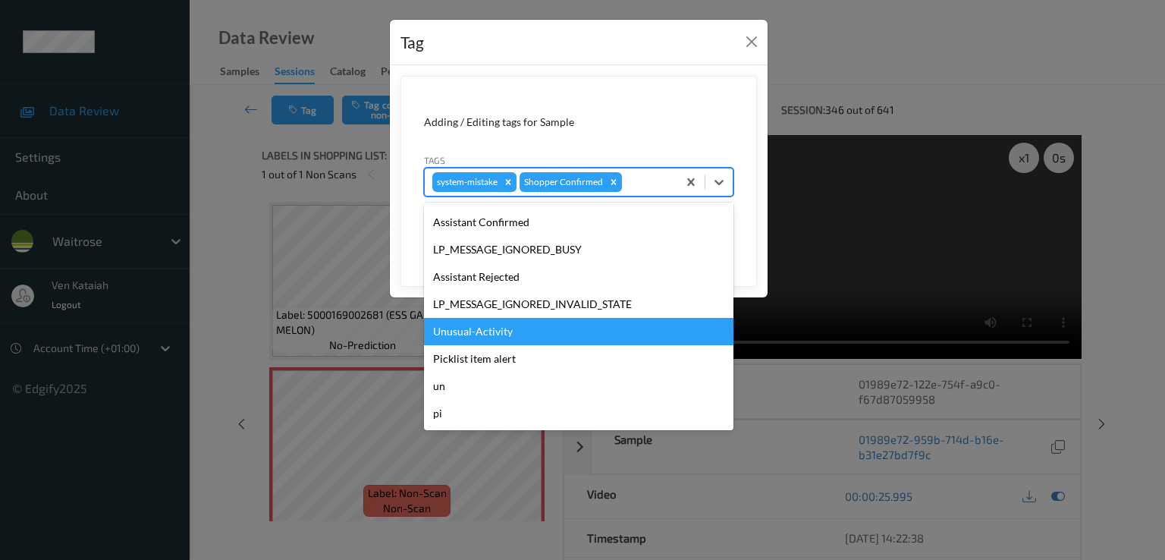
click at [474, 335] on div "Unusual-Activity" at bounding box center [578, 331] width 309 height 27
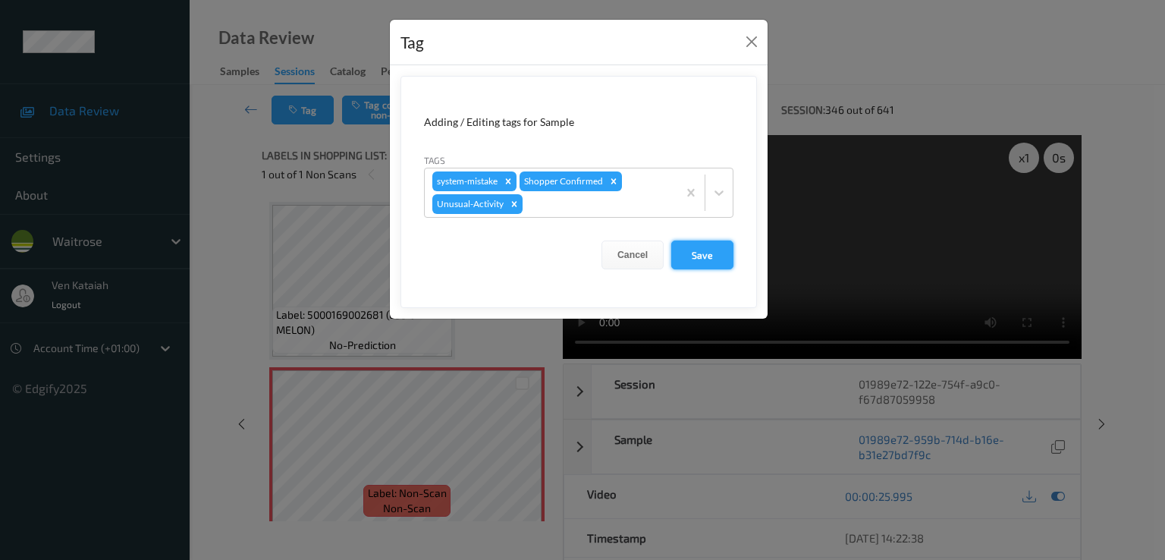
click at [685, 250] on button "Save" at bounding box center [702, 254] width 62 height 29
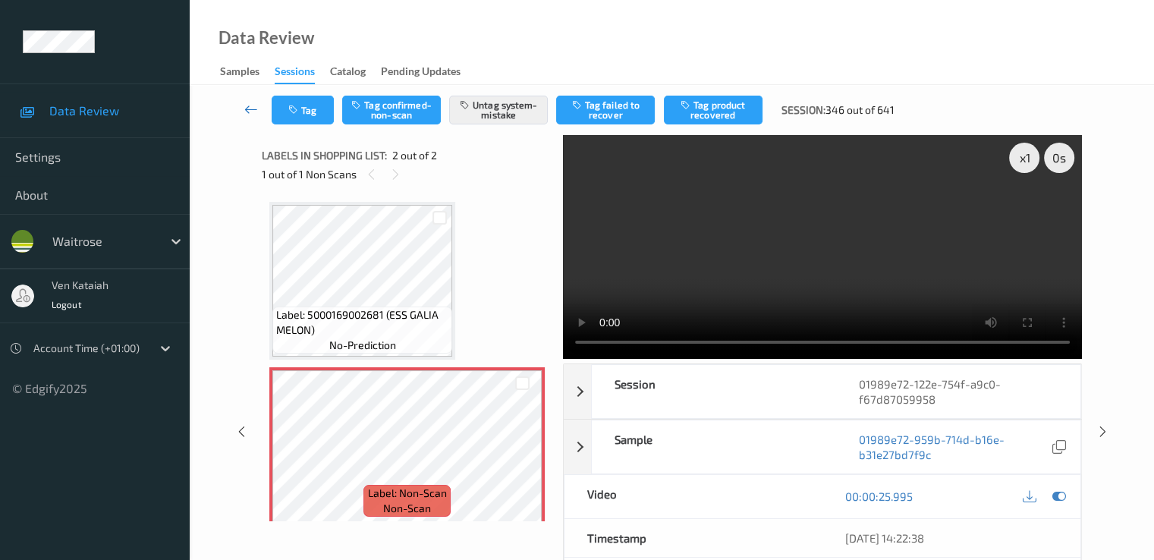
click at [259, 112] on link at bounding box center [251, 110] width 40 height 29
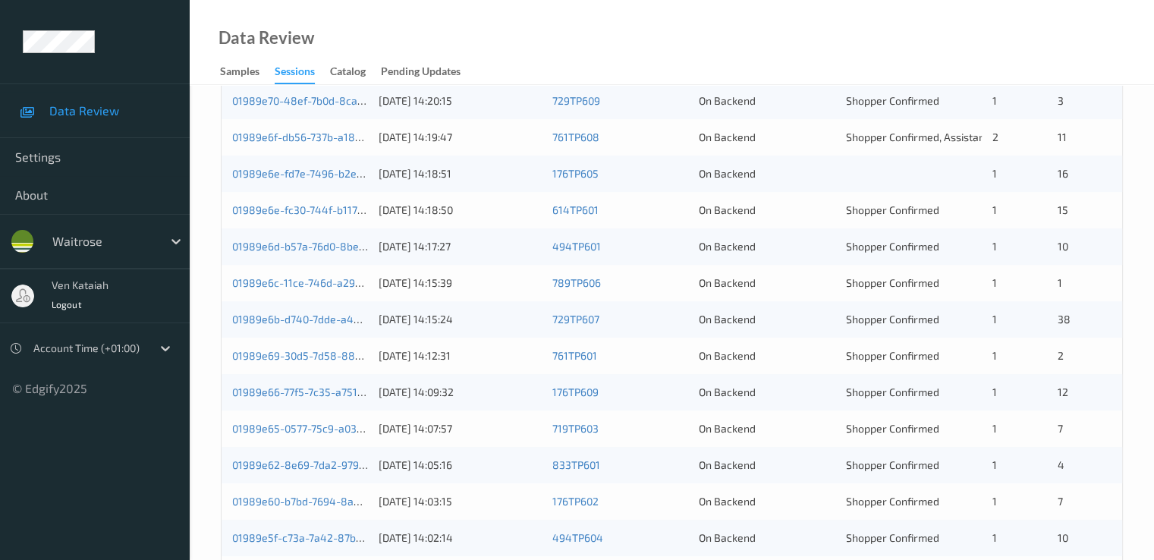
scroll to position [455, 0]
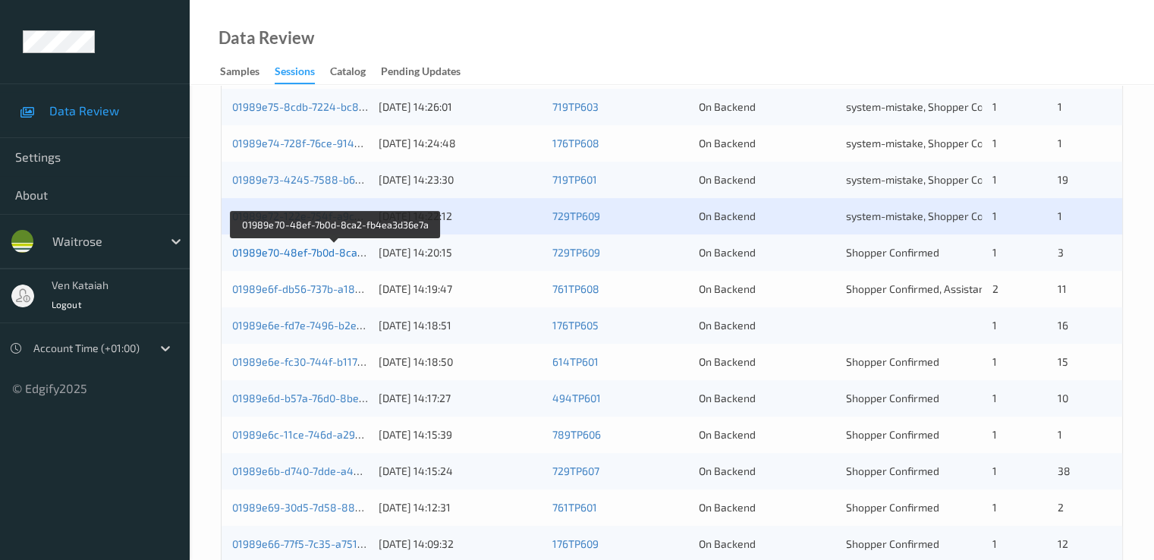
click at [339, 256] on link "01989e70-48ef-7b0d-8ca2-fb4ea3d36e7a" at bounding box center [335, 252] width 206 height 13
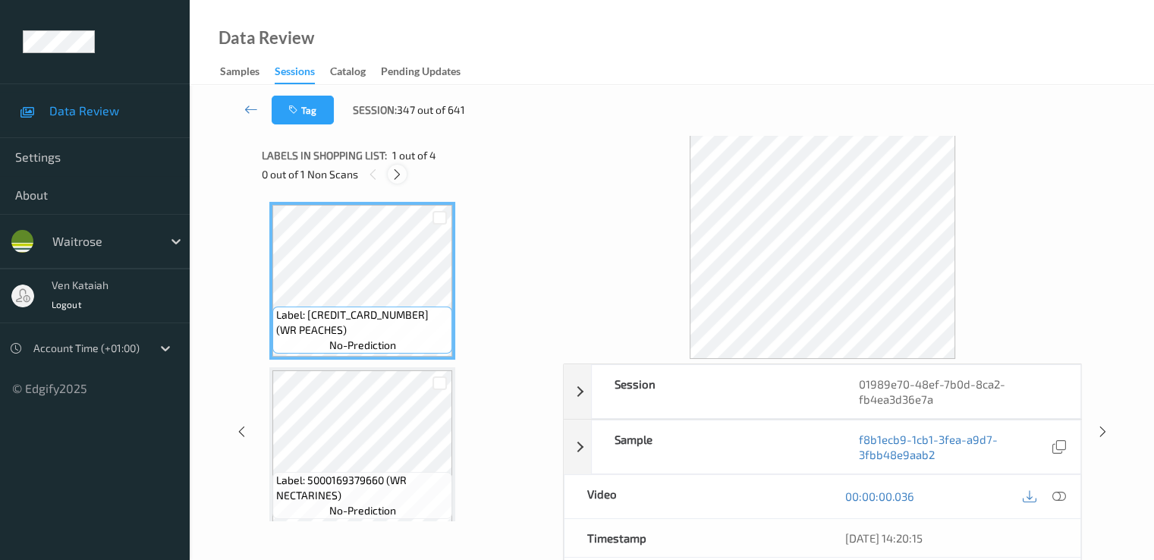
click at [403, 171] on icon at bounding box center [397, 175] width 13 height 14
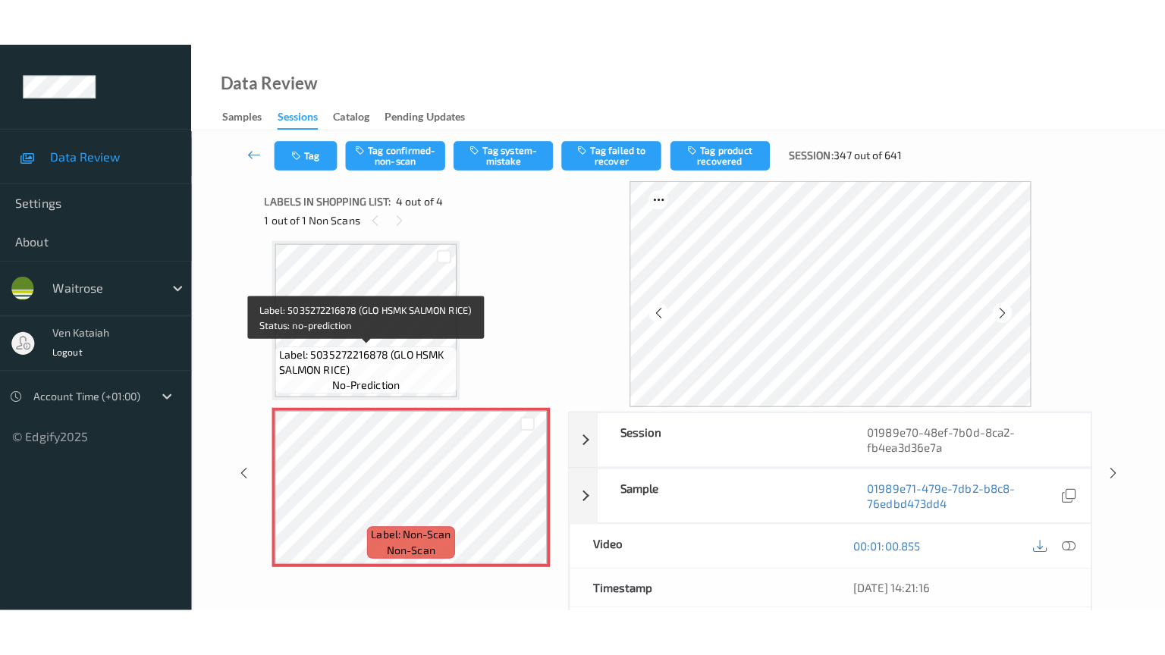
scroll to position [342, 0]
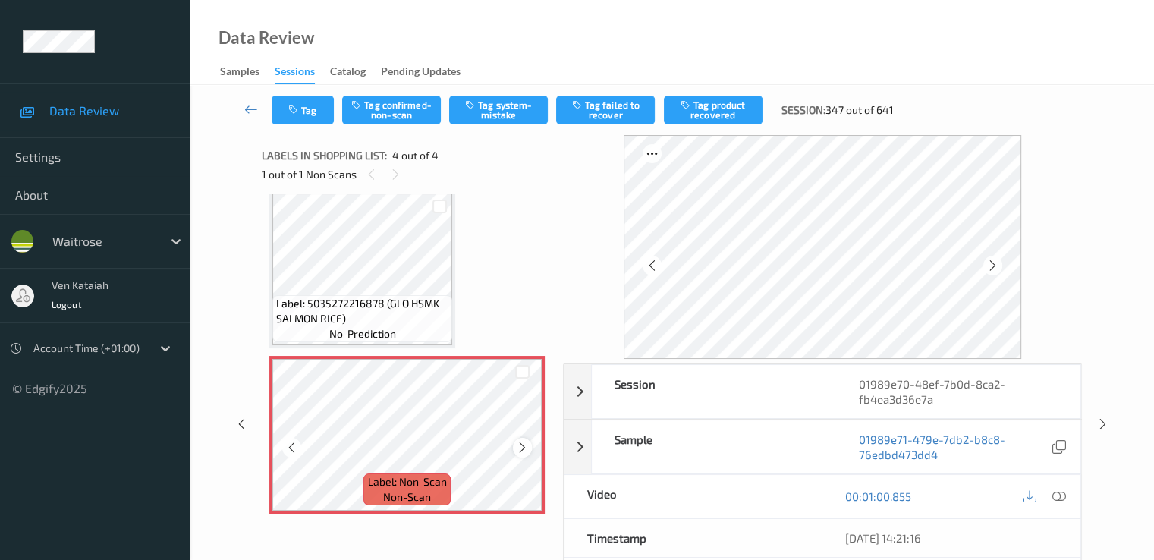
click at [516, 444] on icon at bounding box center [522, 448] width 13 height 14
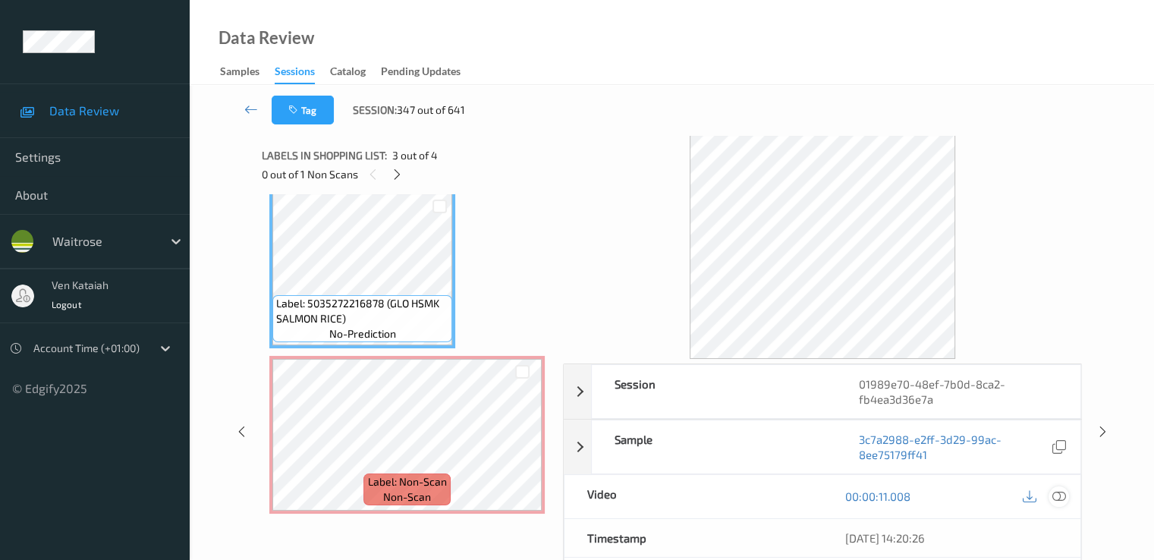
click at [1058, 496] on icon at bounding box center [1058, 496] width 14 height 14
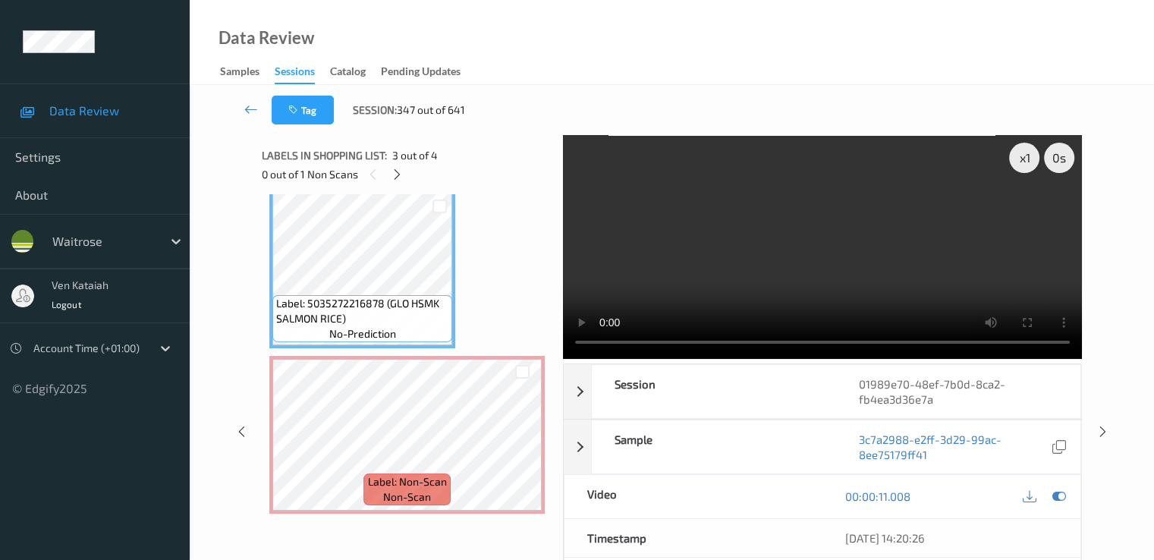
scroll to position [247, 0]
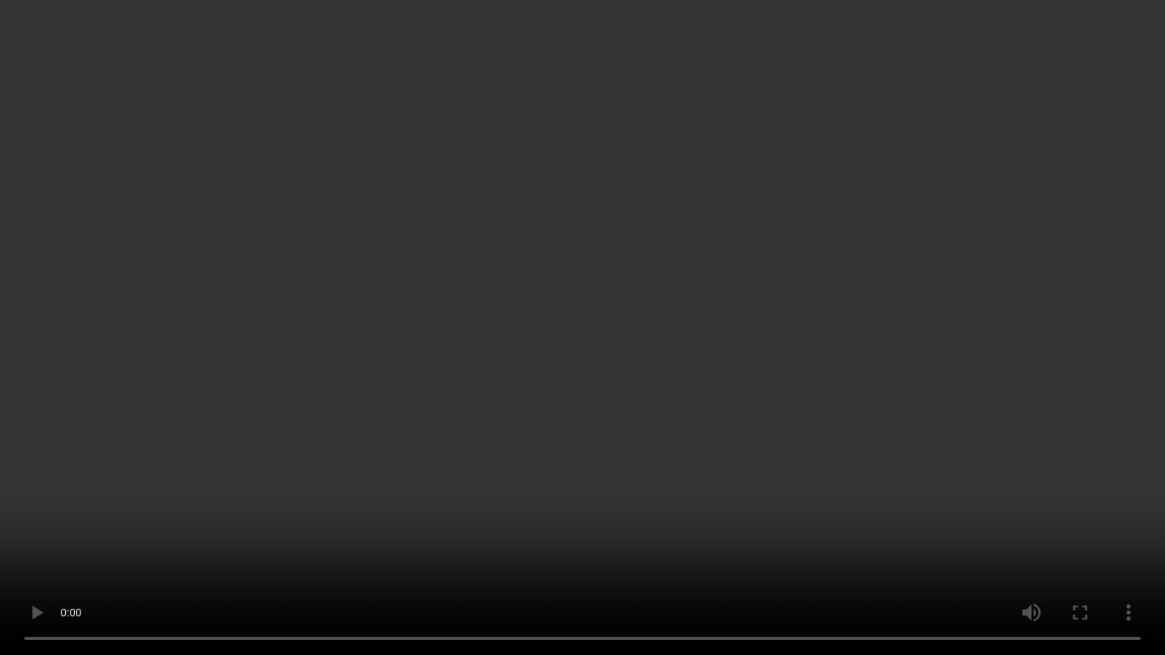
click at [867, 448] on video at bounding box center [582, 327] width 1165 height 655
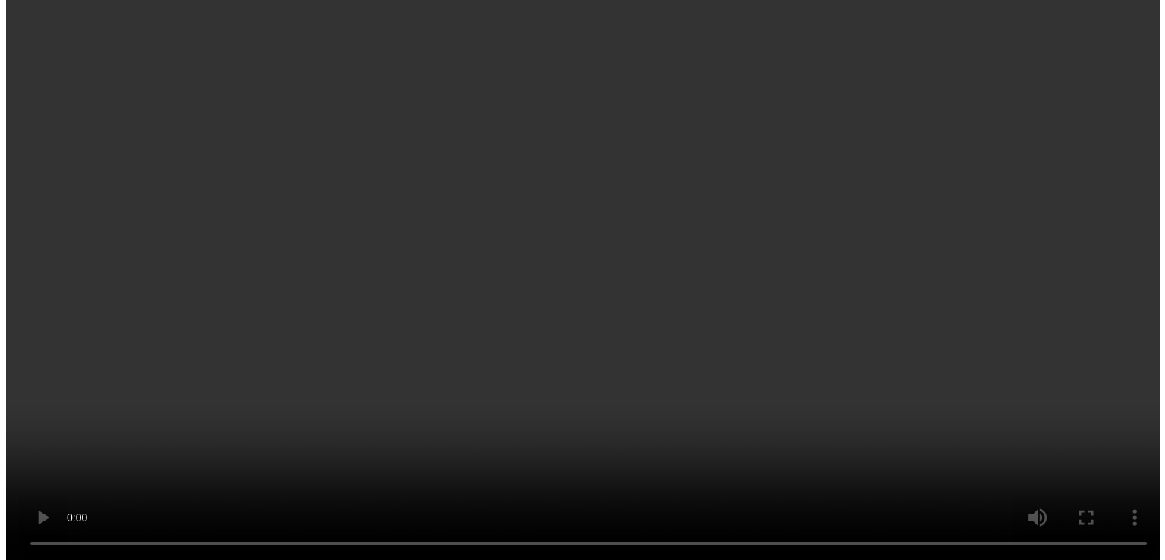
scroll to position [342, 0]
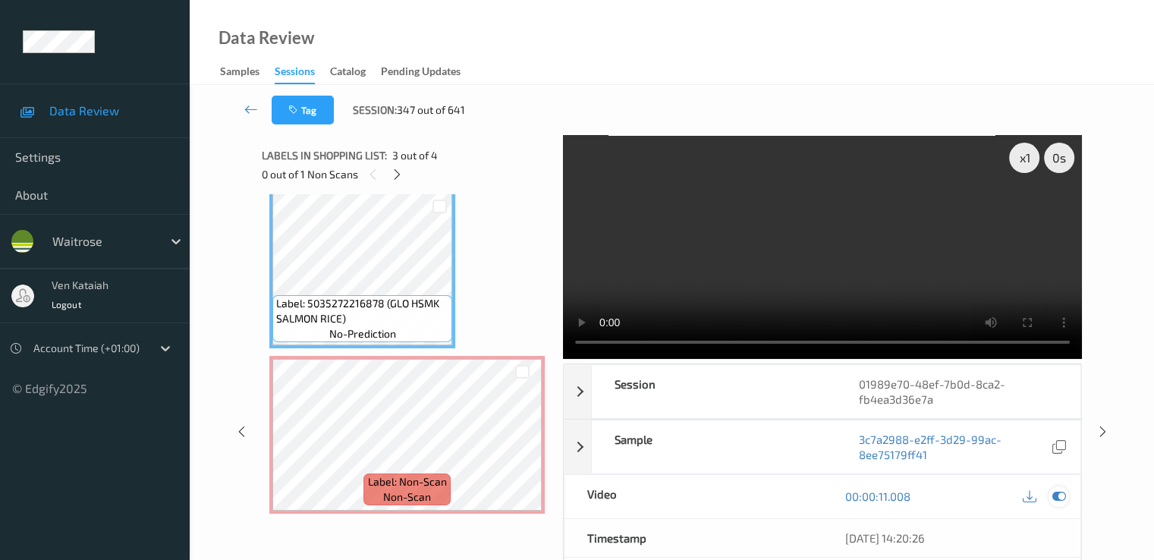
click at [1053, 495] on icon at bounding box center [1058, 496] width 14 height 14
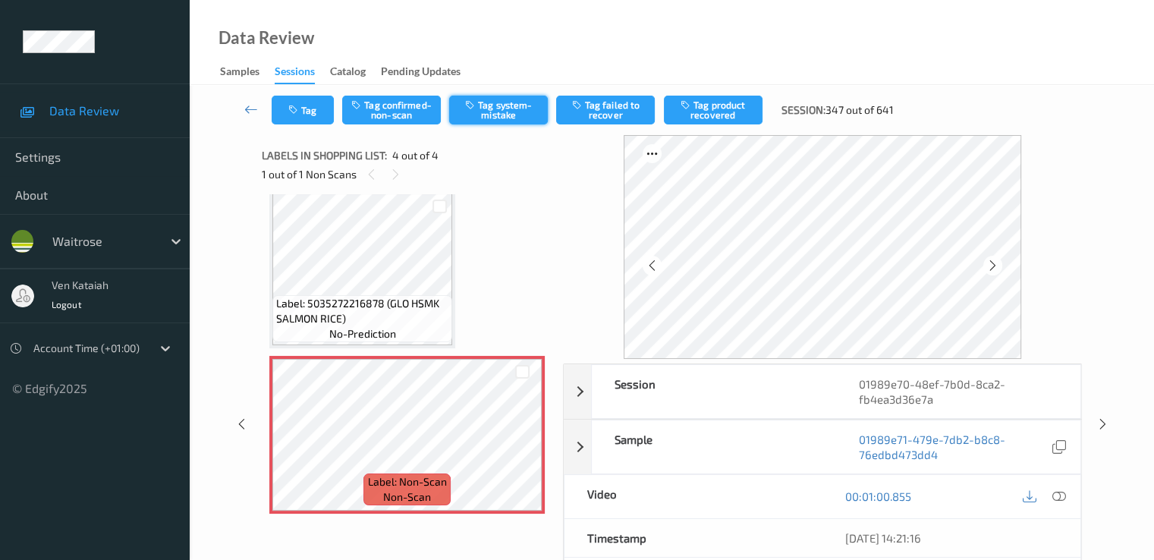
click at [500, 119] on button "Tag system-mistake" at bounding box center [498, 110] width 99 height 29
click at [303, 118] on button "Tag" at bounding box center [303, 110] width 62 height 29
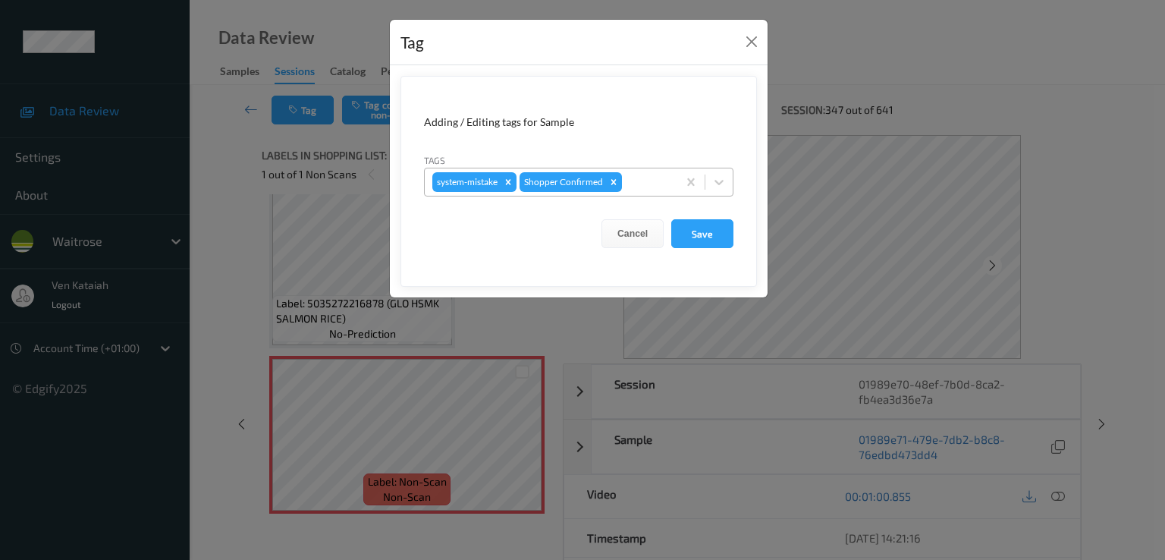
click at [640, 187] on div at bounding box center [647, 182] width 45 height 18
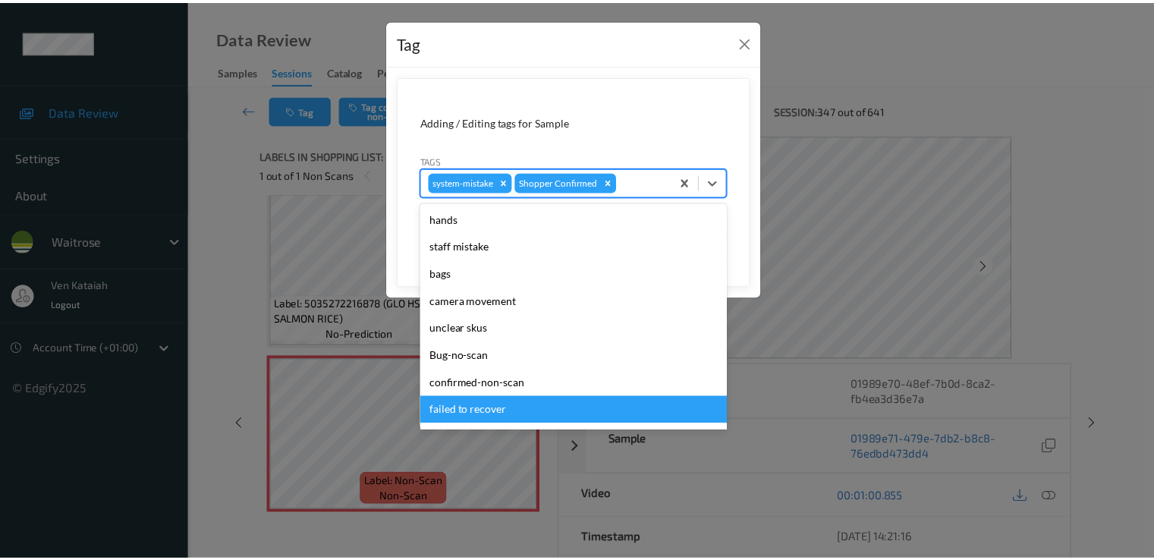
scroll to position [297, 0]
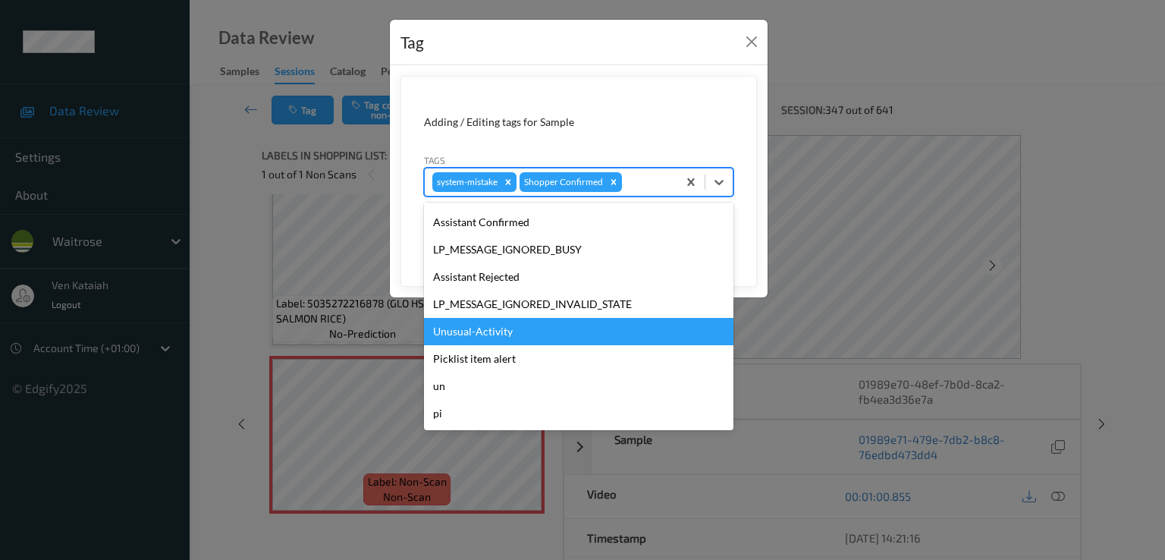
click at [469, 338] on div "Unusual-Activity" at bounding box center [578, 331] width 309 height 27
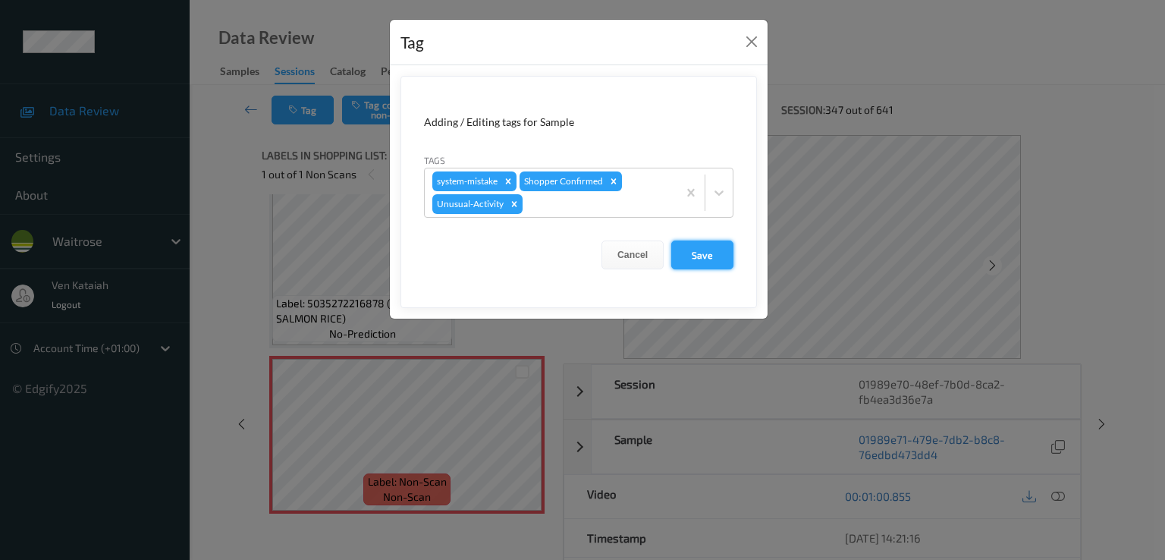
click at [695, 259] on button "Save" at bounding box center [702, 254] width 62 height 29
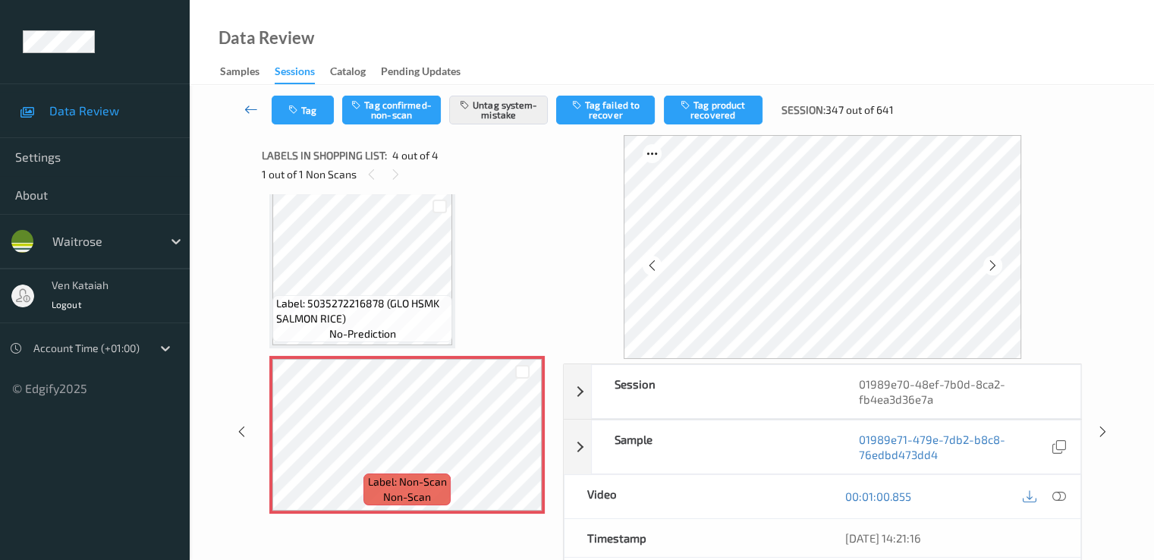
click at [243, 116] on link at bounding box center [251, 110] width 40 height 29
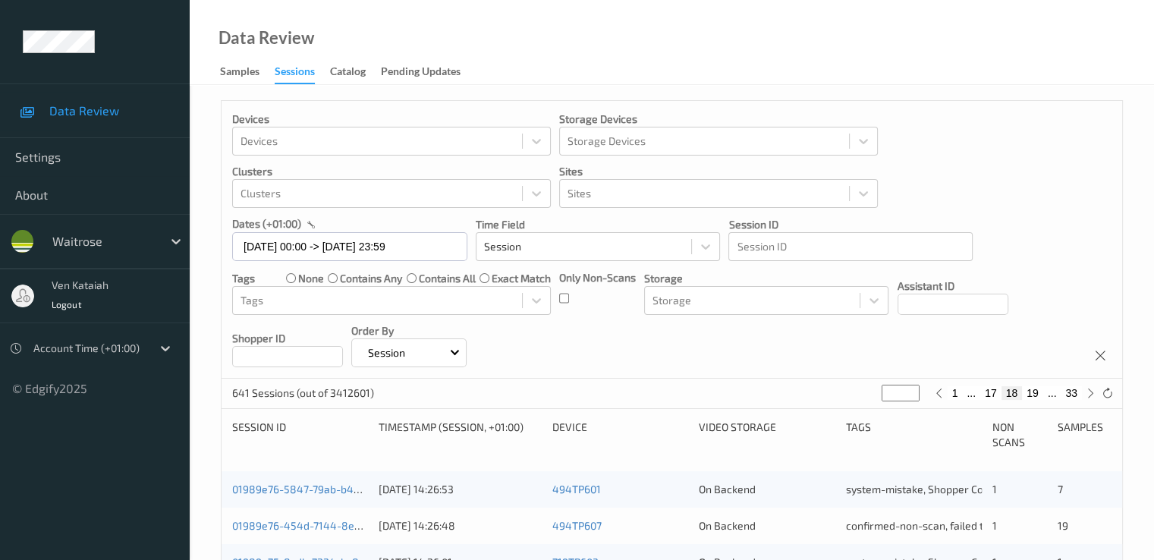
scroll to position [303, 0]
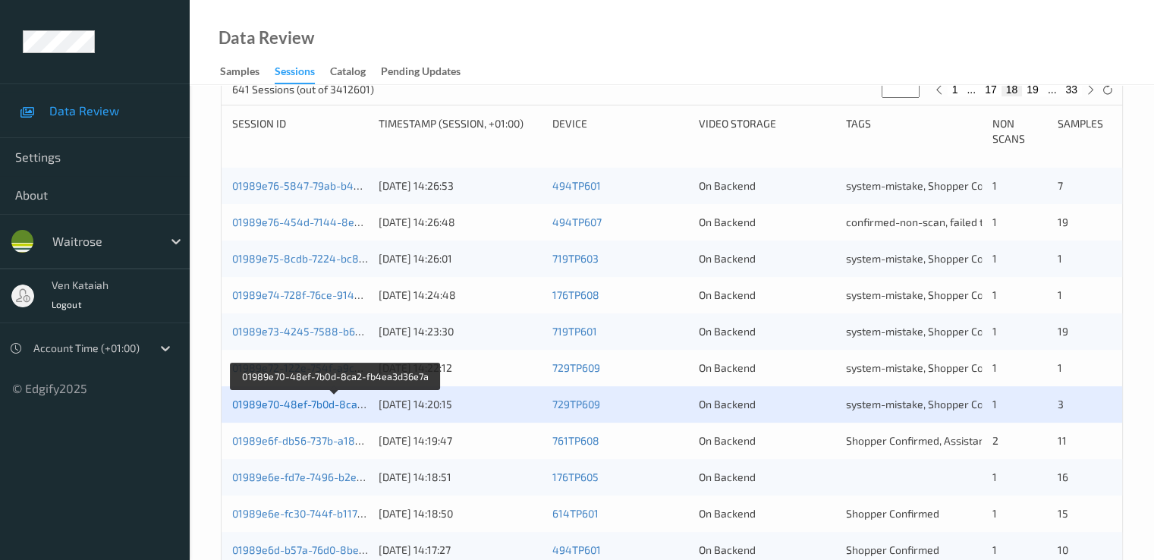
click at [353, 401] on link "01989e70-48ef-7b0d-8ca2-fb4ea3d36e7a" at bounding box center [335, 403] width 206 height 13
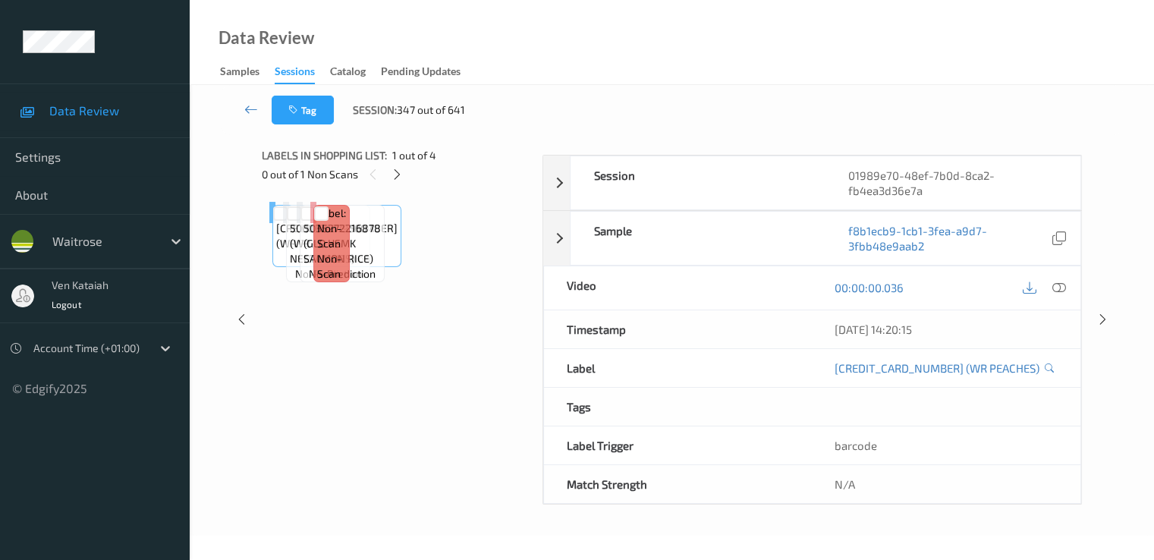
scroll to position [182, 0]
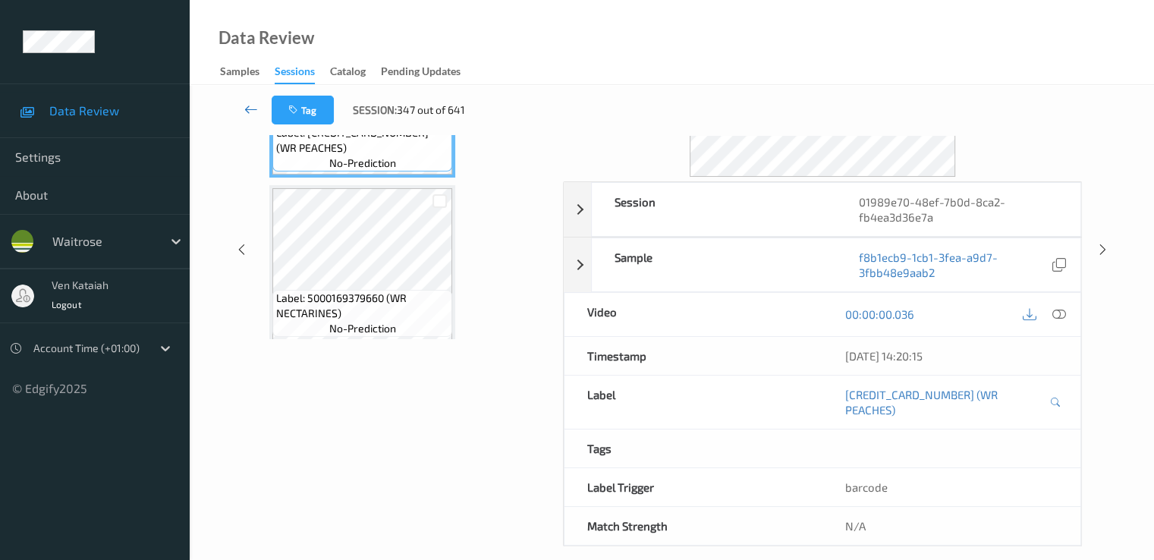
click at [252, 101] on link at bounding box center [251, 110] width 40 height 29
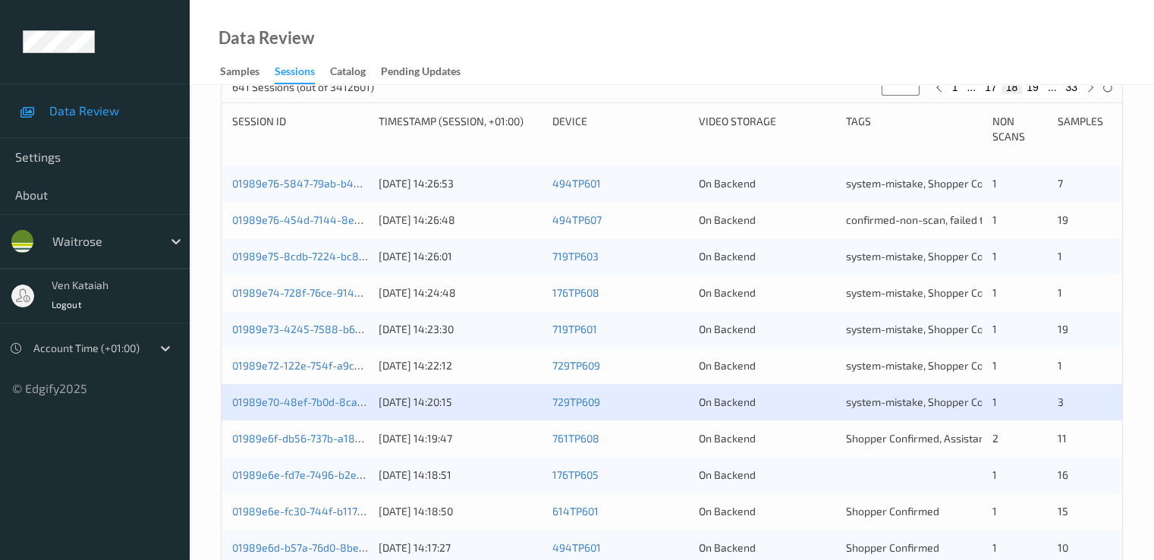
scroll to position [609, 0]
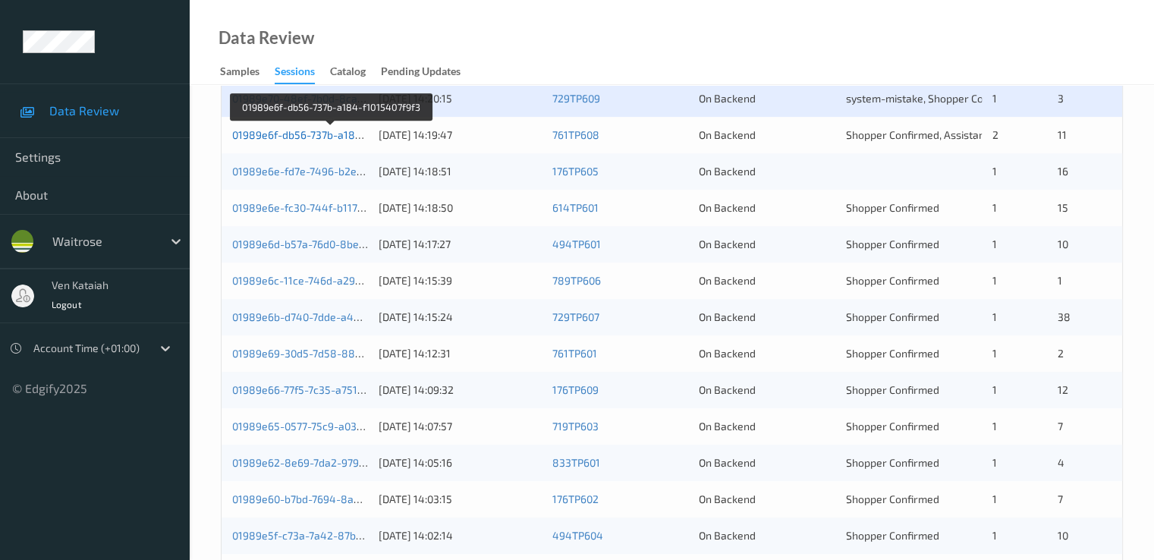
click at [313, 129] on link "01989e6f-db56-737b-a184-f1015407f9f3" at bounding box center [330, 134] width 197 height 13
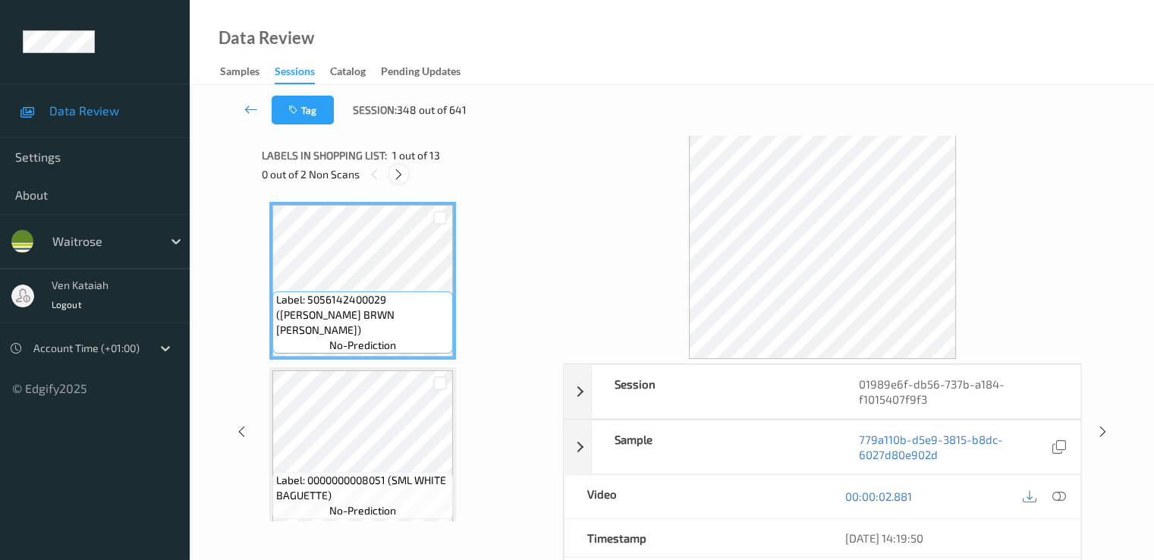
click at [404, 174] on icon at bounding box center [398, 175] width 13 height 14
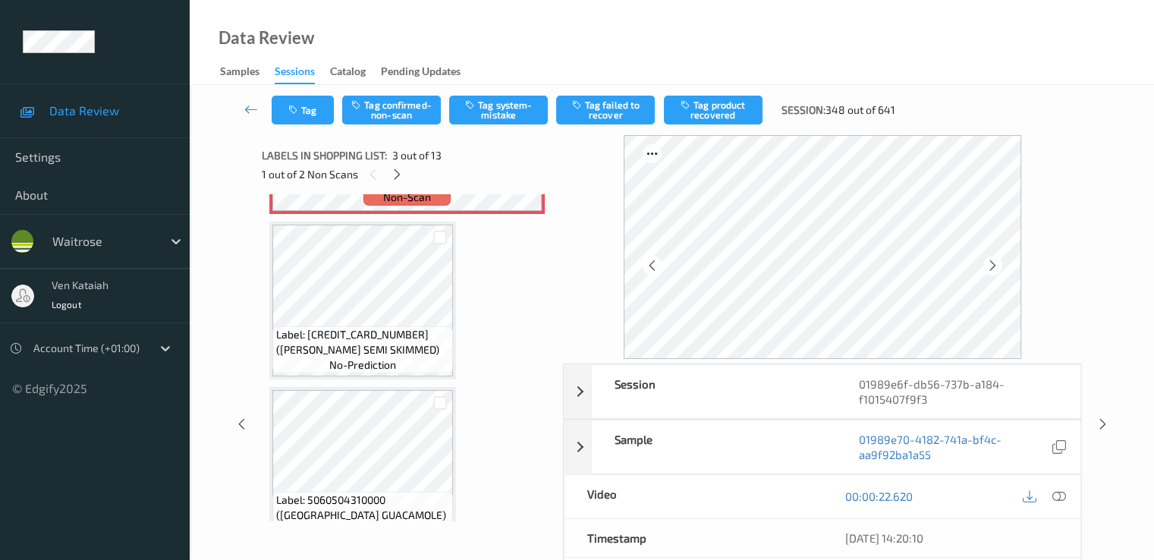
scroll to position [325, 0]
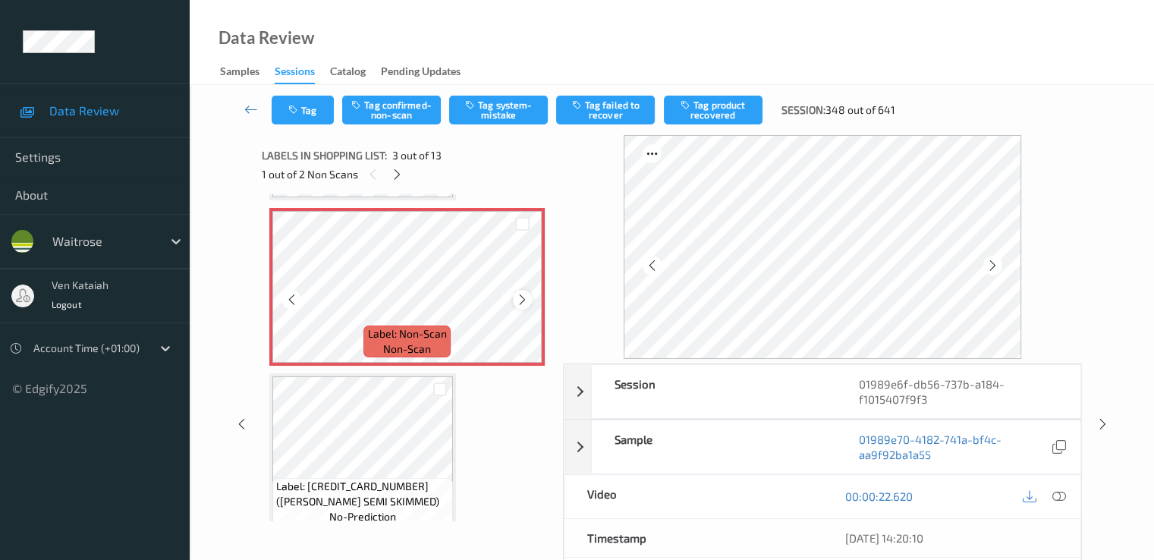
click at [520, 298] on icon at bounding box center [522, 300] width 13 height 14
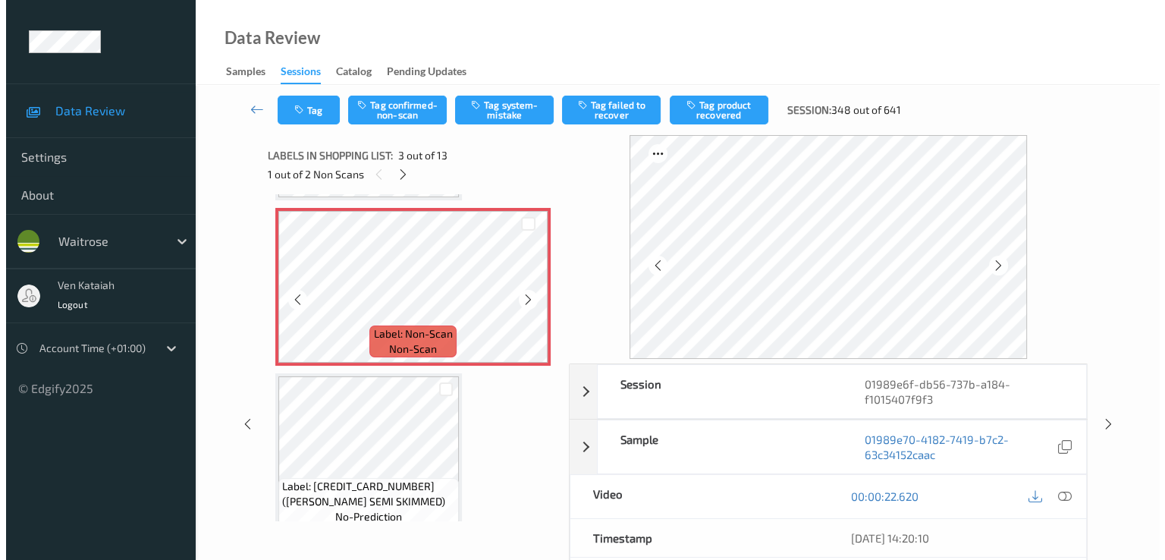
scroll to position [173, 0]
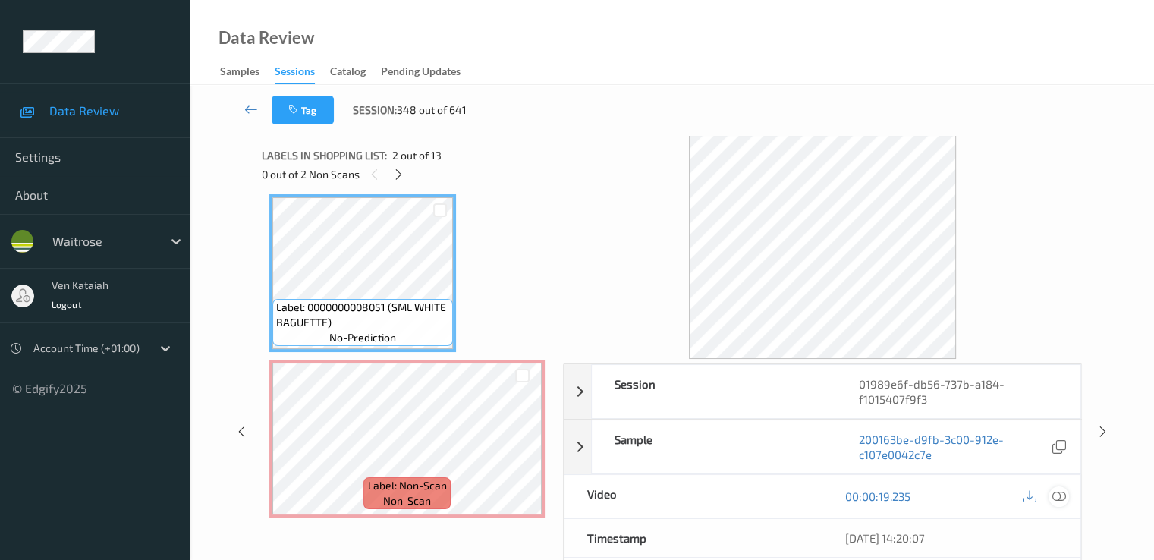
click at [1056, 498] on icon at bounding box center [1058, 496] width 14 height 14
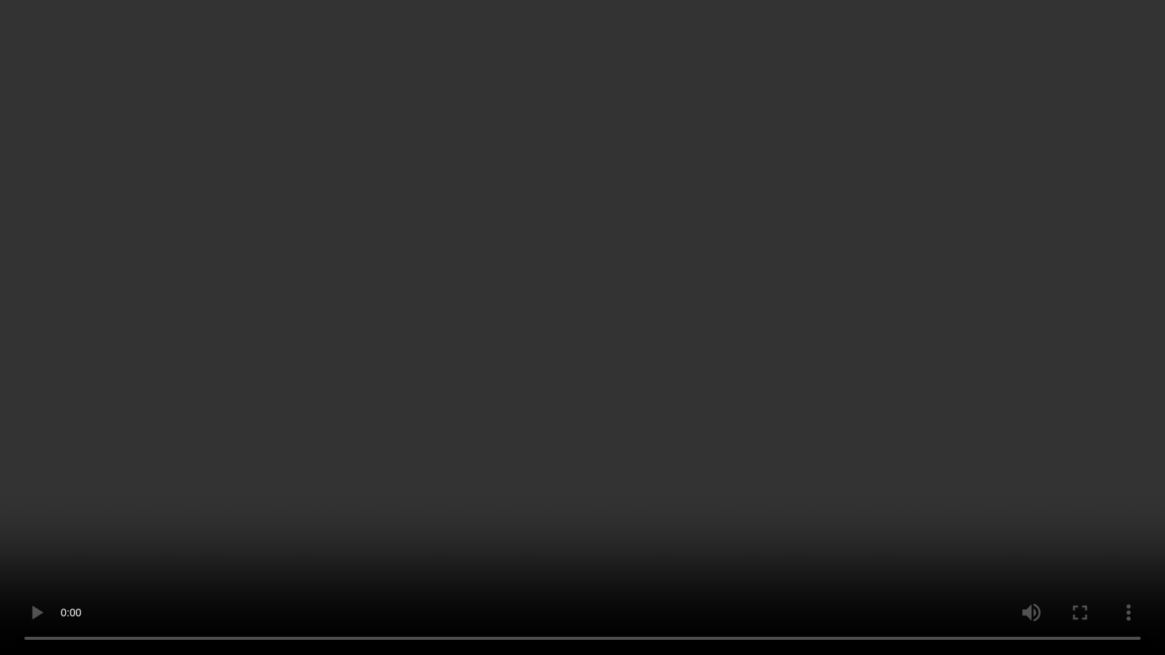
click at [520, 413] on video at bounding box center [582, 327] width 1165 height 655
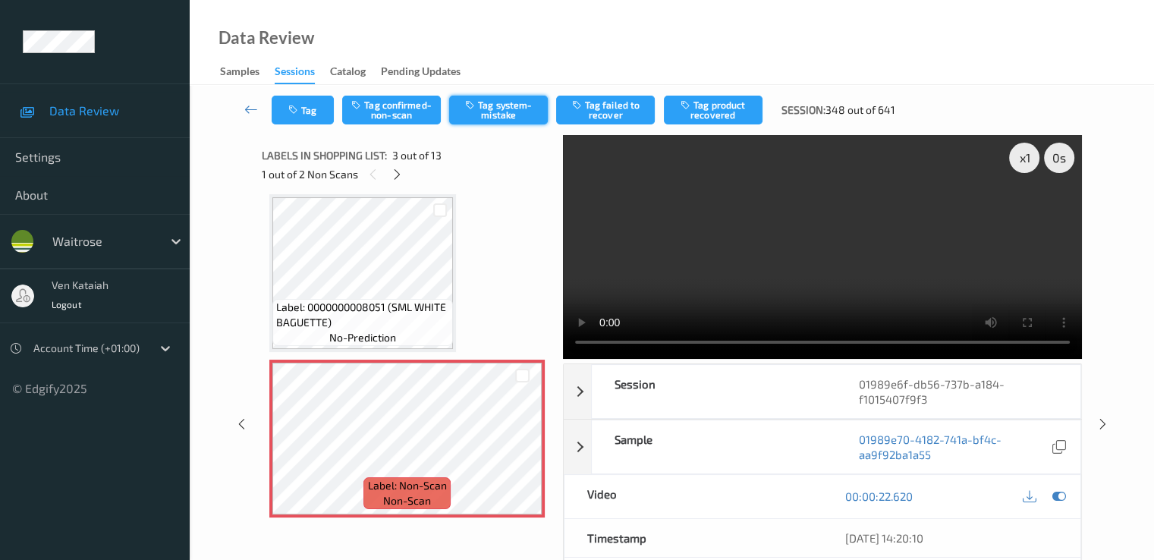
click at [504, 115] on button "Tag system-mistake" at bounding box center [498, 110] width 99 height 29
click at [297, 110] on icon "button" at bounding box center [294, 110] width 13 height 11
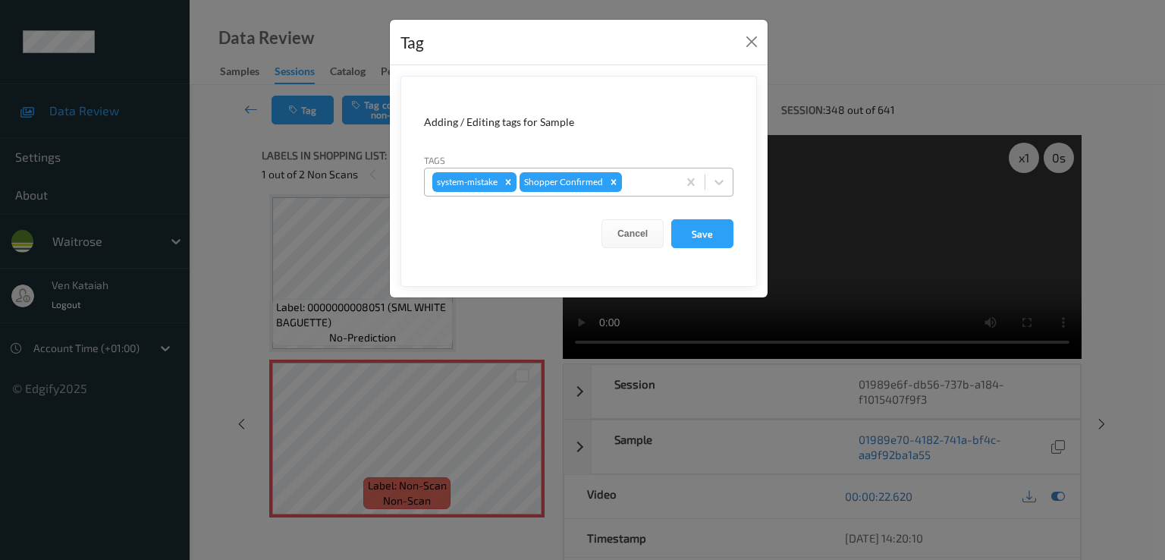
click at [635, 181] on div at bounding box center [647, 182] width 45 height 18
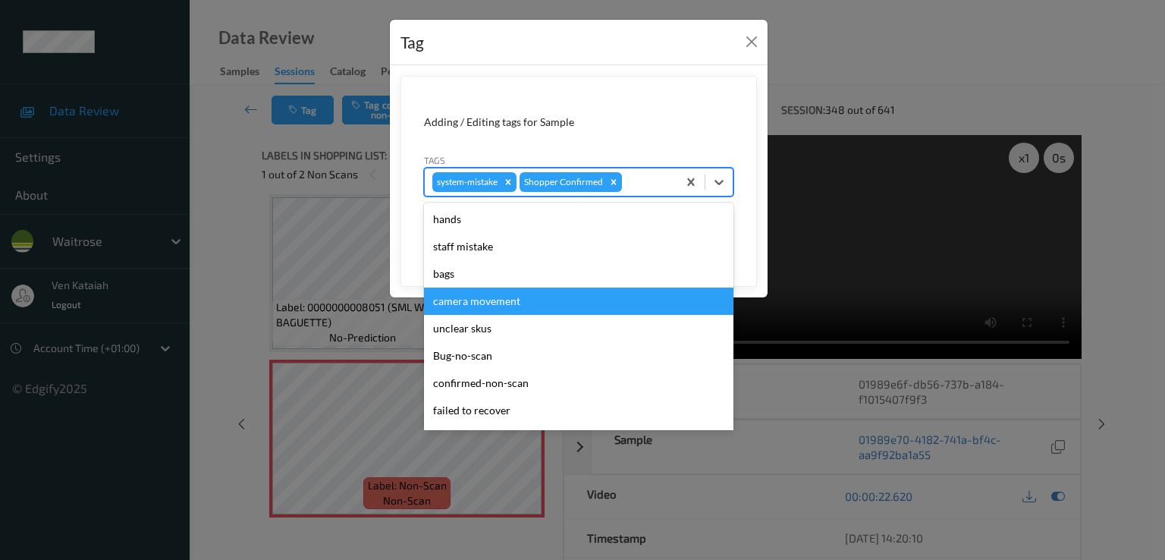
scroll to position [297, 0]
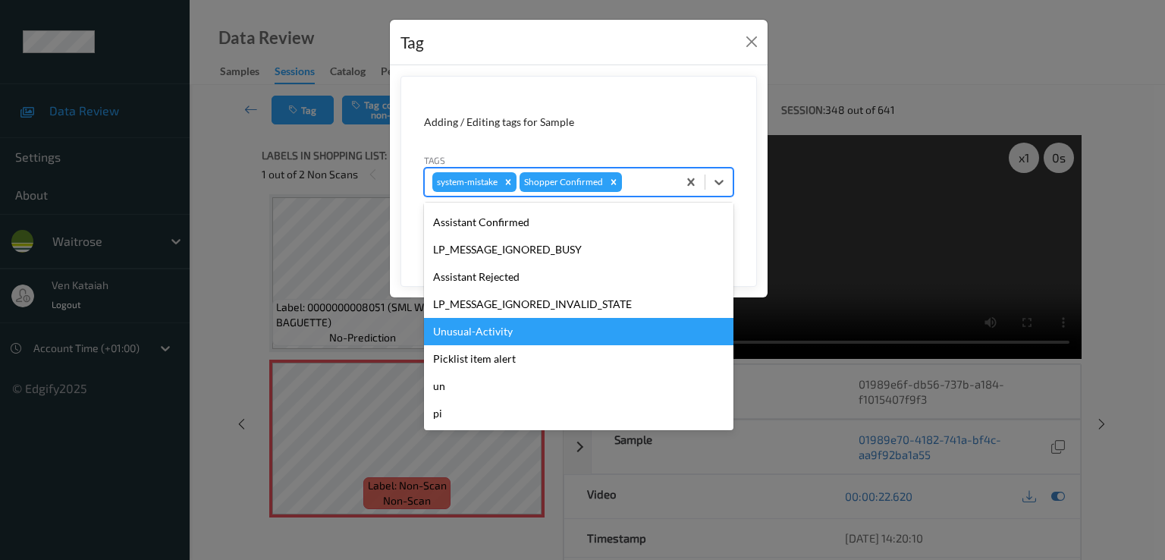
click at [501, 322] on div "Unusual-Activity" at bounding box center [578, 331] width 309 height 27
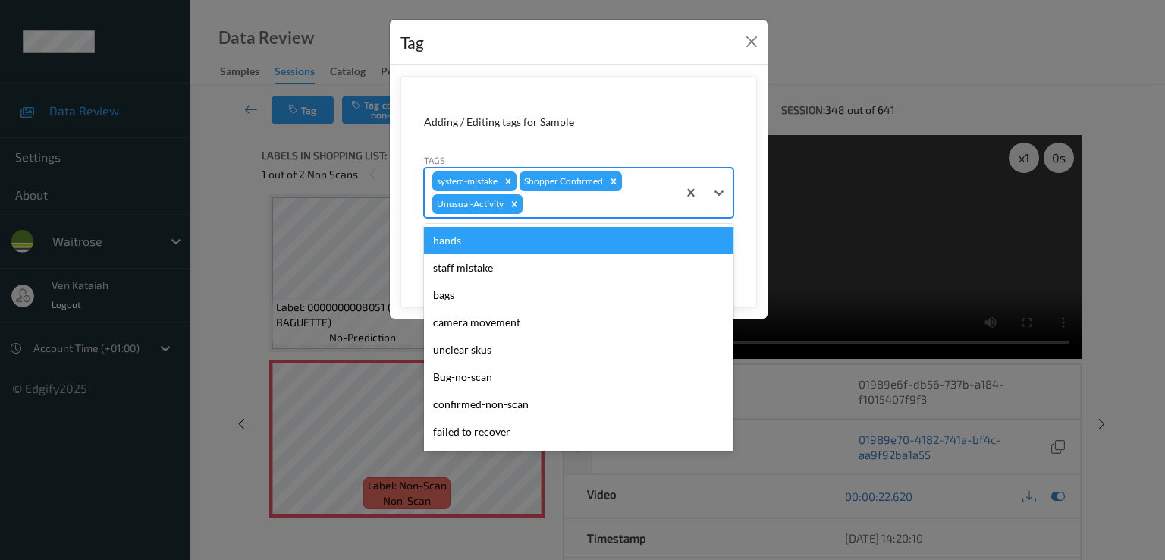
click at [648, 198] on div at bounding box center [598, 204] width 144 height 18
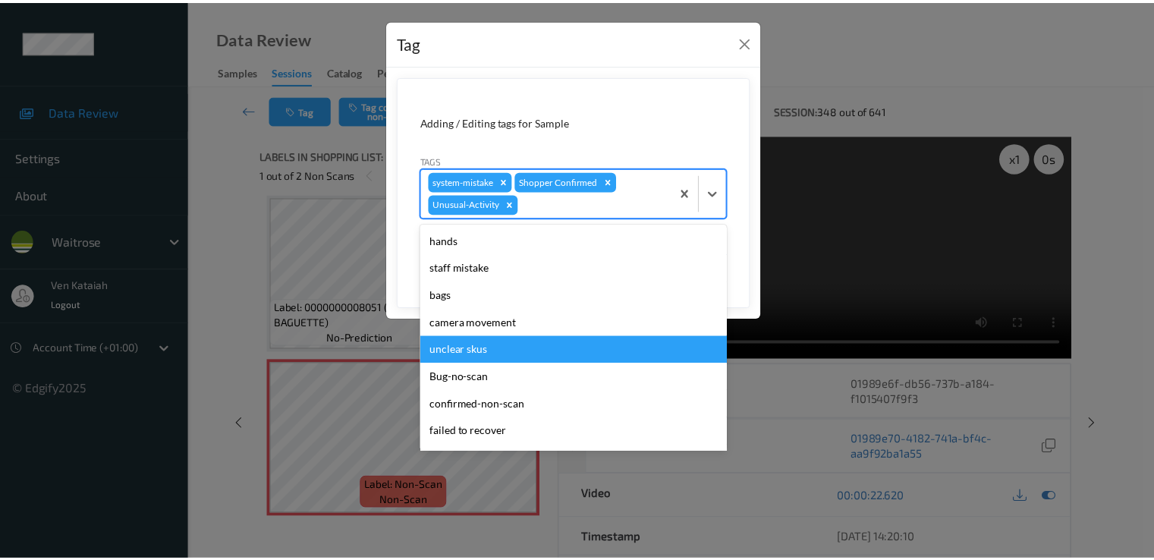
scroll to position [270, 0]
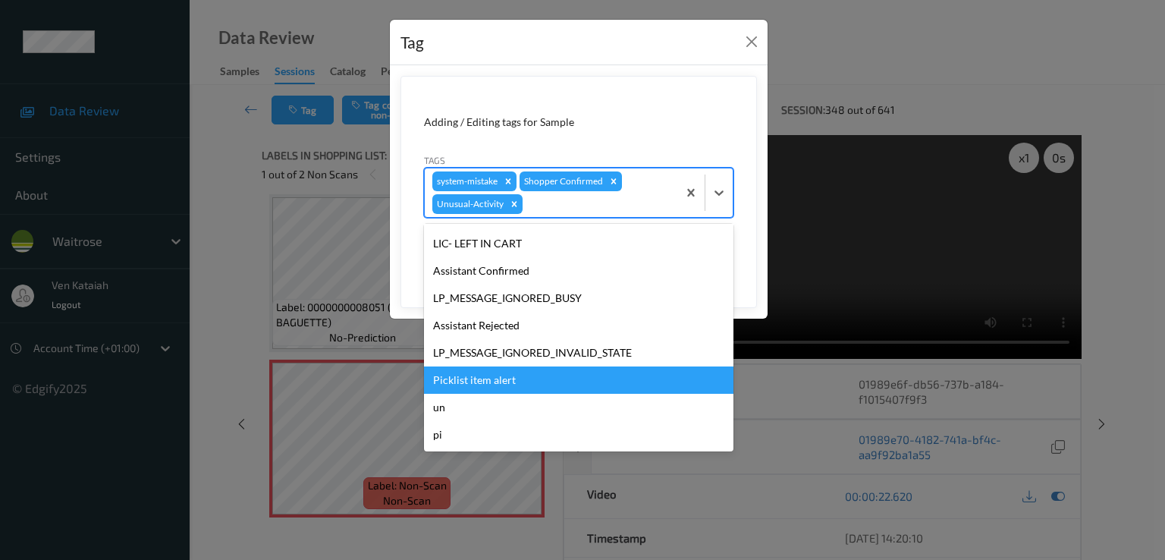
click at [473, 371] on div "Picklist item alert" at bounding box center [578, 379] width 309 height 27
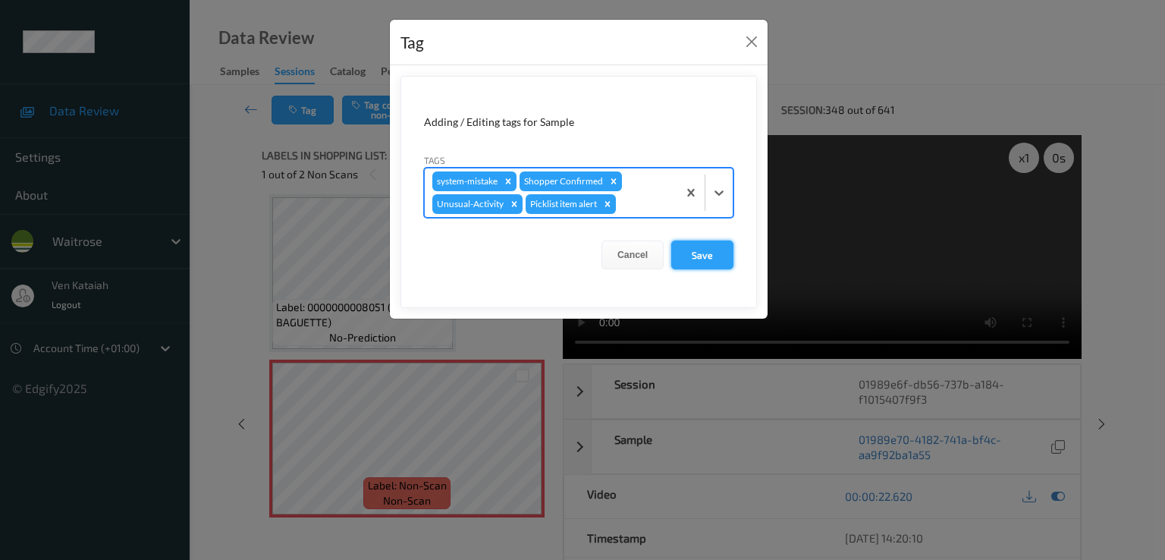
click at [697, 257] on button "Save" at bounding box center [702, 254] width 62 height 29
click at [690, 253] on button "Save" at bounding box center [702, 254] width 62 height 29
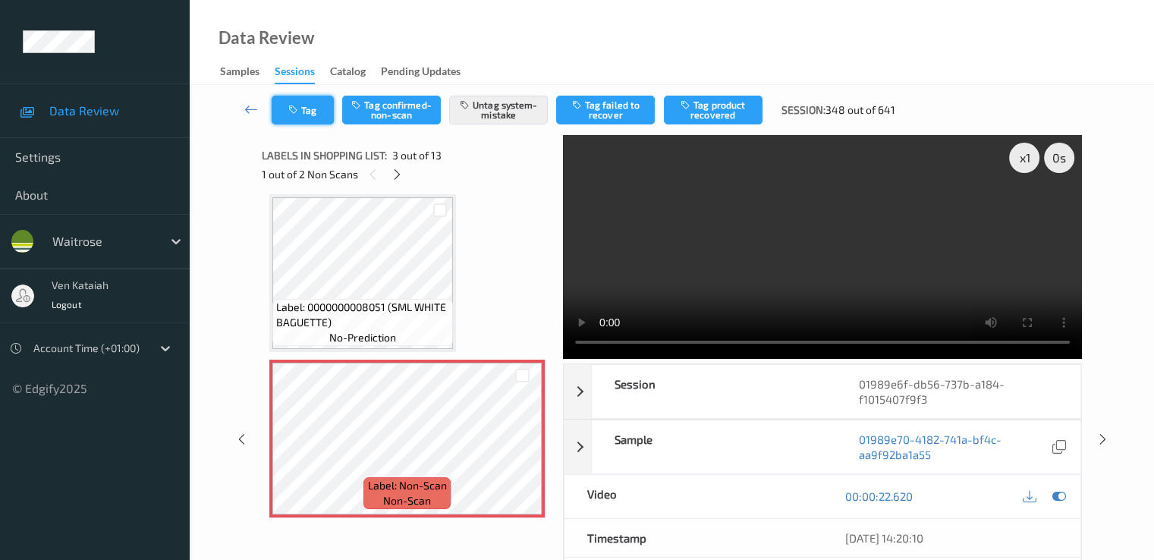
click at [275, 110] on button "Tag" at bounding box center [303, 110] width 62 height 29
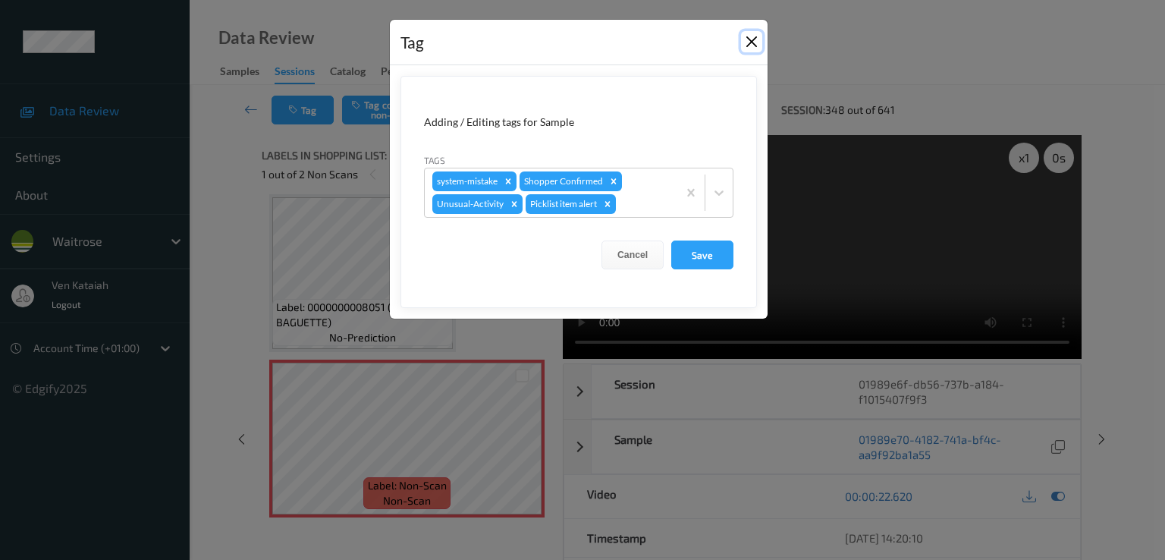
click at [749, 43] on button "Close" at bounding box center [751, 41] width 21 height 21
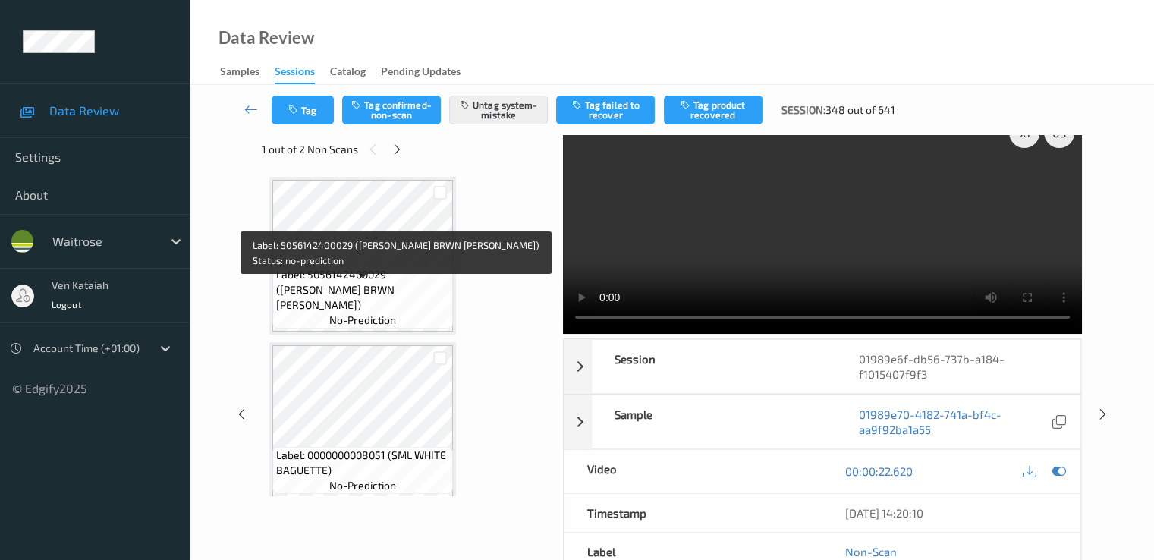
scroll to position [0, 0]
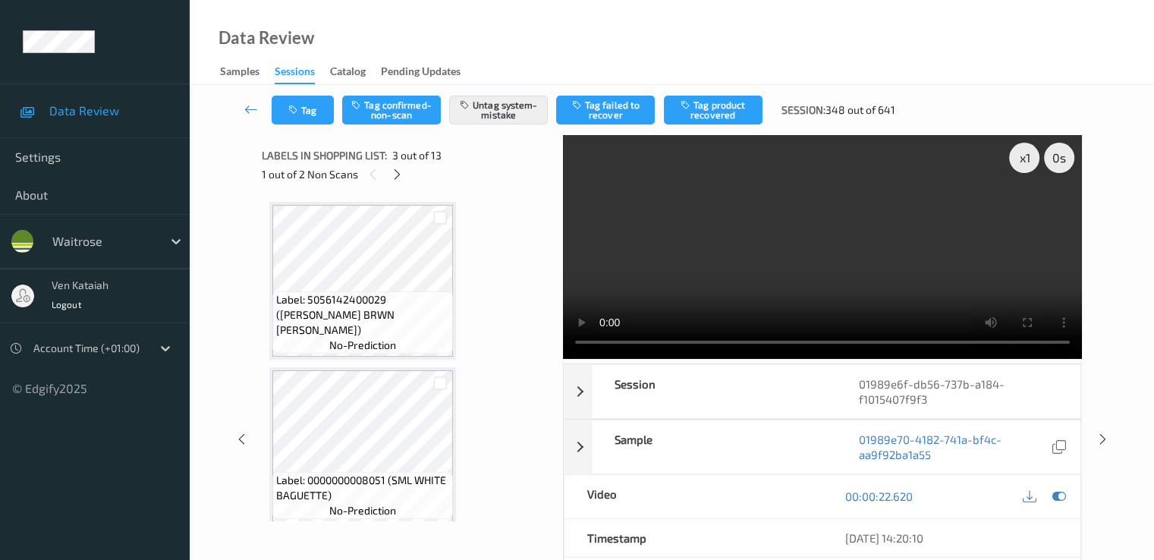
click at [403, 166] on div "1 out of 2 Non Scans" at bounding box center [407, 174] width 291 height 19
click at [401, 168] on icon at bounding box center [397, 175] width 13 height 14
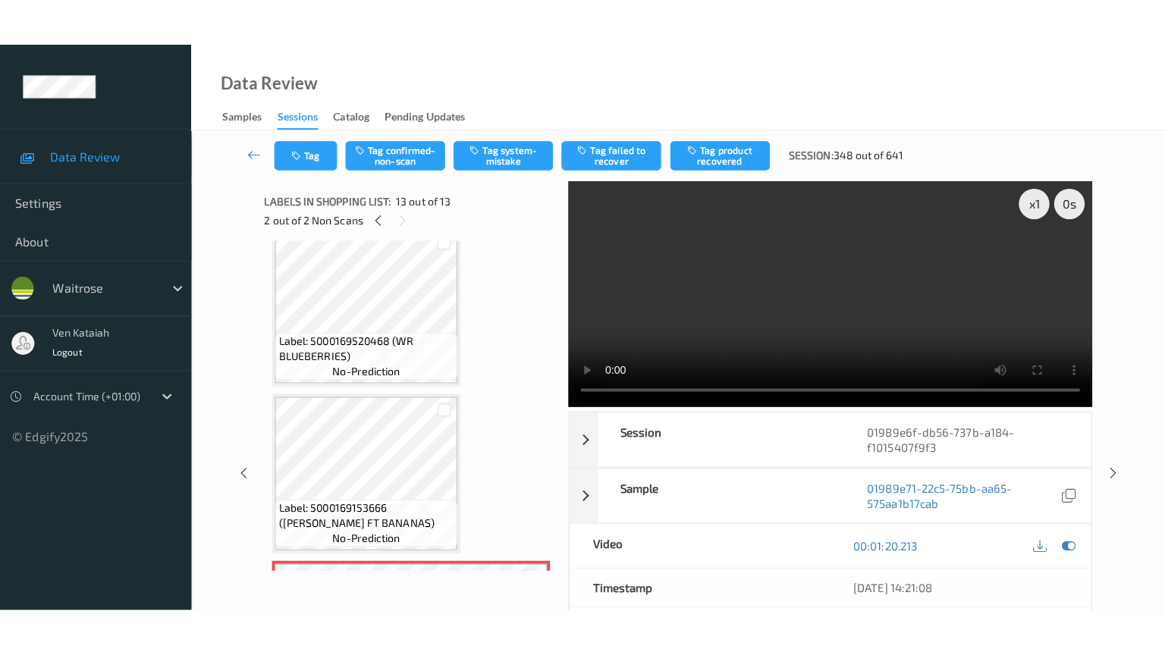
scroll to position [1830, 0]
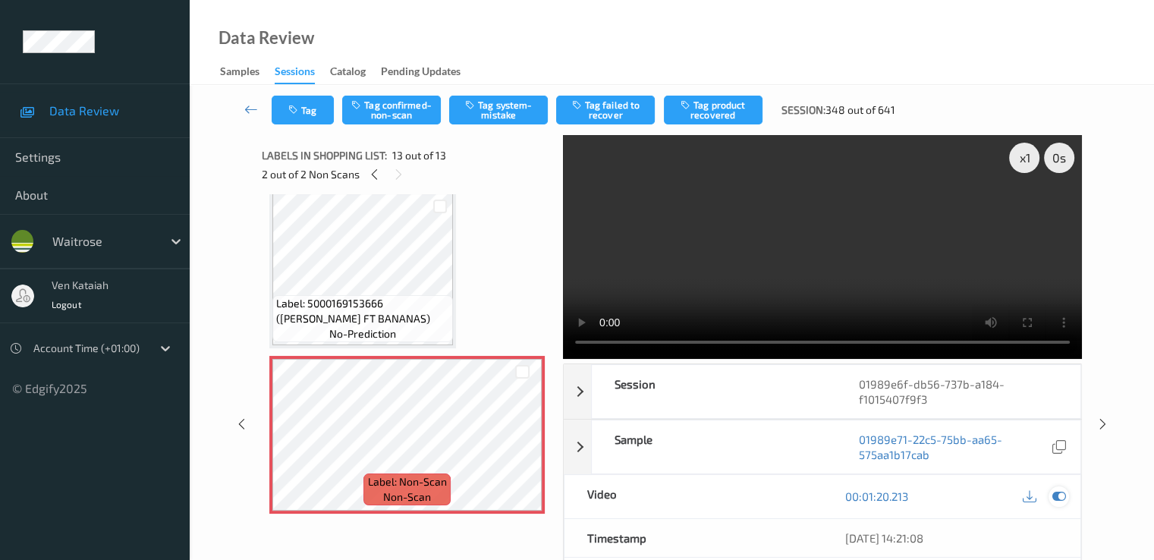
click at [1054, 493] on icon at bounding box center [1058, 496] width 14 height 14
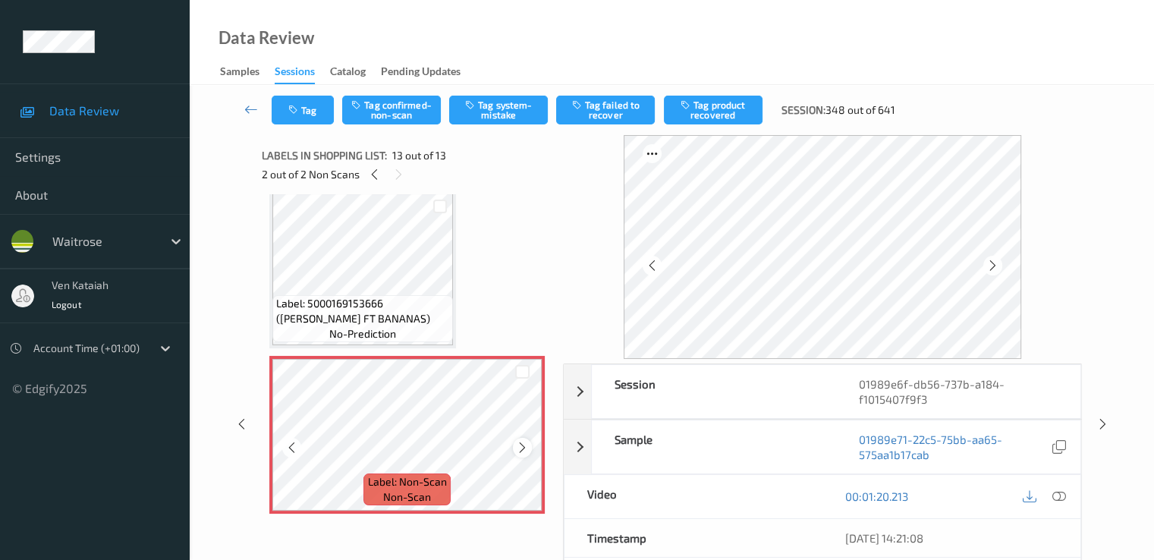
click at [525, 449] on icon at bounding box center [522, 448] width 13 height 14
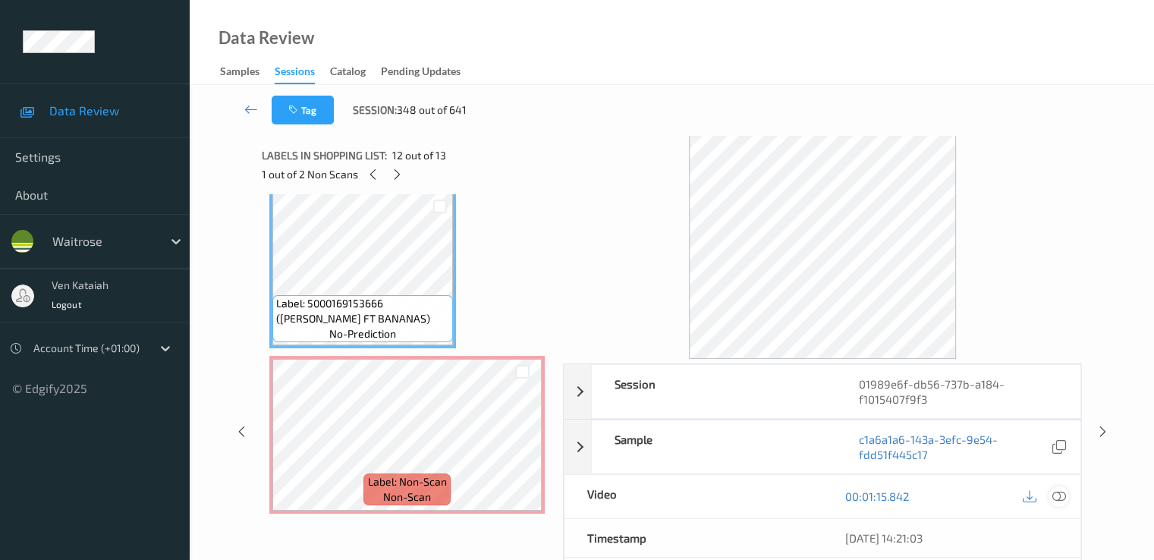
click at [1057, 489] on icon at bounding box center [1058, 496] width 14 height 14
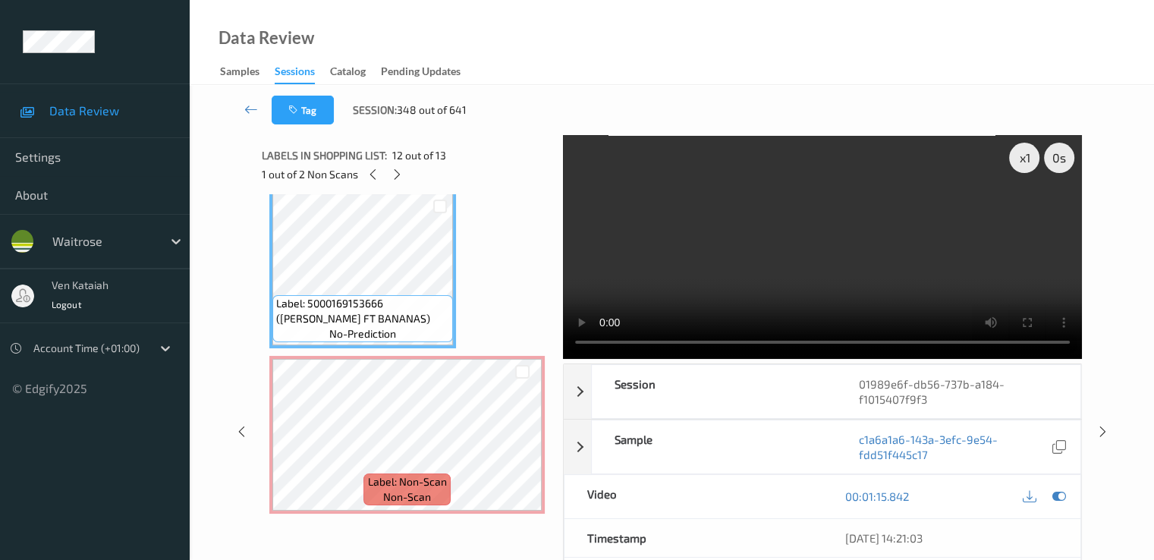
scroll to position [1735, 0]
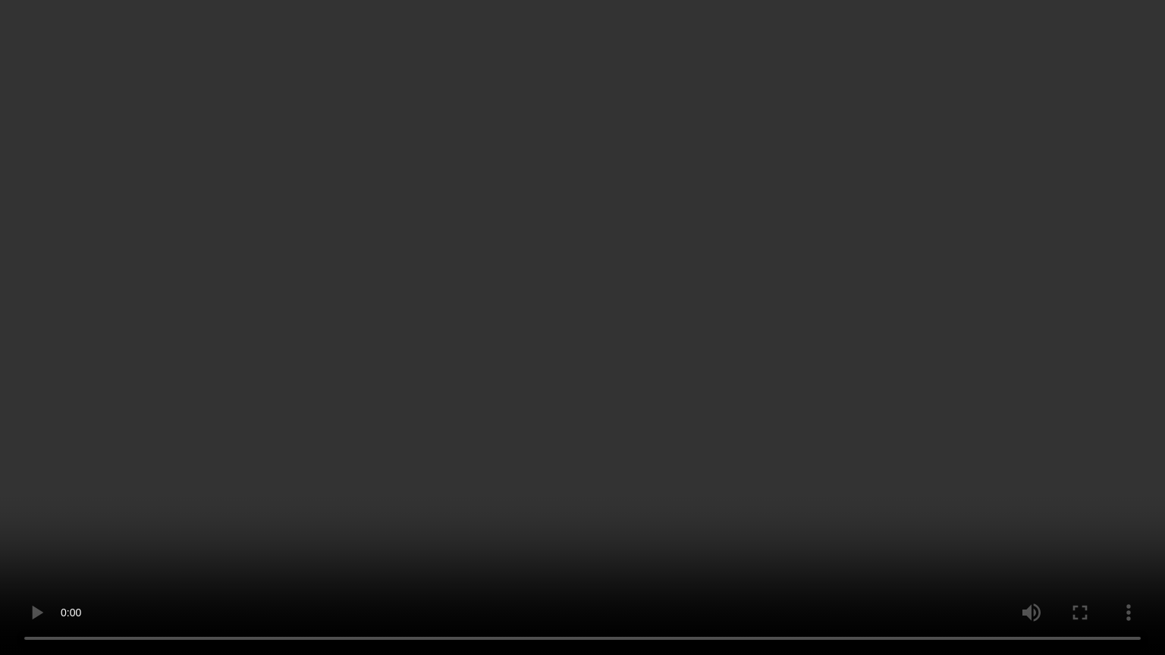
click at [434, 487] on video at bounding box center [582, 327] width 1165 height 655
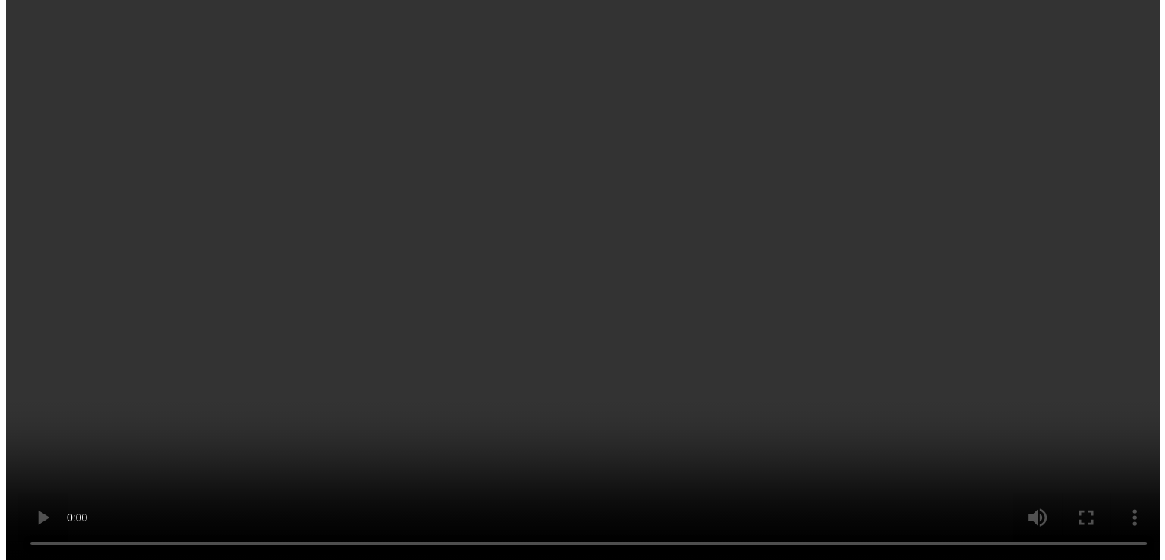
scroll to position [1830, 0]
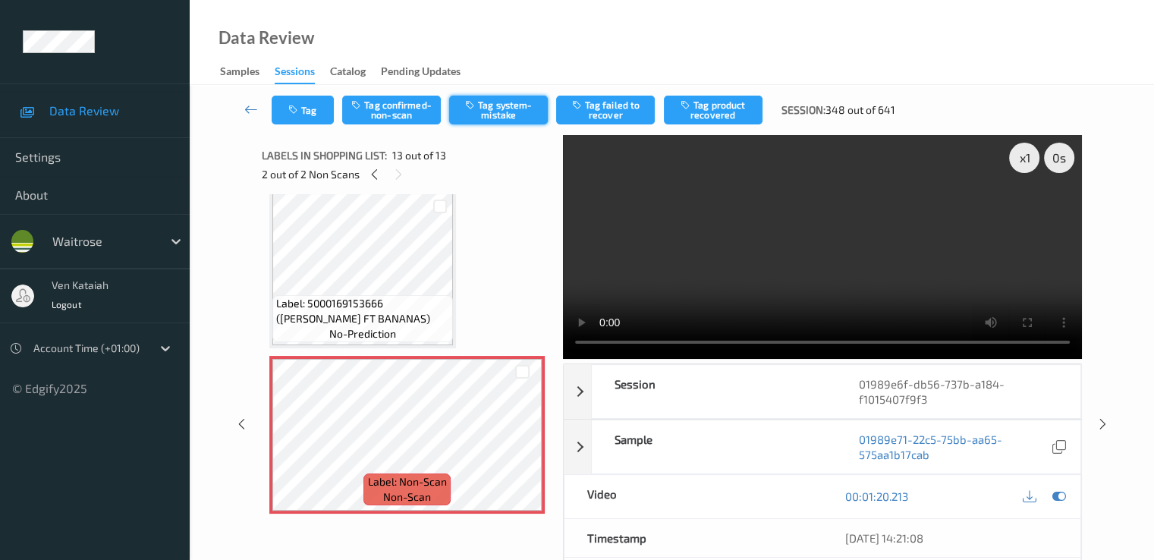
click at [485, 112] on button "Tag system-mistake" at bounding box center [498, 110] width 99 height 29
click at [300, 113] on icon "button" at bounding box center [294, 110] width 13 height 11
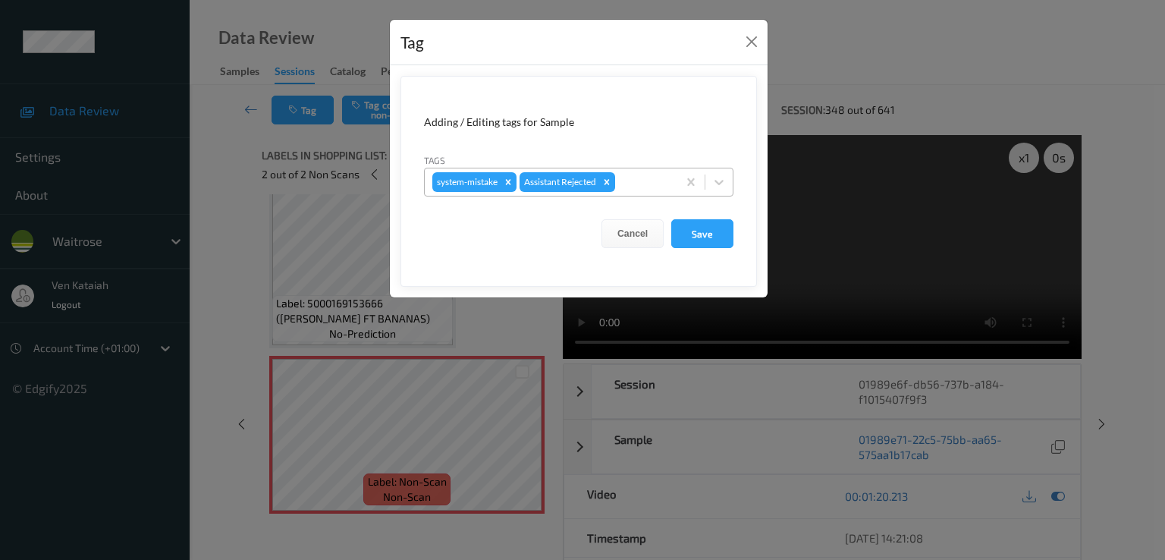
click at [643, 186] on div at bounding box center [644, 182] width 52 height 18
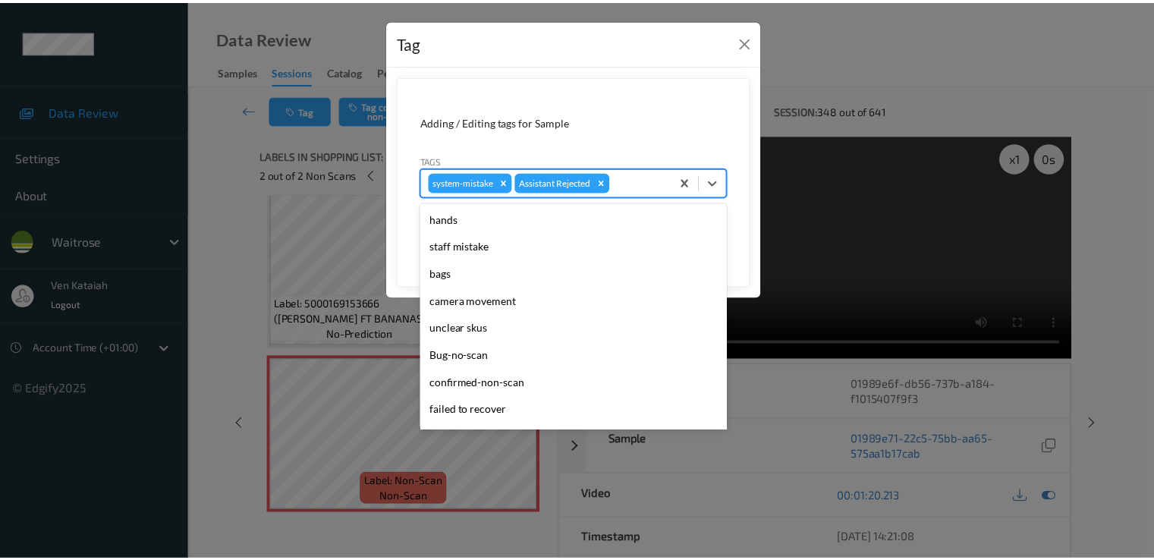
scroll to position [297, 0]
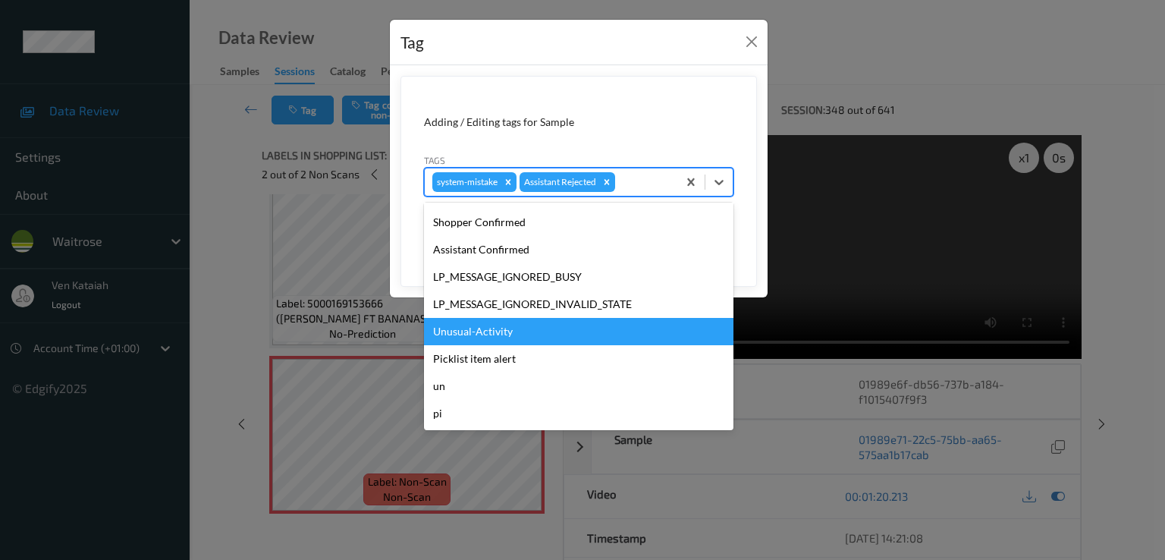
click at [460, 344] on div "Unusual-Activity" at bounding box center [578, 331] width 309 height 27
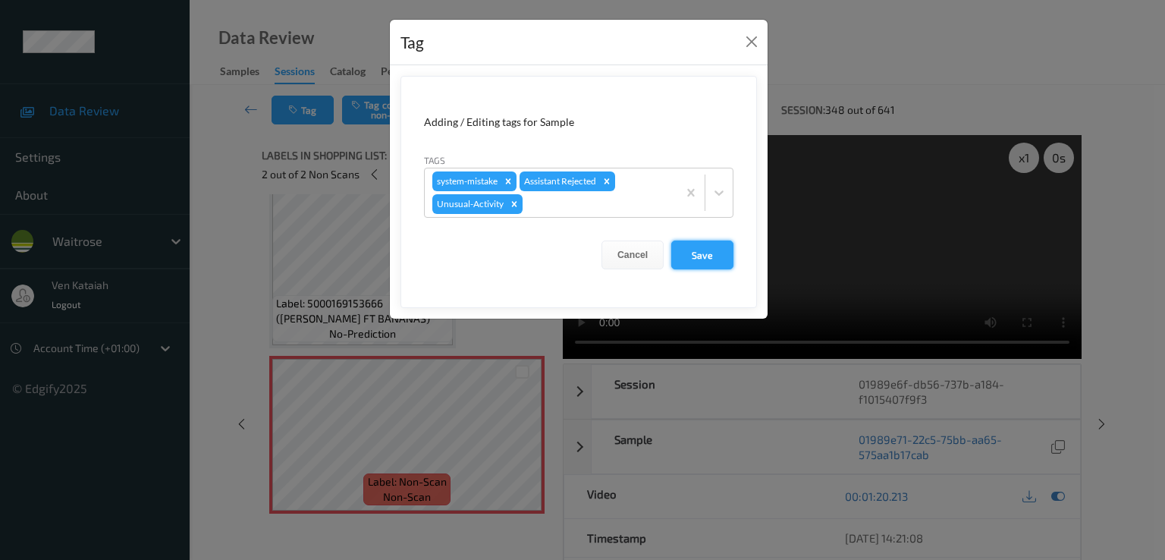
click at [692, 256] on button "Save" at bounding box center [702, 254] width 62 height 29
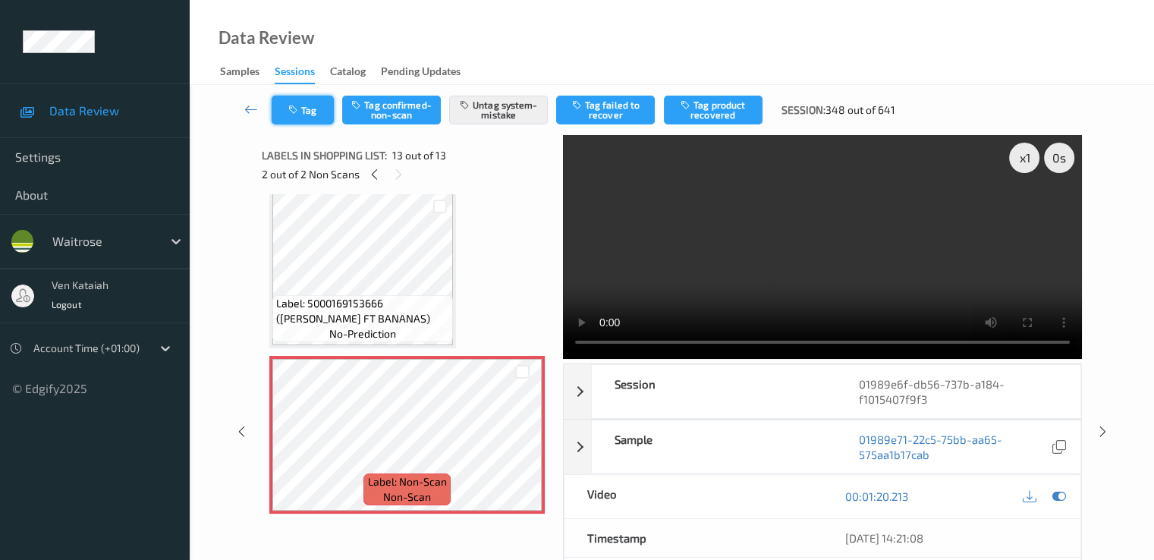
click at [297, 118] on button "Tag" at bounding box center [303, 110] width 62 height 29
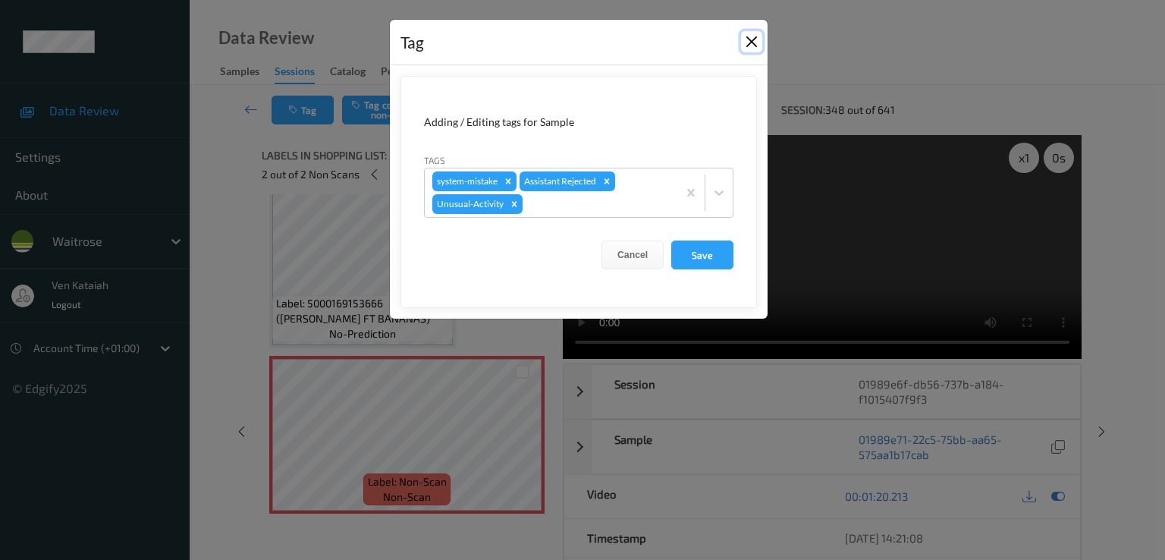
click at [759, 44] on button "Close" at bounding box center [751, 41] width 21 height 21
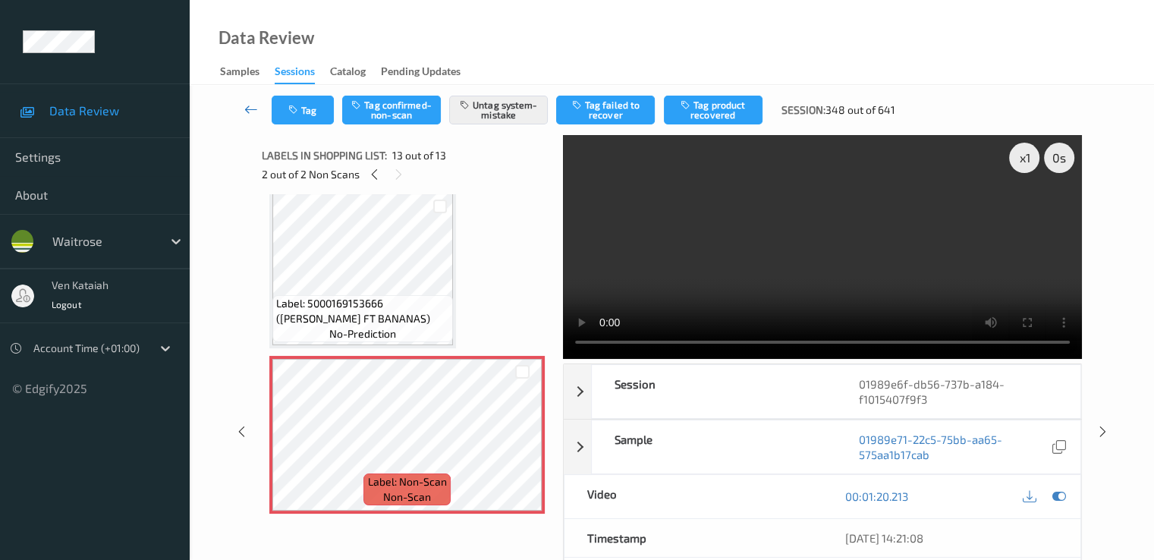
click at [249, 106] on icon at bounding box center [251, 109] width 14 height 15
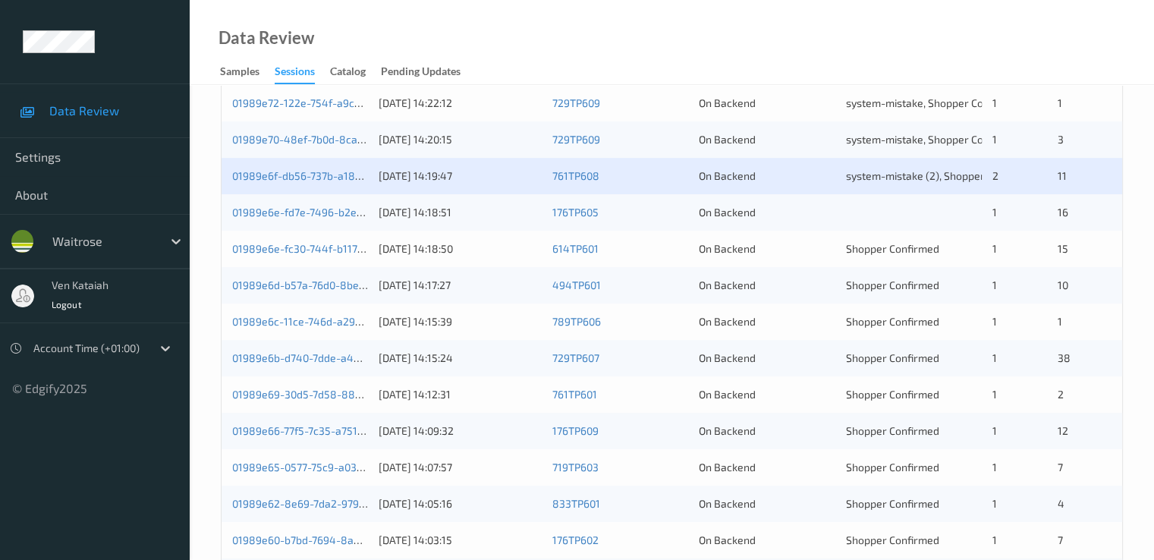
scroll to position [607, 0]
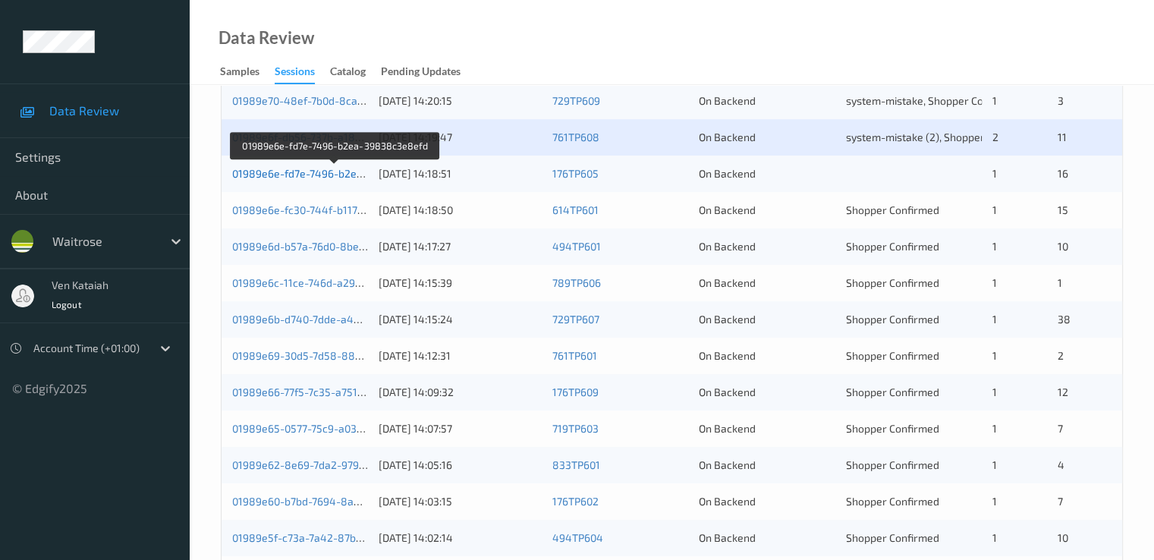
click at [299, 177] on link "01989e6e-fd7e-7496-b2ea-39838c3e8efd" at bounding box center [335, 173] width 207 height 13
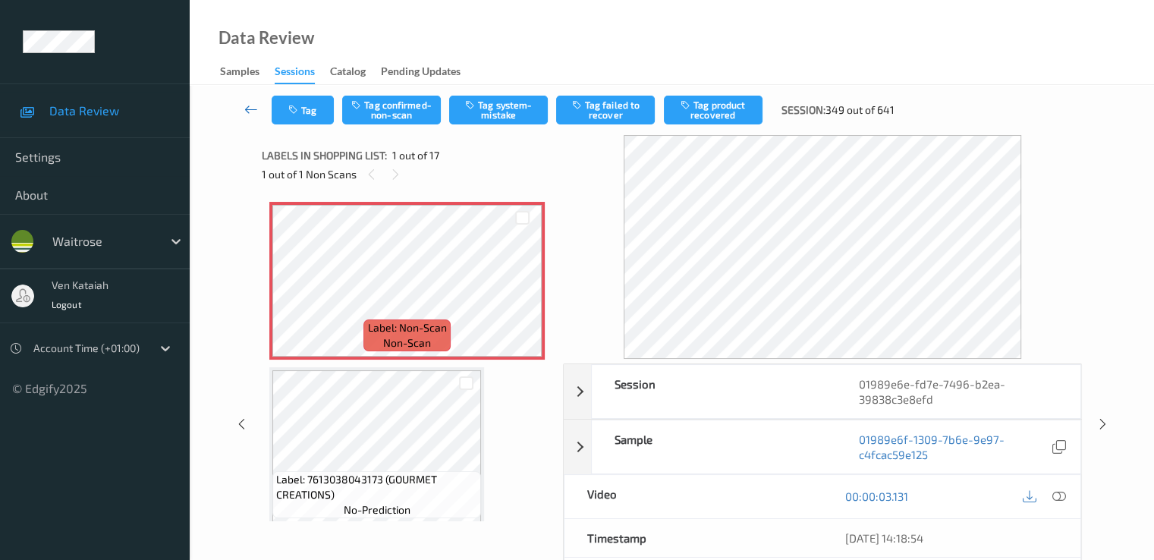
click at [258, 109] on icon at bounding box center [251, 109] width 14 height 15
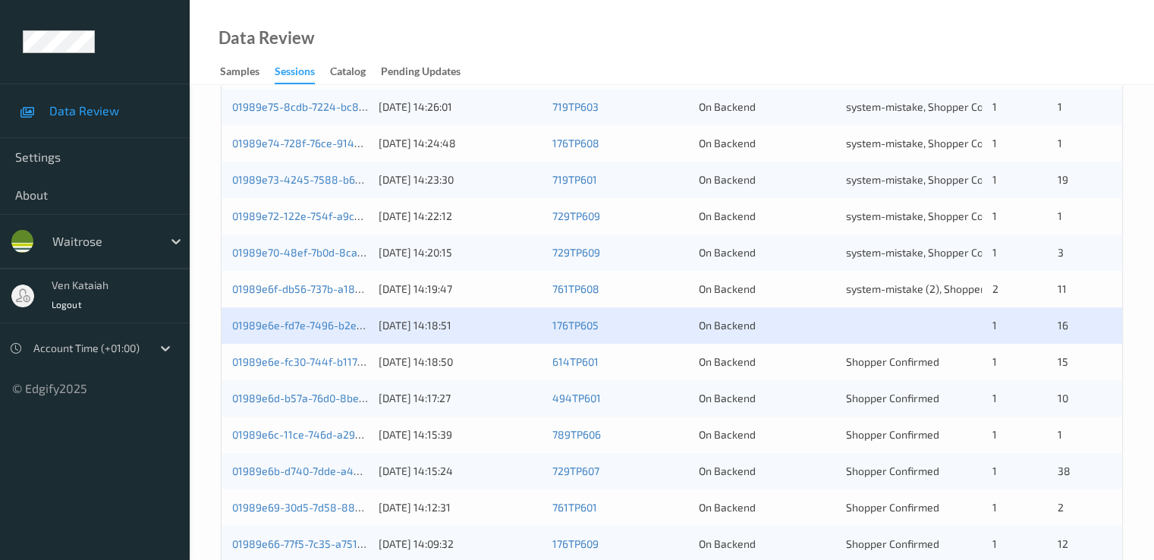
scroll to position [607, 0]
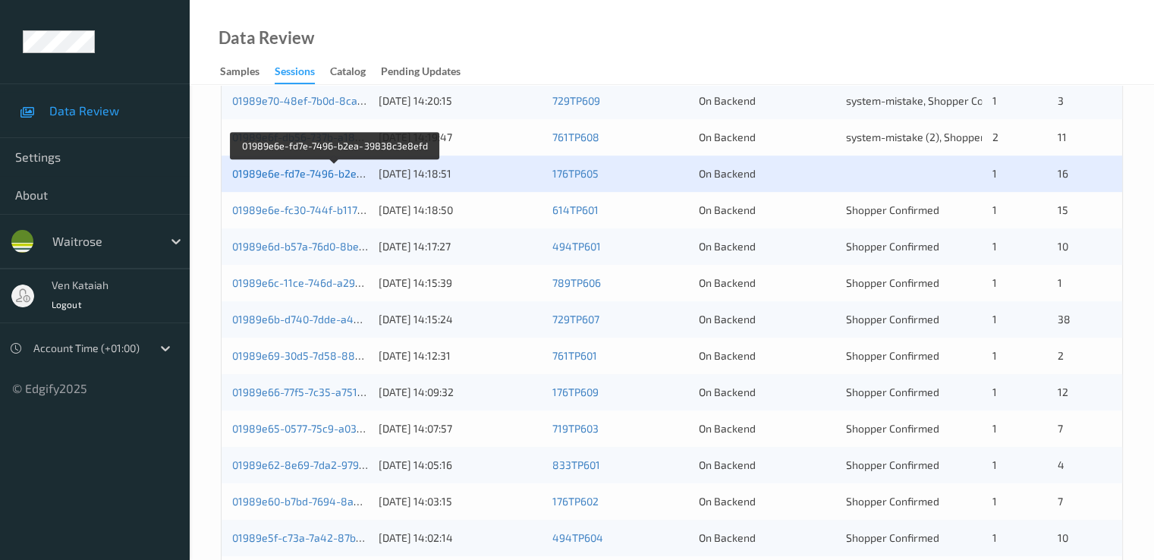
click at [303, 175] on link "01989e6e-fd7e-7496-b2ea-39838c3e8efd" at bounding box center [335, 173] width 207 height 13
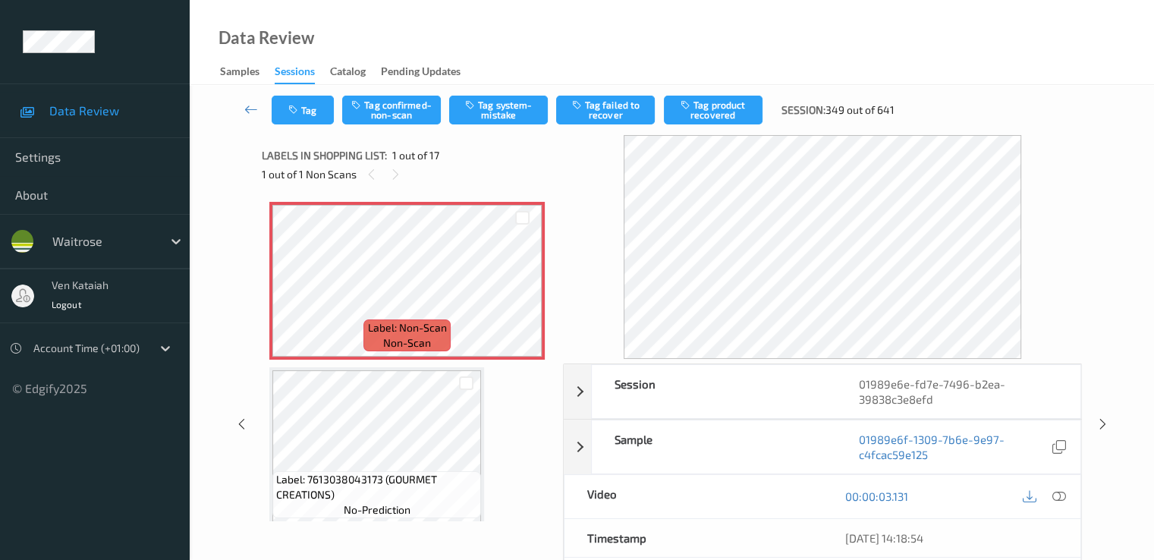
click at [1063, 495] on icon at bounding box center [1058, 496] width 14 height 14
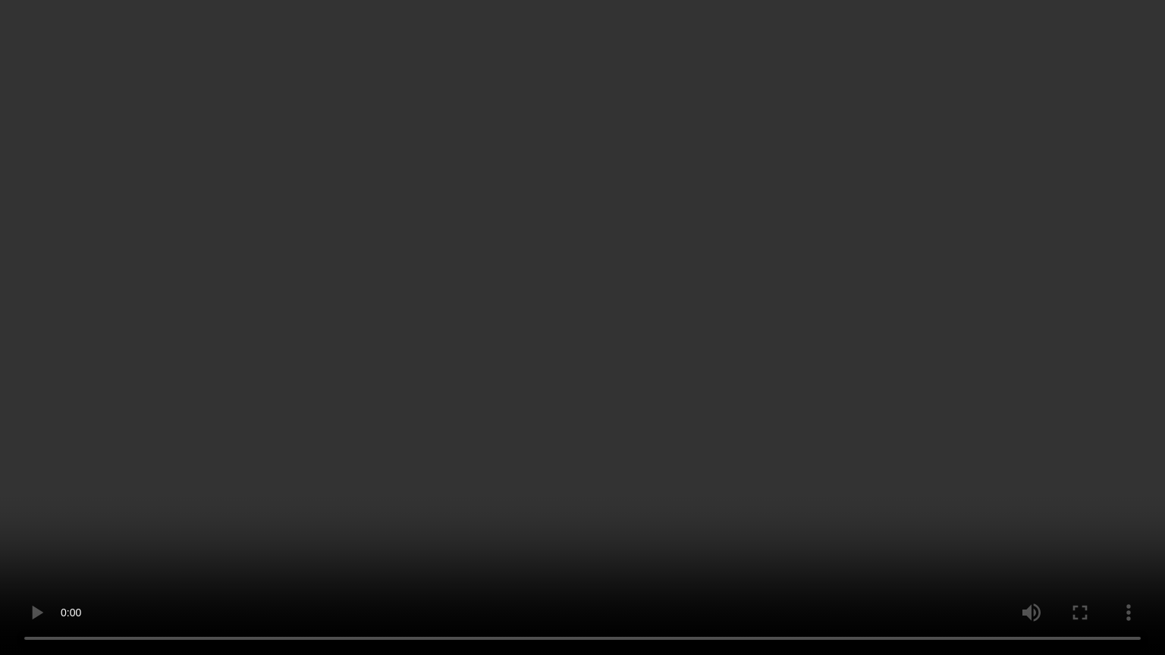
click at [49, 559] on video at bounding box center [582, 327] width 1165 height 655
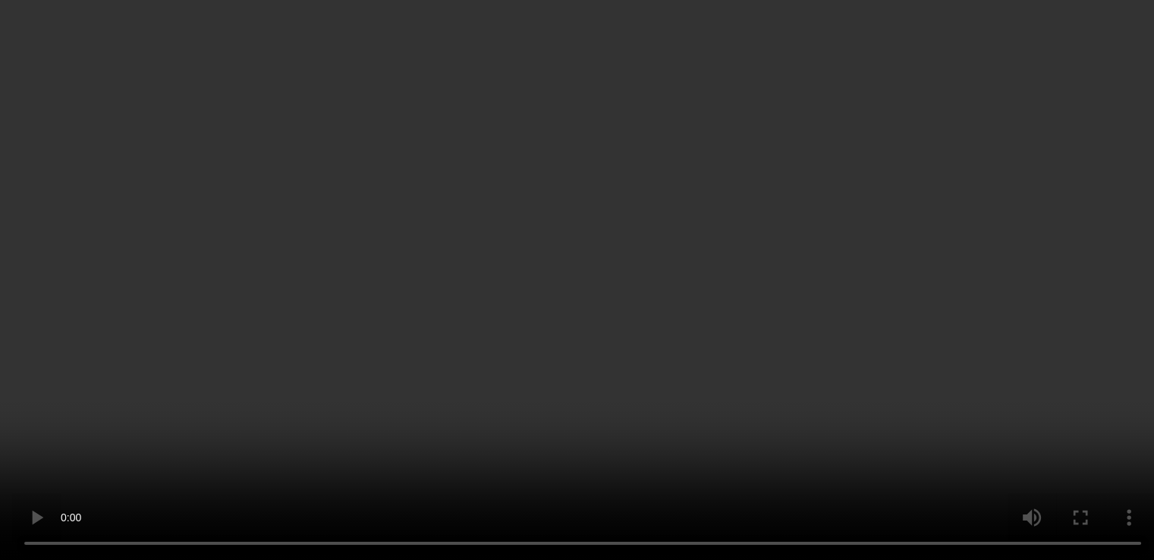
scroll to position [152, 0]
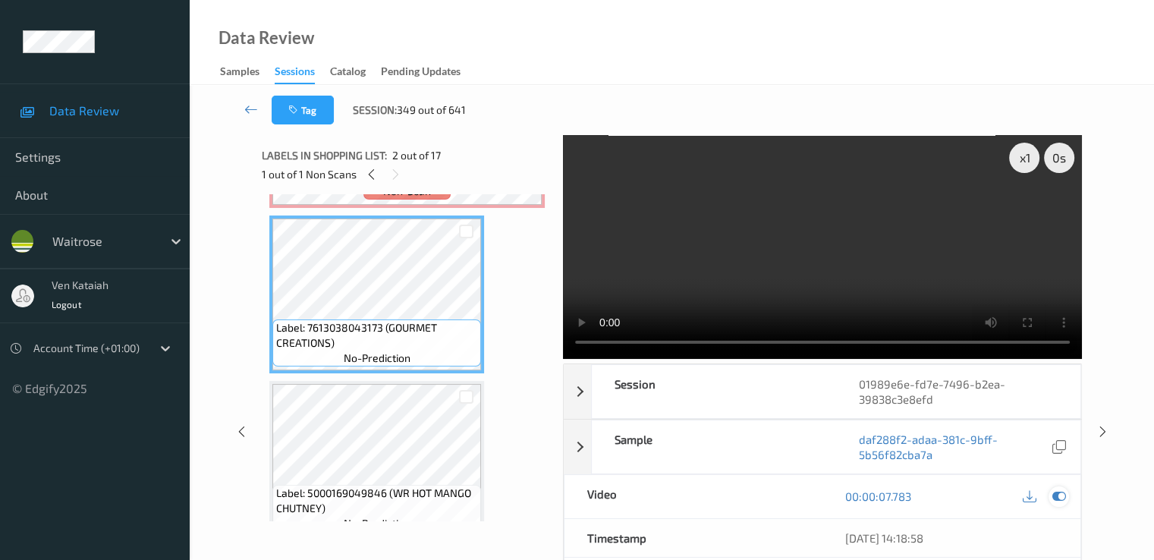
click at [1065, 497] on div at bounding box center [1058, 496] width 20 height 20
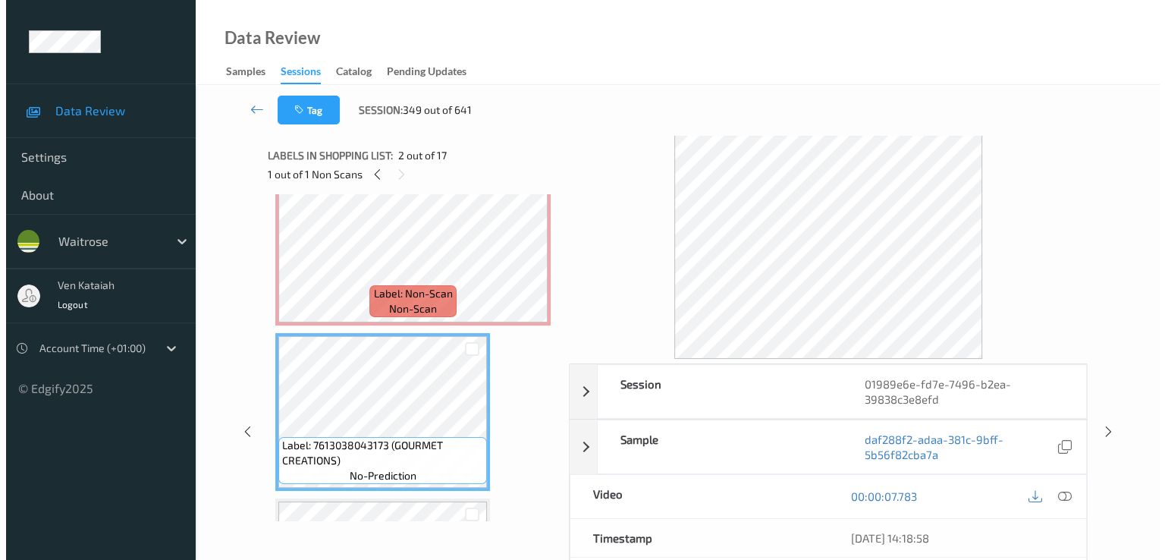
scroll to position [0, 0]
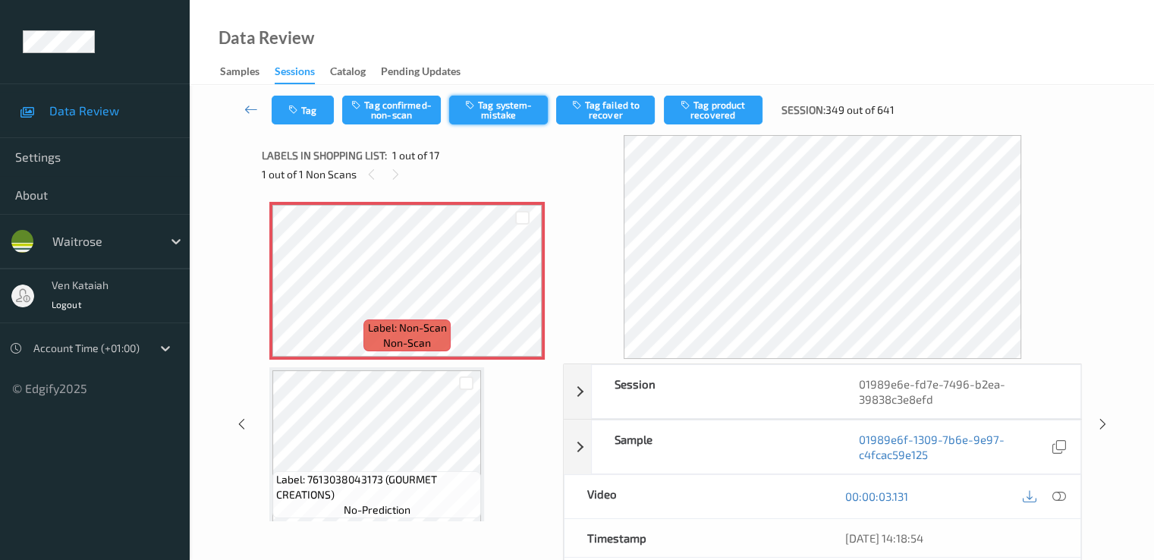
click at [507, 103] on button "Tag system-mistake" at bounding box center [498, 110] width 99 height 29
click at [306, 121] on button "Tag" at bounding box center [303, 110] width 62 height 29
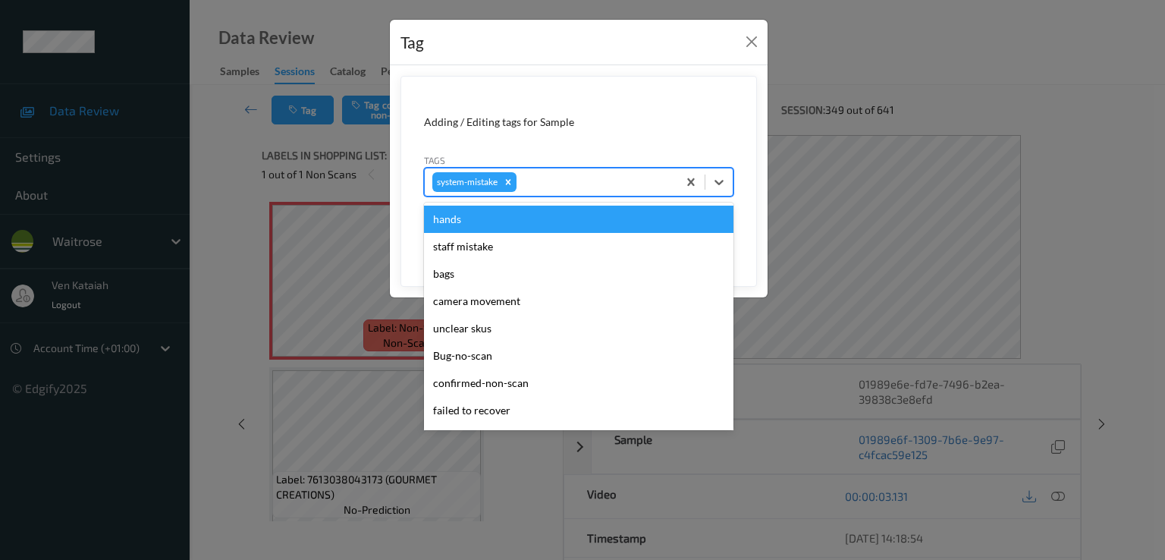
click at [575, 185] on div at bounding box center [595, 182] width 150 height 18
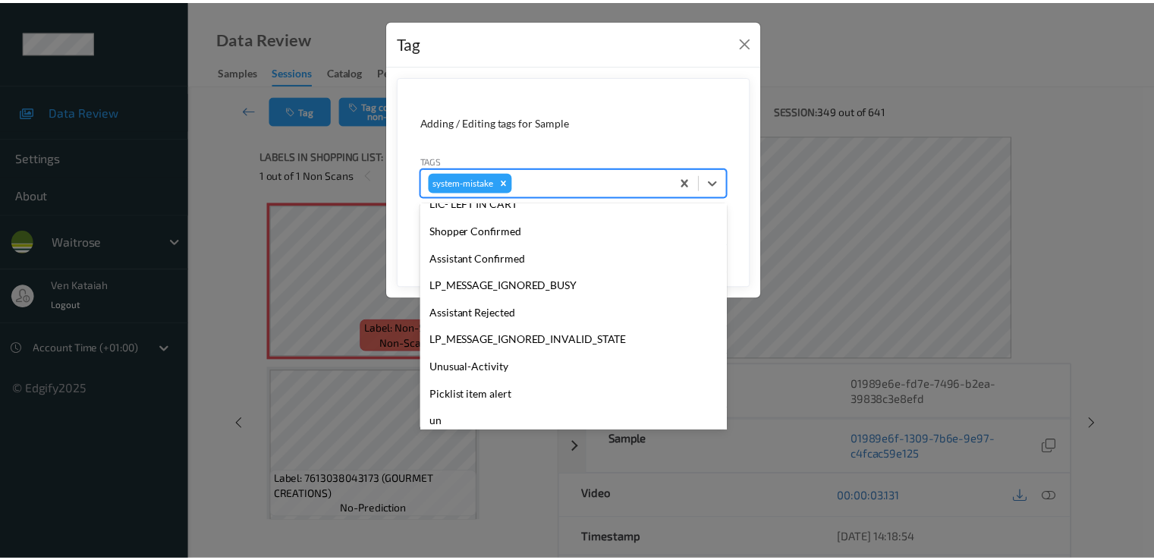
scroll to position [303, 0]
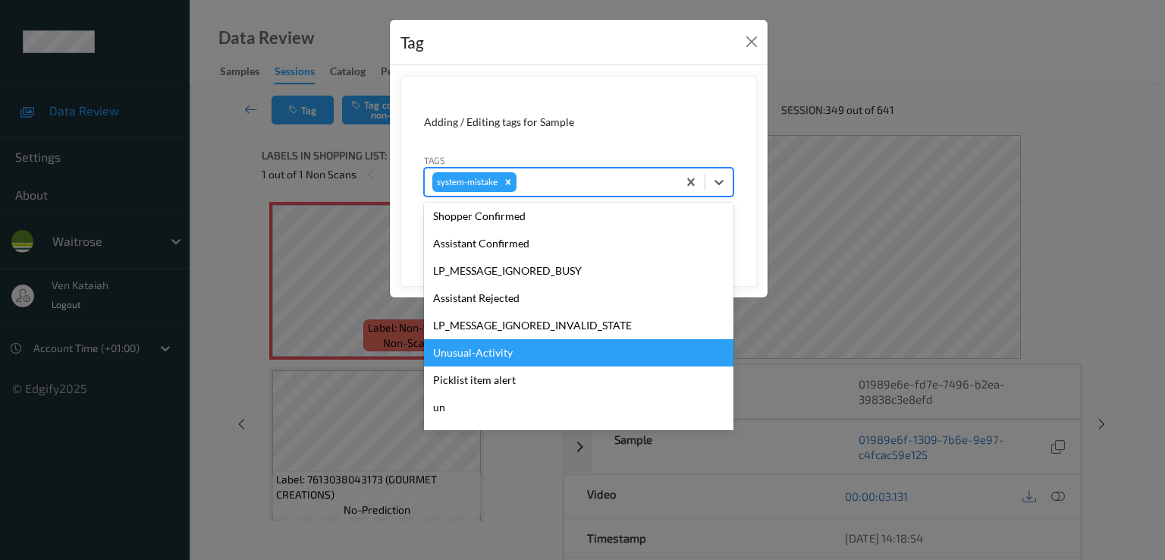
click at [482, 351] on div "Unusual-Activity" at bounding box center [578, 352] width 309 height 27
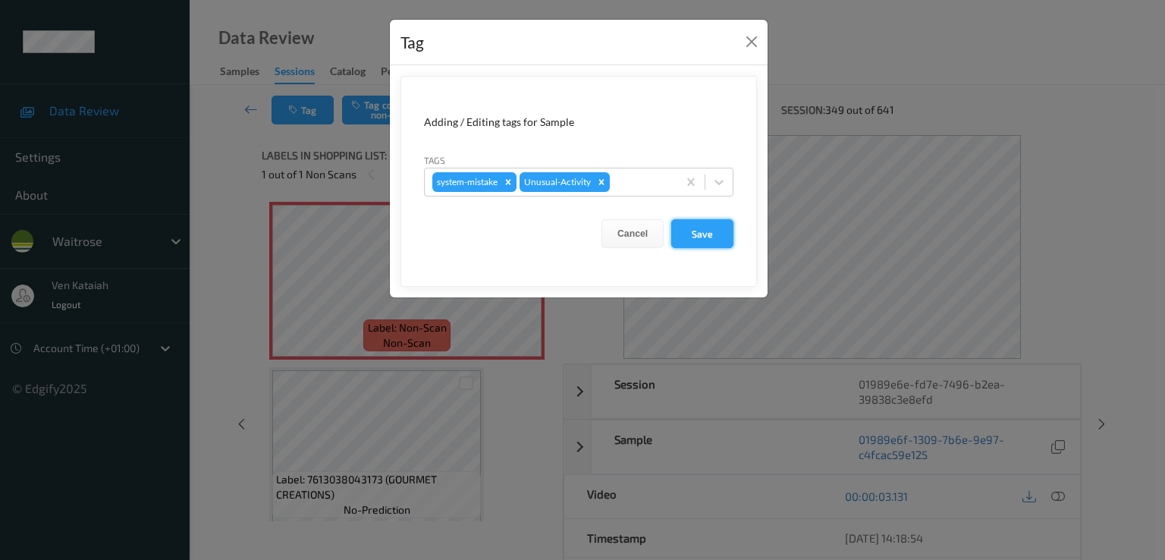
click at [716, 234] on button "Save" at bounding box center [702, 233] width 62 height 29
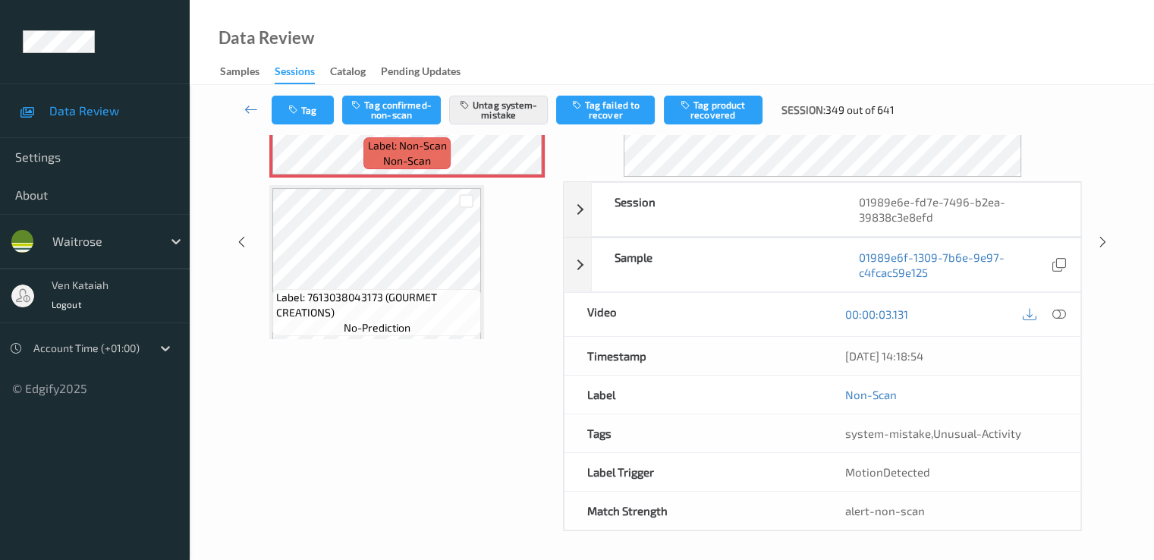
scroll to position [30, 0]
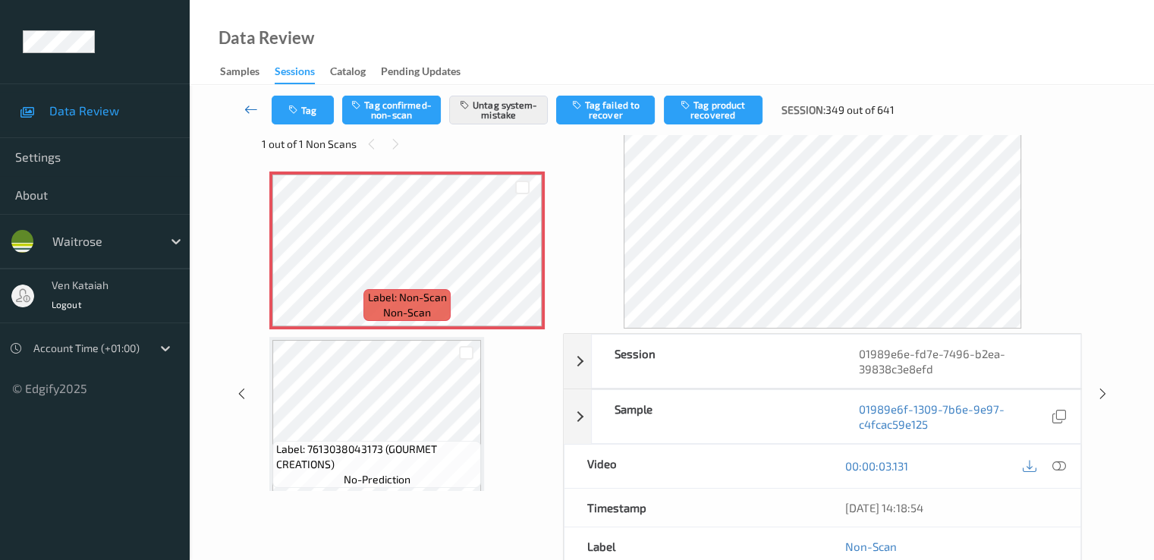
click at [246, 104] on icon at bounding box center [251, 109] width 14 height 15
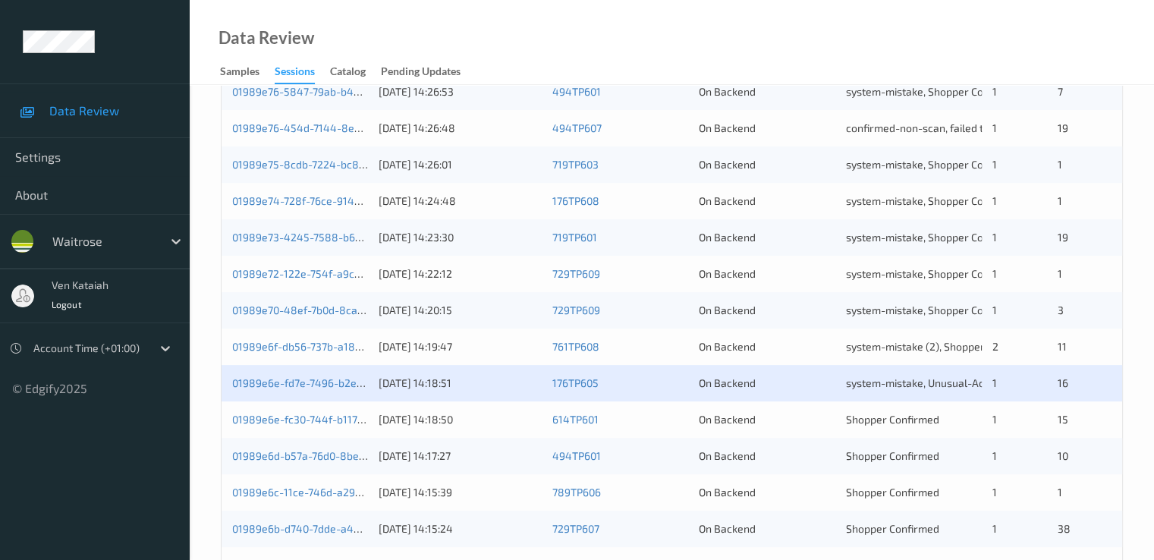
scroll to position [549, 0]
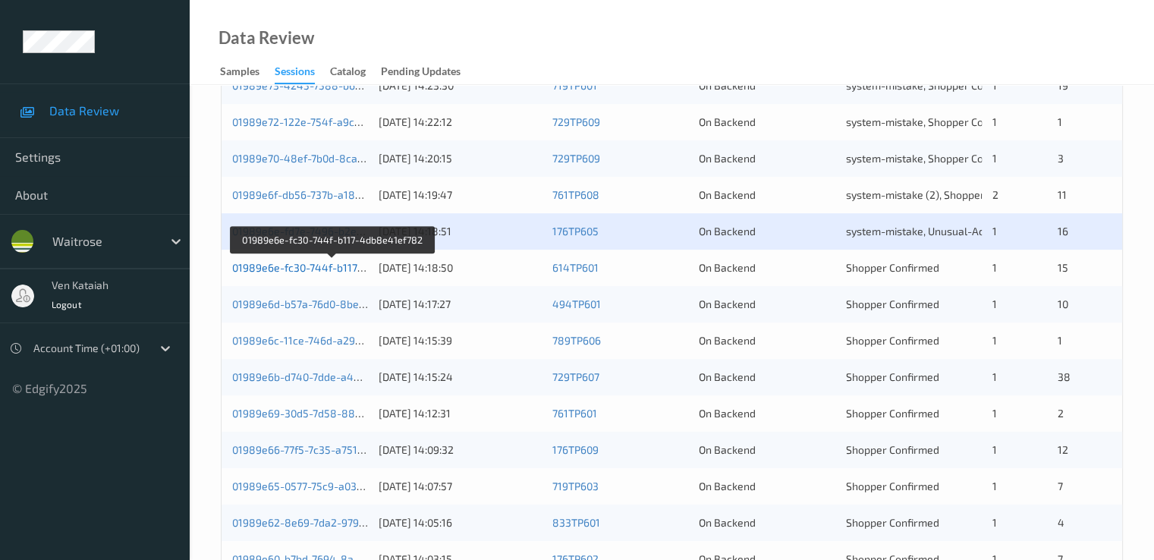
click at [331, 267] on link "01989e6e-fc30-744f-b117-4db8e41ef782" at bounding box center [332, 267] width 201 height 13
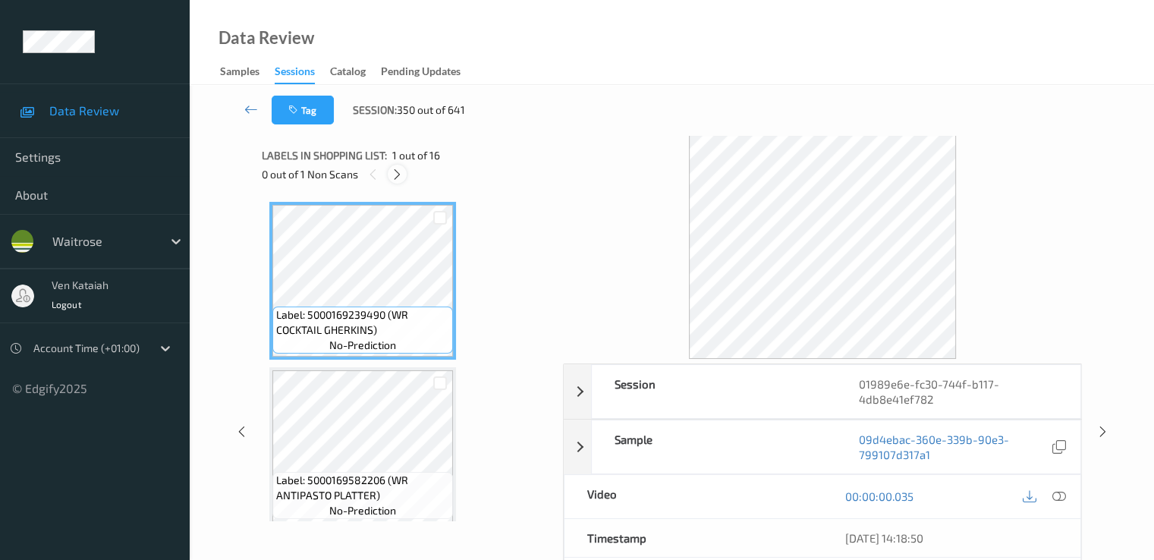
click at [395, 172] on icon at bounding box center [397, 175] width 13 height 14
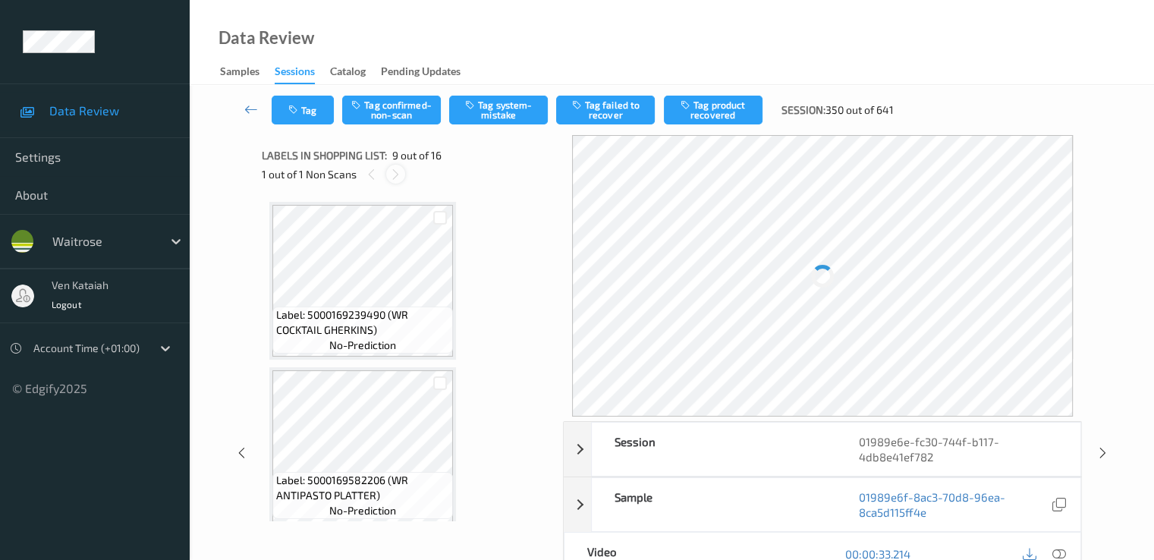
scroll to position [1165, 0]
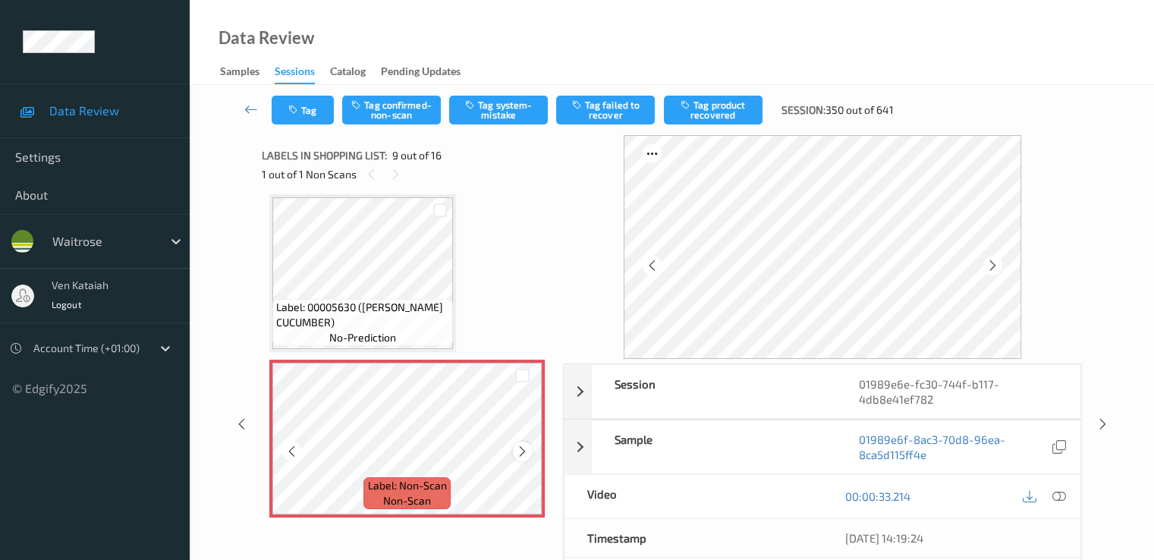
click at [517, 450] on icon at bounding box center [522, 452] width 13 height 14
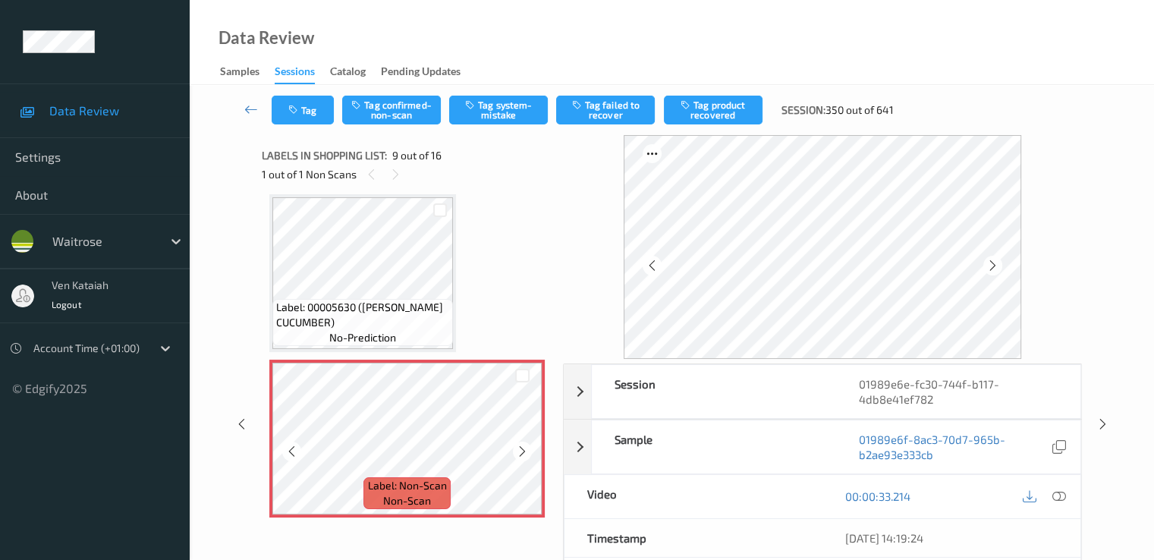
click at [517, 450] on icon at bounding box center [522, 452] width 13 height 14
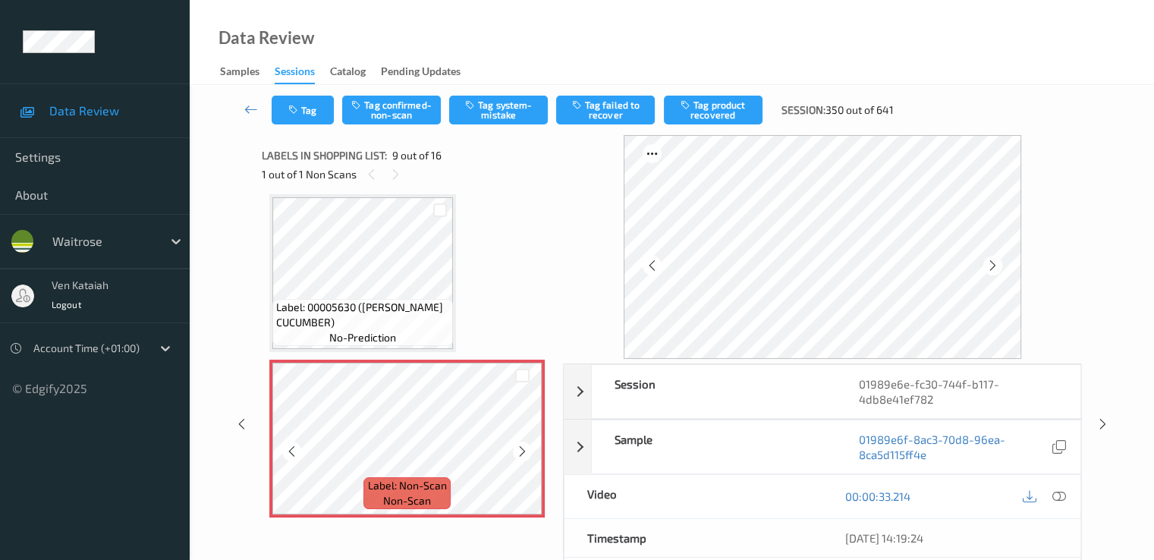
click at [517, 450] on icon at bounding box center [522, 452] width 13 height 14
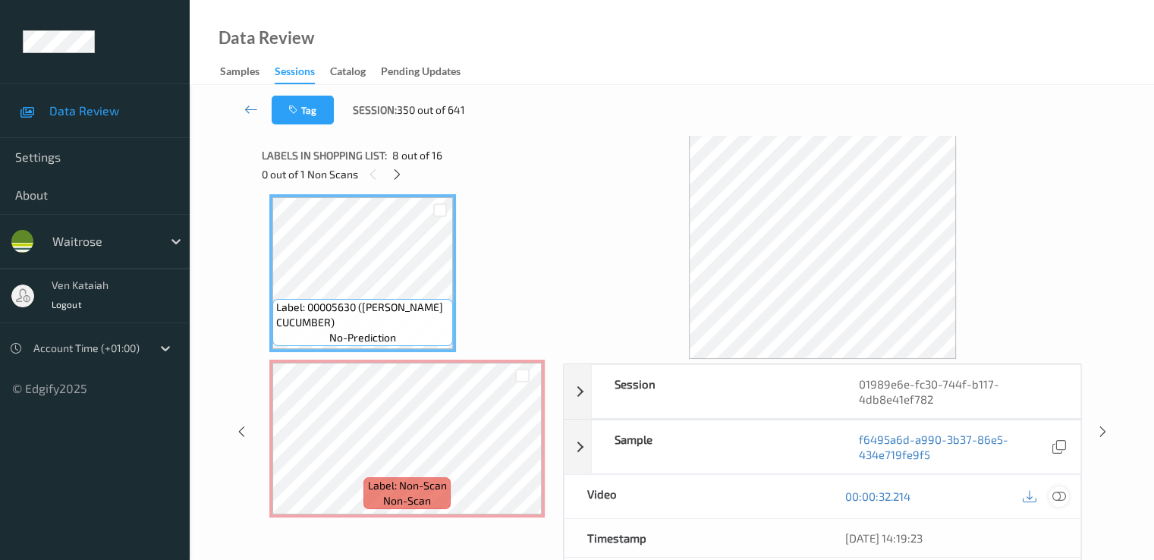
click at [1054, 495] on icon at bounding box center [1058, 496] width 14 height 14
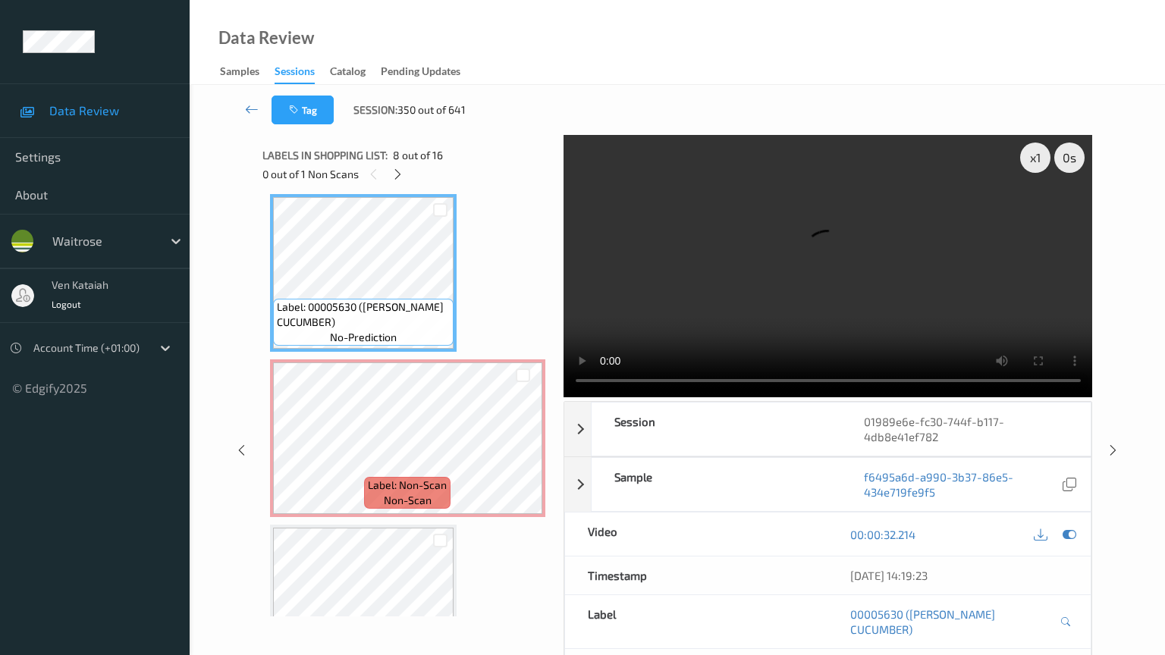
click at [605, 397] on video at bounding box center [828, 266] width 529 height 262
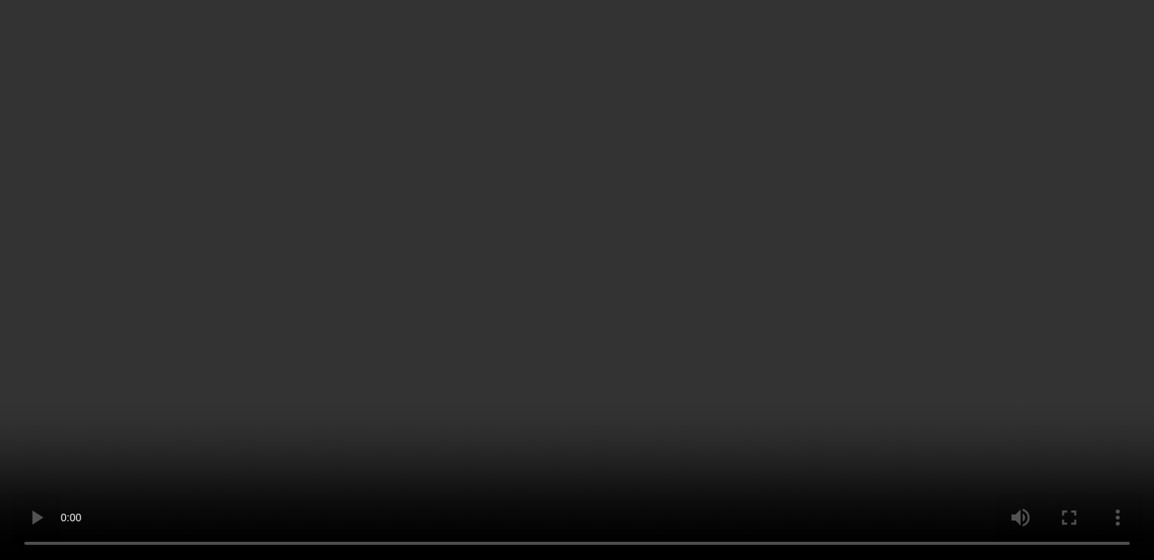
click at [528, 453] on icon at bounding box center [522, 452] width 13 height 14
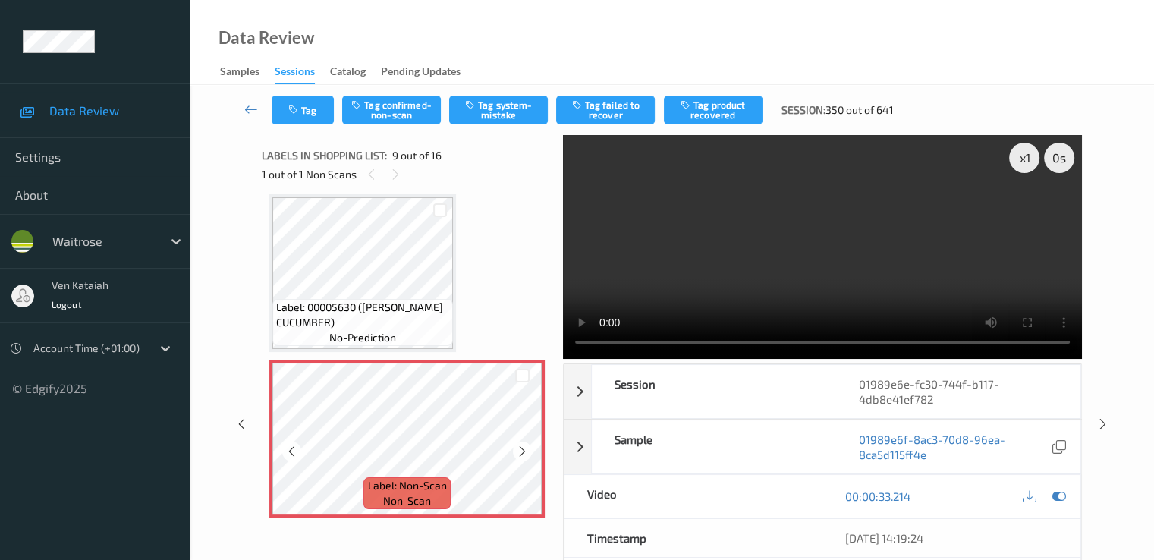
click at [528, 453] on icon at bounding box center [522, 452] width 13 height 14
click at [1057, 489] on icon at bounding box center [1058, 496] width 14 height 14
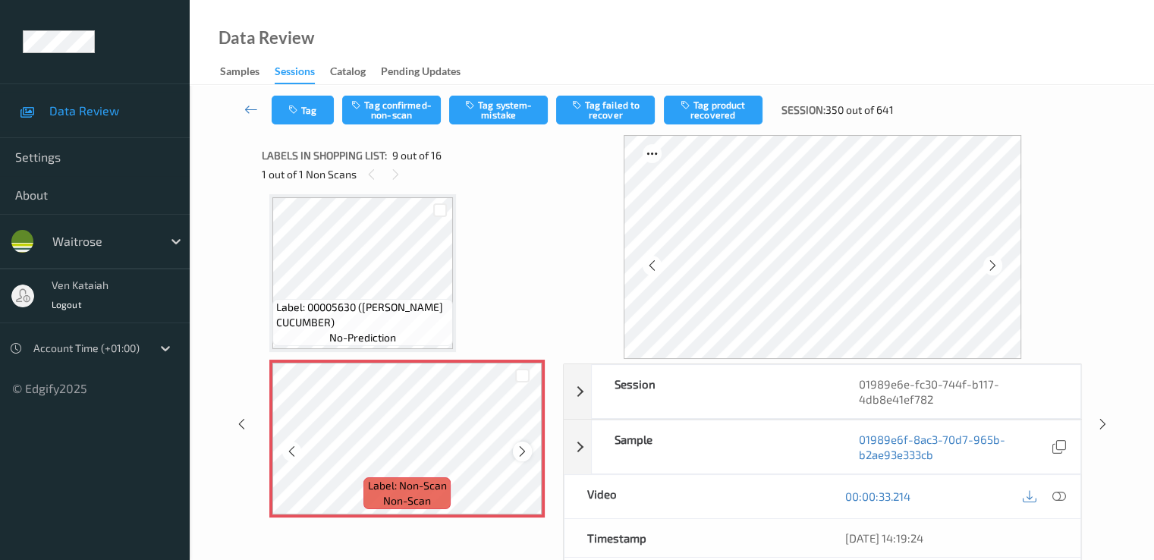
click at [518, 446] on icon at bounding box center [522, 452] width 13 height 14
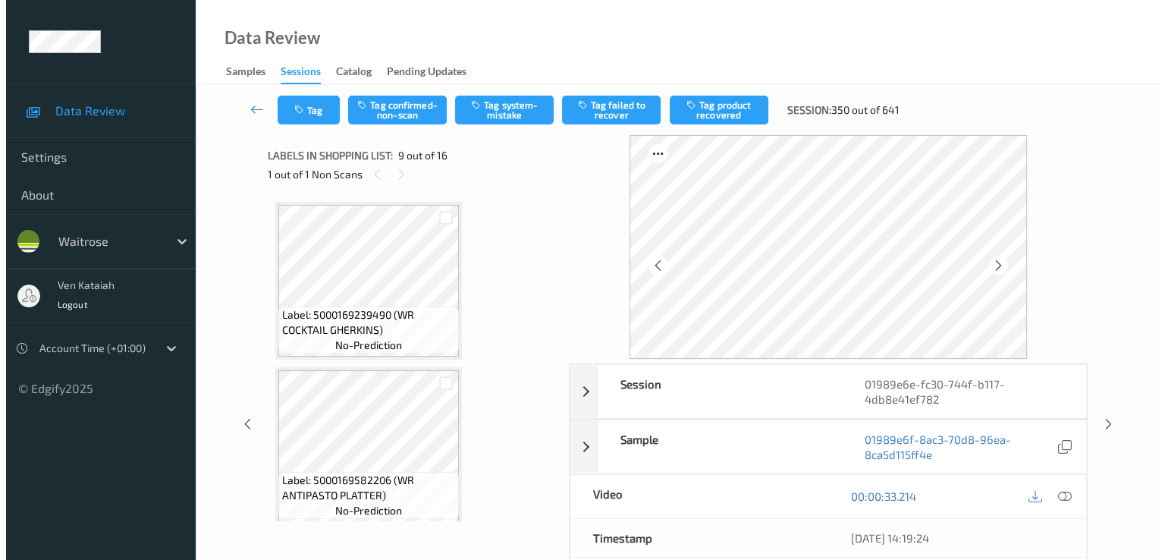
scroll to position [1165, 0]
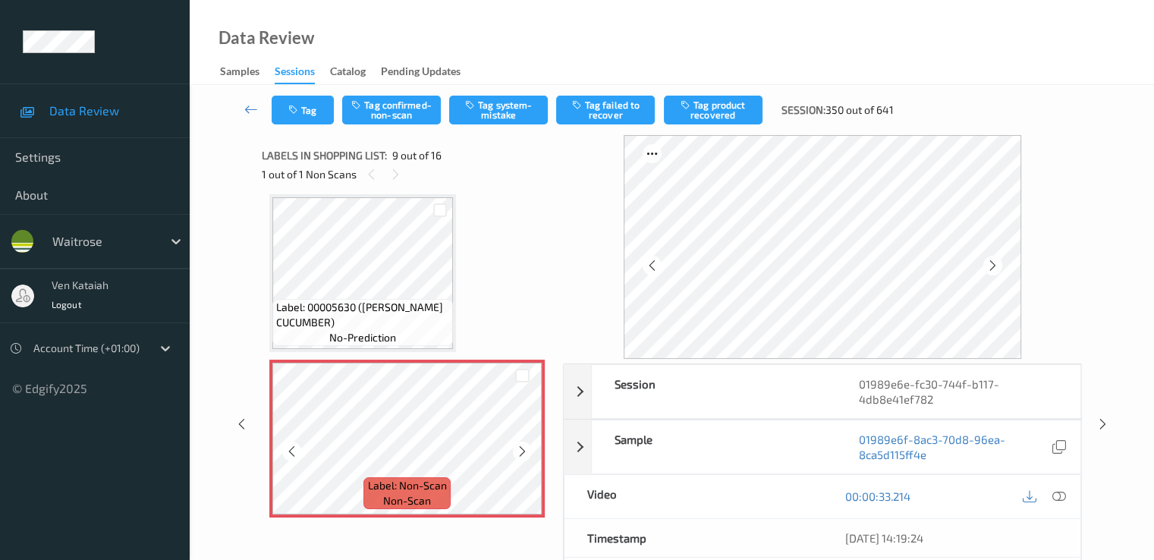
click at [518, 446] on icon at bounding box center [522, 452] width 13 height 14
click at [529, 450] on div at bounding box center [522, 450] width 19 height 19
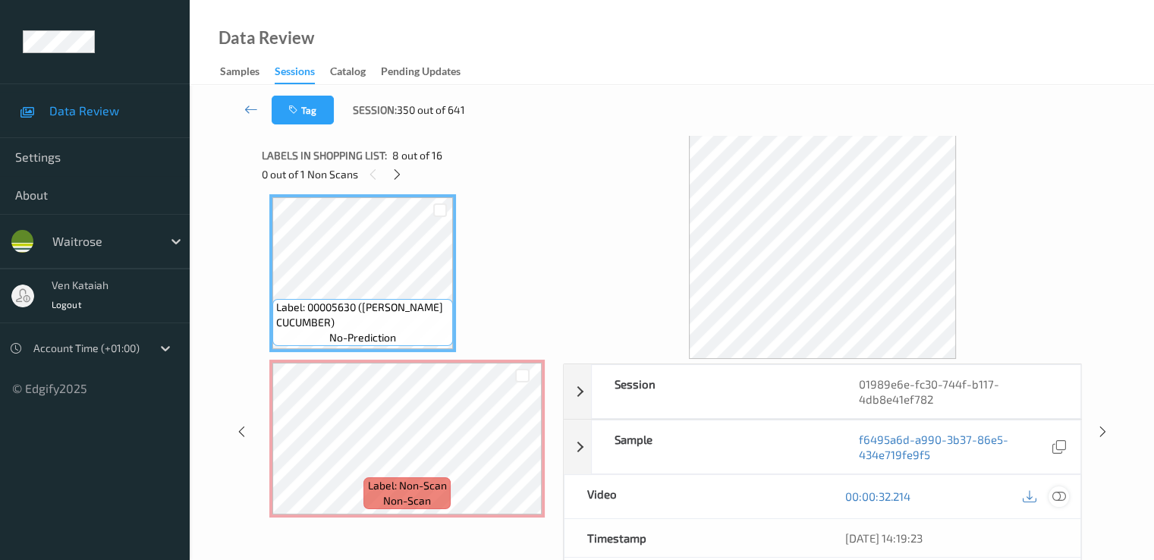
click at [1057, 495] on icon at bounding box center [1058, 496] width 14 height 14
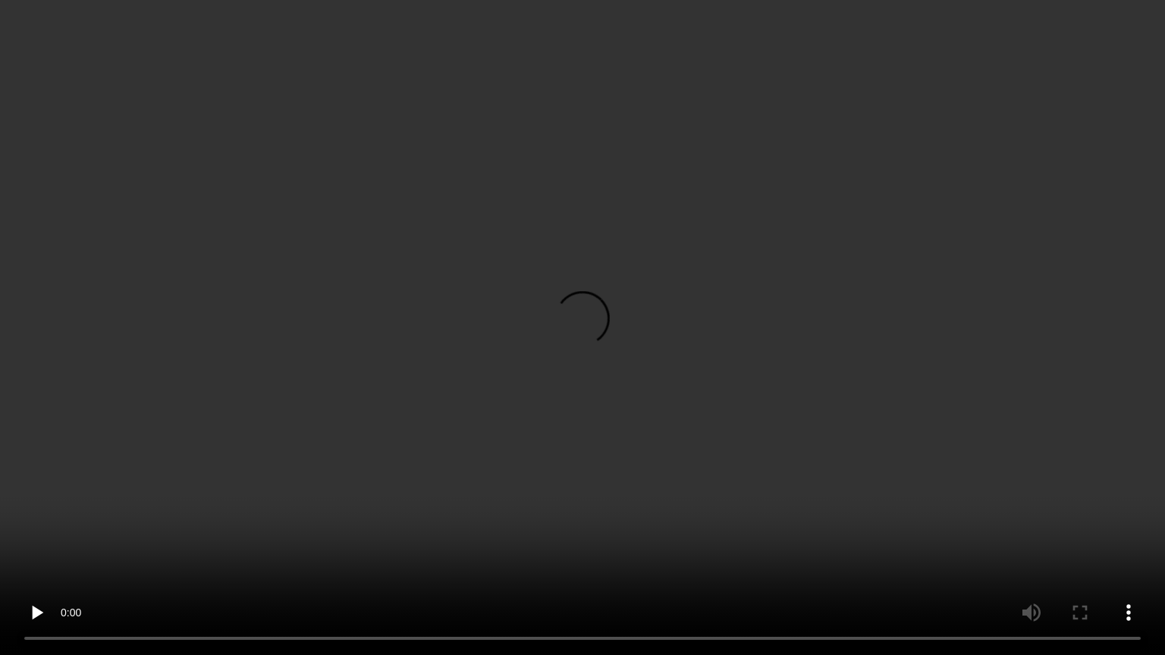
click at [589, 424] on video at bounding box center [582, 327] width 1165 height 655
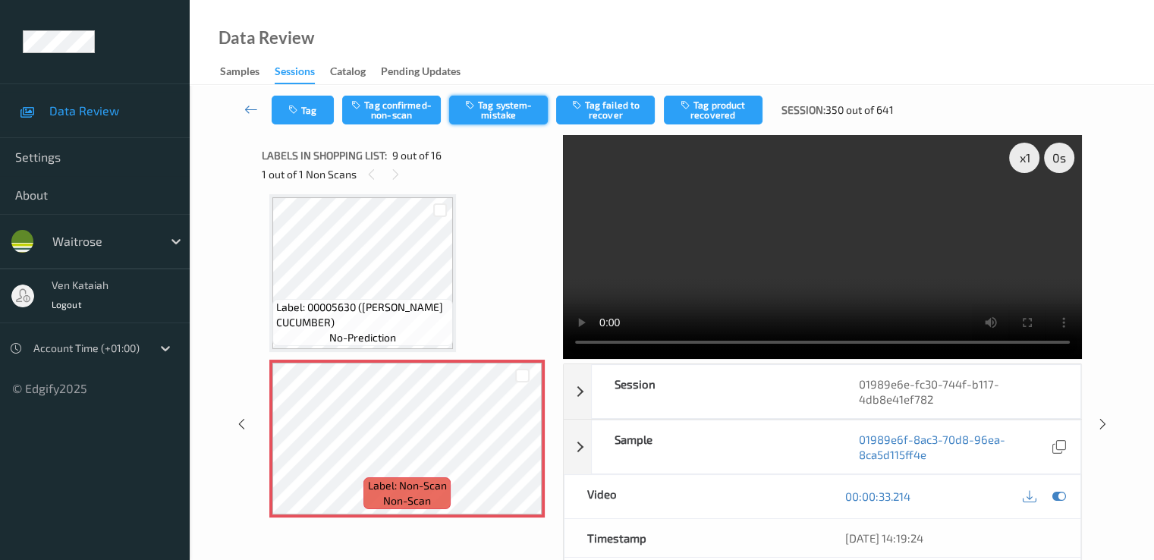
click at [486, 105] on button "Tag system-mistake" at bounding box center [498, 110] width 99 height 29
click at [302, 122] on button "Tag" at bounding box center [303, 110] width 62 height 29
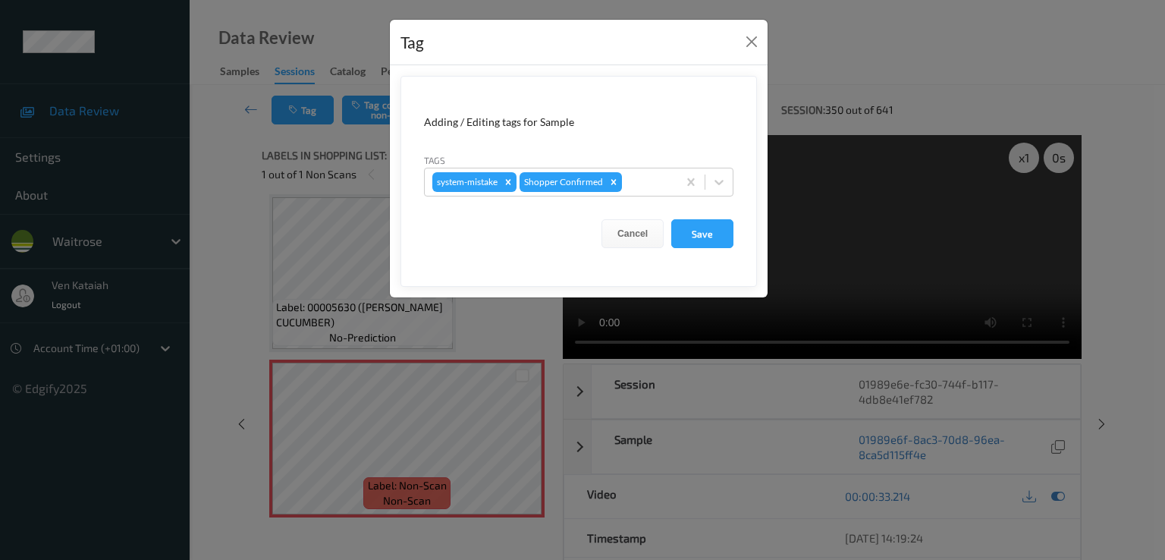
click at [628, 196] on form "Adding / Editing tags for Sample Tags system-mistake Shopper Confirmed Cancel S…" at bounding box center [579, 181] width 357 height 211
click at [634, 187] on div at bounding box center [647, 182] width 45 height 18
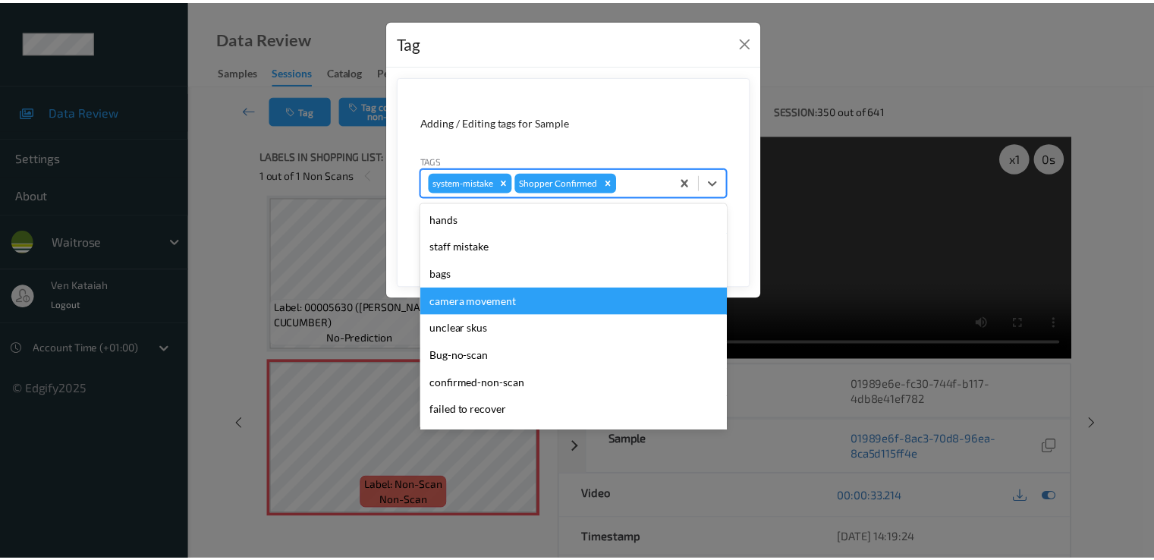
scroll to position [297, 0]
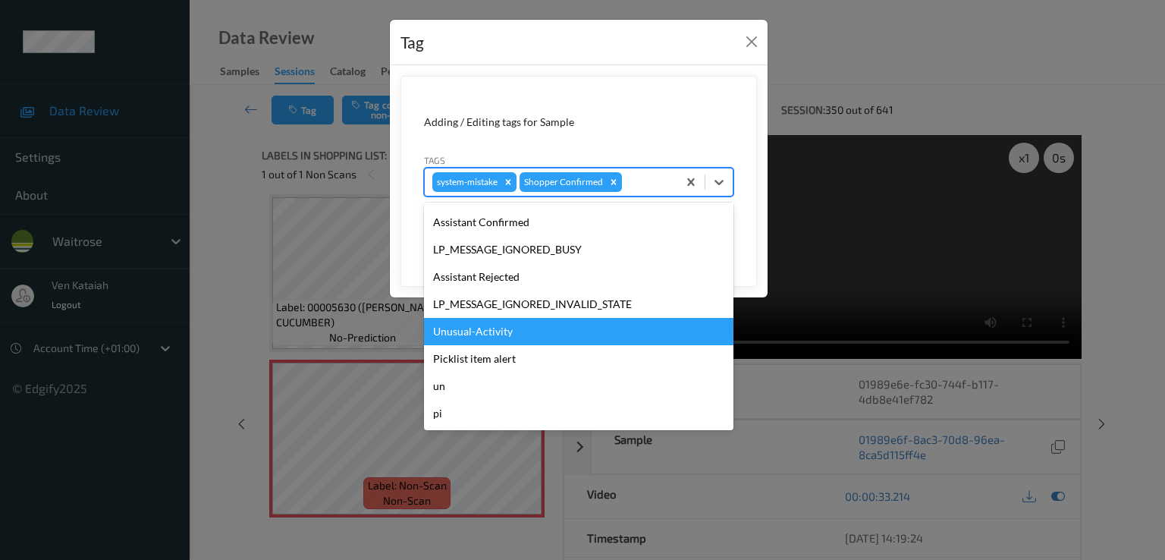
click at [516, 331] on div "Unusual-Activity" at bounding box center [578, 331] width 309 height 27
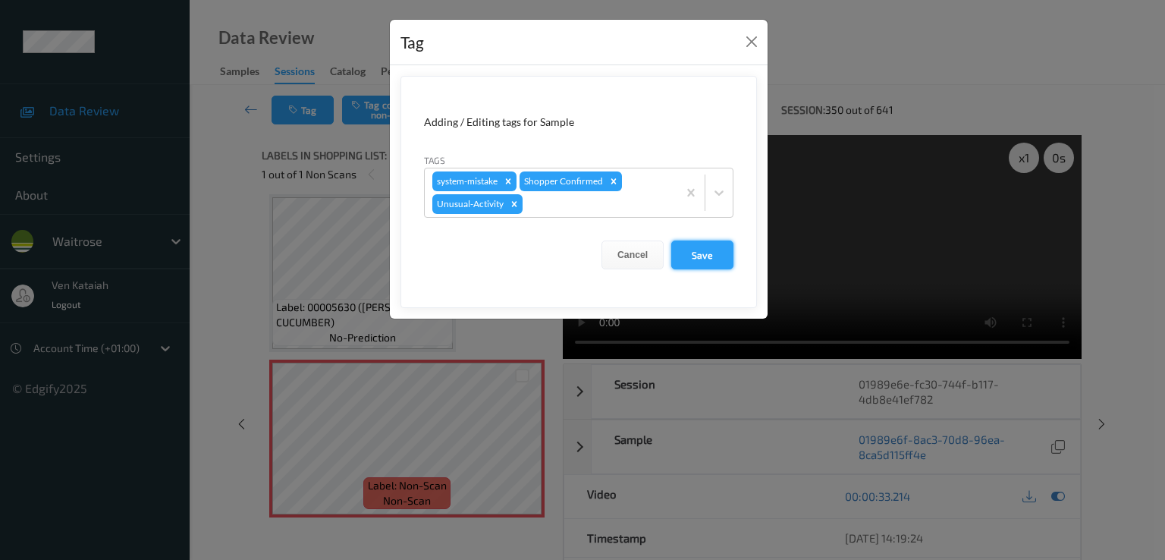
click at [700, 262] on button "Save" at bounding box center [702, 254] width 62 height 29
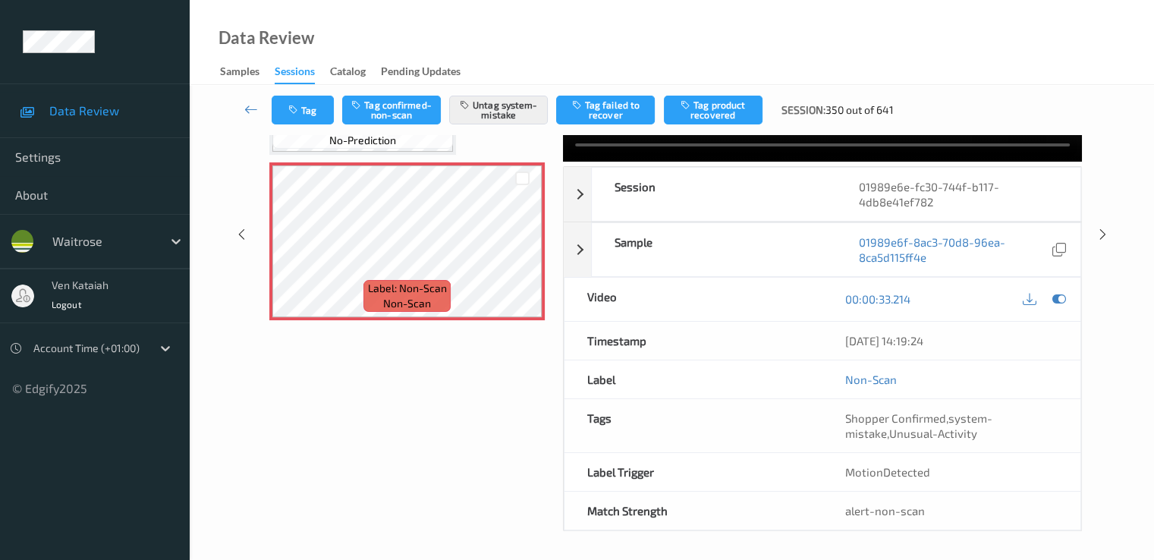
scroll to position [0, 0]
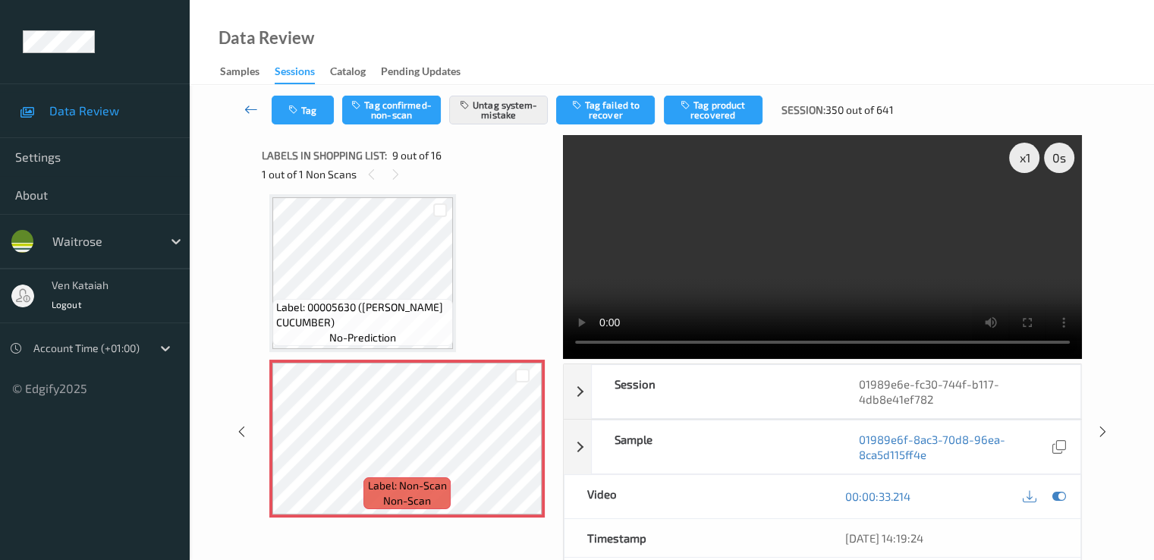
click at [255, 102] on icon at bounding box center [251, 109] width 14 height 15
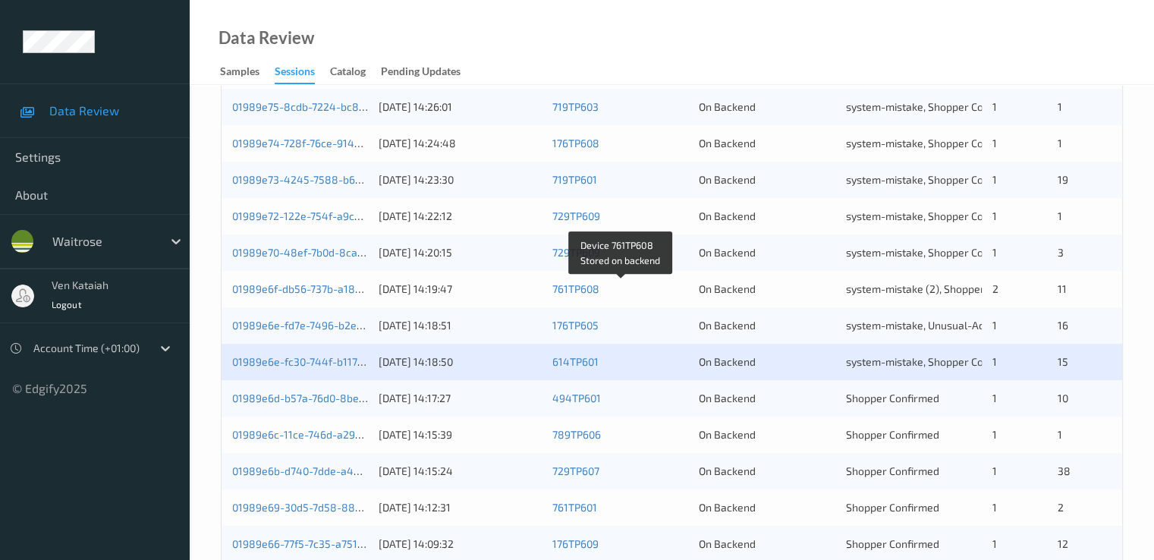
scroll to position [607, 0]
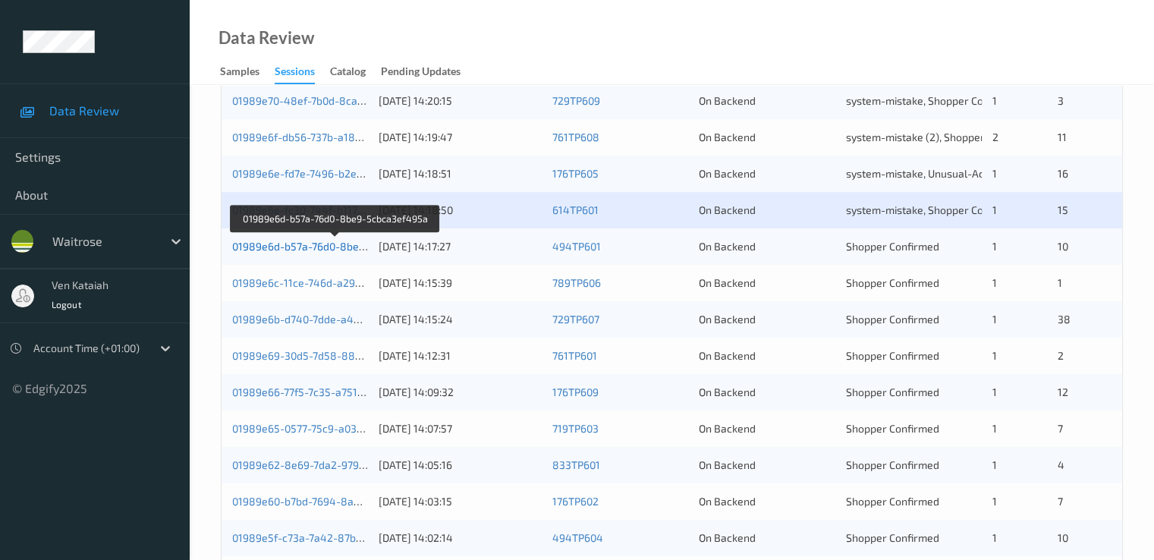
click at [312, 243] on link "01989e6d-b57a-76d0-8be9-5cbca3ef495a" at bounding box center [335, 246] width 207 height 13
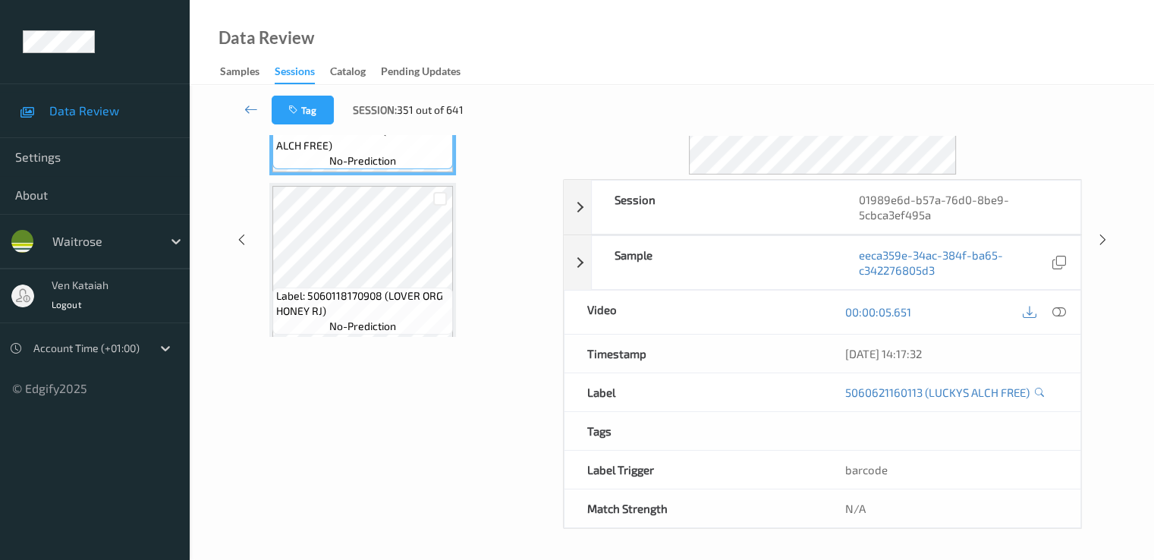
scroll to position [182, 0]
click at [250, 106] on icon at bounding box center [251, 109] width 14 height 15
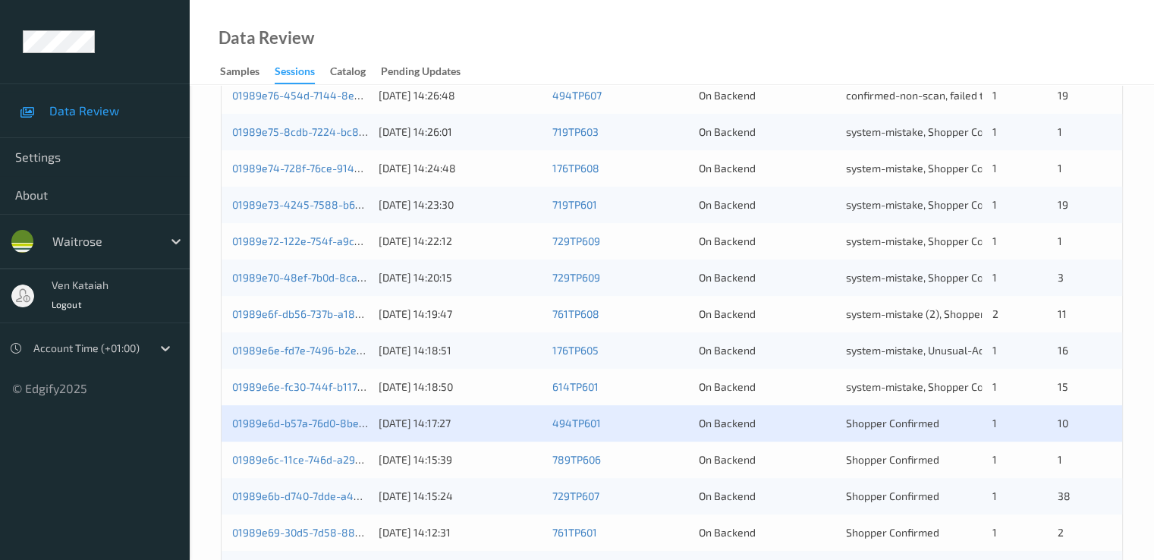
scroll to position [455, 0]
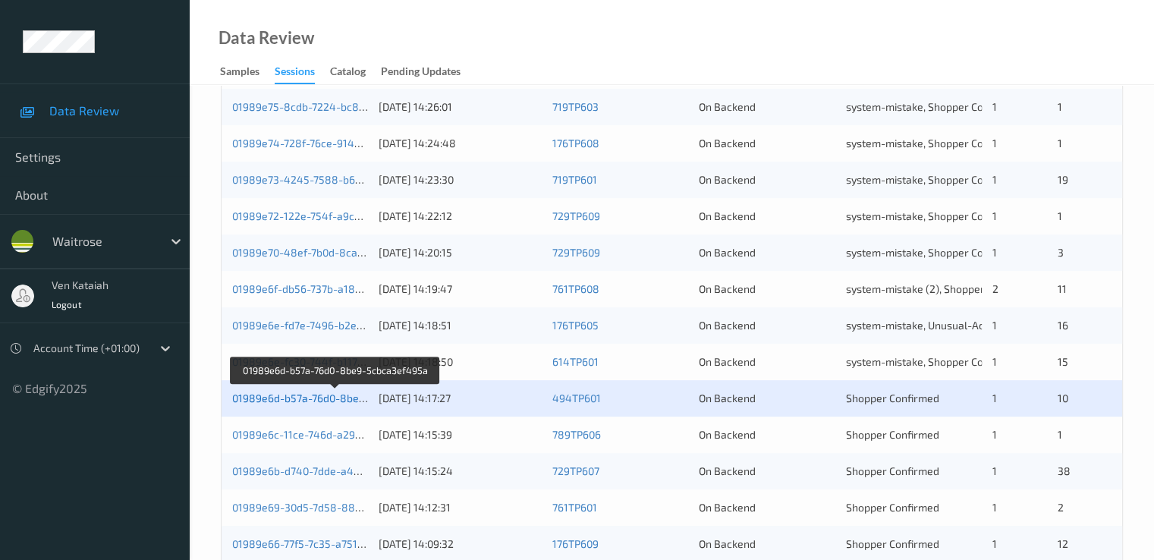
click at [334, 394] on link "01989e6d-b57a-76d0-8be9-5cbca3ef495a" at bounding box center [335, 397] width 207 height 13
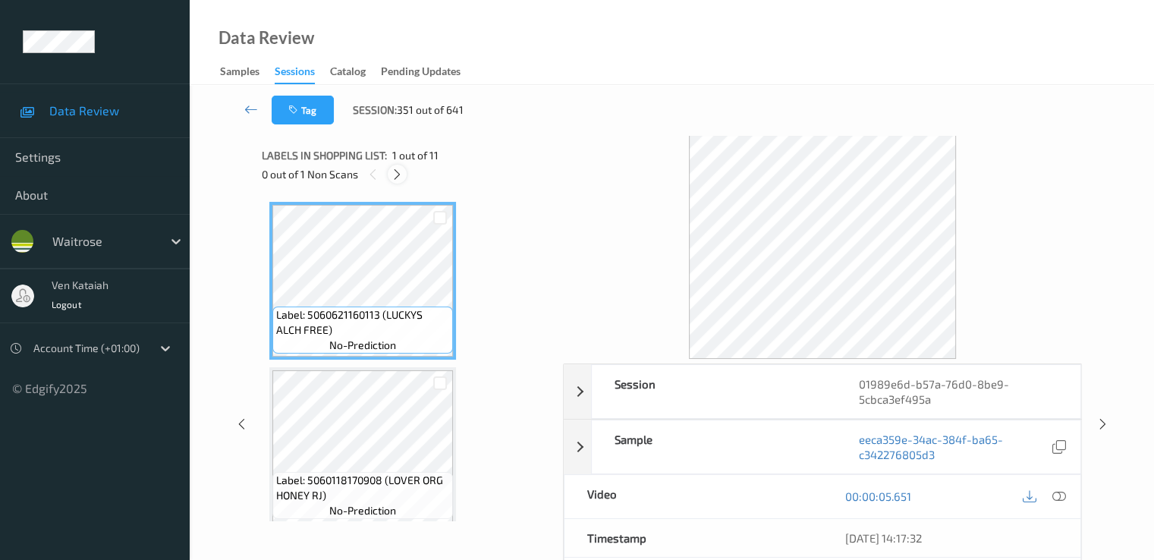
click at [394, 173] on icon at bounding box center [397, 175] width 13 height 14
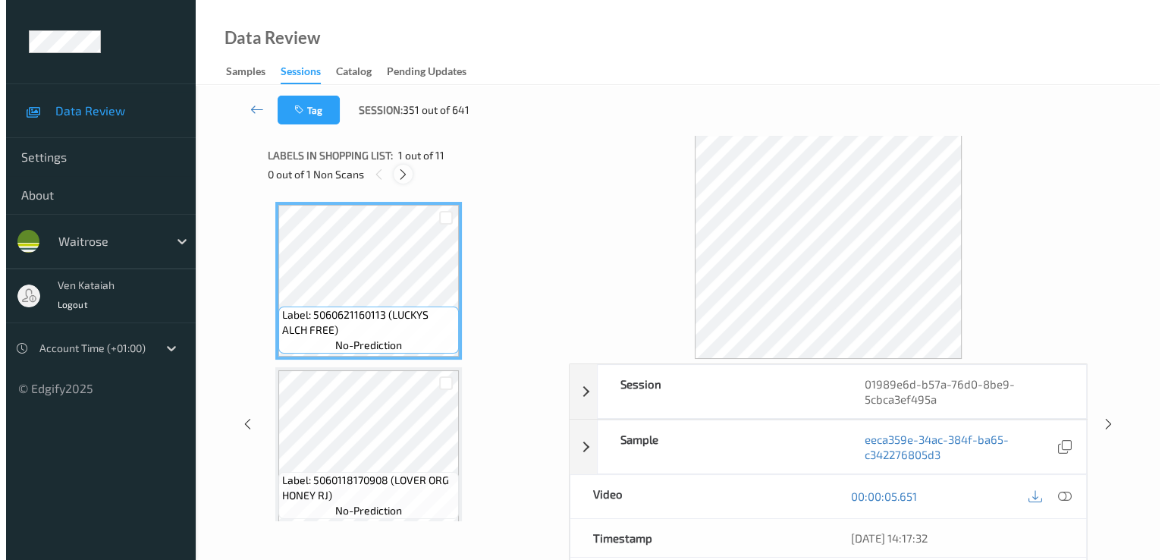
scroll to position [338, 0]
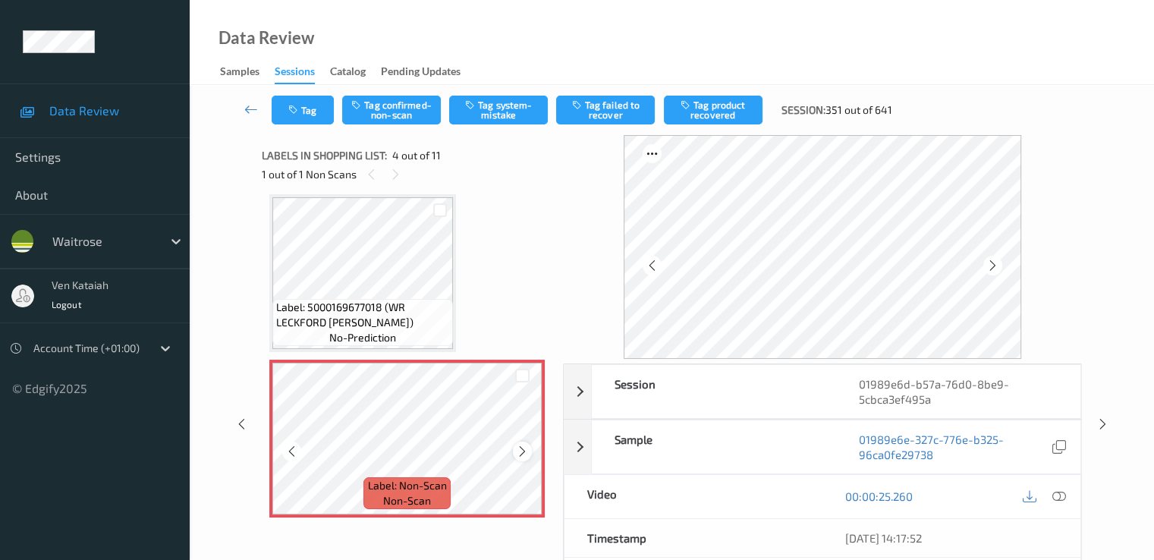
click at [524, 454] on icon at bounding box center [522, 452] width 13 height 14
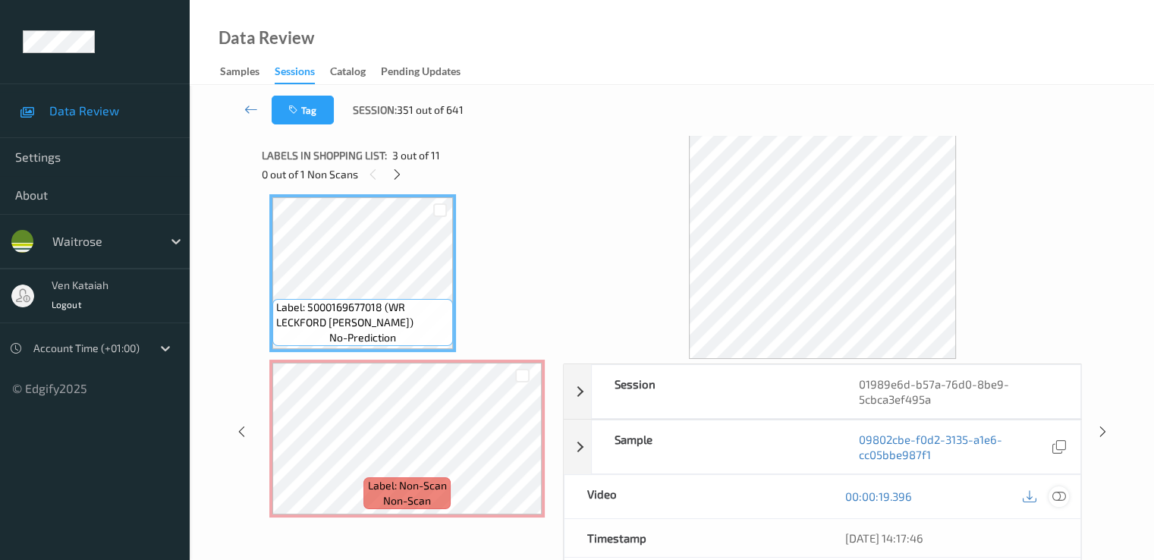
click at [1059, 493] on icon at bounding box center [1058, 496] width 14 height 14
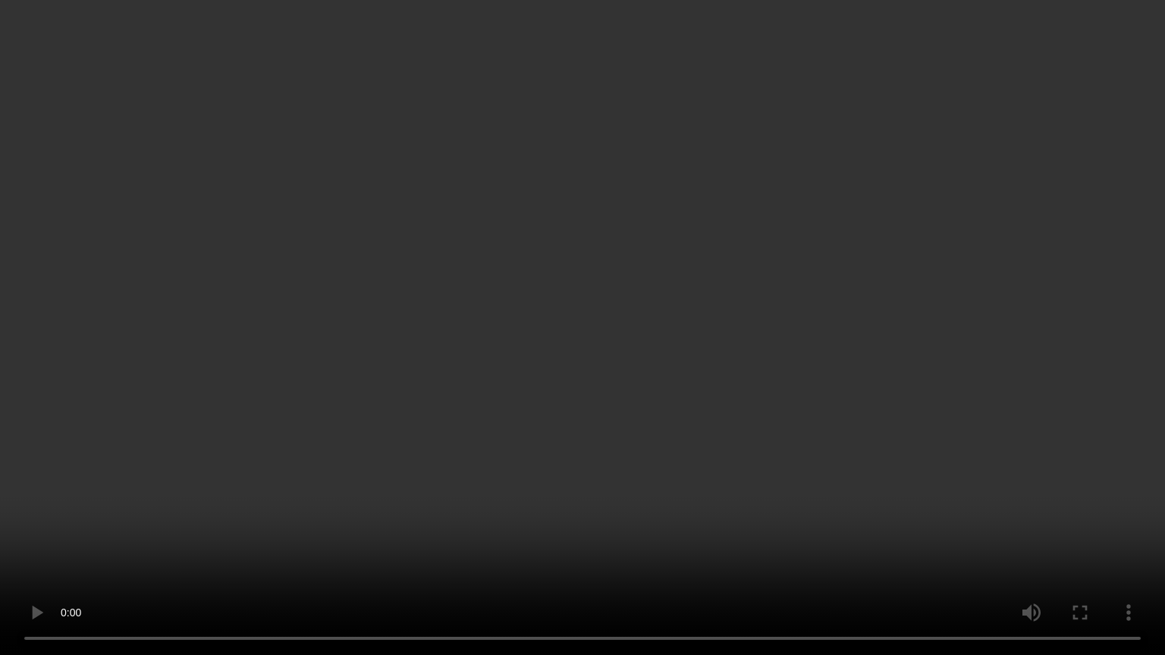
click at [501, 330] on video at bounding box center [582, 327] width 1165 height 655
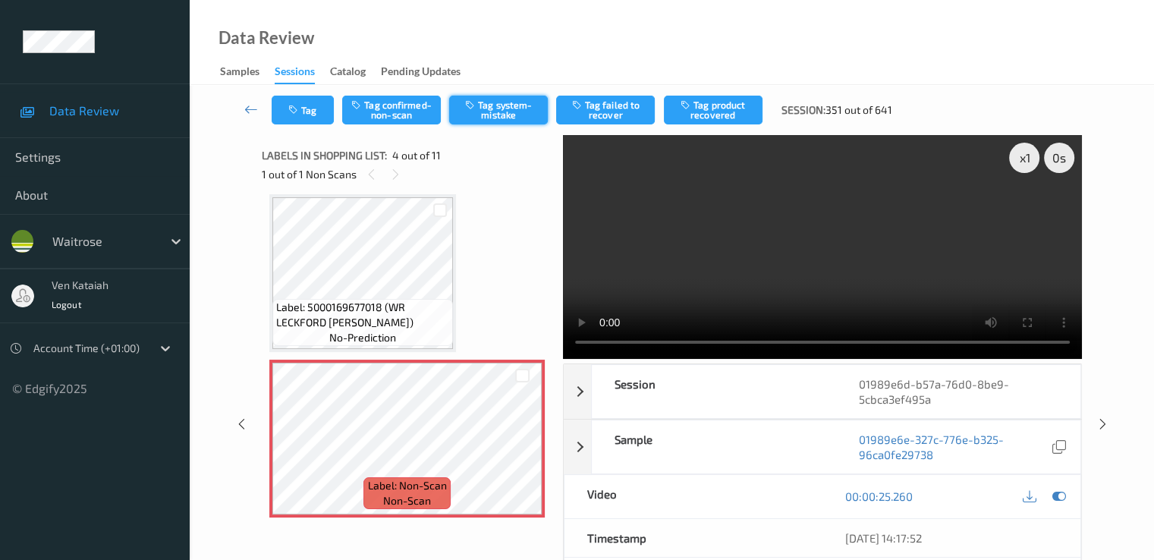
click at [467, 108] on icon "button" at bounding box center [471, 104] width 13 height 11
click at [297, 101] on button "Tag" at bounding box center [303, 110] width 62 height 29
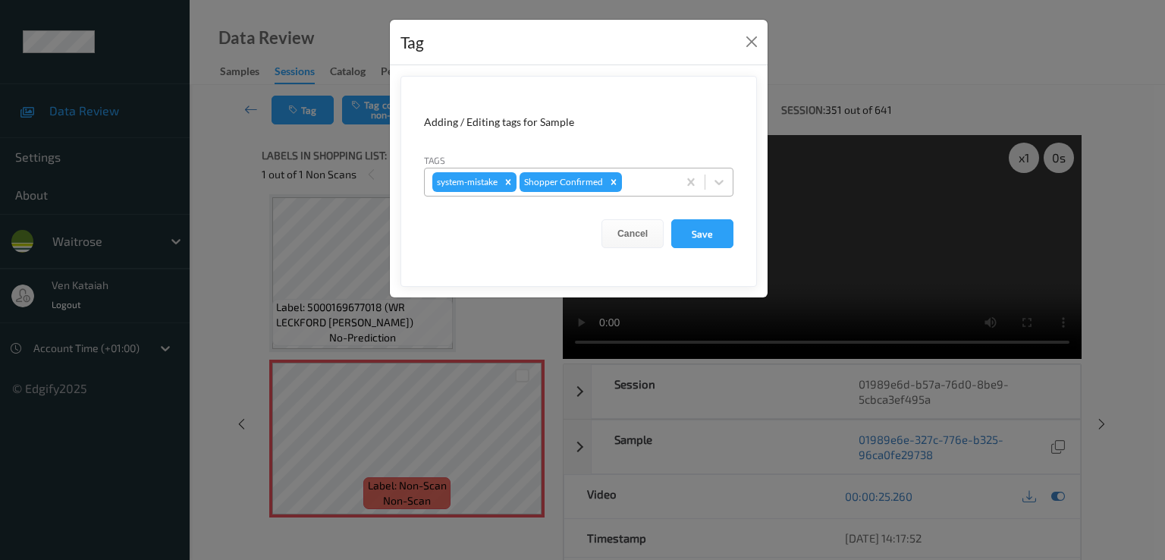
click at [657, 171] on div "system-mistake Shopper Confirmed" at bounding box center [551, 182] width 253 height 26
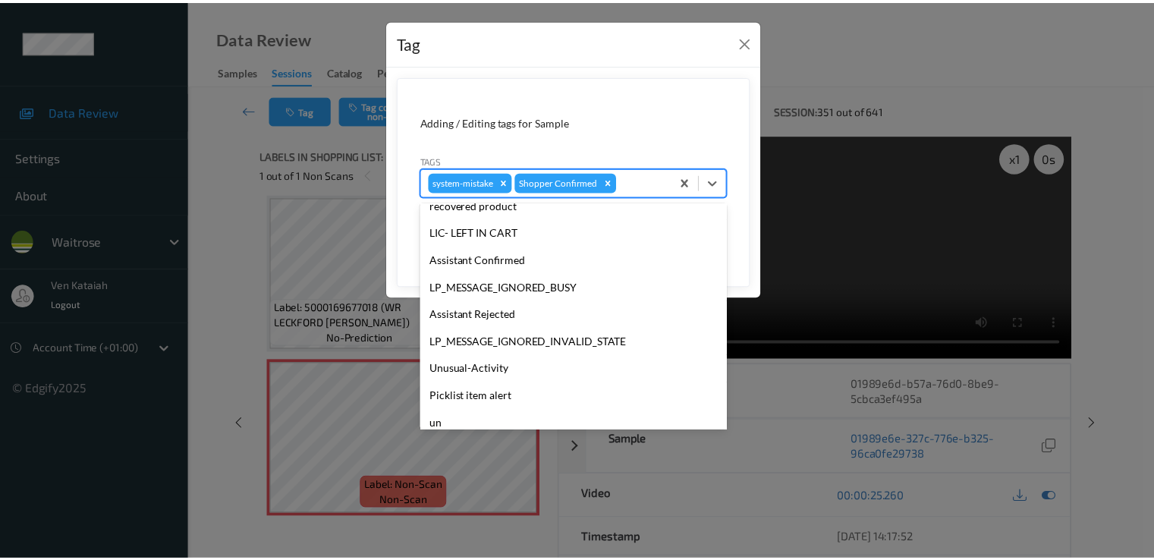
scroll to position [297, 0]
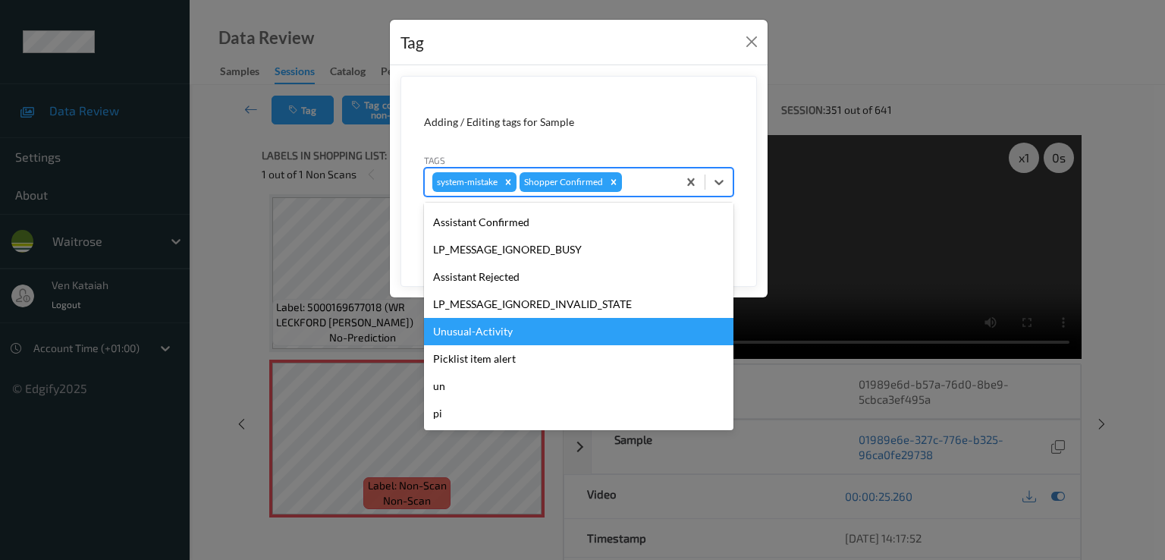
click at [474, 322] on div "Unusual-Activity" at bounding box center [578, 331] width 309 height 27
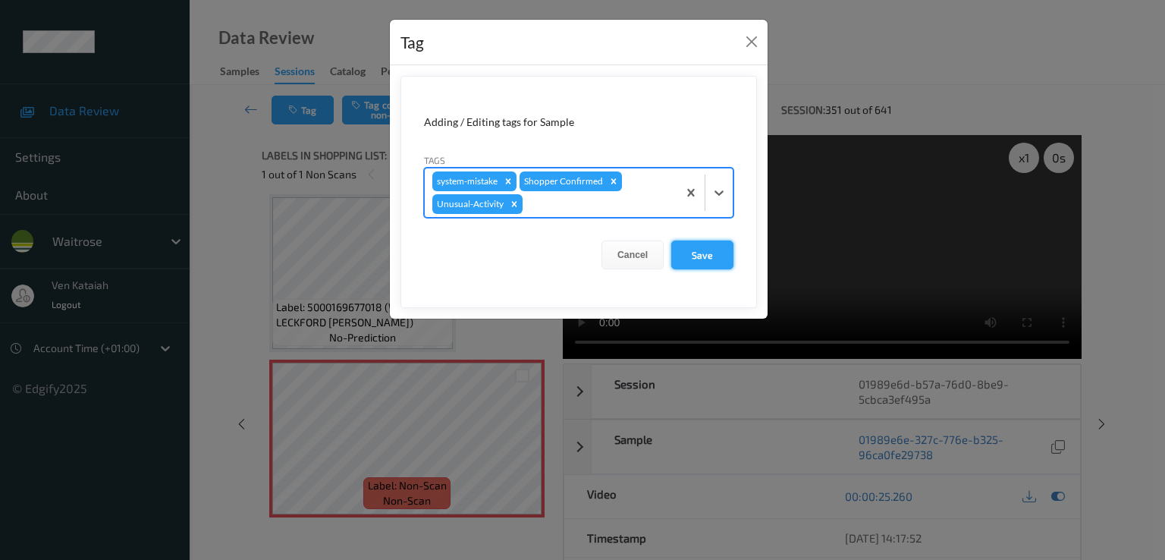
click at [715, 258] on button "Save" at bounding box center [702, 254] width 62 height 29
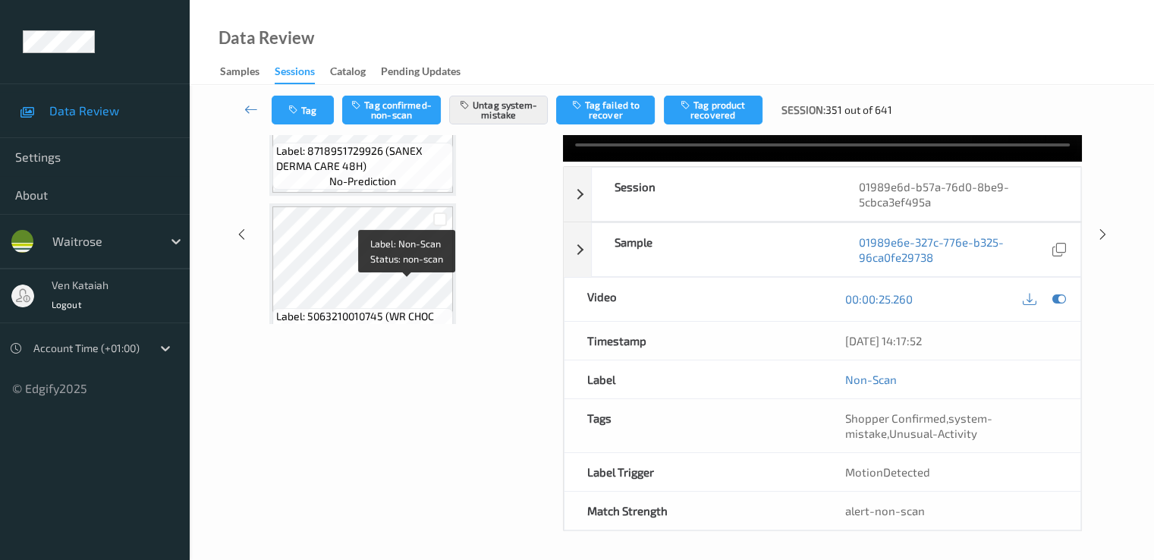
scroll to position [338, 0]
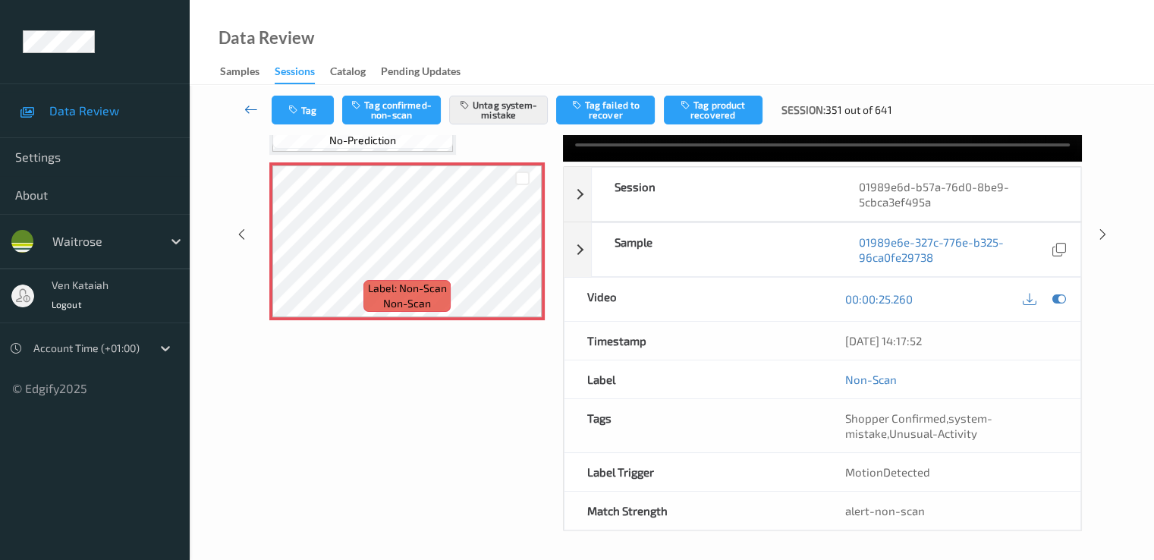
click at [255, 108] on icon at bounding box center [251, 109] width 14 height 15
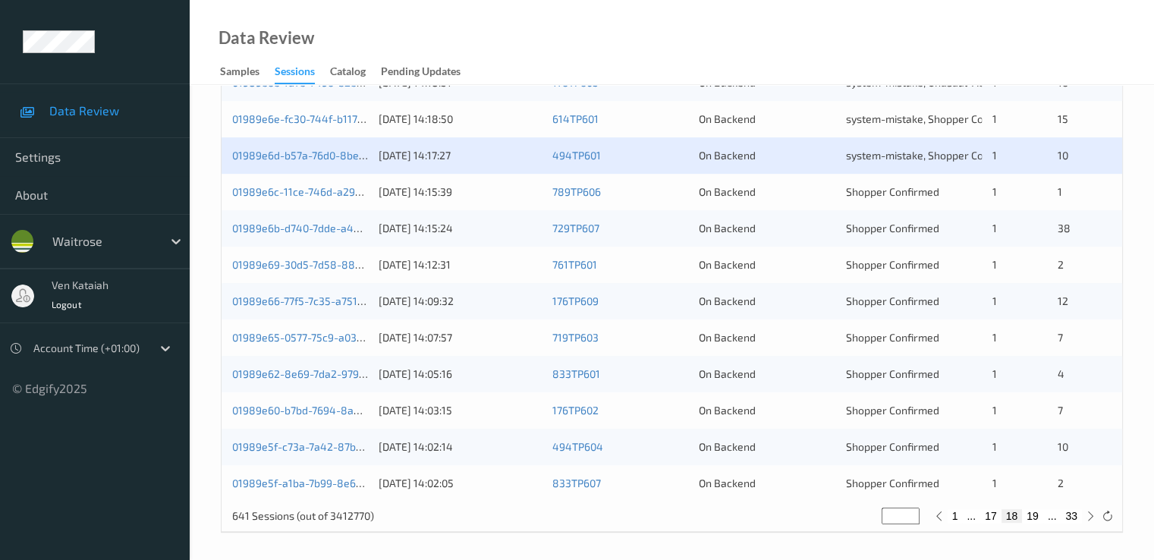
scroll to position [701, 0]
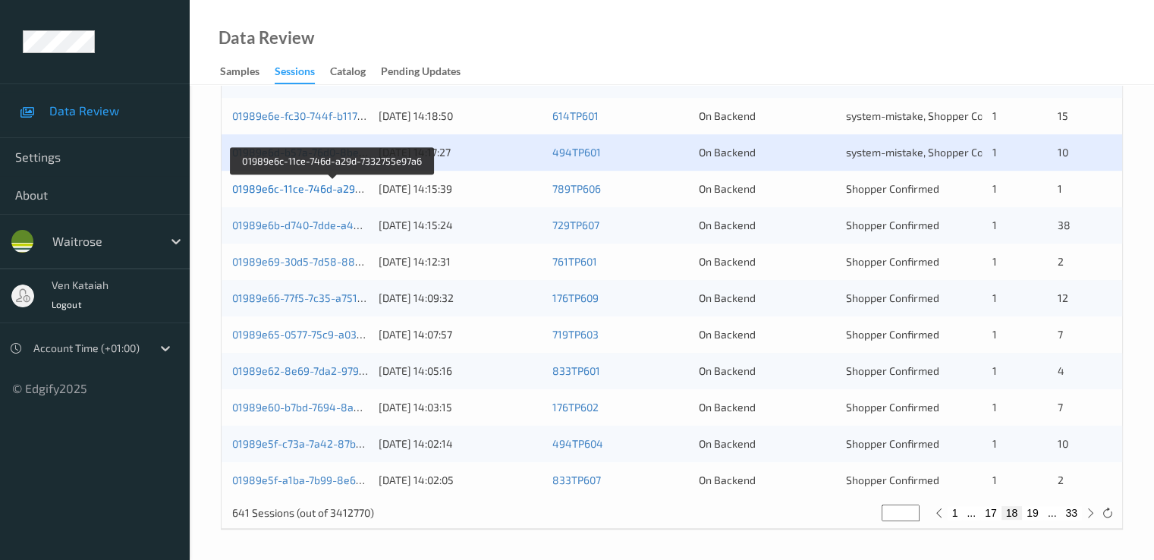
click at [346, 192] on link "01989e6c-11ce-746d-a29d-7332755e97a6" at bounding box center [333, 188] width 203 height 13
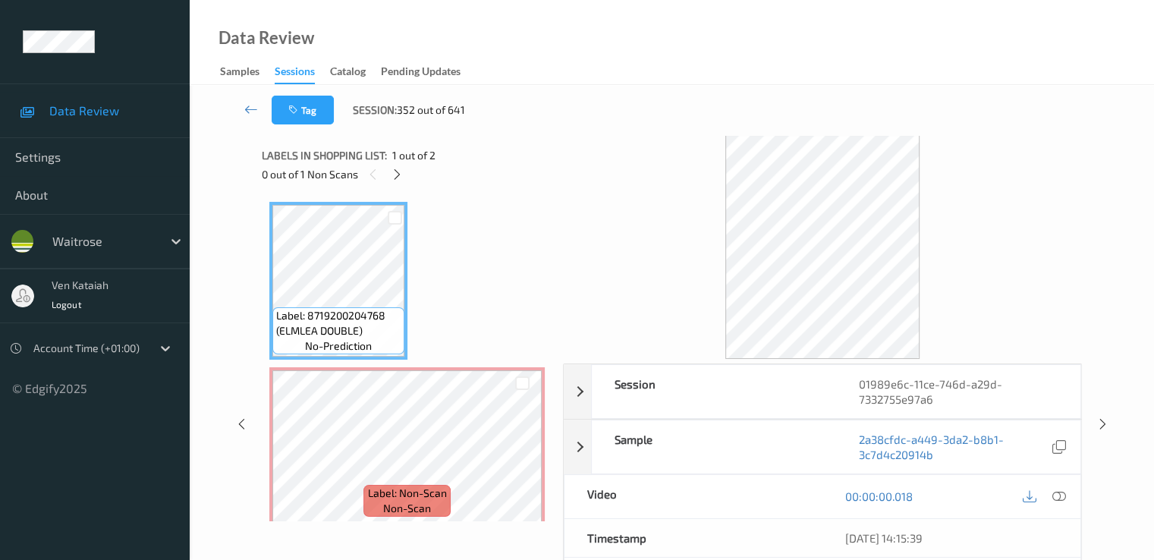
click at [407, 181] on div "0 out of 1 Non Scans" at bounding box center [407, 174] width 291 height 19
click at [403, 180] on icon at bounding box center [397, 175] width 13 height 14
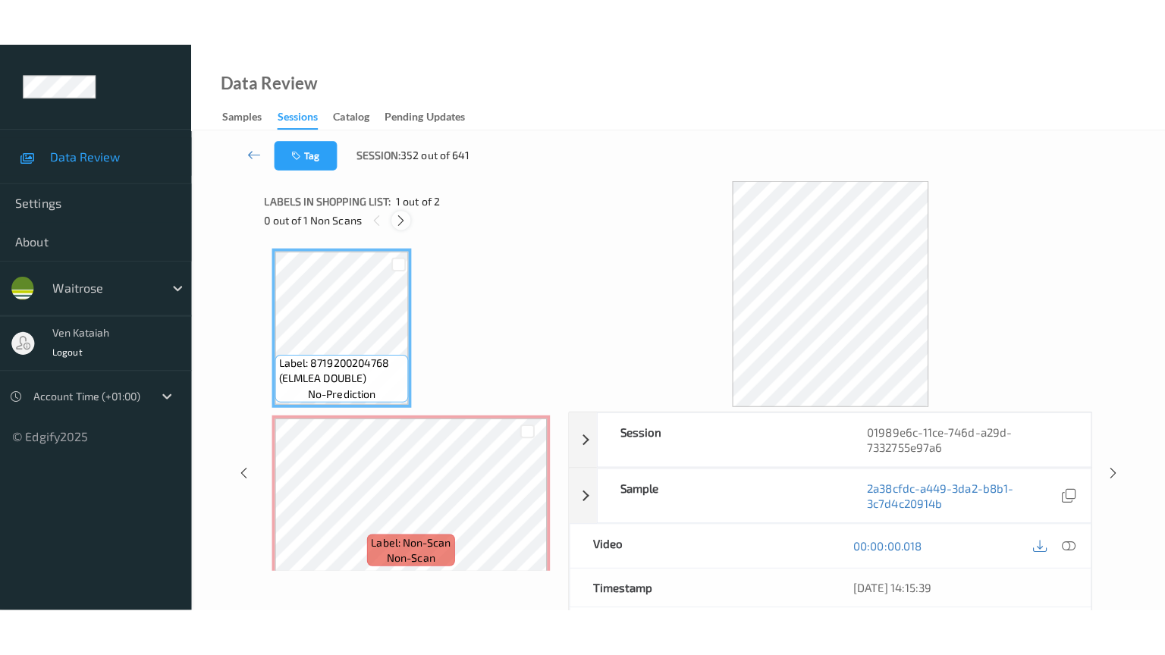
scroll to position [8, 0]
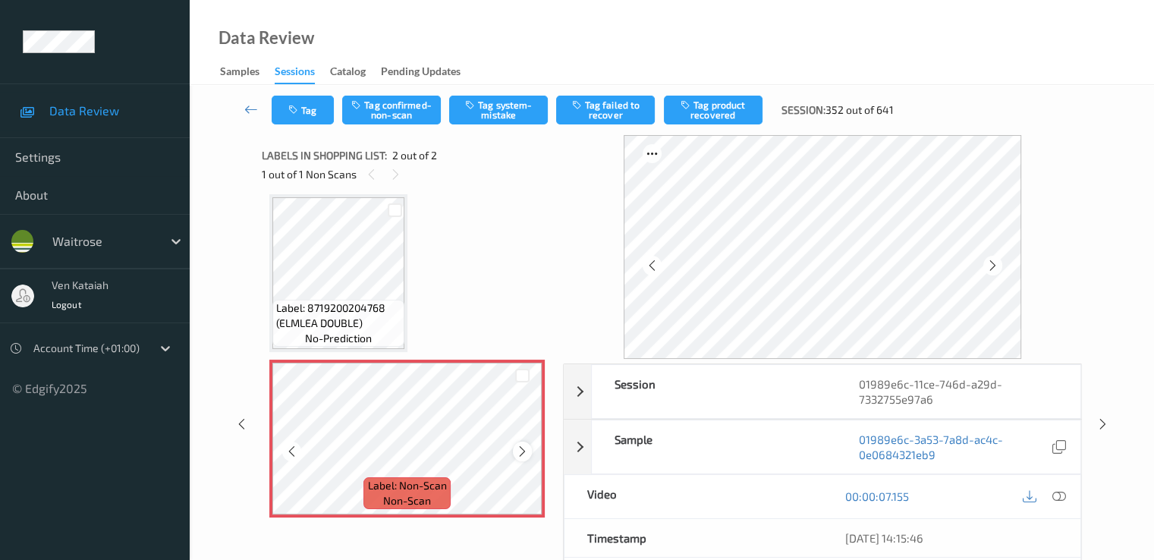
click at [526, 453] on icon at bounding box center [522, 452] width 13 height 14
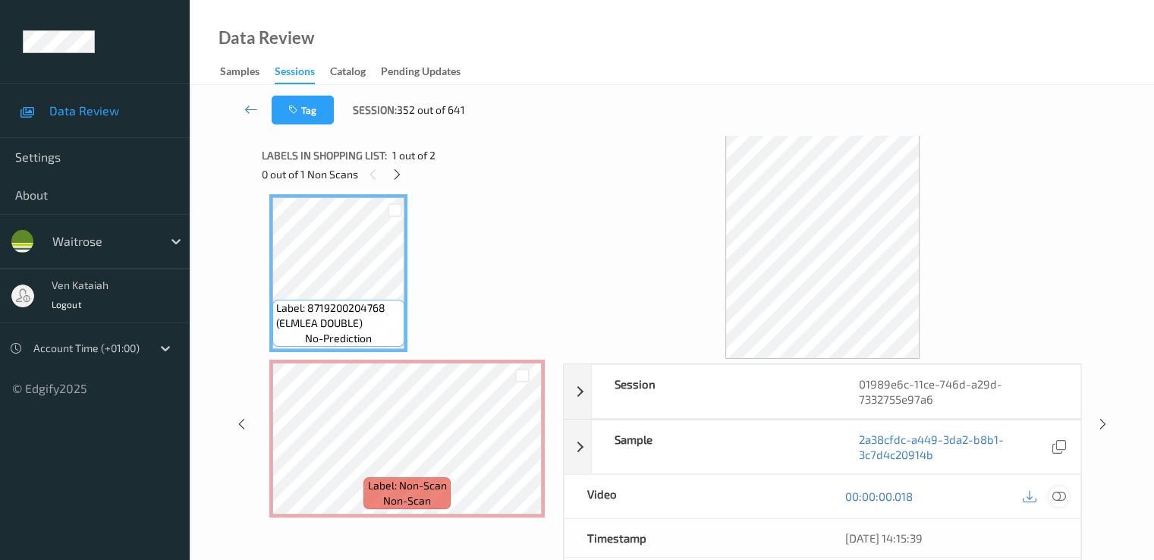
click at [1062, 494] on icon at bounding box center [1058, 496] width 14 height 14
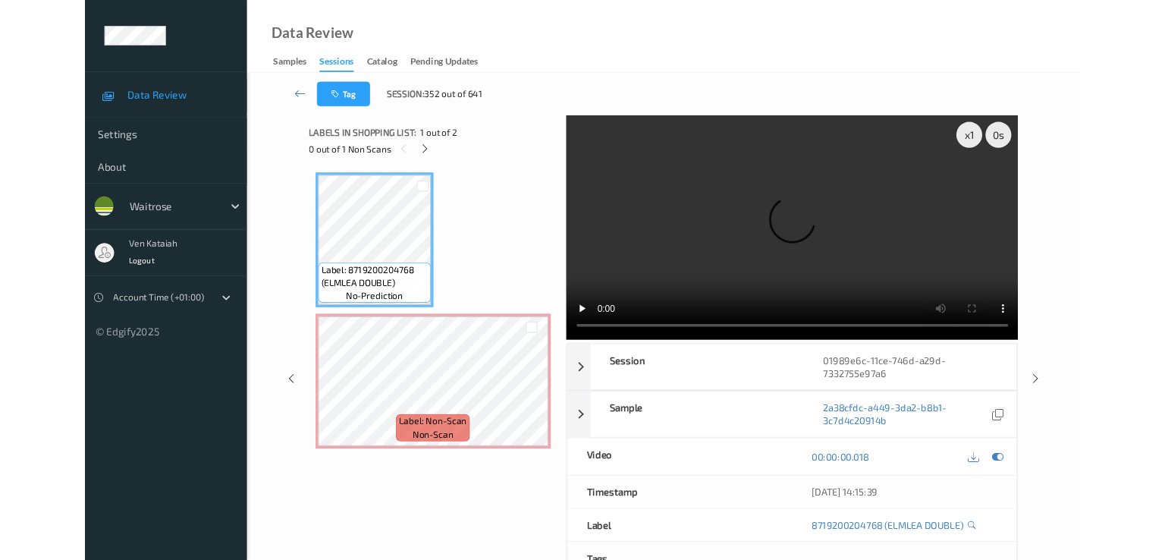
scroll to position [0, 0]
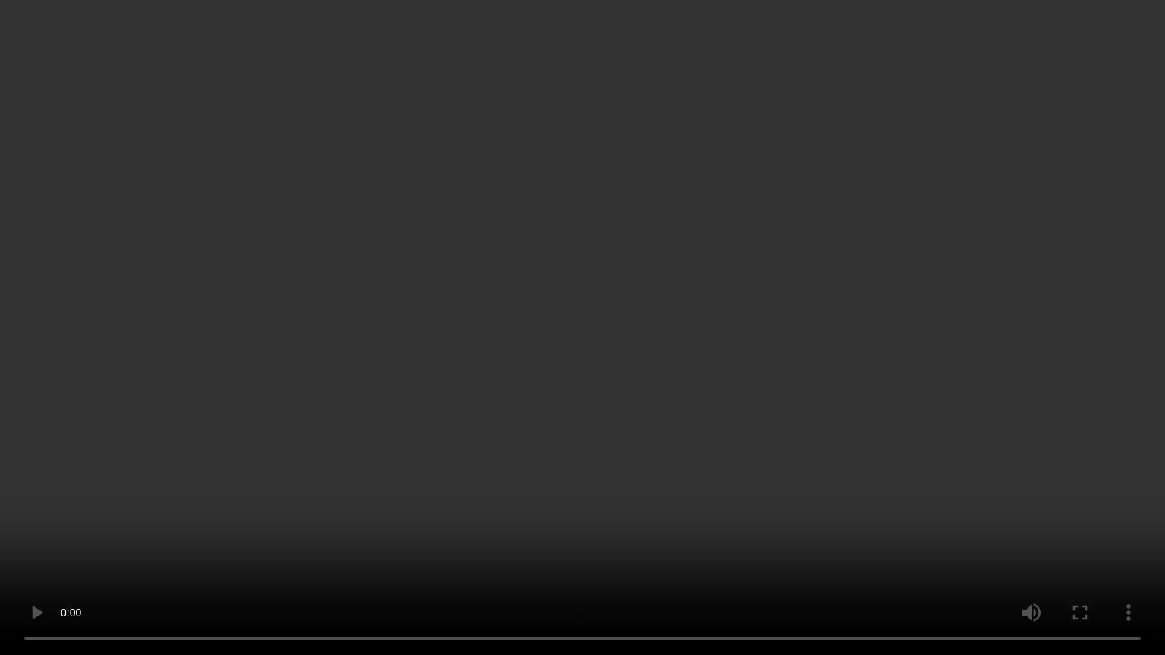
click at [932, 429] on video at bounding box center [582, 327] width 1165 height 655
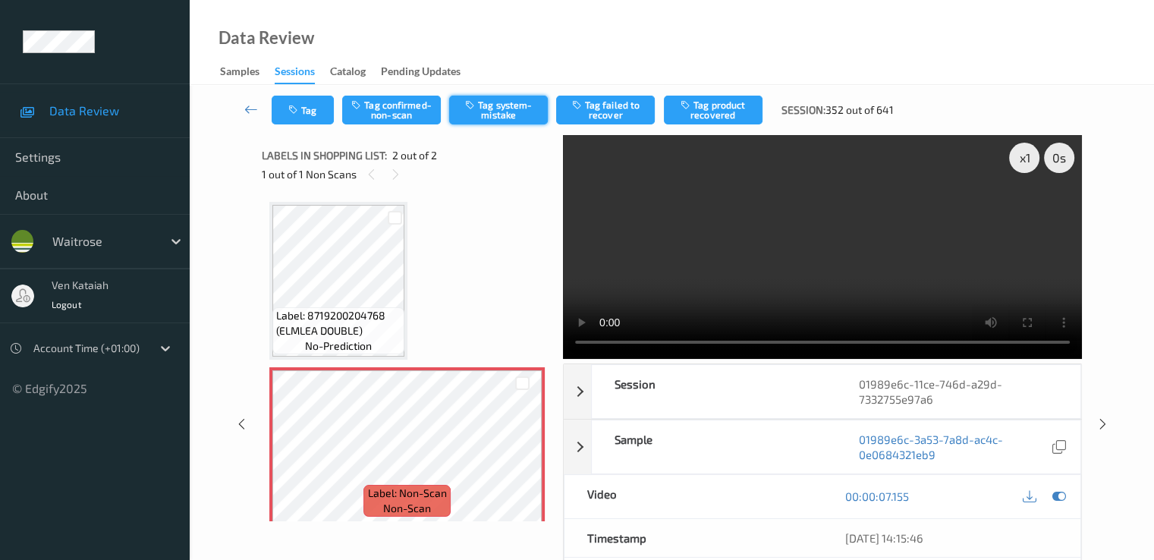
click at [513, 112] on button "Tag system-mistake" at bounding box center [498, 110] width 99 height 29
click at [292, 105] on icon "button" at bounding box center [294, 110] width 13 height 11
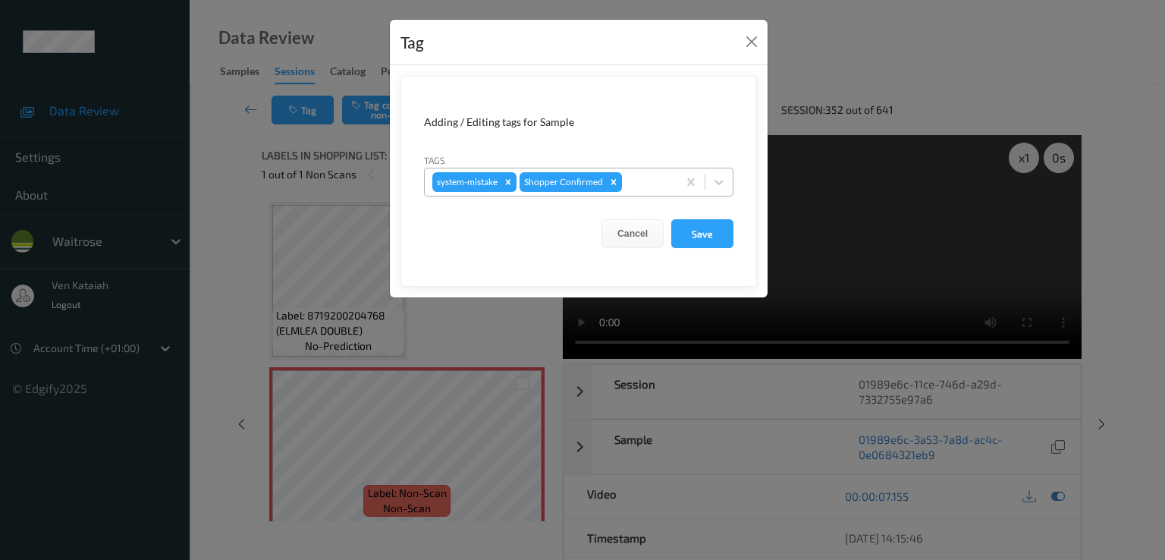
click at [647, 189] on div at bounding box center [647, 182] width 45 height 18
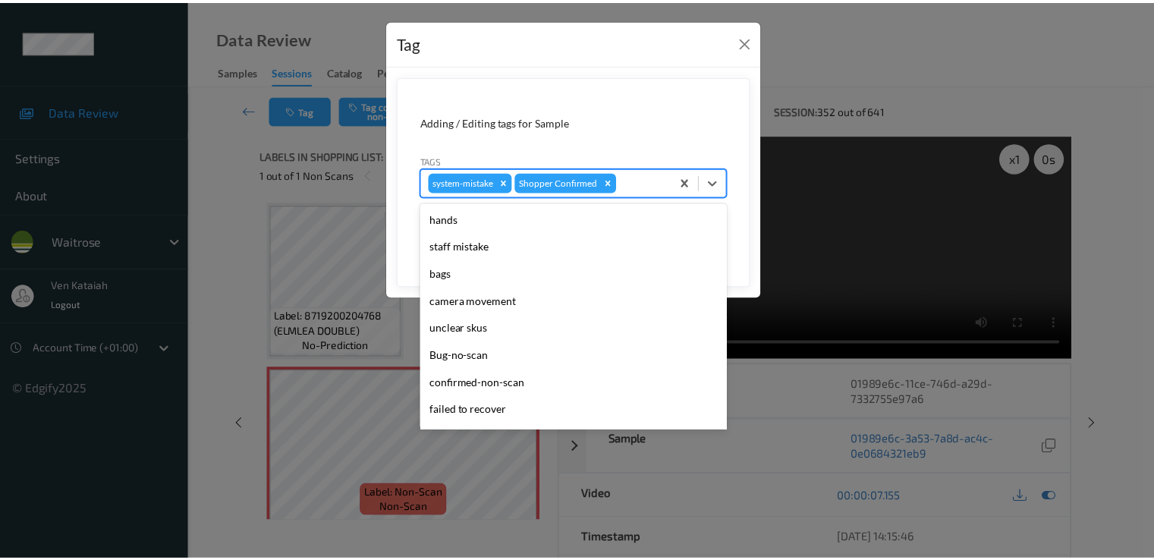
scroll to position [297, 0]
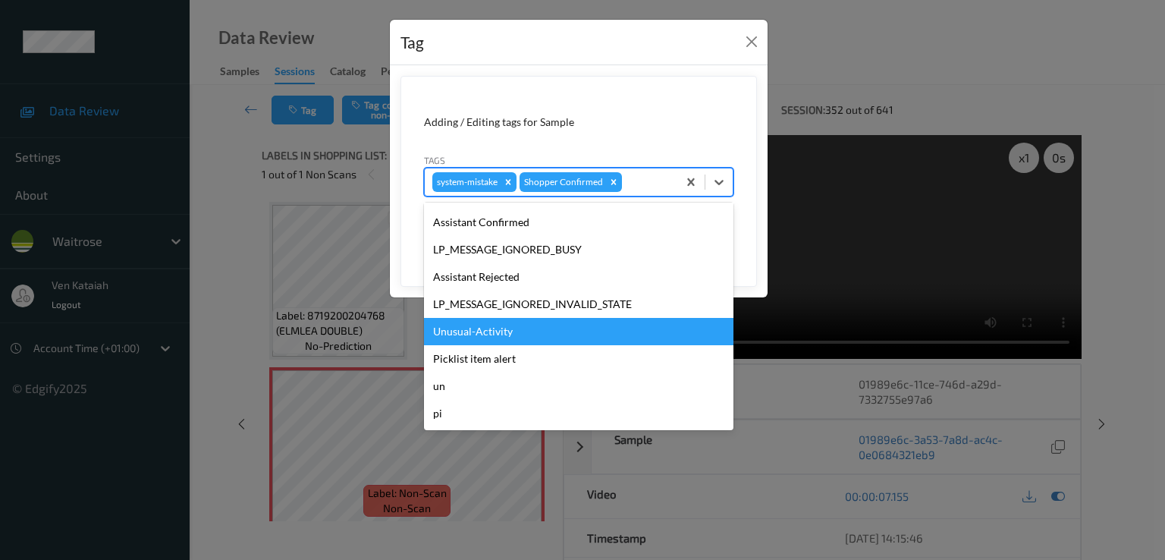
click at [470, 328] on div "Unusual-Activity" at bounding box center [578, 331] width 309 height 27
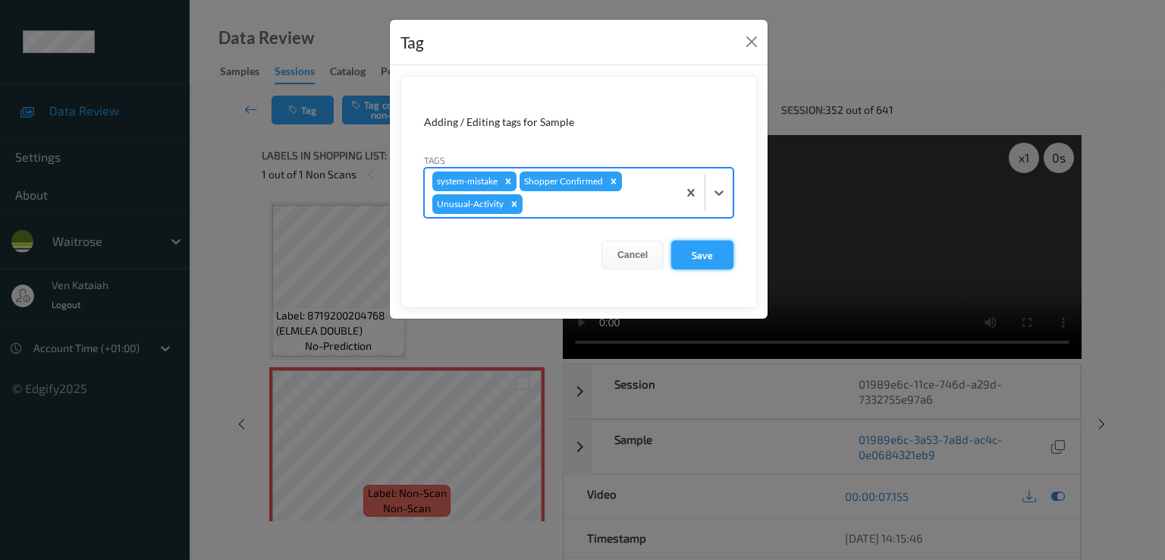
click at [707, 247] on button "Save" at bounding box center [702, 254] width 62 height 29
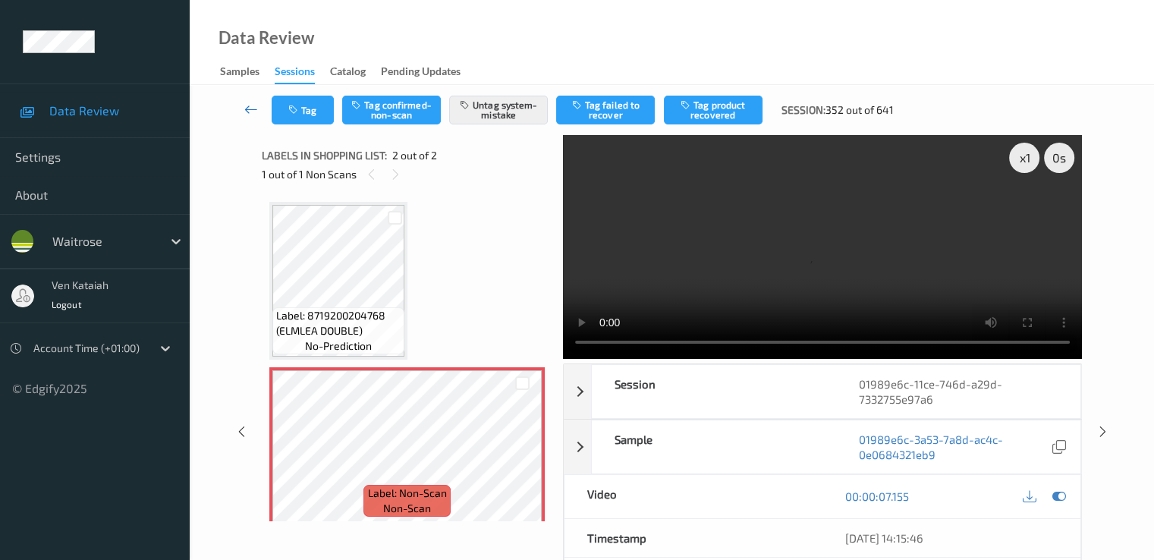
click at [249, 108] on icon at bounding box center [251, 109] width 14 height 15
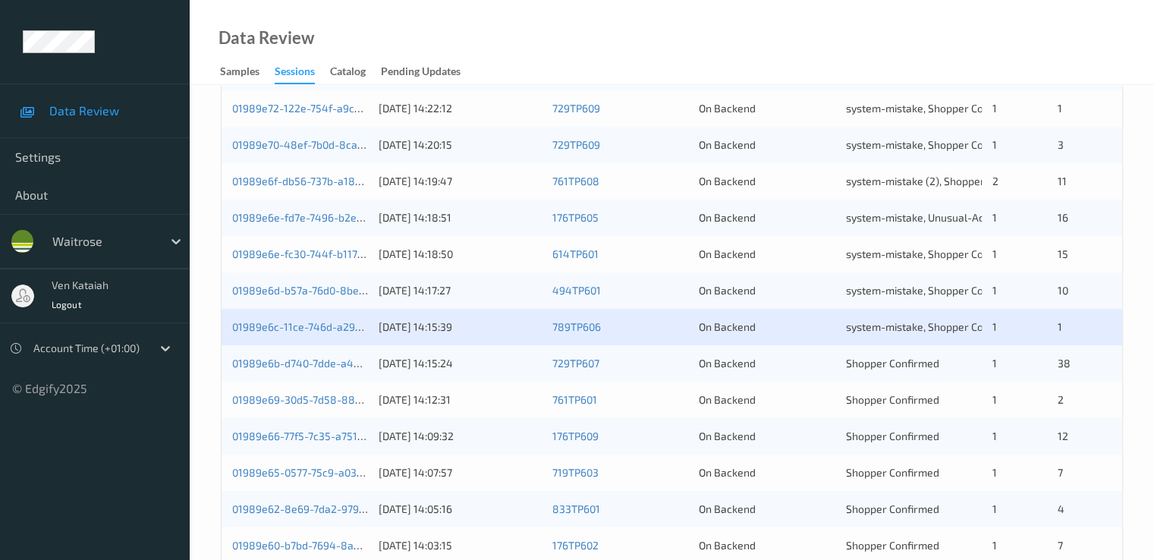
scroll to position [607, 0]
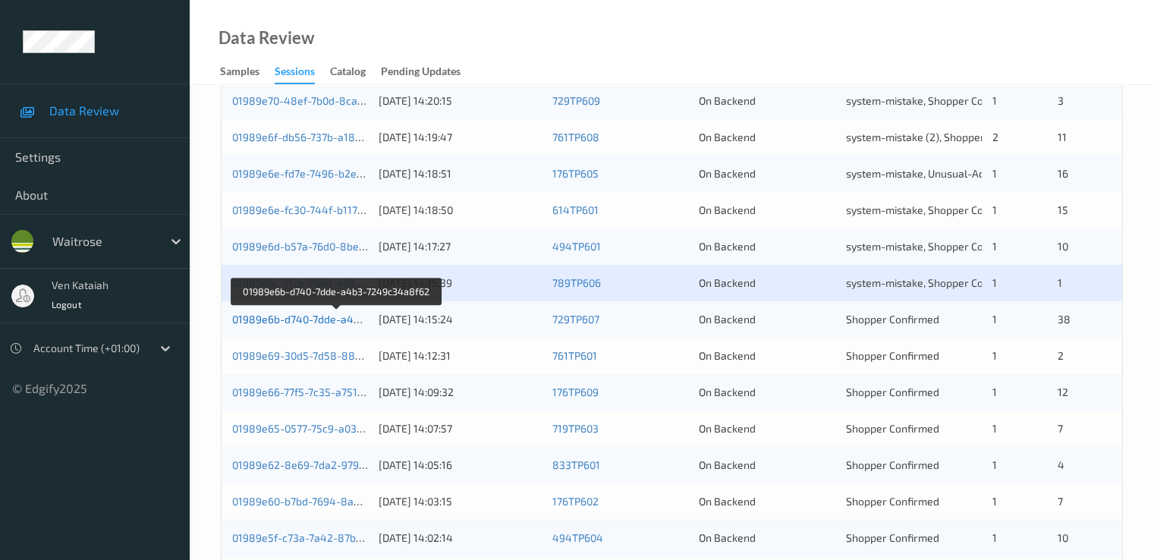
click at [319, 318] on link "01989e6b-d740-7dde-a4b3-7249c34a8f62" at bounding box center [336, 319] width 209 height 13
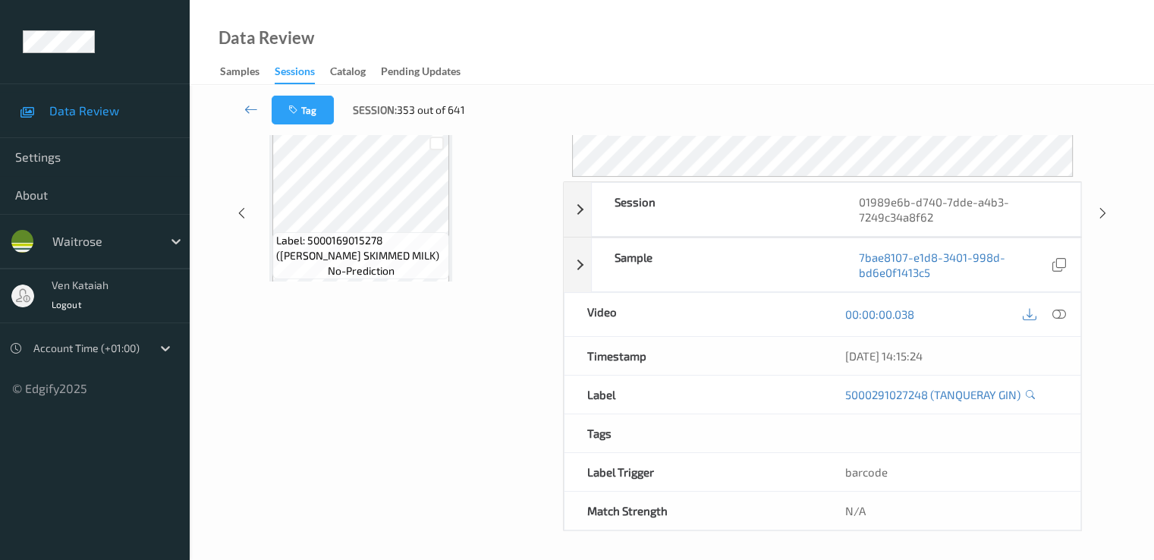
scroll to position [182, 0]
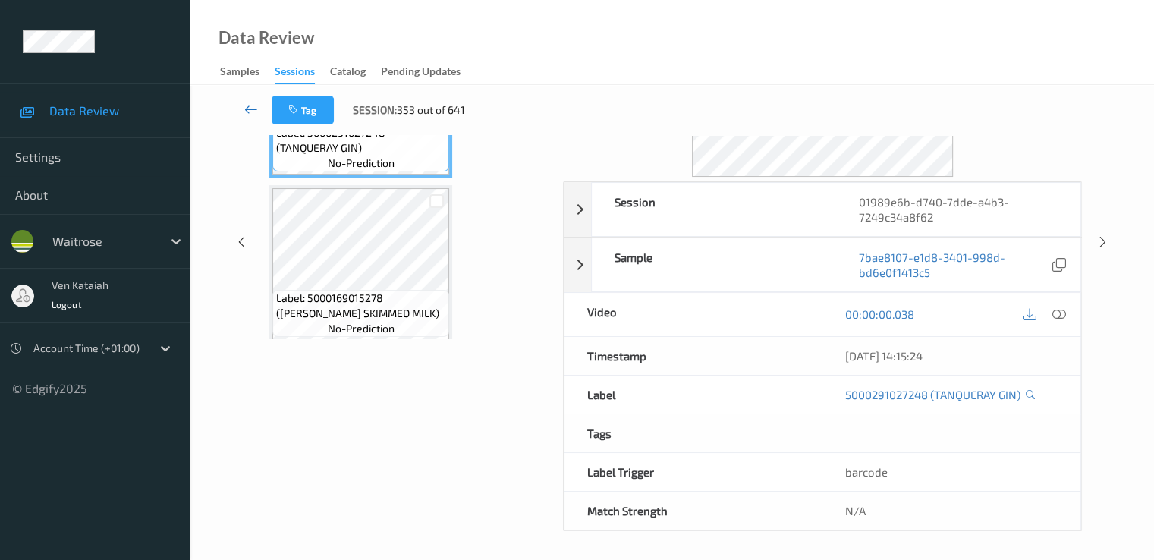
click at [247, 115] on icon at bounding box center [251, 109] width 14 height 15
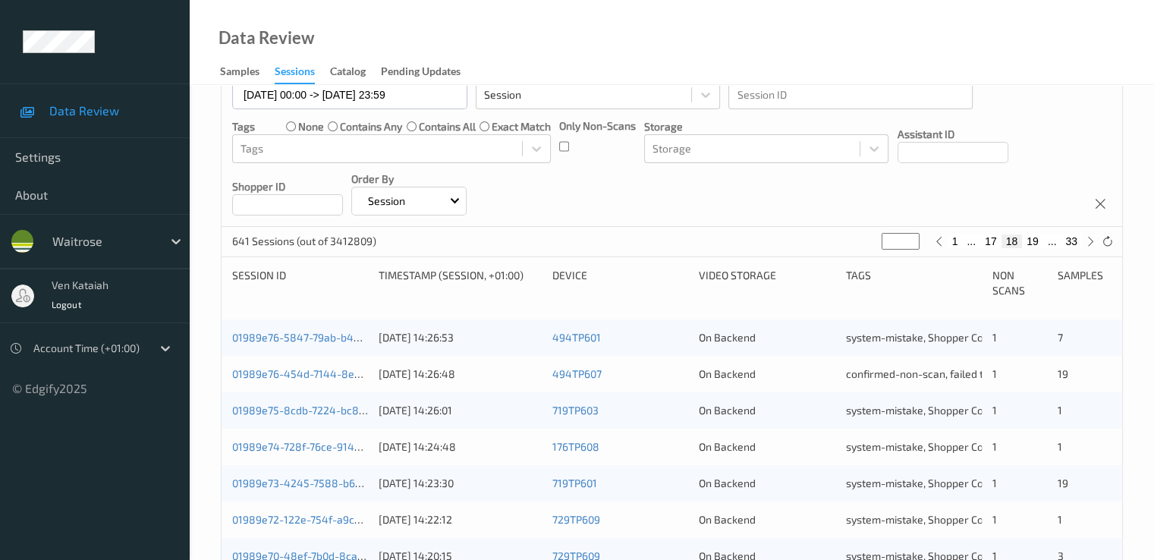
scroll to position [607, 0]
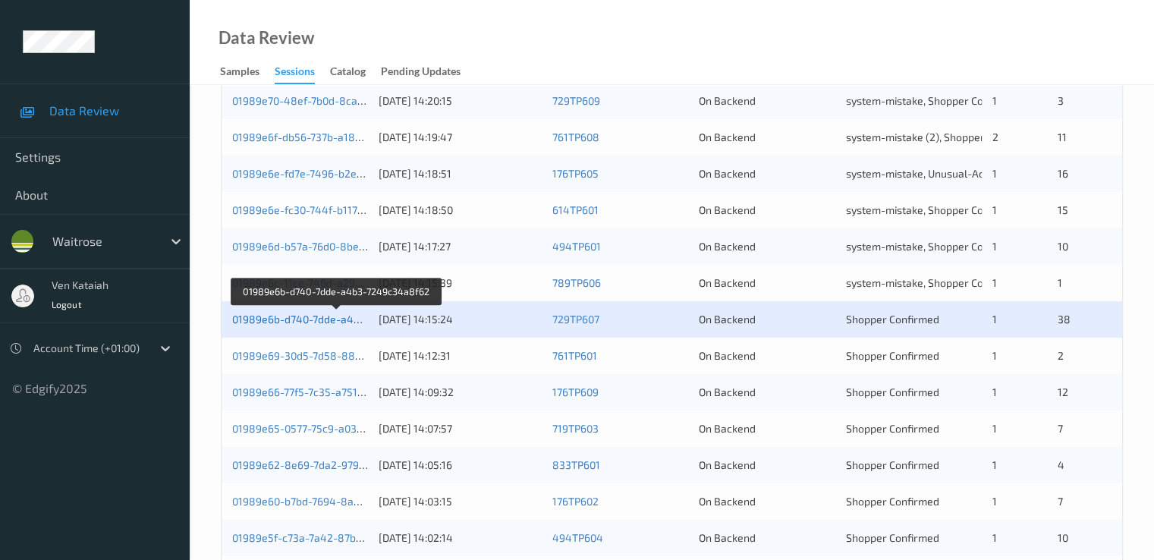
click at [281, 323] on link "01989e6b-d740-7dde-a4b3-7249c34a8f62" at bounding box center [336, 319] width 209 height 13
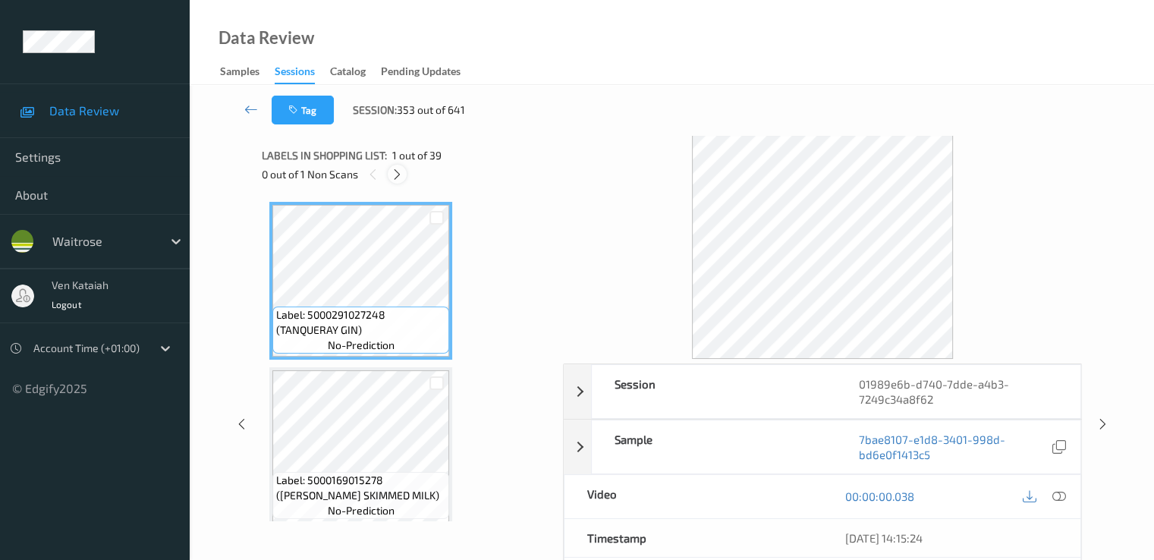
click at [391, 174] on icon at bounding box center [397, 175] width 13 height 14
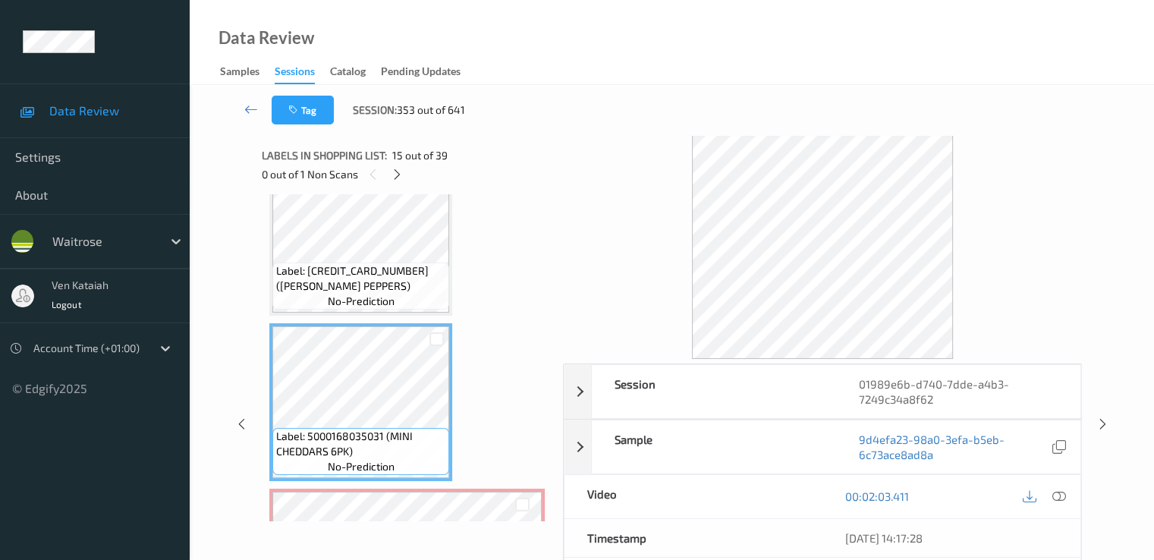
scroll to position [2171, 0]
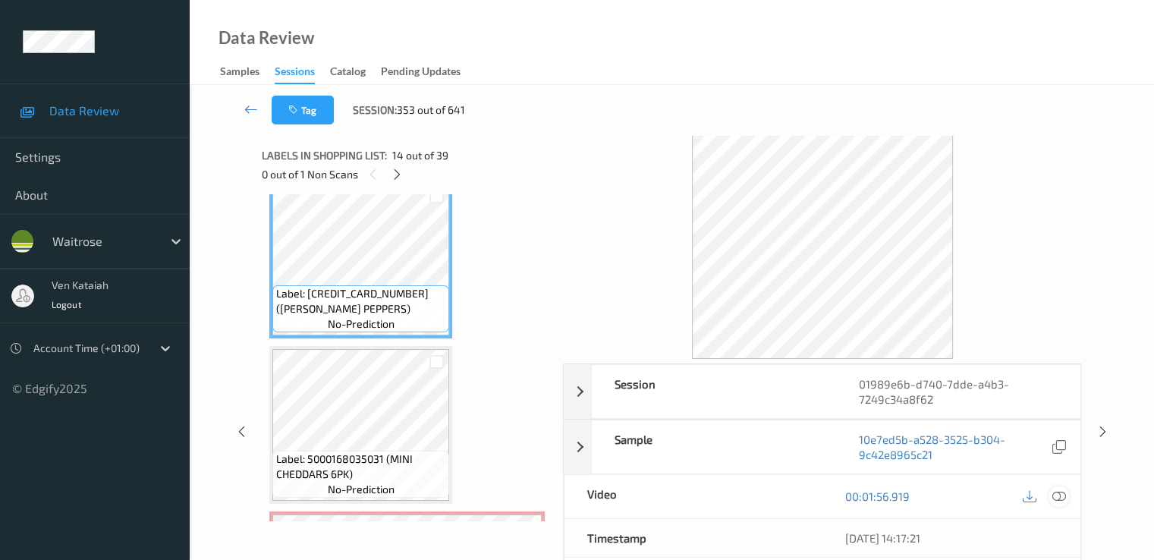
click at [1065, 495] on icon at bounding box center [1058, 496] width 14 height 14
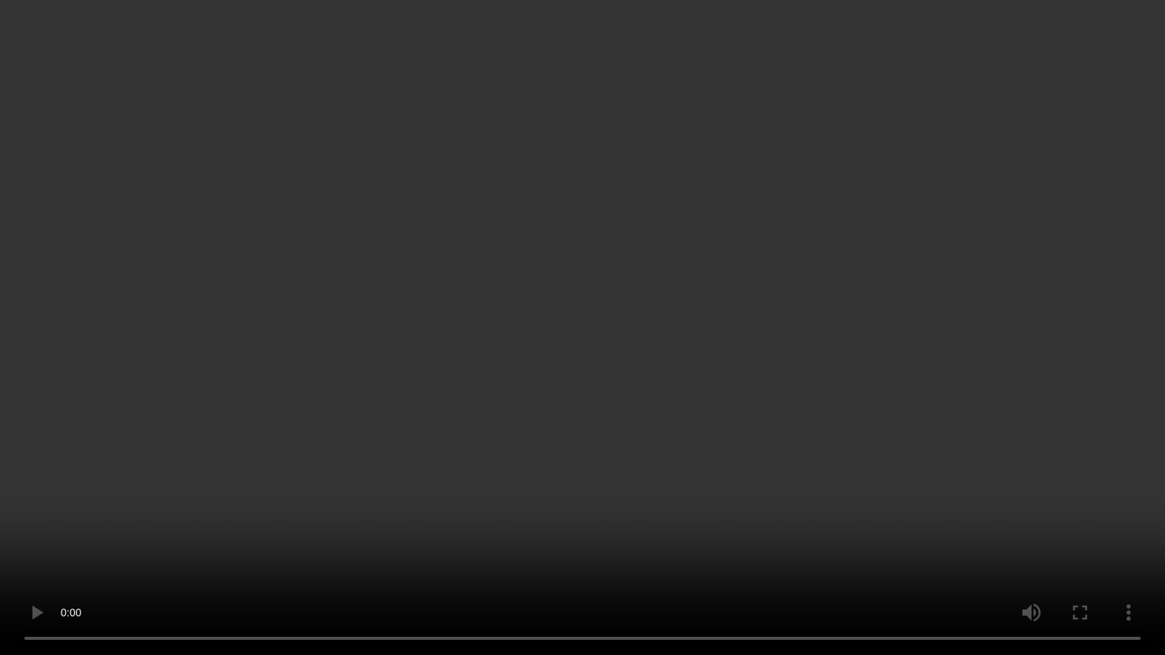
click at [794, 447] on video at bounding box center [582, 327] width 1165 height 655
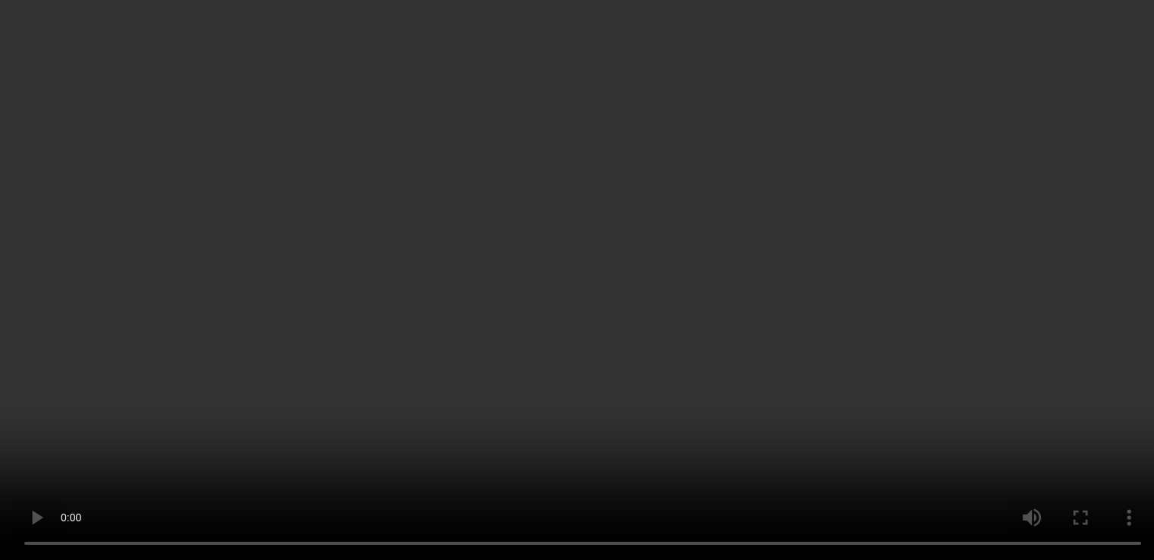
scroll to position [1868, 0]
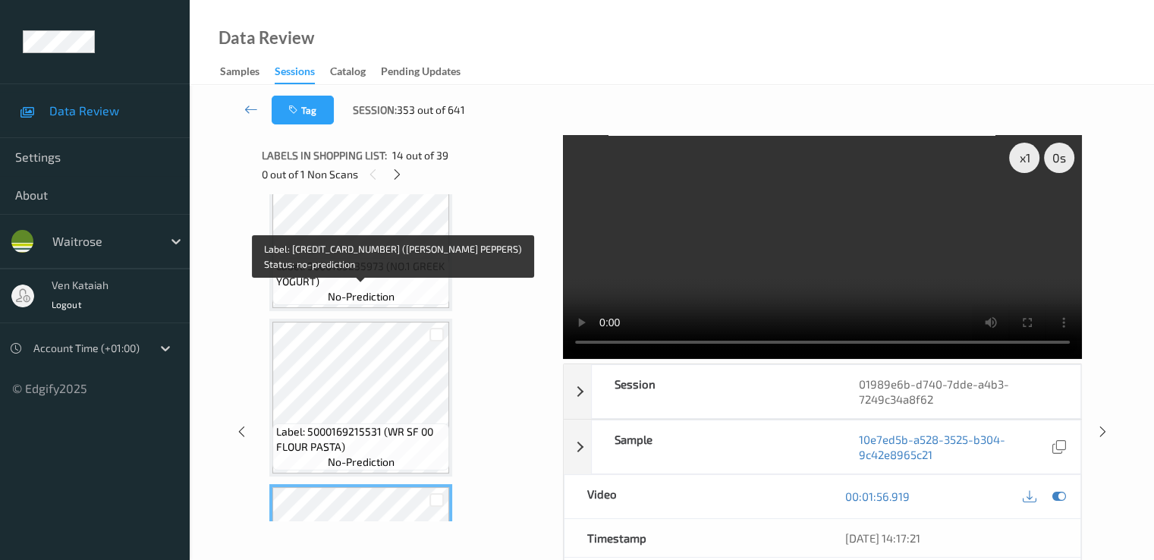
click at [344, 276] on span "Label: 5000169235973 (NO.1 GREEK YOGURT)" at bounding box center [360, 274] width 169 height 30
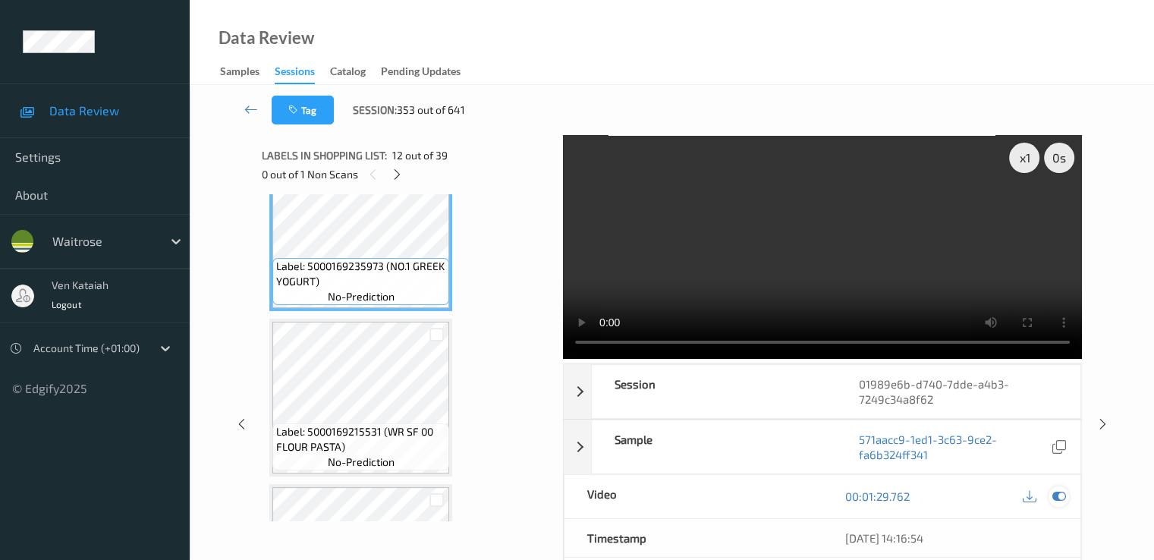
click at [1051, 492] on div at bounding box center [1058, 496] width 20 height 20
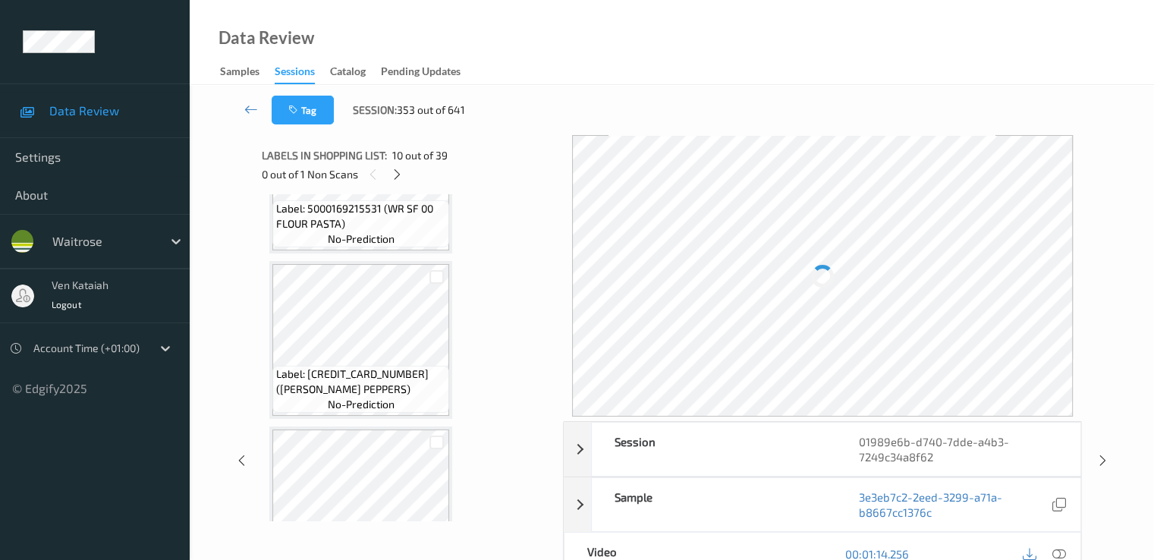
scroll to position [2124, 0]
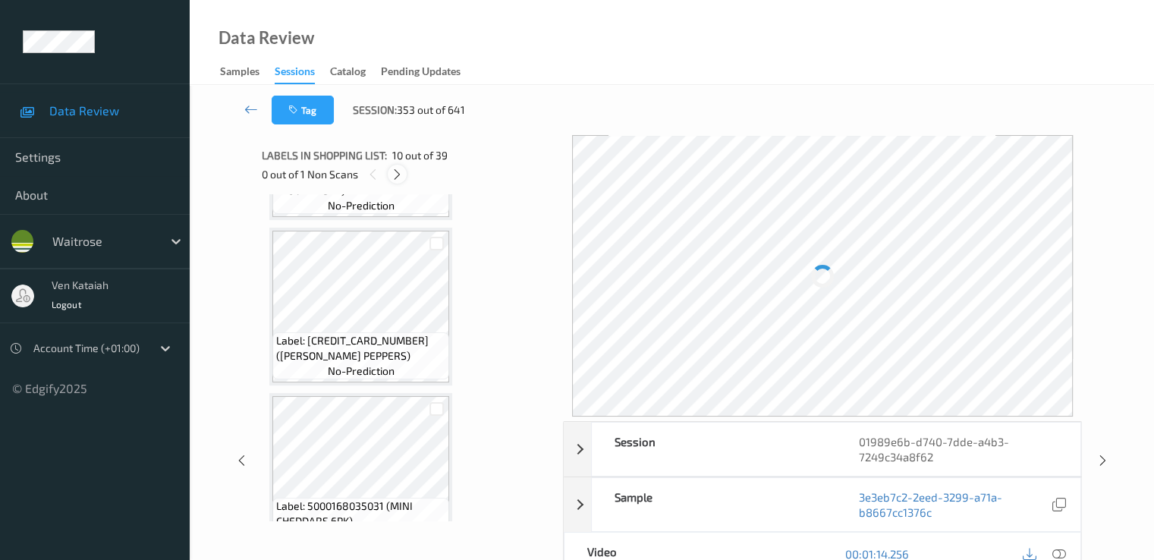
click at [394, 175] on icon at bounding box center [397, 175] width 13 height 14
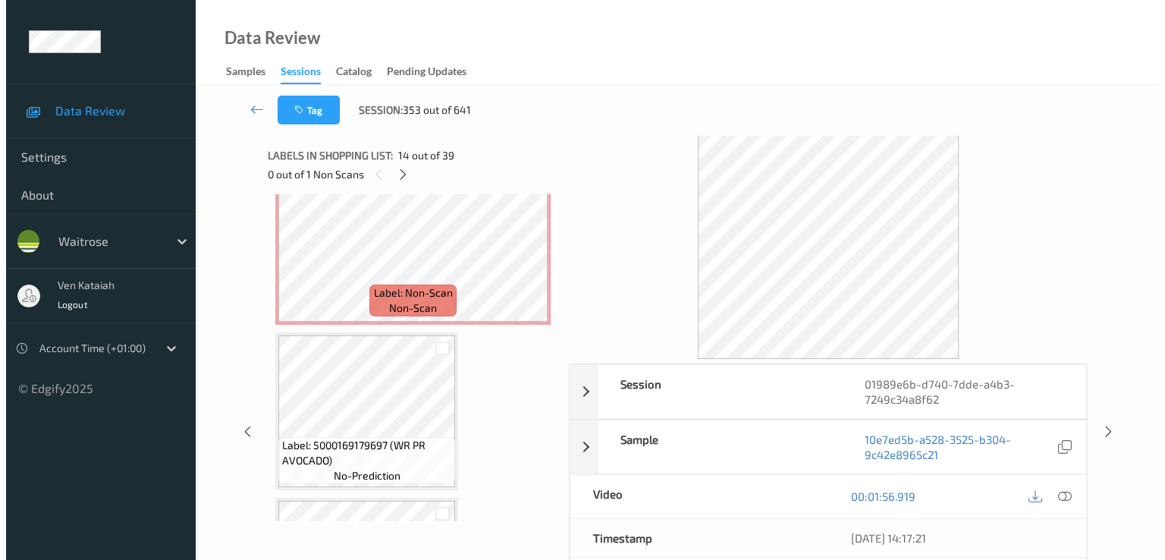
scroll to position [2323, 0]
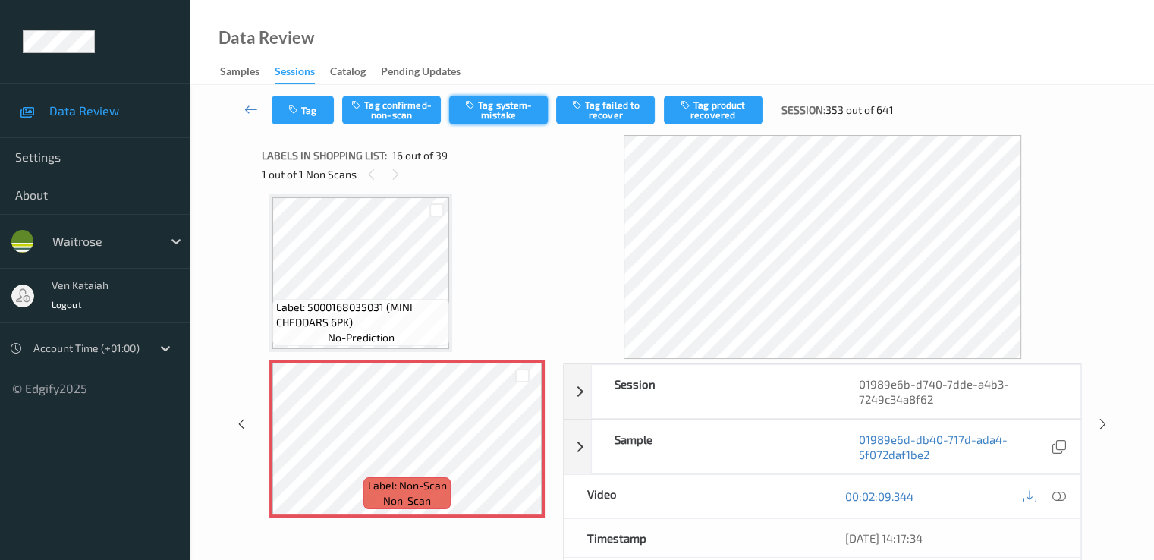
click at [508, 104] on button "Tag system-mistake" at bounding box center [498, 110] width 99 height 29
click at [302, 134] on div "Tag Tag confirmed-non-scan Untag system-mistake Tag failed to recover Tag produ…" at bounding box center [672, 110] width 902 height 50
click at [307, 118] on button "Tag" at bounding box center [303, 110] width 62 height 29
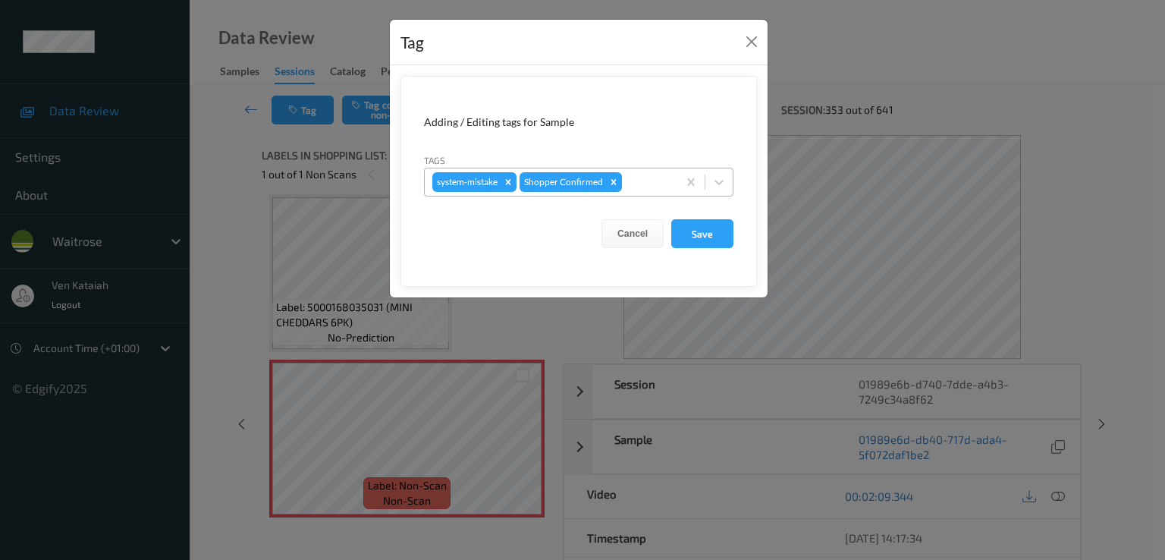
click at [649, 184] on div at bounding box center [647, 182] width 45 height 18
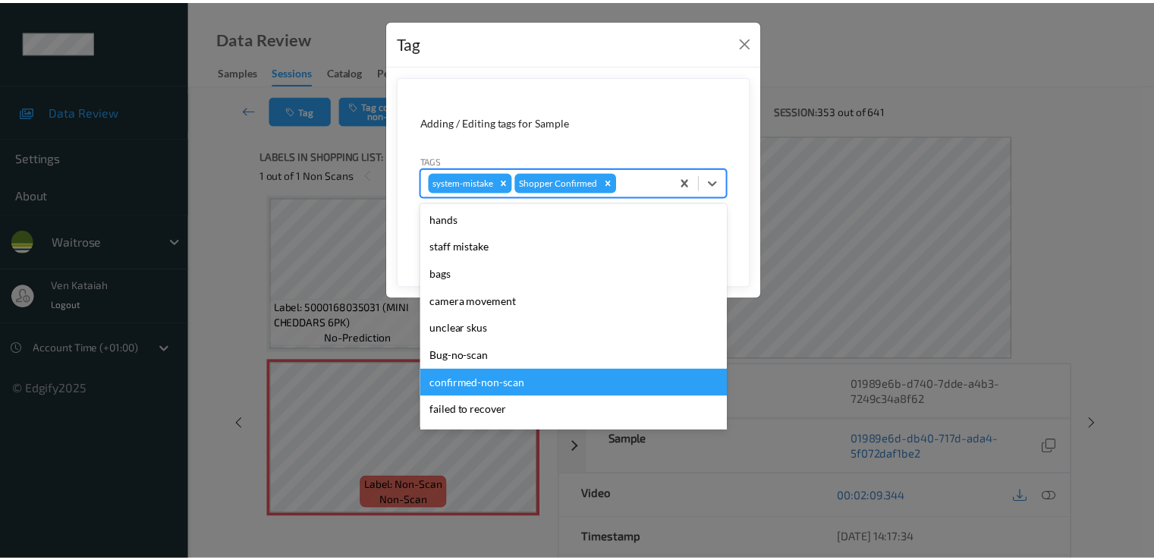
scroll to position [297, 0]
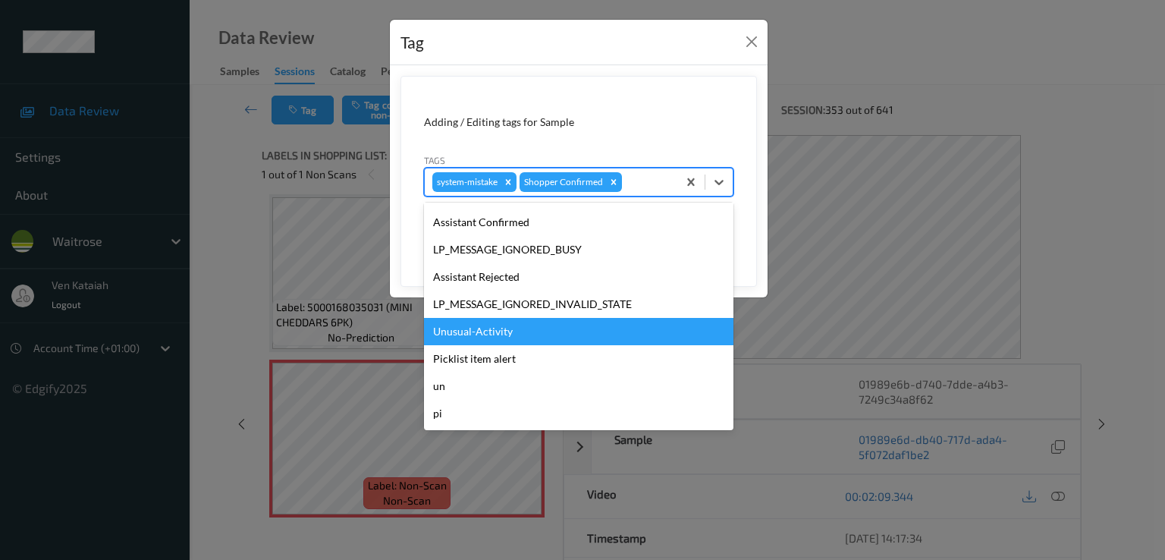
drag, startPoint x: 530, startPoint y: 360, endPoint x: 525, endPoint y: 325, distance: 36.0
click at [525, 325] on div "hands staff mistake bags camera movement unclear skus Bug-no-scan confirmed-non…" at bounding box center [578, 317] width 309 height 228
click at [525, 325] on div "Unusual-Activity" at bounding box center [578, 331] width 309 height 27
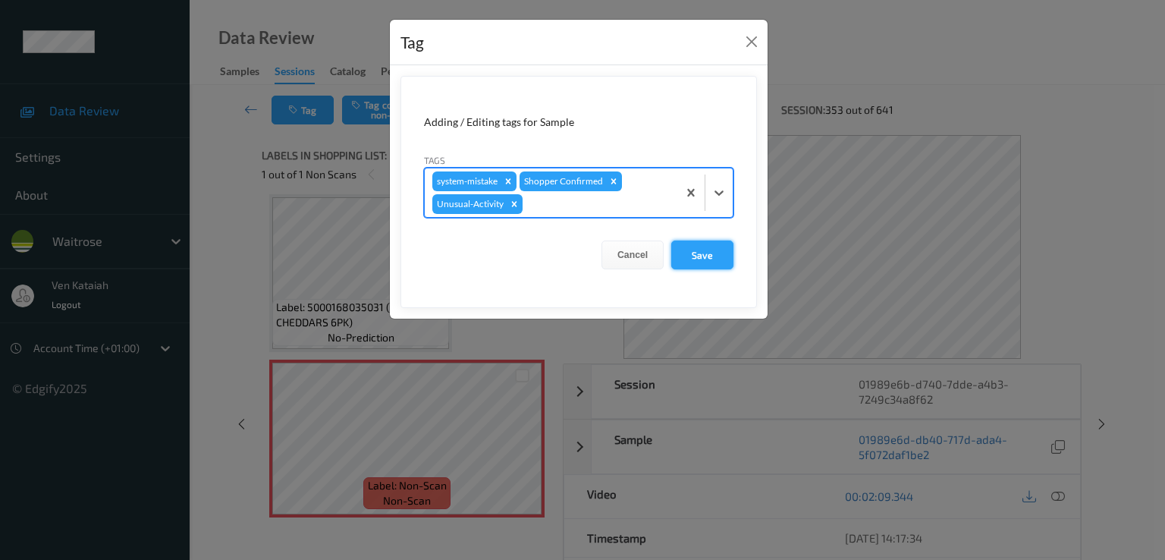
click at [695, 253] on button "Save" at bounding box center [702, 254] width 62 height 29
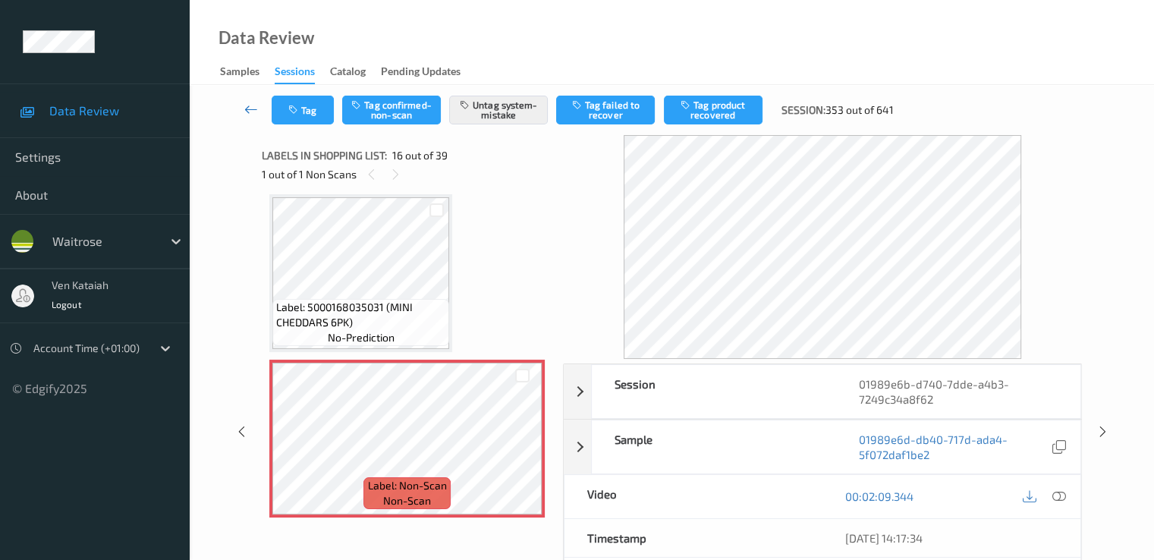
click at [243, 113] on link at bounding box center [251, 110] width 40 height 29
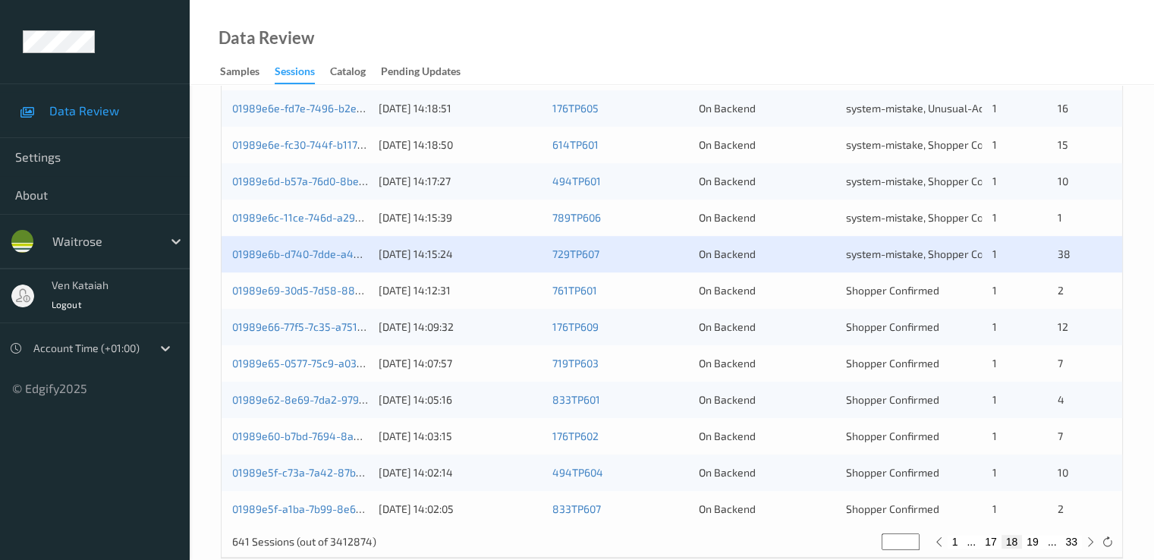
scroll to position [701, 0]
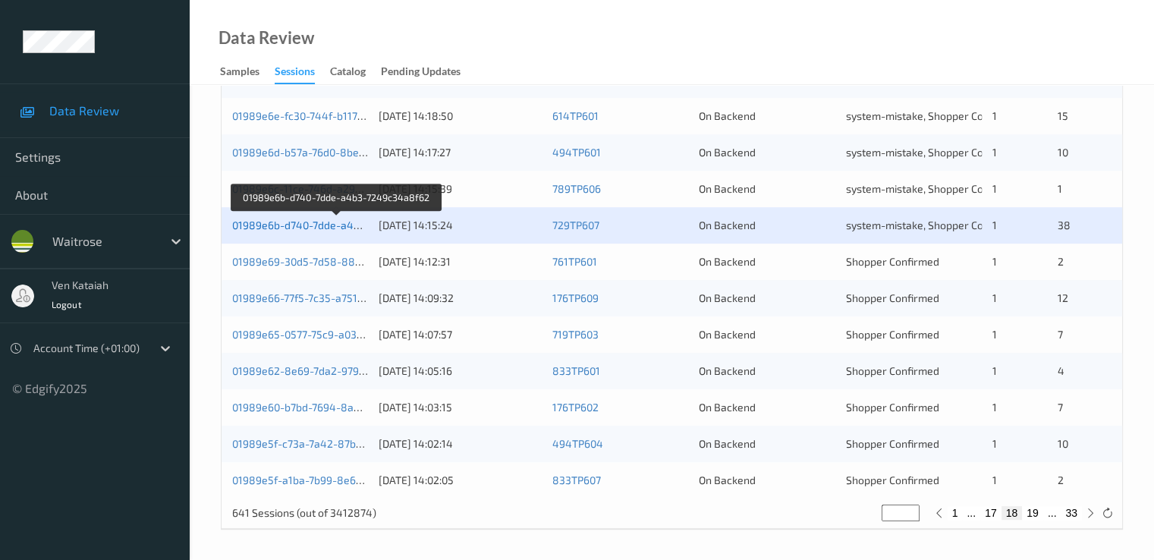
click at [350, 219] on link "01989e6b-d740-7dde-a4b3-7249c34a8f62" at bounding box center [336, 224] width 209 height 13
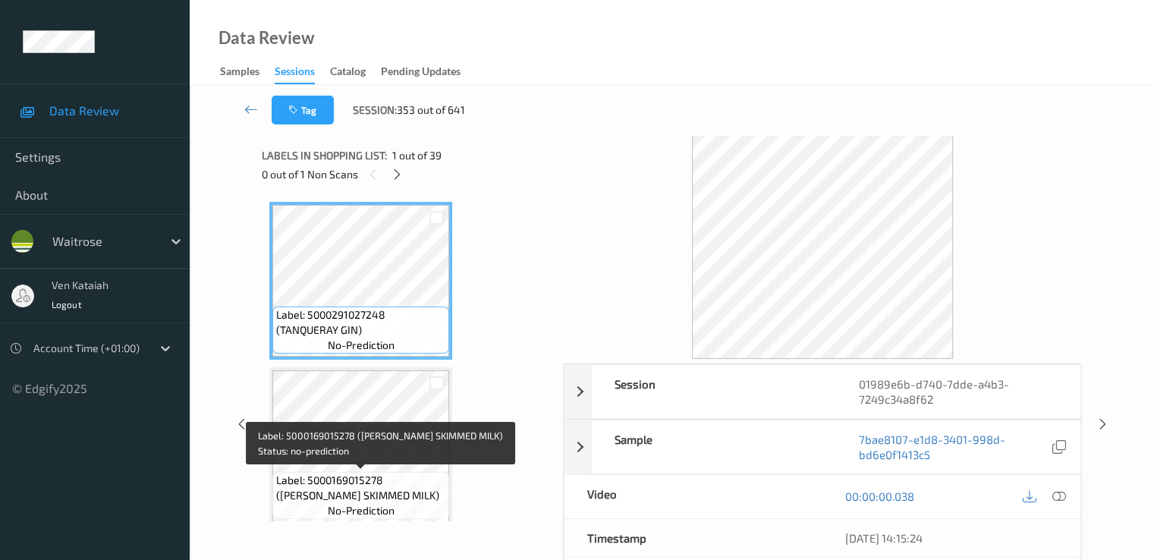
scroll to position [303, 0]
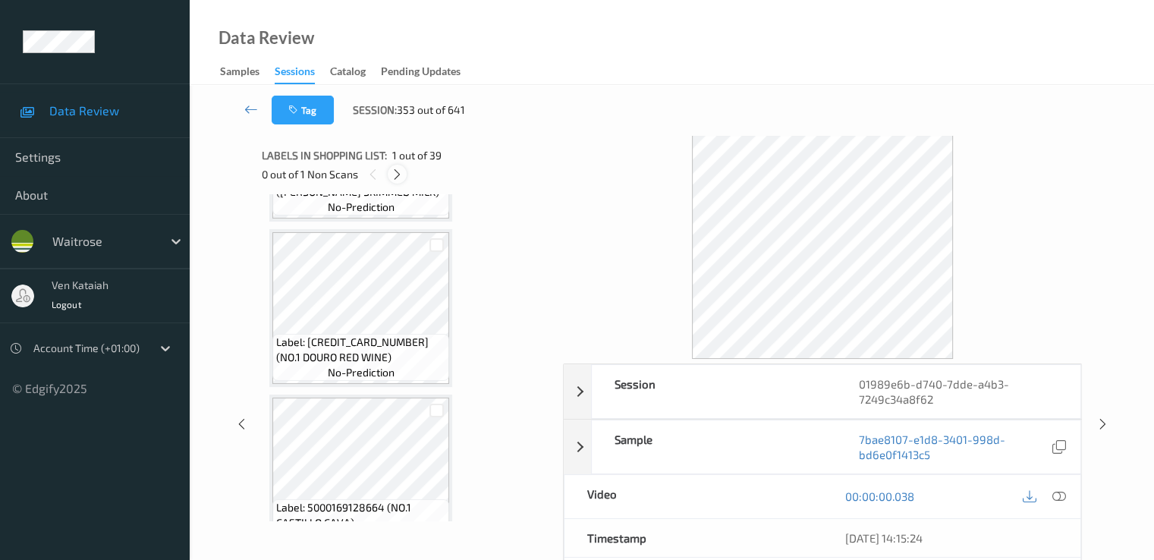
click at [401, 171] on icon at bounding box center [397, 175] width 13 height 14
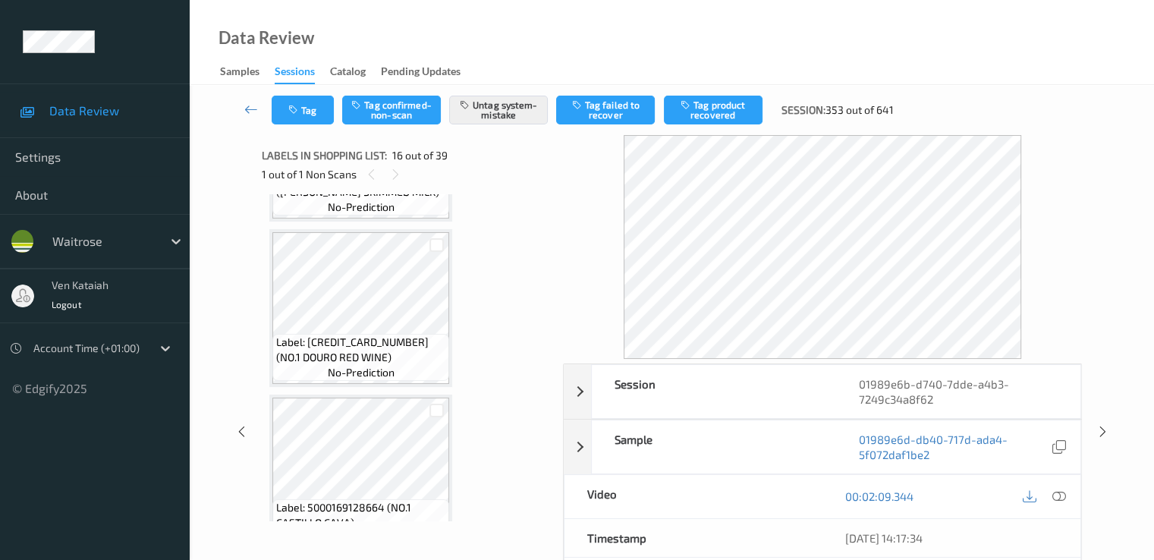
scroll to position [2323, 0]
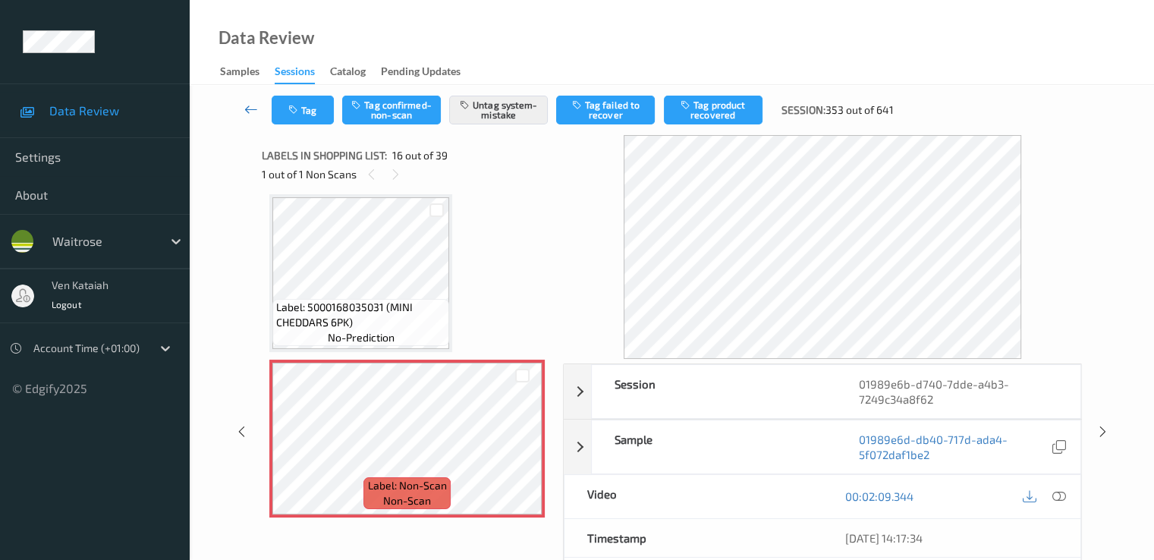
click at [252, 101] on link at bounding box center [251, 110] width 40 height 29
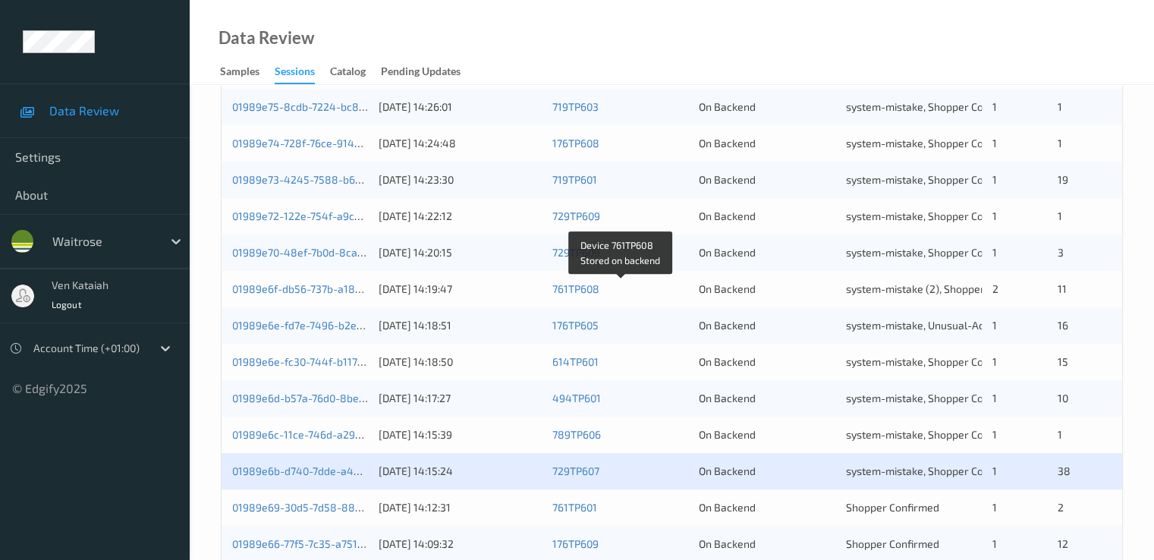
scroll to position [701, 0]
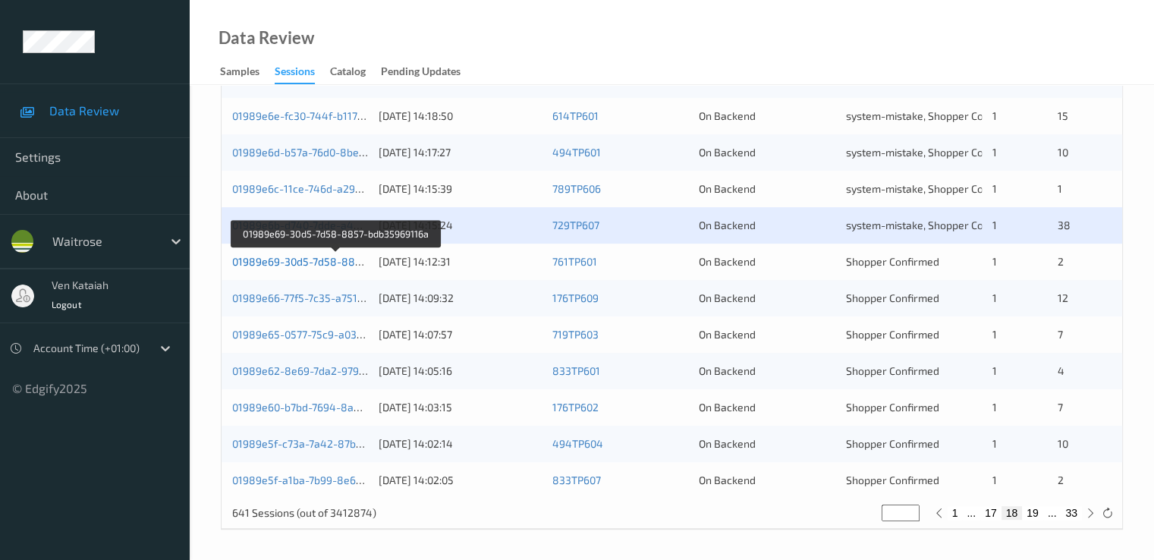
click at [326, 255] on link "01989e69-30d5-7d58-8857-bdb35969116a" at bounding box center [336, 261] width 209 height 13
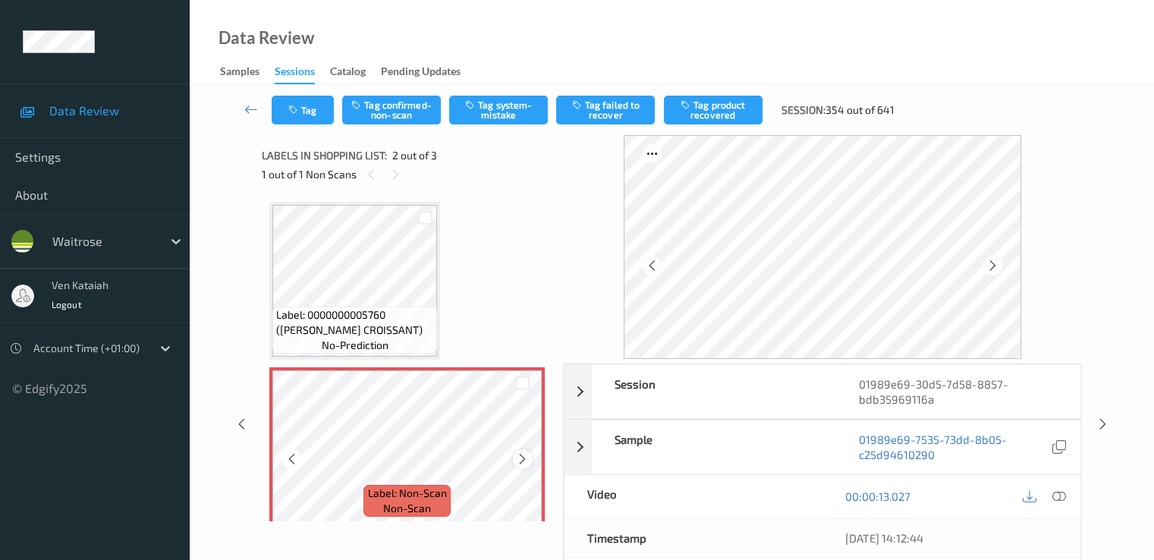
click at [524, 458] on icon at bounding box center [522, 459] width 13 height 14
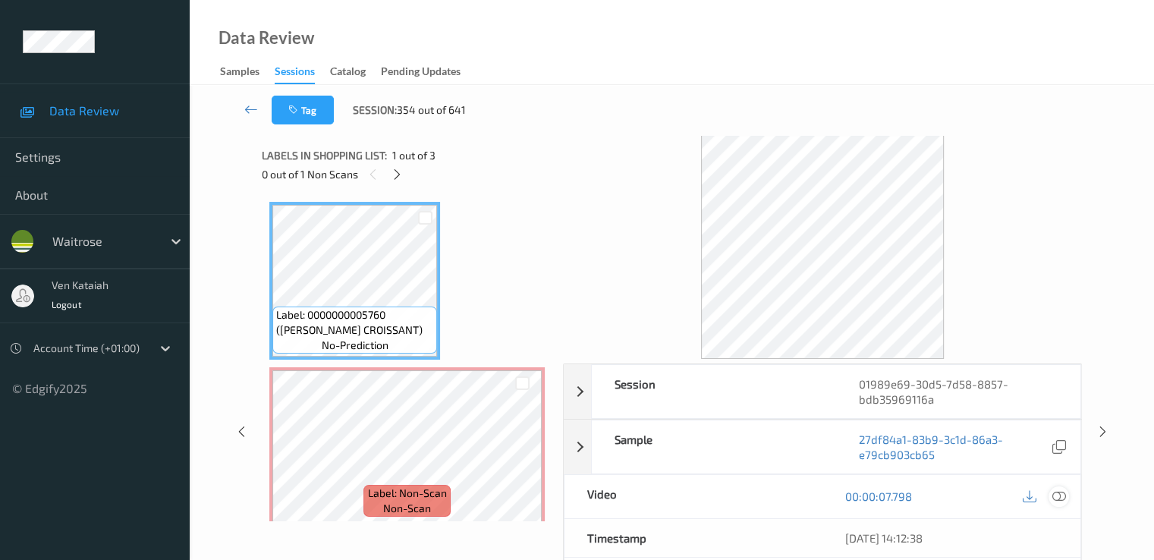
click at [1061, 495] on icon at bounding box center [1058, 496] width 14 height 14
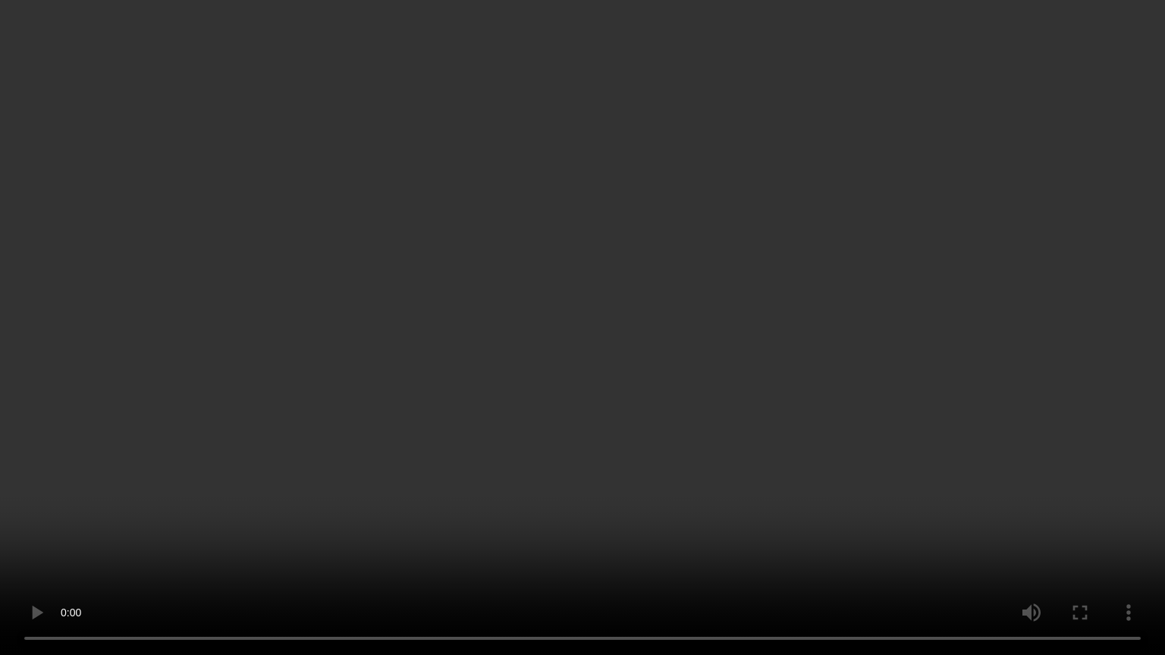
click at [1069, 559] on video at bounding box center [582, 327] width 1165 height 655
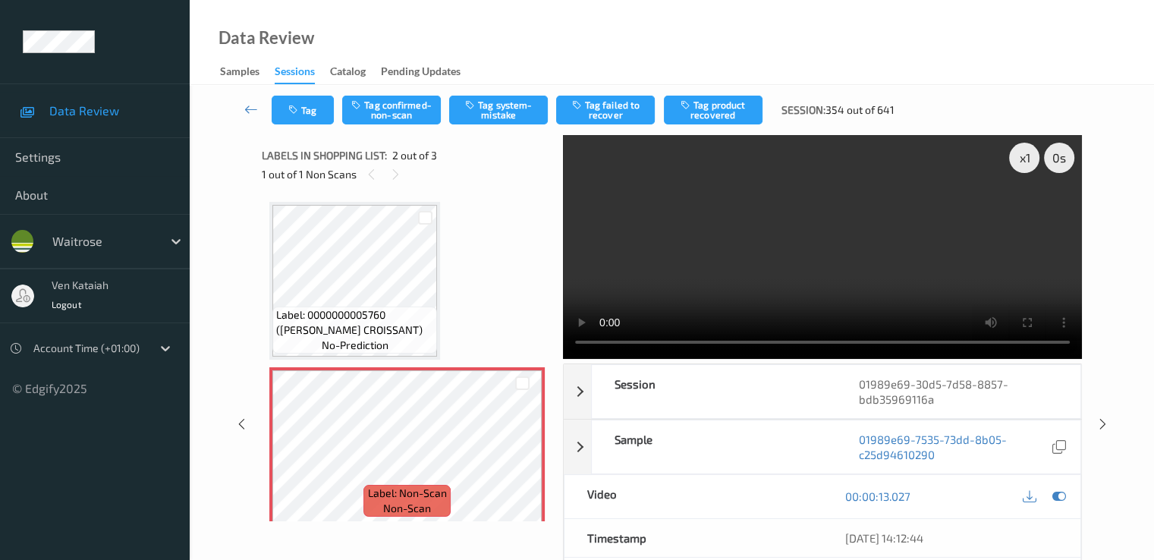
click at [501, 127] on div "Tag Tag confirmed-non-scan Tag system-mistake Tag failed to recover Tag product…" at bounding box center [672, 110] width 902 height 50
click at [496, 113] on button "Tag system-mistake" at bounding box center [498, 110] width 99 height 29
click at [307, 125] on div "Tag Tag confirmed-non-scan Untag system-mistake Tag failed to recover Tag produ…" at bounding box center [672, 110] width 902 height 50
click at [310, 112] on button "Tag" at bounding box center [303, 110] width 62 height 29
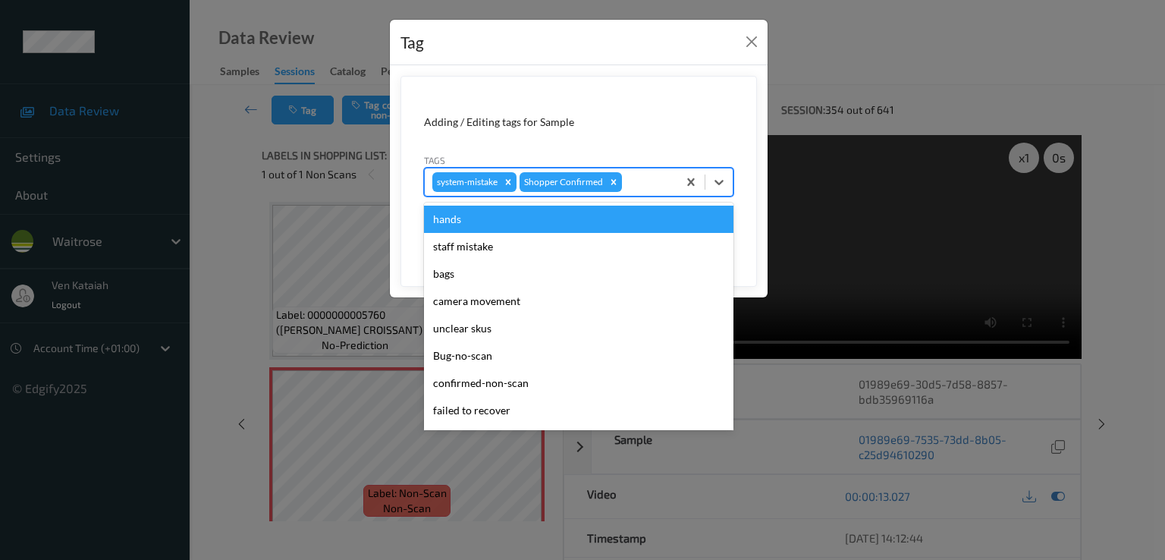
click at [653, 176] on div at bounding box center [647, 182] width 45 height 18
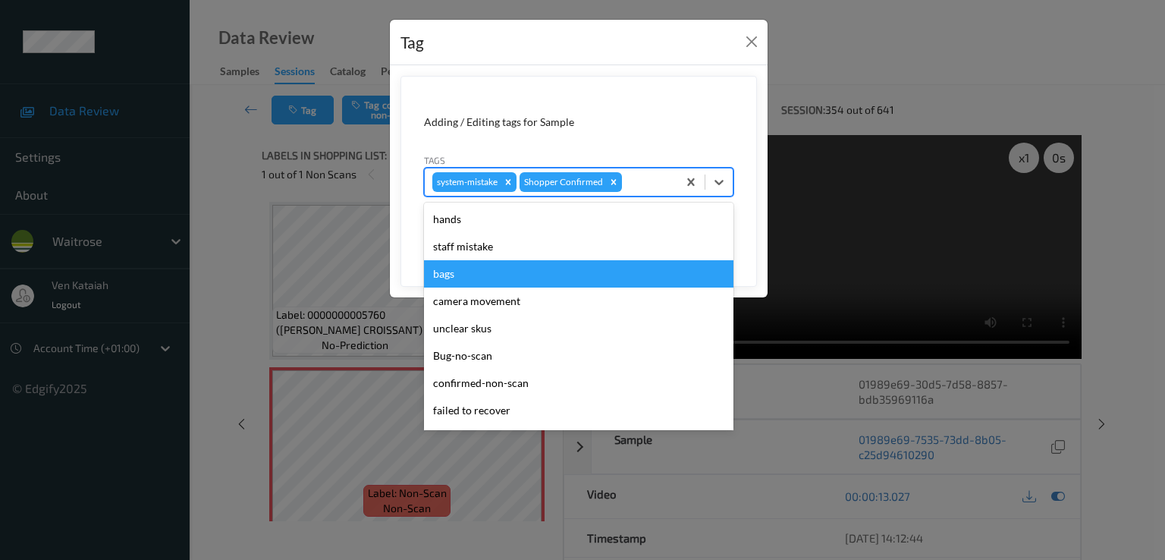
scroll to position [297, 0]
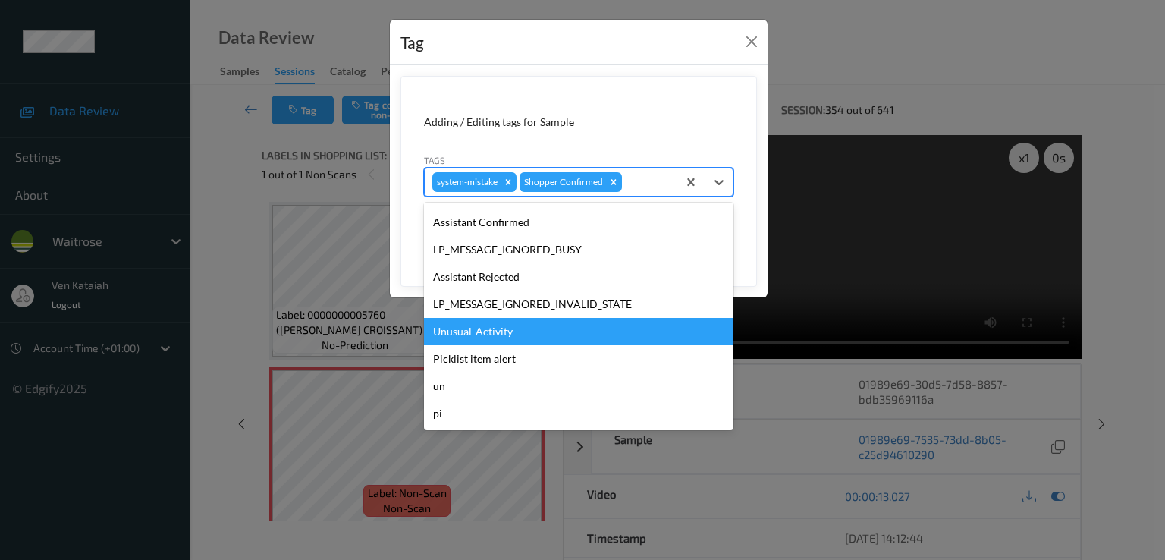
click at [456, 334] on div "Unusual-Activity" at bounding box center [578, 331] width 309 height 27
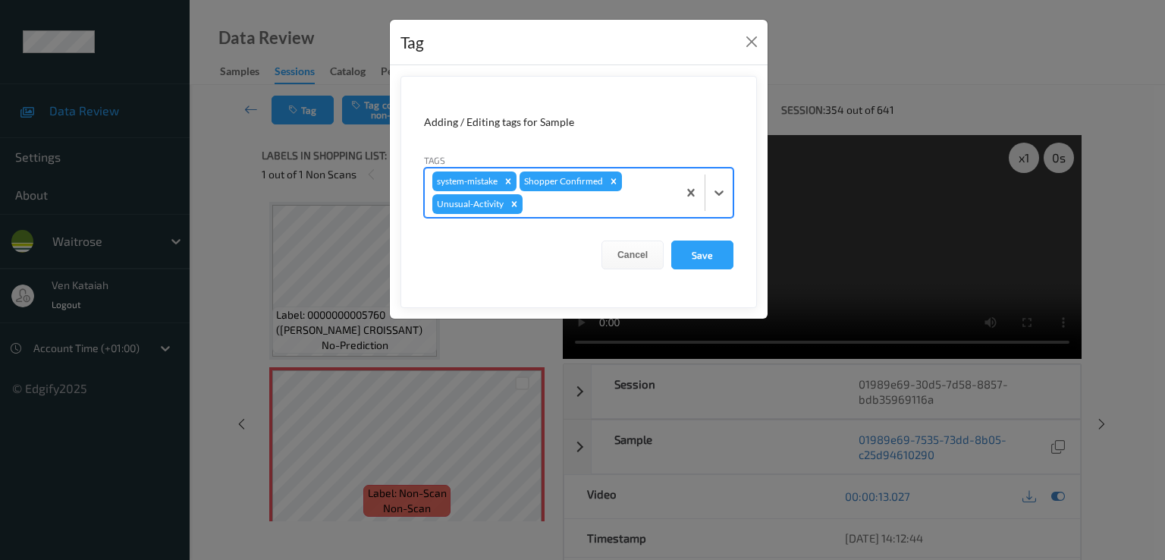
click at [592, 200] on div at bounding box center [598, 204] width 144 height 18
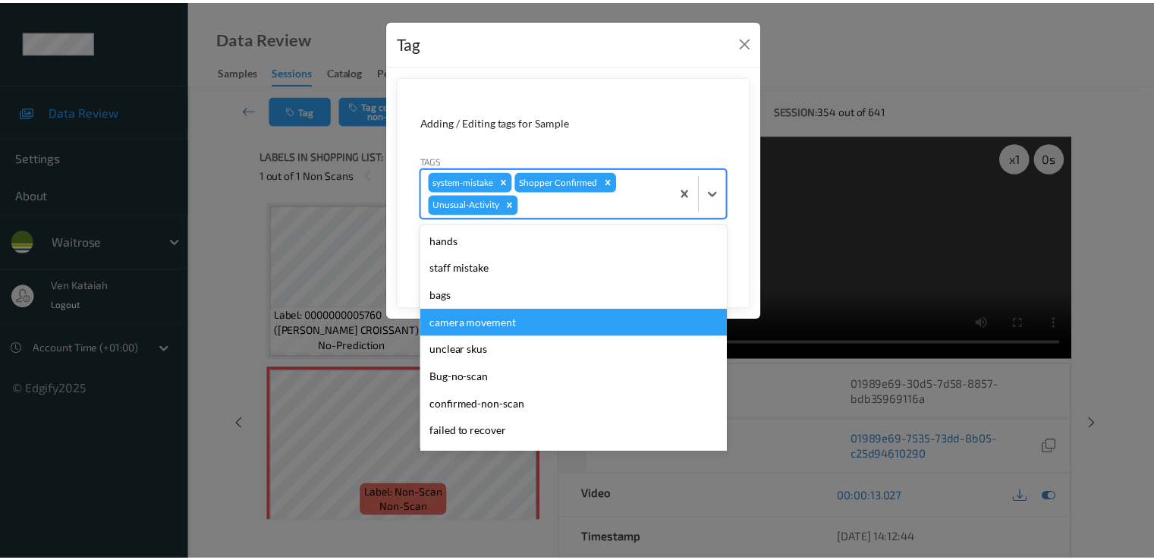
scroll to position [270, 0]
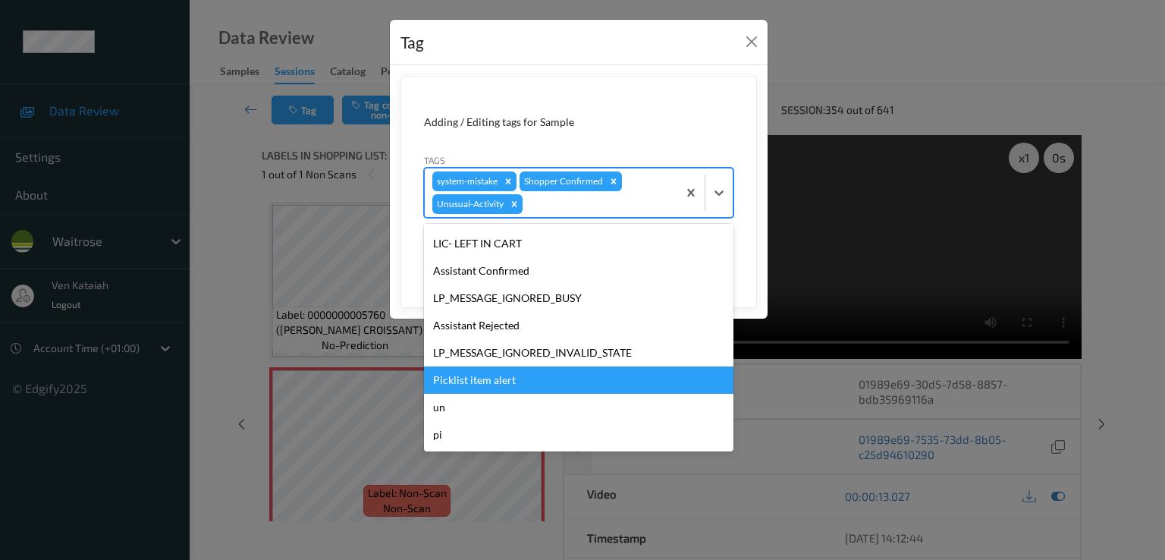
click at [488, 367] on div "Picklist item alert" at bounding box center [578, 379] width 309 height 27
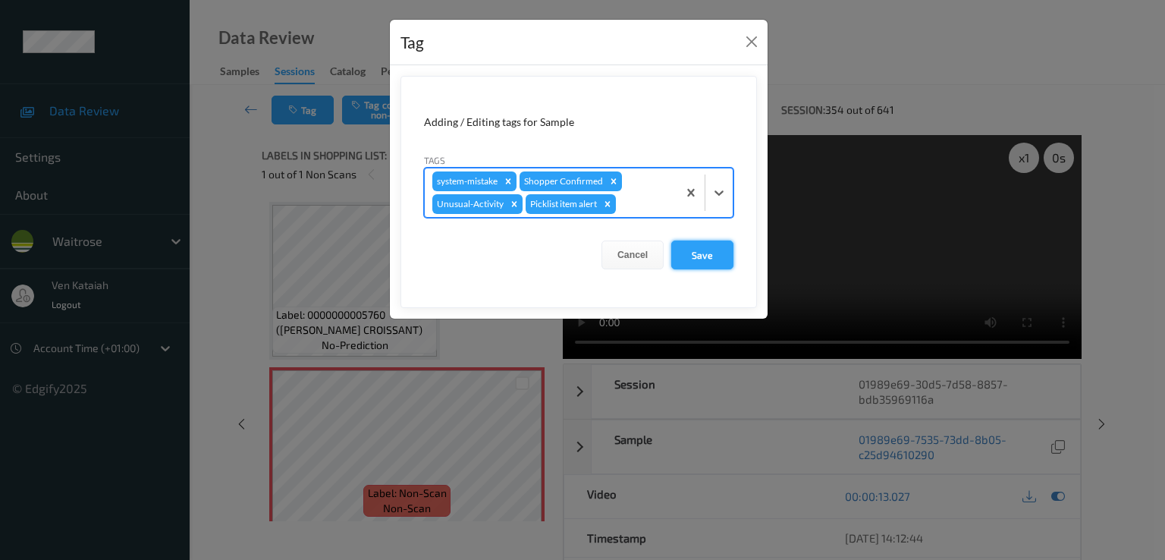
click at [709, 253] on button "Save" at bounding box center [702, 254] width 62 height 29
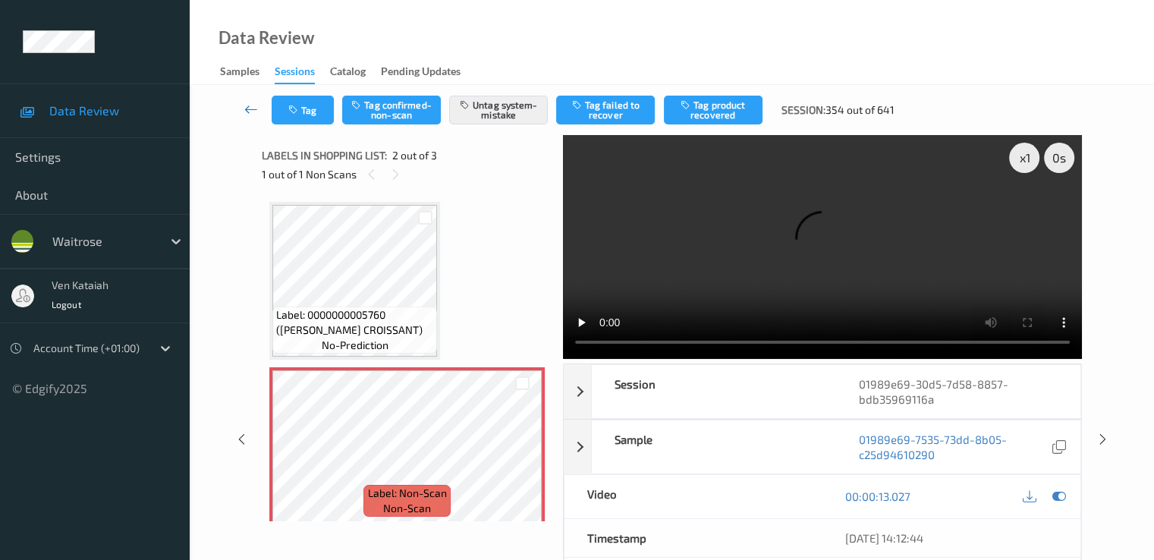
click at [234, 113] on link at bounding box center [251, 110] width 40 height 29
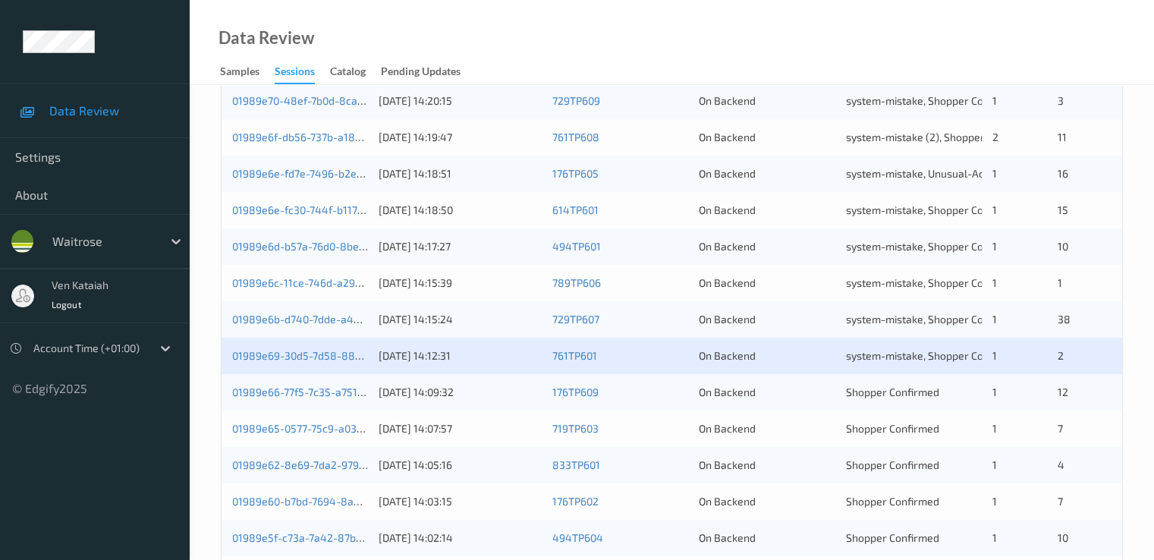
scroll to position [701, 0]
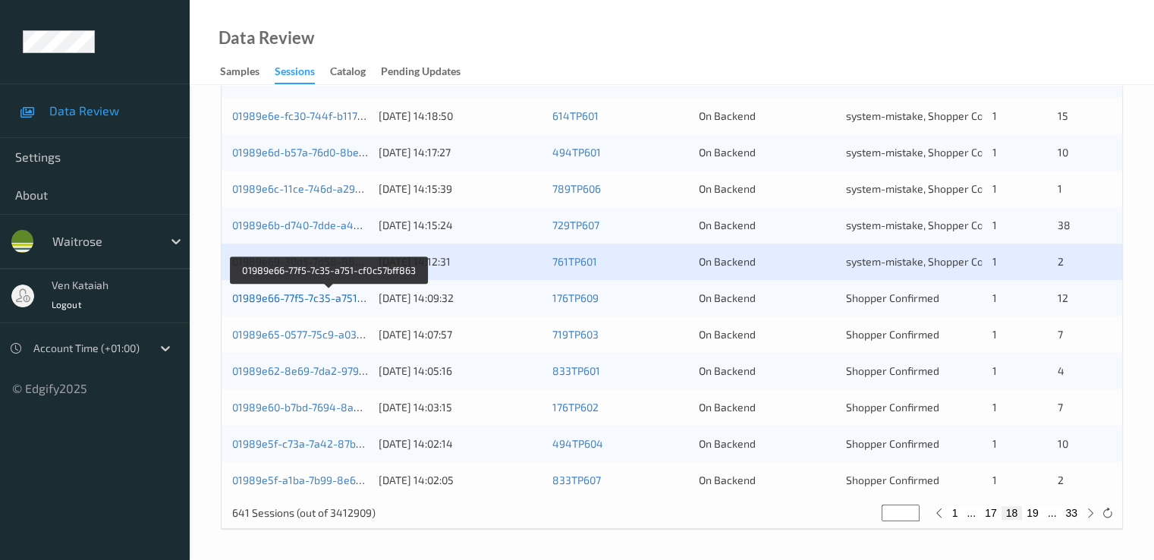
click at [339, 296] on link "01989e66-77f5-7c35-a751-cf0c57bff863" at bounding box center [329, 297] width 194 height 13
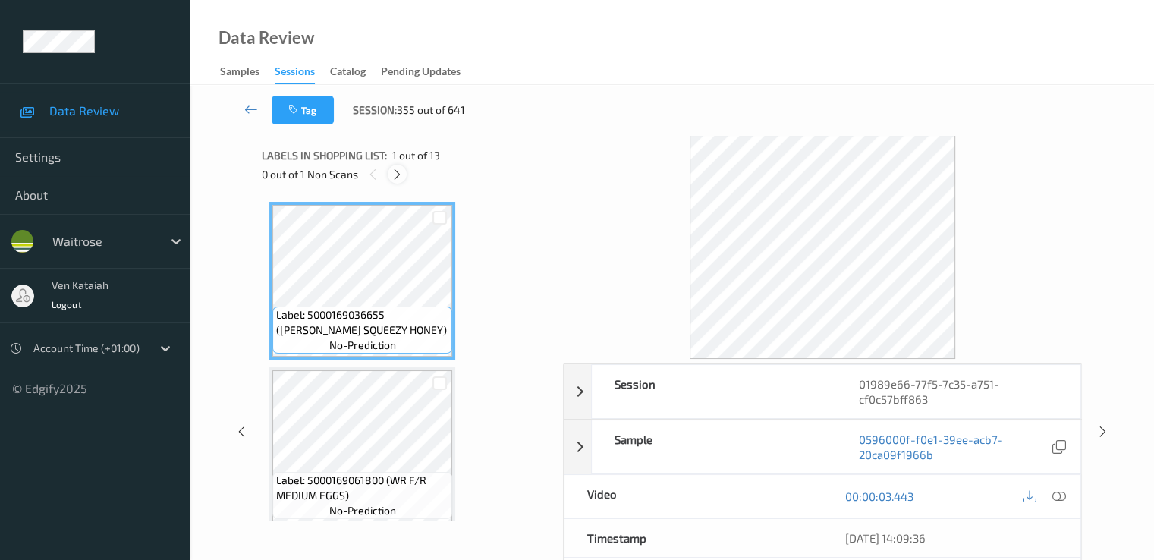
click at [397, 183] on div at bounding box center [397, 174] width 19 height 19
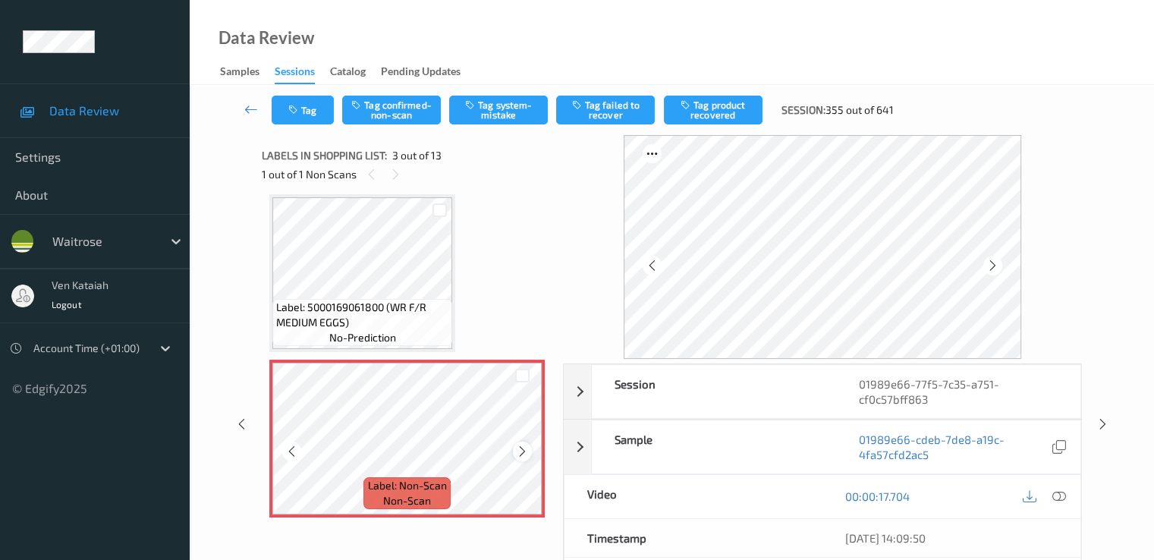
click at [530, 448] on div at bounding box center [522, 450] width 19 height 19
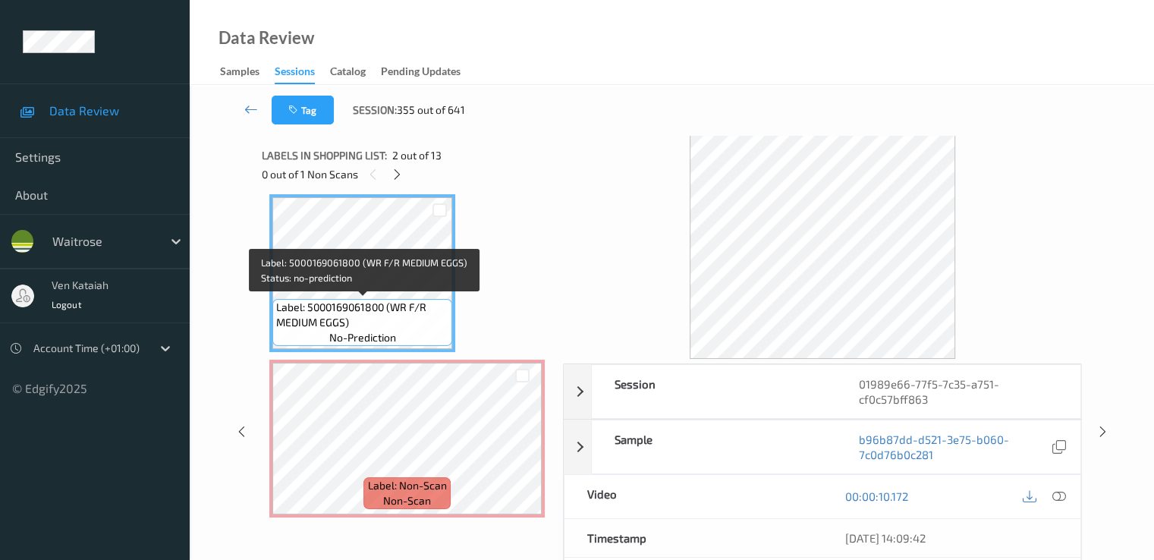
scroll to position [21, 0]
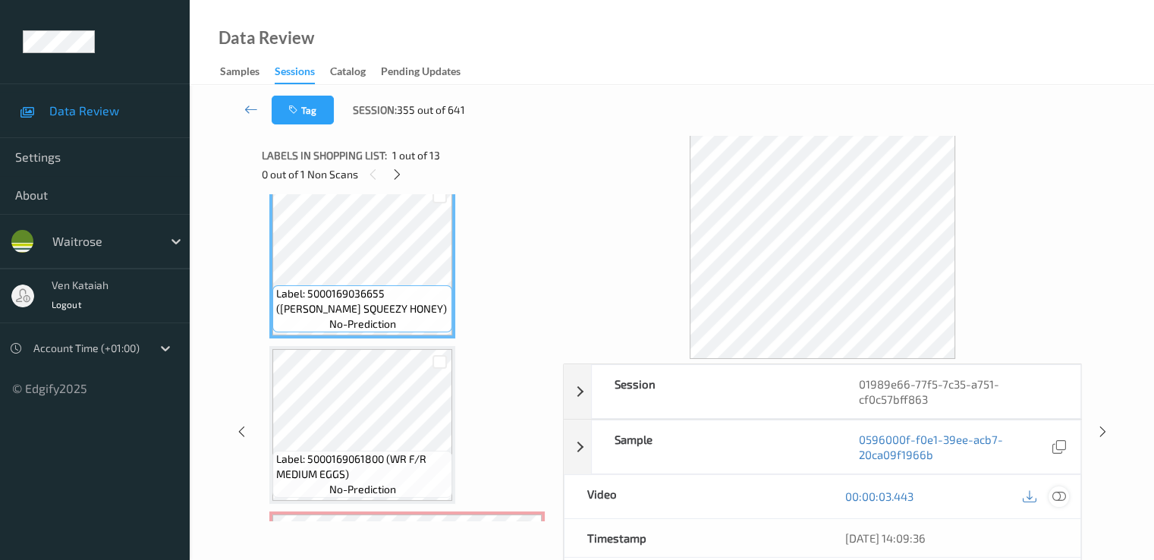
click at [1057, 504] on div at bounding box center [1058, 496] width 20 height 20
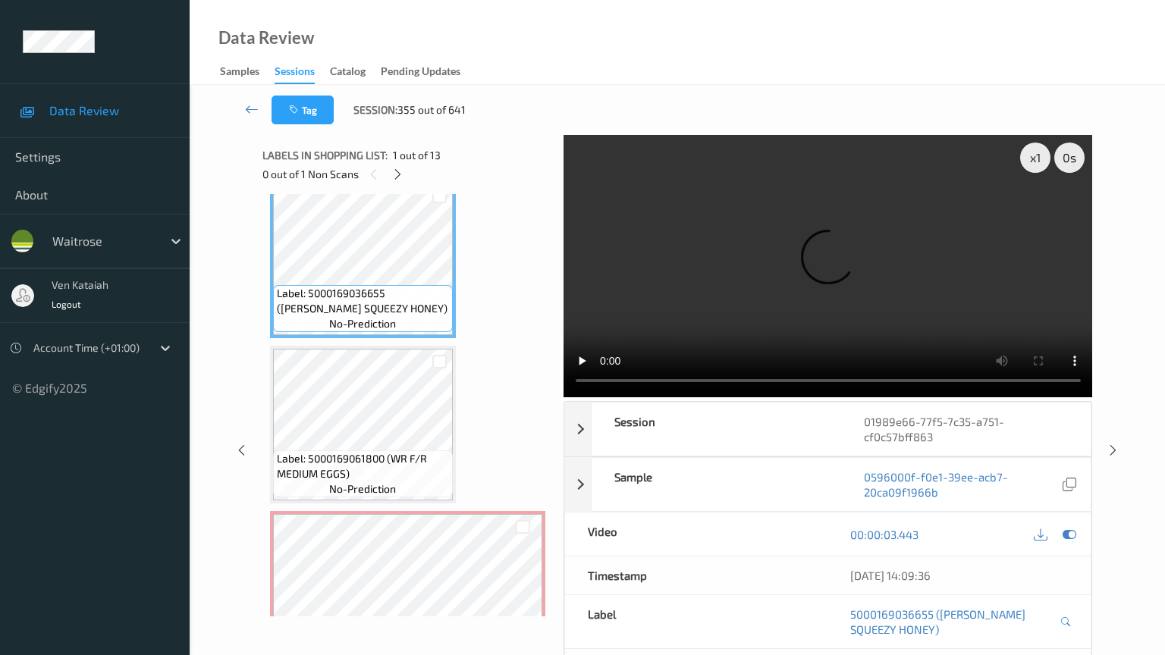
click at [564, 397] on video at bounding box center [828, 266] width 529 height 262
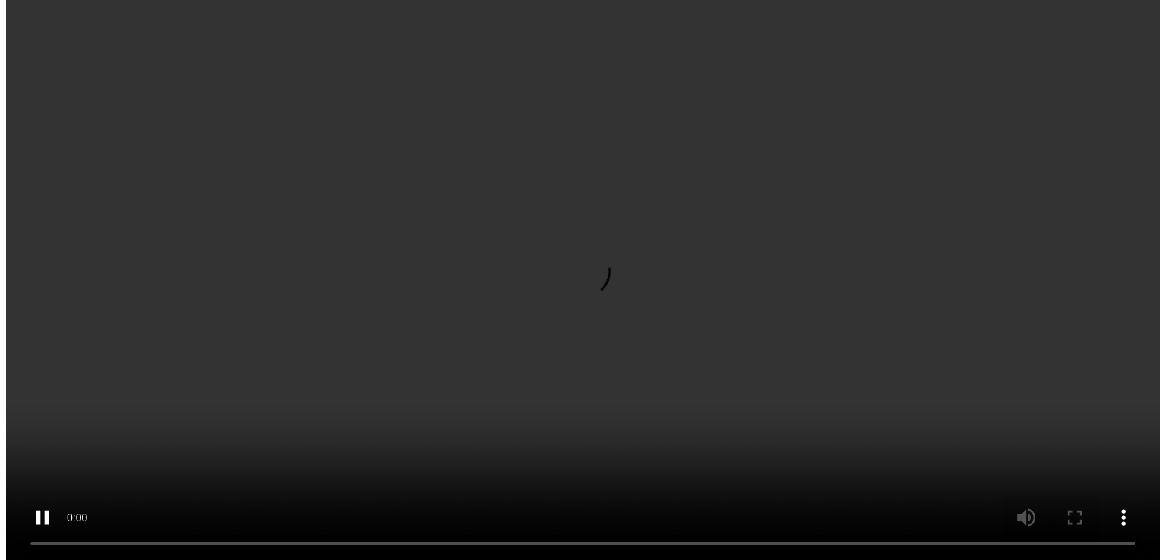
scroll to position [173, 0]
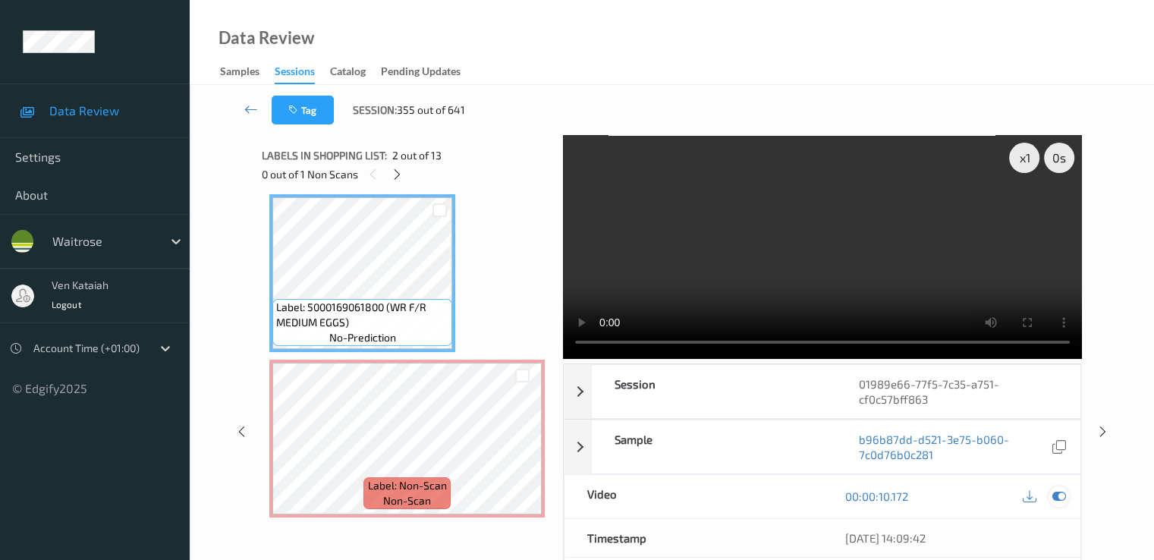
click at [1054, 489] on icon at bounding box center [1058, 496] width 14 height 14
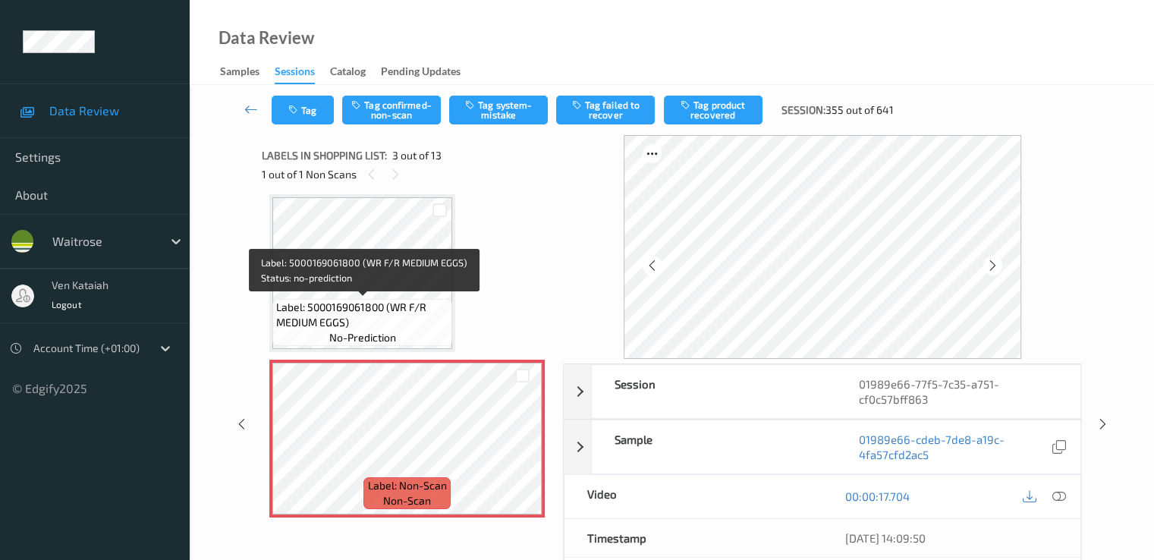
click at [389, 304] on span "Label: 5000169061800 (WR F/R MEDIUM EGGS)" at bounding box center [362, 315] width 172 height 30
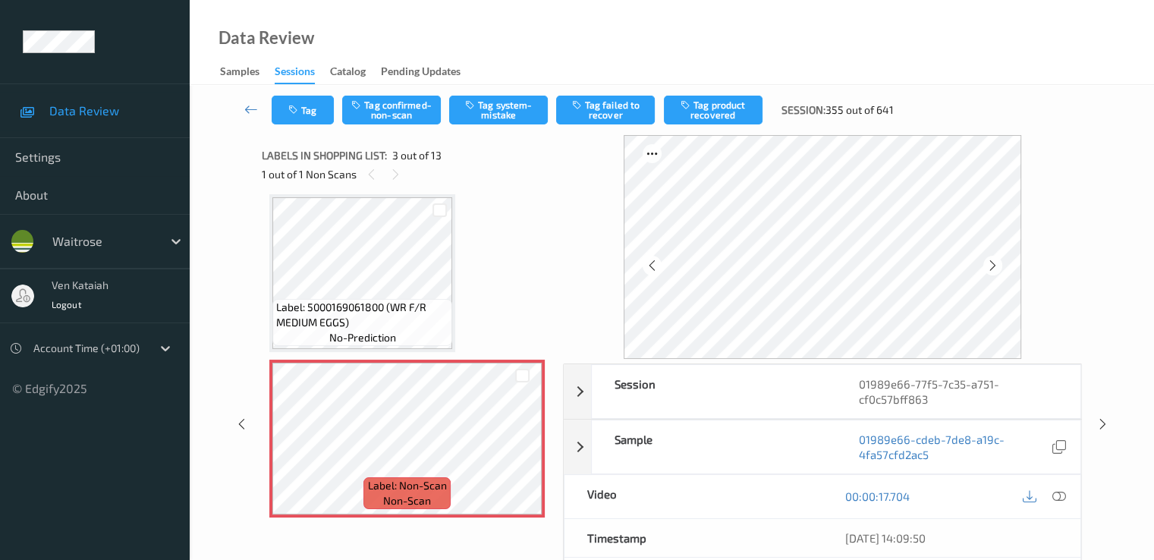
click at [505, 127] on div "Tag Tag confirmed-non-scan Tag system-mistake Tag failed to recover Tag product…" at bounding box center [672, 110] width 902 height 50
click at [508, 119] on button "Tag system-mistake" at bounding box center [498, 110] width 99 height 29
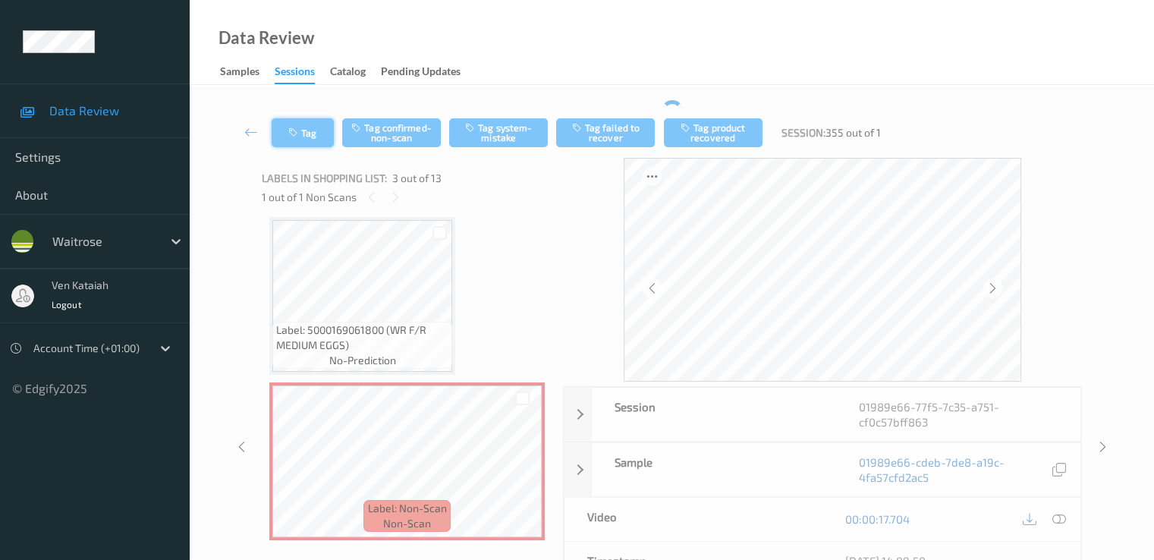
click at [300, 133] on icon "button" at bounding box center [294, 132] width 13 height 11
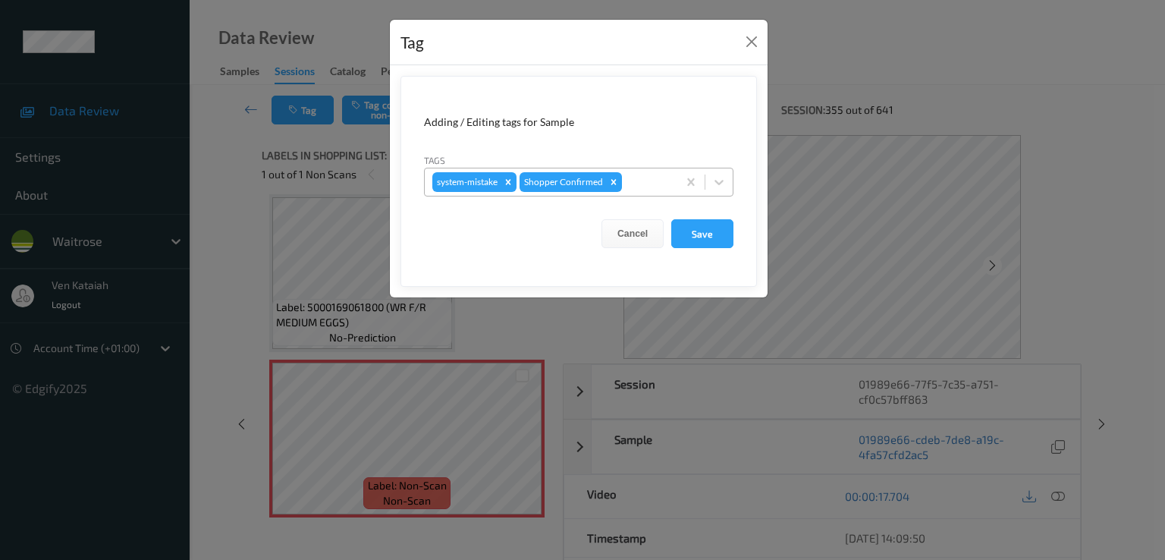
click at [668, 177] on div at bounding box center [647, 182] width 45 height 18
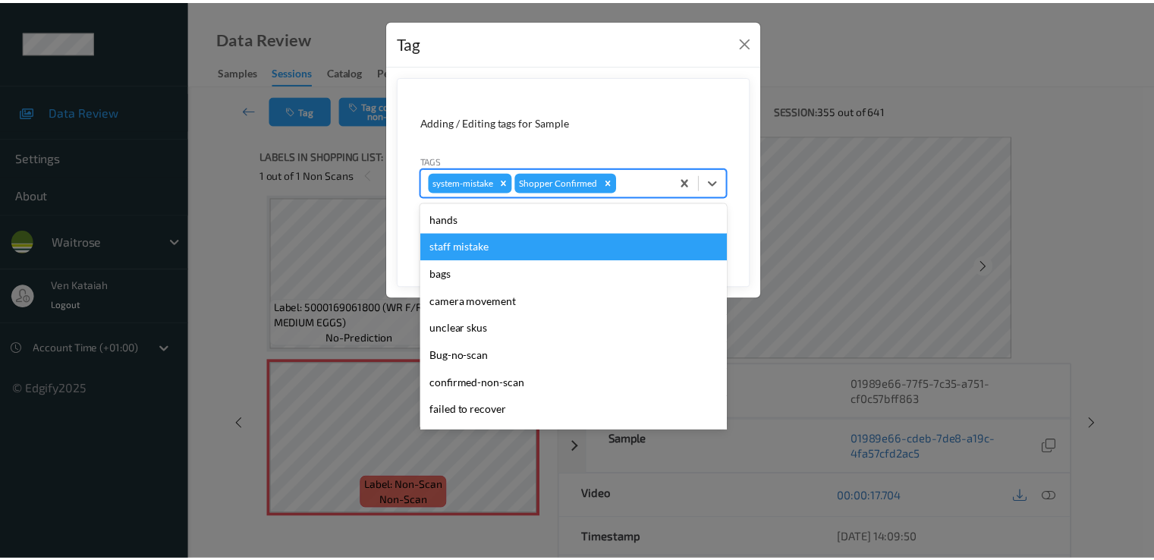
scroll to position [297, 0]
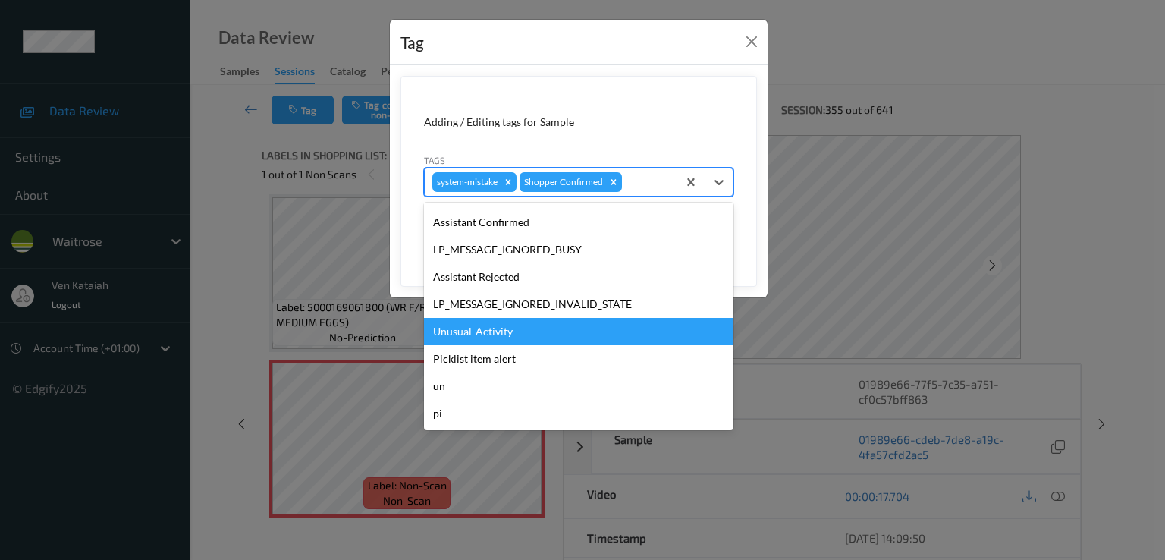
click at [528, 335] on div "Unusual-Activity" at bounding box center [578, 331] width 309 height 27
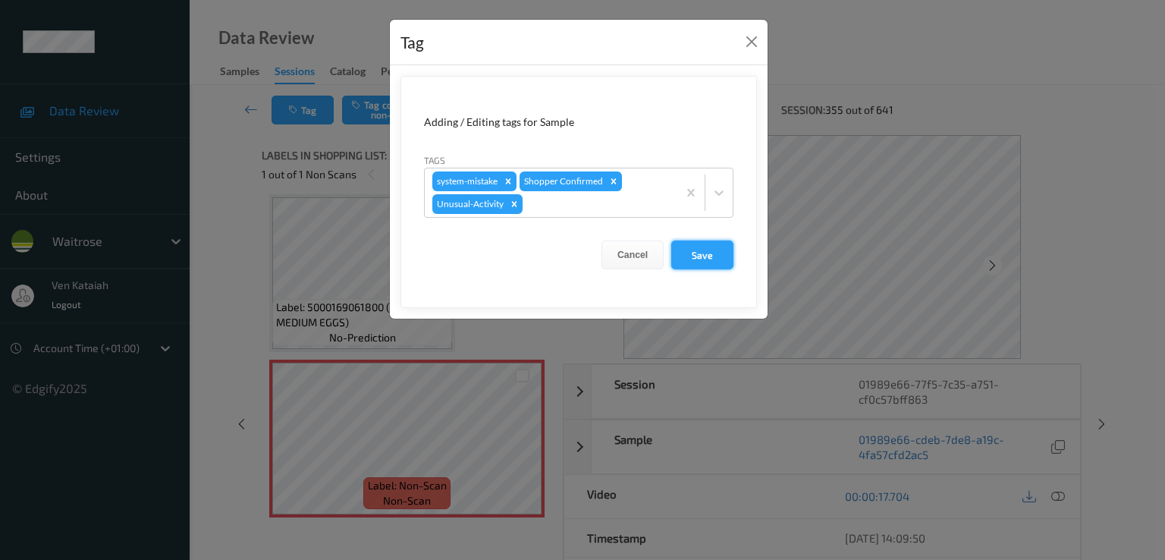
click at [675, 264] on button "Save" at bounding box center [702, 254] width 62 height 29
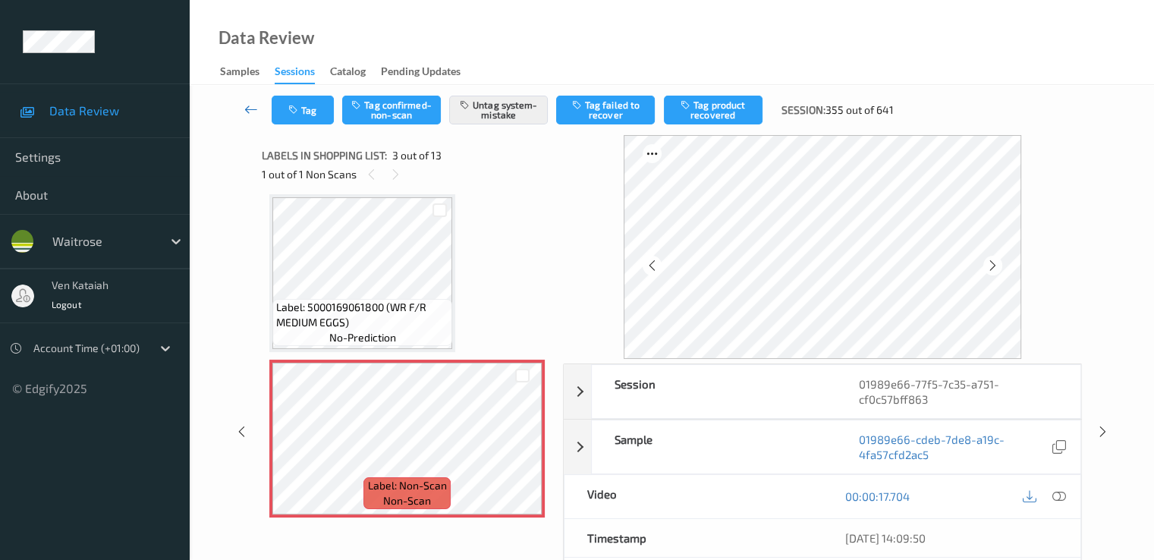
click at [239, 107] on link at bounding box center [251, 110] width 40 height 29
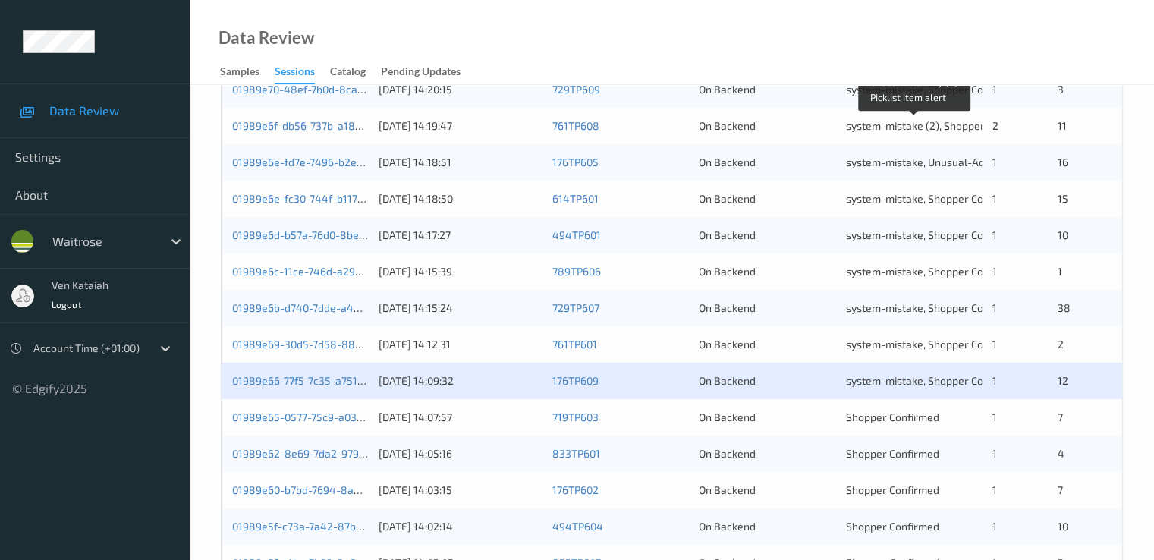
scroll to position [701, 0]
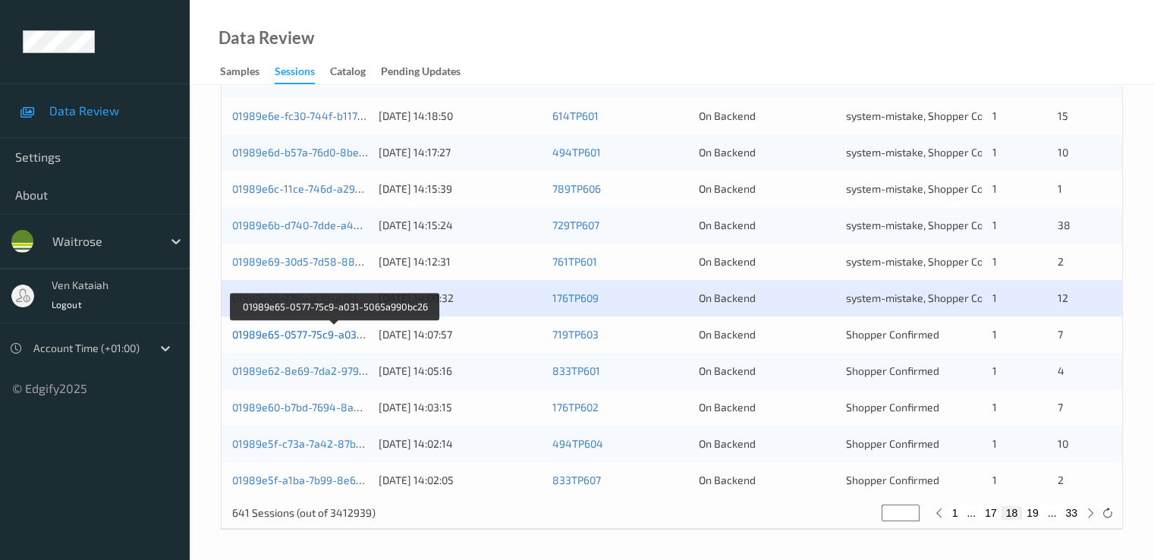
click at [356, 328] on link "01989e65-0577-75c9-a031-5065a990bc26" at bounding box center [335, 334] width 206 height 13
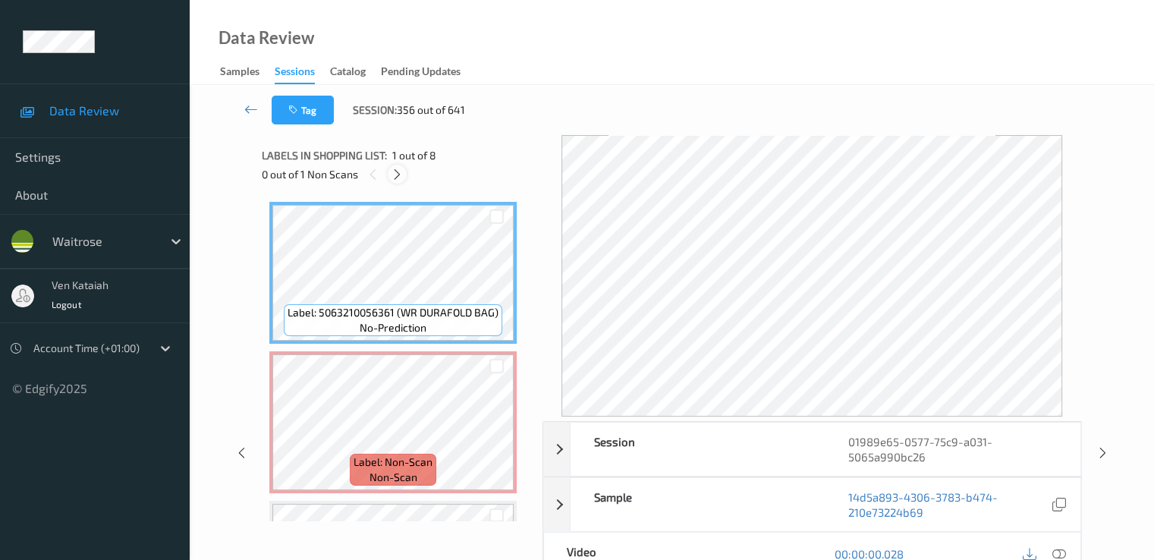
click at [404, 176] on div at bounding box center [397, 174] width 19 height 19
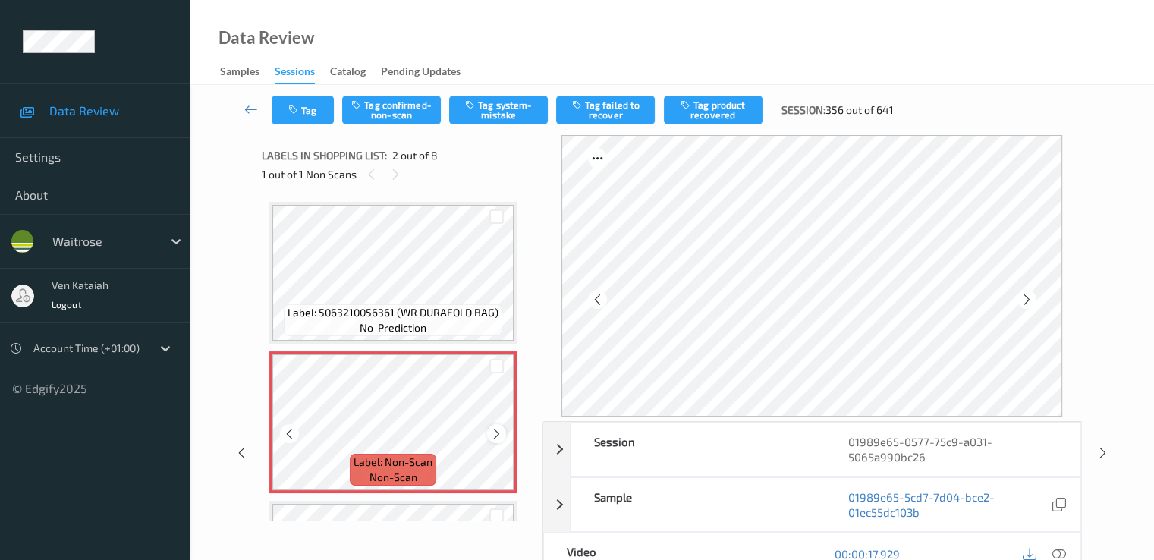
click at [492, 429] on icon at bounding box center [496, 434] width 13 height 14
click at [252, 107] on icon at bounding box center [251, 109] width 14 height 15
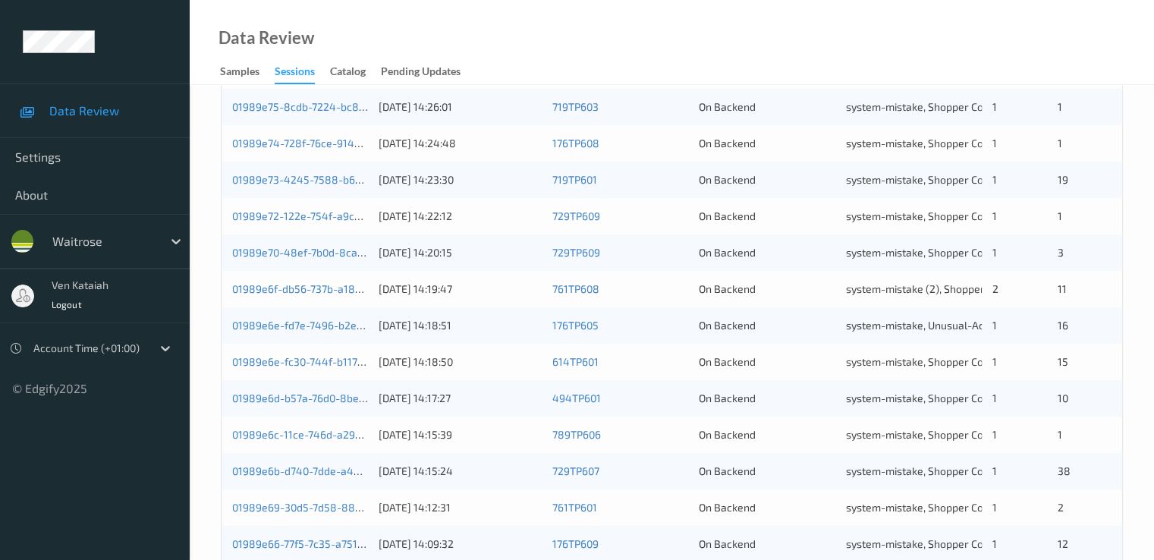
scroll to position [701, 0]
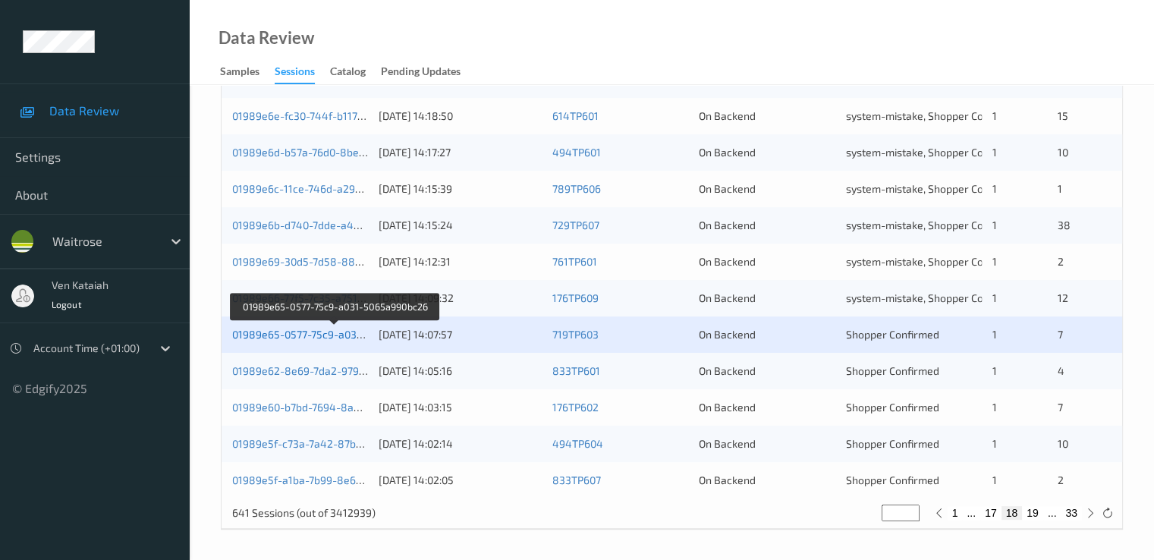
click at [286, 332] on link "01989e65-0577-75c9-a031-5065a990bc26" at bounding box center [335, 334] width 206 height 13
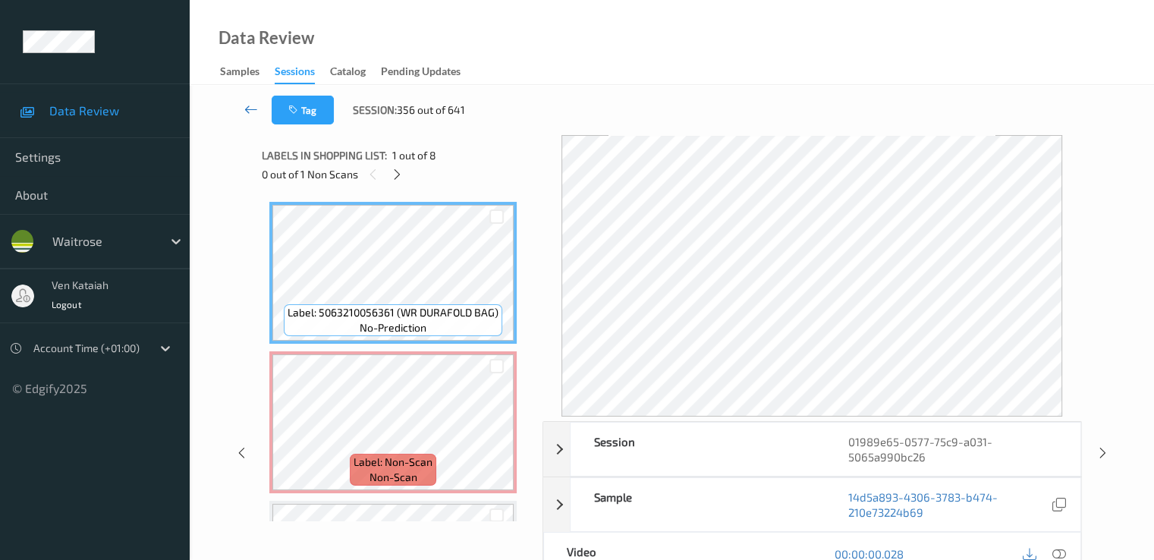
click at [253, 111] on icon at bounding box center [251, 109] width 14 height 15
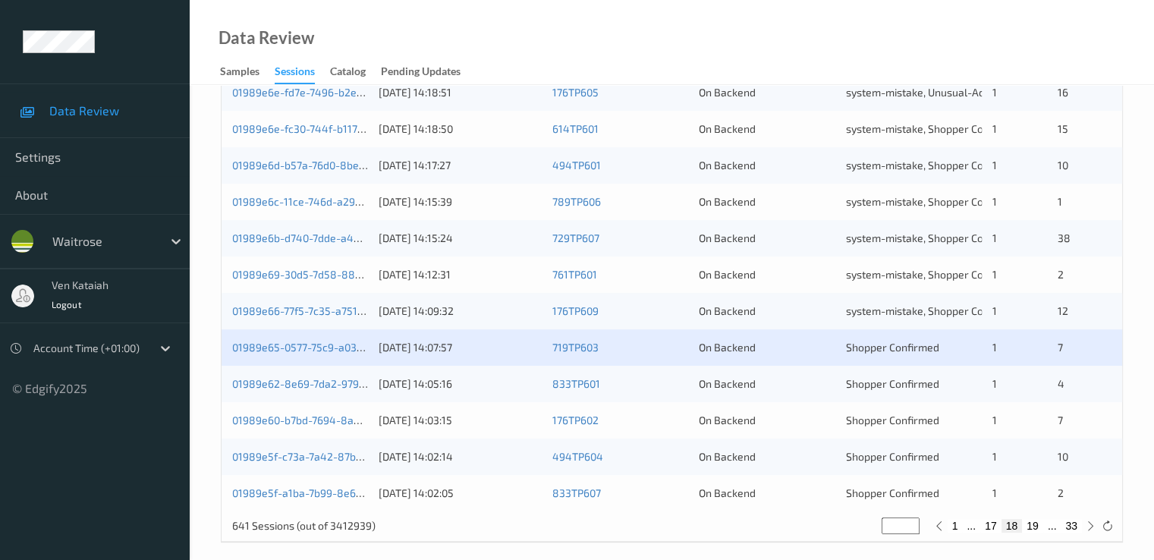
scroll to position [701, 0]
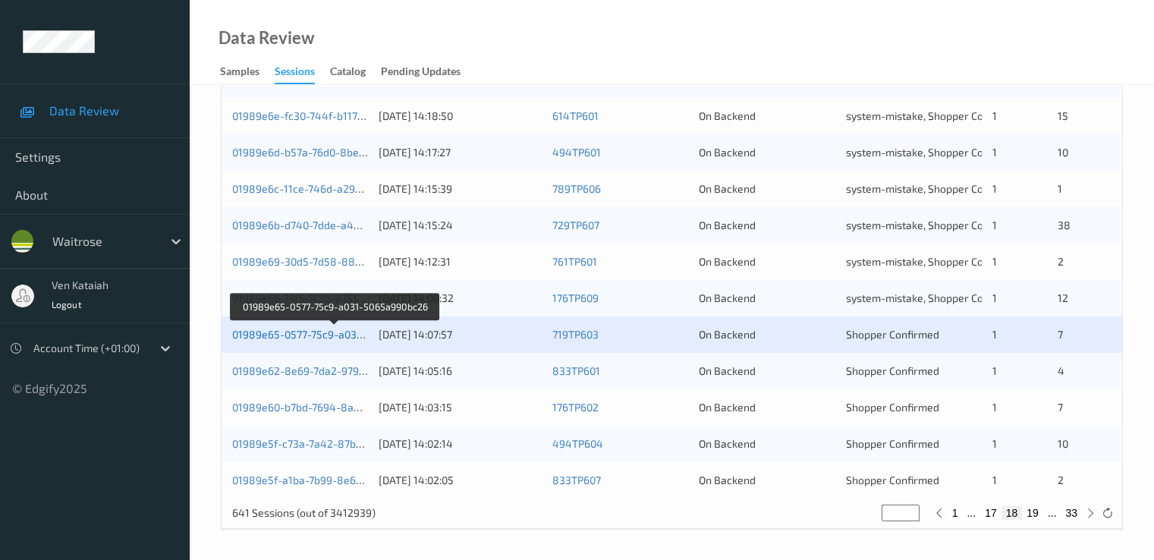
click at [338, 335] on link "01989e65-0577-75c9-a031-5065a990bc26" at bounding box center [335, 334] width 206 height 13
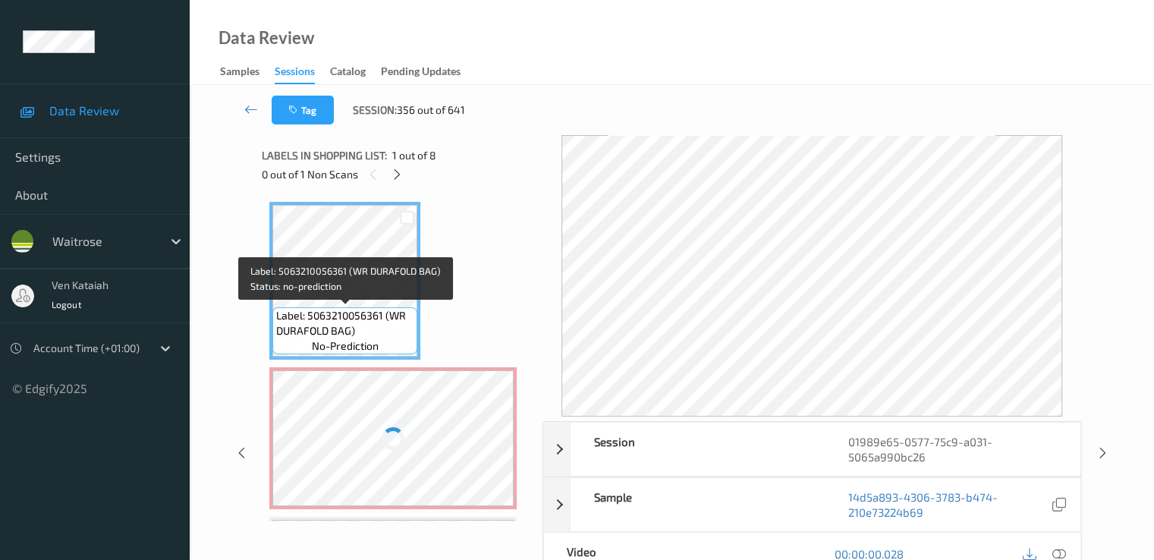
click at [360, 307] on div "Label: 5063210056361 (WR DURAFOLD BAG) no-prediction" at bounding box center [344, 330] width 145 height 47
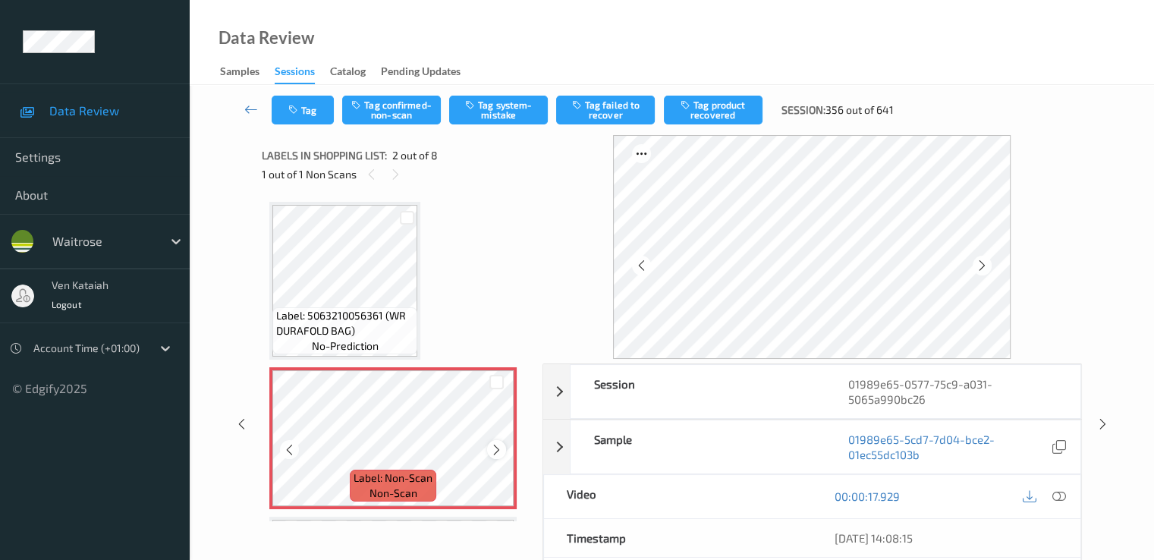
click at [492, 446] on icon at bounding box center [496, 450] width 13 height 14
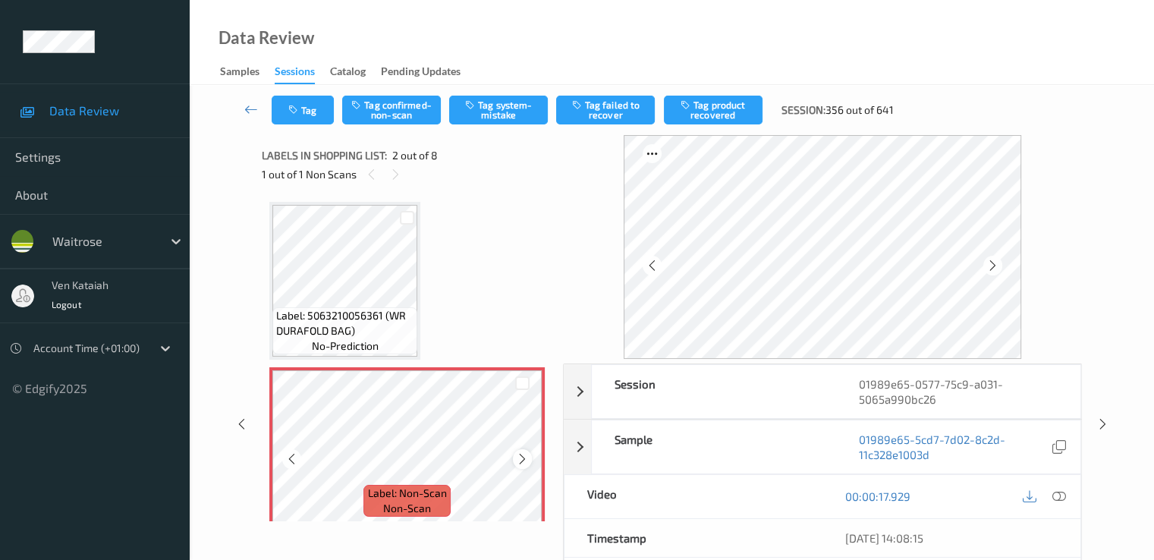
click at [520, 459] on icon at bounding box center [522, 459] width 13 height 14
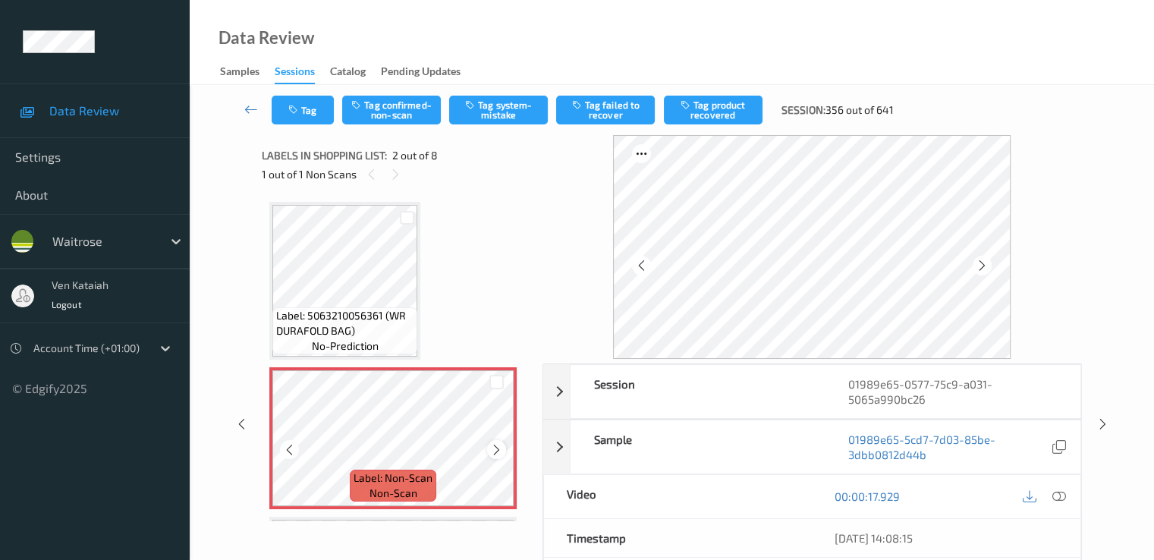
click at [489, 445] on div at bounding box center [496, 449] width 19 height 19
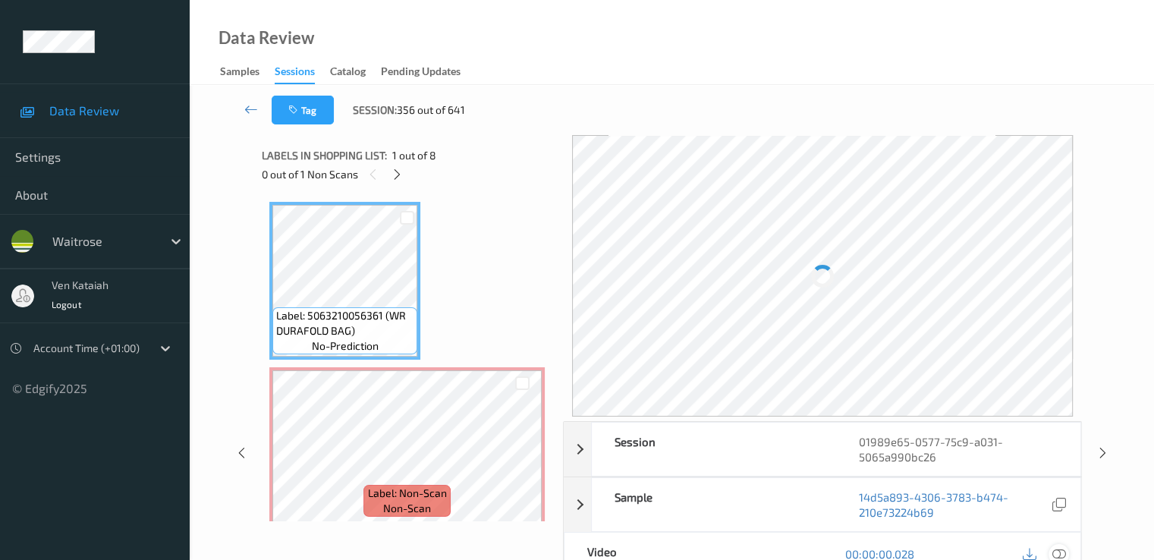
click at [1051, 553] on div at bounding box center [1058, 554] width 20 height 20
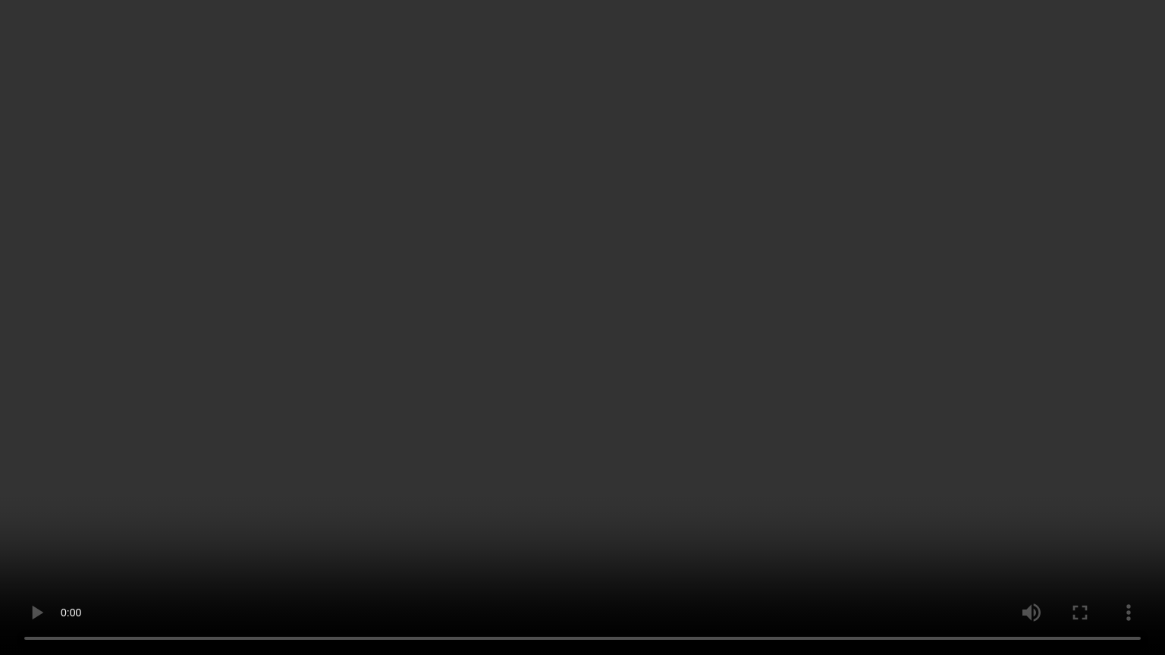
click at [185, 497] on video at bounding box center [582, 327] width 1165 height 655
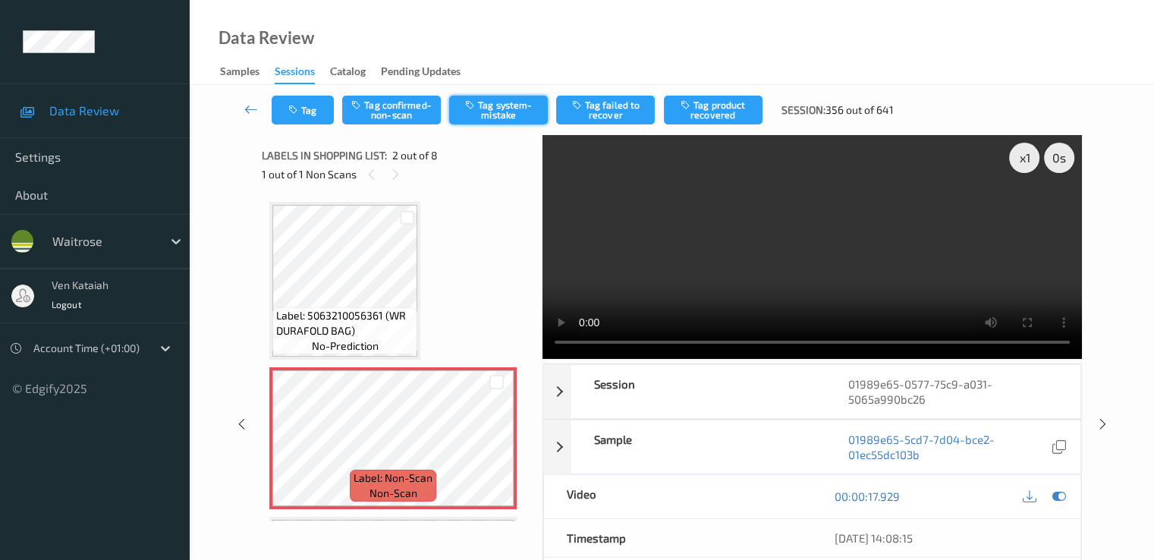
click at [526, 110] on button "Tag system-mistake" at bounding box center [498, 110] width 99 height 29
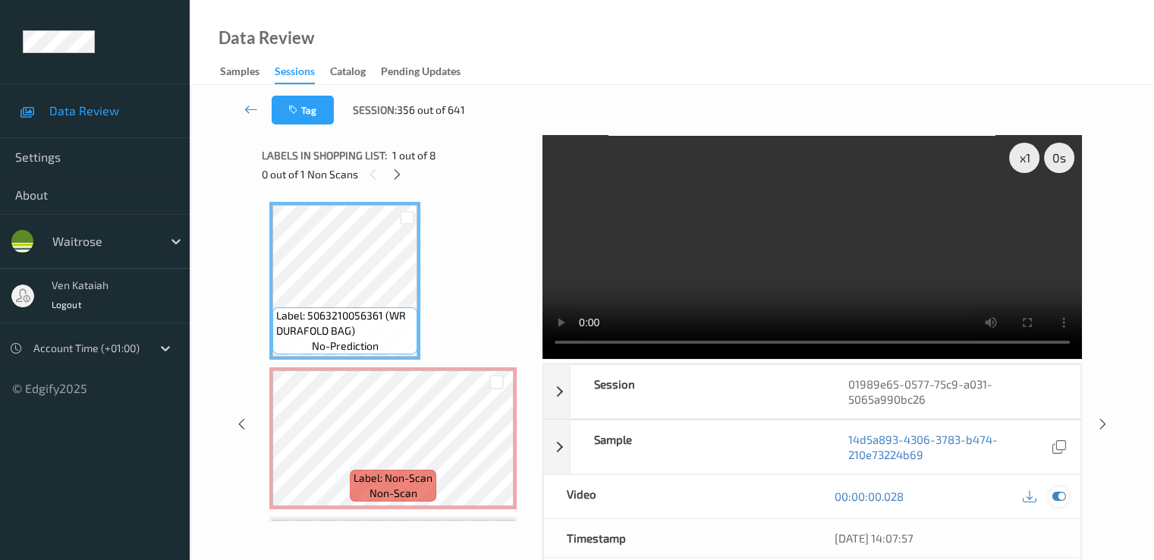
click at [1060, 495] on icon at bounding box center [1058, 496] width 14 height 14
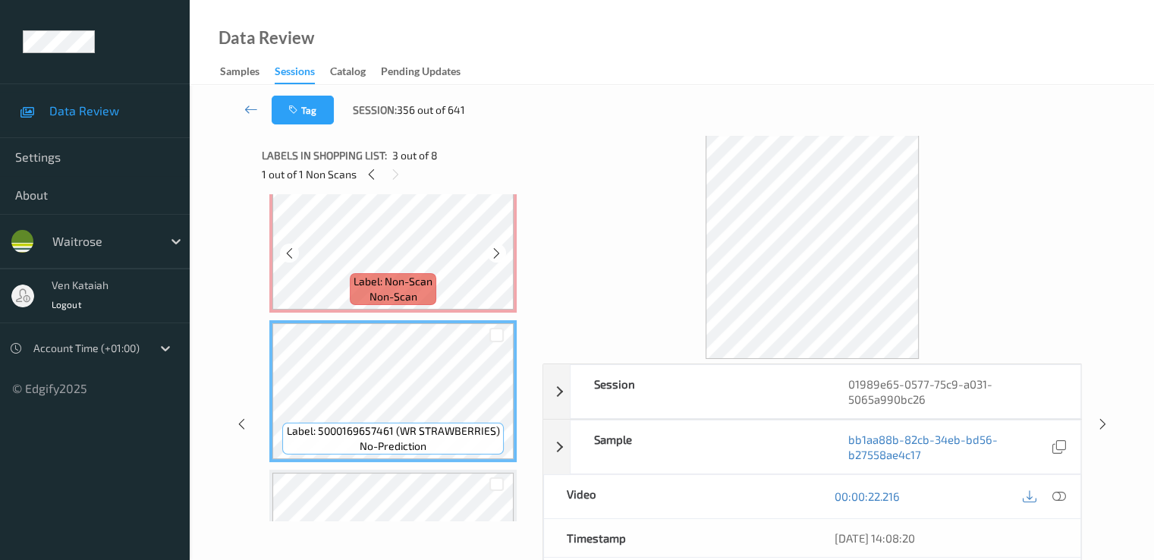
scroll to position [152, 0]
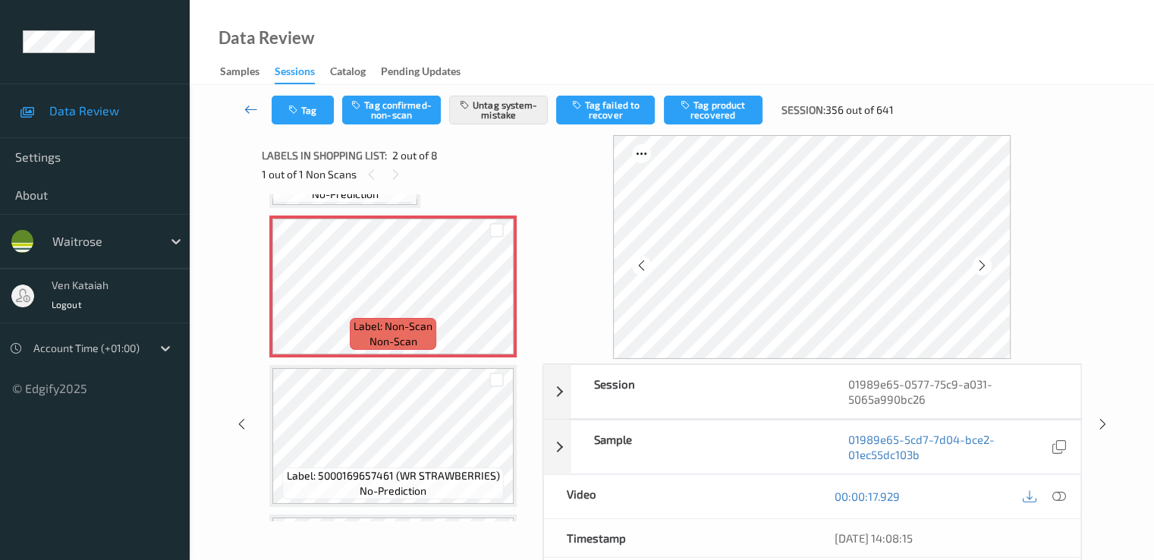
click at [246, 109] on icon at bounding box center [251, 109] width 14 height 15
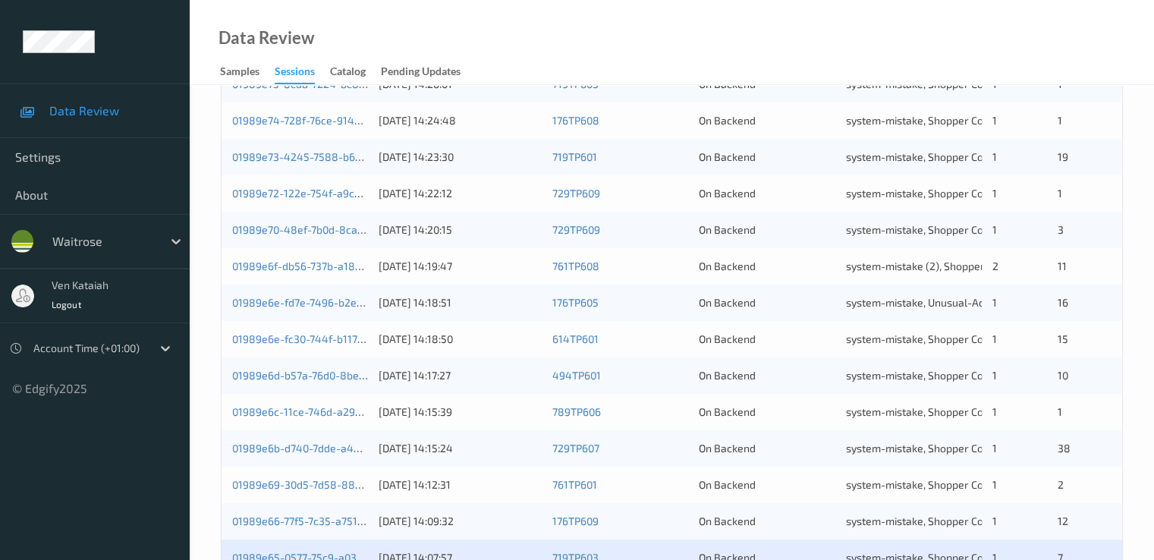
scroll to position [701, 0]
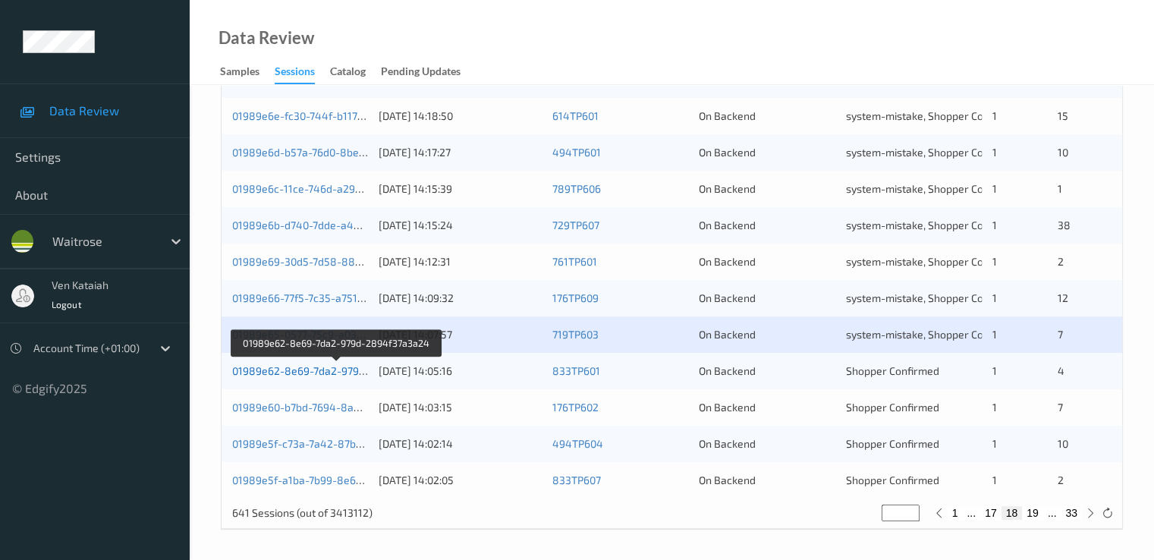
click at [316, 371] on link "01989e62-8e69-7da2-979d-2894f37a3a24" at bounding box center [336, 370] width 209 height 13
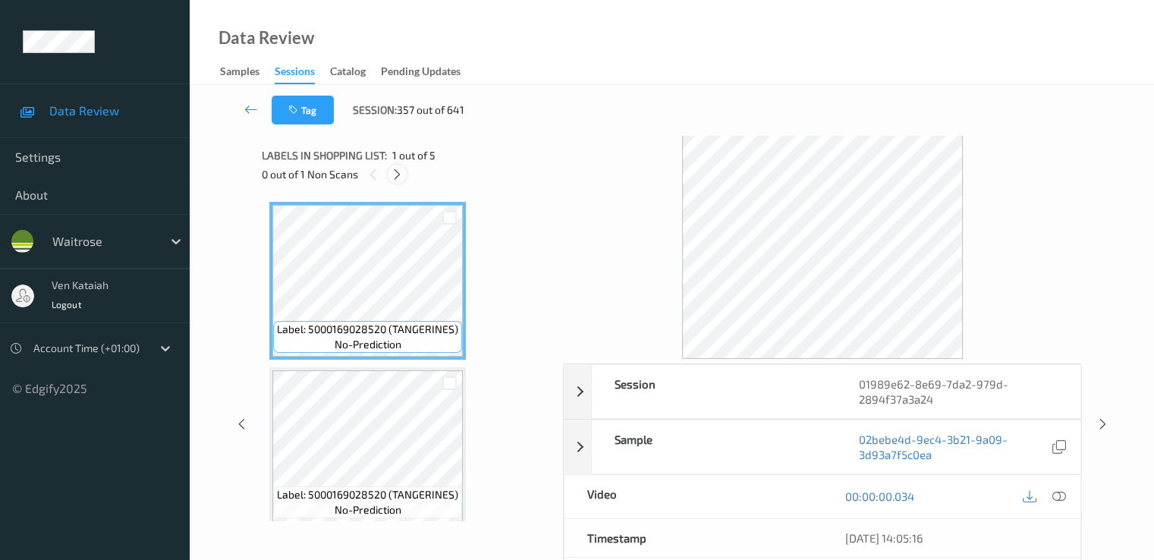
click at [404, 175] on div at bounding box center [397, 174] width 19 height 19
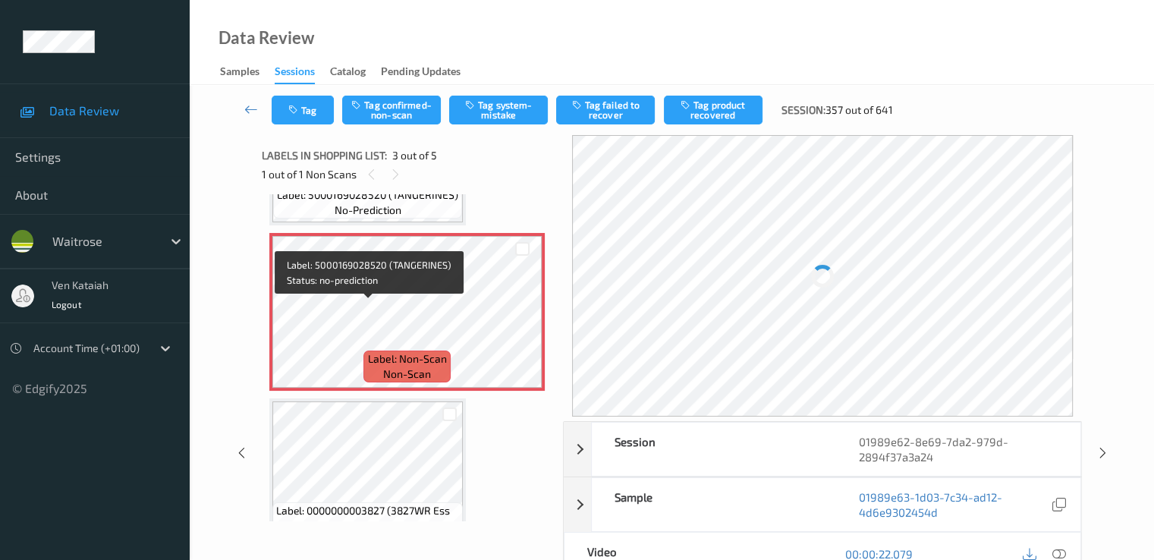
scroll to position [325, 0]
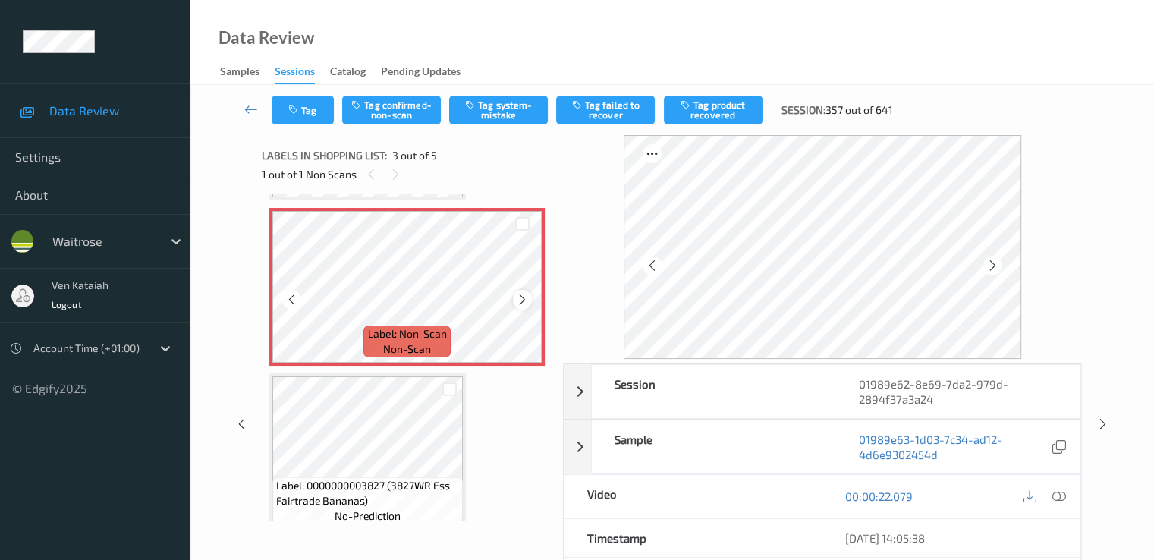
click at [523, 304] on icon at bounding box center [522, 300] width 13 height 14
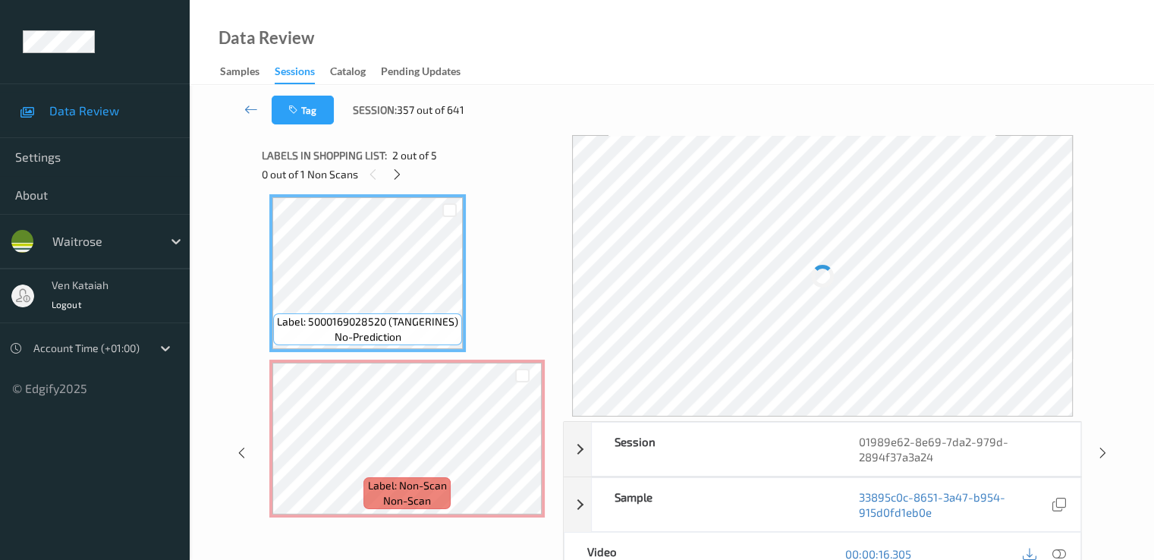
scroll to position [21, 0]
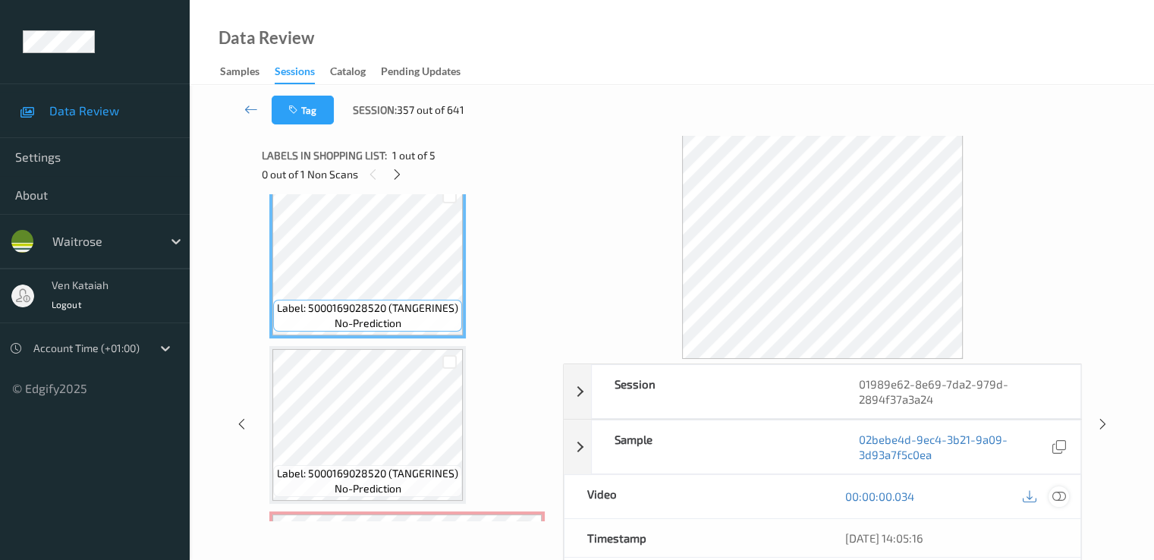
click at [1054, 489] on icon at bounding box center [1058, 496] width 14 height 14
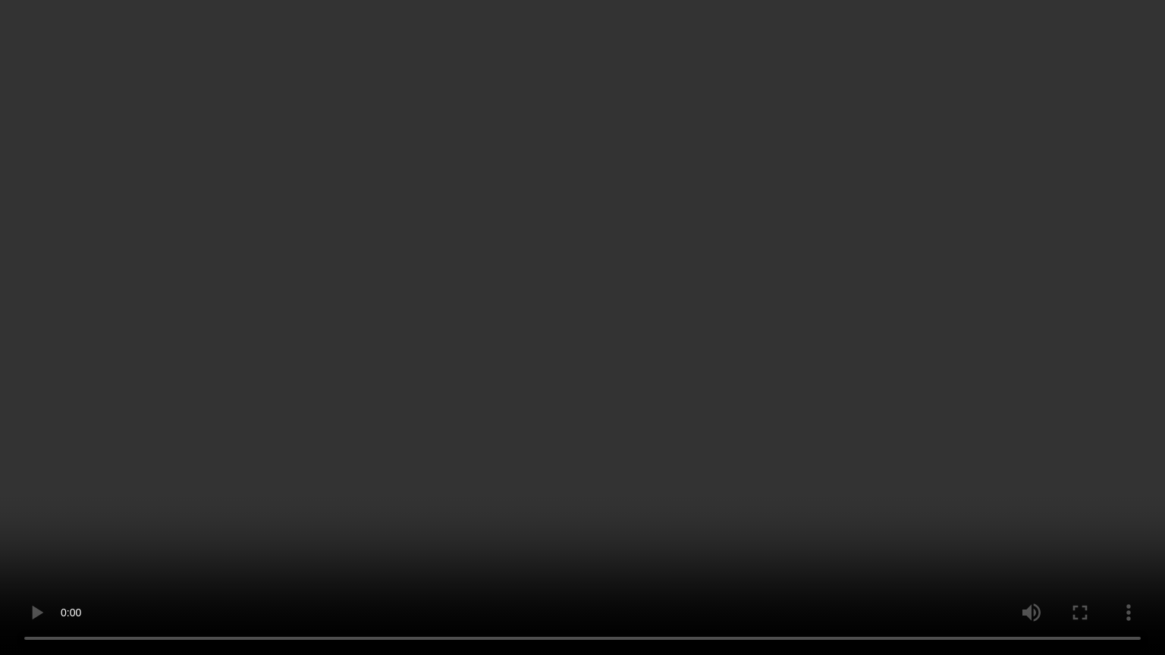
click at [443, 407] on video at bounding box center [582, 327] width 1165 height 655
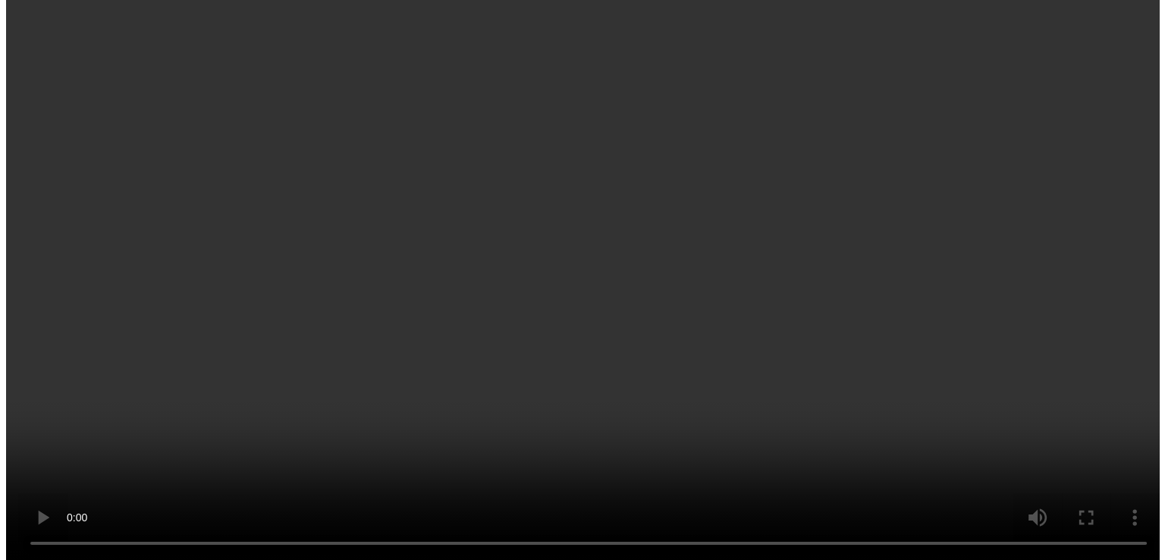
scroll to position [173, 0]
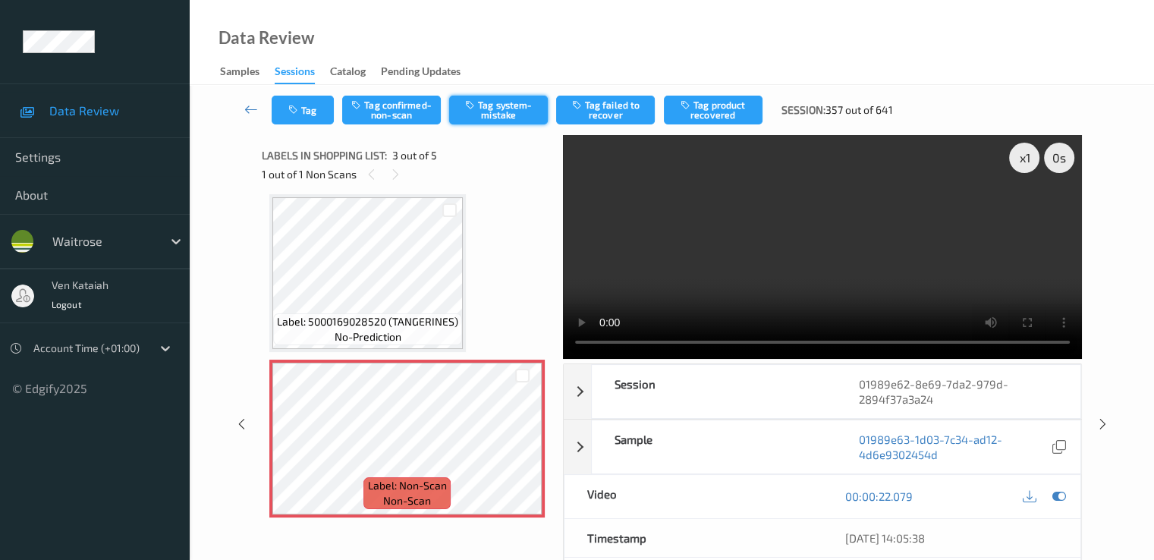
click at [480, 107] on button "Tag system-mistake" at bounding box center [498, 110] width 99 height 29
click at [304, 110] on button "Tag" at bounding box center [303, 110] width 62 height 29
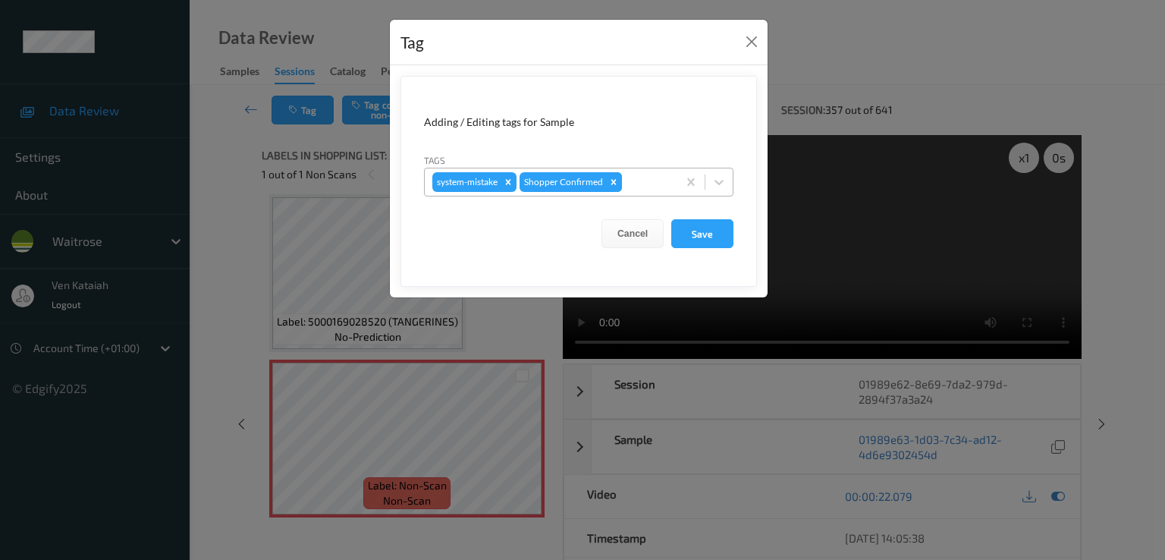
click at [616, 183] on icon "Remove Shopper Confirmed" at bounding box center [613, 182] width 11 height 11
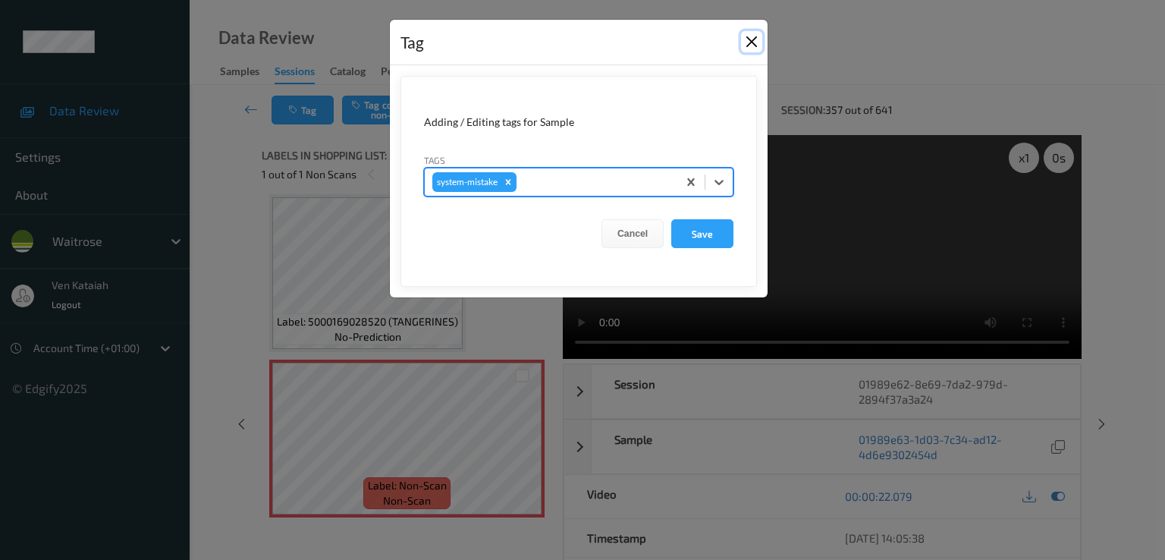
click at [756, 52] on button "Close" at bounding box center [751, 41] width 21 height 21
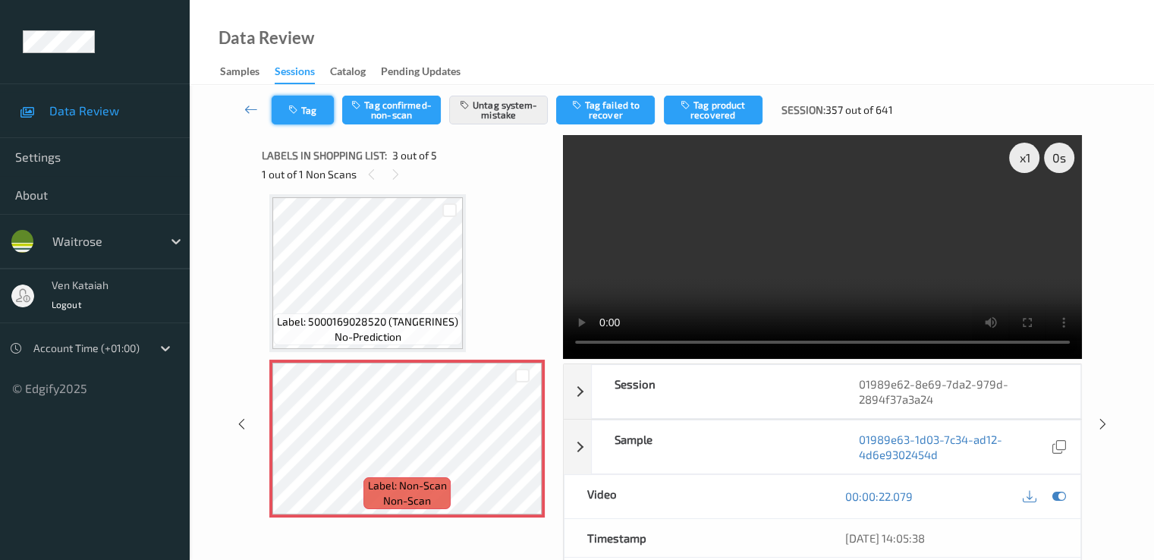
click at [293, 106] on icon "button" at bounding box center [294, 110] width 13 height 11
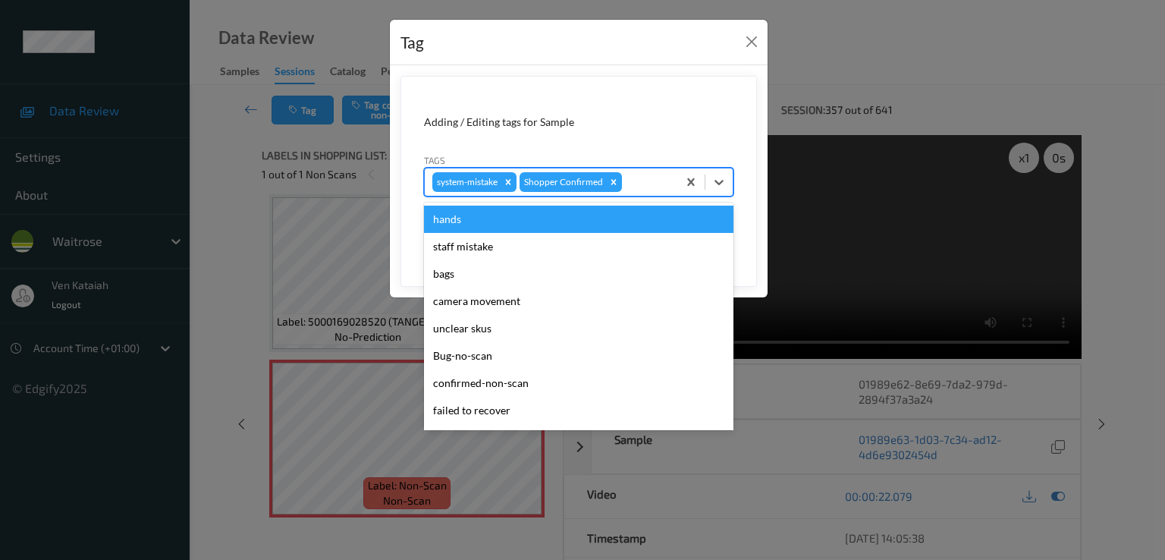
click at [655, 177] on div at bounding box center [647, 182] width 45 height 18
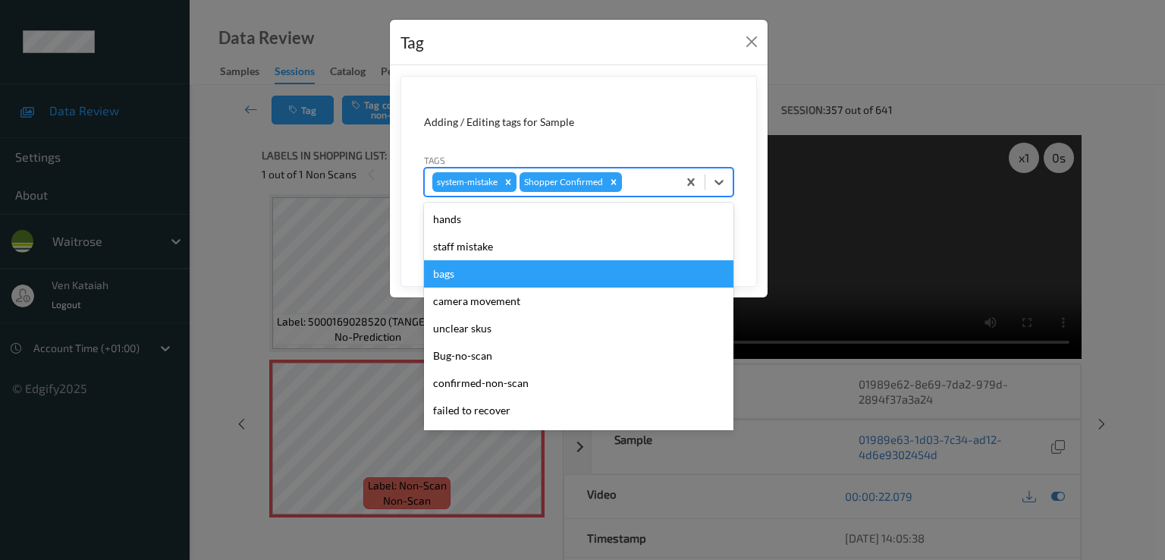
scroll to position [297, 0]
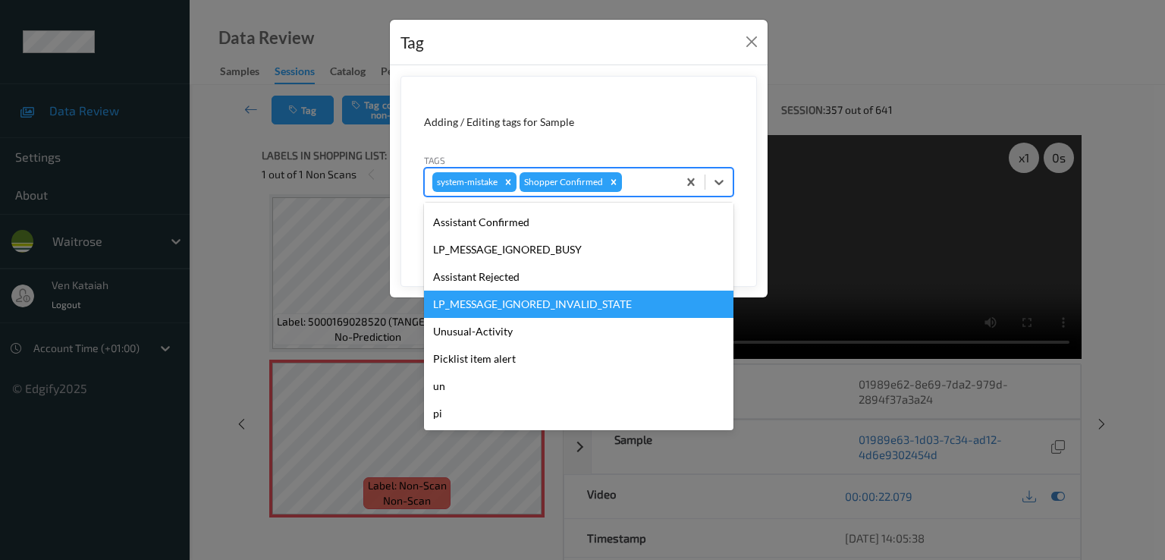
click at [492, 315] on div "LP_MESSAGE_IGNORED_INVALID_STATE" at bounding box center [578, 304] width 309 height 27
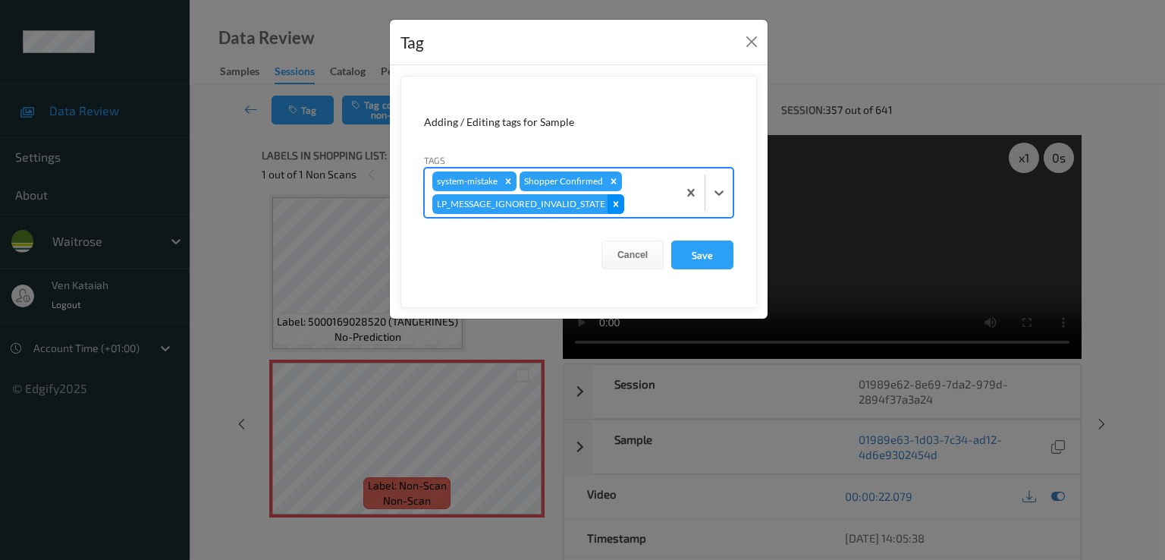
click at [614, 209] on div "Remove LP_MESSAGE_IGNORED_INVALID_STATE" at bounding box center [616, 204] width 17 height 20
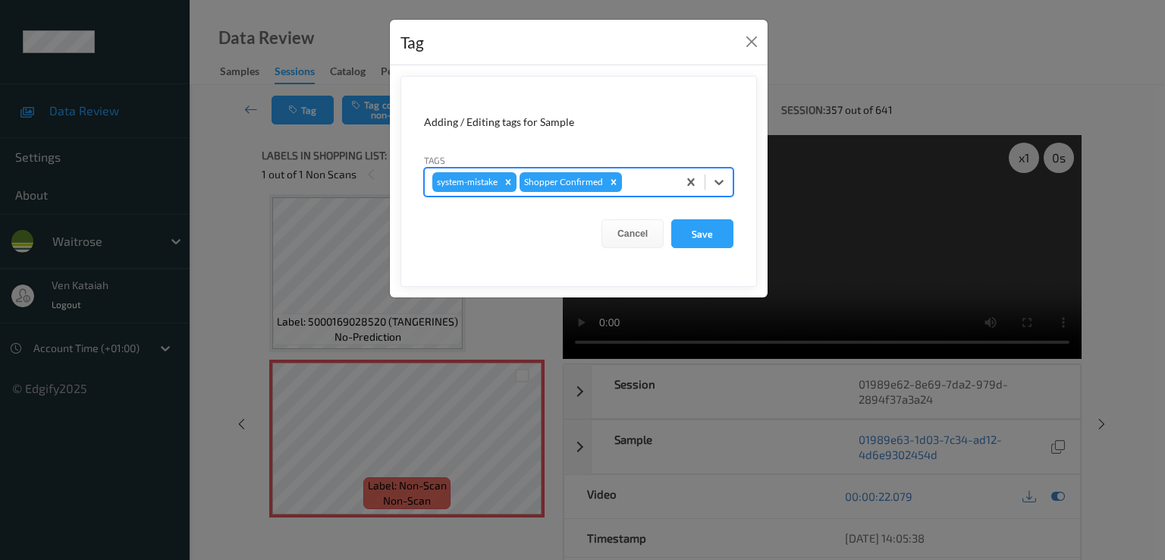
click at [661, 181] on div at bounding box center [647, 182] width 45 height 18
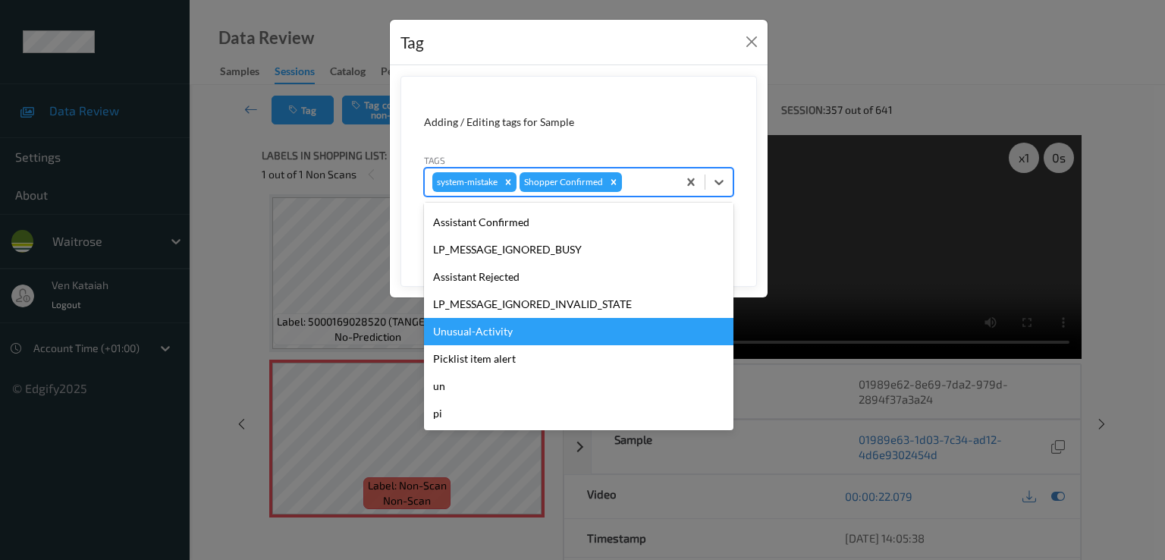
drag, startPoint x: 463, startPoint y: 347, endPoint x: 469, endPoint y: 335, distance: 12.6
click at [469, 335] on div "hands staff mistake bags camera movement unclear skus Bug-no-scan confirmed-non…" at bounding box center [578, 317] width 309 height 228
click at [469, 335] on div "Unusual-Activity" at bounding box center [578, 331] width 309 height 27
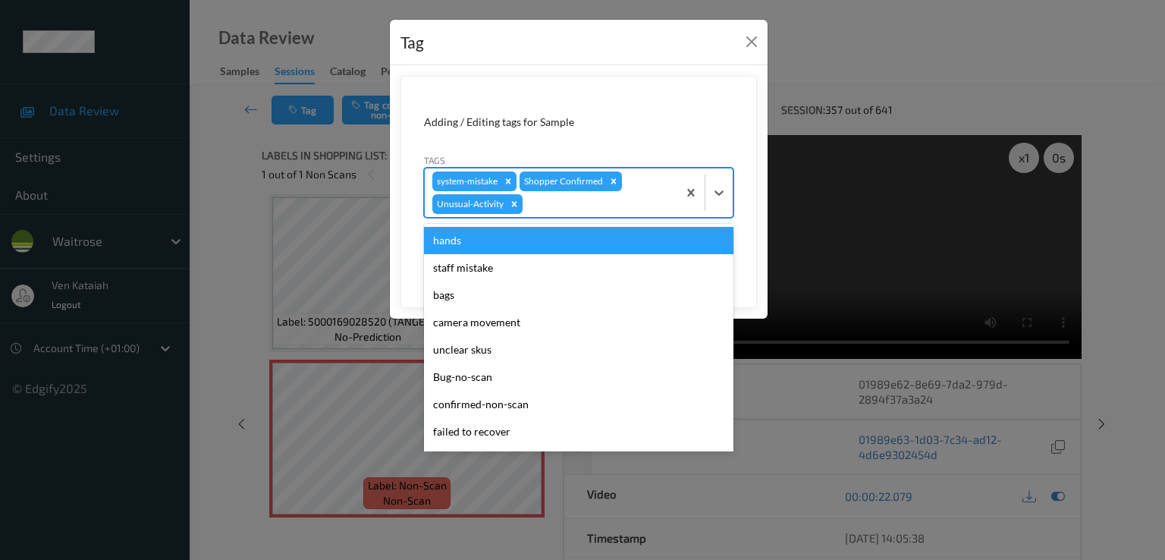
drag, startPoint x: 626, startPoint y: 207, endPoint x: 611, endPoint y: 213, distance: 16.3
click at [620, 207] on div at bounding box center [598, 204] width 144 height 18
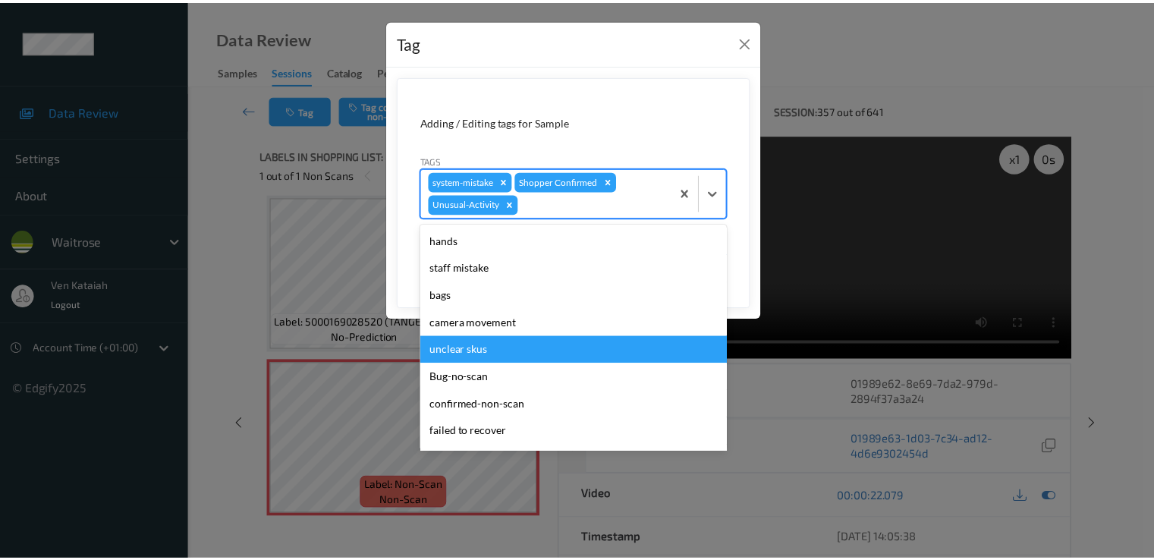
scroll to position [270, 0]
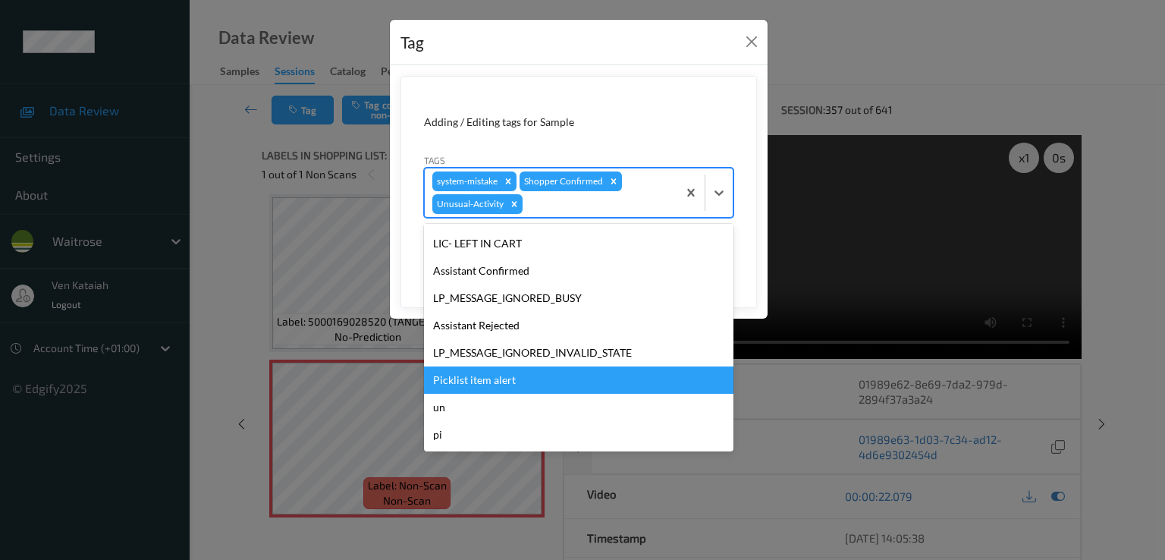
click at [496, 366] on div "Picklist item alert" at bounding box center [578, 379] width 309 height 27
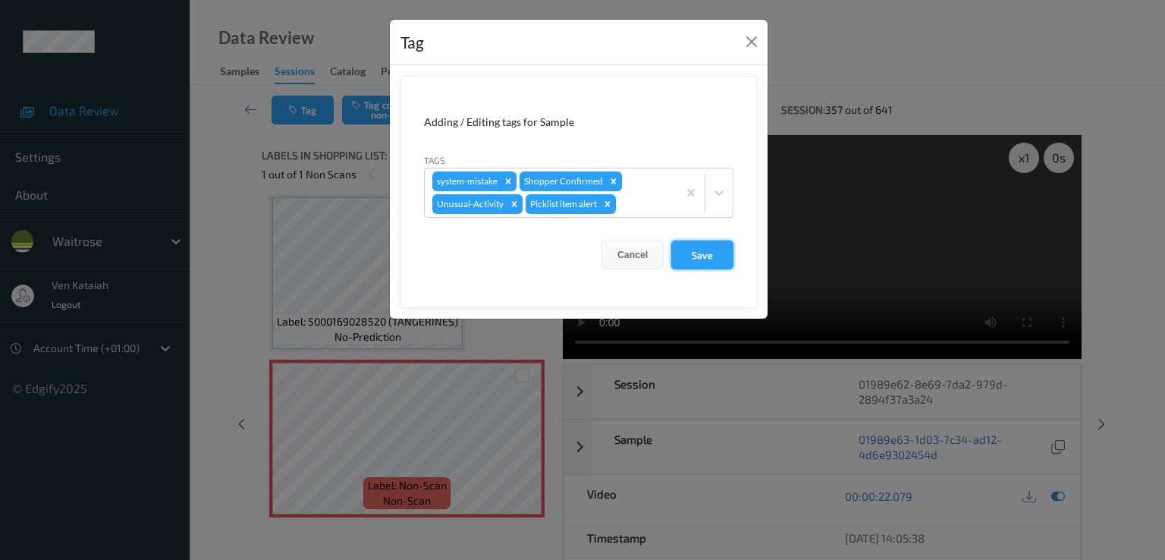
click at [690, 253] on button "Save" at bounding box center [702, 254] width 62 height 29
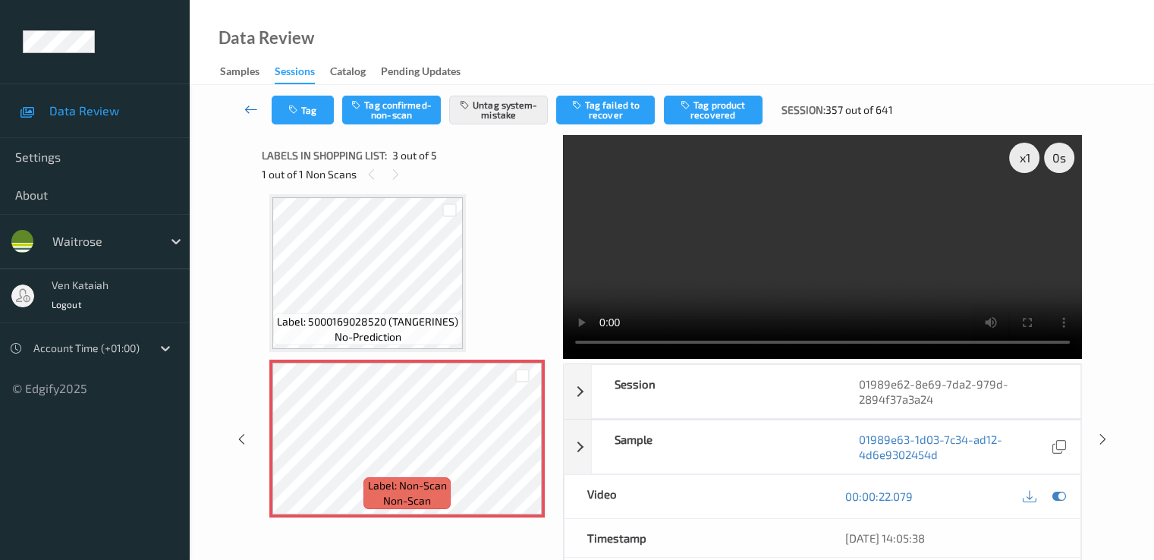
click at [250, 106] on icon at bounding box center [251, 109] width 14 height 15
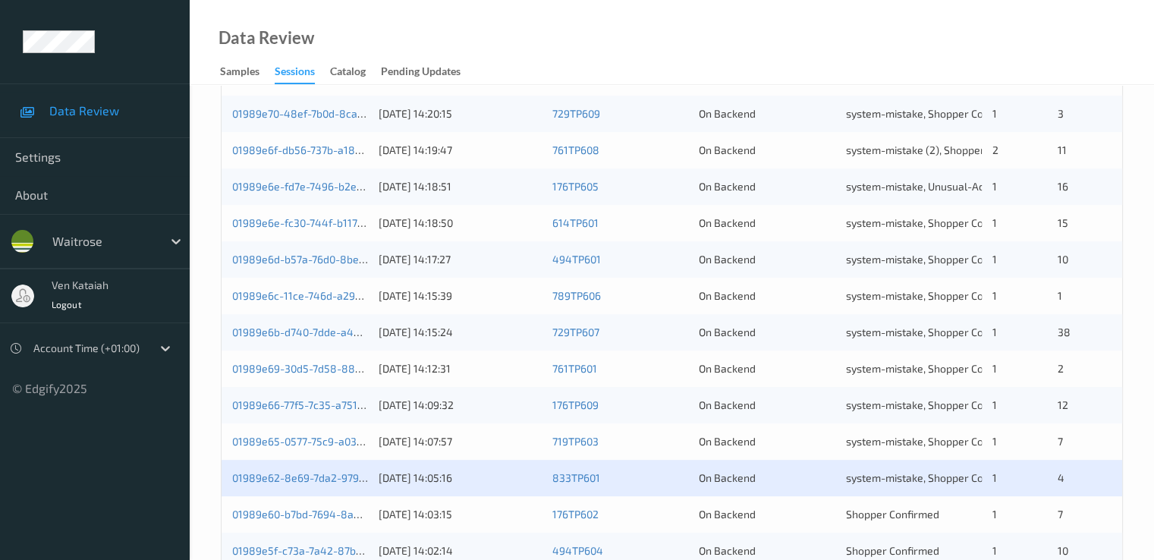
scroll to position [701, 0]
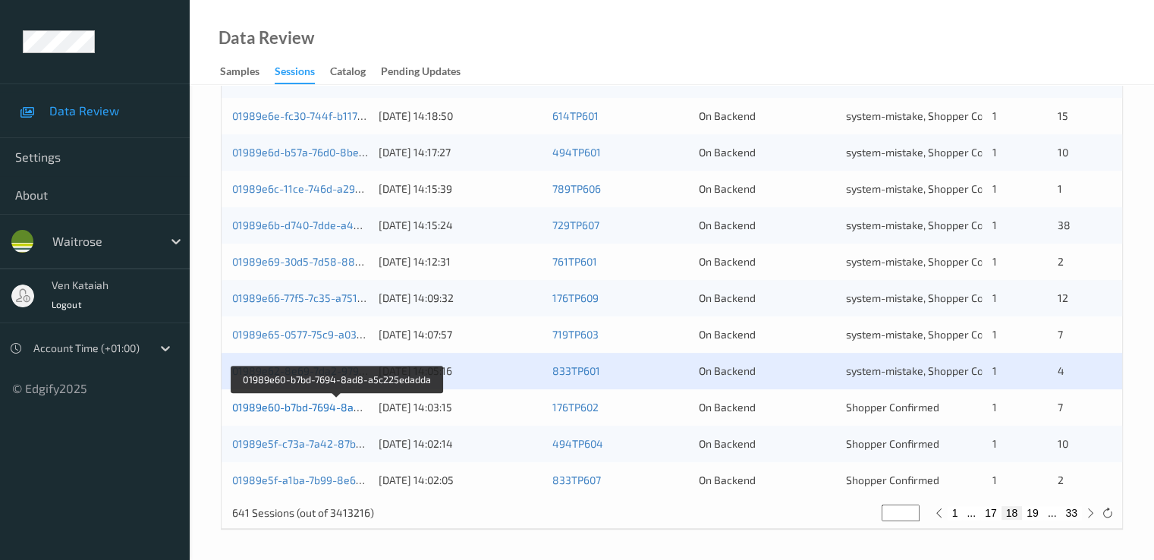
click at [303, 402] on link "01989e60-b7bd-7694-8ad8-a5c225edadda" at bounding box center [337, 407] width 211 height 13
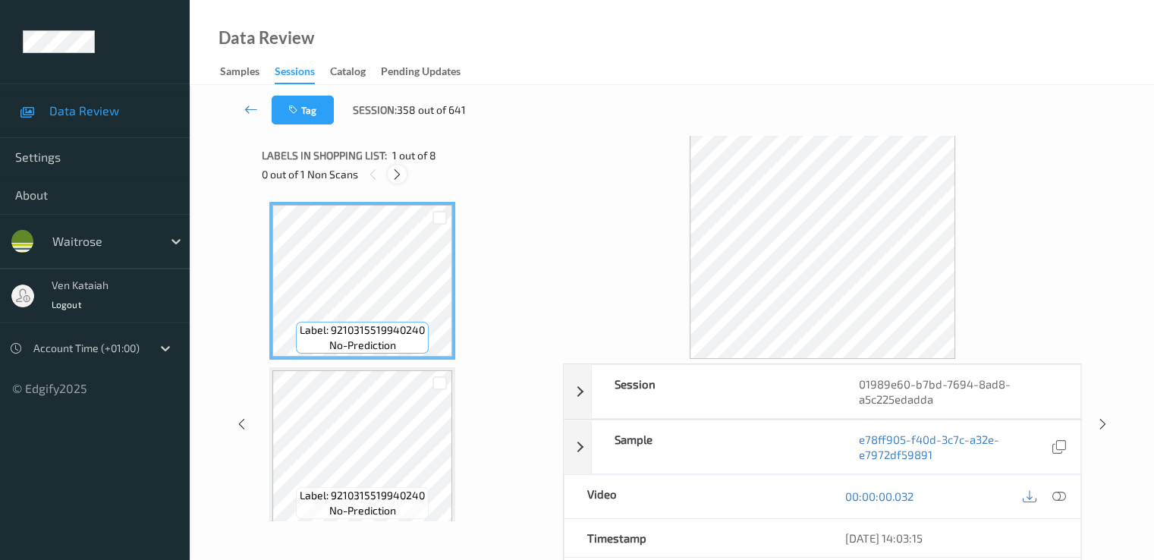
click at [401, 178] on icon at bounding box center [397, 175] width 13 height 14
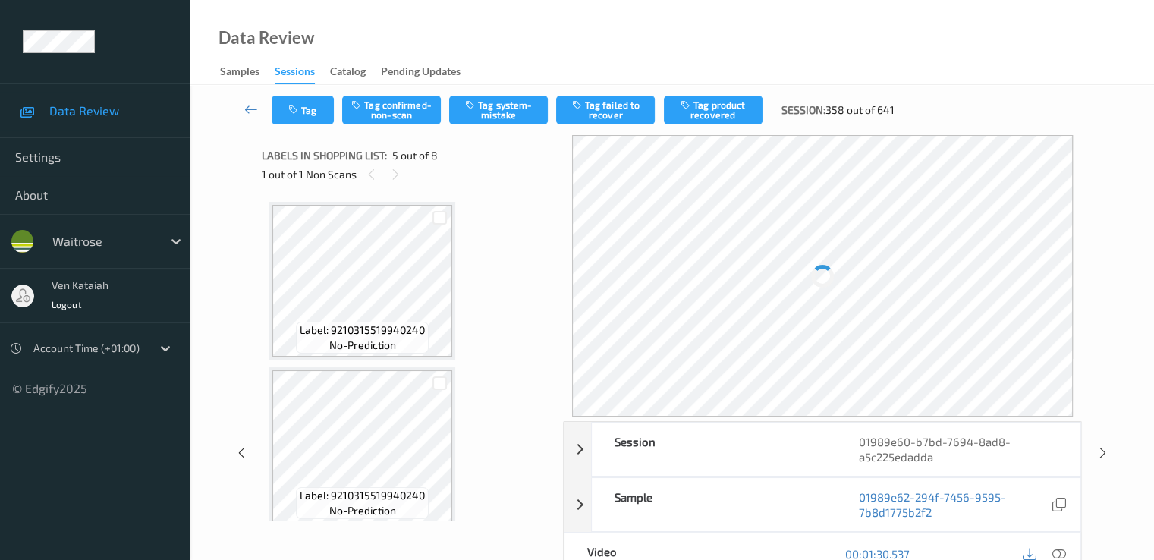
scroll to position [504, 0]
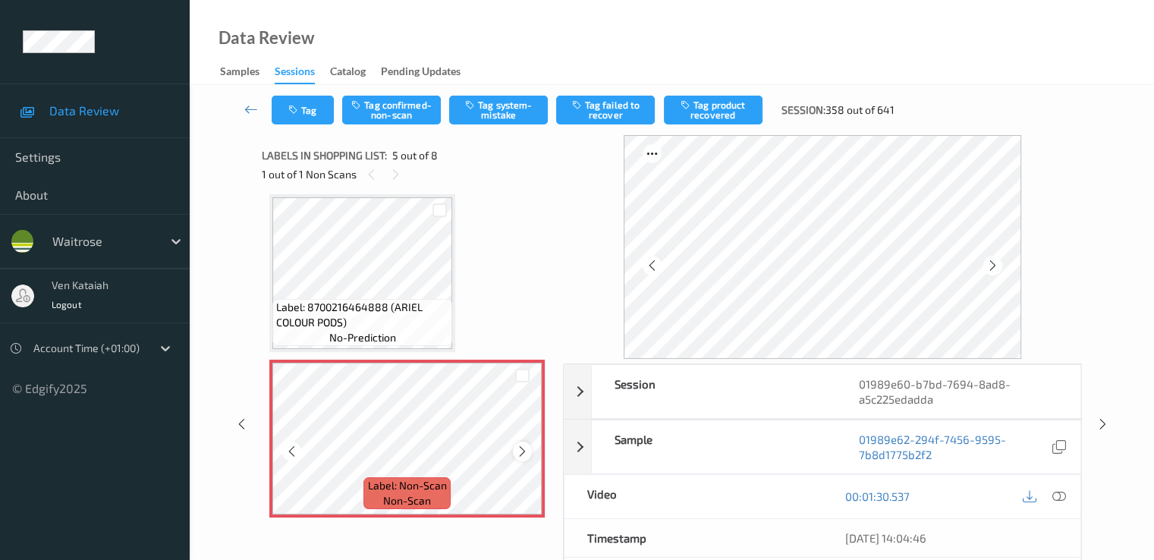
click at [529, 448] on div at bounding box center [522, 450] width 19 height 19
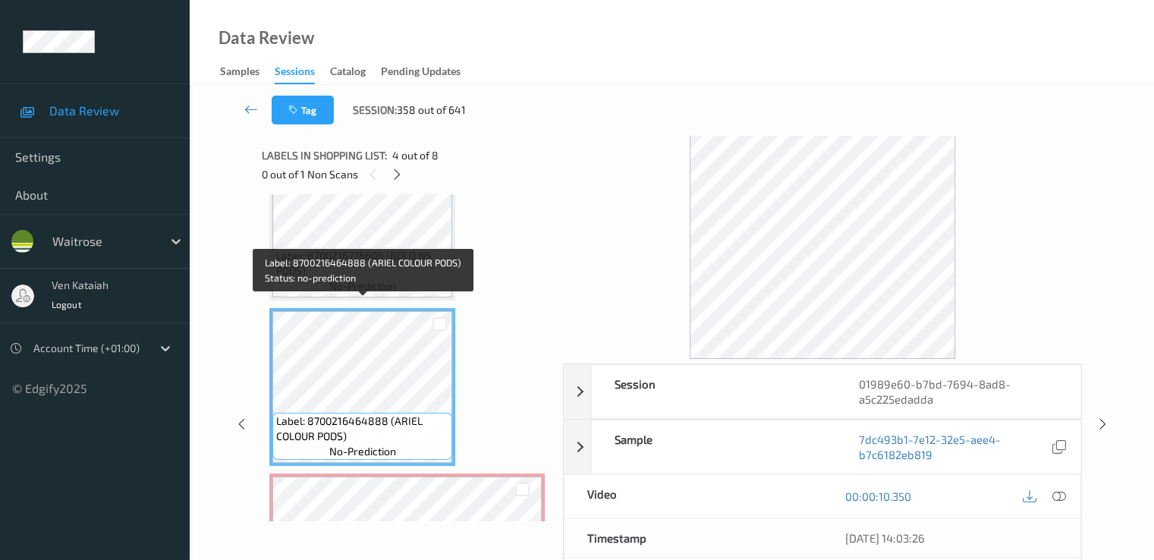
scroll to position [352, 0]
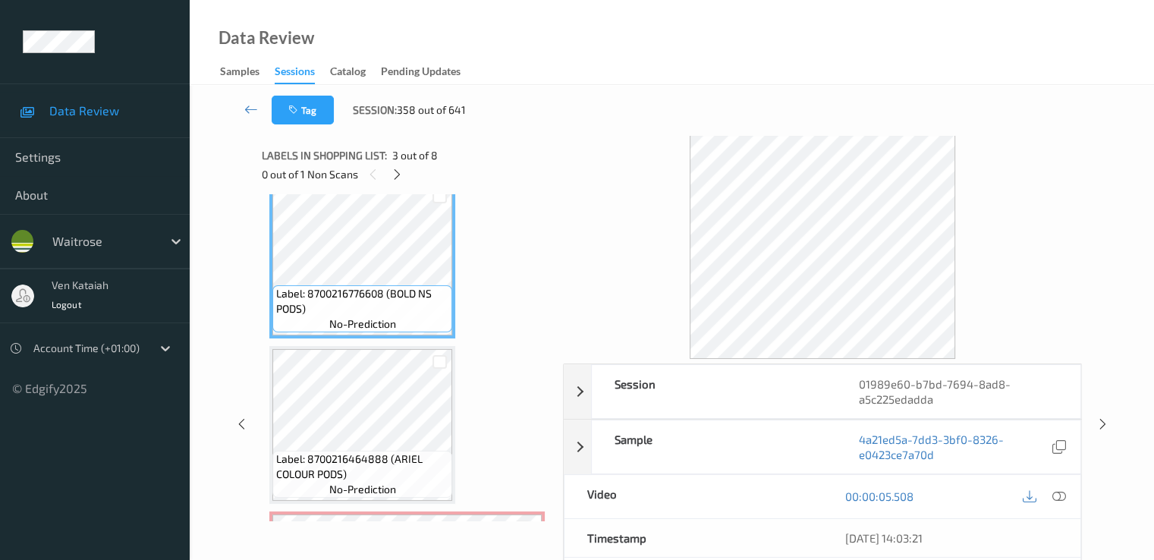
click at [1048, 490] on div at bounding box center [1044, 496] width 49 height 20
click at [1054, 498] on icon at bounding box center [1058, 496] width 14 height 14
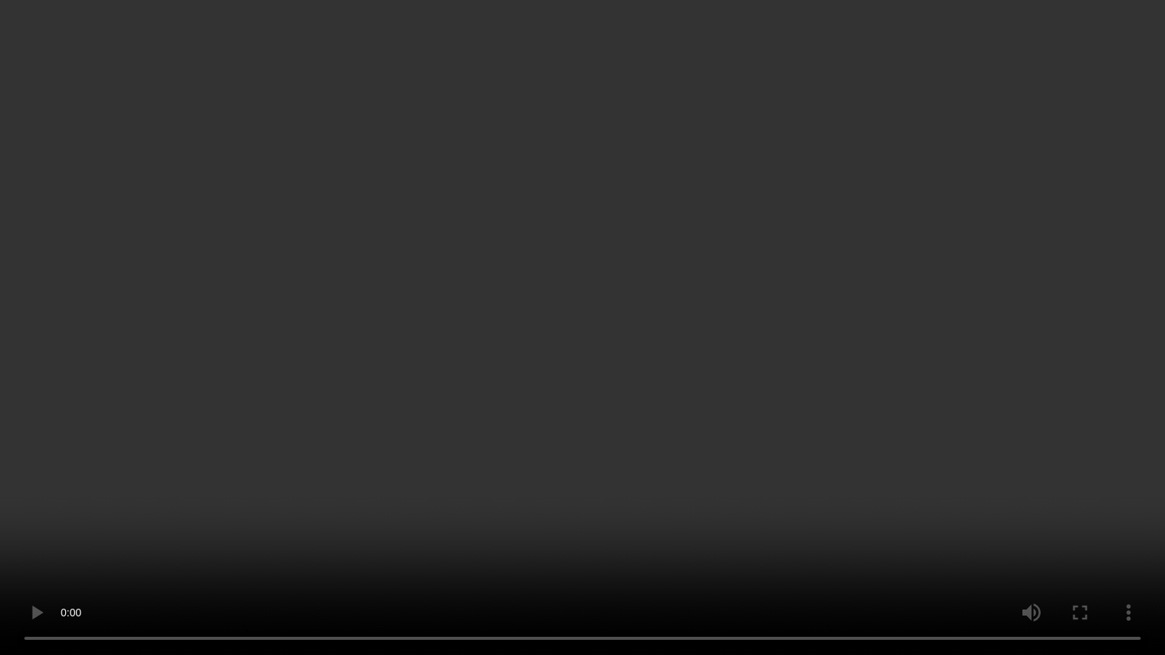
click at [255, 414] on video at bounding box center [582, 327] width 1165 height 655
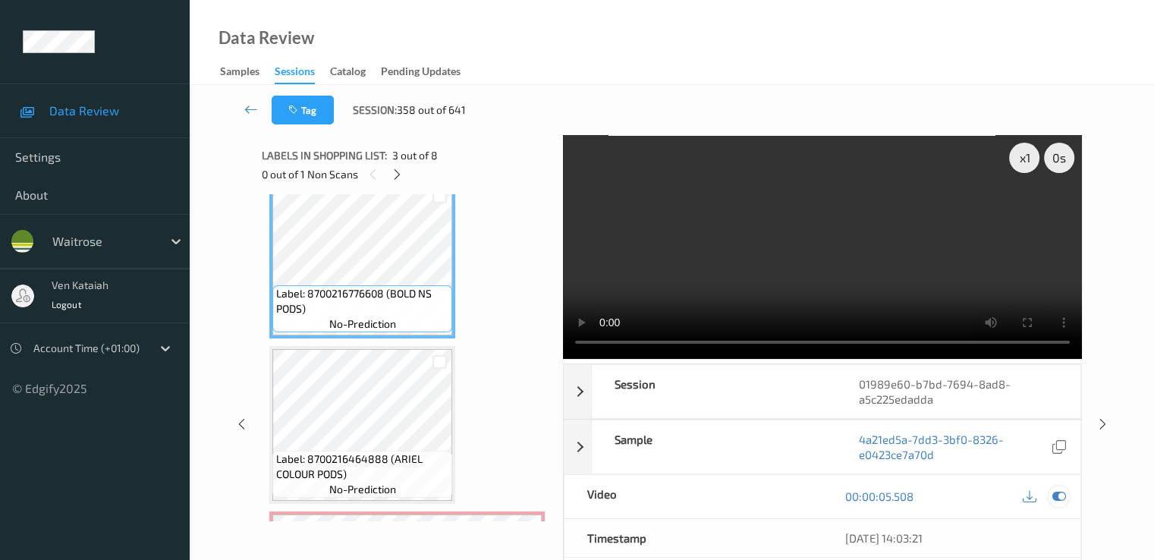
click at [1065, 493] on div at bounding box center [1058, 496] width 20 height 20
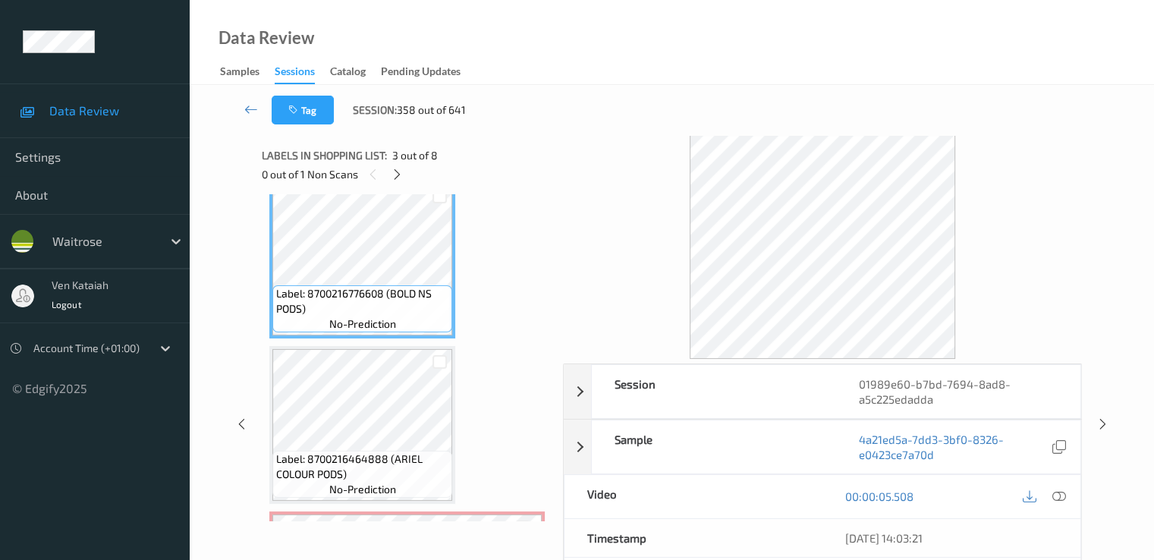
scroll to position [655, 0]
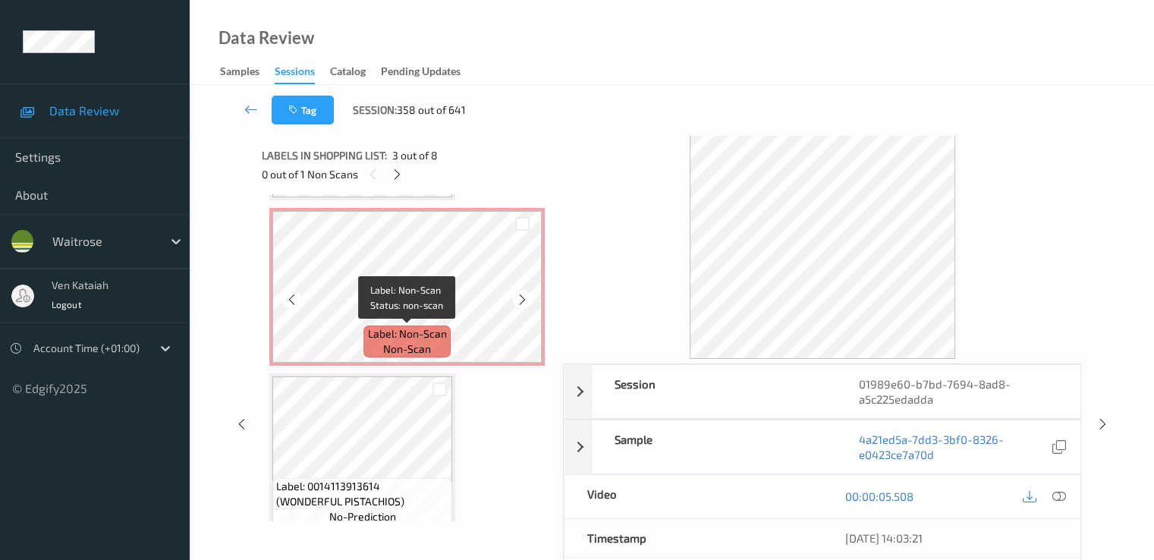
click at [403, 338] on span "Label: Non-Scan" at bounding box center [407, 333] width 79 height 15
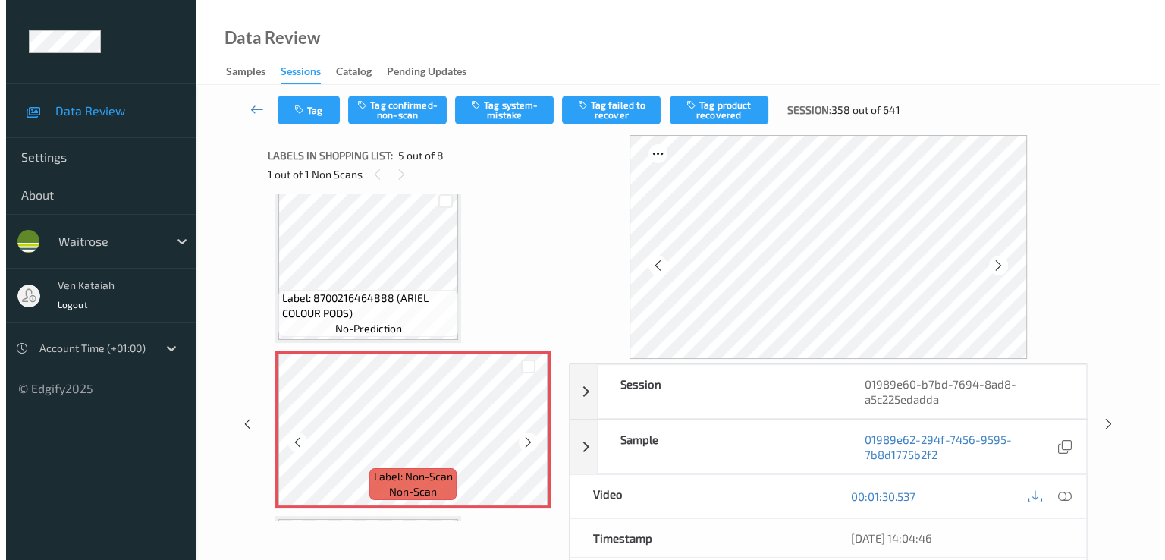
scroll to position [504, 0]
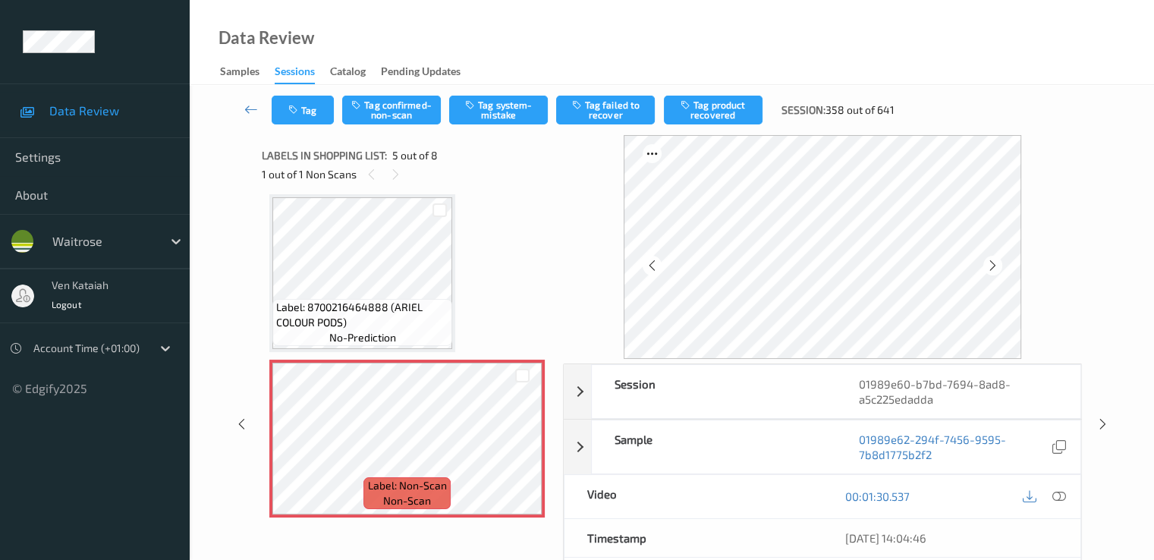
click at [495, 92] on div "Tag Tag confirmed-non-scan Tag system-mistake Tag failed to recover Tag product…" at bounding box center [672, 110] width 902 height 50
click at [489, 113] on button "Tag system-mistake" at bounding box center [498, 110] width 99 height 29
click at [314, 108] on button "Tag" at bounding box center [303, 110] width 62 height 29
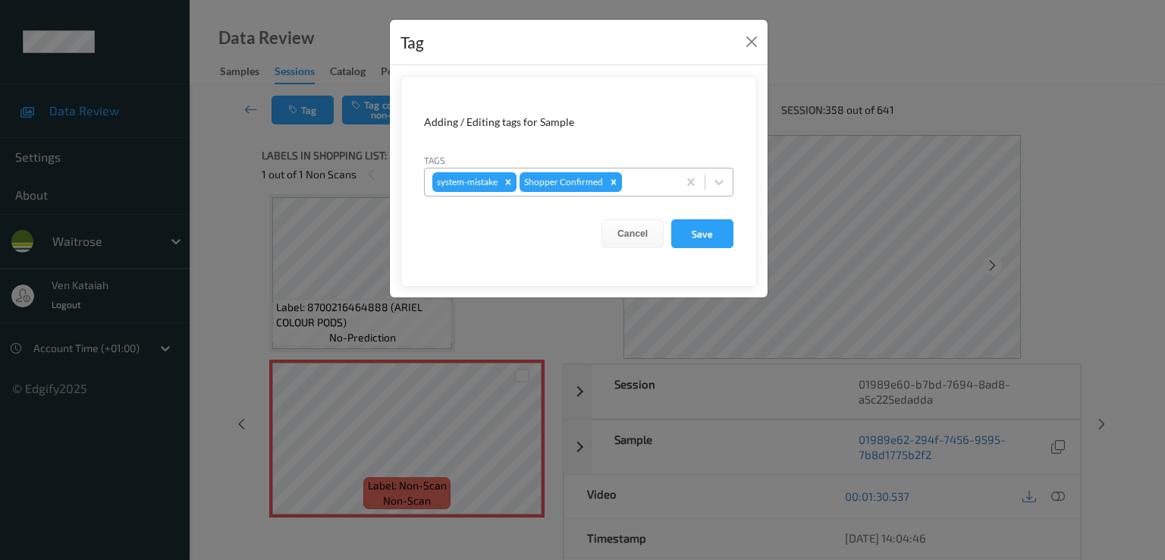
drag, startPoint x: 648, startPoint y: 174, endPoint x: 642, endPoint y: 194, distance: 21.4
click at [648, 180] on div at bounding box center [647, 182] width 45 height 18
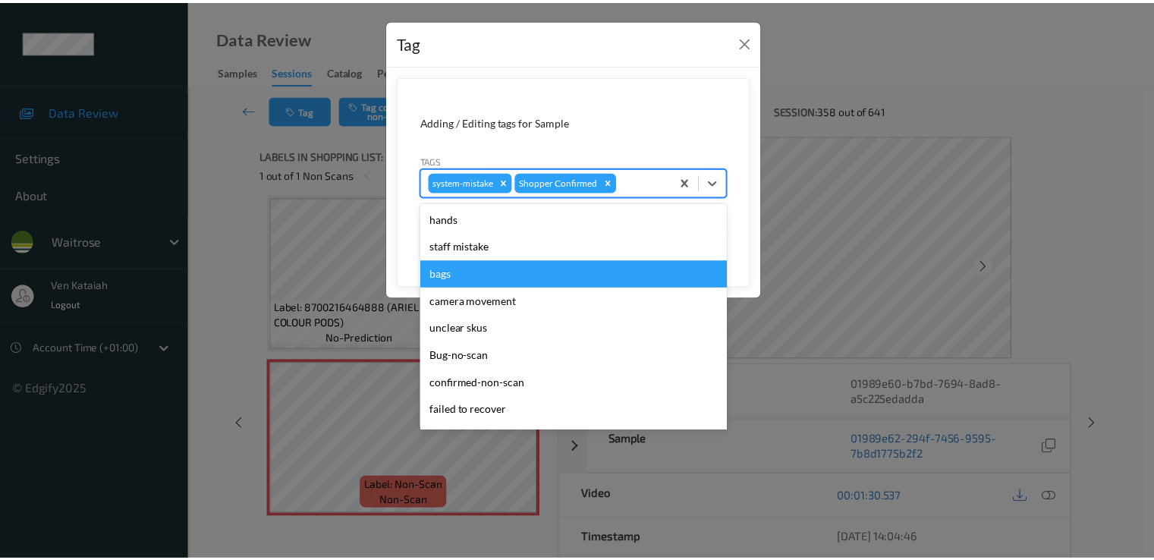
scroll to position [297, 0]
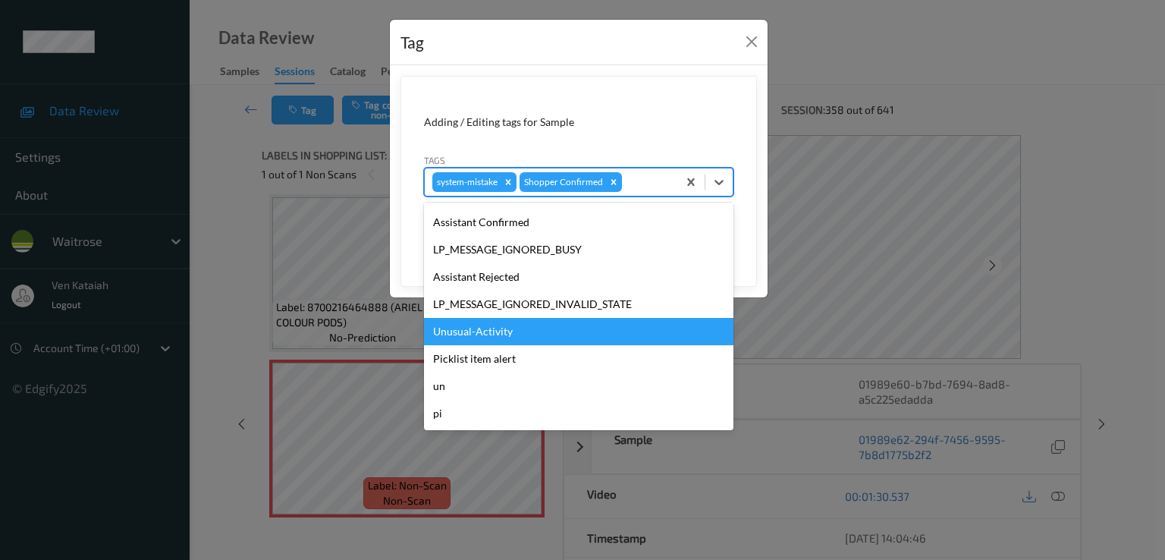
click at [504, 337] on div "Unusual-Activity" at bounding box center [578, 331] width 309 height 27
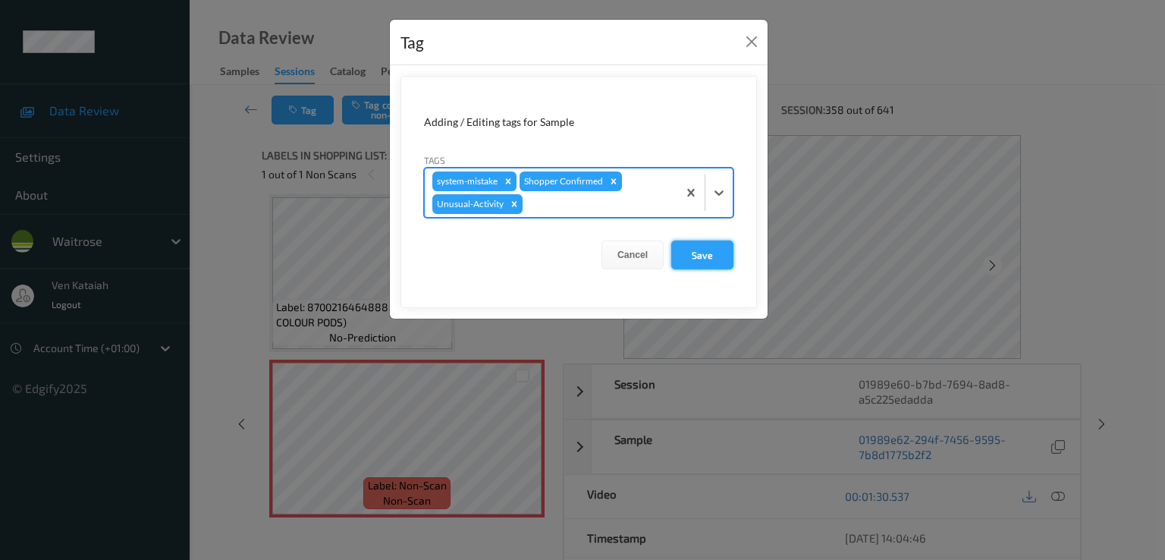
click at [709, 256] on button "Save" at bounding box center [702, 254] width 62 height 29
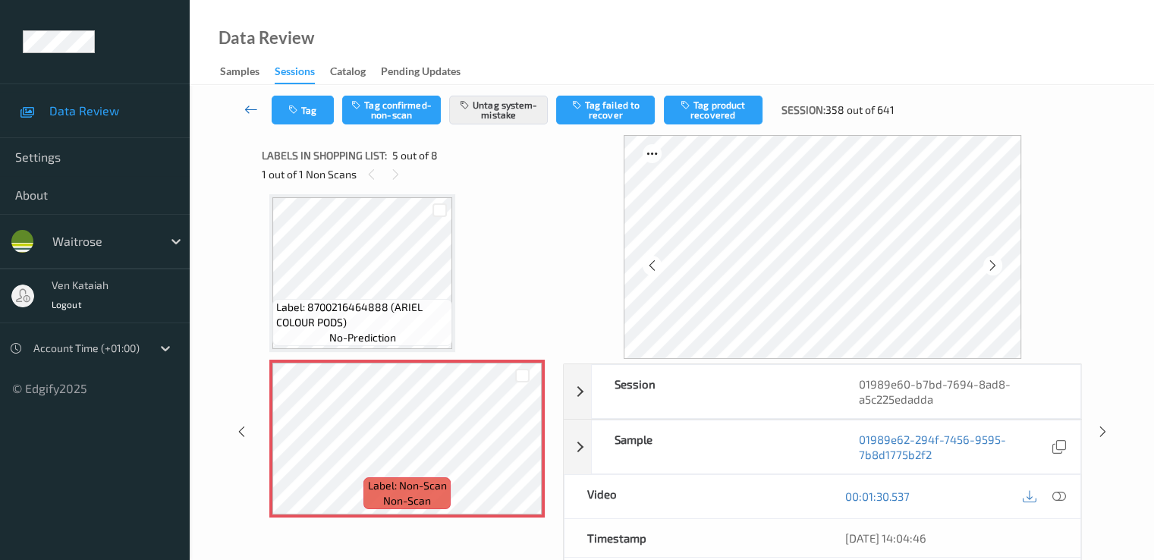
click at [247, 105] on icon at bounding box center [251, 109] width 14 height 15
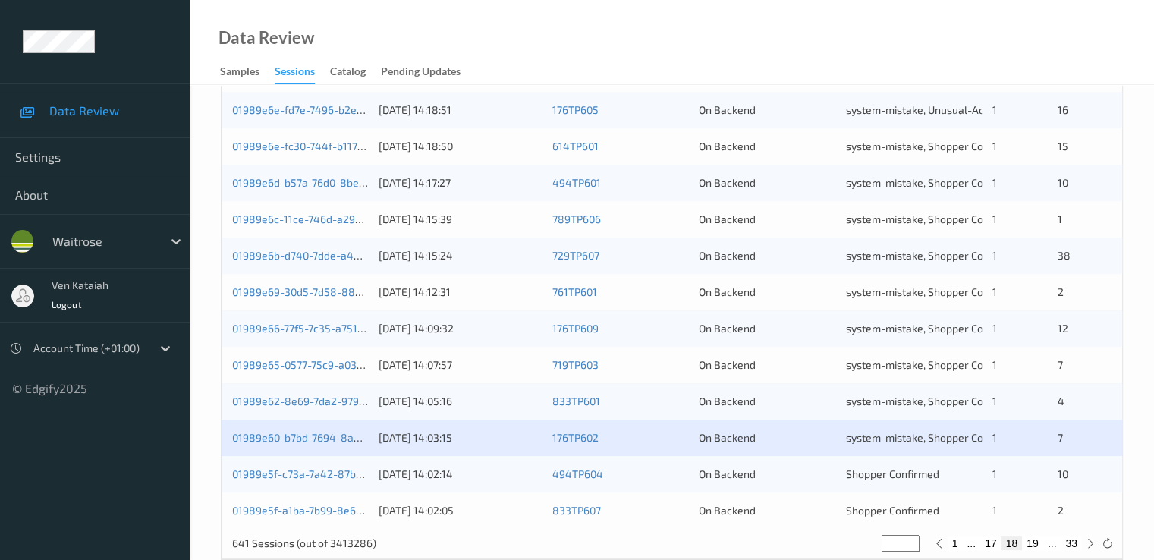
scroll to position [701, 0]
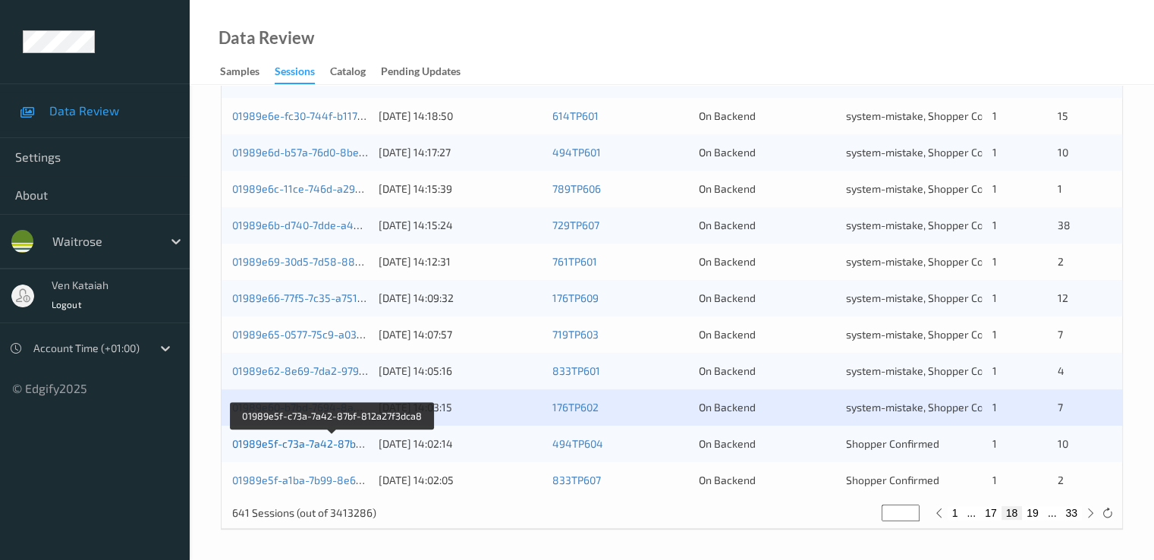
click at [343, 446] on link "01989e5f-c73a-7a42-87bf-812a27f3dca8" at bounding box center [332, 443] width 201 height 13
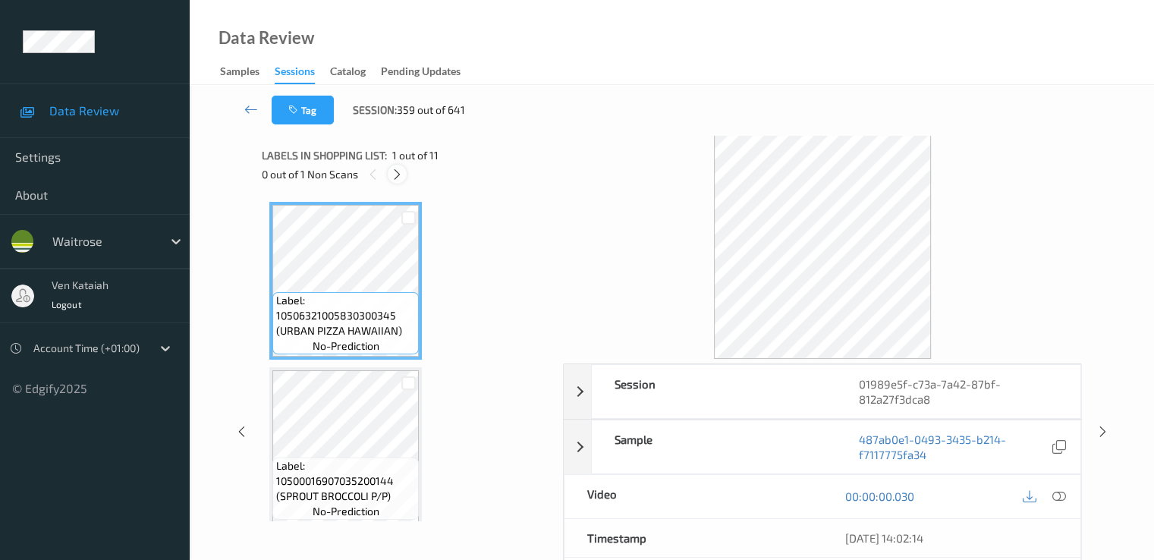
click at [404, 173] on div at bounding box center [397, 174] width 19 height 19
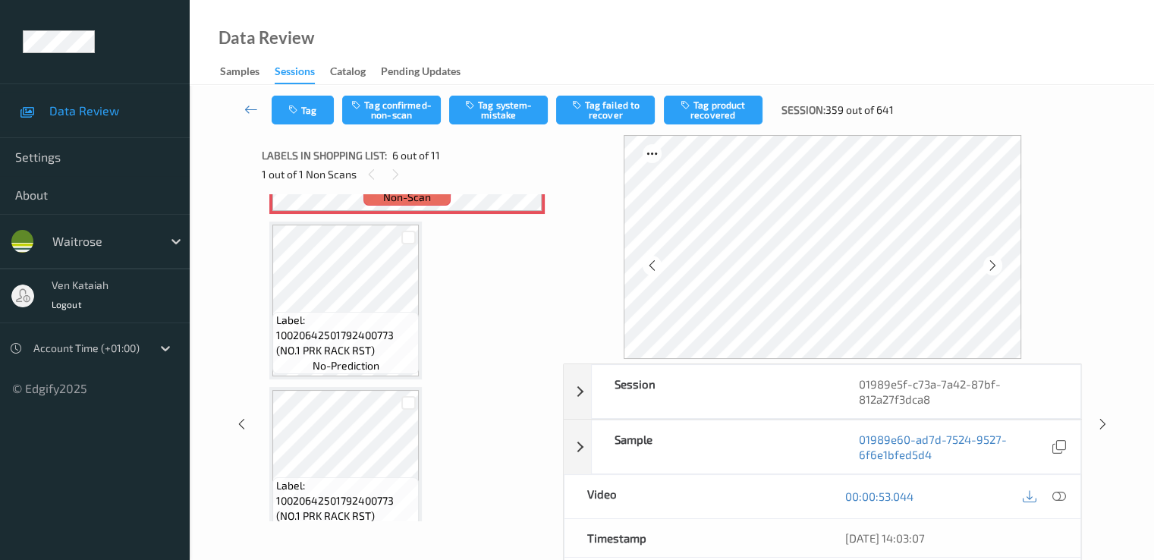
scroll to position [821, 0]
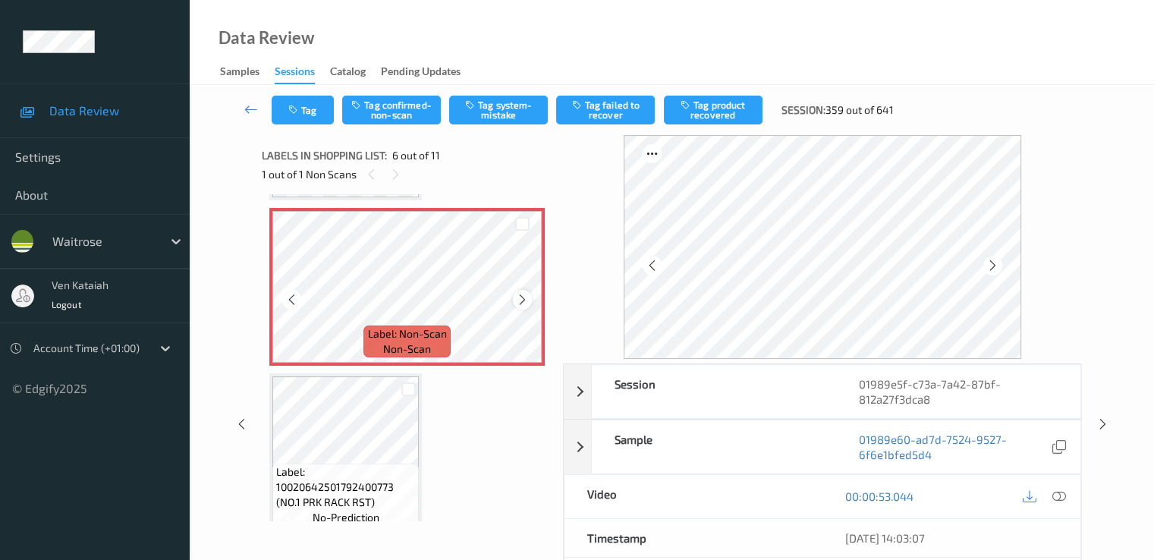
click at [517, 298] on icon at bounding box center [522, 300] width 13 height 14
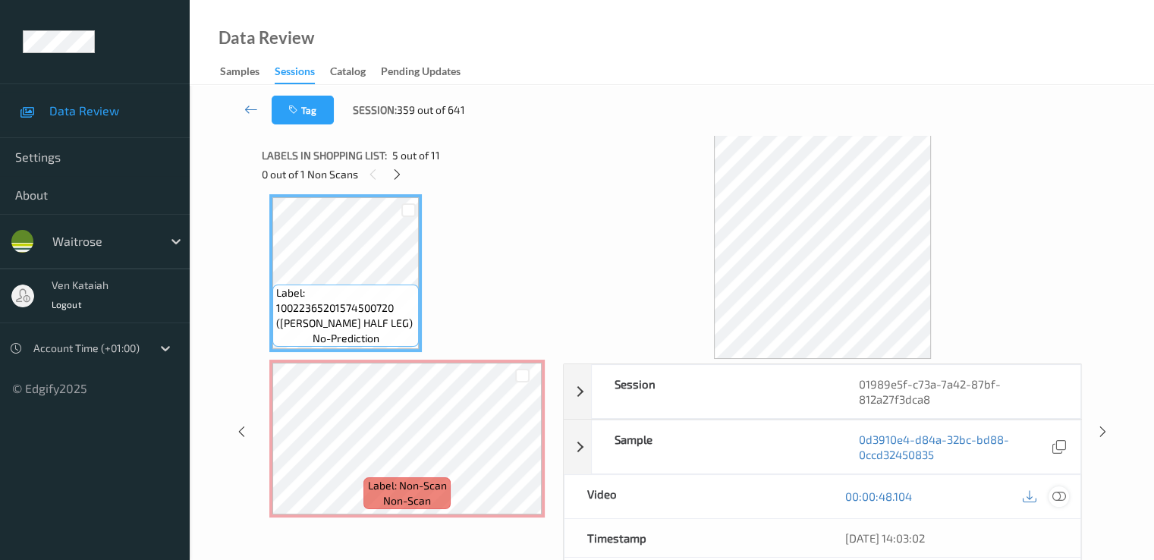
click at [1057, 491] on icon at bounding box center [1058, 496] width 14 height 14
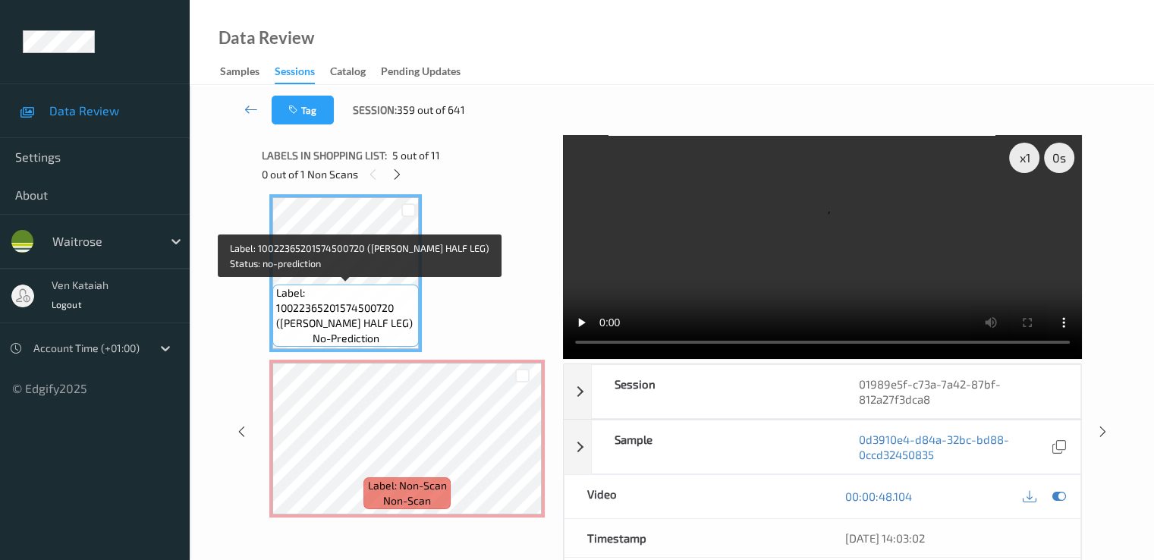
scroll to position [517, 0]
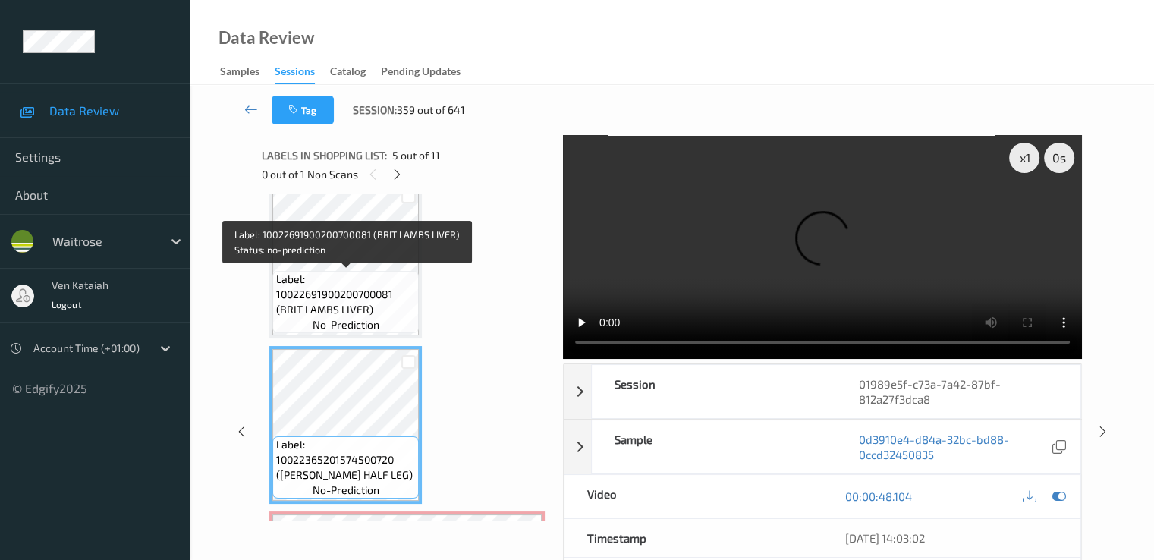
click at [367, 298] on span "Label: 10022691900200700081 (BRIT LAMBS LIVER)" at bounding box center [345, 295] width 139 height 46
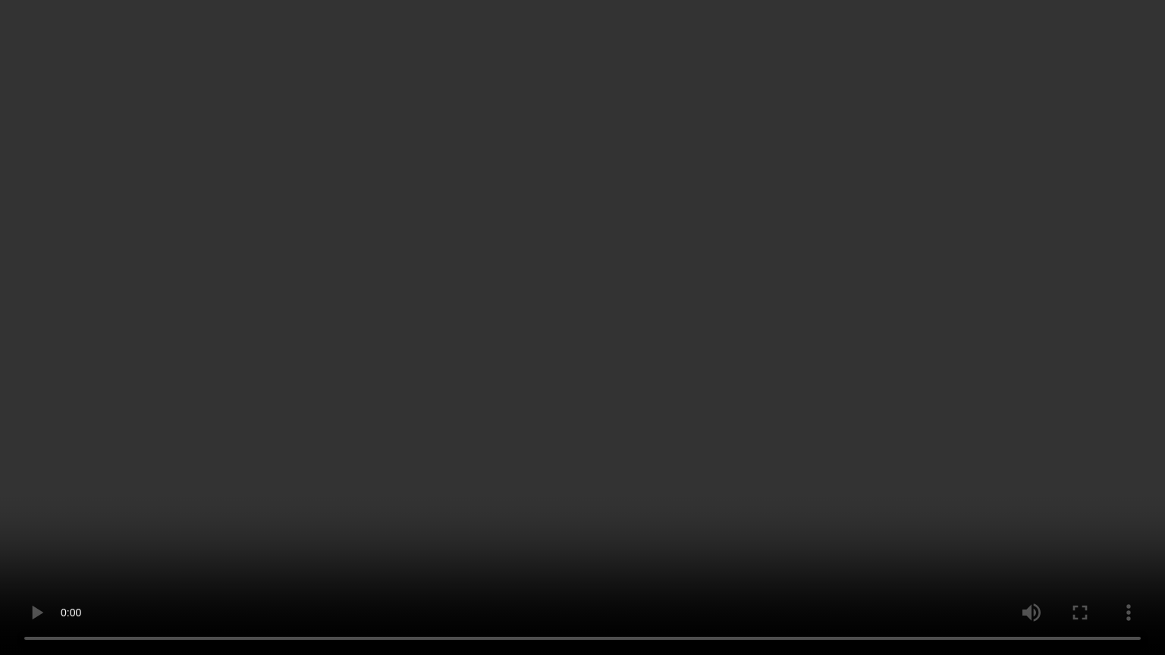
click at [324, 448] on video at bounding box center [582, 327] width 1165 height 655
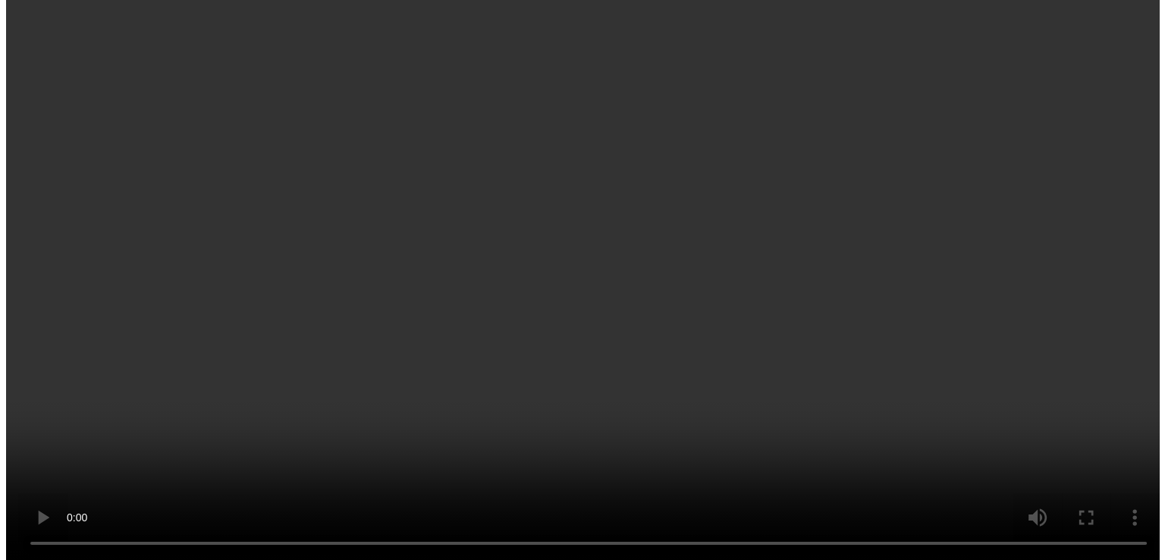
scroll to position [669, 0]
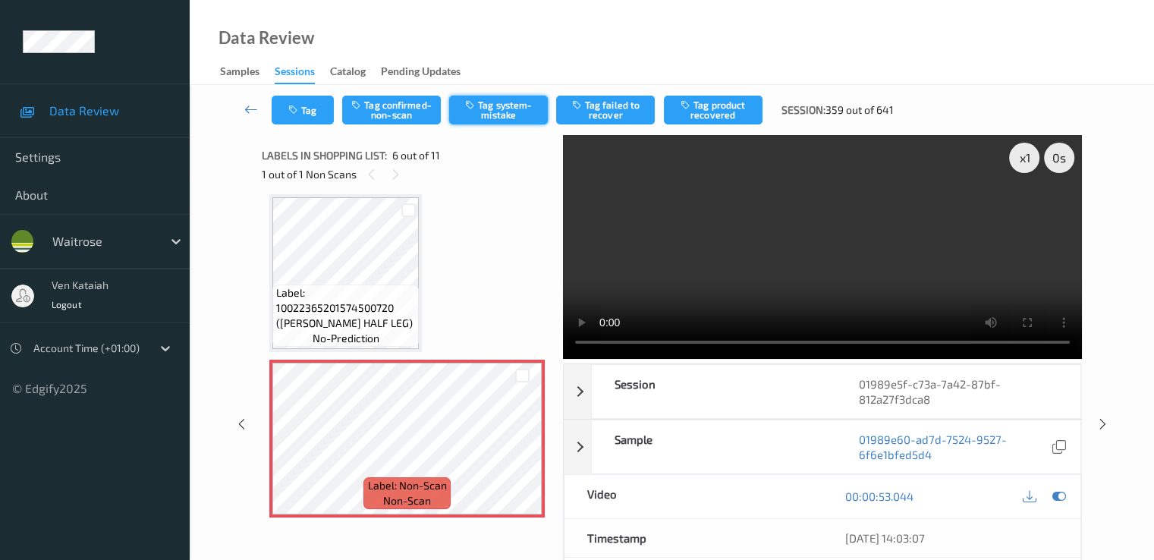
click at [483, 113] on button "Tag system-mistake" at bounding box center [498, 110] width 99 height 29
click at [331, 117] on button "Tag" at bounding box center [303, 110] width 62 height 29
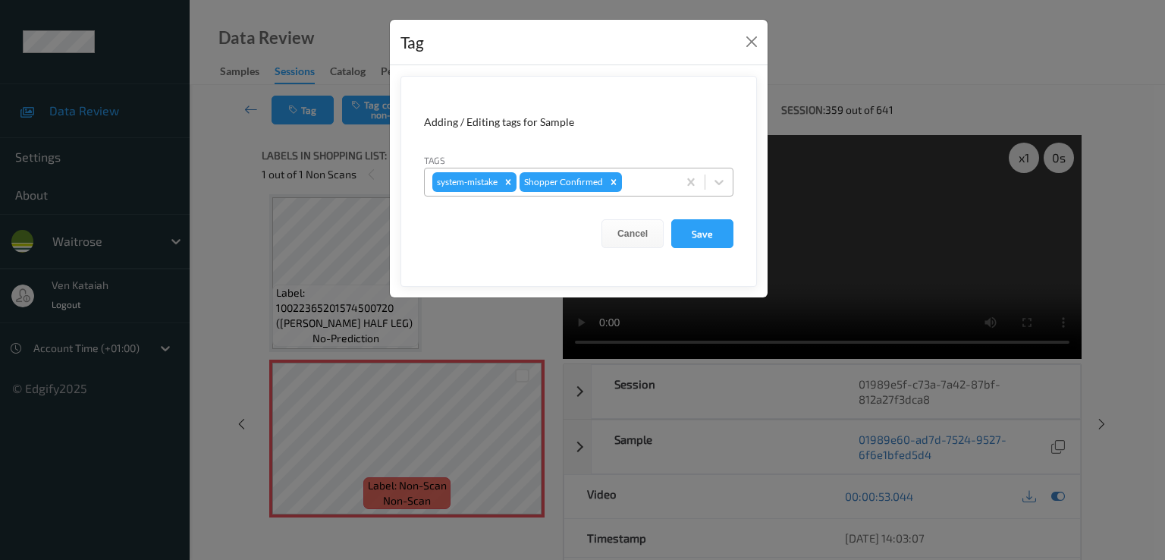
click at [643, 186] on div at bounding box center [647, 182] width 45 height 18
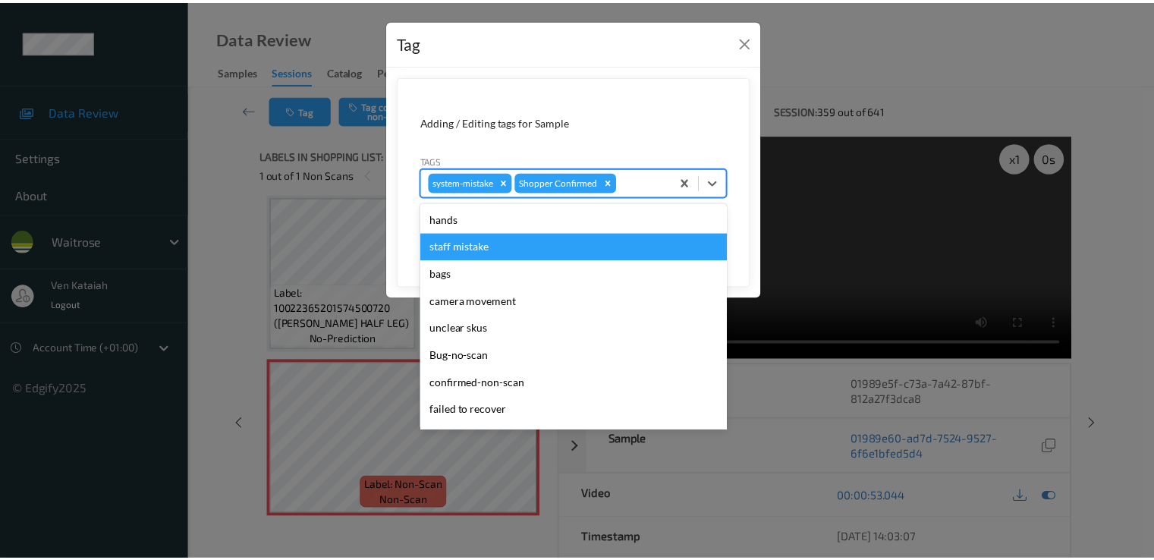
scroll to position [297, 0]
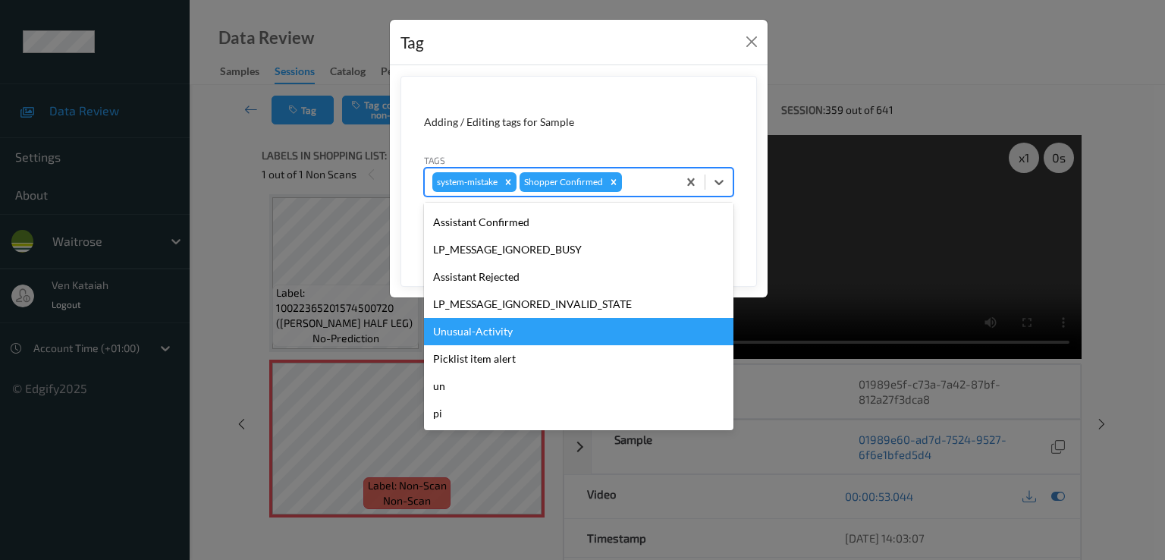
drag, startPoint x: 479, startPoint y: 322, endPoint x: 640, endPoint y: 325, distance: 160.8
click at [479, 324] on div "Unusual-Activity" at bounding box center [578, 331] width 309 height 27
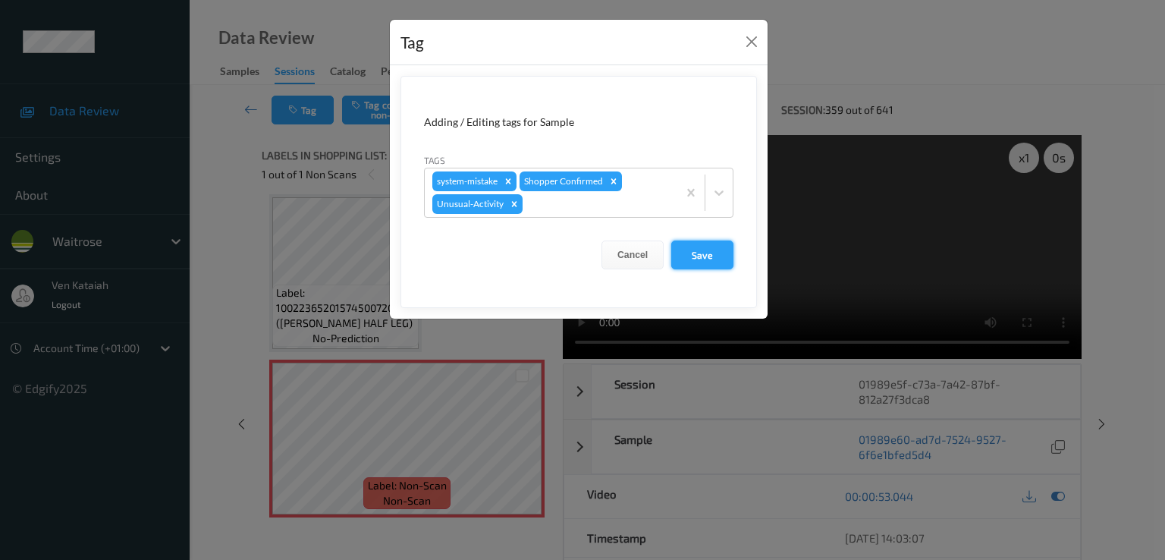
click at [714, 243] on button "Save" at bounding box center [702, 254] width 62 height 29
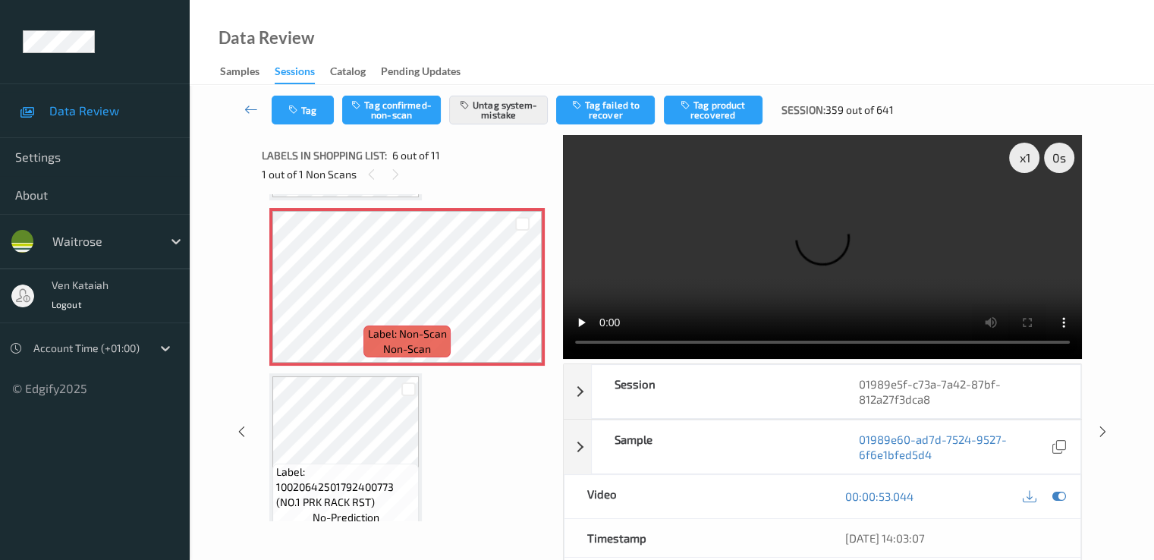
scroll to position [366, 0]
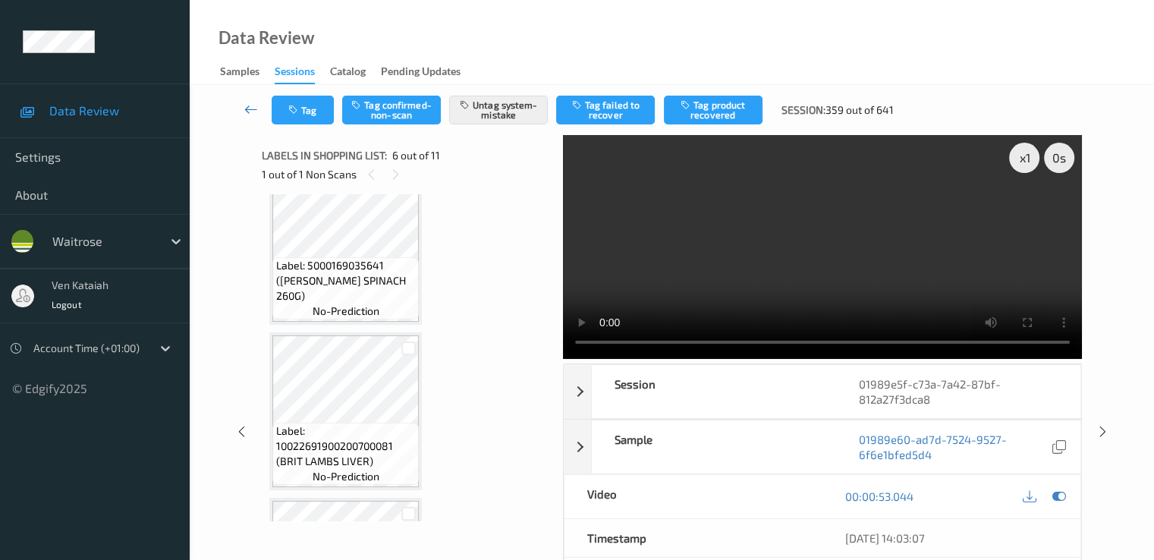
click at [243, 109] on link at bounding box center [251, 110] width 40 height 29
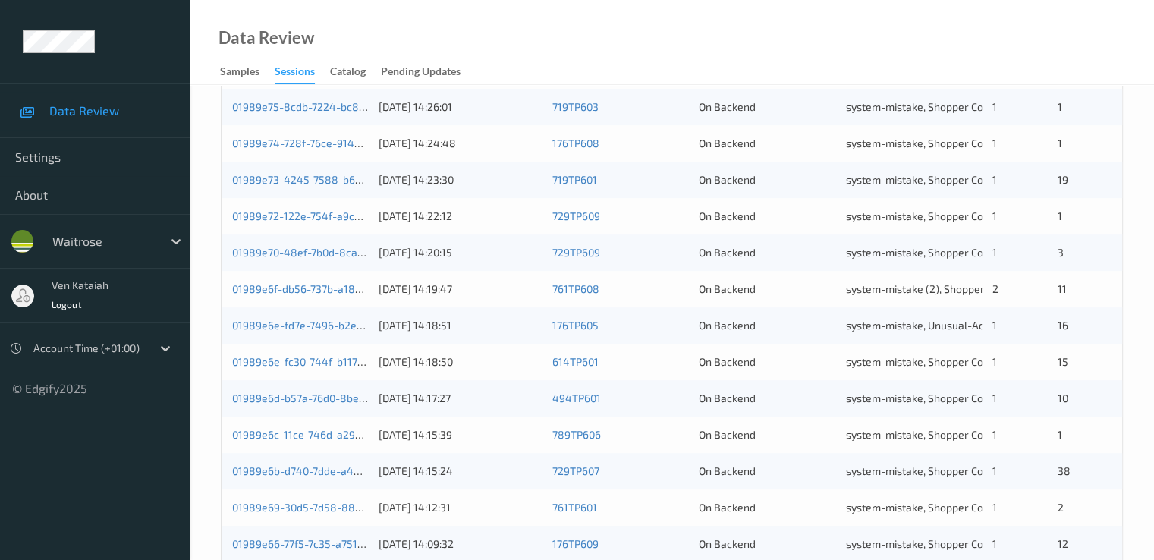
scroll to position [701, 0]
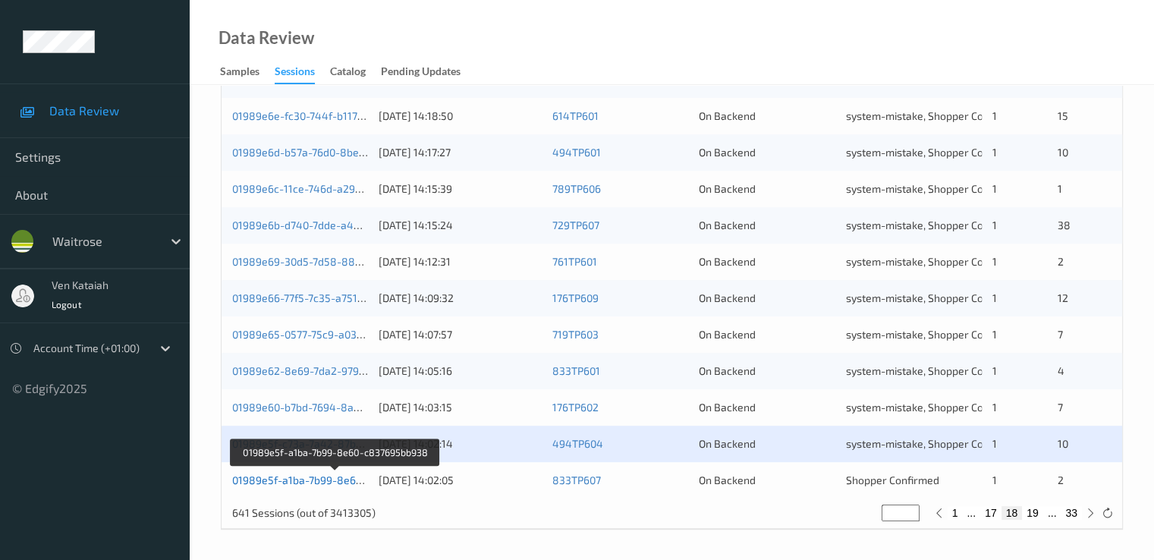
click at [347, 482] on link "01989e5f-a1ba-7b99-8e60-c837695bb938" at bounding box center [335, 479] width 207 height 13
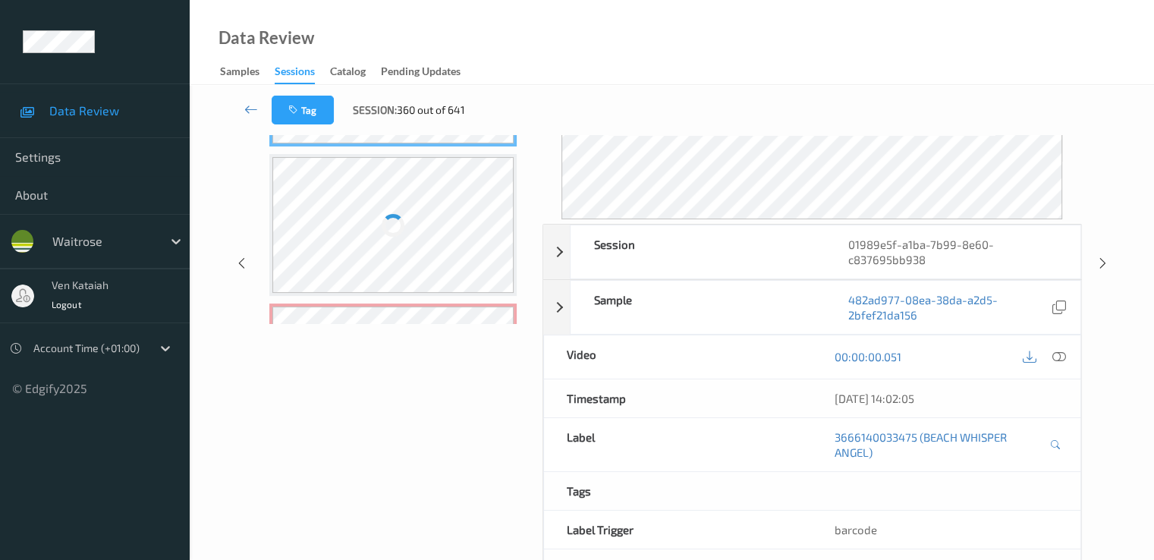
scroll to position [255, 0]
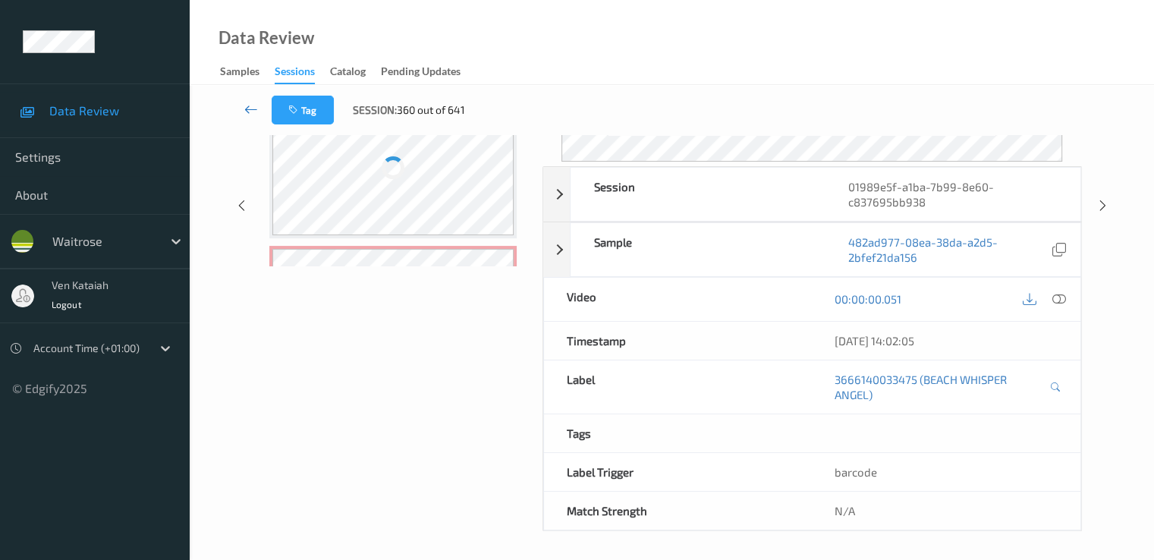
click at [252, 113] on icon at bounding box center [251, 109] width 14 height 15
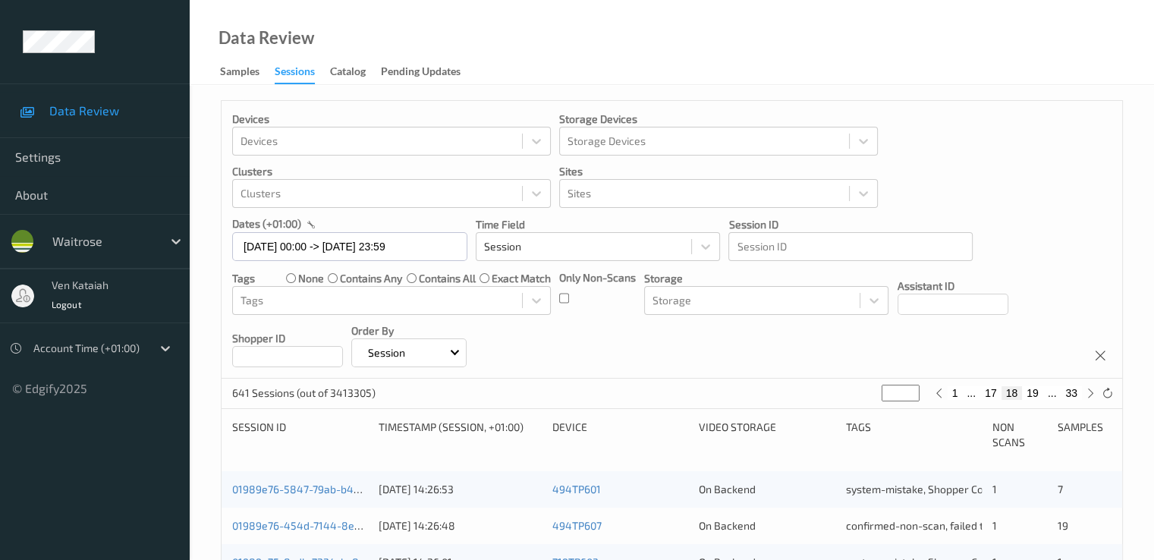
scroll to position [701, 0]
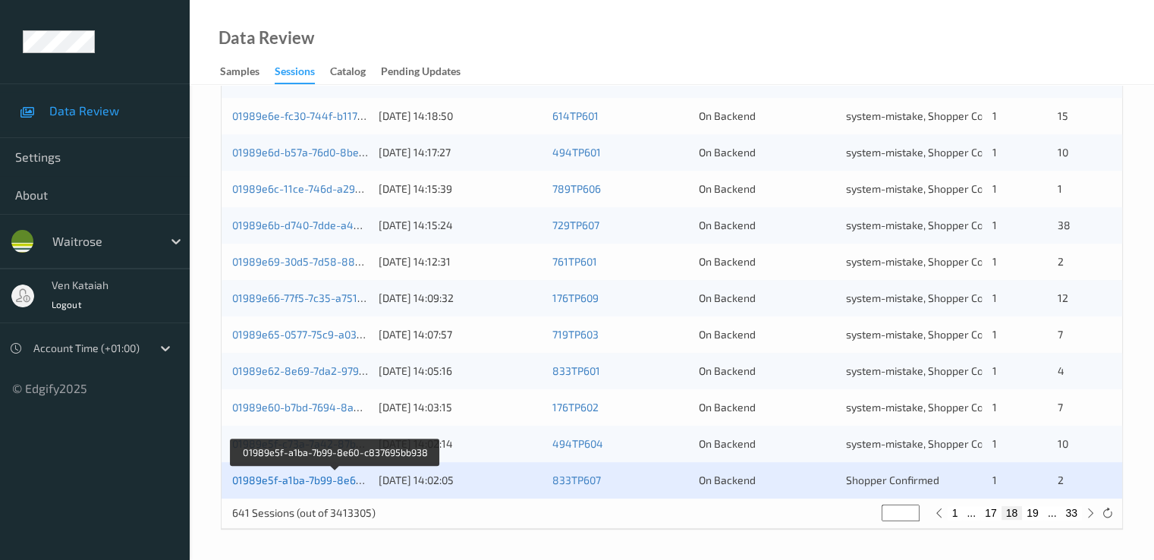
click at [343, 479] on link "01989e5f-a1ba-7b99-8e60-c837695bb938" at bounding box center [335, 479] width 207 height 13
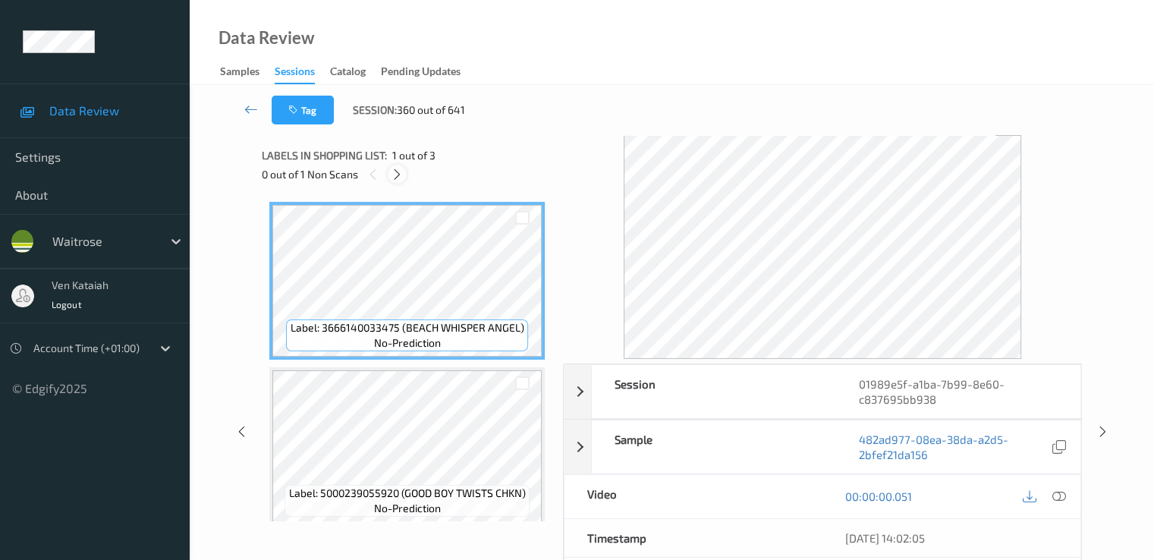
click at [392, 174] on icon at bounding box center [397, 175] width 13 height 14
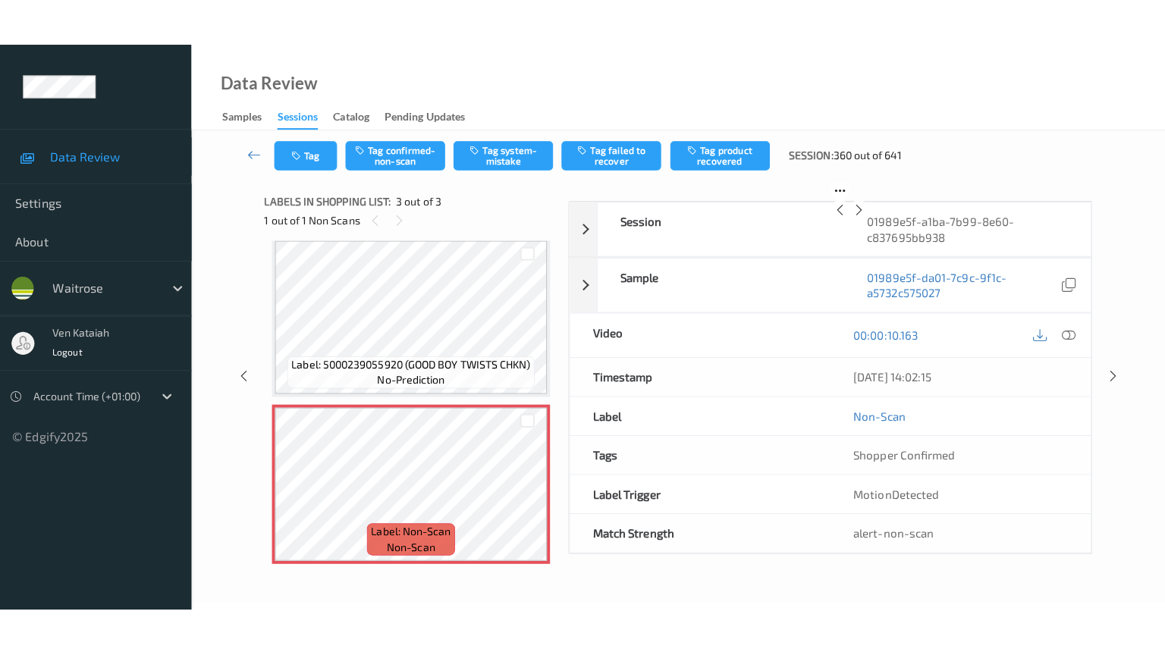
scroll to position [177, 0]
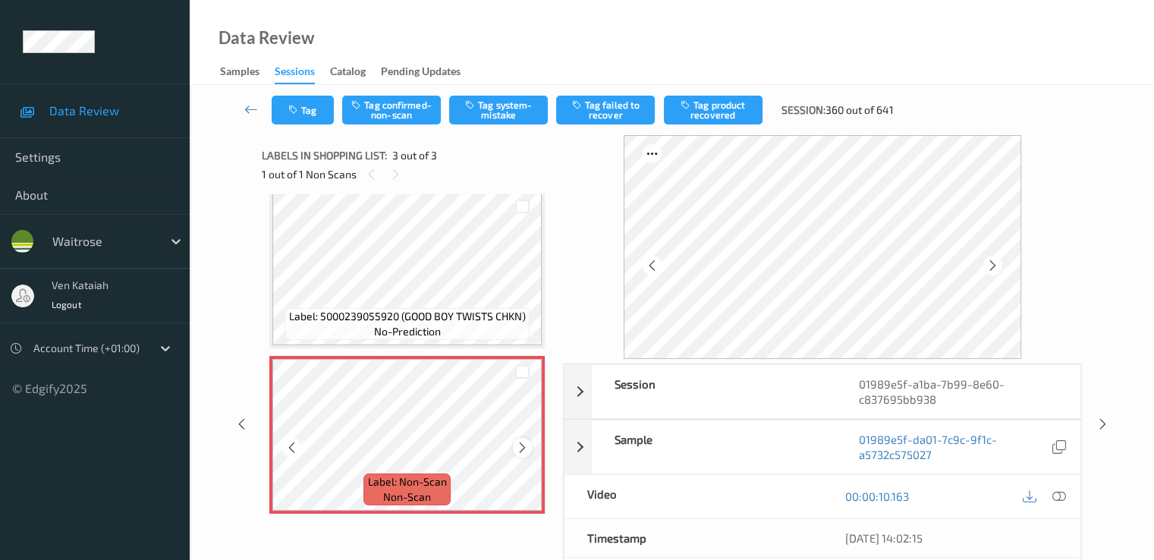
click at [522, 438] on div at bounding box center [522, 447] width 19 height 19
click at [523, 438] on div at bounding box center [522, 447] width 19 height 19
click at [521, 438] on div at bounding box center [522, 447] width 19 height 19
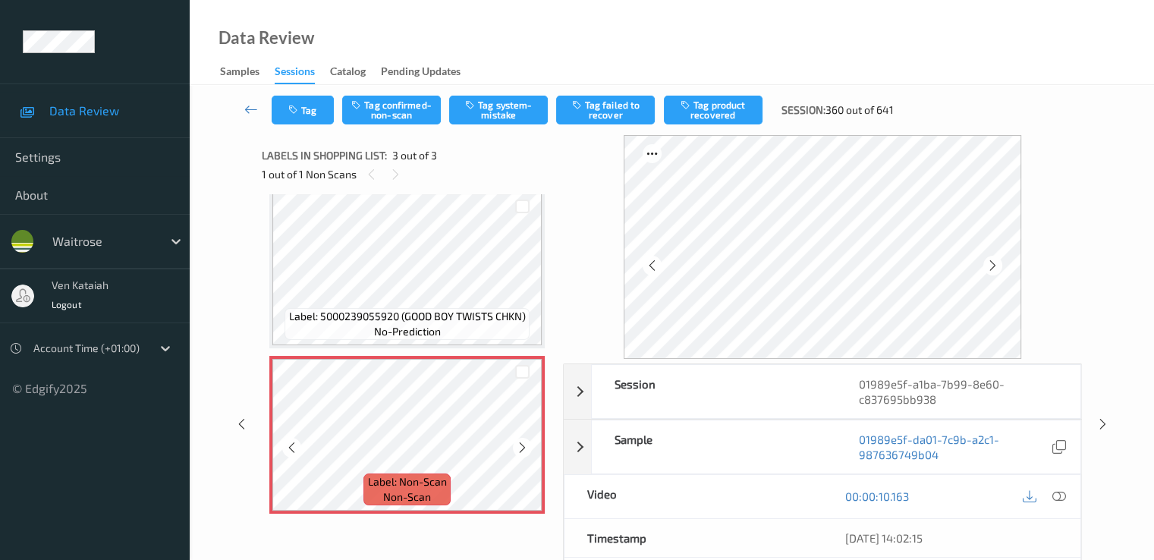
click at [521, 438] on div at bounding box center [522, 447] width 19 height 19
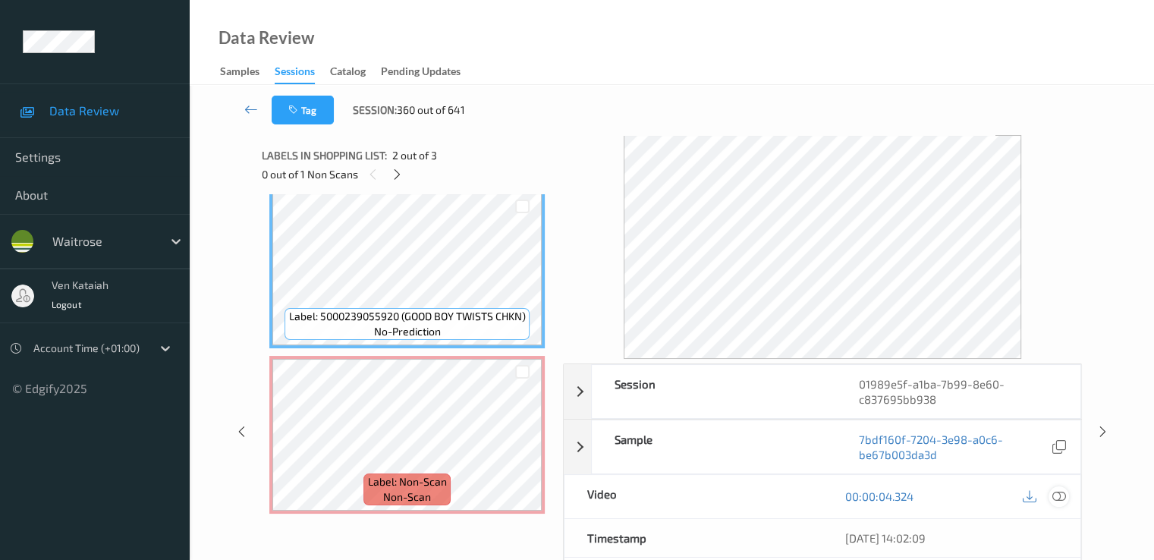
click at [1059, 499] on icon at bounding box center [1058, 496] width 14 height 14
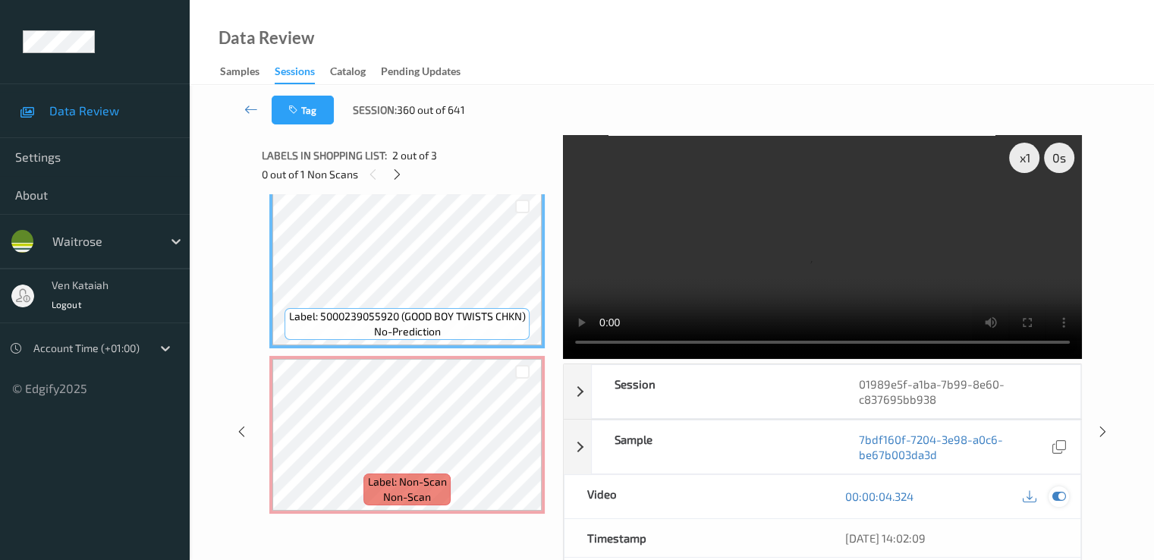
click at [1059, 498] on icon at bounding box center [1058, 496] width 14 height 14
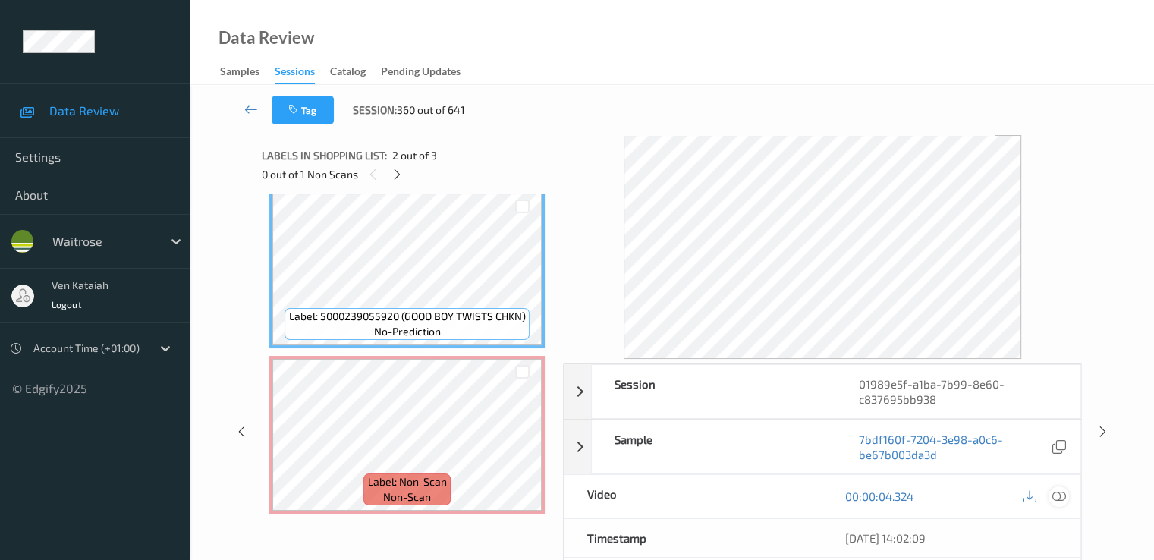
click at [1059, 498] on icon at bounding box center [1058, 496] width 14 height 14
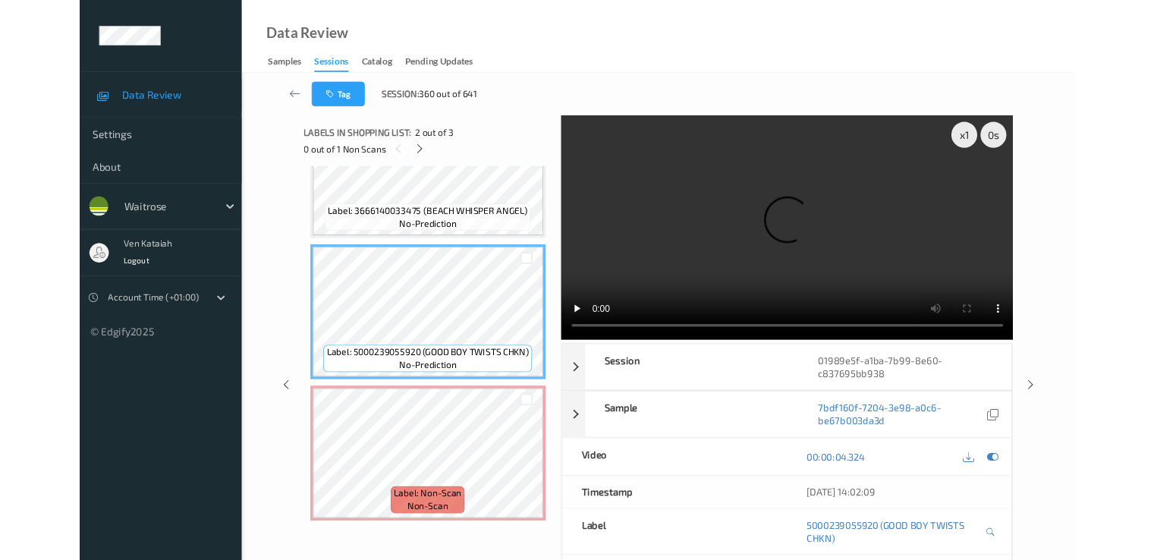
scroll to position [81, 0]
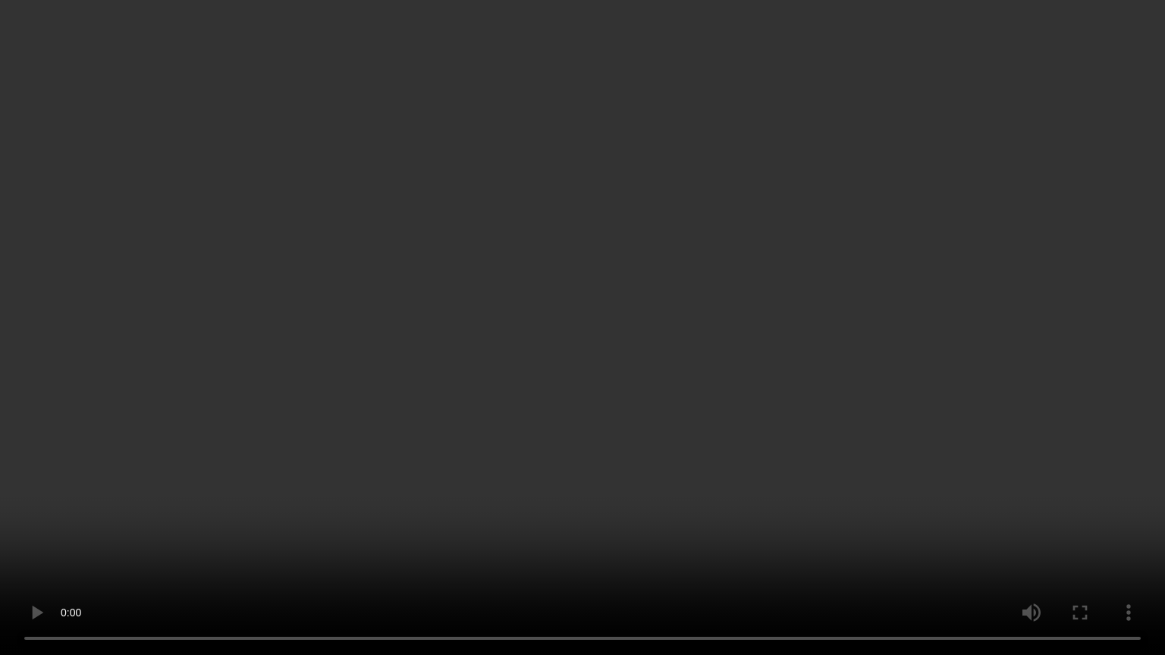
click at [367, 513] on video at bounding box center [582, 327] width 1165 height 655
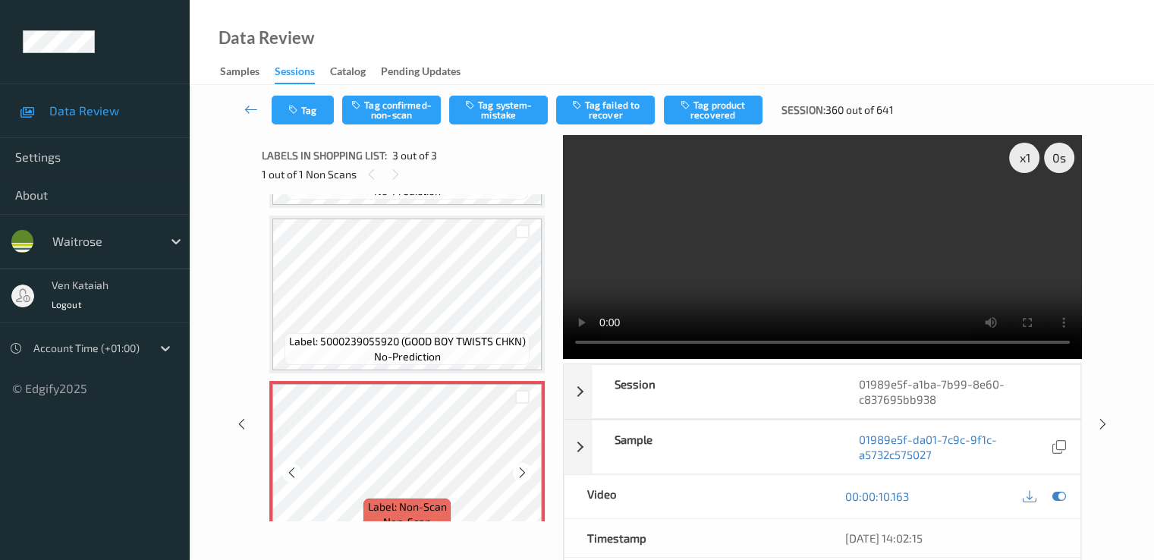
scroll to position [177, 0]
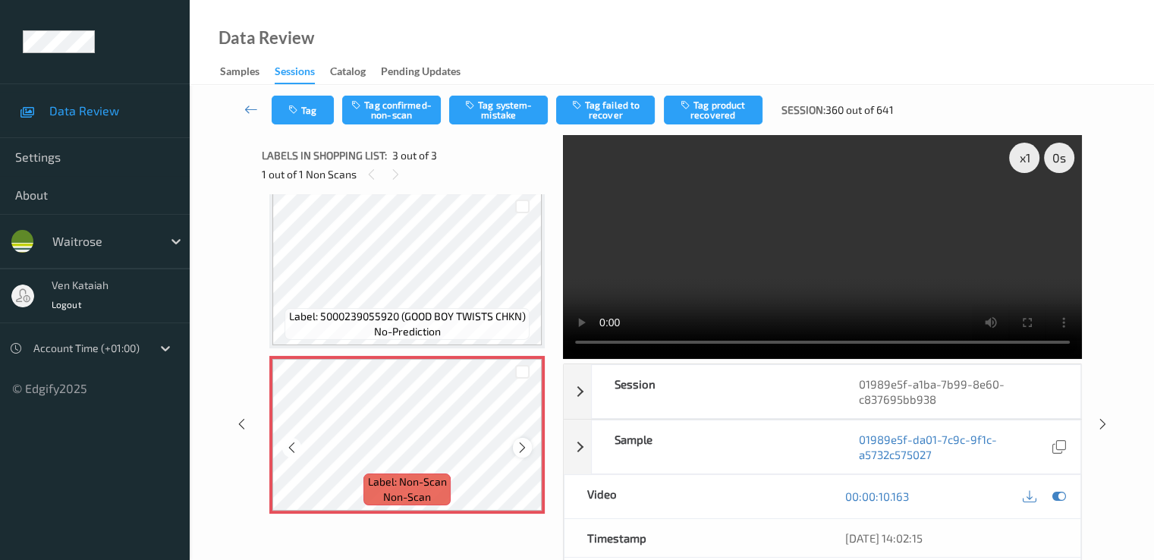
click at [519, 441] on icon at bounding box center [522, 448] width 13 height 14
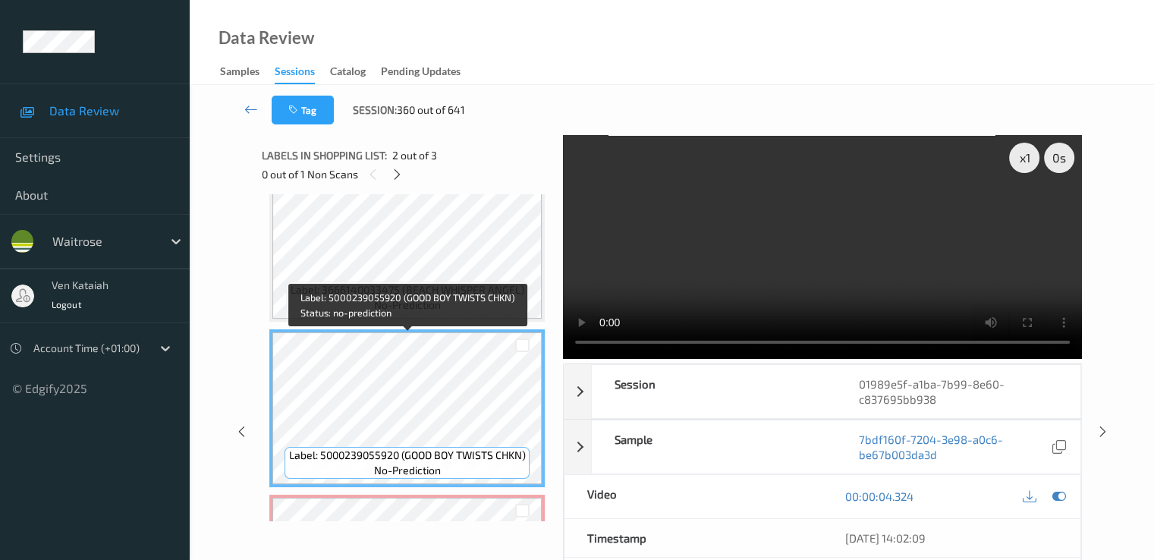
scroll to position [0, 0]
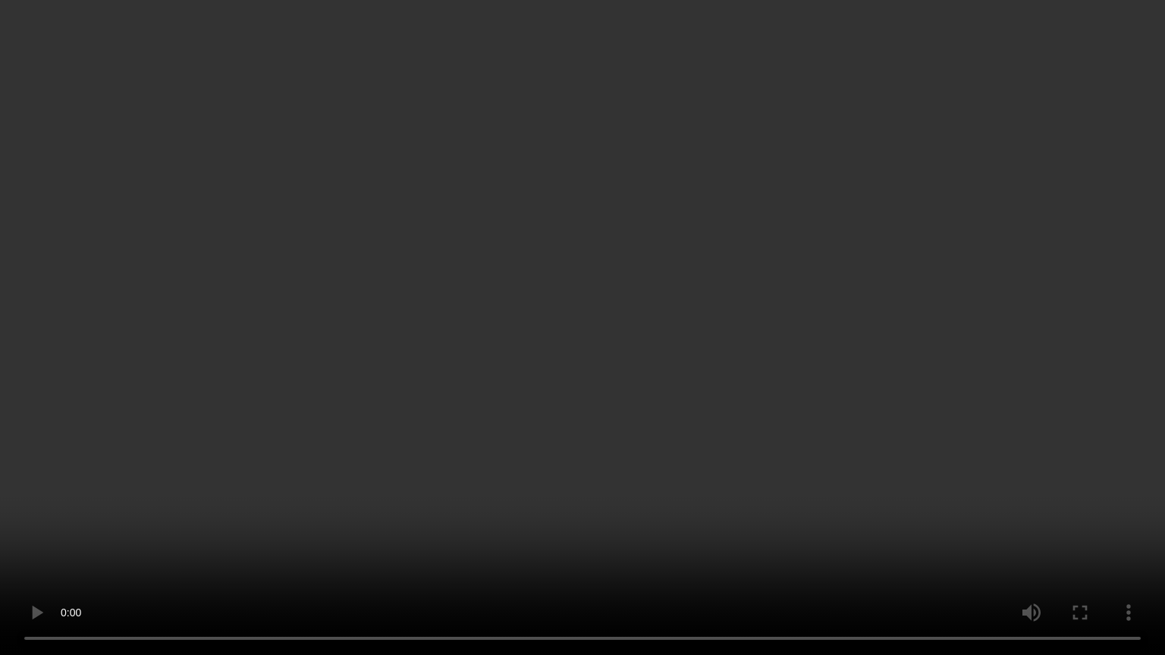
click at [328, 386] on video at bounding box center [582, 327] width 1165 height 655
click at [29, 510] on video at bounding box center [582, 327] width 1165 height 655
click at [36, 504] on video at bounding box center [582, 327] width 1165 height 655
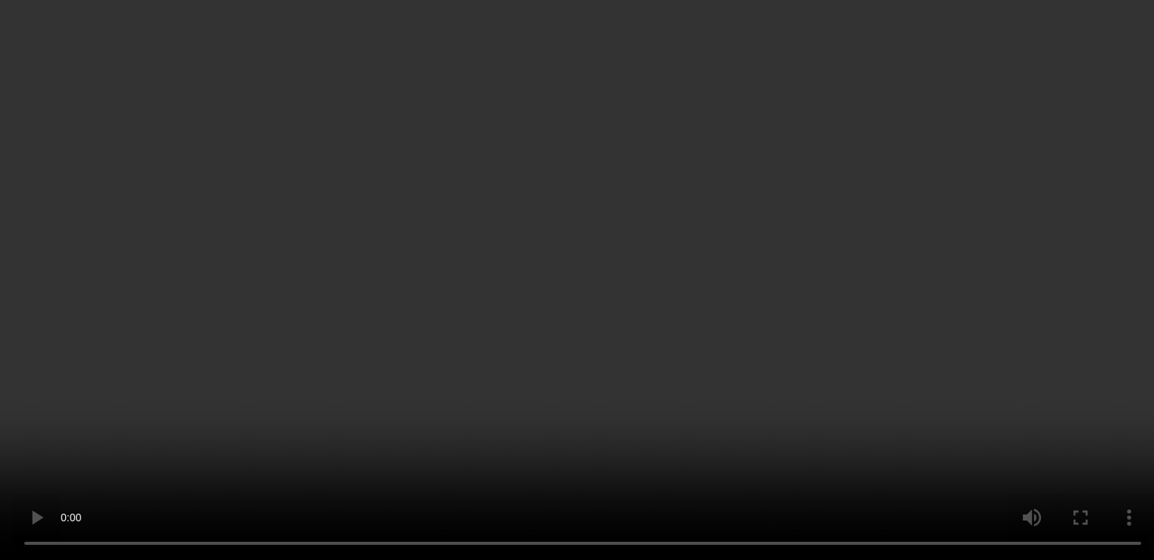
scroll to position [177, 0]
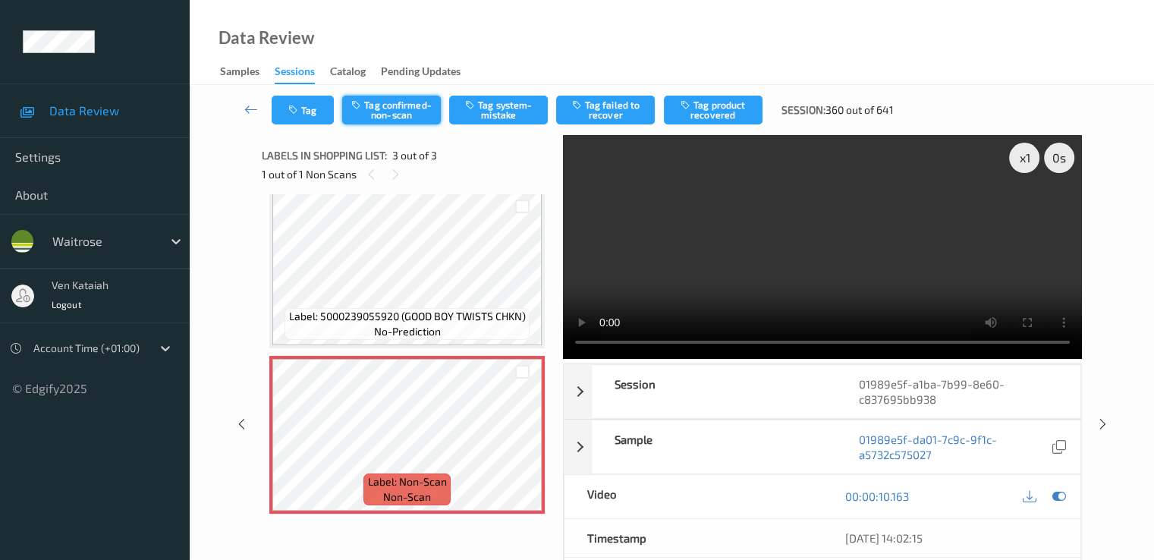
click at [390, 115] on button "Tag confirmed-non-scan" at bounding box center [391, 110] width 99 height 29
click at [625, 115] on button "Tag failed to recover" at bounding box center [605, 110] width 99 height 29
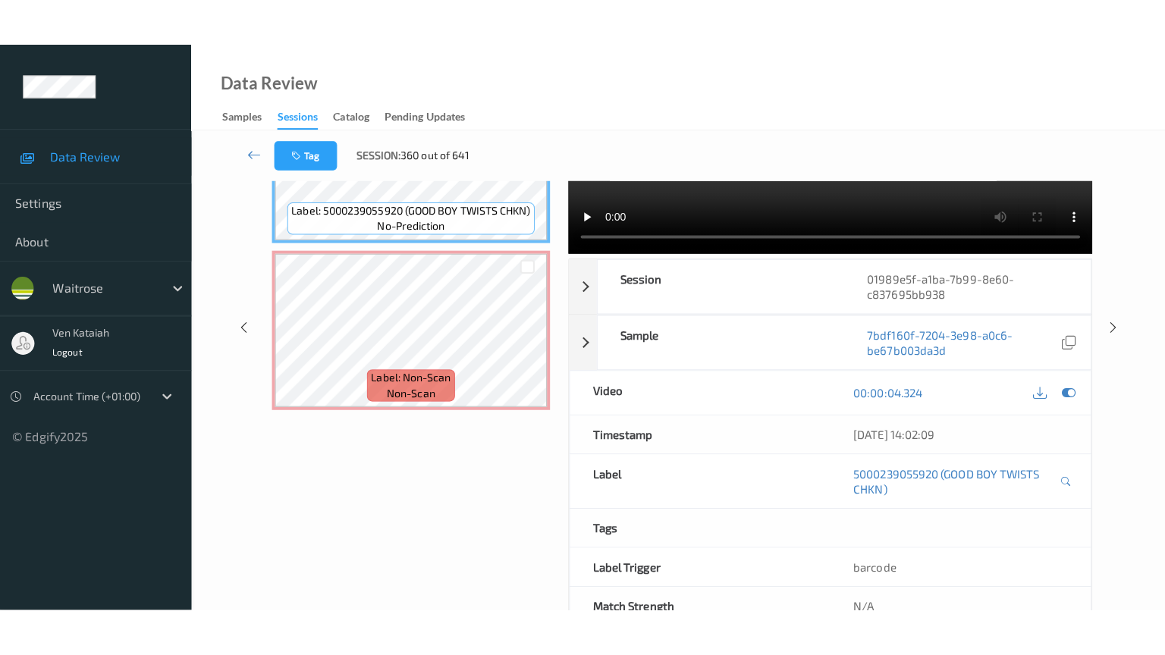
scroll to position [0, 0]
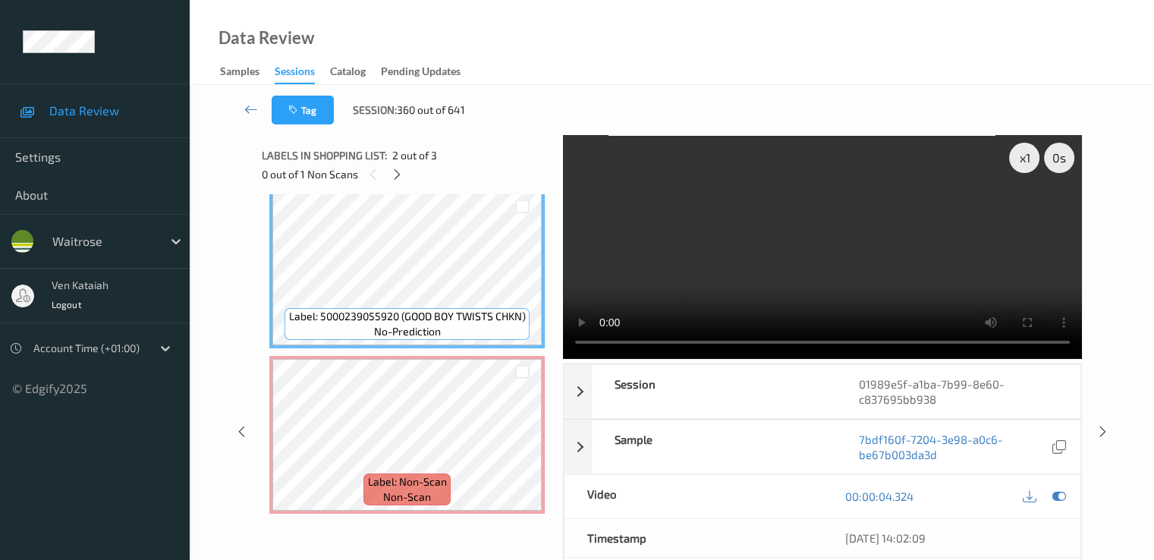
click at [762, 189] on video at bounding box center [822, 247] width 519 height 224
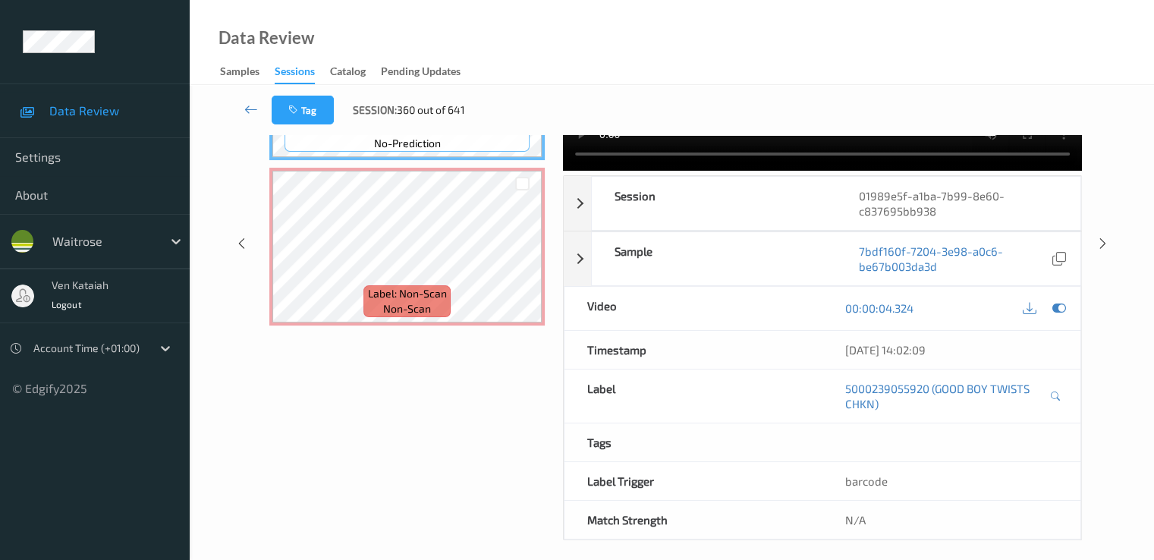
scroll to position [197, 0]
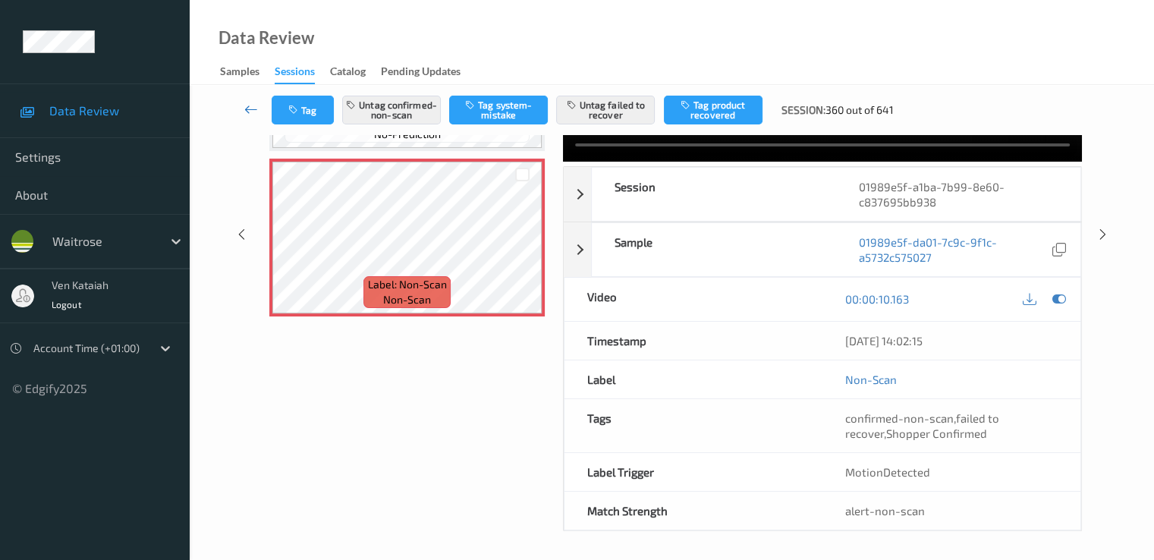
click at [245, 107] on icon at bounding box center [251, 109] width 14 height 15
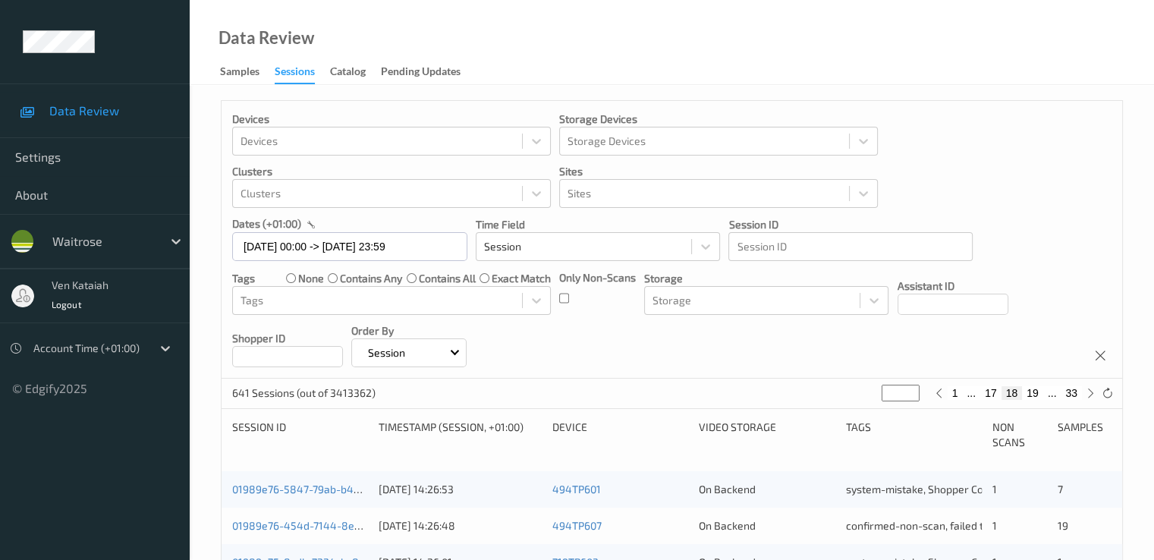
drag, startPoint x: 899, startPoint y: 395, endPoint x: 878, endPoint y: 400, distance: 21.0
click at [878, 400] on div "641 Sessions (out of 3413362) ** 1 ... 17 18 19 ... 33" at bounding box center [672, 394] width 900 height 30
type input "*"
type input "**"
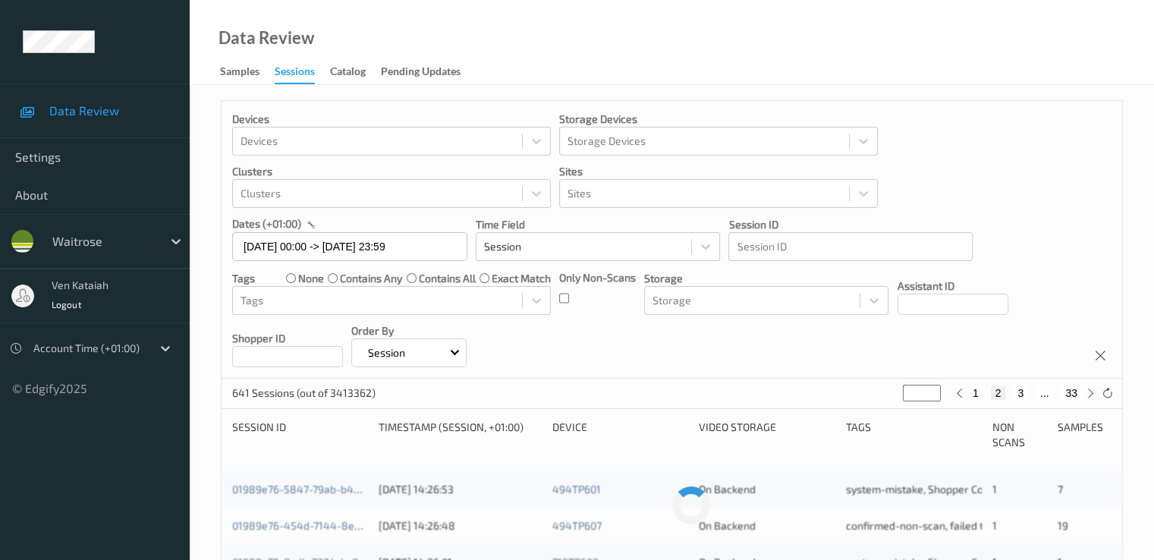
type input "**"
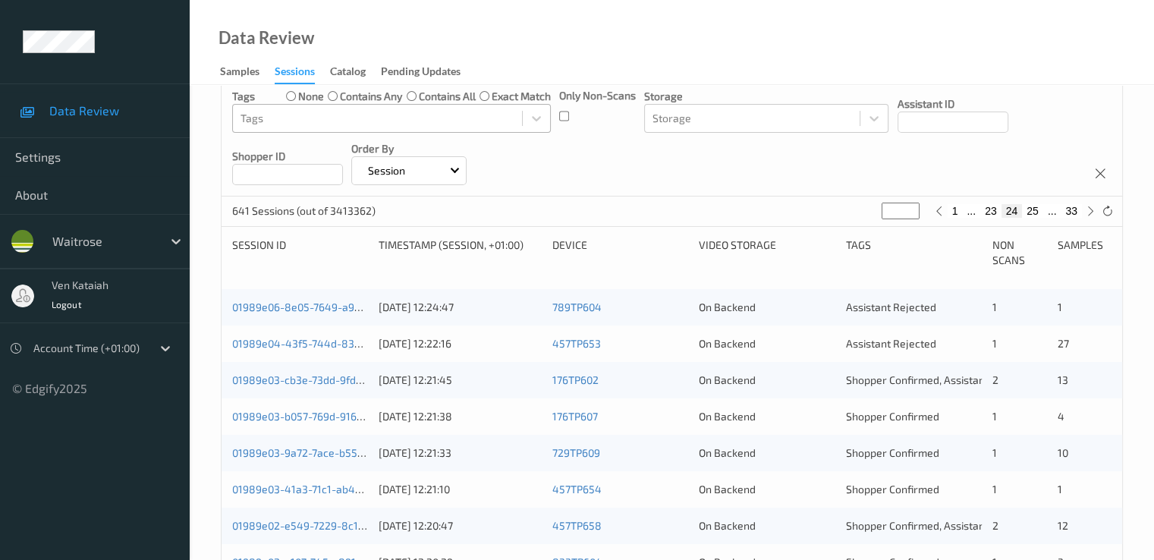
scroll to position [303, 0]
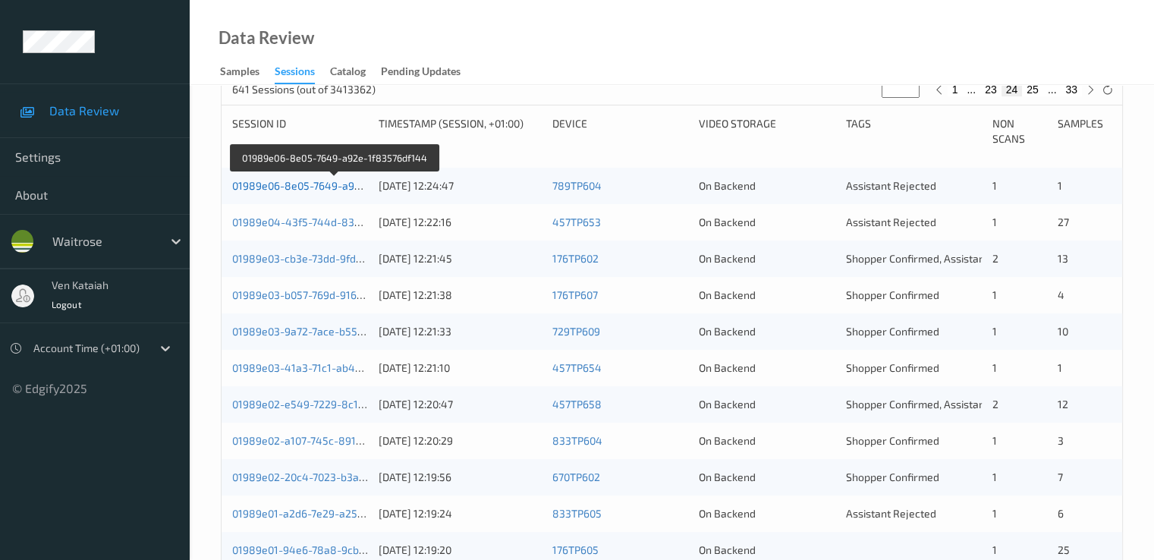
type input "**"
click at [311, 189] on link "01989e06-8e05-7649-a92e-1f83576df144" at bounding box center [335, 185] width 206 height 13
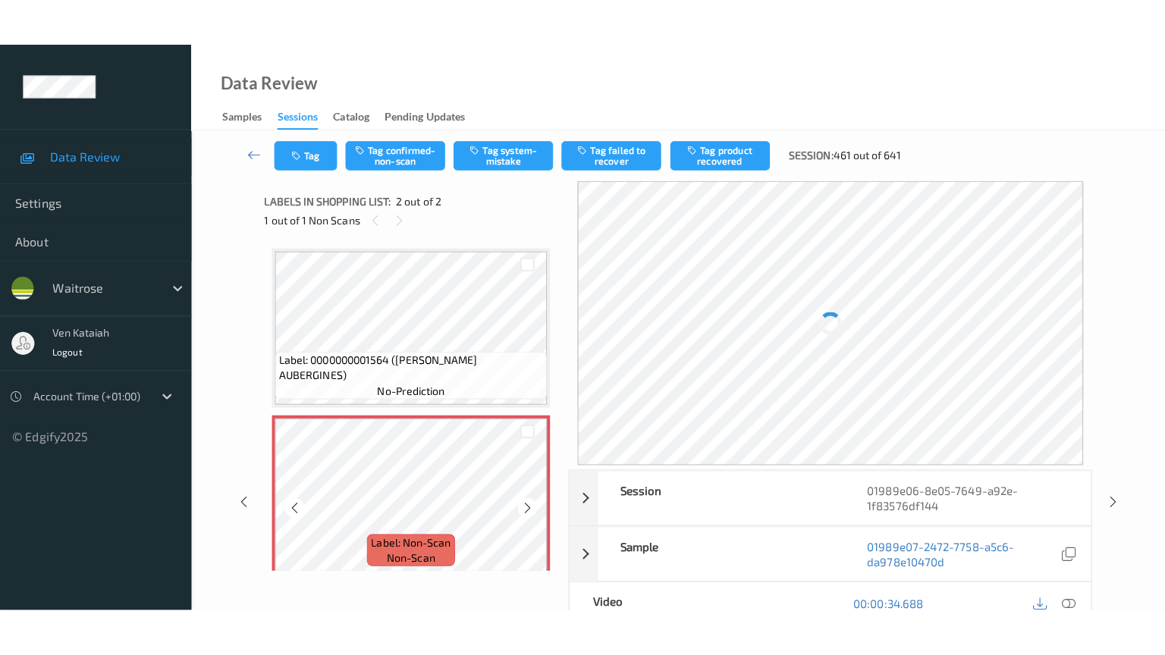
scroll to position [11, 0]
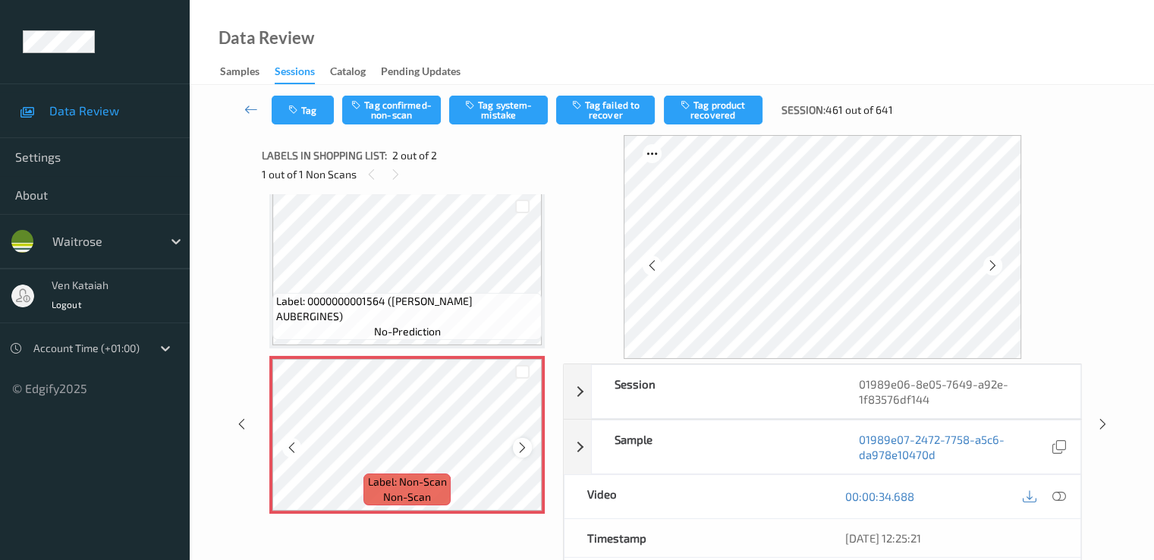
click at [519, 447] on icon at bounding box center [522, 448] width 13 height 14
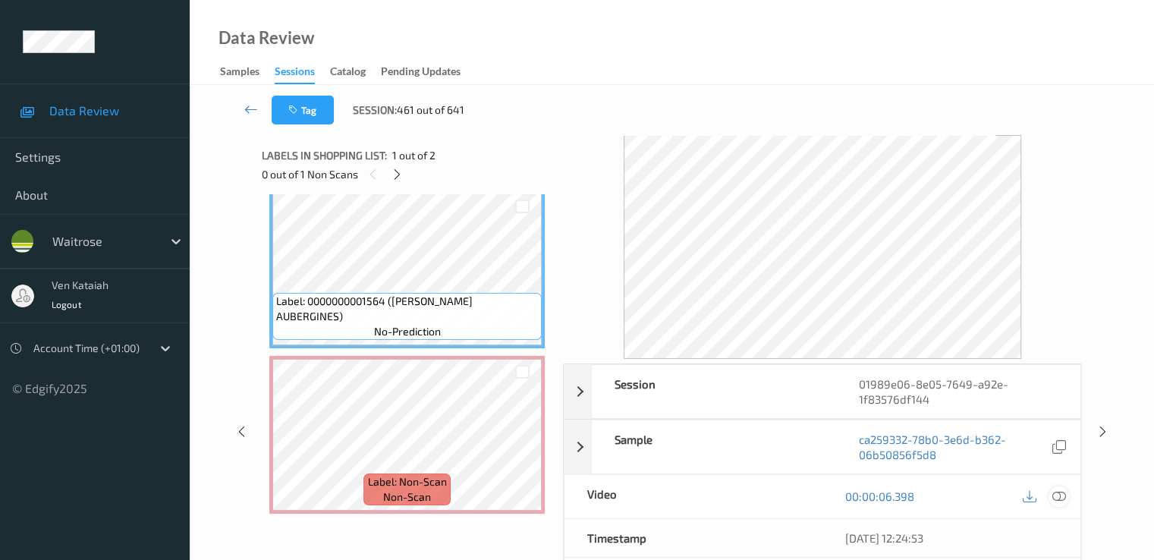
click at [1057, 498] on icon at bounding box center [1058, 496] width 14 height 14
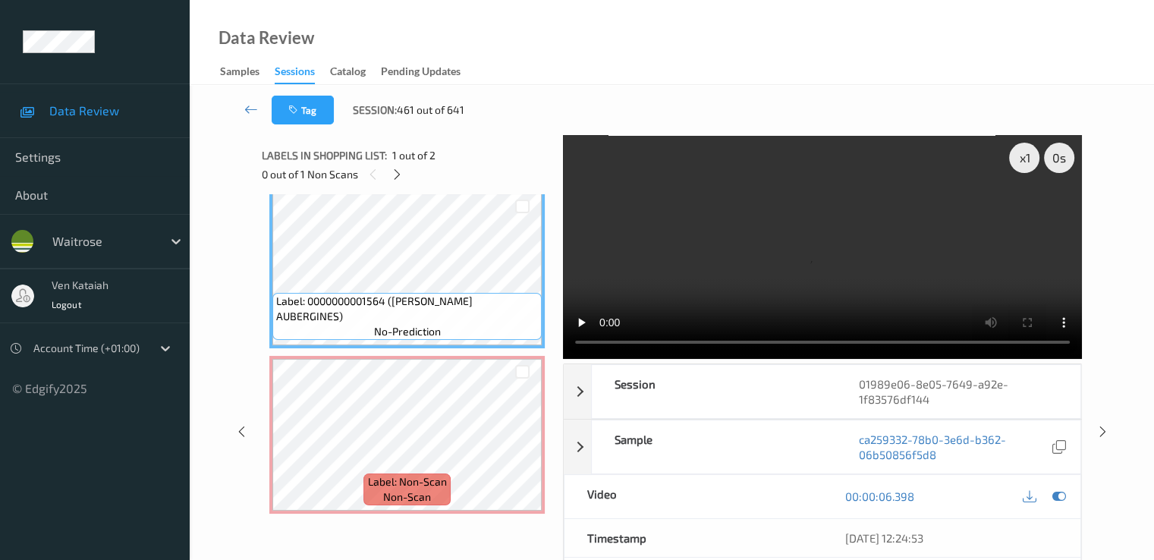
scroll to position [0, 0]
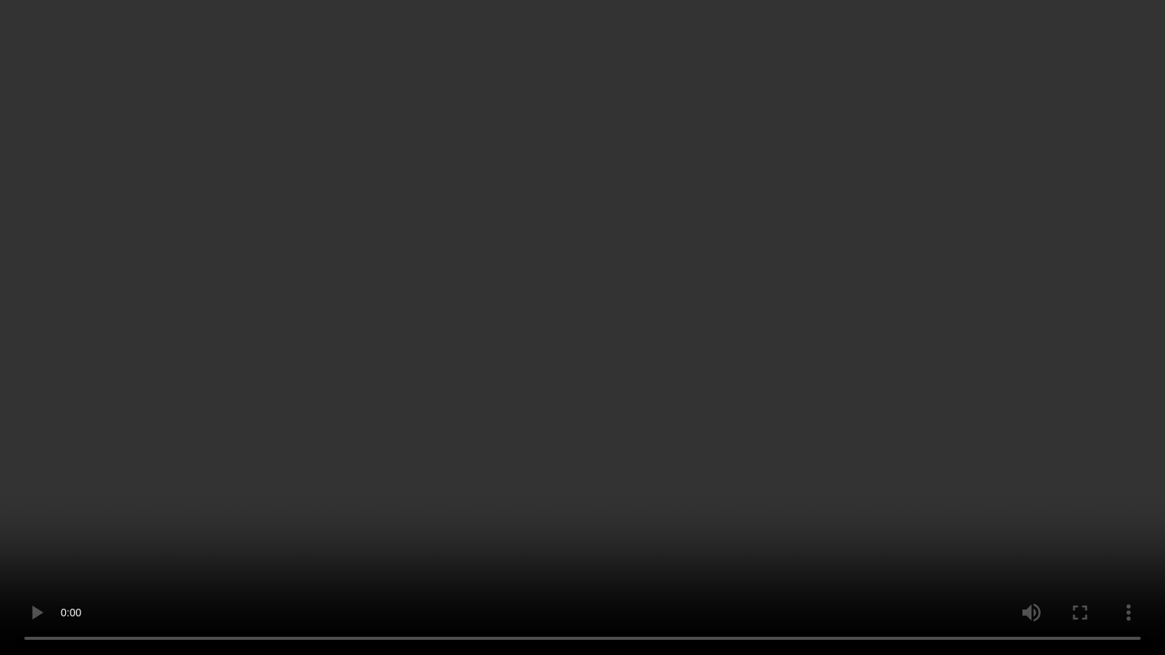
click at [817, 312] on video at bounding box center [582, 327] width 1165 height 655
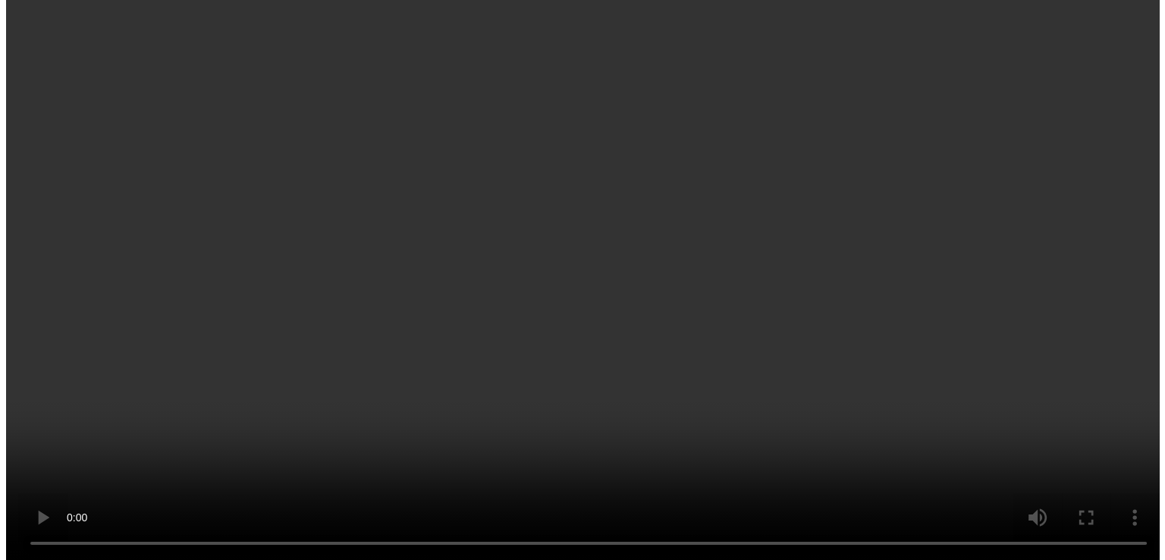
scroll to position [152, 0]
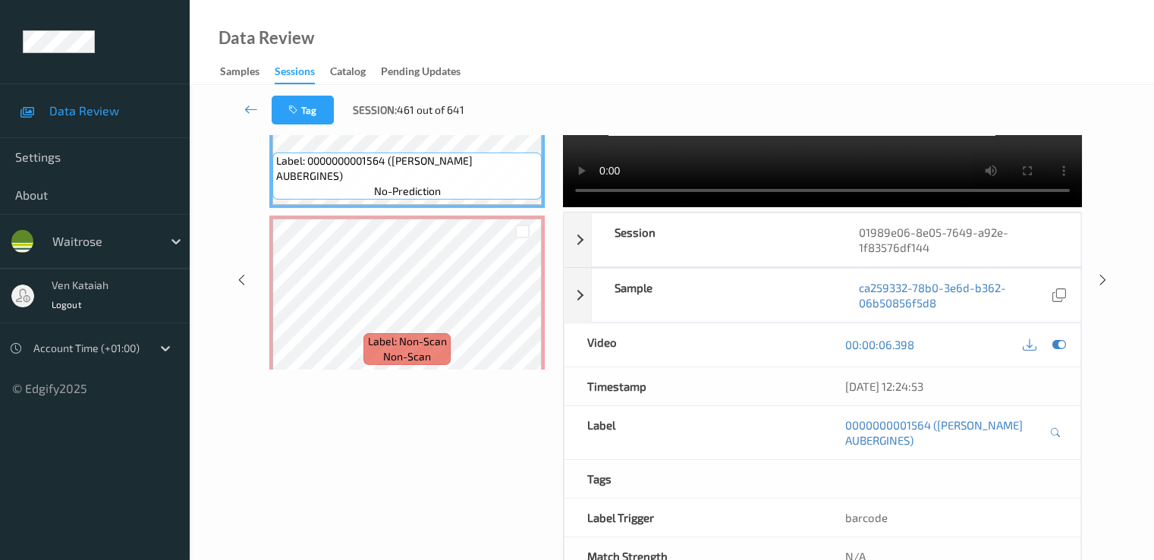
click at [495, 193] on div "Label: 0000000001564 (WR ESS AUBERGINES) no-prediction" at bounding box center [406, 175] width 269 height 47
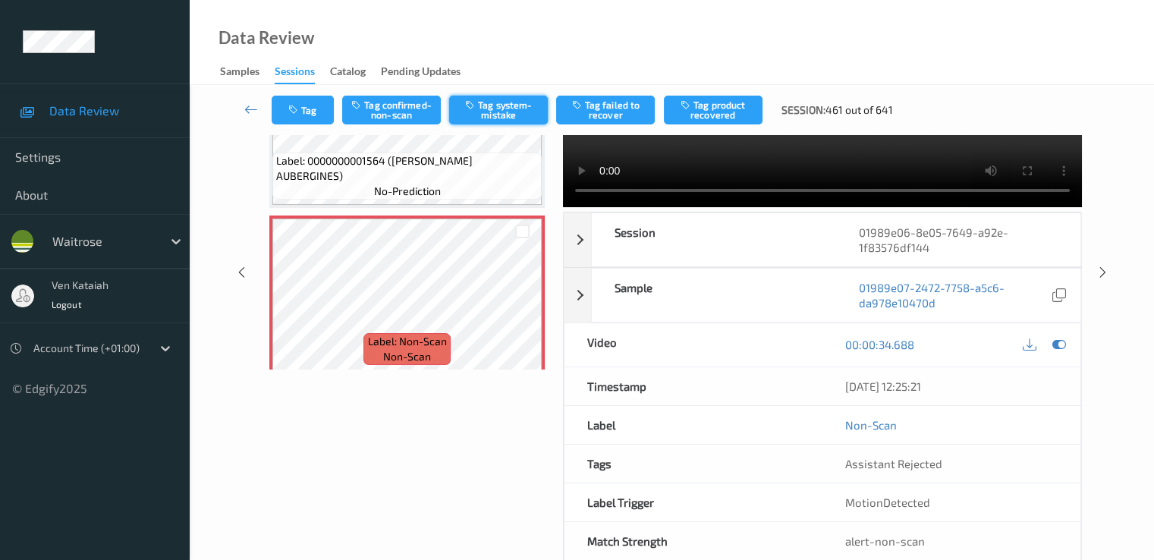
click at [479, 112] on button "Tag system-mistake" at bounding box center [498, 110] width 99 height 29
click at [305, 115] on button "Tag" at bounding box center [303, 110] width 62 height 29
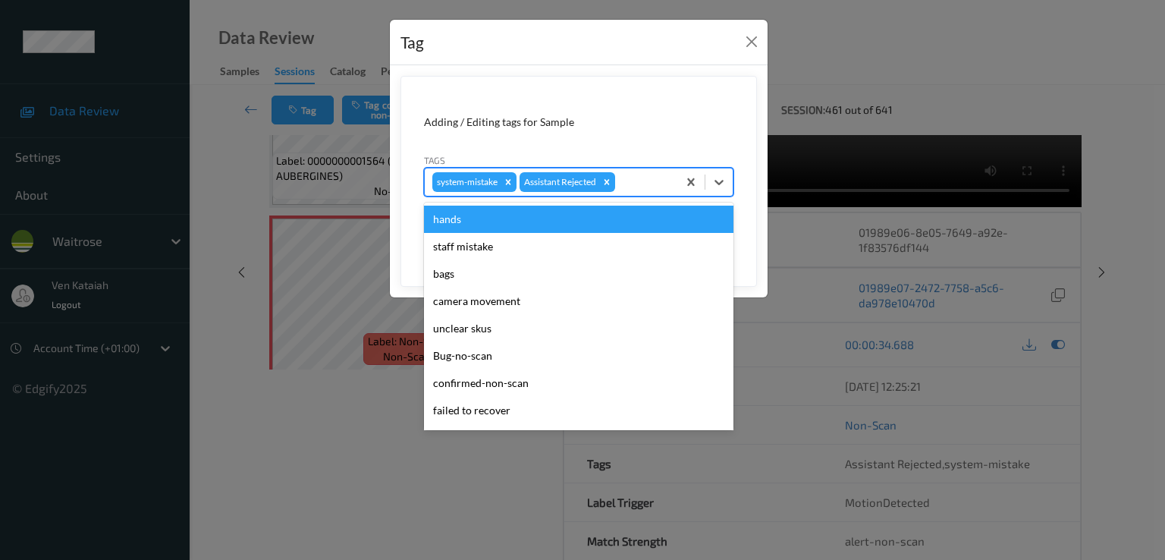
click at [630, 179] on div at bounding box center [644, 182] width 52 height 18
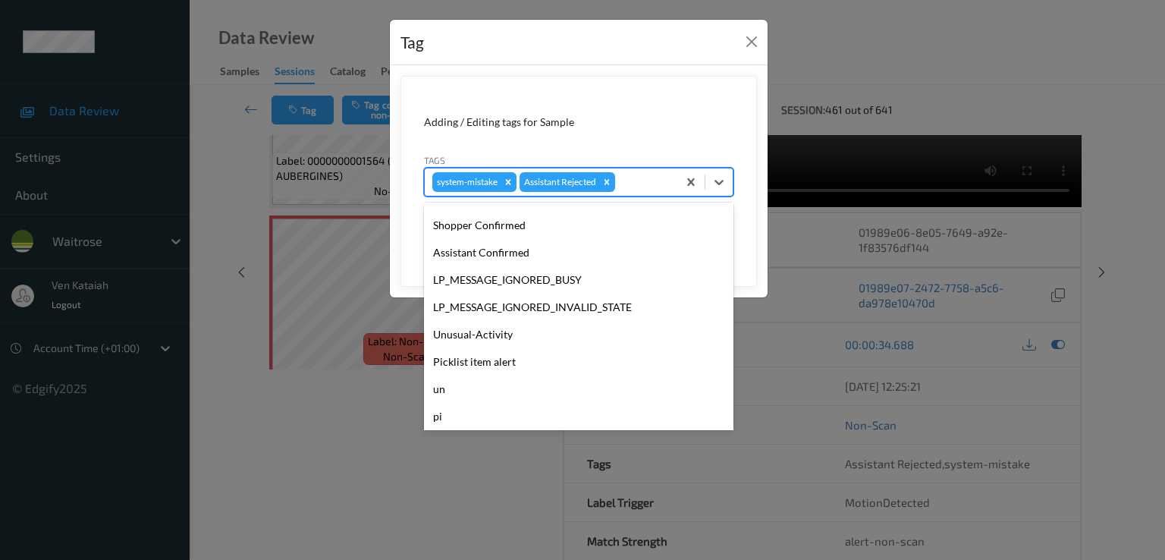
scroll to position [297, 0]
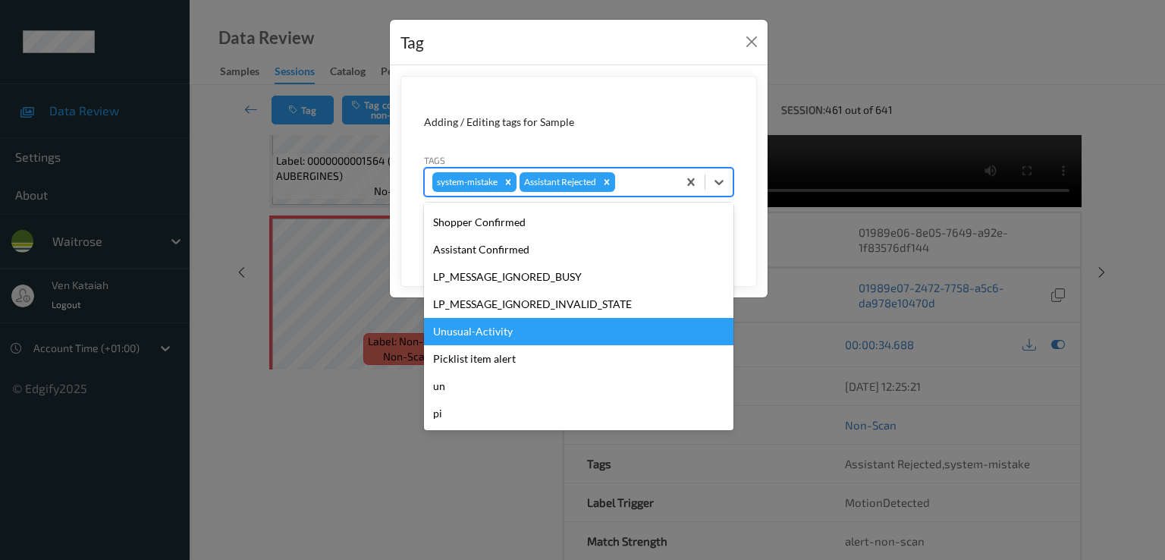
click at [477, 338] on div "Unusual-Activity" at bounding box center [578, 331] width 309 height 27
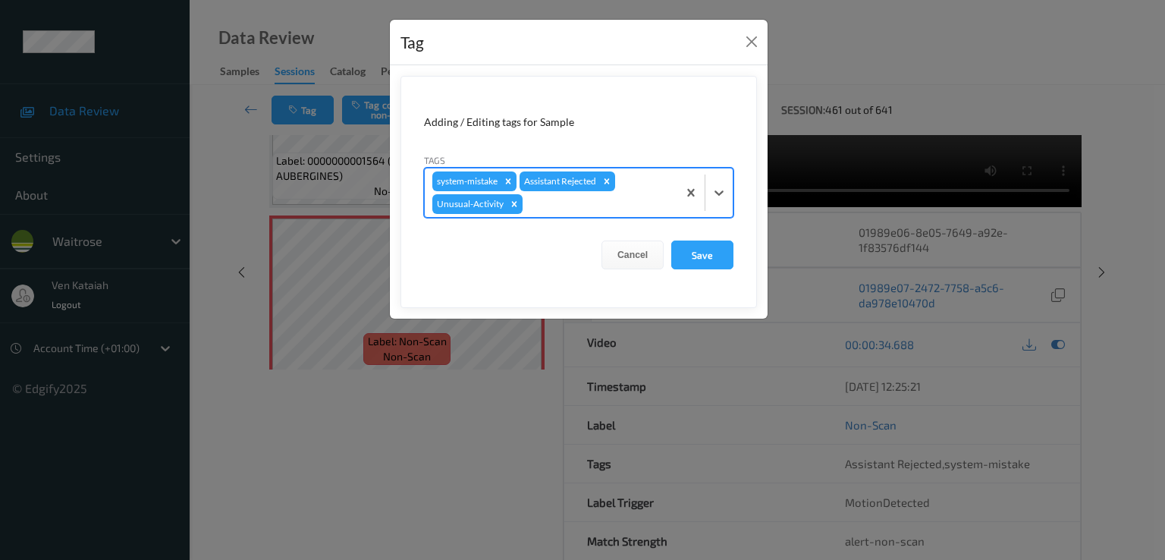
click at [643, 190] on div "system-mistake Assistant Rejected Unusual-Activity" at bounding box center [551, 192] width 253 height 49
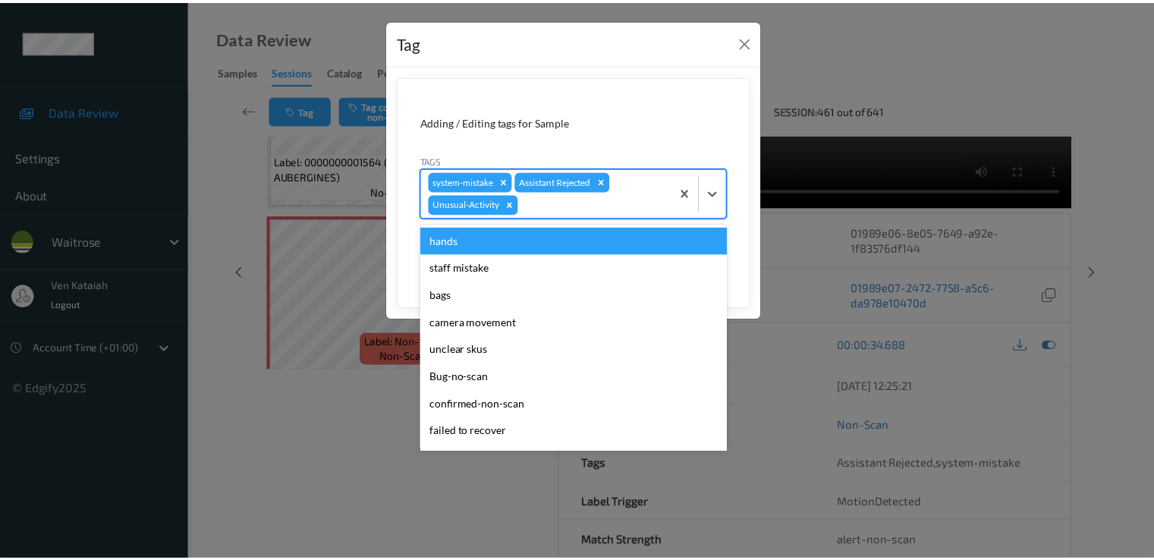
scroll to position [270, 0]
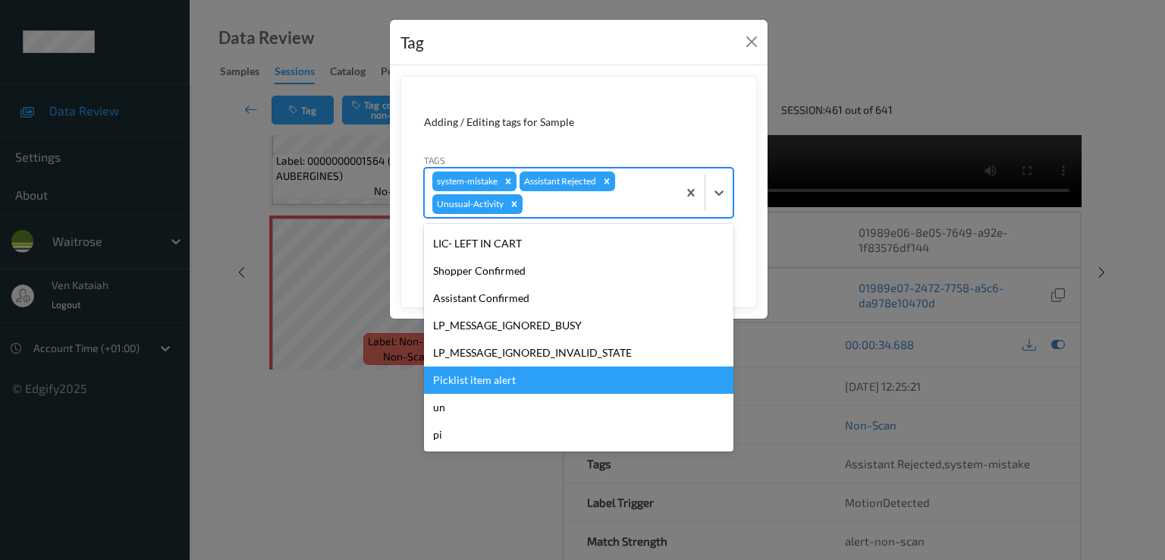
click at [474, 383] on div "Picklist item alert" at bounding box center [578, 379] width 309 height 27
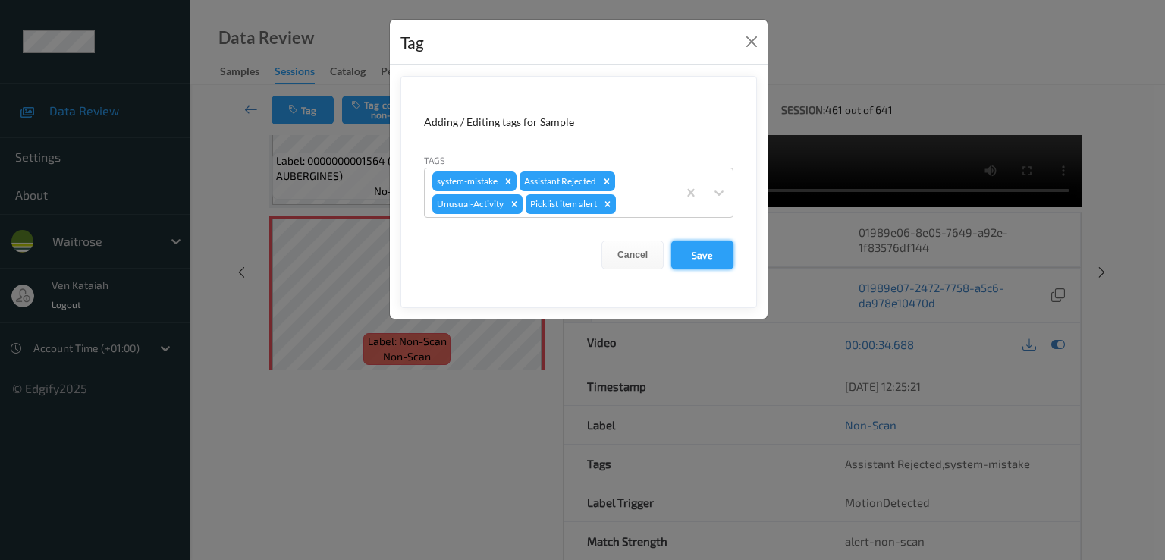
click at [689, 253] on button "Save" at bounding box center [702, 254] width 62 height 29
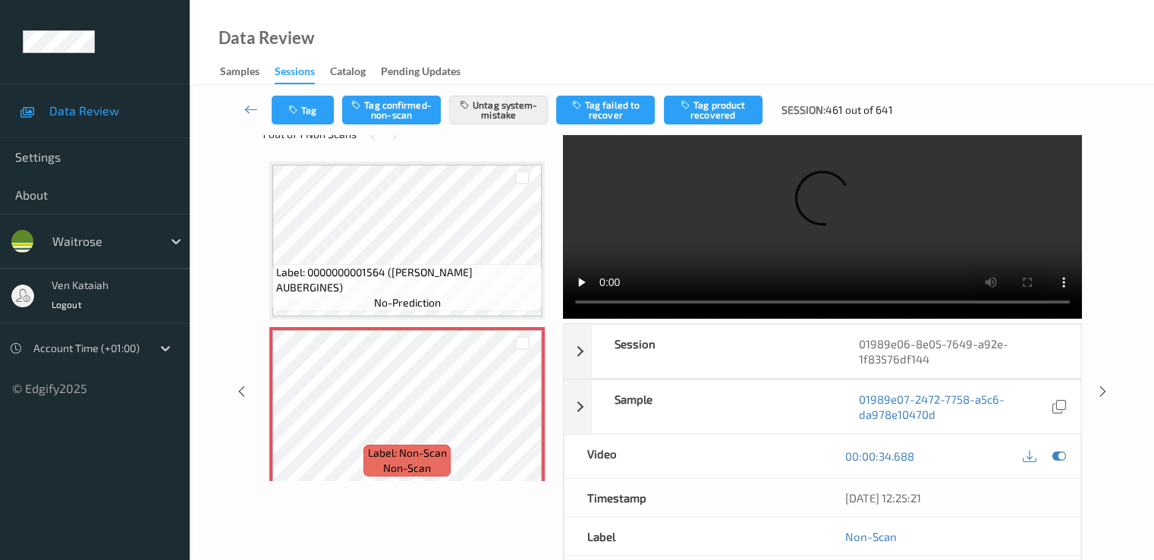
scroll to position [0, 0]
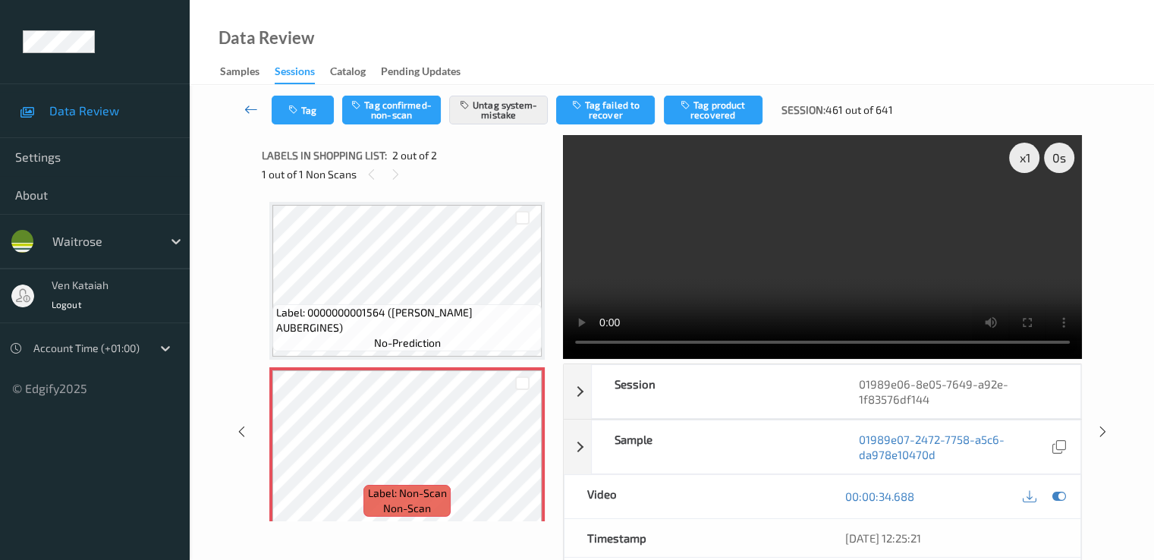
click at [249, 104] on icon at bounding box center [251, 109] width 14 height 15
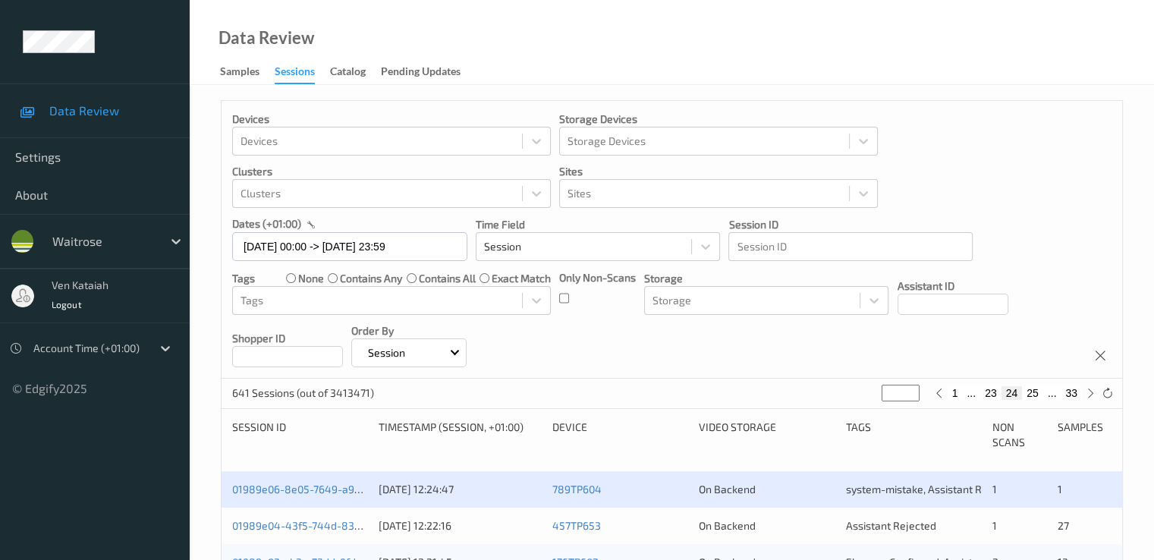
scroll to position [303, 0]
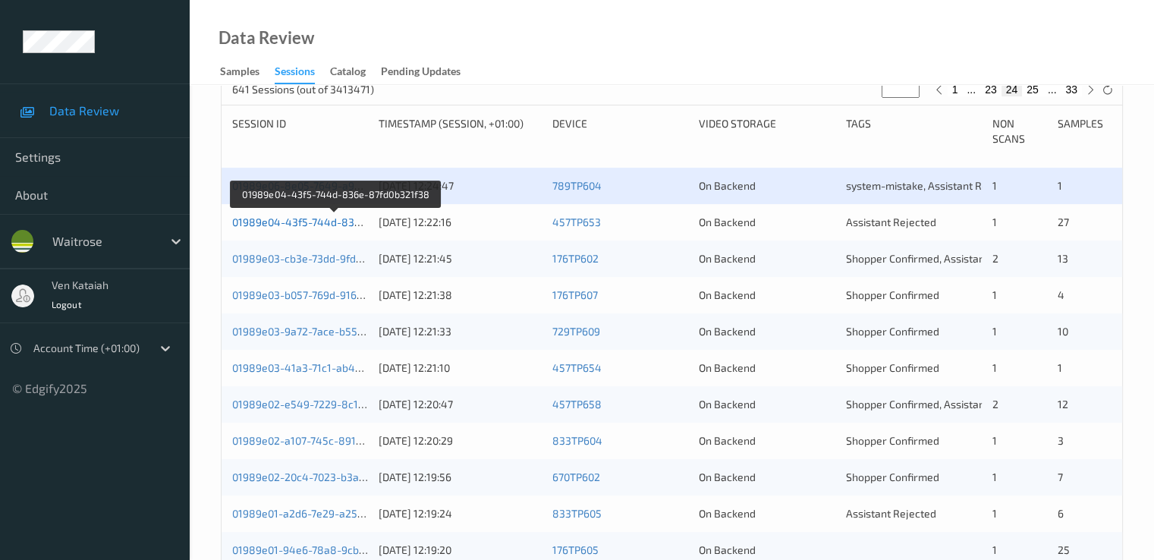
click at [331, 215] on link "01989e04-43f5-744d-836e-87fd0b321f38" at bounding box center [335, 221] width 206 height 13
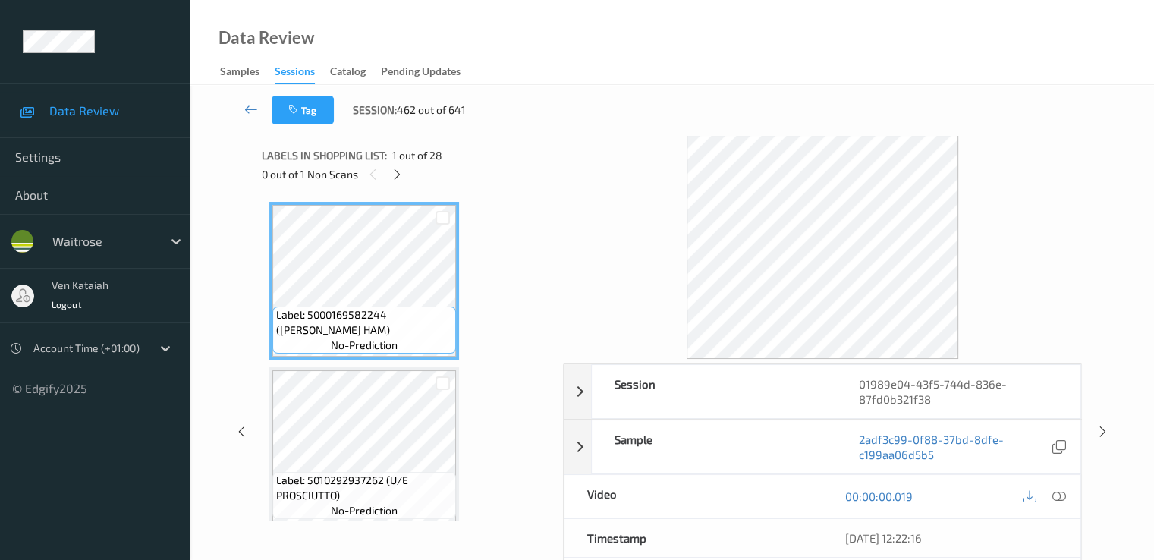
click at [413, 168] on div "0 out of 1 Non Scans" at bounding box center [407, 174] width 291 height 19
click at [407, 172] on div at bounding box center [397, 174] width 19 height 19
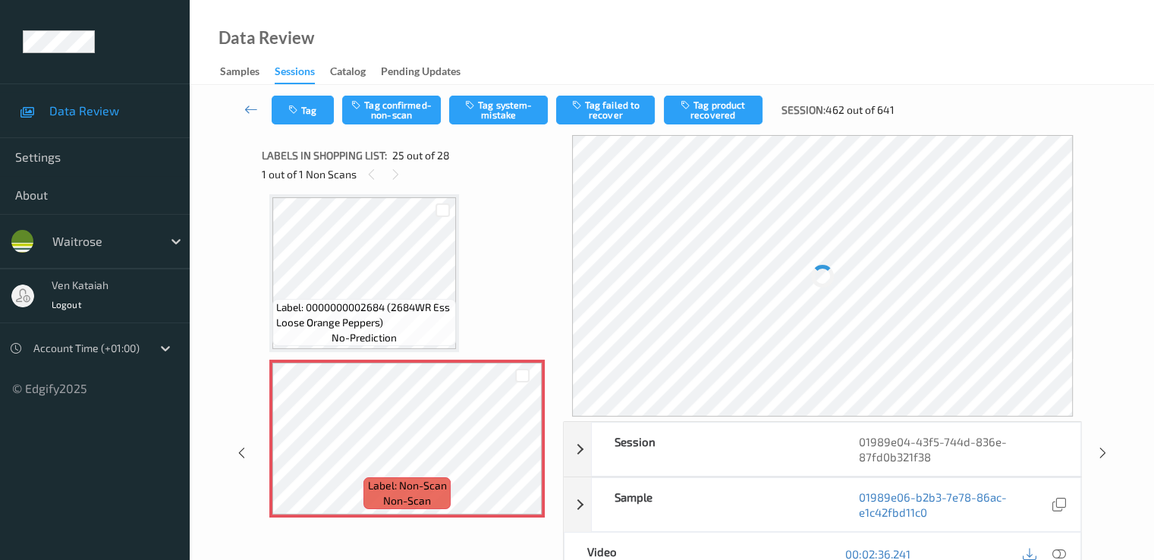
scroll to position [3963, 0]
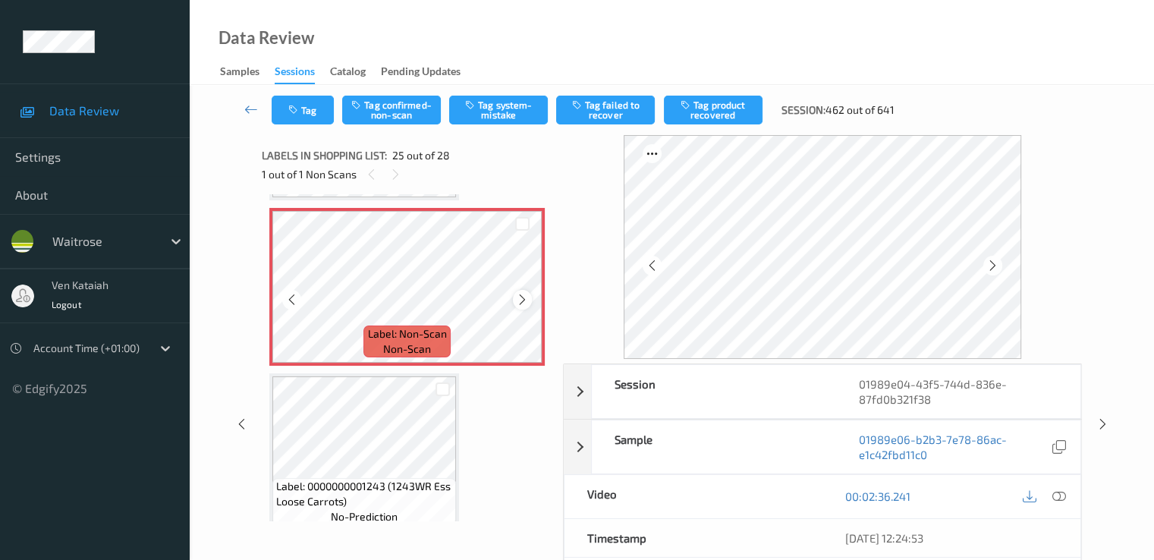
click at [515, 304] on div at bounding box center [522, 299] width 19 height 19
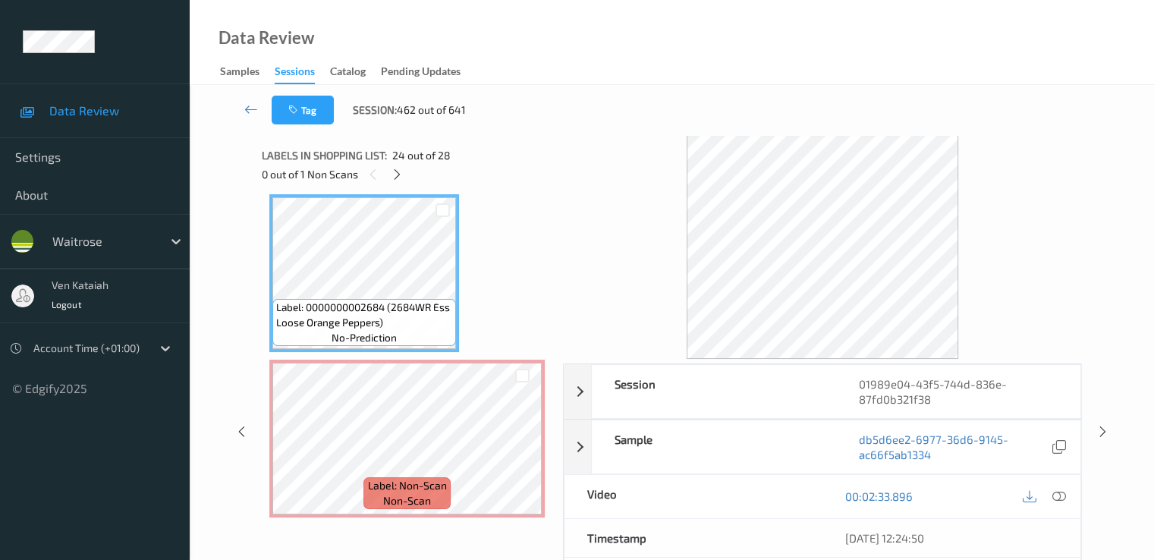
scroll to position [3659, 0]
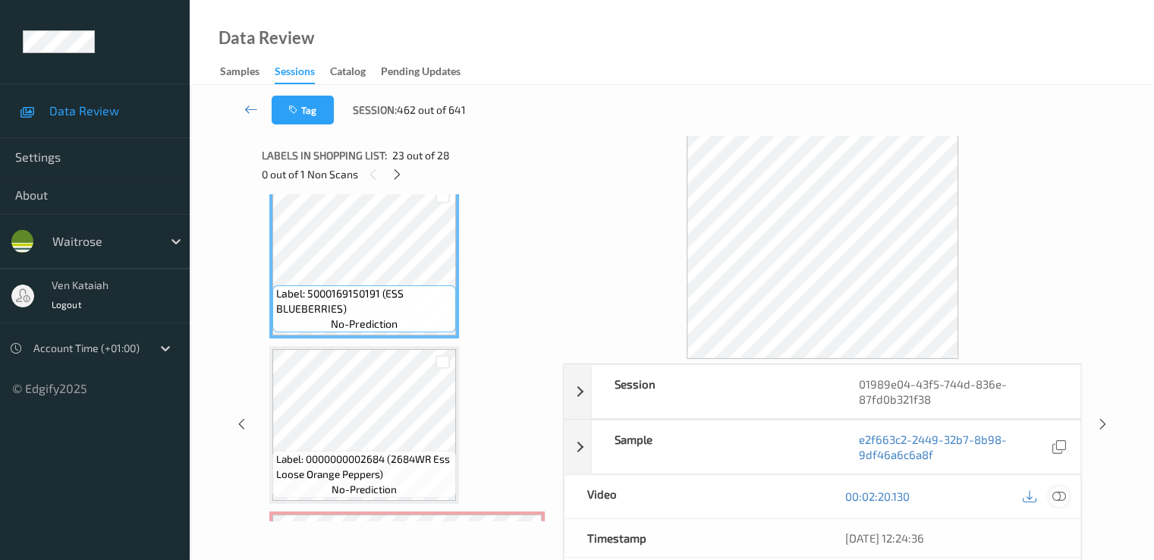
click at [1061, 498] on icon at bounding box center [1058, 496] width 14 height 14
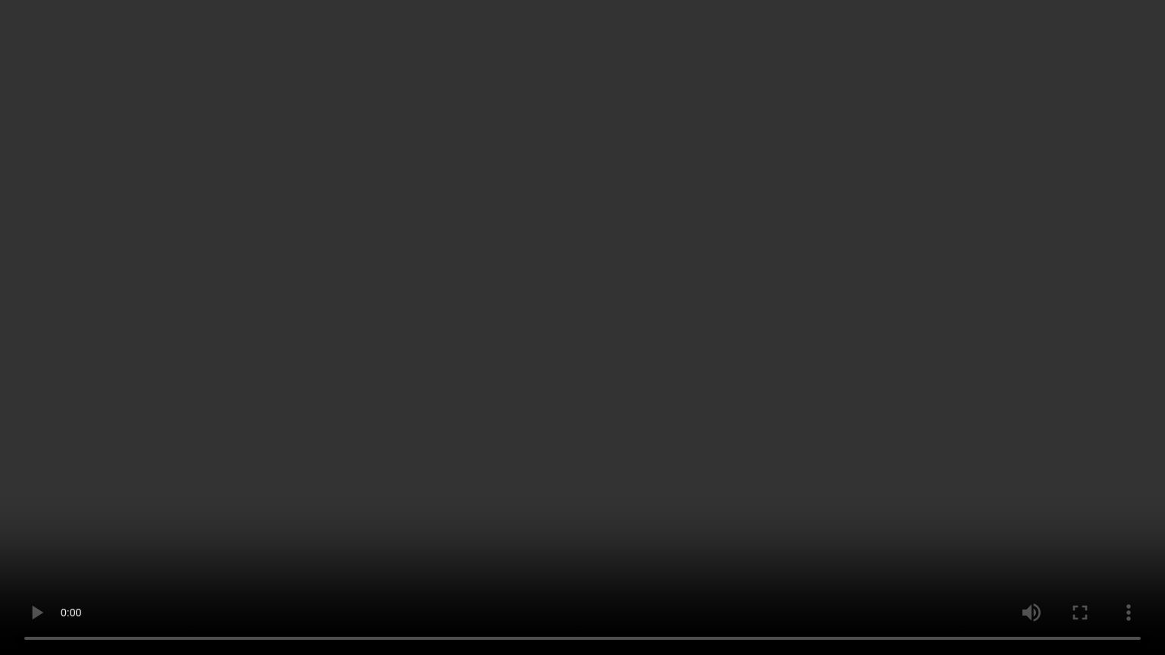
click at [419, 479] on video at bounding box center [582, 327] width 1165 height 655
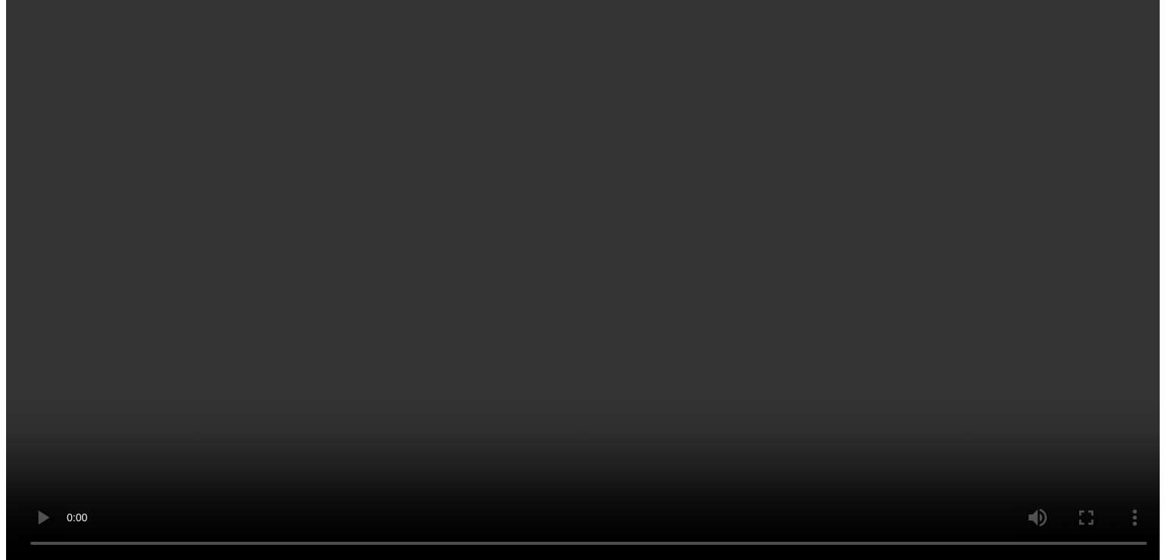
scroll to position [3963, 0]
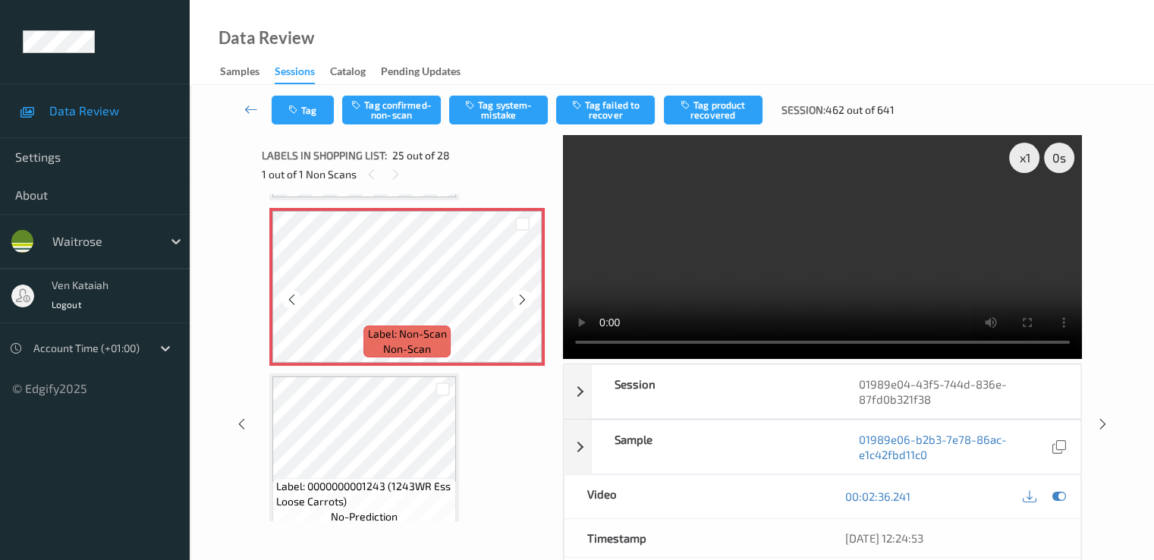
click at [516, 298] on icon at bounding box center [522, 300] width 13 height 14
click at [479, 108] on button "Tag system-mistake" at bounding box center [498, 110] width 99 height 29
click at [306, 112] on button "Tag" at bounding box center [303, 110] width 62 height 29
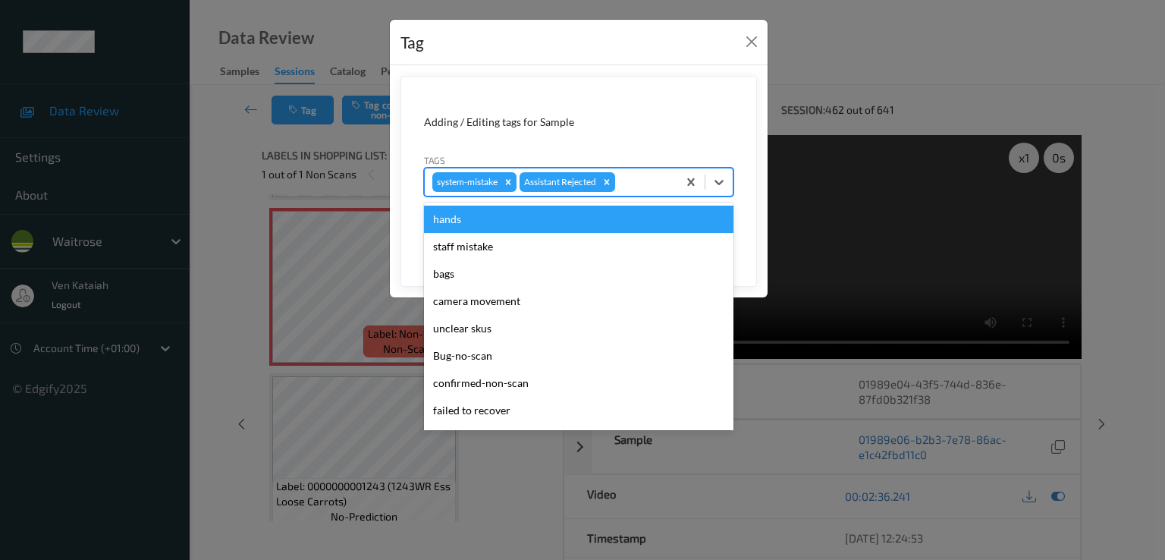
click at [657, 183] on div at bounding box center [644, 182] width 52 height 18
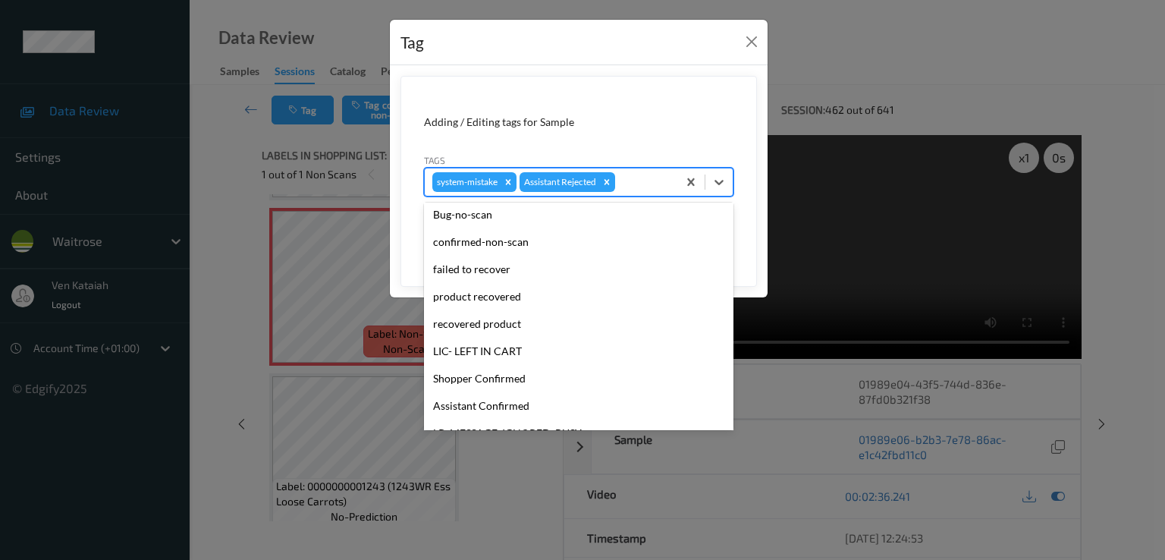
scroll to position [297, 0]
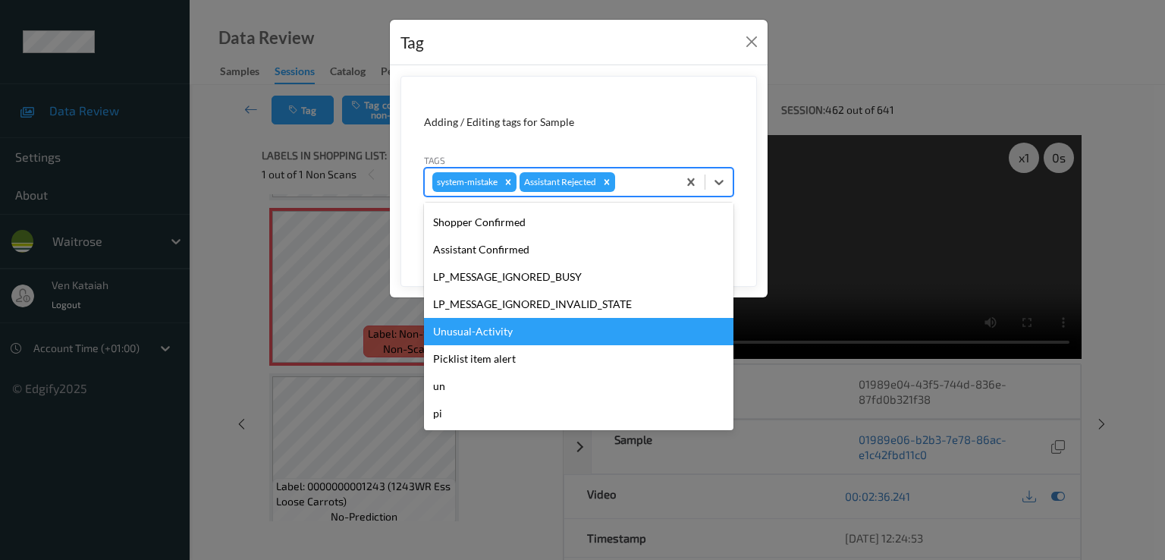
click at [514, 330] on div "Unusual-Activity" at bounding box center [578, 331] width 309 height 27
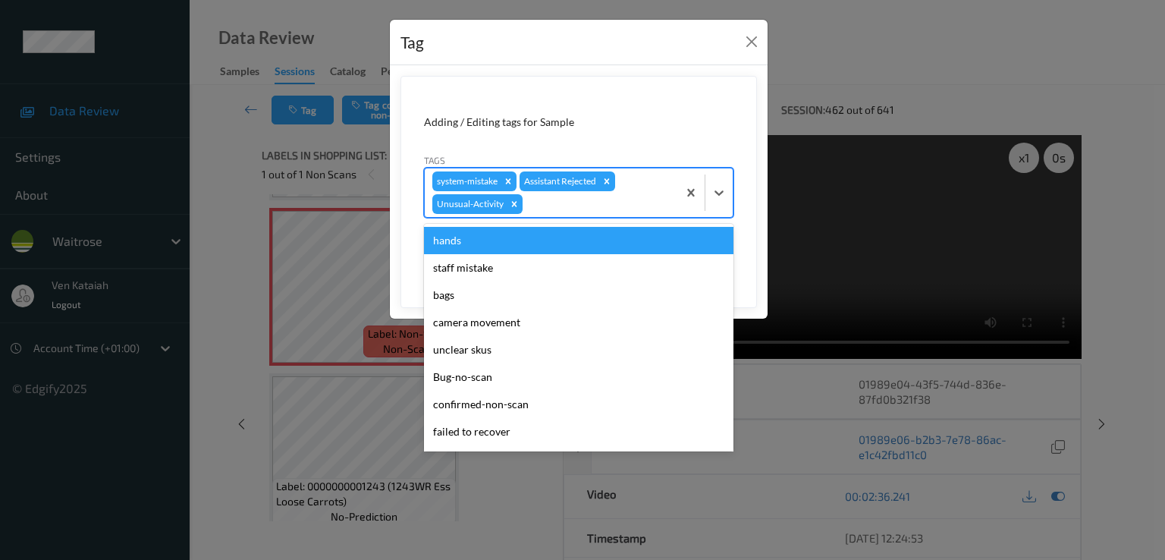
click at [602, 201] on div at bounding box center [598, 204] width 144 height 18
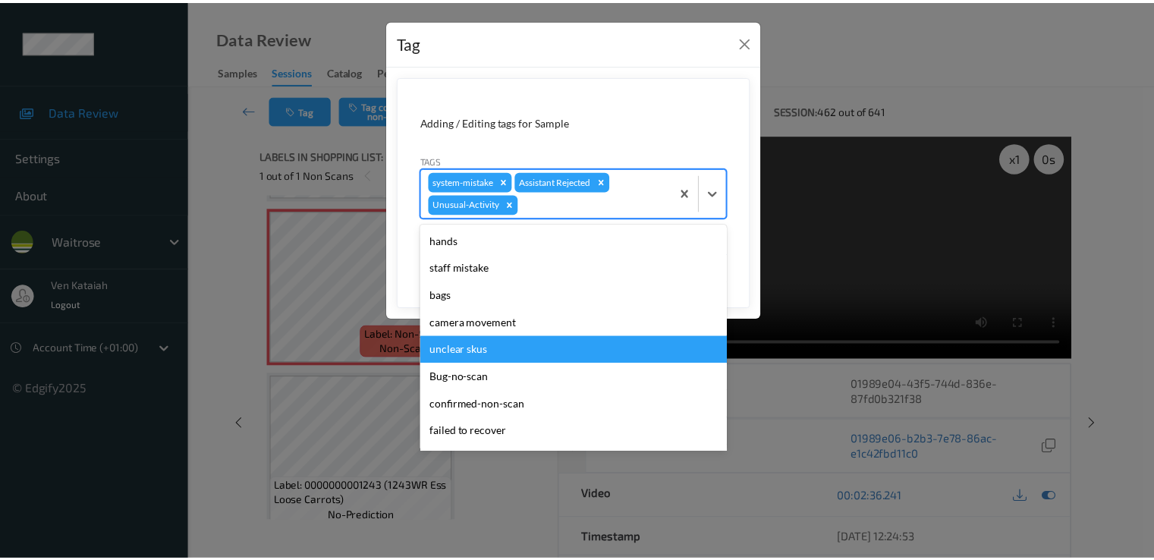
scroll to position [270, 0]
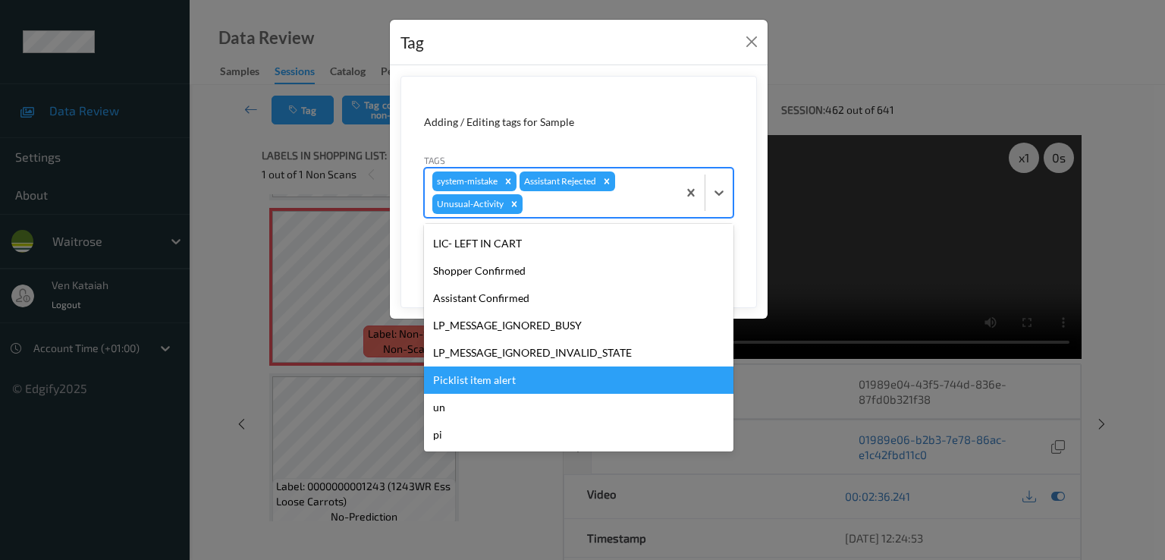
click at [482, 374] on div "Picklist item alert" at bounding box center [578, 379] width 309 height 27
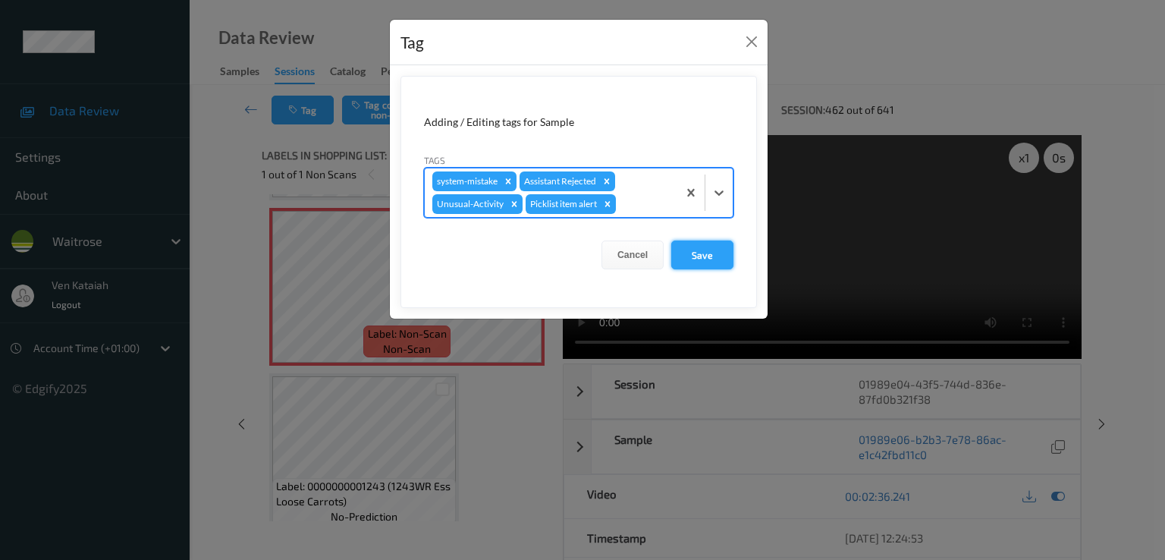
click at [711, 256] on button "Save" at bounding box center [702, 254] width 62 height 29
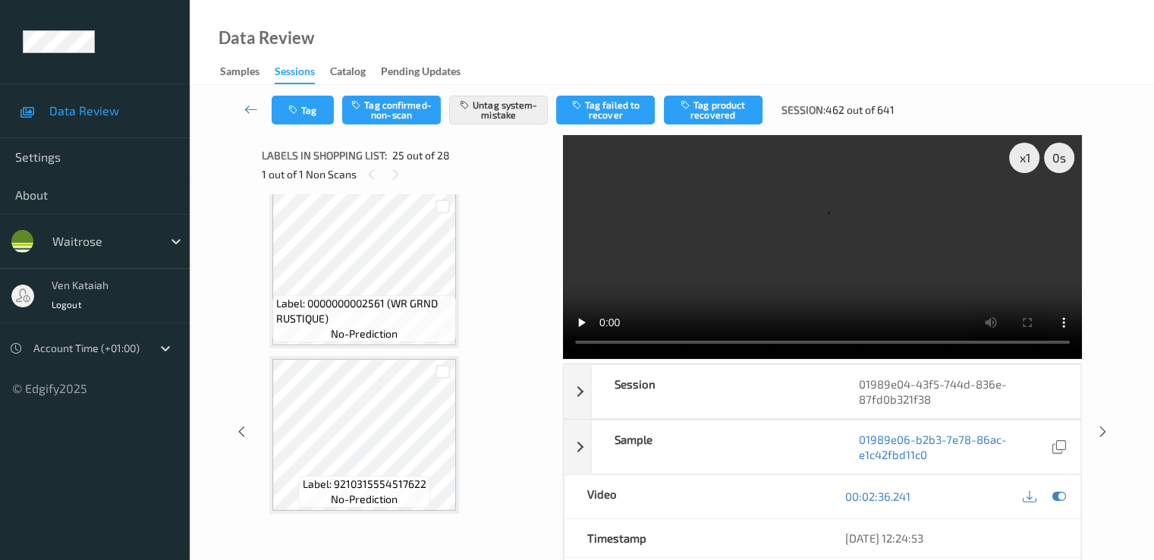
scroll to position [4159, 0]
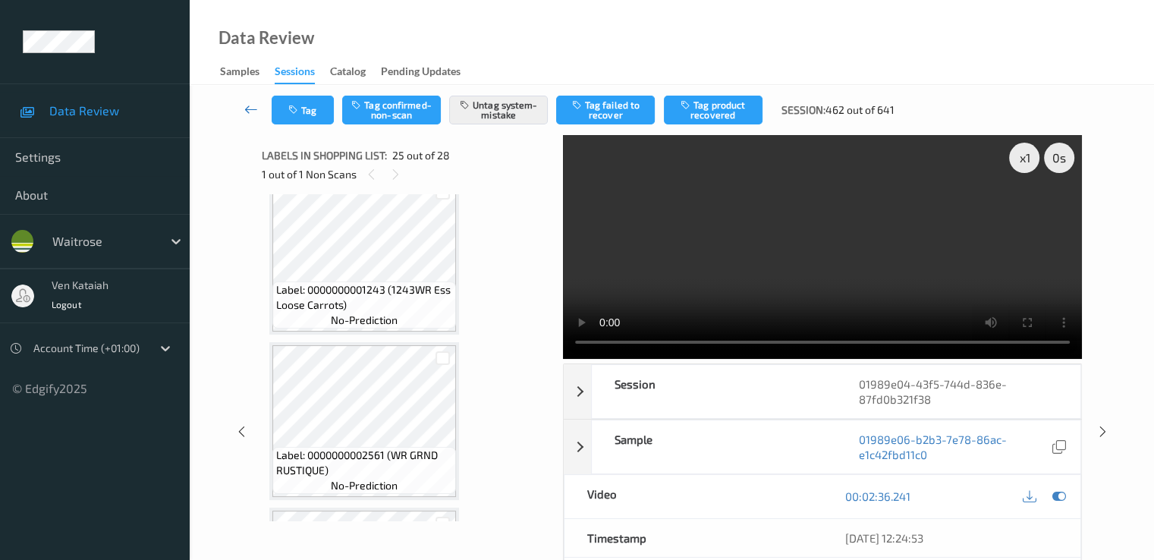
click at [251, 107] on icon at bounding box center [251, 109] width 14 height 15
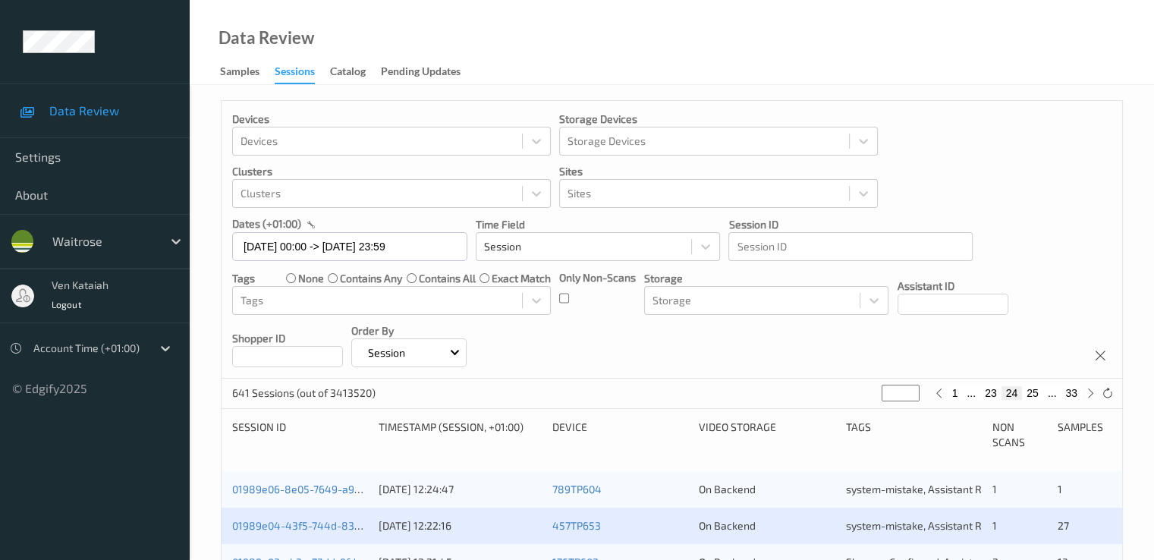
scroll to position [303, 0]
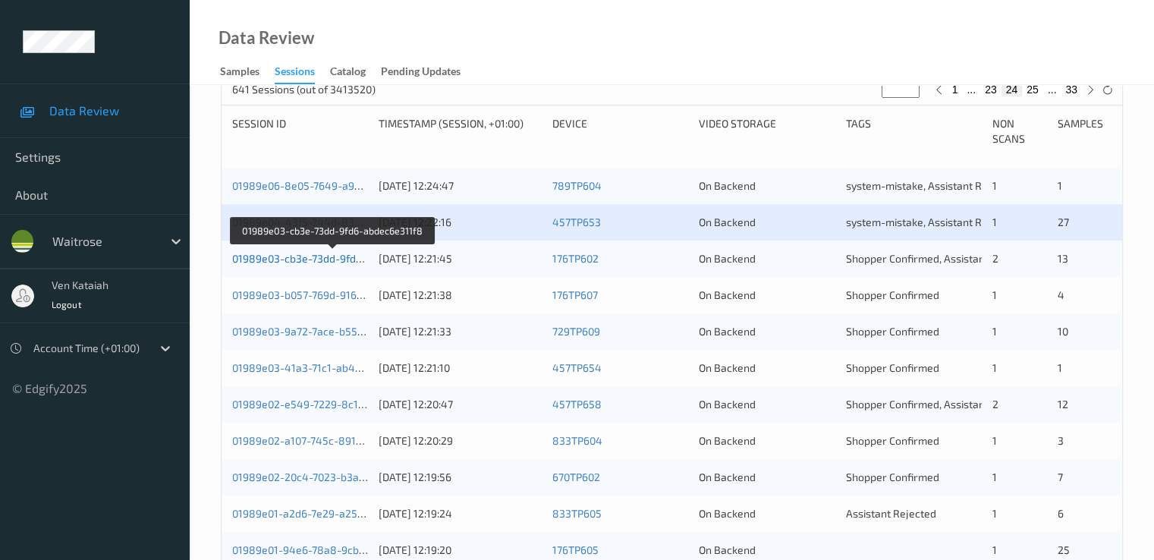
click at [337, 257] on link "01989e03-cb3e-73dd-9fd6-abdec6e311f8" at bounding box center [333, 258] width 202 height 13
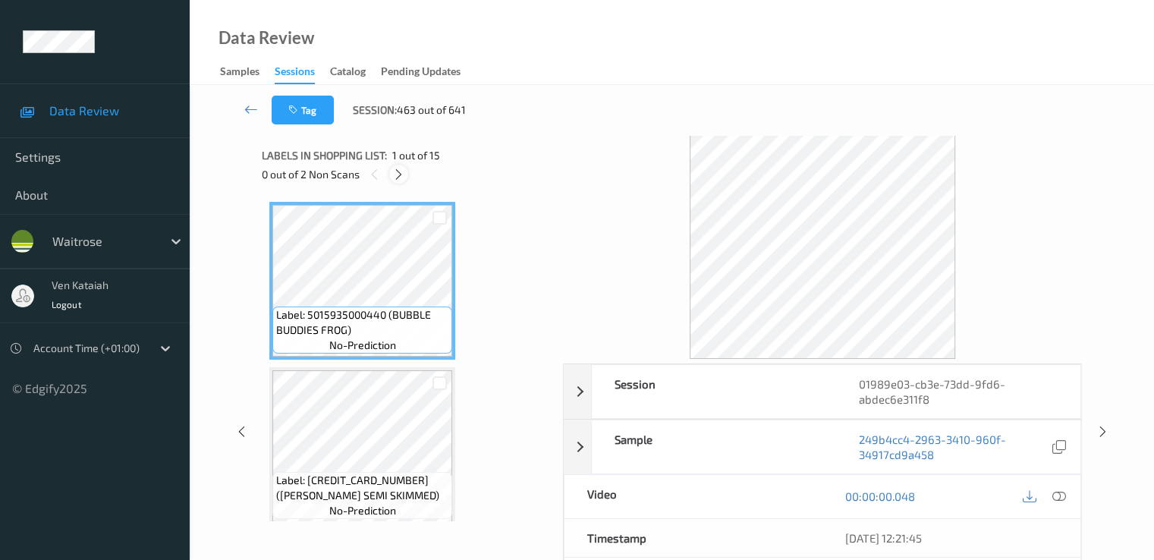
click at [404, 178] on icon at bounding box center [398, 175] width 13 height 14
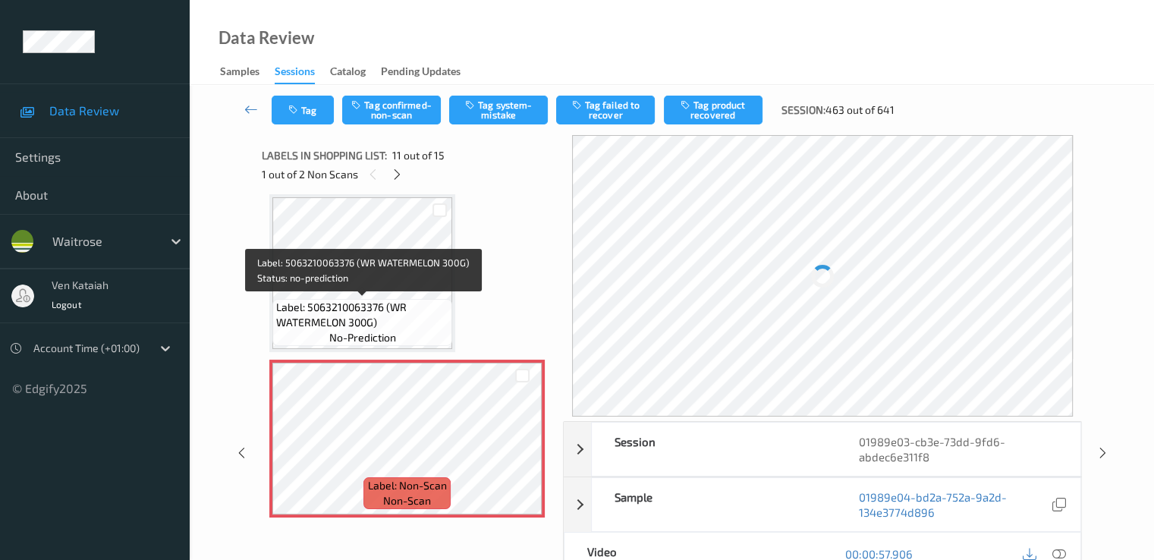
scroll to position [1648, 0]
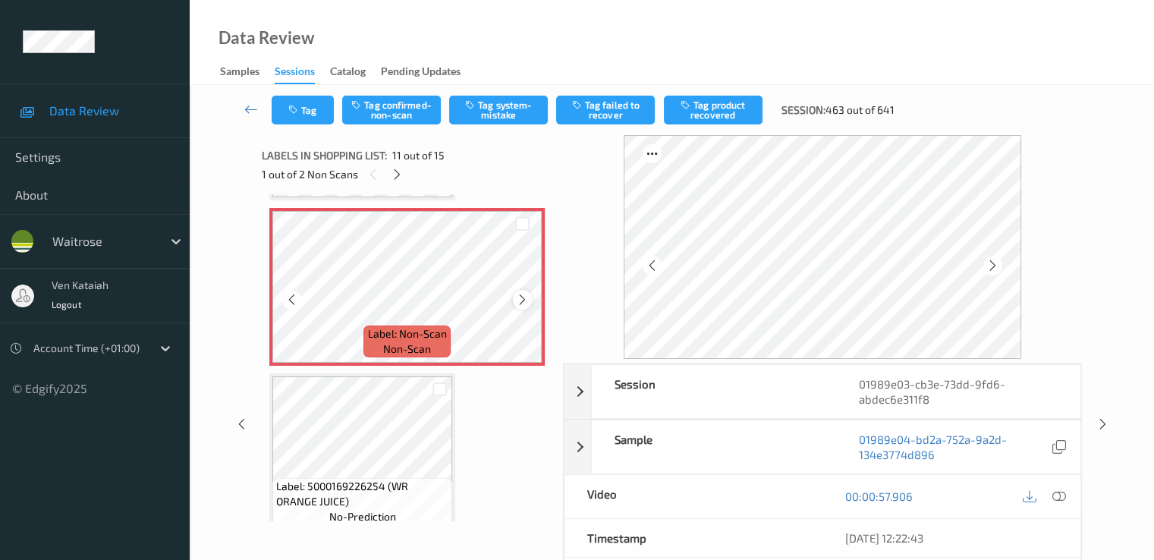
click at [516, 303] on icon at bounding box center [522, 300] width 13 height 14
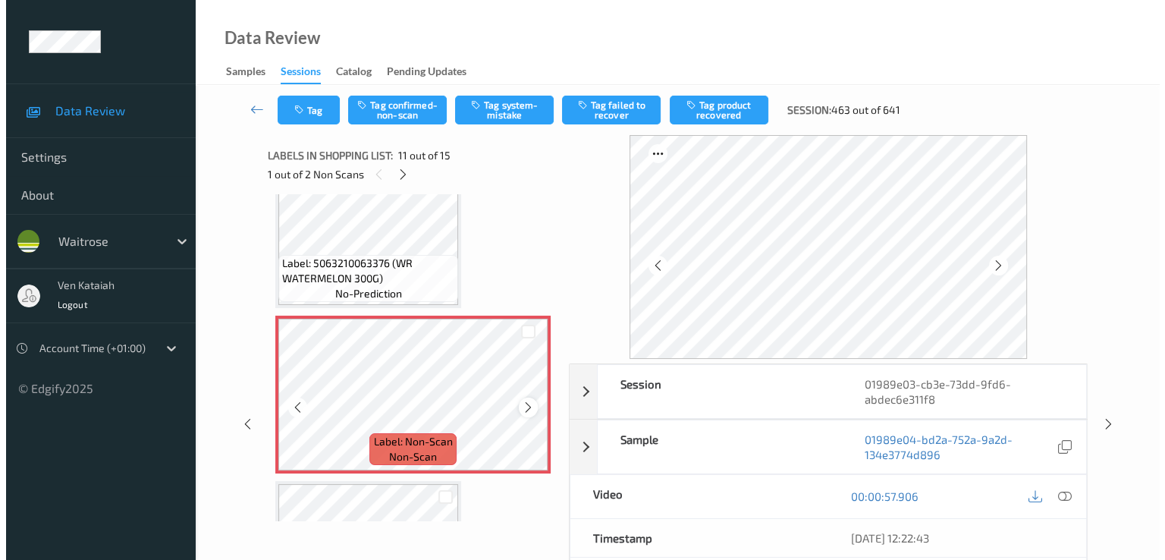
scroll to position [1496, 0]
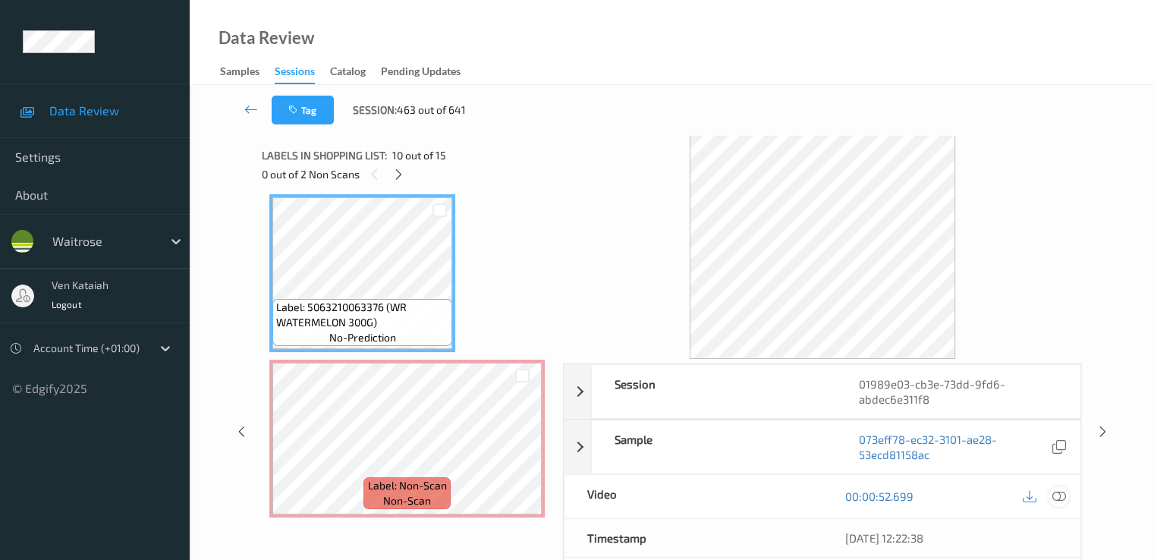
click at [1056, 491] on icon at bounding box center [1058, 496] width 14 height 14
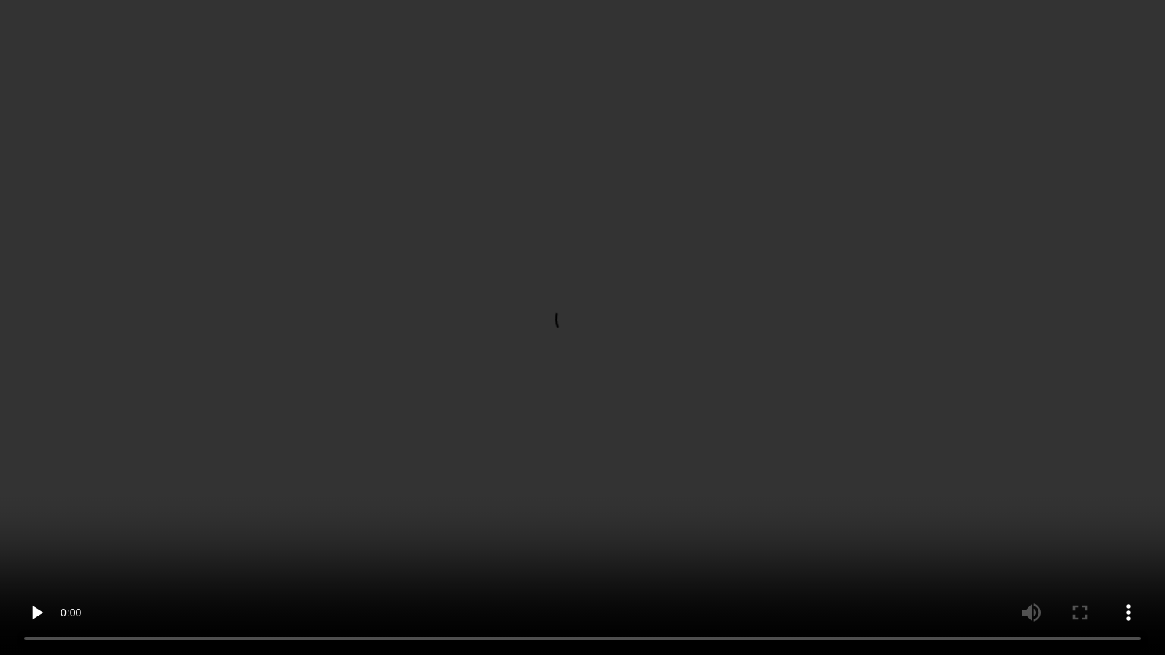
click at [380, 464] on video at bounding box center [582, 327] width 1165 height 655
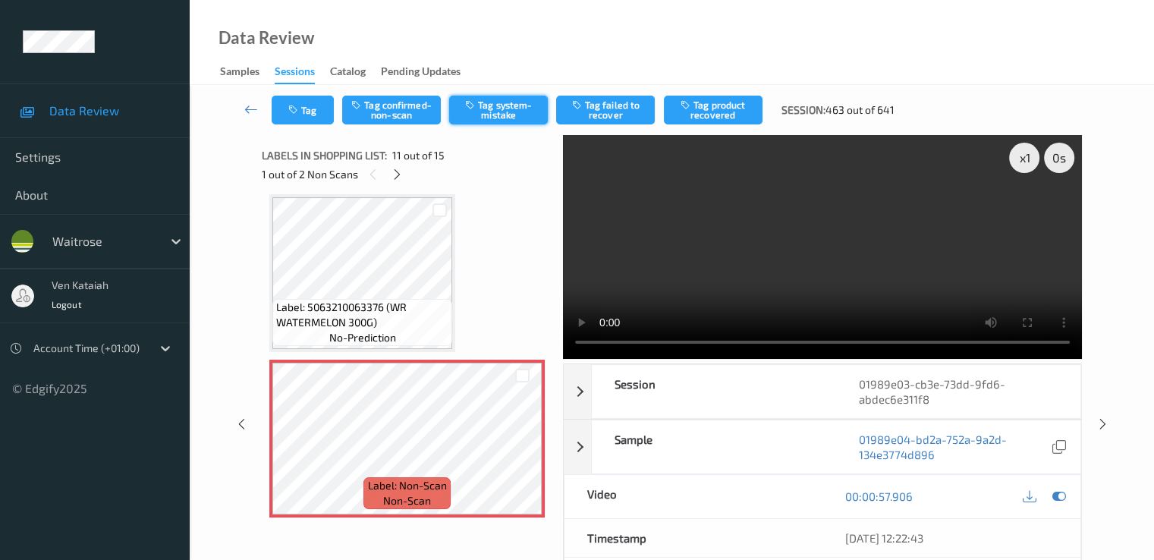
click at [487, 94] on div "Tag Tag confirmed-non-scan Tag system-mistake Tag failed to recover Tag product…" at bounding box center [672, 110] width 902 height 50
click at [487, 97] on button "Tag system-mistake" at bounding box center [498, 110] width 99 height 29
click at [500, 115] on button "Tag system-mistake" at bounding box center [498, 110] width 99 height 29
click at [314, 124] on div "Tag Tag confirmed-non-scan Untag system-mistake Tag failed to recover Tag produ…" at bounding box center [672, 110] width 902 height 50
click at [313, 118] on button "Tag" at bounding box center [303, 110] width 62 height 29
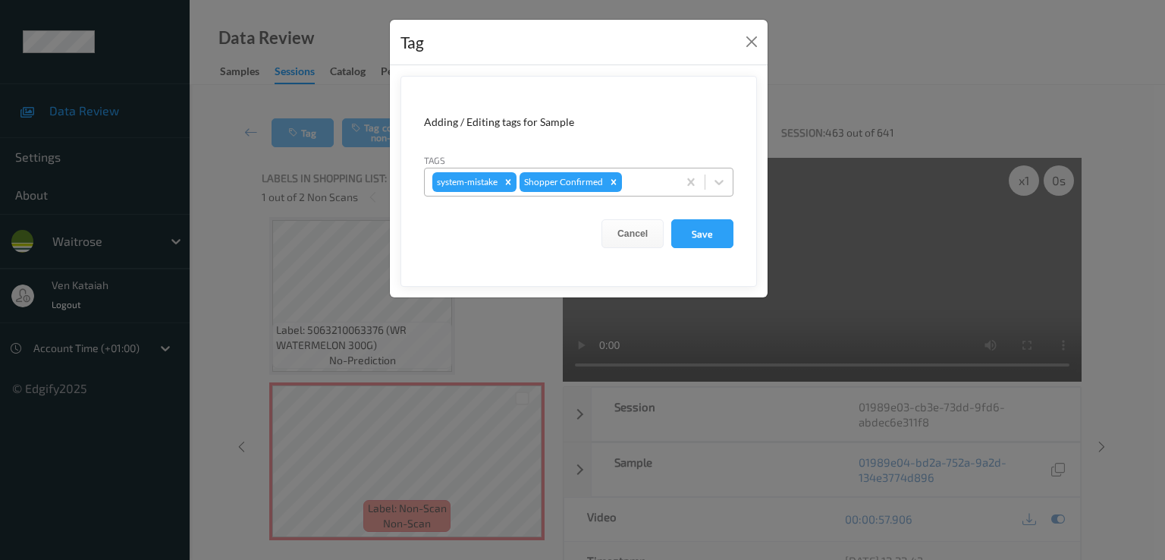
click at [665, 181] on div at bounding box center [647, 182] width 45 height 18
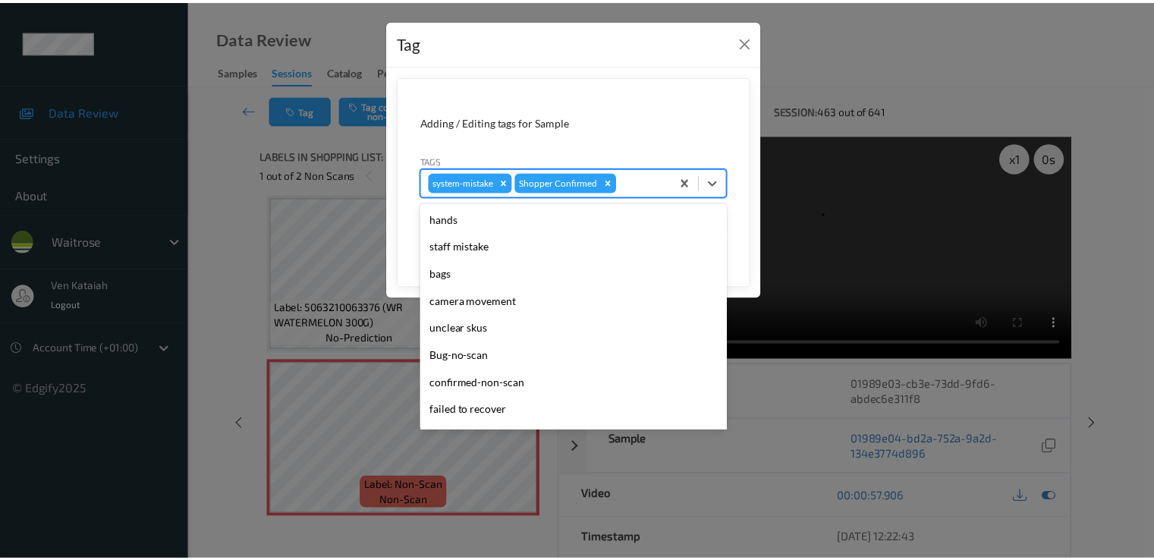
scroll to position [297, 0]
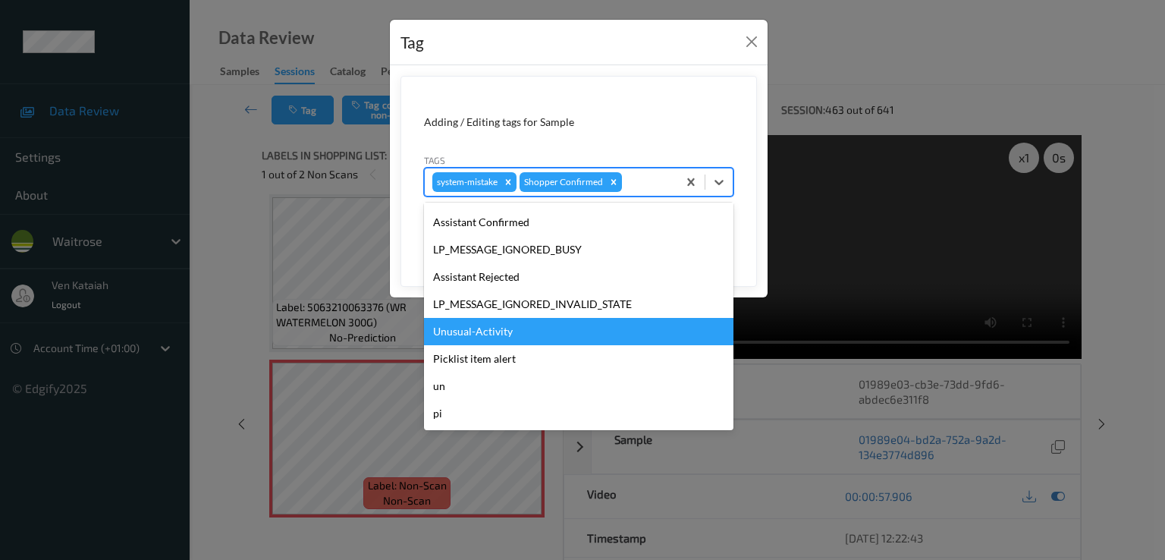
click at [486, 336] on div "Unusual-Activity" at bounding box center [578, 331] width 309 height 27
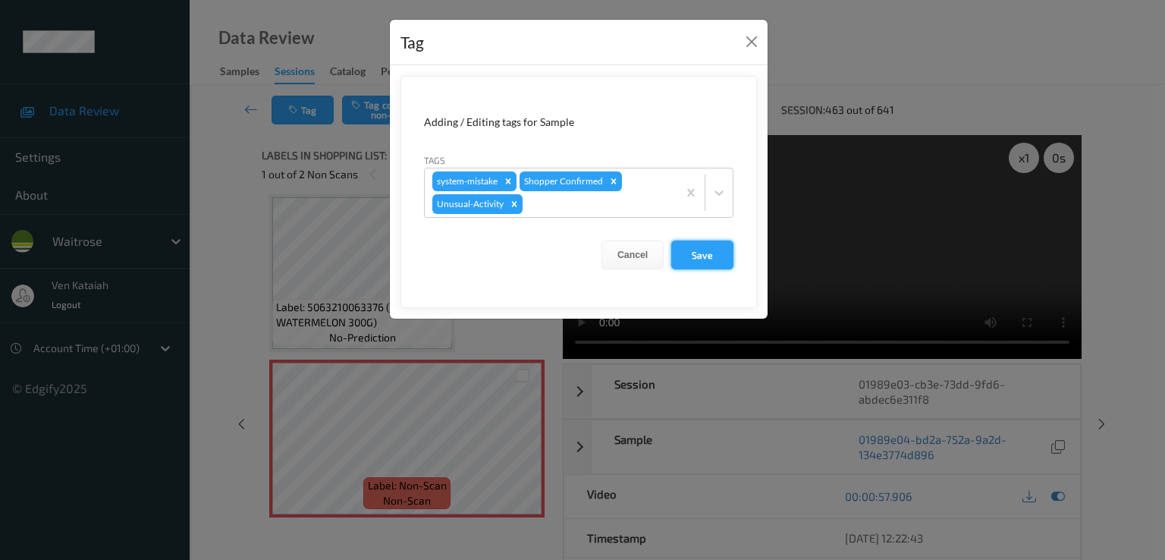
click at [695, 244] on button "Save" at bounding box center [702, 254] width 62 height 29
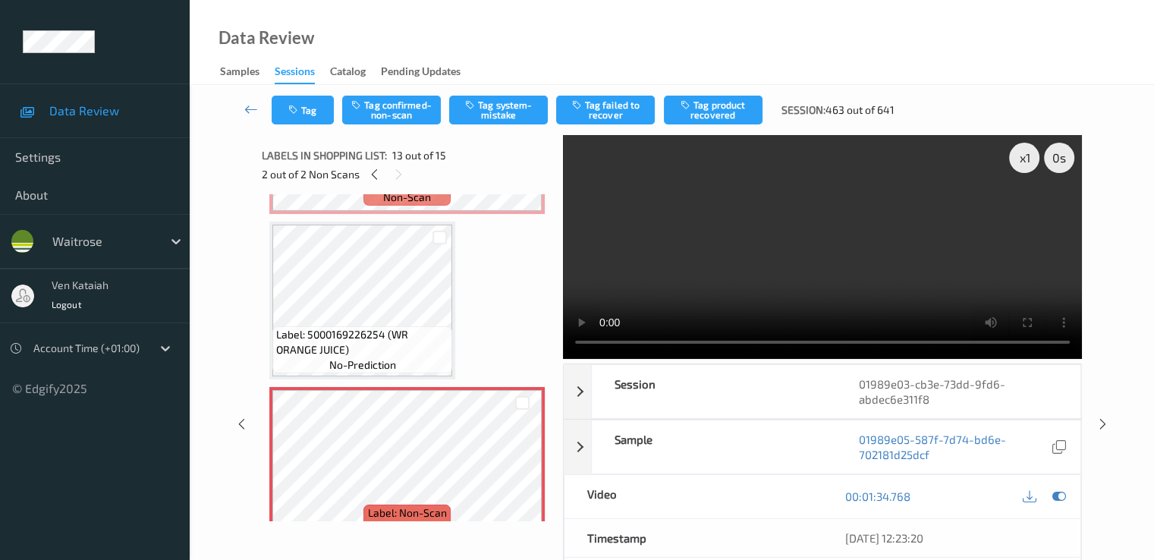
scroll to position [1951, 0]
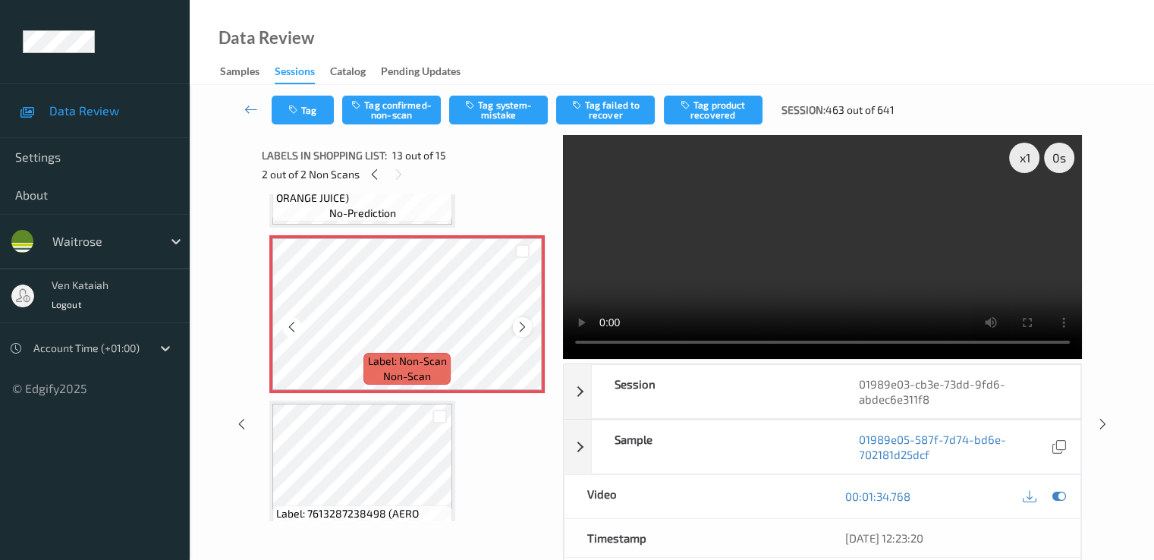
click at [514, 328] on div at bounding box center [522, 326] width 19 height 19
click at [1059, 494] on icon at bounding box center [1058, 496] width 14 height 14
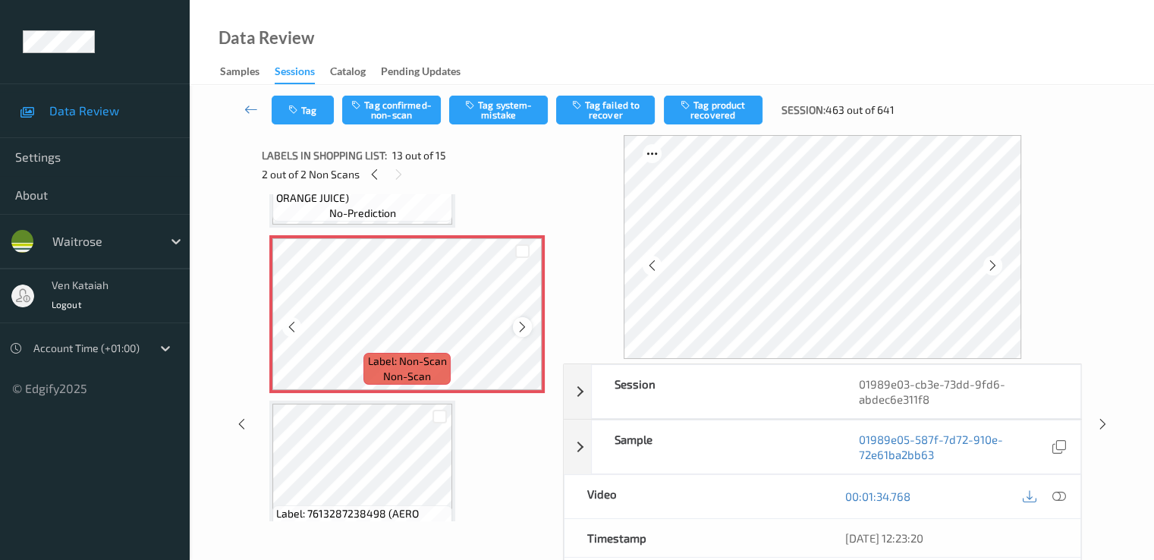
click at [520, 326] on icon at bounding box center [522, 327] width 13 height 14
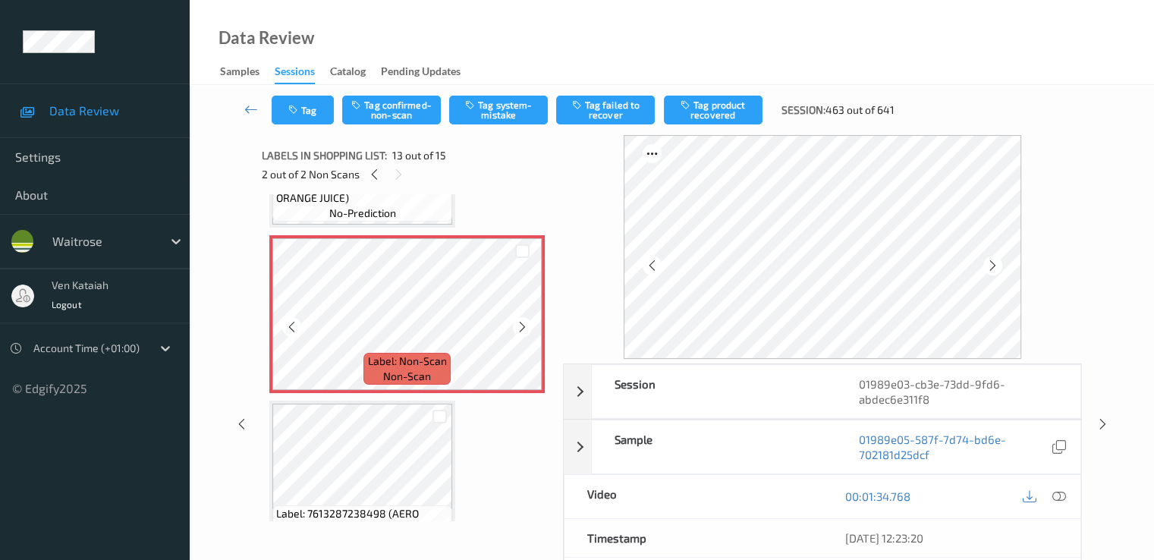
scroll to position [1799, 0]
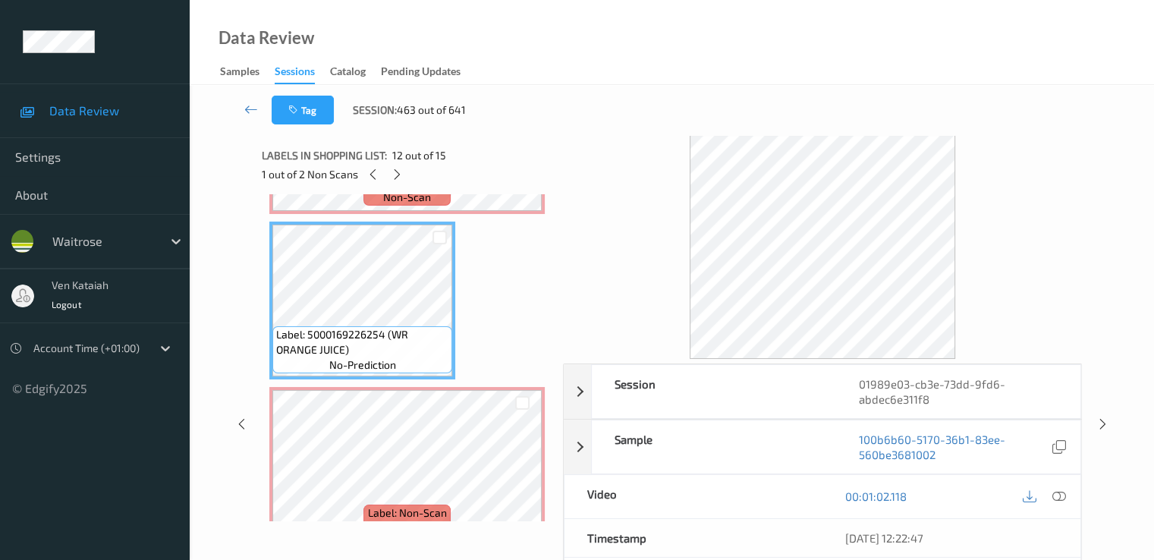
click at [1073, 496] on div "00:01:02.118" at bounding box center [951, 496] width 258 height 43
click at [1055, 495] on icon at bounding box center [1058, 496] width 14 height 14
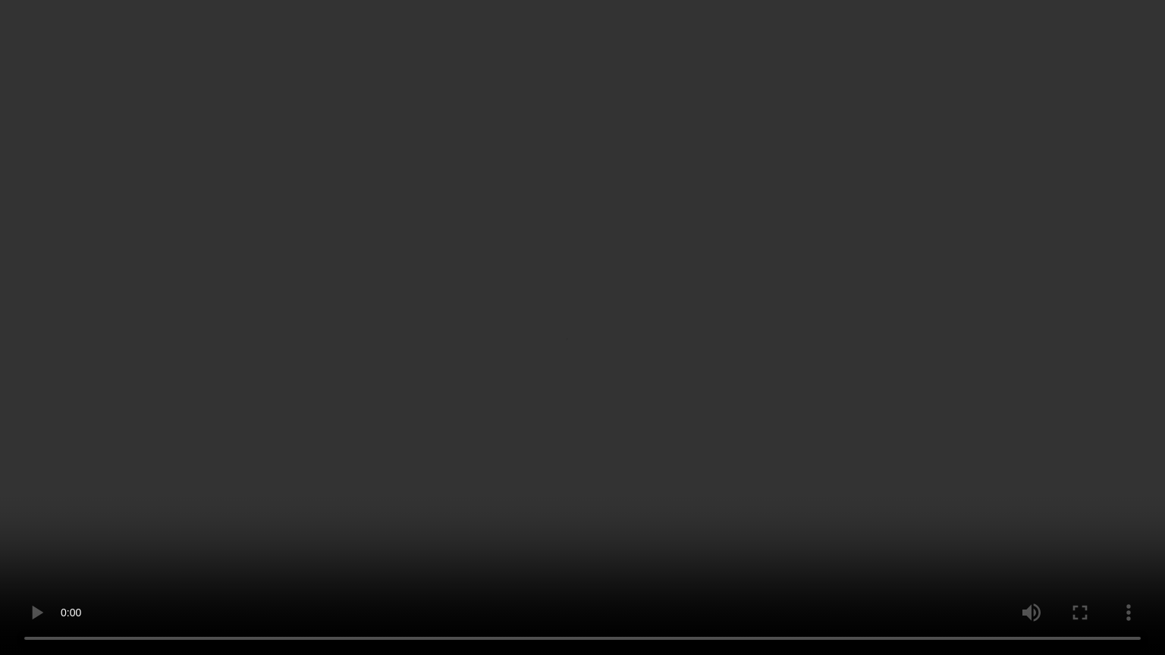
click at [242, 498] on video at bounding box center [582, 327] width 1165 height 655
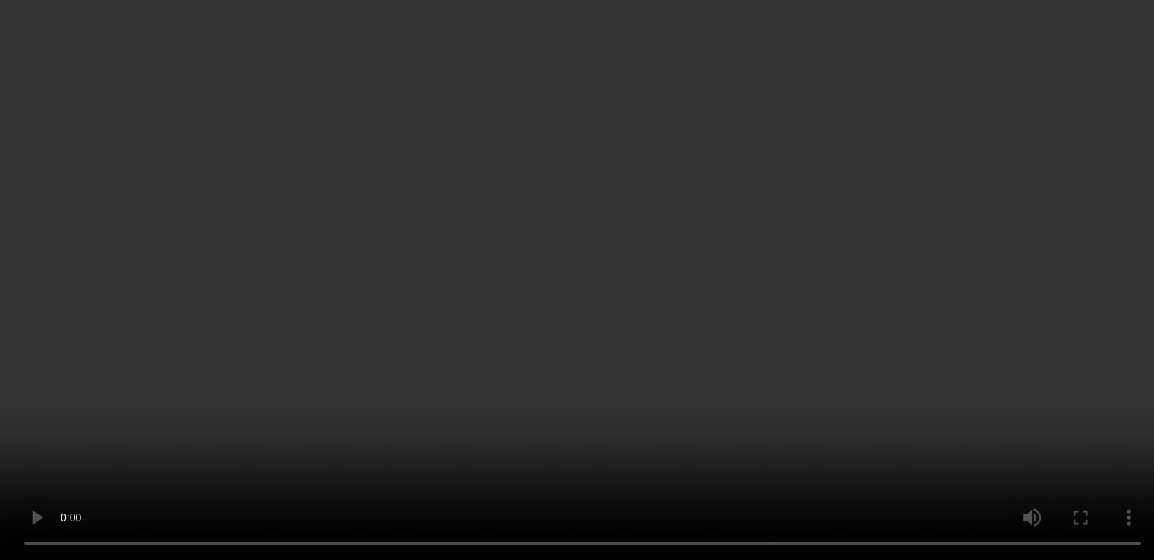
scroll to position [889, 0]
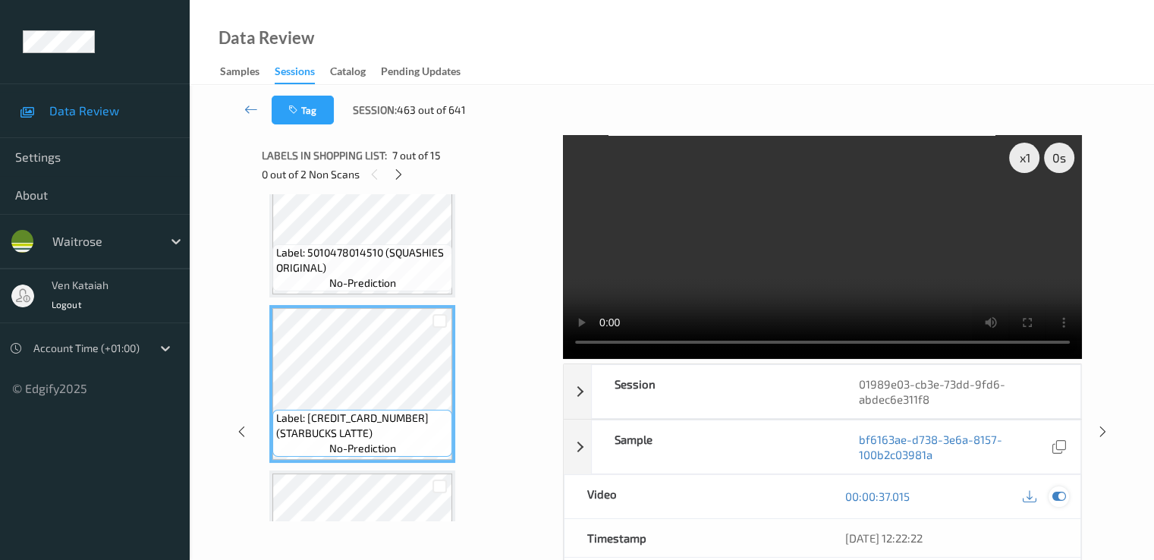
click at [1063, 500] on icon at bounding box center [1058, 496] width 14 height 14
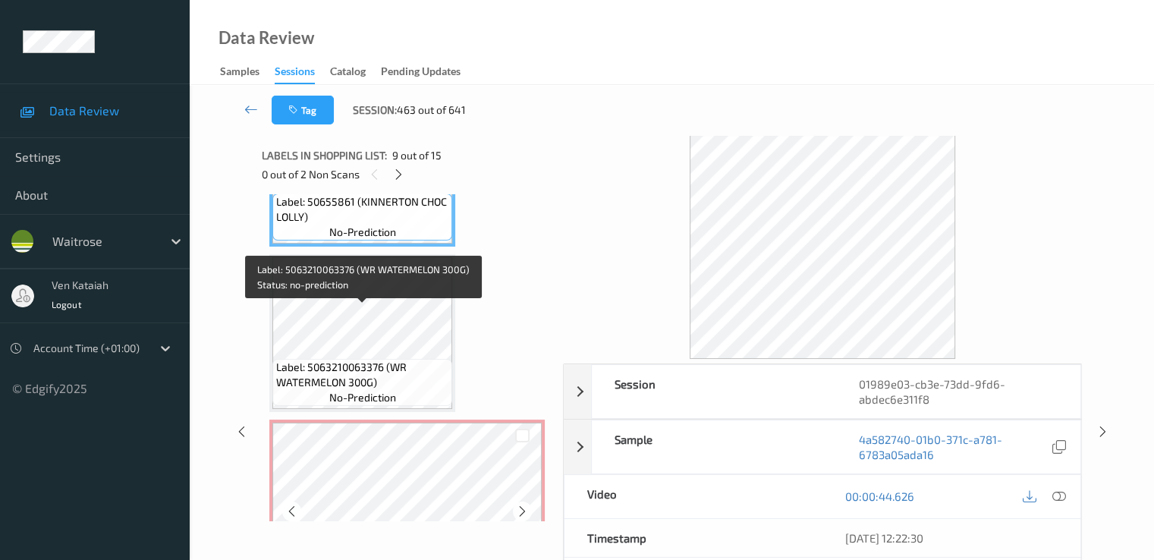
scroll to position [1496, 0]
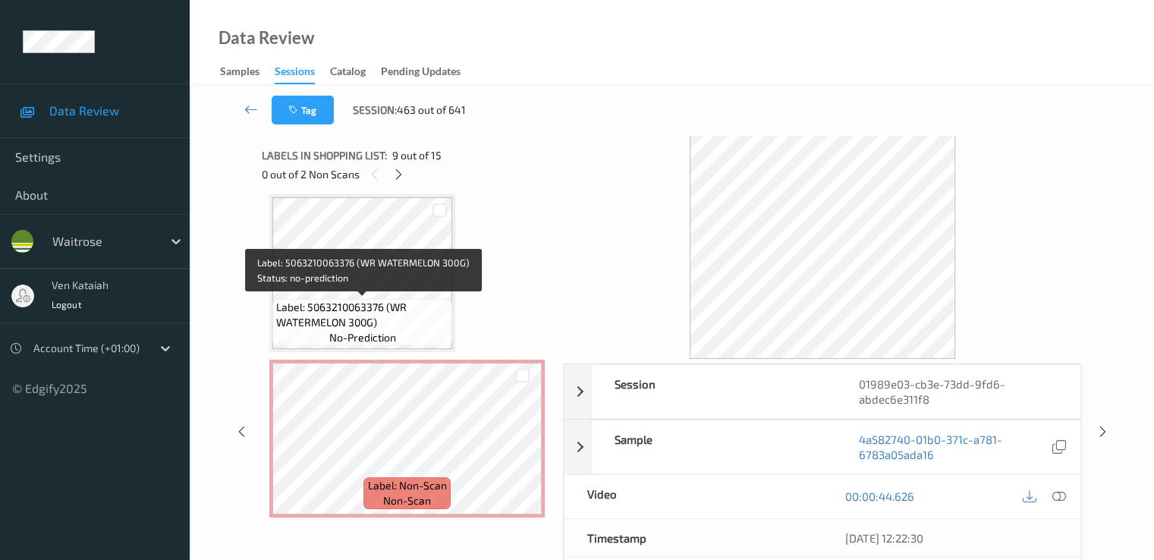
click at [374, 313] on span "Label: 5063210063376 (WR WATERMELON 300G)" at bounding box center [362, 315] width 172 height 30
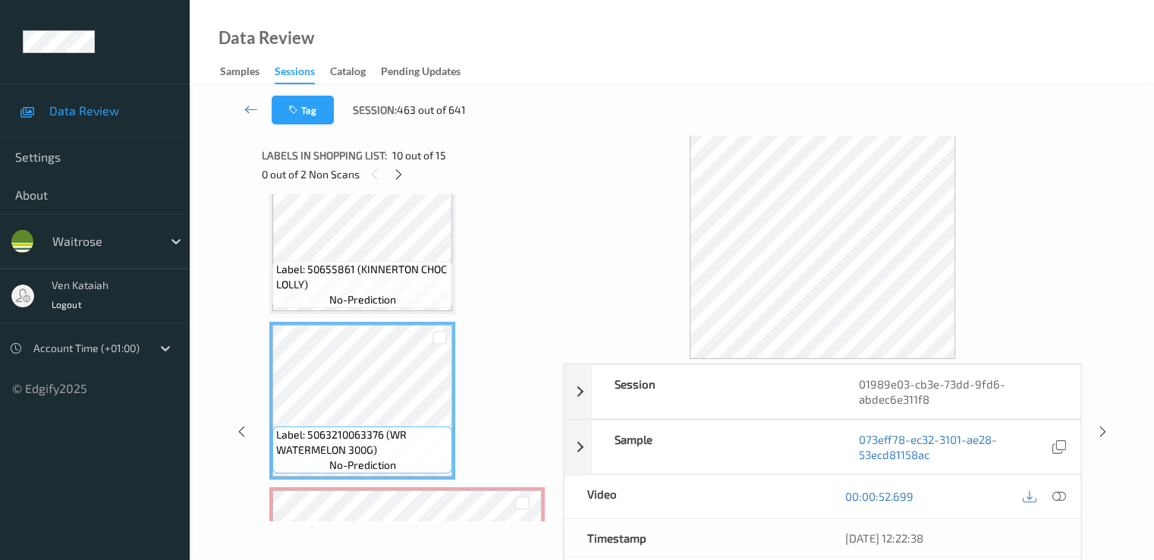
scroll to position [1344, 0]
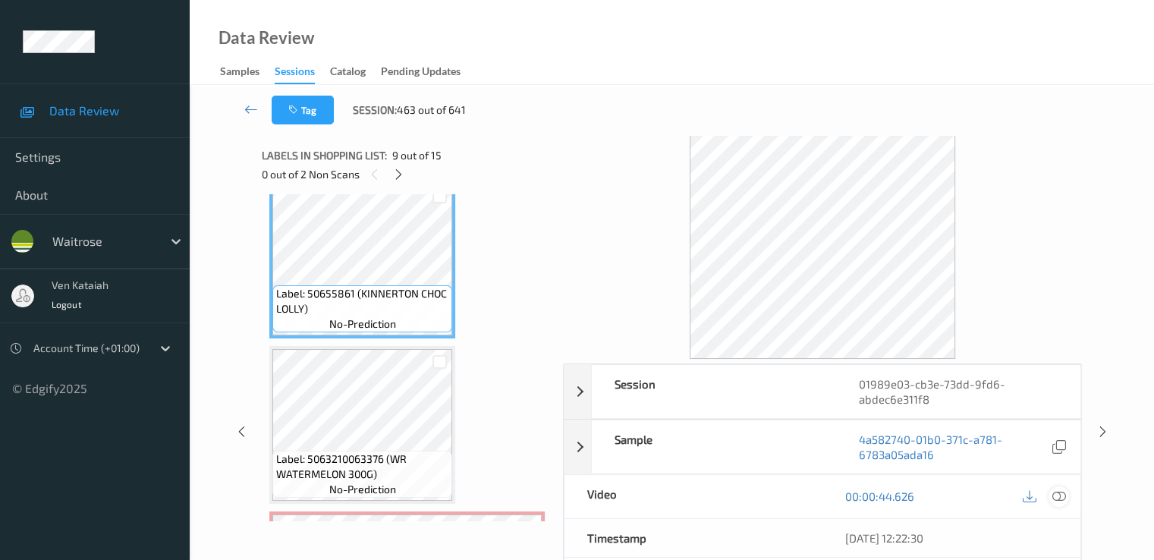
click at [1054, 491] on icon at bounding box center [1058, 496] width 14 height 14
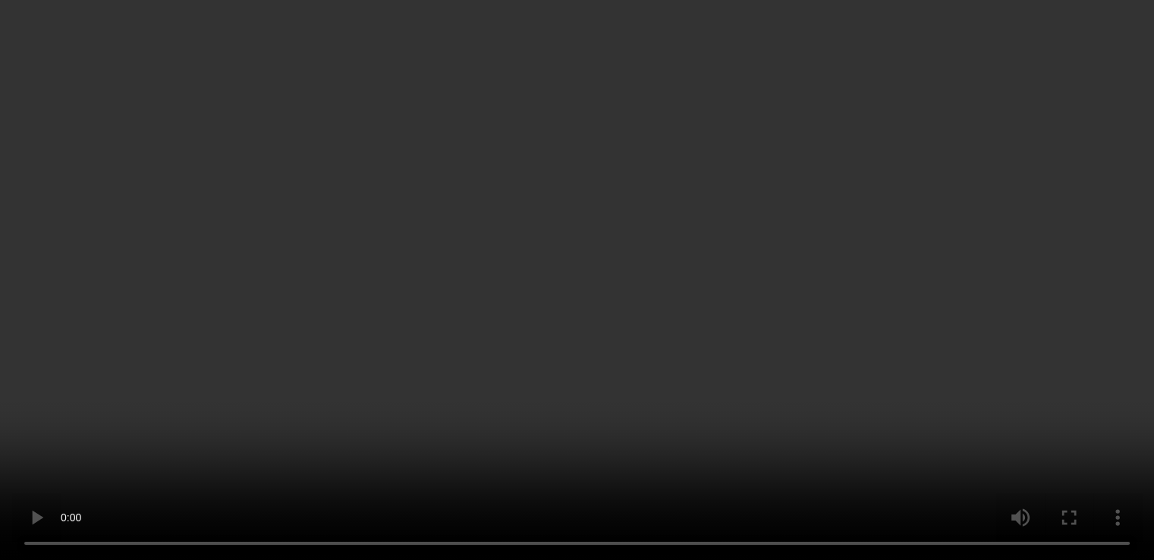
scroll to position [1669, 0]
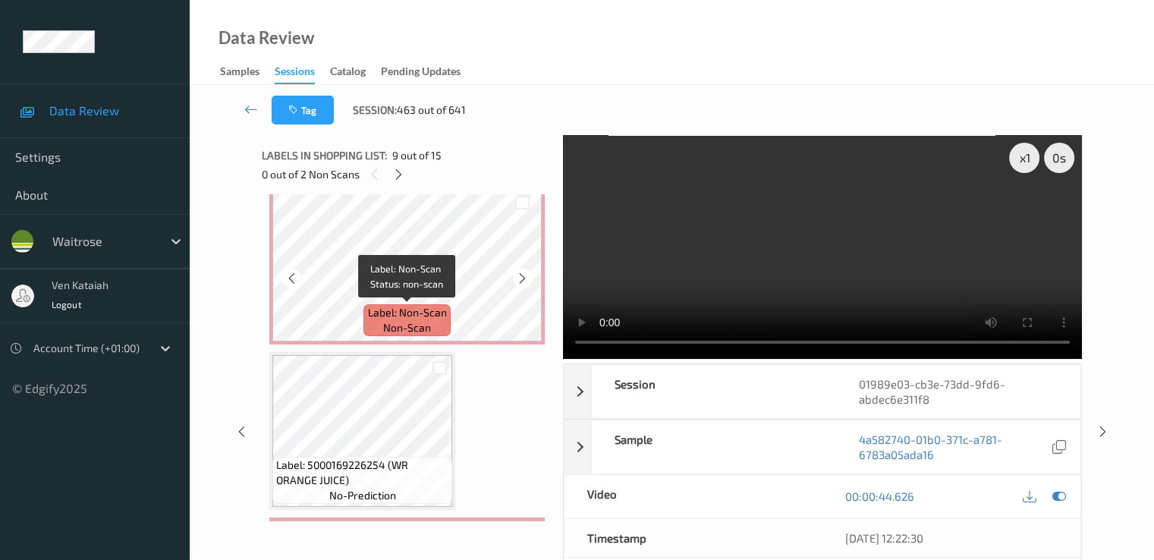
click at [392, 316] on span "Label: Non-Scan" at bounding box center [407, 312] width 79 height 15
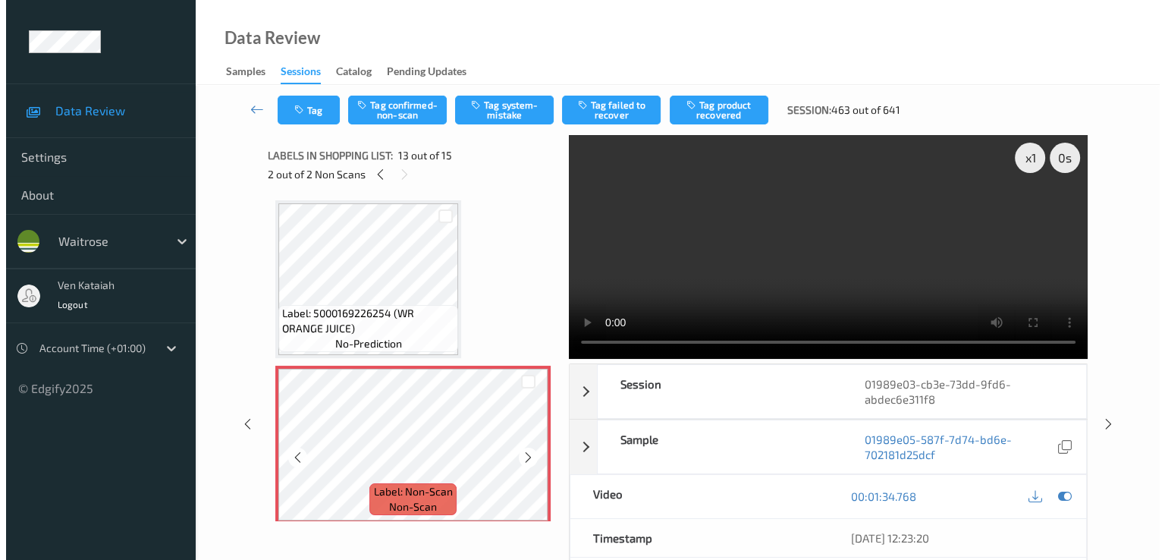
scroll to position [1972, 0]
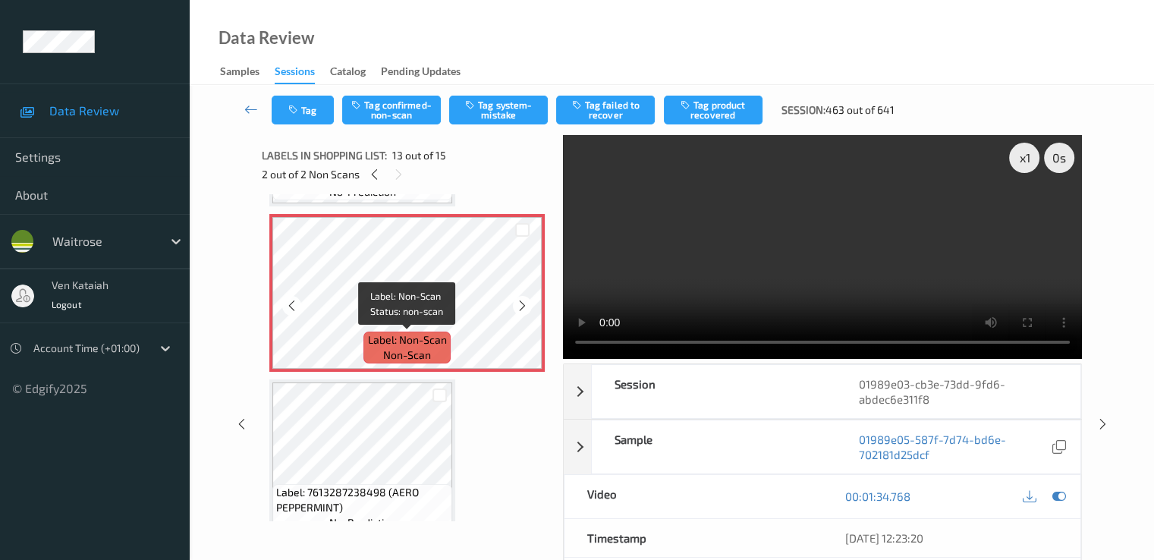
click at [391, 335] on span "Label: Non-Scan" at bounding box center [407, 339] width 79 height 15
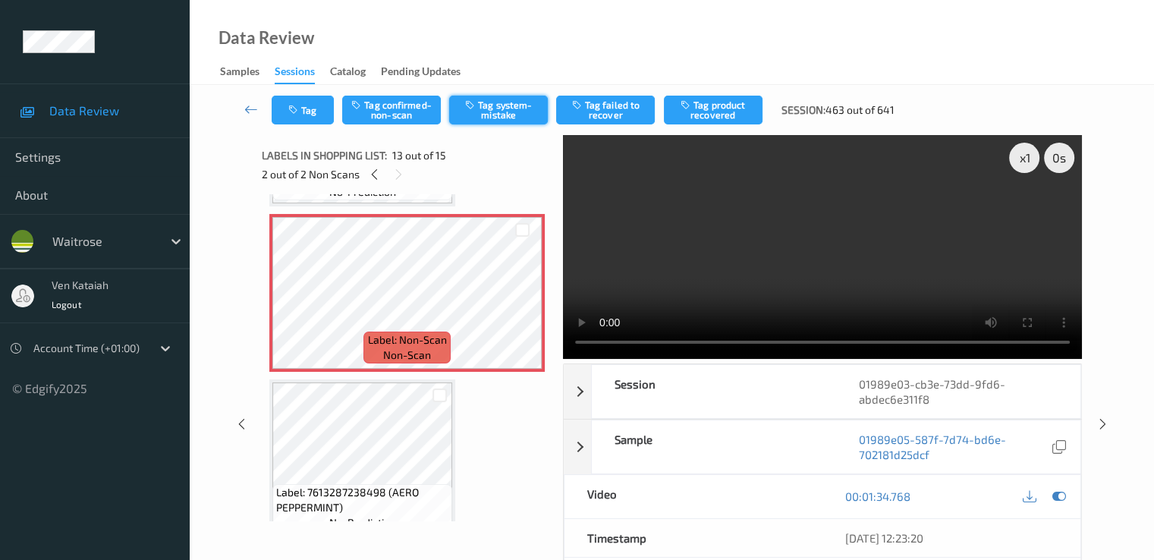
click at [485, 114] on button "Tag system-mistake" at bounding box center [498, 110] width 99 height 29
click at [306, 109] on button "Tag" at bounding box center [303, 110] width 62 height 29
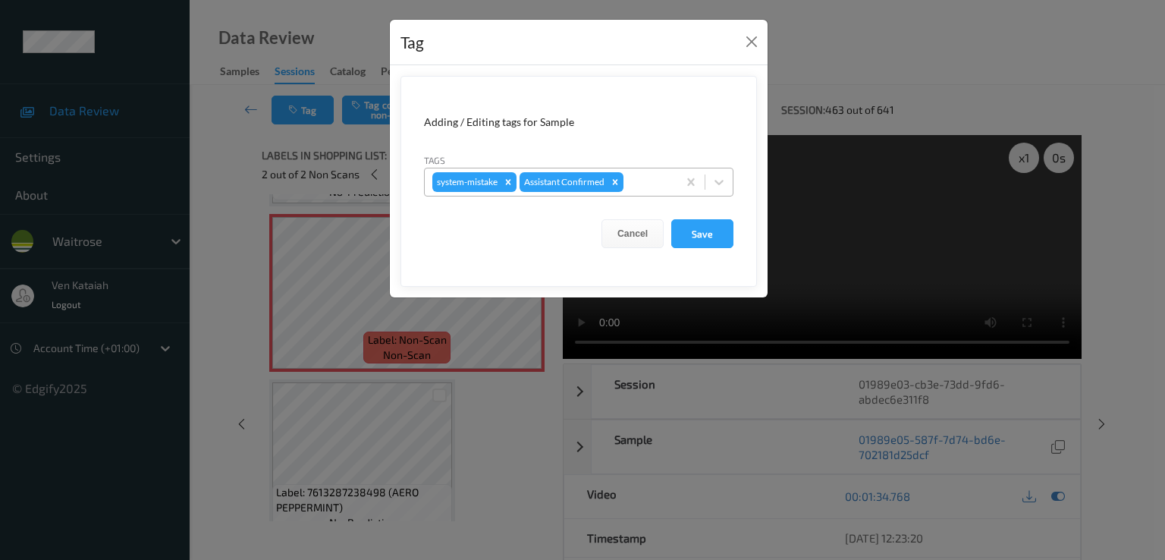
click at [642, 184] on div at bounding box center [648, 182] width 43 height 18
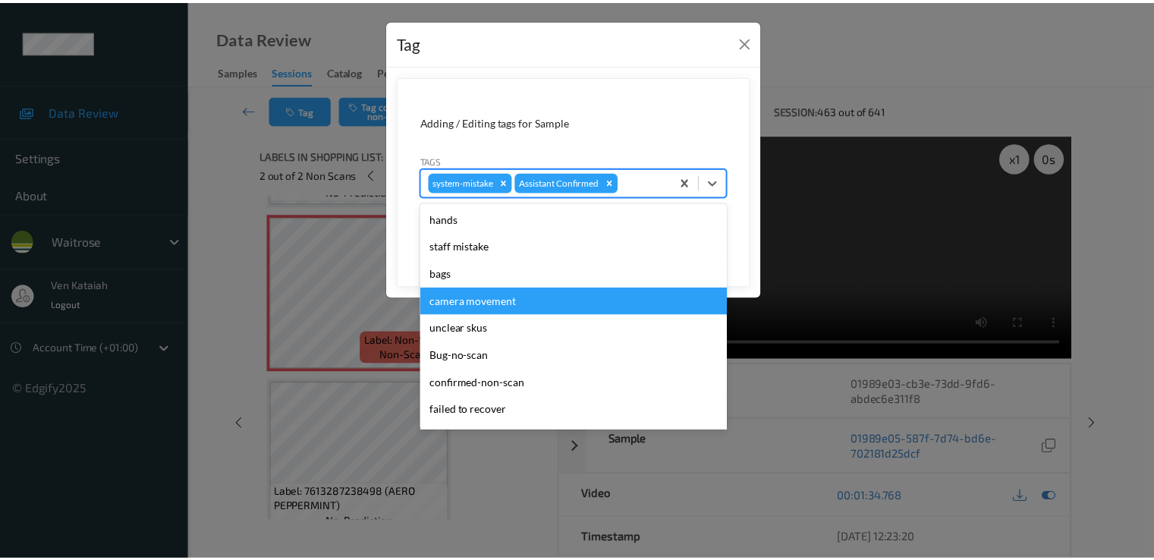
scroll to position [297, 0]
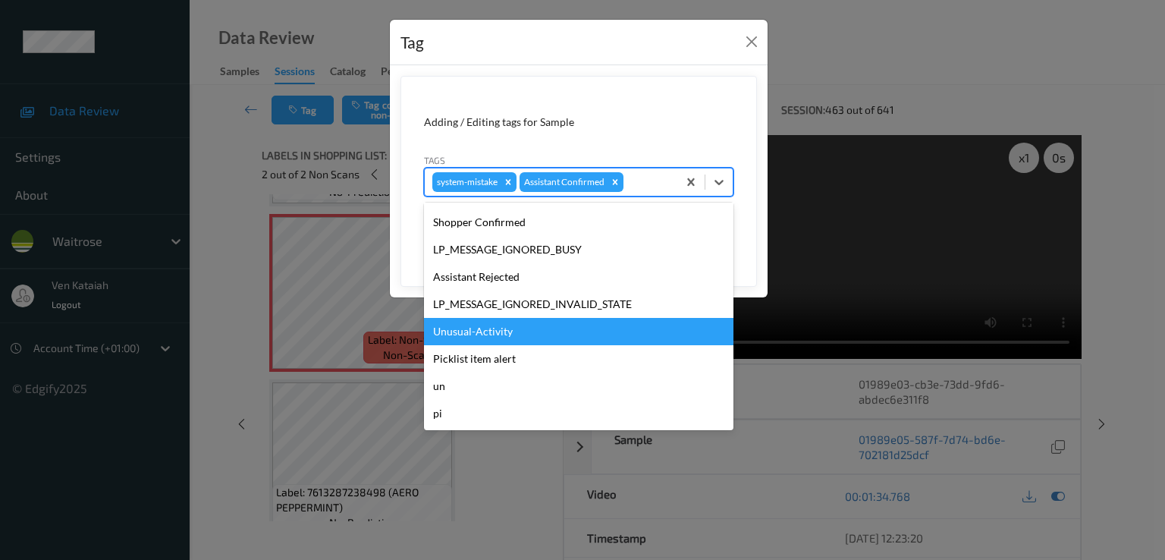
click at [470, 335] on div "Unusual-Activity" at bounding box center [578, 331] width 309 height 27
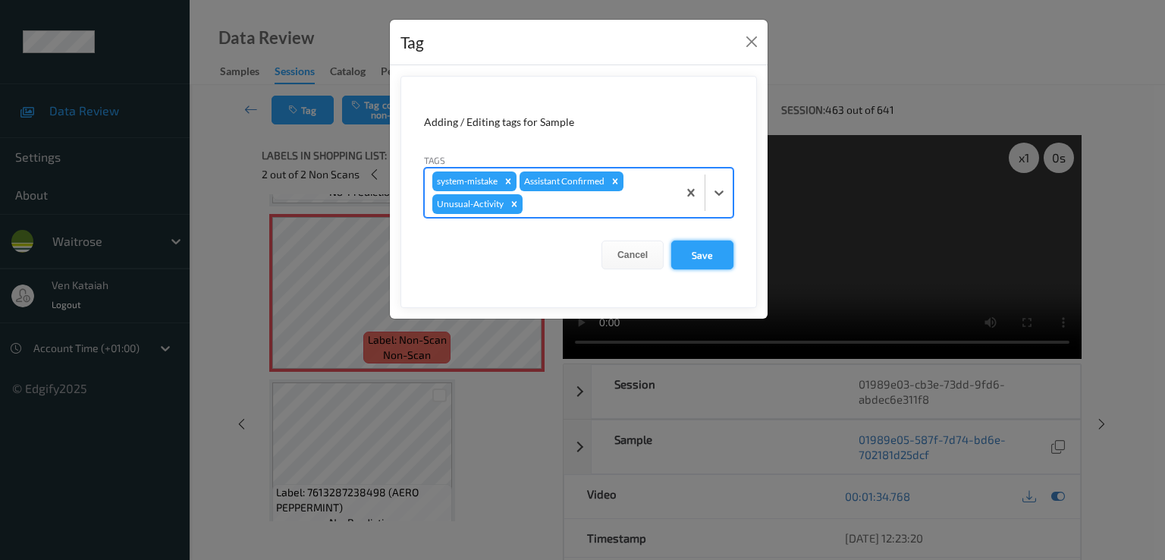
click at [709, 247] on button "Save" at bounding box center [702, 254] width 62 height 29
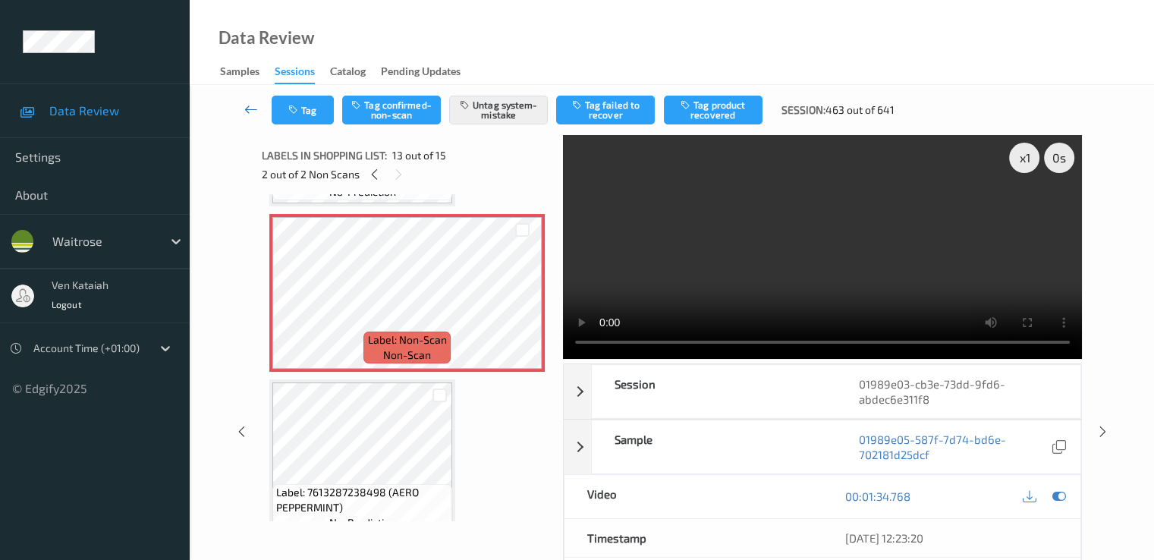
click at [244, 115] on icon at bounding box center [251, 109] width 14 height 15
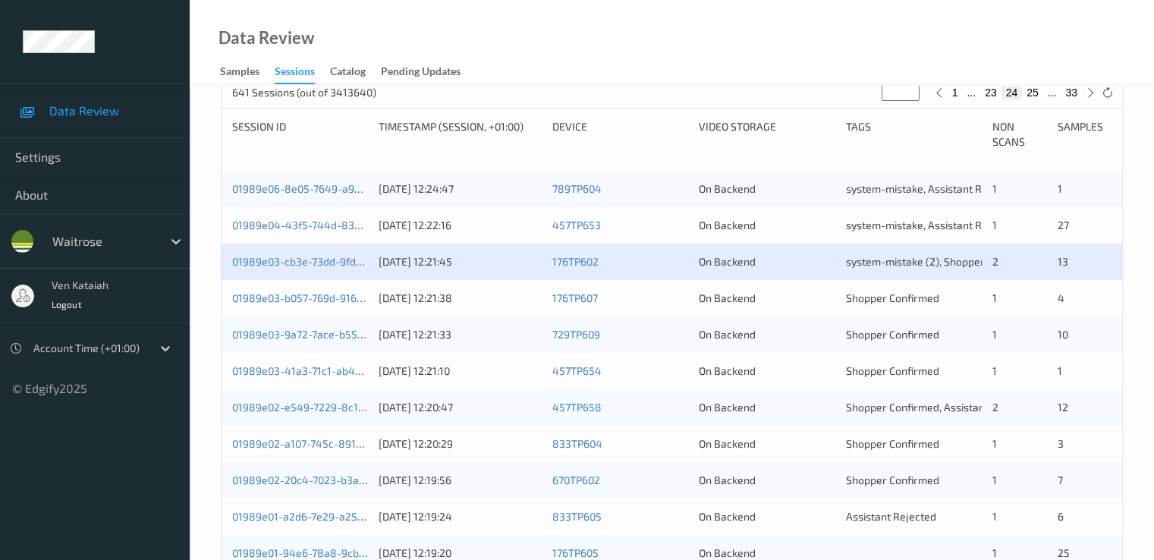
scroll to position [303, 0]
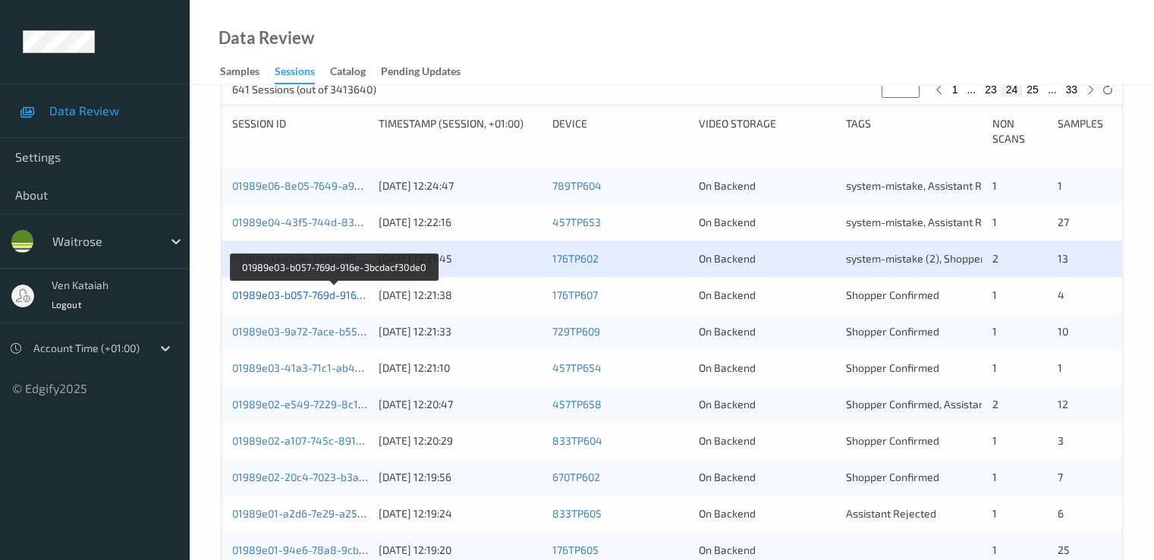
click at [292, 292] on link "01989e03-b057-769d-916e-3bcdacf30de0" at bounding box center [334, 294] width 204 height 13
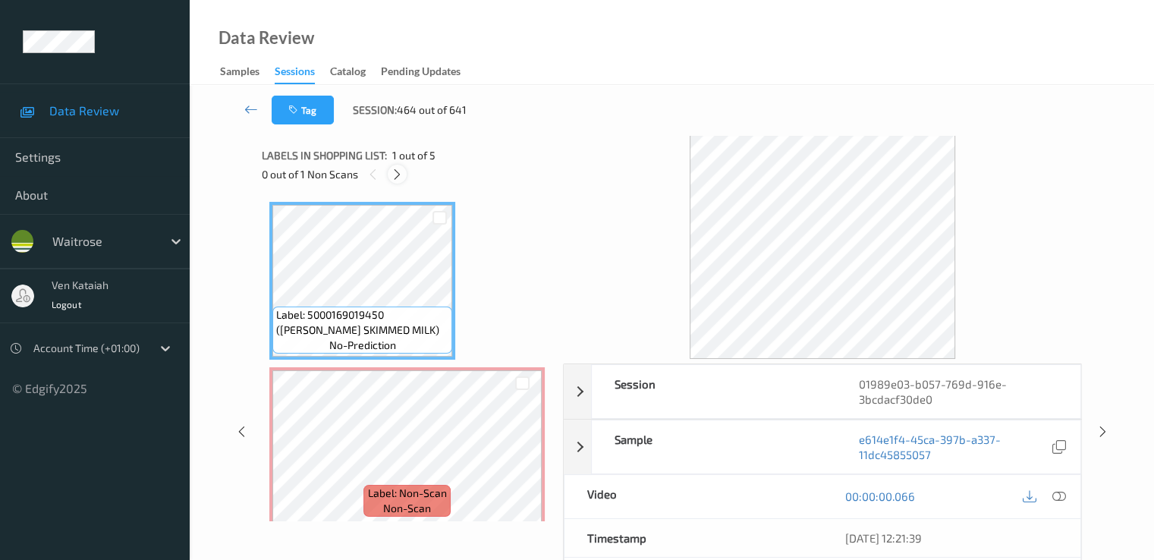
click at [391, 172] on icon at bounding box center [397, 175] width 13 height 14
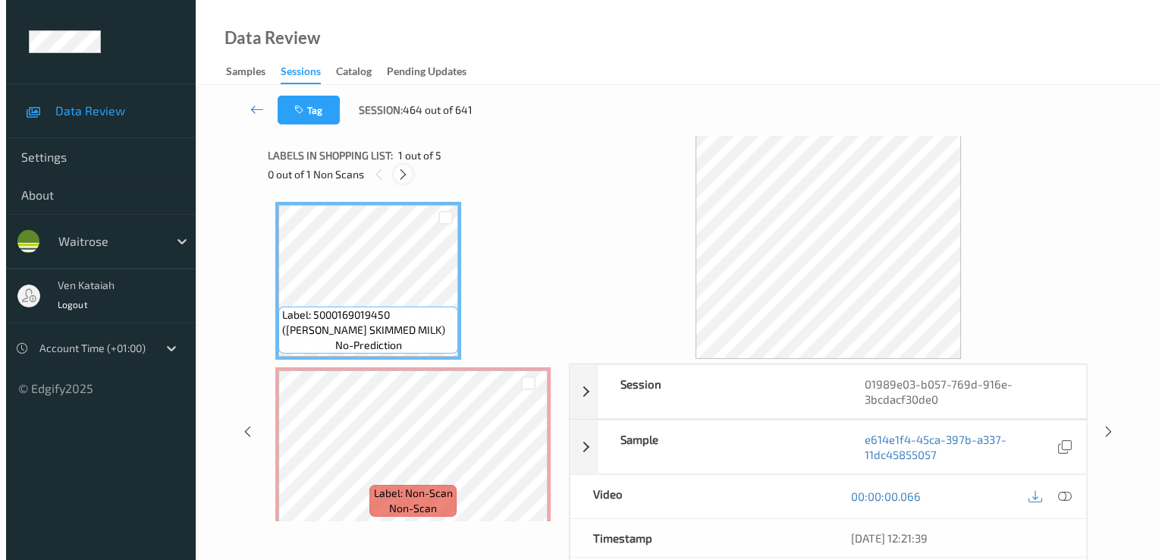
scroll to position [8, 0]
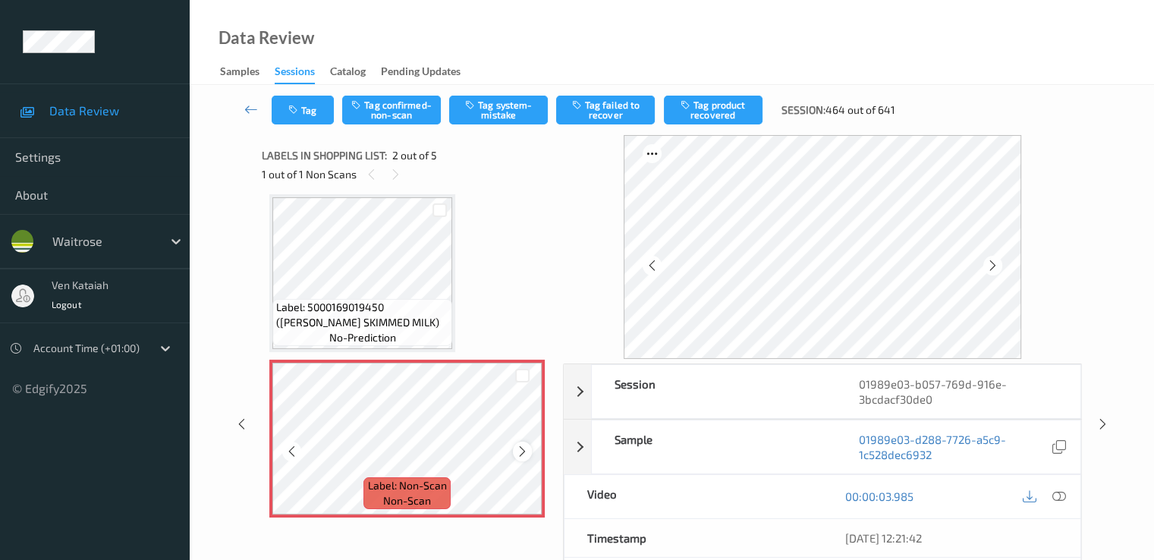
click at [528, 450] on icon at bounding box center [522, 452] width 13 height 14
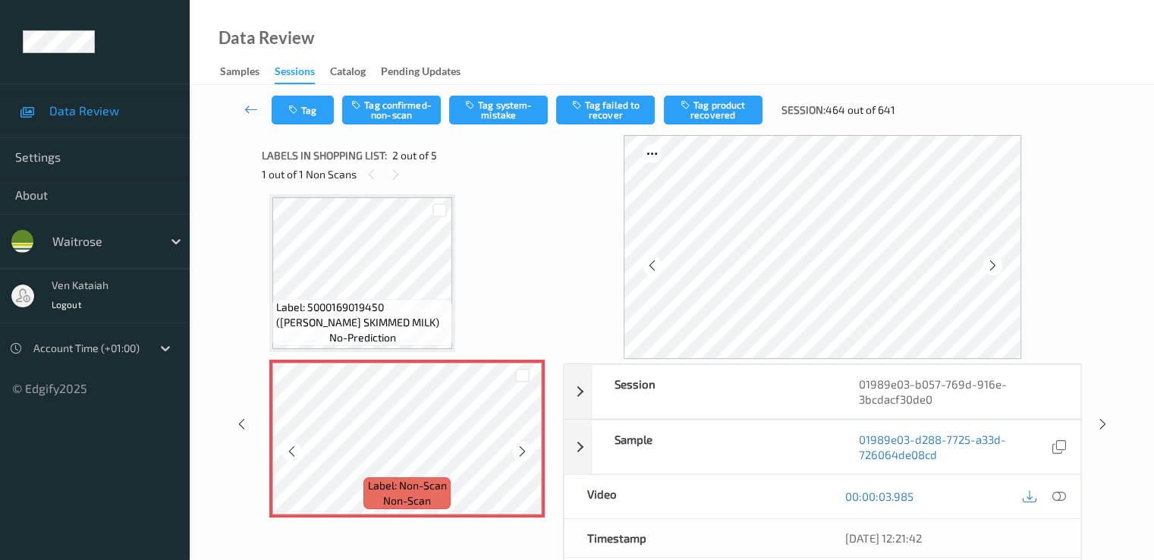
click at [528, 450] on icon at bounding box center [522, 452] width 13 height 14
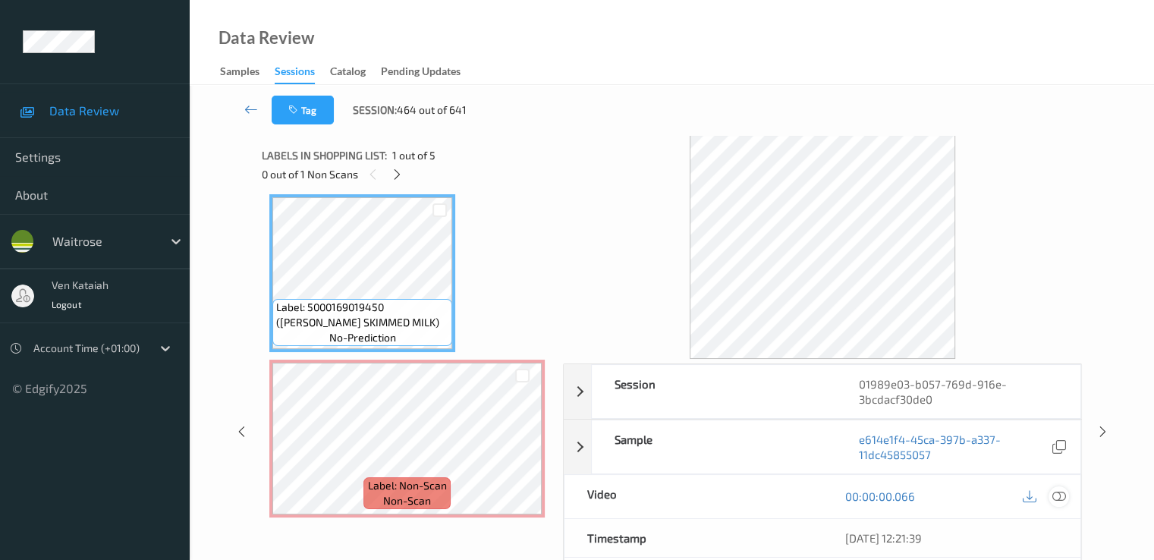
click at [1063, 492] on icon at bounding box center [1058, 496] width 14 height 14
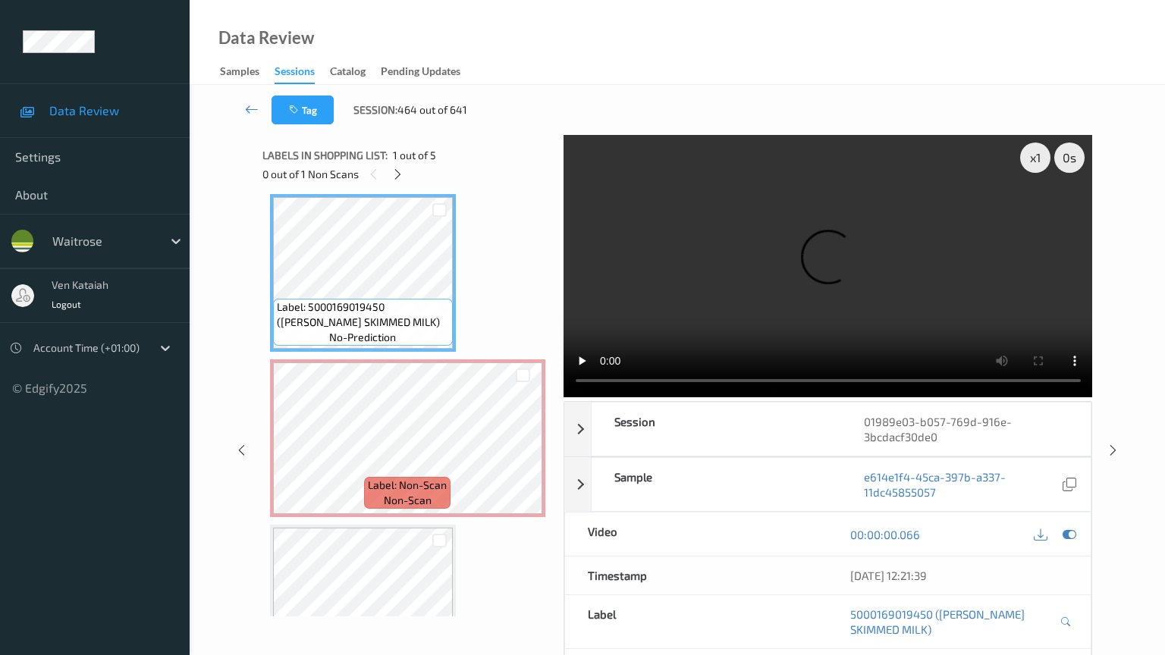
click at [564, 397] on video at bounding box center [828, 266] width 529 height 262
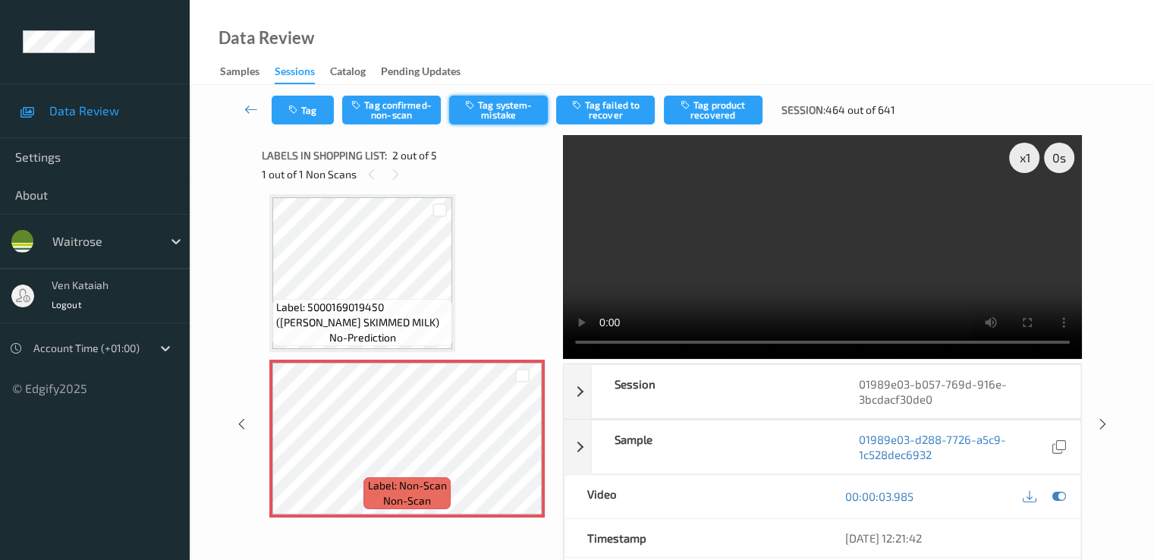
click at [494, 120] on button "Tag system-mistake" at bounding box center [498, 110] width 99 height 29
click at [309, 113] on button "Tag" at bounding box center [303, 110] width 62 height 29
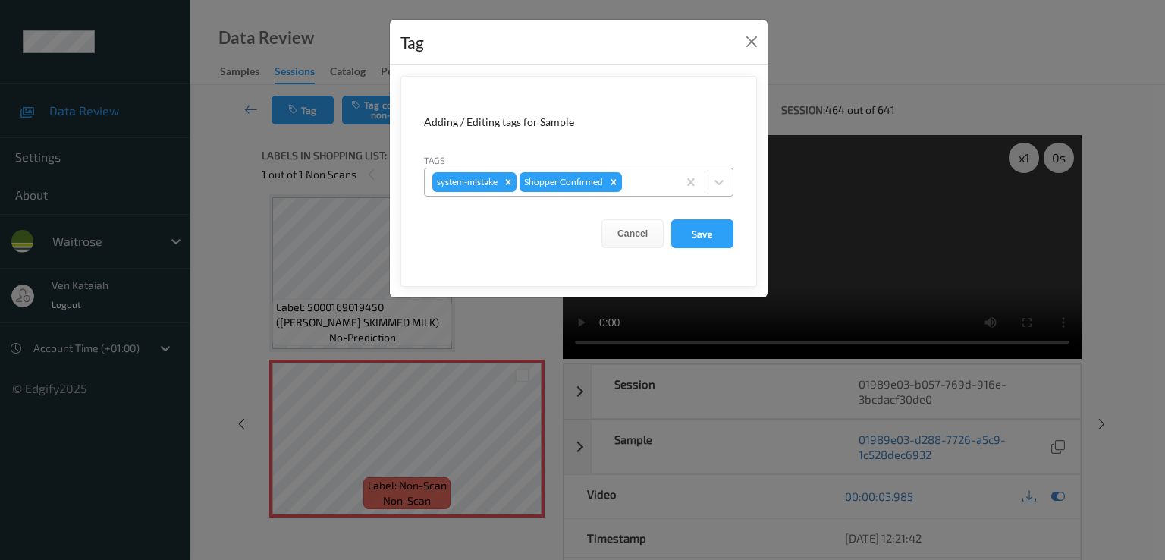
click at [637, 178] on div at bounding box center [647, 182] width 45 height 18
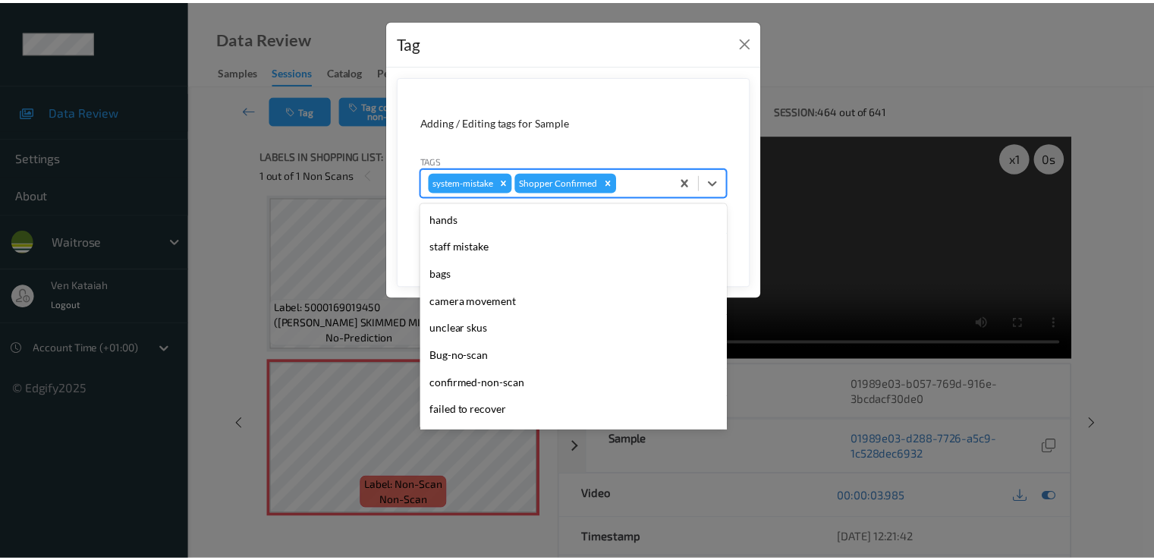
scroll to position [297, 0]
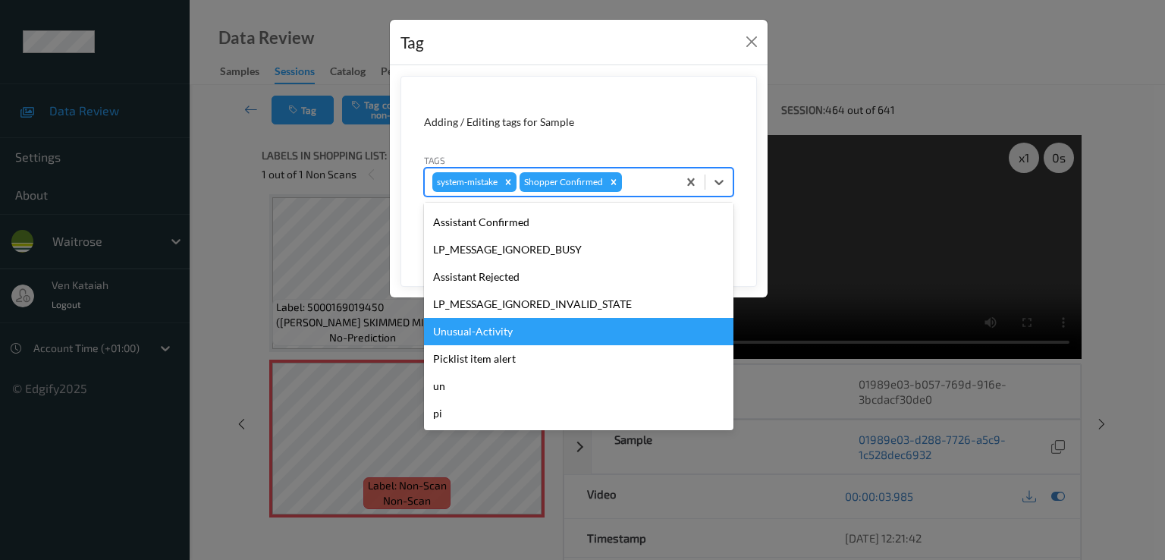
click at [467, 338] on div "Unusual-Activity" at bounding box center [578, 331] width 309 height 27
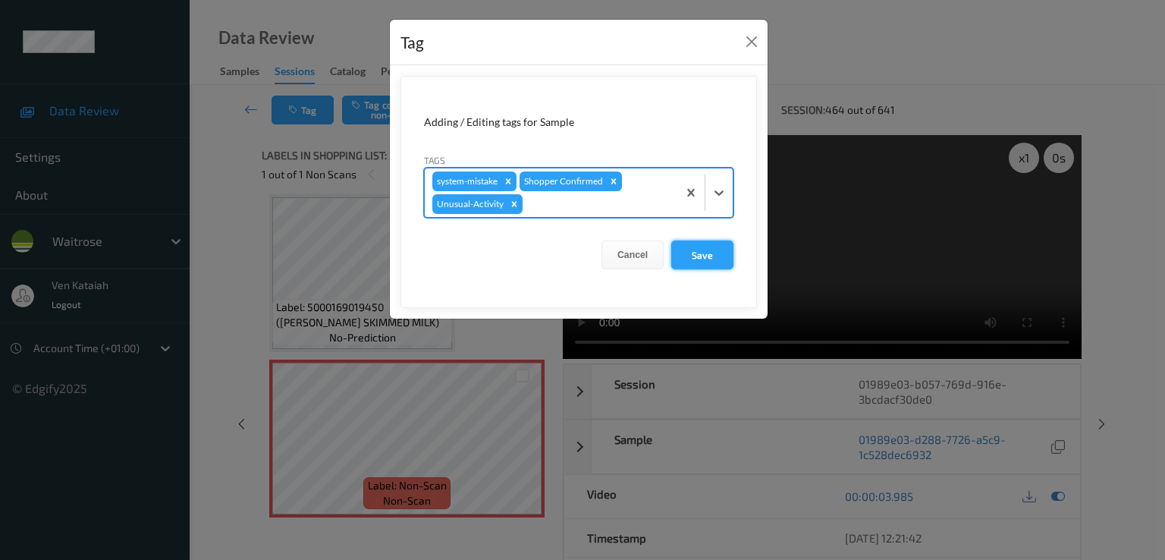
click at [707, 256] on button "Save" at bounding box center [702, 254] width 62 height 29
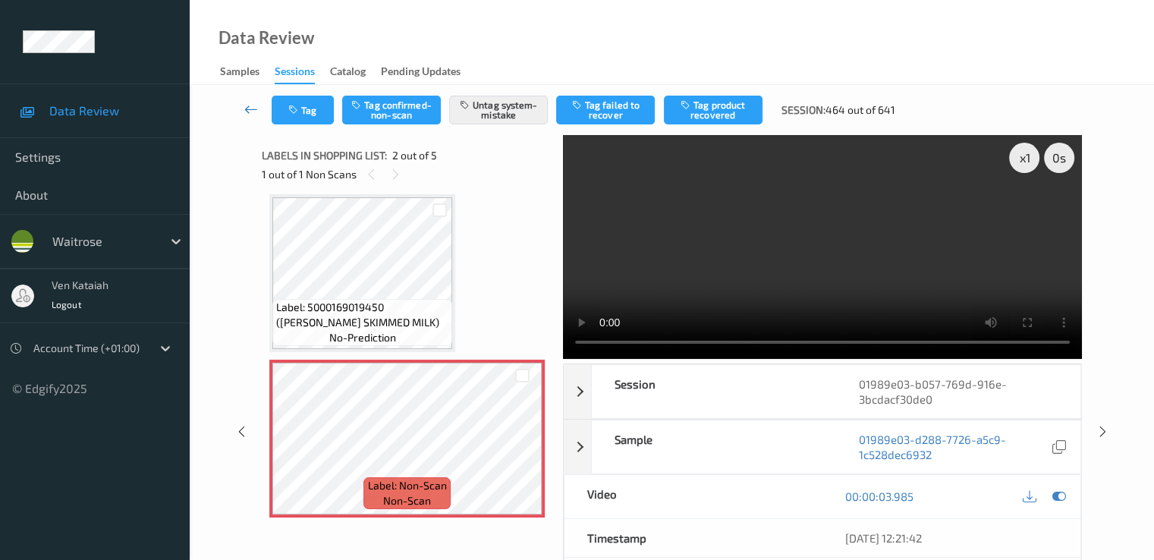
click at [249, 110] on icon at bounding box center [251, 109] width 14 height 15
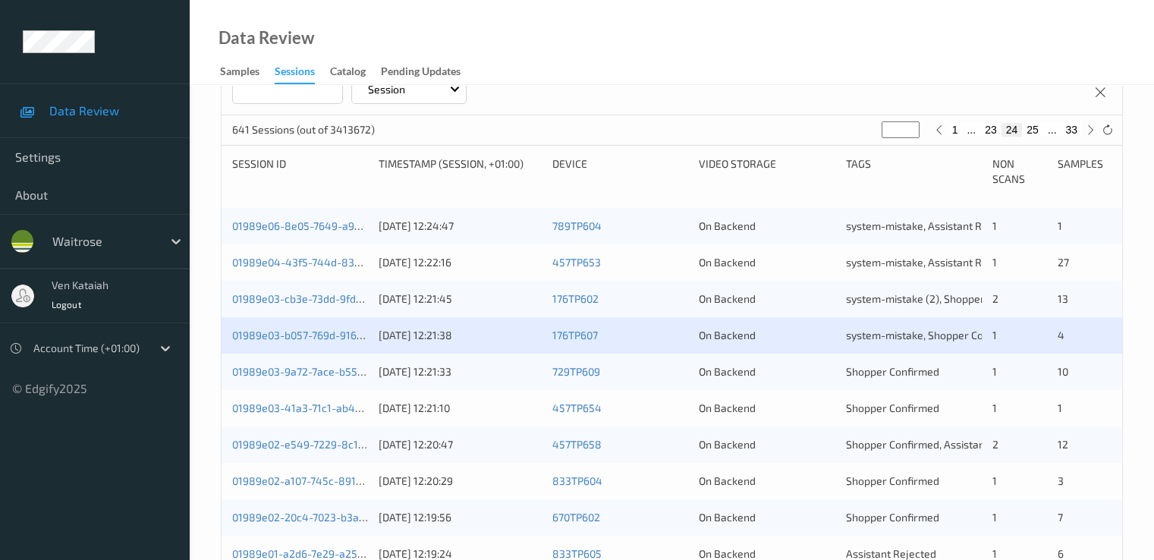
scroll to position [303, 0]
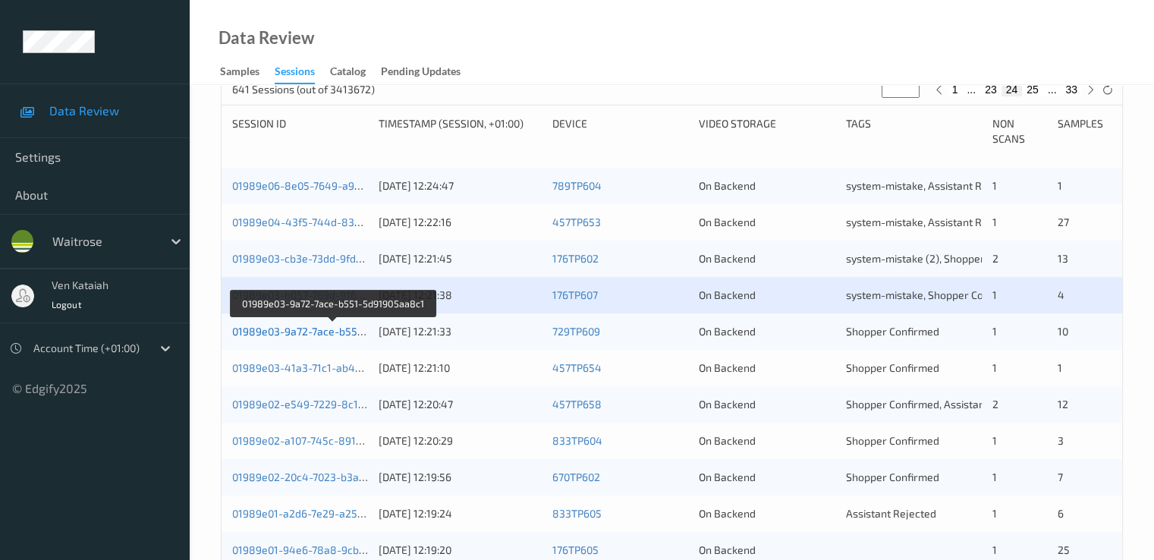
click at [325, 335] on link "01989e03-9a72-7ace-b551-5d91905aa8c1" at bounding box center [334, 331] width 204 height 13
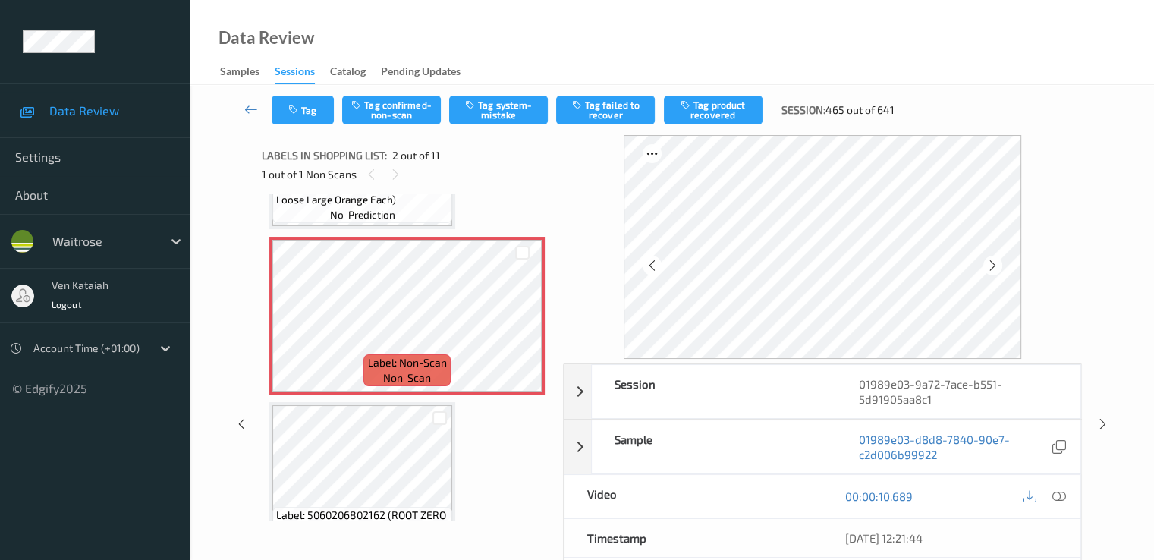
scroll to position [152, 0]
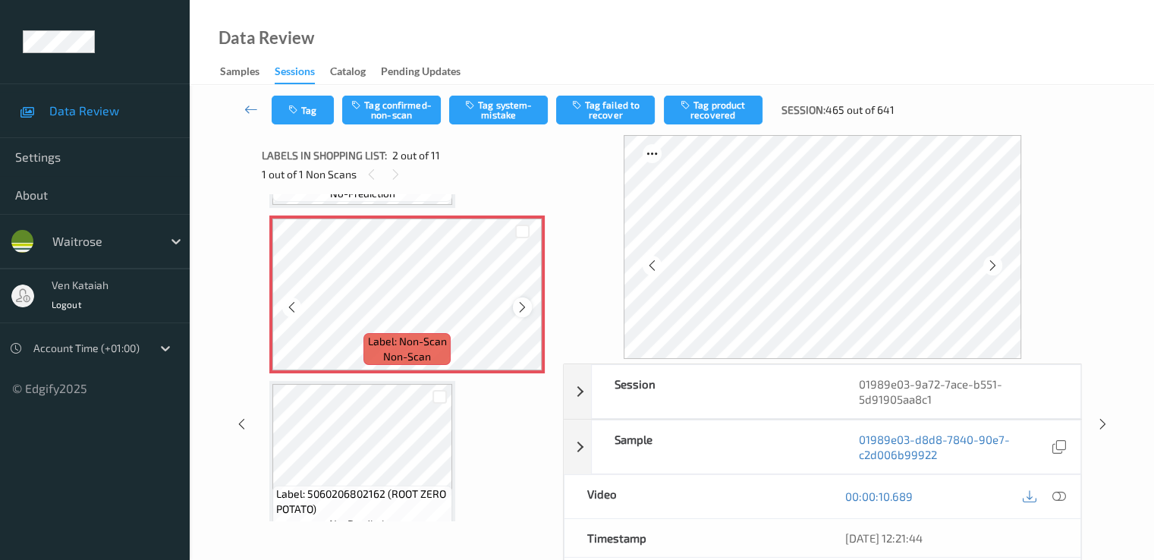
click at [514, 303] on div at bounding box center [522, 306] width 19 height 19
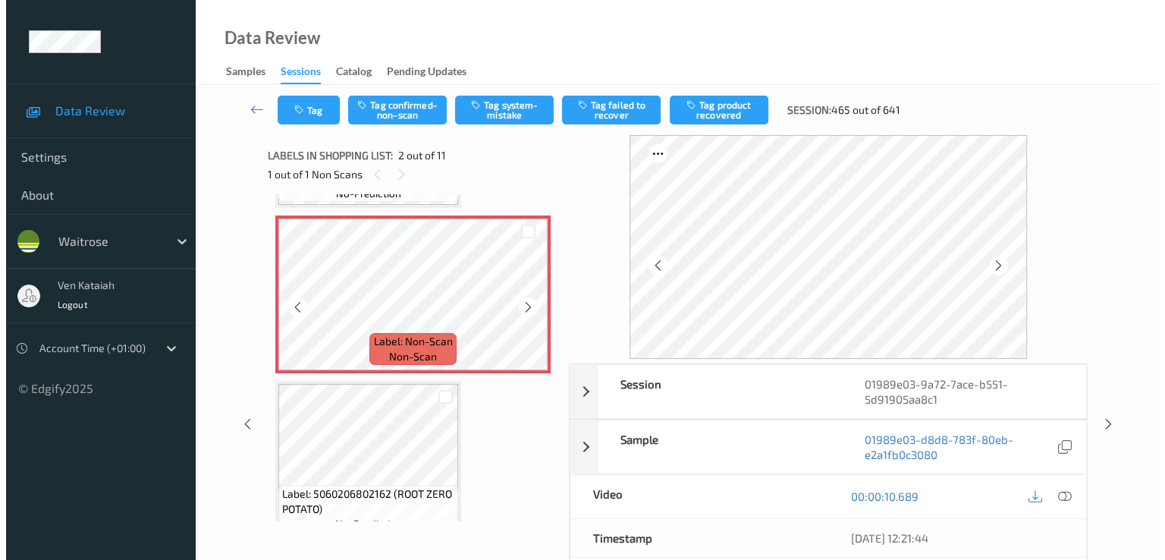
scroll to position [0, 0]
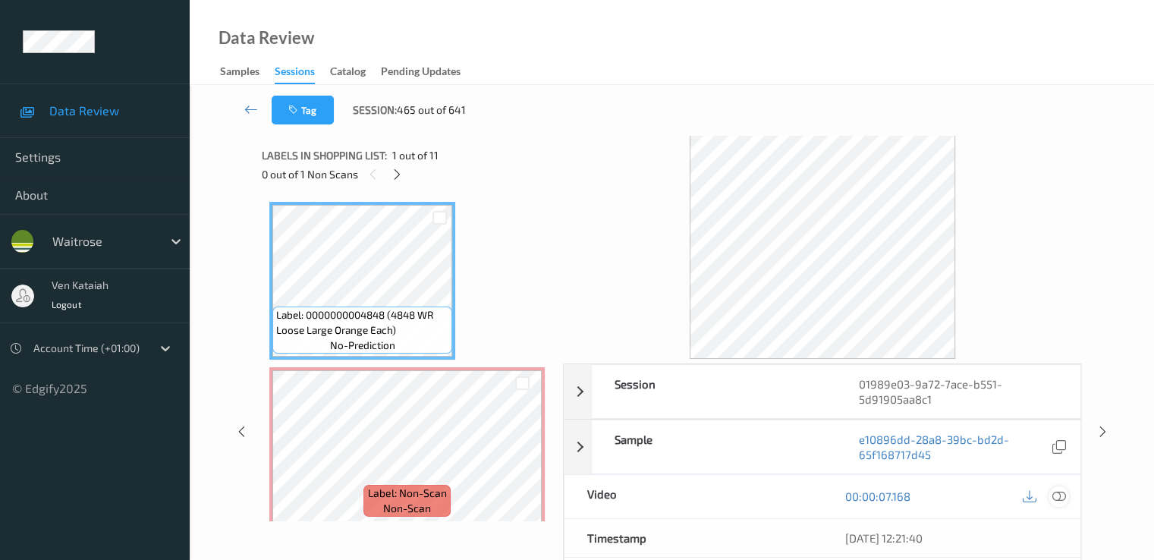
click at [1053, 492] on icon at bounding box center [1058, 496] width 14 height 14
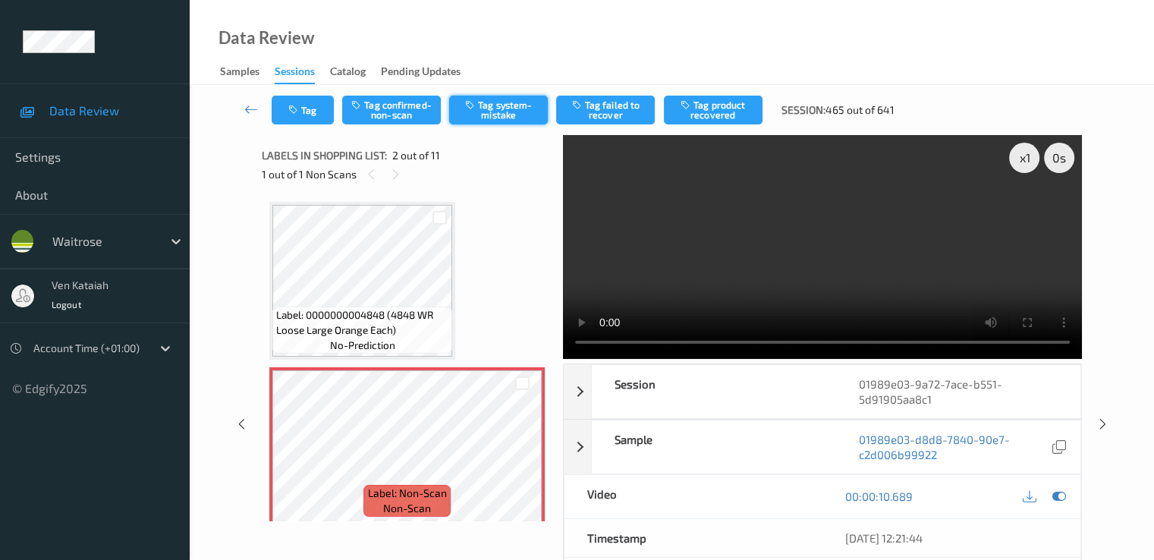
click at [491, 96] on button "Tag system-mistake" at bounding box center [498, 110] width 99 height 29
click at [306, 114] on button "Tag" at bounding box center [303, 110] width 62 height 29
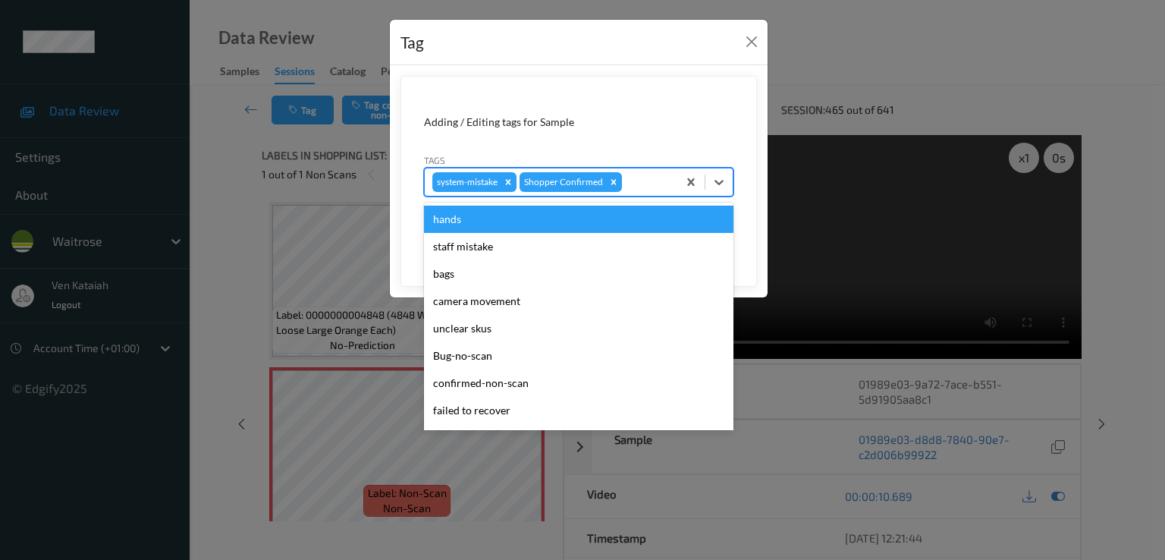
click at [651, 185] on div at bounding box center [647, 182] width 45 height 18
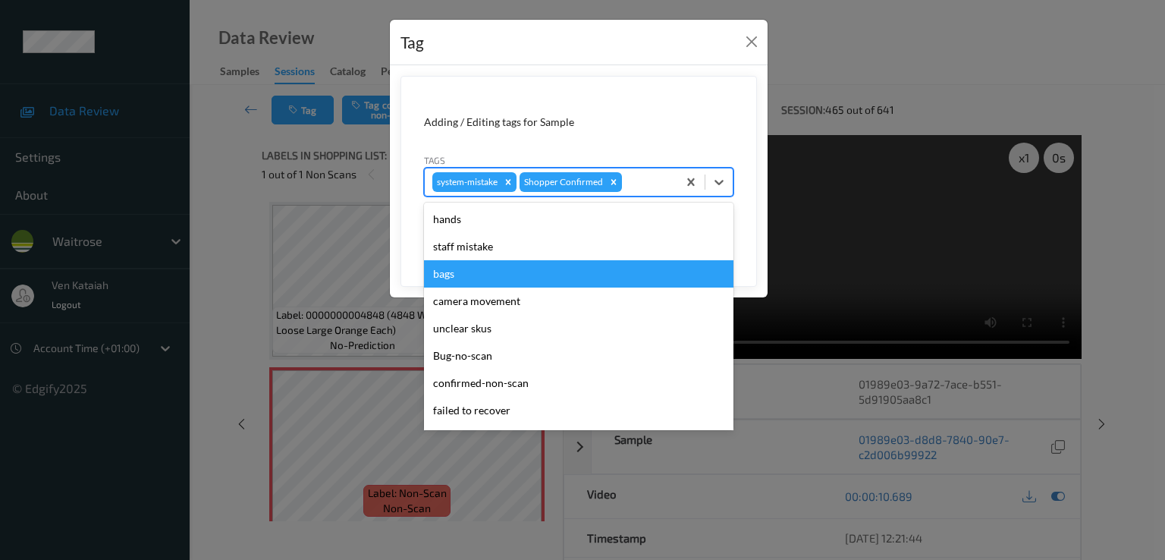
scroll to position [297, 0]
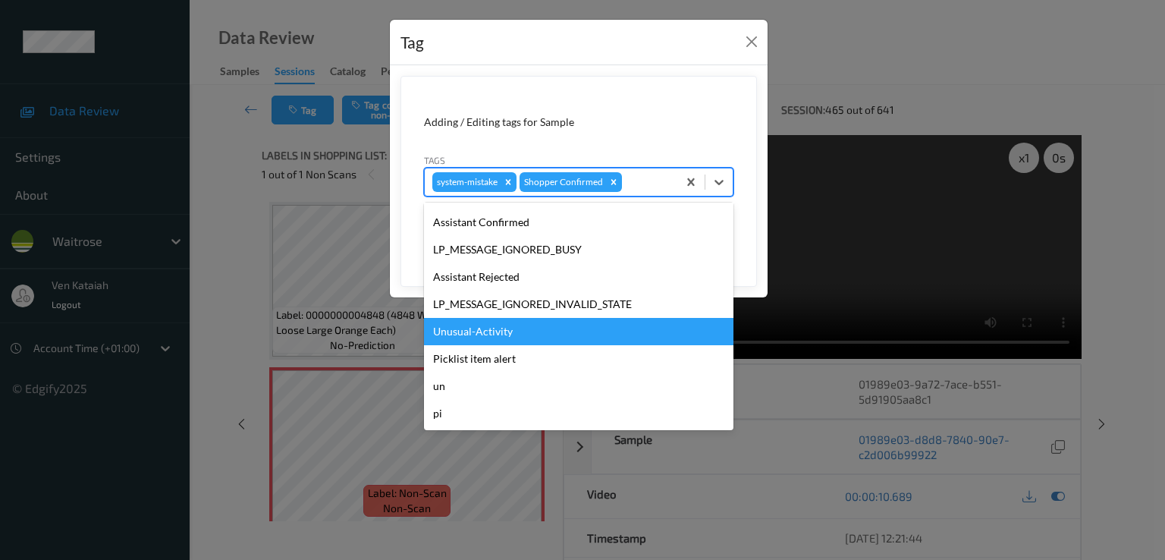
click at [491, 328] on div "Unusual-Activity" at bounding box center [578, 331] width 309 height 27
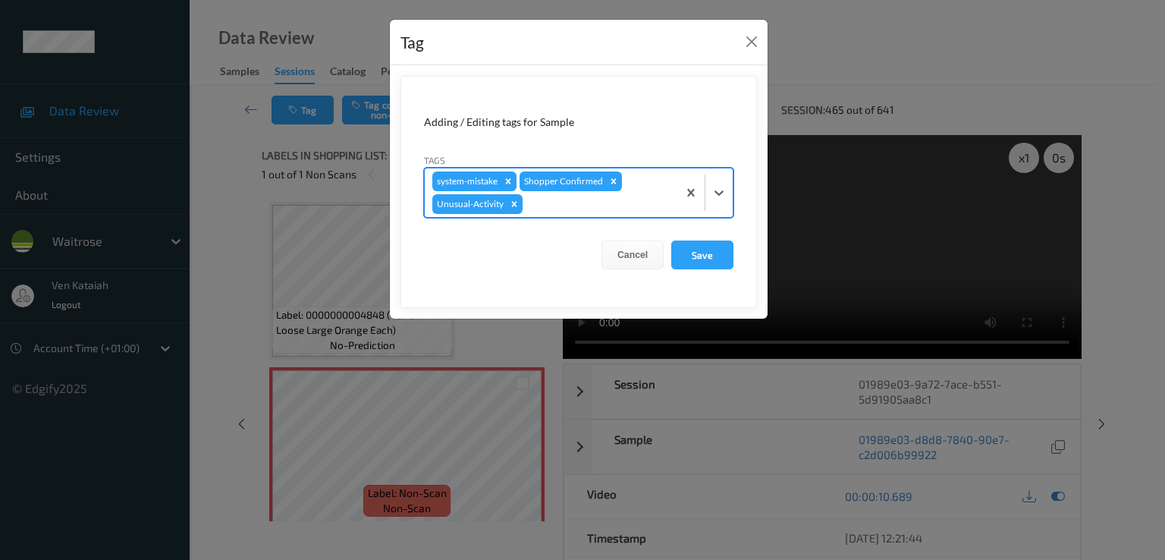
click at [598, 197] on div at bounding box center [598, 204] width 144 height 18
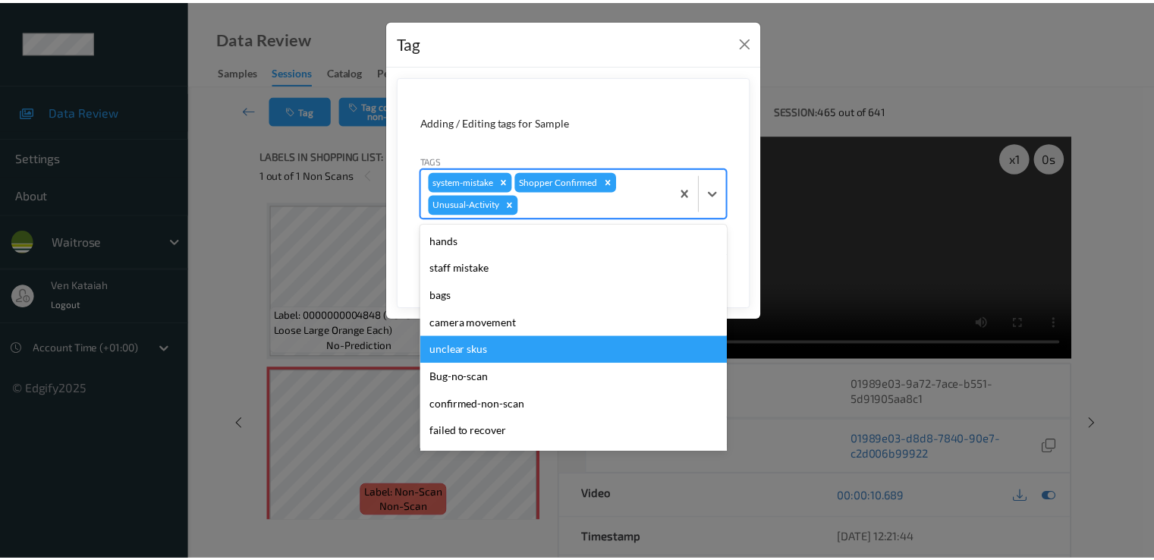
scroll to position [270, 0]
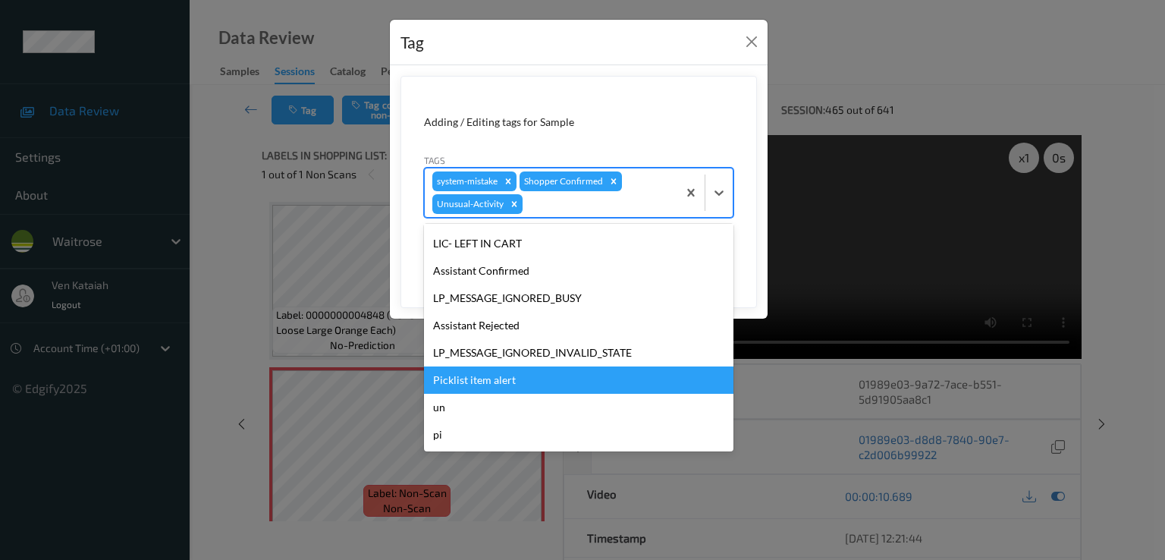
click at [464, 369] on div "Picklist item alert" at bounding box center [578, 379] width 309 height 27
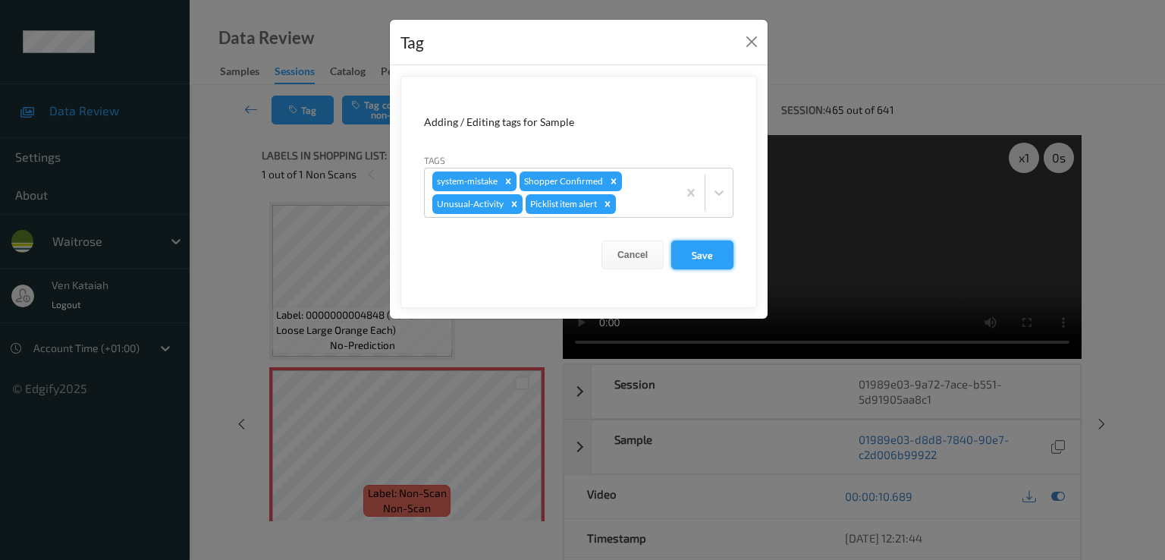
click at [682, 259] on button "Save" at bounding box center [702, 254] width 62 height 29
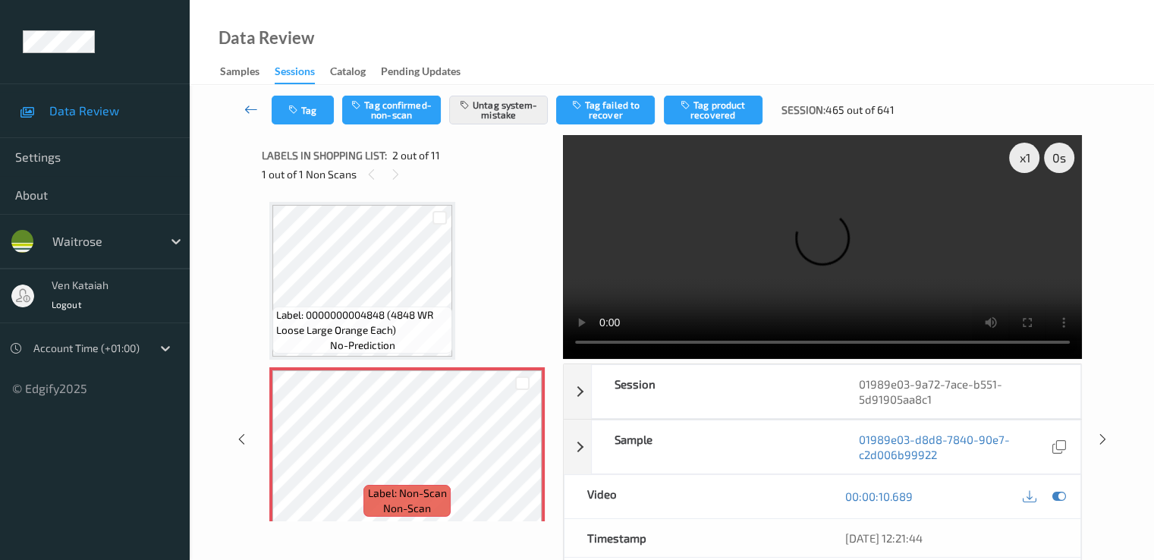
click at [252, 107] on icon at bounding box center [251, 109] width 14 height 15
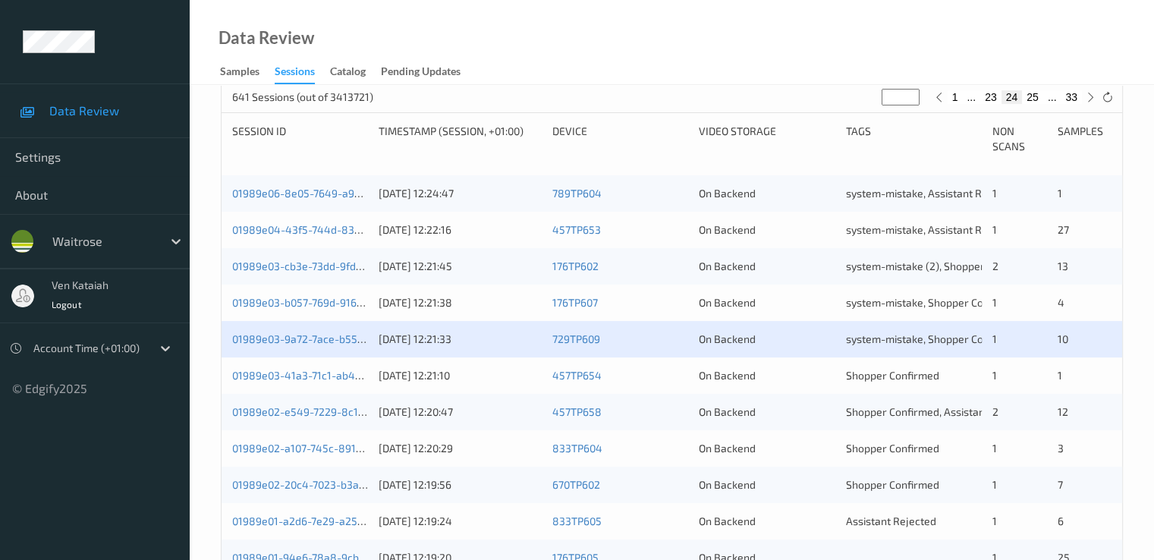
scroll to position [303, 0]
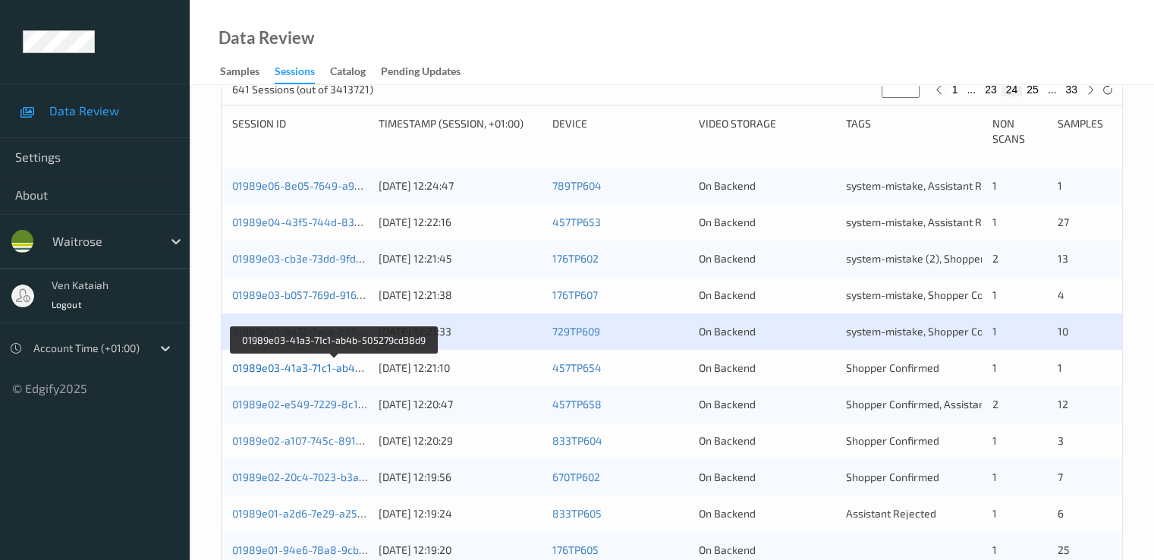
click at [330, 369] on link "01989e03-41a3-71c1-ab4b-505279cd38d9" at bounding box center [335, 367] width 206 height 13
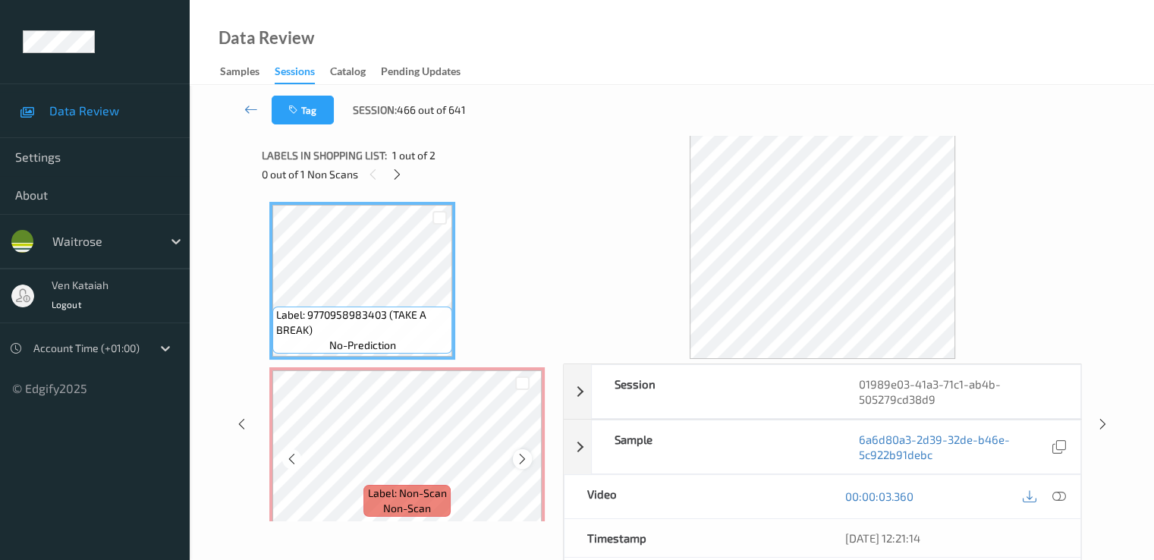
click at [522, 454] on icon at bounding box center [522, 459] width 13 height 14
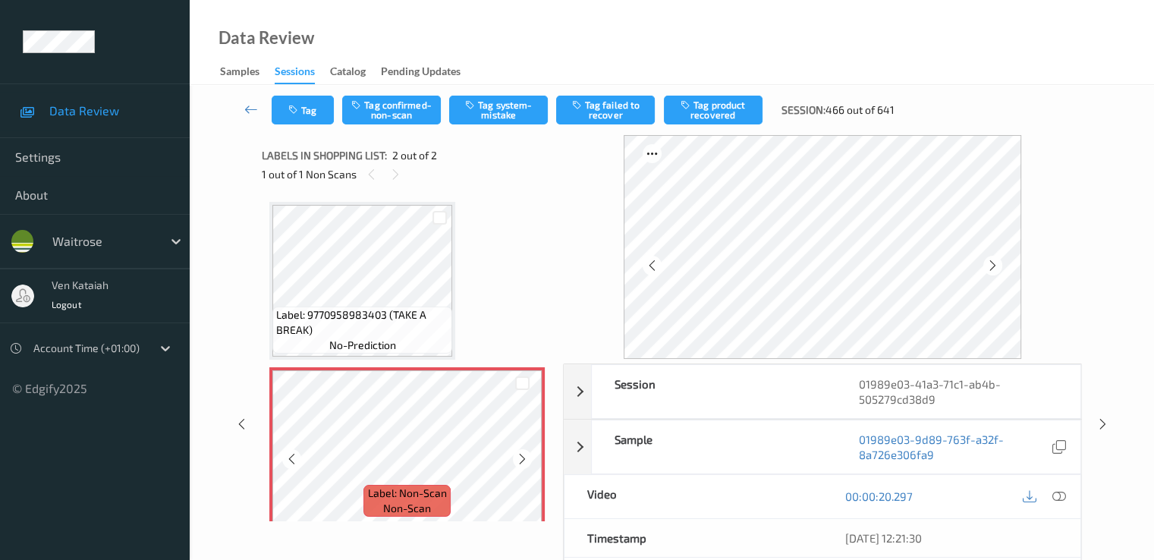
click at [522, 454] on icon at bounding box center [522, 459] width 13 height 14
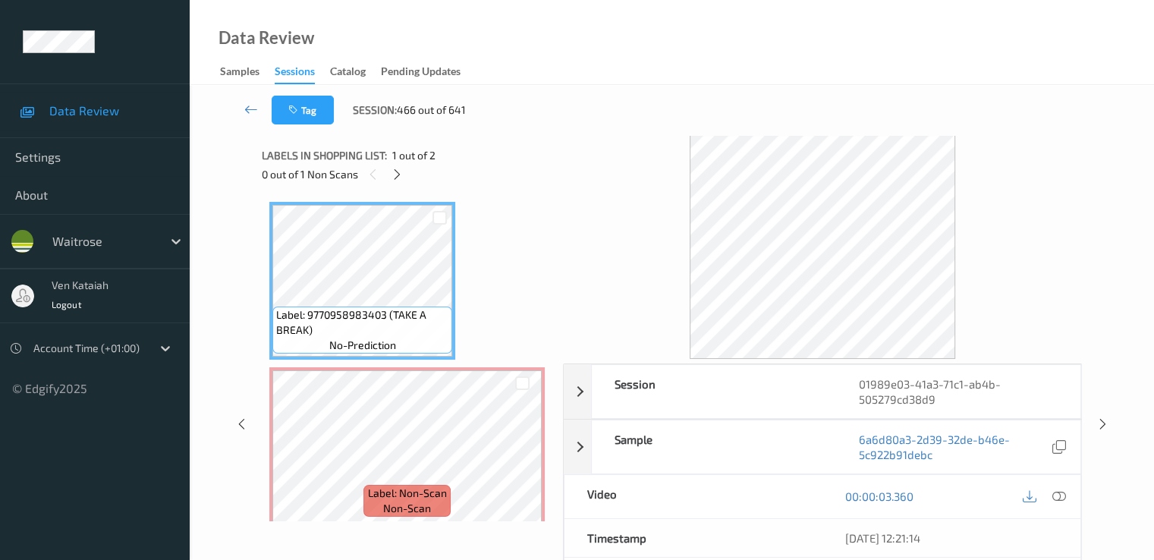
click at [1053, 507] on div "00:00:03.360" at bounding box center [951, 496] width 258 height 43
click at [1056, 498] on icon at bounding box center [1058, 496] width 14 height 14
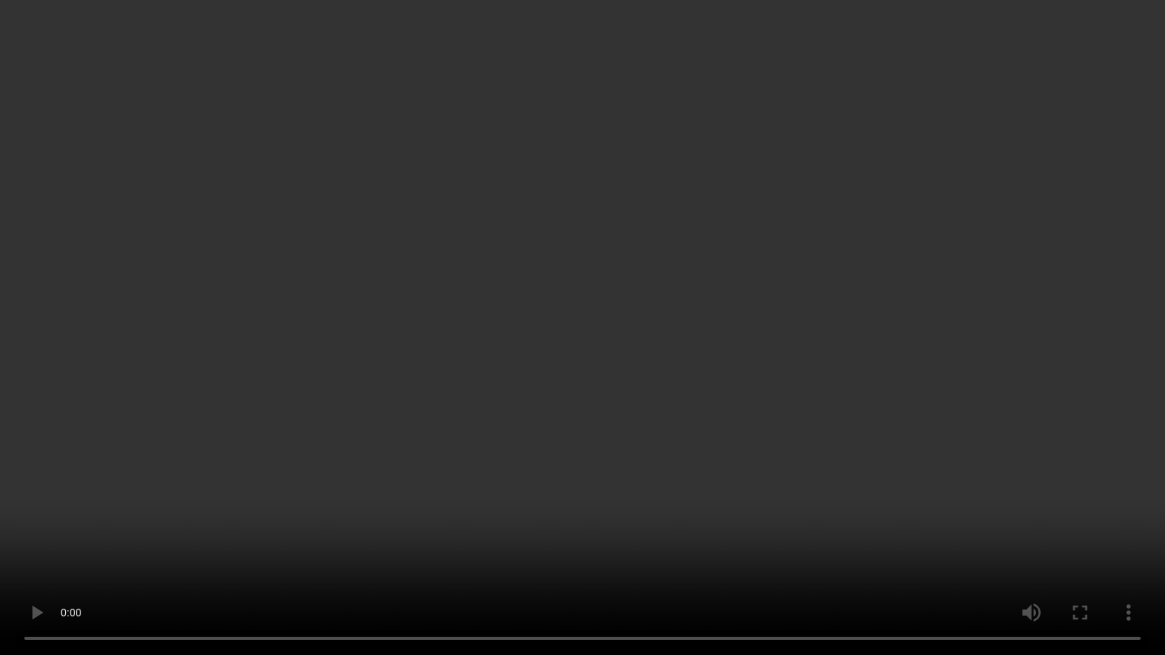
click at [178, 520] on video at bounding box center [582, 327] width 1165 height 655
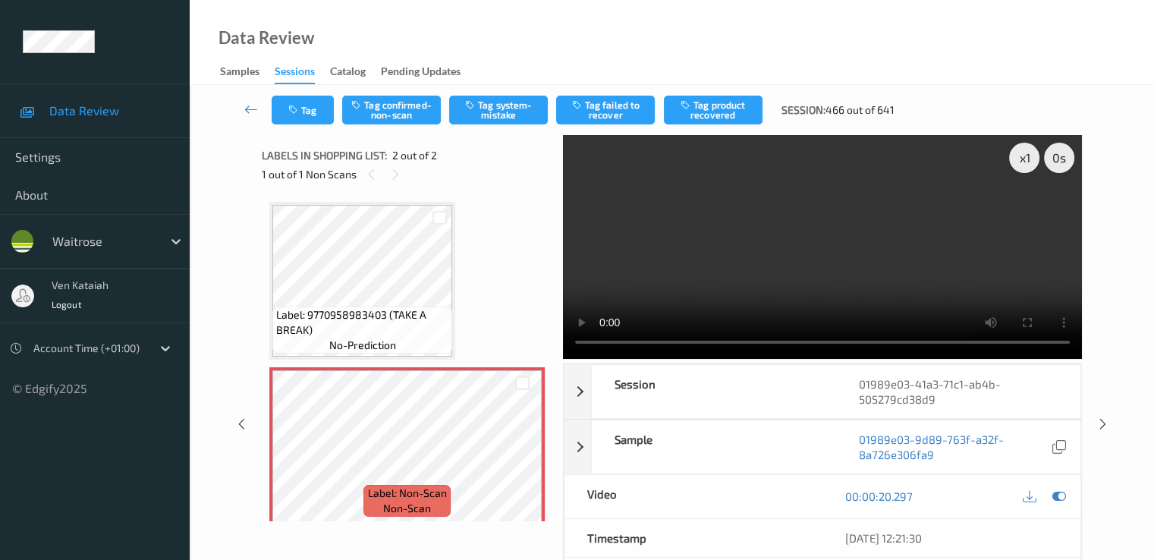
click at [486, 80] on div "Data Review Samples Sessions Catalog Pending Updates" at bounding box center [672, 42] width 964 height 85
click at [487, 93] on div "Tag Tag confirmed-non-scan Tag system-mistake Tag failed to recover Tag product…" at bounding box center [672, 110] width 902 height 50
click at [487, 96] on button "Tag system-mistake" at bounding box center [498, 110] width 99 height 29
click at [485, 115] on button "Tag system-mistake" at bounding box center [498, 110] width 99 height 29
click at [485, 116] on button "Tag system-mistake" at bounding box center [498, 110] width 99 height 29
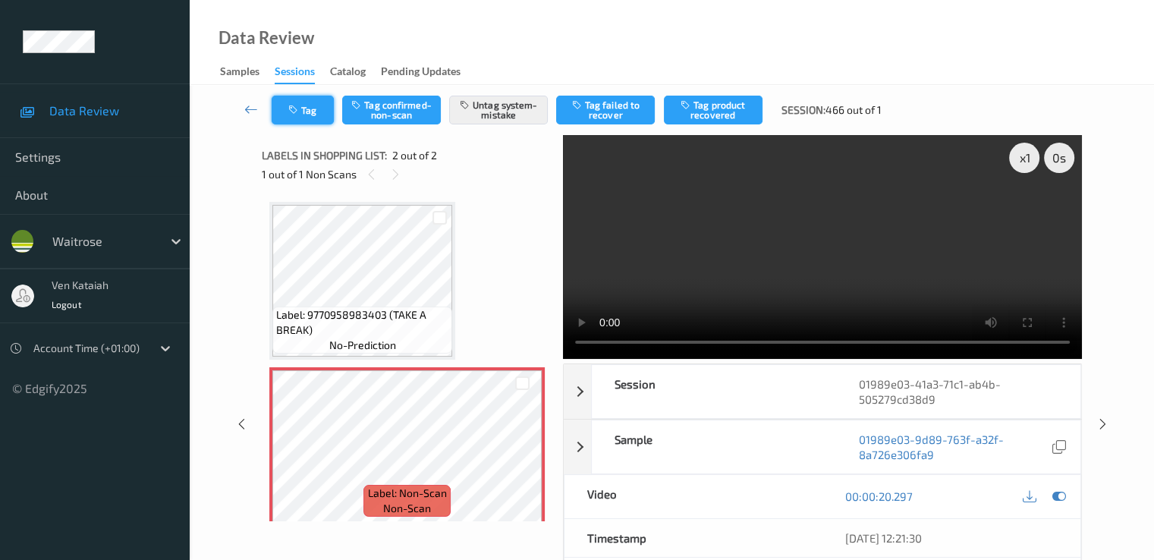
click at [282, 120] on button "Tag" at bounding box center [303, 110] width 62 height 29
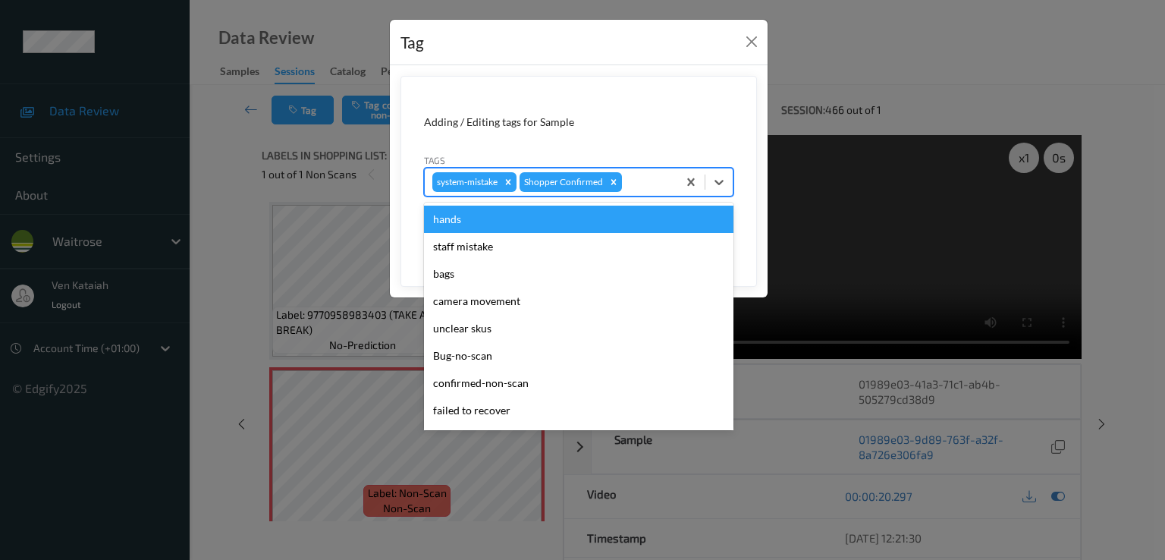
click at [649, 190] on div at bounding box center [647, 182] width 45 height 18
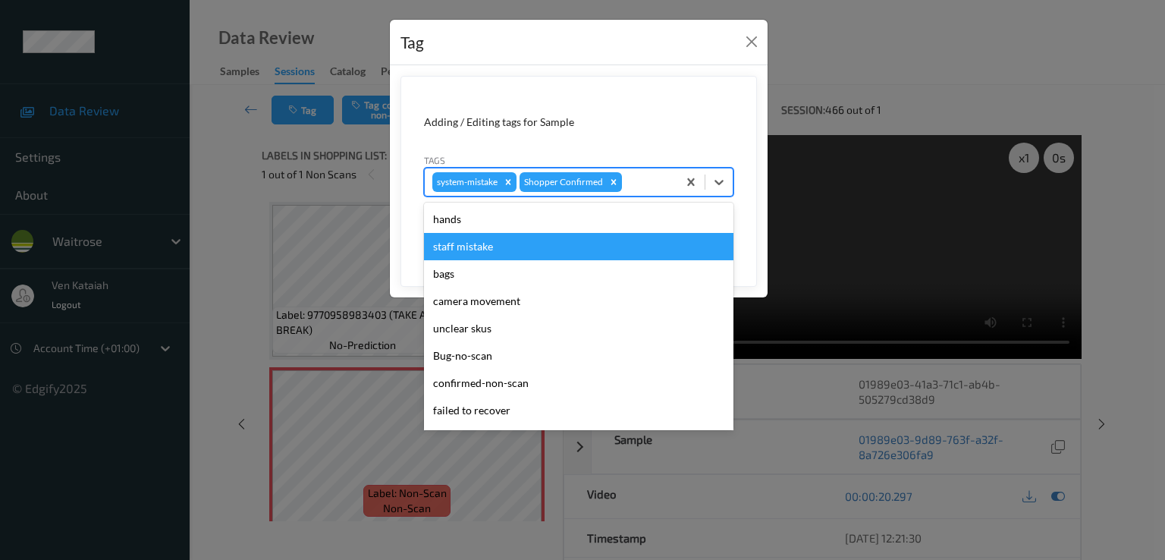
scroll to position [297, 0]
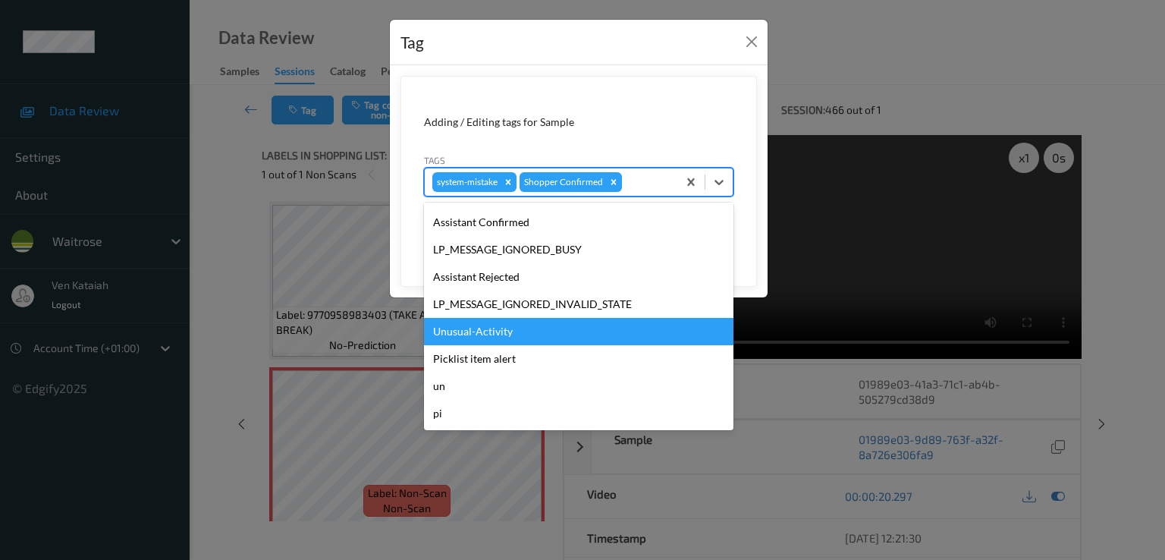
click at [488, 328] on div "Unusual-Activity" at bounding box center [578, 331] width 309 height 27
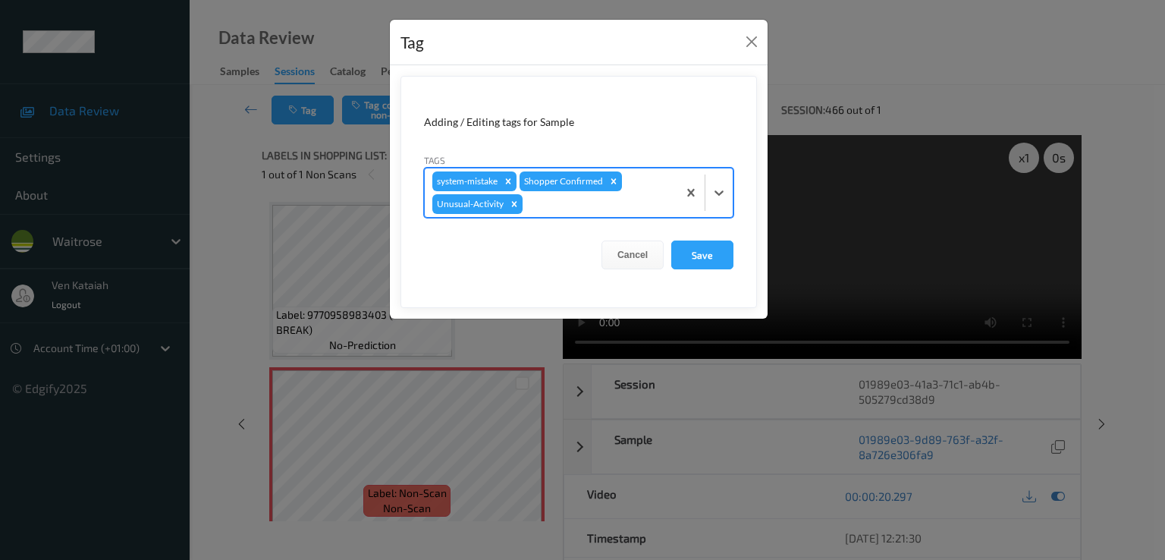
click at [634, 192] on div "system-mistake Shopper Confirmed Unusual-Activity" at bounding box center [551, 192] width 253 height 49
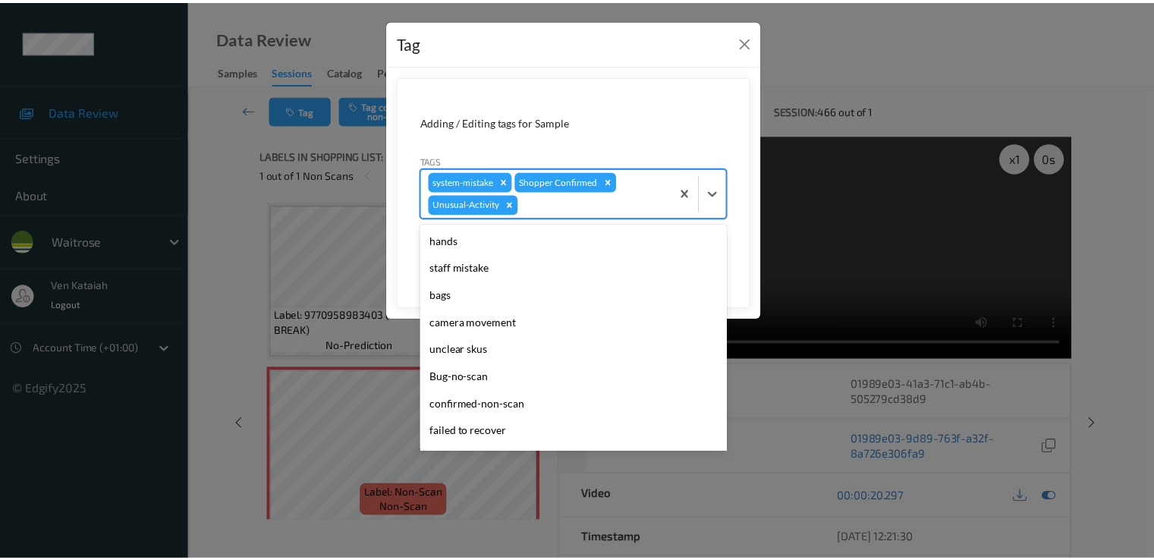
scroll to position [270, 0]
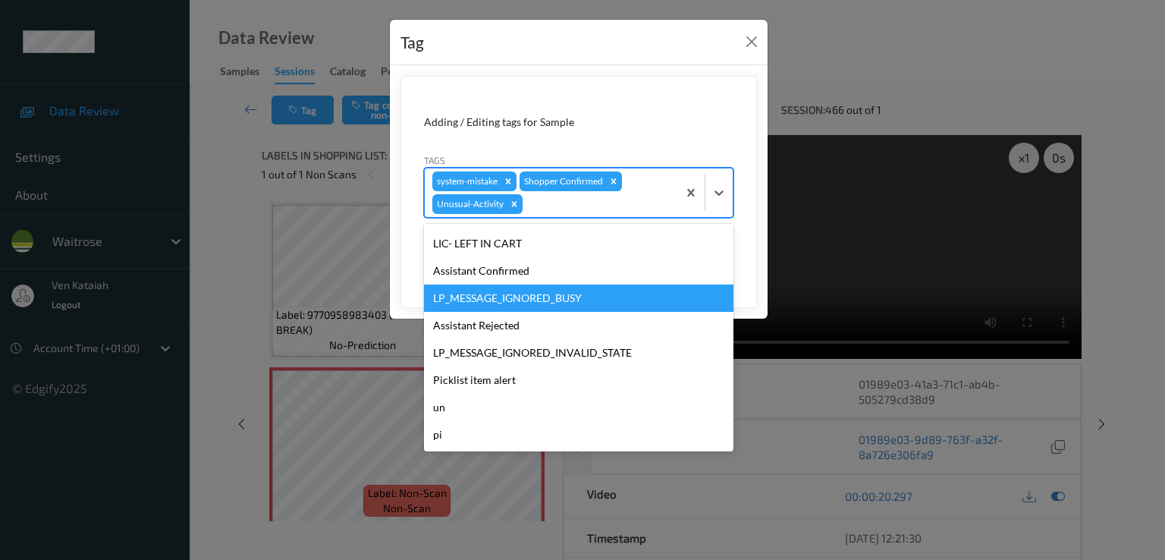
click at [741, 196] on form "Adding / Editing tags for Sample Tags option Unusual-Activity, selected. option…" at bounding box center [579, 192] width 357 height 232
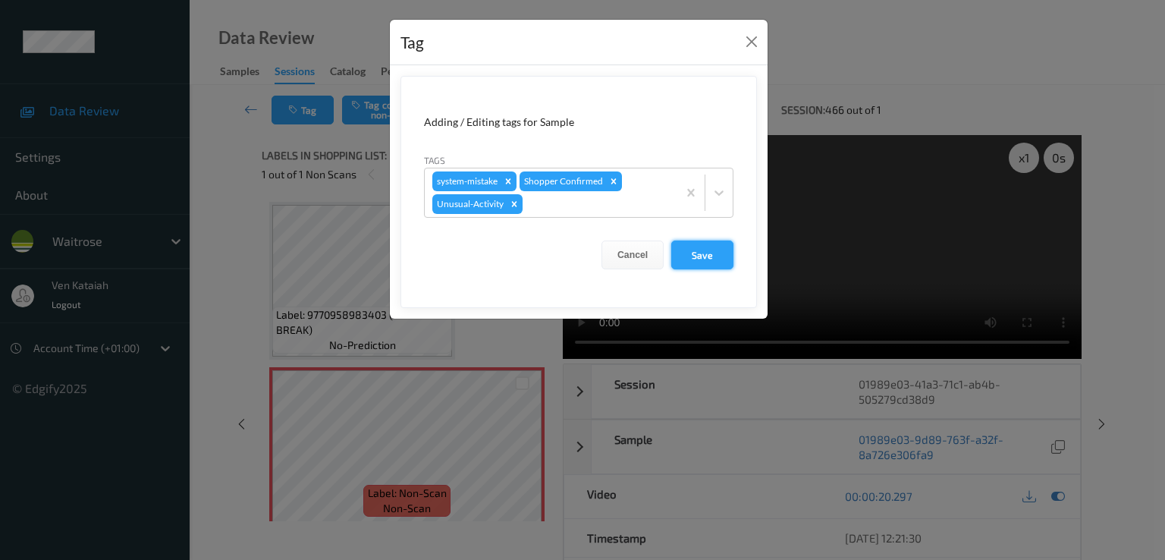
click at [696, 246] on button "Save" at bounding box center [702, 254] width 62 height 29
click at [695, 246] on button "Save" at bounding box center [702, 254] width 62 height 29
click at [704, 256] on button "Save" at bounding box center [702, 254] width 62 height 29
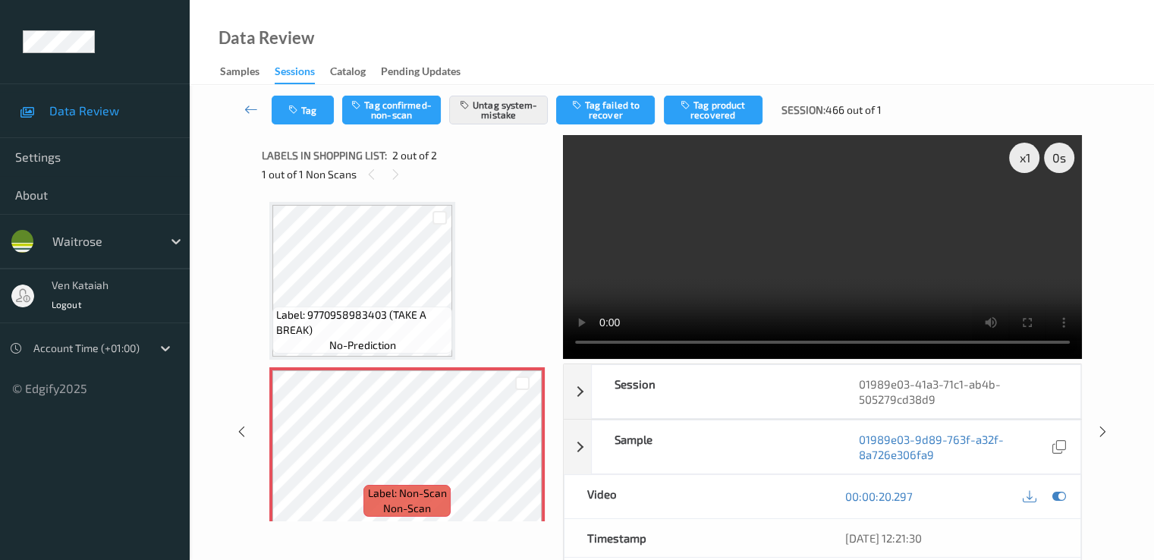
click at [297, 126] on div "Tag Tag confirmed-non-scan Untag system-mistake Tag failed to recover Tag produ…" at bounding box center [672, 110] width 902 height 50
click at [301, 123] on button "Tag" at bounding box center [303, 110] width 62 height 29
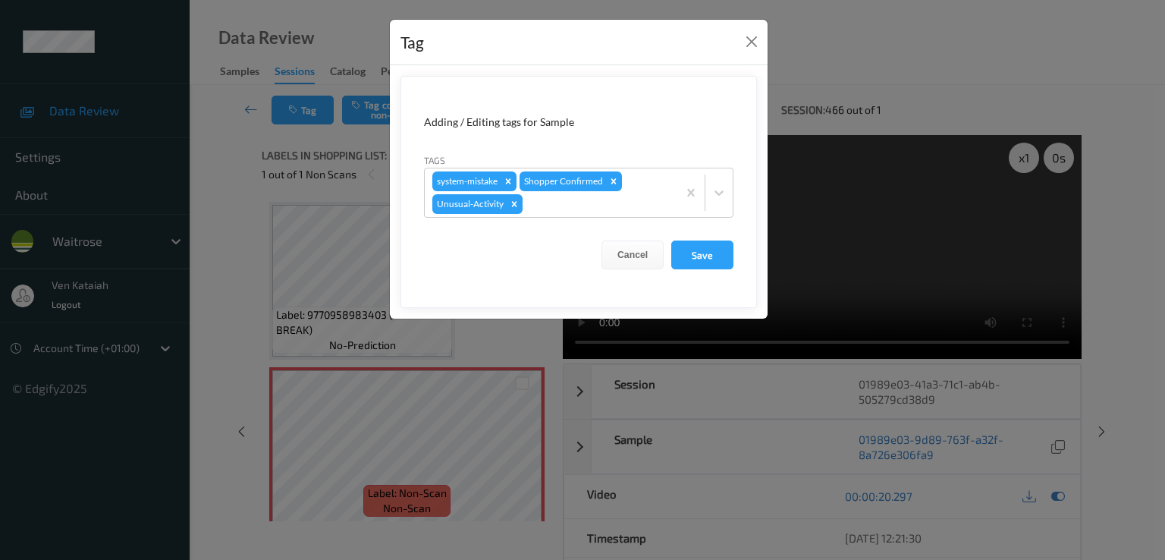
click at [232, 129] on div "Tag Adding / Editing tags for Sample Tags system-mistake Shopper Confirmed Unus…" at bounding box center [582, 280] width 1165 height 560
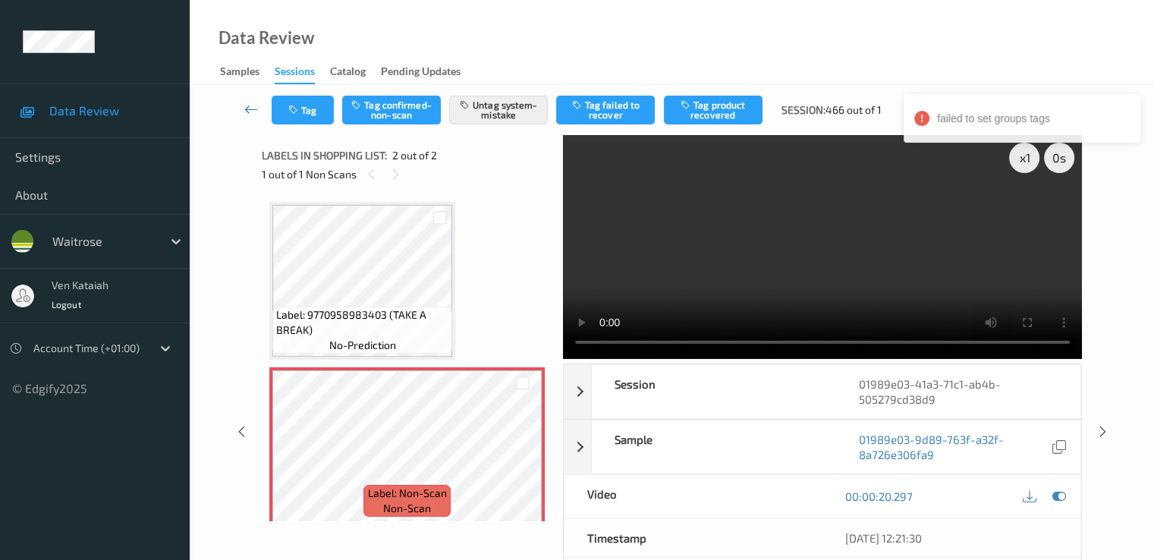
click at [250, 102] on icon at bounding box center [251, 109] width 14 height 15
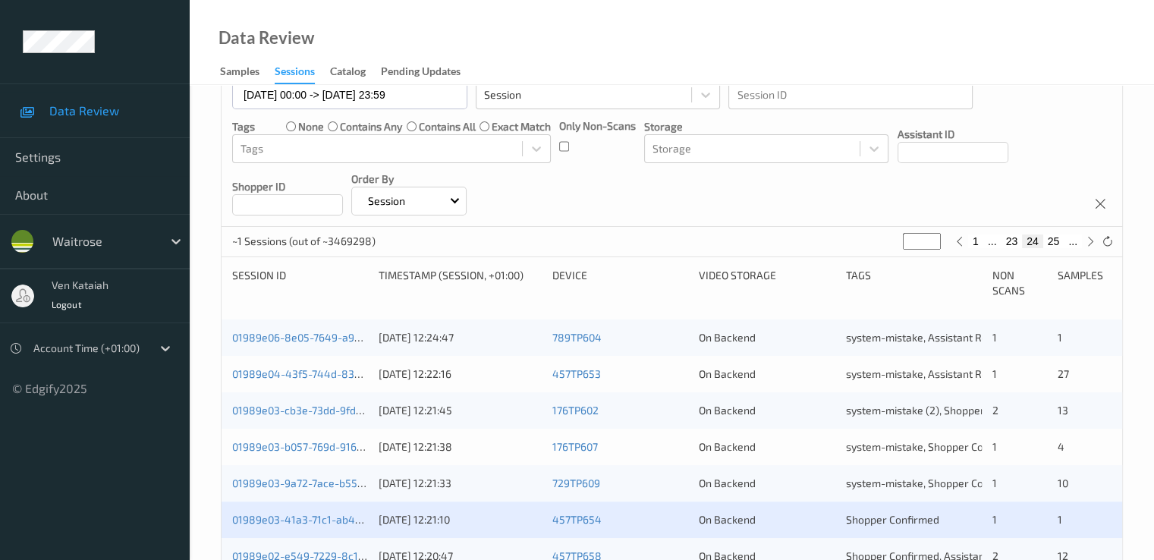
scroll to position [303, 0]
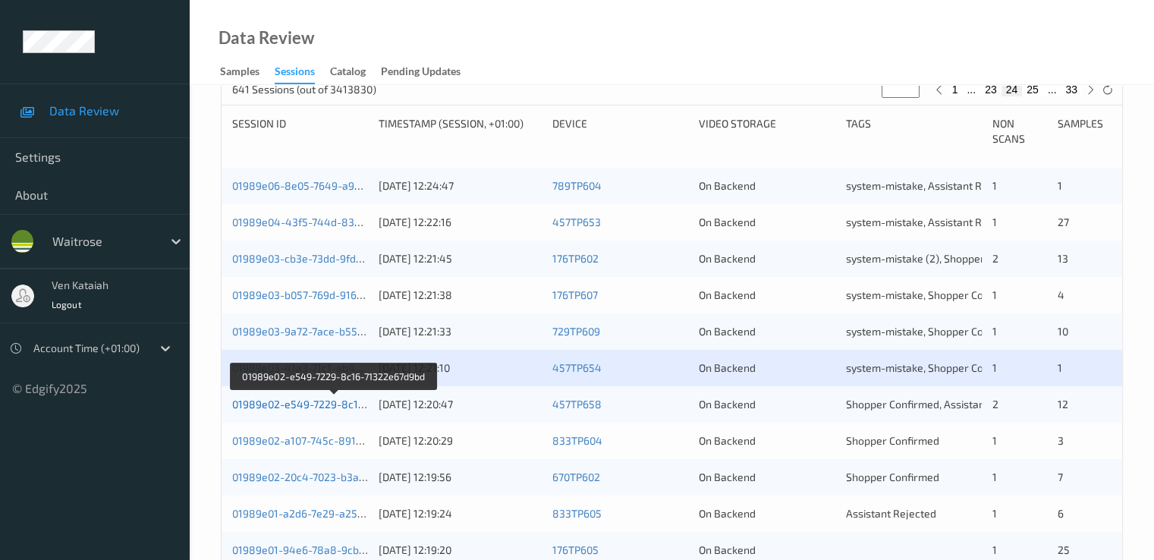
click at [333, 407] on link "01989e02-e549-7229-8c16-71322e67d9bd" at bounding box center [335, 403] width 206 height 13
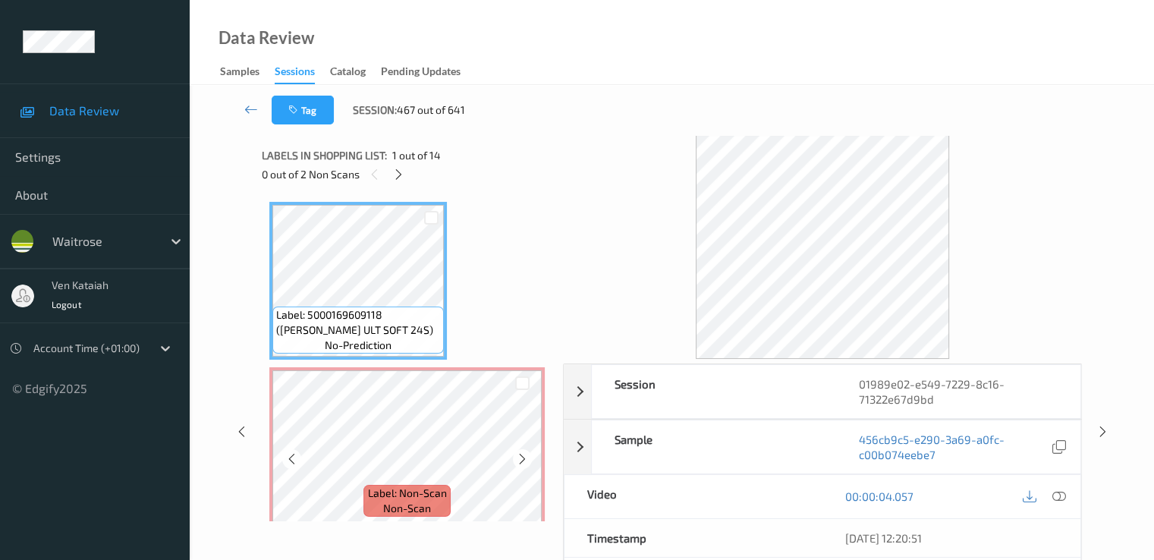
click at [514, 453] on div at bounding box center [522, 458] width 19 height 19
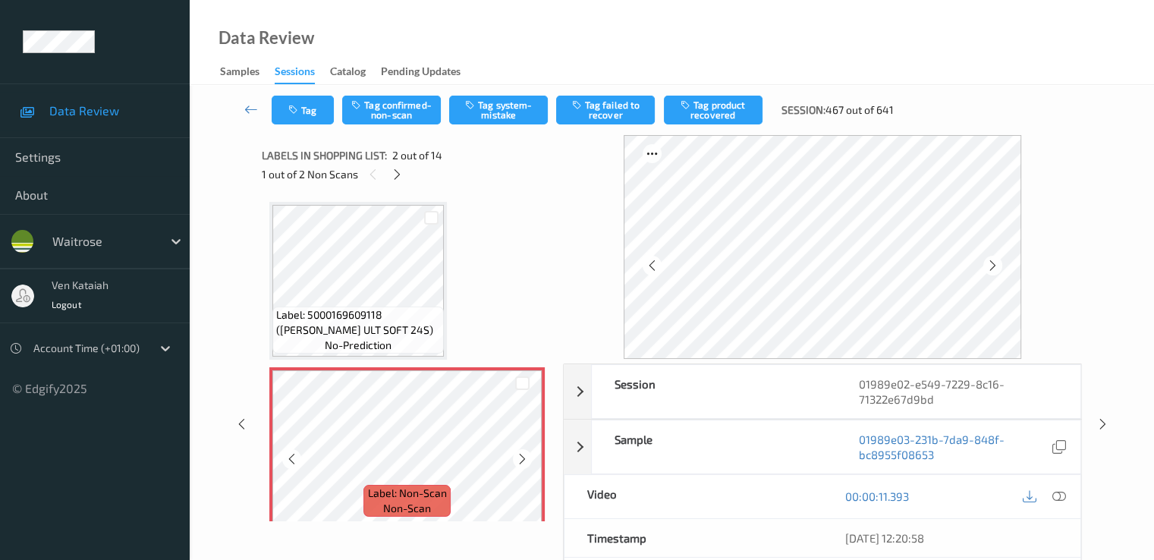
click at [514, 453] on div at bounding box center [522, 458] width 19 height 19
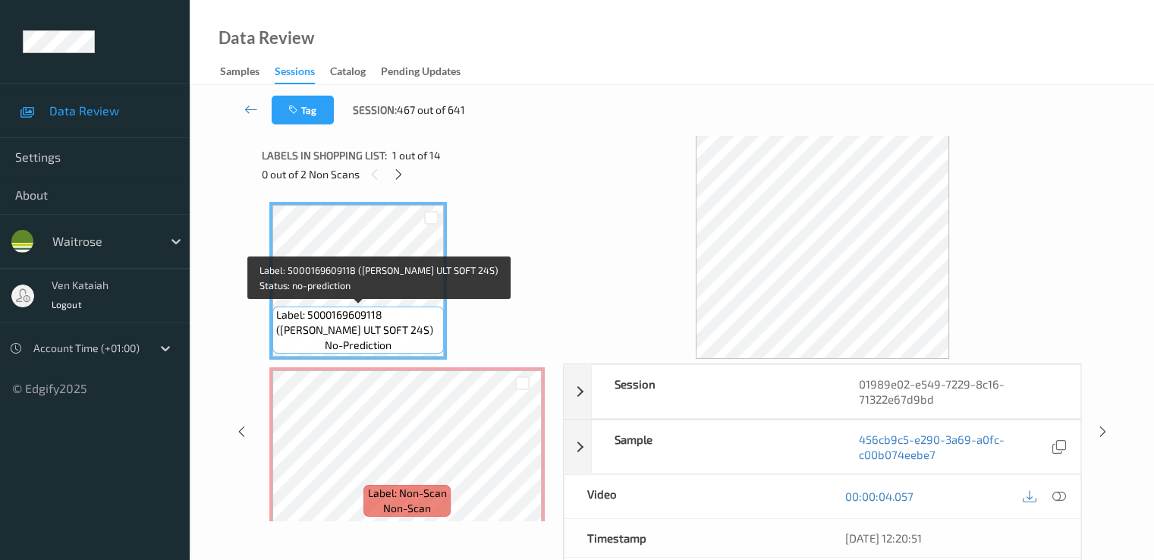
click at [361, 312] on span "Label: 5000169609118 (WR ESS ULT SOFT 24S)" at bounding box center [358, 322] width 164 height 30
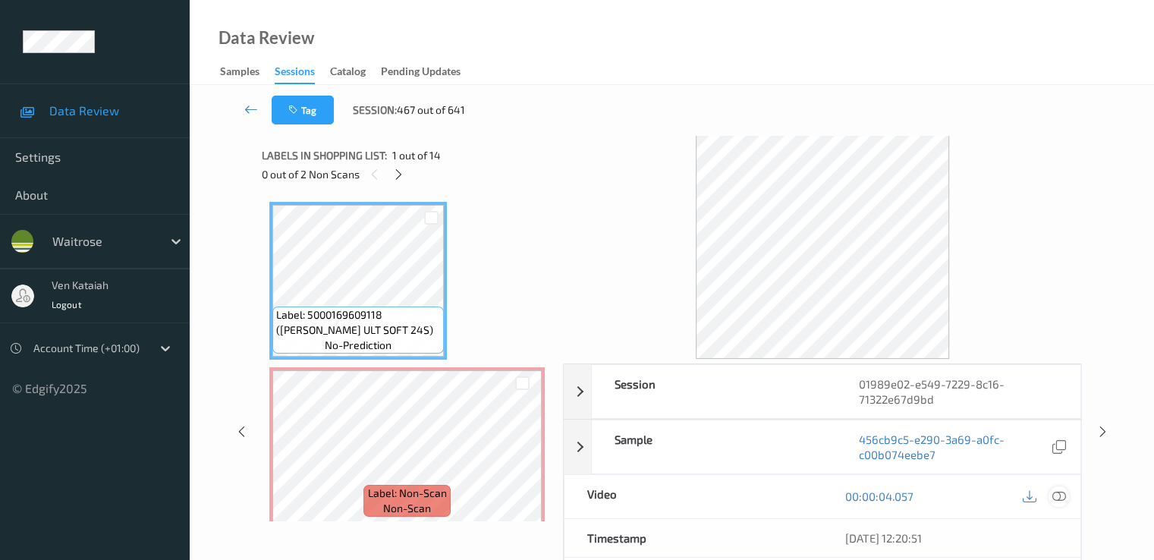
click at [1057, 492] on icon at bounding box center [1058, 496] width 14 height 14
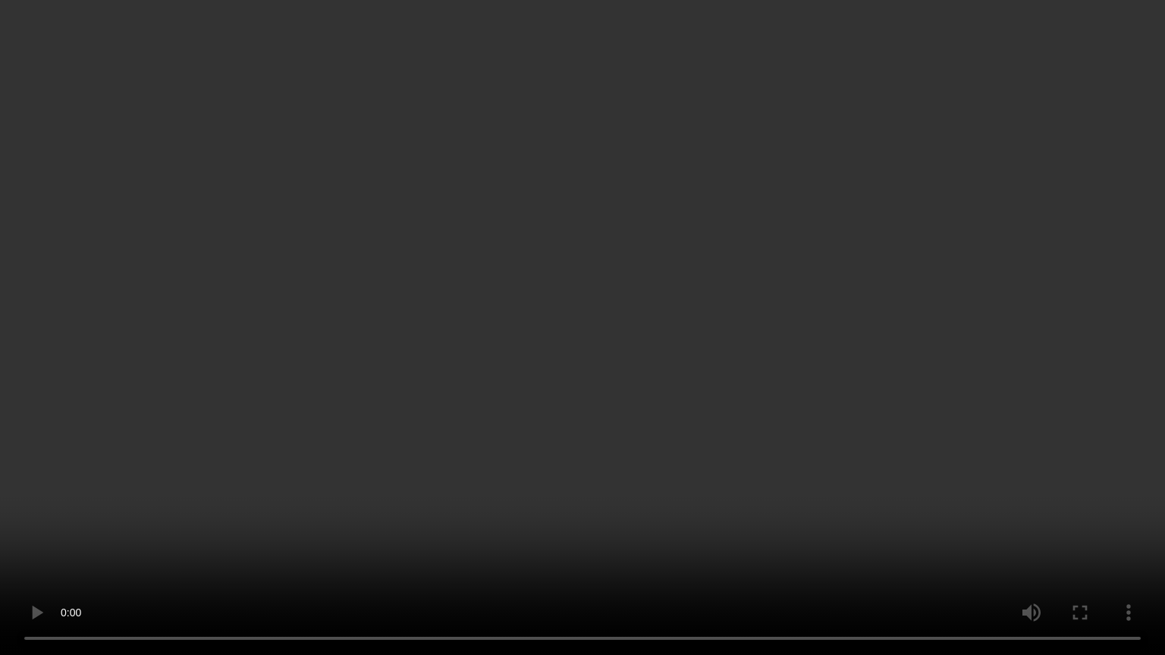
click at [215, 498] on video at bounding box center [582, 327] width 1165 height 655
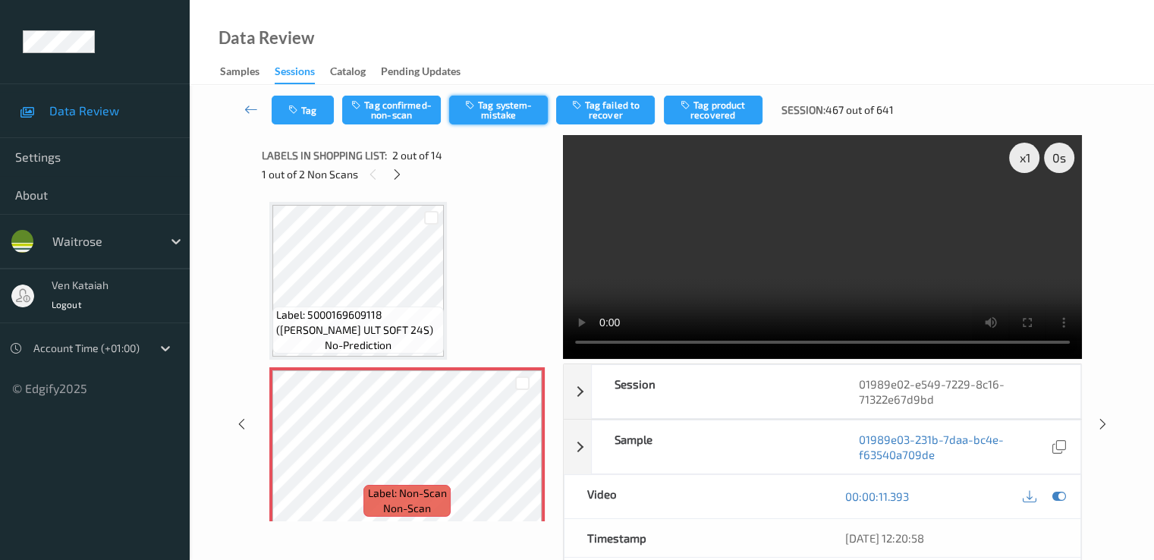
click at [511, 112] on button "Tag system-mistake" at bounding box center [498, 110] width 99 height 29
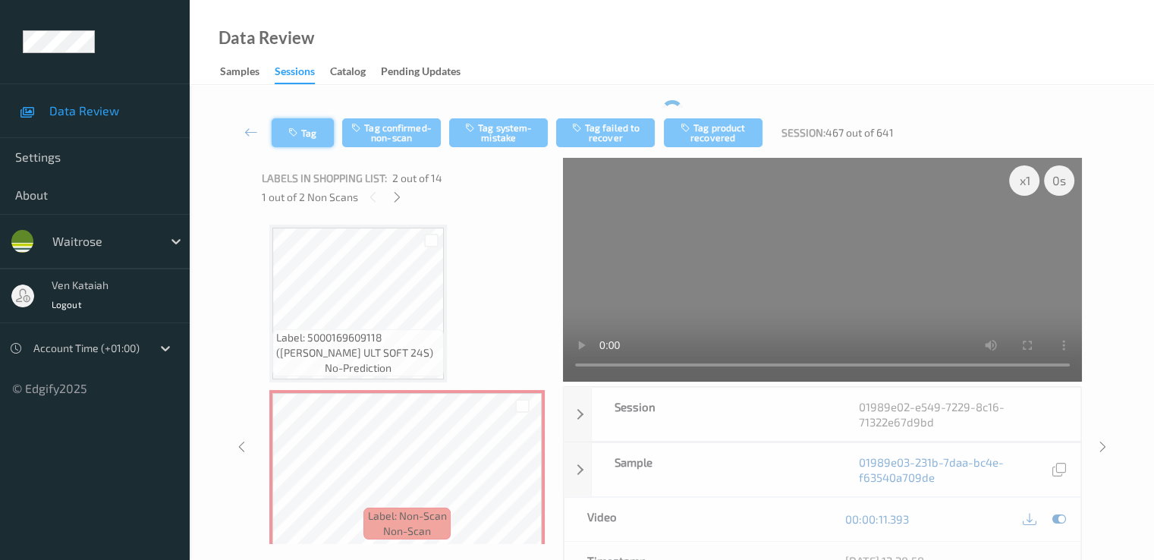
click at [303, 129] on div "Tag Tag confirmed-non-scan Tag system-mistake Tag failed to recover Tag product…" at bounding box center [672, 133] width 902 height 50
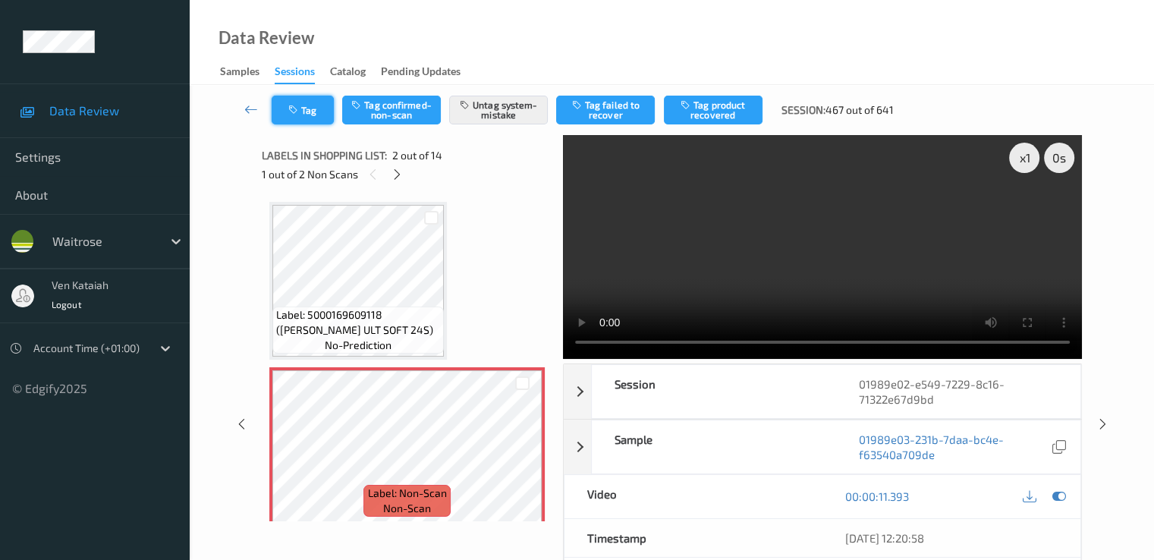
click at [316, 99] on button "Tag" at bounding box center [303, 110] width 62 height 29
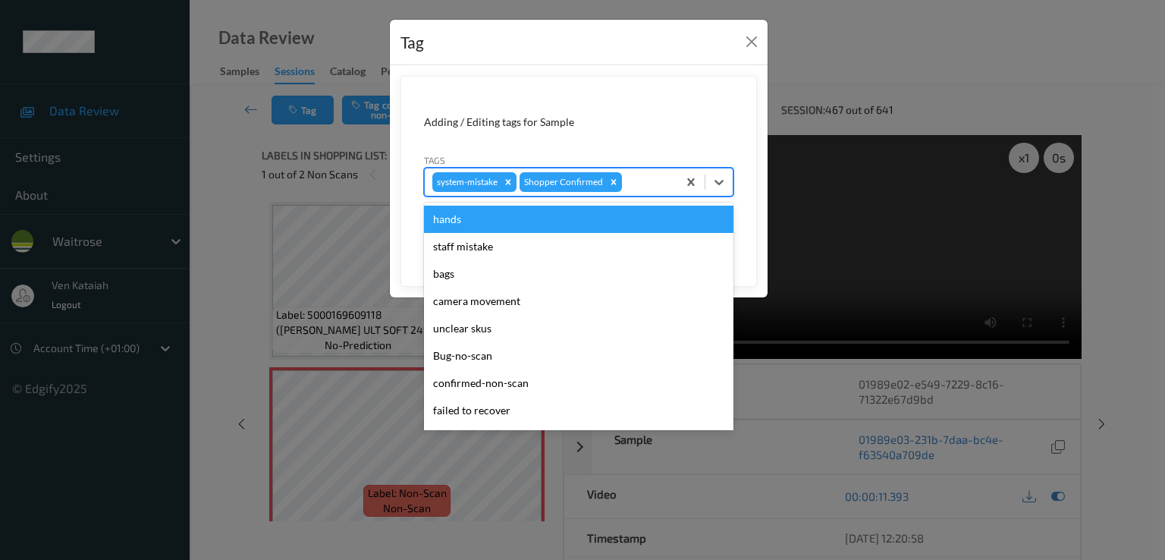
click at [656, 179] on div at bounding box center [647, 182] width 45 height 18
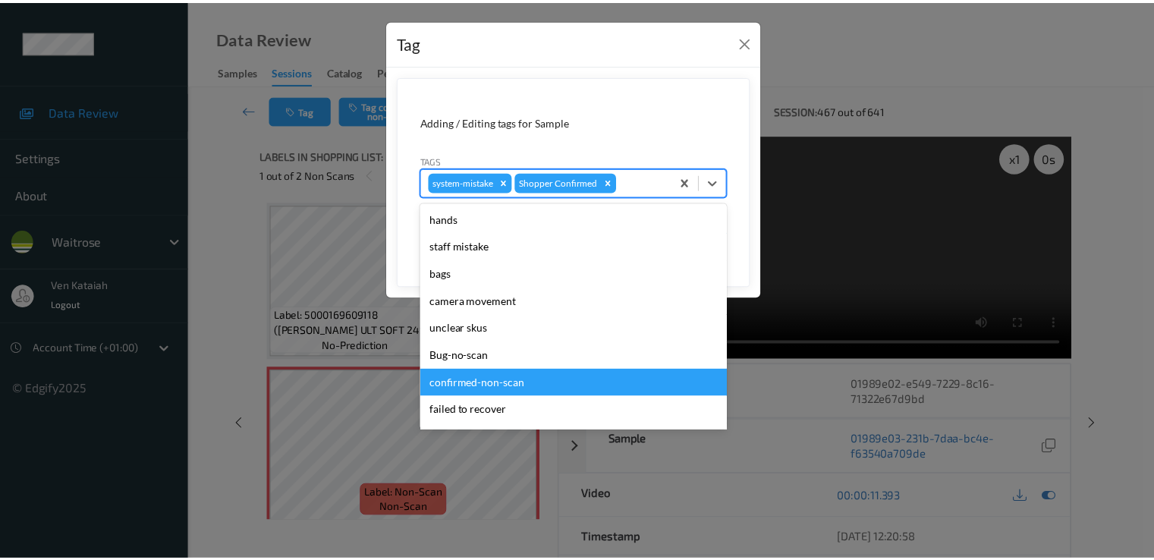
scroll to position [297, 0]
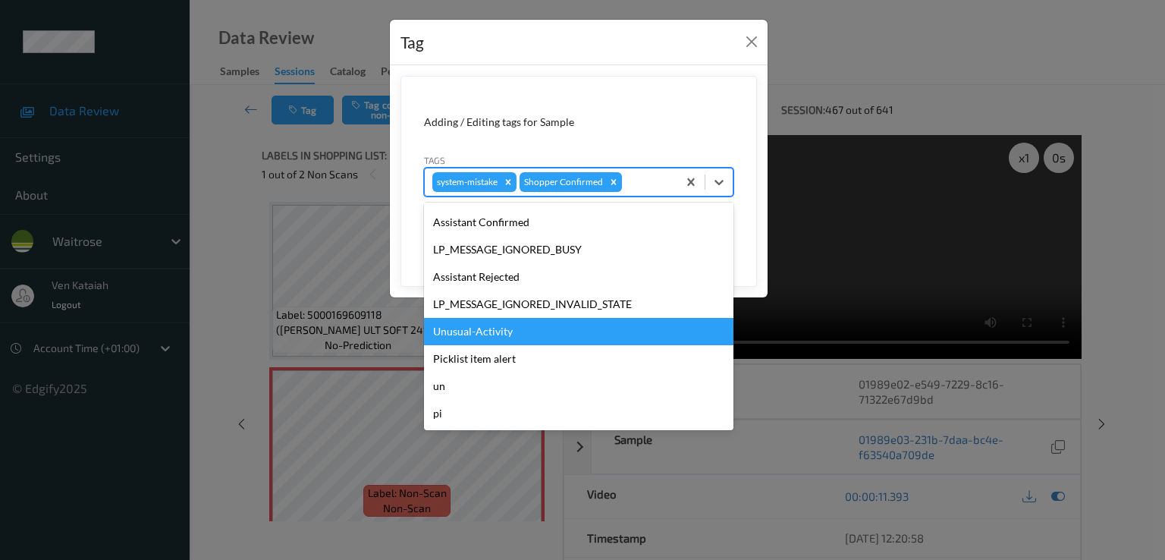
click at [481, 338] on div "Unusual-Activity" at bounding box center [578, 331] width 309 height 27
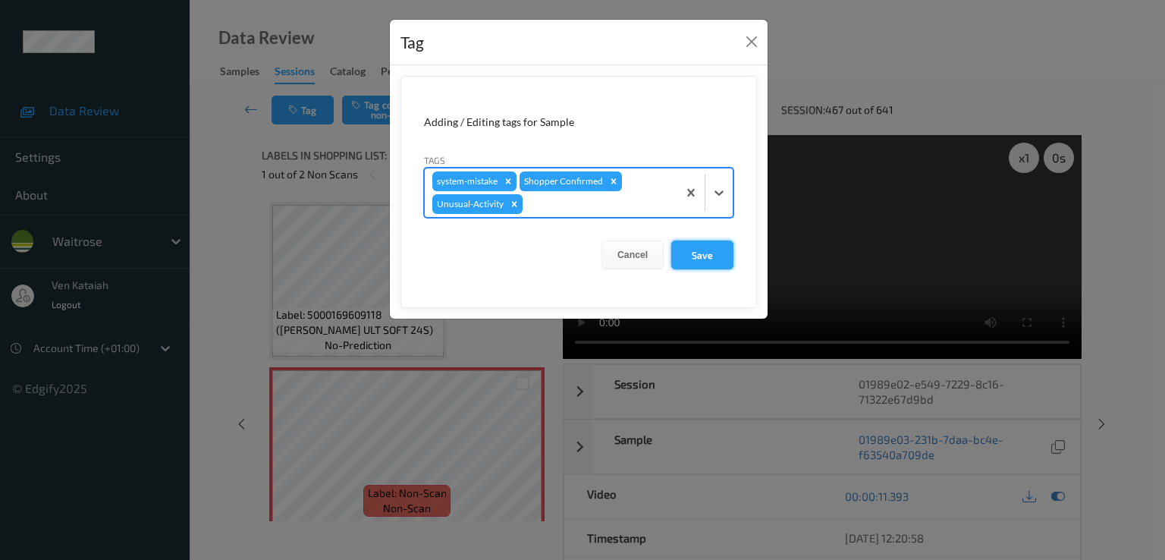
click at [692, 258] on button "Save" at bounding box center [702, 254] width 62 height 29
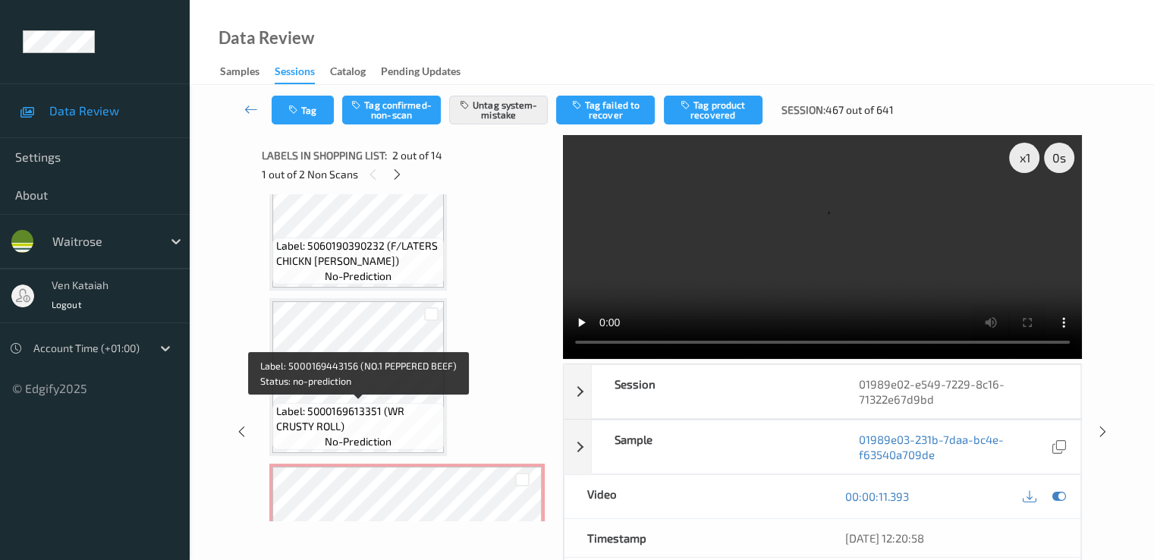
scroll to position [1821, 0]
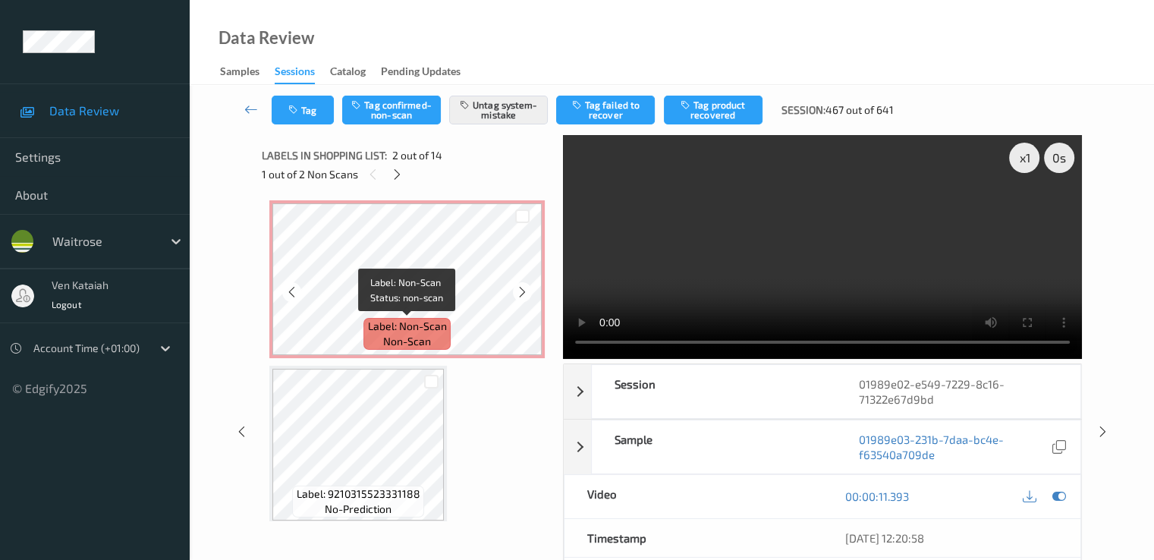
click at [397, 328] on span "Label: Non-Scan" at bounding box center [407, 326] width 79 height 15
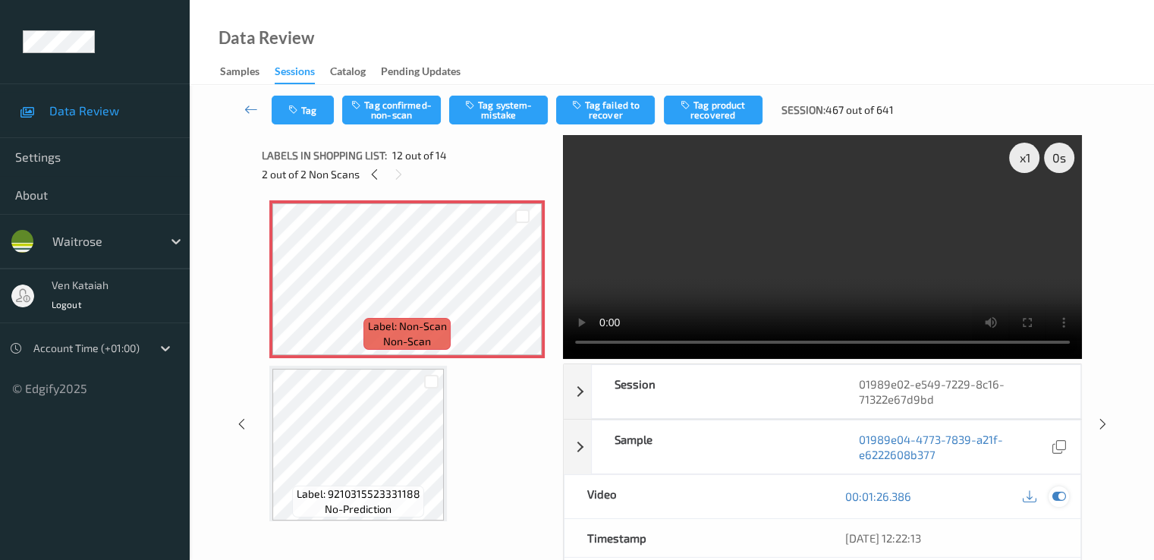
click at [1065, 495] on icon at bounding box center [1058, 496] width 14 height 14
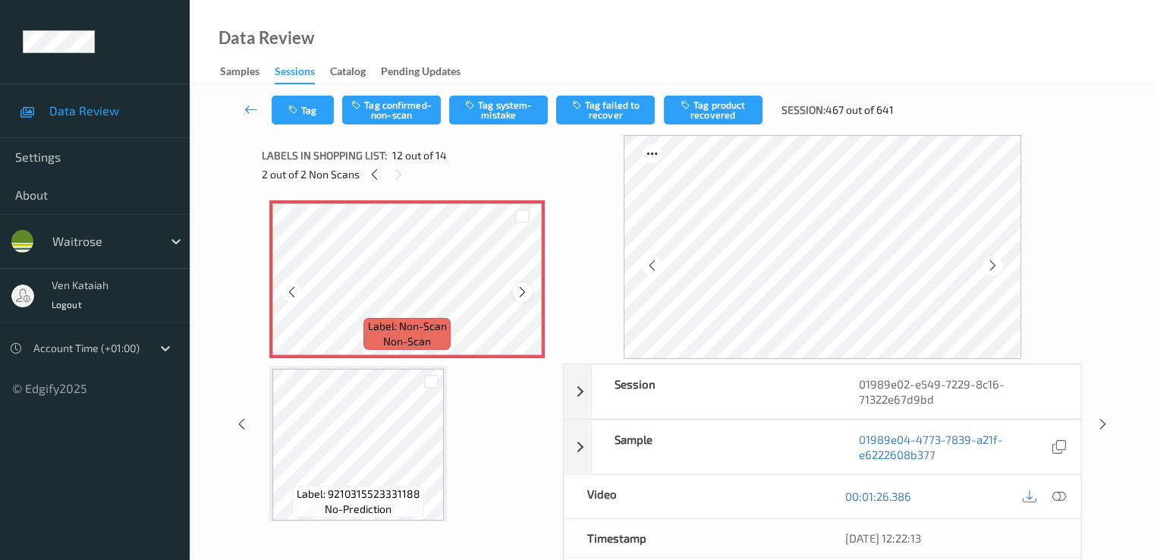
click at [521, 292] on icon at bounding box center [522, 292] width 13 height 14
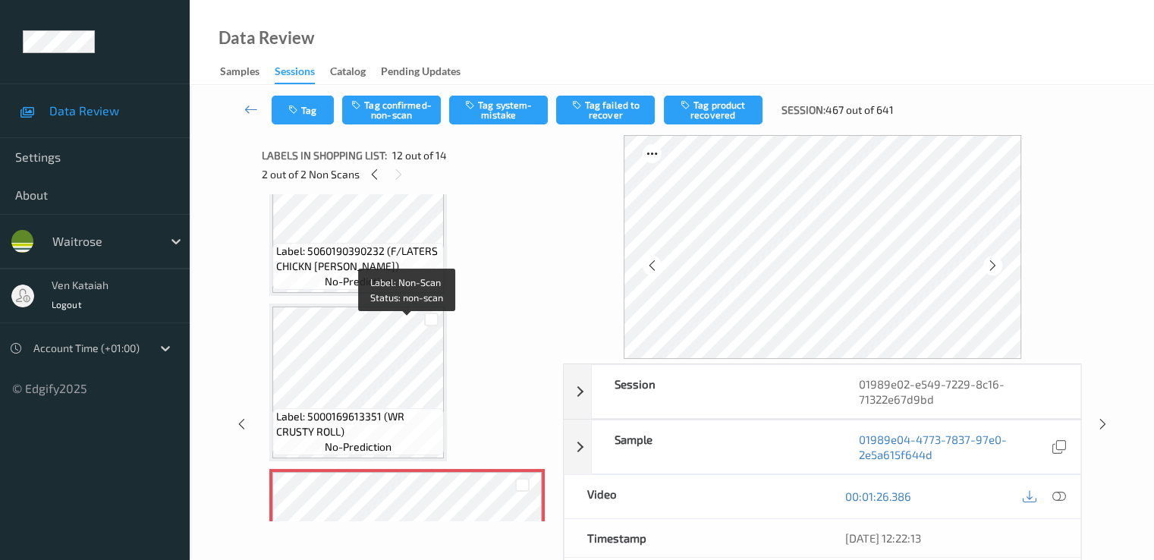
scroll to position [1517, 0]
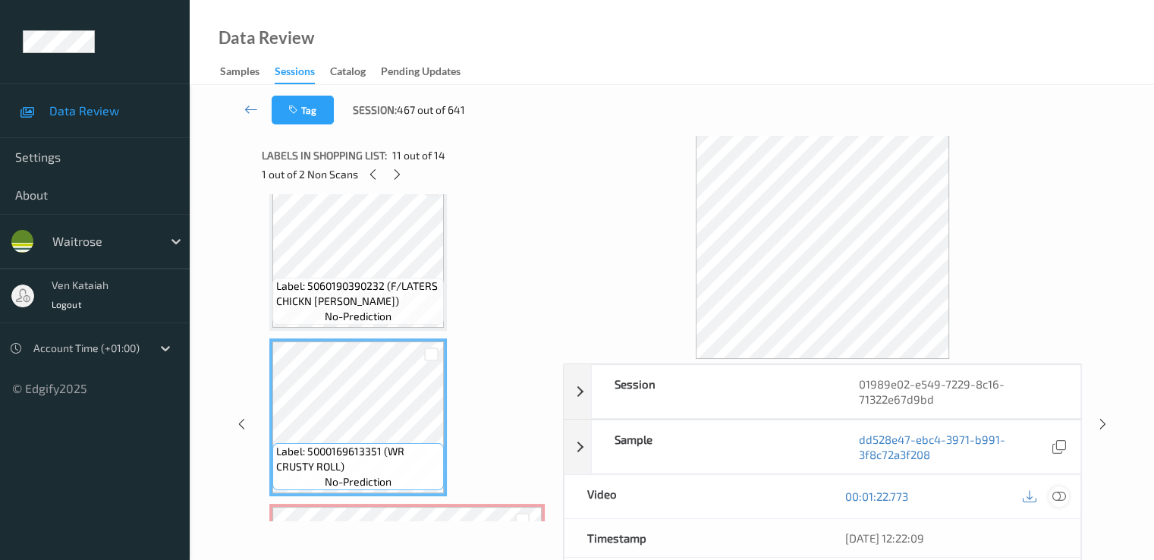
click at [1064, 495] on icon at bounding box center [1058, 496] width 14 height 14
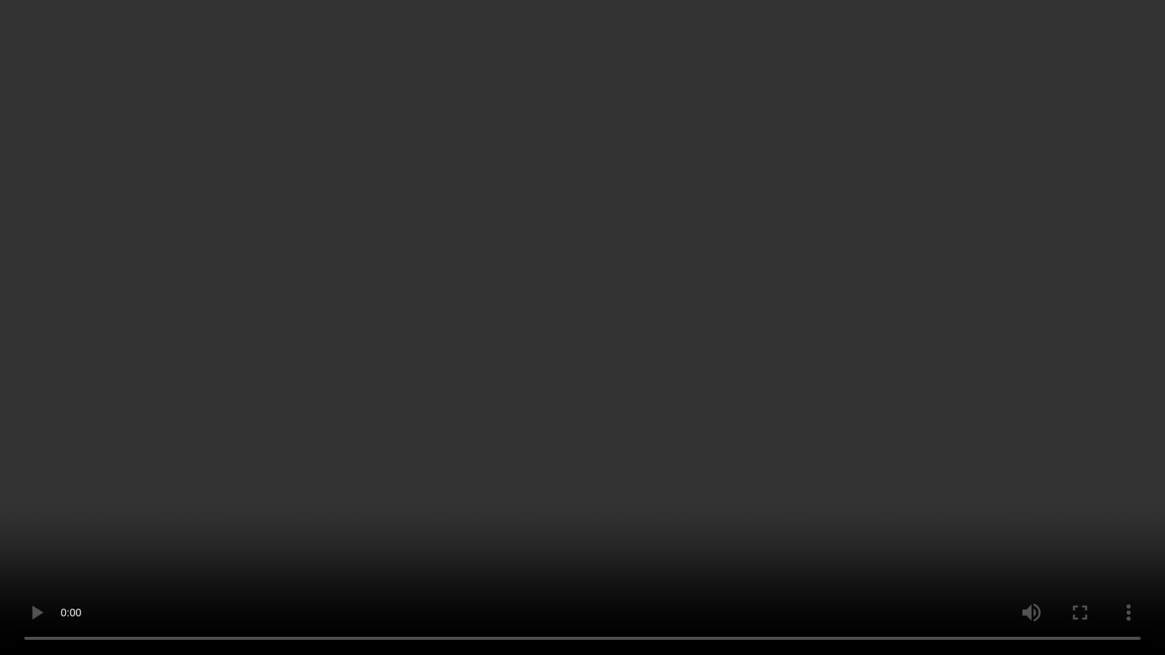
click at [146, 469] on video at bounding box center [582, 327] width 1165 height 655
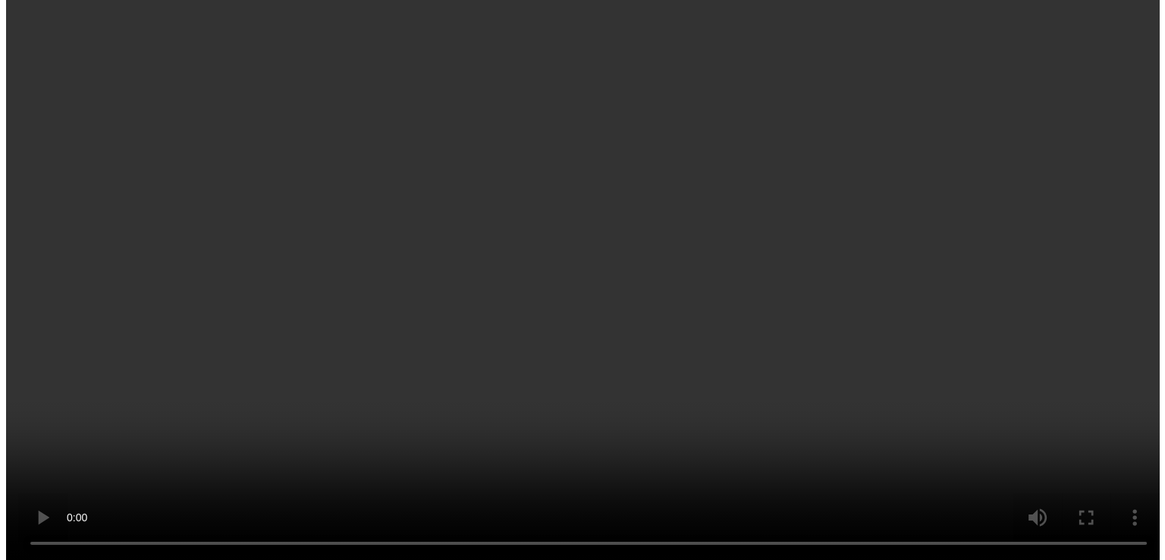
scroll to position [1821, 0]
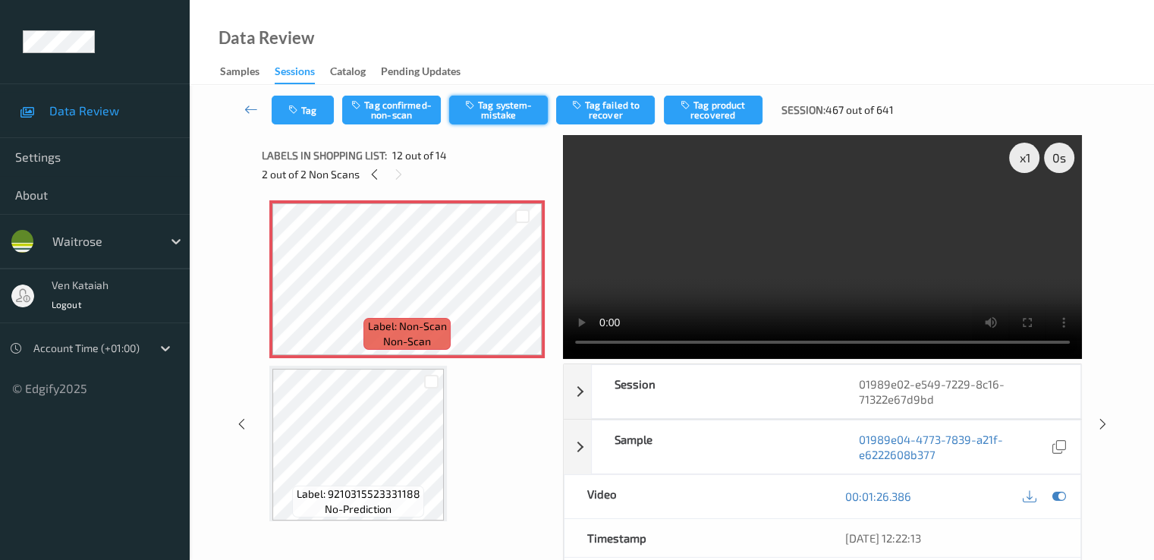
click at [471, 115] on button "Tag system-mistake" at bounding box center [498, 110] width 99 height 29
click at [302, 104] on button "Tag" at bounding box center [303, 110] width 62 height 29
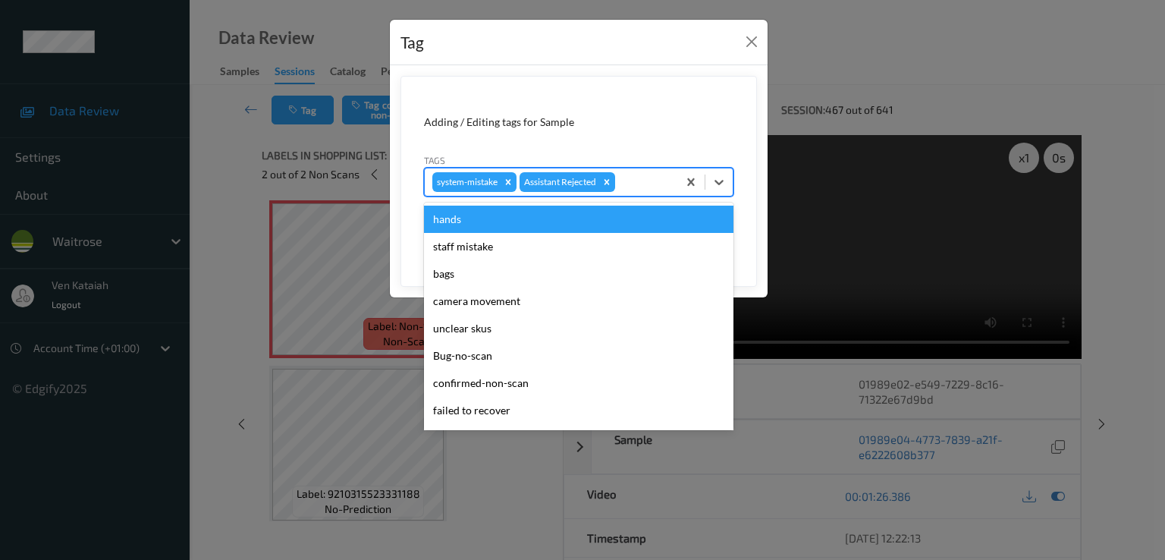
click at [659, 178] on div at bounding box center [644, 182] width 52 height 18
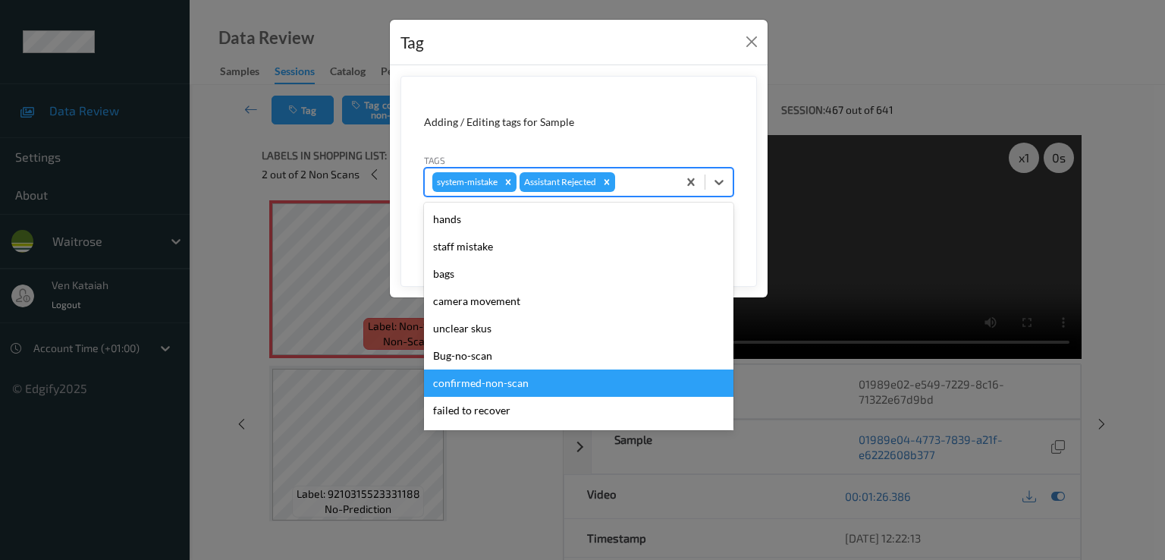
scroll to position [297, 0]
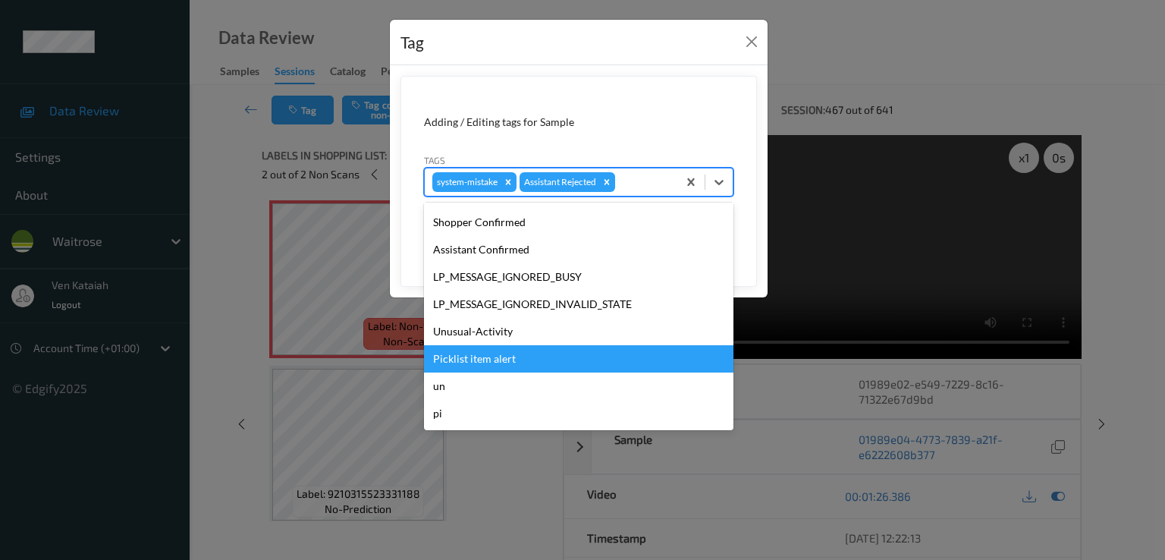
click at [498, 363] on div "Picklist item alert" at bounding box center [578, 358] width 309 height 27
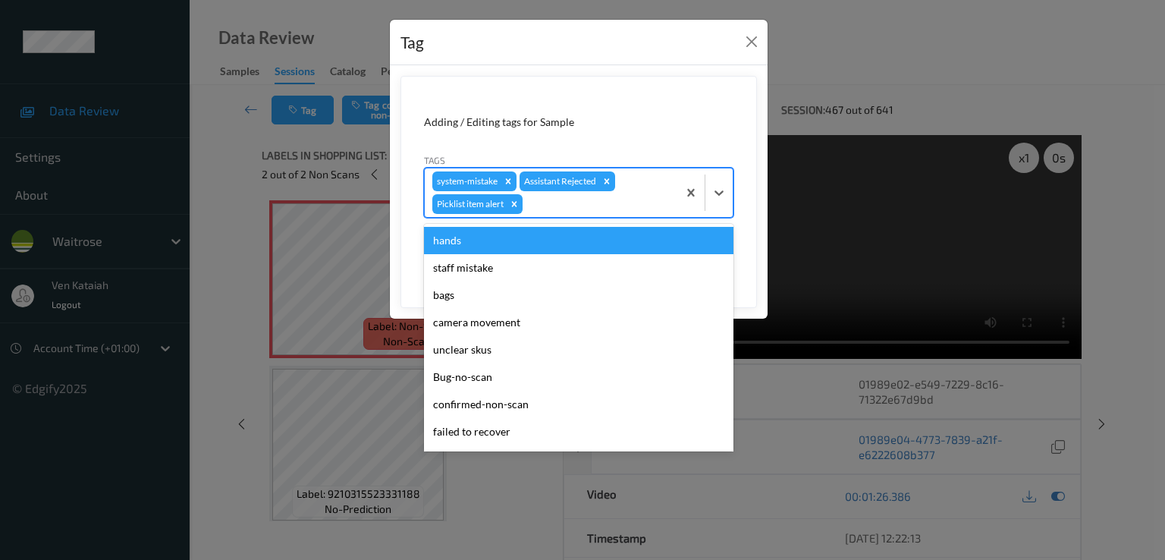
click at [592, 209] on div at bounding box center [598, 204] width 144 height 18
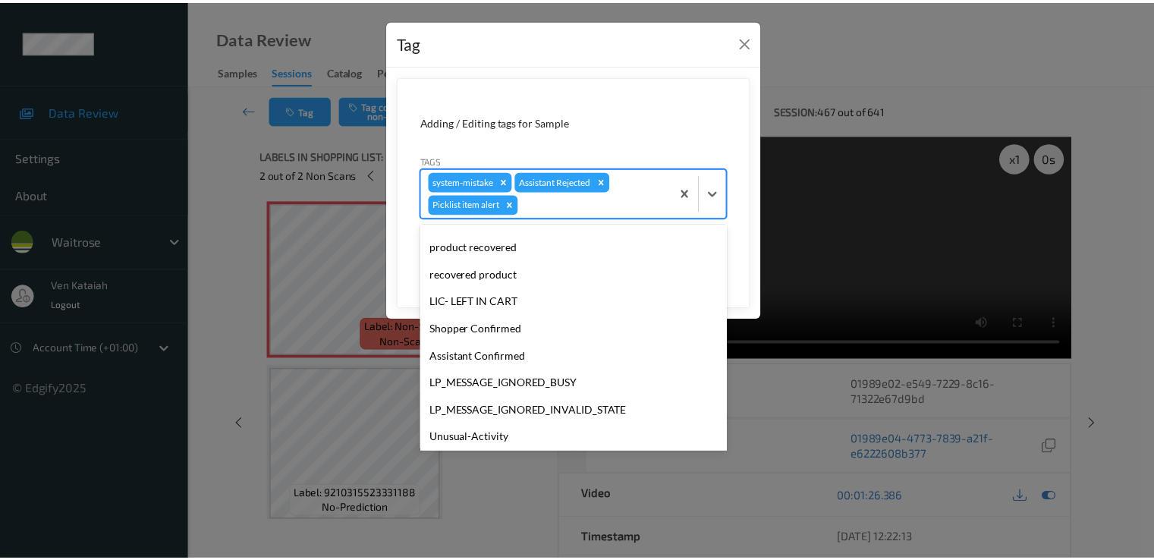
scroll to position [270, 0]
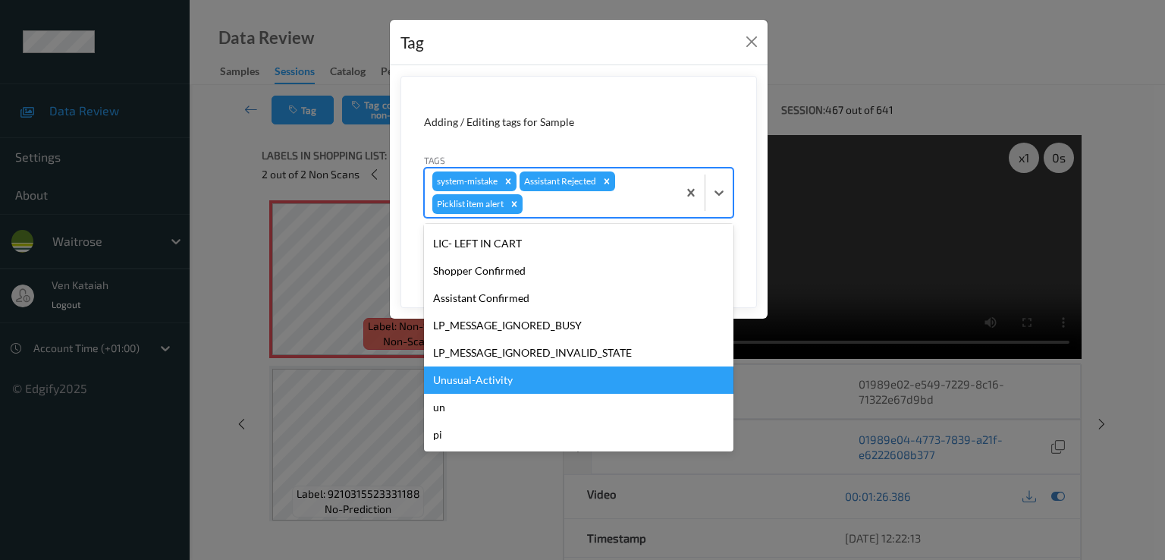
click at [475, 374] on div "Unusual-Activity" at bounding box center [578, 379] width 309 height 27
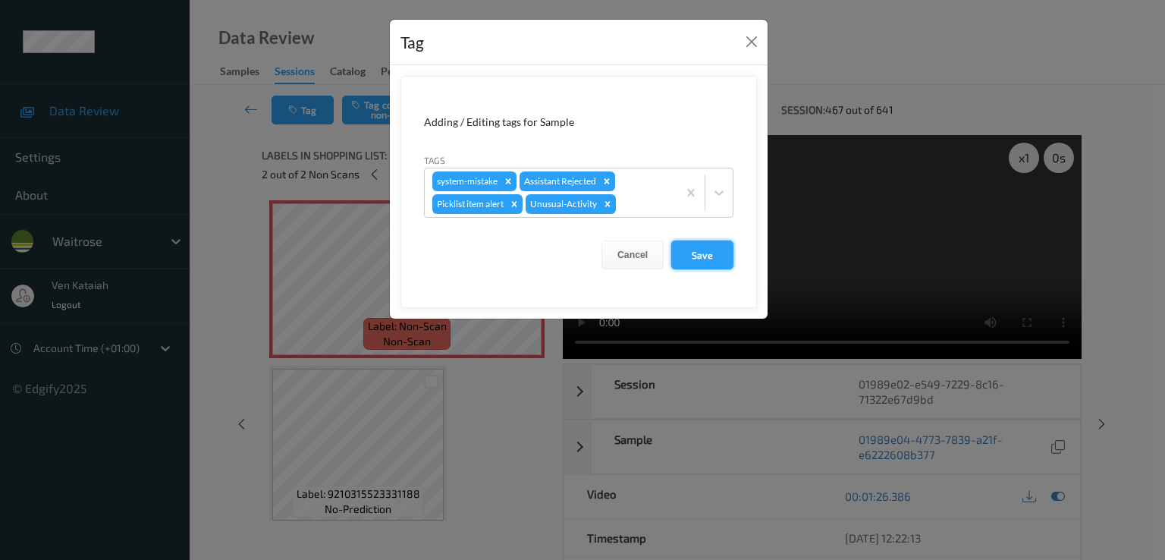
click at [680, 254] on button "Save" at bounding box center [702, 254] width 62 height 29
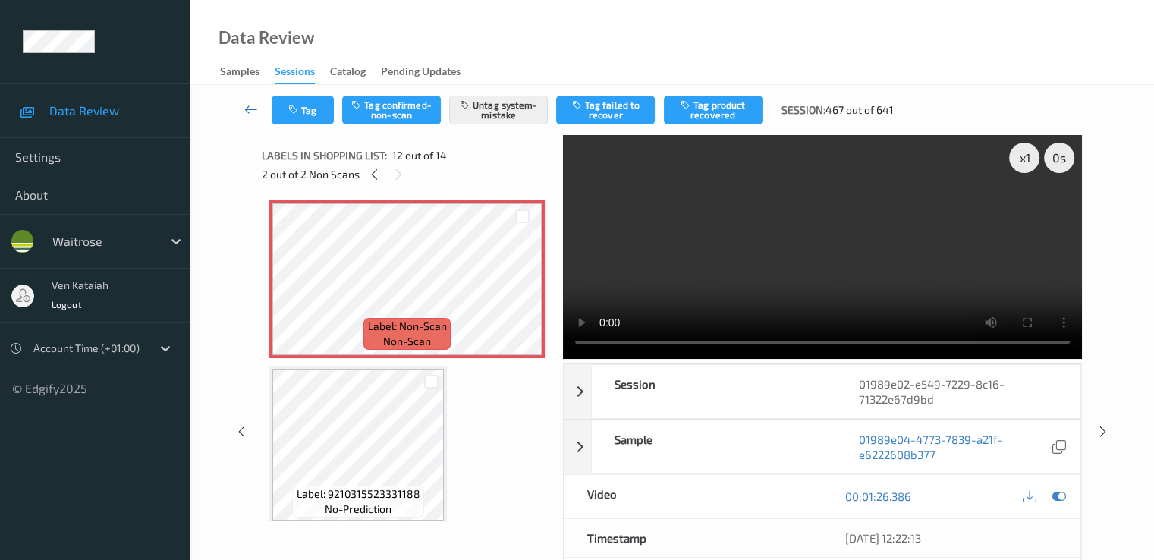
click at [244, 108] on icon at bounding box center [251, 109] width 14 height 15
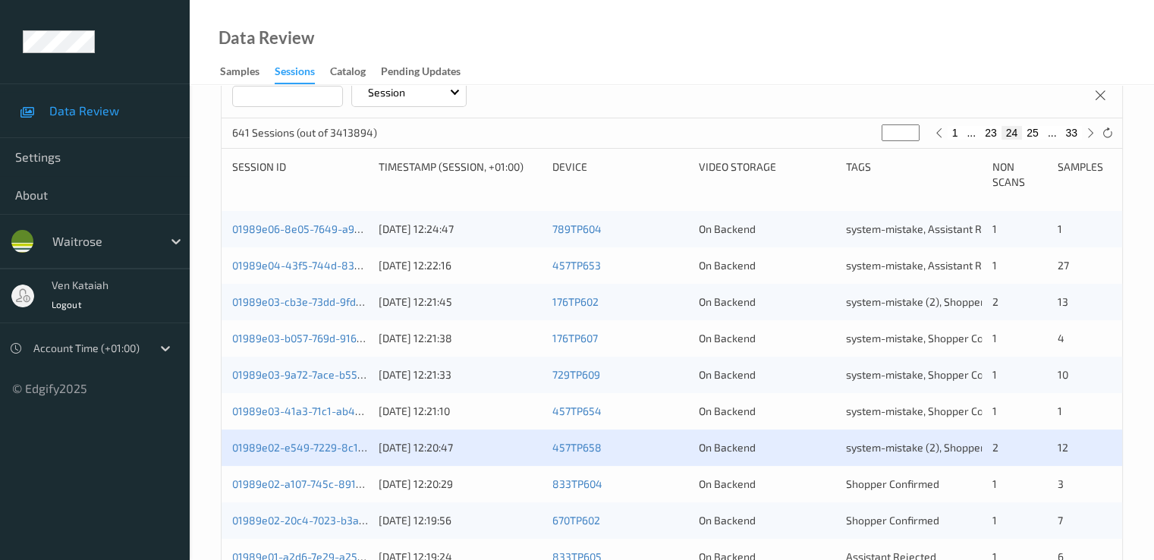
scroll to position [303, 0]
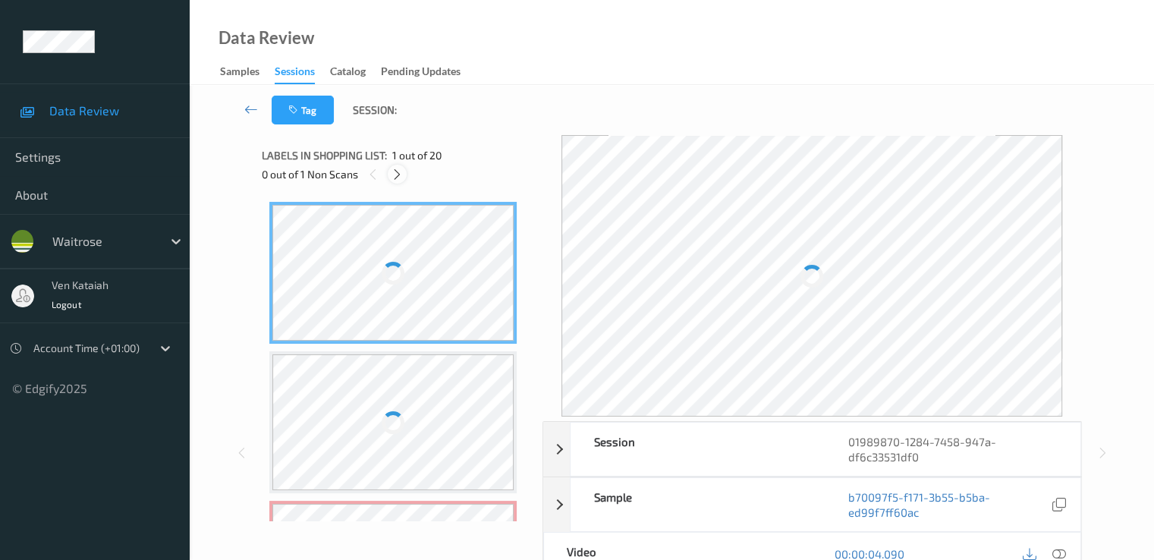
click at [401, 171] on icon at bounding box center [397, 175] width 13 height 14
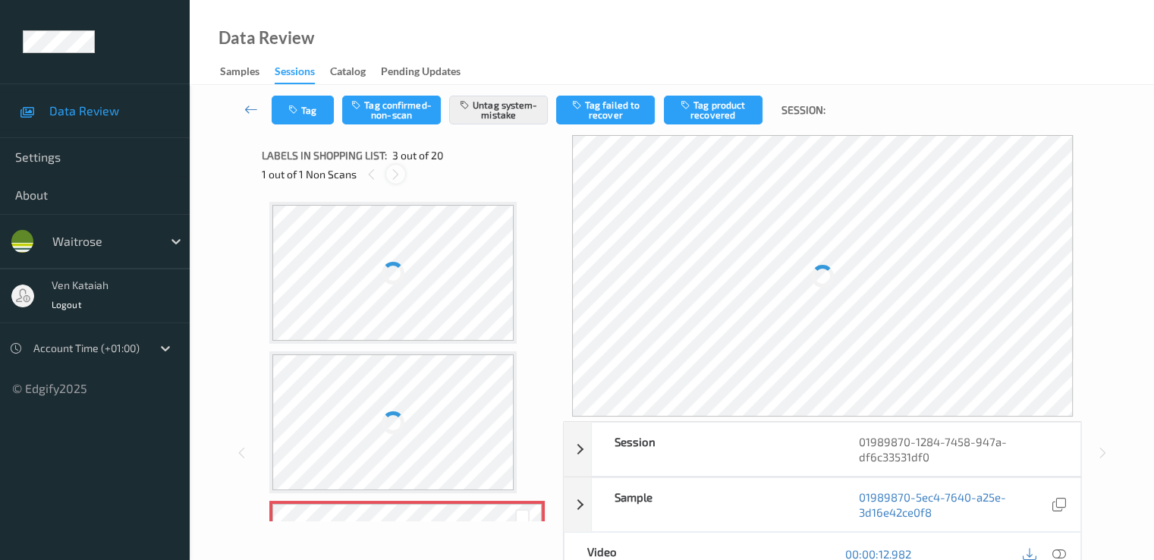
scroll to position [157, 0]
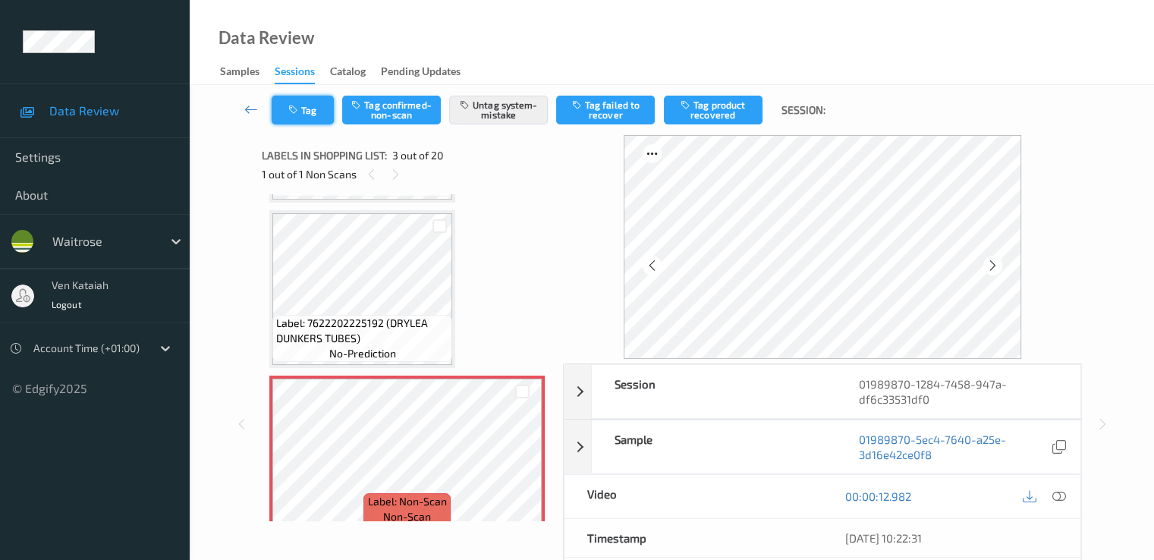
click at [296, 96] on button "Tag" at bounding box center [303, 110] width 62 height 29
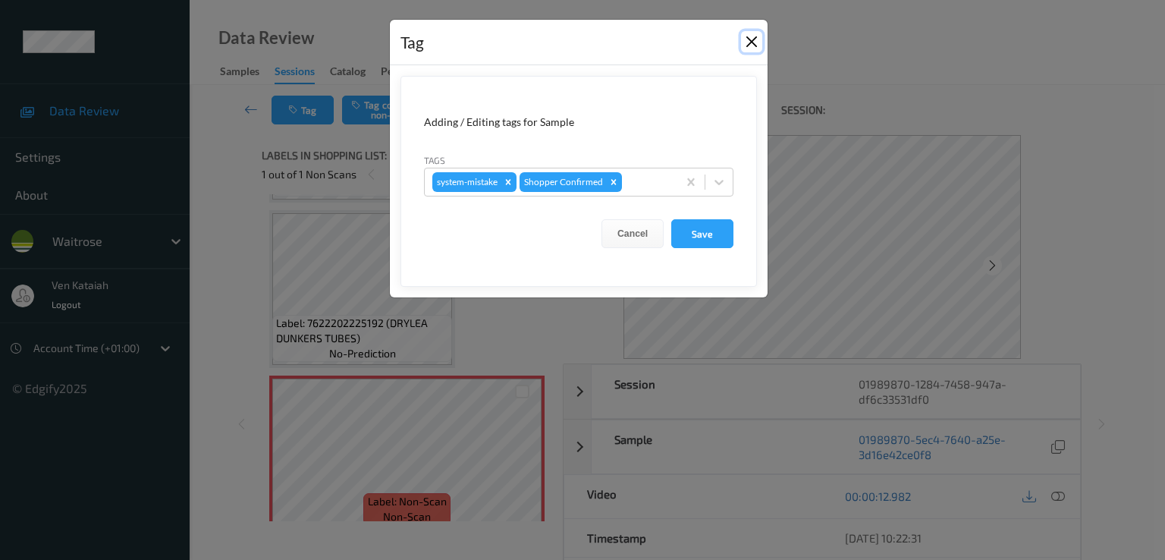
click at [749, 42] on button "Close" at bounding box center [751, 41] width 21 height 21
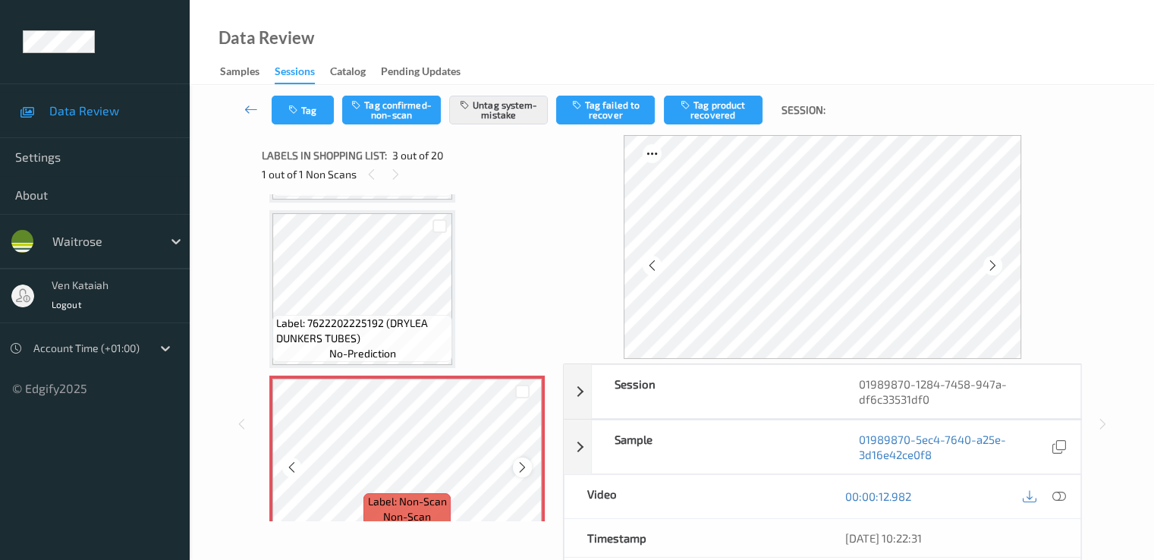
click at [530, 468] on div at bounding box center [522, 466] width 19 height 19
click at [523, 465] on icon at bounding box center [522, 467] width 13 height 14
